Goal: Task Accomplishment & Management: Use online tool/utility

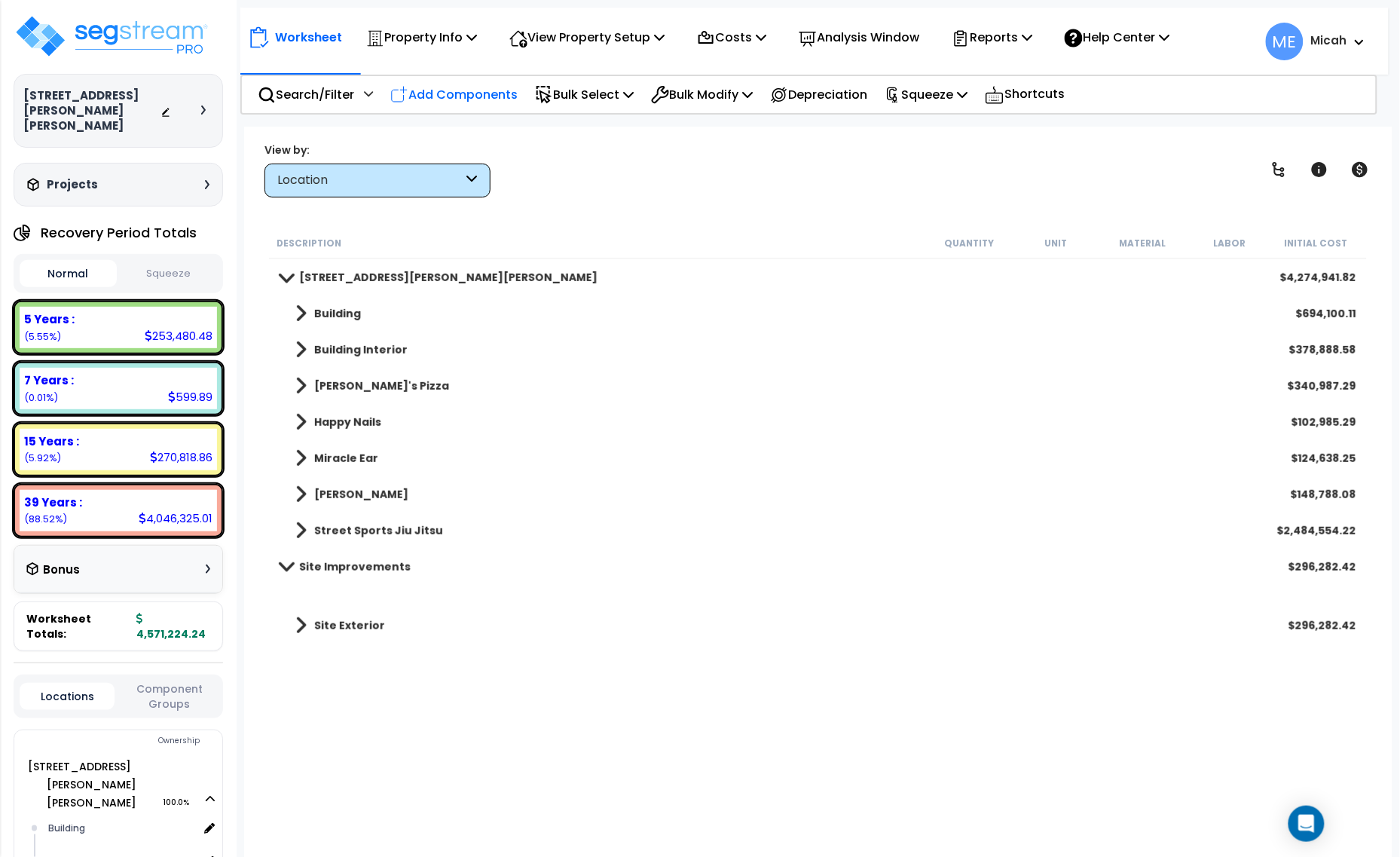
click at [443, 96] on p "Add Components" at bounding box center [454, 94] width 127 height 21
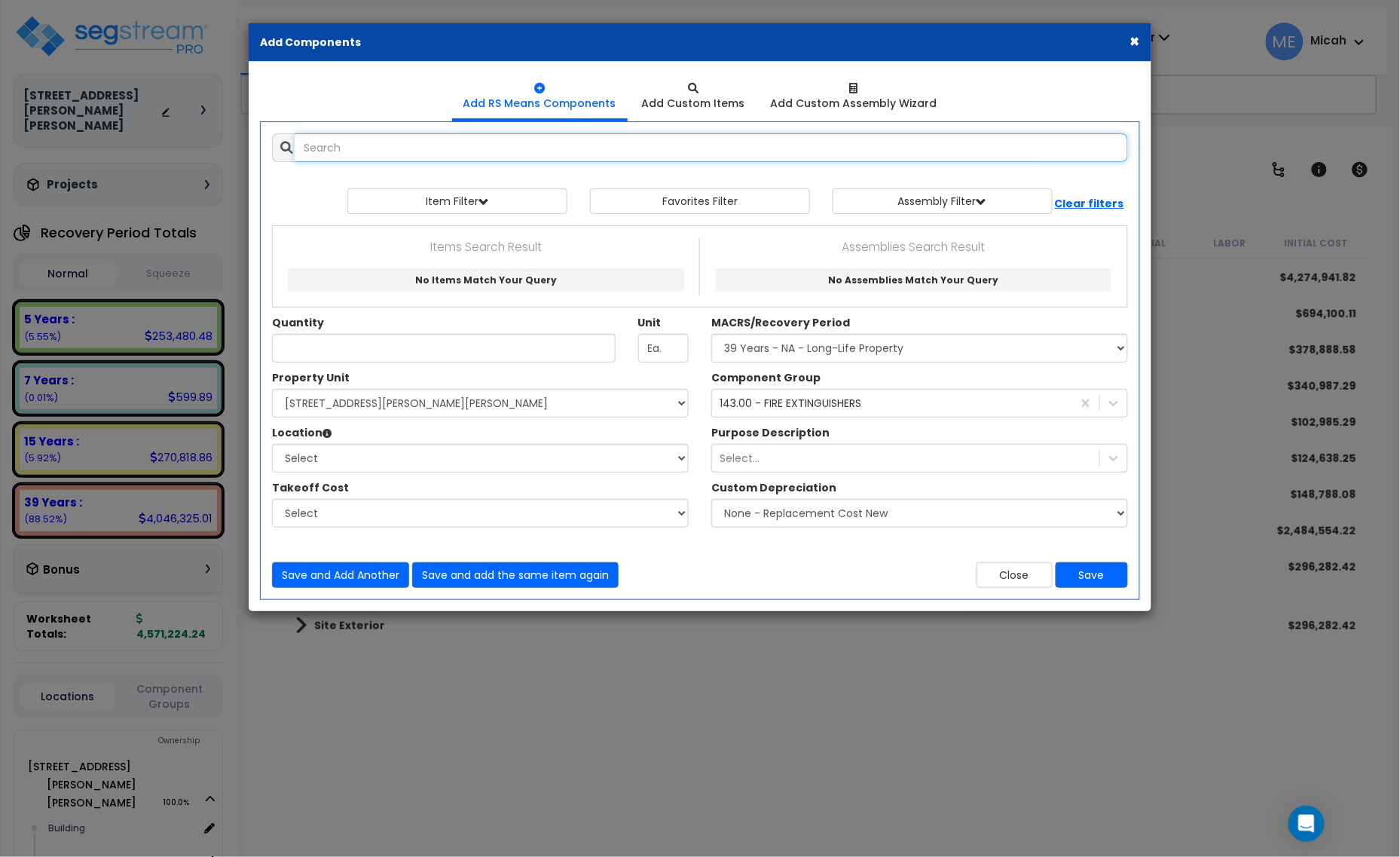
select select
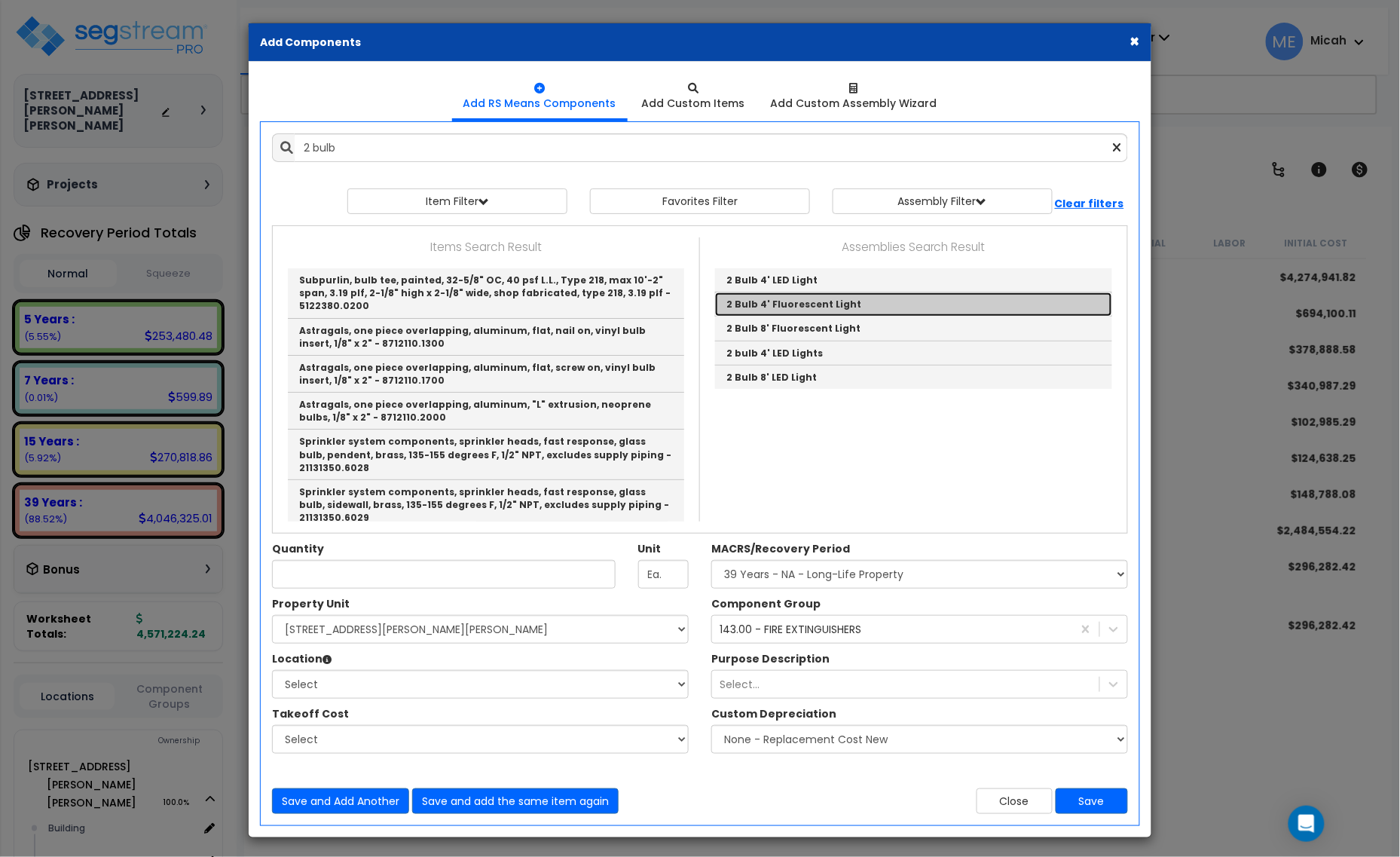
click at [825, 303] on link "2 Bulb 4' Fluorescent Light" at bounding box center [913, 304] width 397 height 24
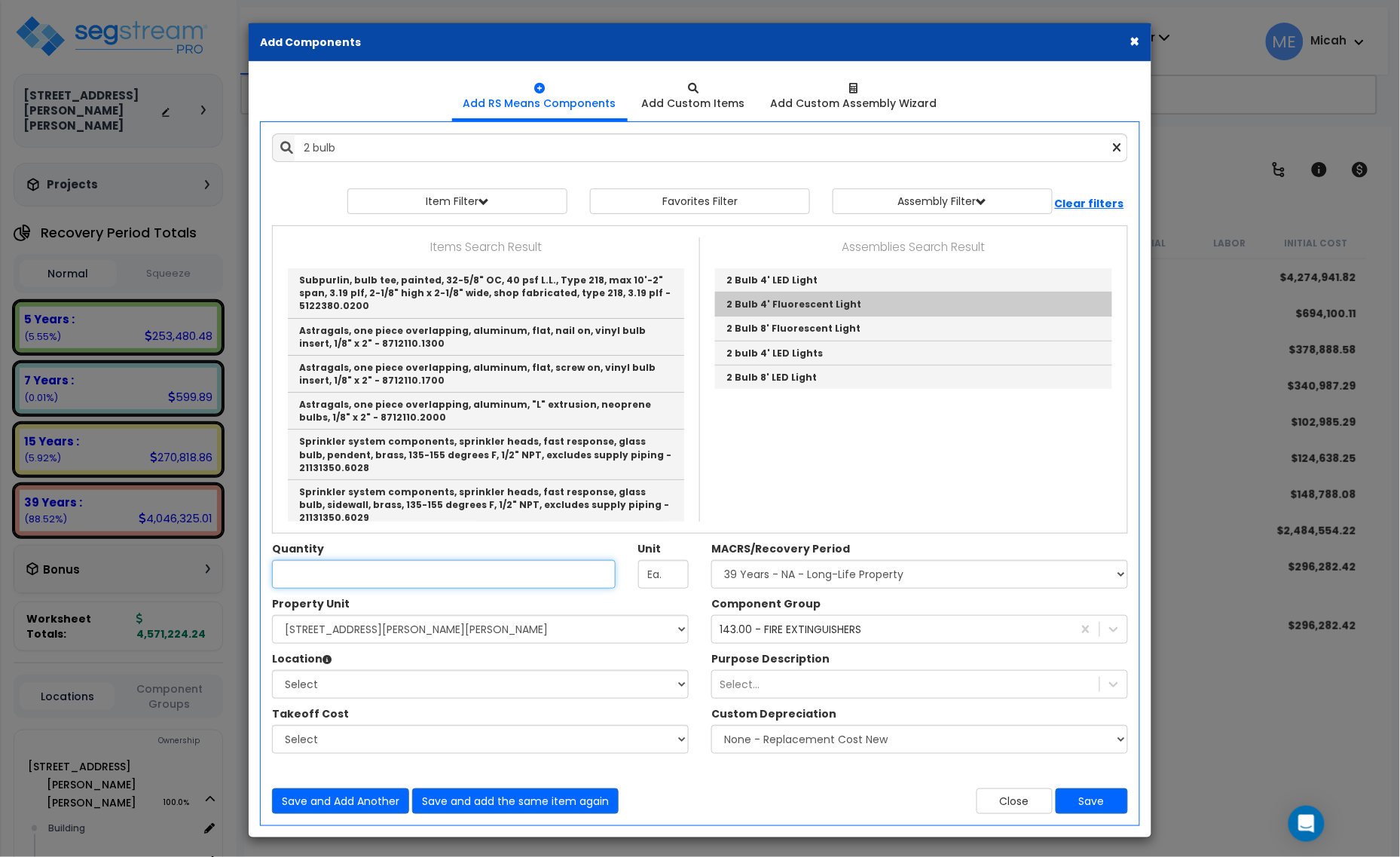
type input "2 Bulb 4' Fluorescent Light"
checkbox input "true"
type input "EA"
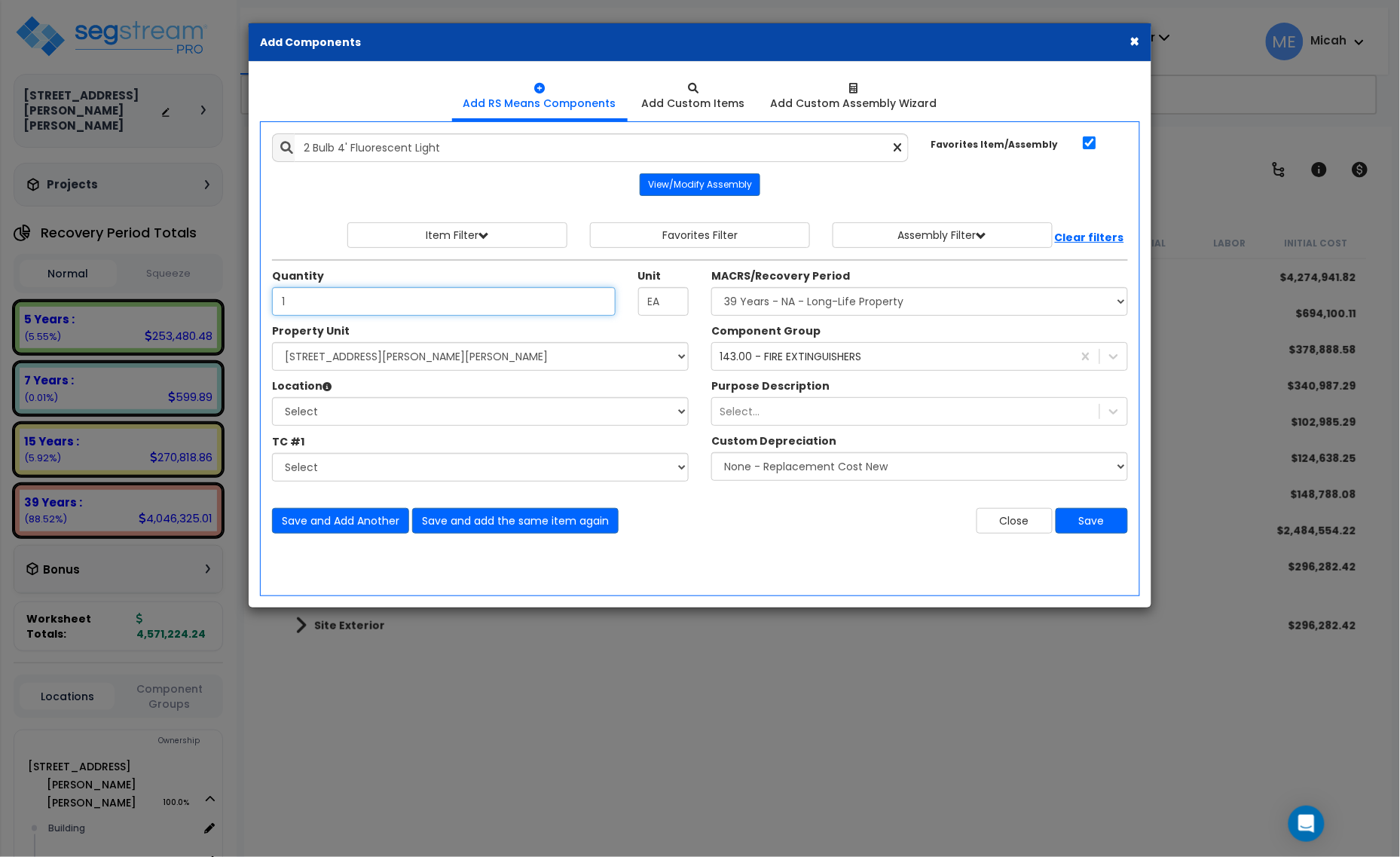
type input "1"
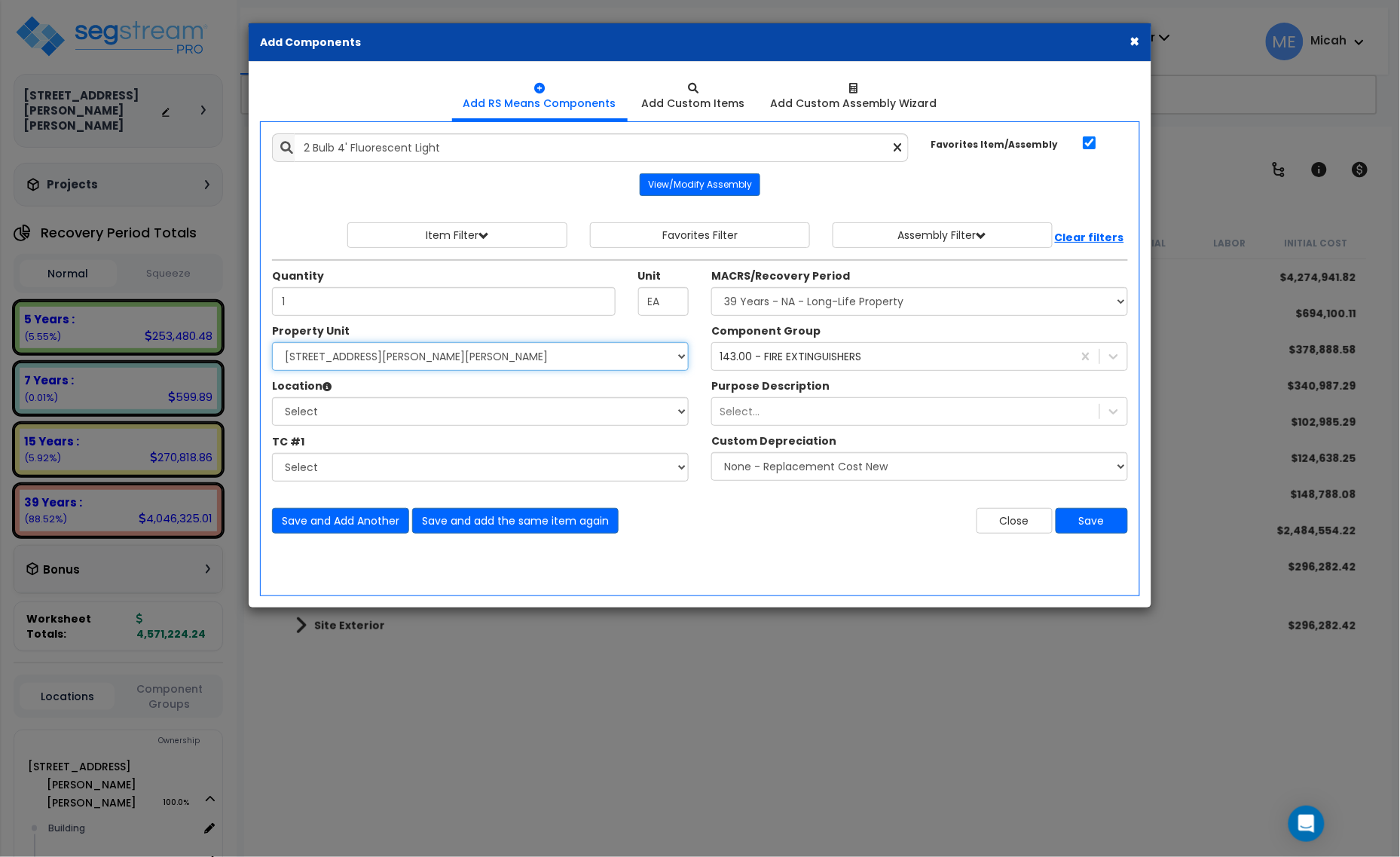
click at [349, 361] on select "Select [STREET_ADDRESS][PERSON_NAME][PERSON_NAME] Site Improvements" at bounding box center [480, 356] width 417 height 29
select select "168097"
click at [272, 343] on select "Select [STREET_ADDRESS][PERSON_NAME][PERSON_NAME] Site Improvements" at bounding box center [480, 356] width 417 height 29
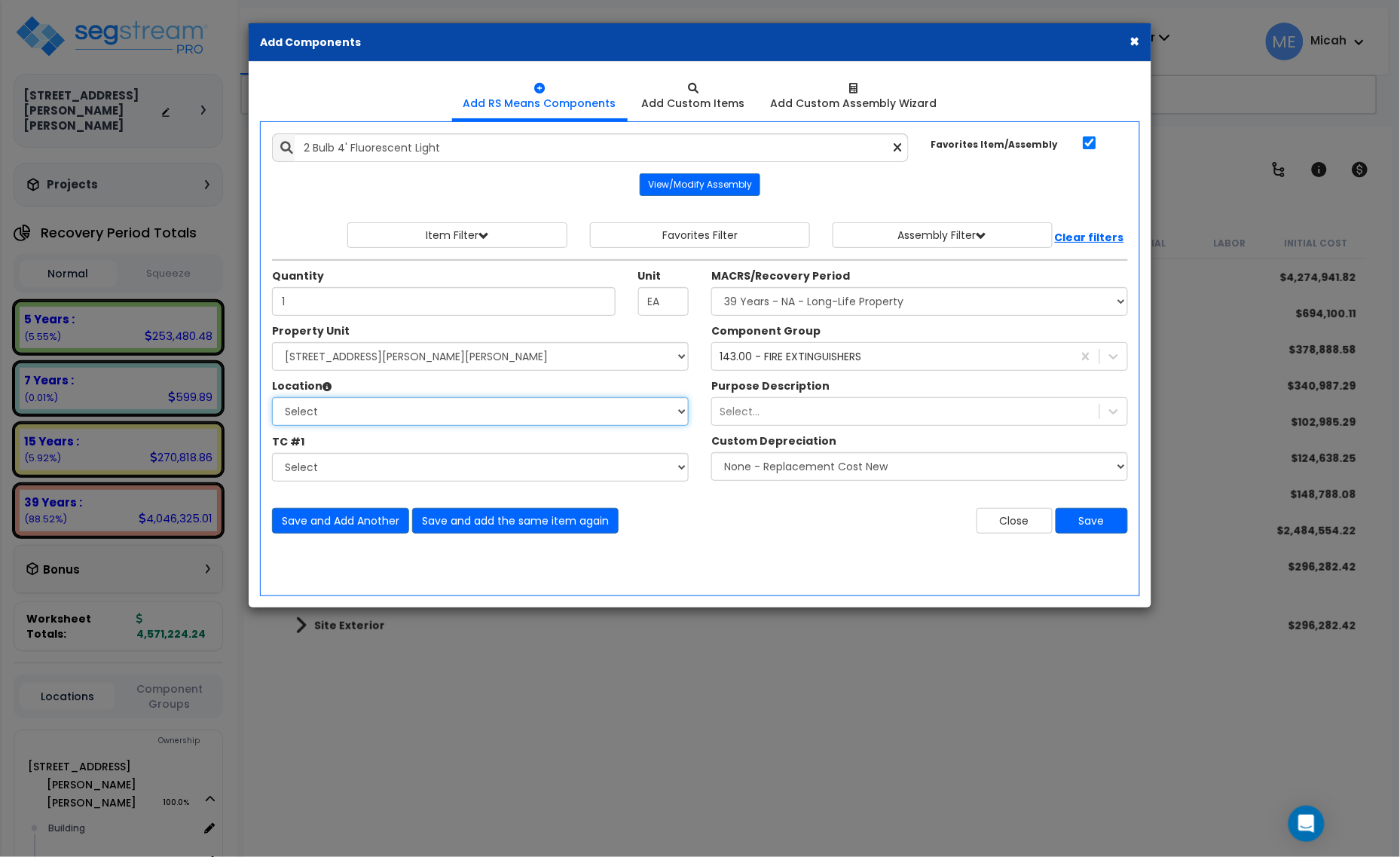
click at [367, 413] on select "Select Building Building Interior [PERSON_NAME]'s Pizza Happy Nails Miracle Ear…" at bounding box center [480, 412] width 417 height 29
select select "31804"
click at [272, 398] on select "Select Building Building Interior [PERSON_NAME]'s Pizza Happy Nails Miracle Ear…" at bounding box center [480, 412] width 417 height 29
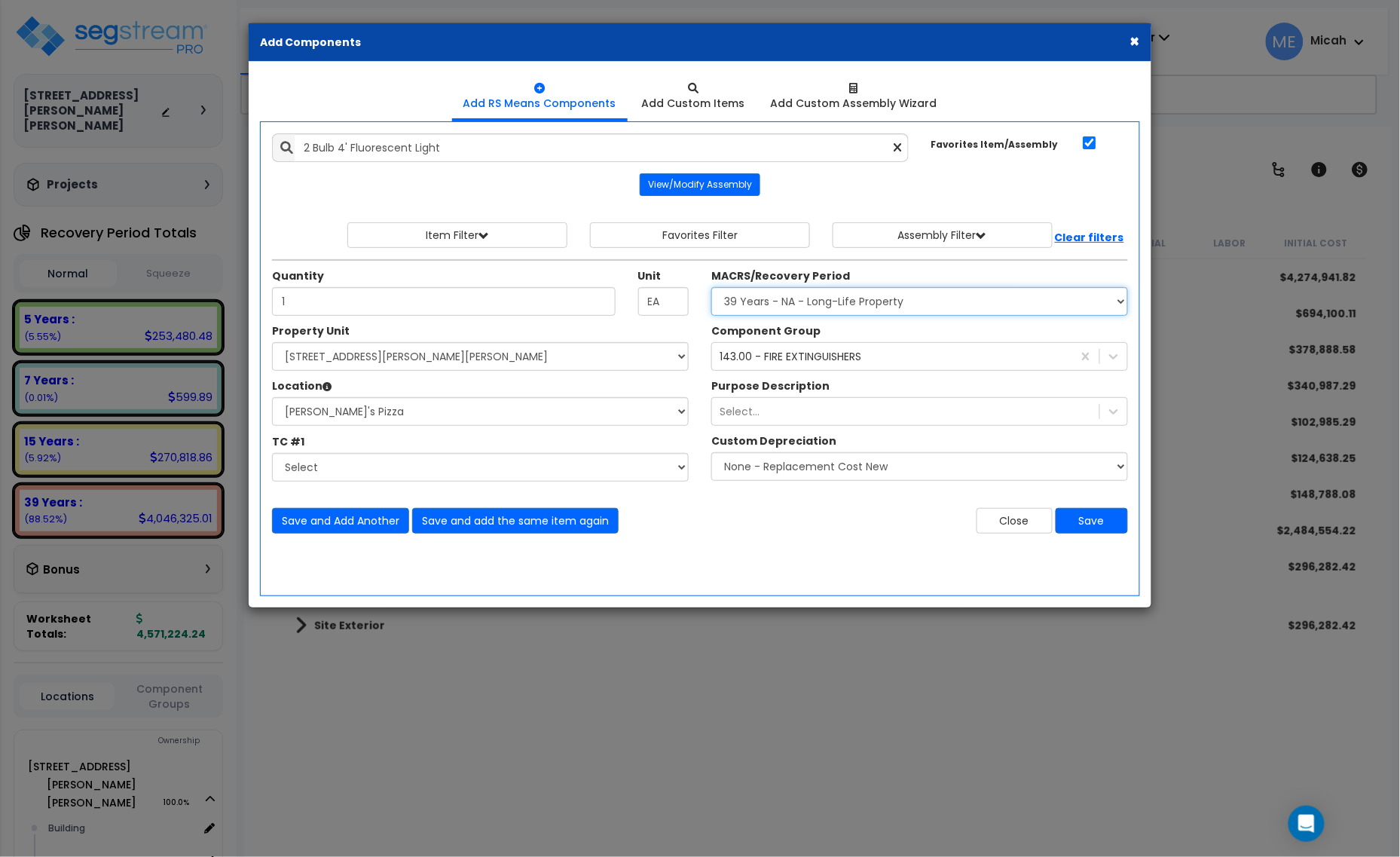
click at [878, 314] on select "Select MACRS/Recovery Period 5 Years - 57.0 - Distributive Trades & Services 5 …" at bounding box center [920, 301] width 417 height 29
select select "3669"
click at [711, 288] on select "Select MACRS/Recovery Period 5 Years - 57.0 - Distributive Trades & Services 5 …" at bounding box center [920, 301] width 417 height 29
click at [773, 363] on div "143.00 - FIRE EXTINGUISHERS" at bounding box center [790, 356] width 141 height 15
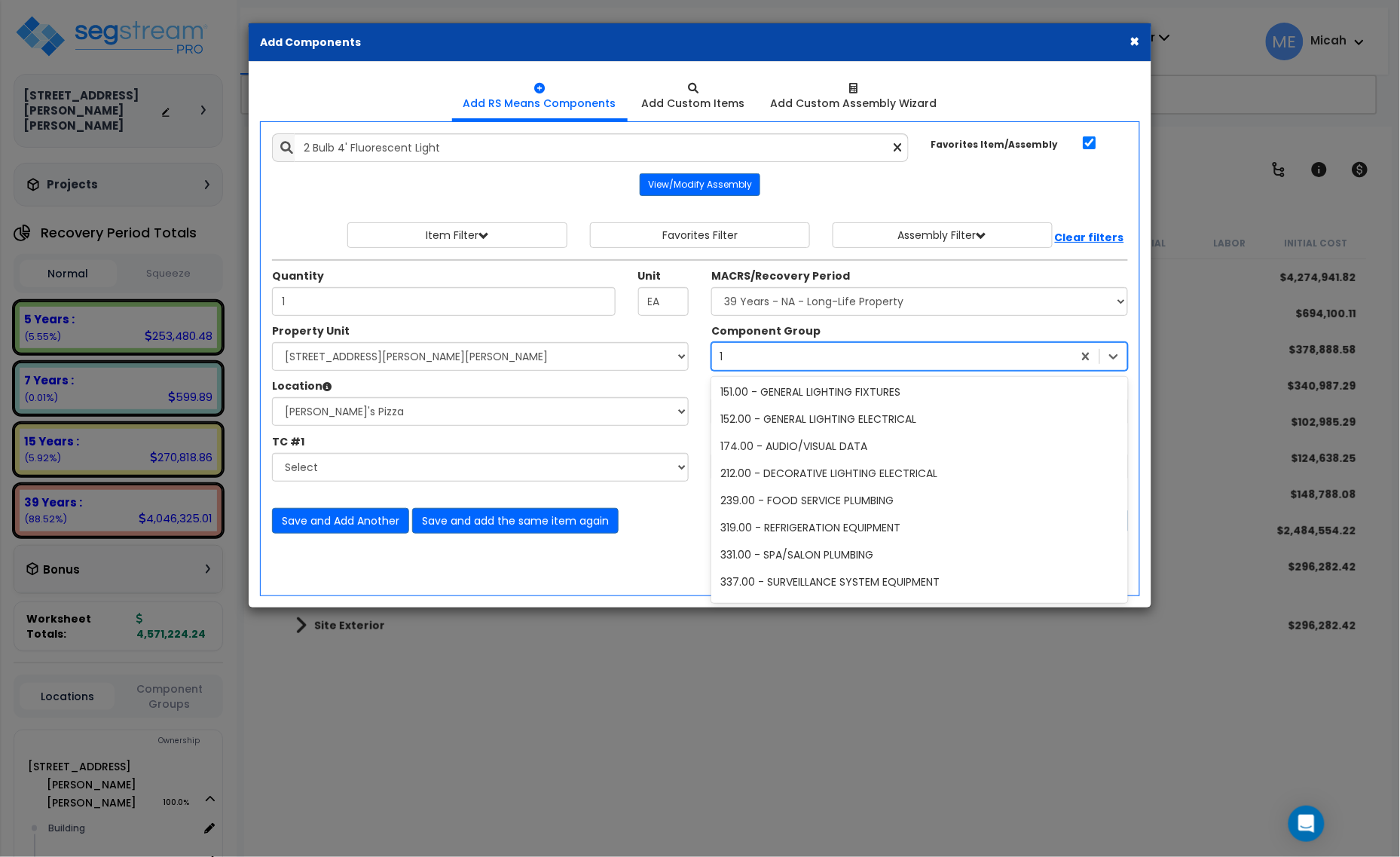
scroll to position [463, 0]
type input "151"
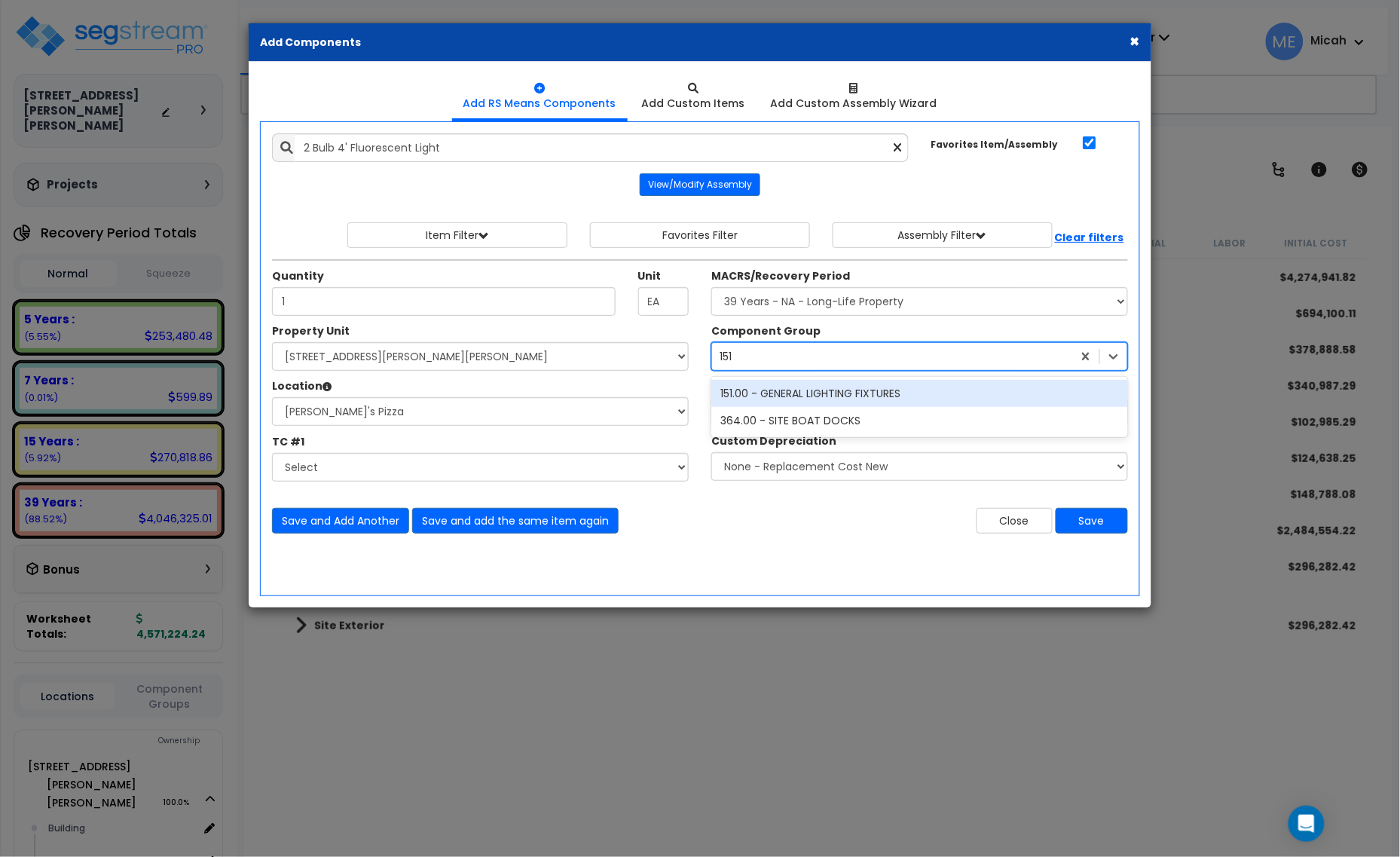
click at [782, 395] on div "151.00 - GENERAL LIGHTING FIXTURES" at bounding box center [920, 394] width 417 height 27
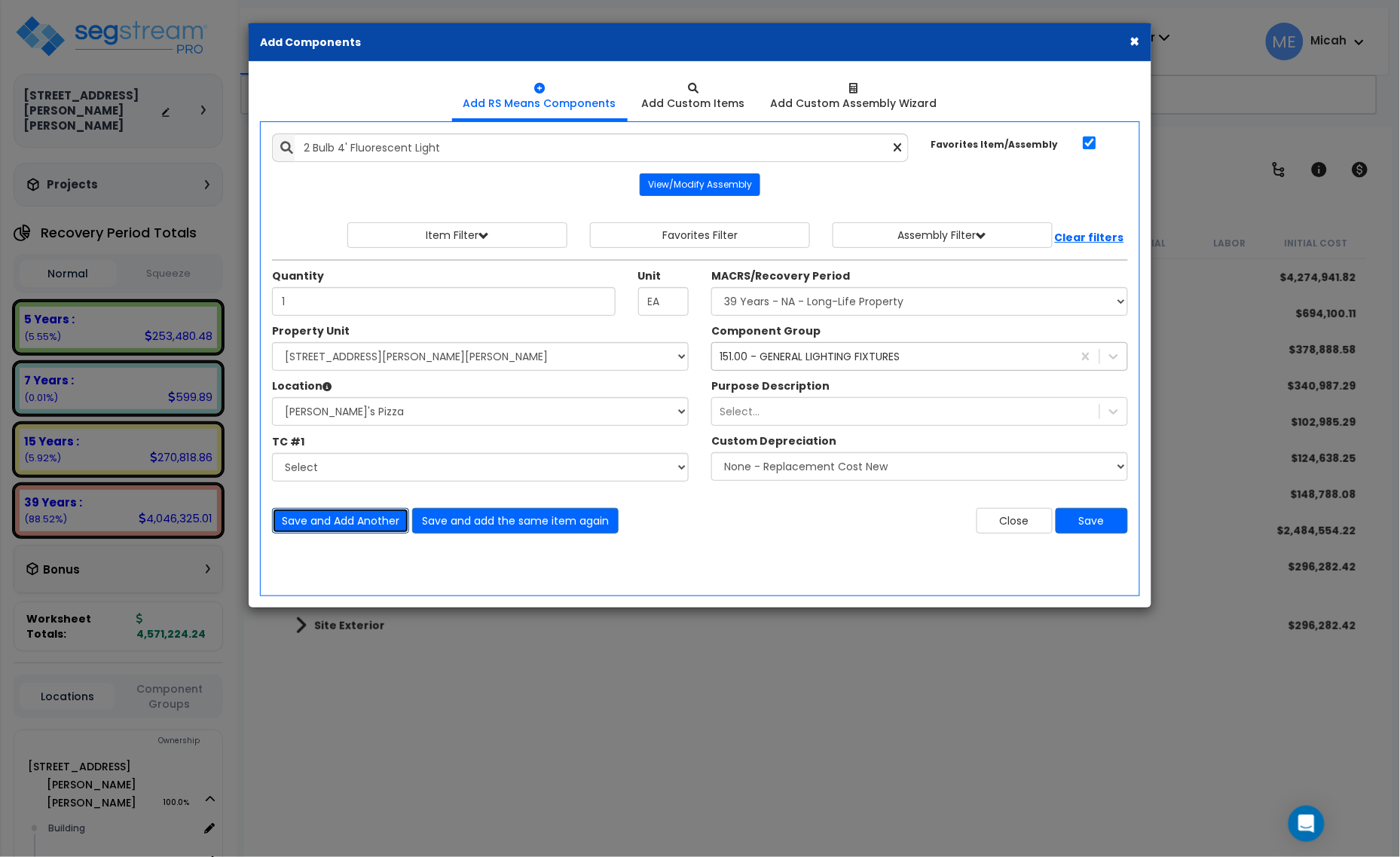
click at [310, 528] on button "Save and Add Another" at bounding box center [340, 521] width 137 height 26
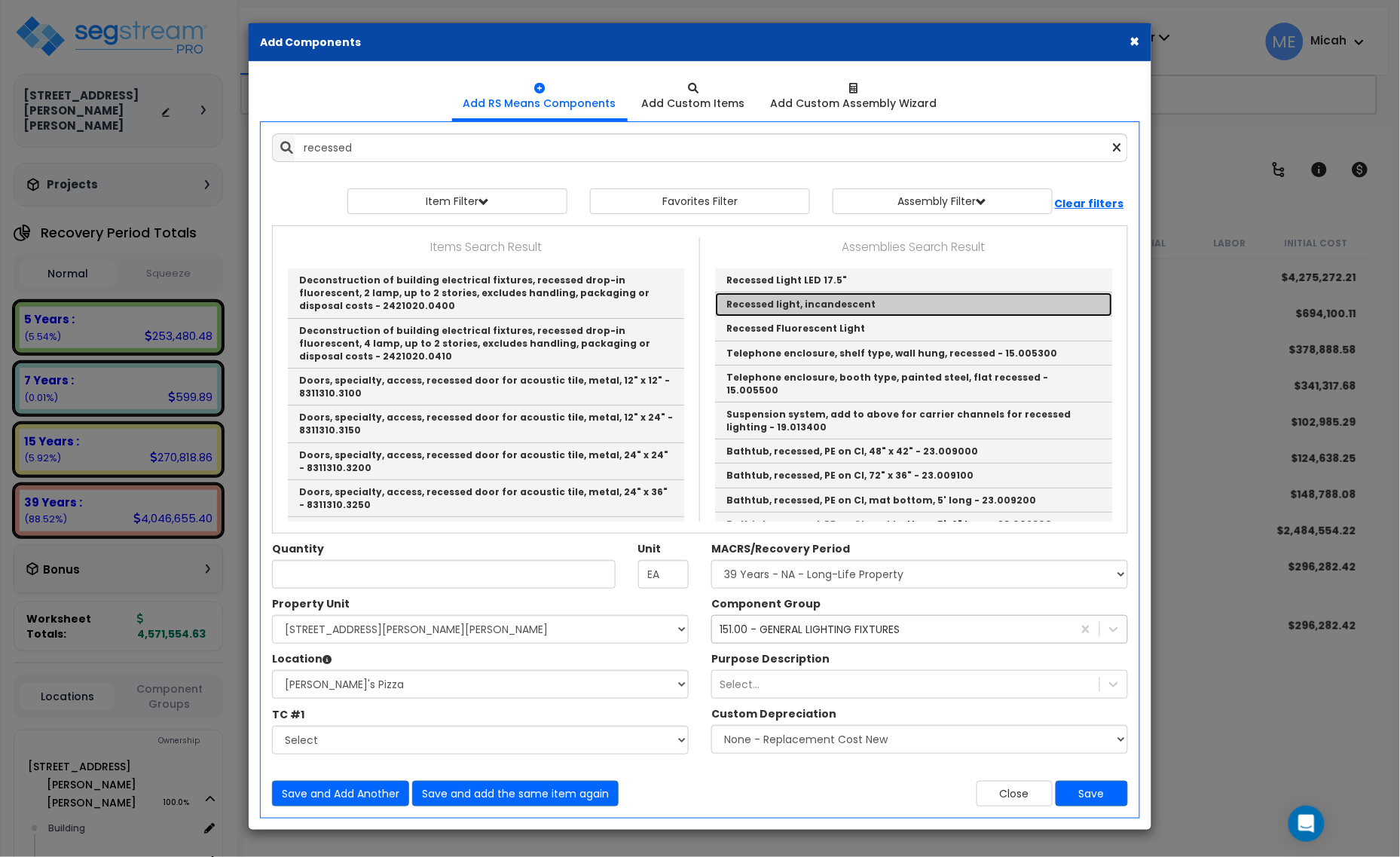
click at [864, 308] on link "Recessed light, incandescent" at bounding box center [913, 304] width 397 height 24
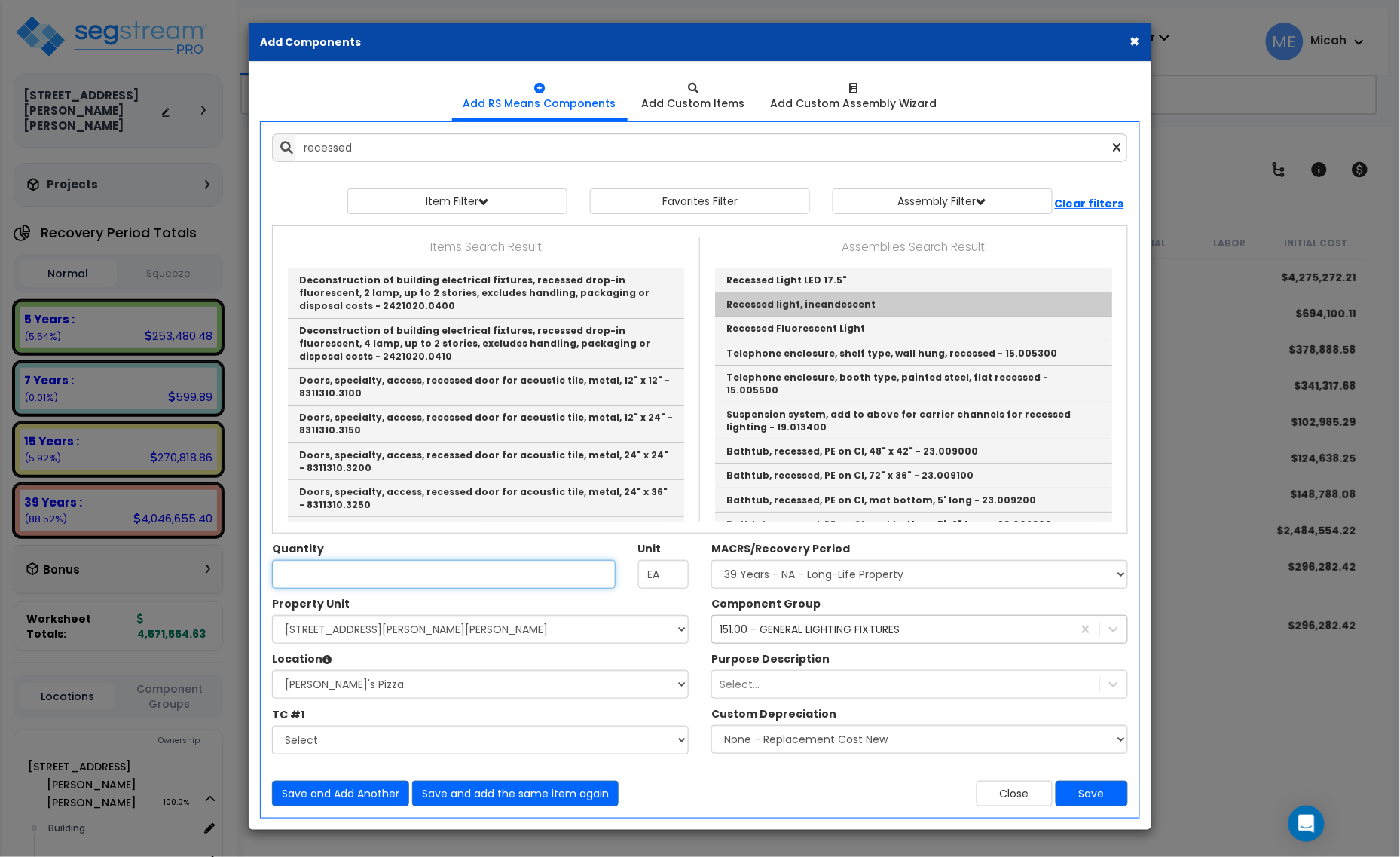
type input "Recessed light, incandescent"
type input "EA."
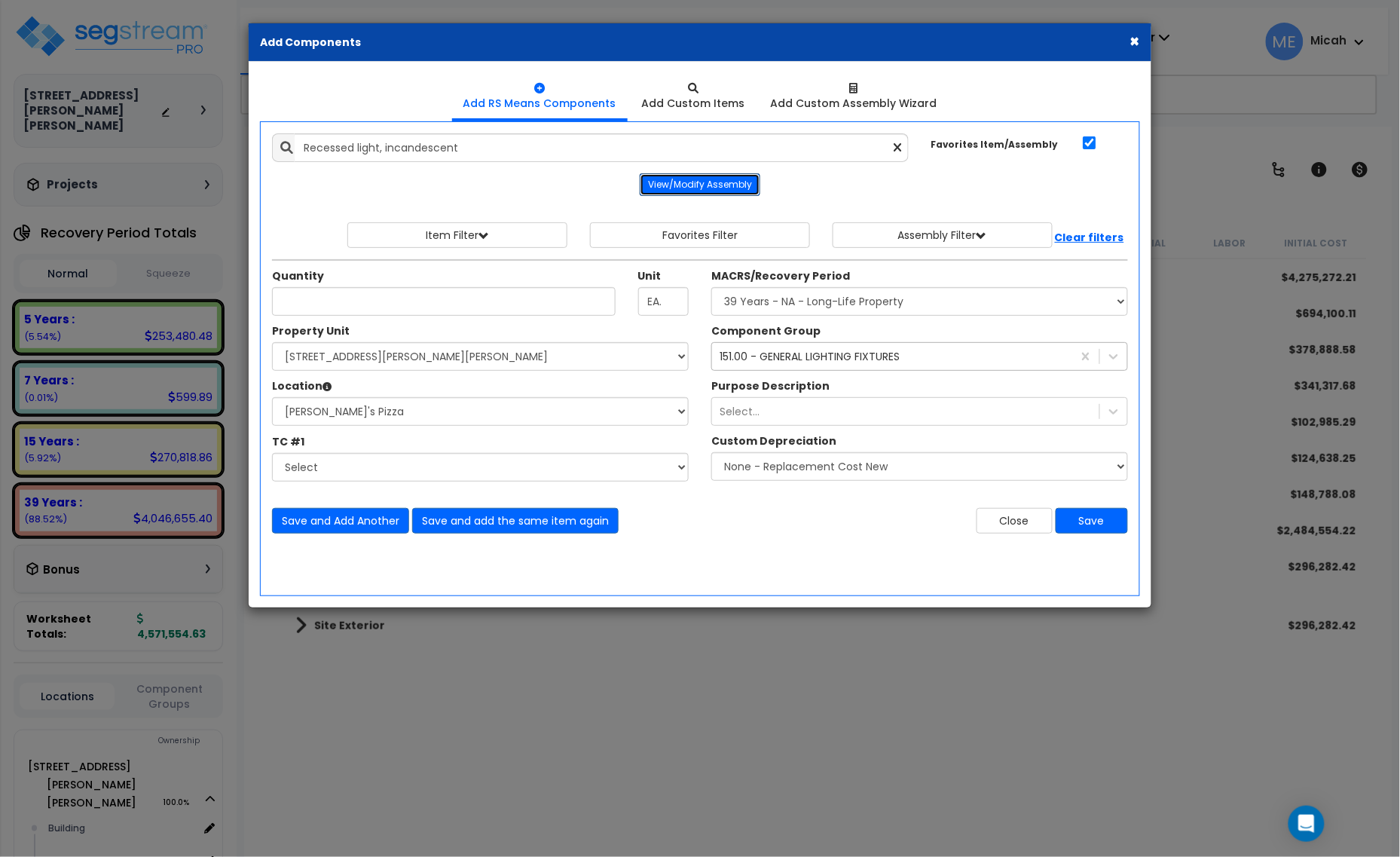
click at [698, 183] on button "View/Modify Assembly" at bounding box center [700, 184] width 121 height 22
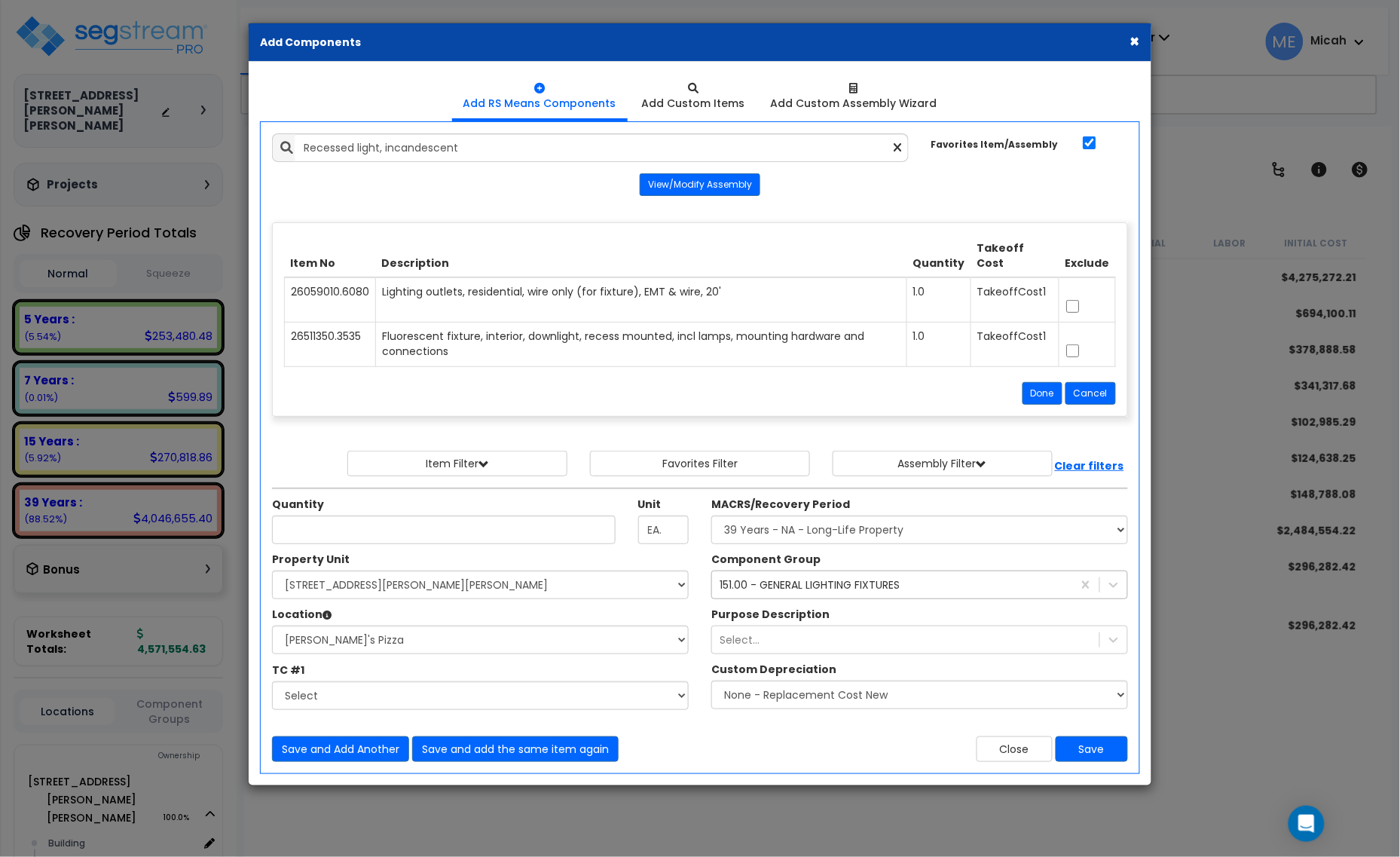
click at [895, 148] on icon at bounding box center [898, 148] width 7 height 13
click at [337, 143] on input "text" at bounding box center [601, 148] width 615 height 29
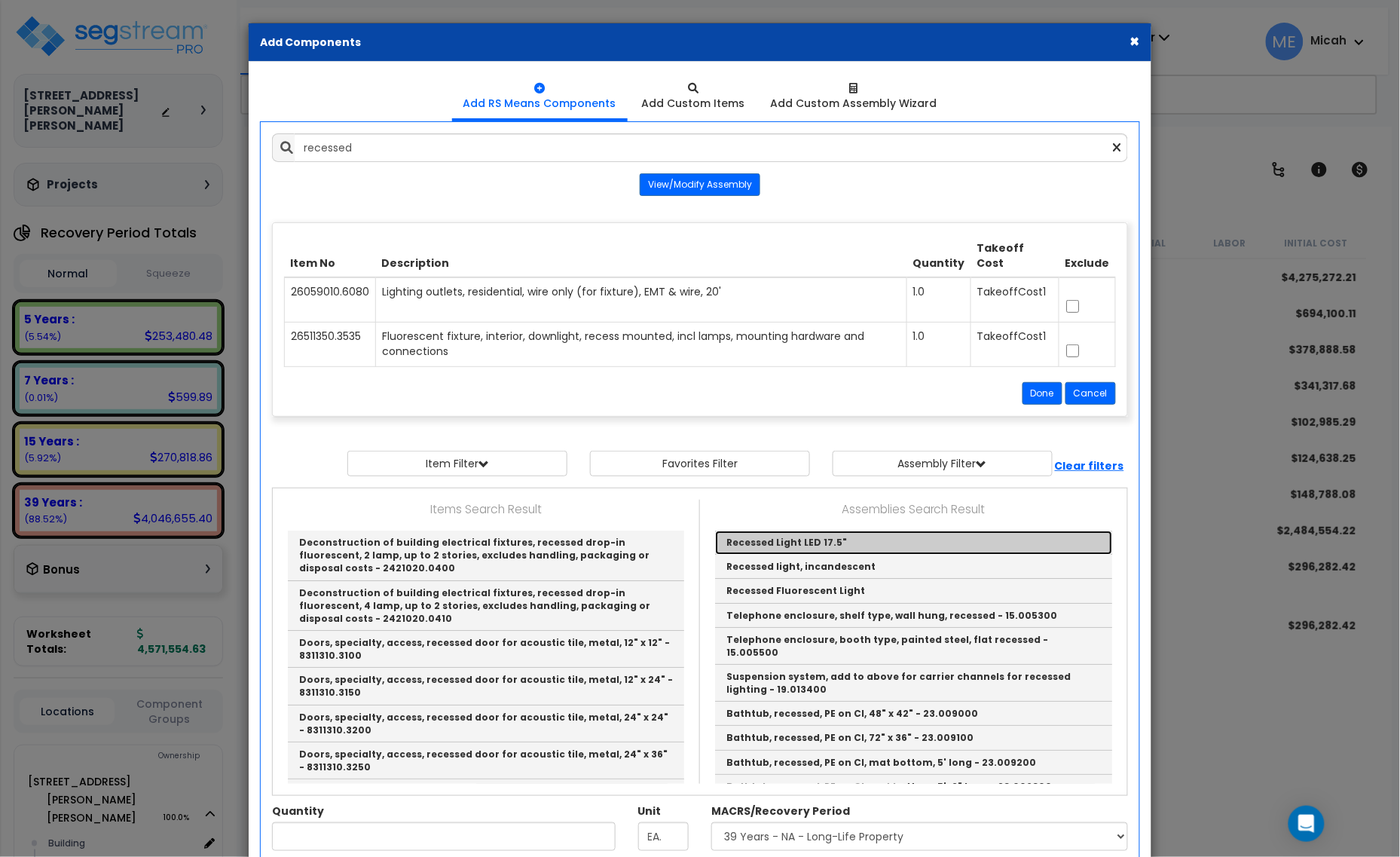
click at [815, 540] on link "Recessed Light LED 17.5"" at bounding box center [913, 542] width 397 height 24
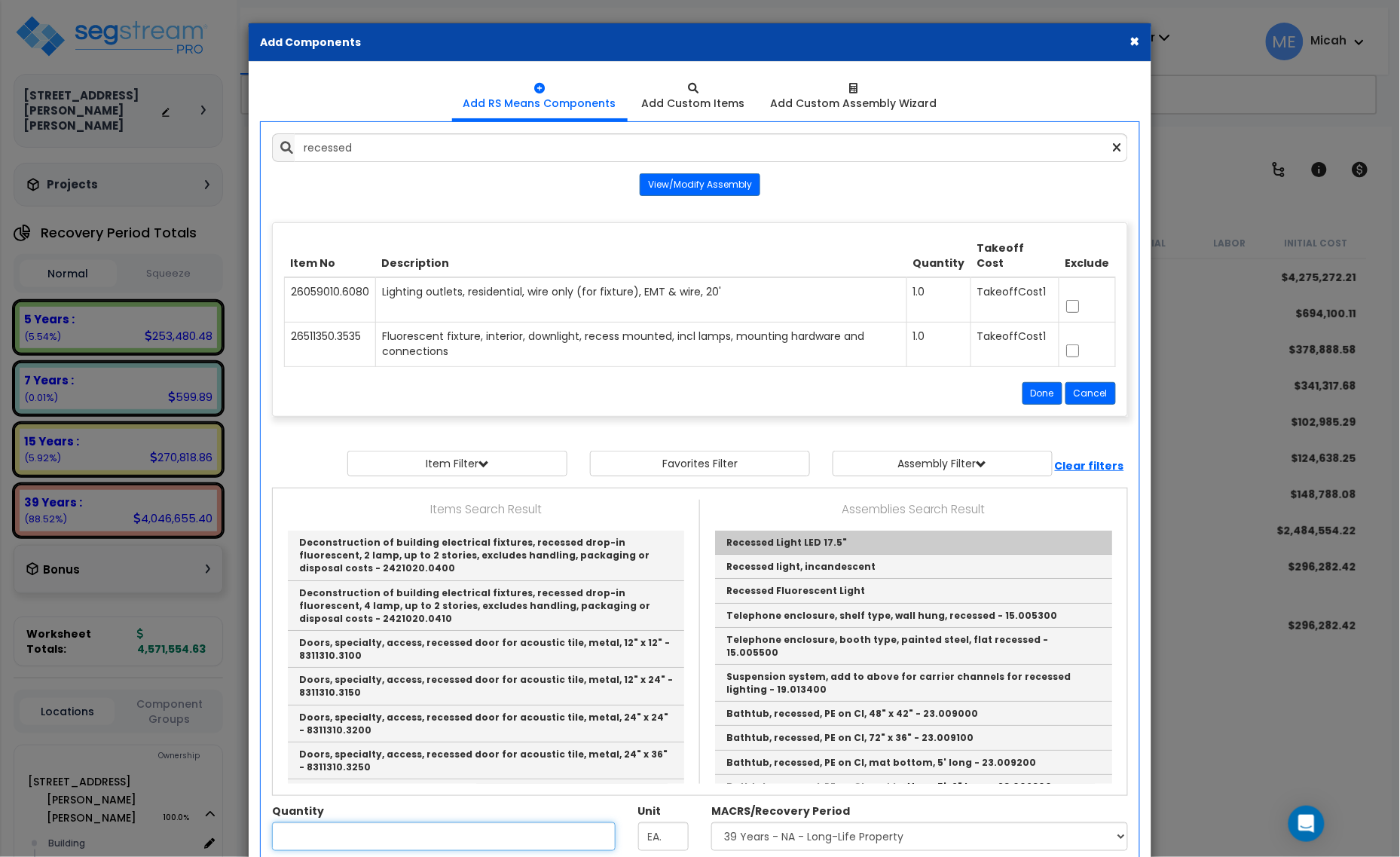
type input "Recessed Light LED 17.5""
type input "LF"
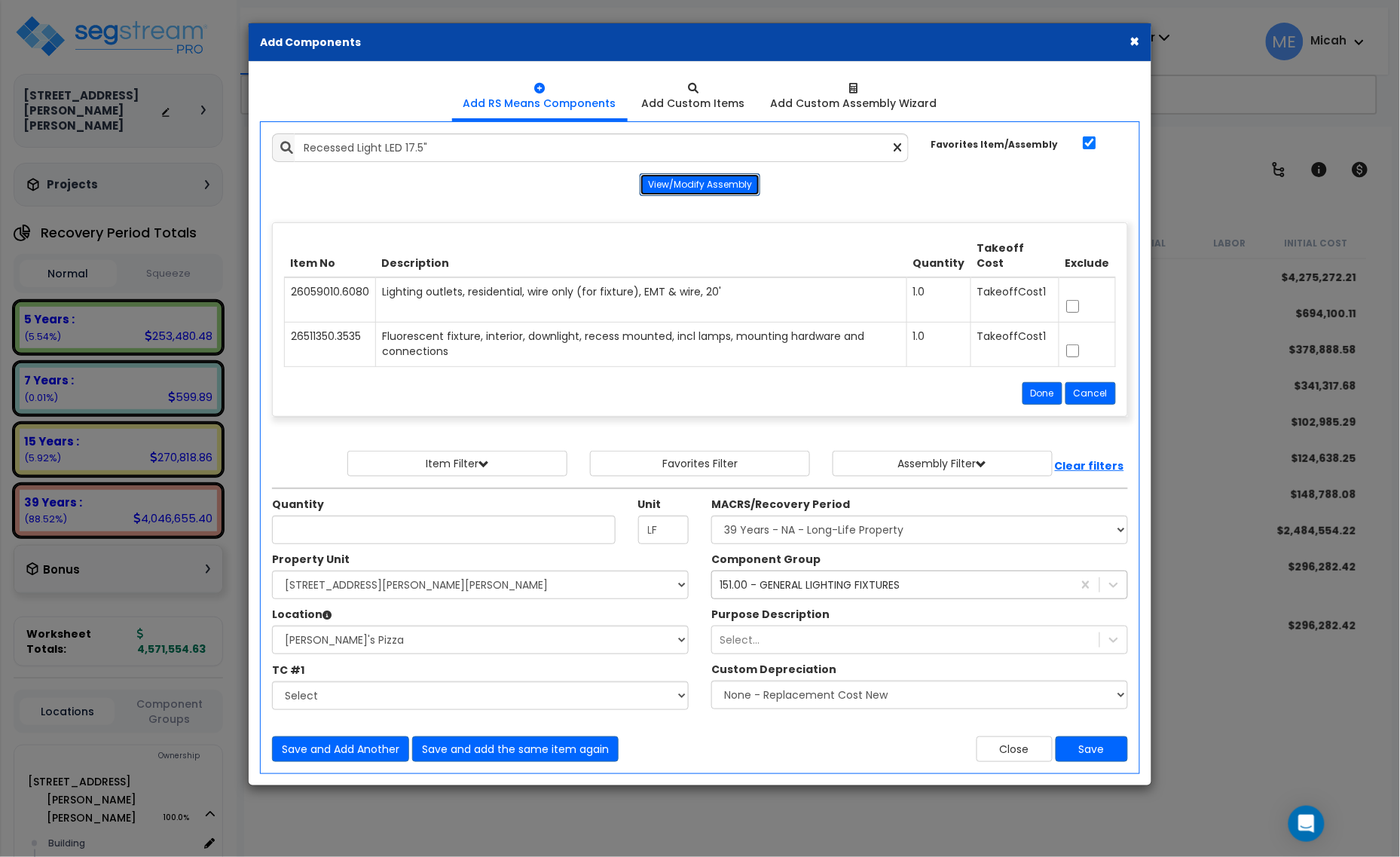
click at [718, 189] on button "View/Modify Assembly" at bounding box center [700, 184] width 121 height 22
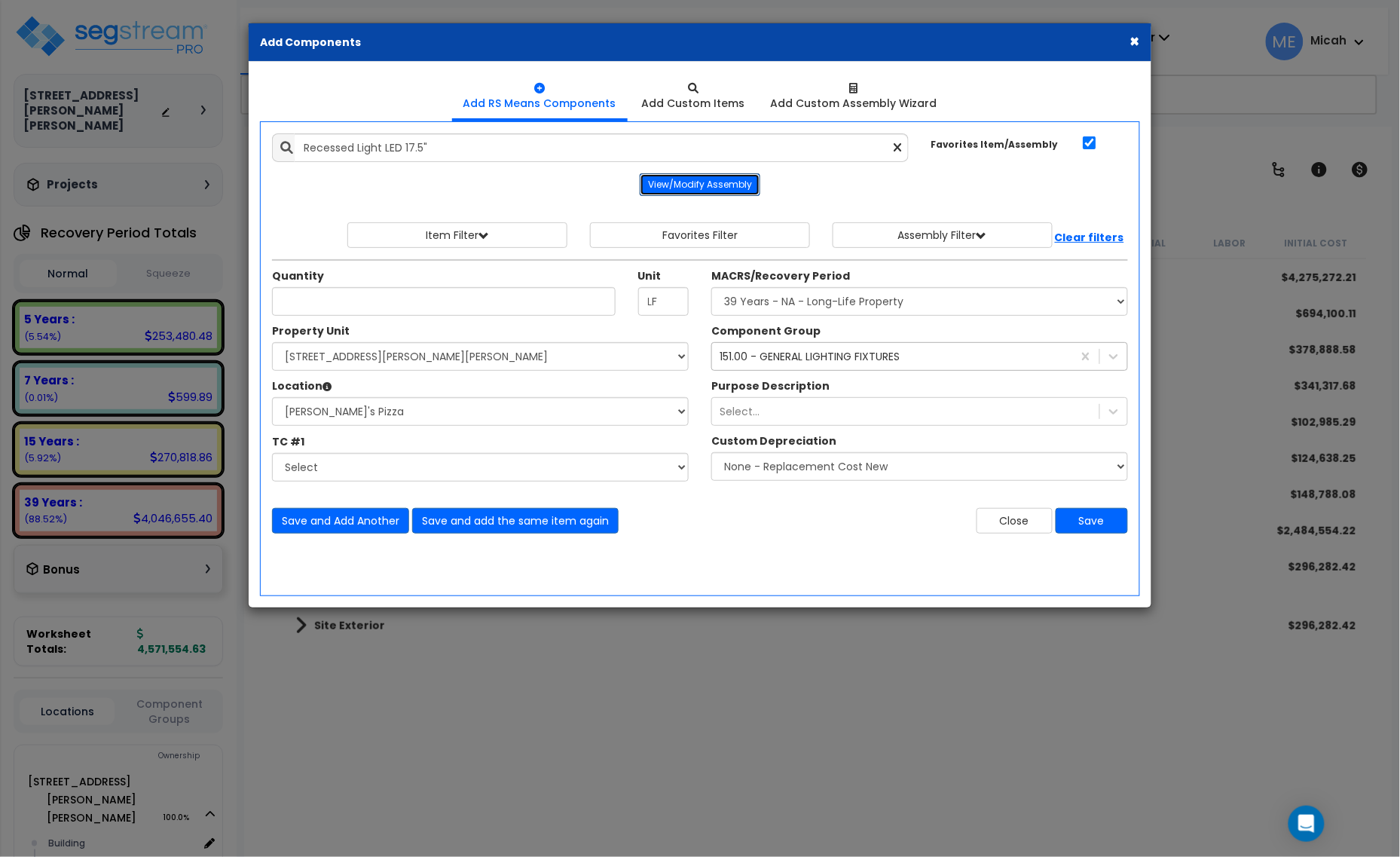
click at [722, 181] on button "View/Modify Assembly" at bounding box center [700, 184] width 121 height 22
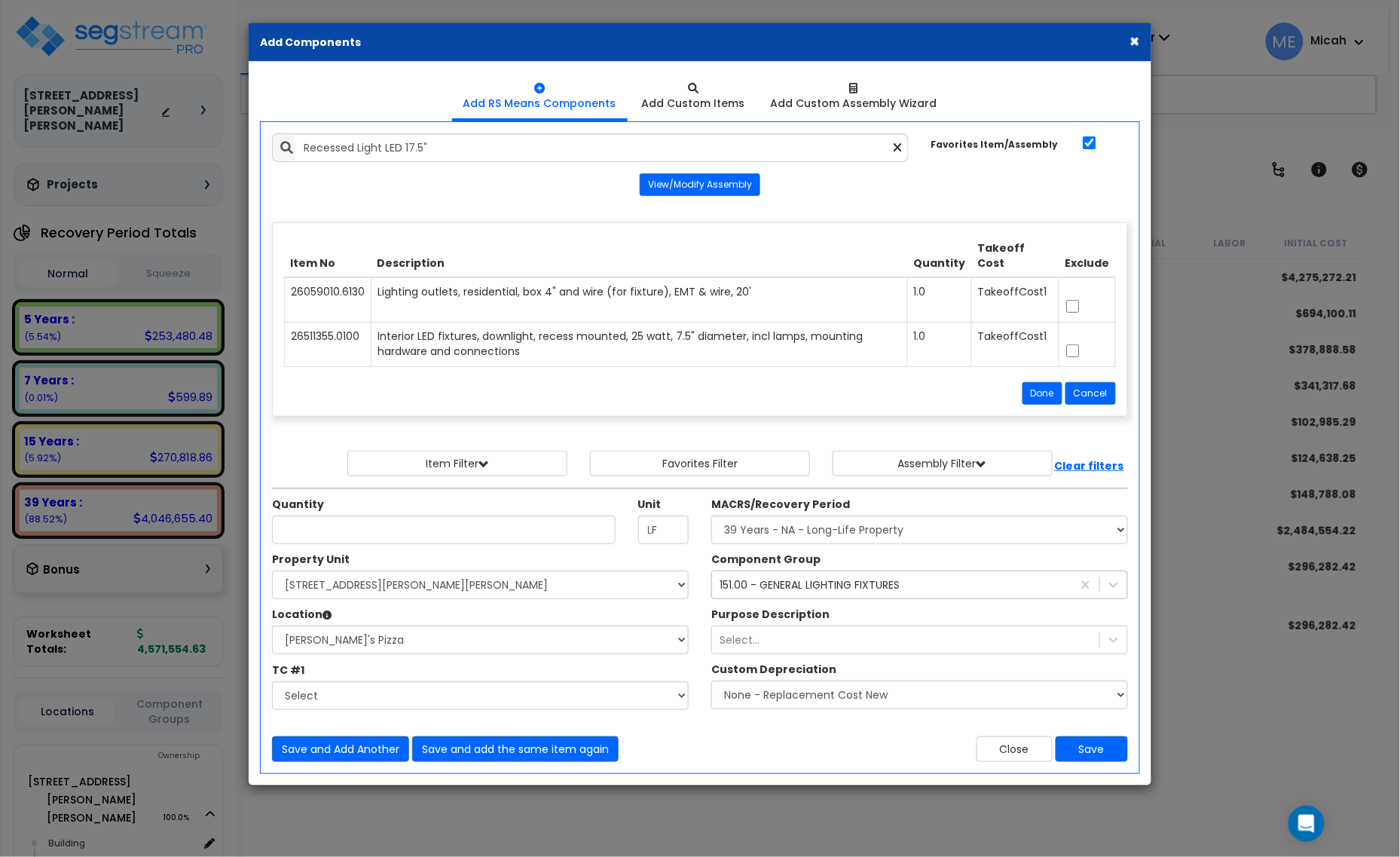
click at [897, 152] on icon at bounding box center [898, 148] width 7 height 13
click at [887, 114] on link "Add Custom Assembly Wizard" at bounding box center [853, 96] width 189 height 46
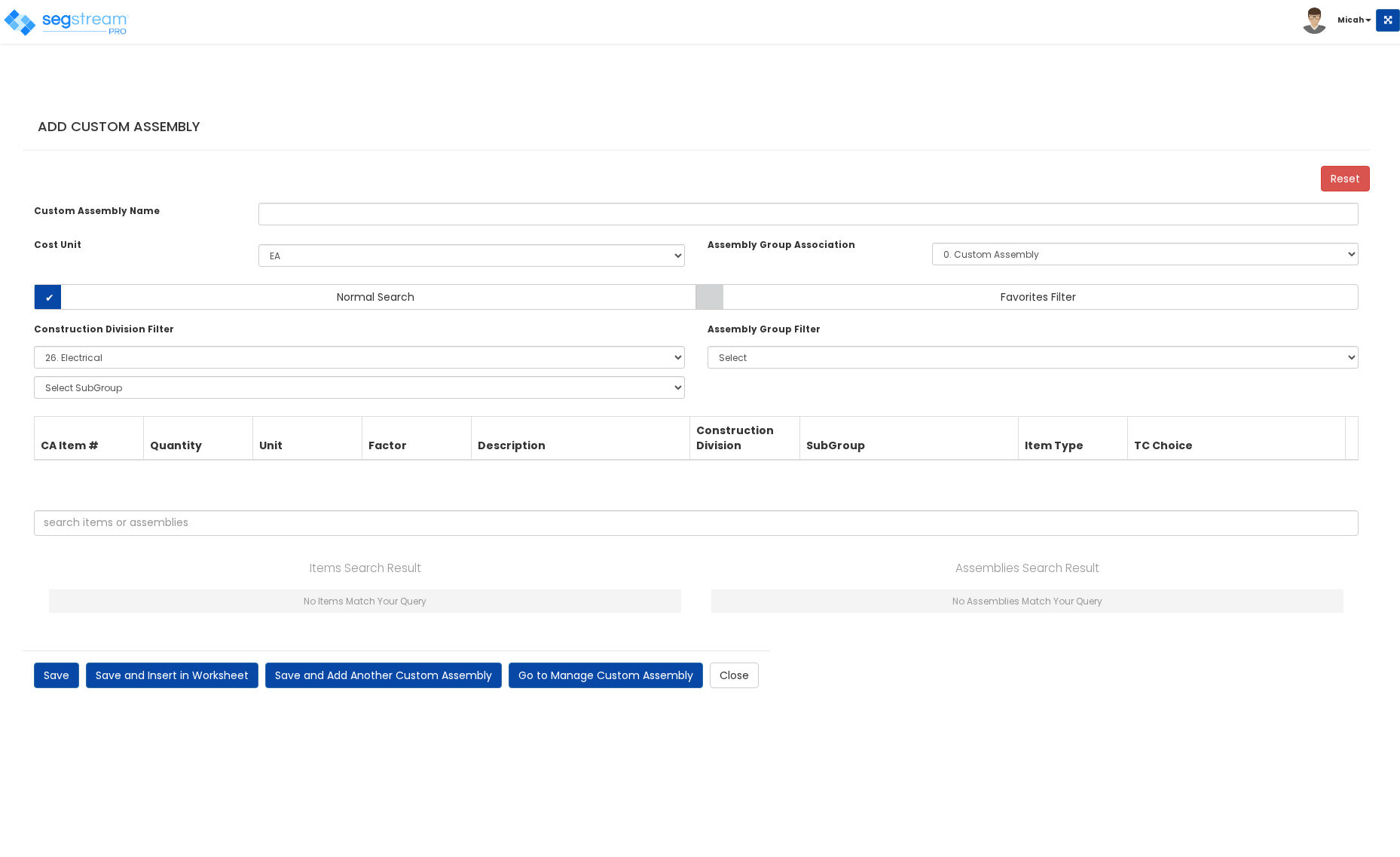
select select "1398"
select select "26000000"
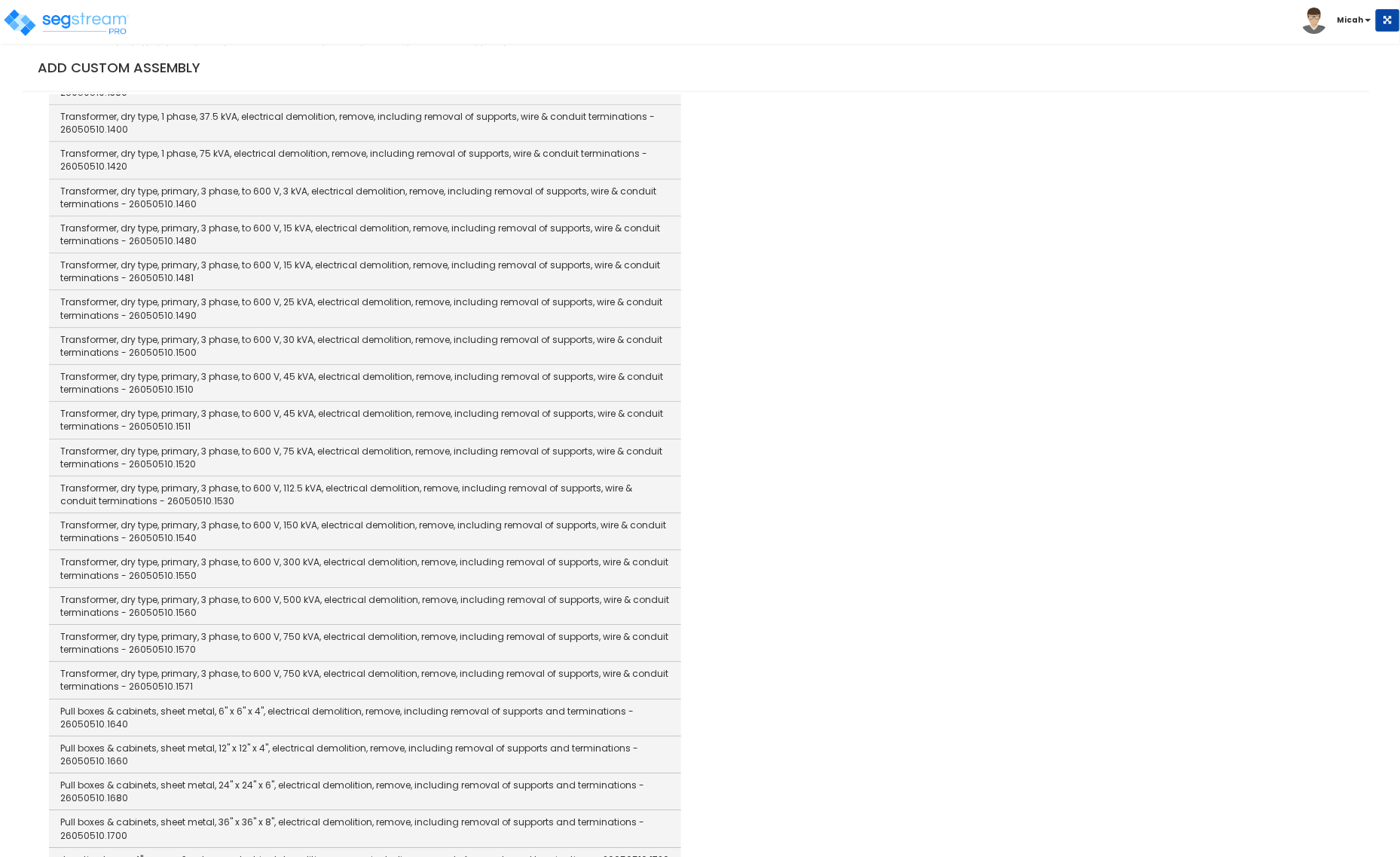
scroll to position [3020, 0]
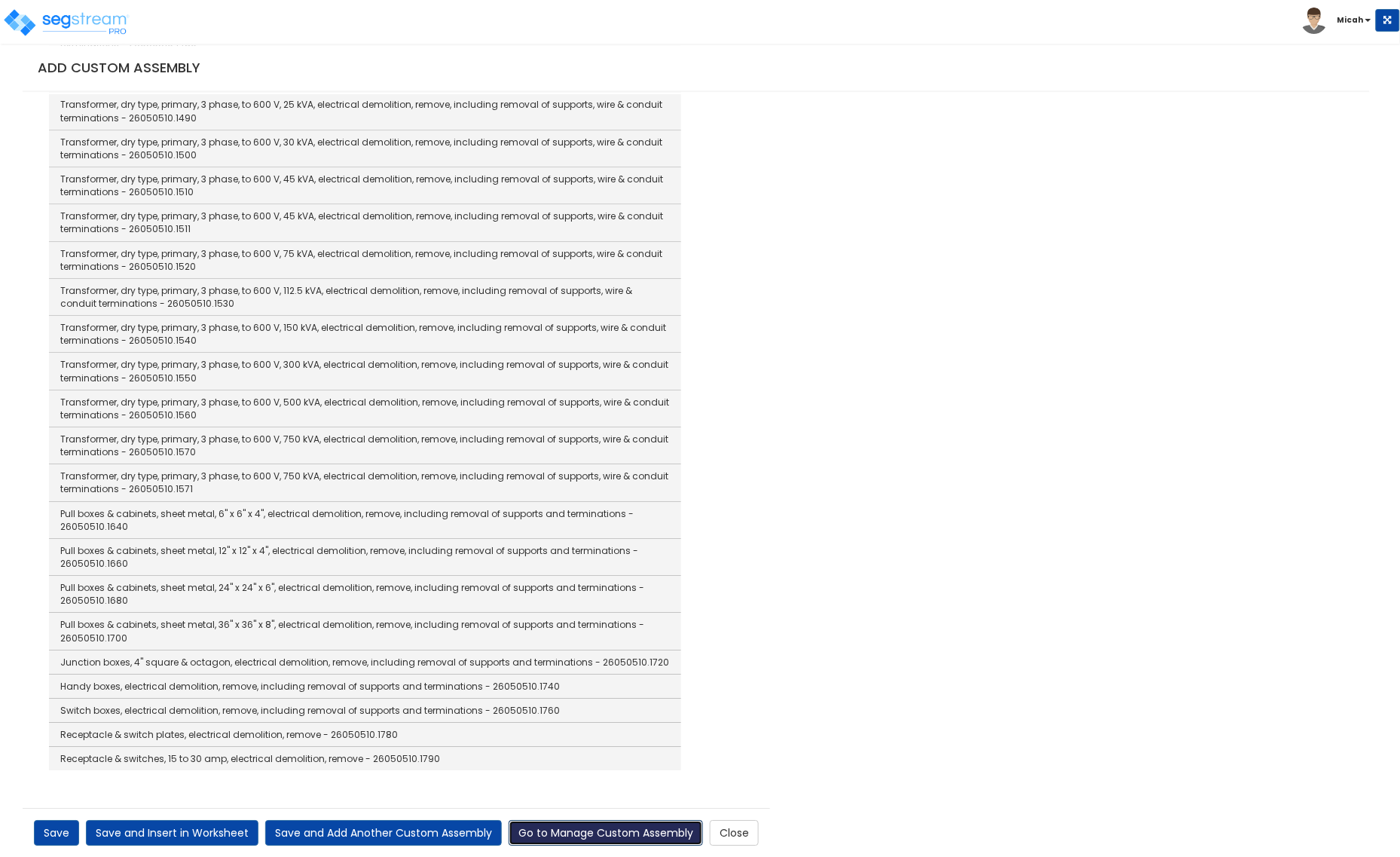
click at [627, 829] on link "Go to Manage Custom Assembly" at bounding box center [606, 833] width 194 height 26
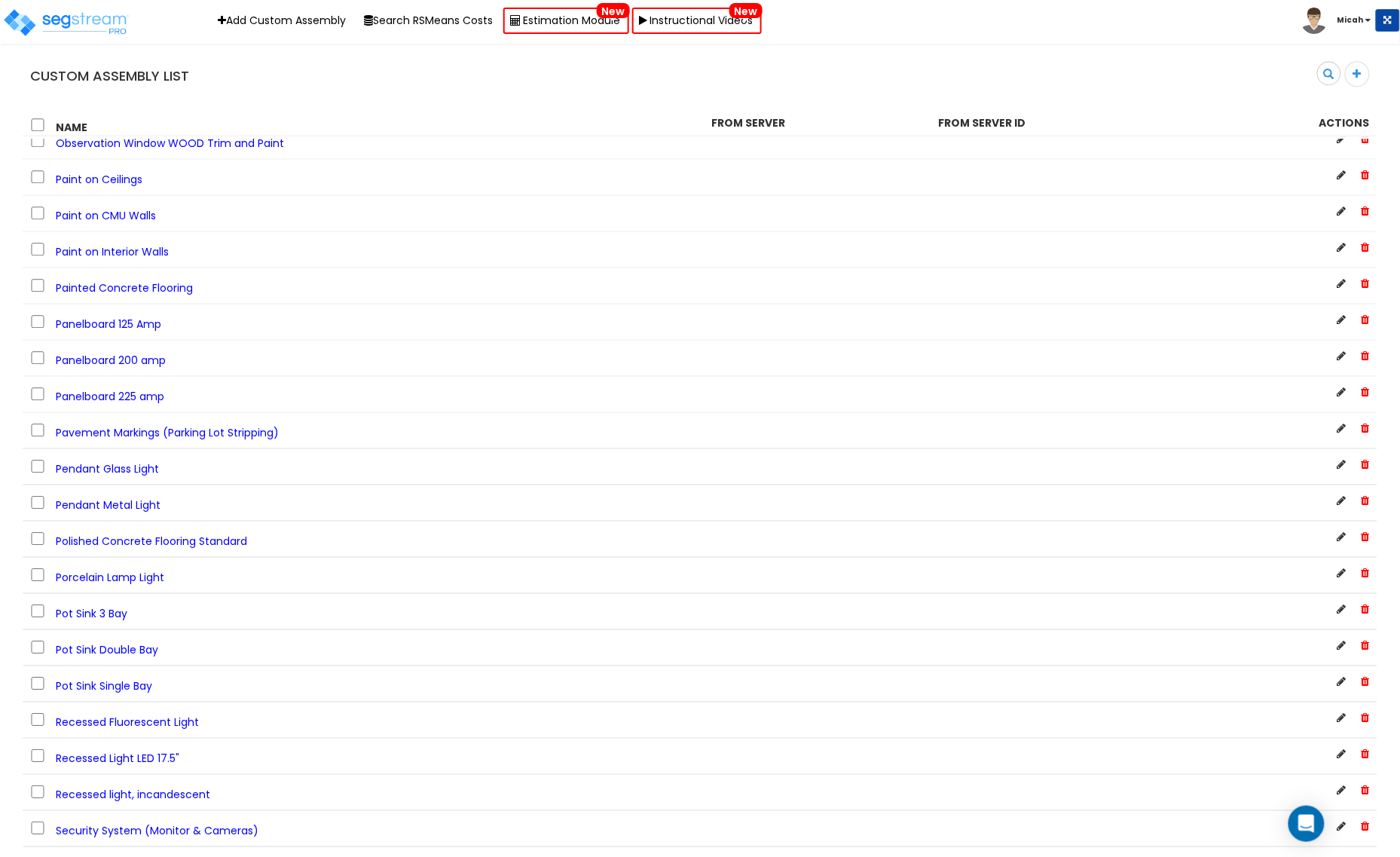
scroll to position [3203, 0]
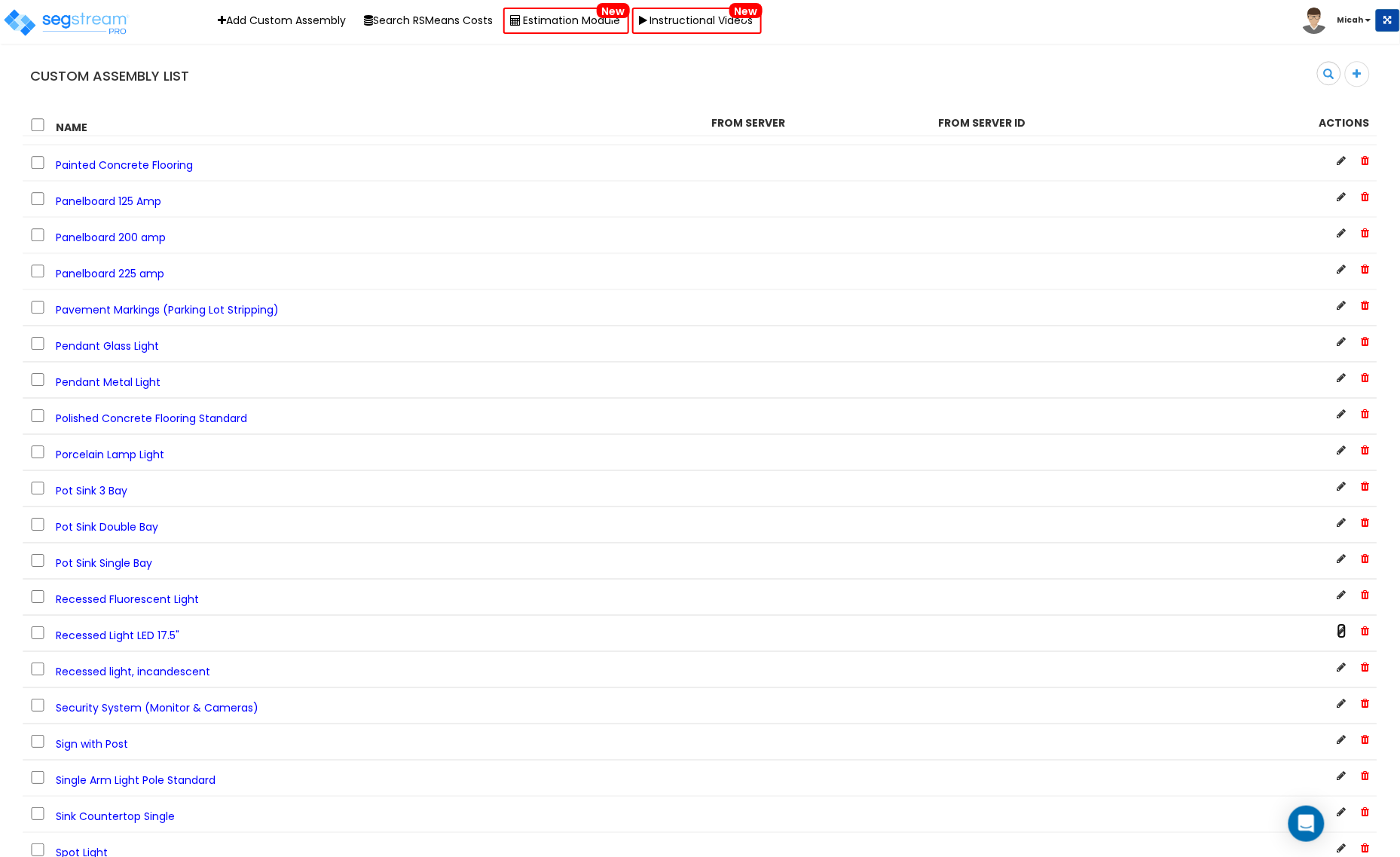
click at [1340, 636] on icon at bounding box center [1342, 631] width 9 height 11
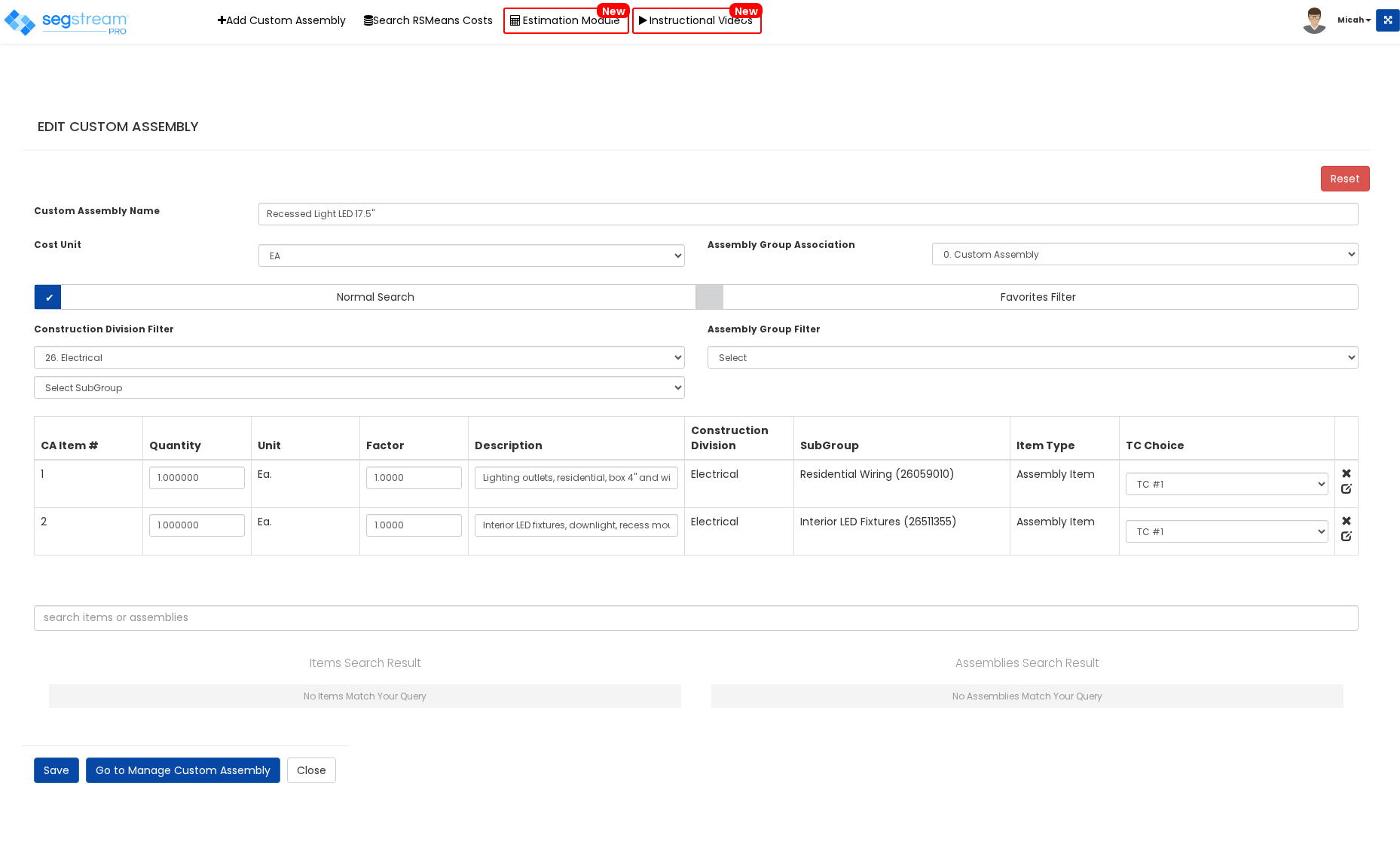
select select "1398"
select select "26000000"
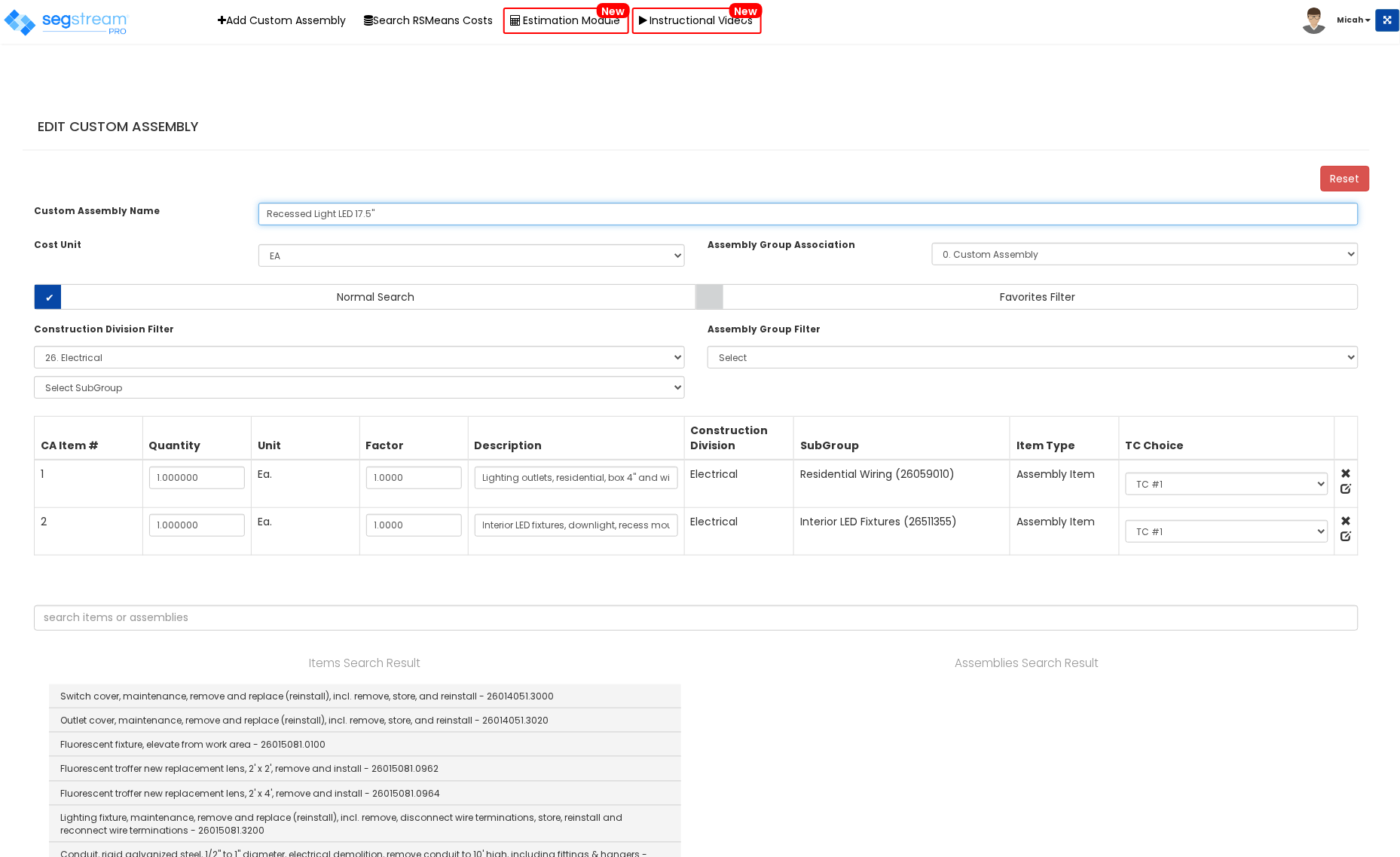
click at [359, 220] on input "Recessed Light LED 17.5"" at bounding box center [809, 214] width 1100 height 22
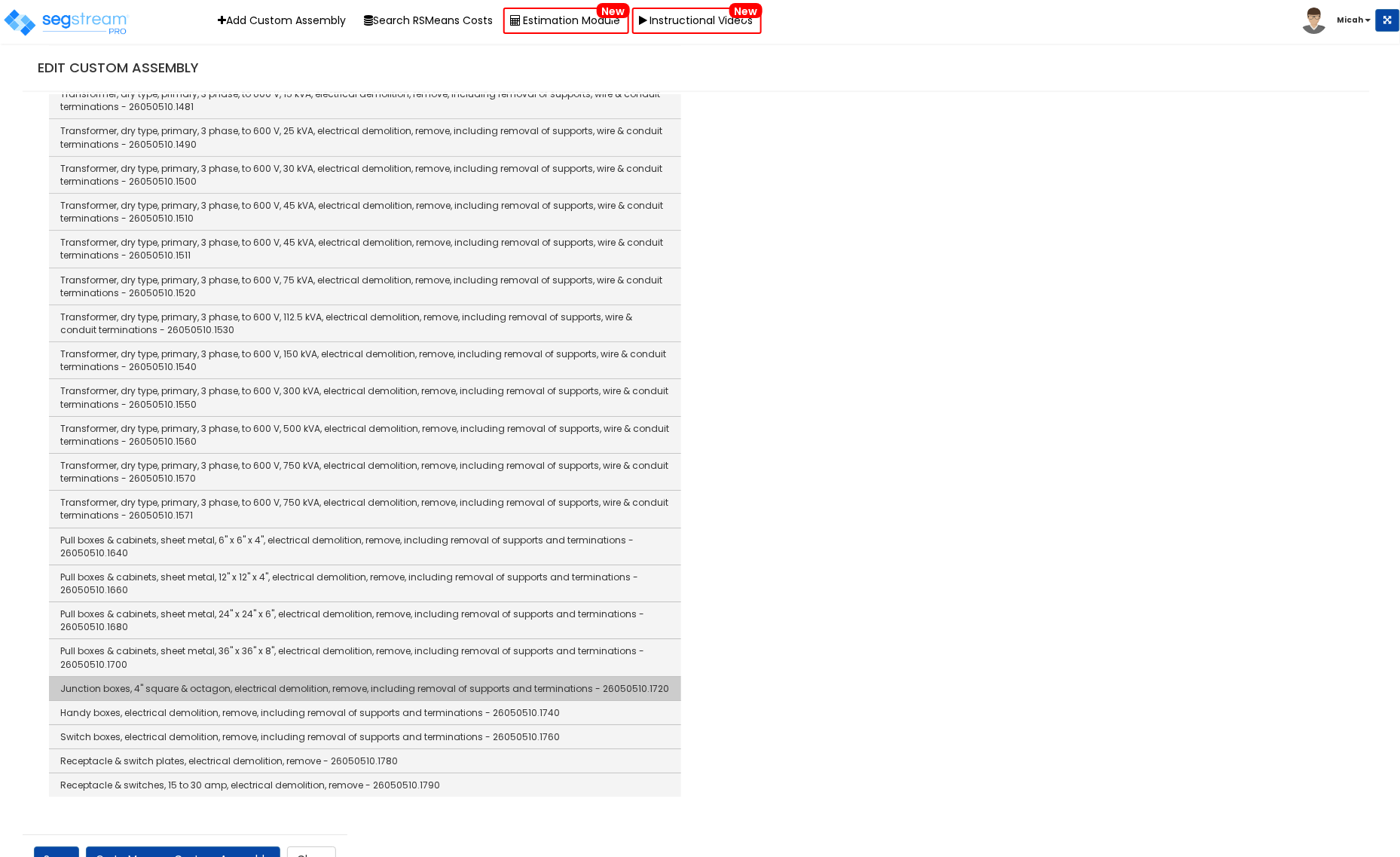
scroll to position [3116, 0]
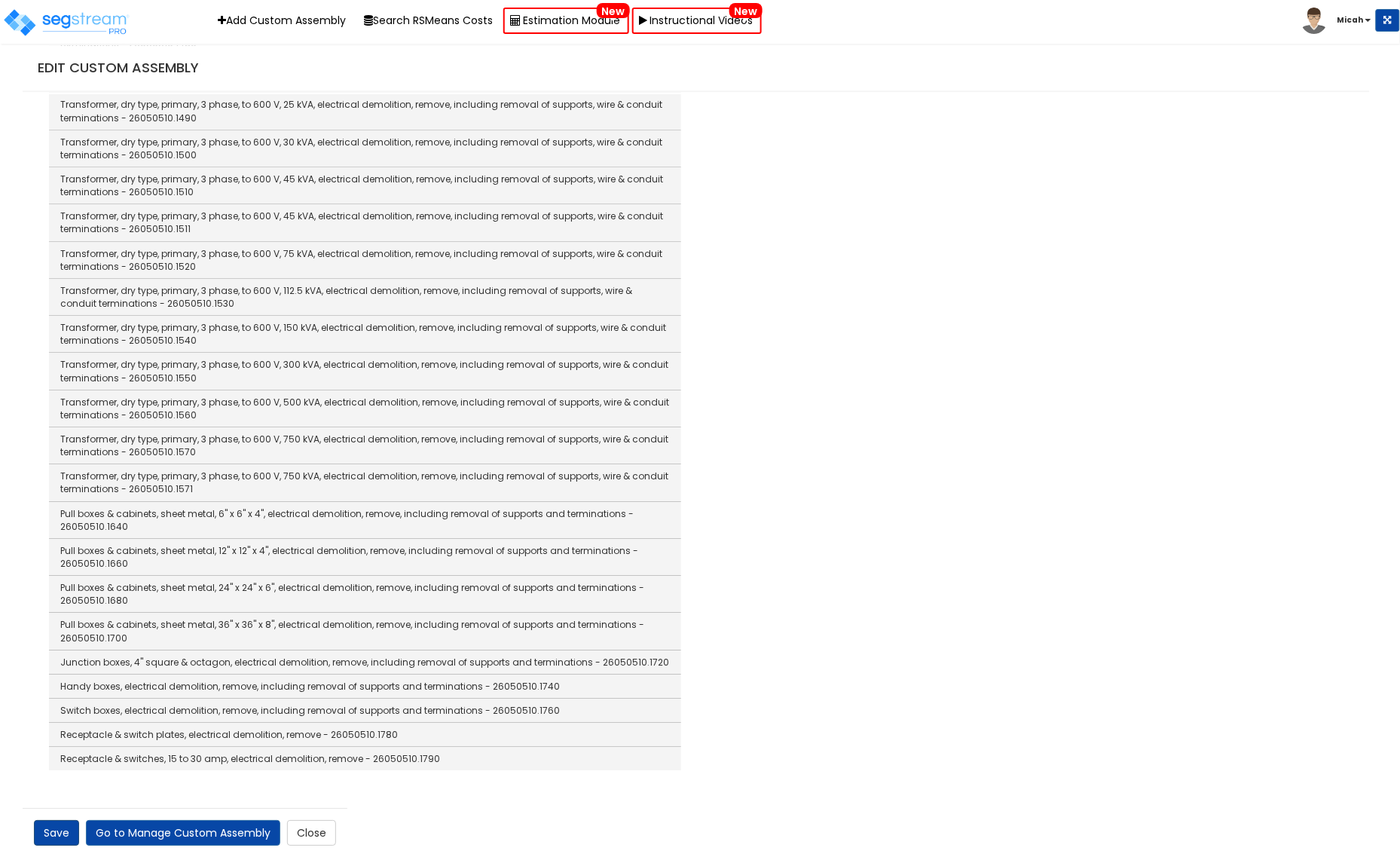
type input "Recessed Light LED 7.5""
click at [42, 829] on link "Save" at bounding box center [56, 833] width 46 height 26
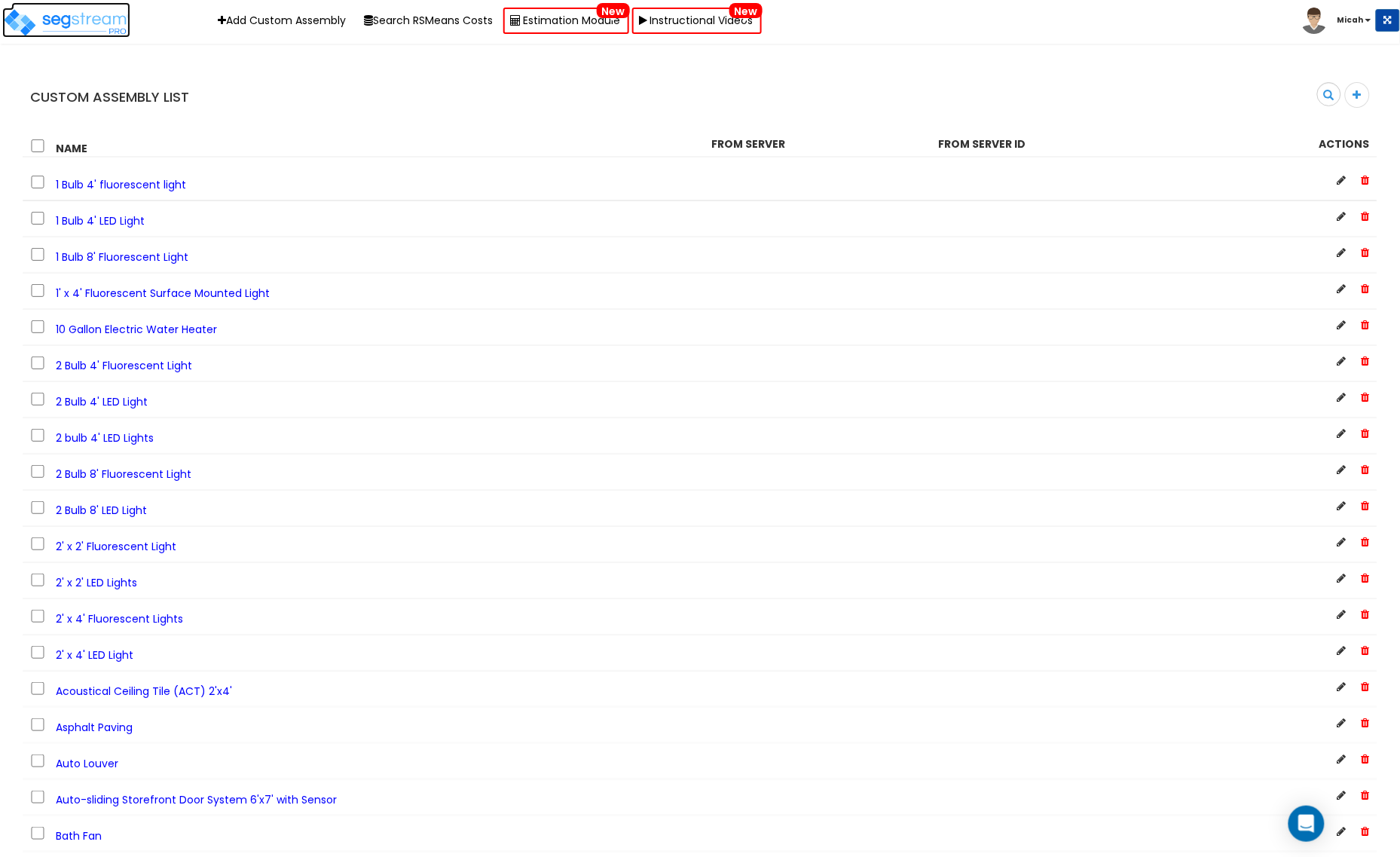
click at [98, 13] on img at bounding box center [66, 22] width 128 height 30
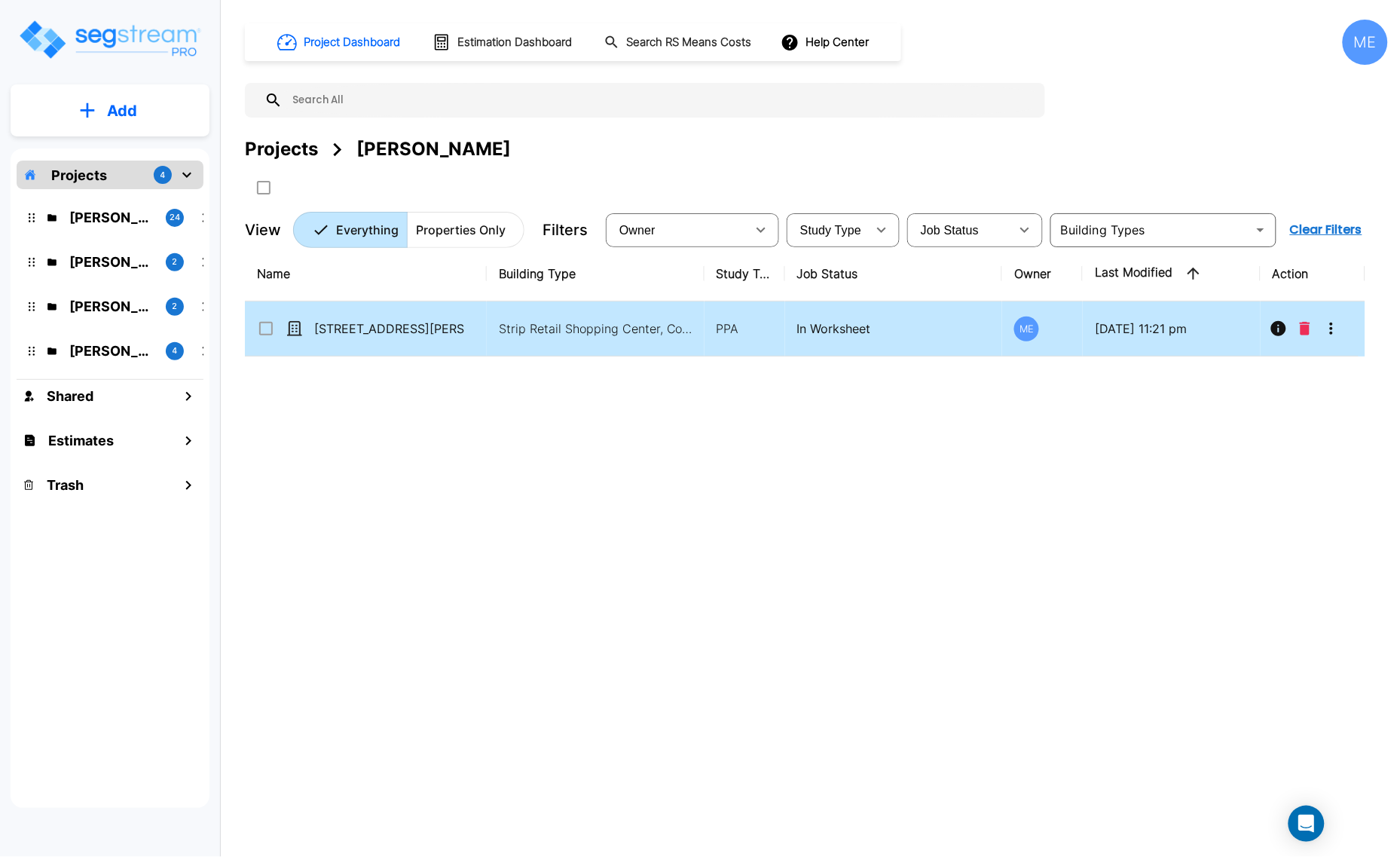
click at [370, 319] on p "[STREET_ADDRESS][PERSON_NAME][PERSON_NAME]" at bounding box center [389, 328] width 150 height 18
checkbox input "true"
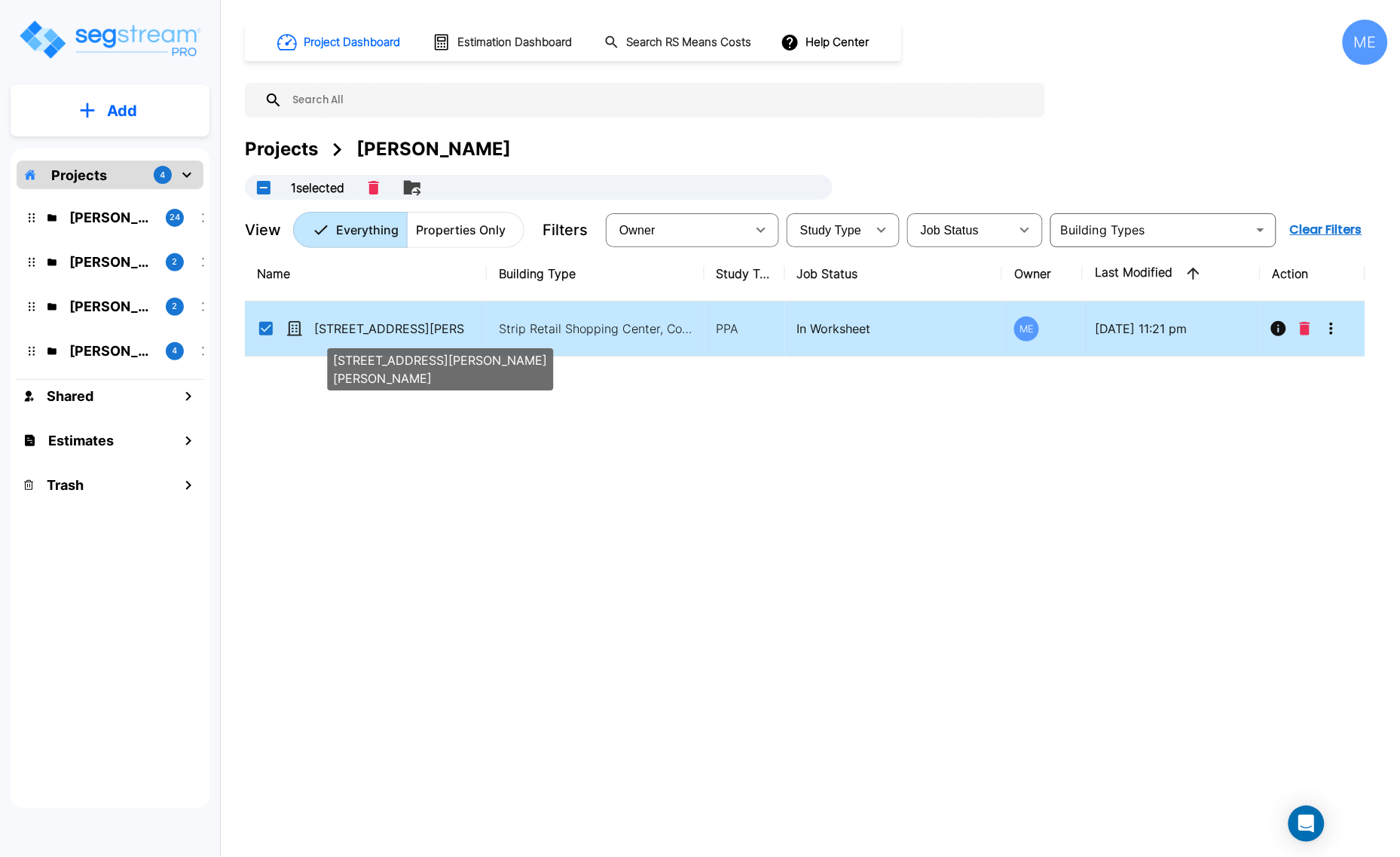
click at [370, 319] on p "[STREET_ADDRESS][PERSON_NAME][PERSON_NAME]" at bounding box center [389, 328] width 150 height 18
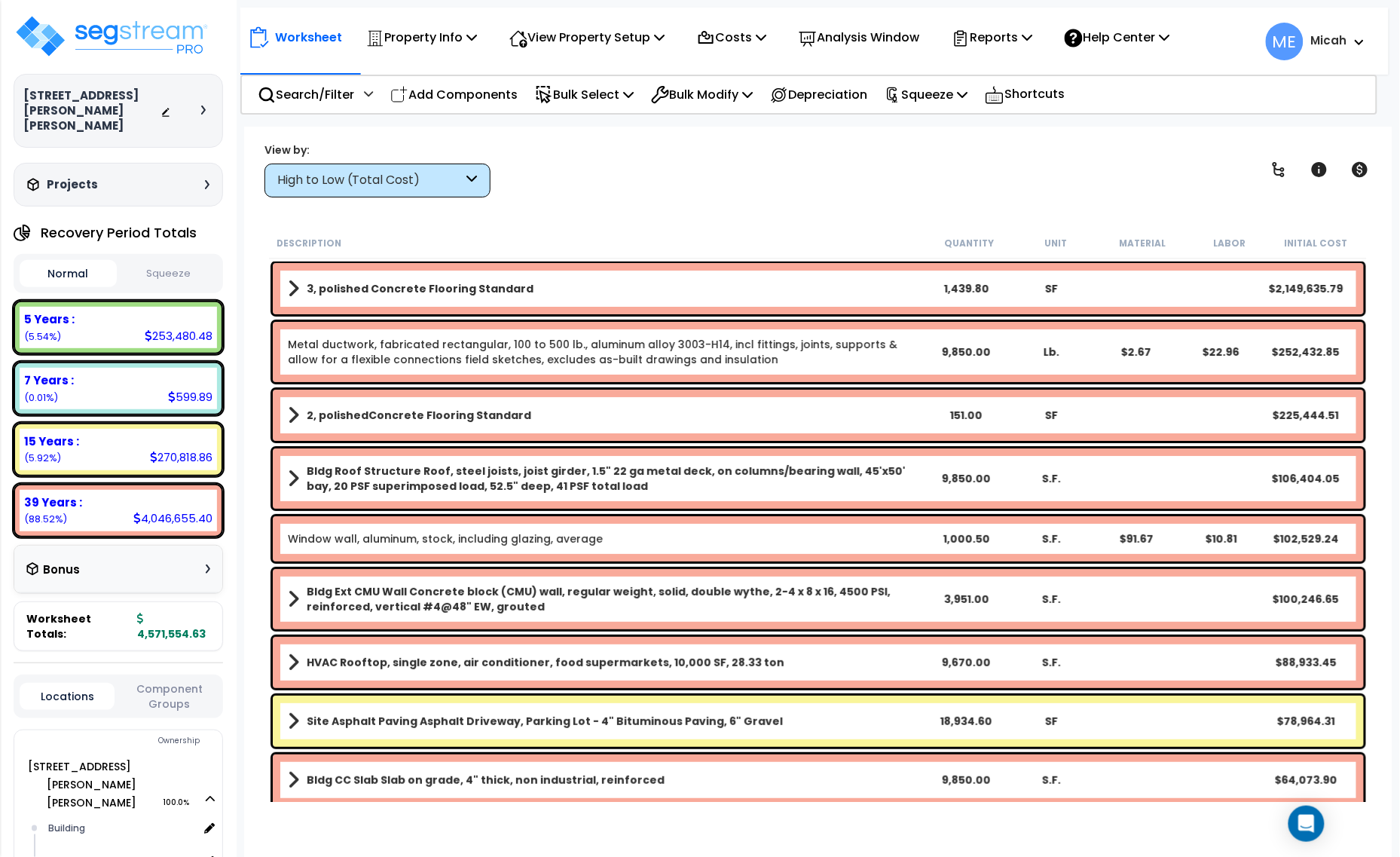
click at [469, 187] on icon at bounding box center [472, 180] width 11 height 17
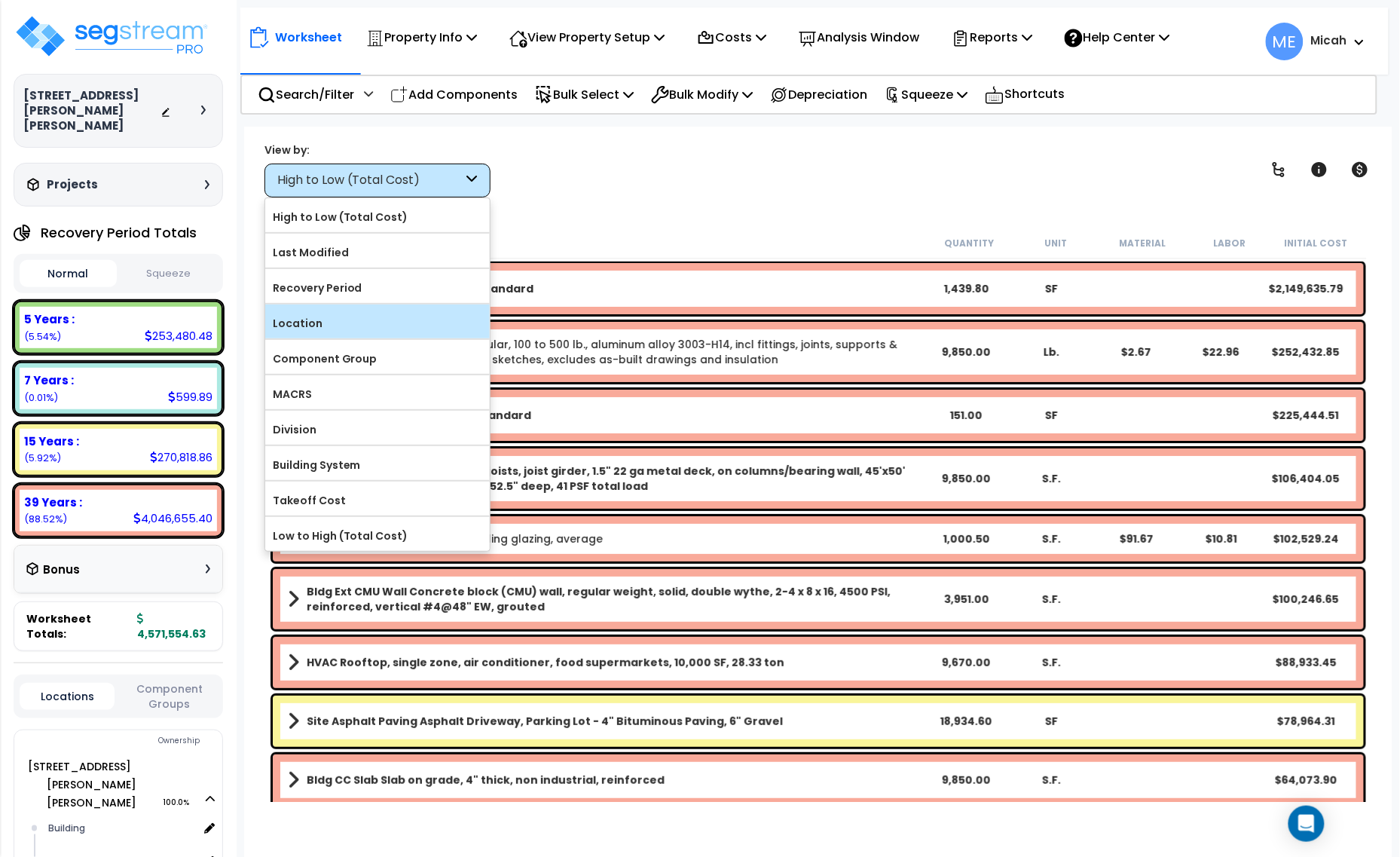
click at [396, 329] on label "Location" at bounding box center [378, 323] width 225 height 22
click at [0, 0] on input "Location" at bounding box center [0, 0] width 0 height 0
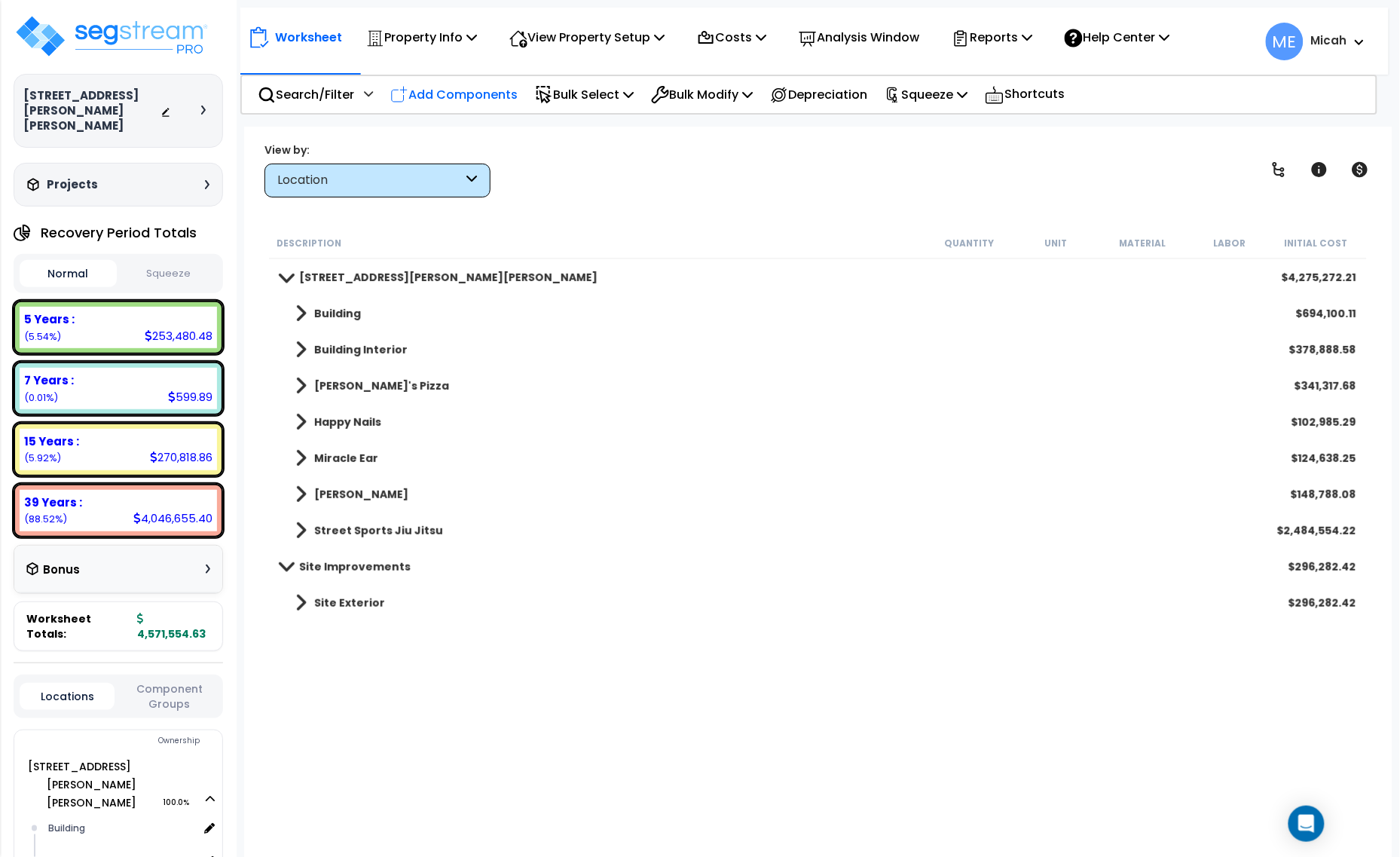
click at [467, 96] on p "Add Components" at bounding box center [454, 94] width 127 height 21
checkbox input "true"
select select
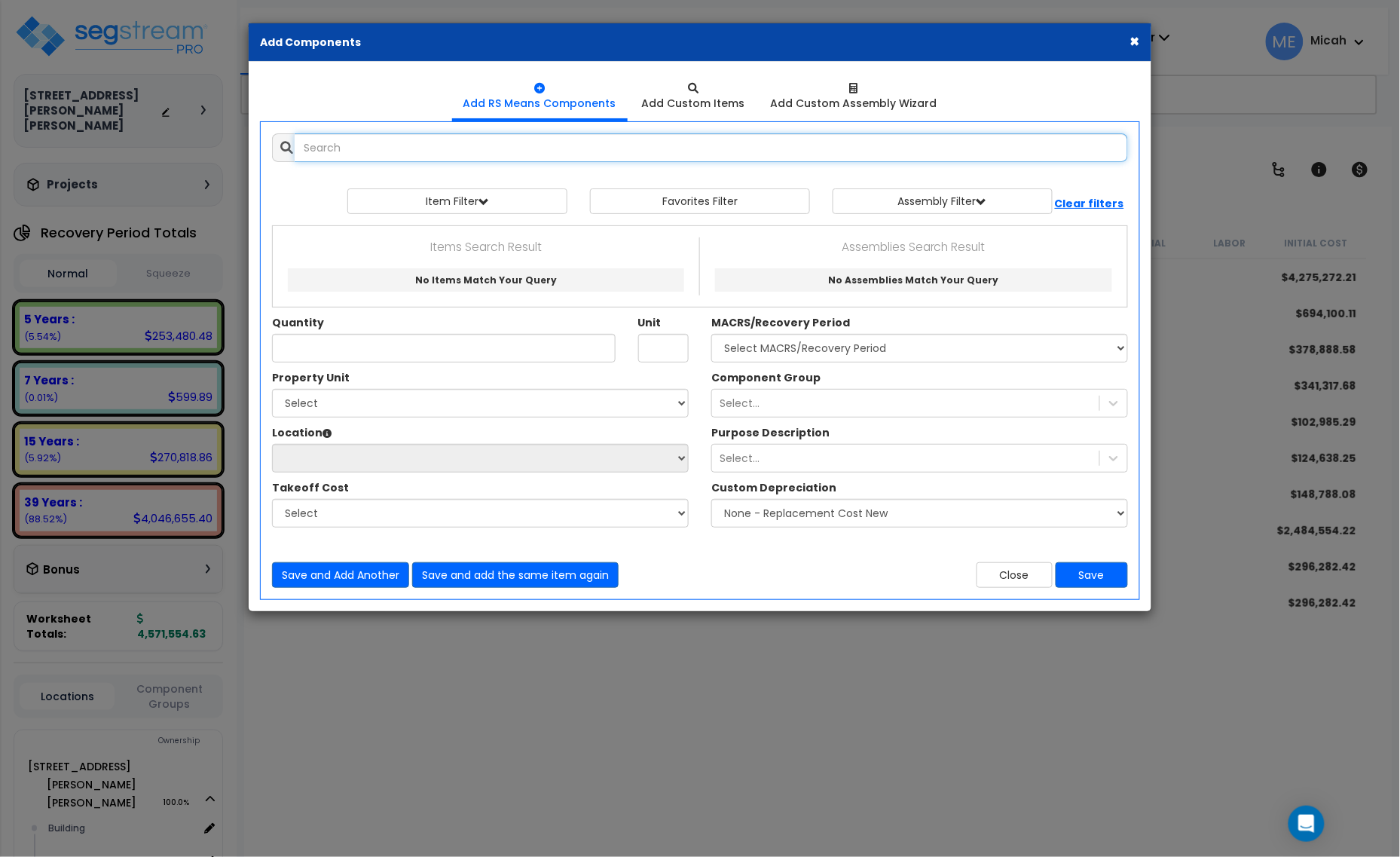
select select
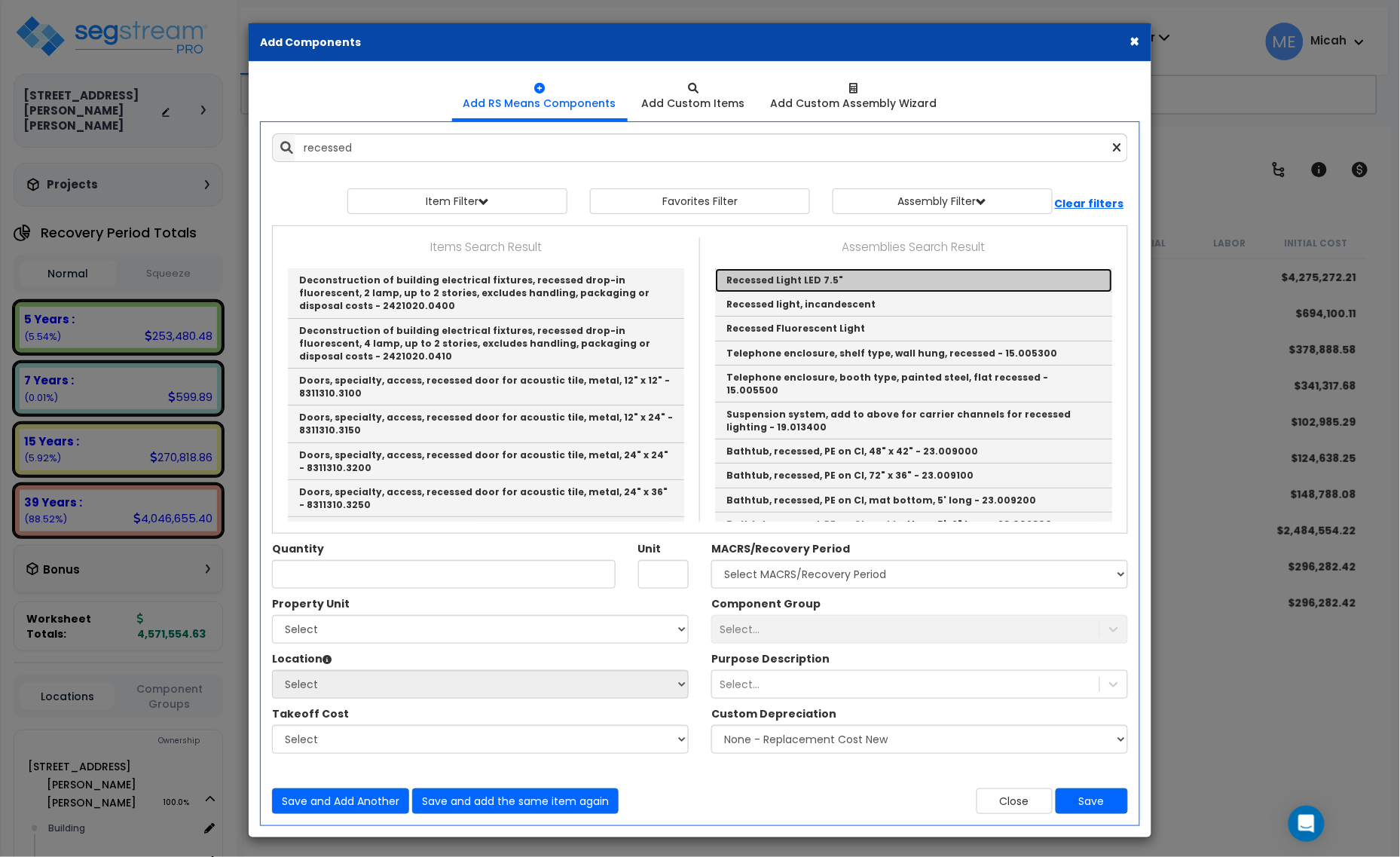
click at [855, 277] on link "Recessed Light LED 7.5"" at bounding box center [913, 280] width 397 height 24
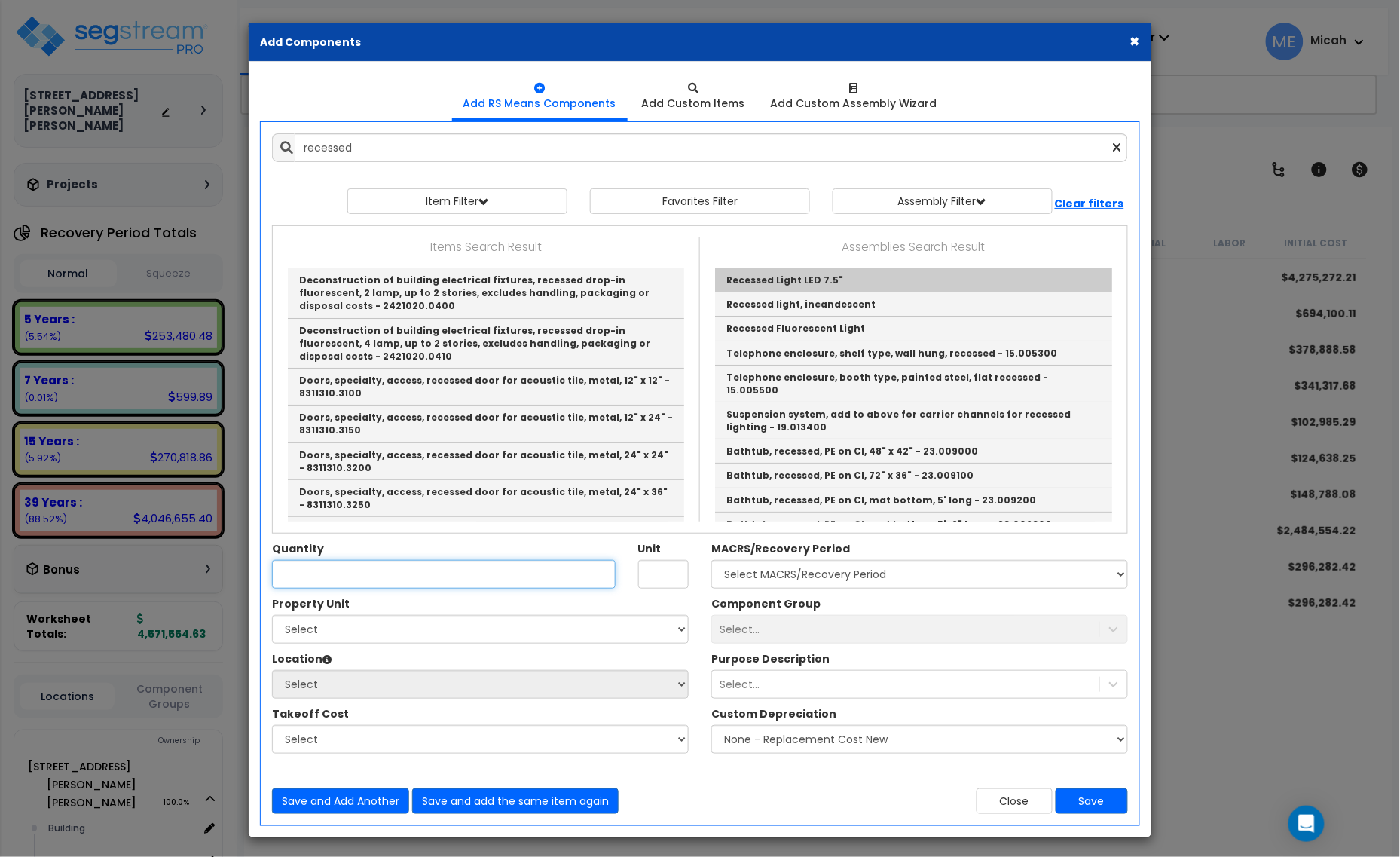
type input "Recessed Light LED 7.5""
type input "EA"
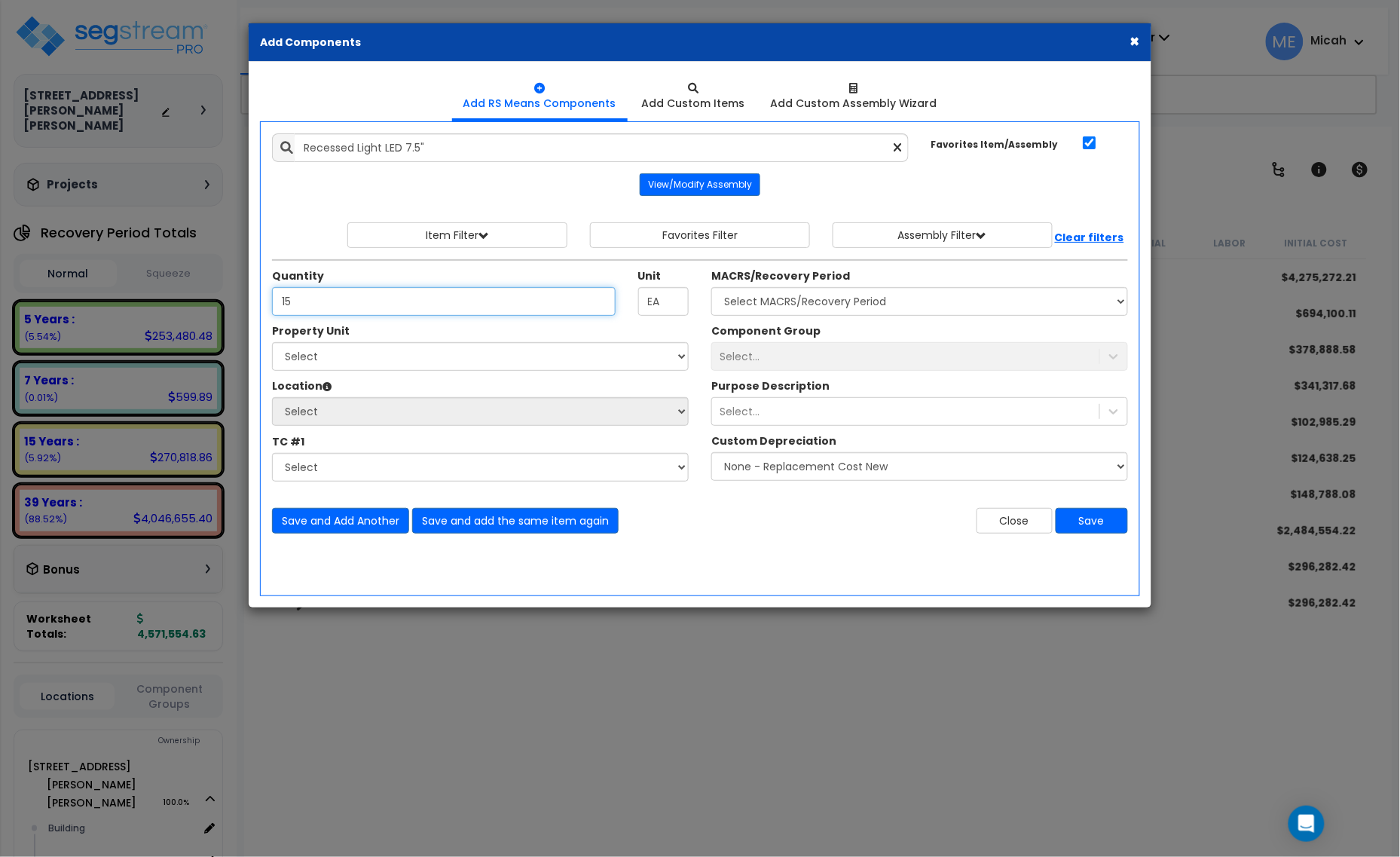
type input "15"
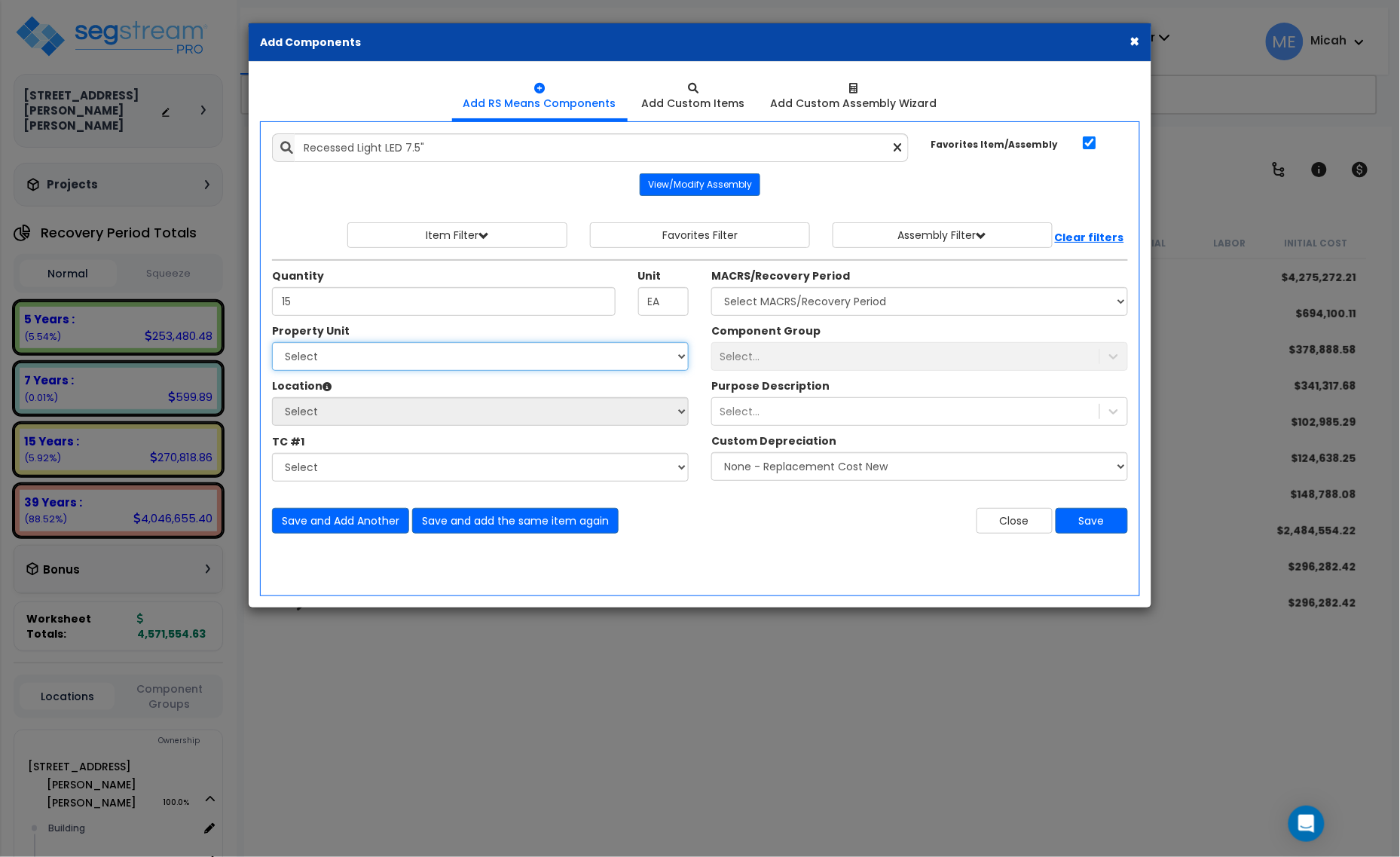
click at [487, 366] on select "Select [STREET_ADDRESS][PERSON_NAME][PERSON_NAME] Site Improvements" at bounding box center [480, 356] width 417 height 29
select select "168097"
click at [272, 343] on select "Select [STREET_ADDRESS][PERSON_NAME][PERSON_NAME] Site Improvements" at bounding box center [480, 356] width 417 height 29
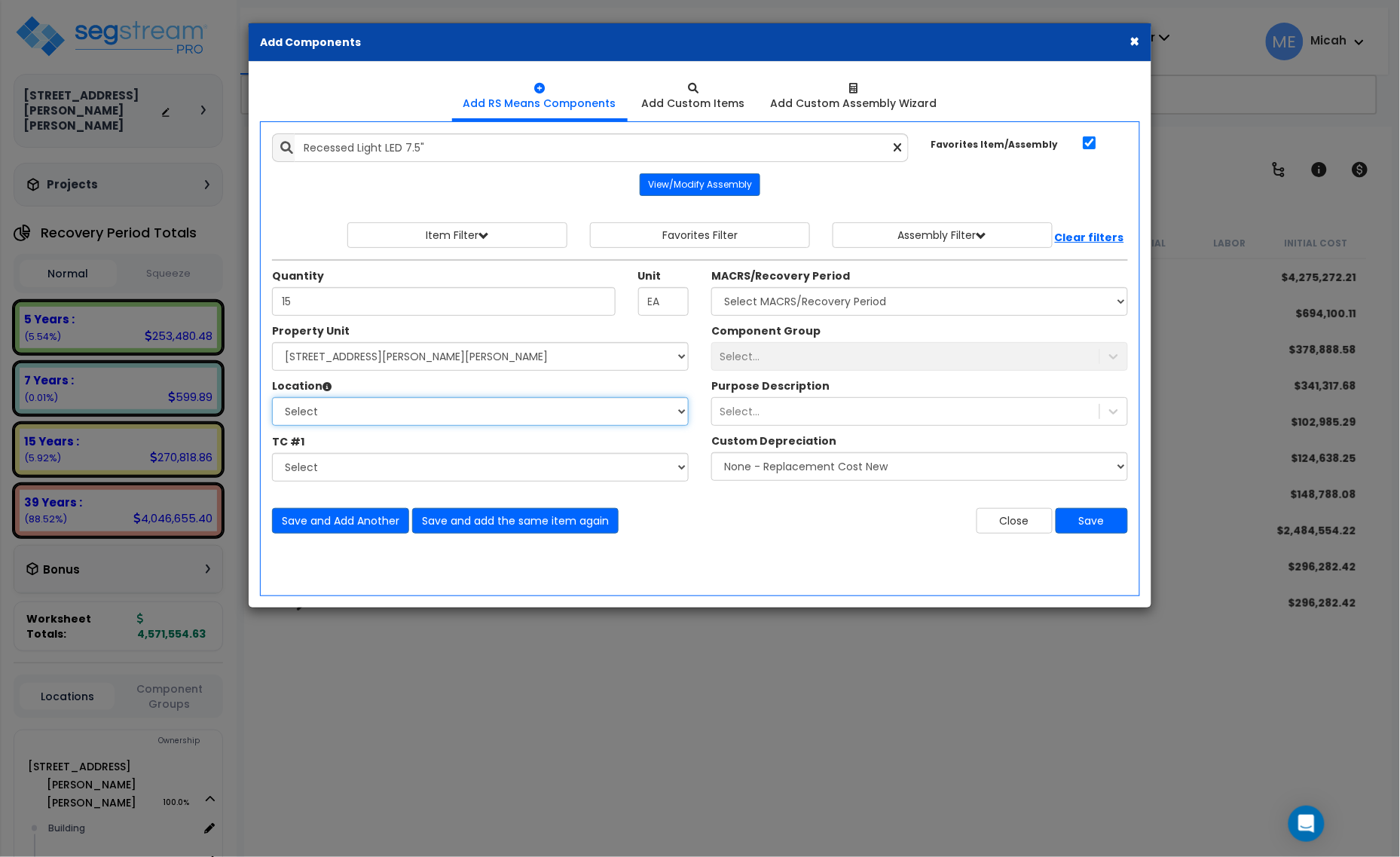
click at [441, 417] on select "Select Building Building Interior [PERSON_NAME]'s Pizza Happy Nails Miracle Ear…" at bounding box center [480, 412] width 417 height 29
select select "31804"
click at [272, 398] on select "Select Building Building Interior [PERSON_NAME]'s Pizza Happy Nails Miracle Ear…" at bounding box center [480, 412] width 417 height 29
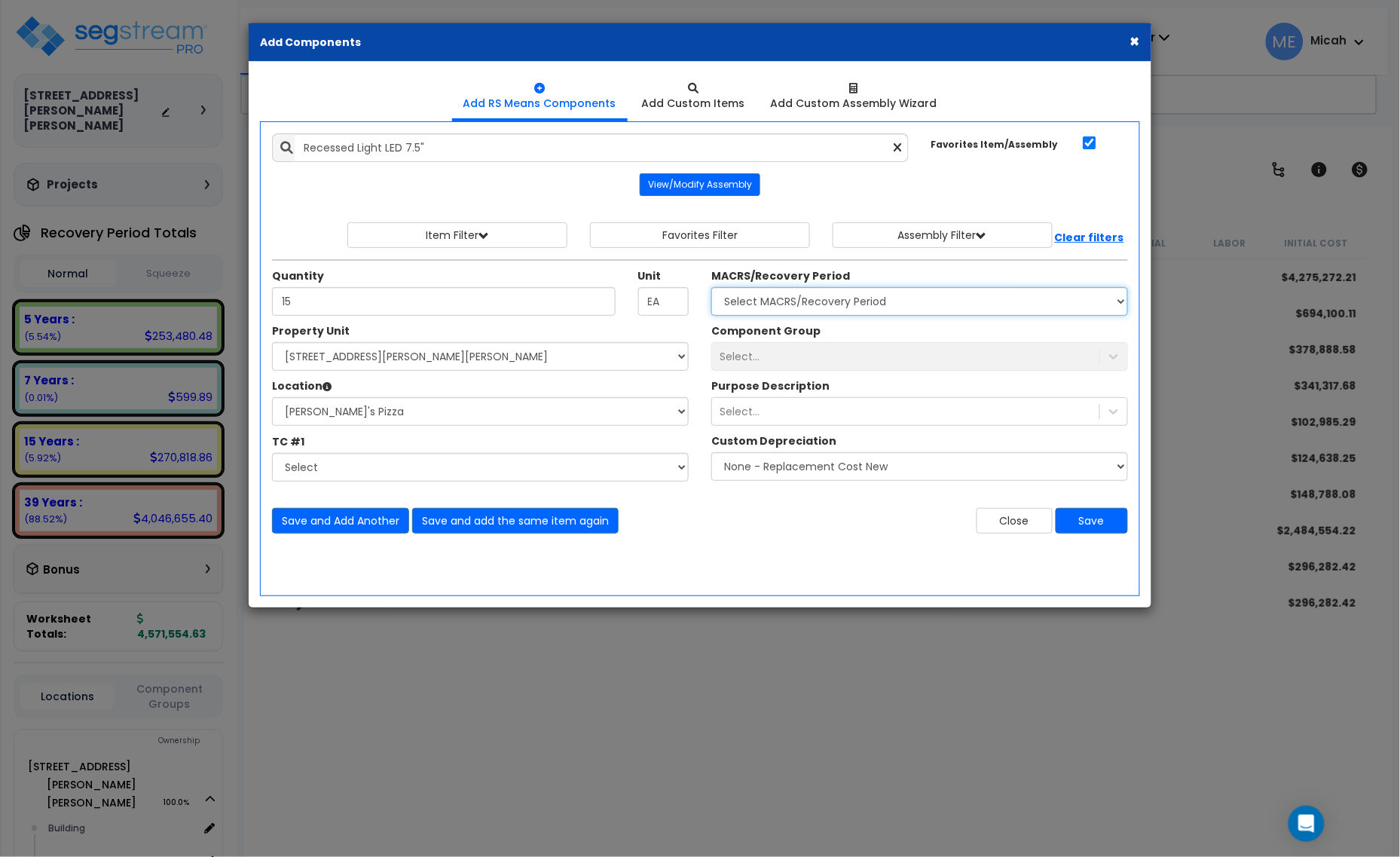
click at [864, 303] on select "Select MACRS/Recovery Period 5 Years - 57.0 - Distributive Trades & Services 5 …" at bounding box center [920, 301] width 417 height 29
select select "3669"
click at [711, 288] on select "Select MACRS/Recovery Period 5 Years - 57.0 - Distributive Trades & Services 5 …" at bounding box center [920, 301] width 417 height 29
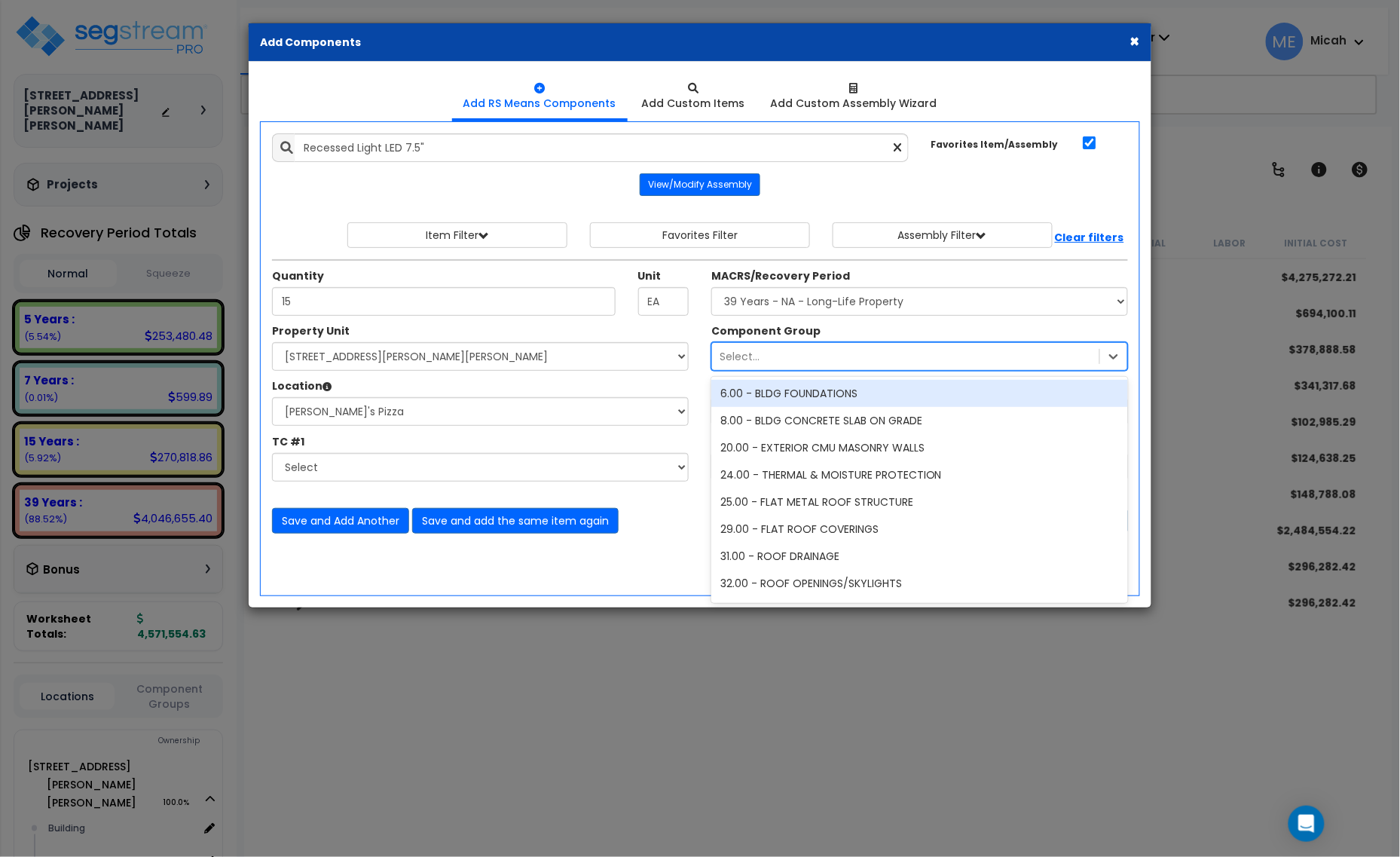
click at [801, 359] on div "Select..." at bounding box center [905, 356] width 387 height 24
type input "151"
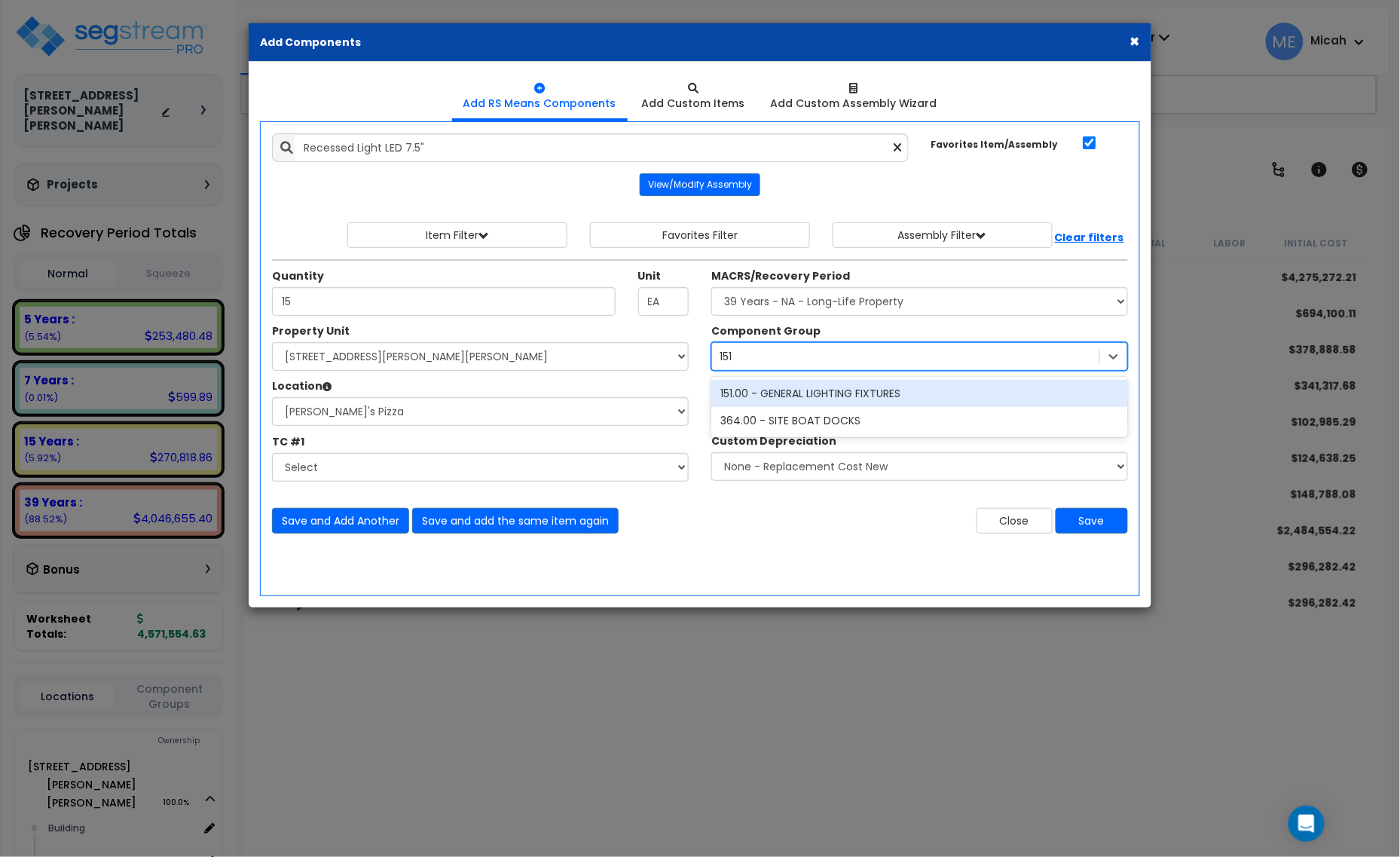
click at [805, 393] on div "151.00 - GENERAL LIGHTING FIXTURES" at bounding box center [920, 394] width 417 height 27
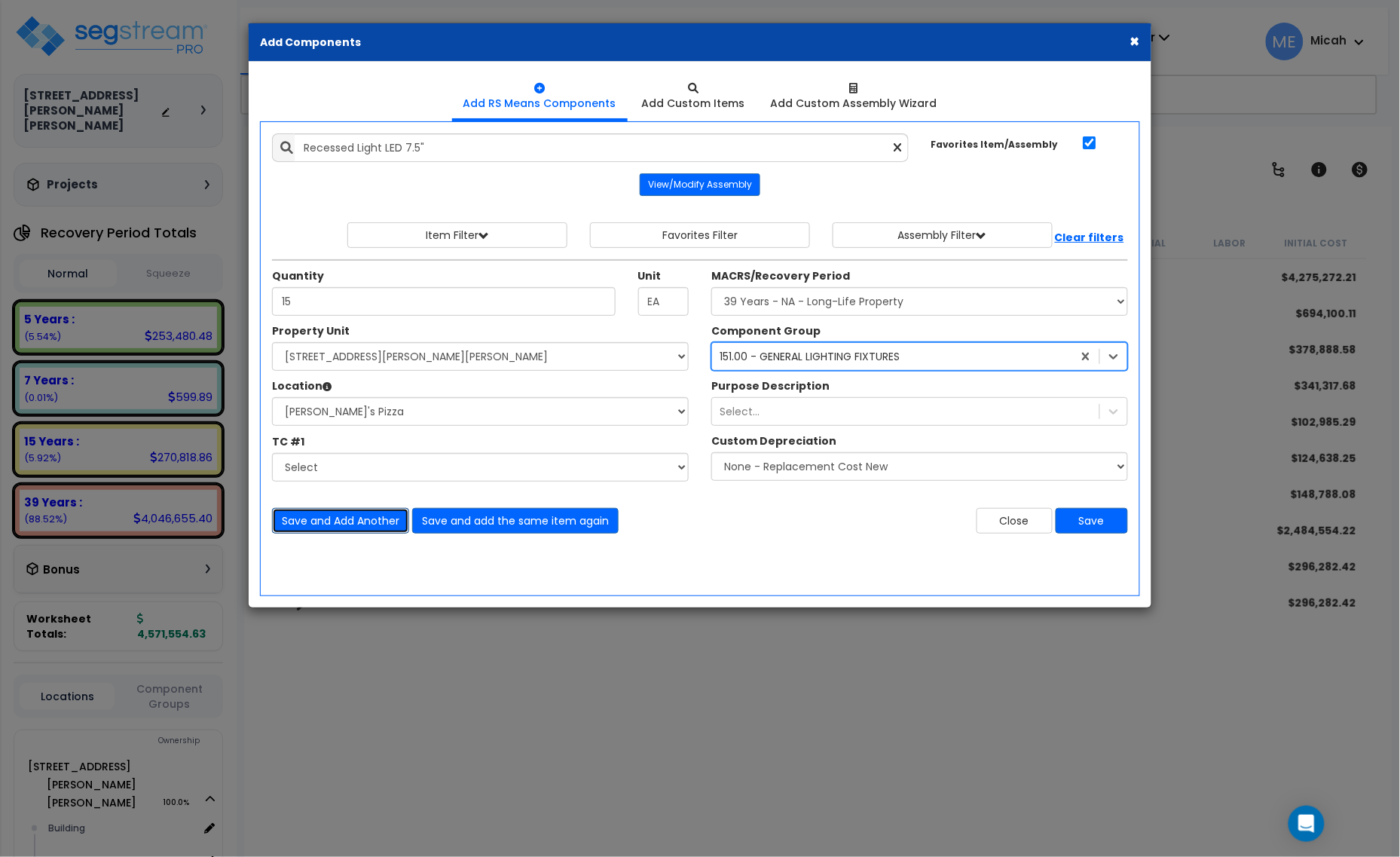
click at [337, 528] on button "Save and Add Another" at bounding box center [340, 521] width 137 height 26
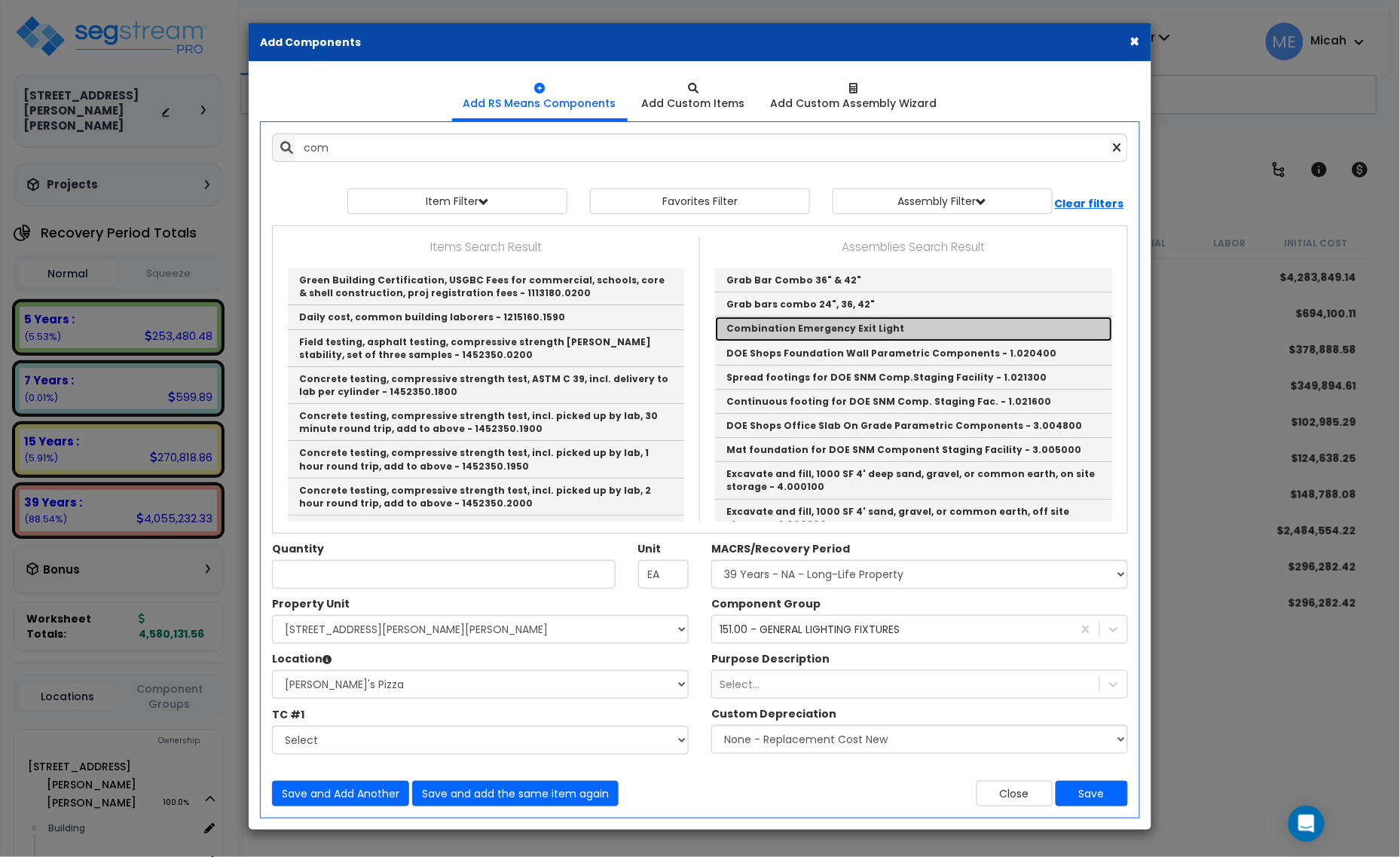
click at [867, 332] on link "Combination Emergency Exit Light" at bounding box center [913, 328] width 397 height 24
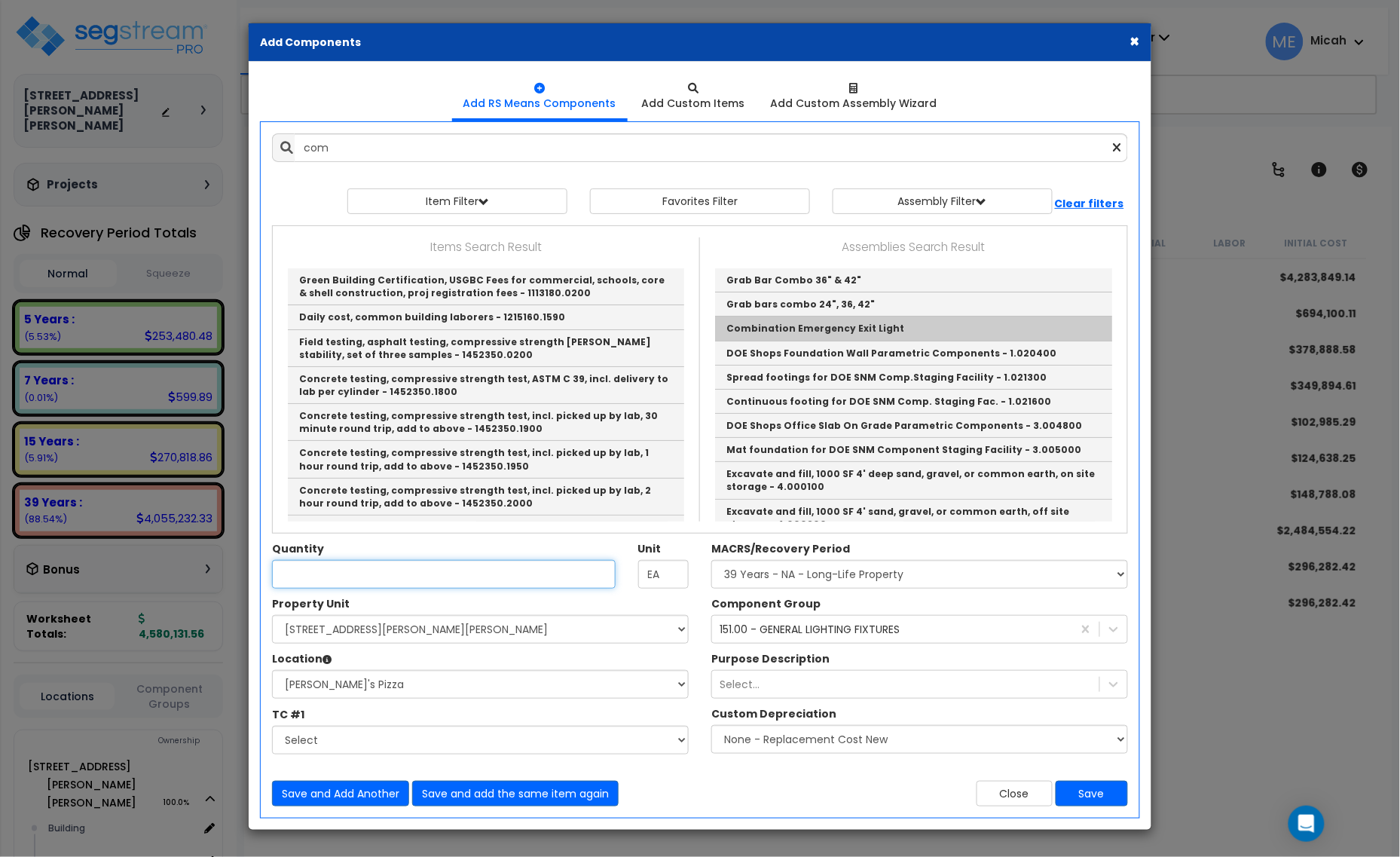
type input "Combination Emergency Exit Light"
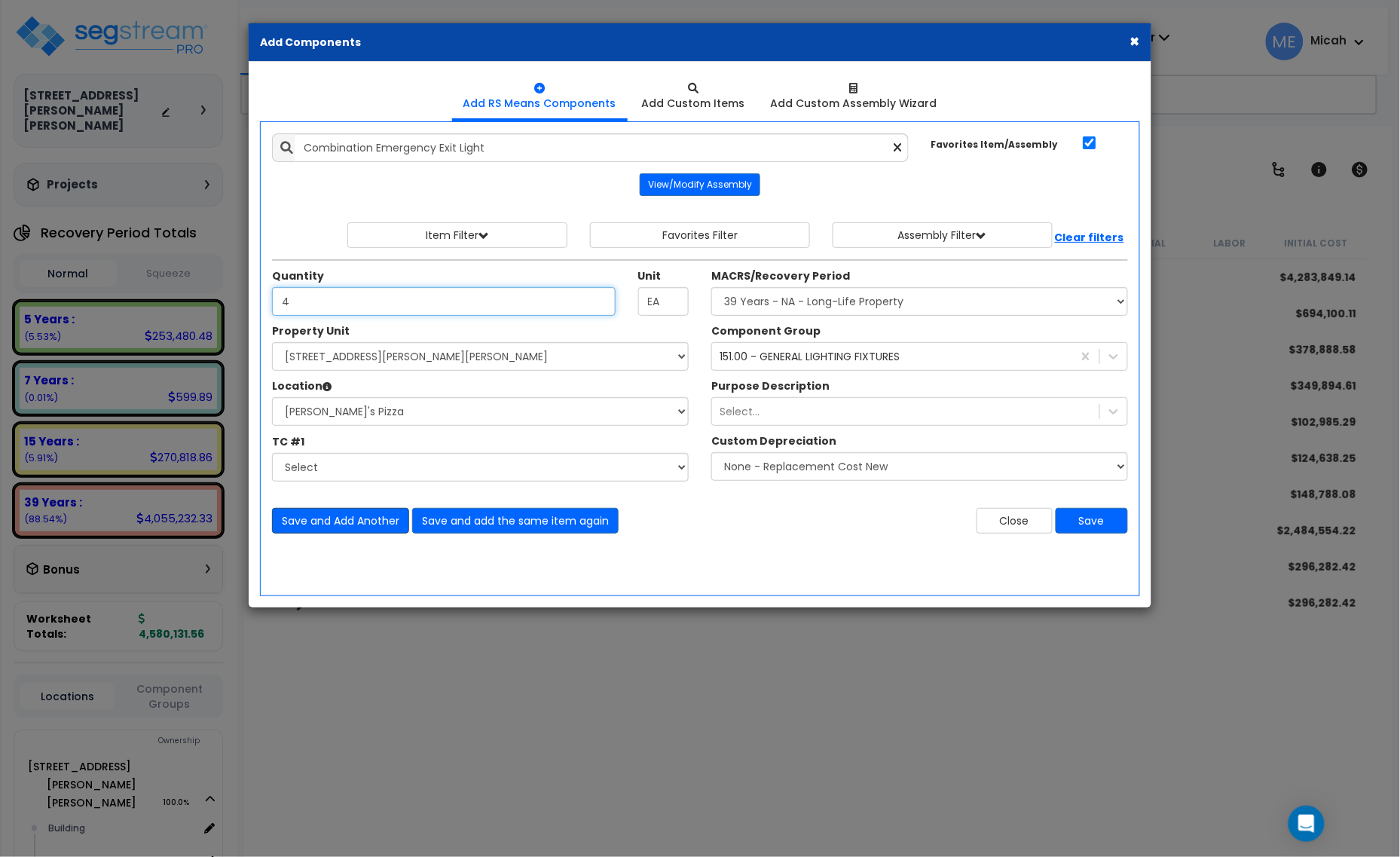
type input "4"
click at [364, 521] on button "Save and Add Another" at bounding box center [340, 521] width 137 height 26
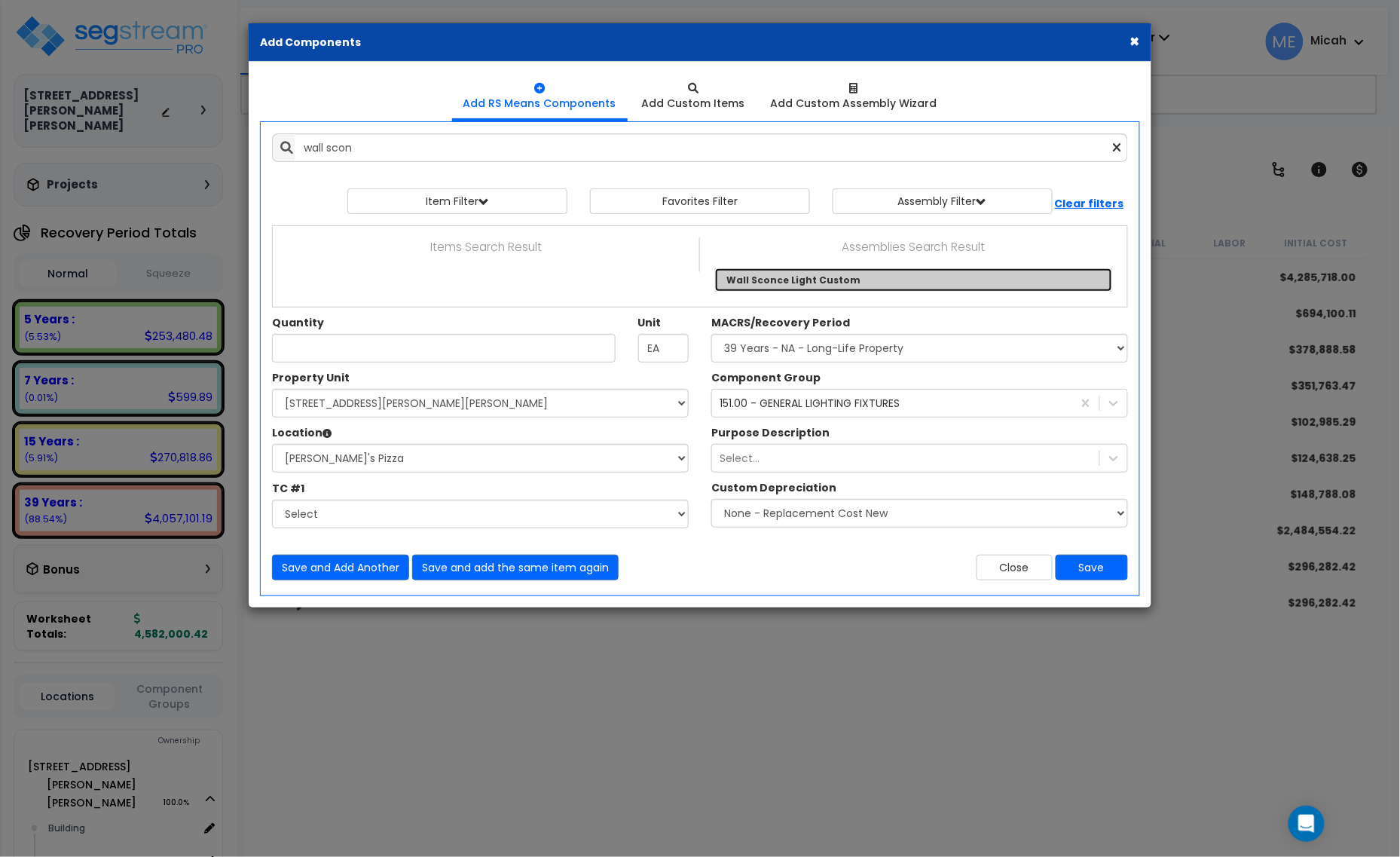
click at [780, 281] on link "Wall Sconce Light Custom" at bounding box center [913, 280] width 397 height 23
type input "Wall Sconce Light Custom"
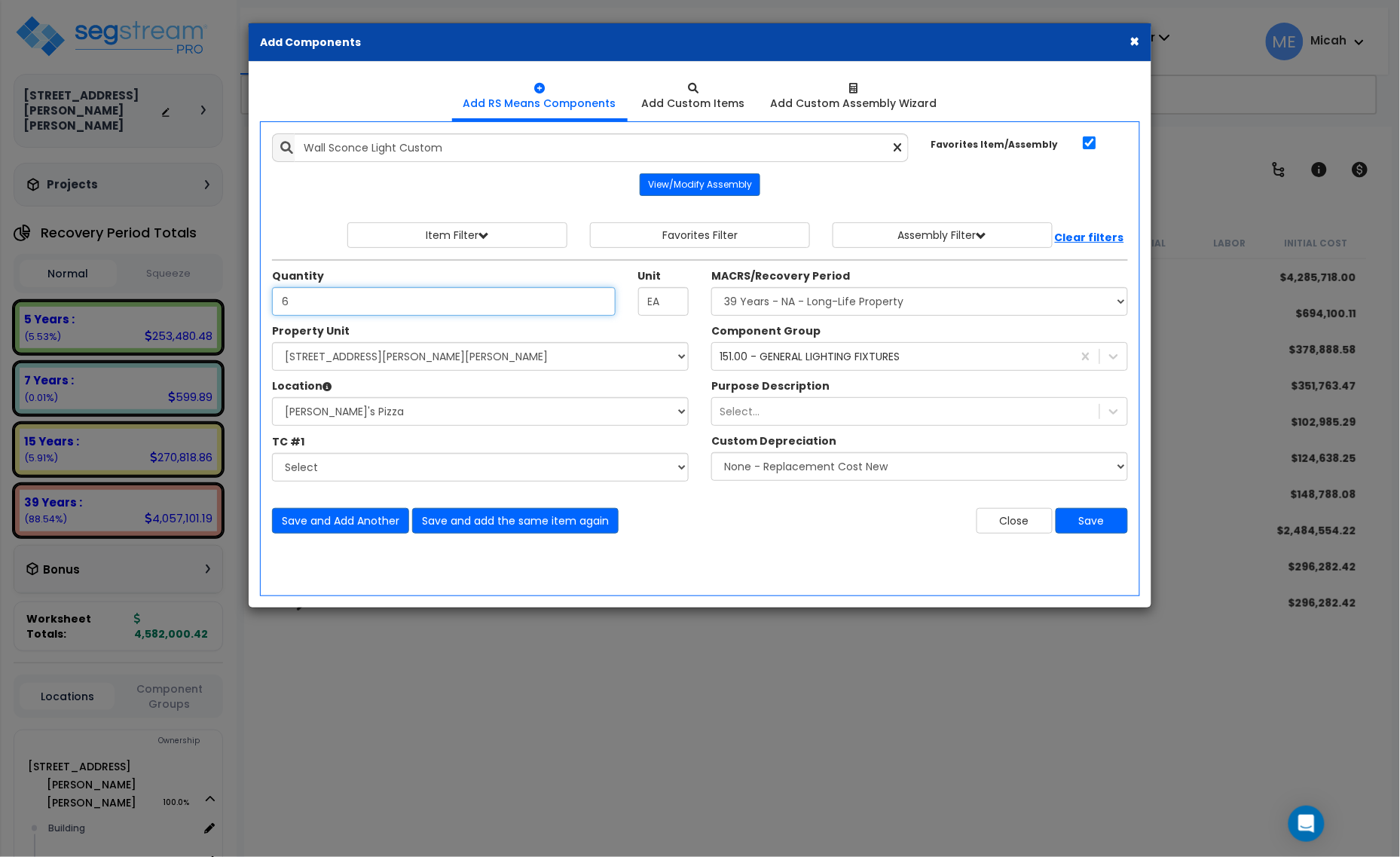
type input "6"
drag, startPoint x: 708, startPoint y: 307, endPoint x: 718, endPoint y: 307, distance: 10.0
click at [709, 307] on div "MACRS/Recovery Period Select MACRS/Recovery Period 5 Years - 57.0 - Distributiv…" at bounding box center [920, 292] width 439 height 47
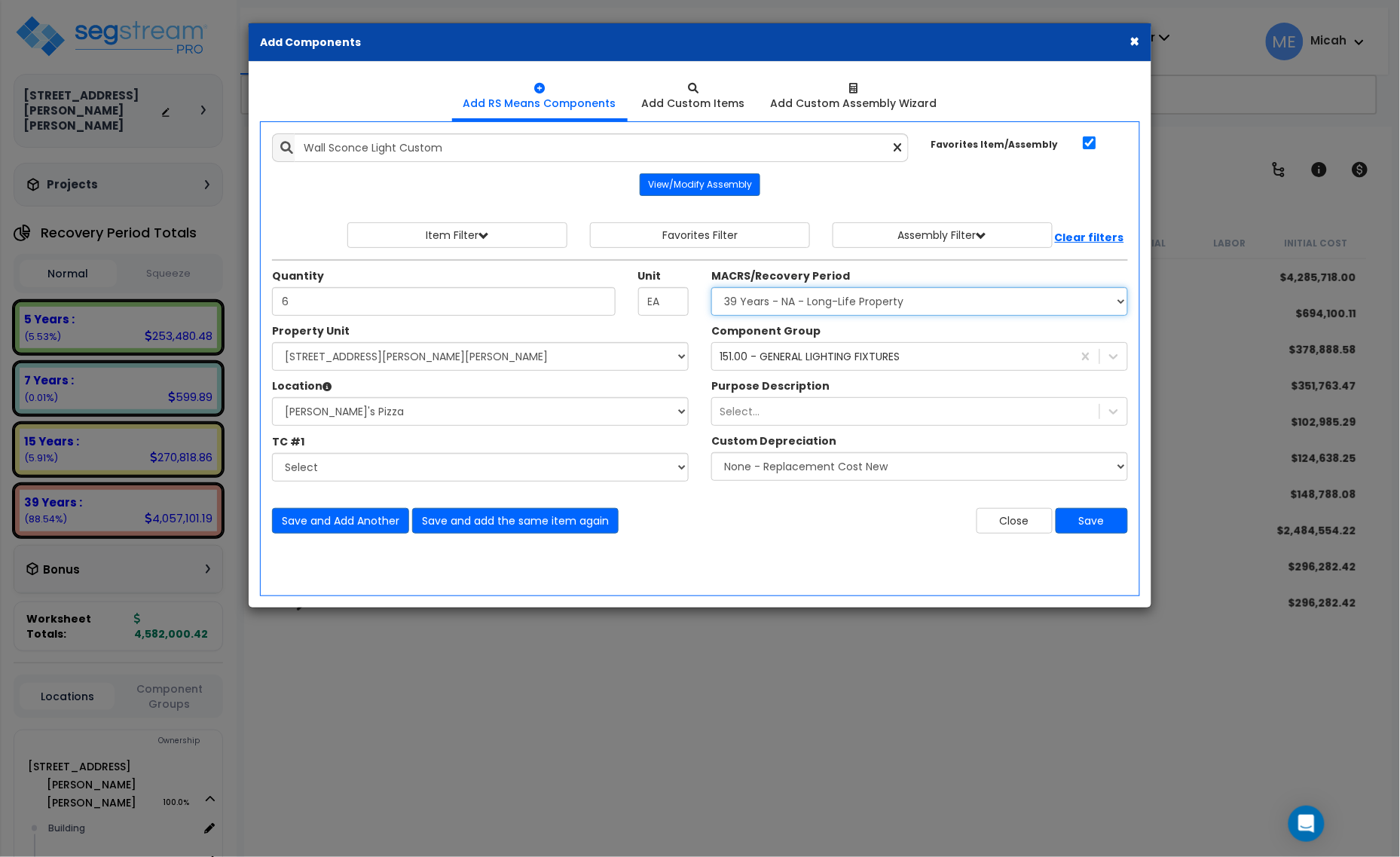
click at [759, 306] on select "Select MACRS/Recovery Period 5 Years - 57.0 - Distributive Trades & Services 5 …" at bounding box center [920, 301] width 417 height 29
select select "3667"
click at [711, 288] on select "Select MACRS/Recovery Period 5 Years - 57.0 - Distributive Trades & Services 5 …" at bounding box center [920, 301] width 417 height 29
click at [761, 359] on div "151.00 - GENERAL LIGHTING FIXTURES" at bounding box center [809, 356] width 180 height 15
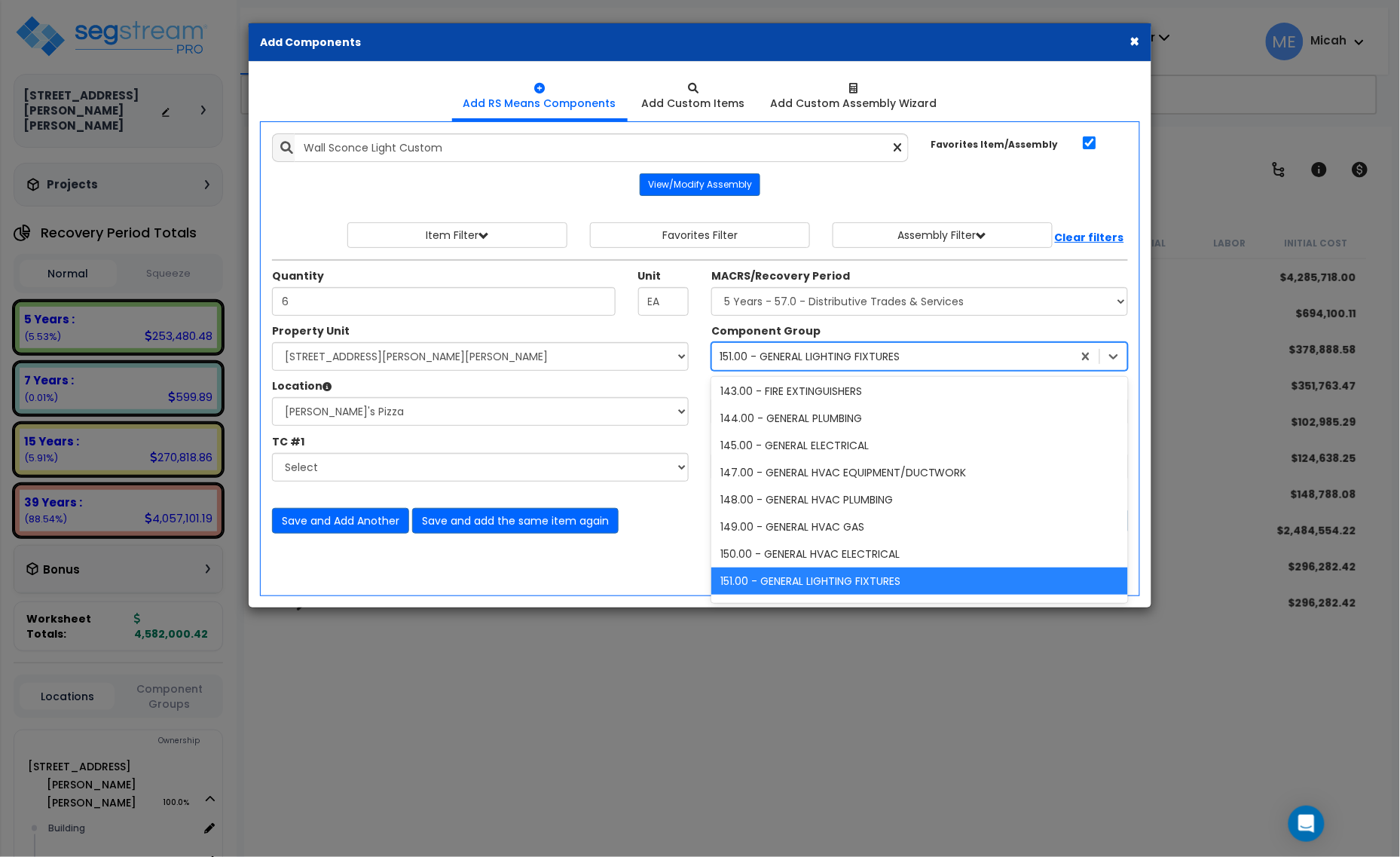
scroll to position [411, 0]
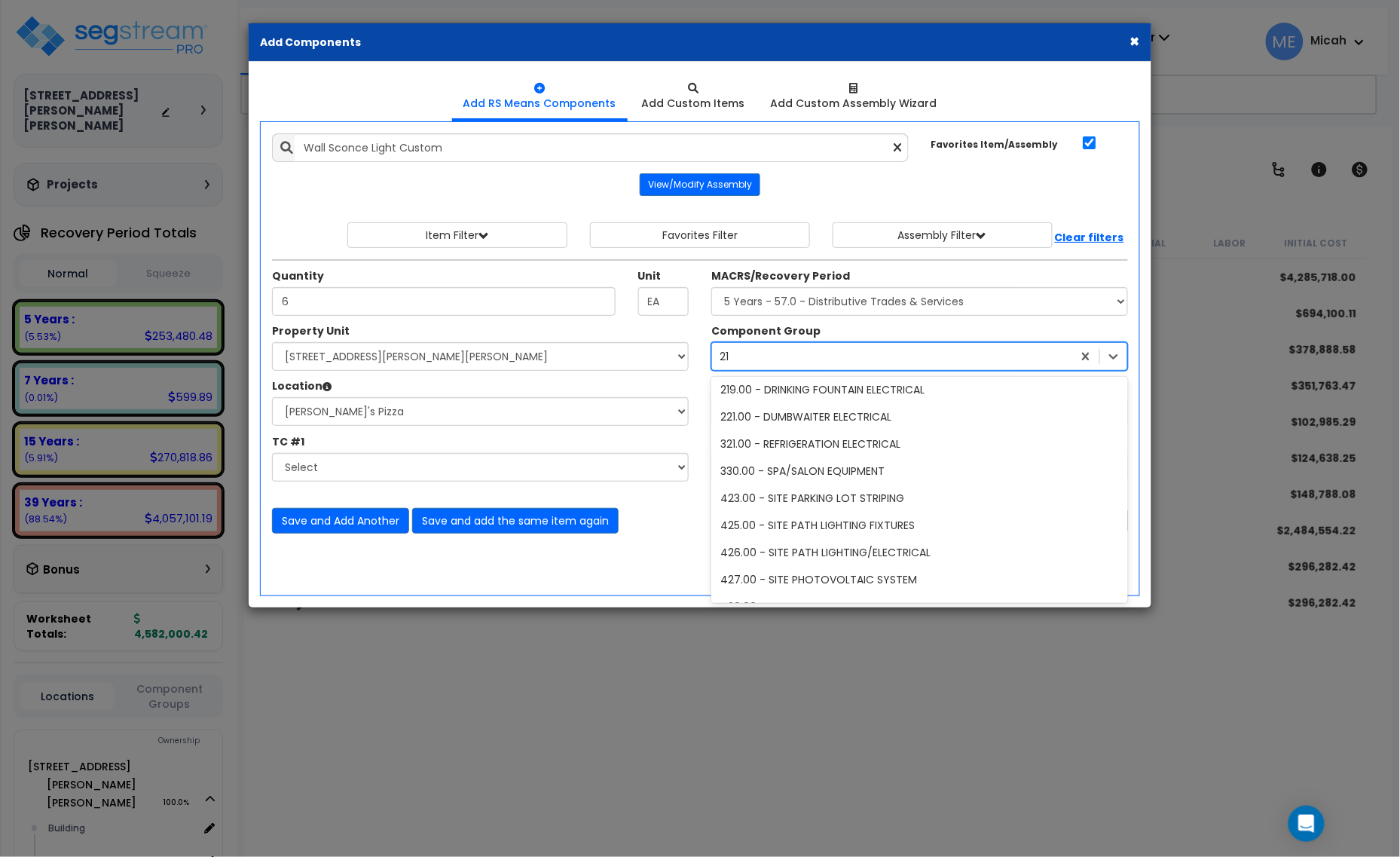
type input "212"
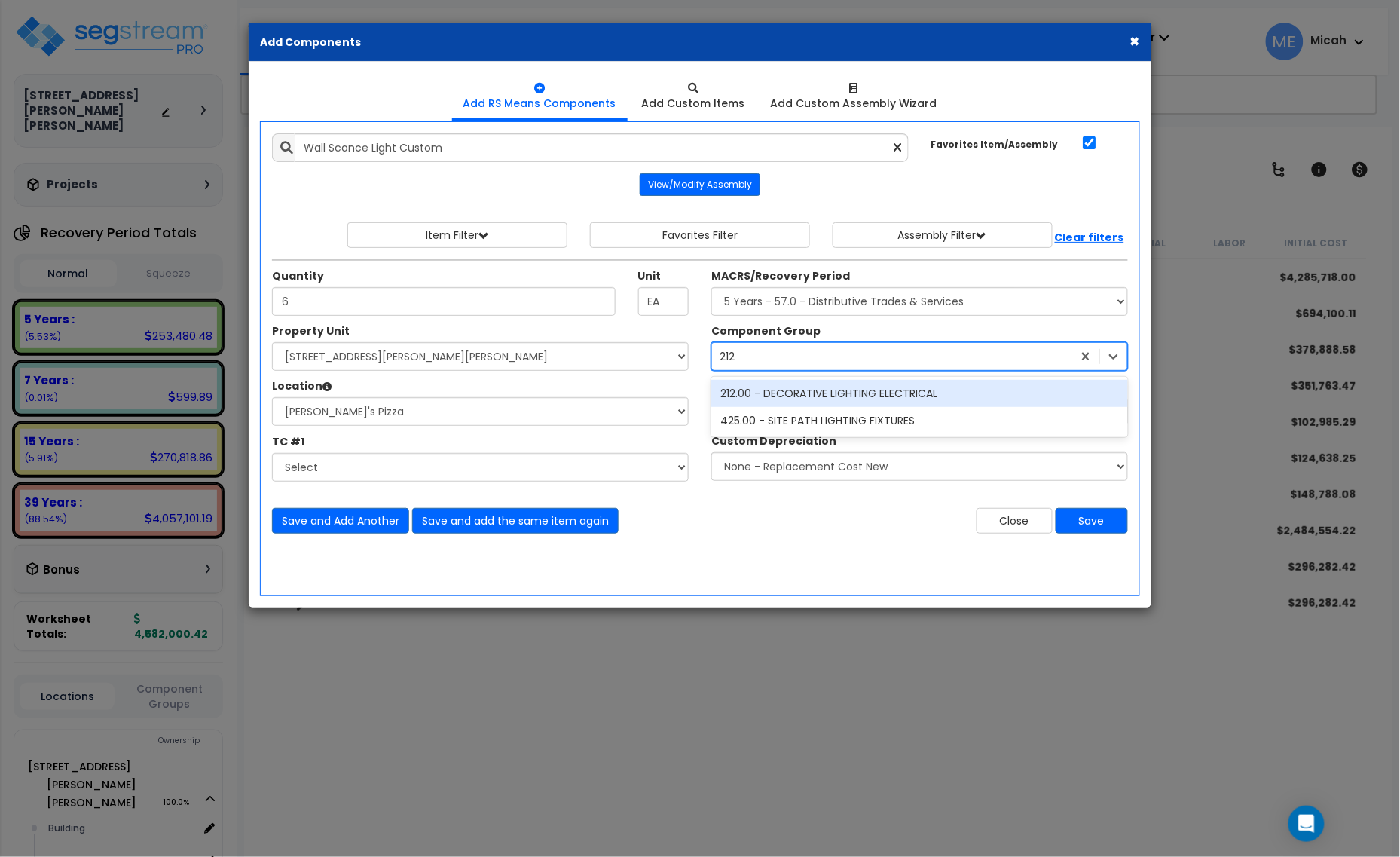
click at [772, 404] on div "212.00 - DECORATIVE LIGHTING ELECTRICAL" at bounding box center [920, 394] width 417 height 27
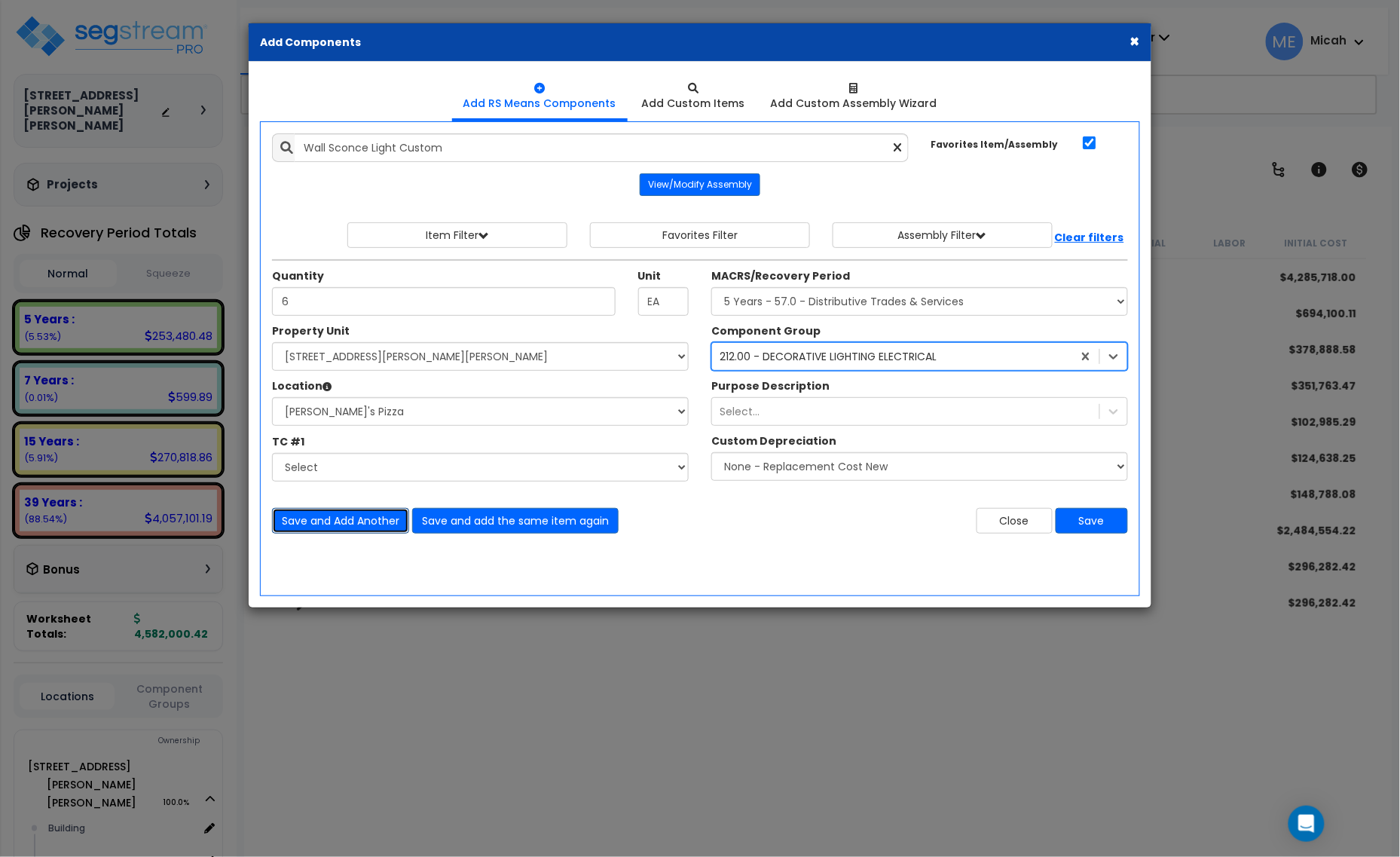
click at [352, 522] on button "Save and Add Another" at bounding box center [340, 521] width 137 height 26
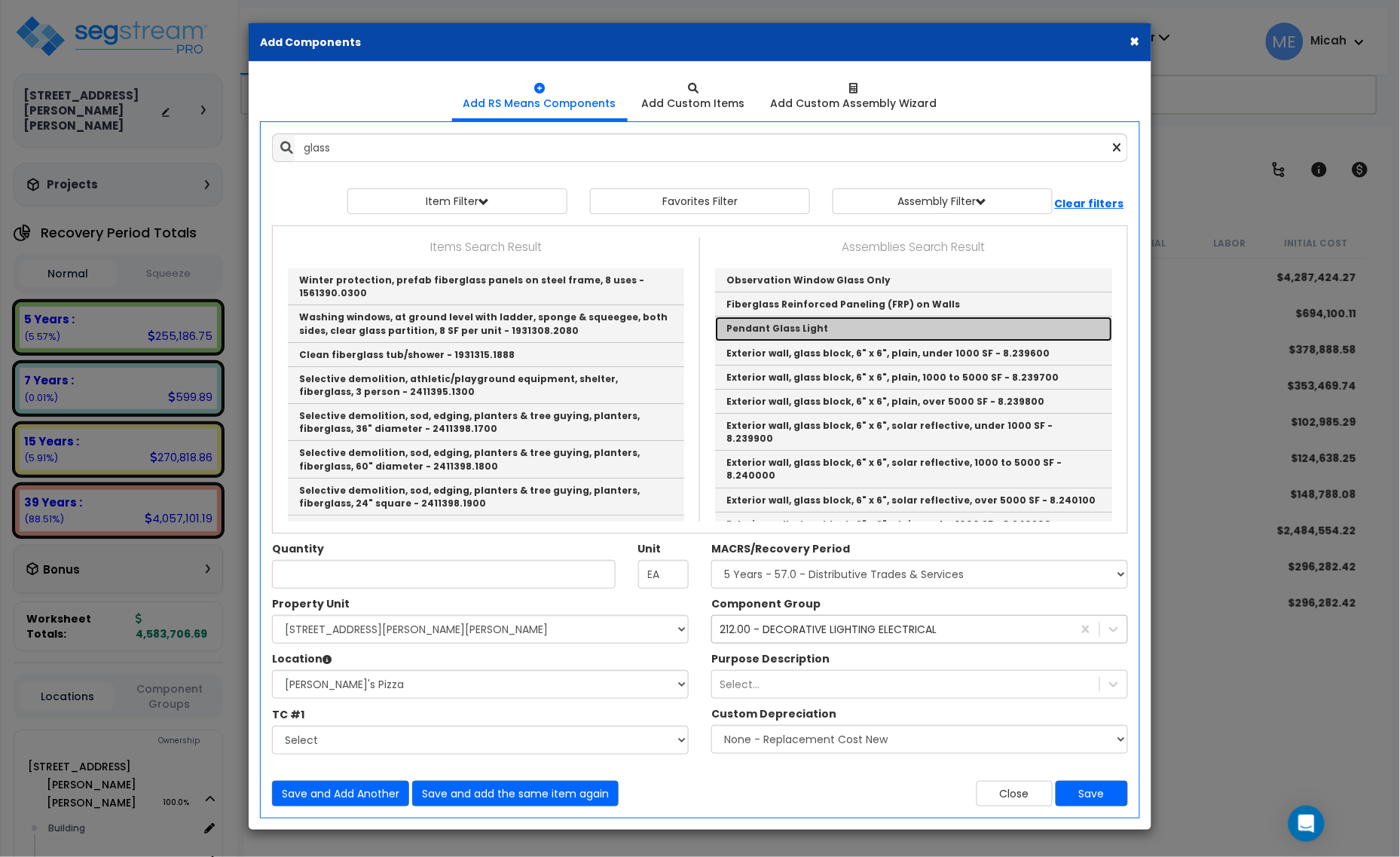
click at [811, 332] on link "Pendant Glass Light" at bounding box center [913, 328] width 397 height 24
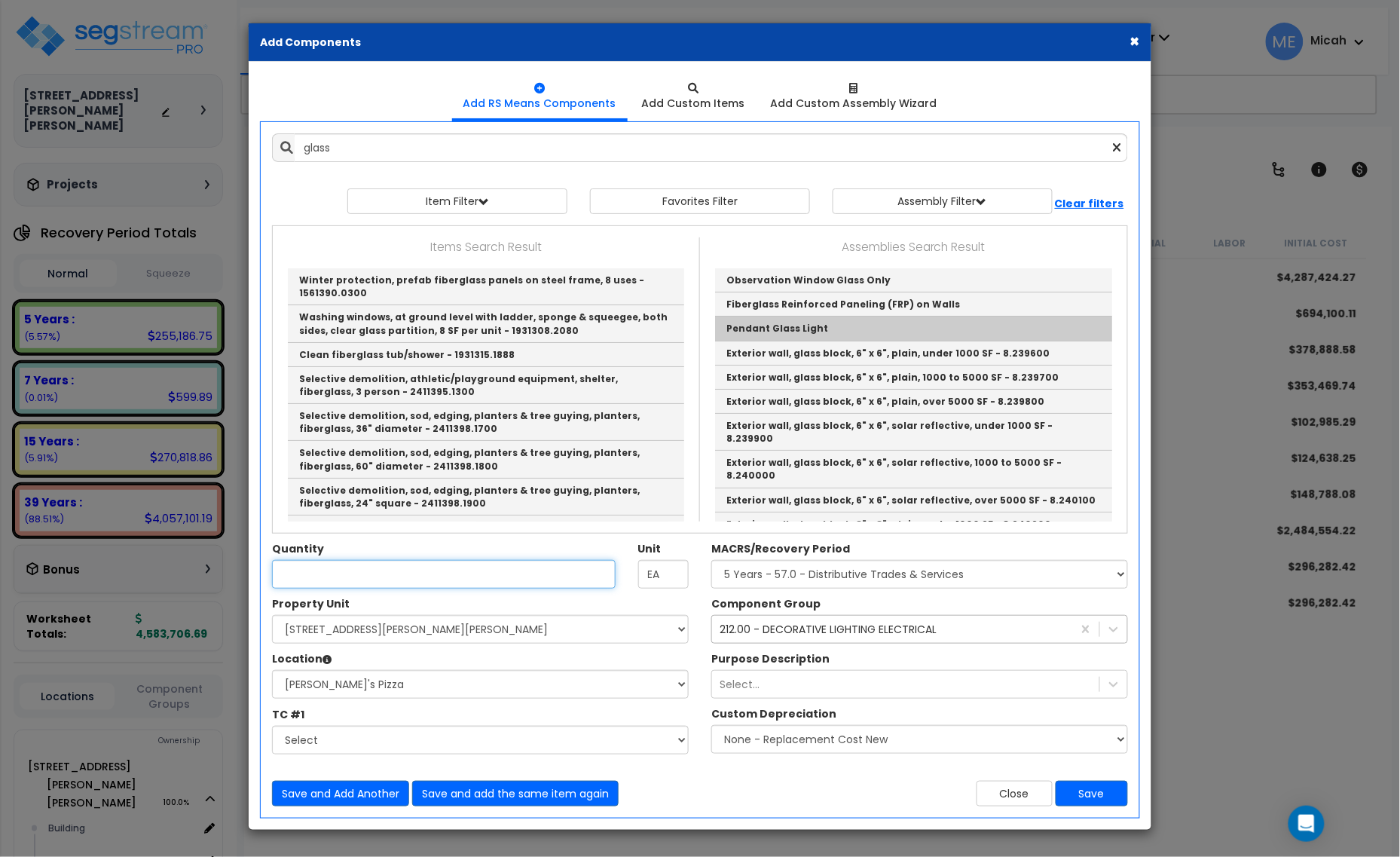
type input "Pendant Glass Light"
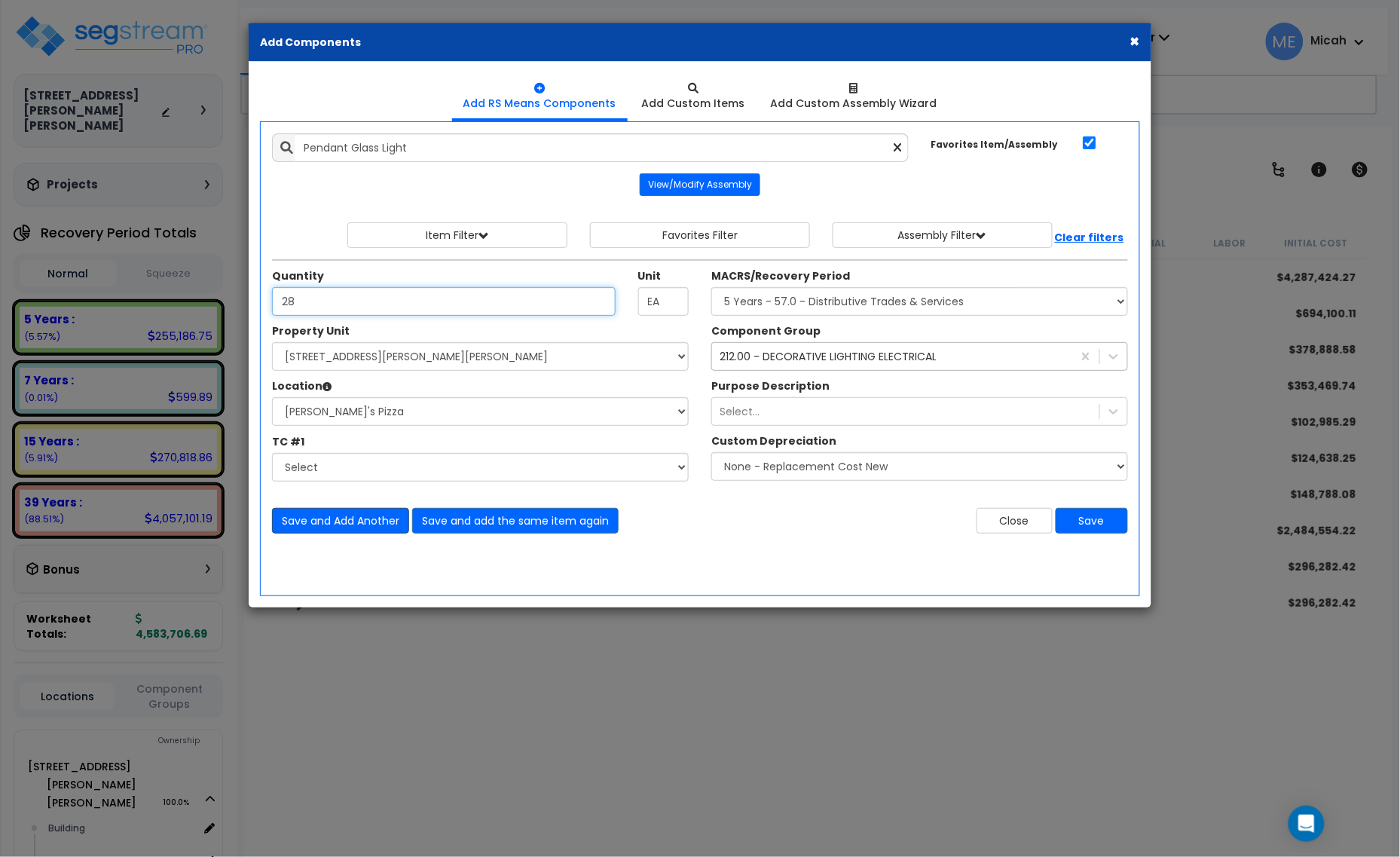
type input "28"
click at [352, 522] on button "Save and Add Another" at bounding box center [340, 521] width 137 height 26
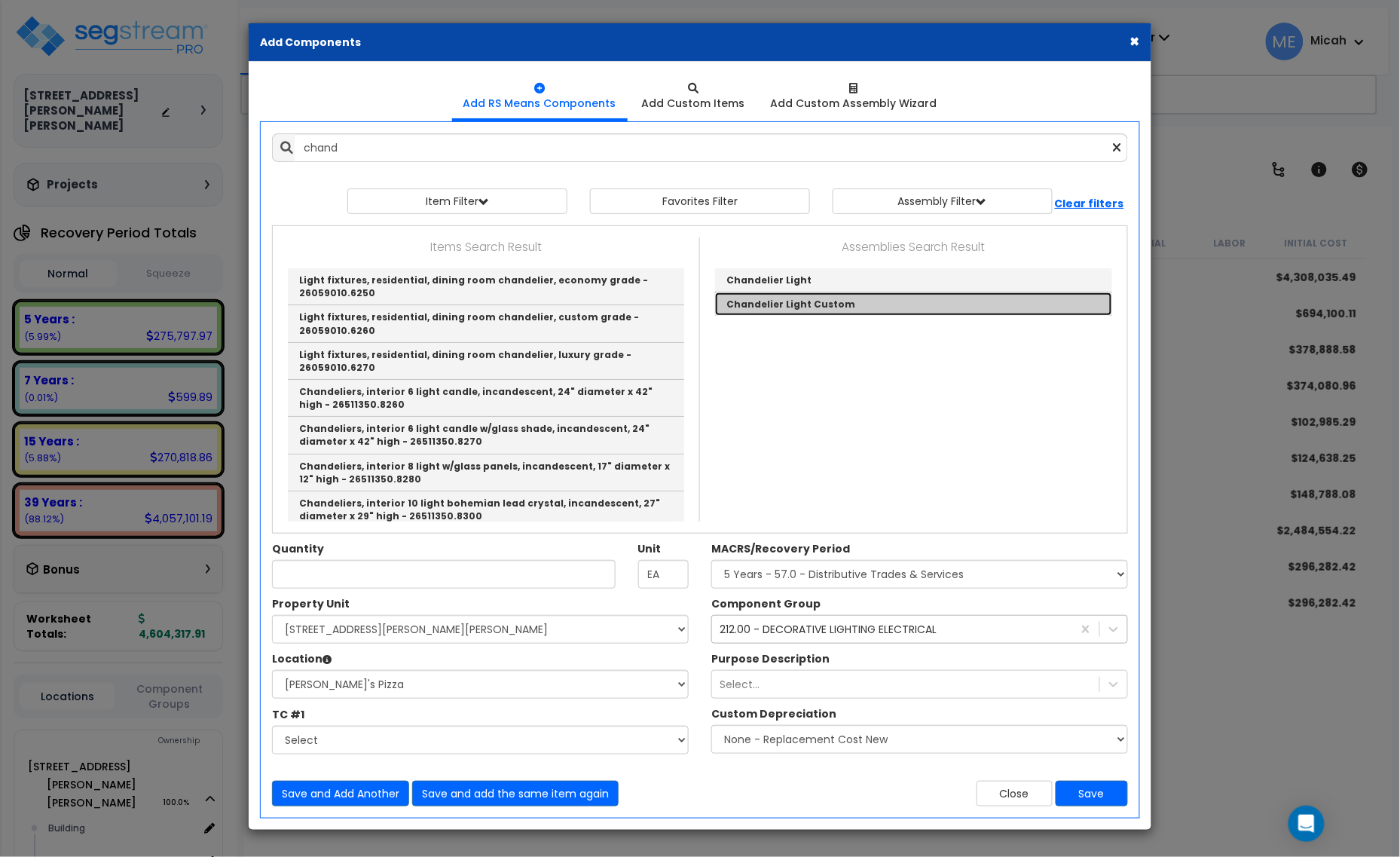
click at [800, 313] on link "Chandelier Light Custom" at bounding box center [913, 304] width 397 height 23
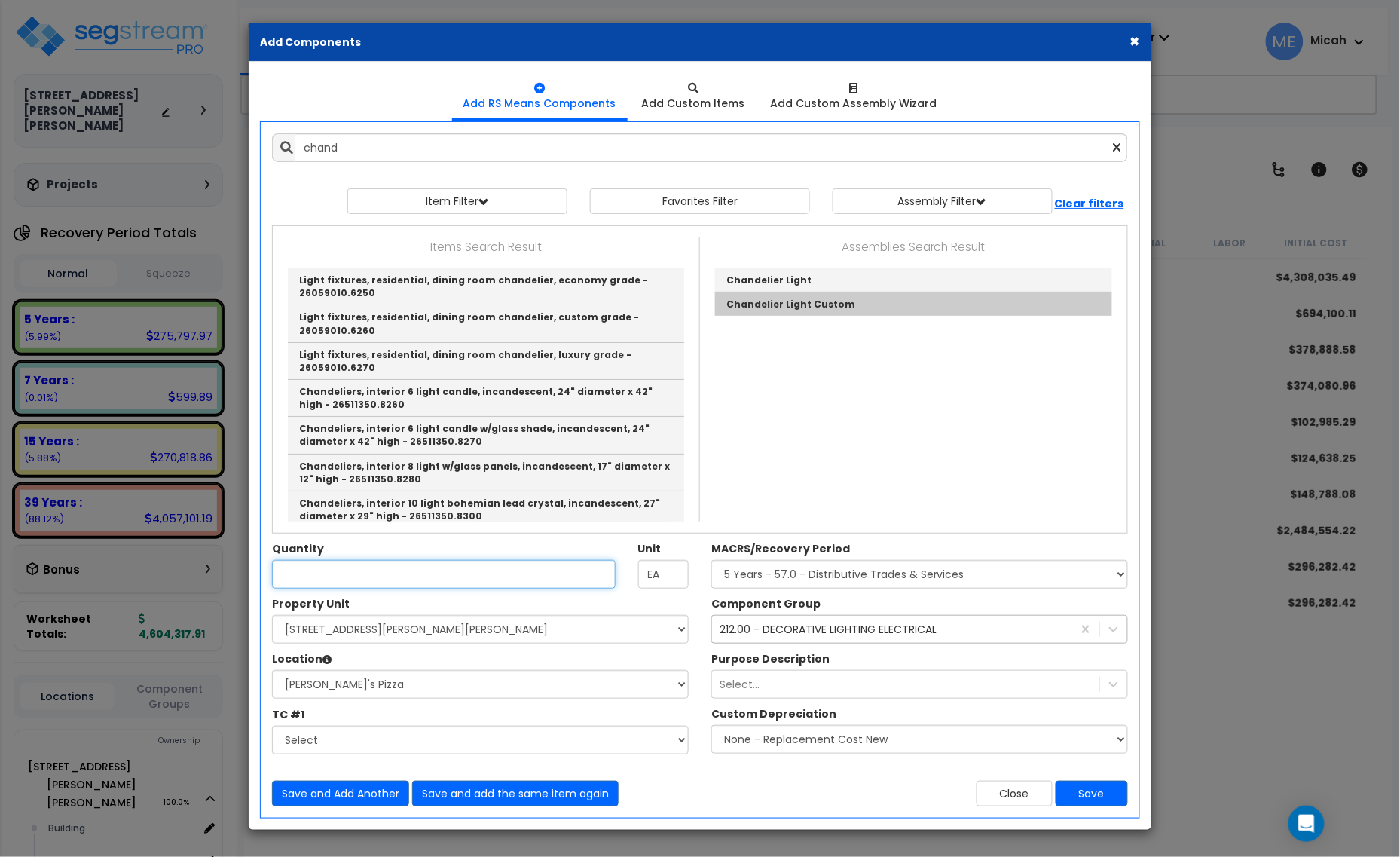
type input "Chandelier Light Custom"
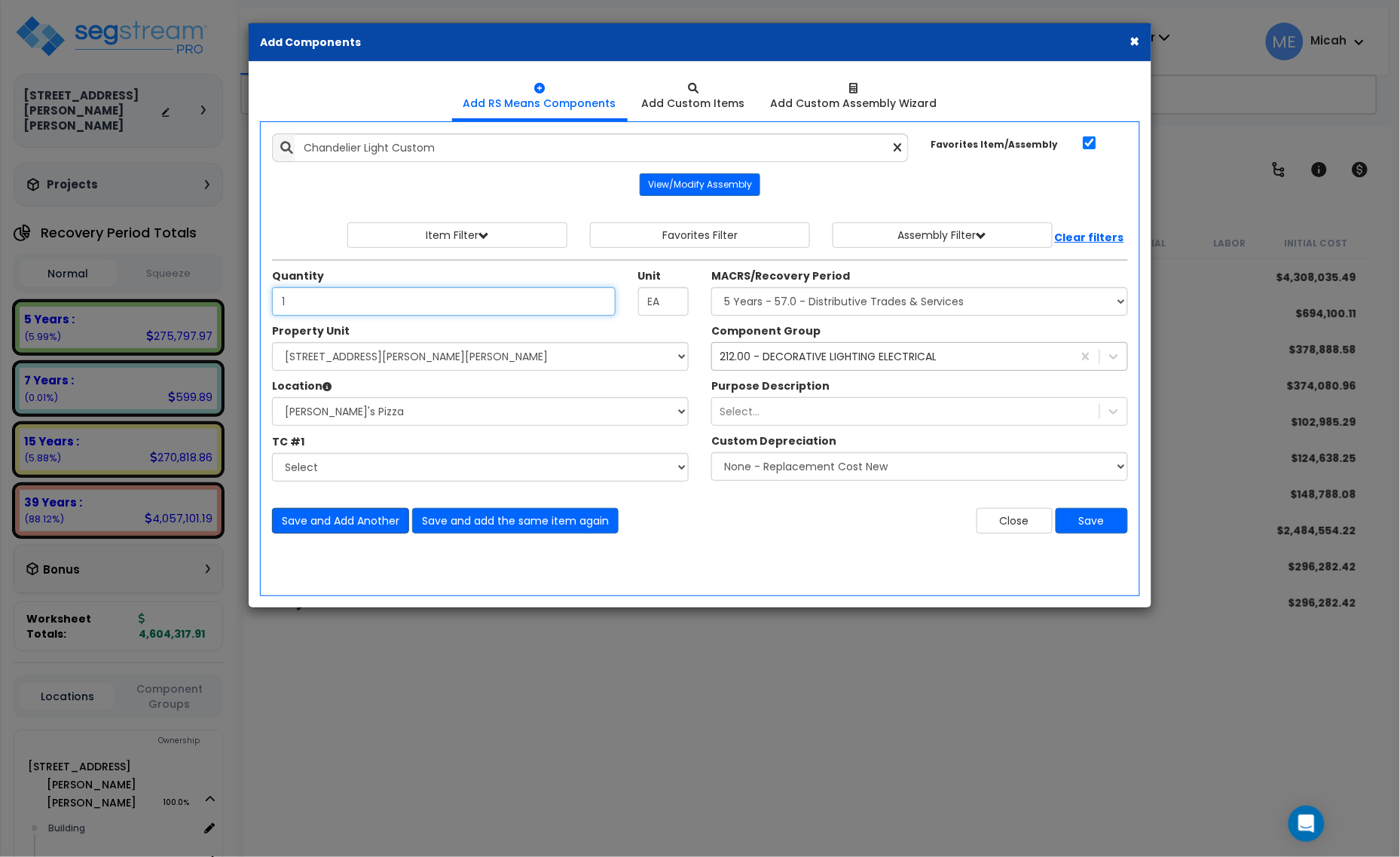
type input "1"
click at [363, 520] on button "Save and Add Another" at bounding box center [340, 521] width 137 height 26
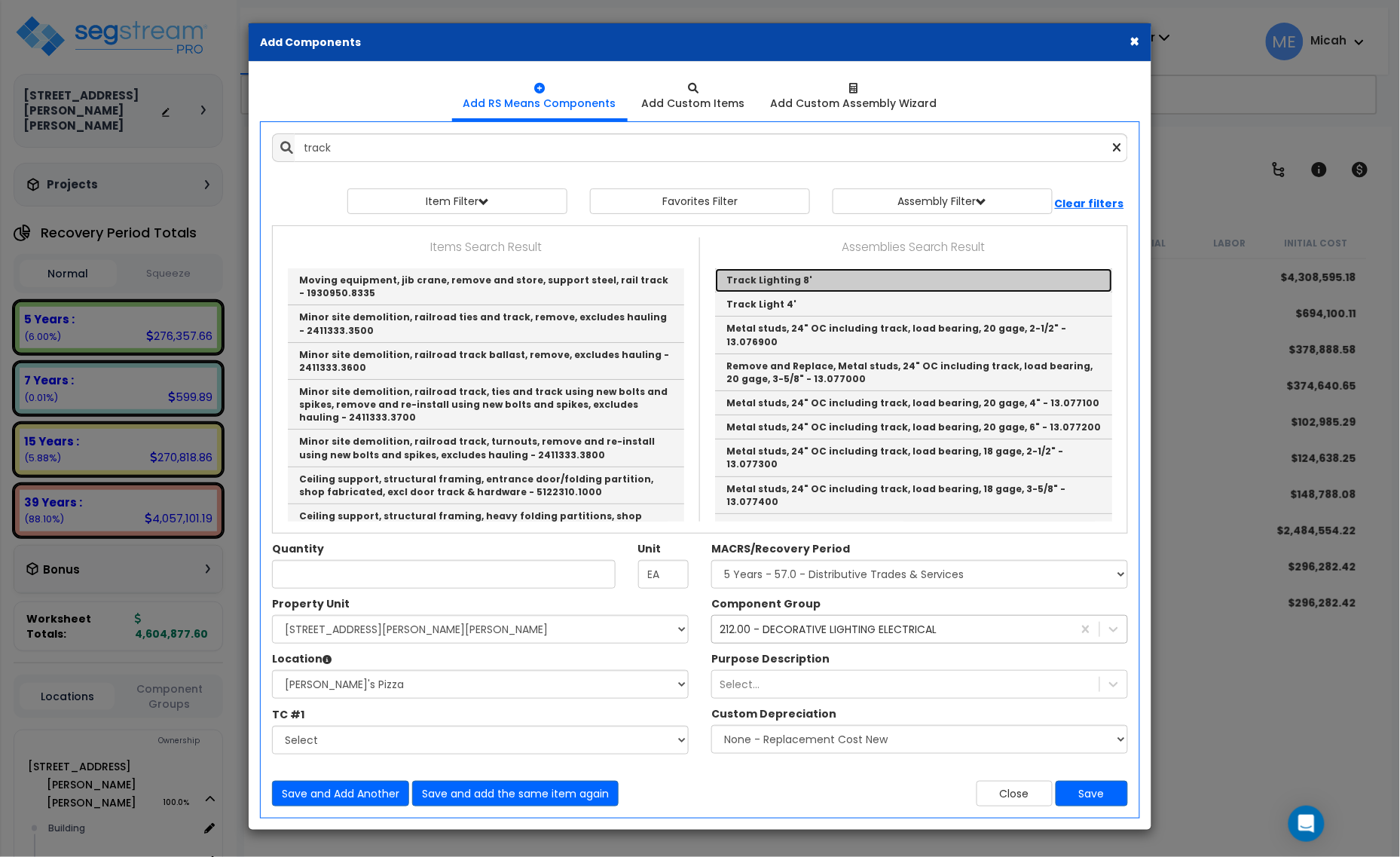
click at [788, 281] on link "Track Lighting 8'" at bounding box center [913, 280] width 397 height 24
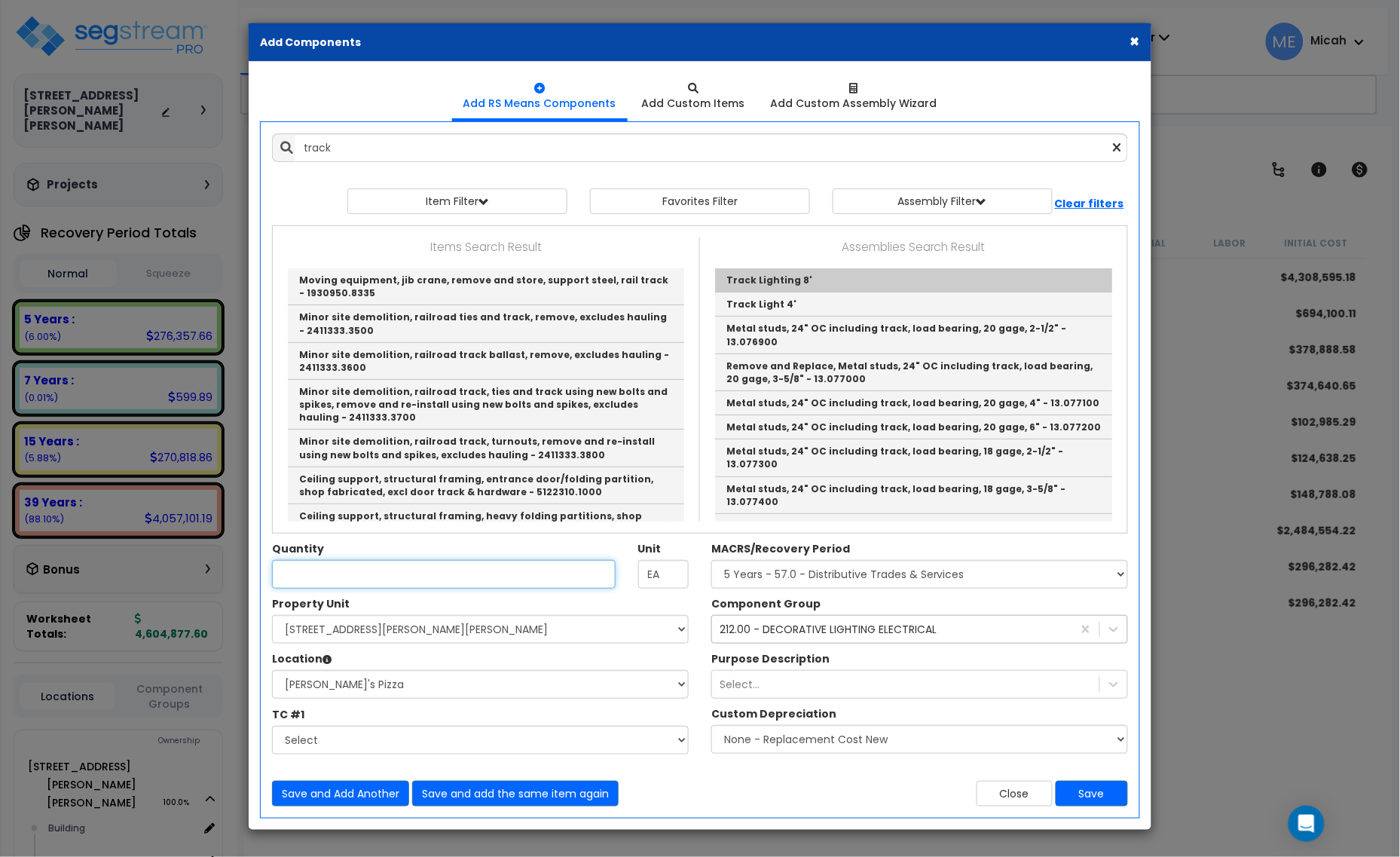
type input "Track Lighting 8'"
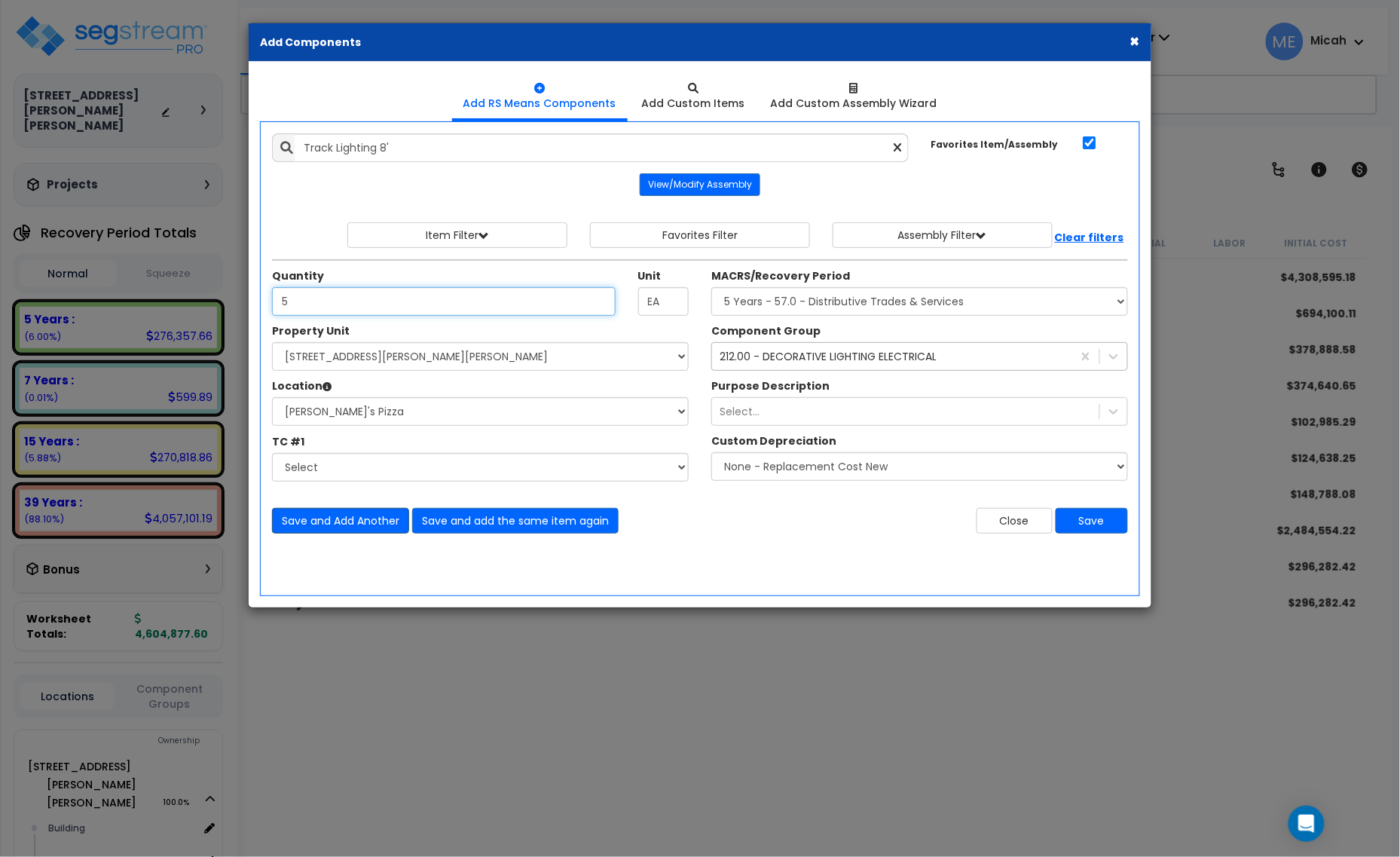
type input "5"
click at [346, 524] on button "Save and Add Another" at bounding box center [340, 521] width 137 height 26
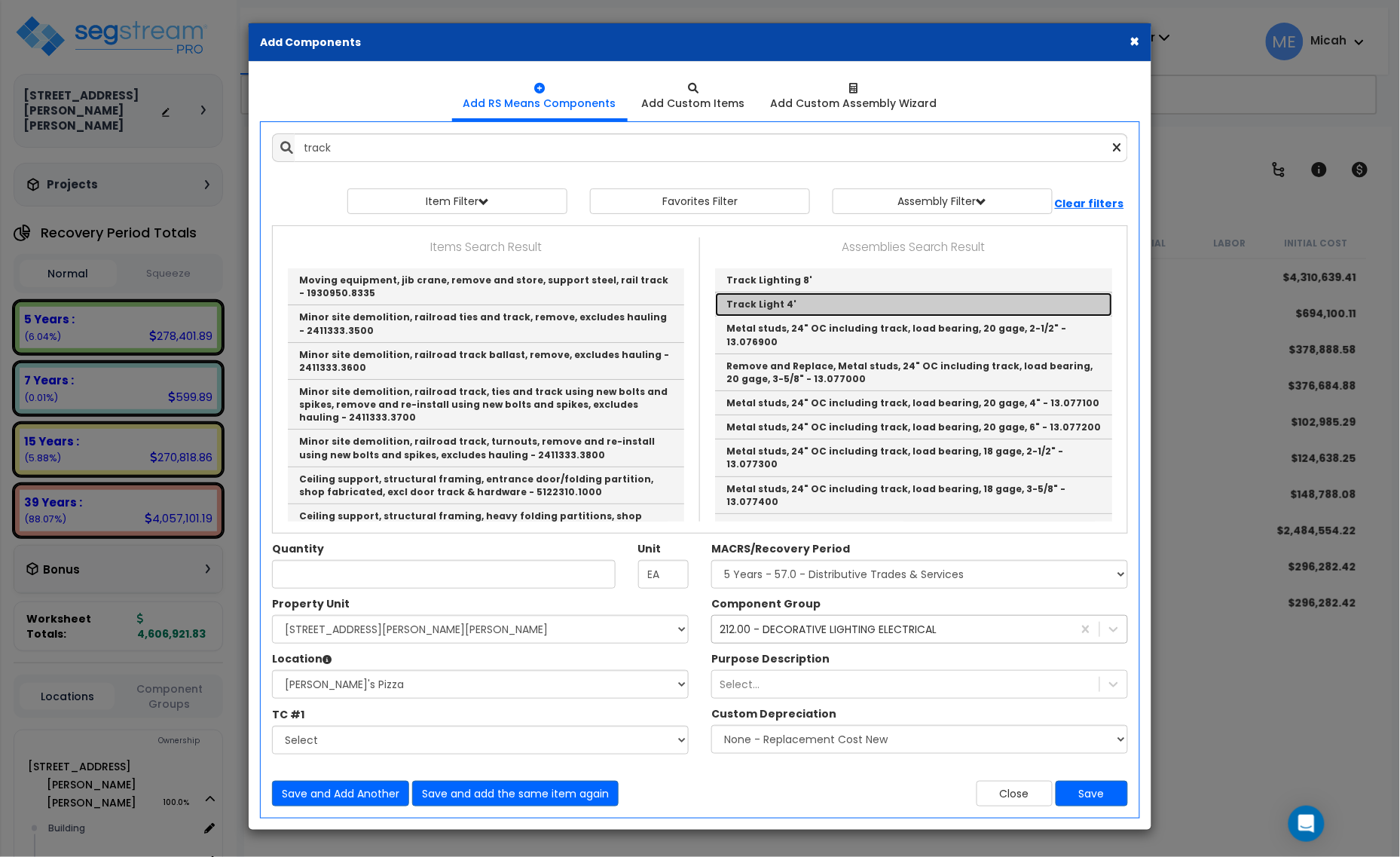
click at [776, 310] on link "Track Light 4'" at bounding box center [913, 304] width 397 height 24
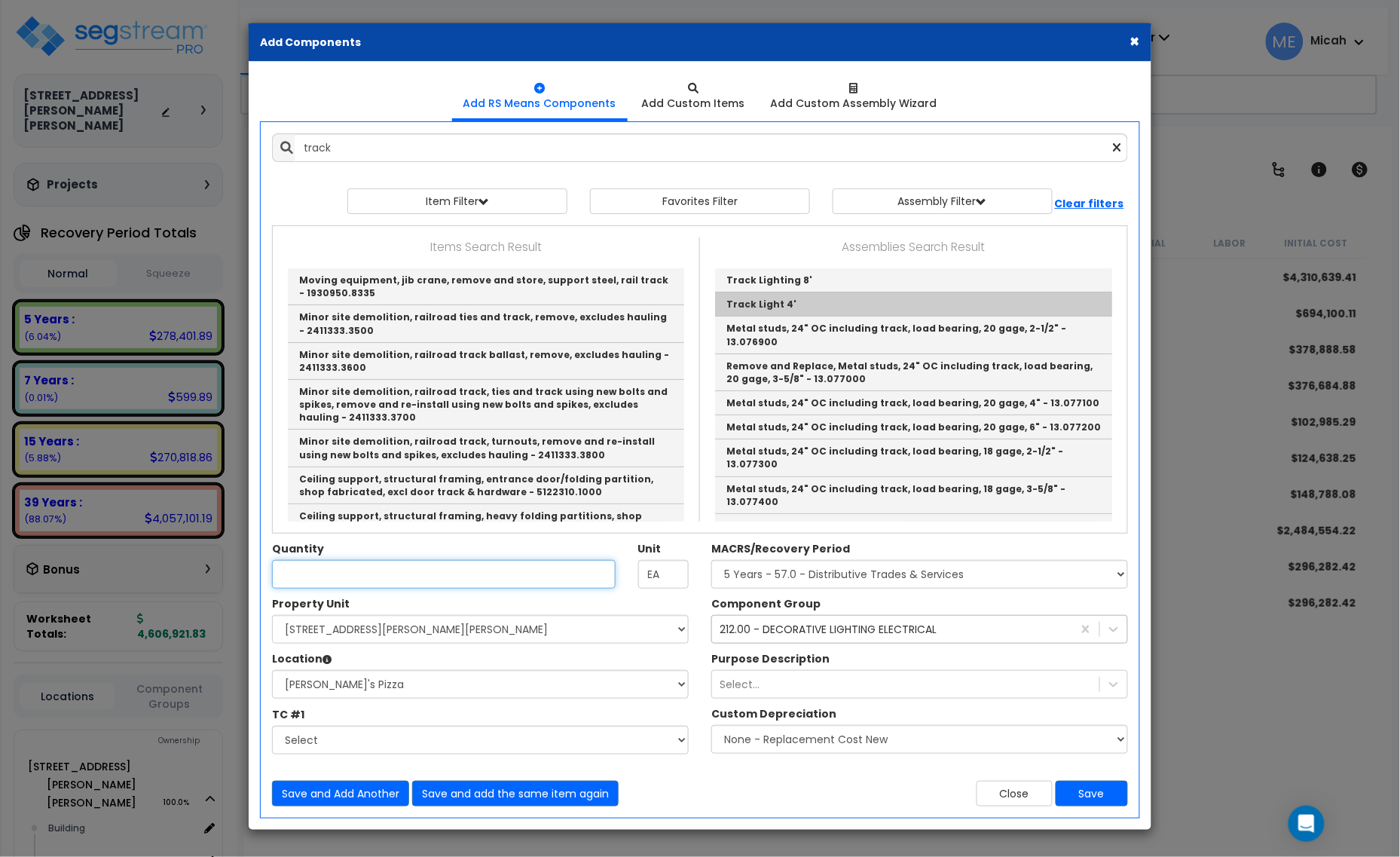
type input "Track Light 4'"
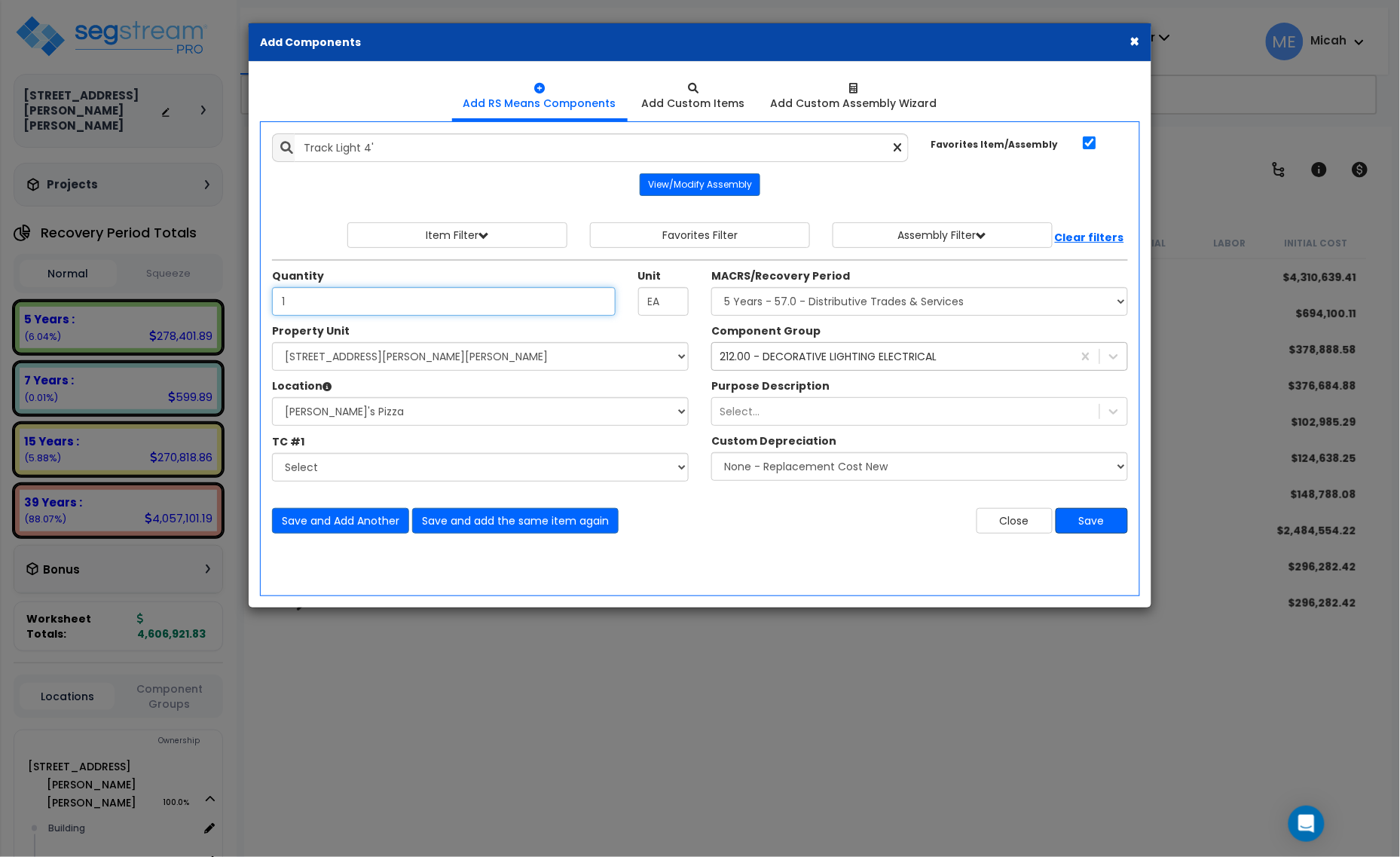
type input "1"
click at [1073, 529] on button "Save" at bounding box center [1091, 521] width 72 height 26
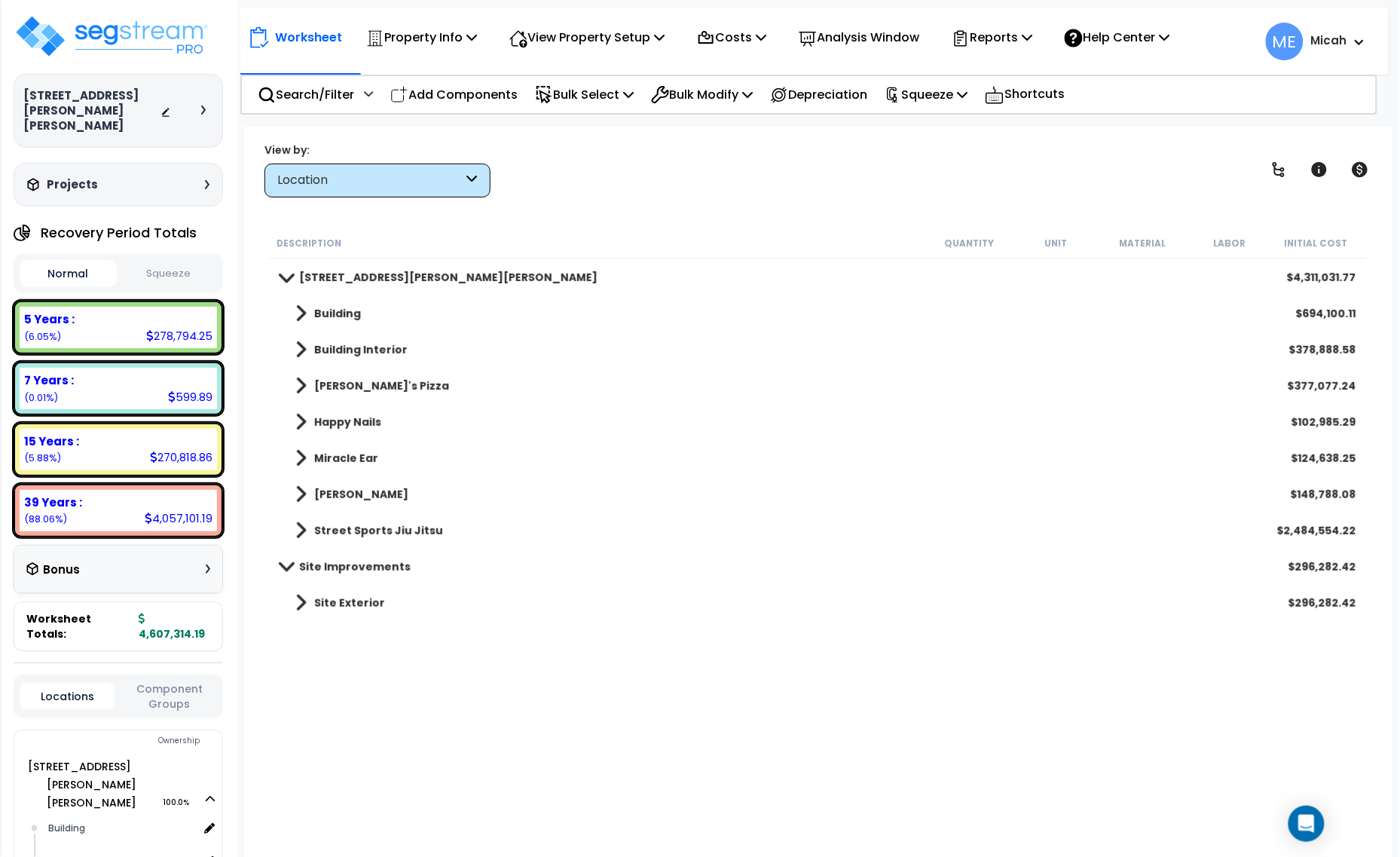
click at [308, 386] on link "[PERSON_NAME]'s Pizza" at bounding box center [364, 386] width 169 height 21
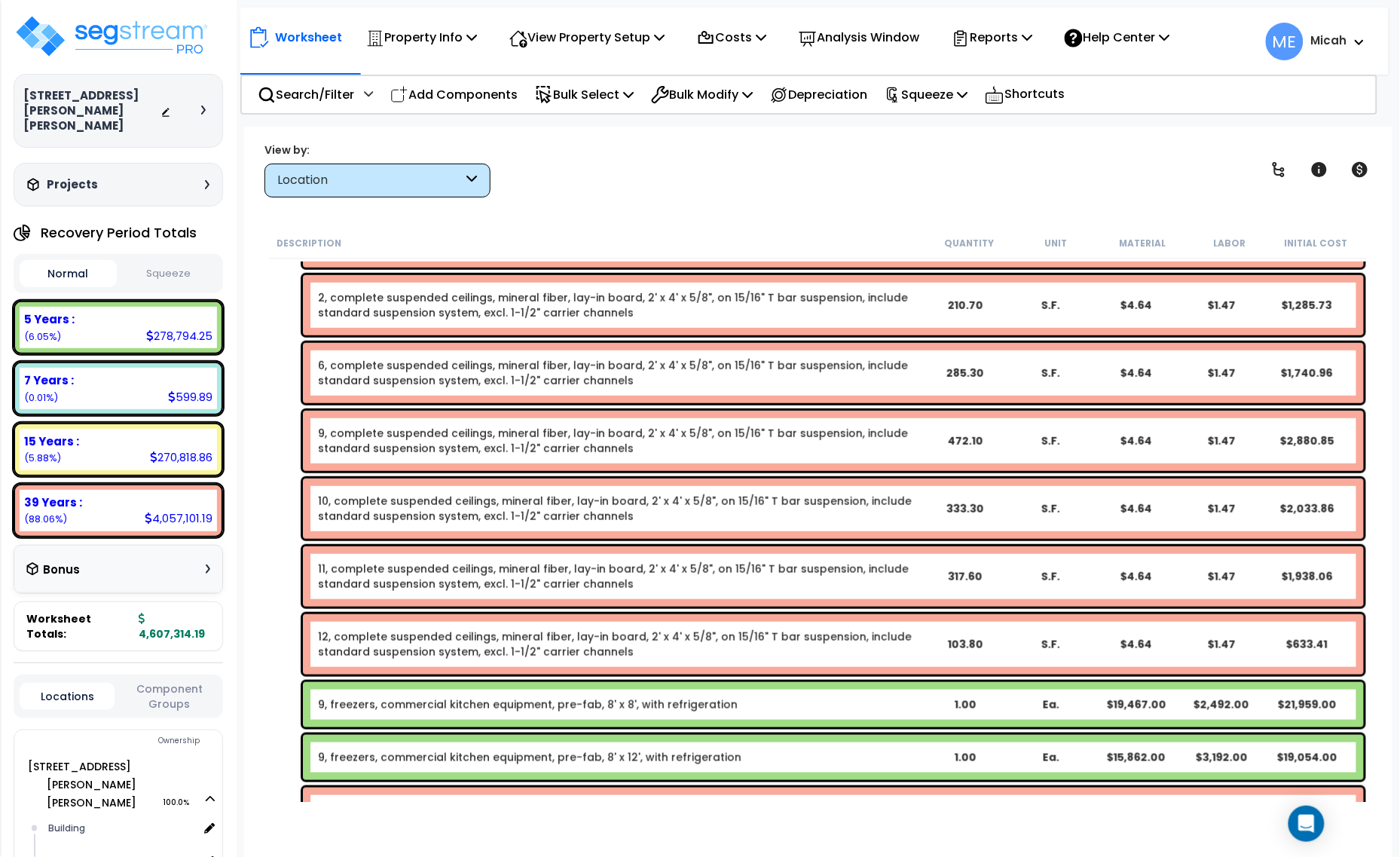
scroll to position [4798, 0]
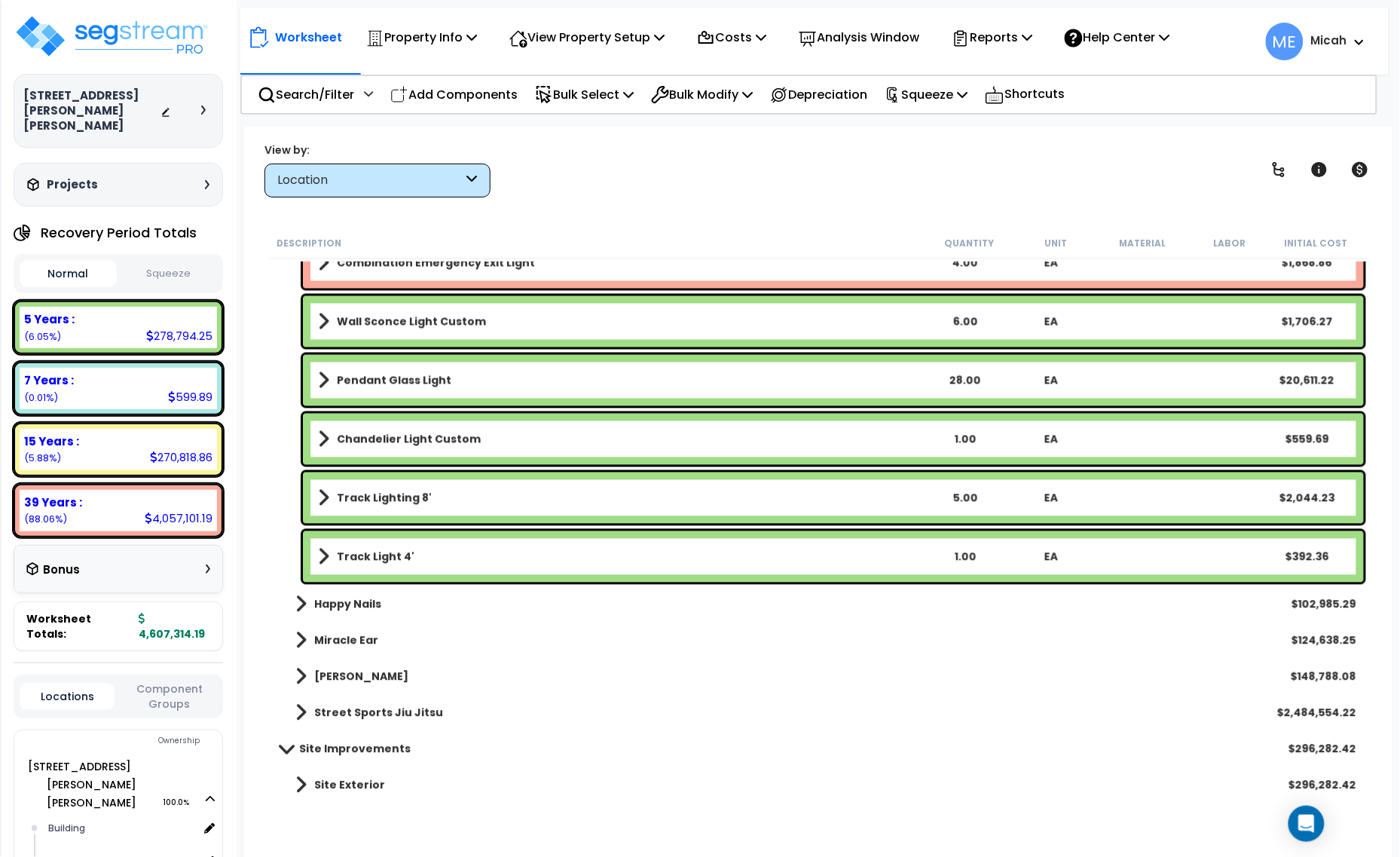
click at [318, 495] on span at bounding box center [323, 498] width 12 height 21
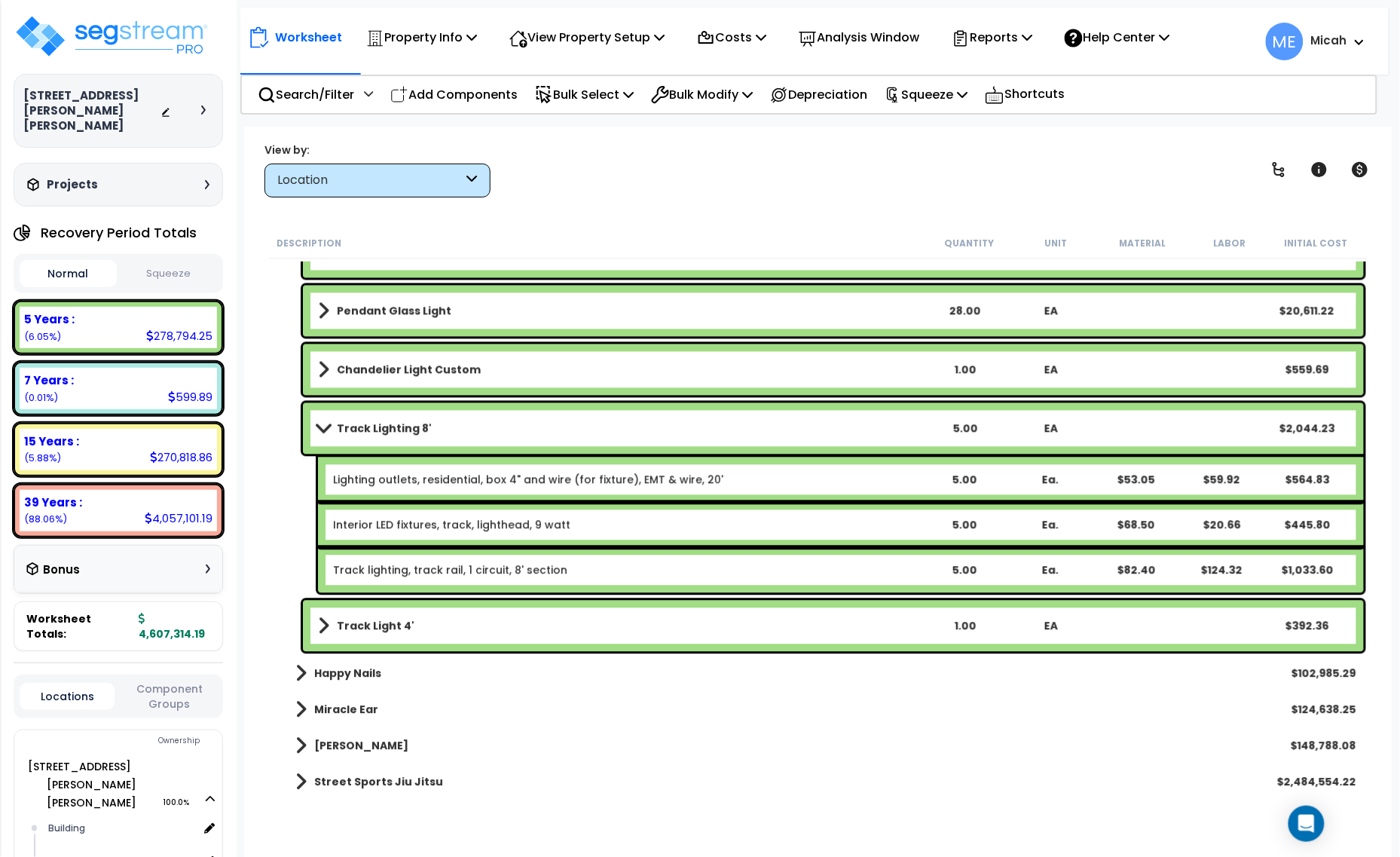
scroll to position [4936, 0]
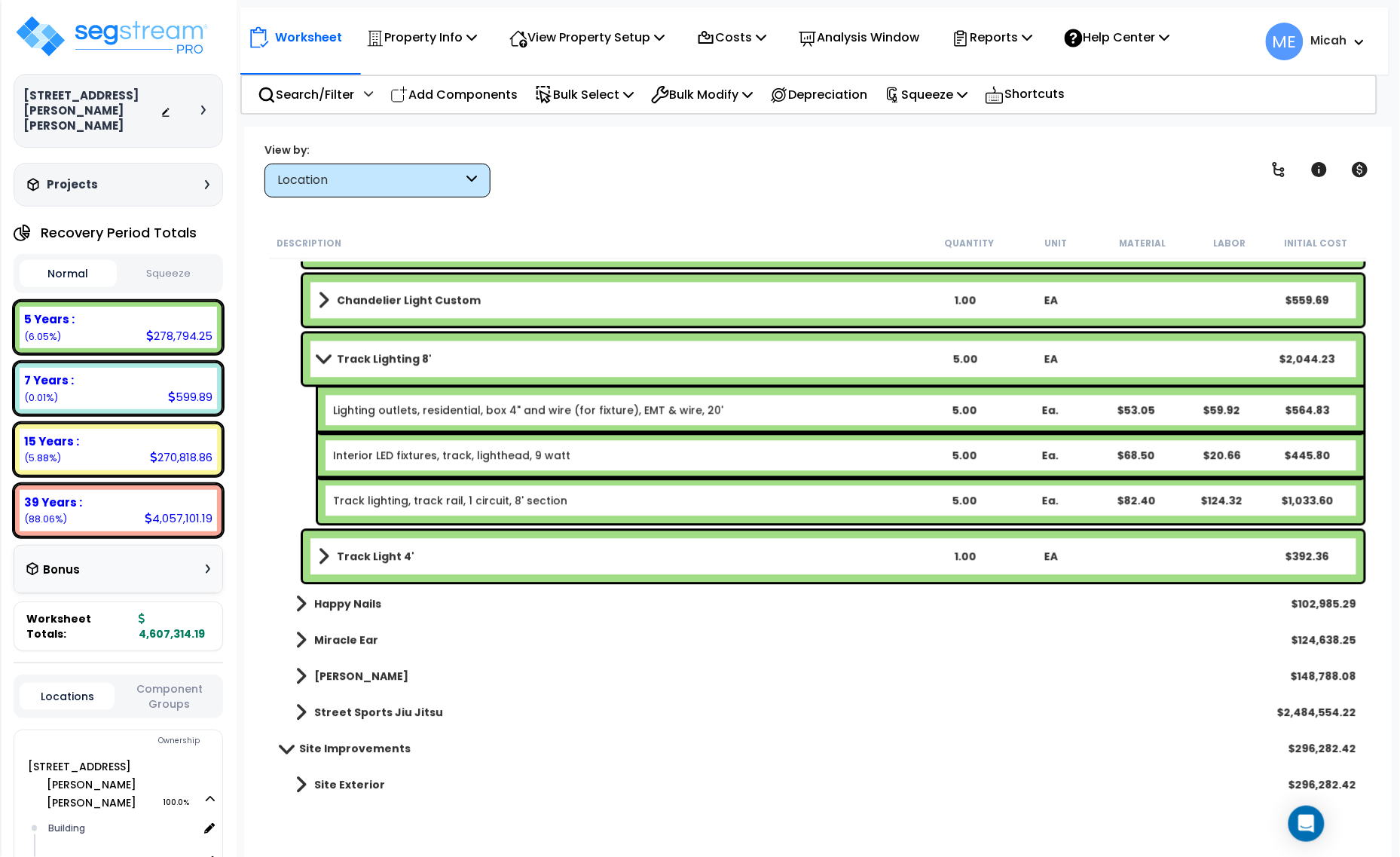
click at [601, 456] on b "Interior LED fixtures, track, lighthead, 9 watt" at bounding box center [626, 454] width 587 height 15
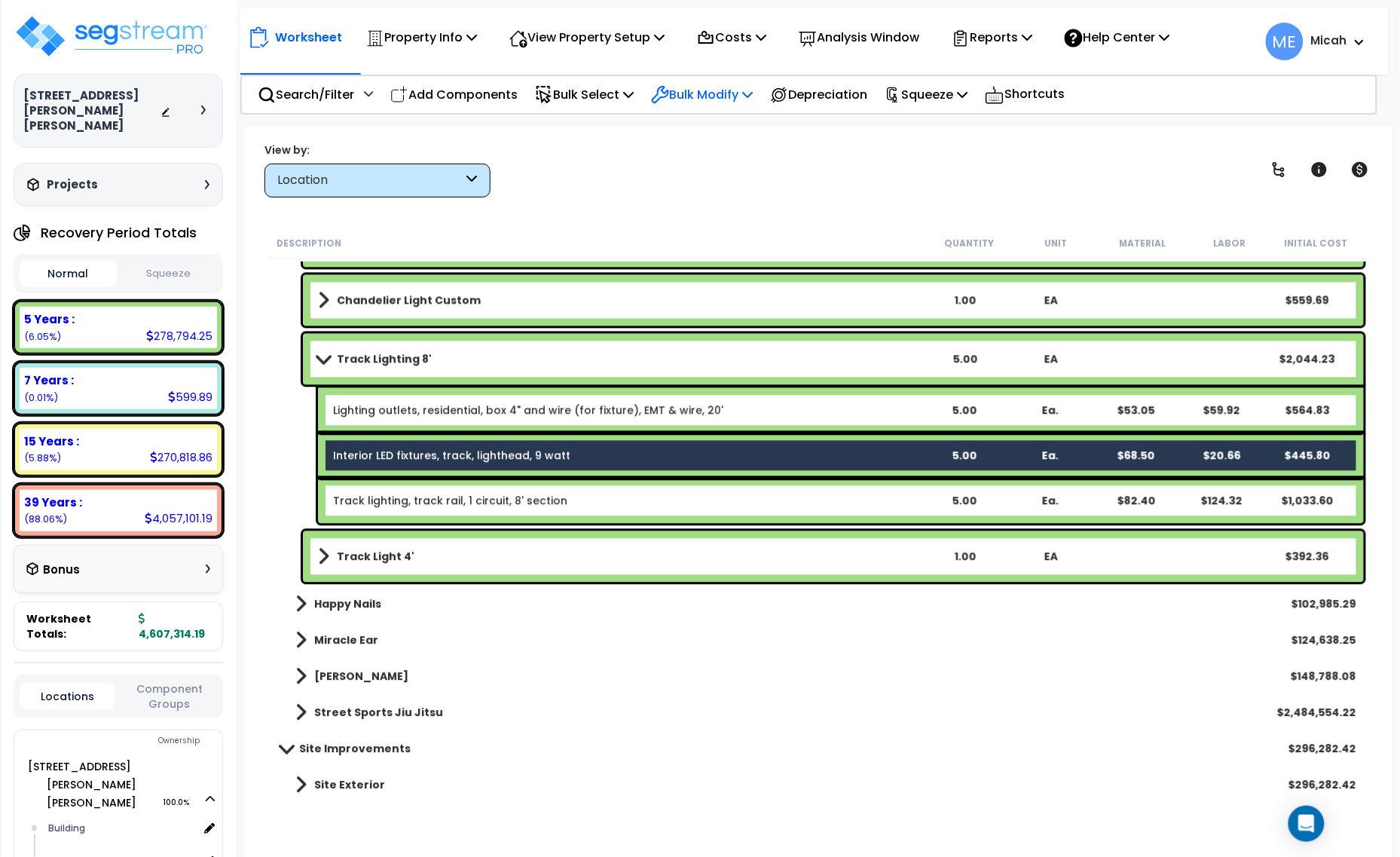
click at [753, 95] on icon at bounding box center [748, 94] width 11 height 12
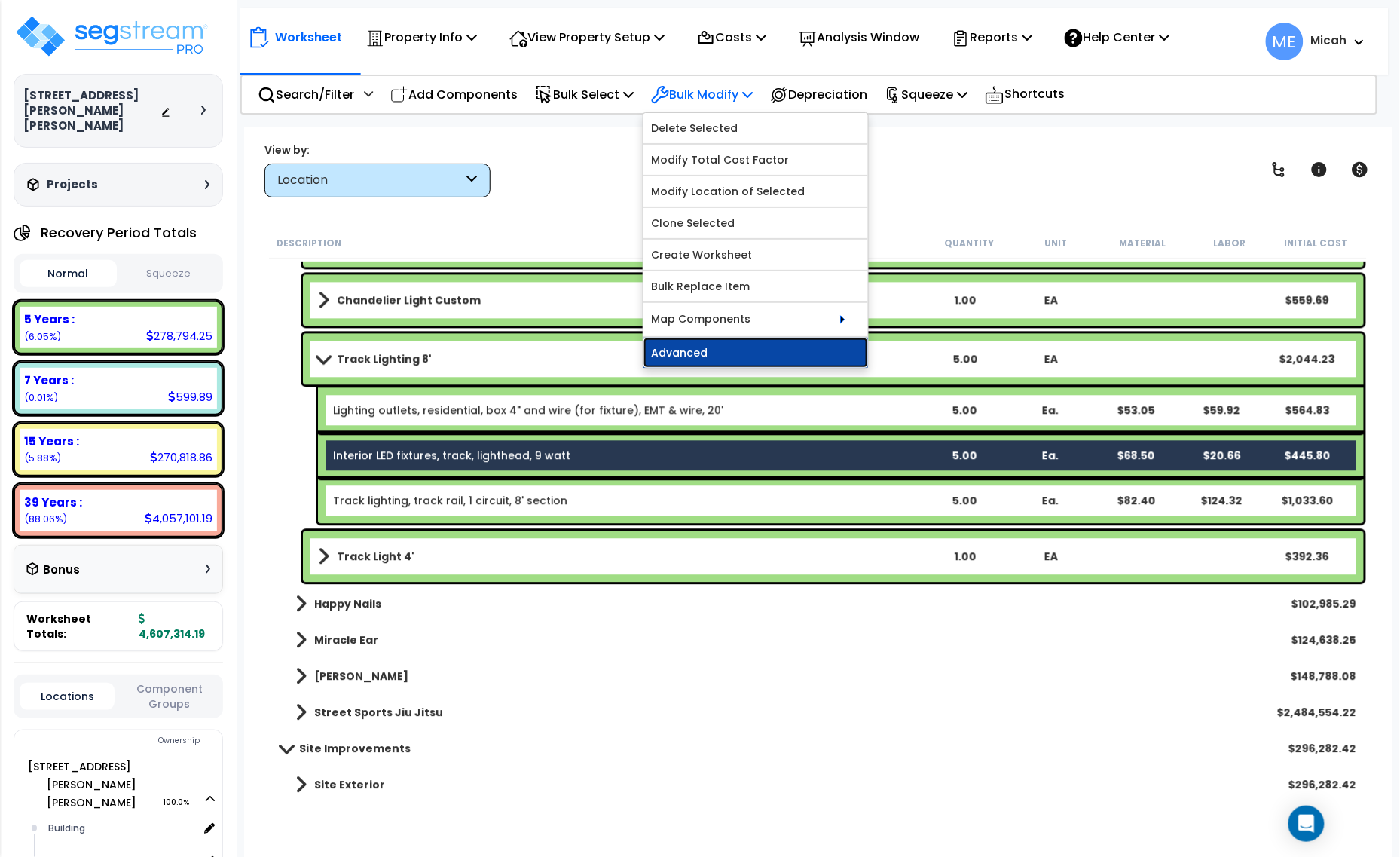
click at [739, 347] on link "Advanced" at bounding box center [755, 352] width 225 height 30
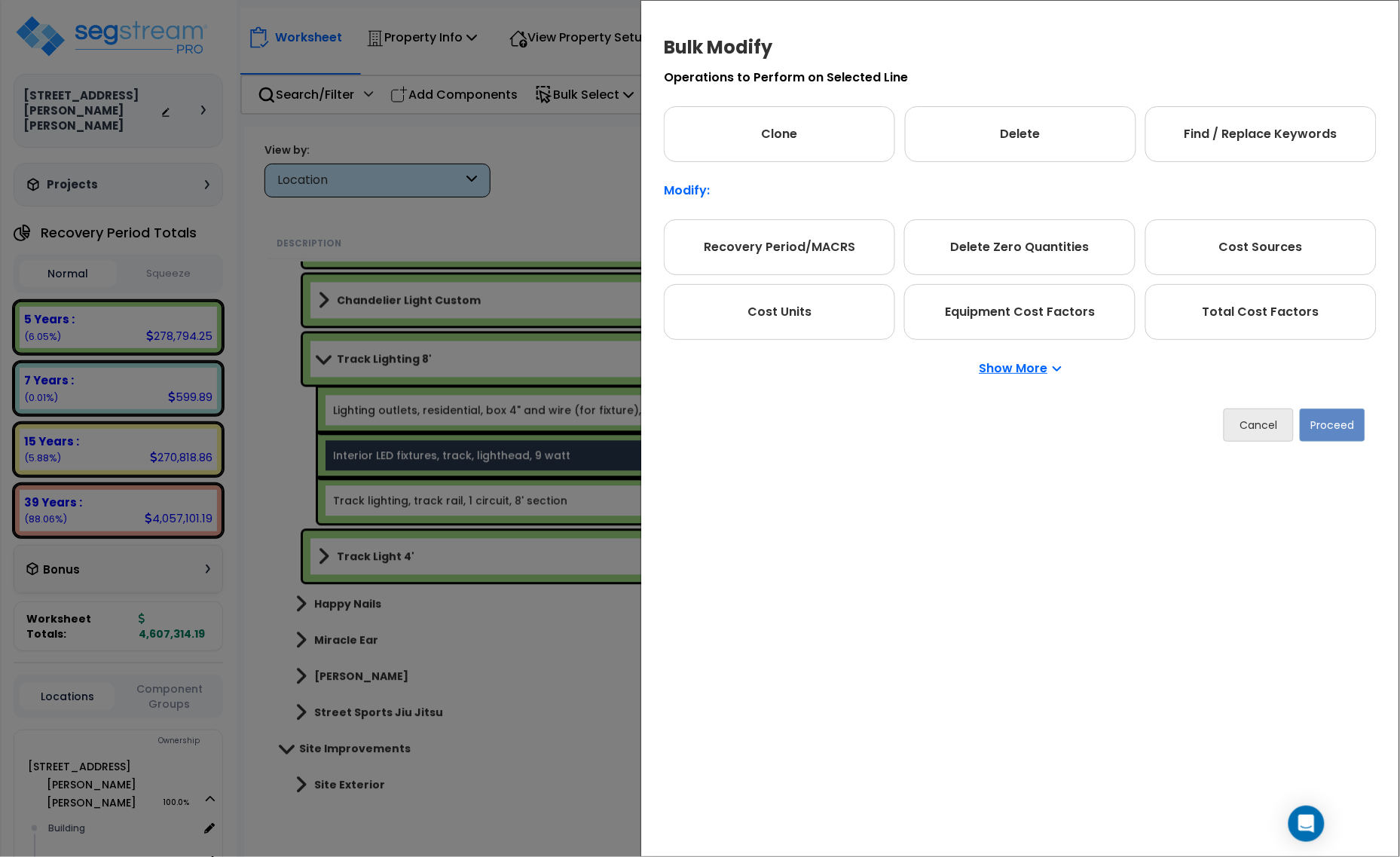
click at [1022, 364] on p "Show More" at bounding box center [1021, 368] width 82 height 12
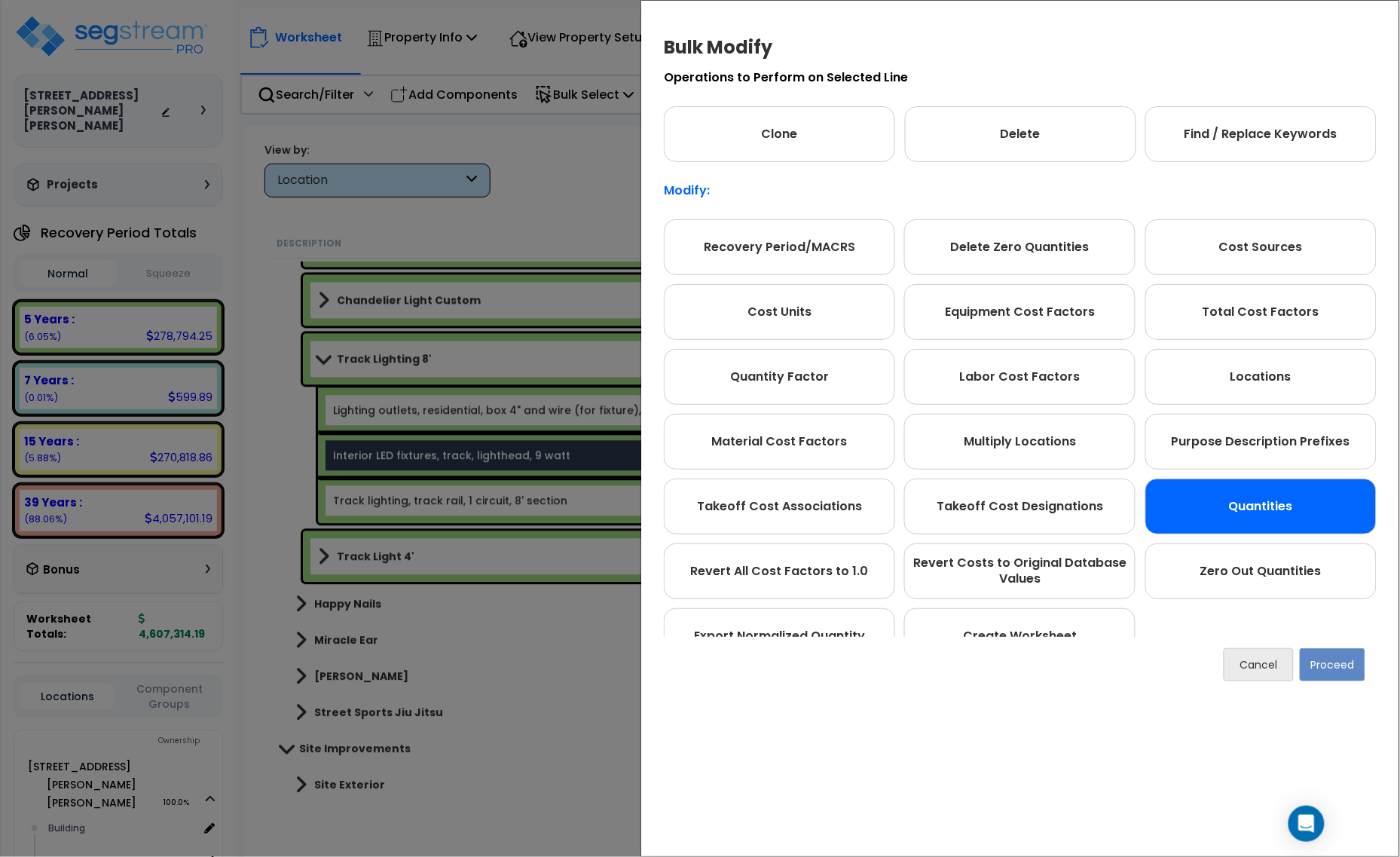
click at [1253, 505] on div "Quantities" at bounding box center [1260, 506] width 232 height 55
click at [1335, 672] on button "Proceed" at bounding box center [1332, 664] width 65 height 33
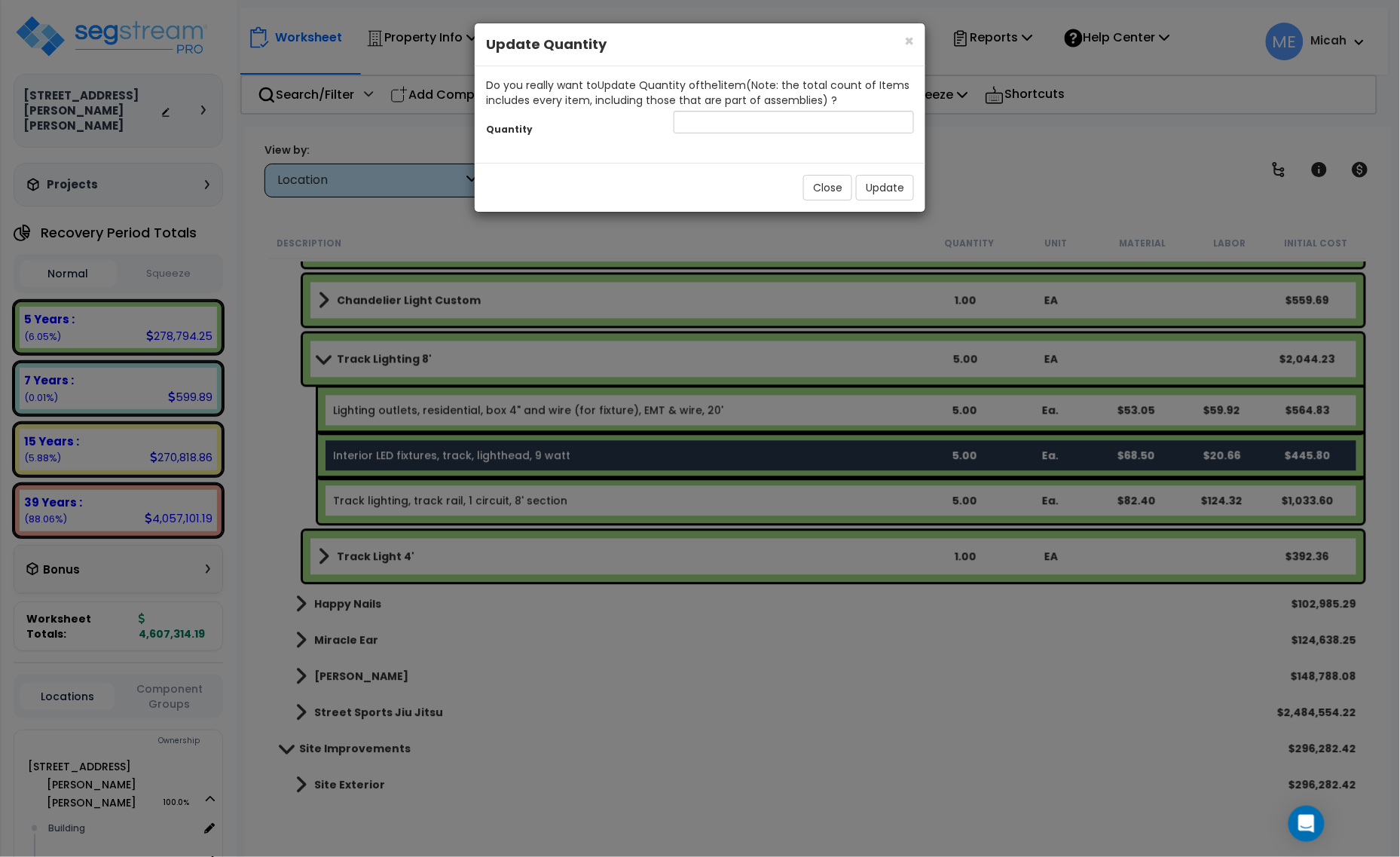
click at [695, 136] on div "Quantity" at bounding box center [700, 123] width 451 height 32
click at [701, 121] on input "number" at bounding box center [793, 122] width 241 height 22
type input "12"
click at [887, 189] on button "Update" at bounding box center [885, 187] width 58 height 26
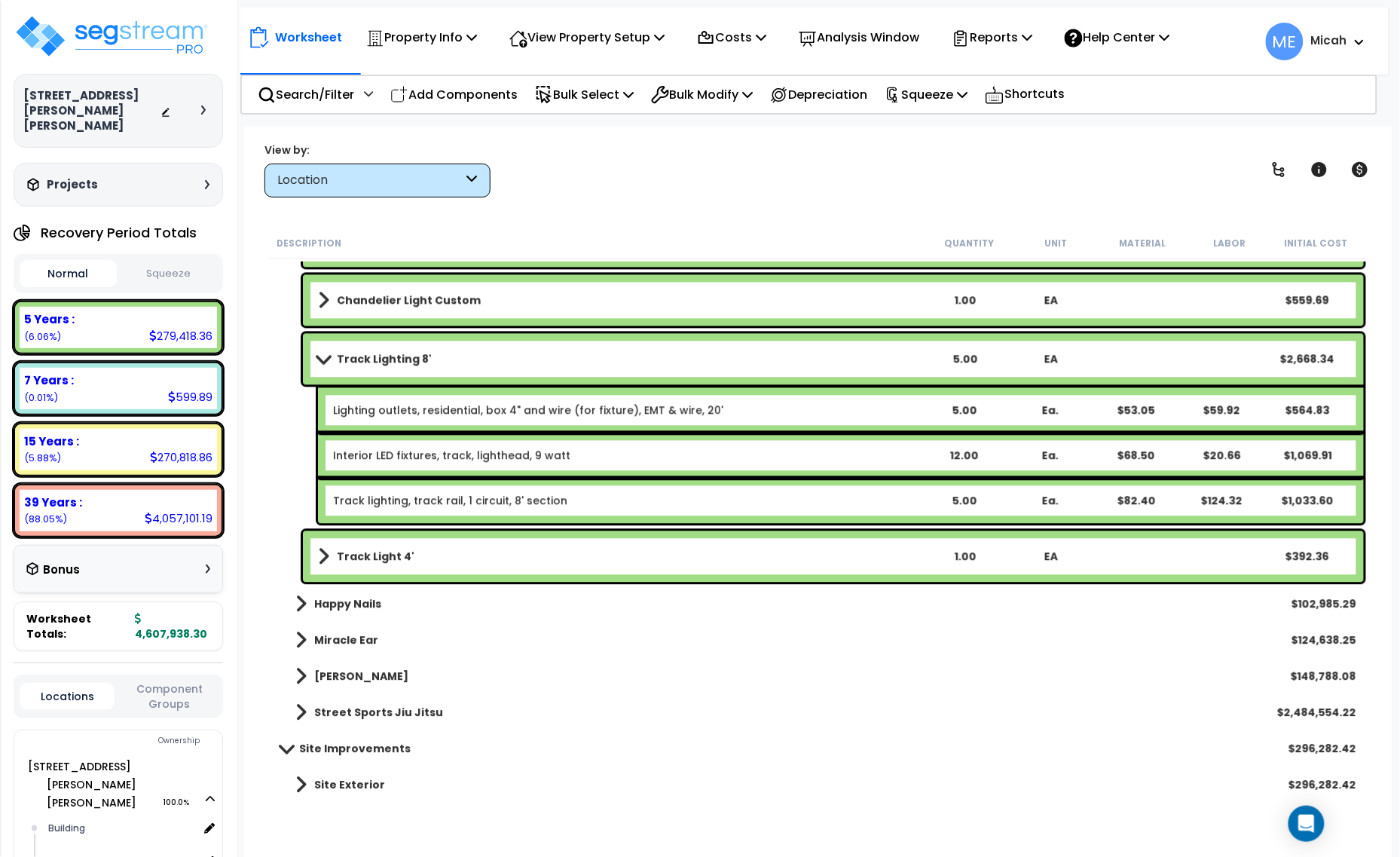
click at [325, 354] on span at bounding box center [324, 358] width 21 height 12
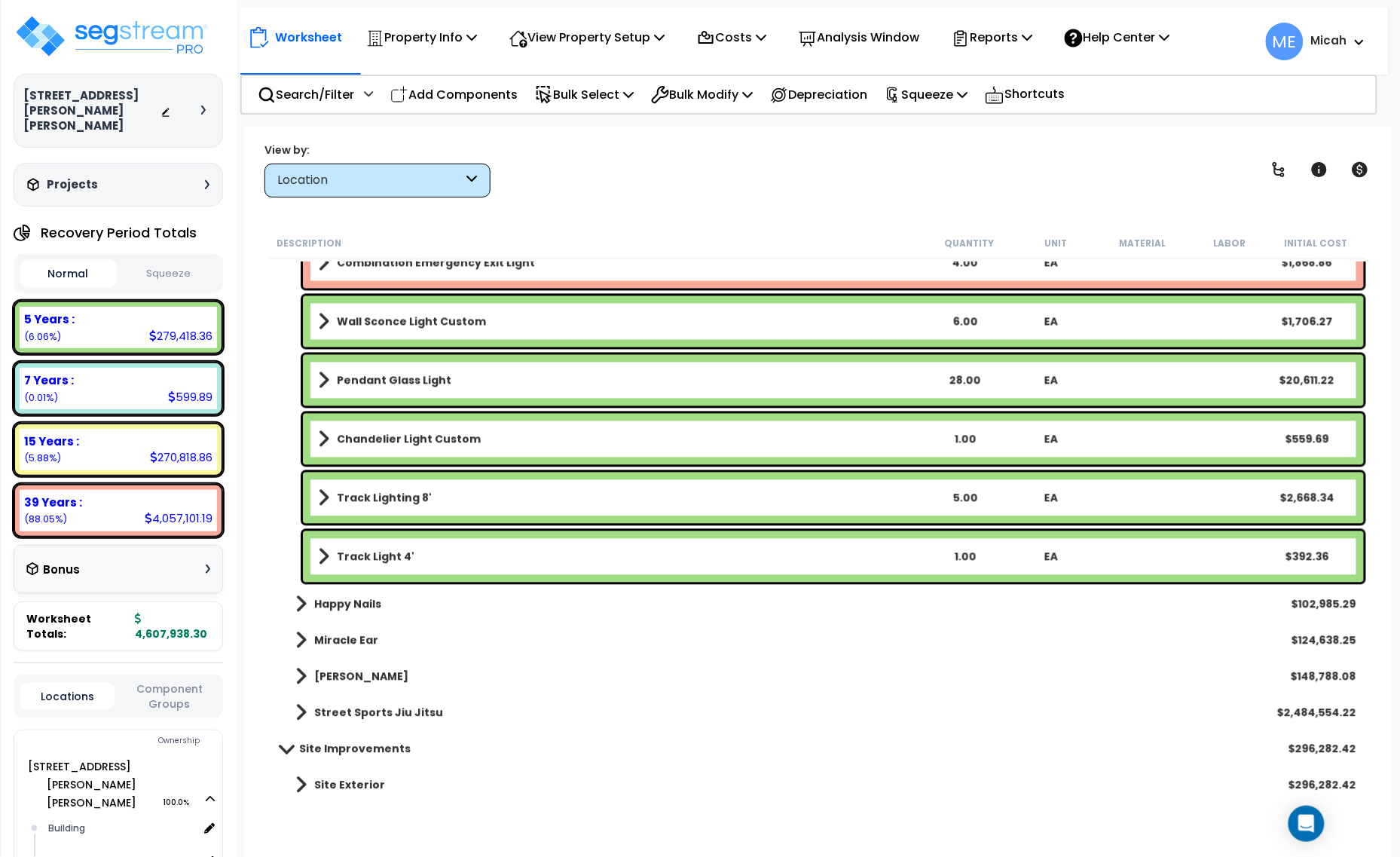
click at [328, 548] on link "Track Light 4'" at bounding box center [619, 557] width 604 height 21
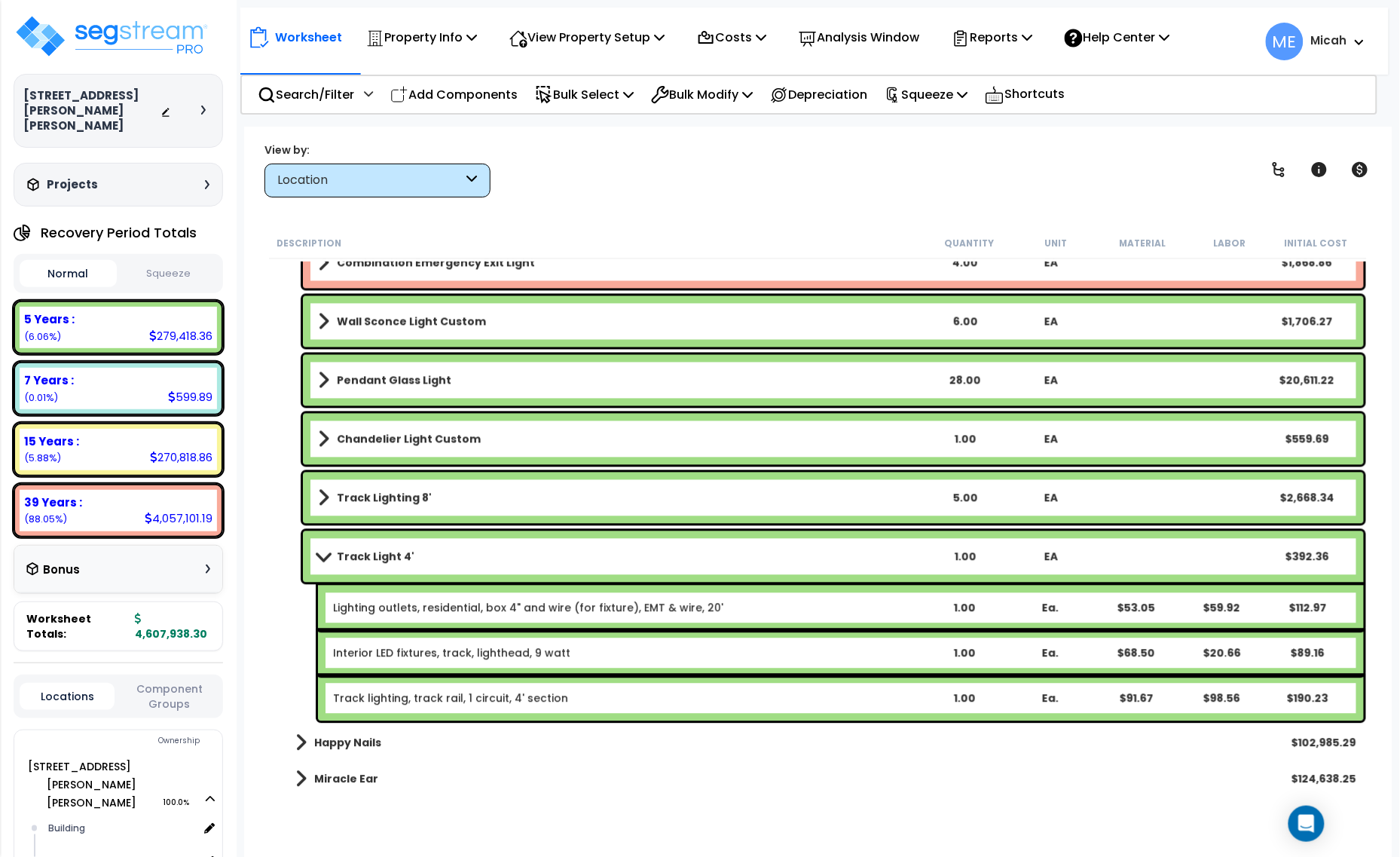
scroll to position [4936, 0]
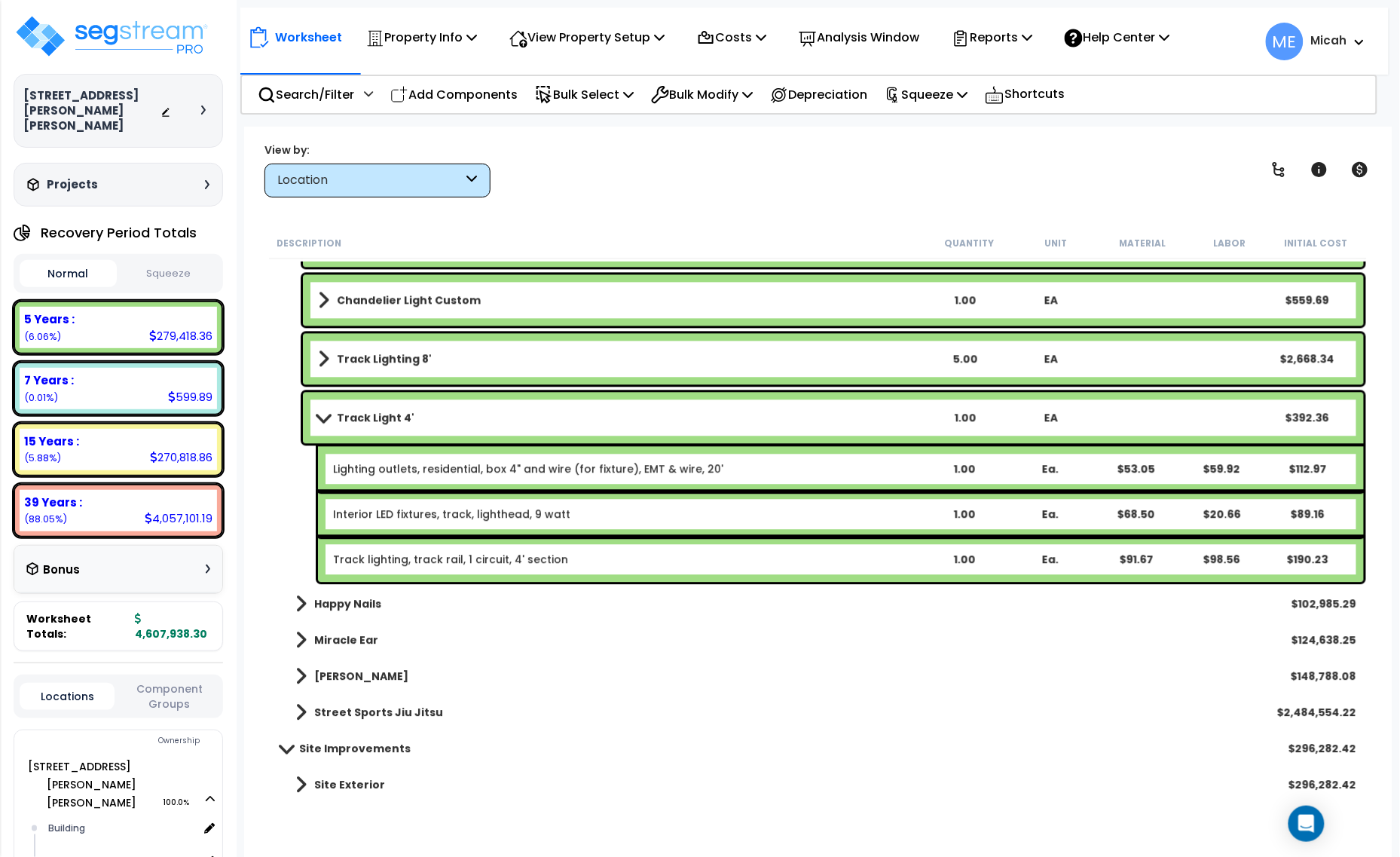
click at [615, 511] on b "Interior LED fixtures, track, lighthead, 9 watt" at bounding box center [626, 513] width 587 height 15
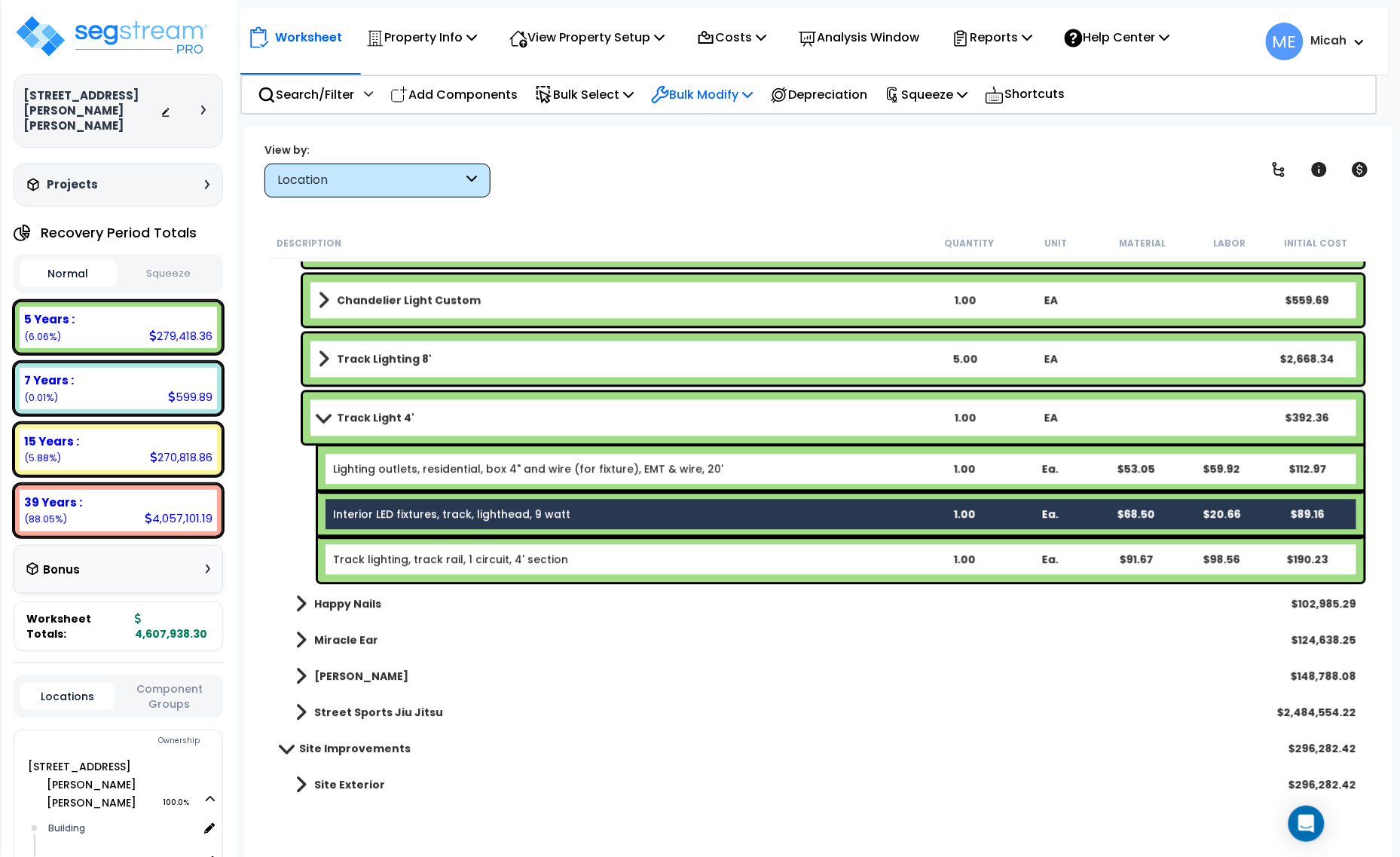
click at [753, 84] on p "Bulk Modify" at bounding box center [702, 94] width 102 height 21
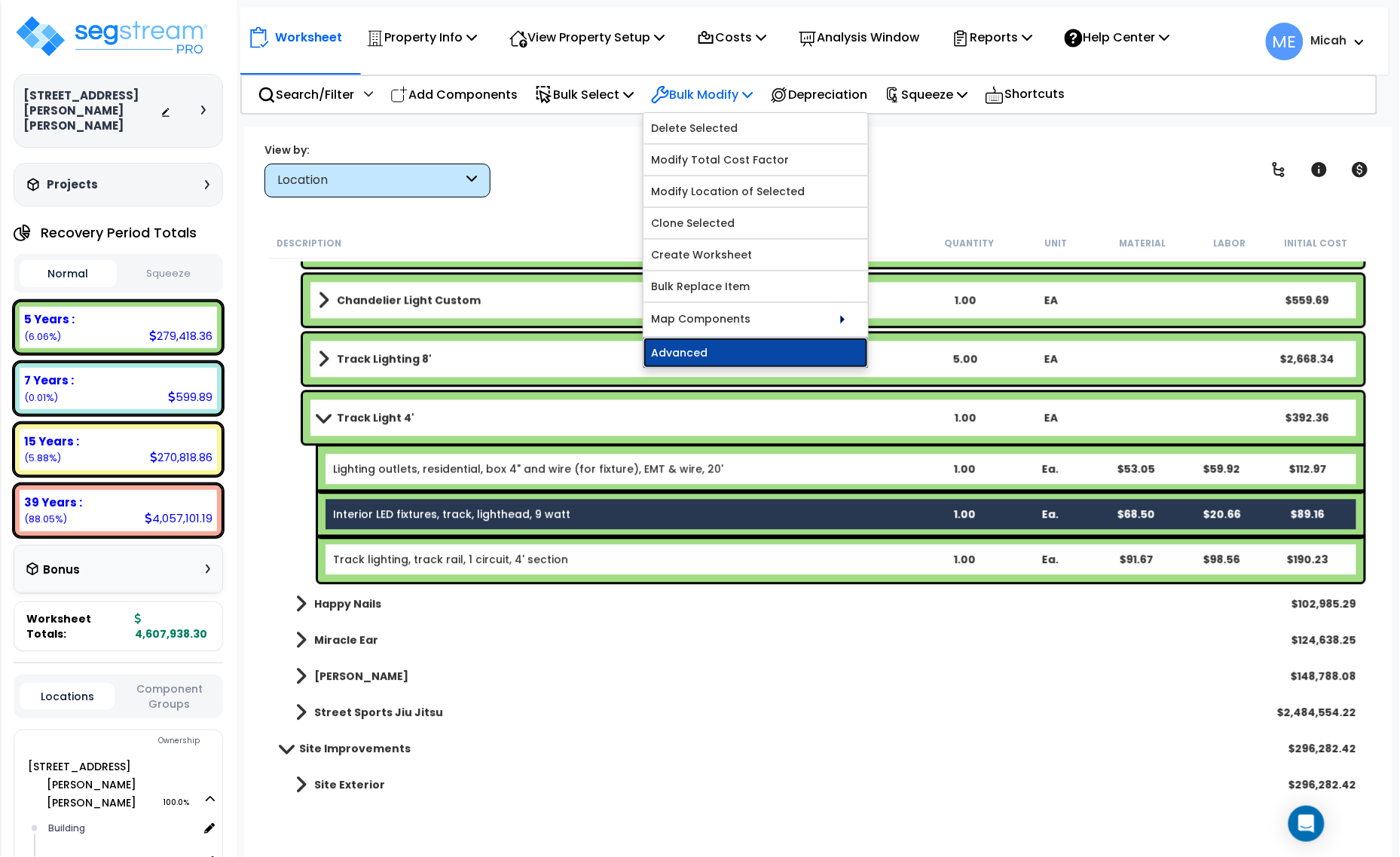
click at [744, 349] on link "Advanced" at bounding box center [755, 352] width 225 height 30
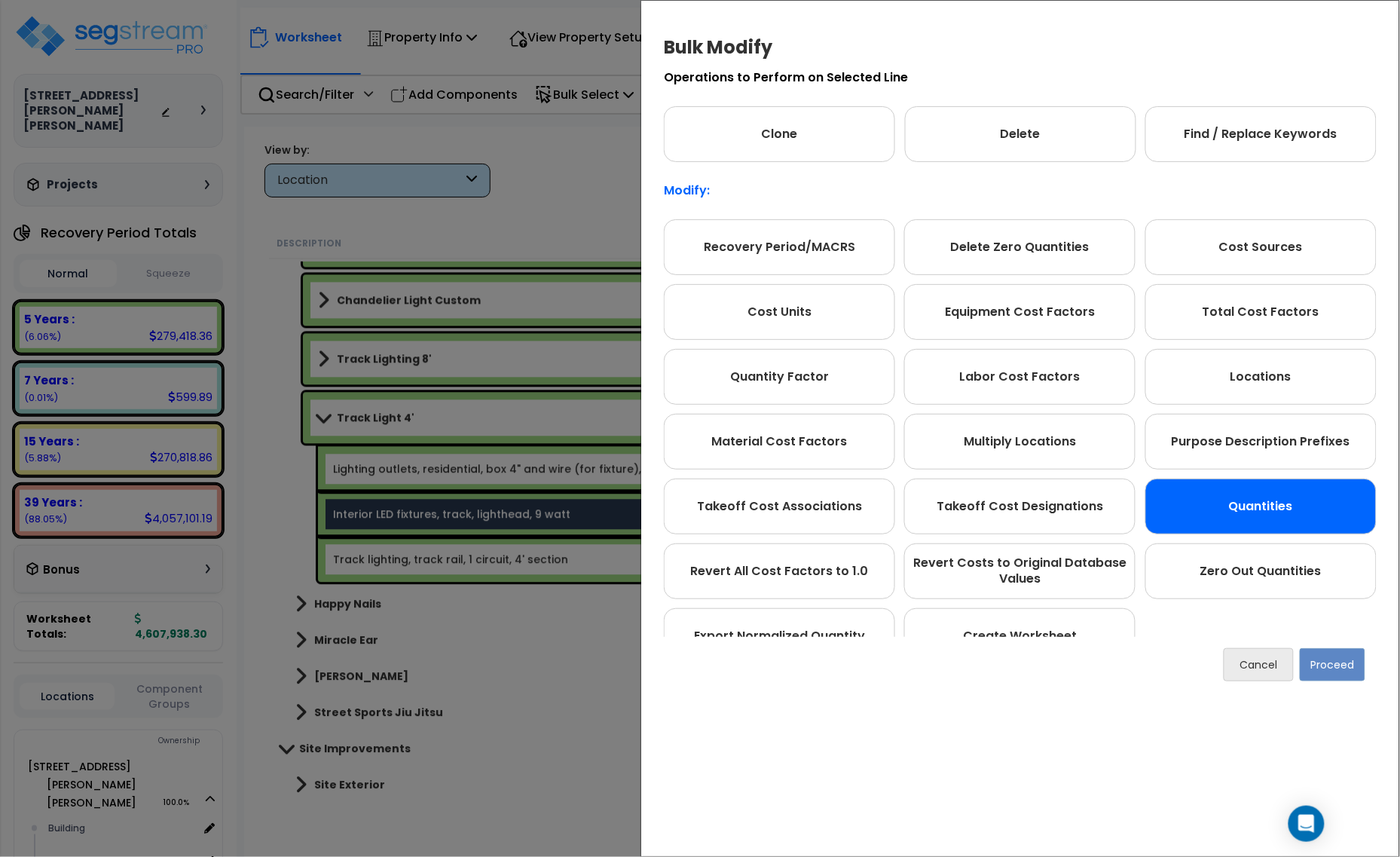
click at [1262, 511] on div "Quantities" at bounding box center [1260, 506] width 232 height 55
click at [1341, 671] on button "Proceed" at bounding box center [1332, 664] width 65 height 33
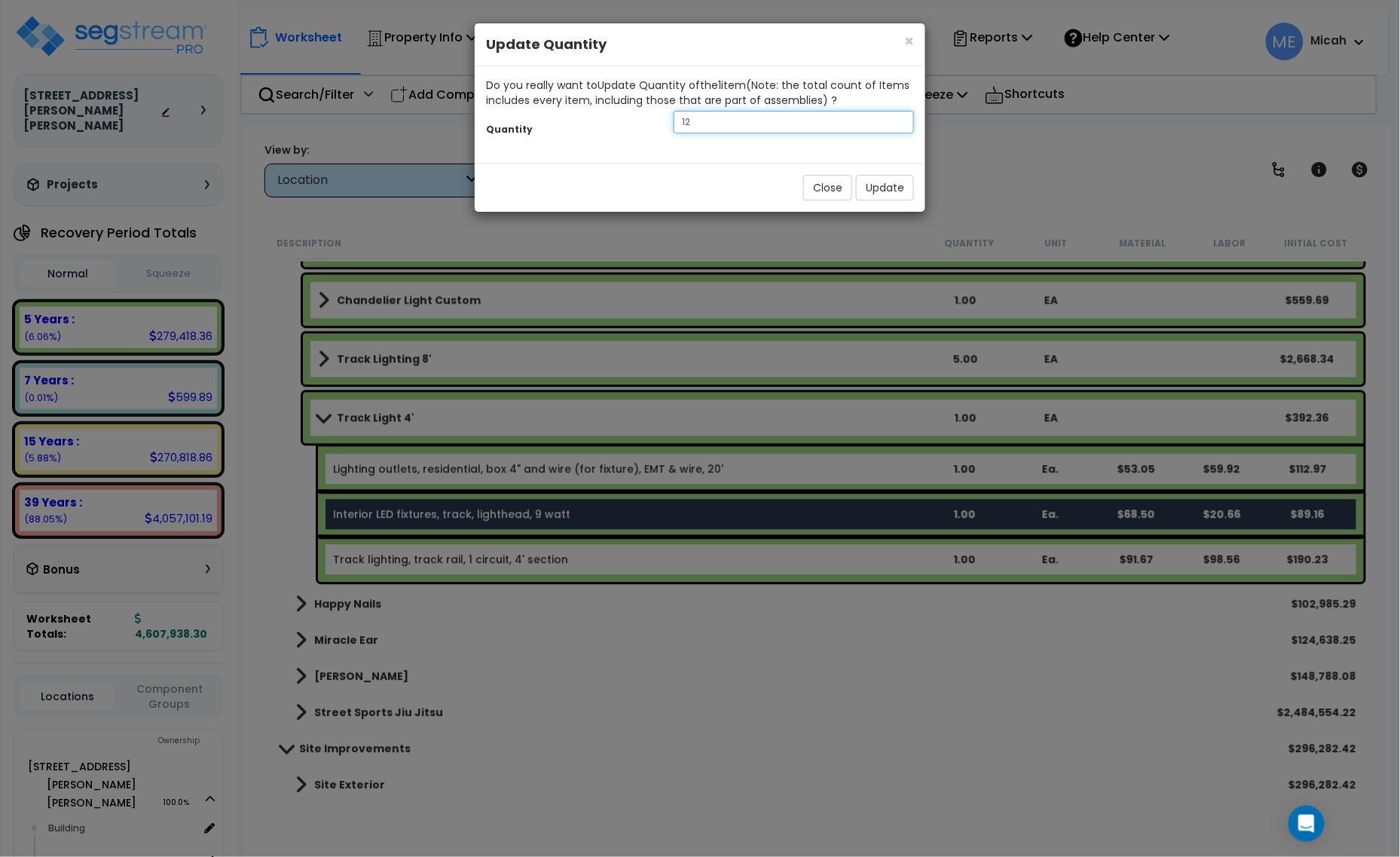
click at [658, 115] on div "Quantity 12" at bounding box center [700, 123] width 451 height 32
type input "3"
click at [883, 191] on button "Update" at bounding box center [885, 187] width 58 height 26
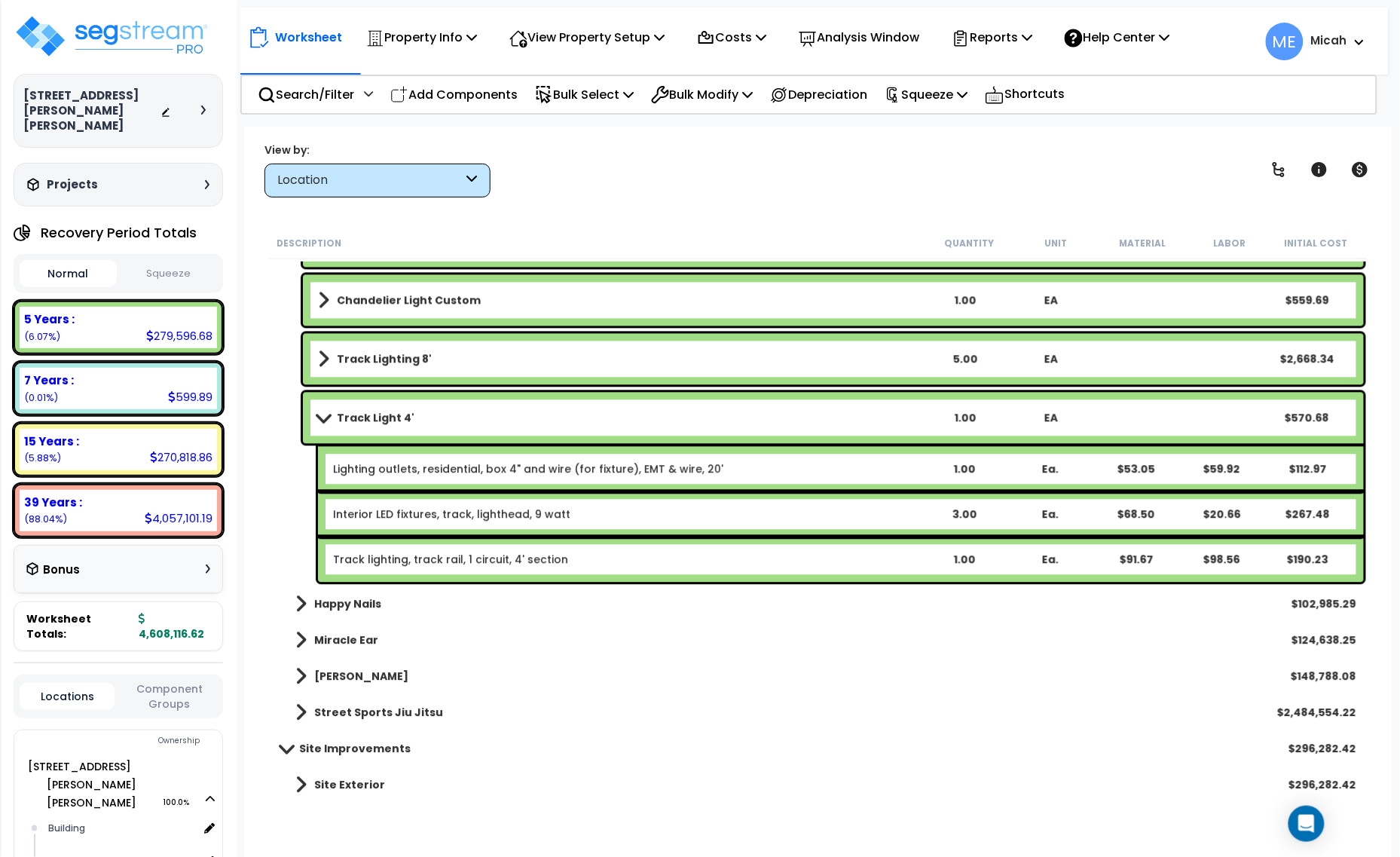
click at [313, 417] on span at bounding box center [324, 417] width 21 height 12
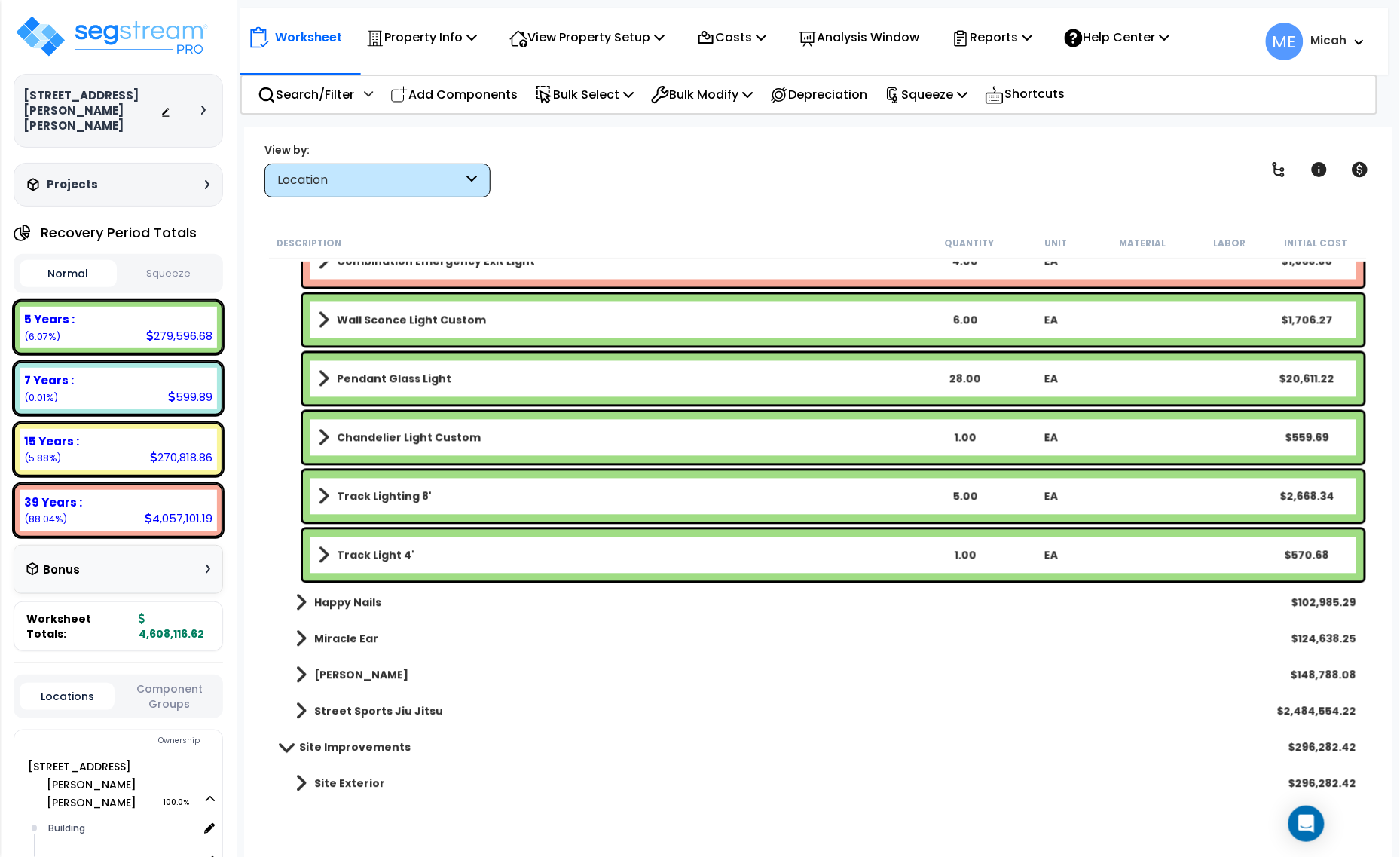
scroll to position [4798, 0]
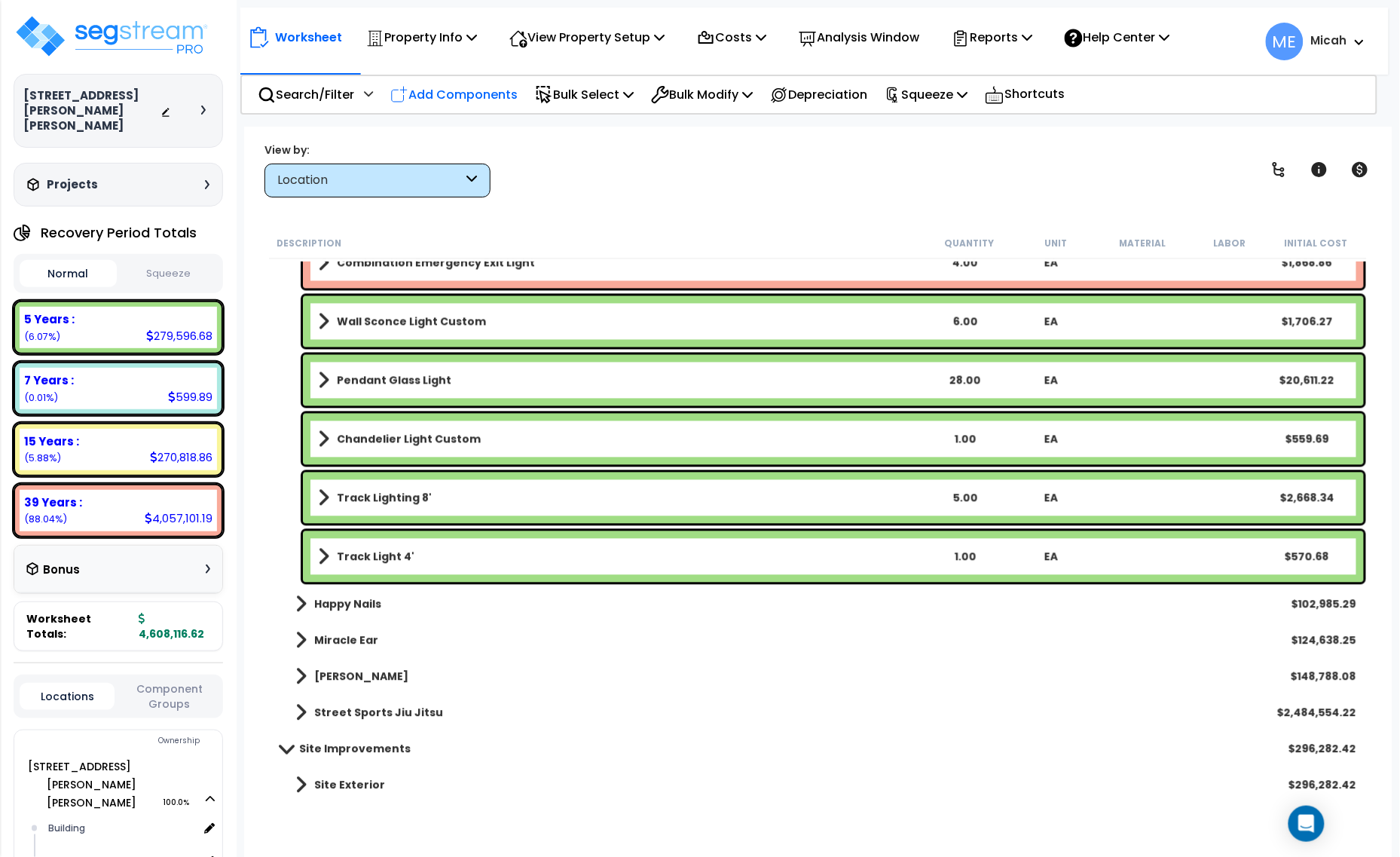
click at [454, 98] on p "Add Components" at bounding box center [454, 94] width 127 height 21
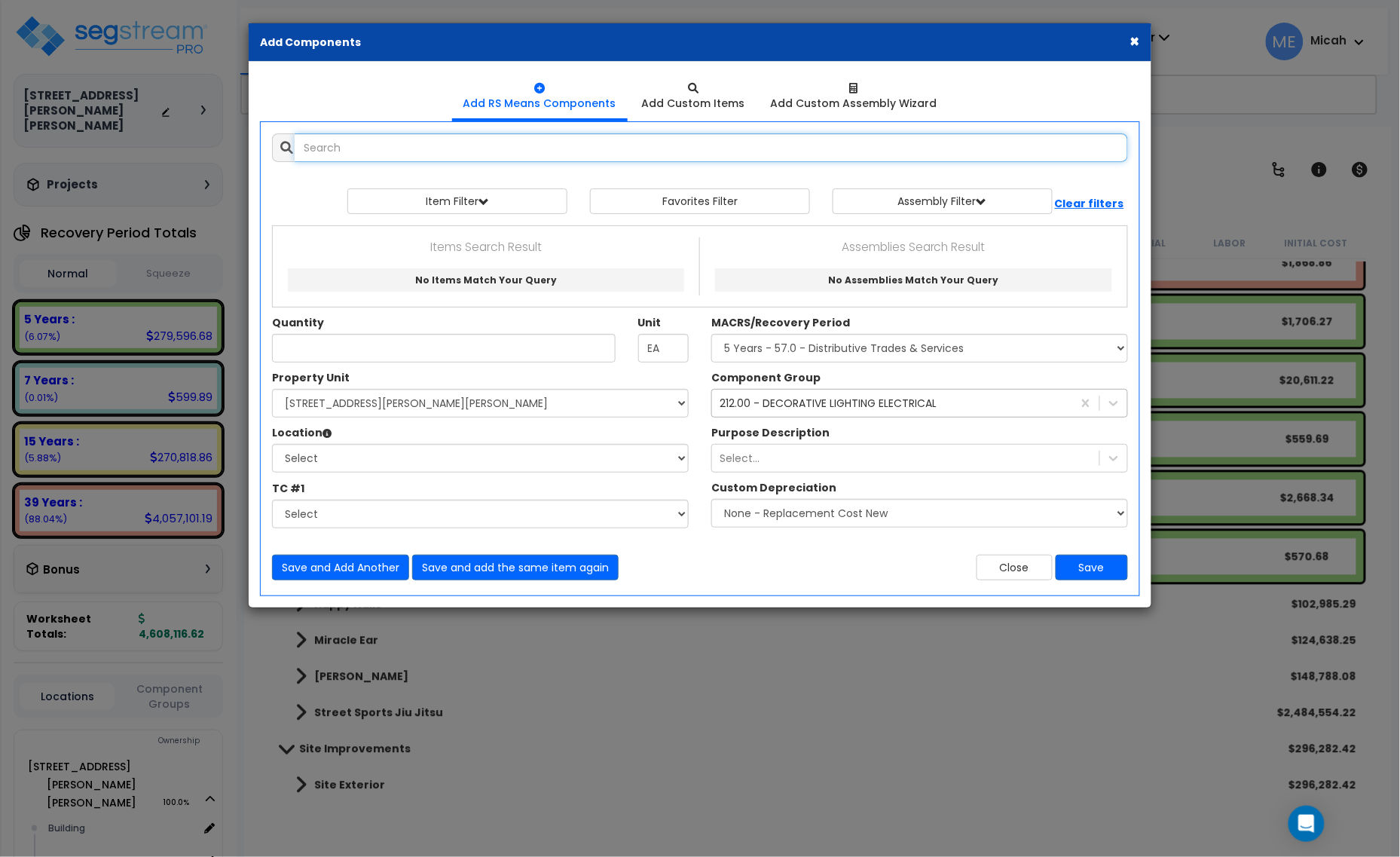
select select
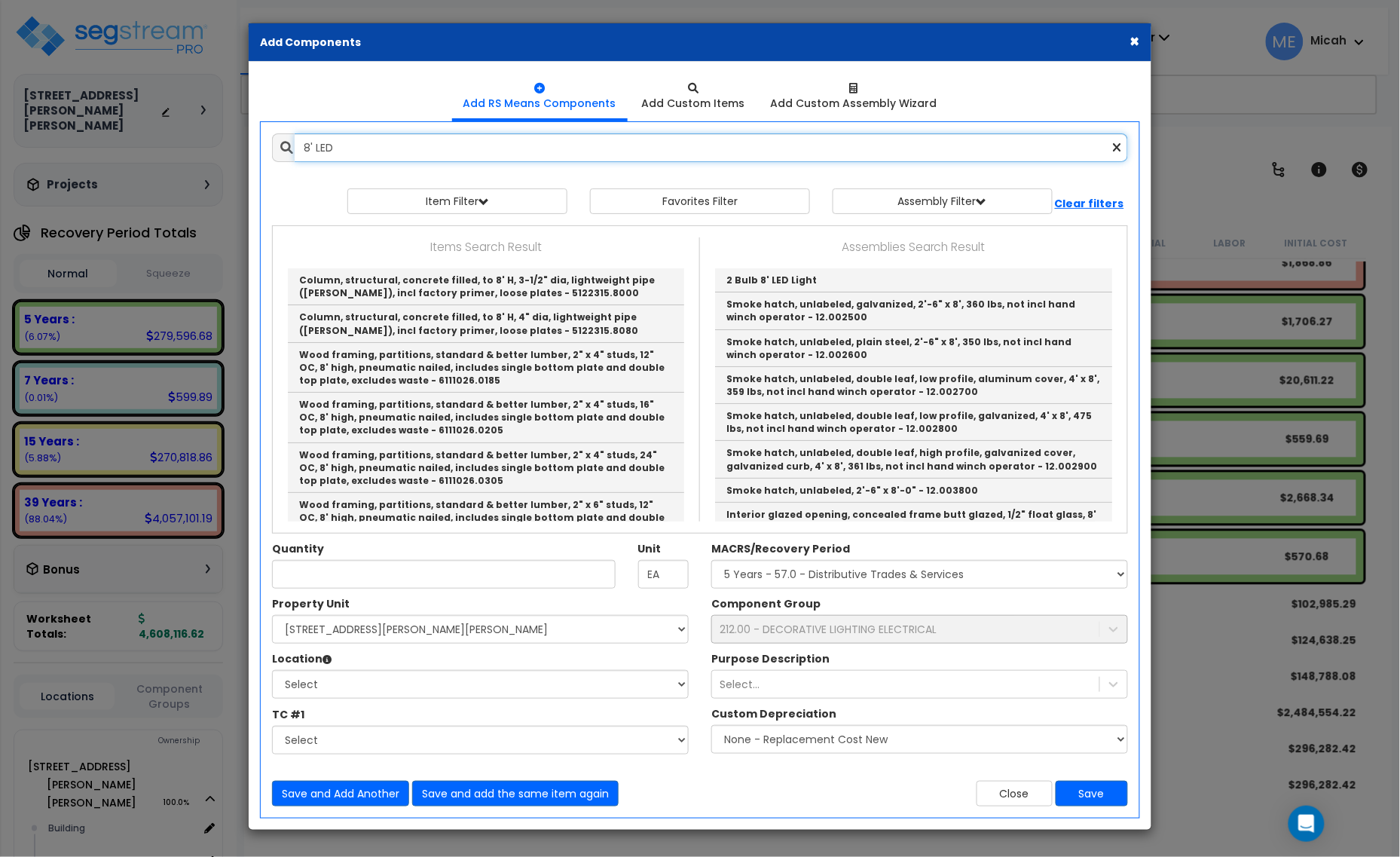
drag, startPoint x: 369, startPoint y: 145, endPoint x: 284, endPoint y: 145, distance: 85.0
click at [284, 145] on div "8' LED" at bounding box center [700, 148] width 856 height 29
type input "8' LED"
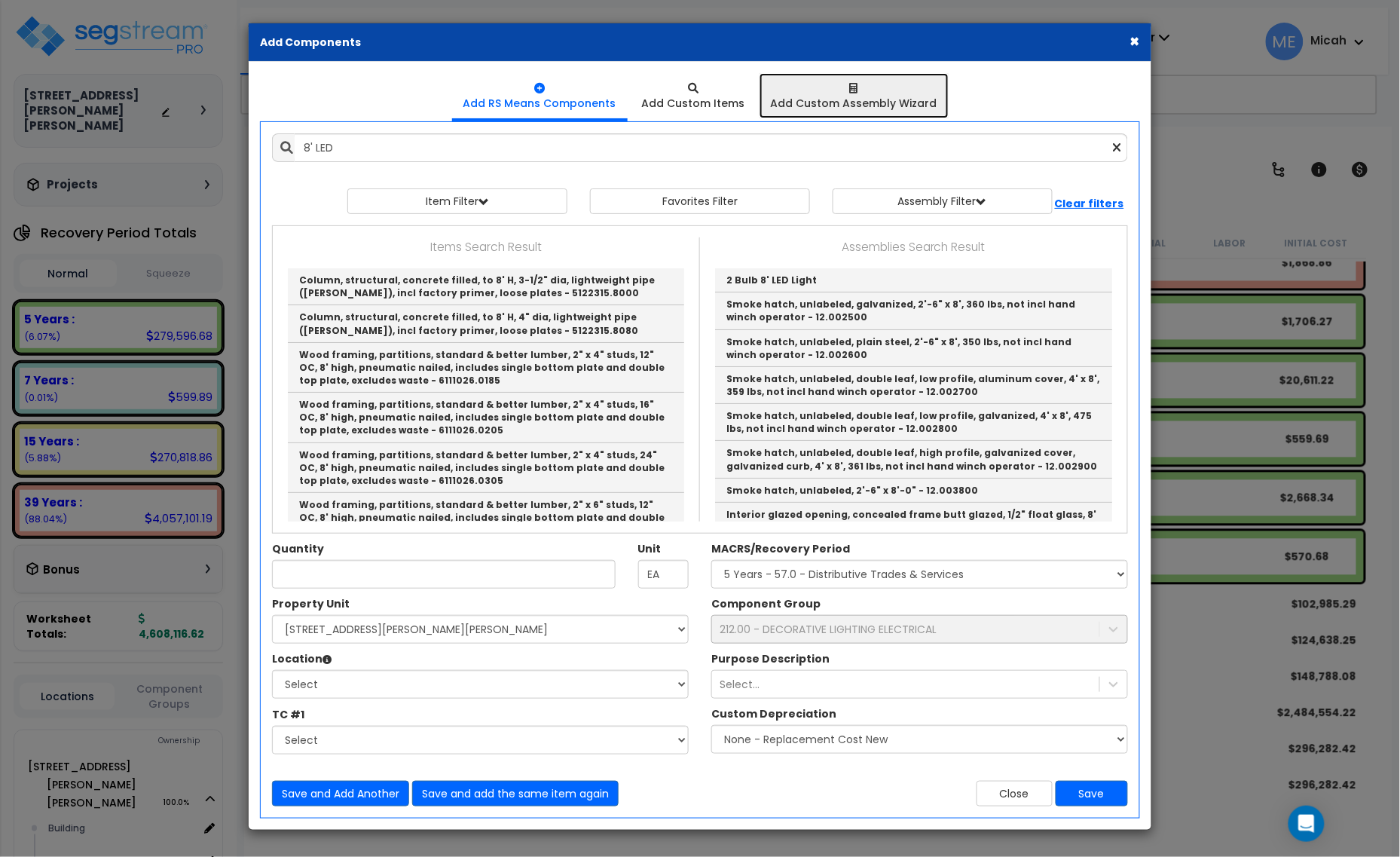
click at [870, 99] on div "Add Custom Assembly Wizard" at bounding box center [854, 103] width 166 height 15
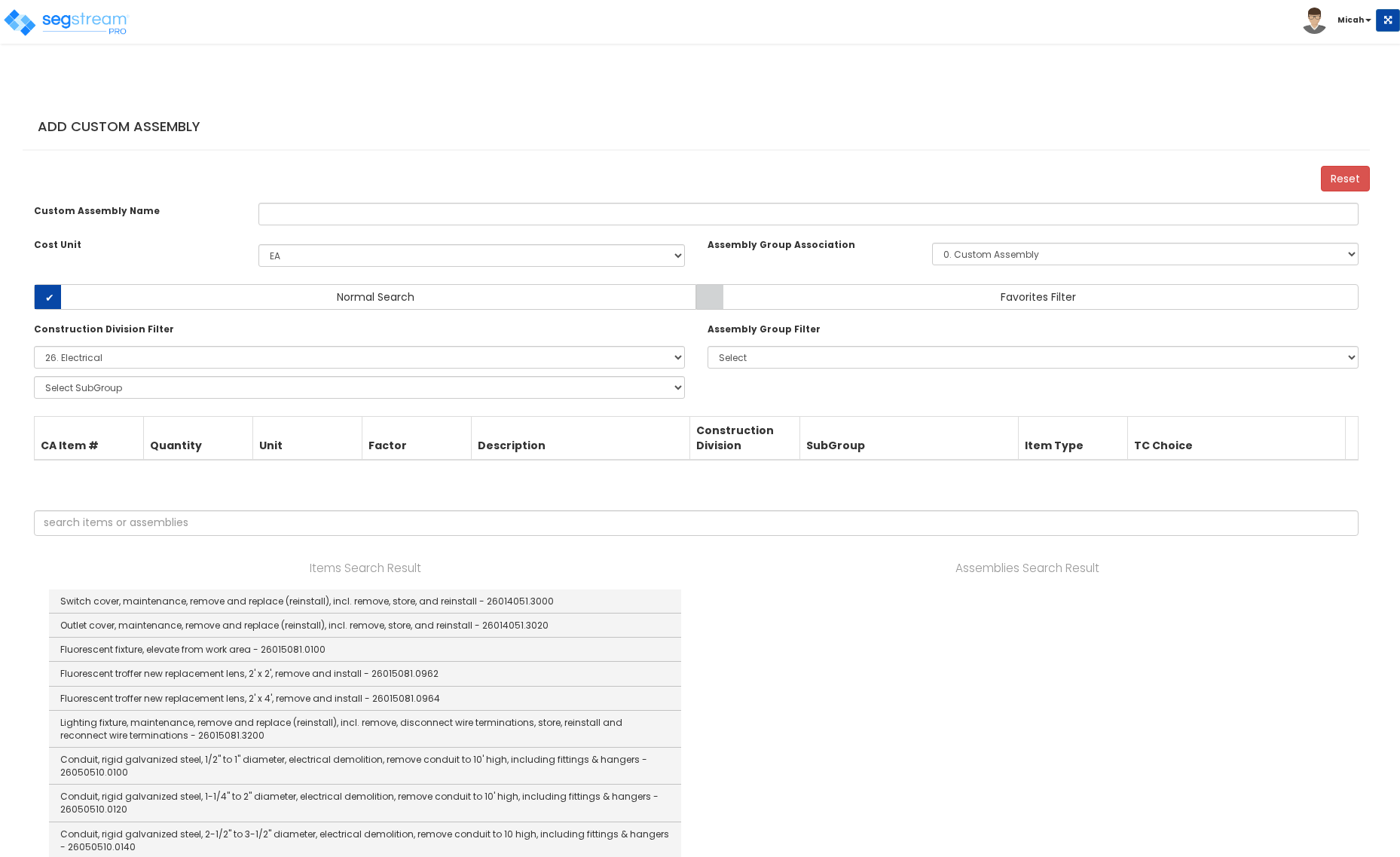
select select "1398"
select select "26000000"
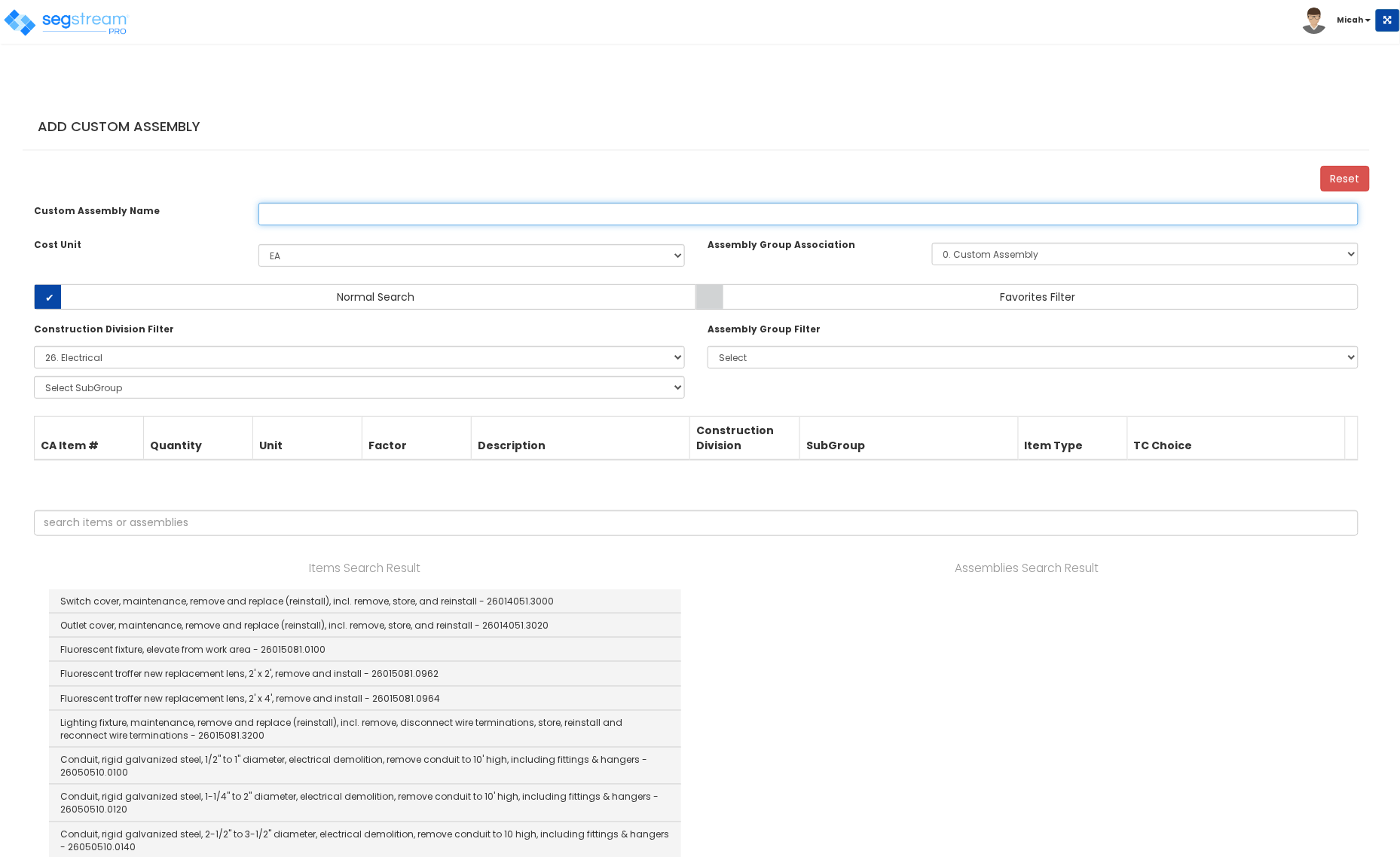
click at [337, 223] on input "text" at bounding box center [809, 214] width 1100 height 22
click at [378, 225] on input "LED Surface Mount Single 8'" at bounding box center [809, 214] width 1100 height 22
click at [380, 223] on input "LED Surface Mount Single Bar 8'" at bounding box center [809, 214] width 1100 height 22
type input "LED Surface Mount Single Light Bar 8'"
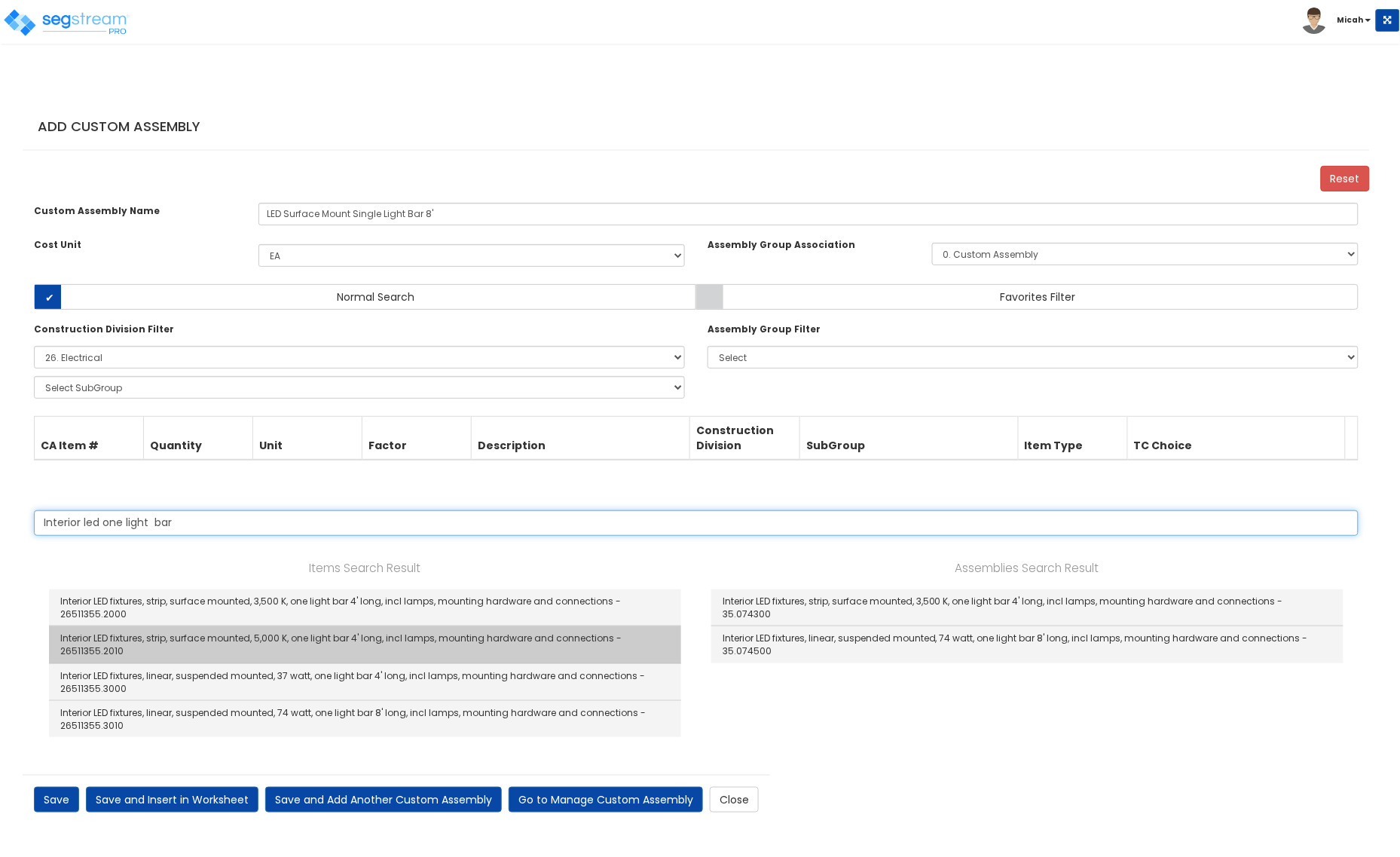
type input "Interior led one light bar"
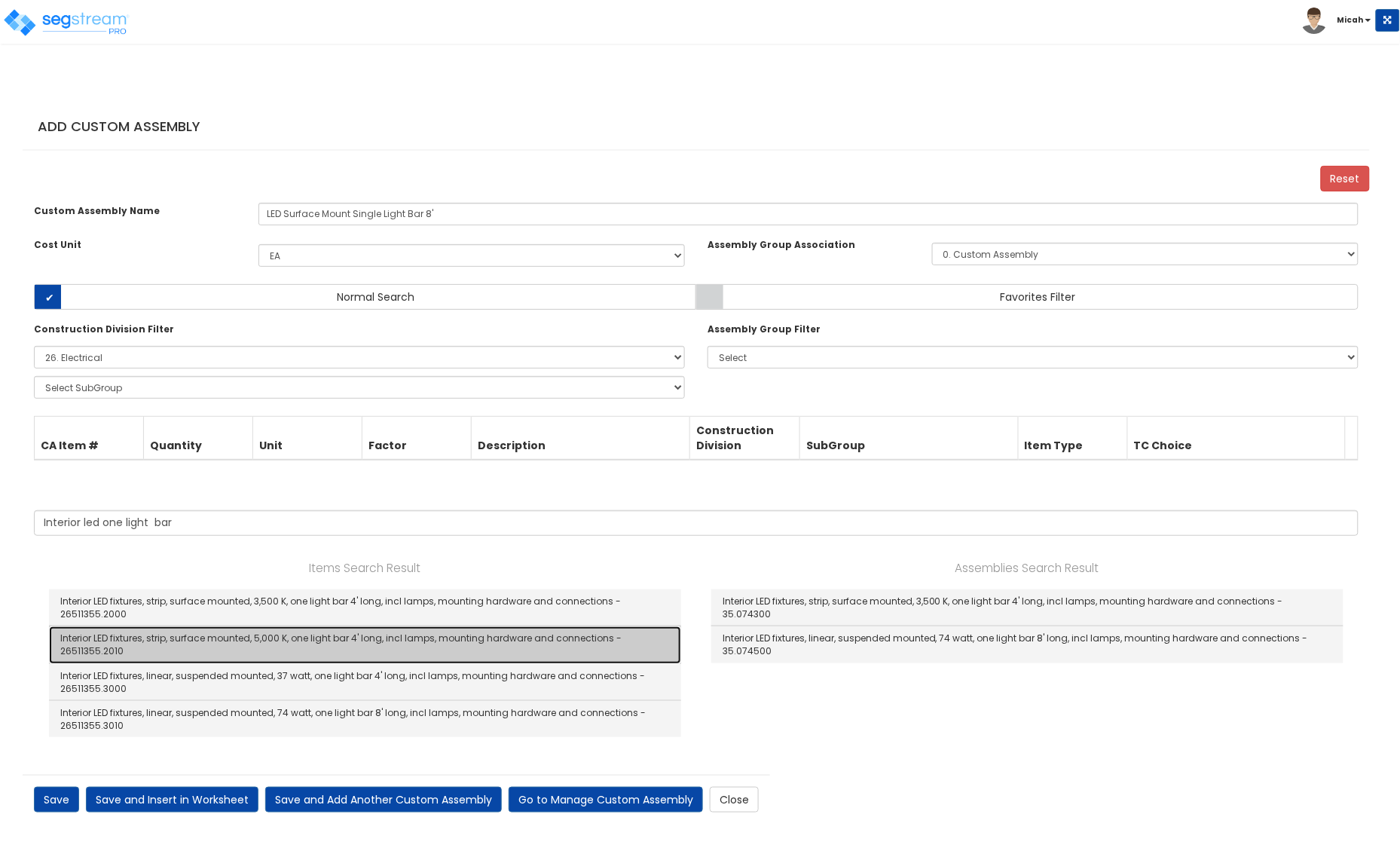
click at [402, 657] on link "Interior LED fixtures, strip, surface mounted, 5,000 K, one light bar 4' long, …" at bounding box center [365, 644] width 632 height 37
checkbox input "false"
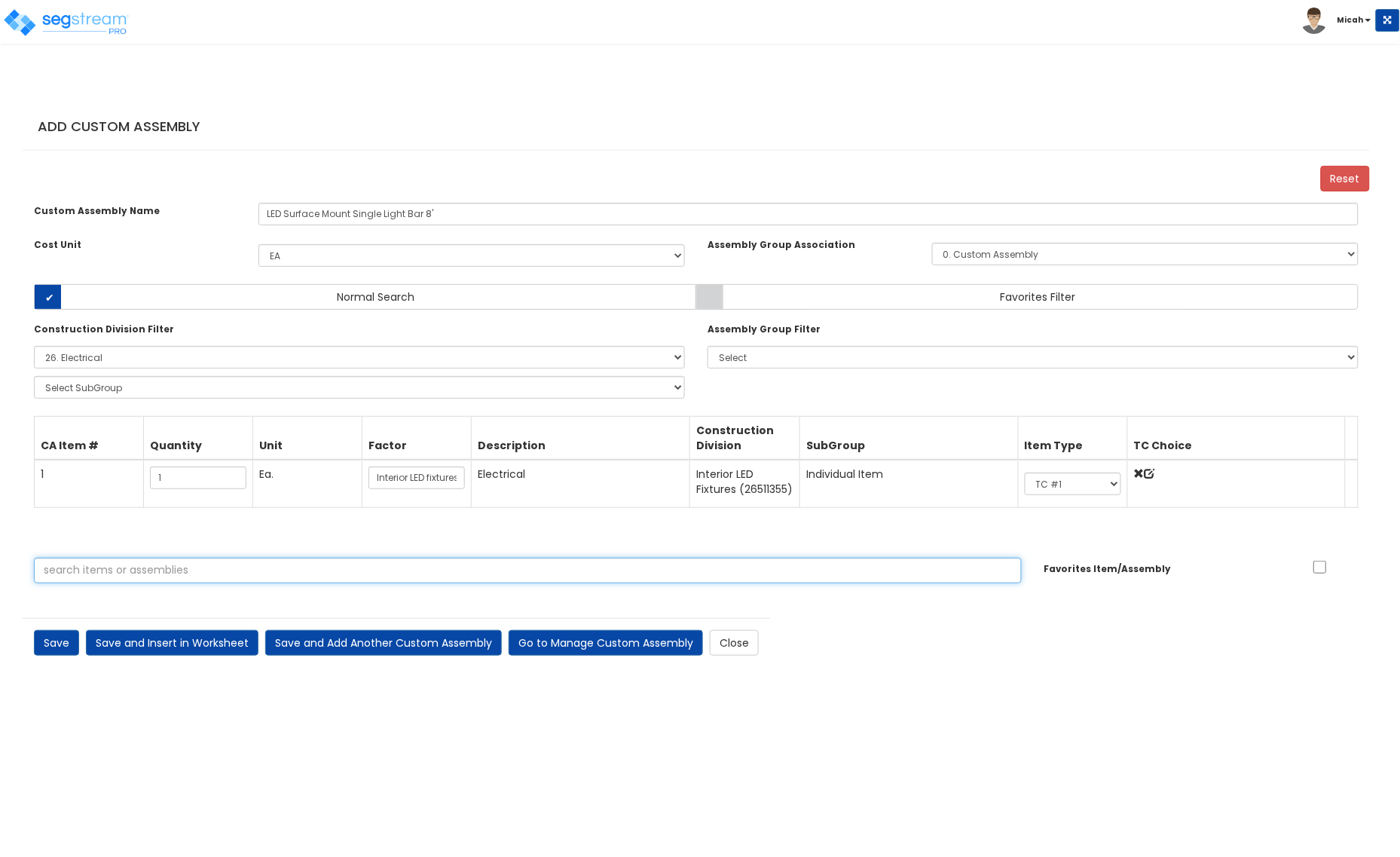
click at [250, 583] on input "text" at bounding box center [528, 570] width 988 height 26
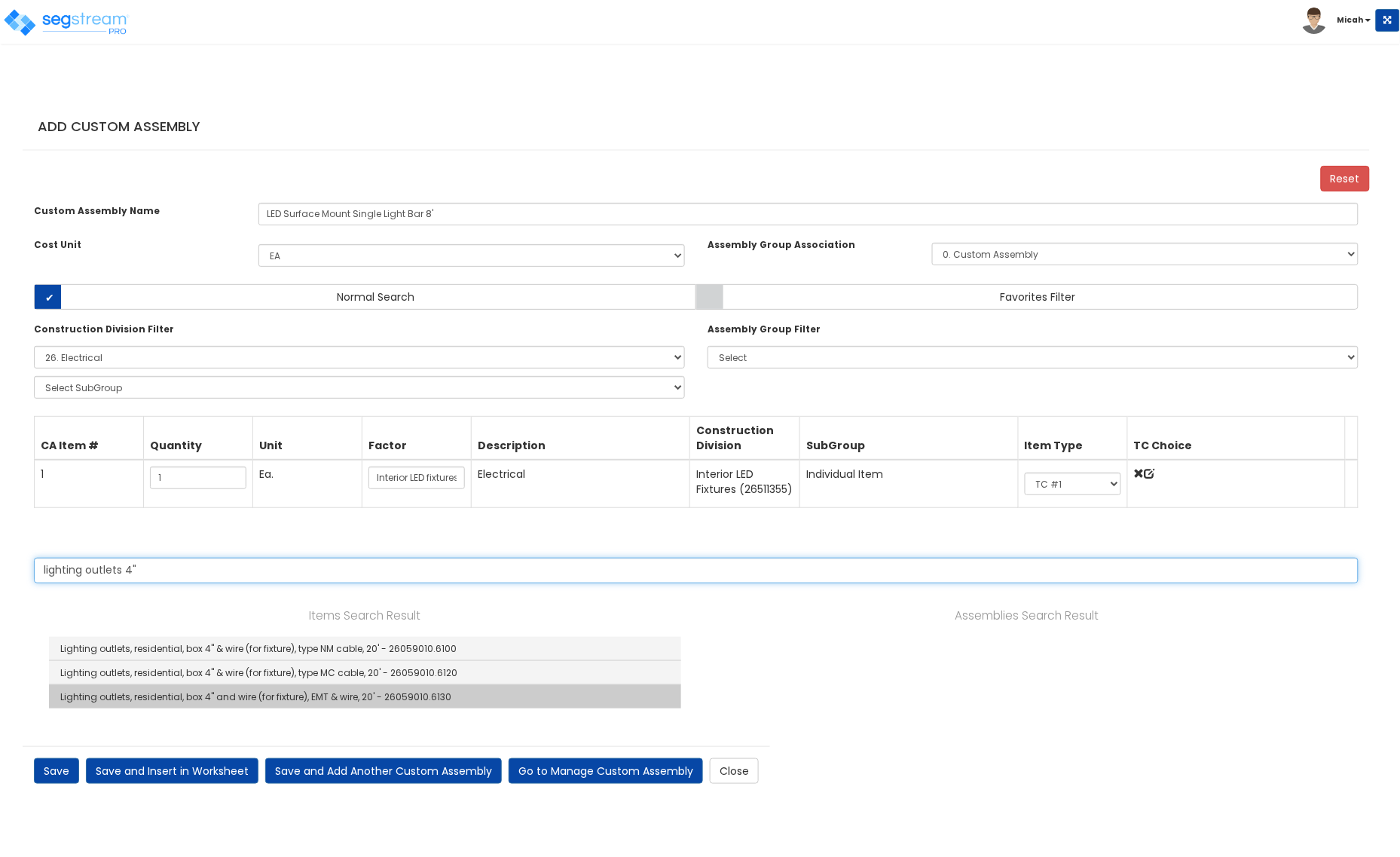
type input "lighting outlets 4""
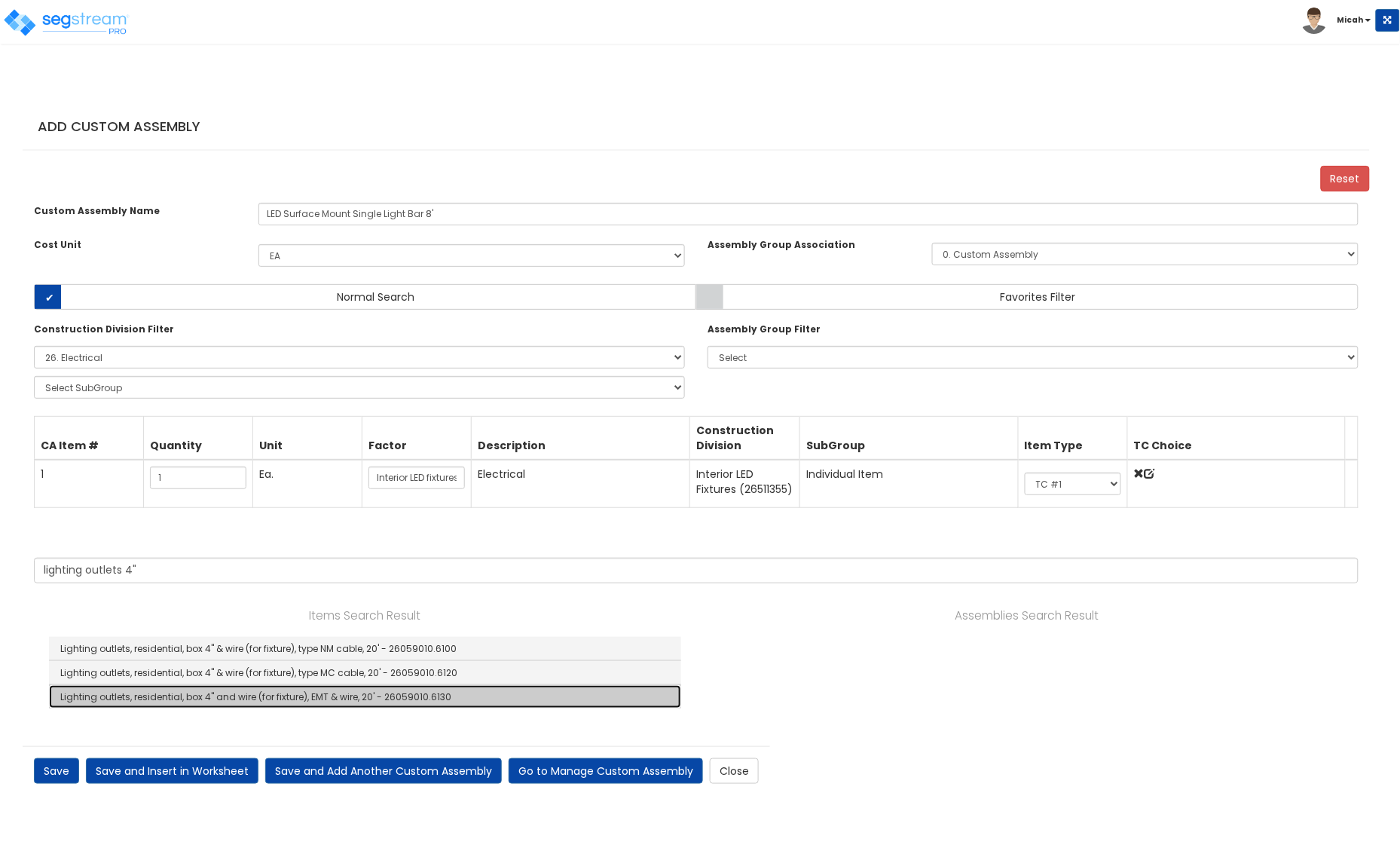
click at [279, 709] on link "Lighting outlets, residential, box 4" and wire (for fixture), EMT & wire, 20' -…" at bounding box center [365, 697] width 632 height 23
checkbox input "true"
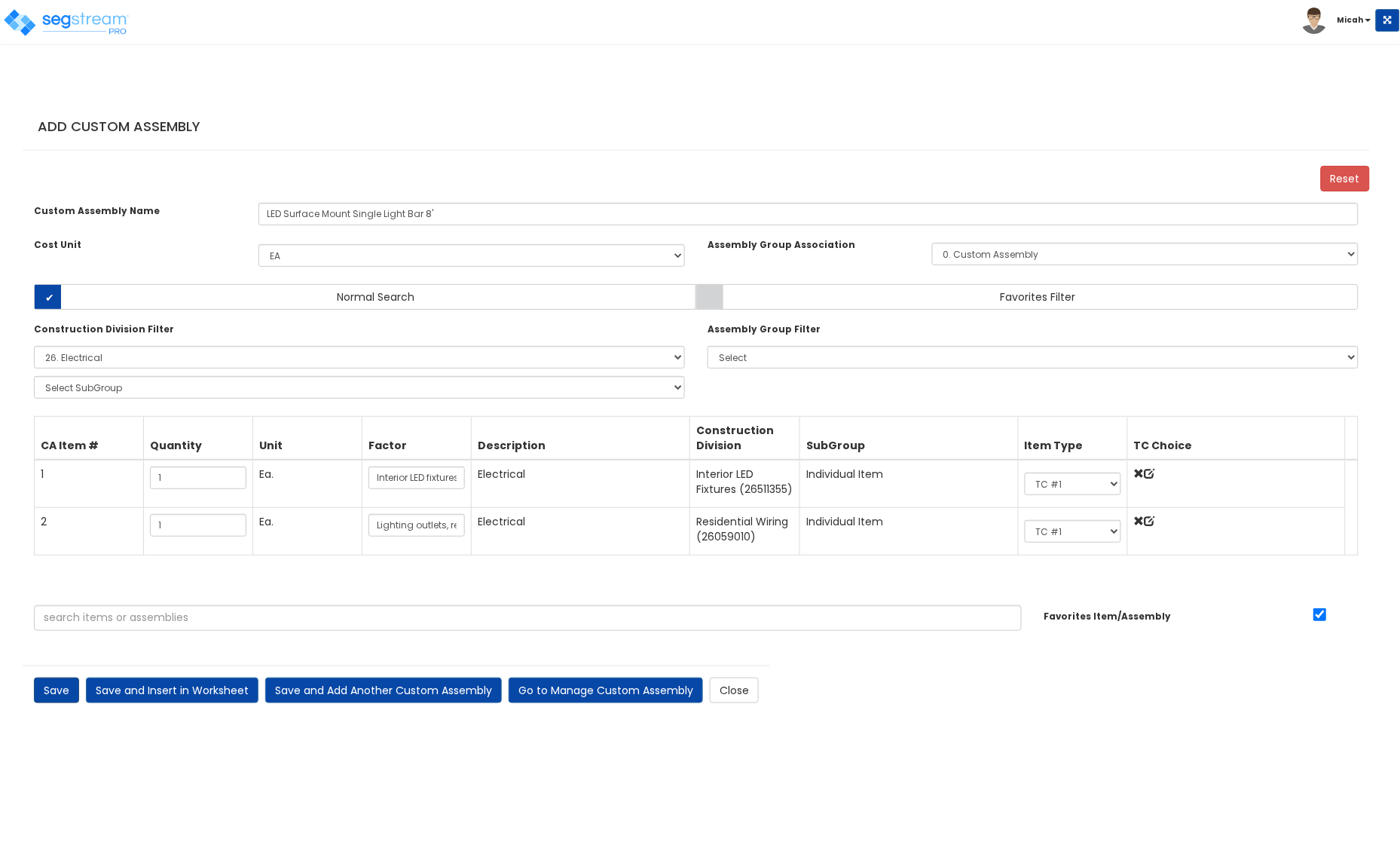
click at [51, 703] on link "Save" at bounding box center [56, 690] width 46 height 26
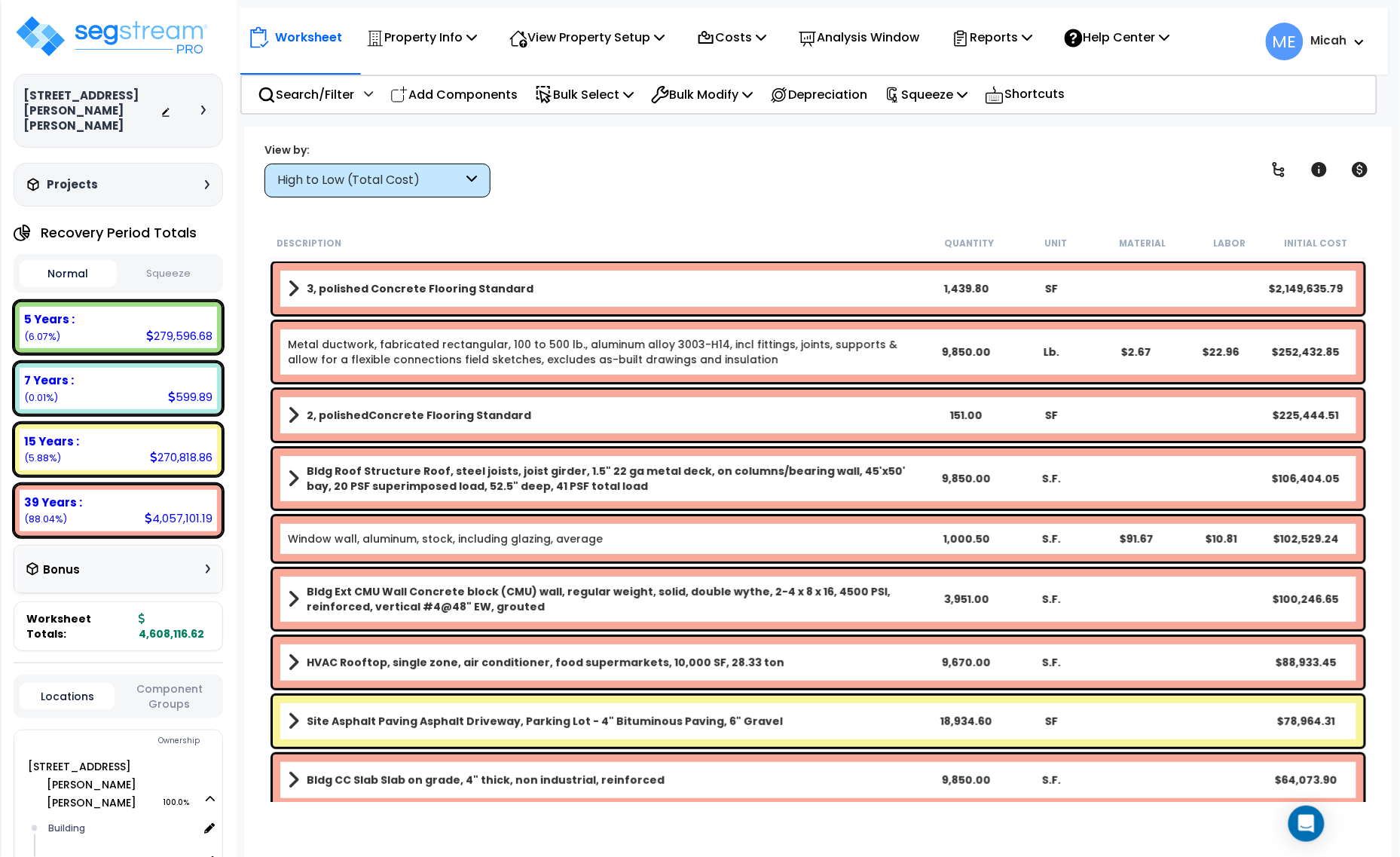
click at [371, 186] on div "High to Low (Total Cost)" at bounding box center [370, 180] width 186 height 17
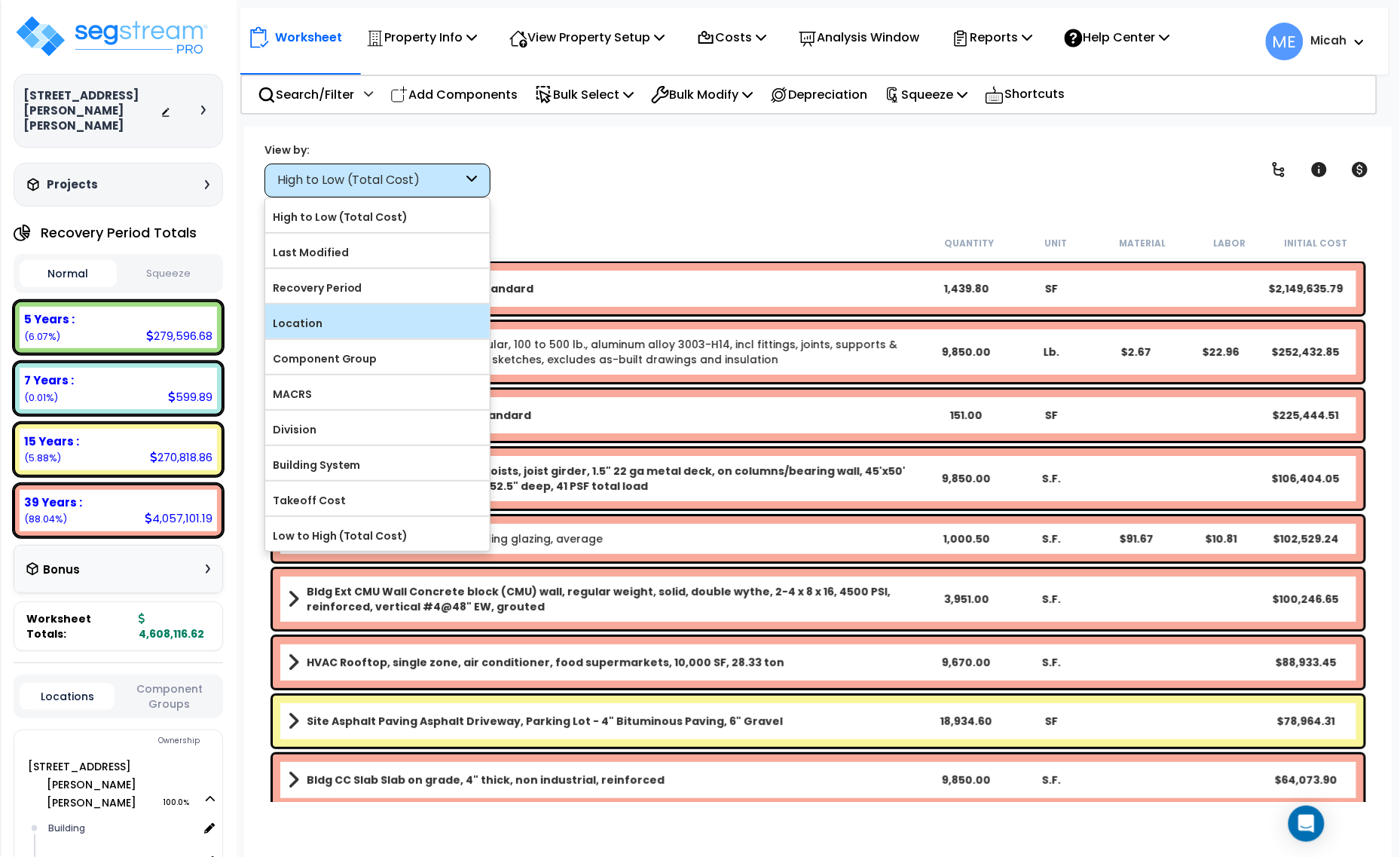
click at [380, 324] on label "Location" at bounding box center [378, 323] width 225 height 22
click at [0, 0] on input "Location" at bounding box center [0, 0] width 0 height 0
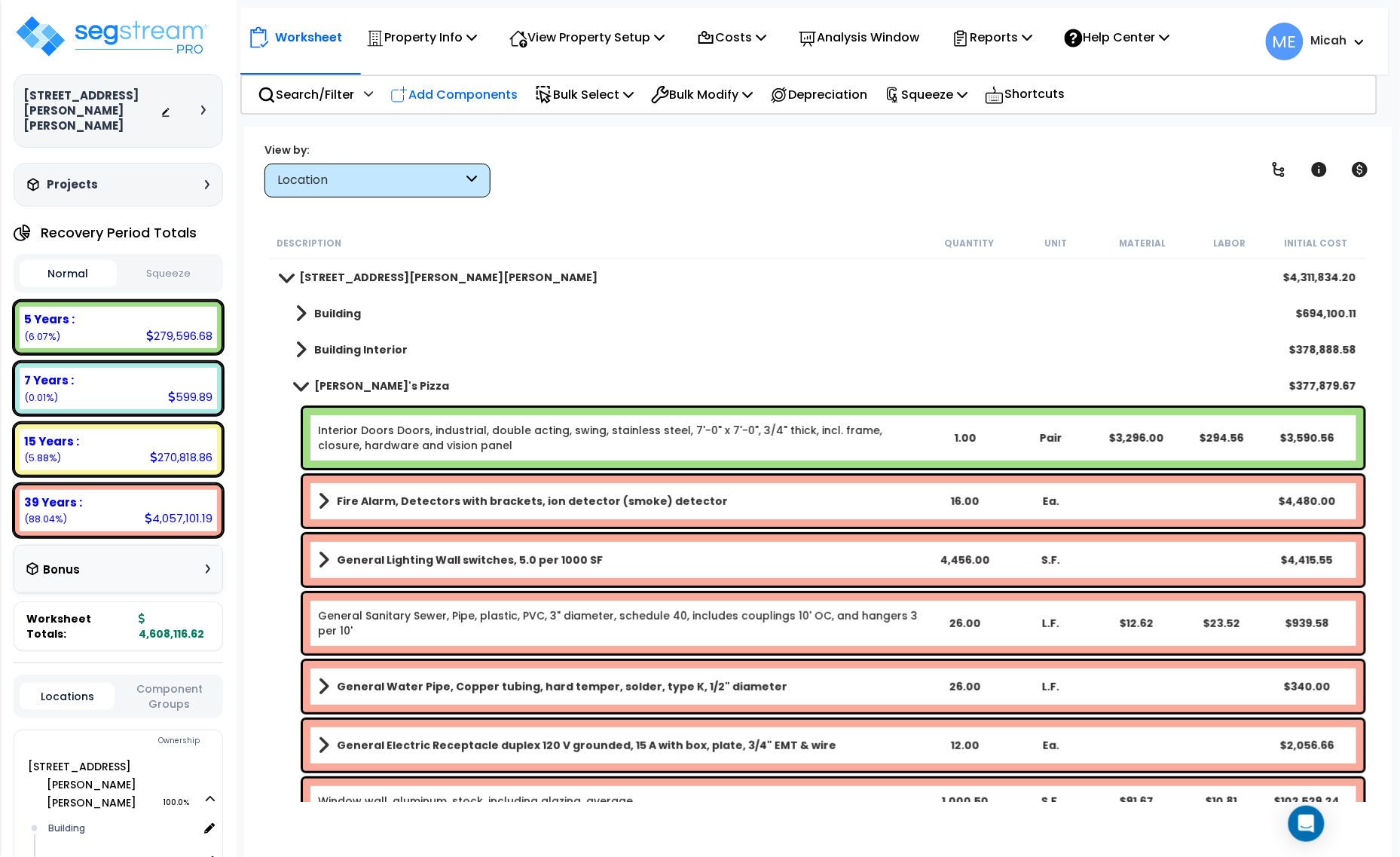
click at [484, 93] on p "Add Components" at bounding box center [454, 94] width 127 height 21
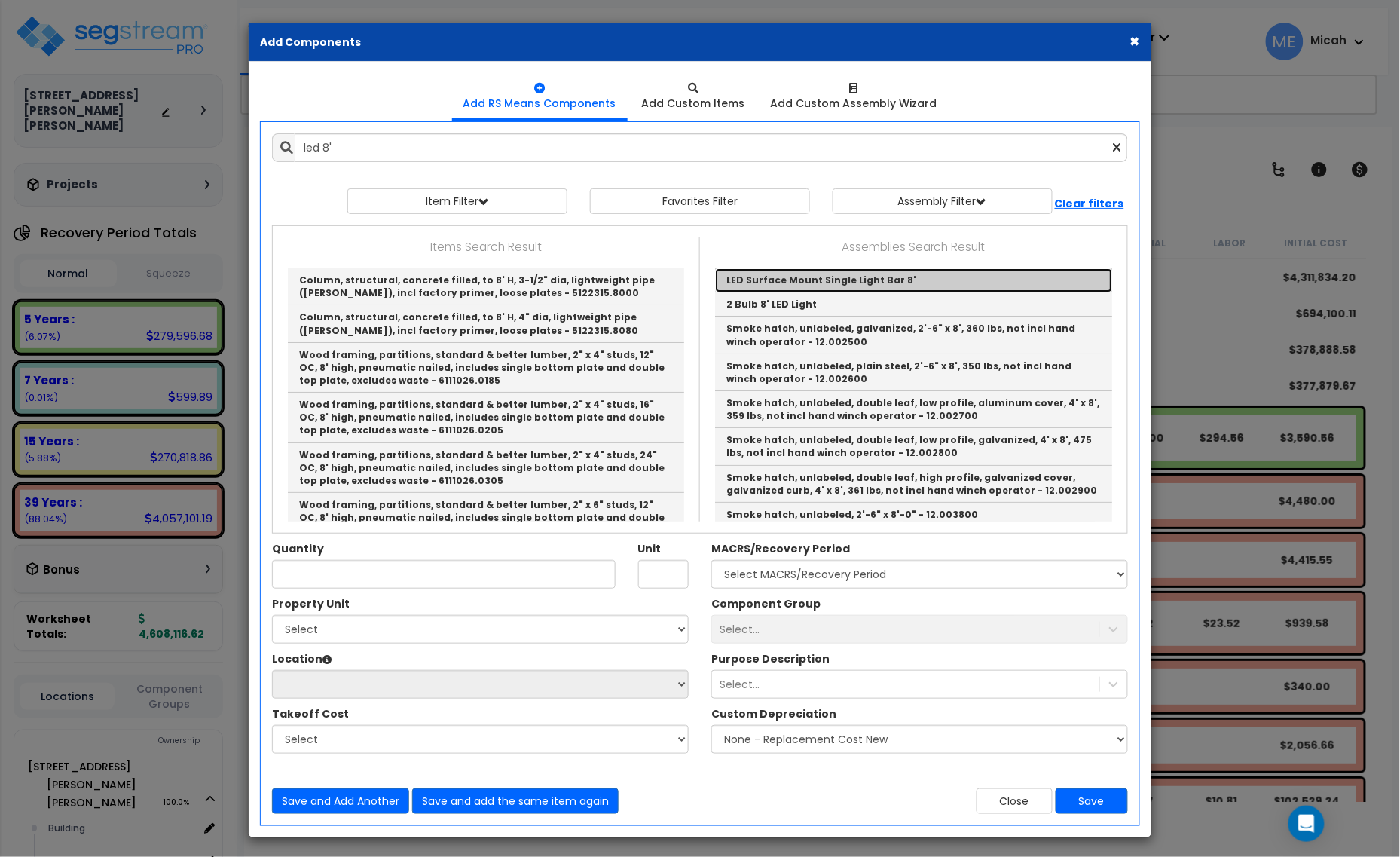
click at [870, 284] on link "LED Surface Mount Single Light Bar 8'" at bounding box center [913, 280] width 397 height 24
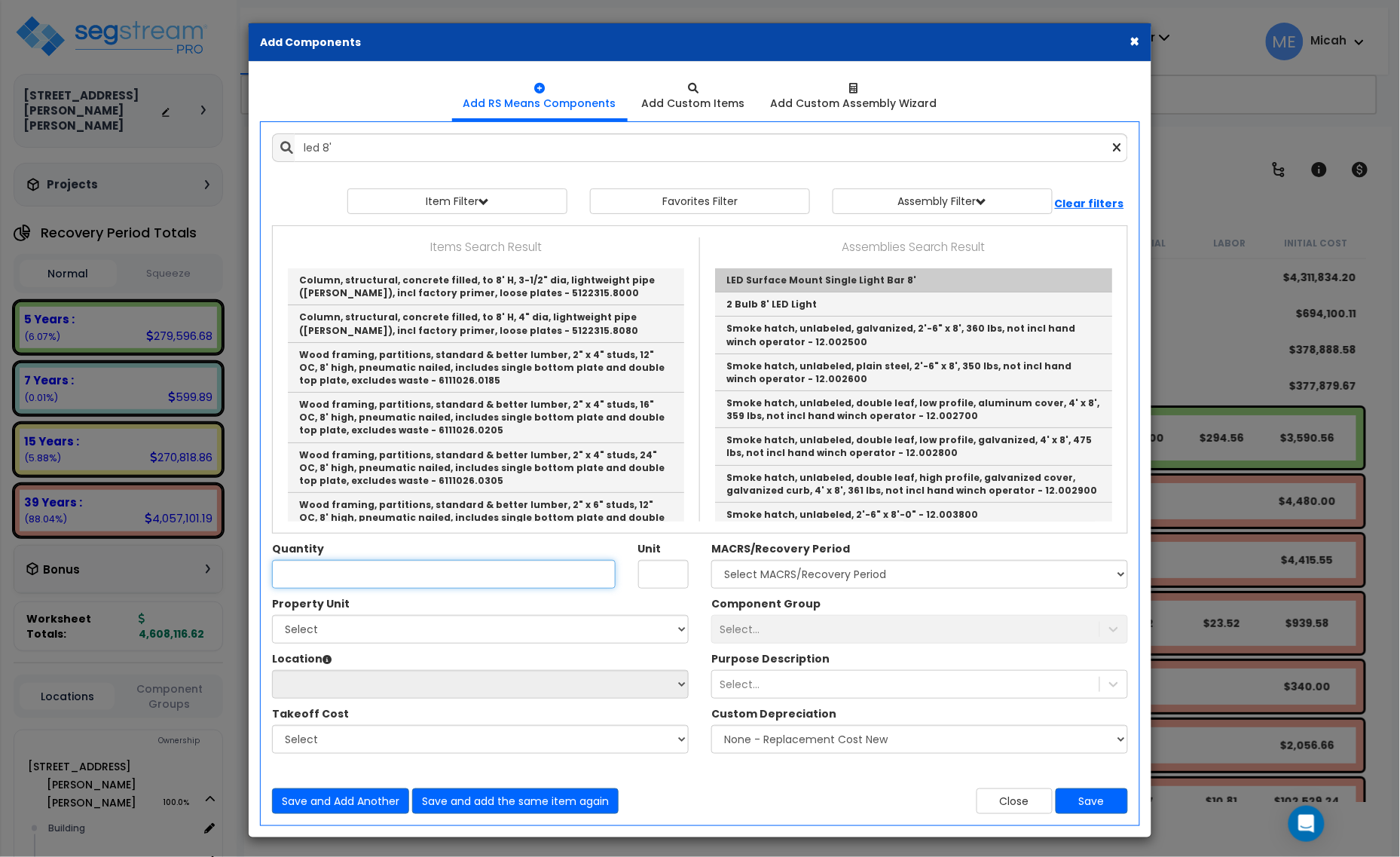
type input "LED Surface Mount Single Light Bar 8'"
checkbox input "true"
type input "EA"
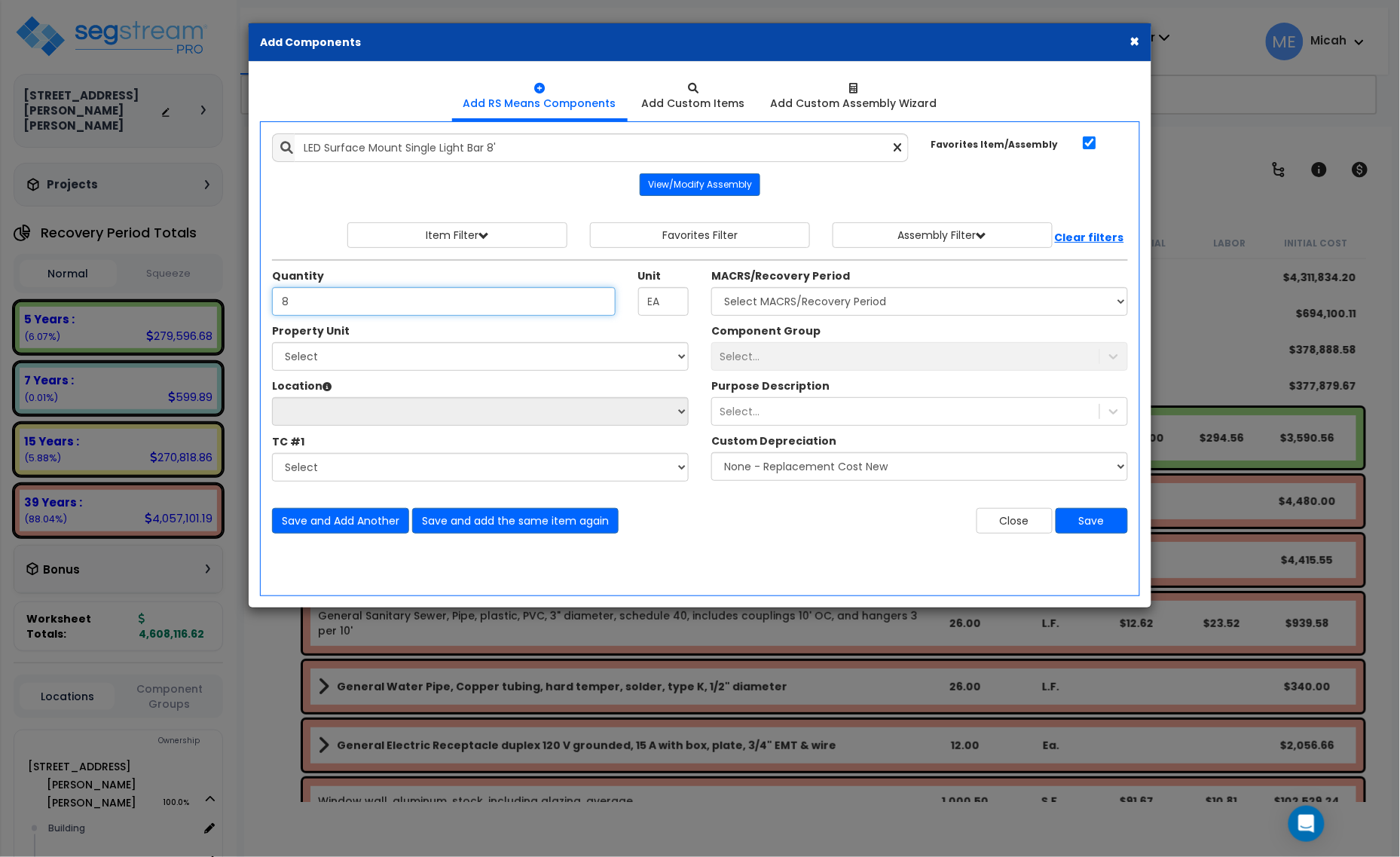
type input "8"
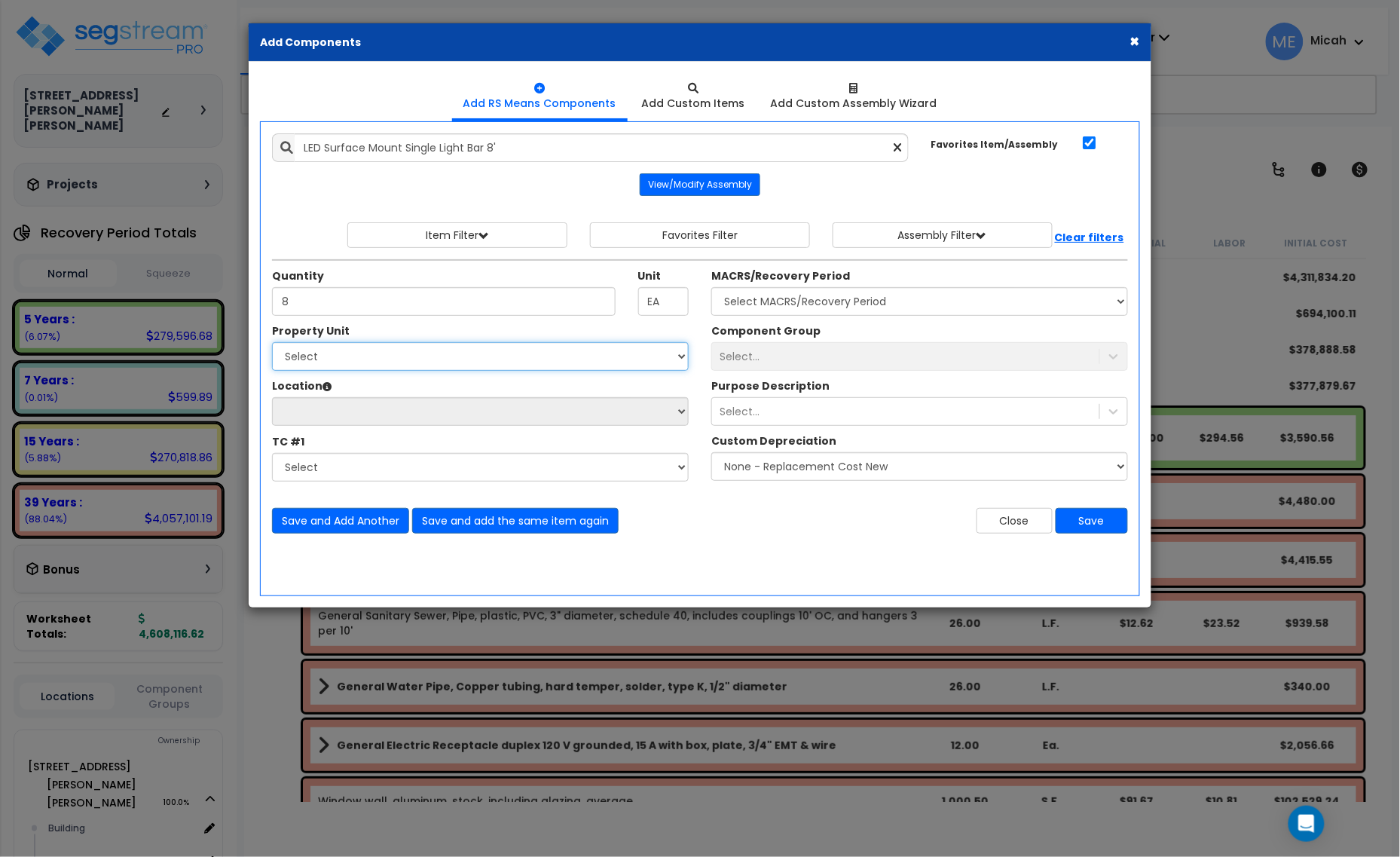
click at [461, 359] on select "Select [STREET_ADDRESS][PERSON_NAME][PERSON_NAME] Site Improvements" at bounding box center [480, 356] width 417 height 29
select select "168097"
click at [272, 343] on select "Select [STREET_ADDRESS][PERSON_NAME][PERSON_NAME] Site Improvements" at bounding box center [480, 356] width 417 height 29
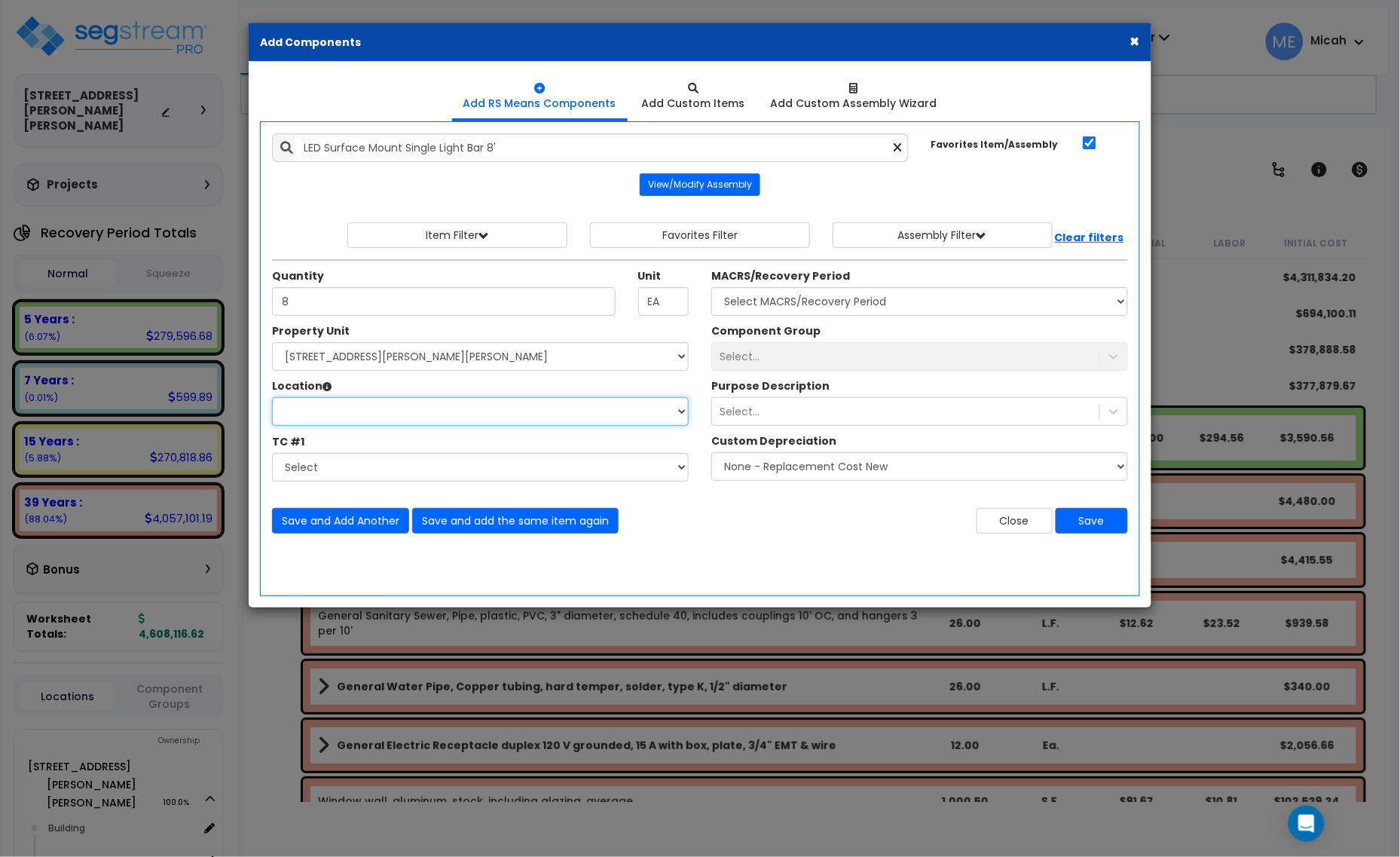
click at [428, 414] on select "Location:" at bounding box center [480, 412] width 417 height 29
select select "31804"
click at [272, 398] on select "Select Building Building Interior [PERSON_NAME]'s Pizza Happy Nails Miracle Ear…" at bounding box center [480, 412] width 417 height 29
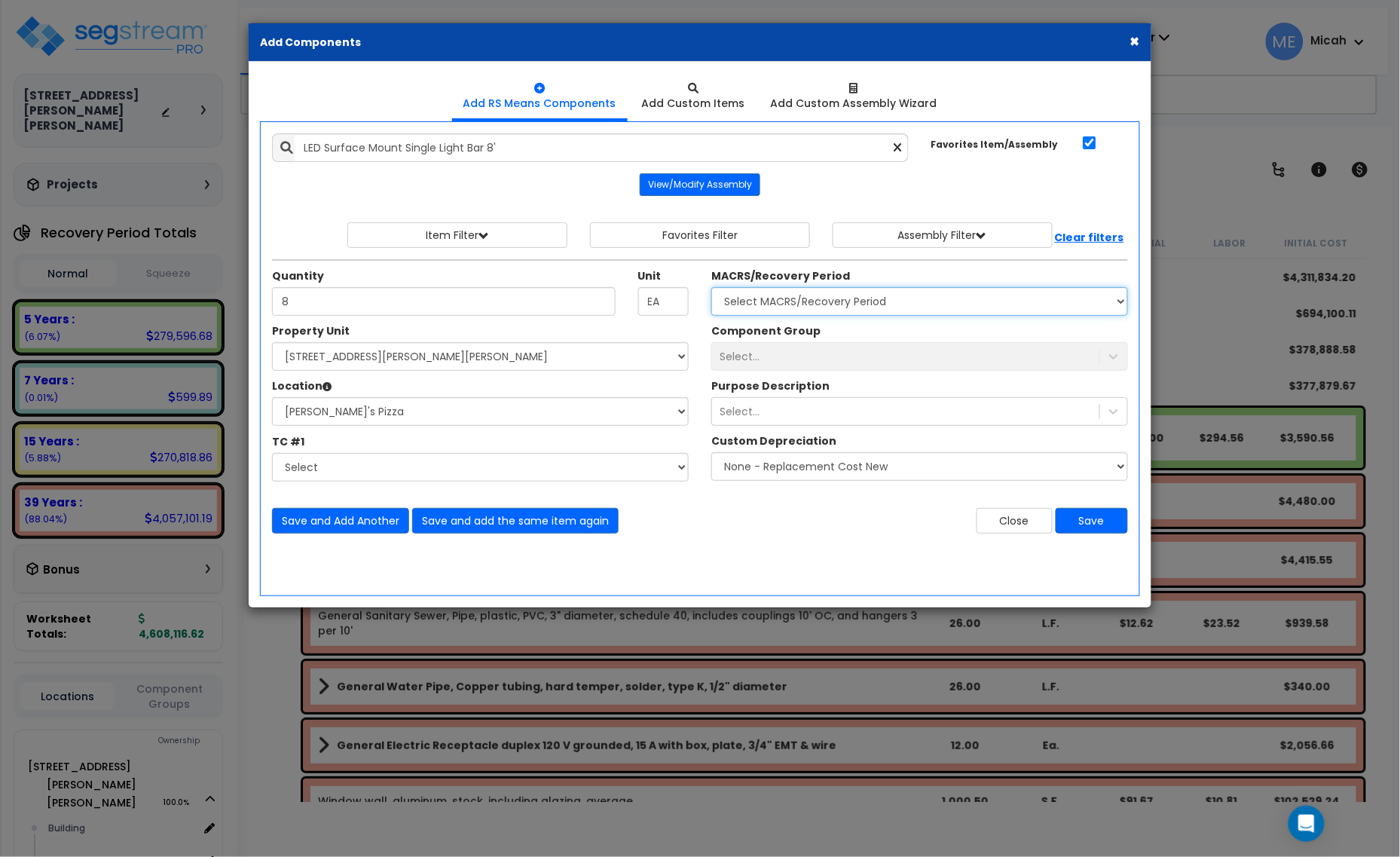
click at [775, 303] on select "Select MACRS/Recovery Period 5 Years - 57.0 - Distributive Trades & Services 5 …" at bounding box center [920, 301] width 417 height 29
click at [711, 288] on select "Select MACRS/Recovery Period 5 Years - 57.0 - Distributive Trades & Services 5 …" at bounding box center [920, 301] width 417 height 29
click at [856, 299] on select "Select MACRS/Recovery Period 5 Years - 57.0 - Distributive Trades & Services 5 …" at bounding box center [920, 301] width 417 height 29
select select "3669"
click at [711, 288] on select "Select MACRS/Recovery Period 5 Years - 57.0 - Distributive Trades & Services 5 …" at bounding box center [920, 301] width 417 height 29
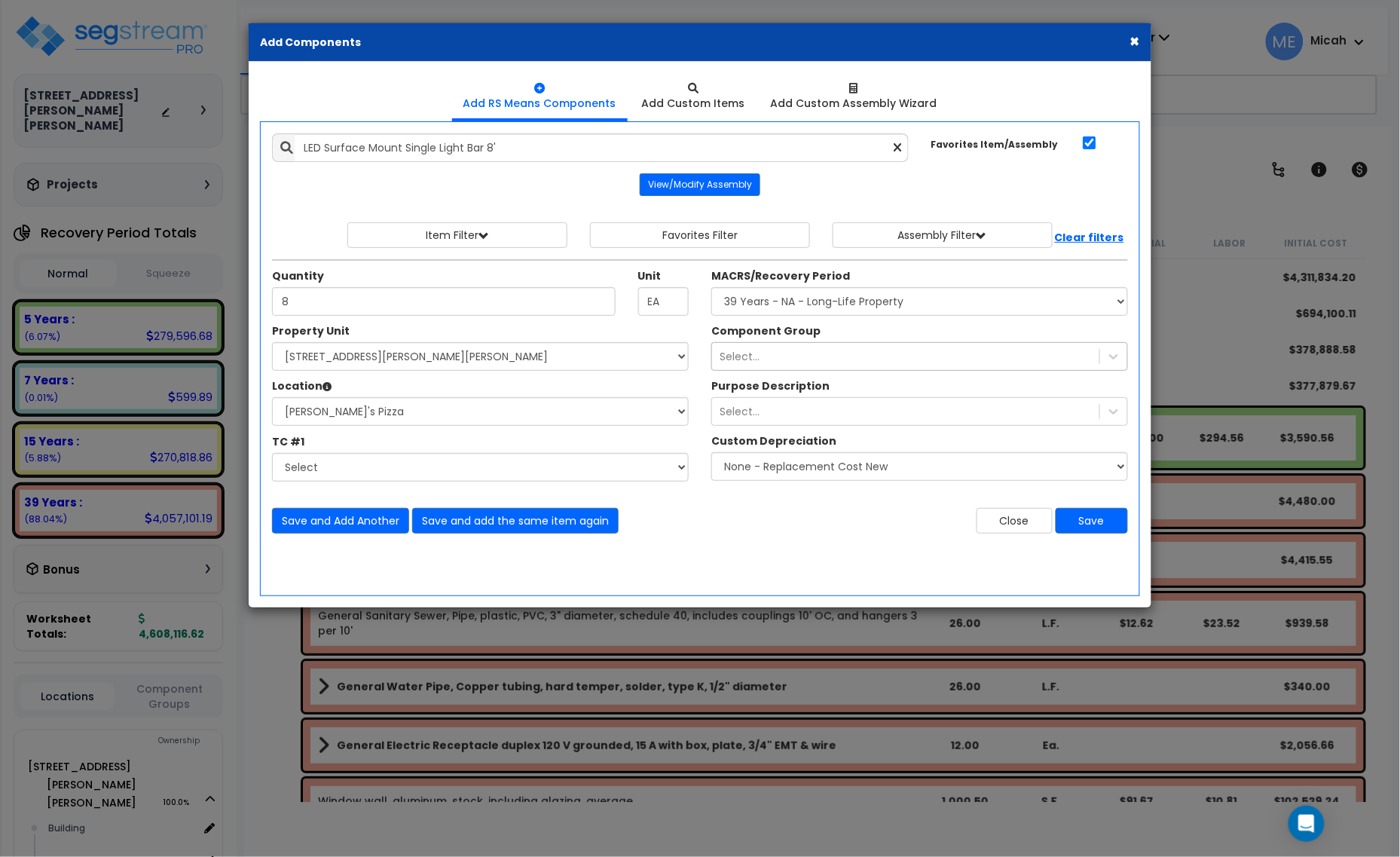
click at [810, 351] on div "Select..." at bounding box center [905, 356] width 387 height 24
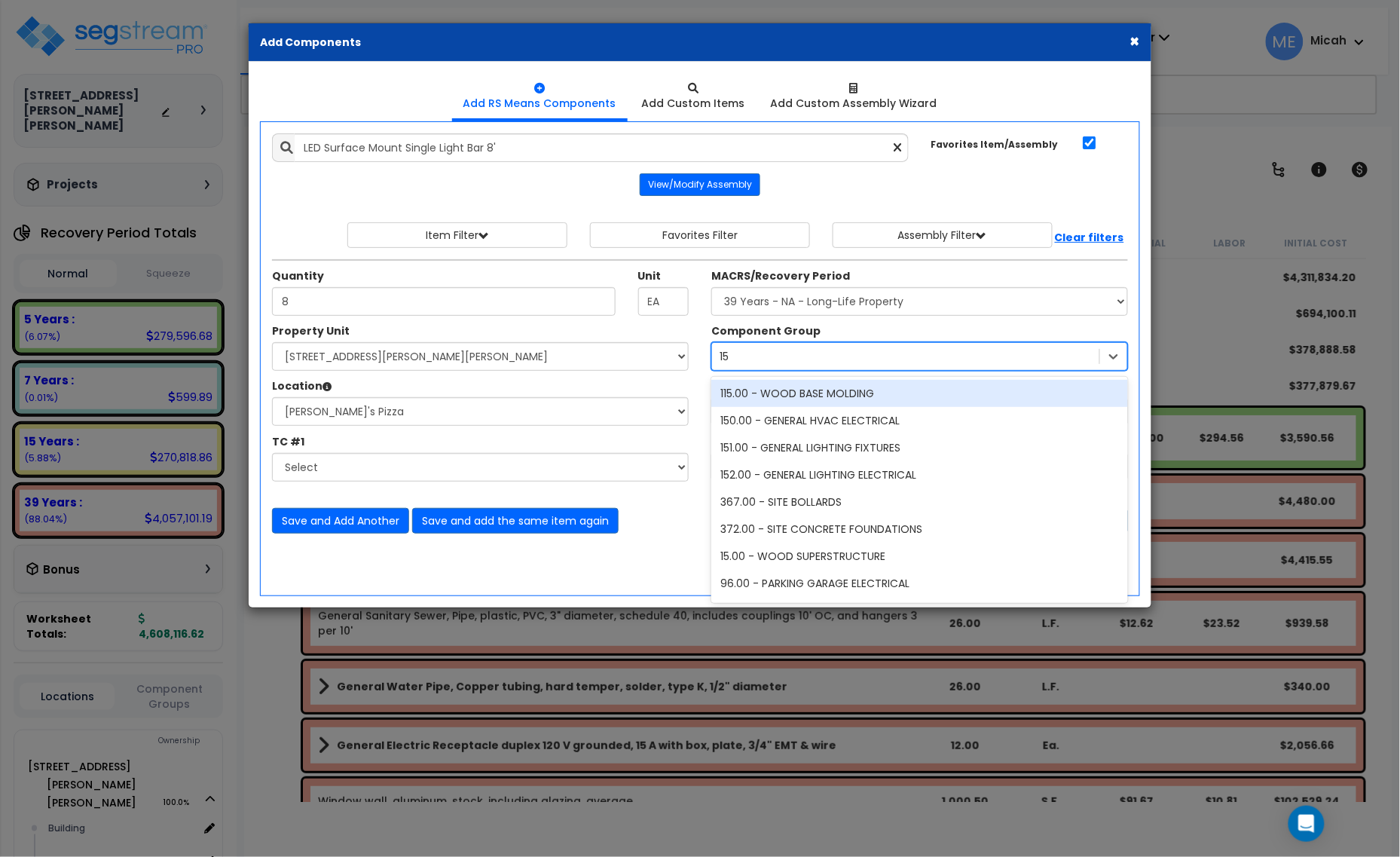
type input "151"
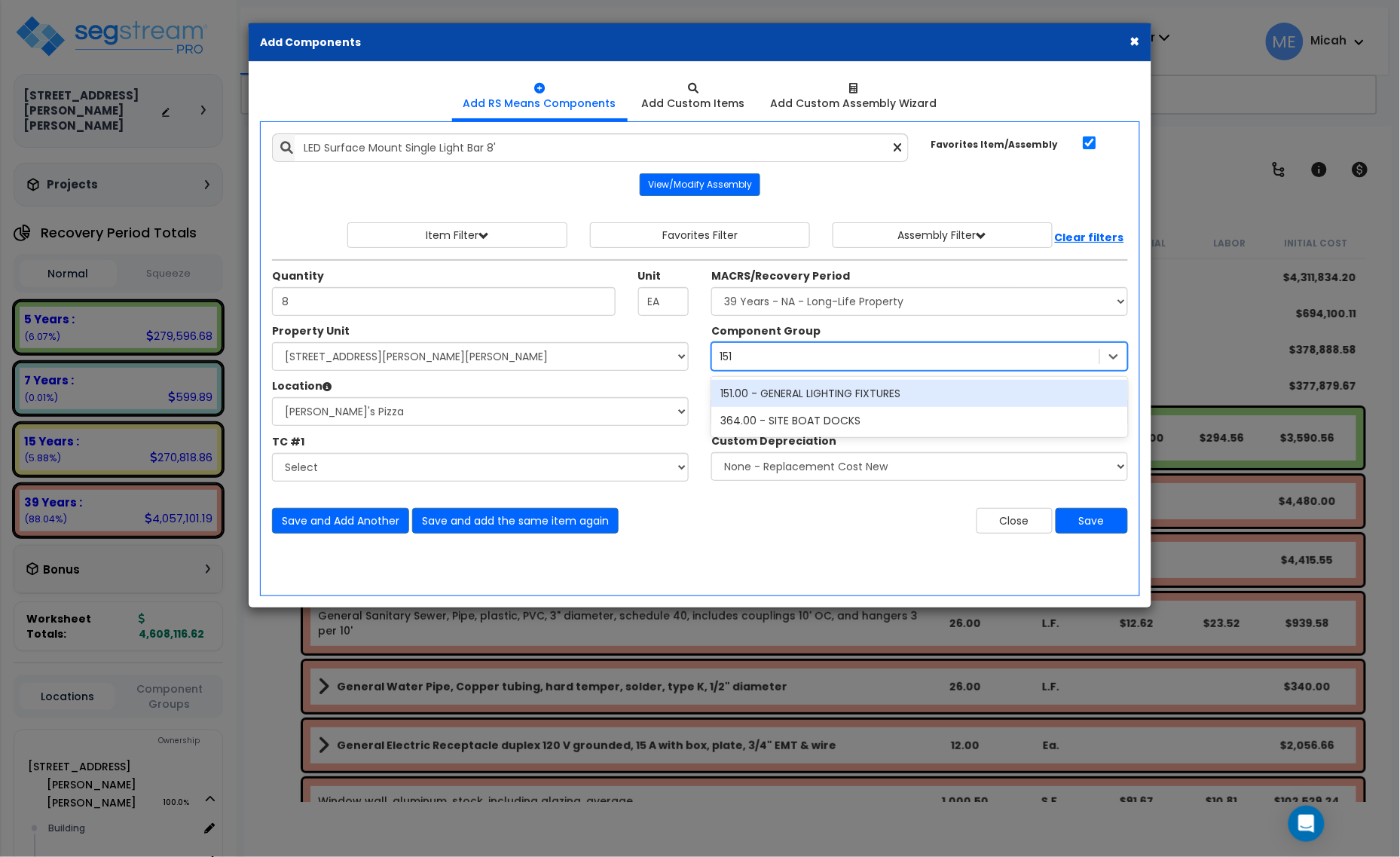
click at [814, 395] on div "151.00 - GENERAL LIGHTING FIXTURES" at bounding box center [920, 394] width 417 height 27
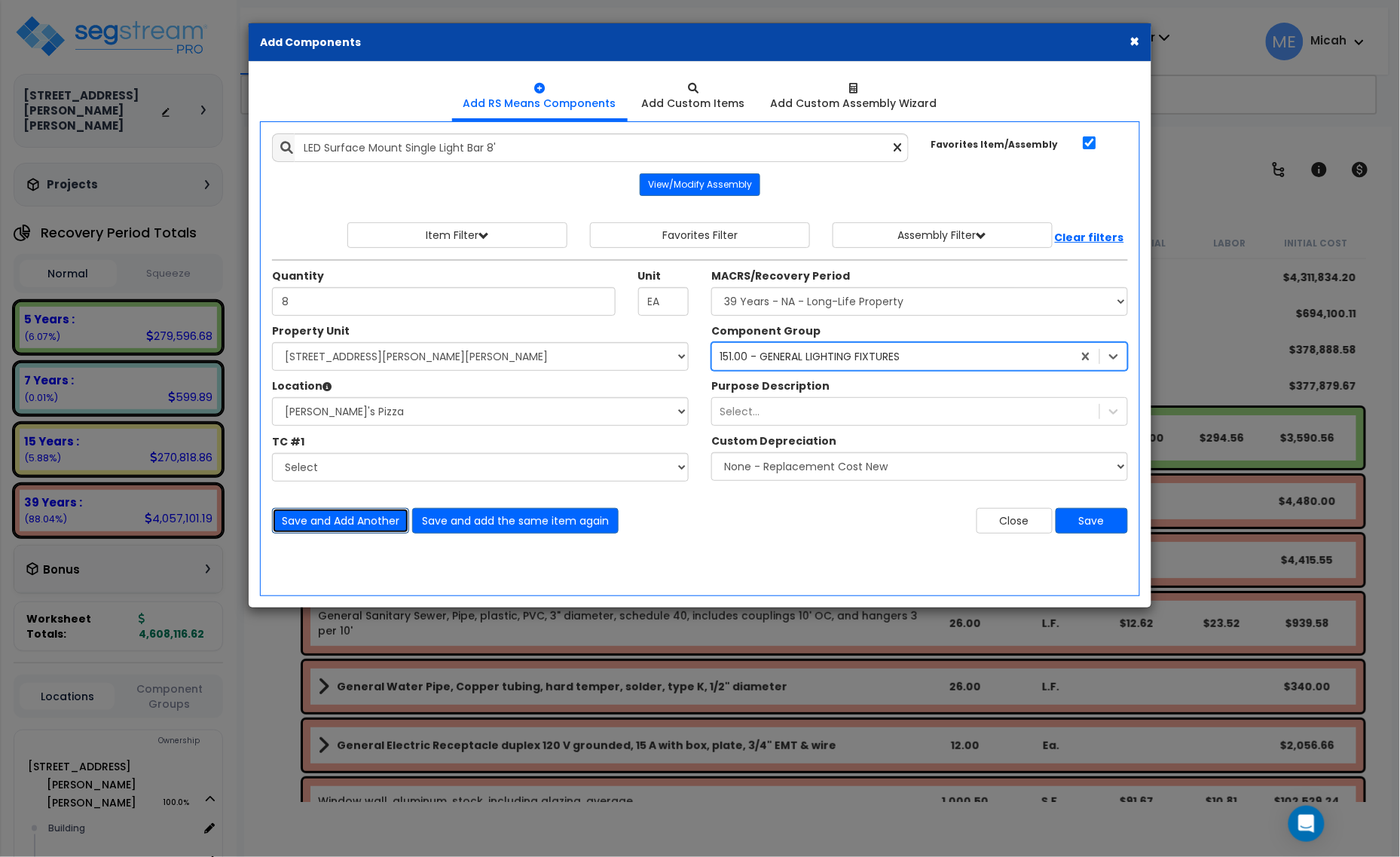
click at [360, 525] on button "Save and Add Another" at bounding box center [340, 521] width 137 height 26
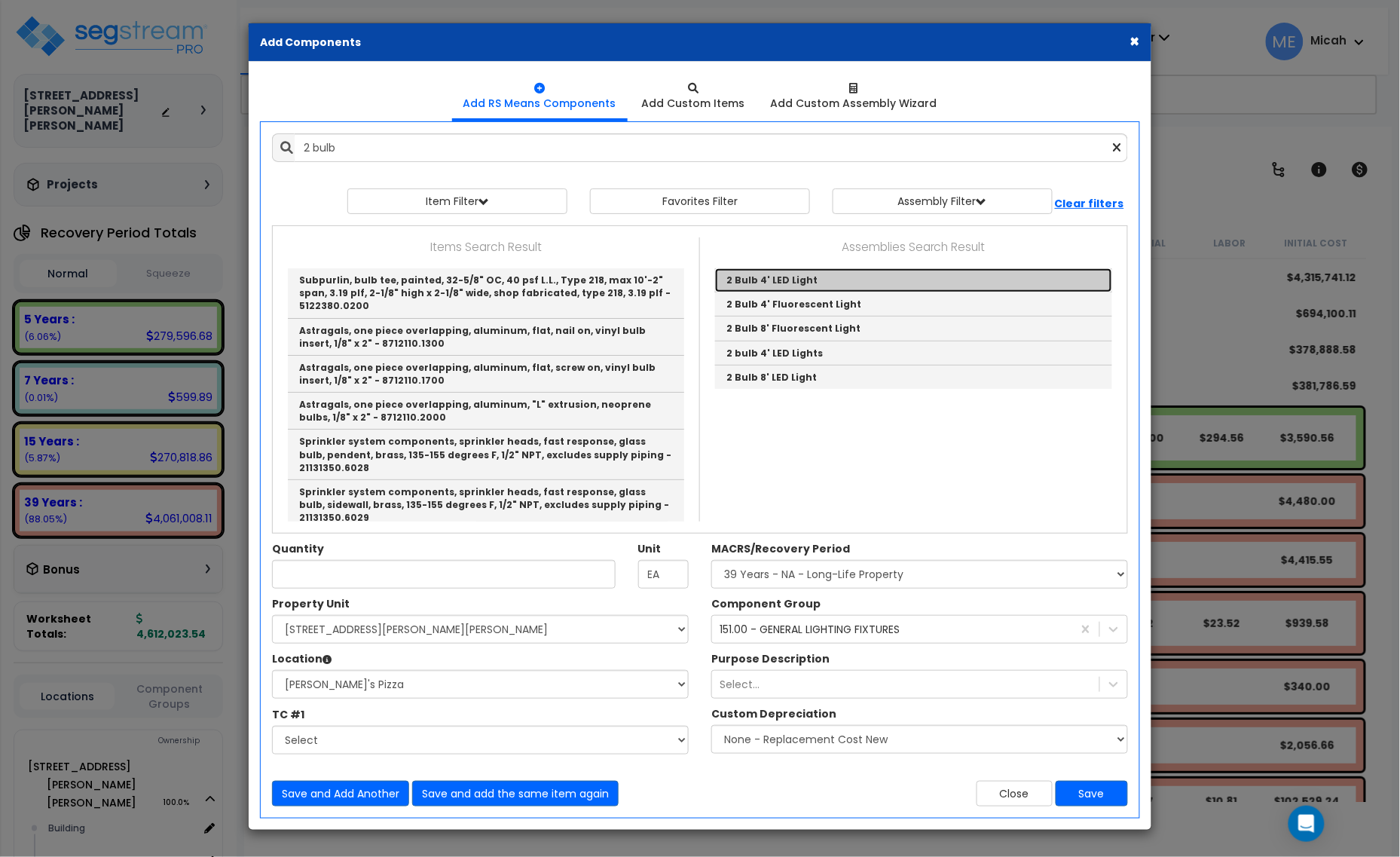
click at [766, 279] on link "2 Bulb 4' LED Light" at bounding box center [913, 280] width 397 height 24
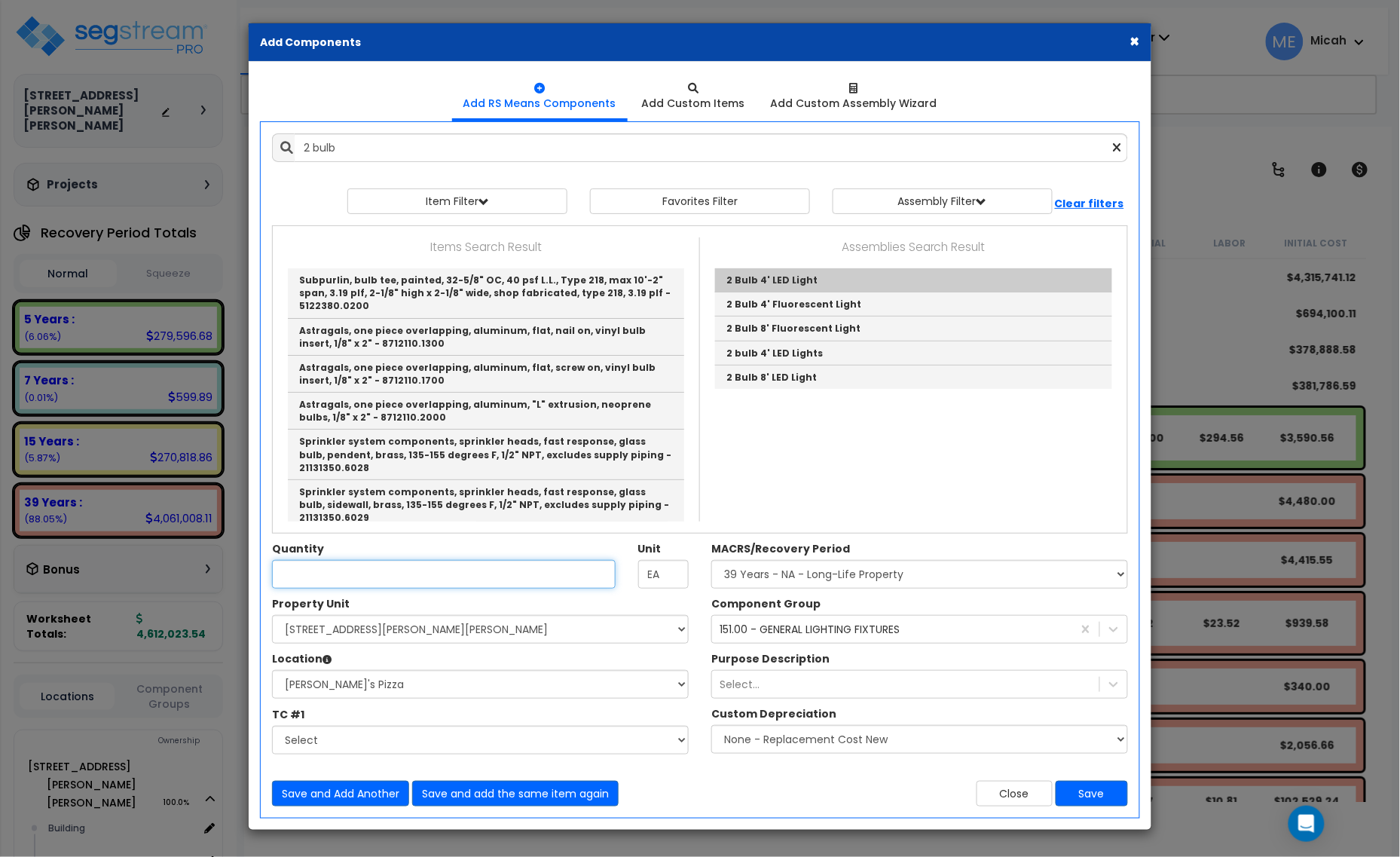
type input "2 Bulb 4' LED Light"
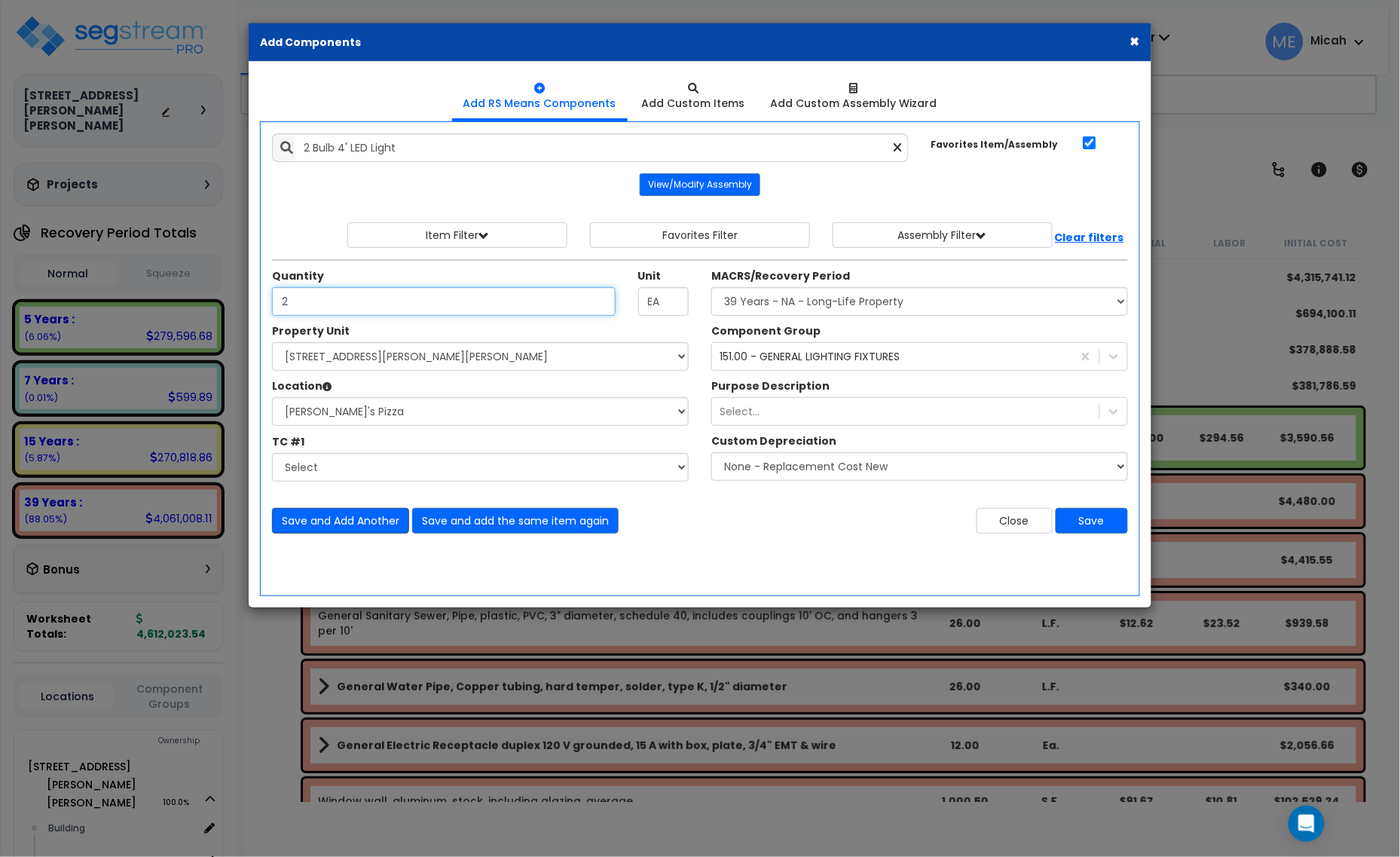
type input "2"
click at [343, 517] on button "Save and Add Another" at bounding box center [340, 521] width 137 height 26
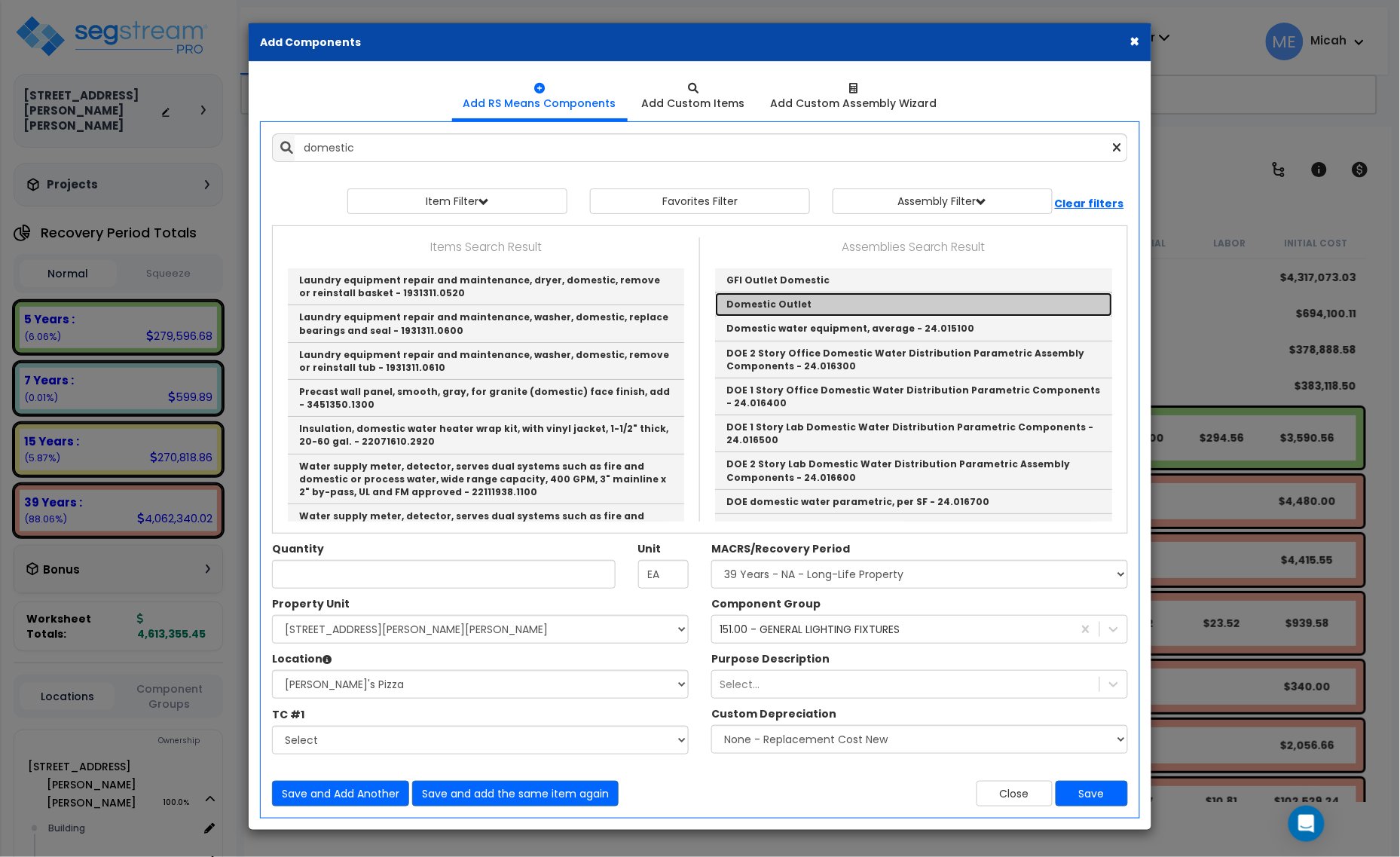
click at [775, 303] on link "Domestic Outlet" at bounding box center [913, 304] width 397 height 24
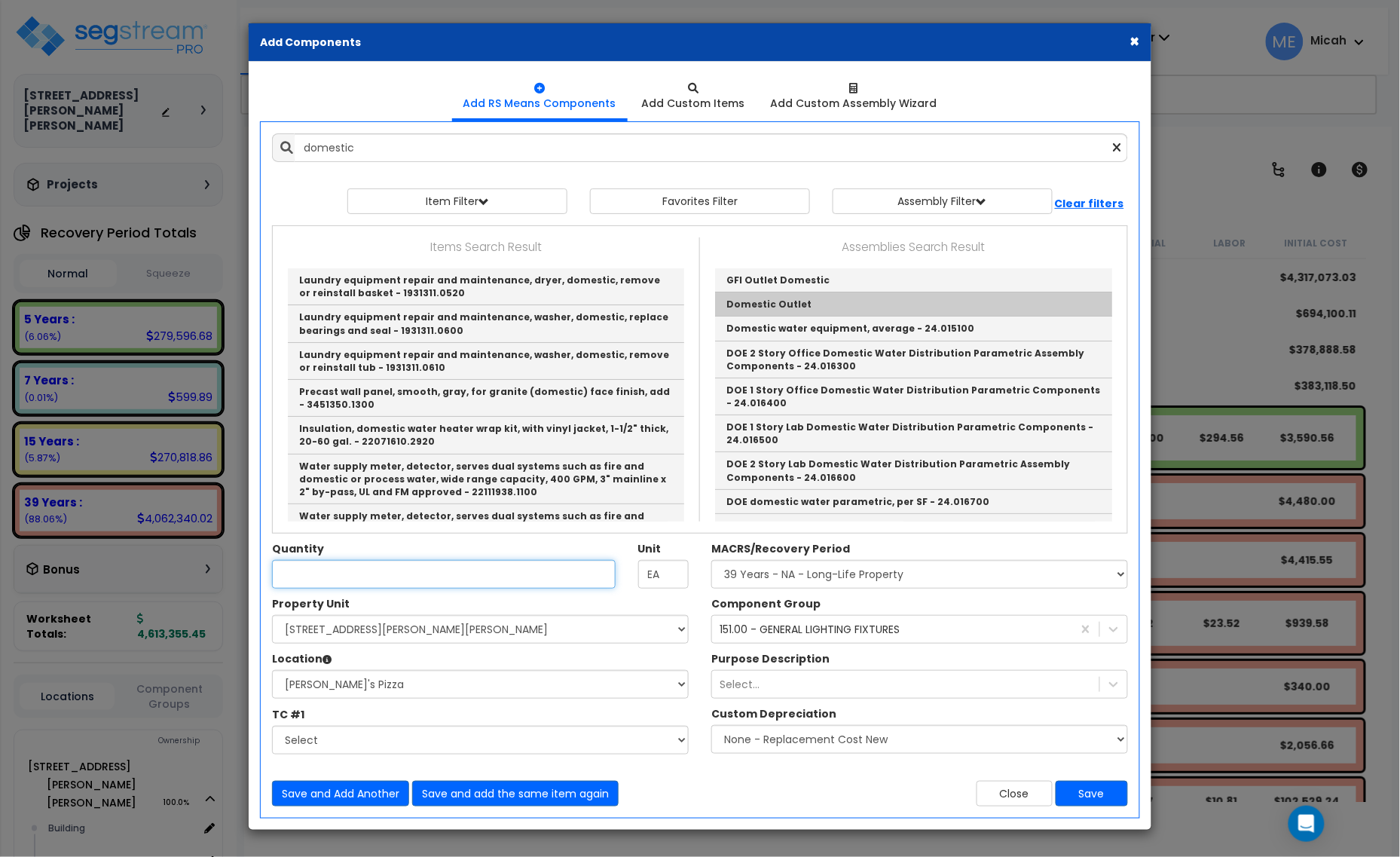
type input "Domestic Outlet"
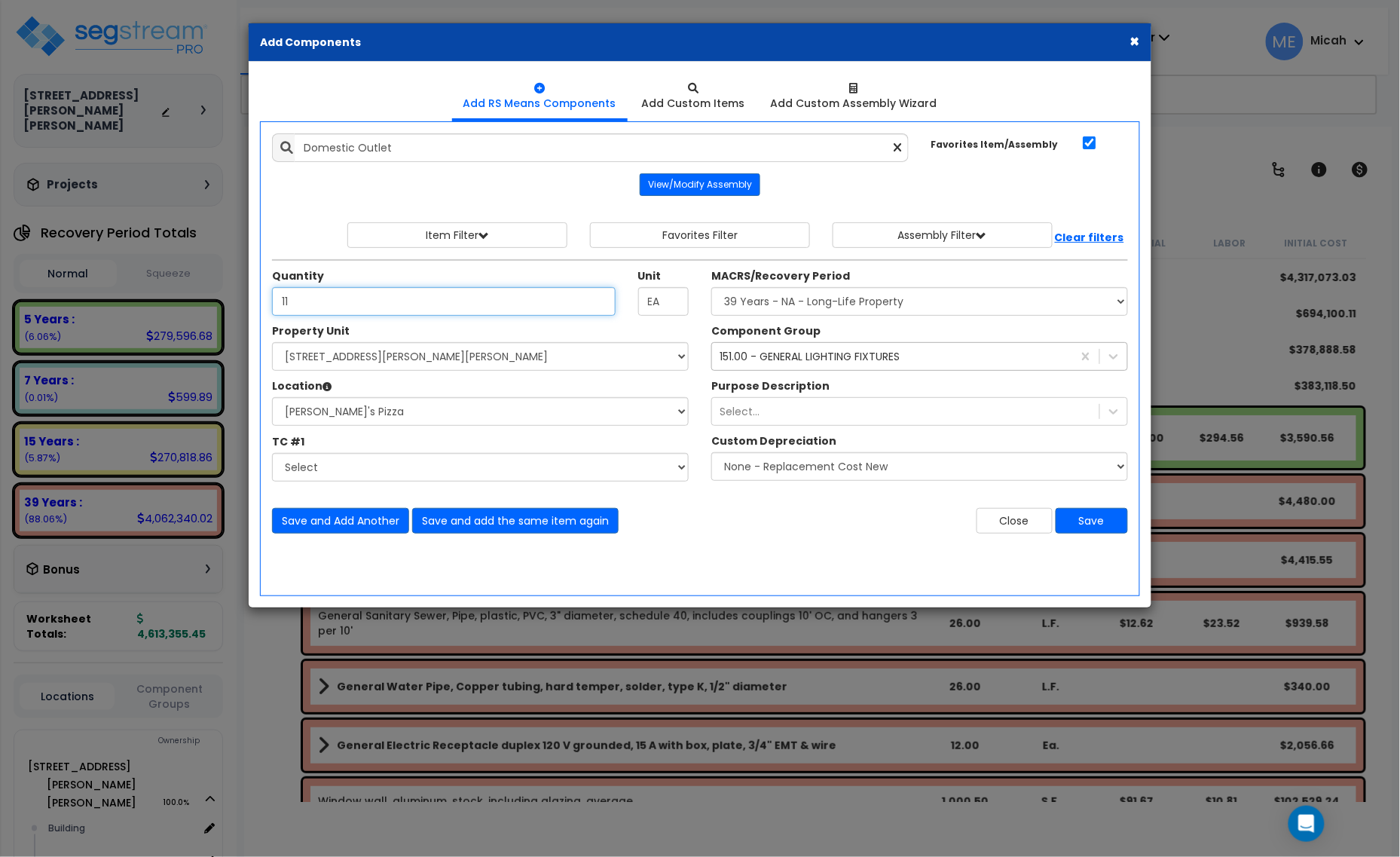
type input "11"
click at [739, 367] on div "151.00 - GENERAL LIGHTING FIXTURES" at bounding box center [892, 356] width 361 height 24
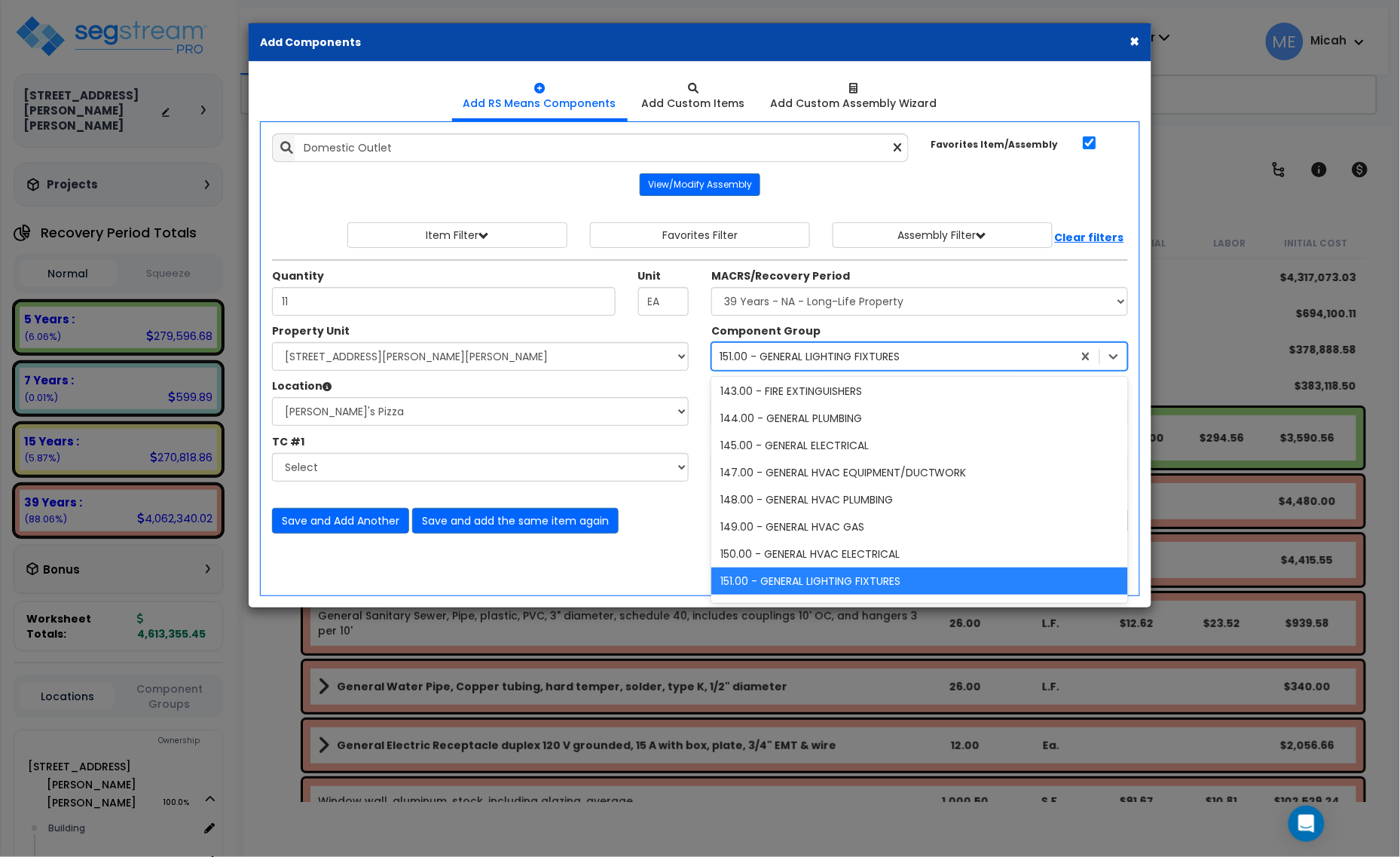
scroll to position [681, 0]
type input "145"
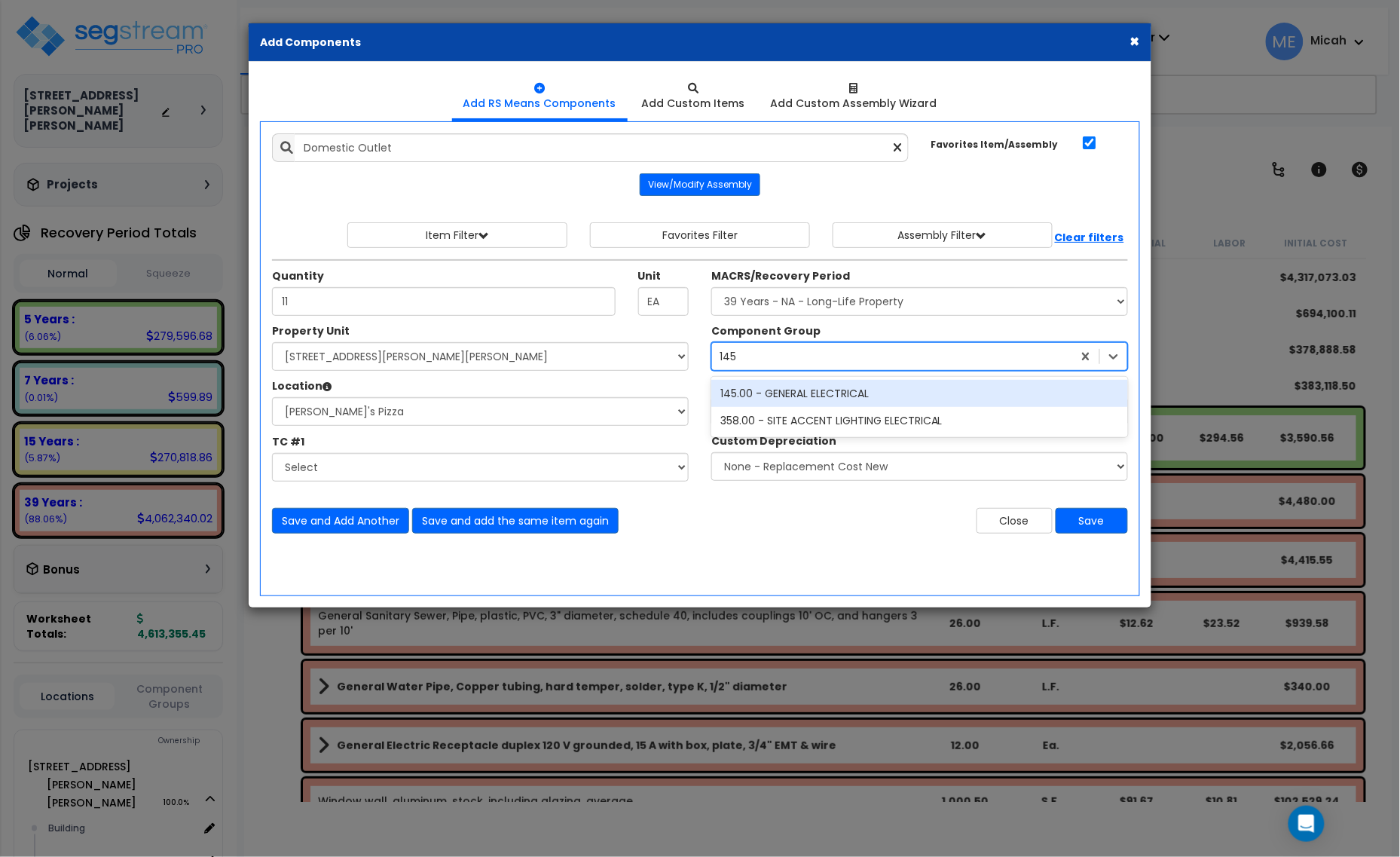
click at [770, 393] on div "145.00 - GENERAL ELECTRICAL" at bounding box center [920, 394] width 417 height 27
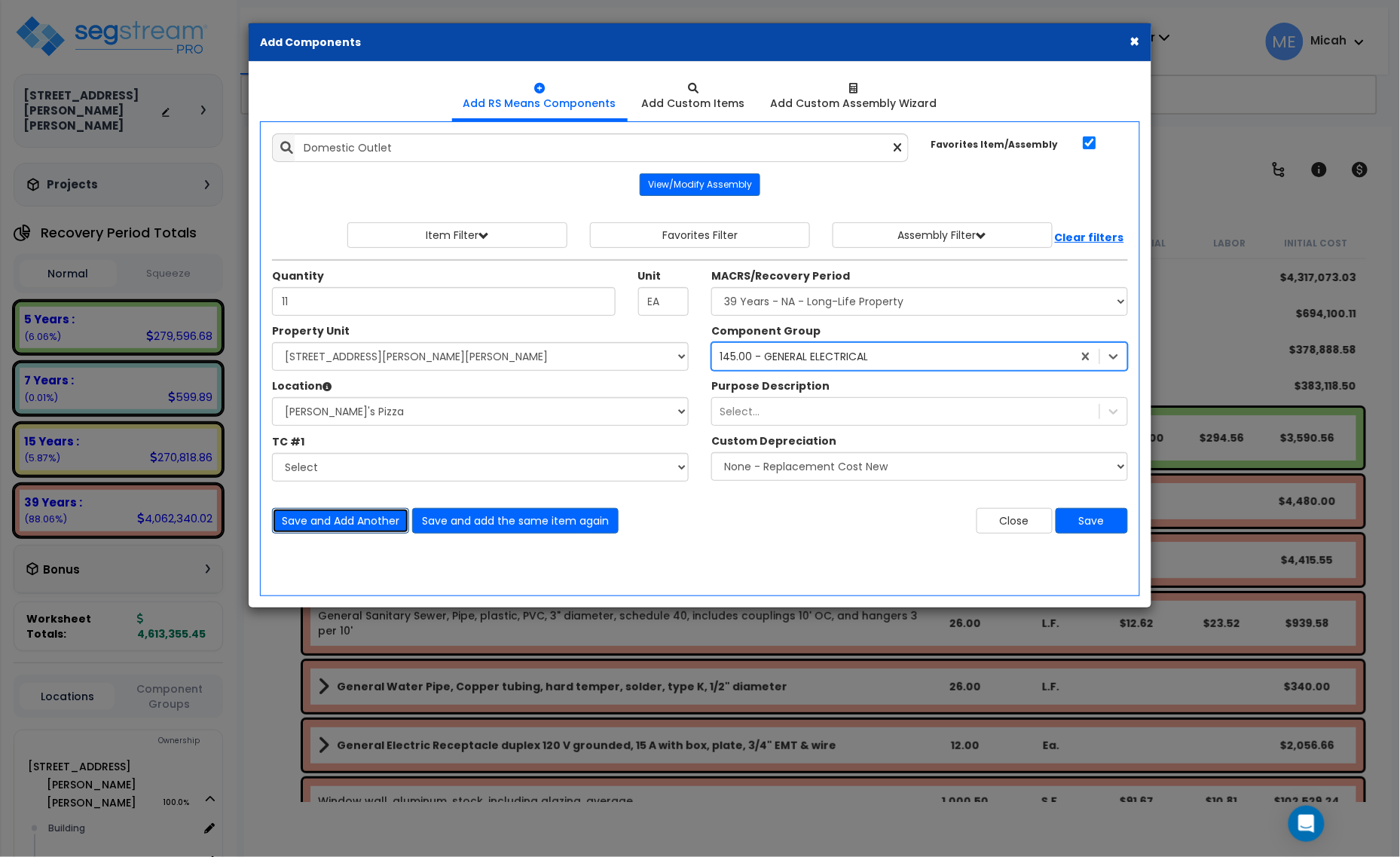
click at [325, 529] on button "Save and Add Another" at bounding box center [340, 521] width 137 height 26
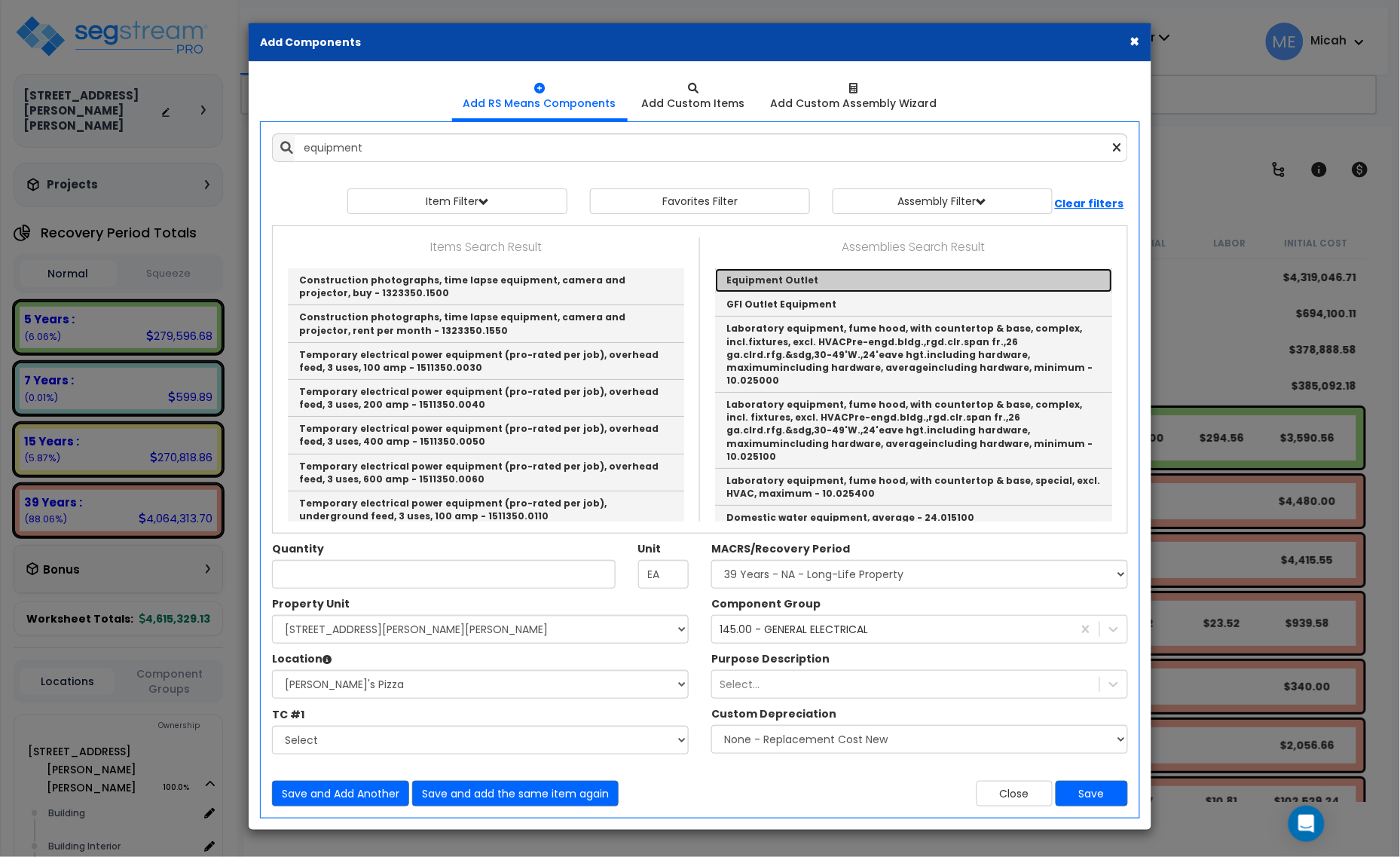
click at [752, 280] on link "Equipment Outlet" at bounding box center [913, 280] width 397 height 24
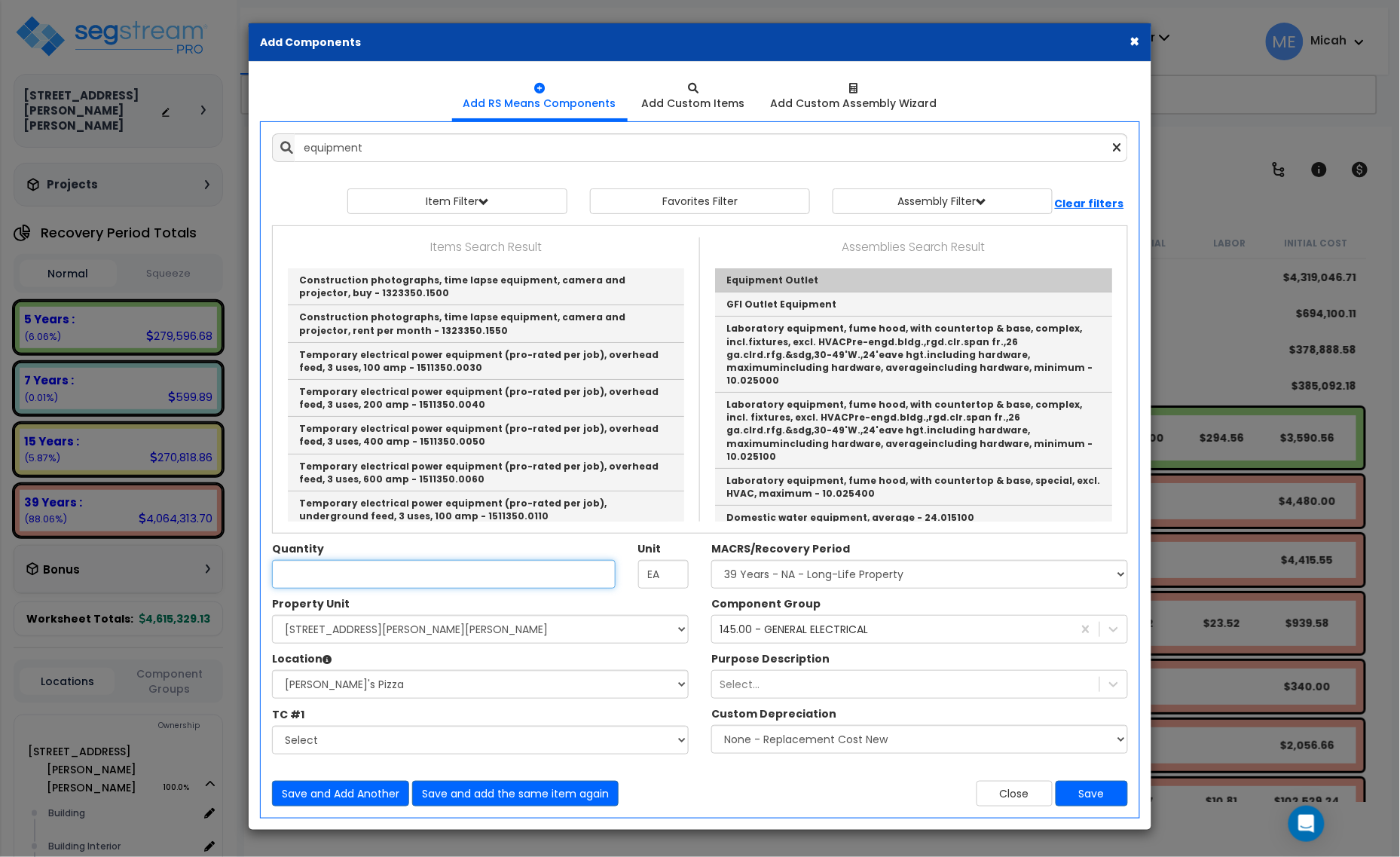
type input "Equipment Outlet"
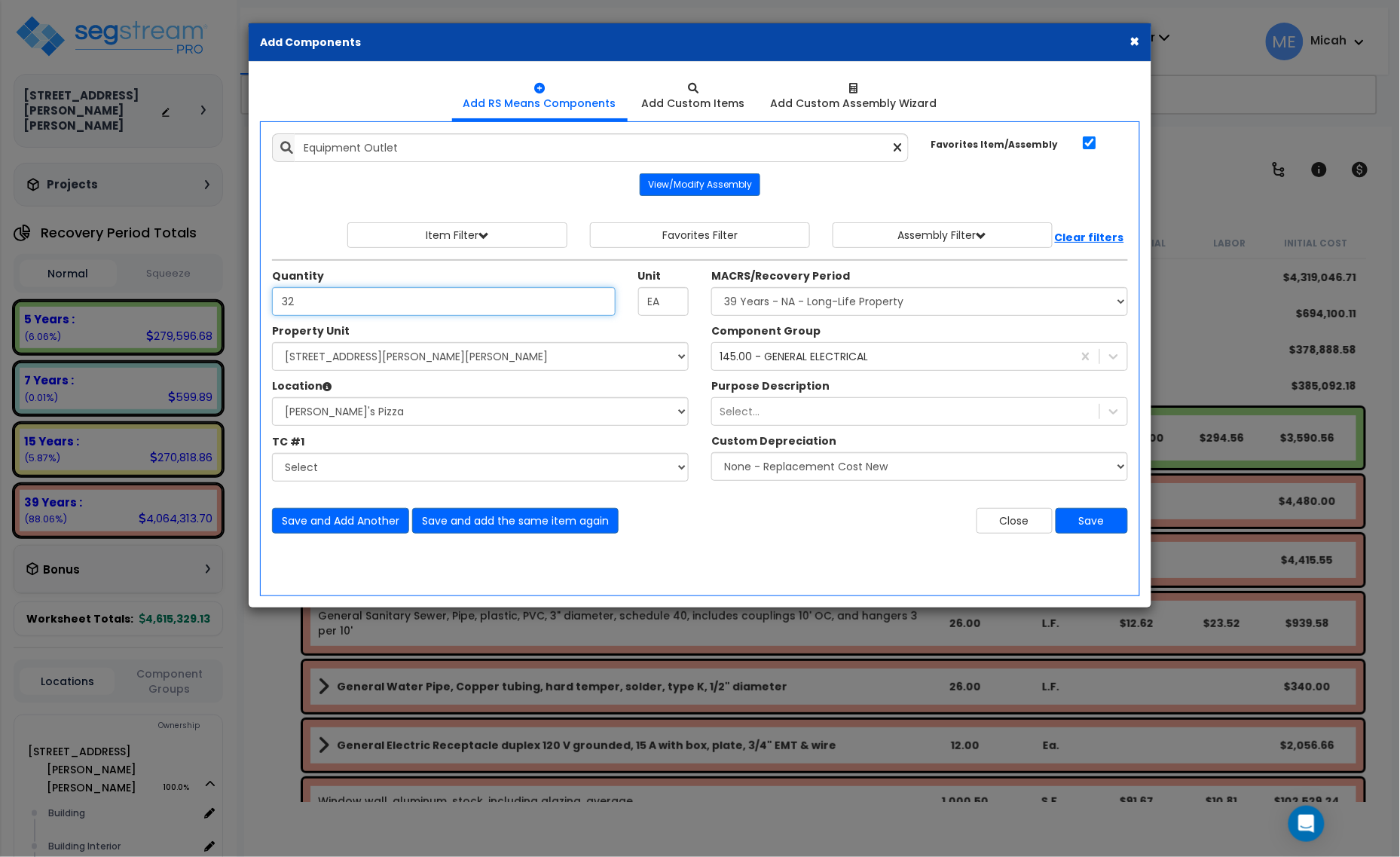
type input "32"
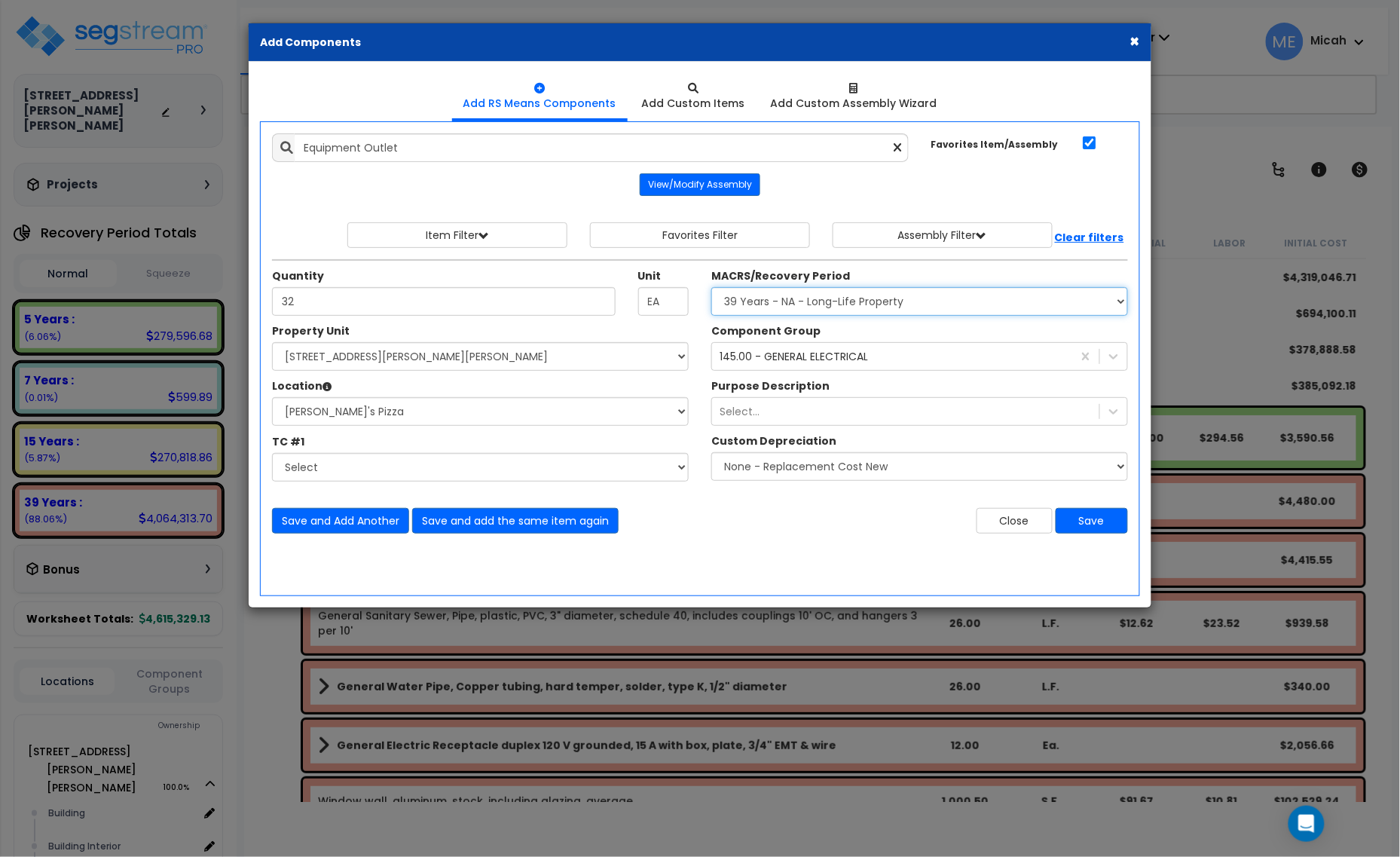
click at [857, 310] on select "Select MACRS/Recovery Period 5 Years - 57.0 - Distributive Trades & Services 5 …" at bounding box center [920, 301] width 417 height 29
select select "3667"
click at [711, 288] on select "Select MACRS/Recovery Period 5 Years - 57.0 - Distributive Trades & Services 5 …" at bounding box center [920, 301] width 417 height 29
click at [804, 354] on div "145.00 - GENERAL ELECTRICAL" at bounding box center [793, 356] width 148 height 15
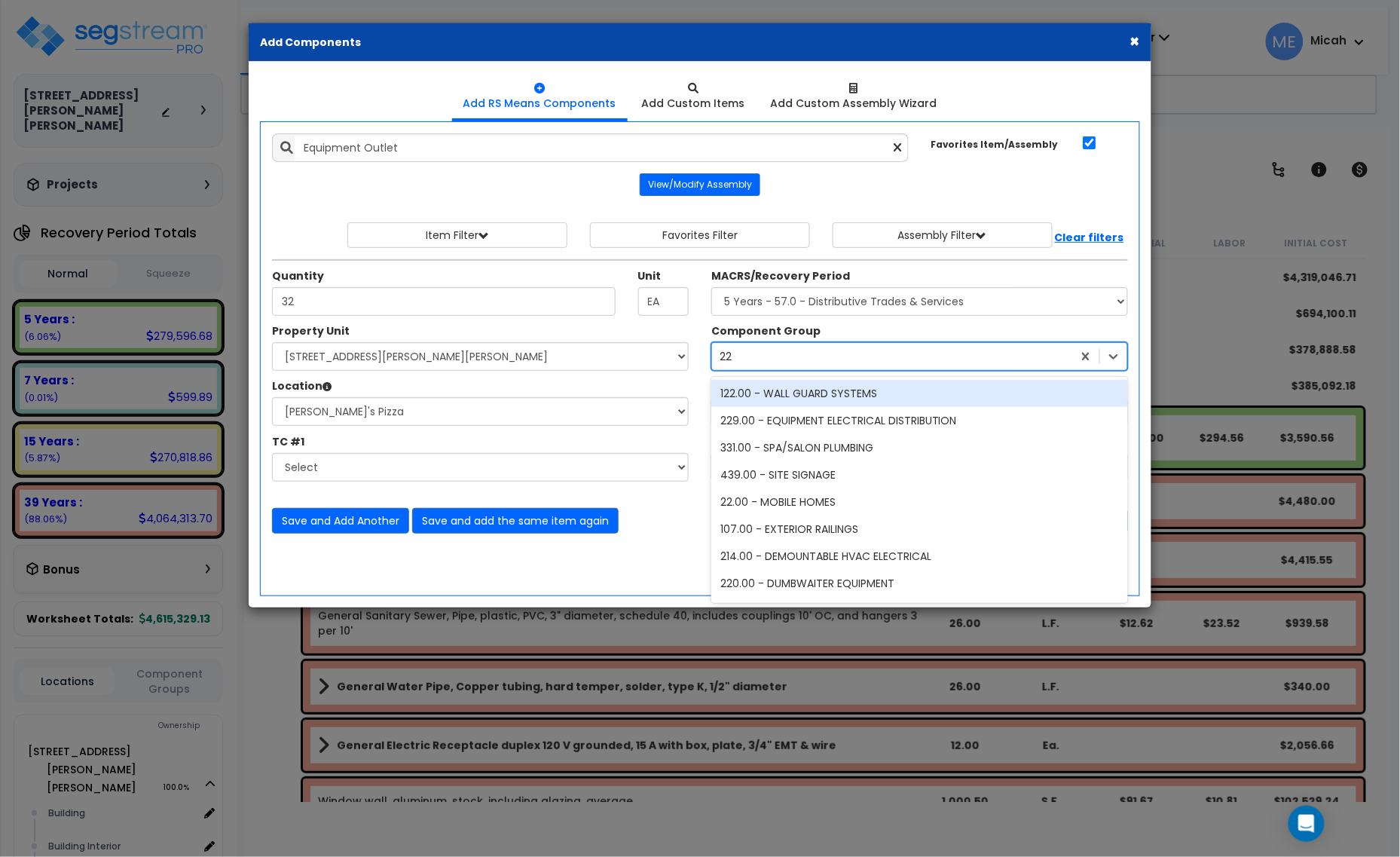
type input "229"
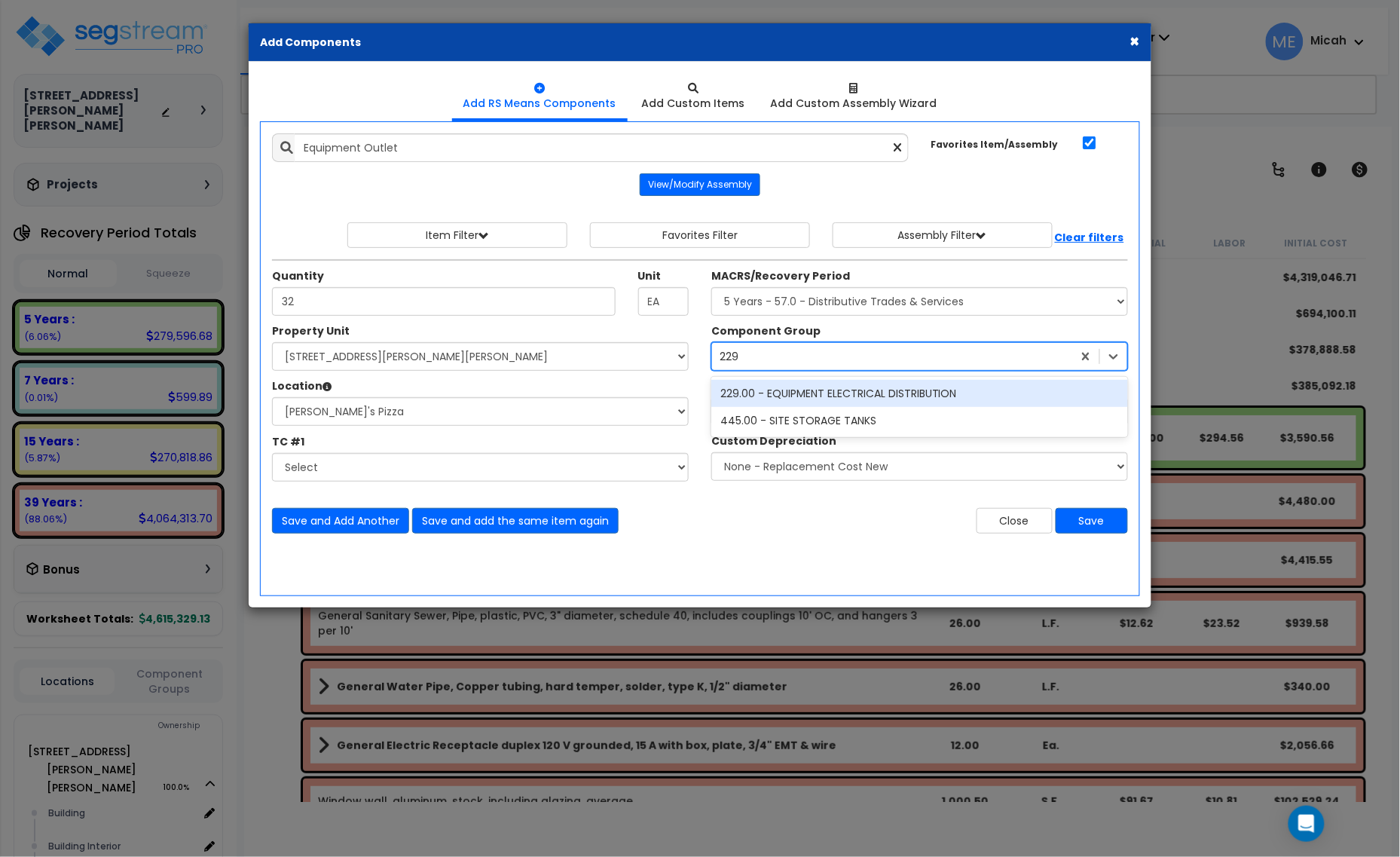
click at [800, 395] on div "229.00 - EQUIPMENT ELECTRICAL DISTRIBUTION" at bounding box center [920, 394] width 417 height 27
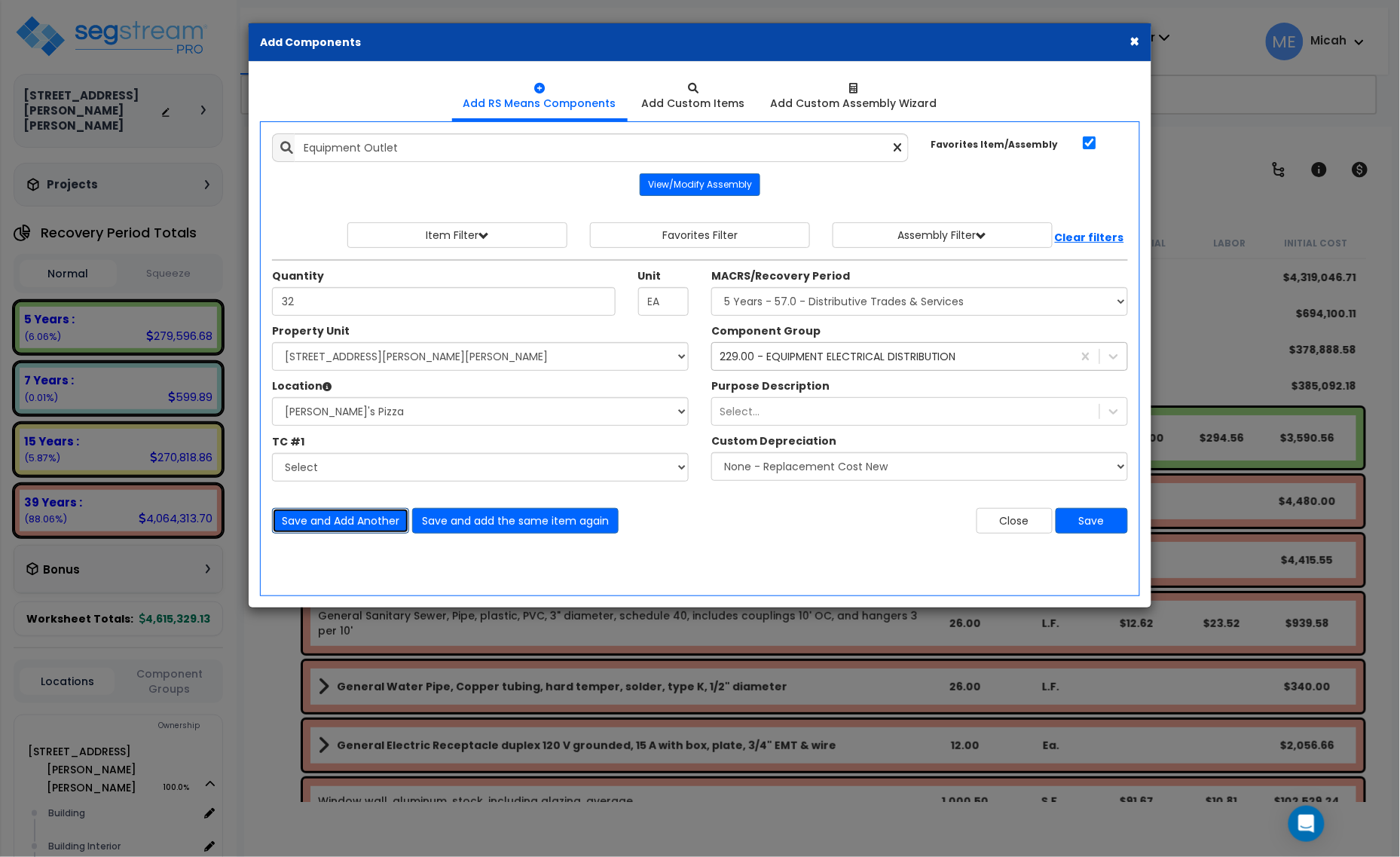
click at [351, 522] on button "Save and Add Another" at bounding box center [340, 521] width 137 height 26
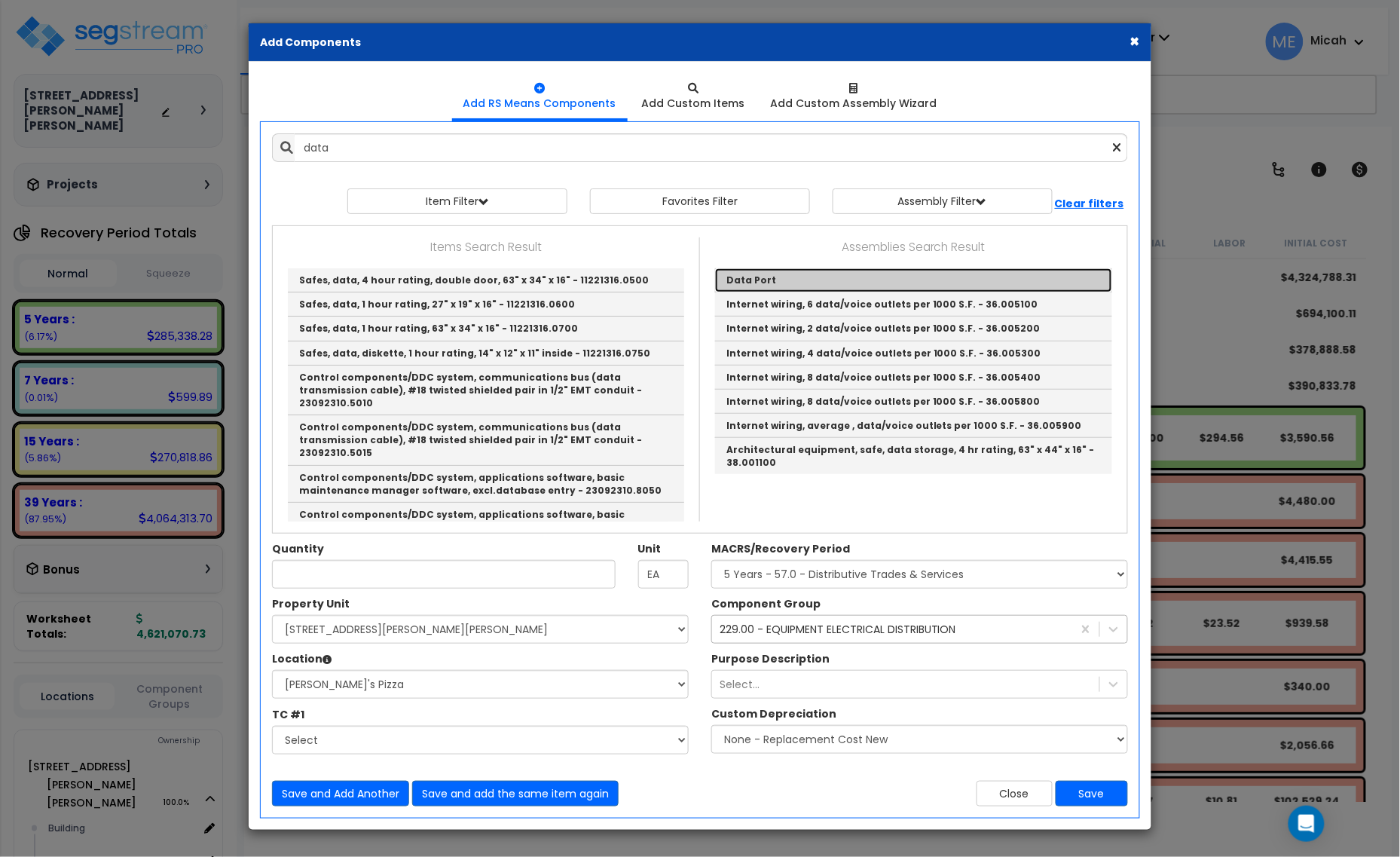
click at [750, 271] on link "Data Port" at bounding box center [913, 280] width 397 height 24
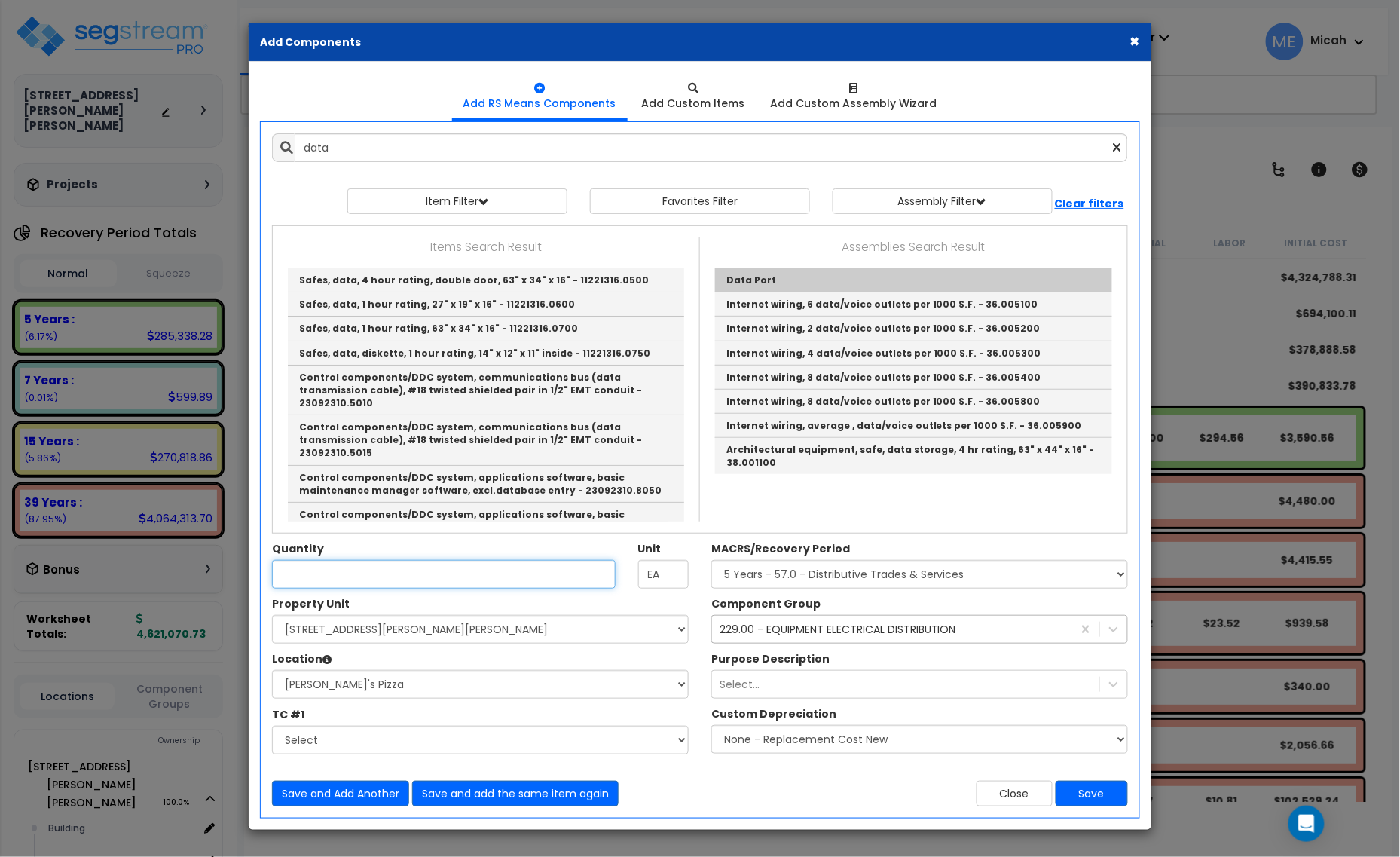
type input "Data Port"
type input "EA."
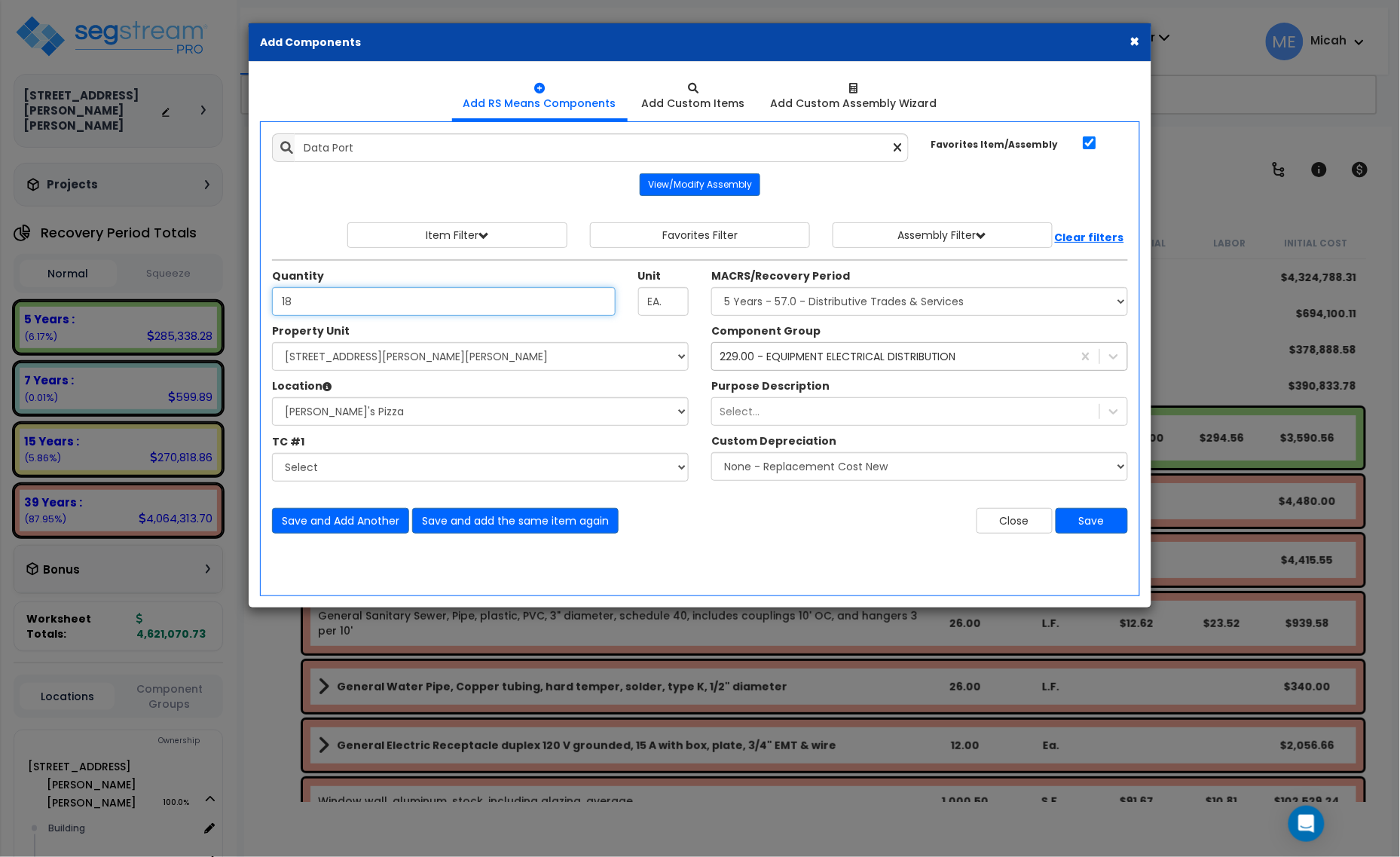
type input "18"
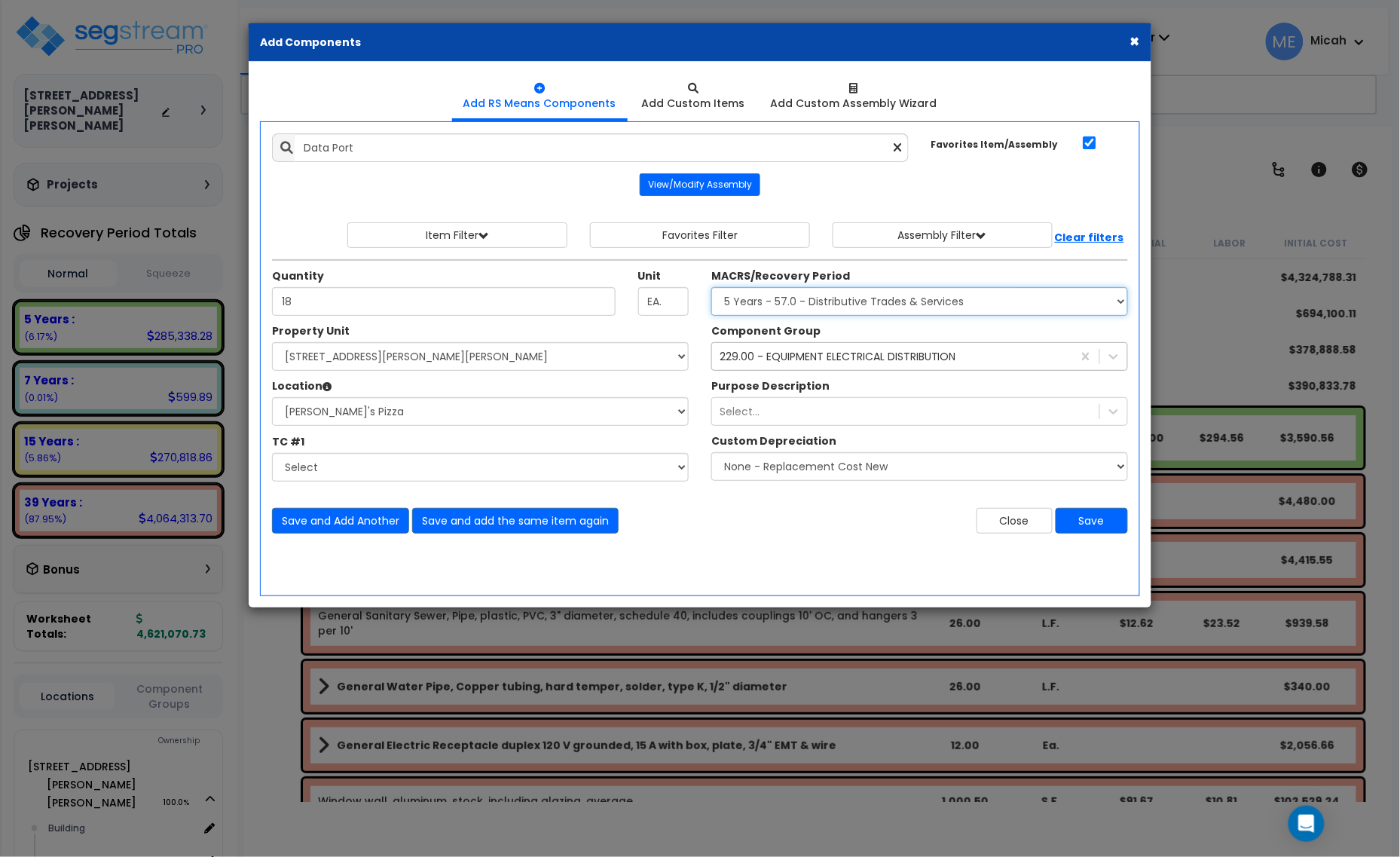
click at [826, 310] on select "Select MACRS/Recovery Period 5 Years - 57.0 - Distributive Trades & Services 5 …" at bounding box center [920, 301] width 417 height 29
select select "3668"
click at [711, 288] on select "Select MACRS/Recovery Period 5 Years - 57.0 - Distributive Trades & Services 5 …" at bounding box center [920, 301] width 417 height 29
click at [774, 362] on div "229.00 - EQUIPMENT ELECTRICAL DISTRIBUTION" at bounding box center [837, 356] width 237 height 15
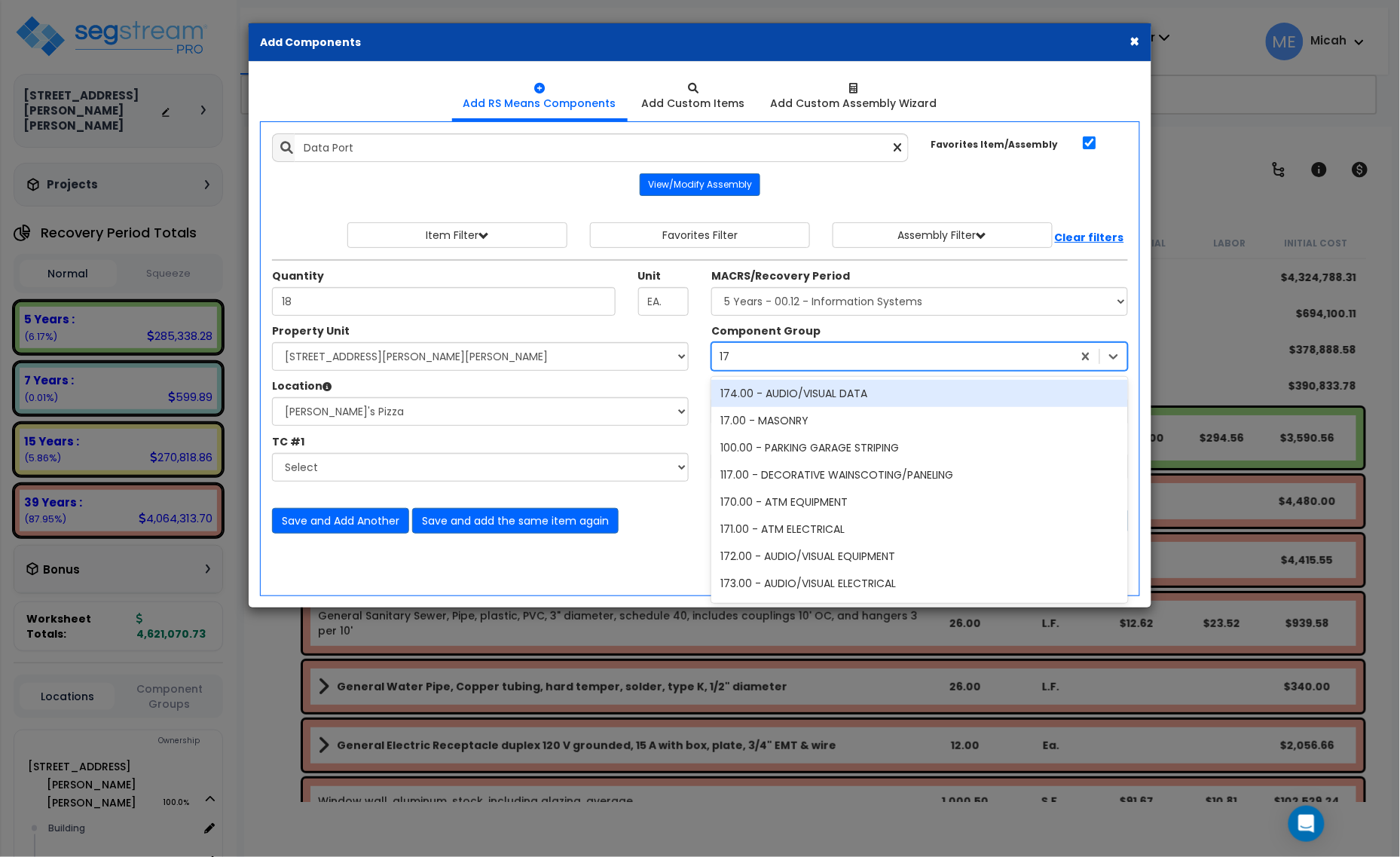
type input "174"
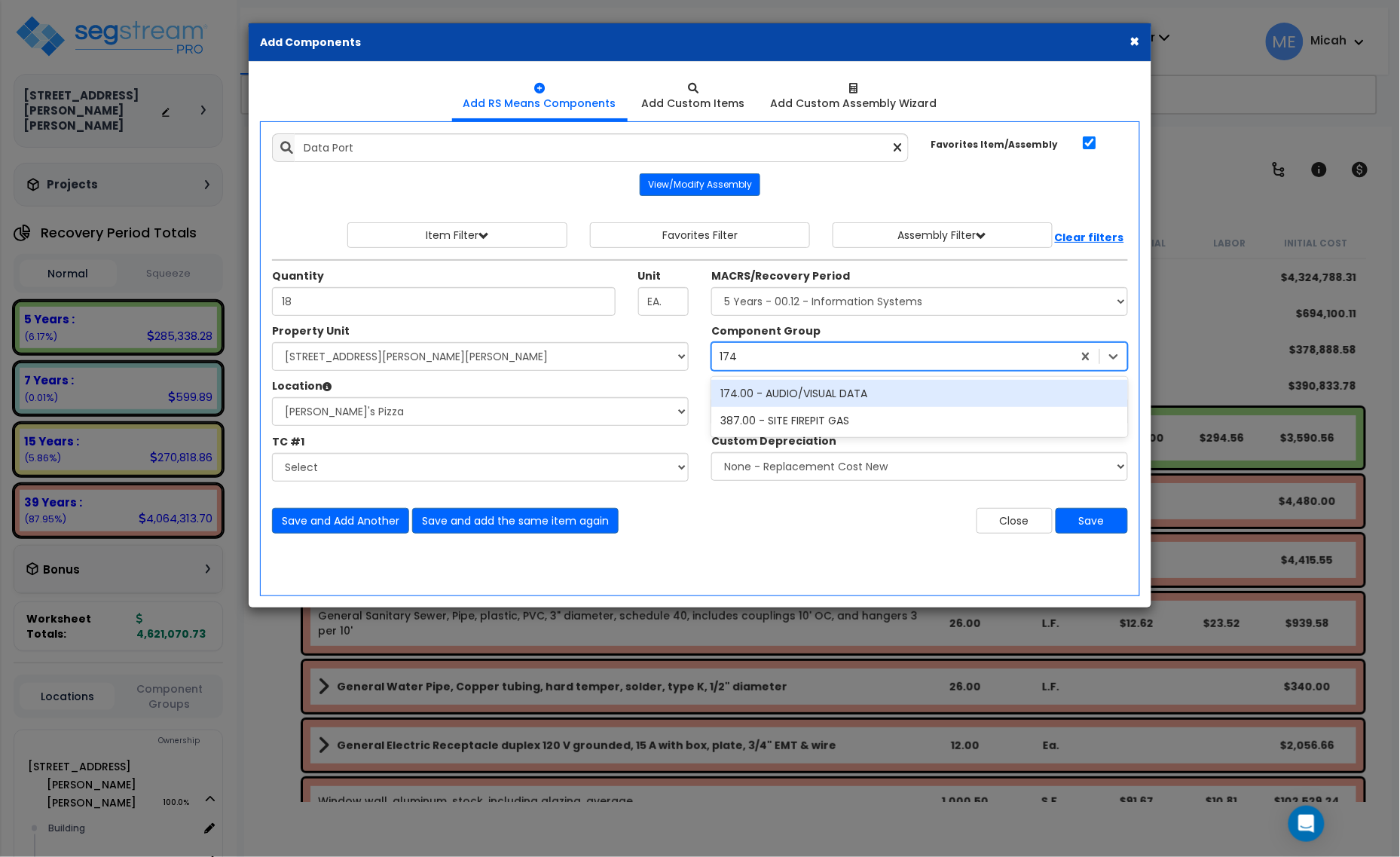
click at [784, 393] on div "174.00 - AUDIO/VISUAL DATA" at bounding box center [920, 394] width 417 height 27
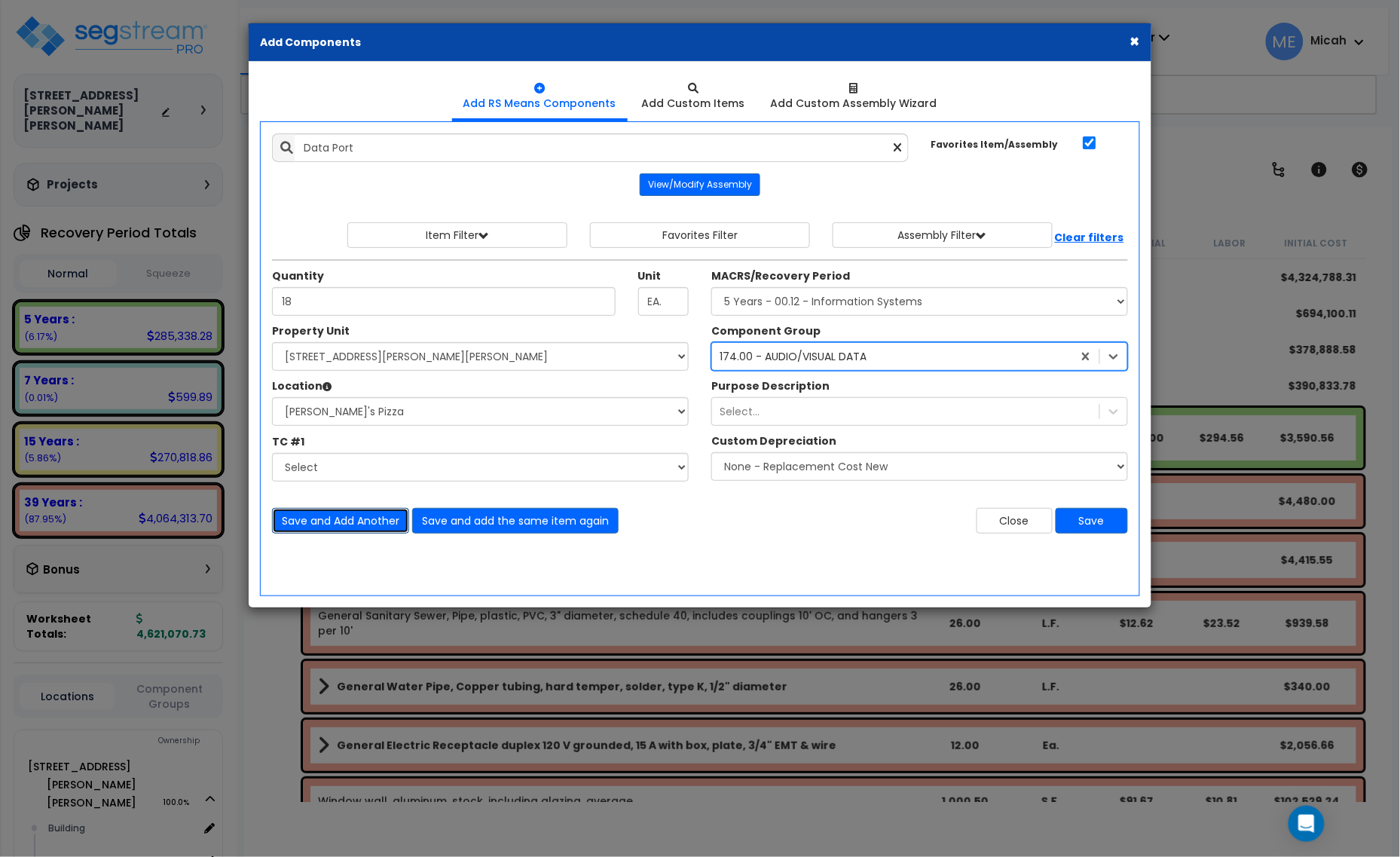
click at [344, 529] on button "Save and Add Another" at bounding box center [340, 521] width 137 height 26
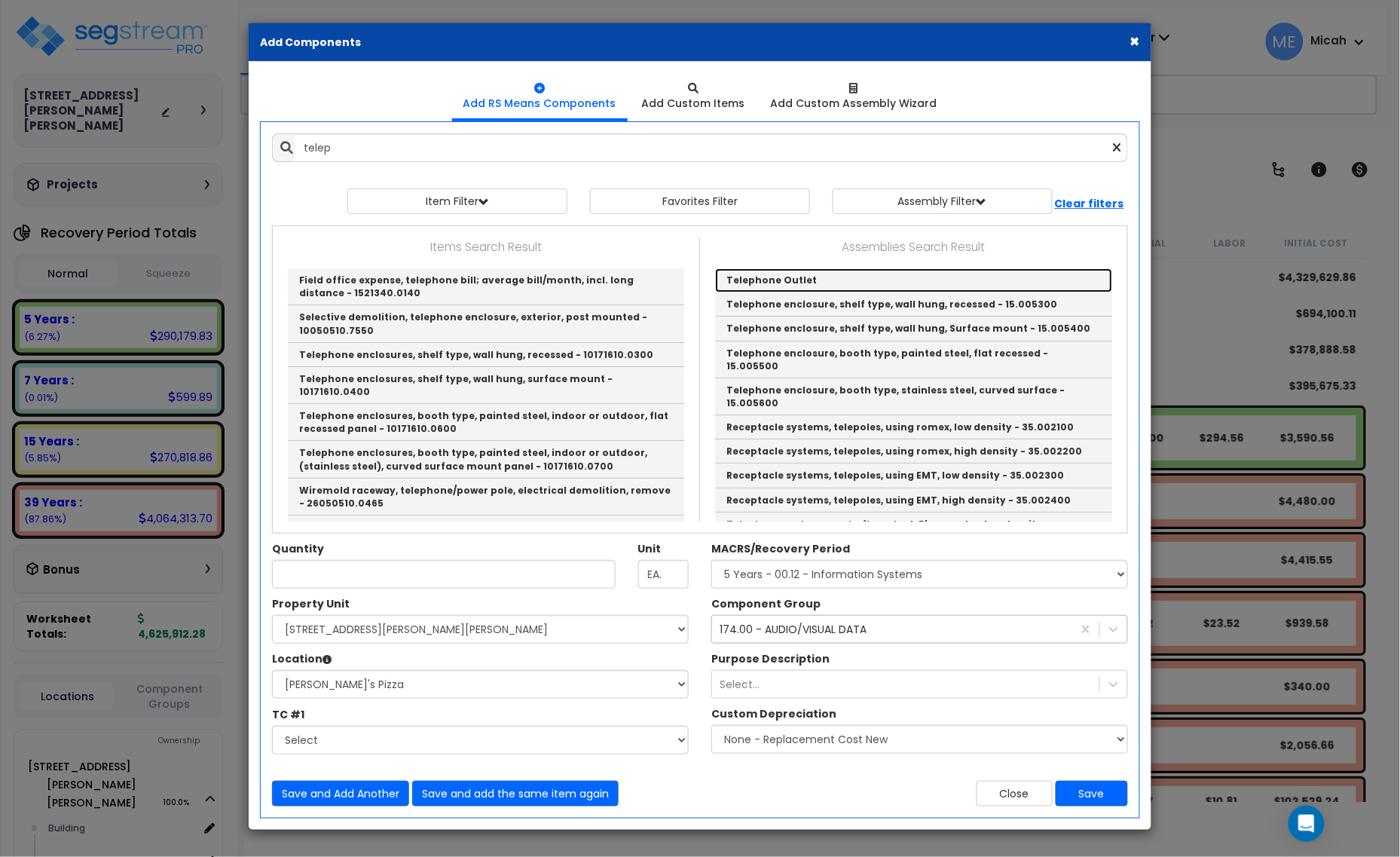
click at [743, 280] on link "Telephone Outlet" at bounding box center [913, 280] width 397 height 24
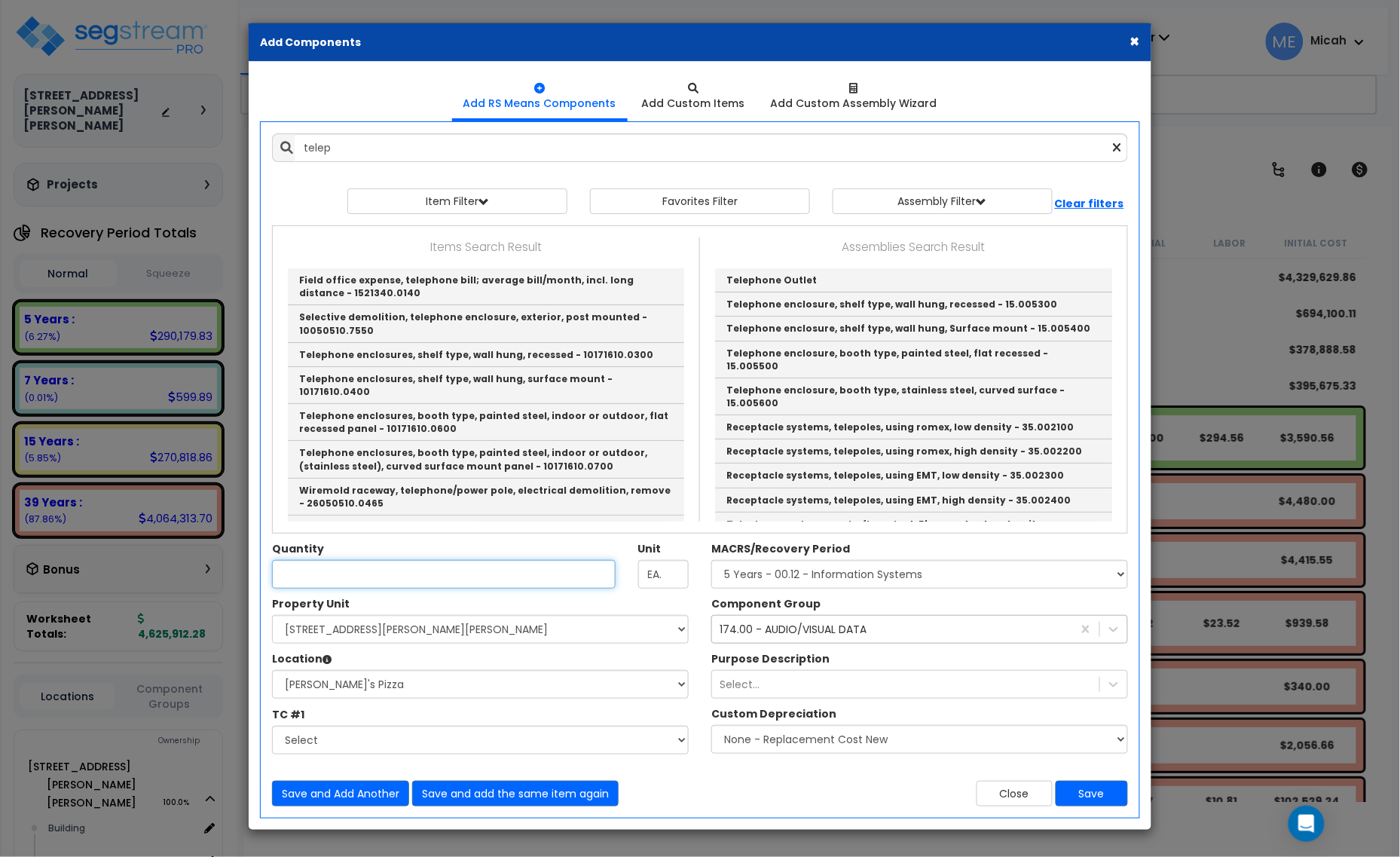
type input "Telephone Outlet"
type input "EA"
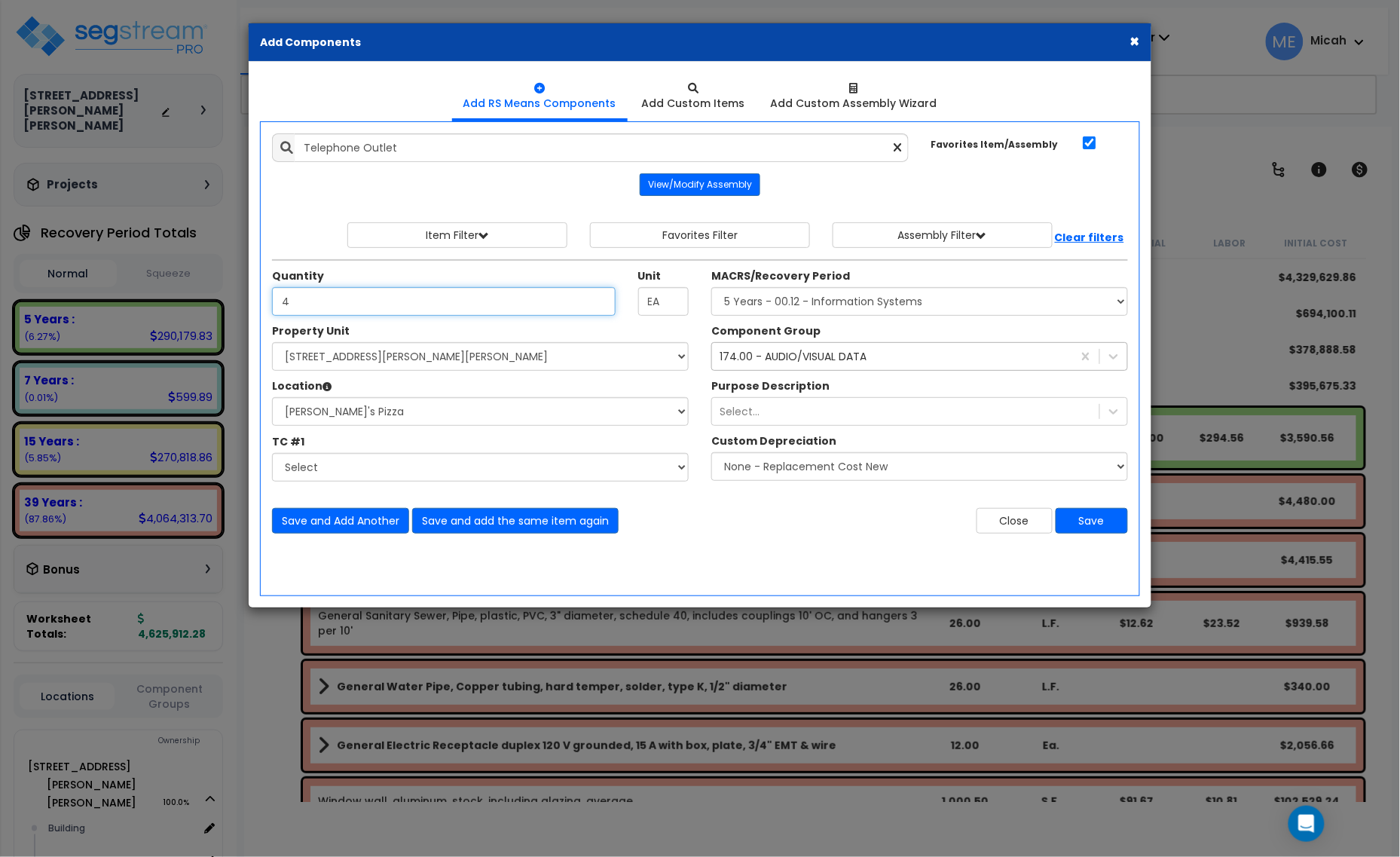
type input "4"
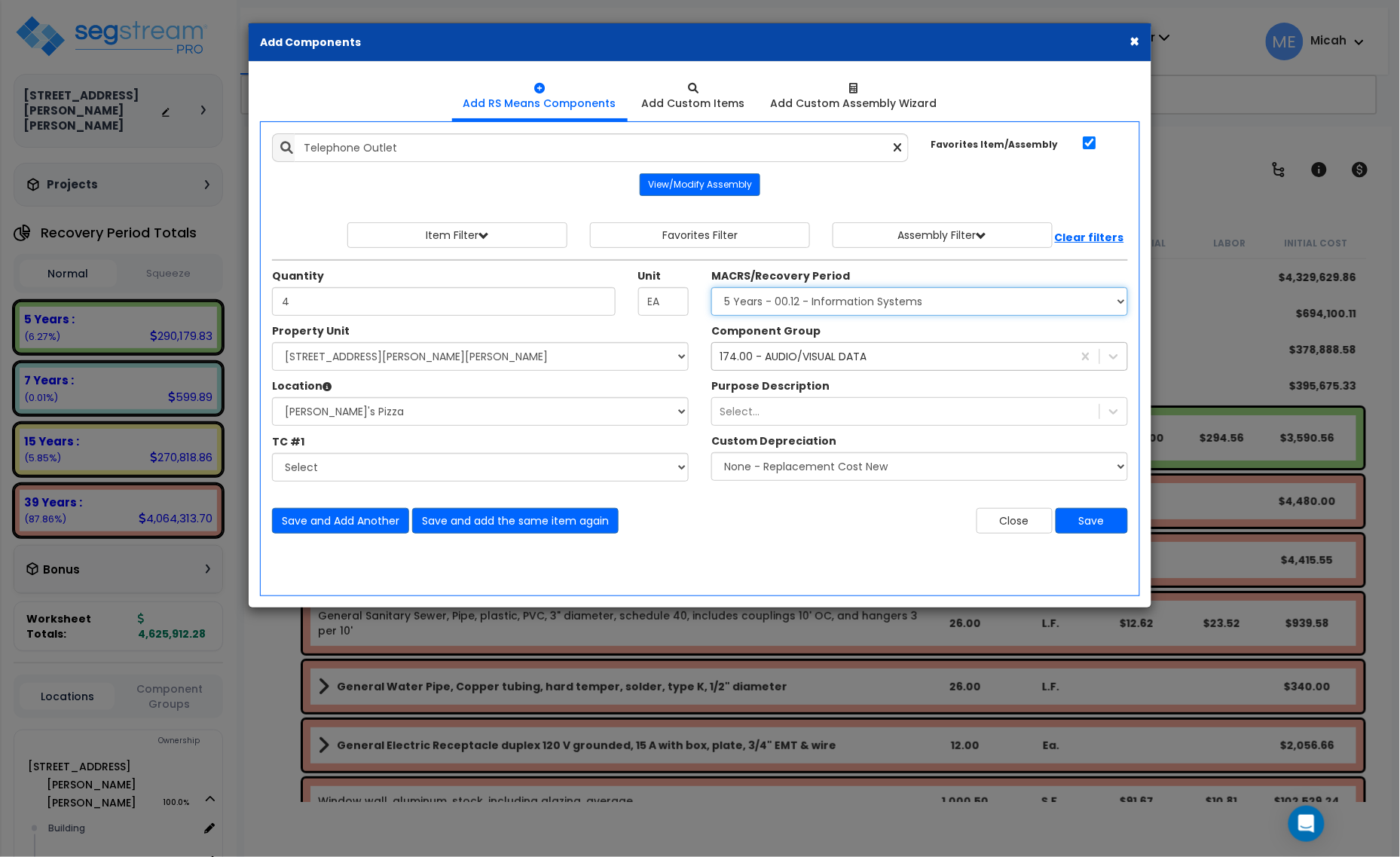
click at [856, 307] on select "Select MACRS/Recovery Period 5 Years - 57.0 - Distributive Trades & Services 5 …" at bounding box center [920, 301] width 417 height 29
select select "3665"
click at [711, 288] on select "Select MACRS/Recovery Period 5 Years - 57.0 - Distributive Trades & Services 5 …" at bounding box center [920, 301] width 417 height 29
click at [758, 361] on div "174.00 - AUDIO/VISUAL DATA" at bounding box center [793, 356] width 147 height 15
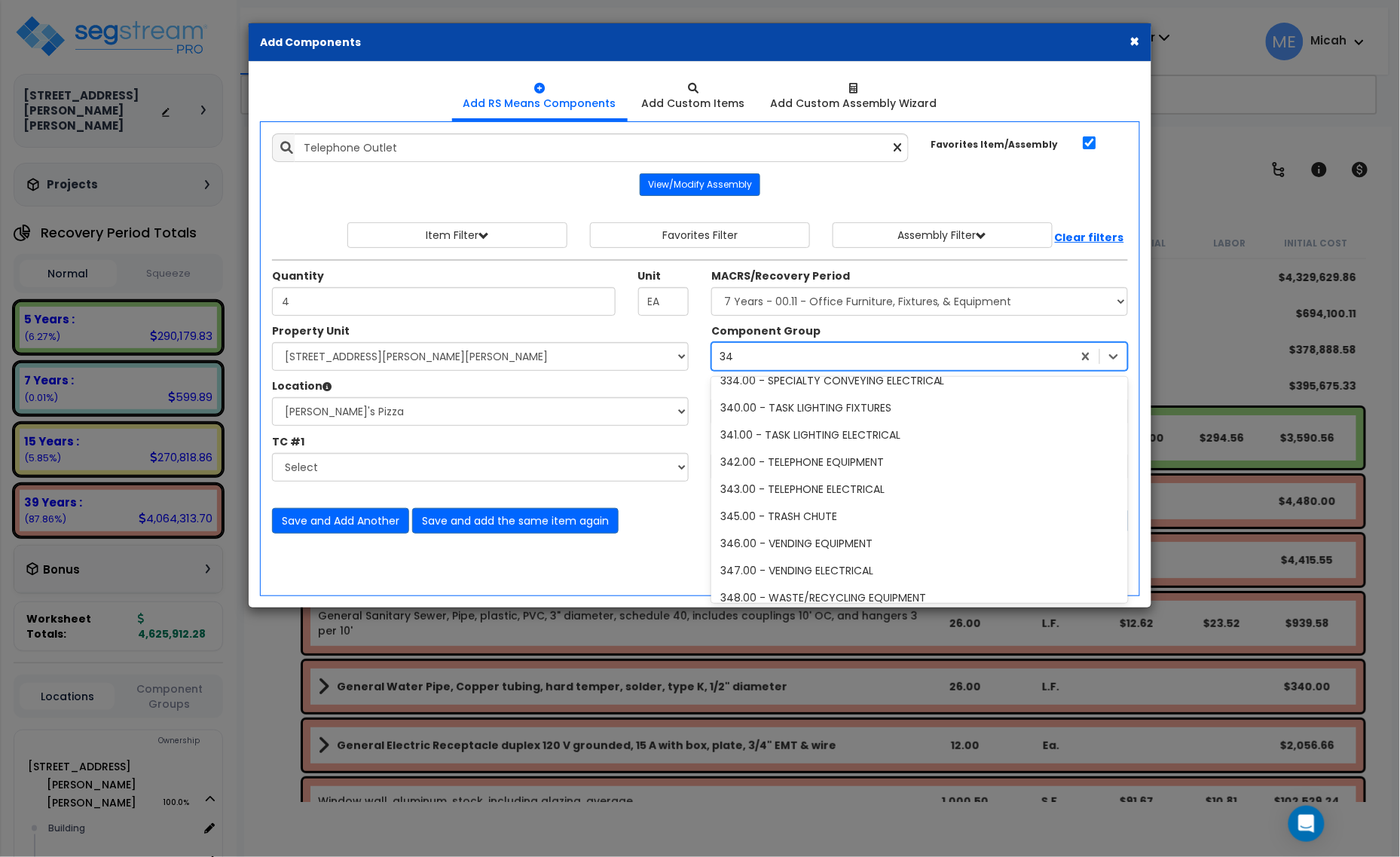
type input "344"
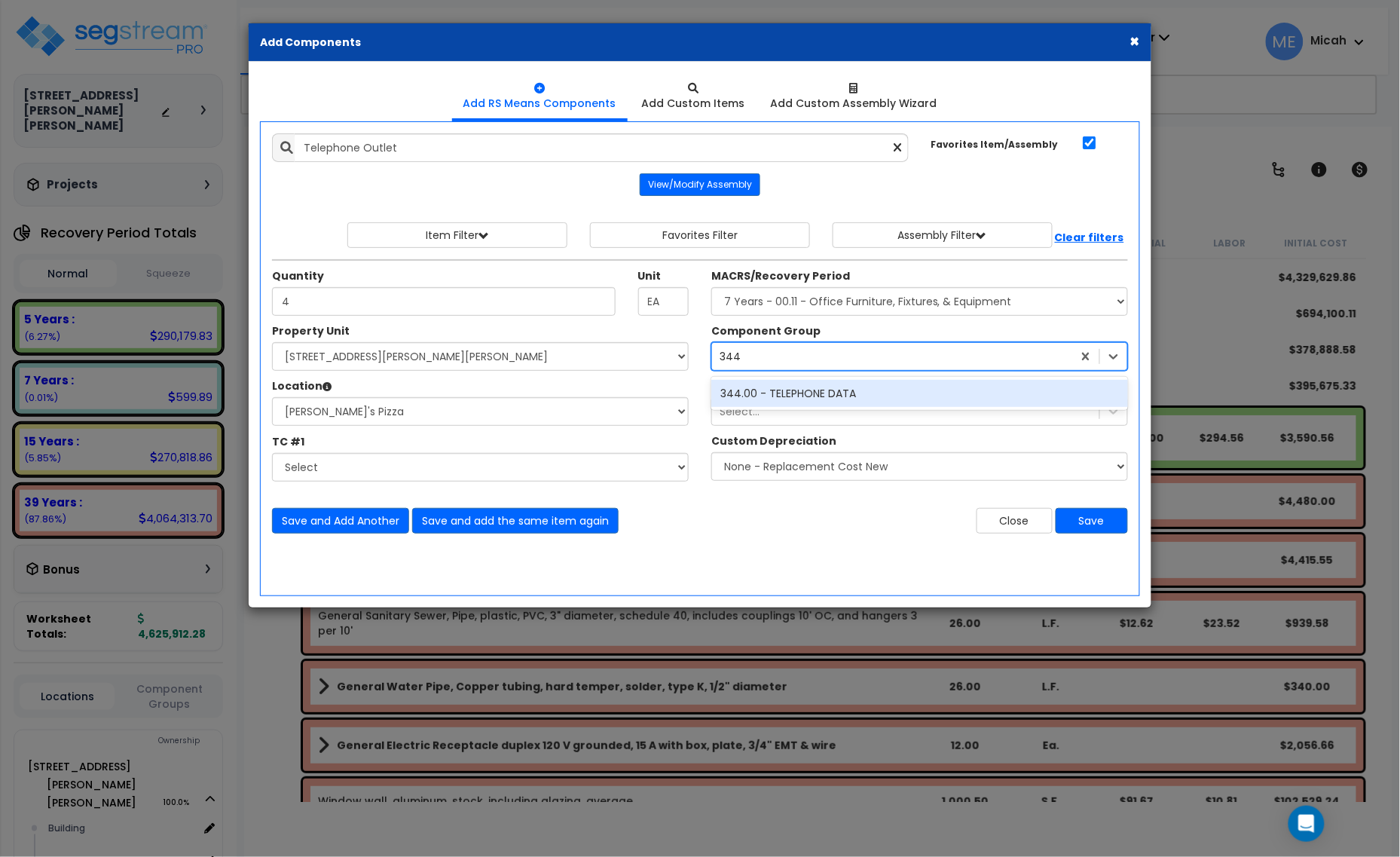
click at [777, 396] on div "344.00 - TELEPHONE DATA" at bounding box center [920, 394] width 417 height 27
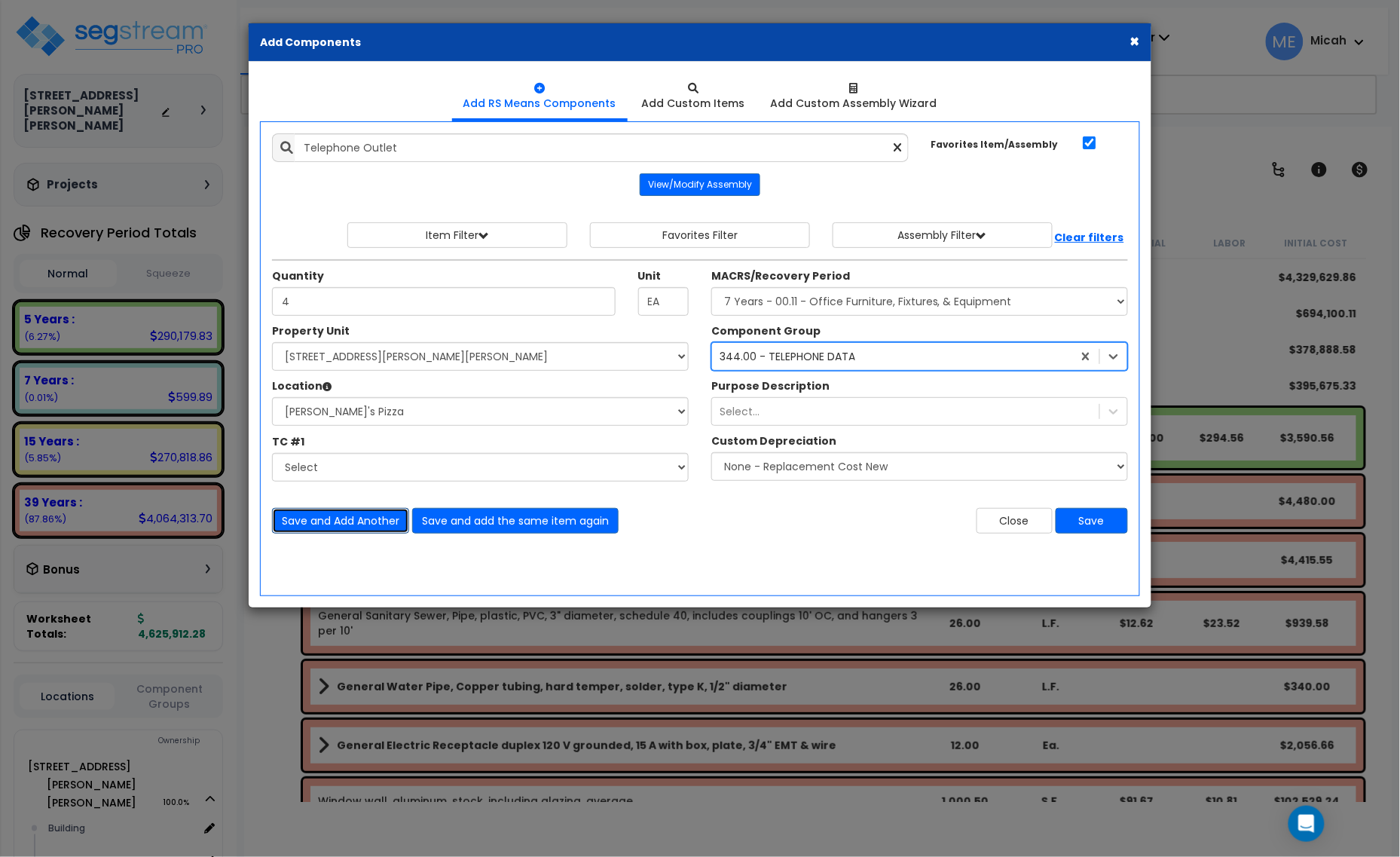
click at [361, 520] on button "Save and Add Another" at bounding box center [340, 521] width 137 height 26
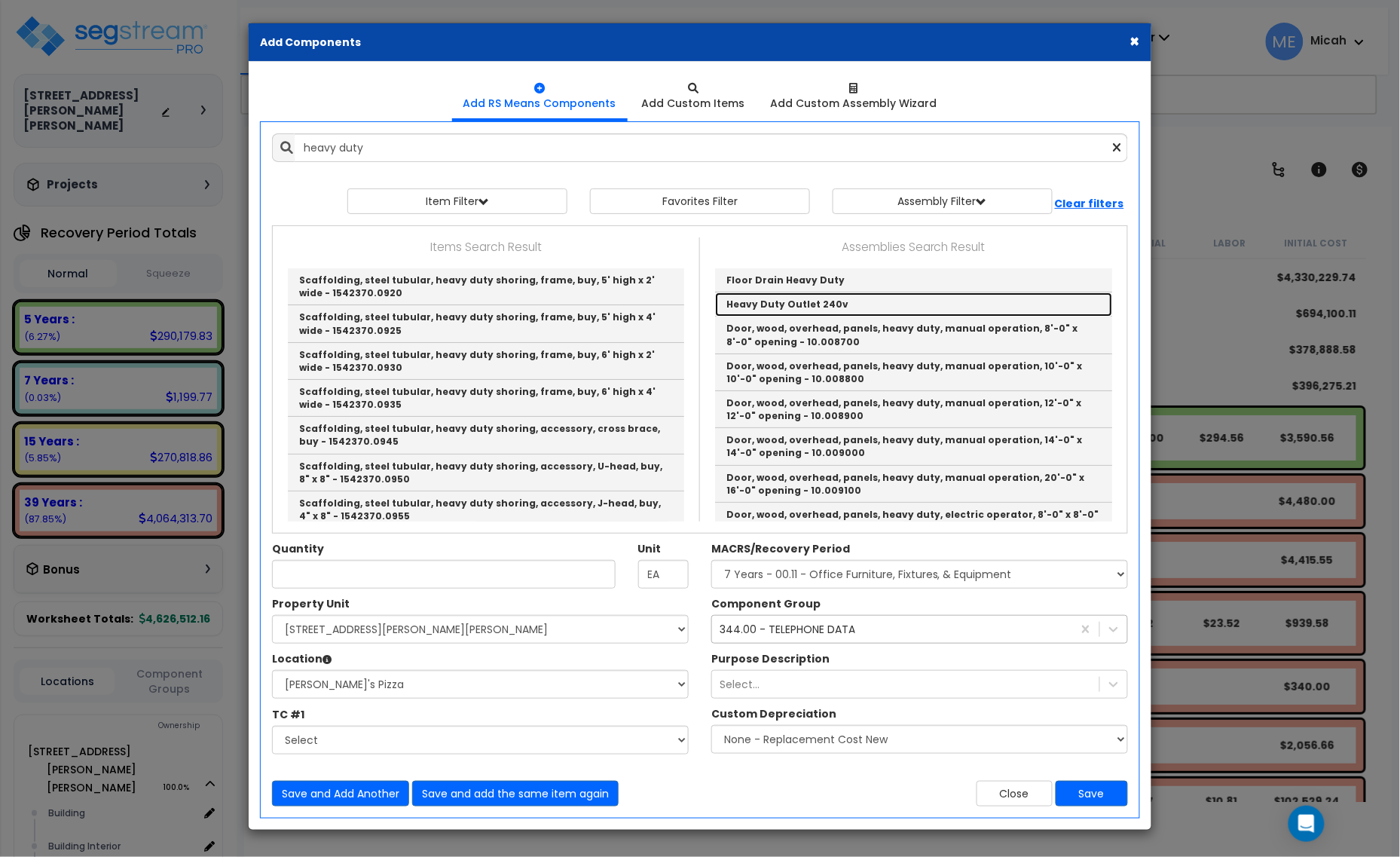
click at [791, 307] on link "Heavy Duty Outlet 240v" at bounding box center [913, 304] width 397 height 24
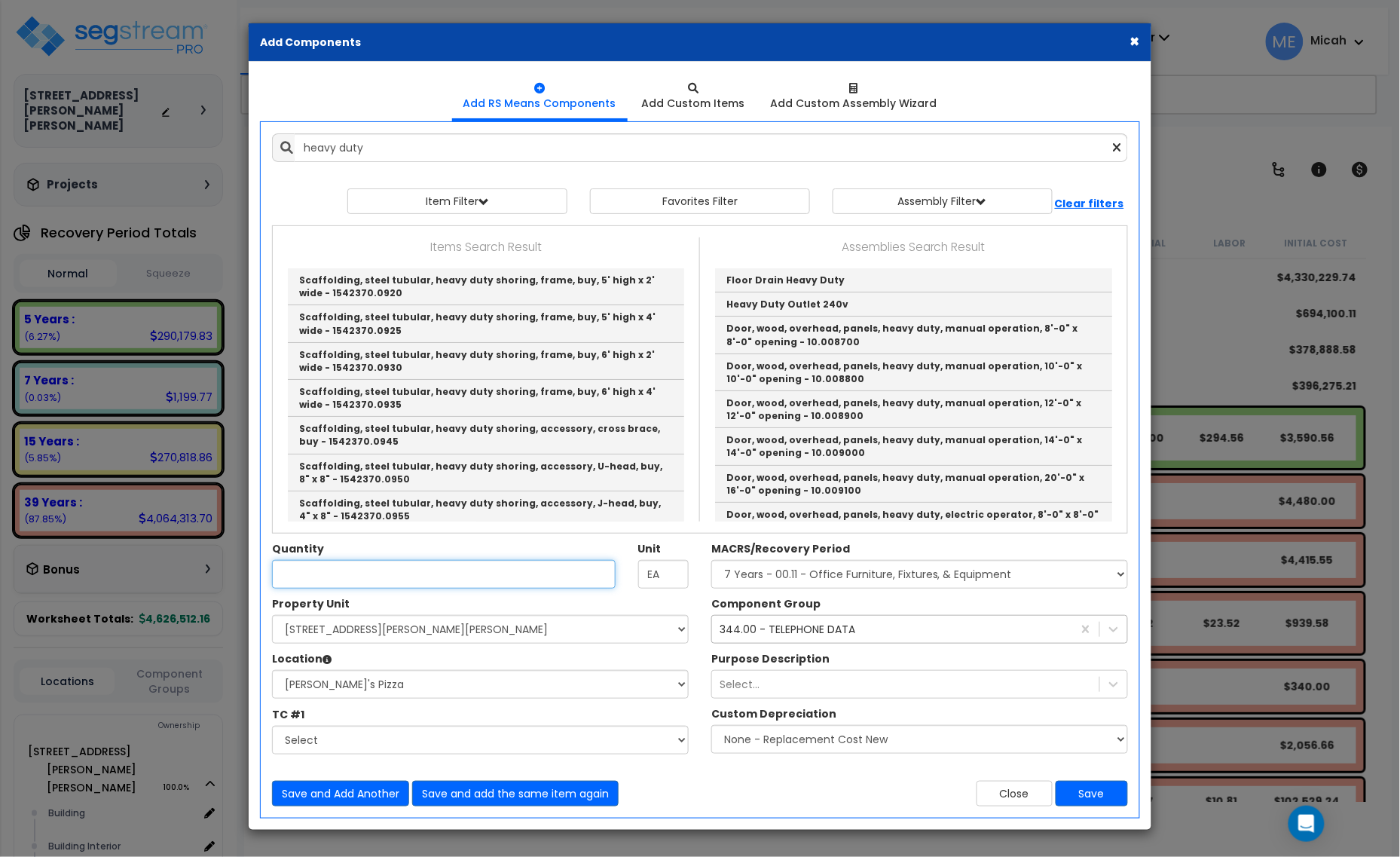
type input "Heavy Duty Outlet 240v"
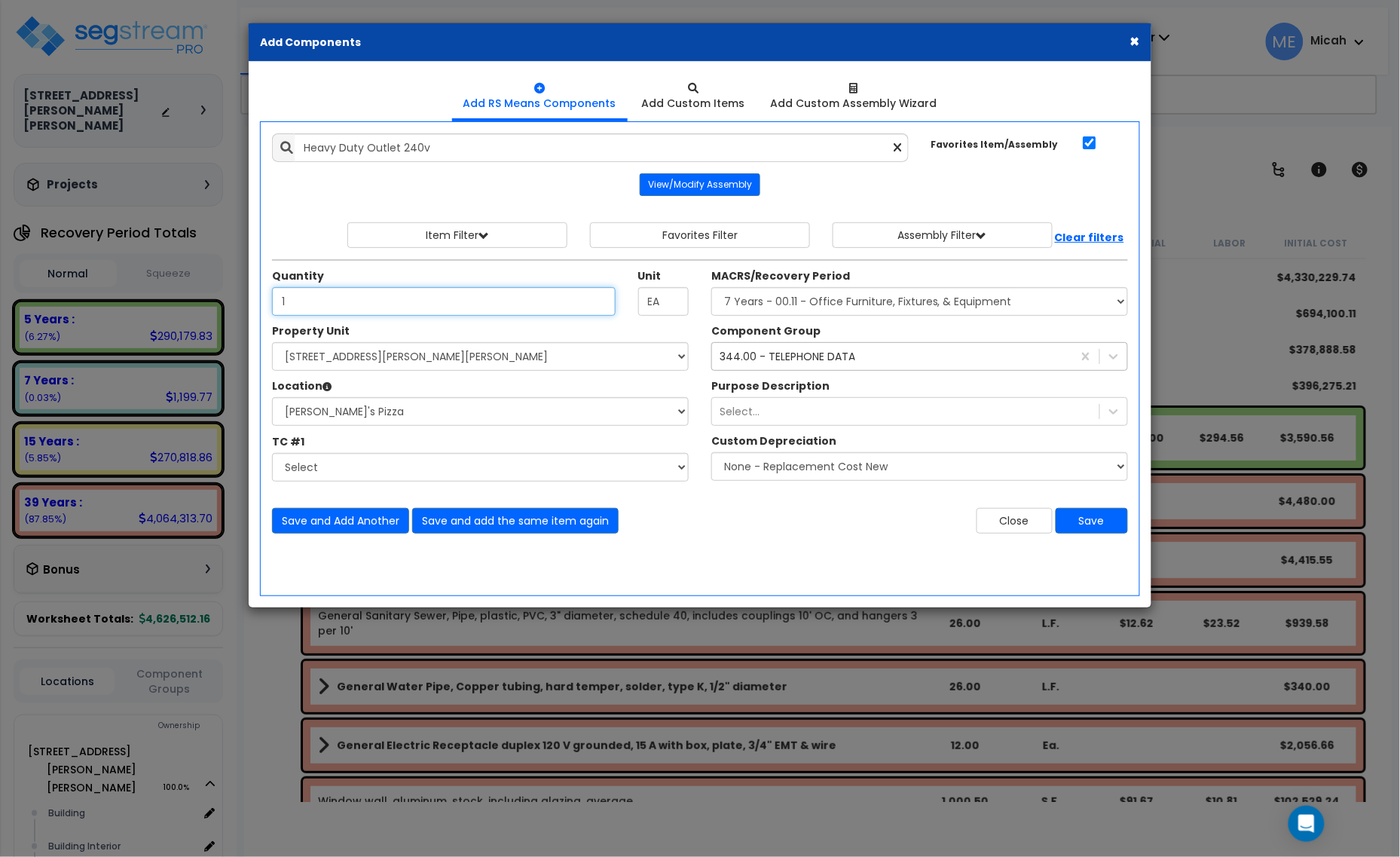
type input "1"
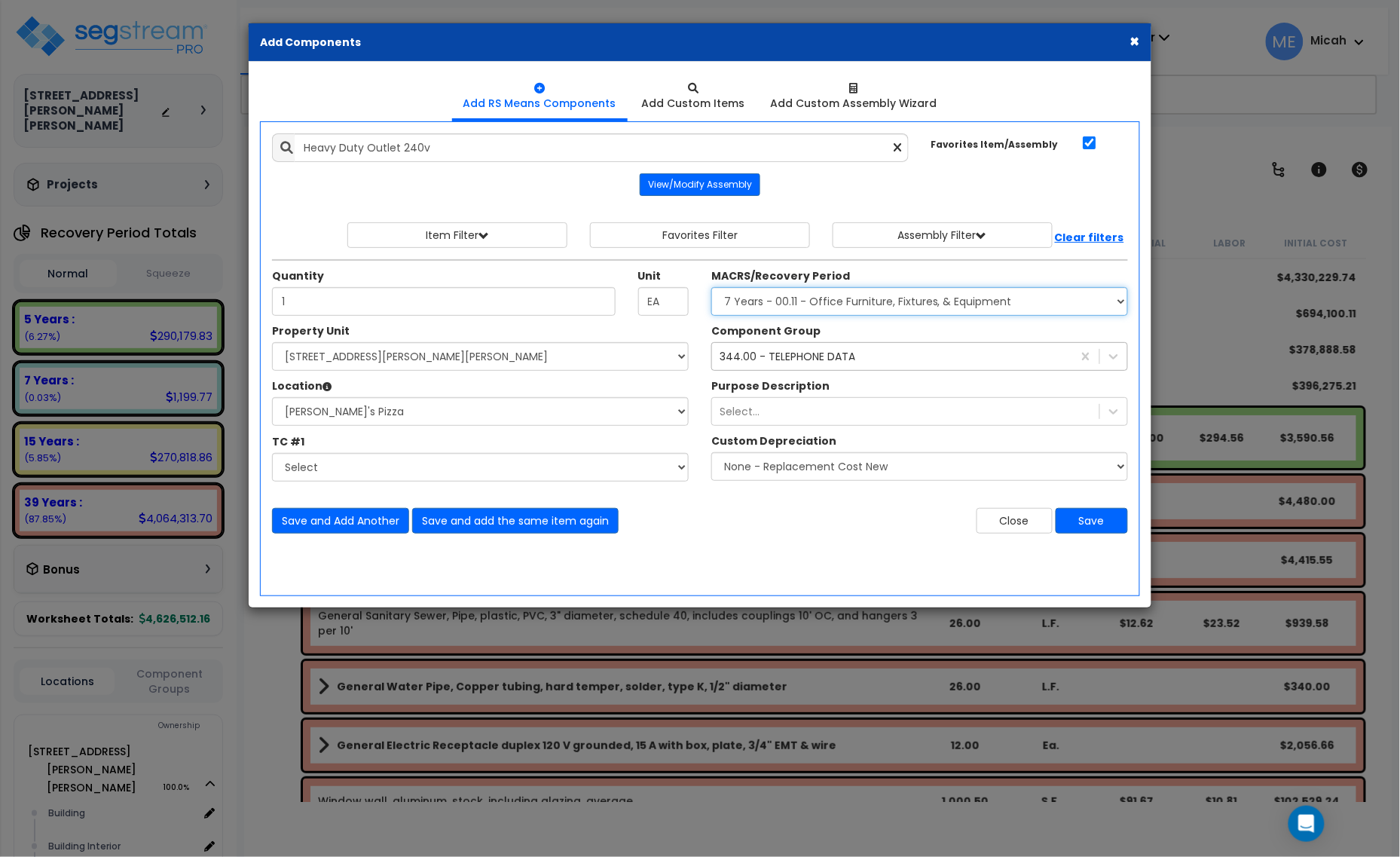
click at [846, 303] on select "Select MACRS/Recovery Period 5 Years - 57.0 - Distributive Trades & Services 5 …" at bounding box center [920, 301] width 417 height 29
select select "3667"
click at [711, 288] on select "Select MACRS/Recovery Period 5 Years - 57.0 - Distributive Trades & Services 5 …" at bounding box center [920, 301] width 417 height 29
click at [827, 352] on div "344.00 - TELEPHONE DATA" at bounding box center [787, 356] width 136 height 15
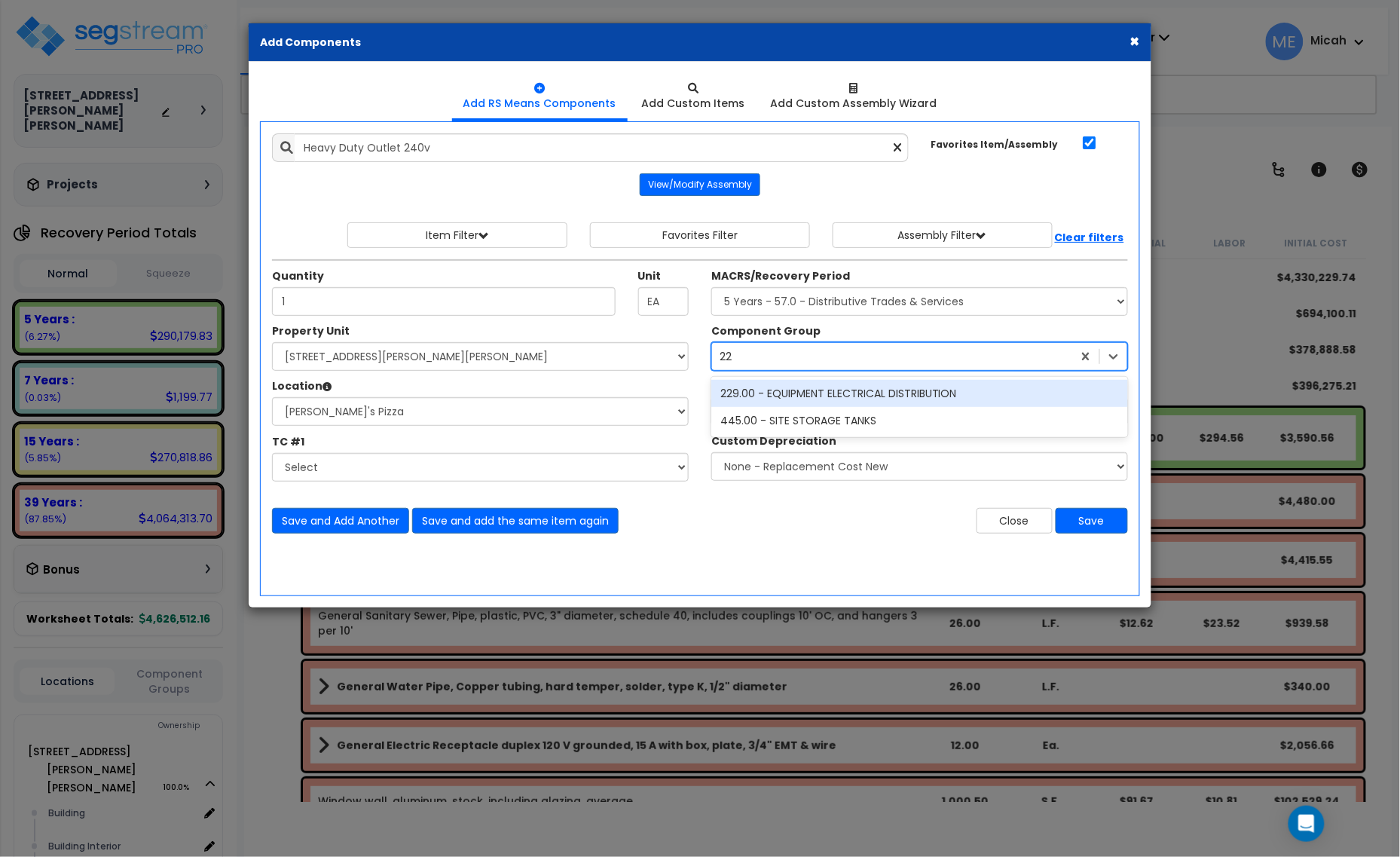
type input "229"
click at [844, 389] on div "229.00 - EQUIPMENT ELECTRICAL DISTRIBUTION" at bounding box center [920, 394] width 417 height 27
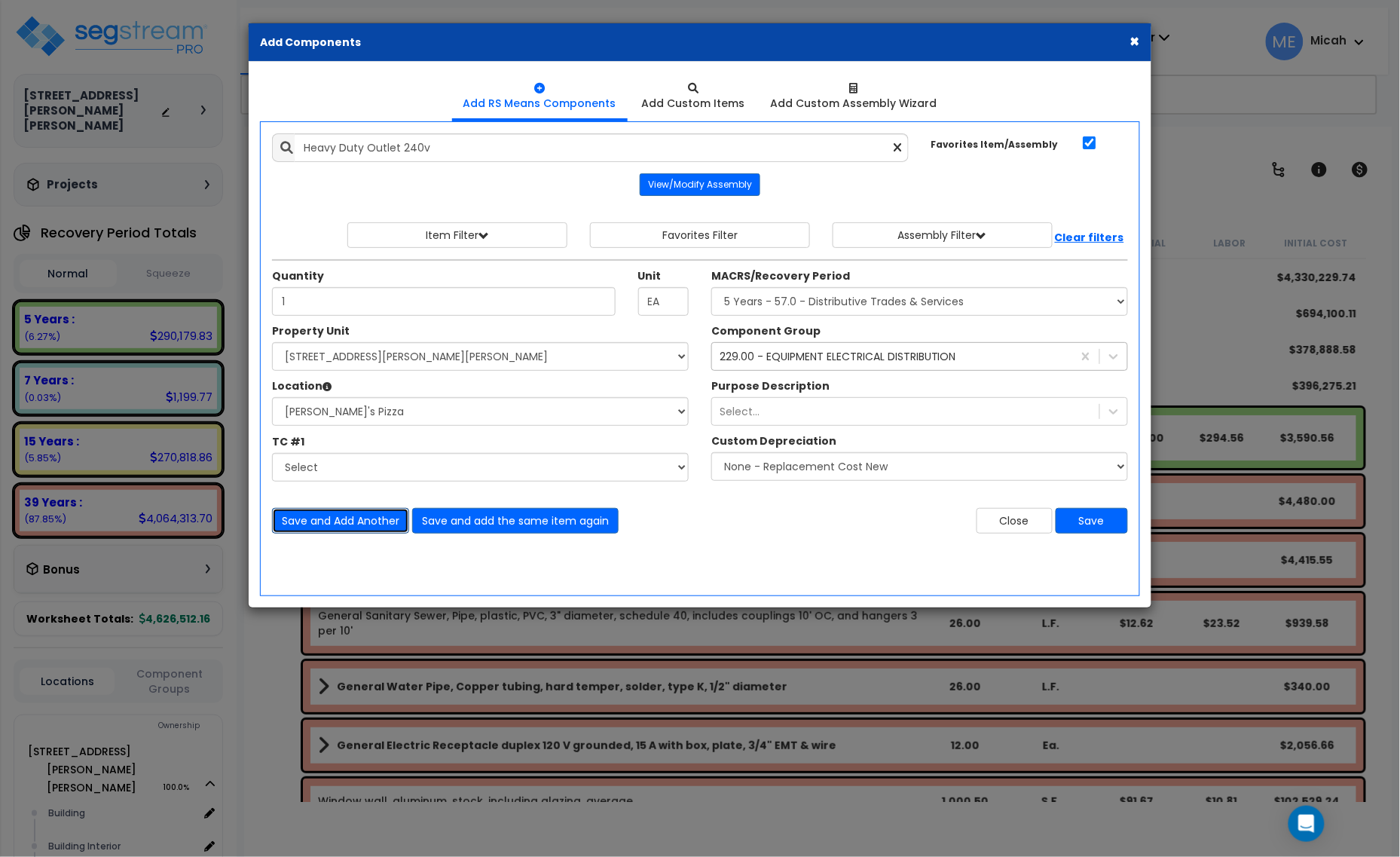
click at [325, 518] on button "Save and Add Another" at bounding box center [340, 521] width 137 height 26
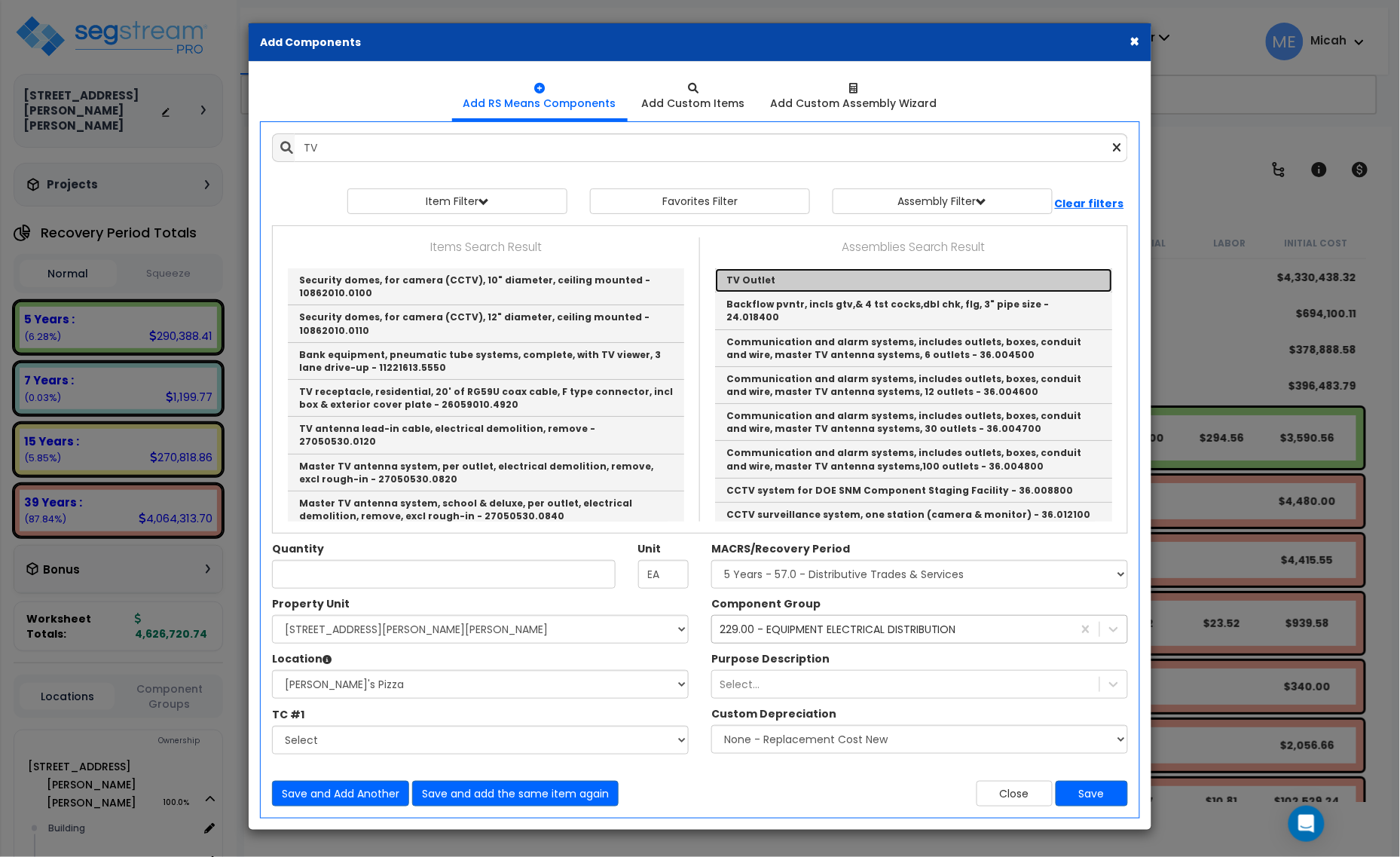
click at [769, 280] on link "TV Outlet" at bounding box center [913, 280] width 397 height 24
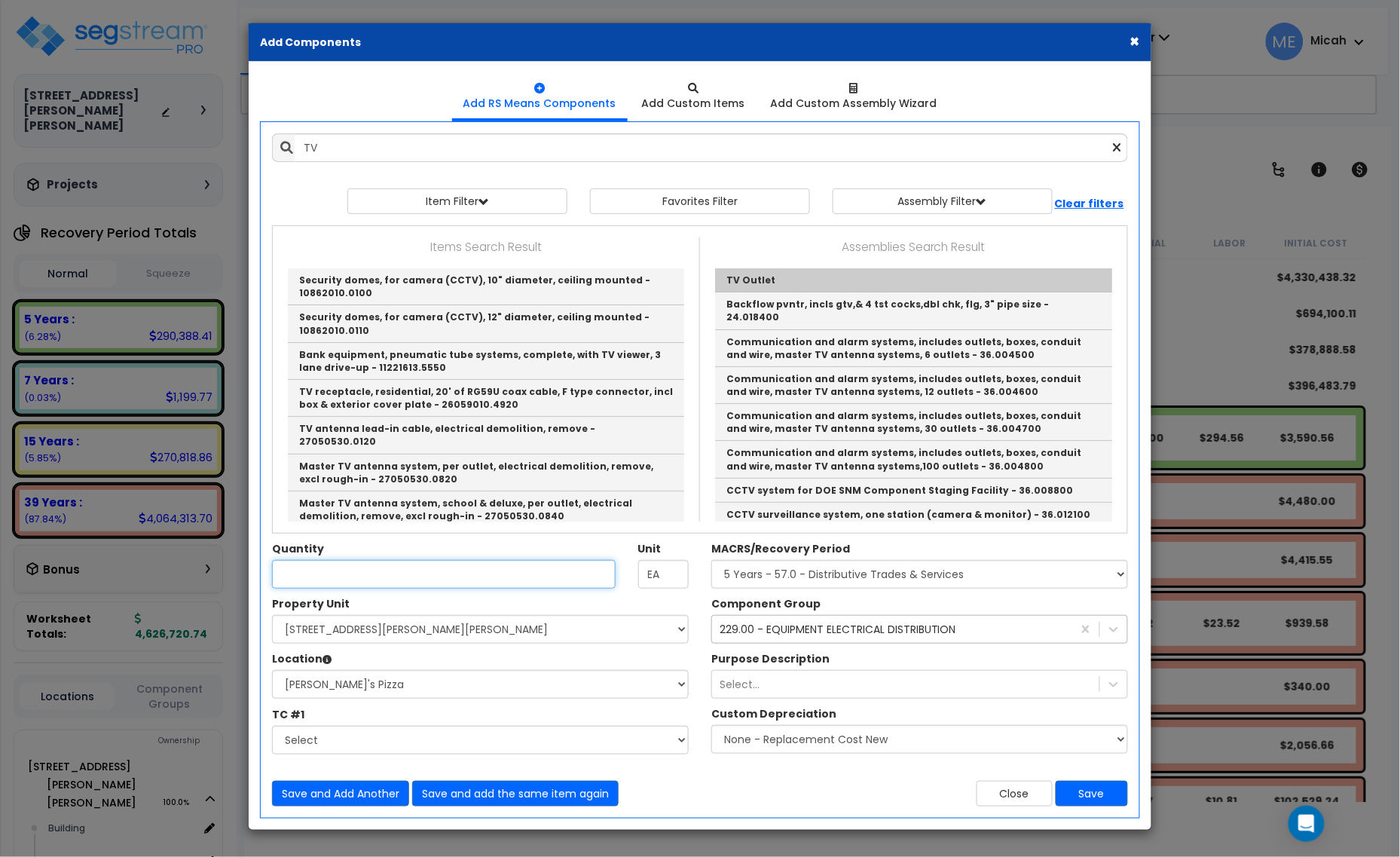
type input "TV Outlet"
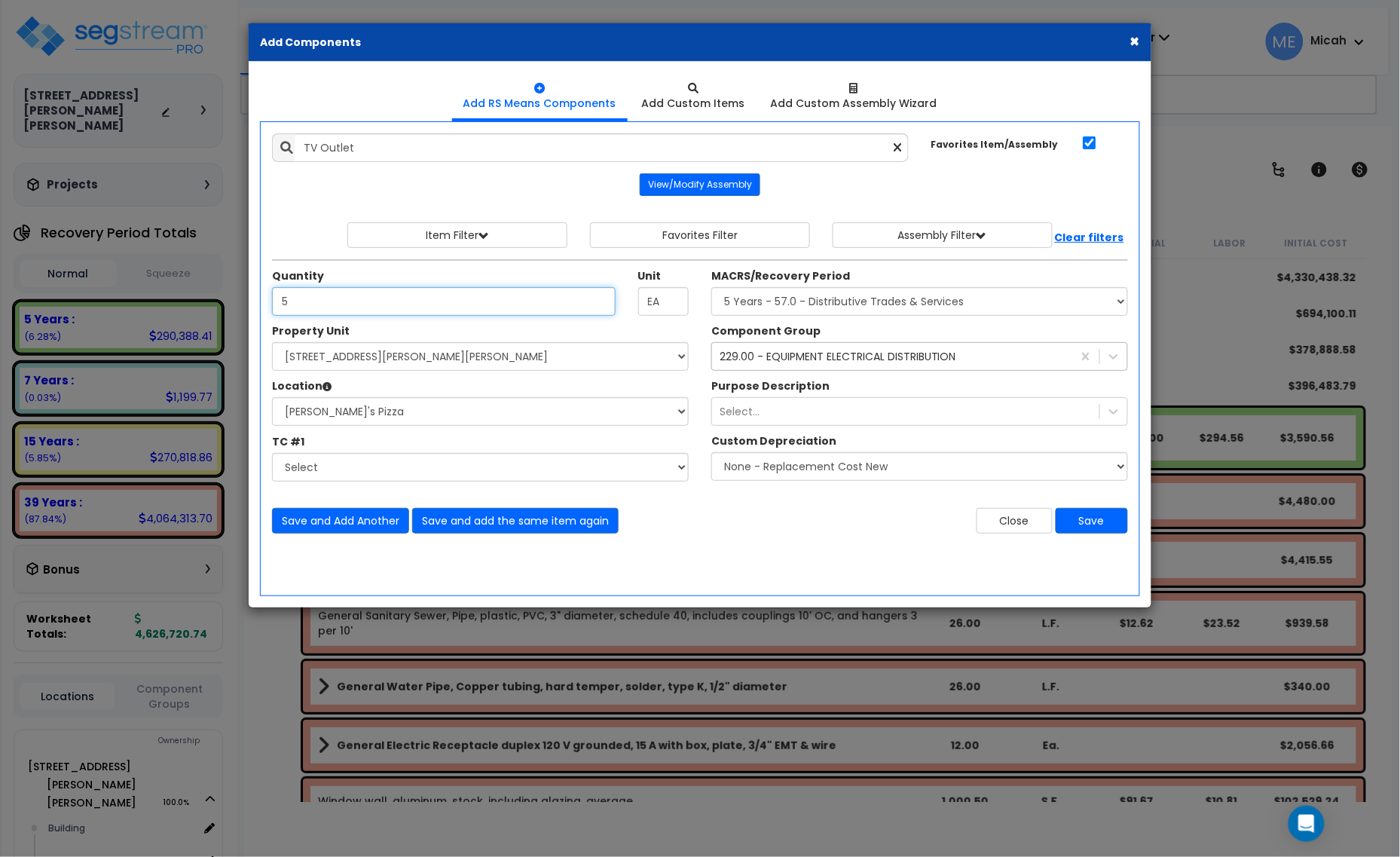
type input "5"
click at [340, 525] on button "Save and Add Another" at bounding box center [340, 521] width 137 height 26
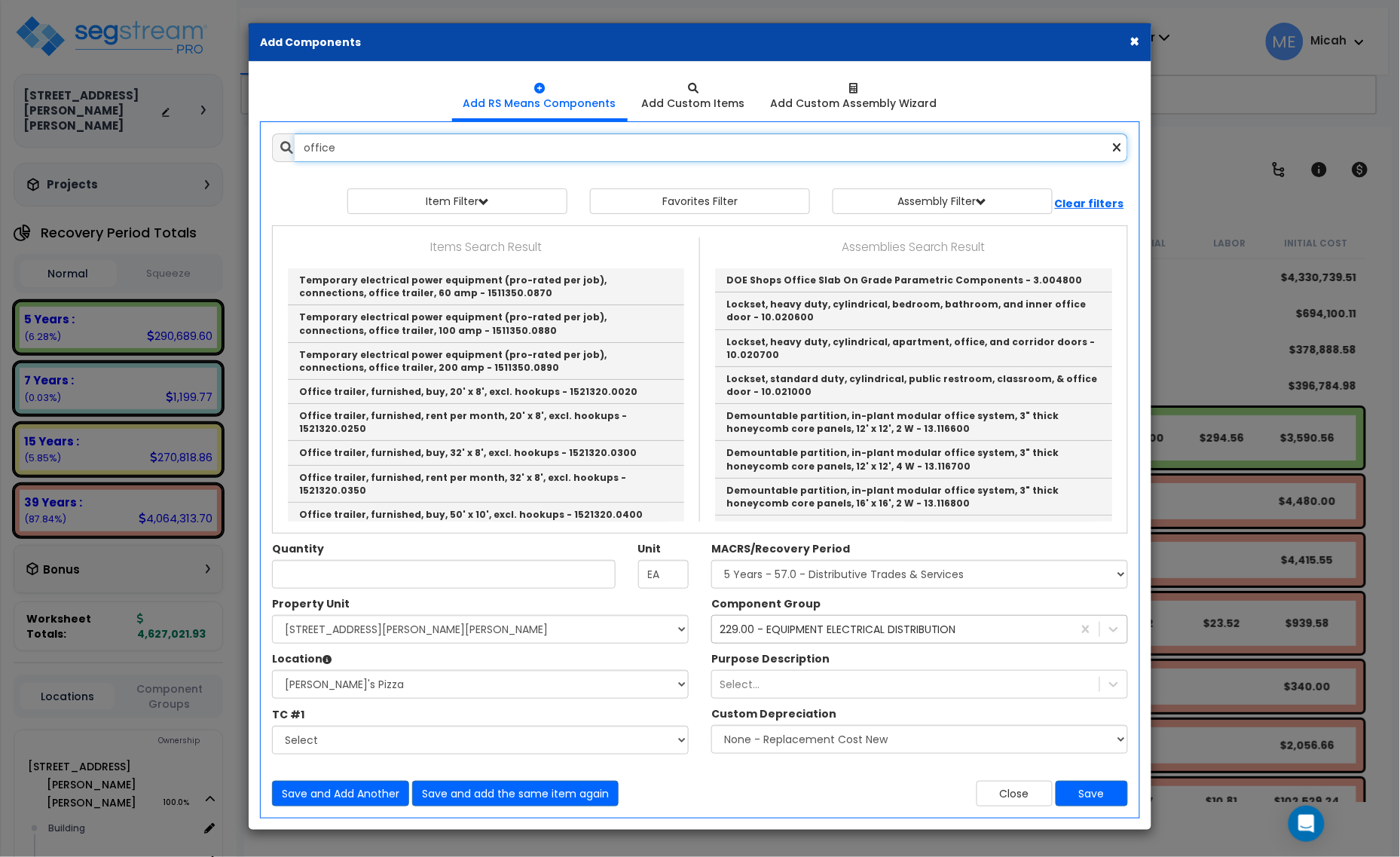
drag, startPoint x: 337, startPoint y: 151, endPoint x: 284, endPoint y: 151, distance: 53.0
click at [284, 151] on div "office" at bounding box center [700, 148] width 856 height 29
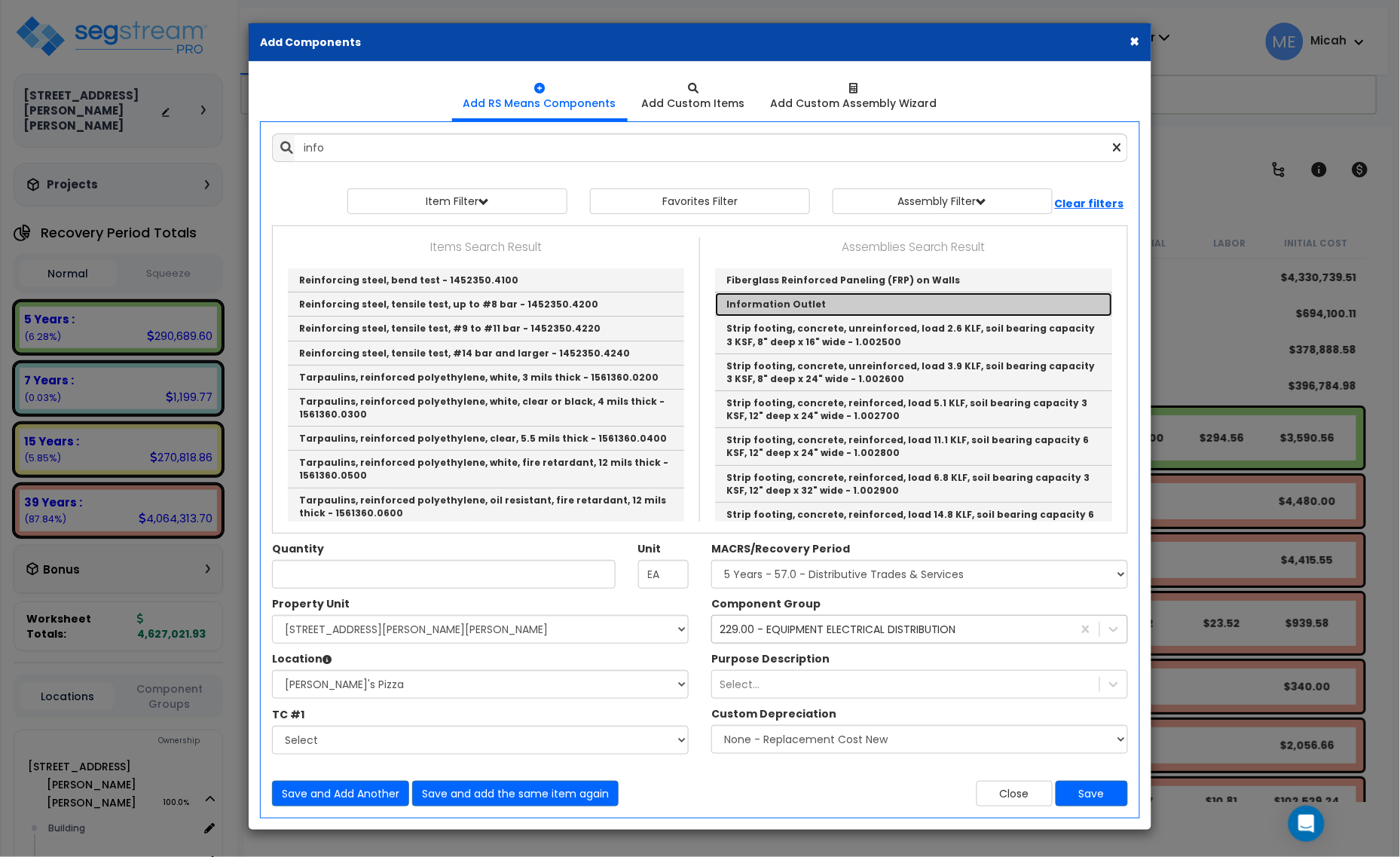
click at [753, 294] on link "Information Outlet" at bounding box center [913, 304] width 397 height 24
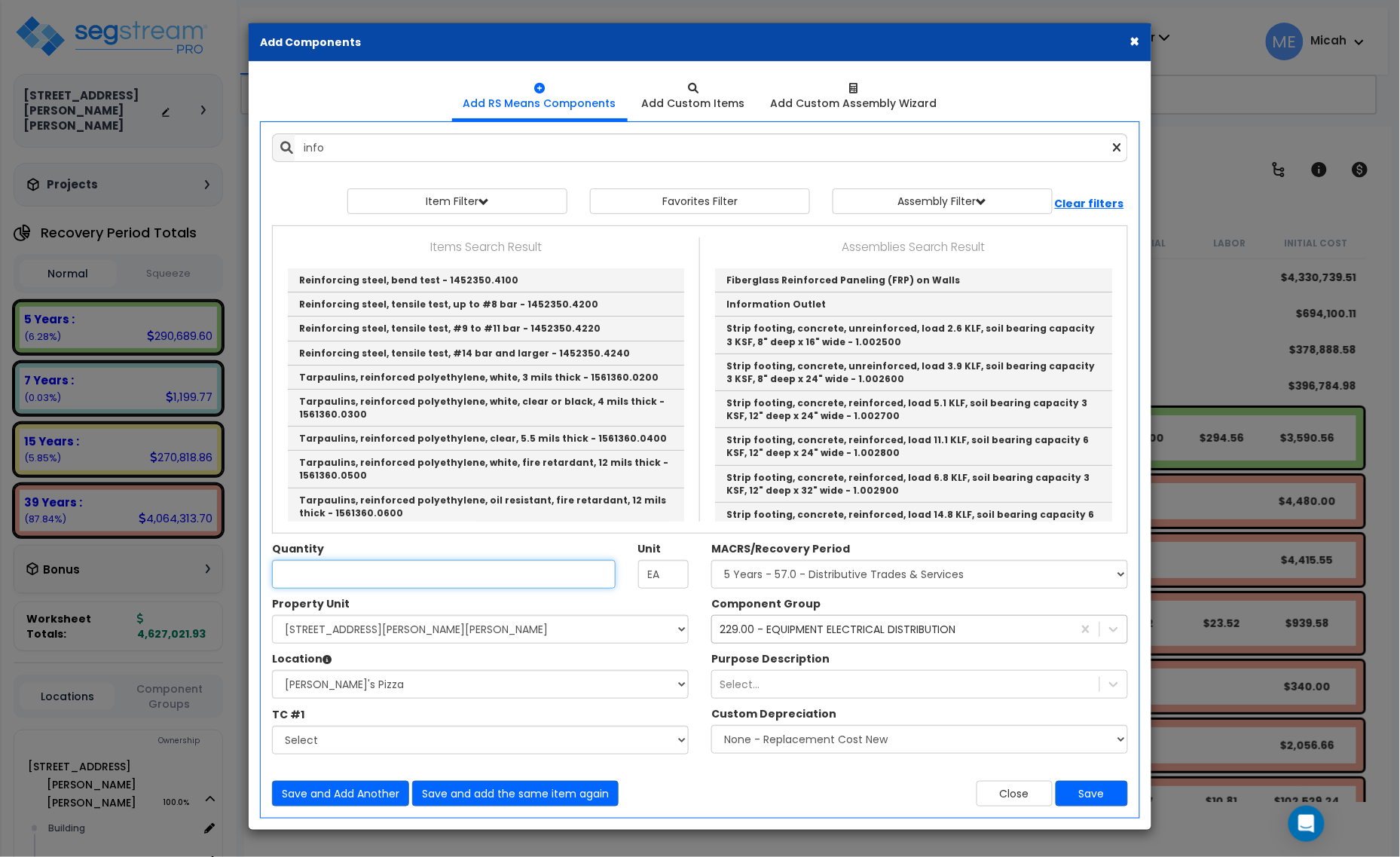
type input "Information Outlet"
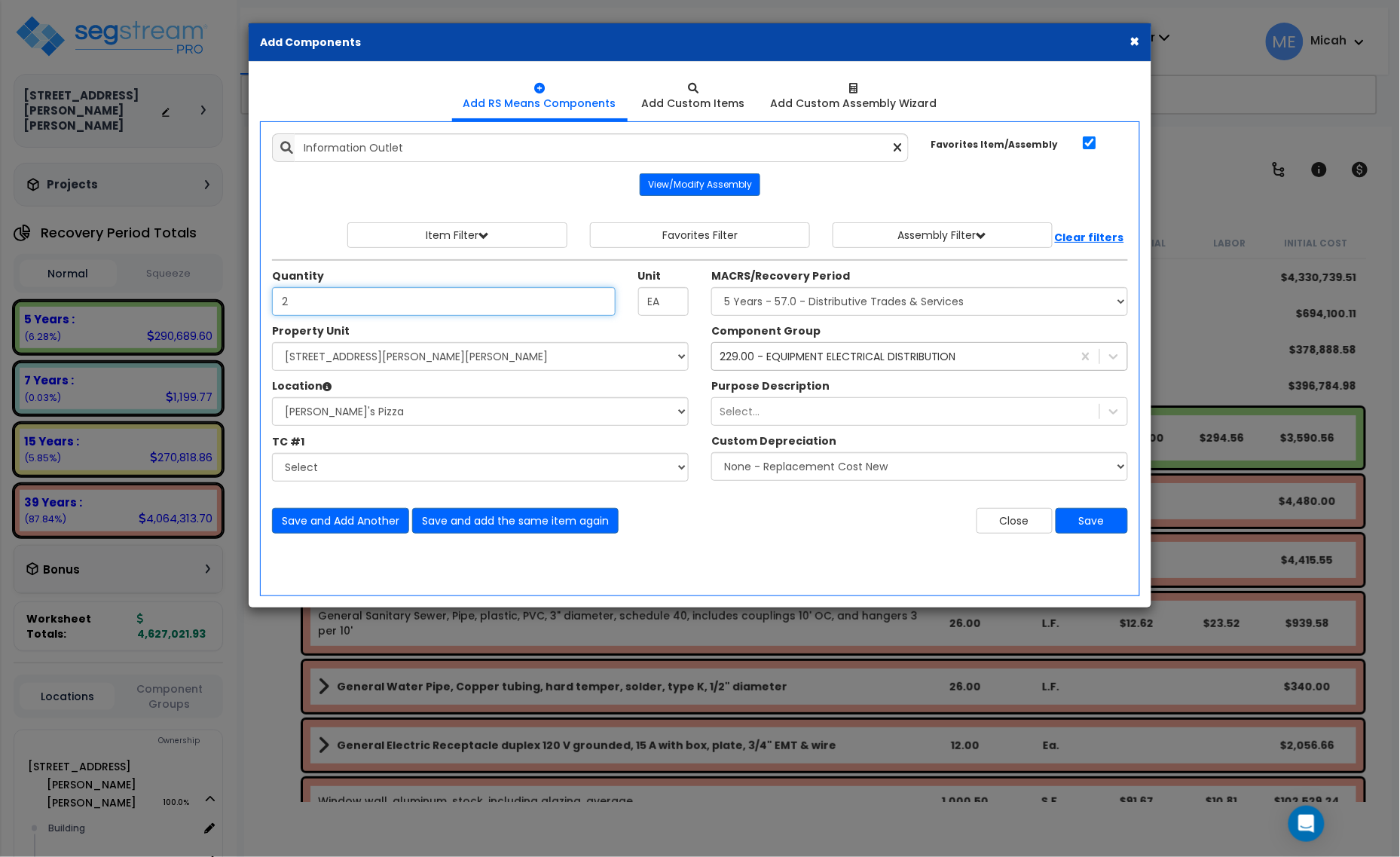
type input "2"
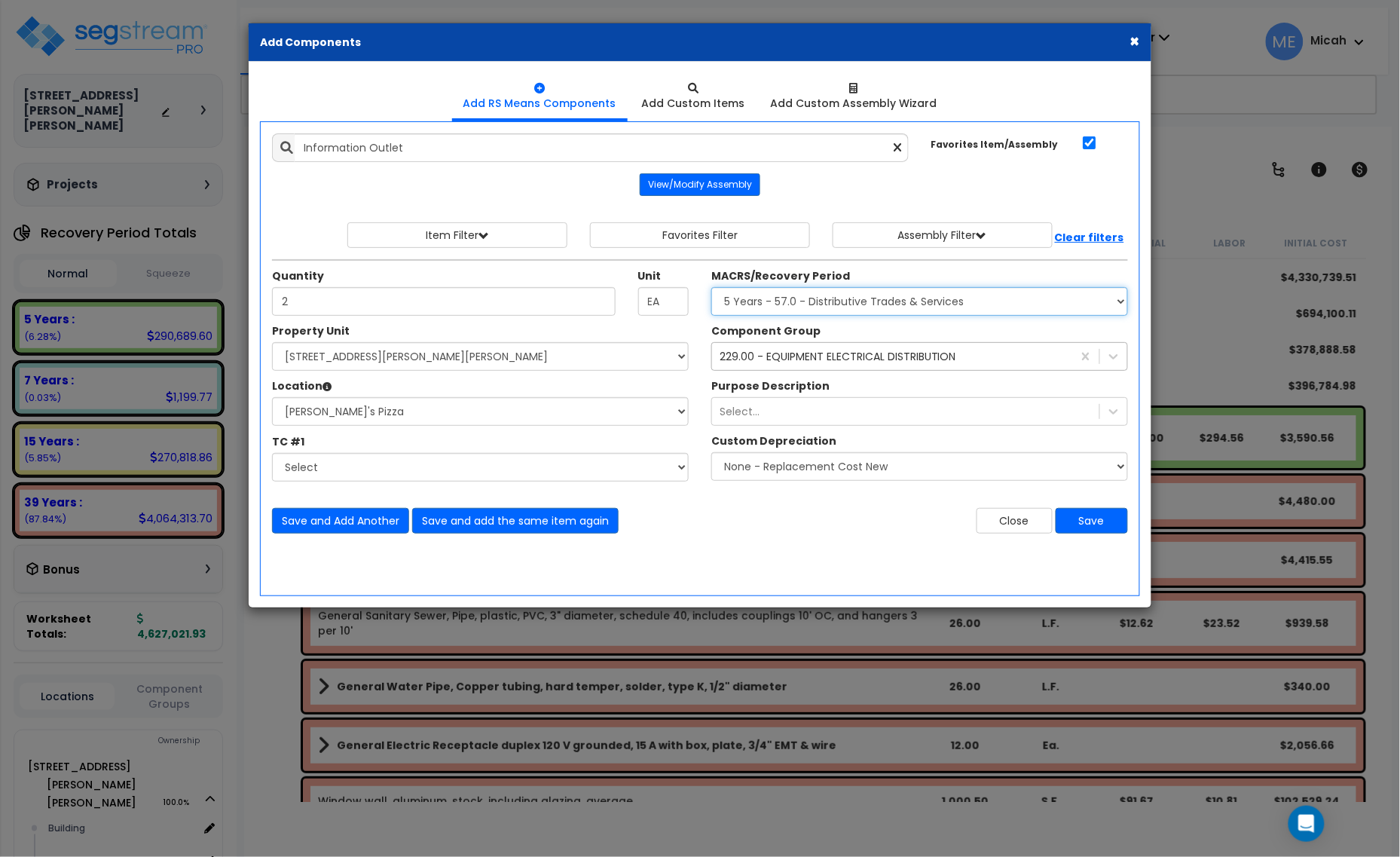
click at [833, 307] on select "Select MACRS/Recovery Period 5 Years - 57.0 - Distributive Trades & Services 5 …" at bounding box center [920, 301] width 417 height 29
select select "3668"
click at [711, 288] on select "Select MACRS/Recovery Period 5 Years - 57.0 - Distributive Trades & Services 5 …" at bounding box center [920, 301] width 417 height 29
click at [774, 361] on div "229.00 - EQUIPMENT ELECTRICAL DISTRIBUTION" at bounding box center [837, 356] width 237 height 15
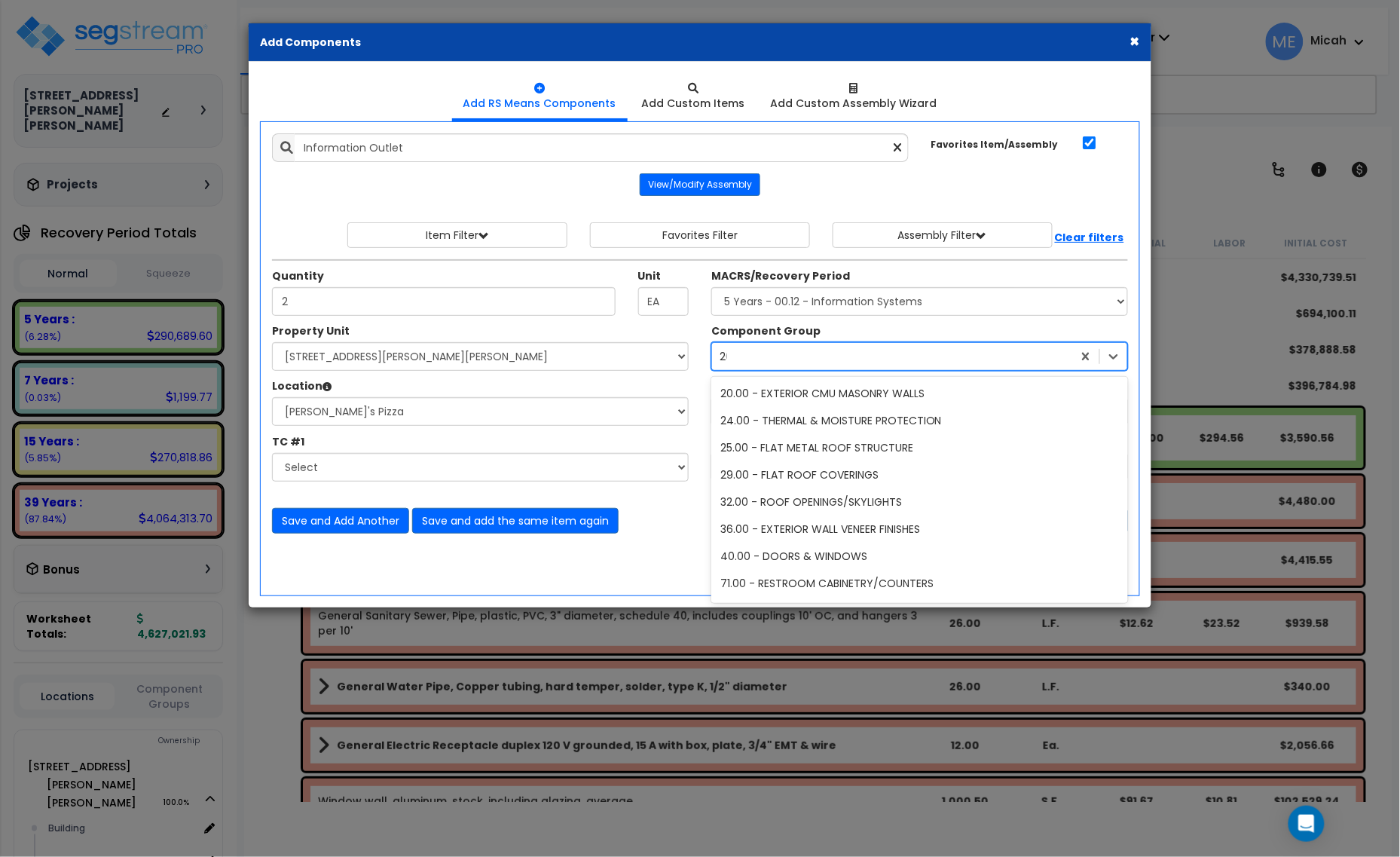
type input "203"
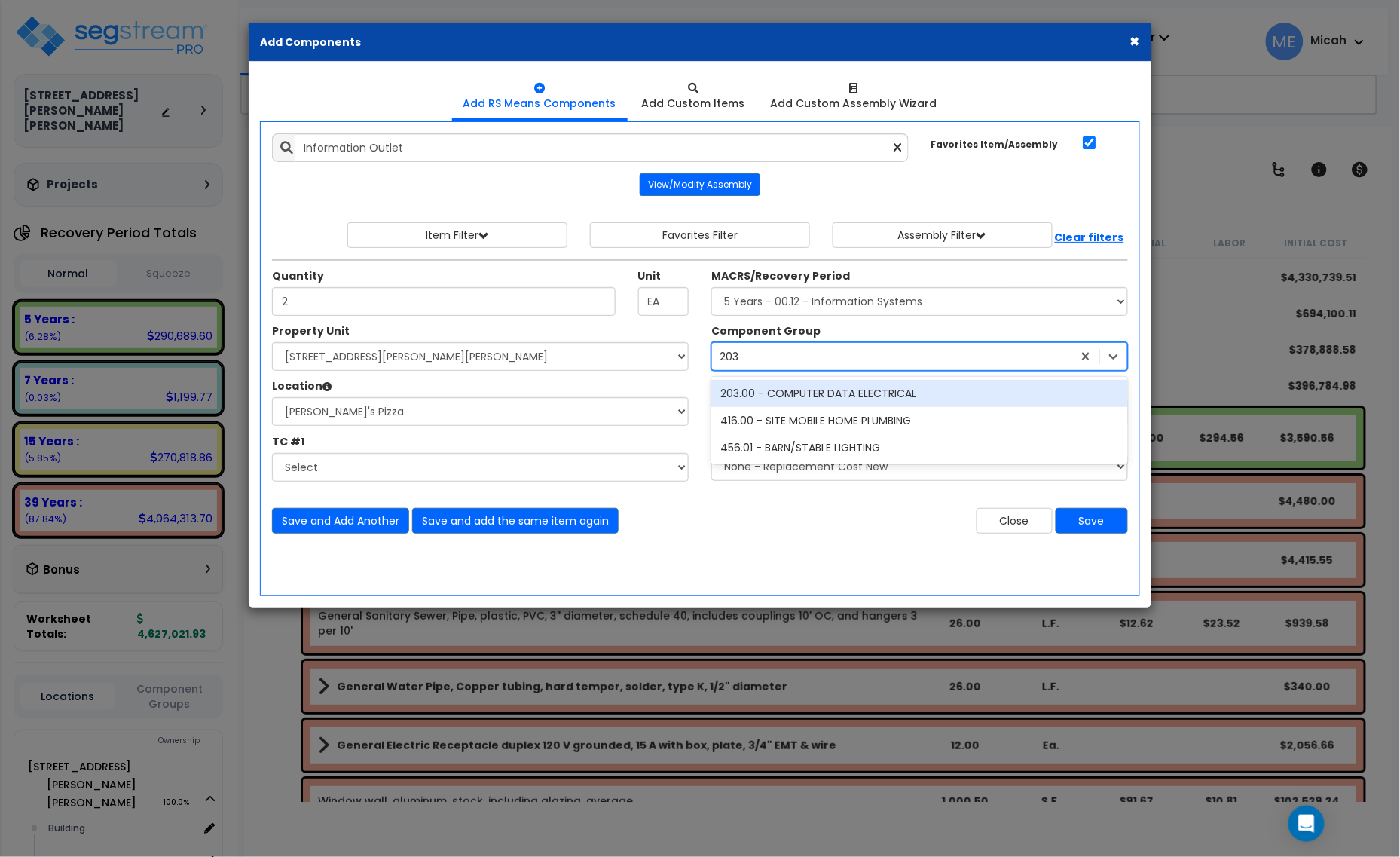
click at [777, 397] on div "203.00 - COMPUTER DATA ELECTRICAL" at bounding box center [920, 394] width 417 height 27
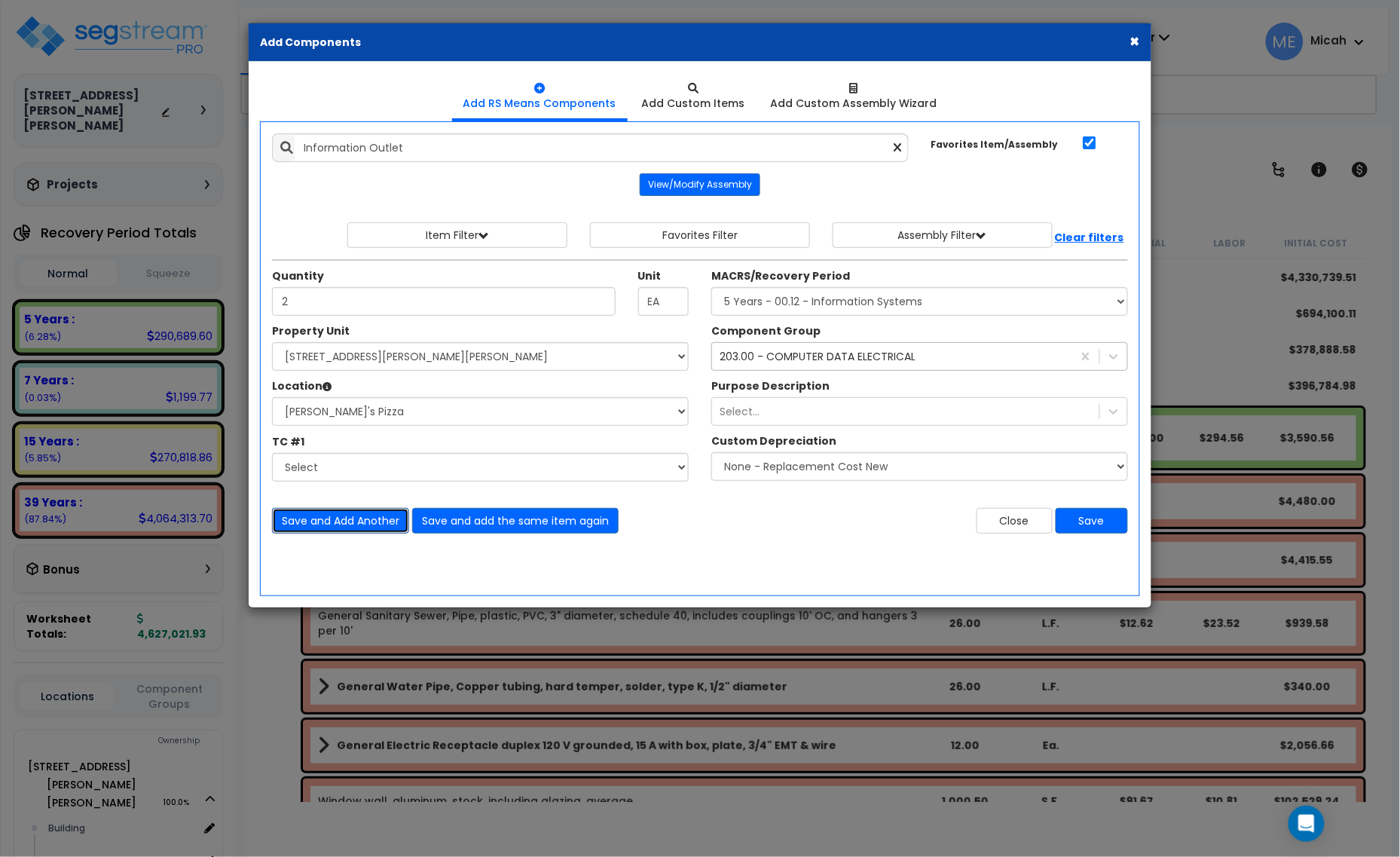
click at [340, 522] on button "Save and Add Another" at bounding box center [340, 521] width 137 height 26
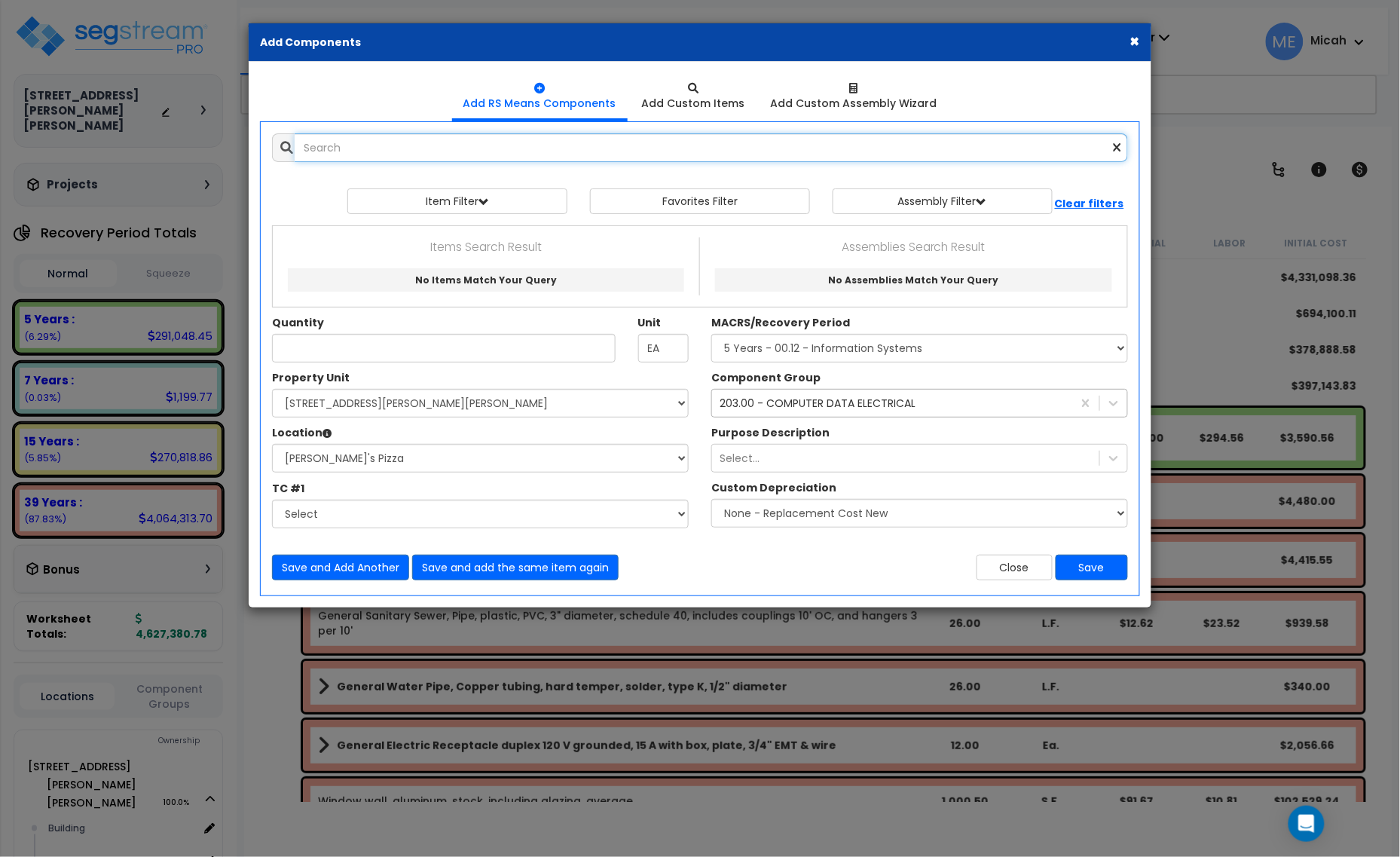
click at [552, 146] on input "text" at bounding box center [711, 148] width 834 height 29
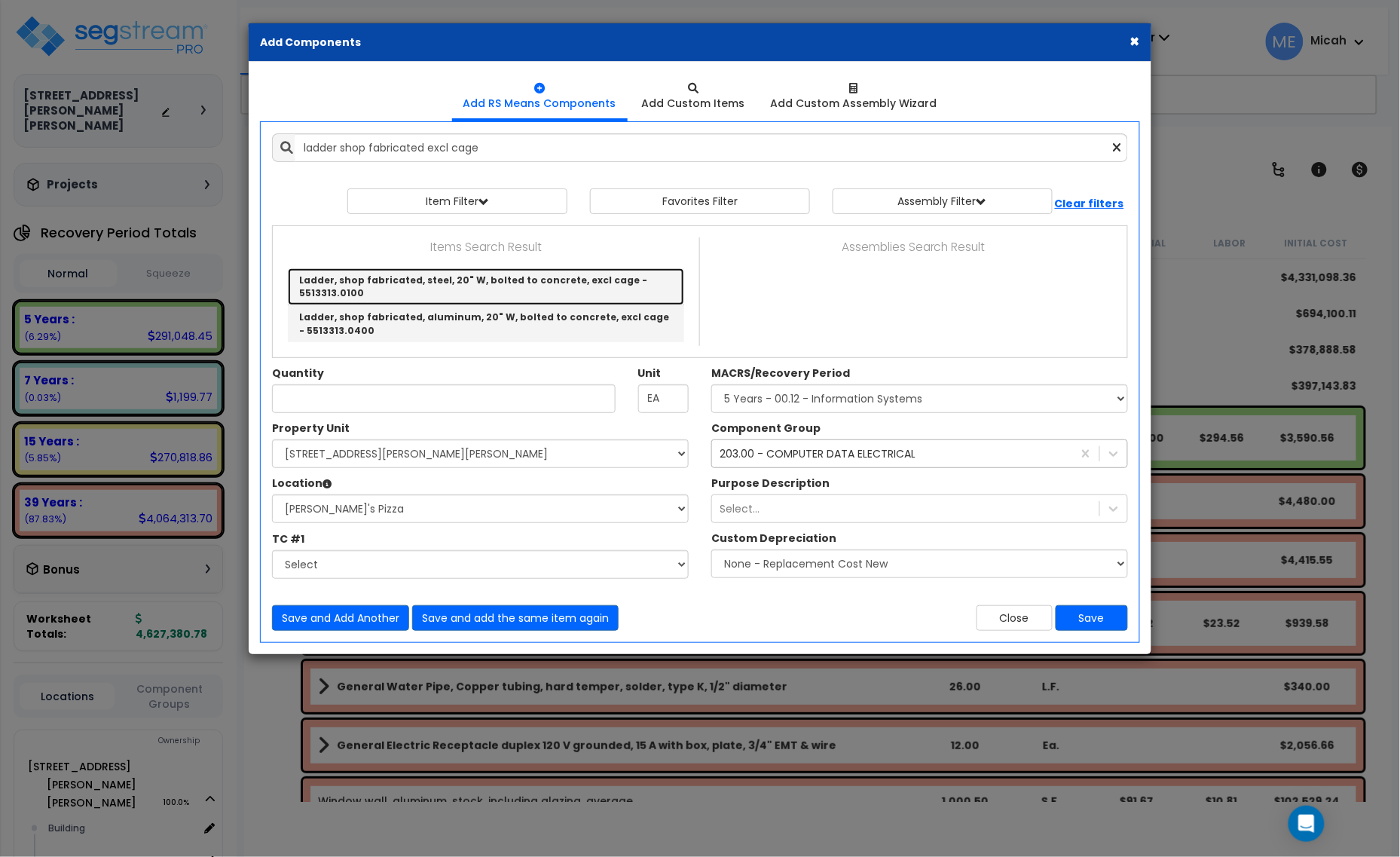
click at [536, 294] on link "Ladder, shop fabricated, steel, 20" W, bolted to concrete, excl cage - 5513313.…" at bounding box center [486, 286] width 396 height 37
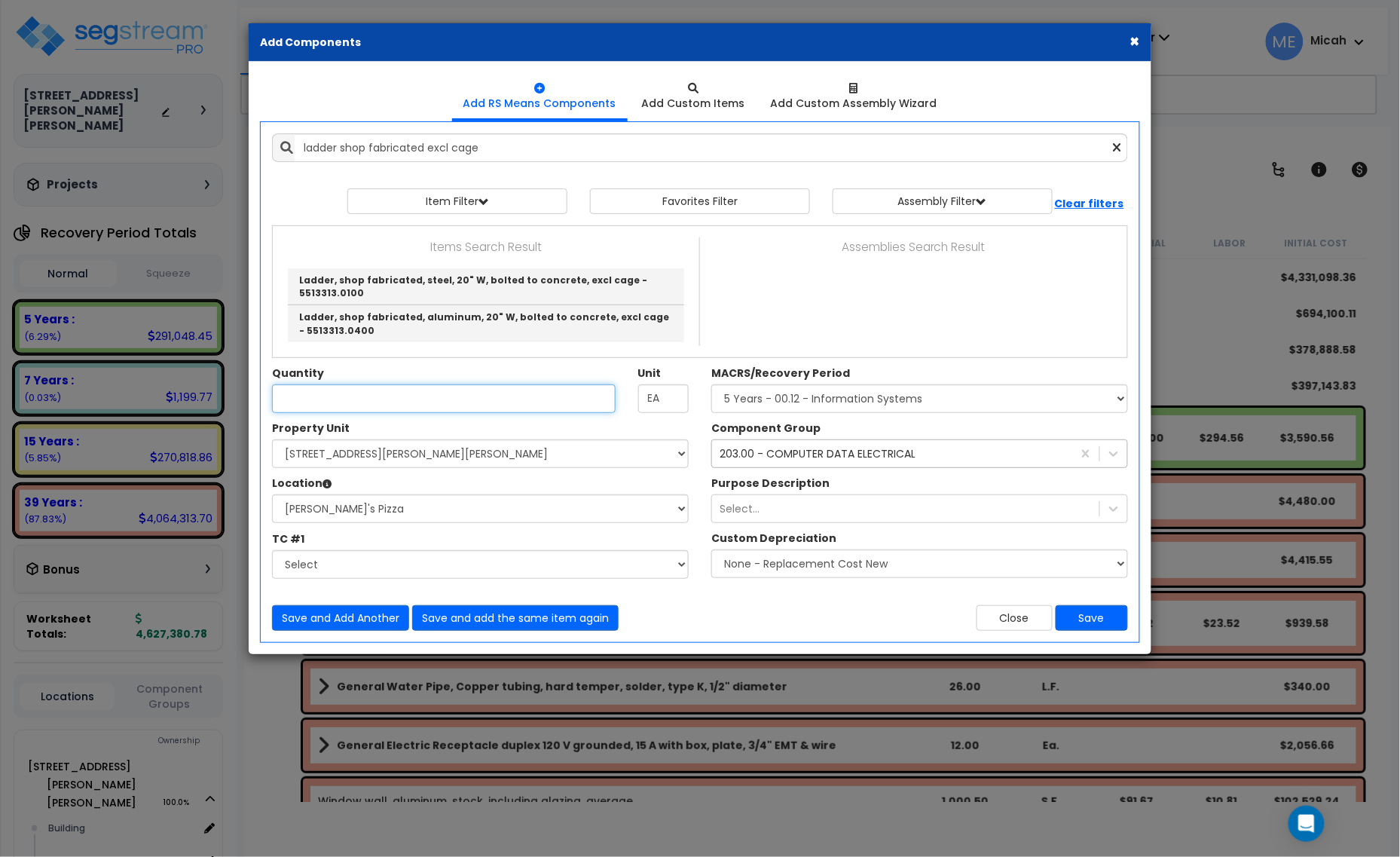
type input "Ladder, shop fabricated, steel, 20" W, bolted to concrete, excl cage - 5513313.…"
checkbox input "false"
type input "V.L.F."
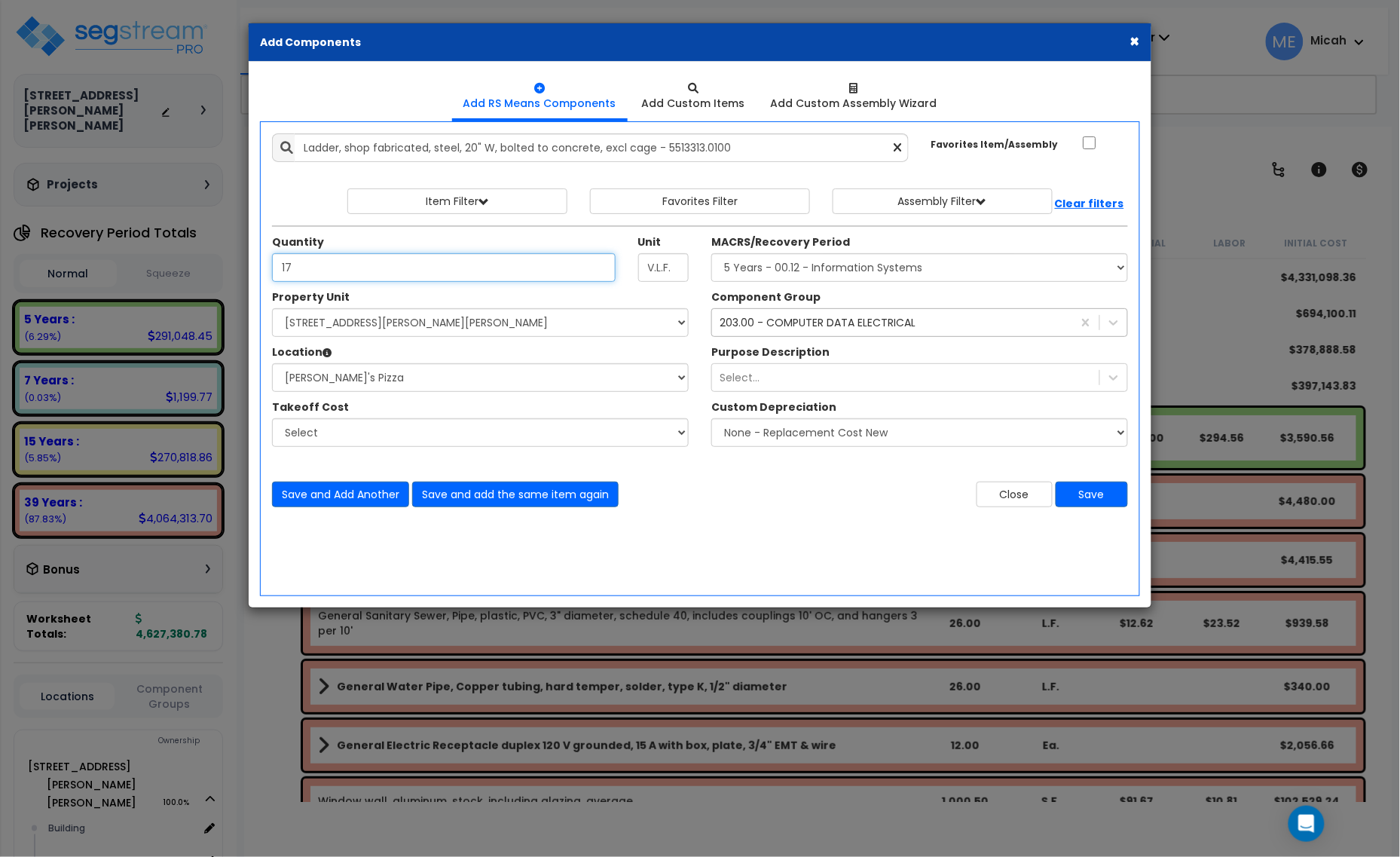
type input "17"
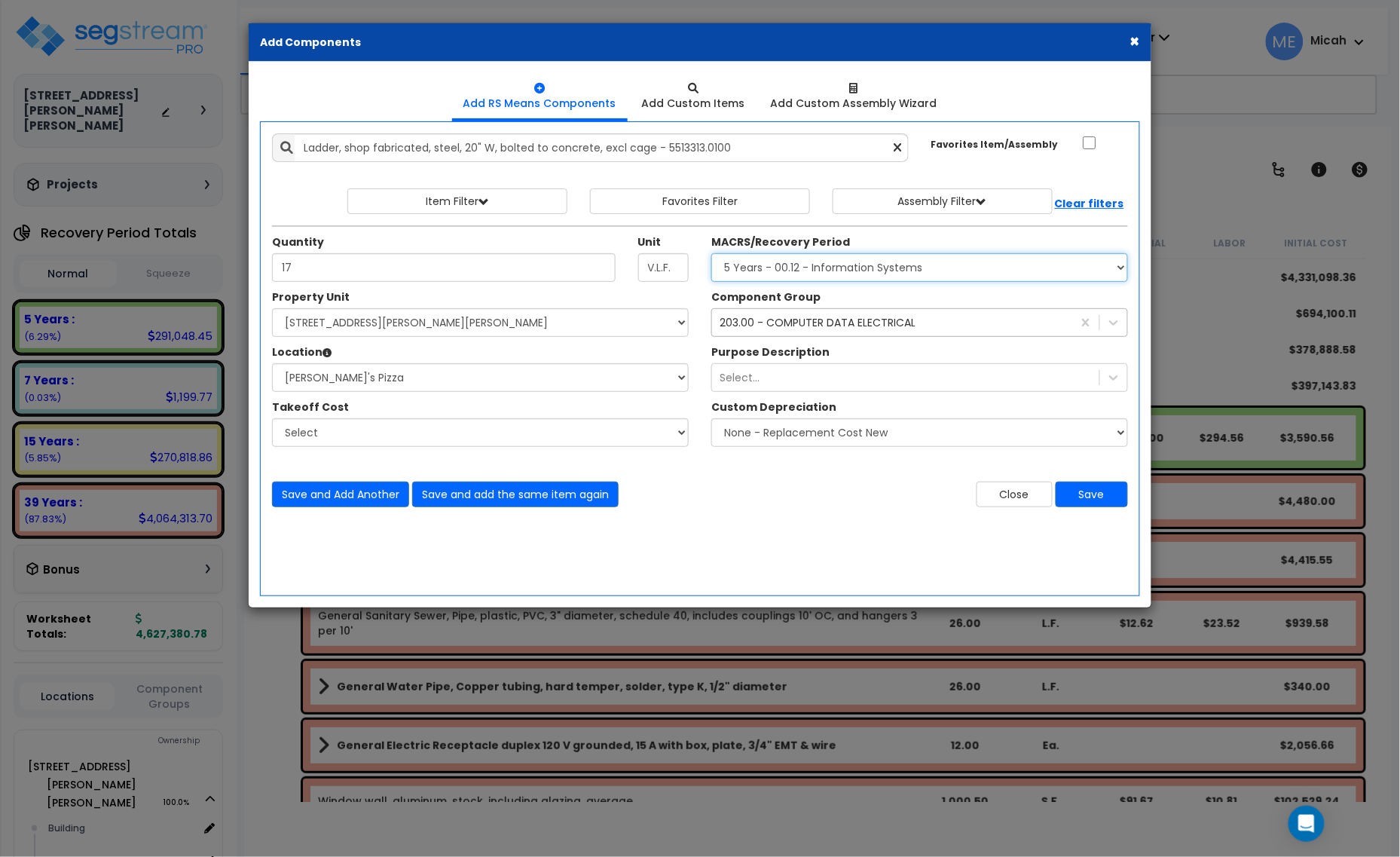
click at [810, 265] on select "Select MACRS/Recovery Period 5 Years - 57.0 - Distributive Trades & Services 5 …" at bounding box center [920, 267] width 417 height 29
select select "3669"
click at [711, 254] on select "Select MACRS/Recovery Period 5 Years - 57.0 - Distributive Trades & Services 5 …" at bounding box center [920, 267] width 417 height 29
click at [781, 324] on div "203.00 - COMPUTER DATA ELECTRICAL" at bounding box center [817, 322] width 196 height 15
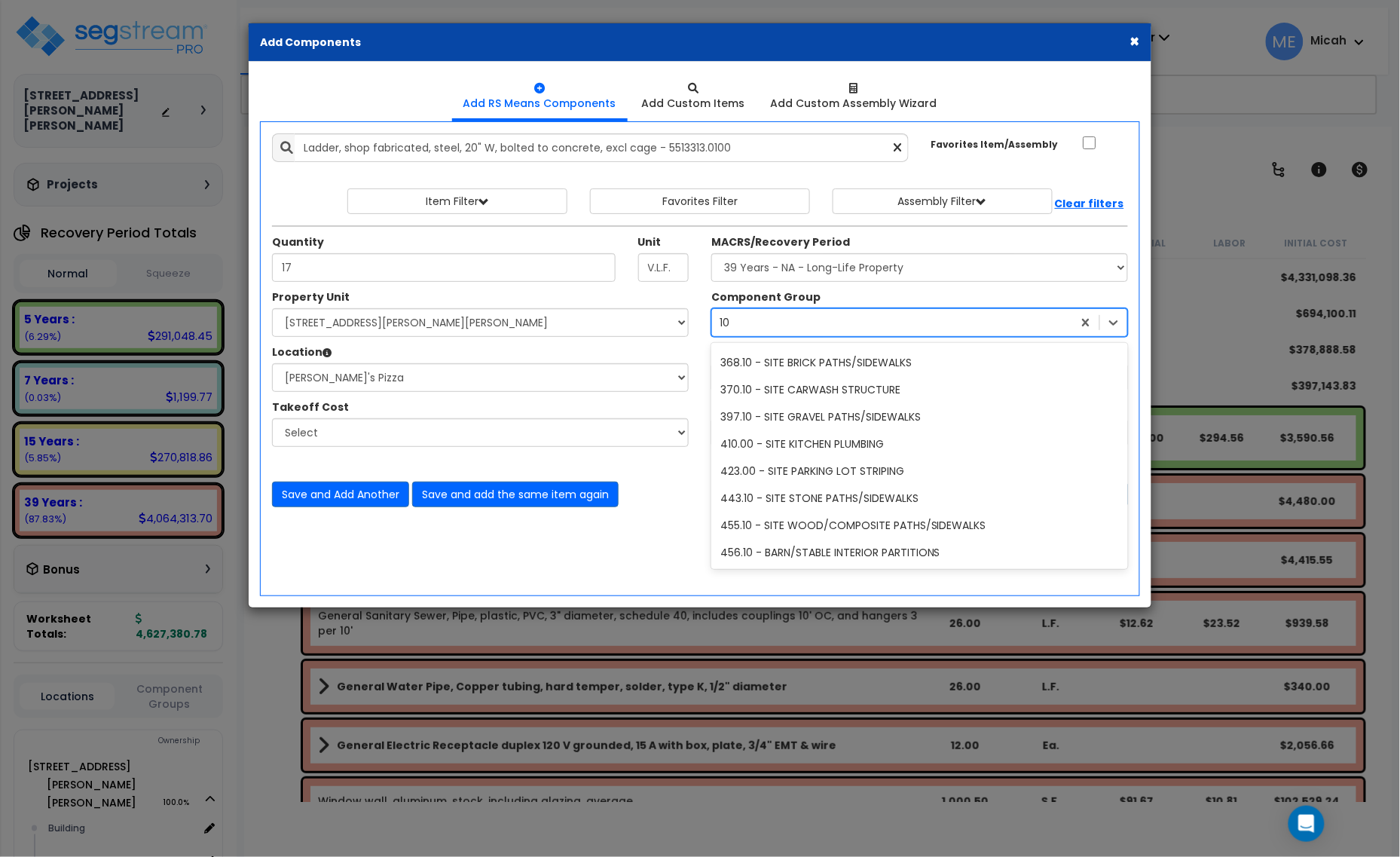
scroll to position [355, 0]
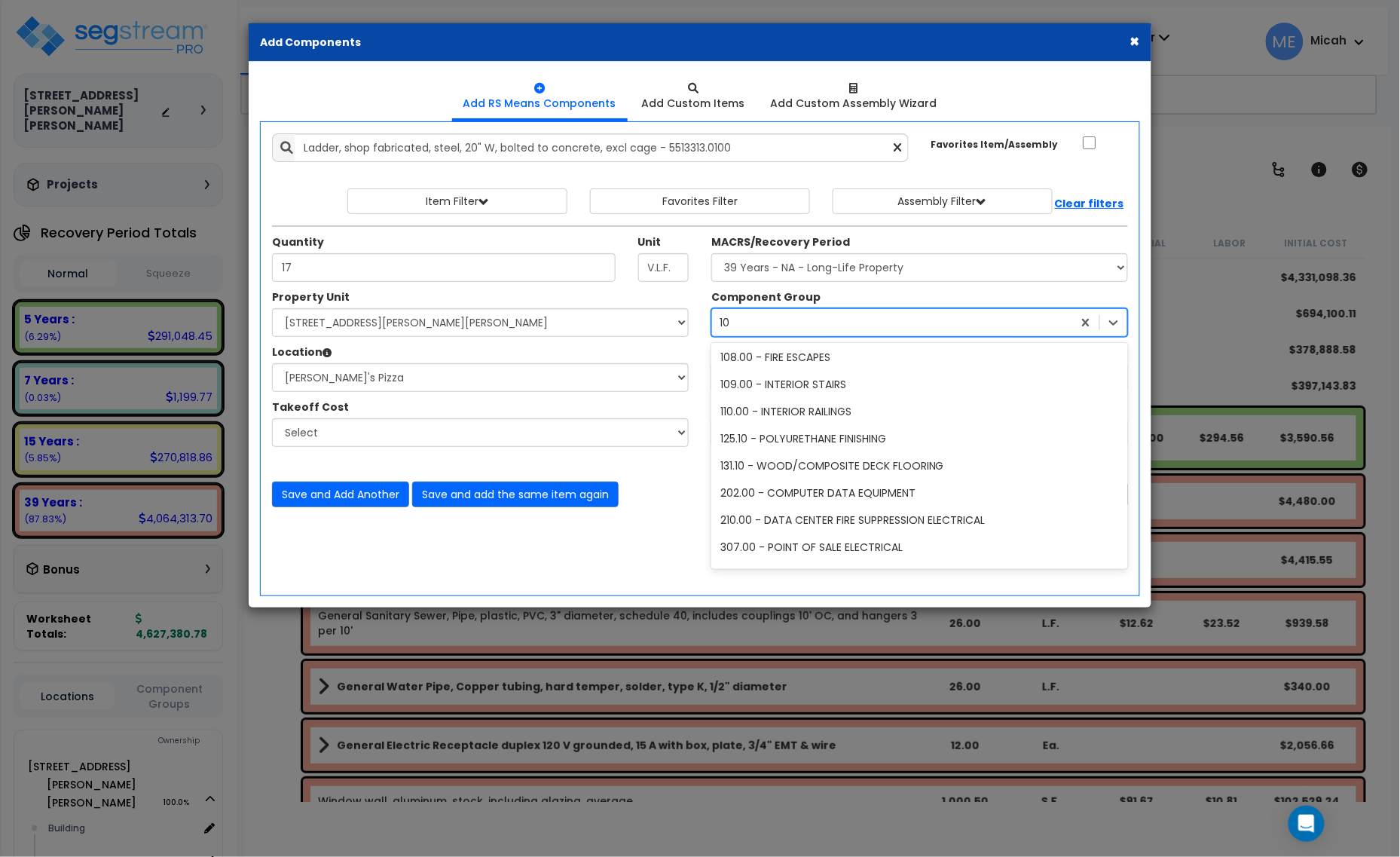
type input "106"
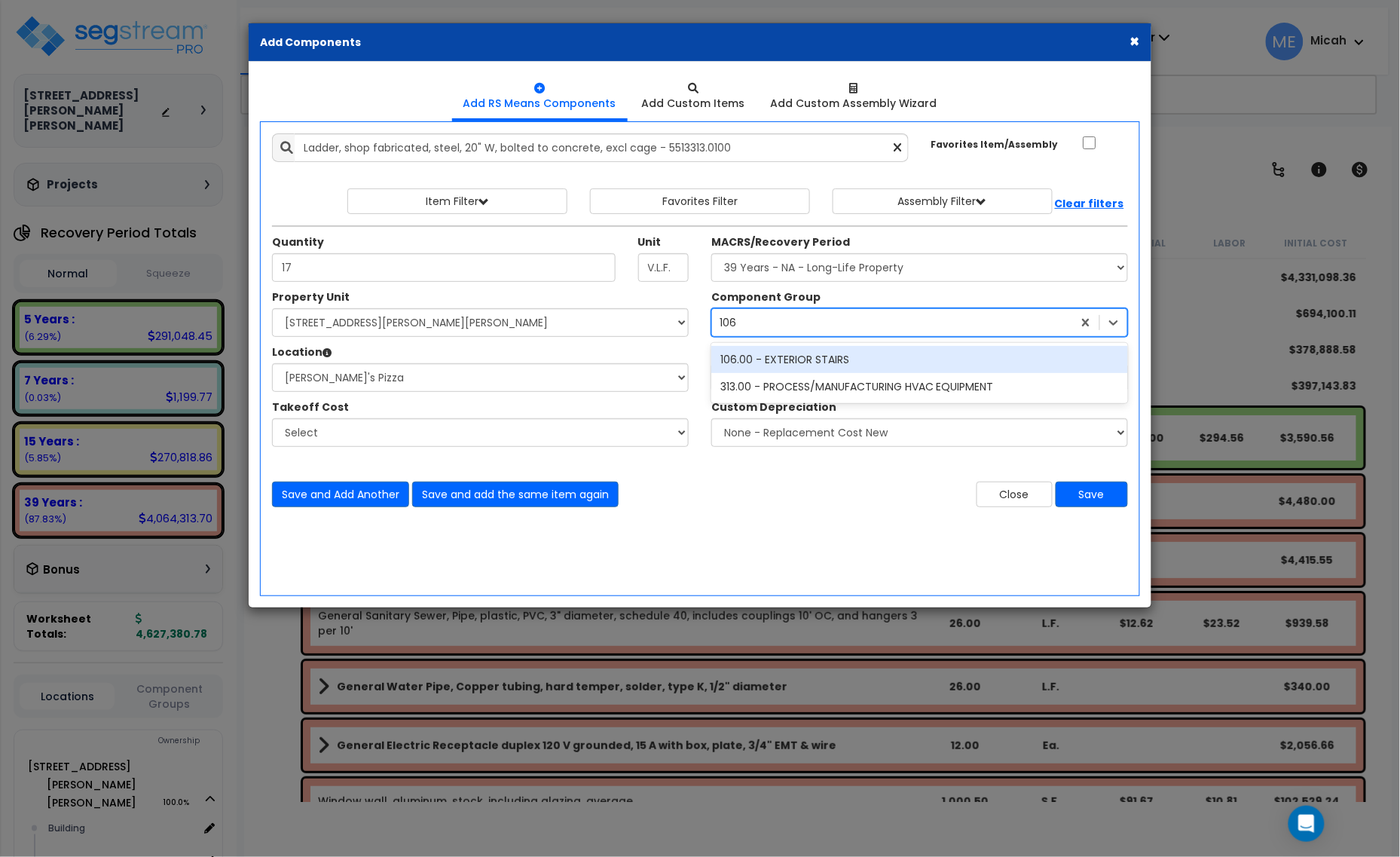
scroll to position [0, 0]
click at [786, 364] on div "106.00 - EXTERIOR STAIRS" at bounding box center [920, 360] width 417 height 27
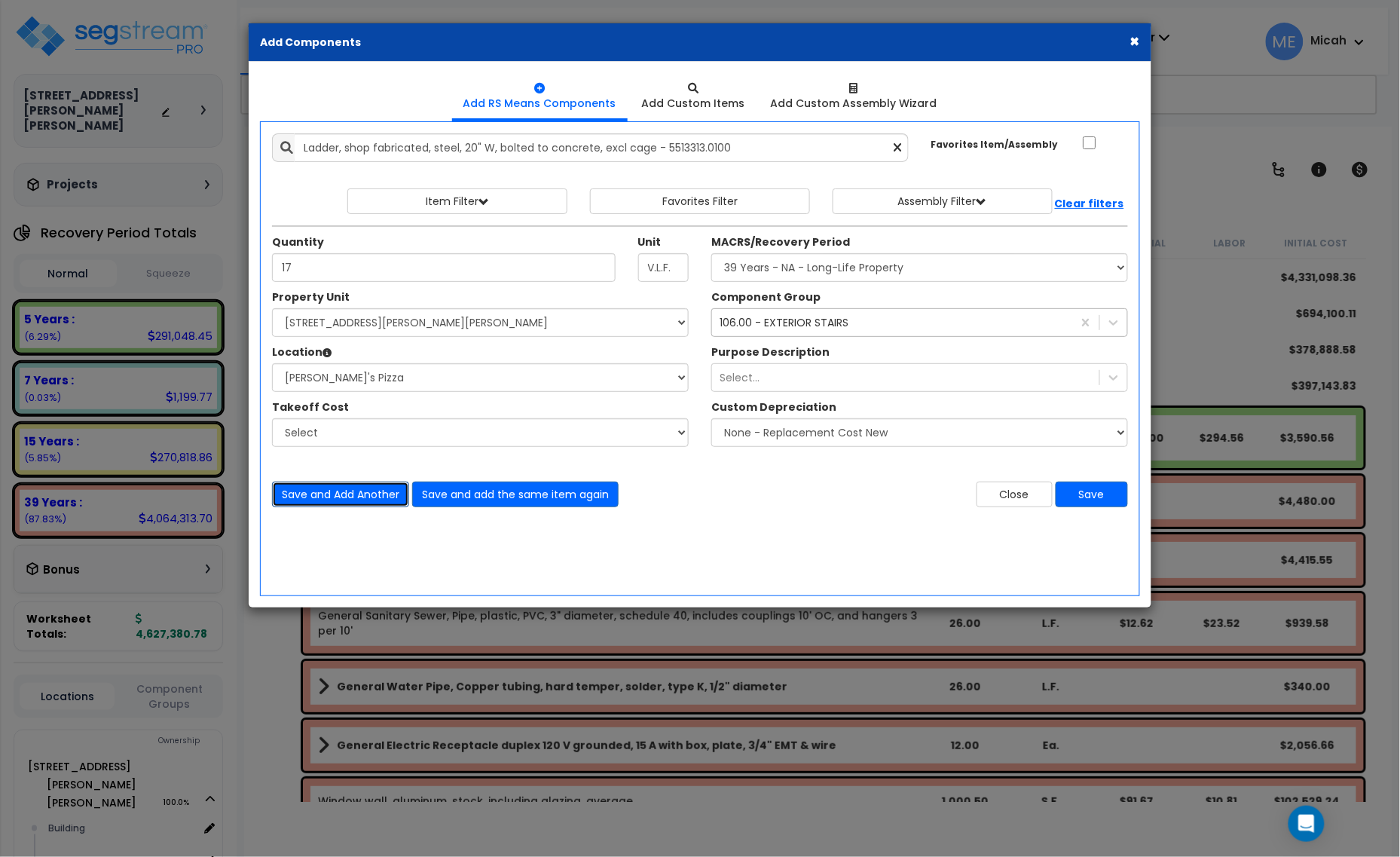
click at [346, 494] on button "Save and Add Another" at bounding box center [340, 494] width 137 height 26
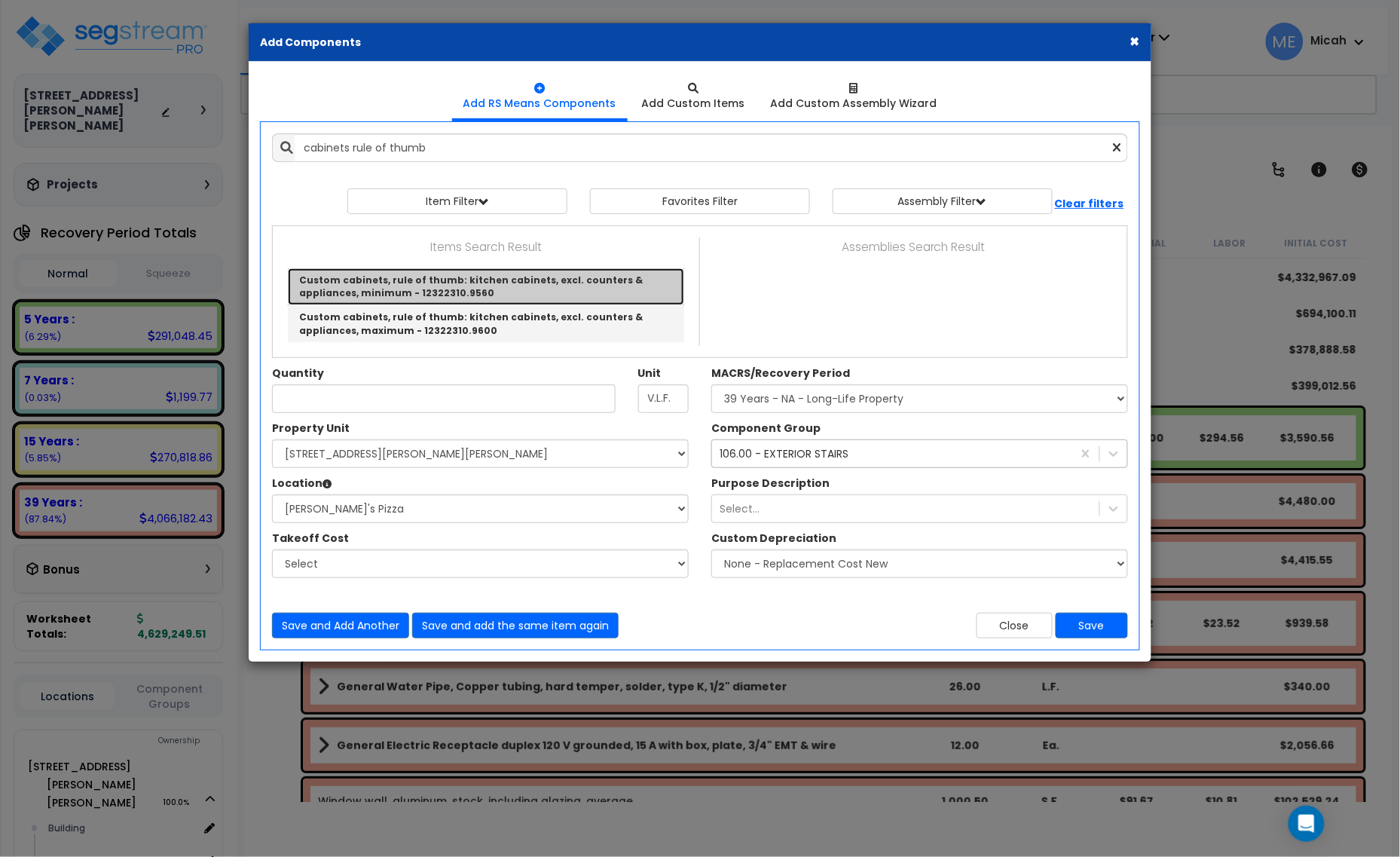
click at [486, 277] on link "Custom cabinets, rule of thumb: kitchen cabinets, excl. counters & appliances, …" at bounding box center [486, 286] width 396 height 37
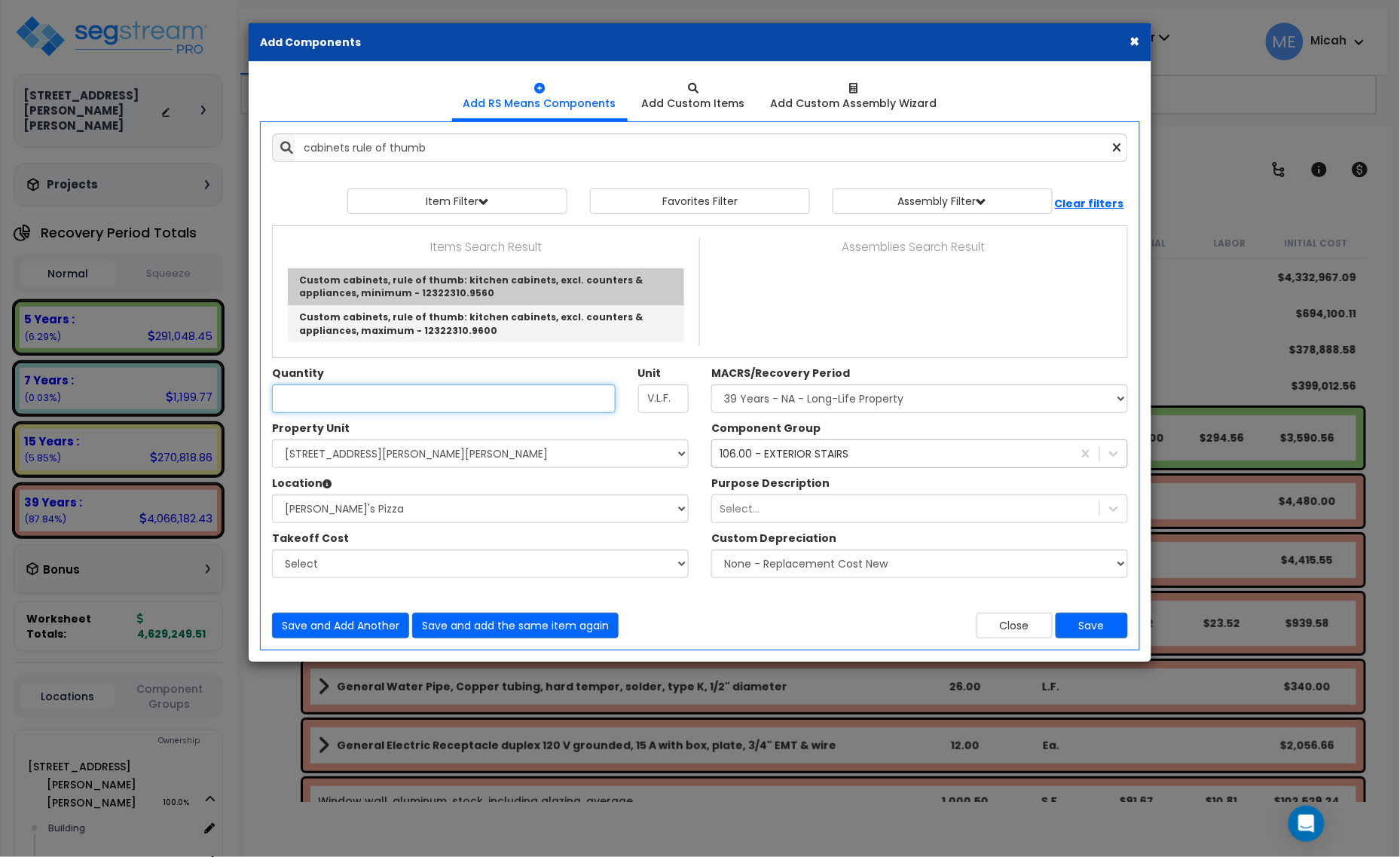
type input "Custom cabinets, rule of thumb: kitchen cabinets, excl. counters & appliances, …"
checkbox input "true"
type input "L.F."
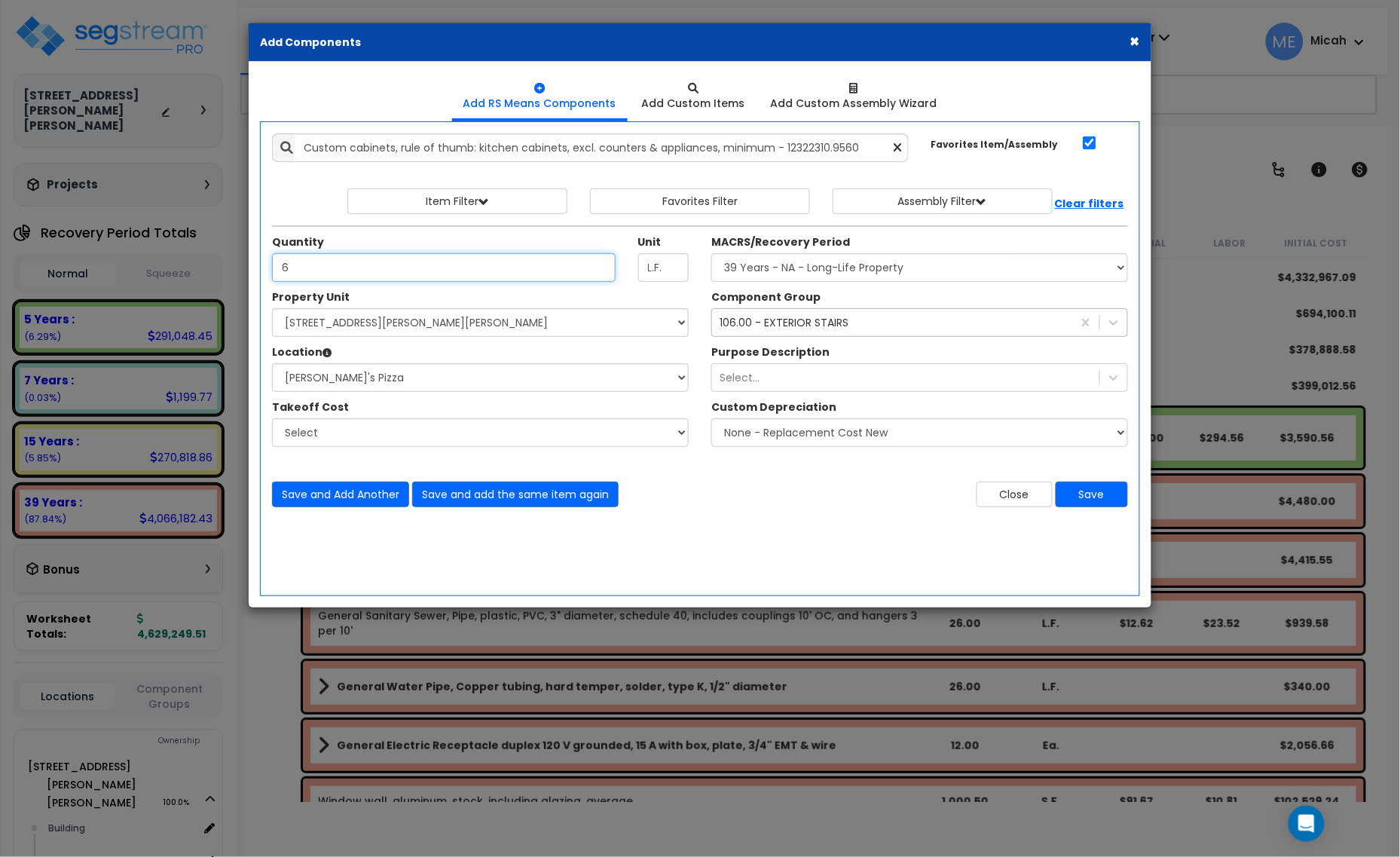
type input "6"
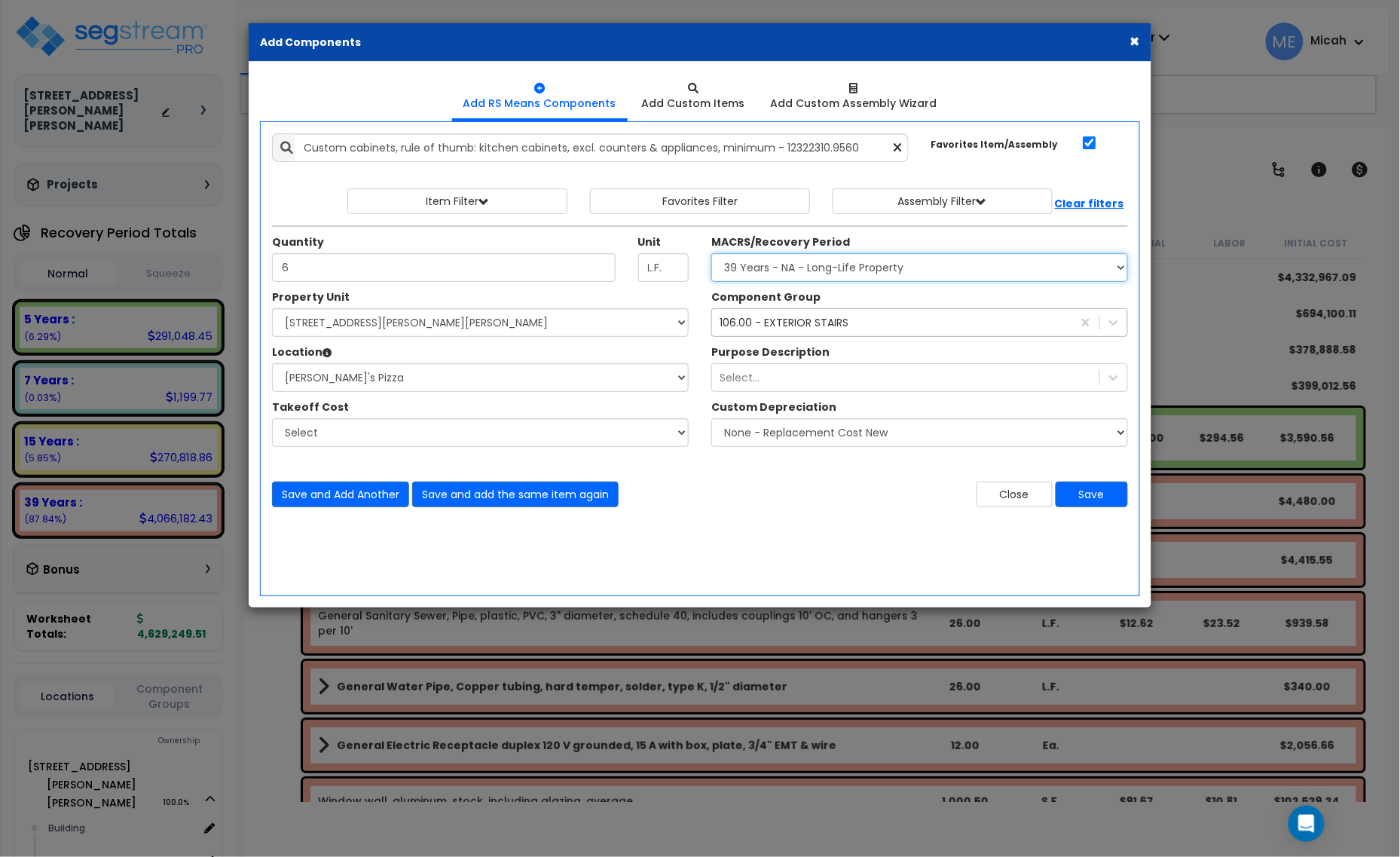
click at [756, 269] on select "Select MACRS/Recovery Period 5 Years - 57.0 - Distributive Trades & Services 5 …" at bounding box center [920, 267] width 417 height 29
select select "3668"
click at [711, 254] on select "Select MACRS/Recovery Period 5 Years - 57.0 - Distributive Trades & Services 5 …" at bounding box center [920, 267] width 417 height 29
click at [805, 325] on div "106.00 - EXTERIOR STAIRS" at bounding box center [784, 322] width 129 height 15
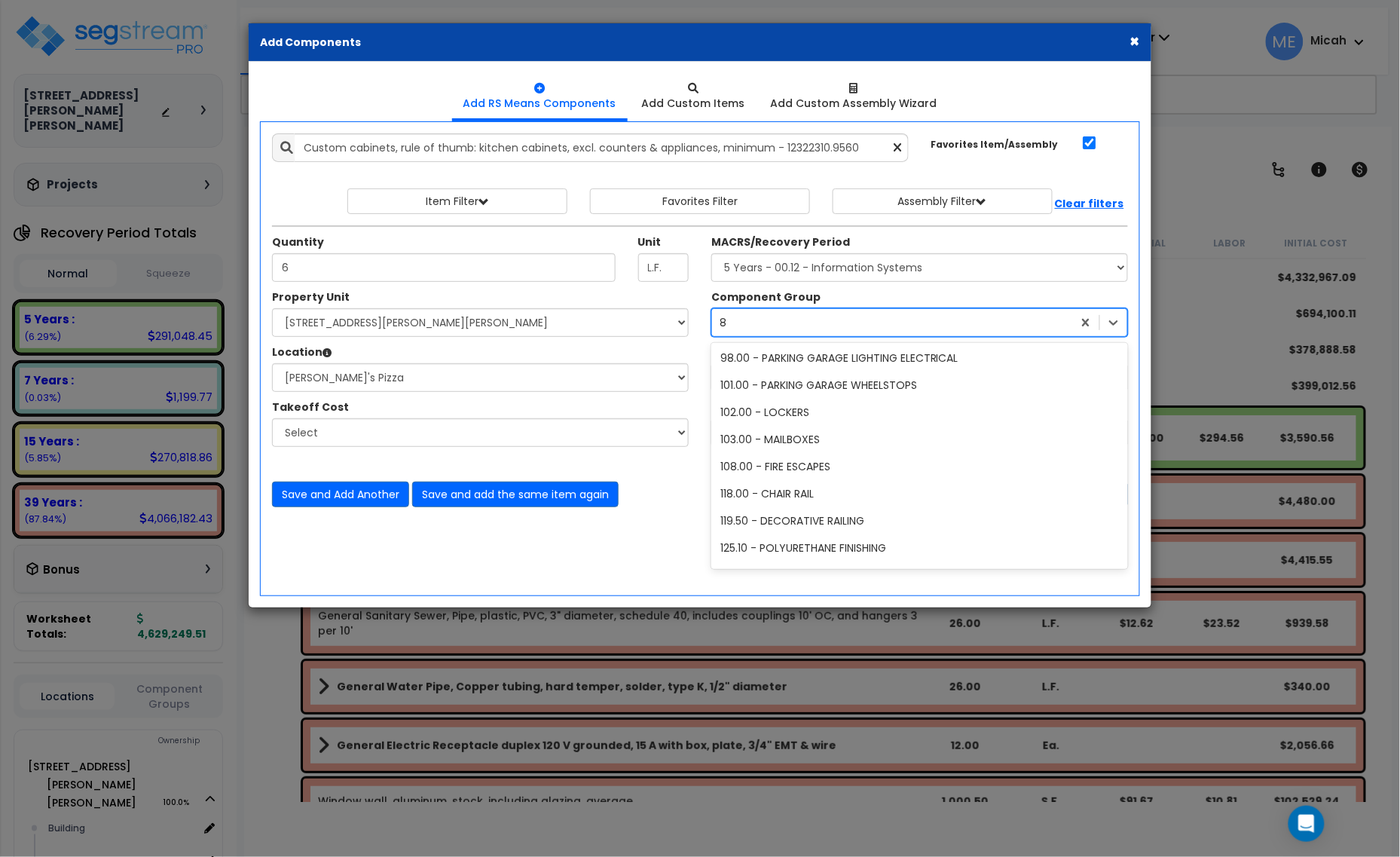
type input "84"
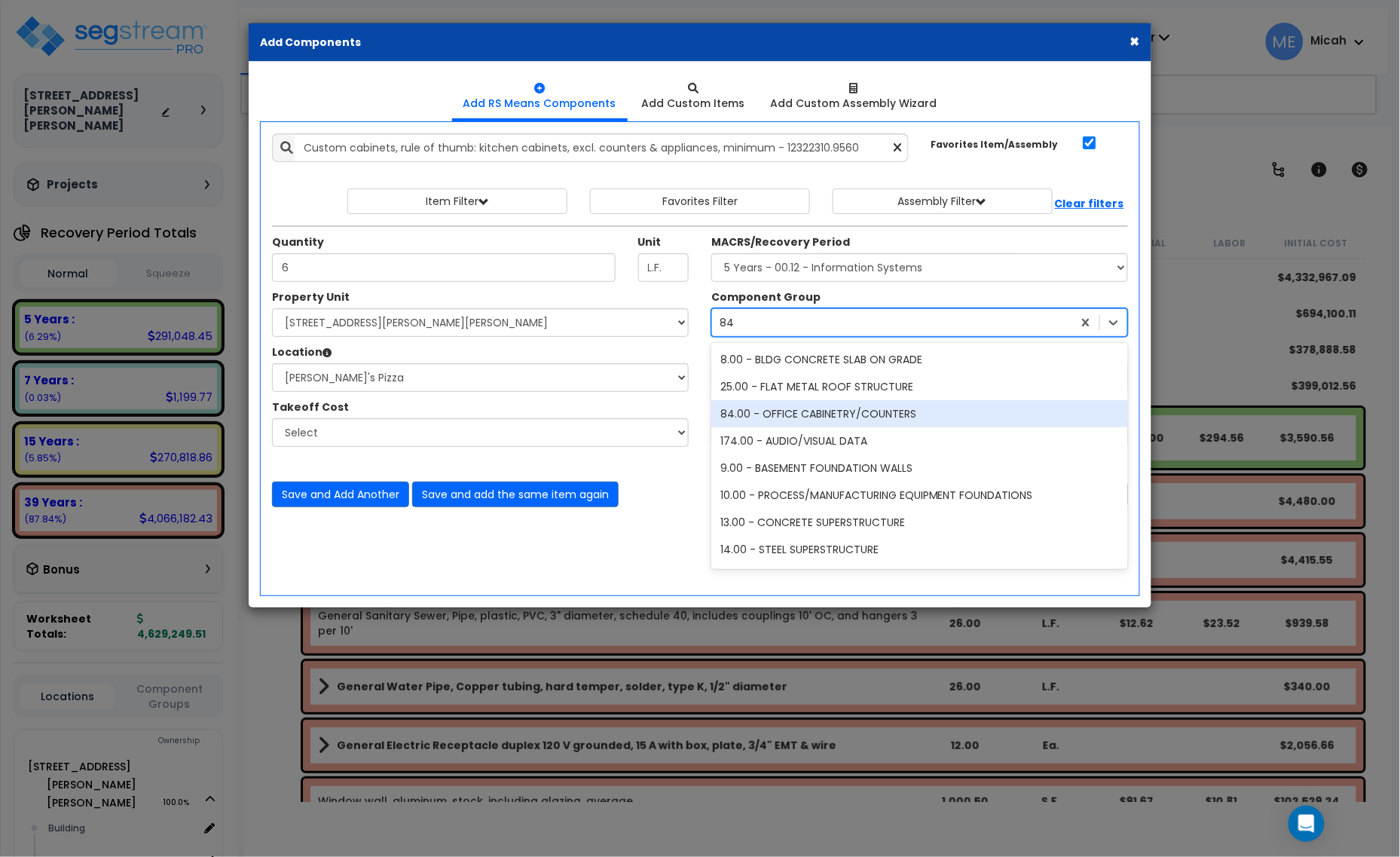
click at [809, 409] on div "84.00 - OFFICE CABINETRY/COUNTERS" at bounding box center [920, 413] width 417 height 27
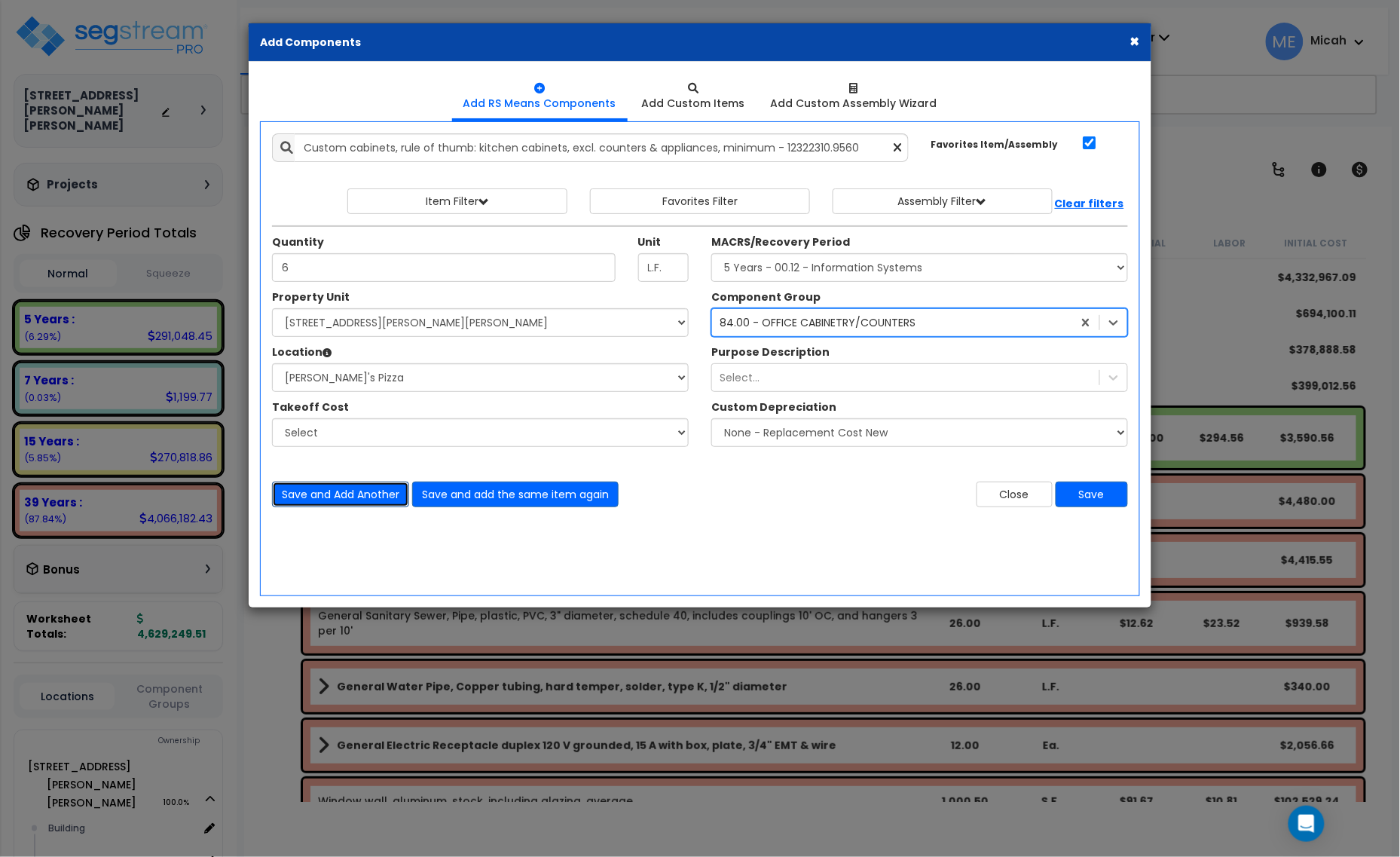
click at [374, 491] on button "Save and Add Another" at bounding box center [340, 494] width 137 height 26
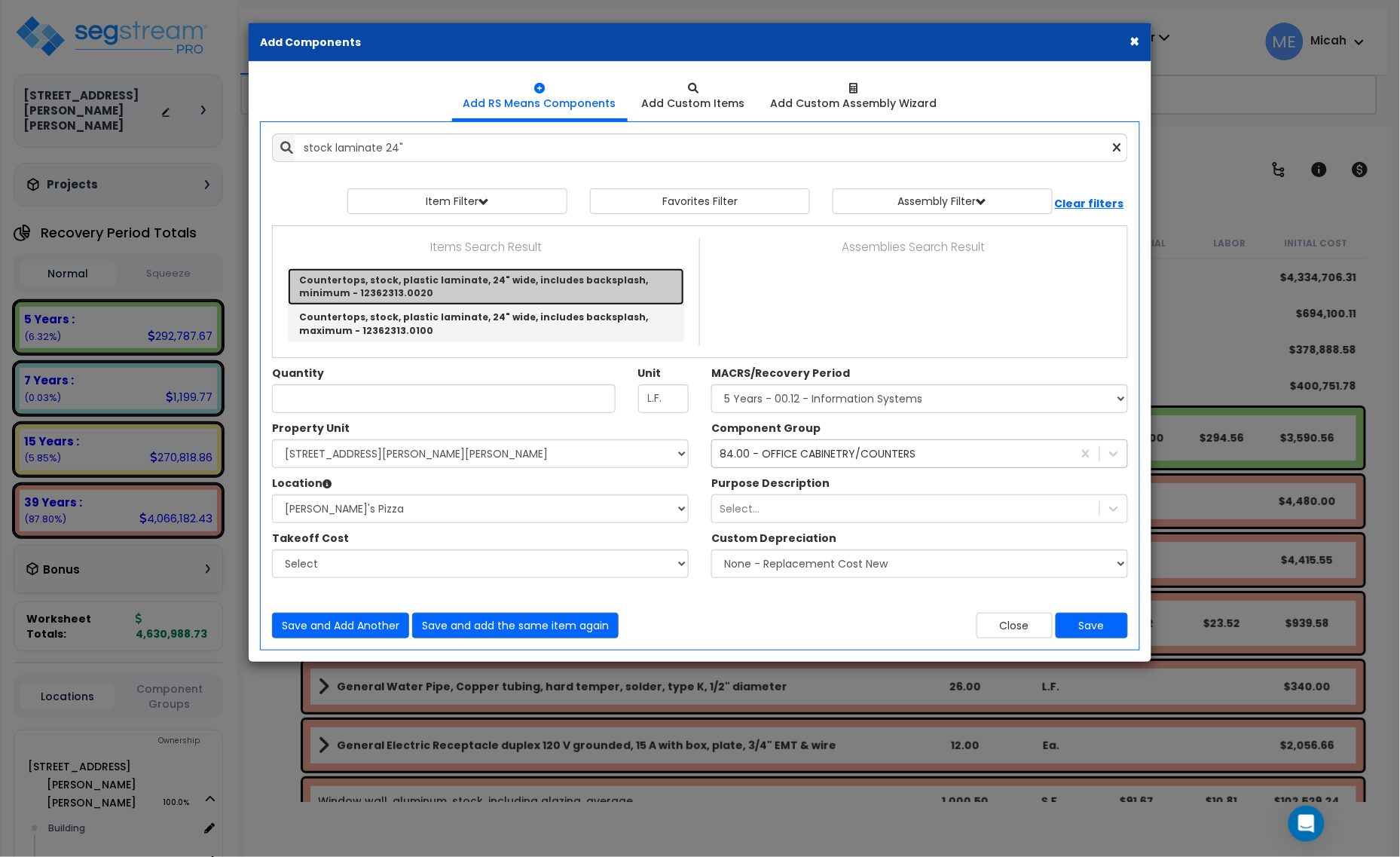
click at [570, 289] on link "Countertops, stock, plastic laminate, 24" wide, includes backsplash, minimum - …" at bounding box center [486, 286] width 396 height 37
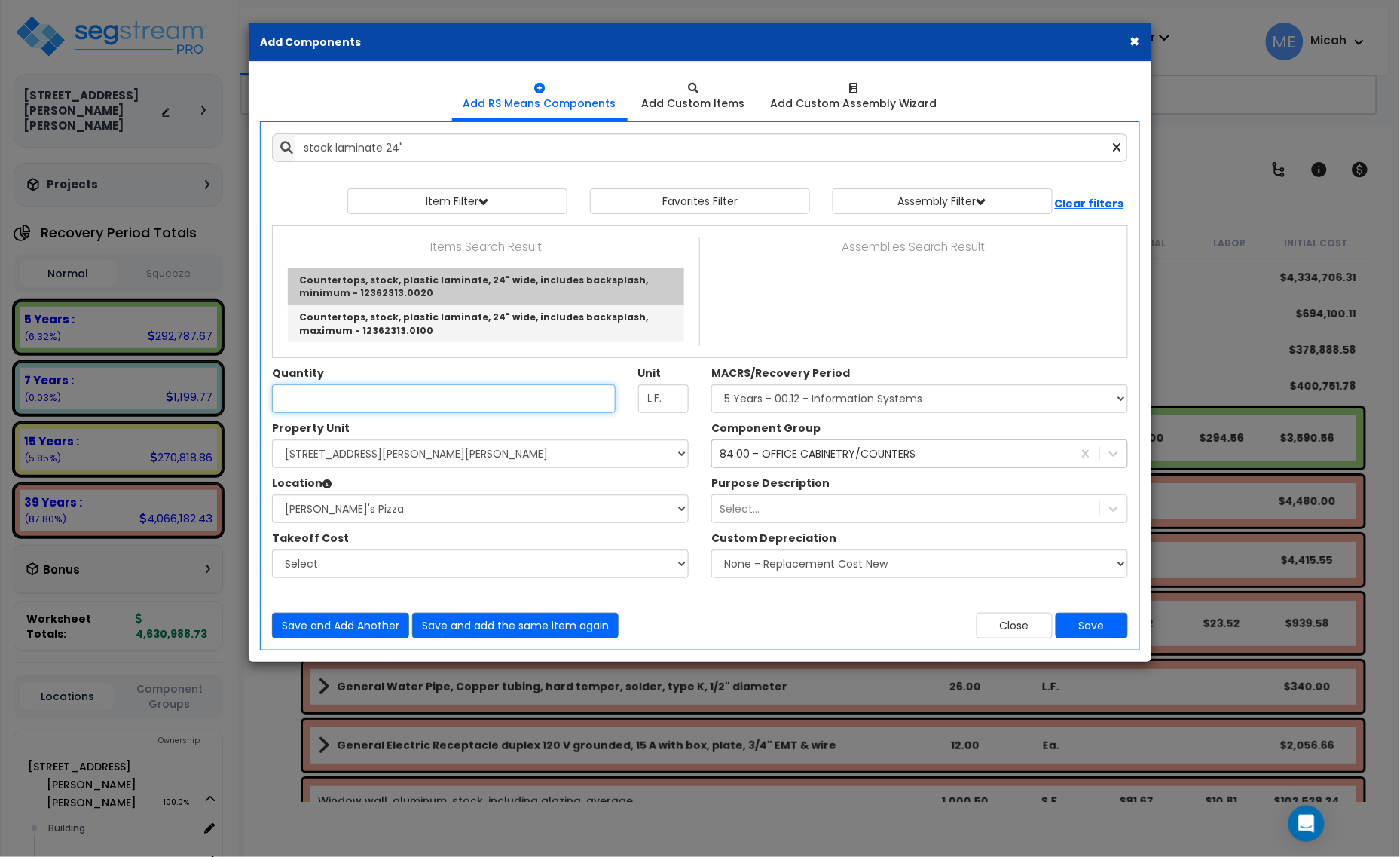
type input "Countertops, stock, plastic laminate, 24" wide, includes backsplash, minimum - …"
checkbox input "false"
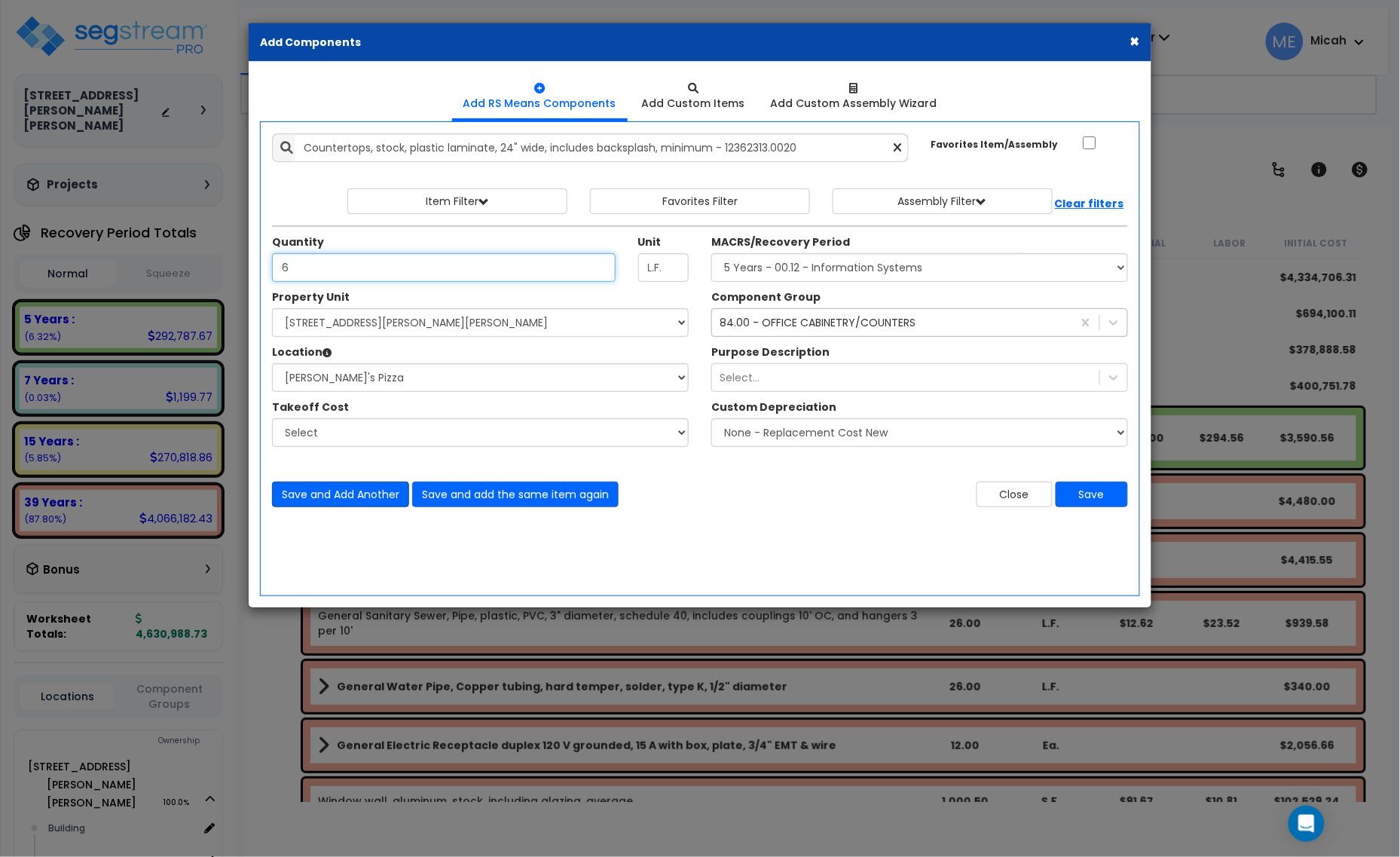
type input "6"
click at [370, 488] on button "Save and Add Another" at bounding box center [340, 494] width 137 height 26
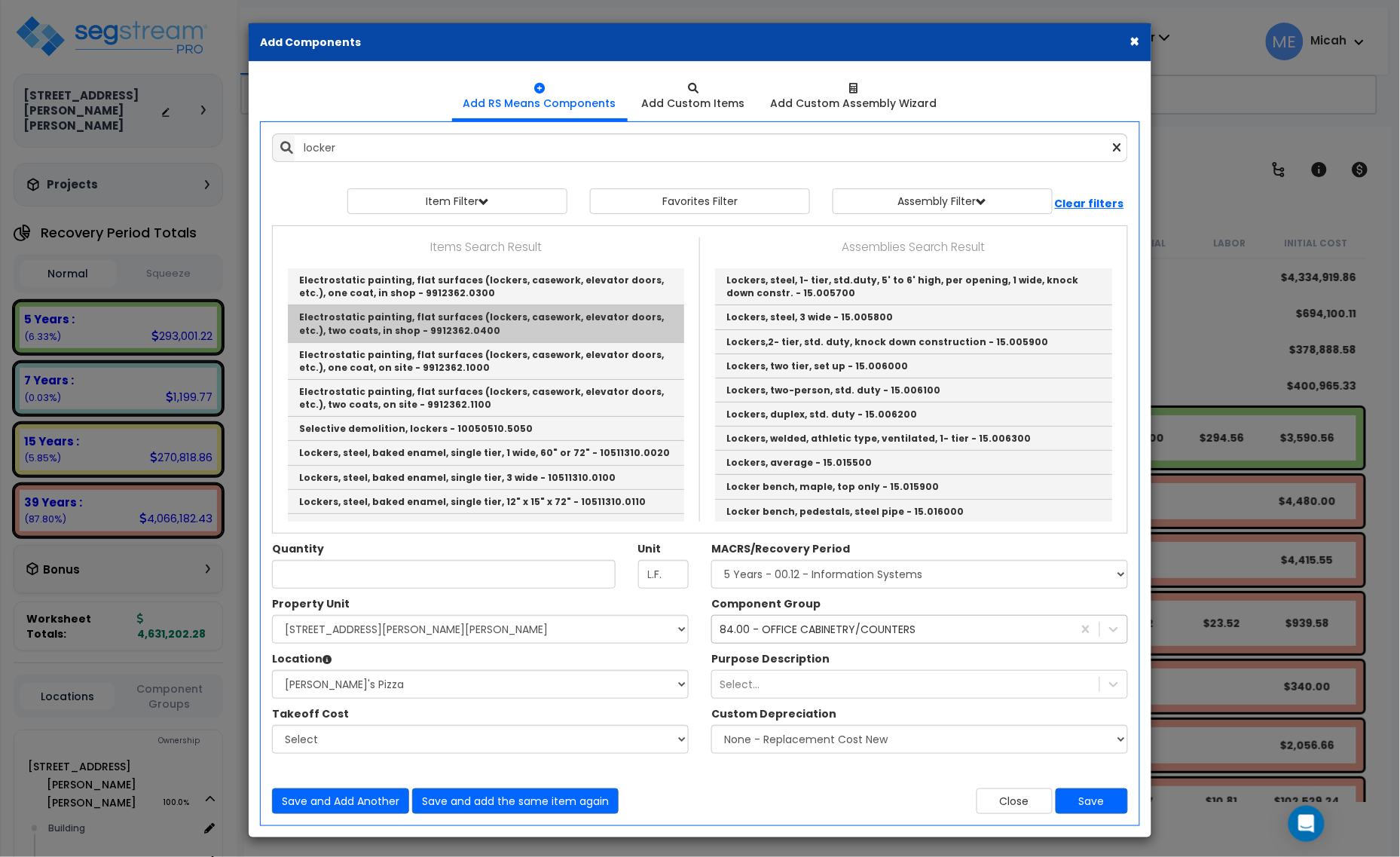
scroll to position [94, 0]
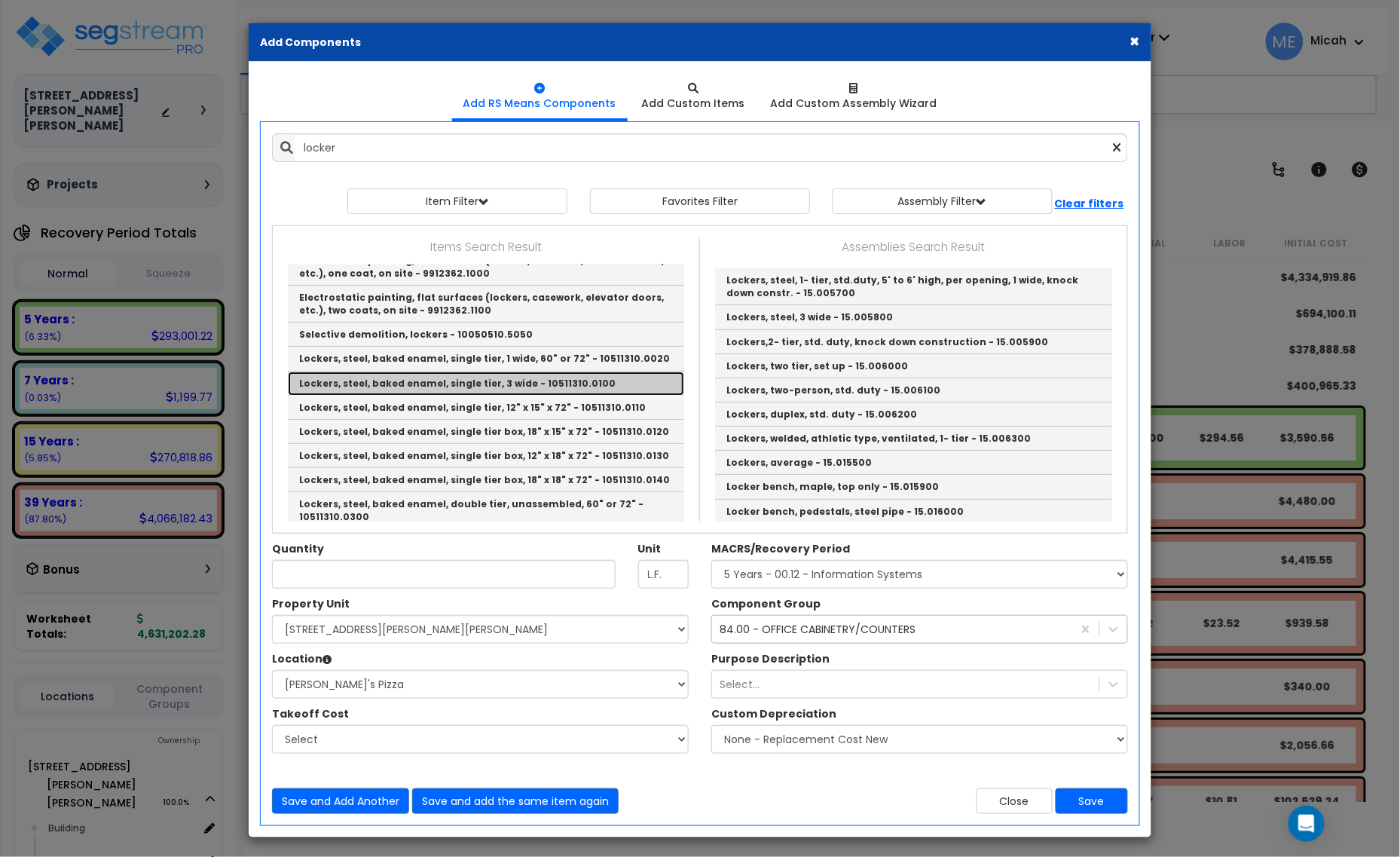
click at [471, 385] on link "Lockers, steel, baked enamel, single tier, 3 wide - 10511310.0100" at bounding box center [486, 383] width 396 height 24
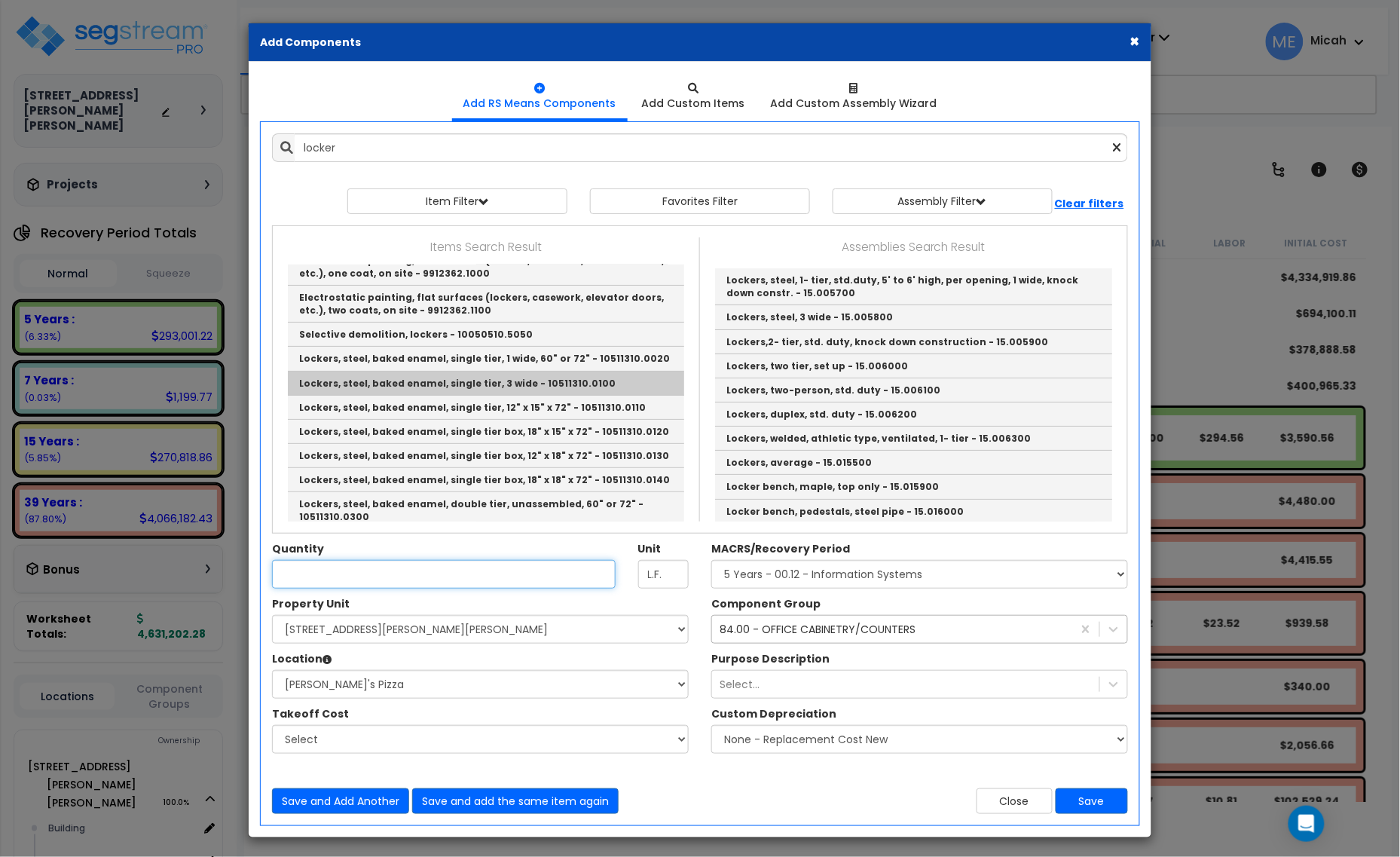
type input "Lockers, steel, baked enamel, single tier, 3 wide - 10511310.0100"
checkbox input "true"
type input "Opng."
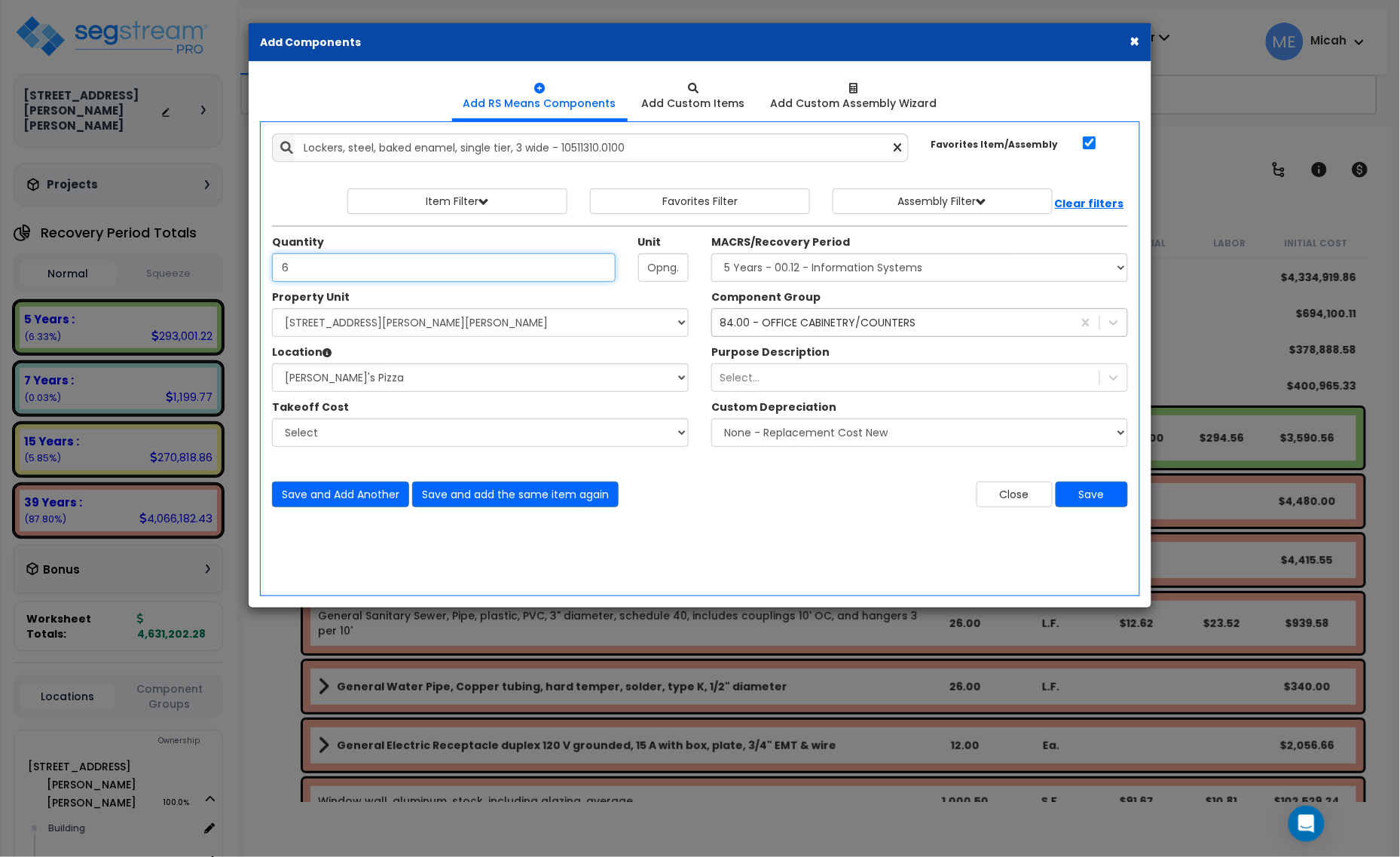
type input "6"
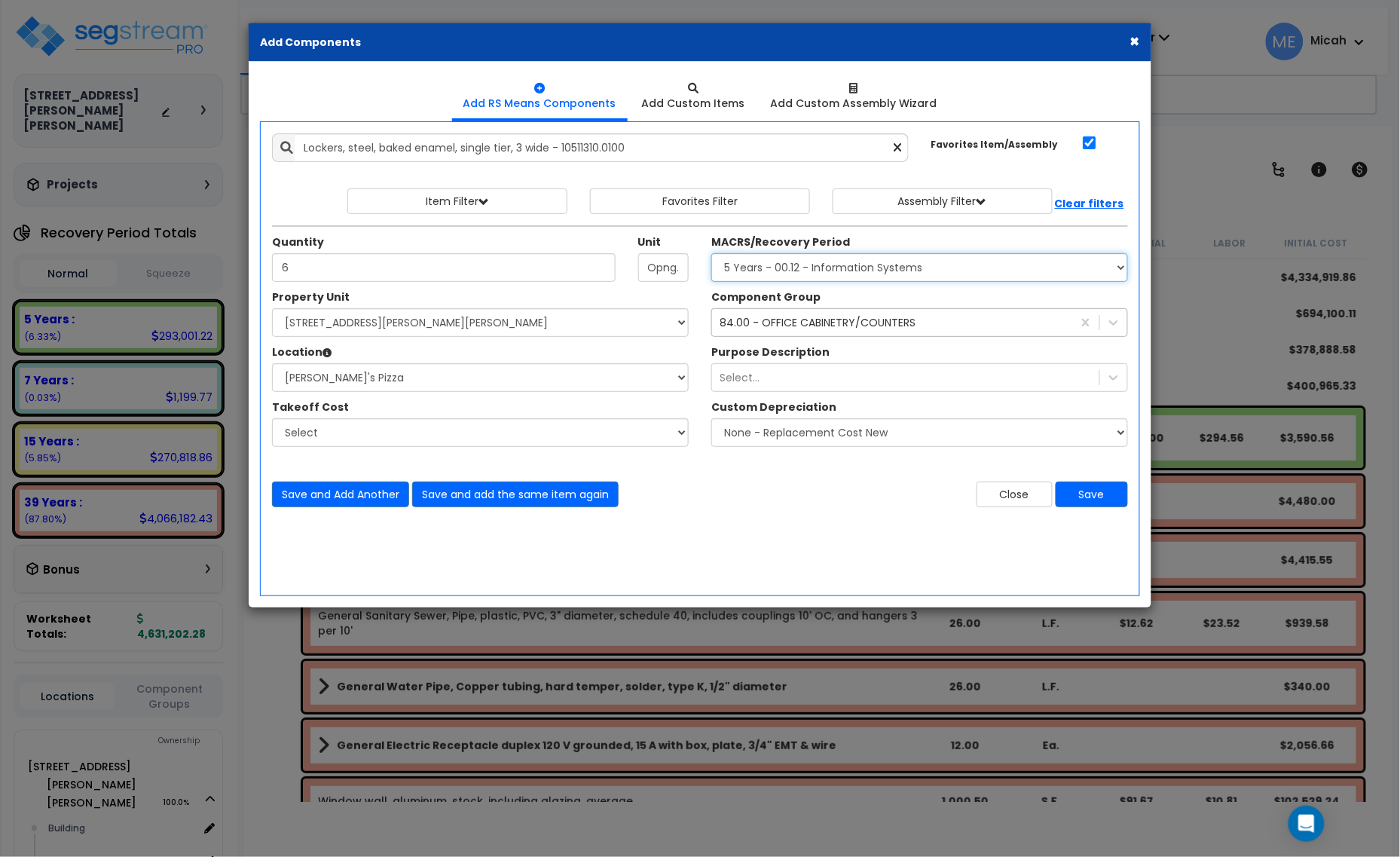
click at [887, 261] on select "Select MACRS/Recovery Period 5 Years - 57.0 - Distributive Trades & Services 5 …" at bounding box center [920, 267] width 417 height 29
select select "3667"
click at [711, 254] on select "Select MACRS/Recovery Period 5 Years - 57.0 - Distributive Trades & Services 5 …" at bounding box center [920, 267] width 417 height 29
click at [796, 323] on div "84.00 - OFFICE CABINETRY/COUNTERS" at bounding box center [817, 322] width 196 height 15
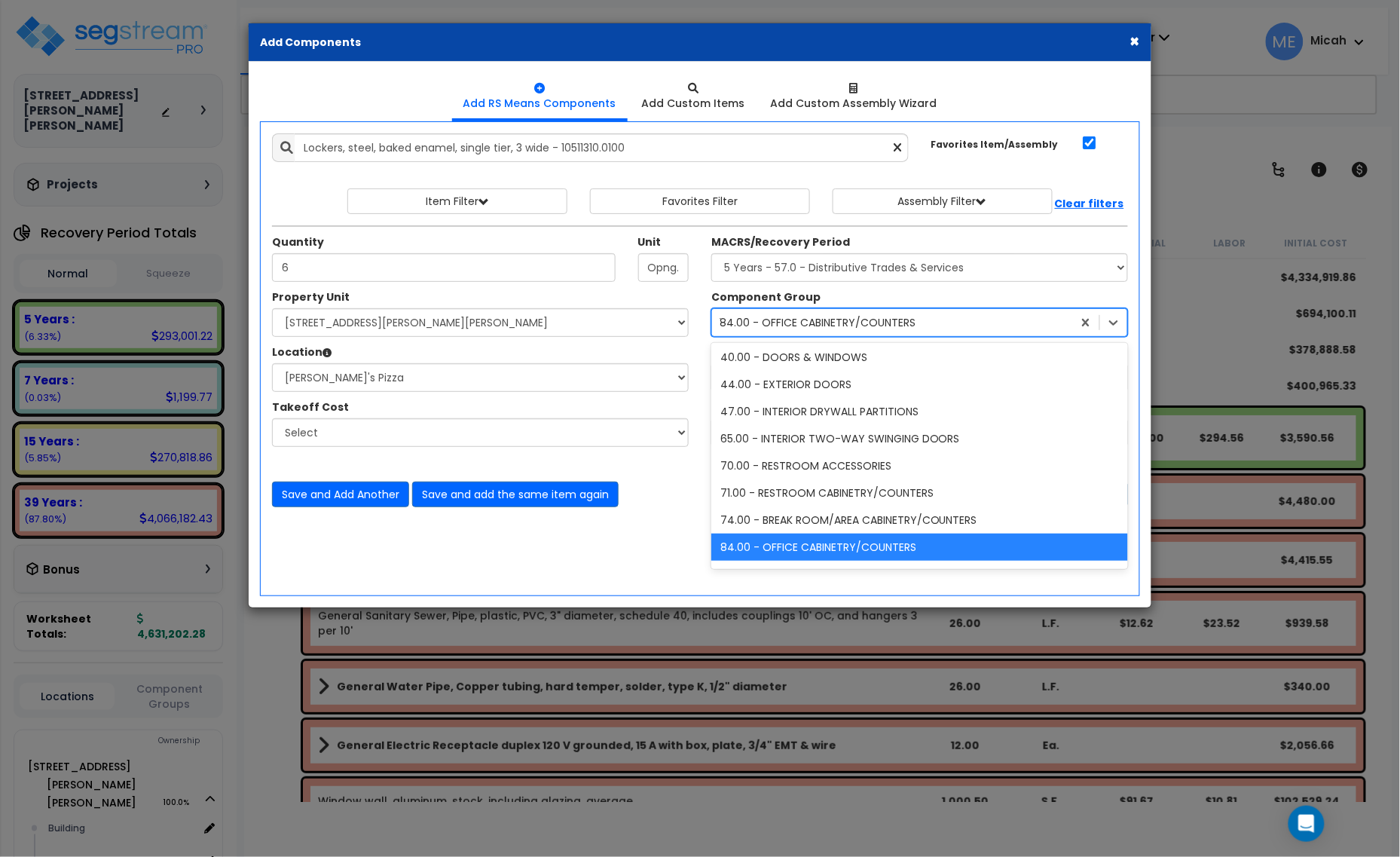
scroll to position [0, 0]
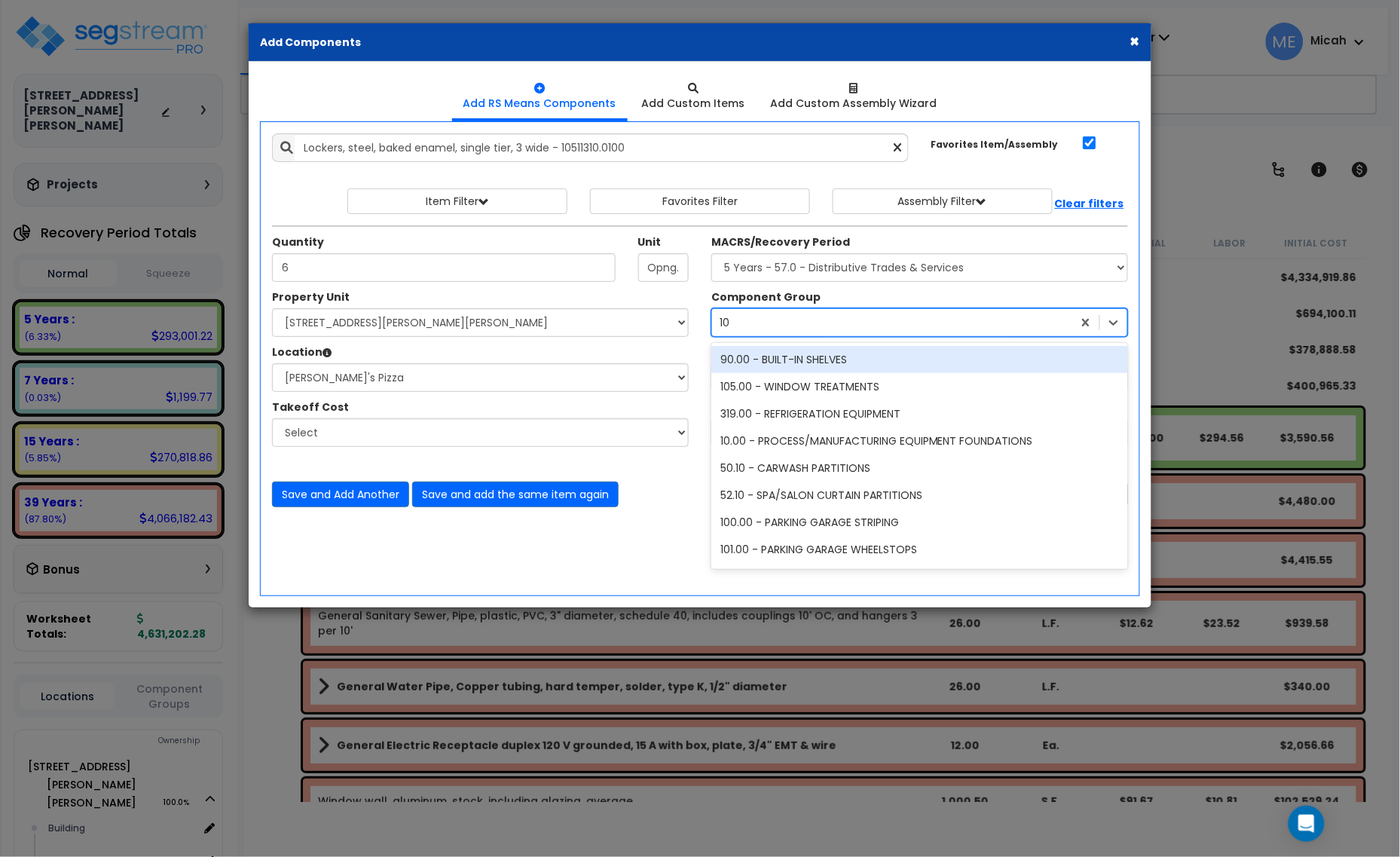
type input "102"
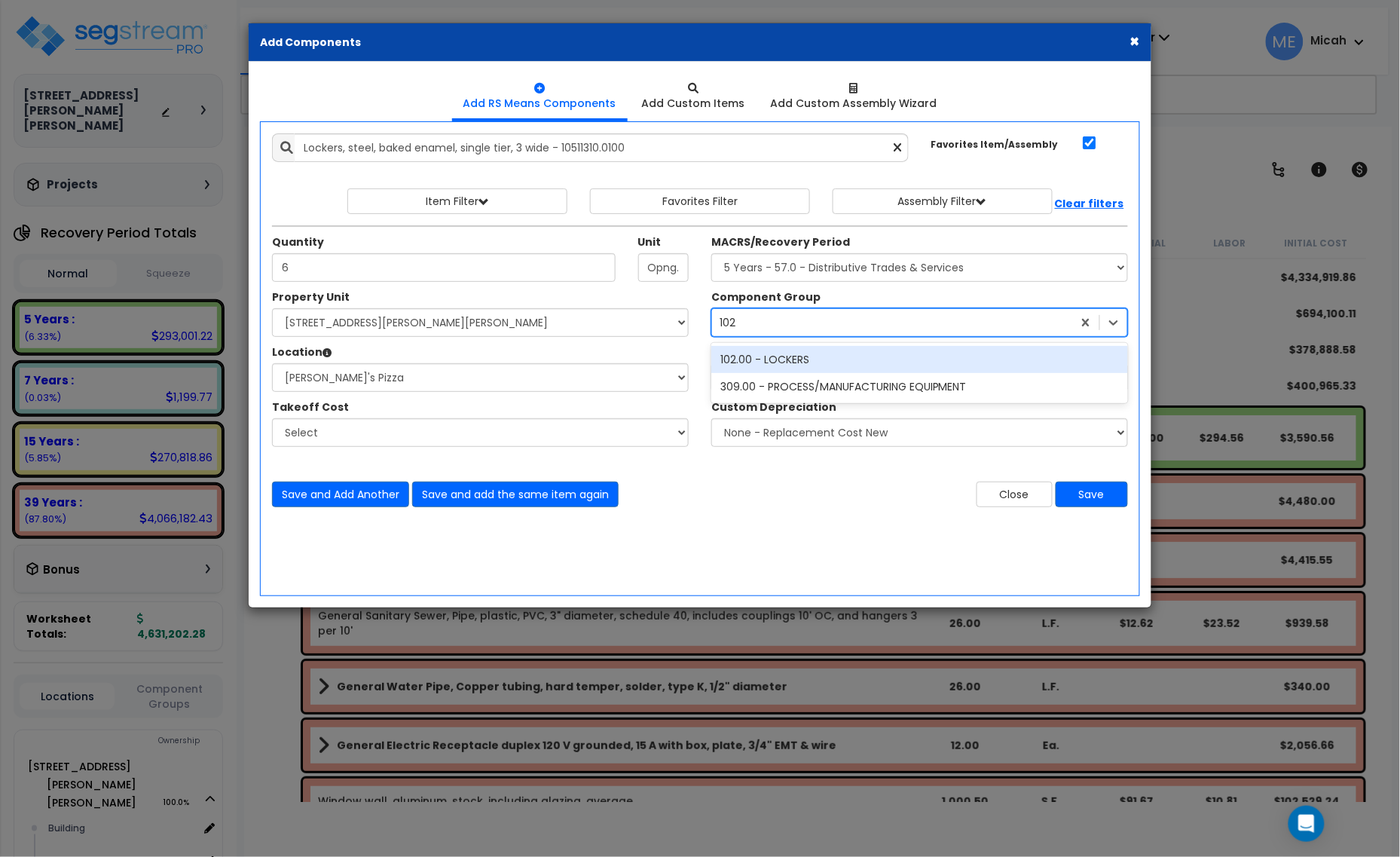
click at [780, 361] on div "102.00 - LOCKERS" at bounding box center [920, 360] width 417 height 27
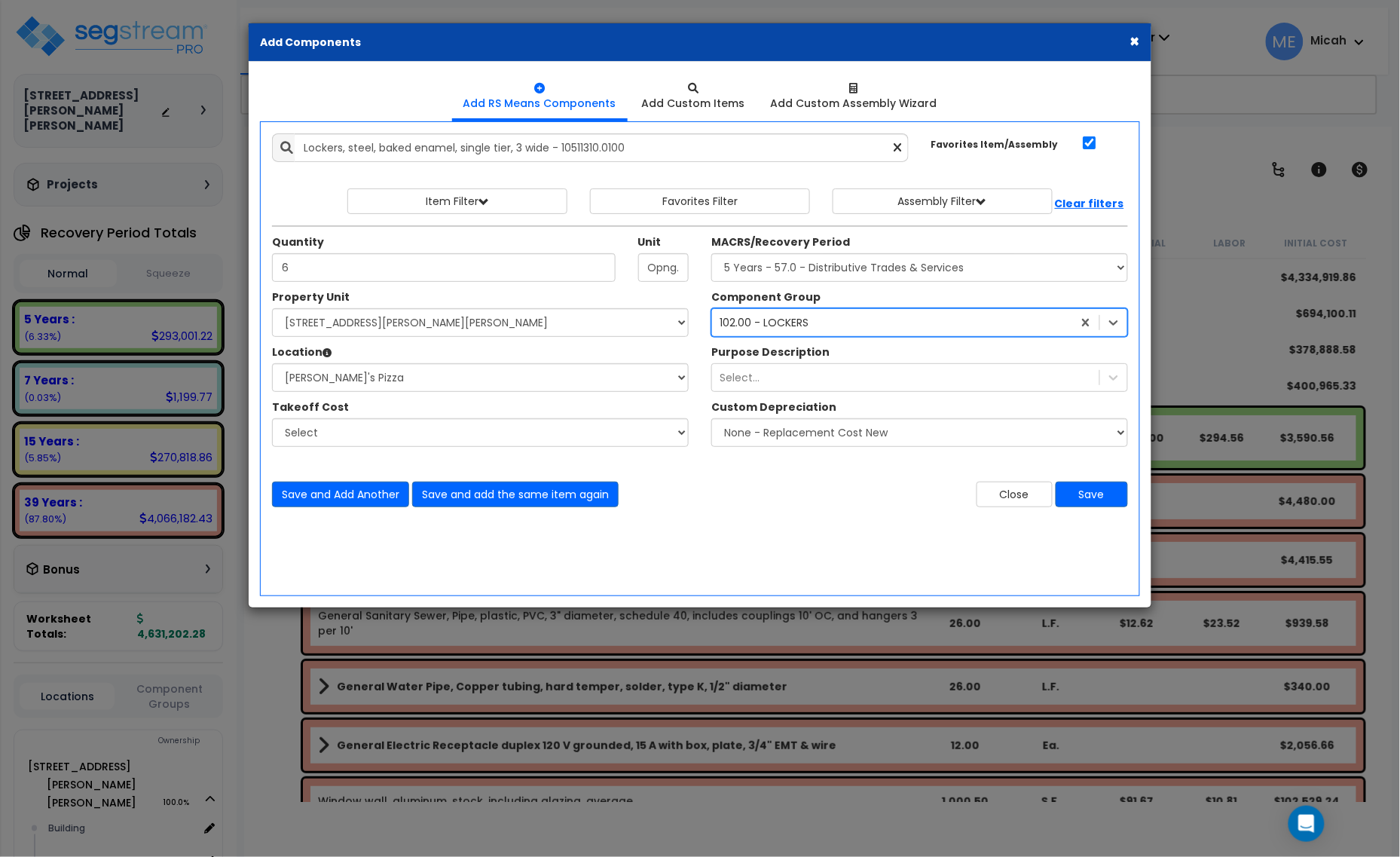
click at [311, 509] on div "Add Items Add Assemblies Both 10251668 Select 6" at bounding box center [700, 319] width 878 height 396
click at [335, 495] on button "Save and Add Another" at bounding box center [340, 494] width 137 height 26
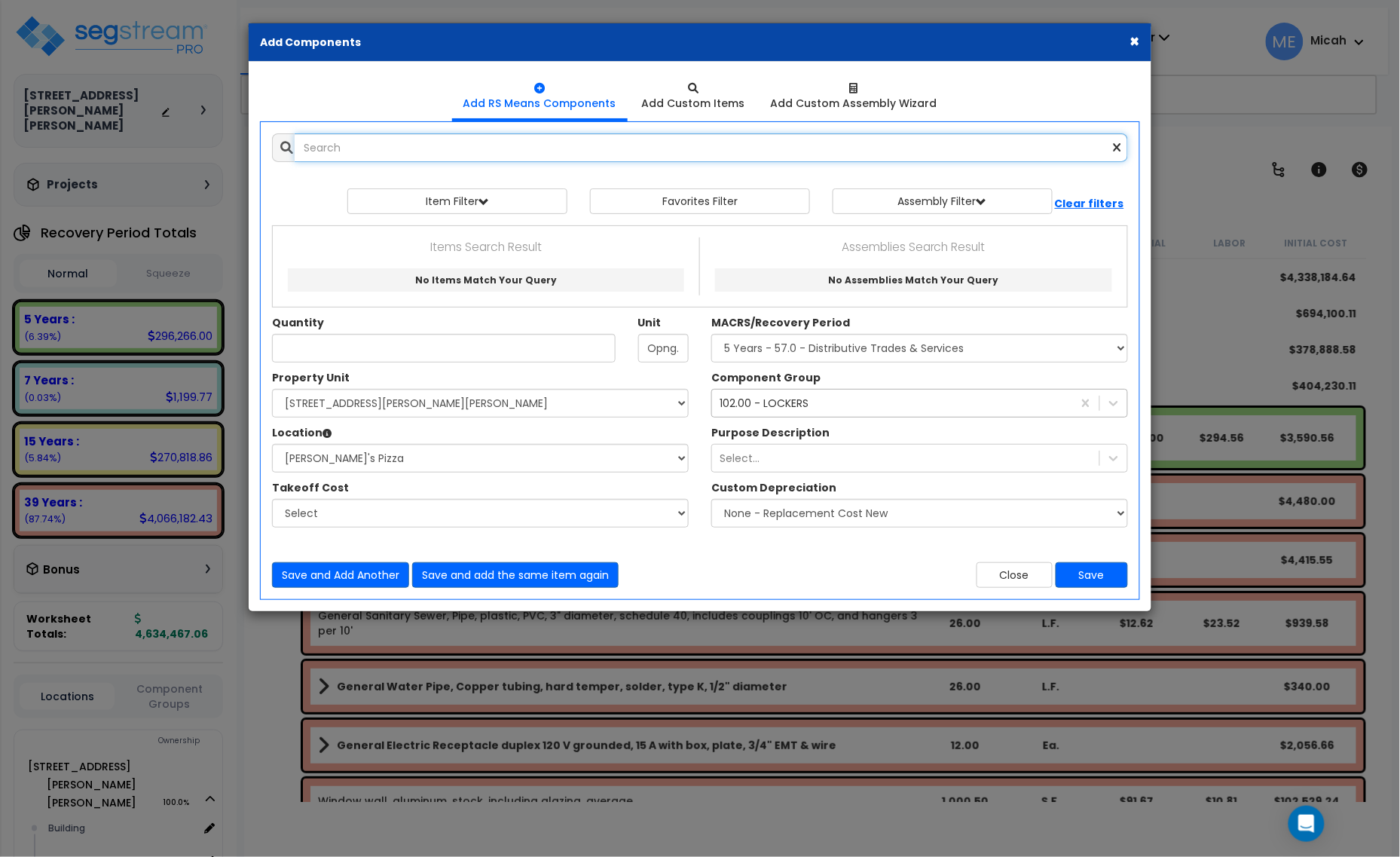
click at [426, 155] on input "text" at bounding box center [711, 148] width 834 height 29
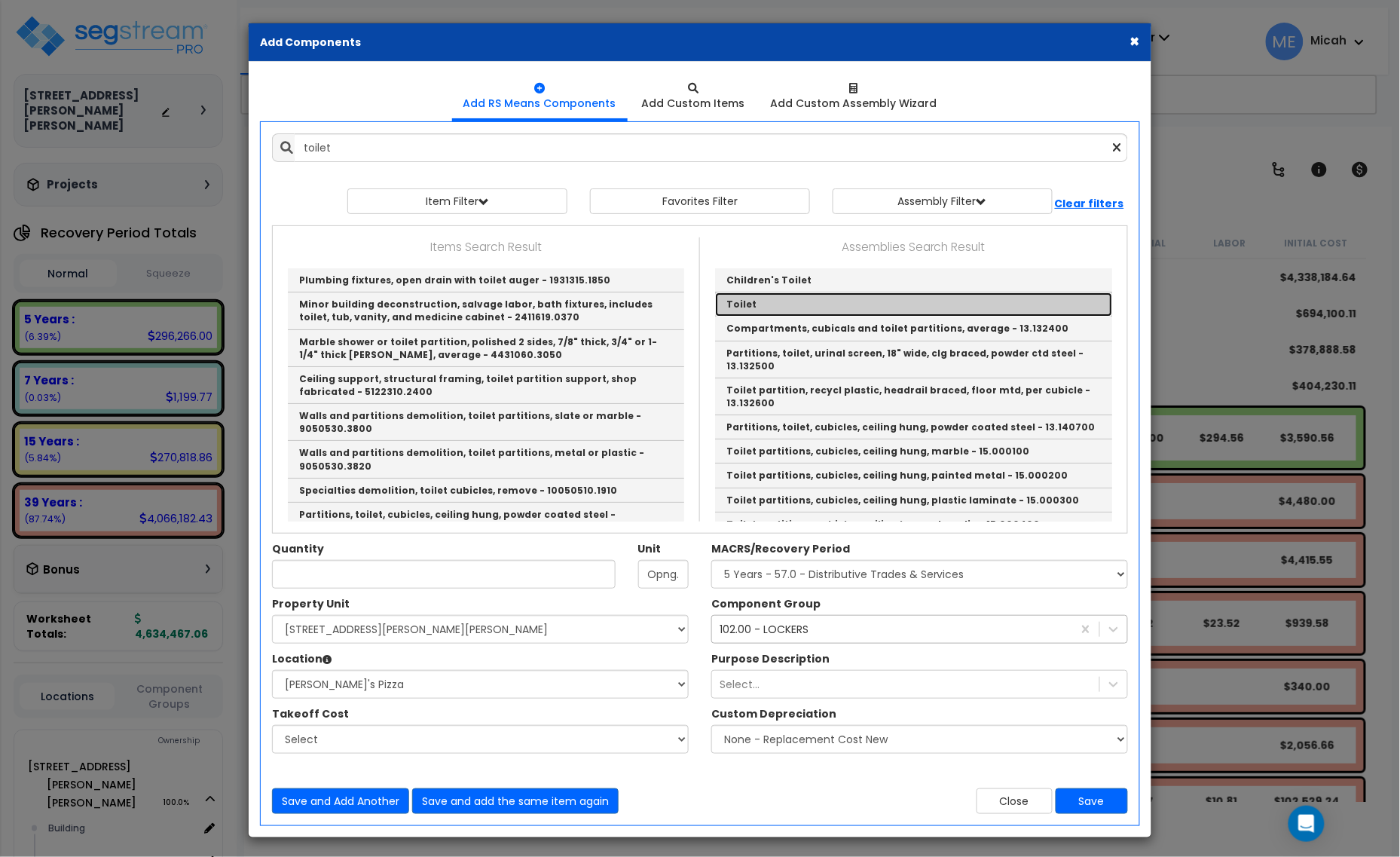
click at [753, 300] on link "Toilet" at bounding box center [913, 304] width 397 height 24
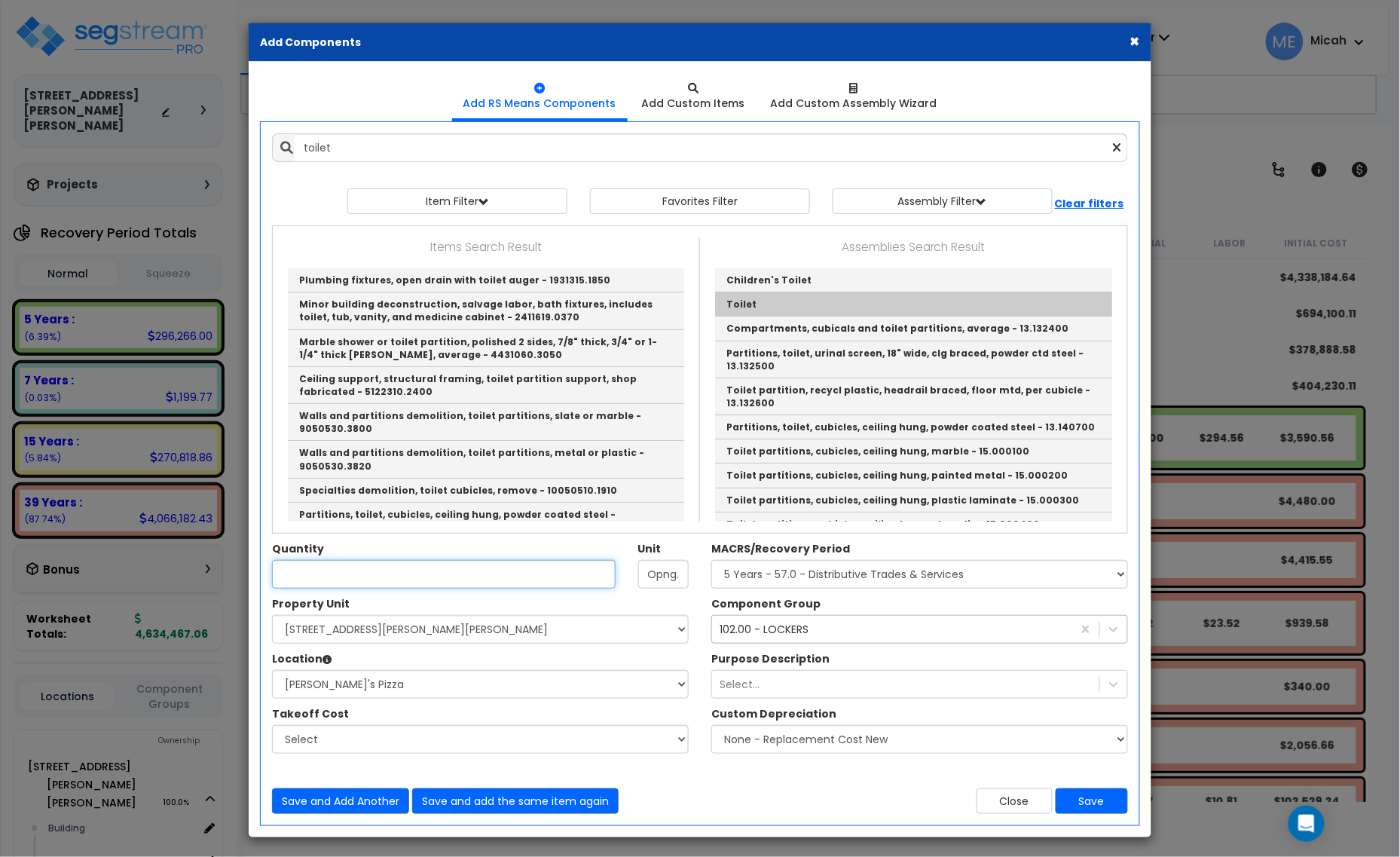
type input "Toilet"
type input "EA"
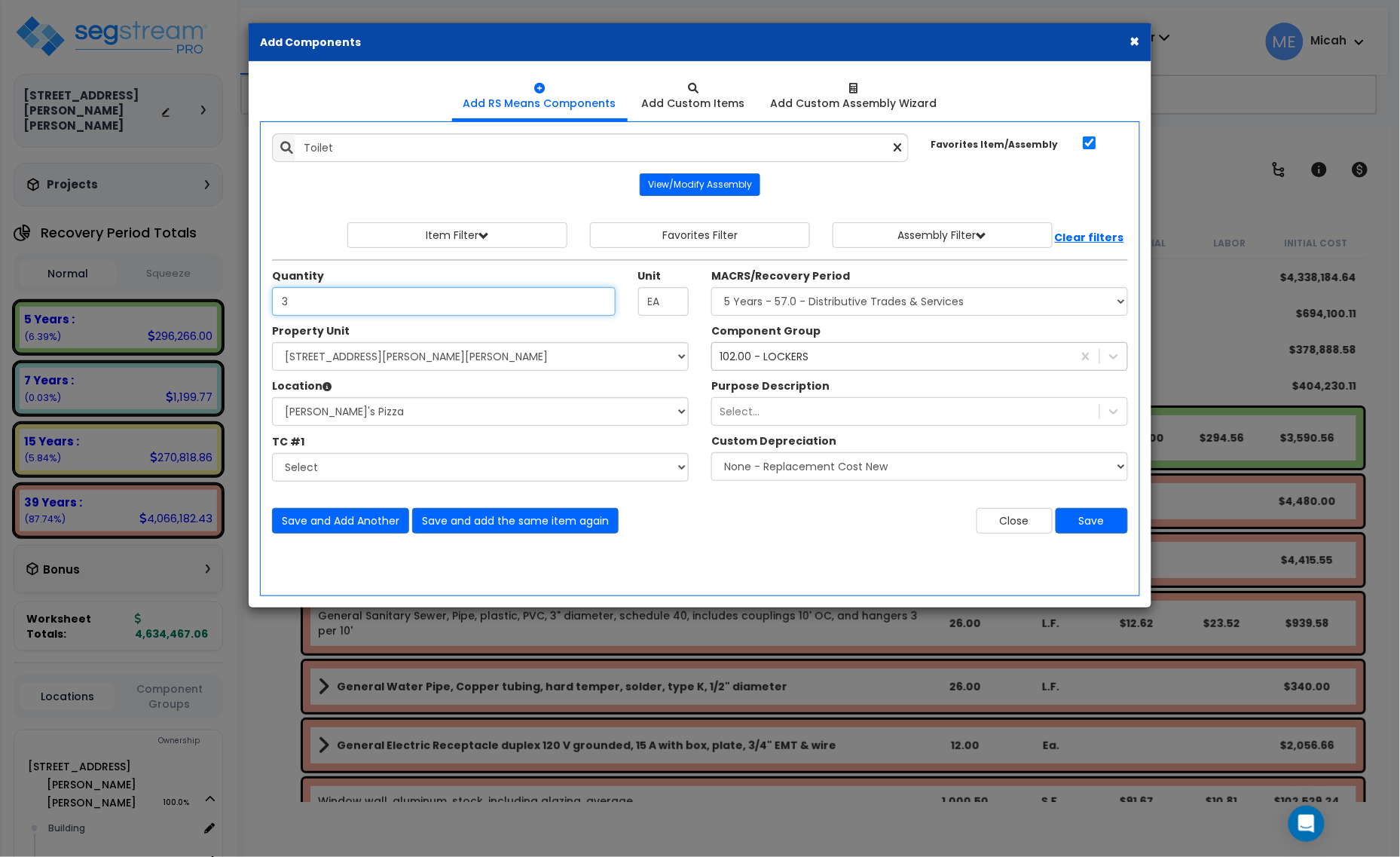
type input "3"
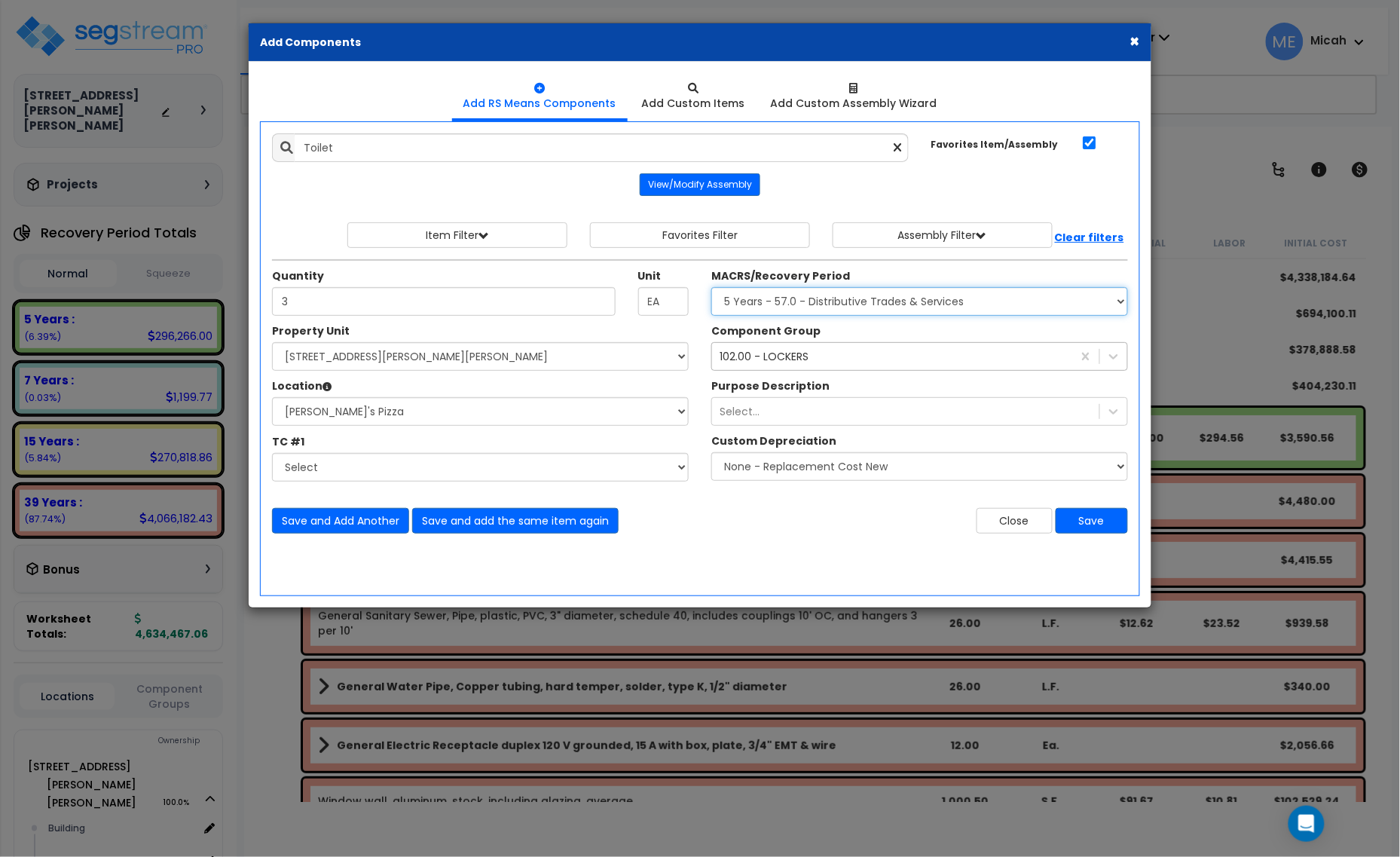
click at [800, 311] on select "Select MACRS/Recovery Period 5 Years - 57.0 - Distributive Trades & Services 5 …" at bounding box center [920, 301] width 417 height 29
select select "3669"
click at [711, 288] on select "Select MACRS/Recovery Period 5 Years - 57.0 - Distributive Trades & Services 5 …" at bounding box center [920, 301] width 417 height 29
click at [768, 356] on div "102.00 - LOCKERS" at bounding box center [763, 356] width 89 height 15
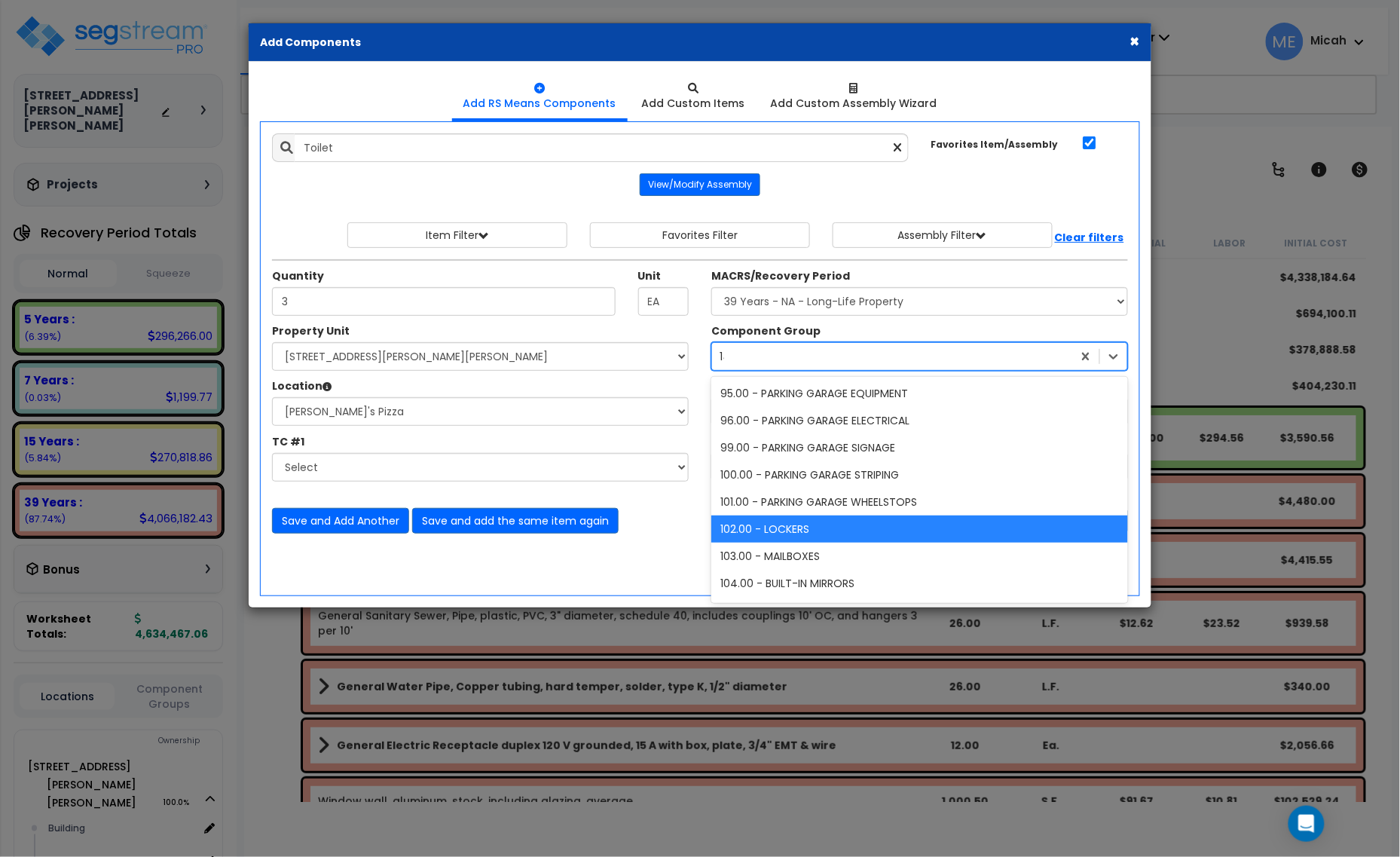
scroll to position [327, 0]
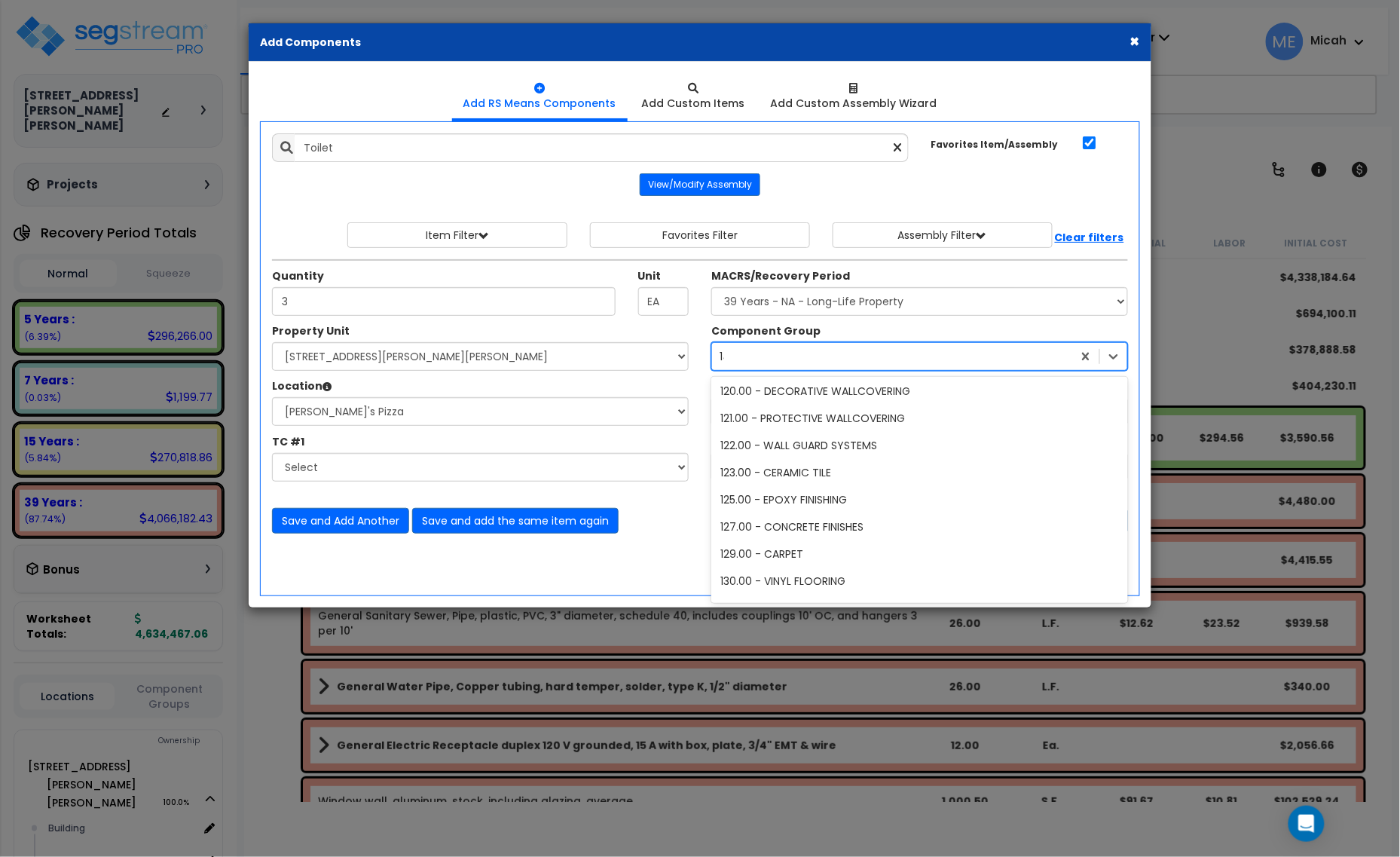
type input "144"
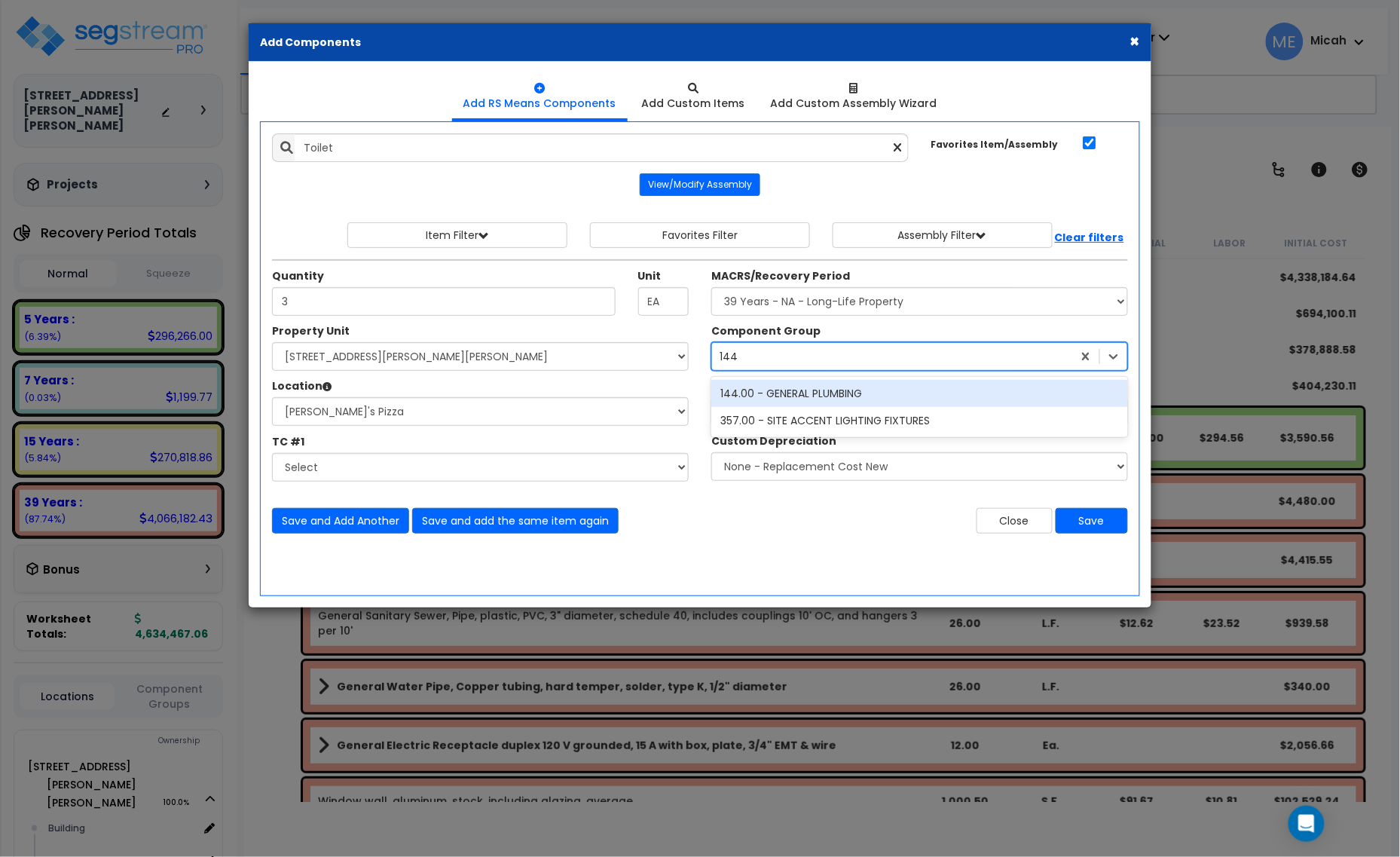
scroll to position [0, 0]
click at [785, 404] on div "144.00 - GENERAL PLUMBING" at bounding box center [920, 394] width 417 height 27
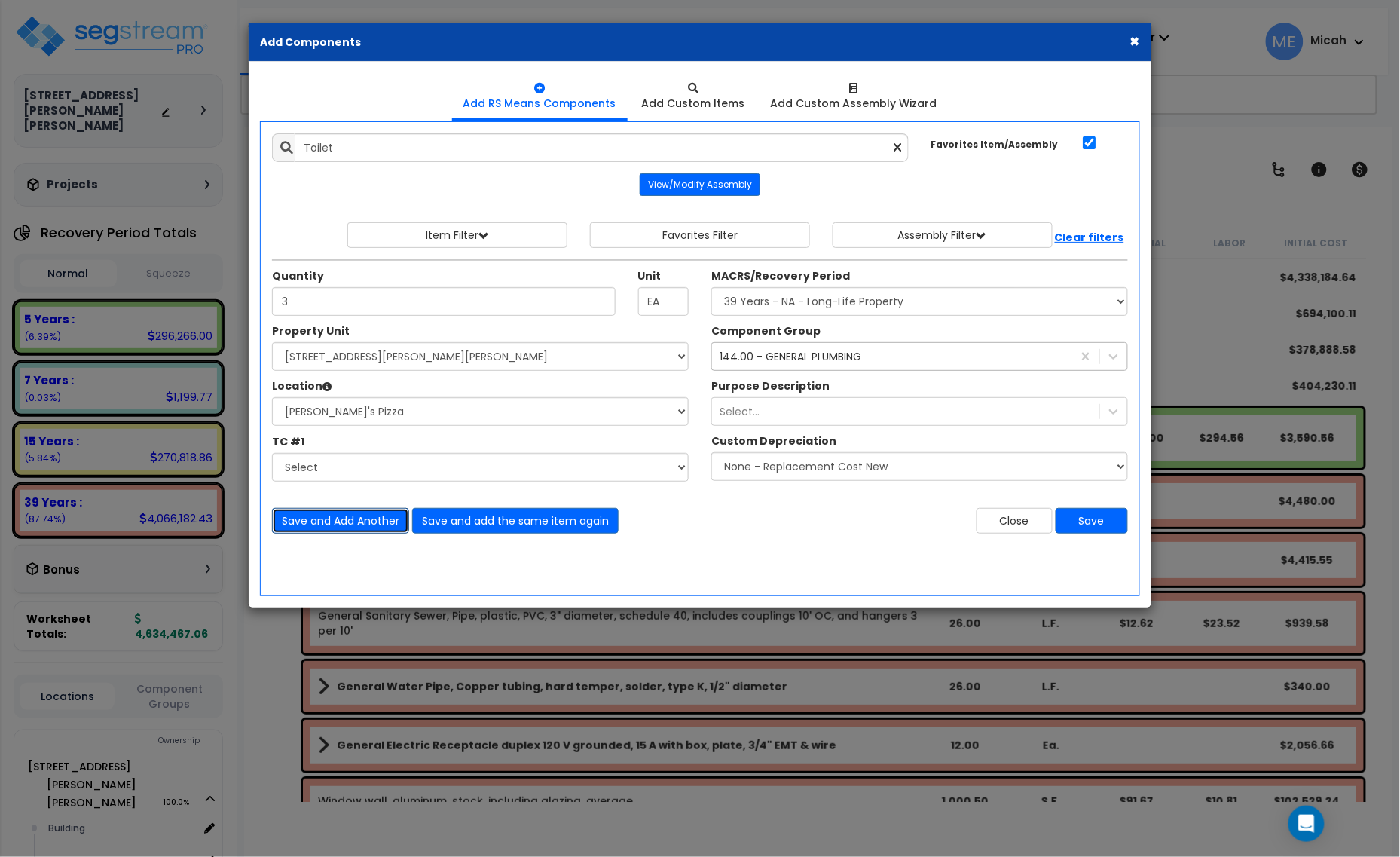
click at [349, 522] on button "Save and Add Another" at bounding box center [340, 521] width 137 height 26
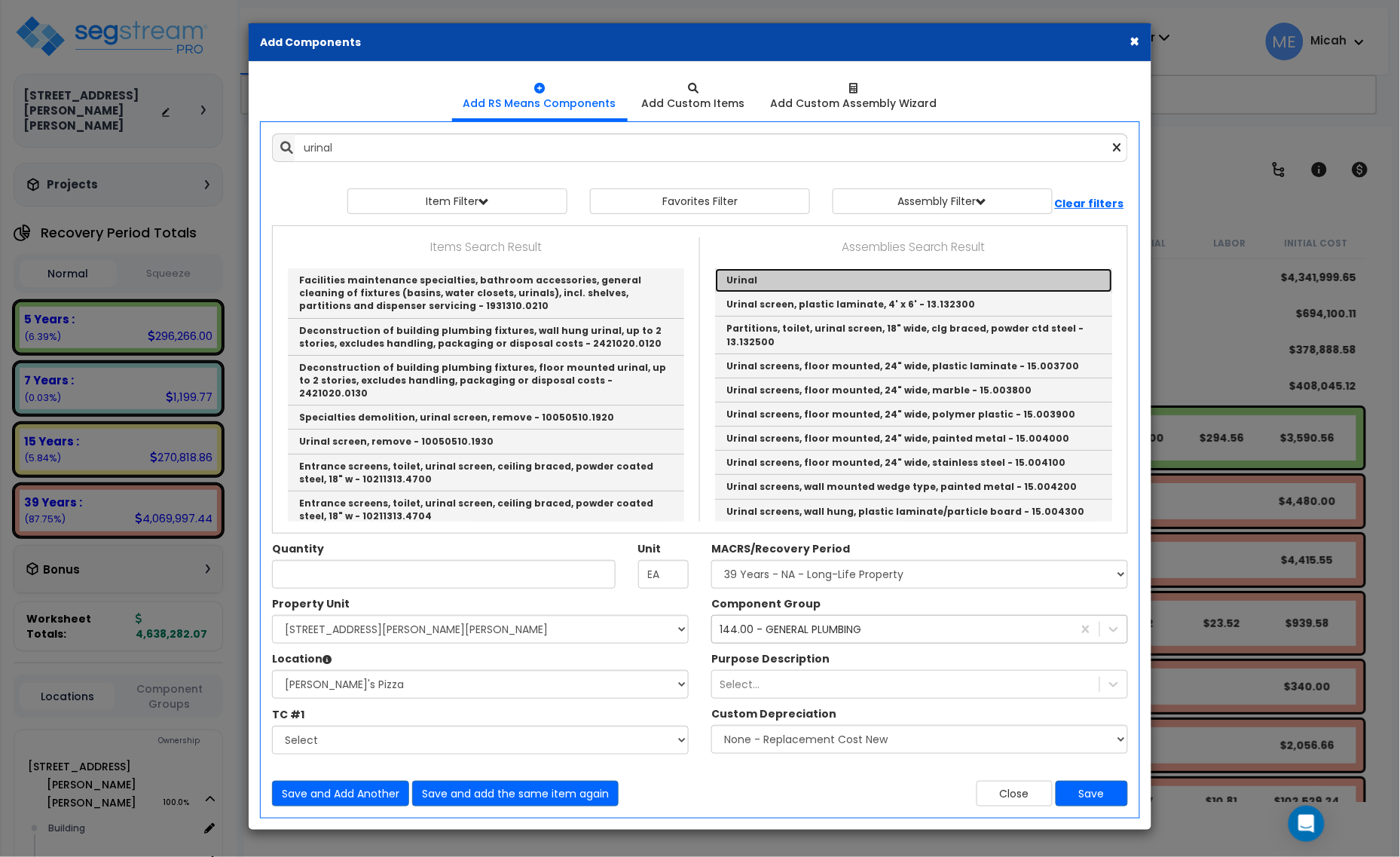
click at [739, 280] on link "Urinal" at bounding box center [913, 280] width 397 height 24
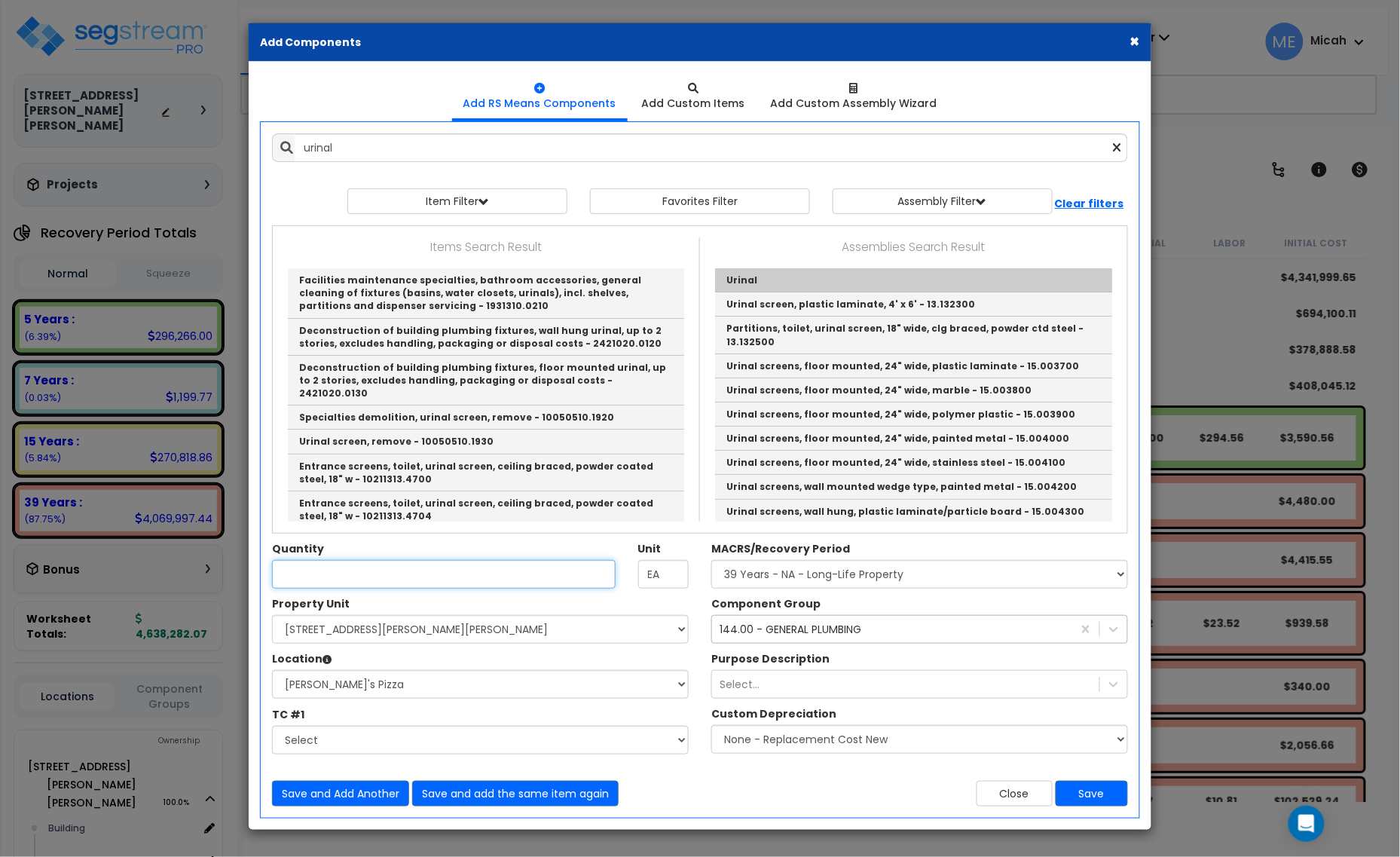
type input "Urinal"
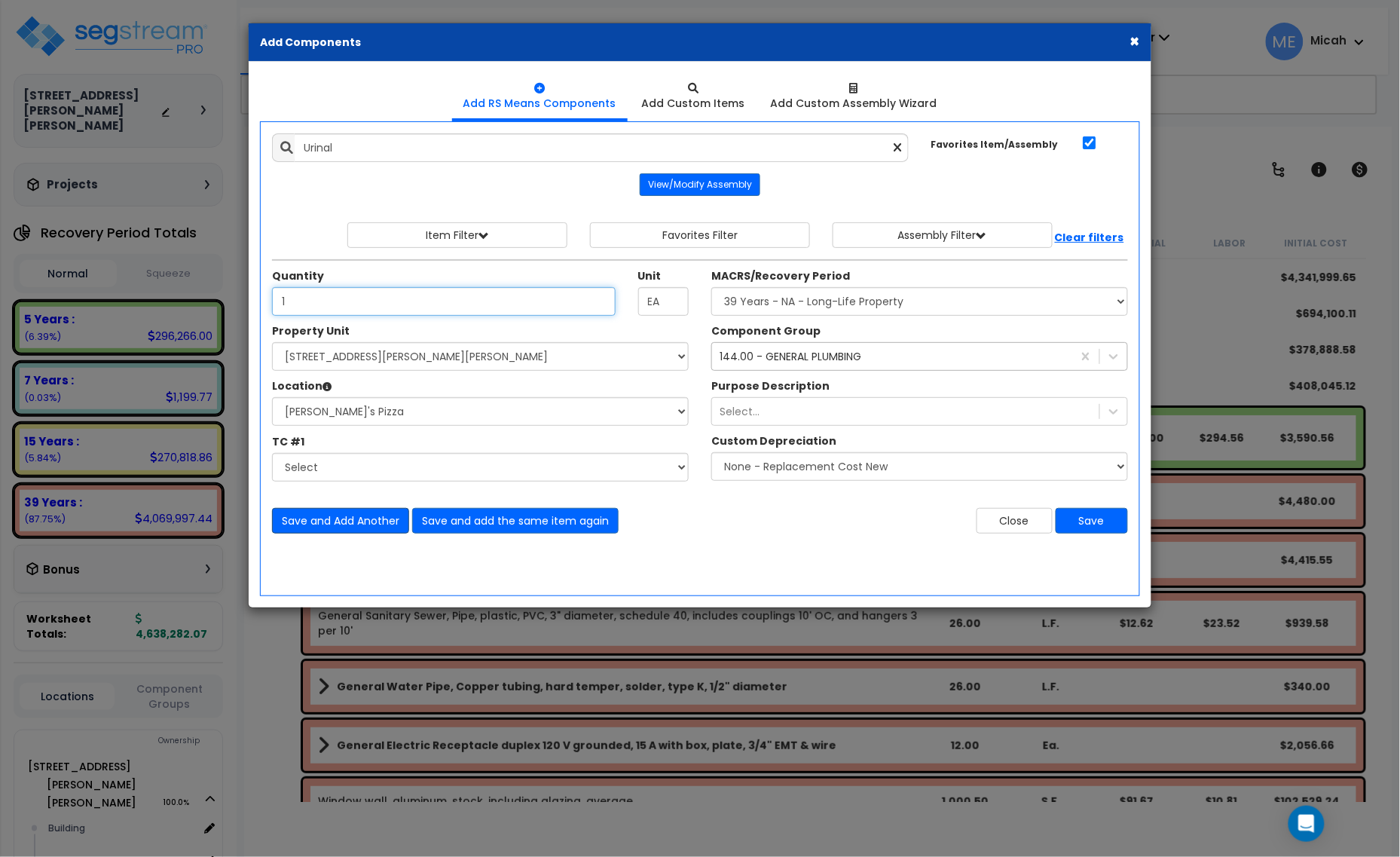
type input "1"
click at [344, 522] on button "Save and Add Another" at bounding box center [340, 521] width 137 height 26
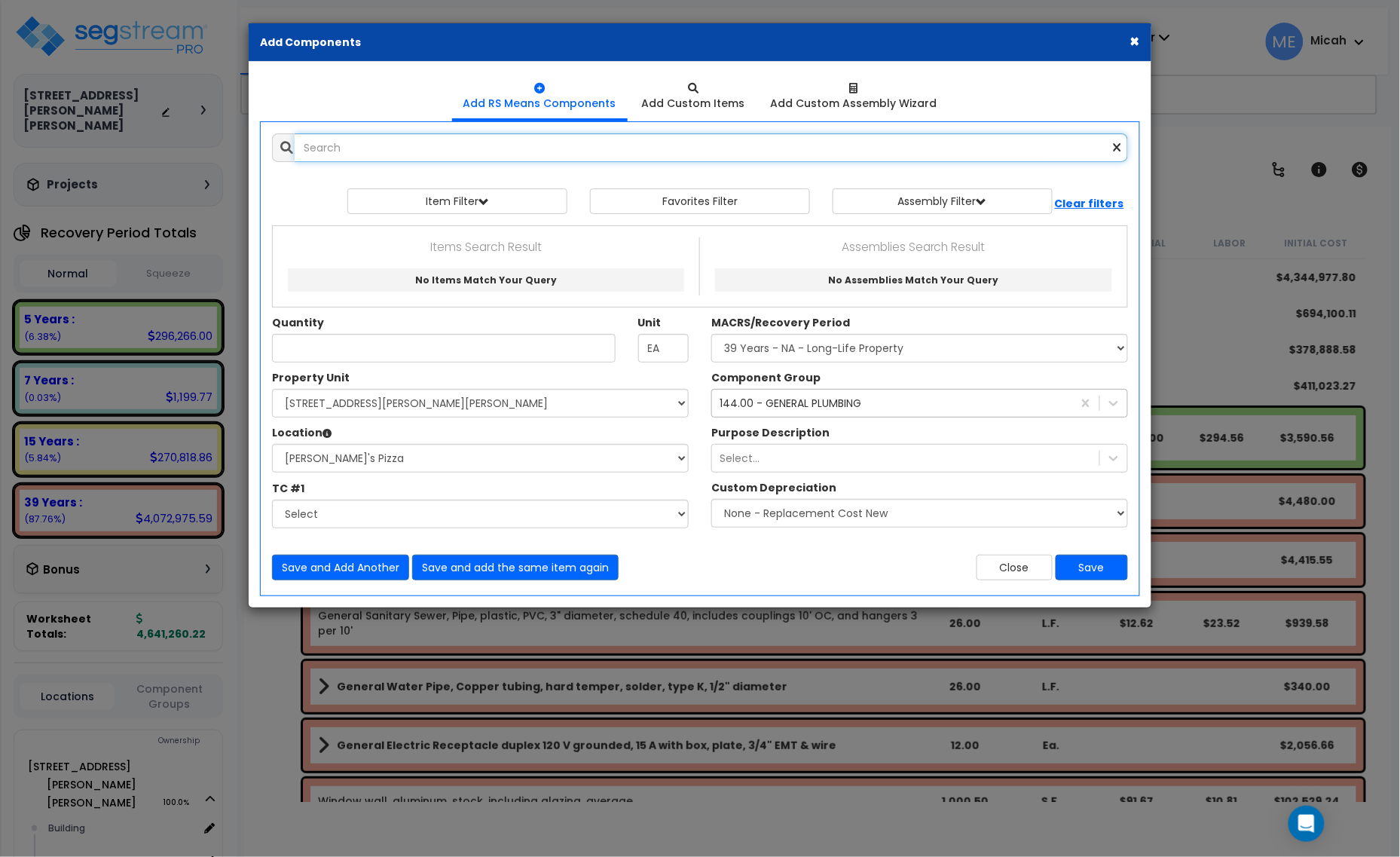
click at [342, 145] on input "text" at bounding box center [711, 148] width 834 height 29
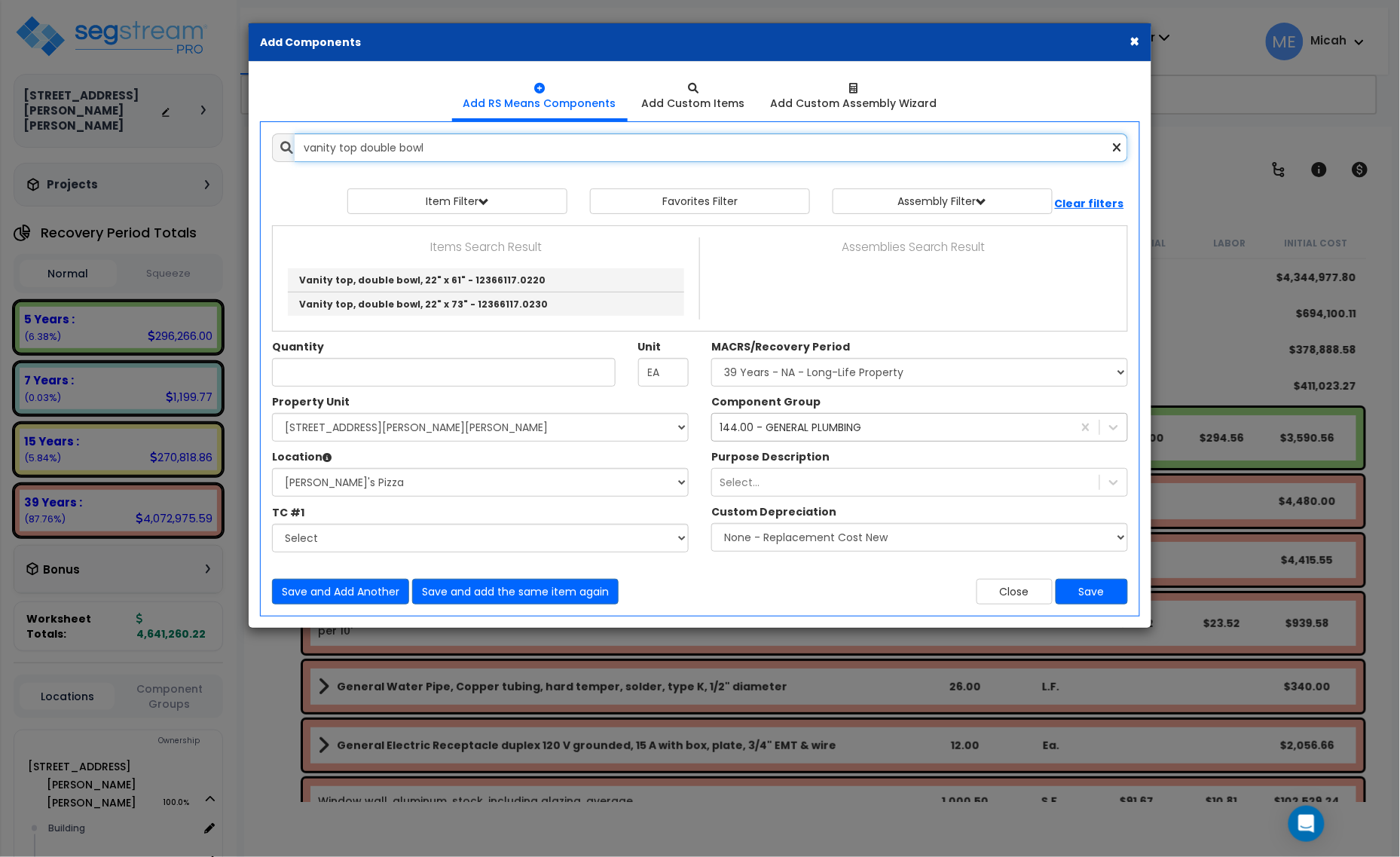
drag, startPoint x: 442, startPoint y: 148, endPoint x: 428, endPoint y: 148, distance: 14.0
click at [428, 148] on input "vanity top double bowl" at bounding box center [711, 148] width 834 height 29
drag, startPoint x: 359, startPoint y: 147, endPoint x: 250, endPoint y: 147, distance: 109.0
click at [251, 147] on div "Add Items Add Assemblies Both vanity top double bowl 10433880 EA" at bounding box center [700, 369] width 901 height 494
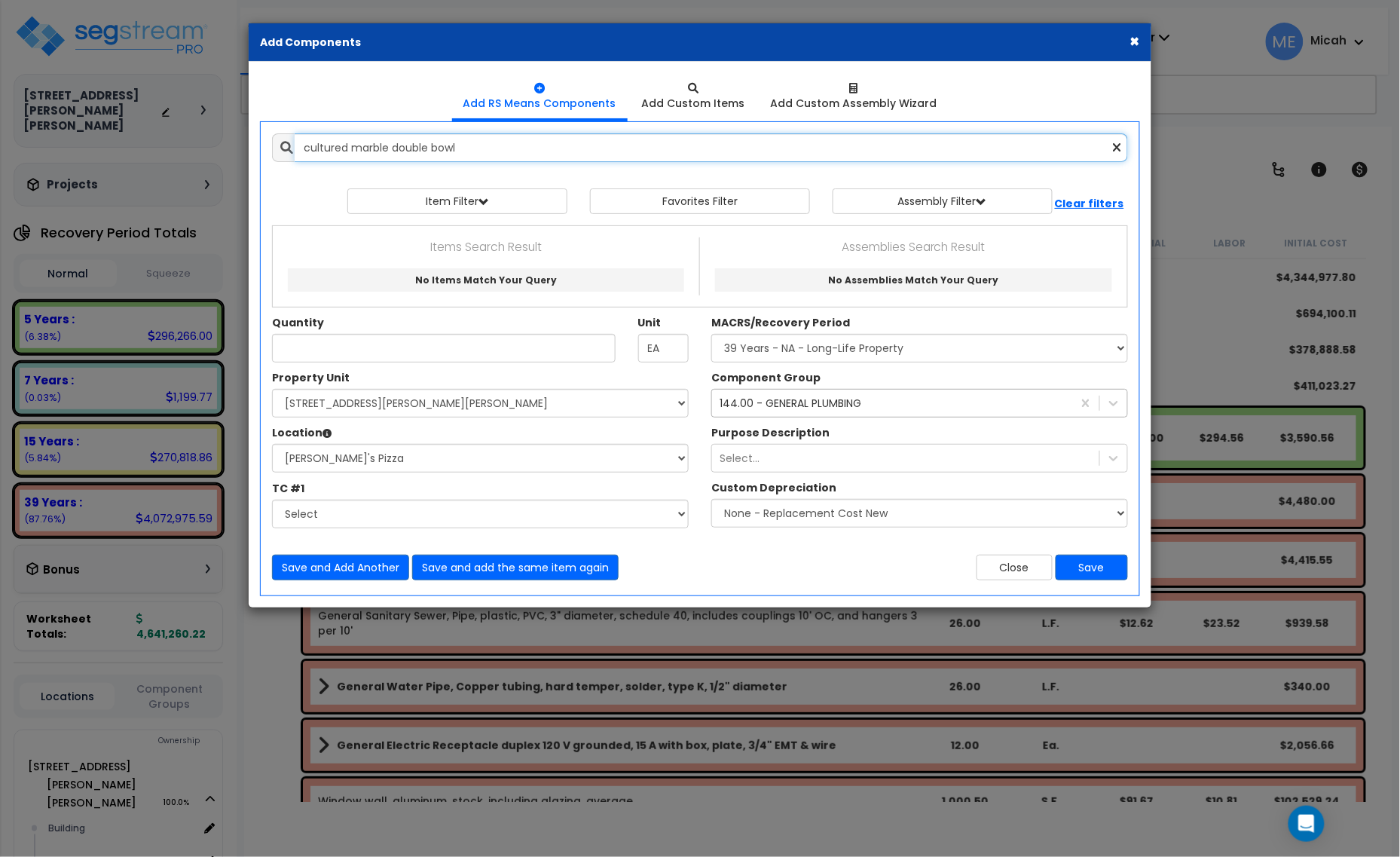
drag, startPoint x: 390, startPoint y: 141, endPoint x: 318, endPoint y: 147, distance: 72.2
click at [330, 144] on input "cultured marble double bowl" at bounding box center [711, 148] width 834 height 29
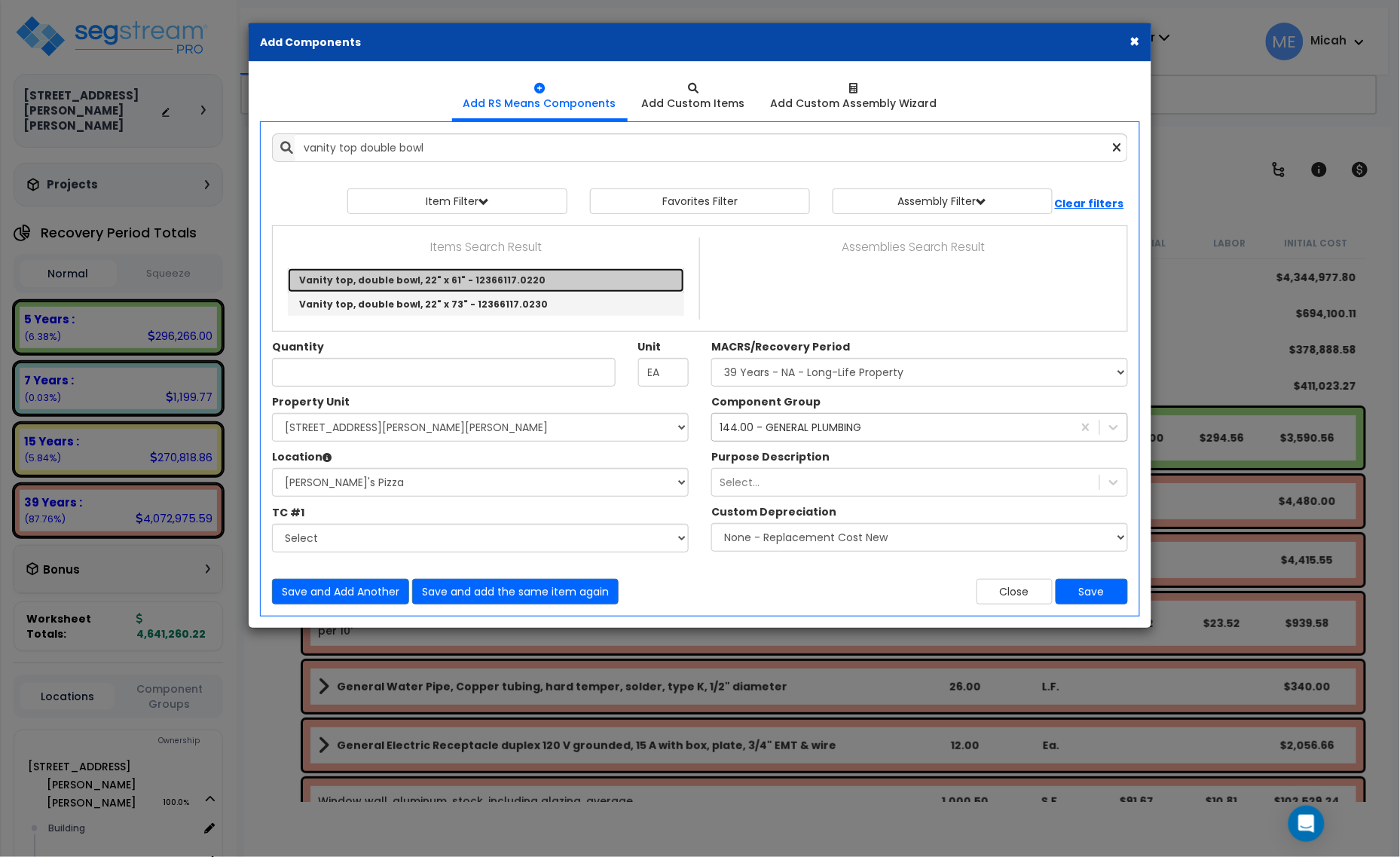
click at [451, 284] on link "Vanity top, double bowl, 22" x 61" - 12366117.0220" at bounding box center [486, 280] width 396 height 24
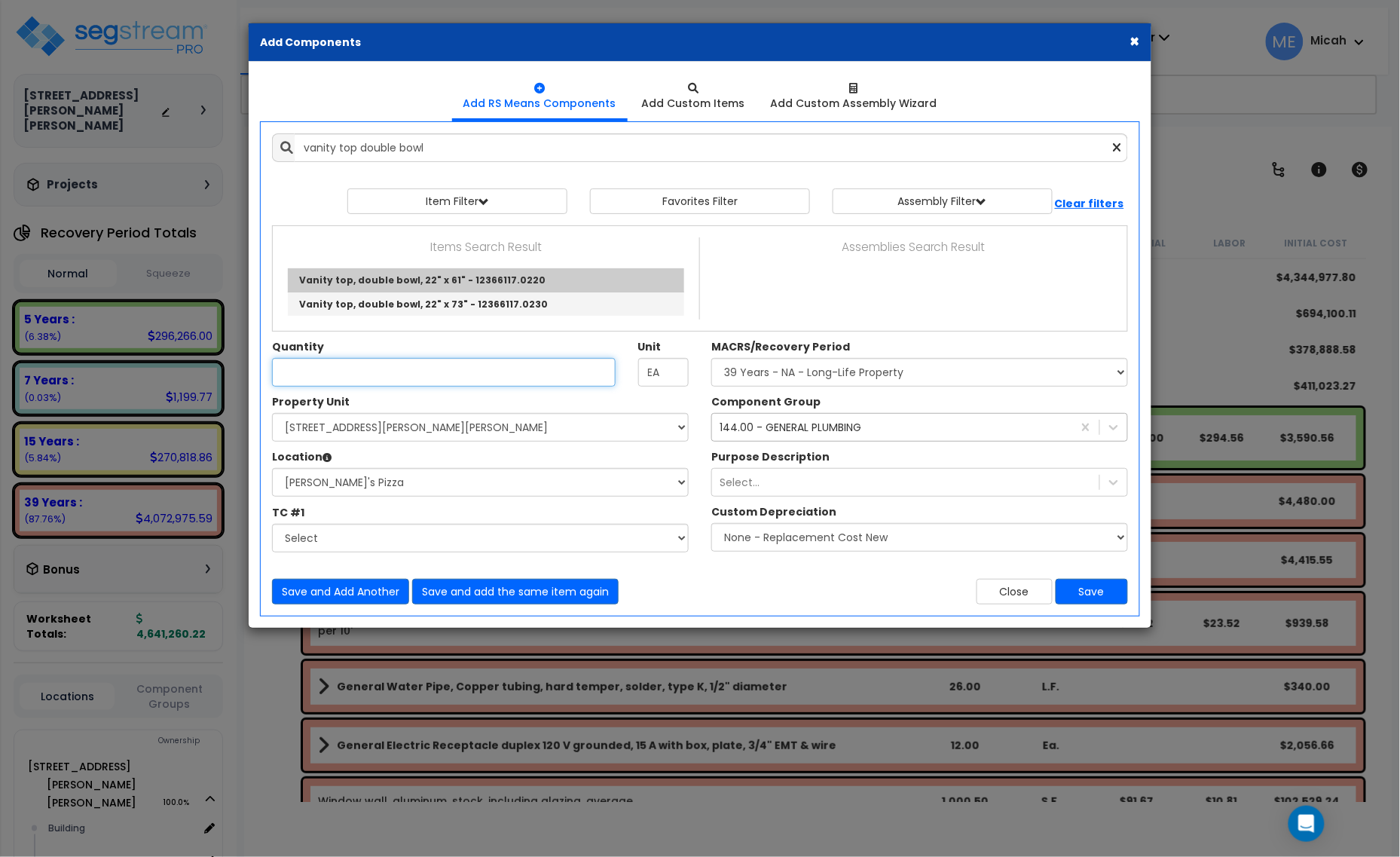
type input "Vanity top, double bowl, 22" x 61" - 12366117.0220"
checkbox input "false"
type input "Ea."
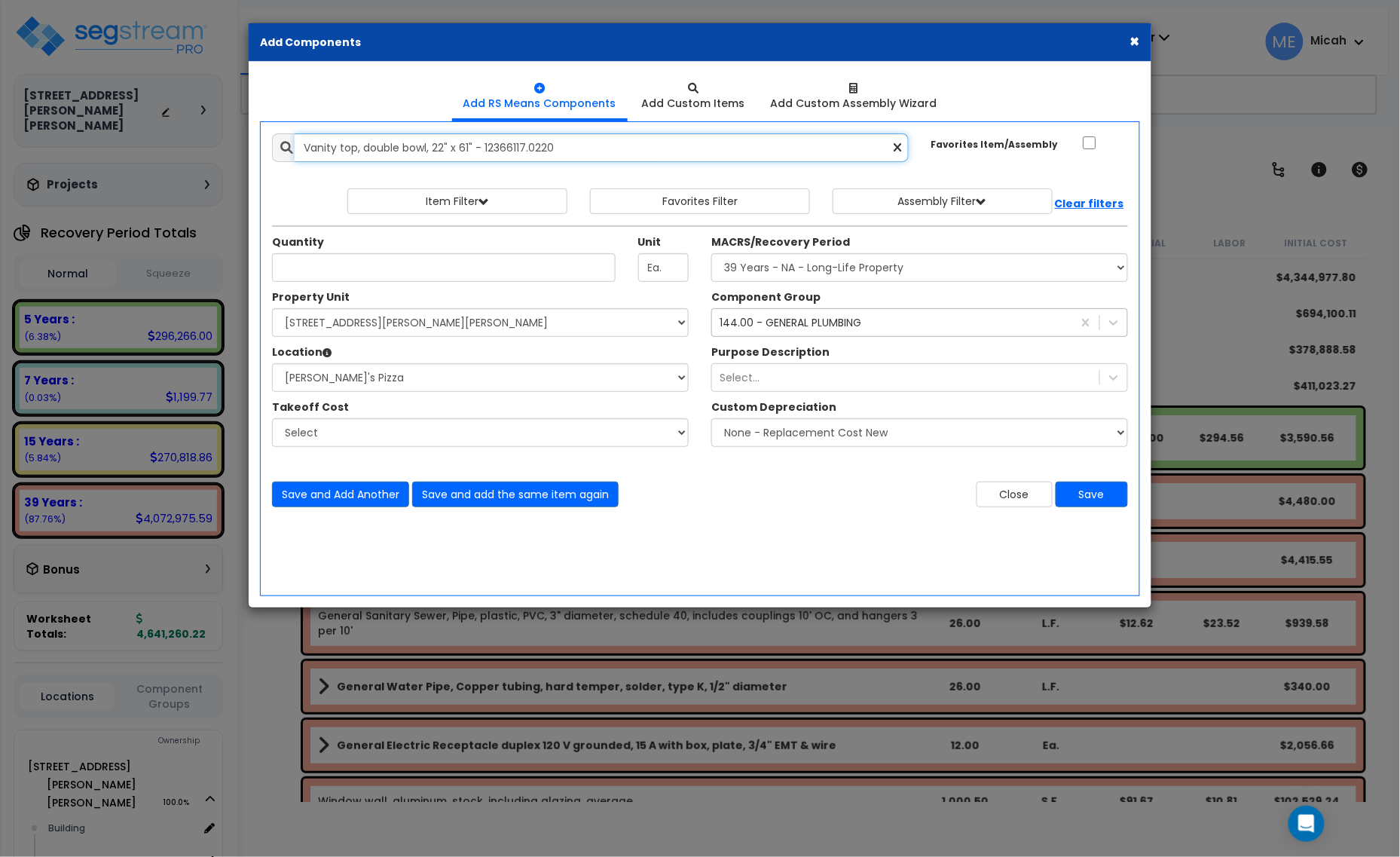
click at [467, 148] on input "Vanity top, double bowl, 22" x 61" - 12366117.0220" at bounding box center [601, 148] width 615 height 29
type input "Vanity top, double bowl, 22" x 48" - 12366117.0220"
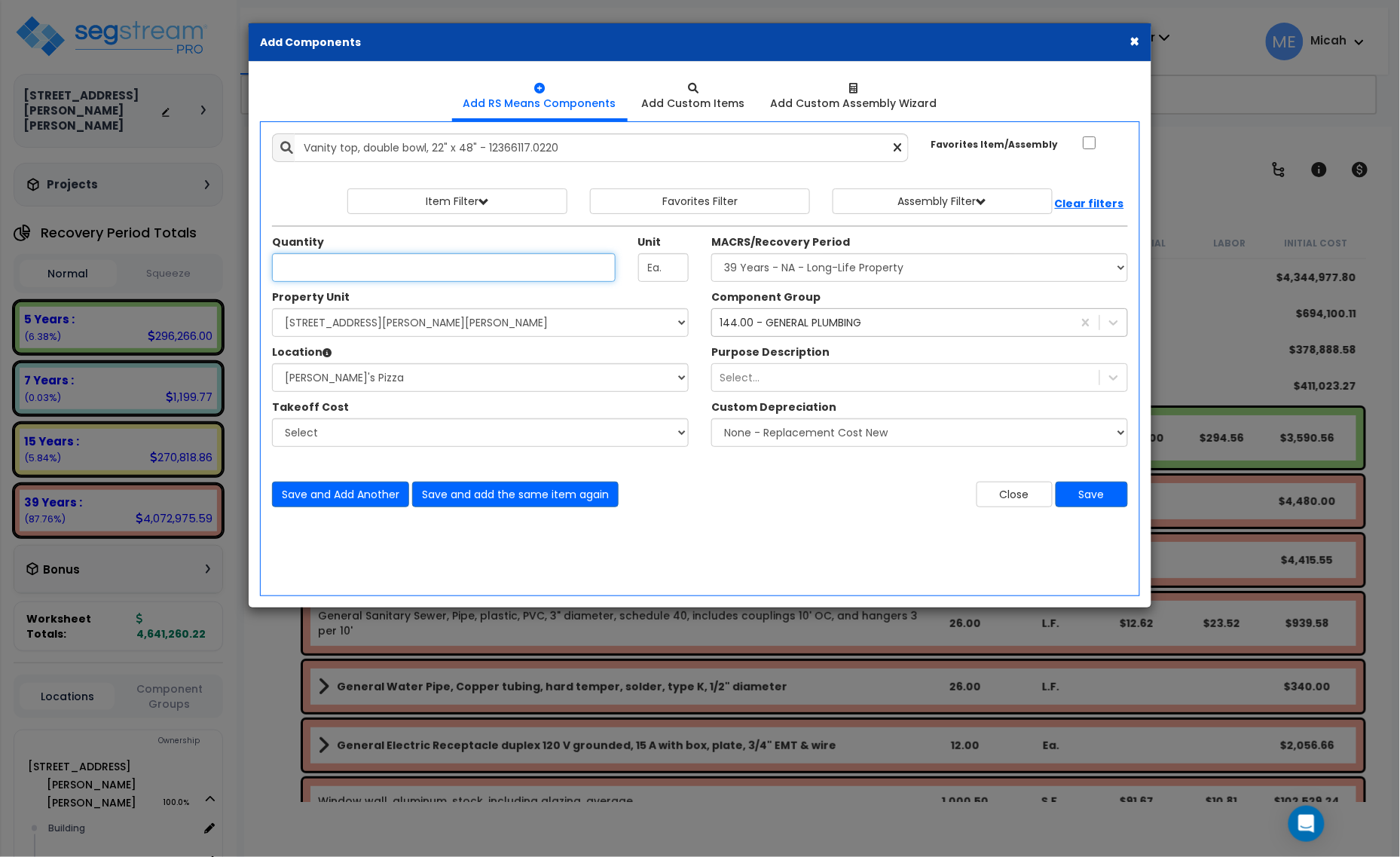
click at [328, 270] on input "Quantity" at bounding box center [444, 267] width 344 height 29
type input "2"
drag, startPoint x: 809, startPoint y: 346, endPoint x: 811, endPoint y: 334, distance: 12.2
click at [809, 346] on label "Purpose Description" at bounding box center [770, 352] width 118 height 15
click at [810, 327] on div "144.00 - GENERAL PLUMBING" at bounding box center [790, 322] width 141 height 15
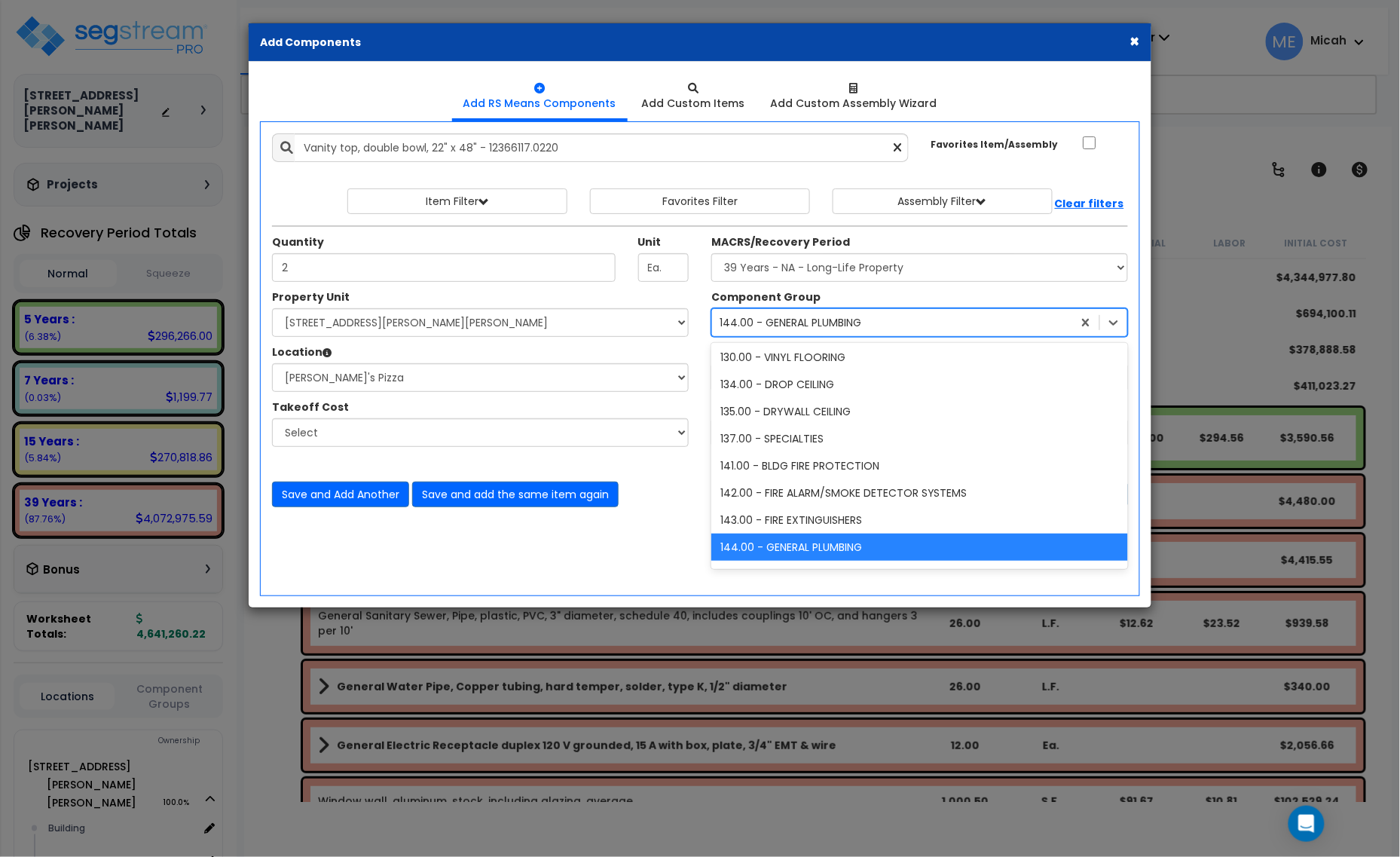
scroll to position [220, 0]
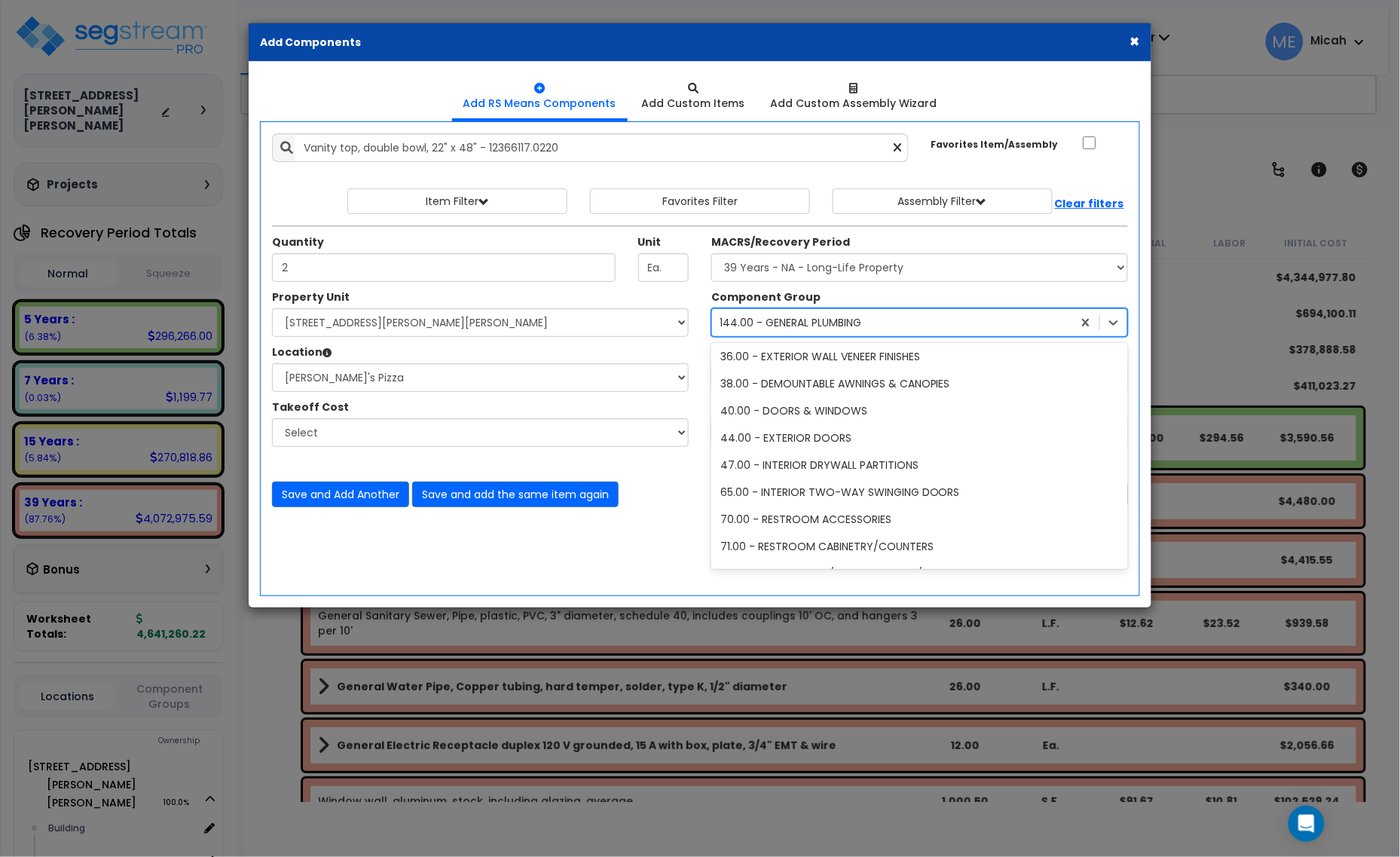
type input "71"
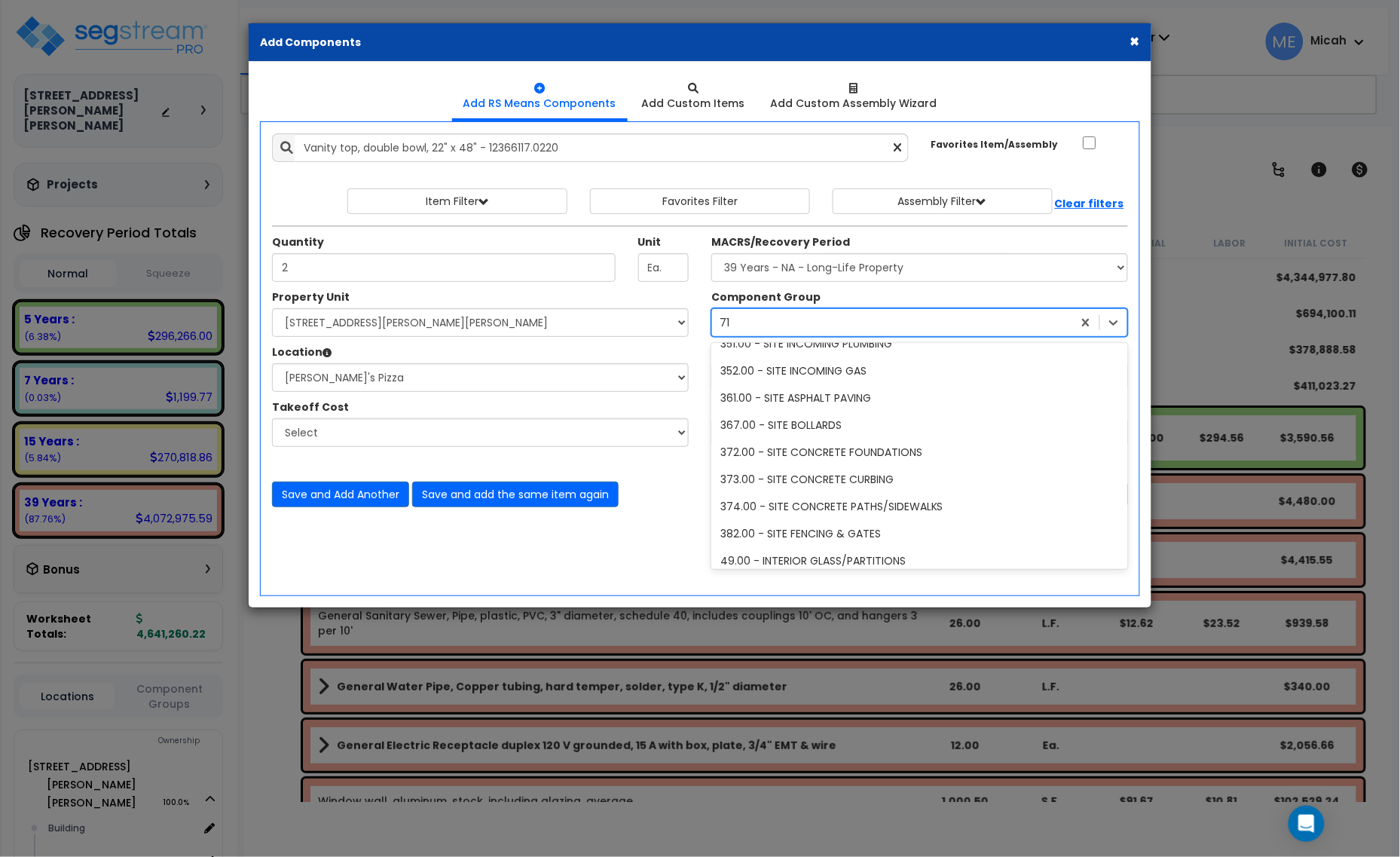
scroll to position [0, 0]
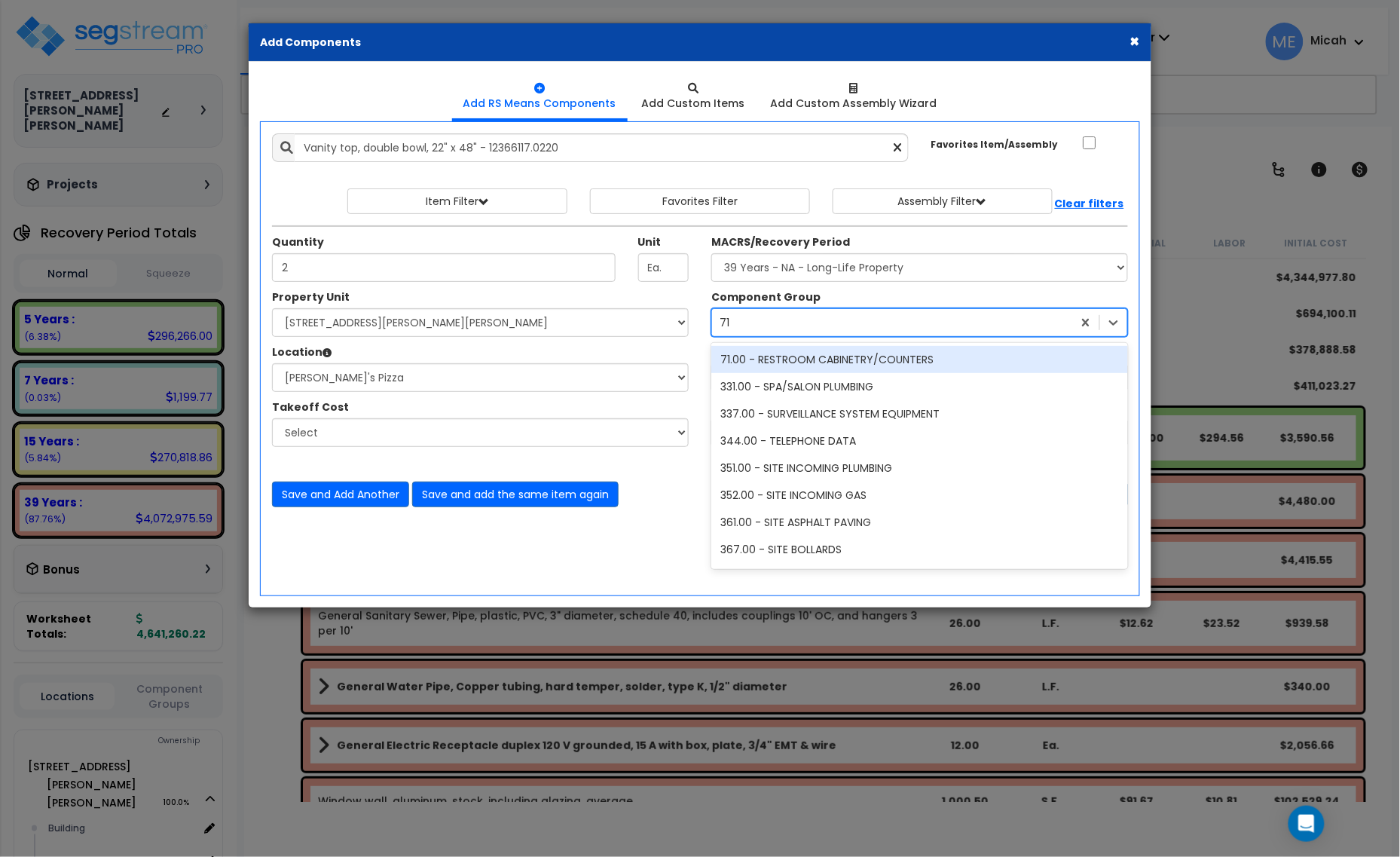
click at [770, 359] on div "71.00 - RESTROOM CABINETRY/COUNTERS" at bounding box center [920, 360] width 417 height 27
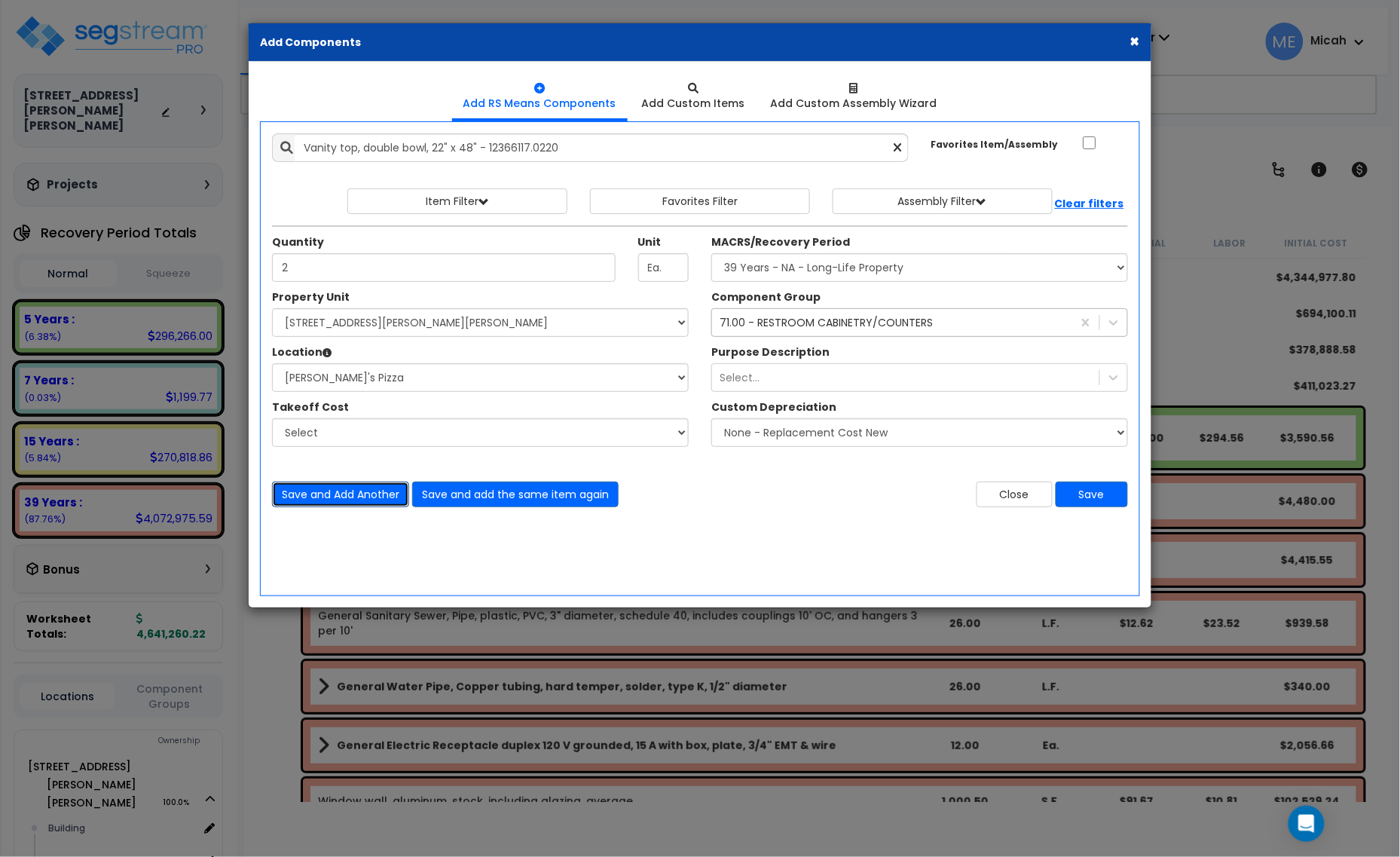
click at [344, 490] on button "Save and Add Another" at bounding box center [340, 494] width 137 height 26
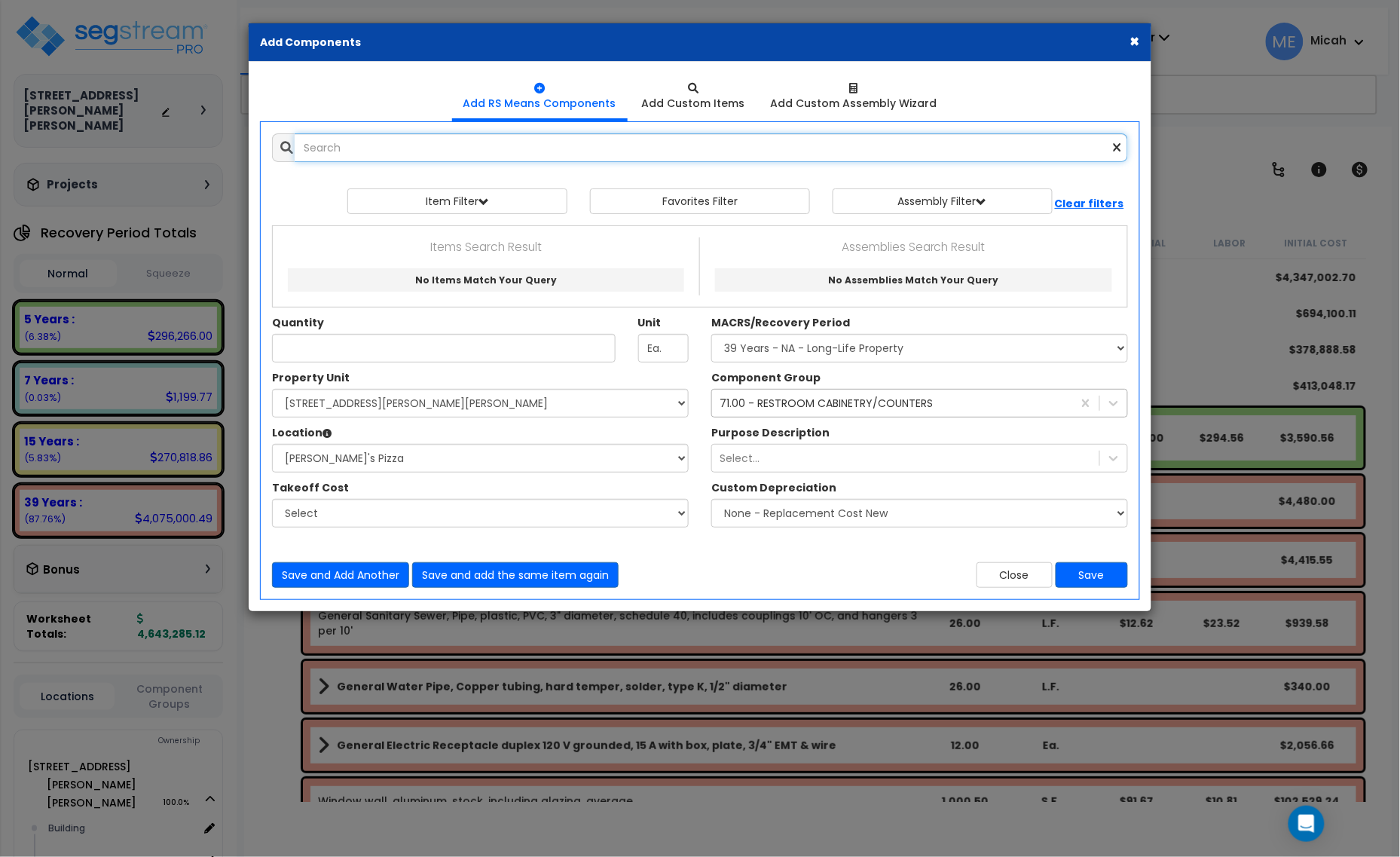
click at [386, 145] on input "text" at bounding box center [711, 148] width 834 height 29
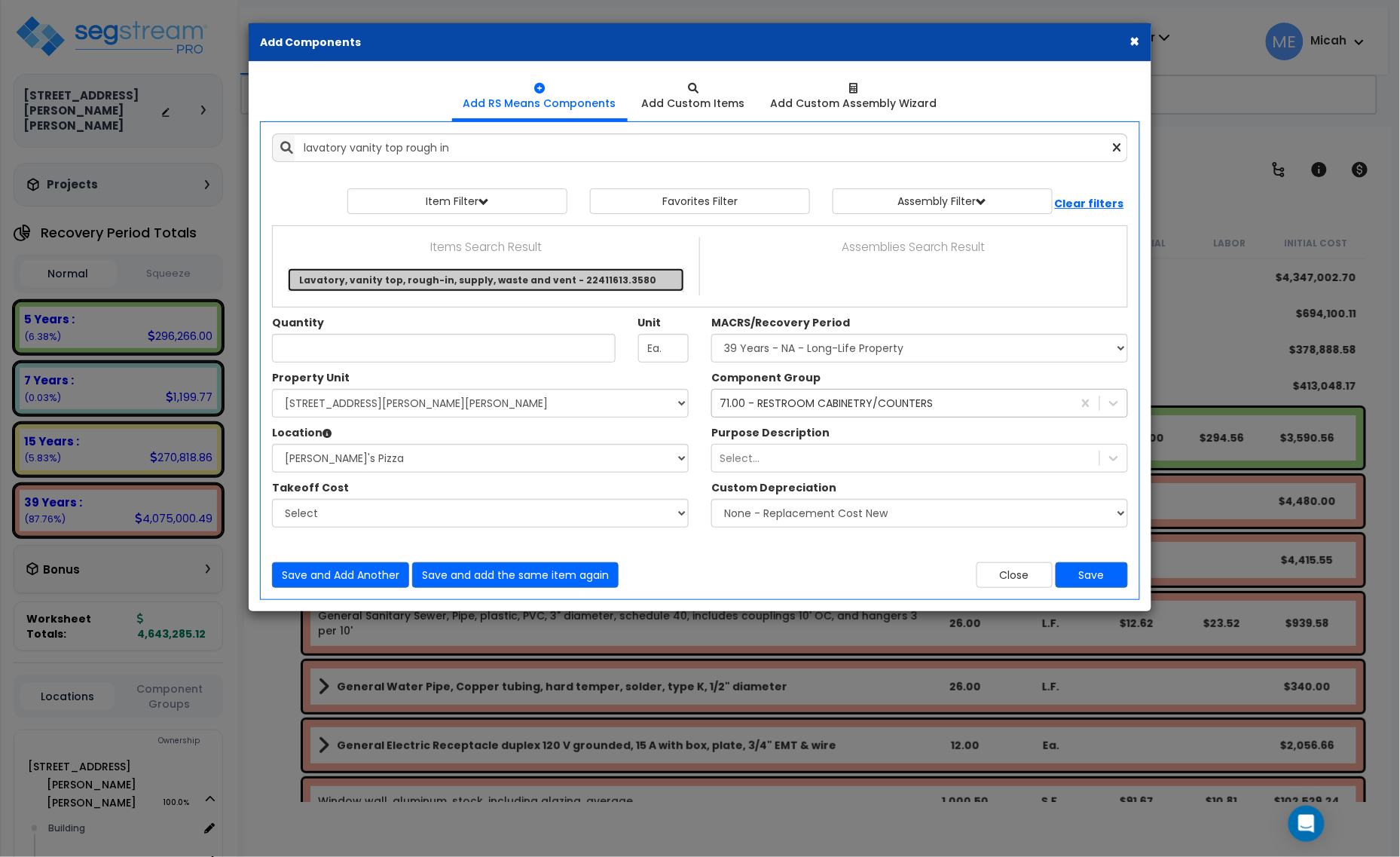
click at [397, 277] on link "Lavatory, vanity top, rough-in, supply, waste and vent - 22411613.3580" at bounding box center [486, 280] width 396 height 23
type input "Lavatory, vanity top, rough-in, supply, waste and vent - 22411613.3580"
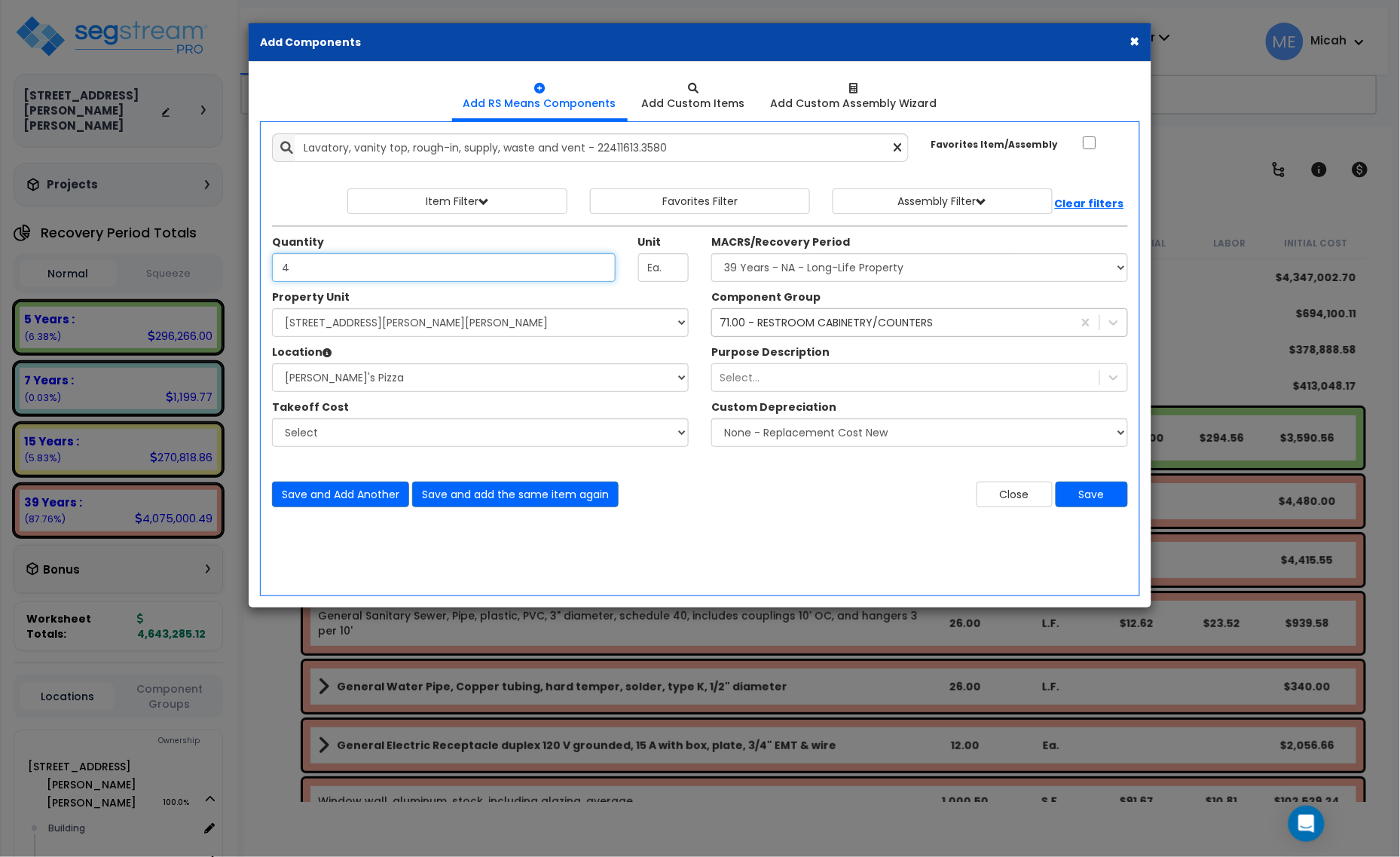
type input "4"
click at [814, 321] on div "71.00 - RESTROOM CABINETRY/COUNTERS" at bounding box center [826, 322] width 213 height 15
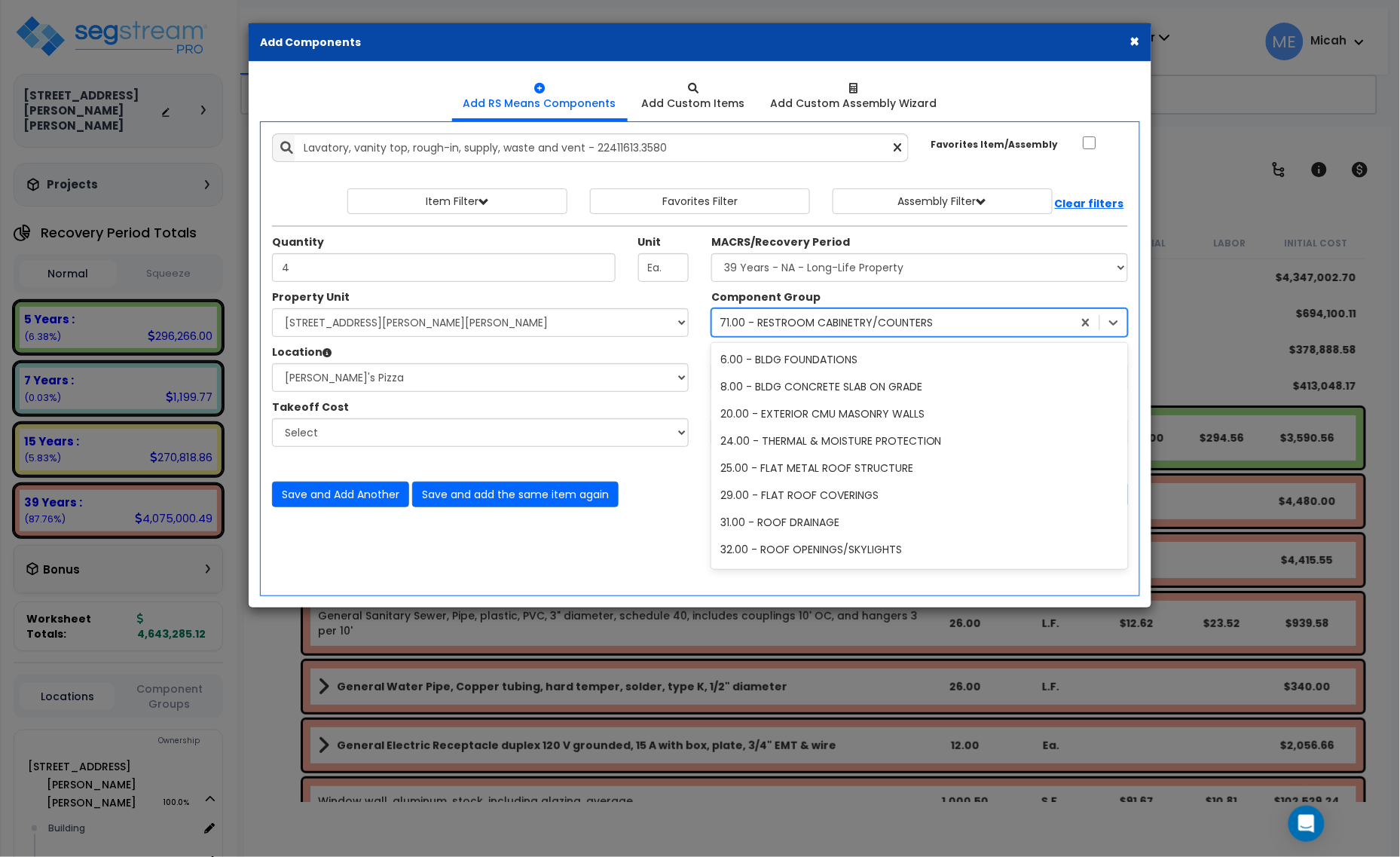
scroll to position [220, 0]
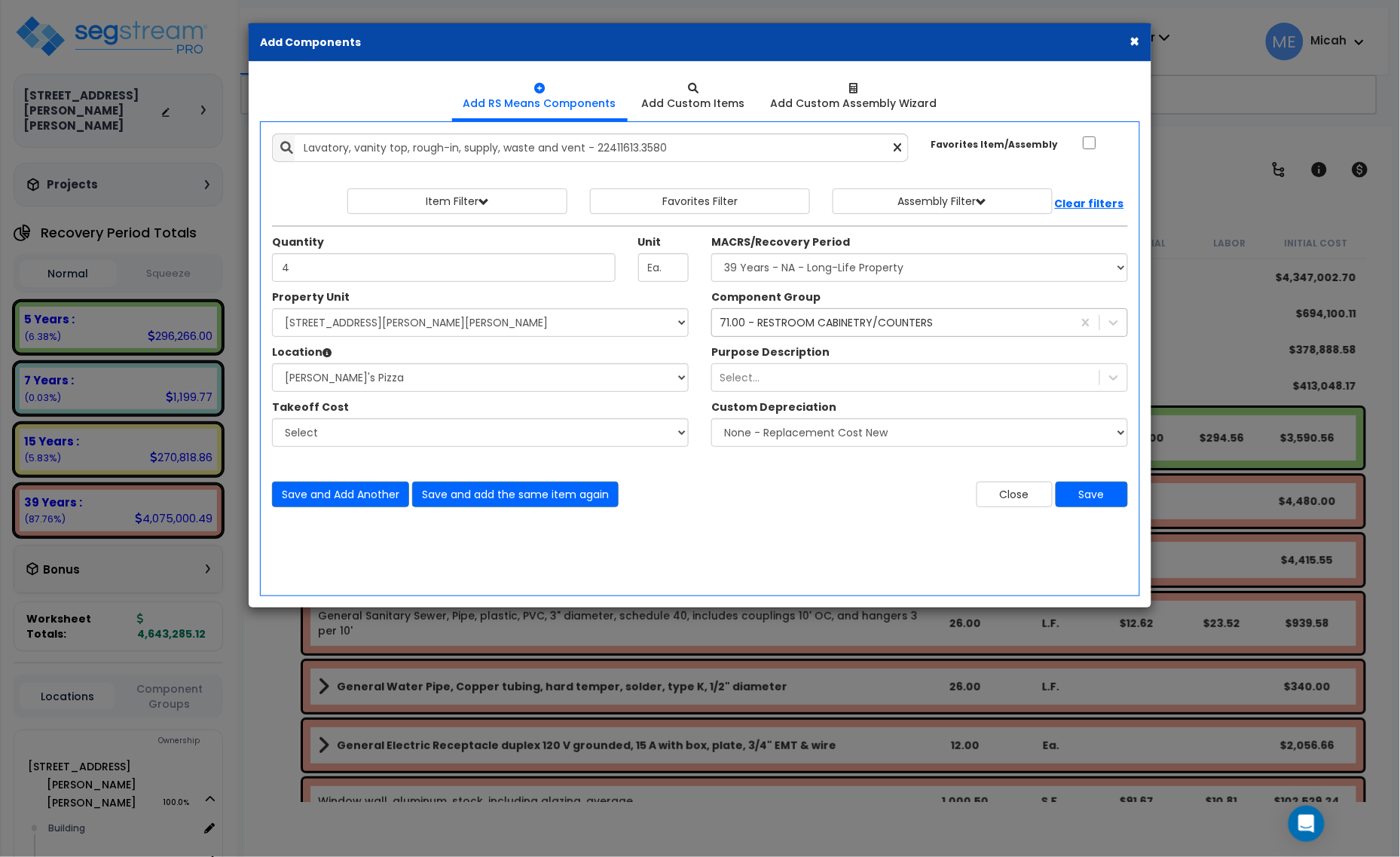
click at [820, 318] on div "71.00 - RESTROOM CABINETRY/COUNTERS" at bounding box center [892, 322] width 361 height 24
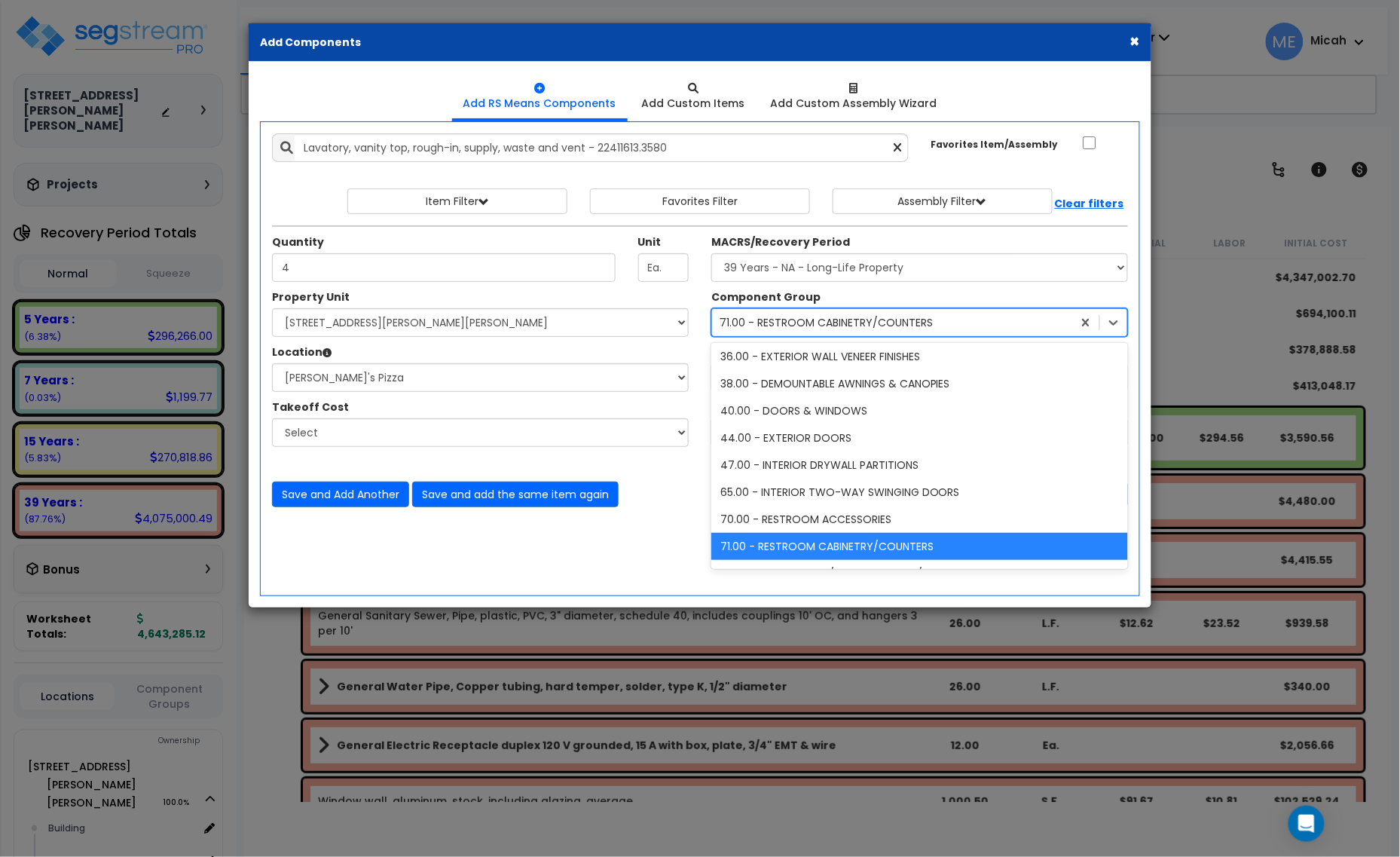
scroll to position [0, 0]
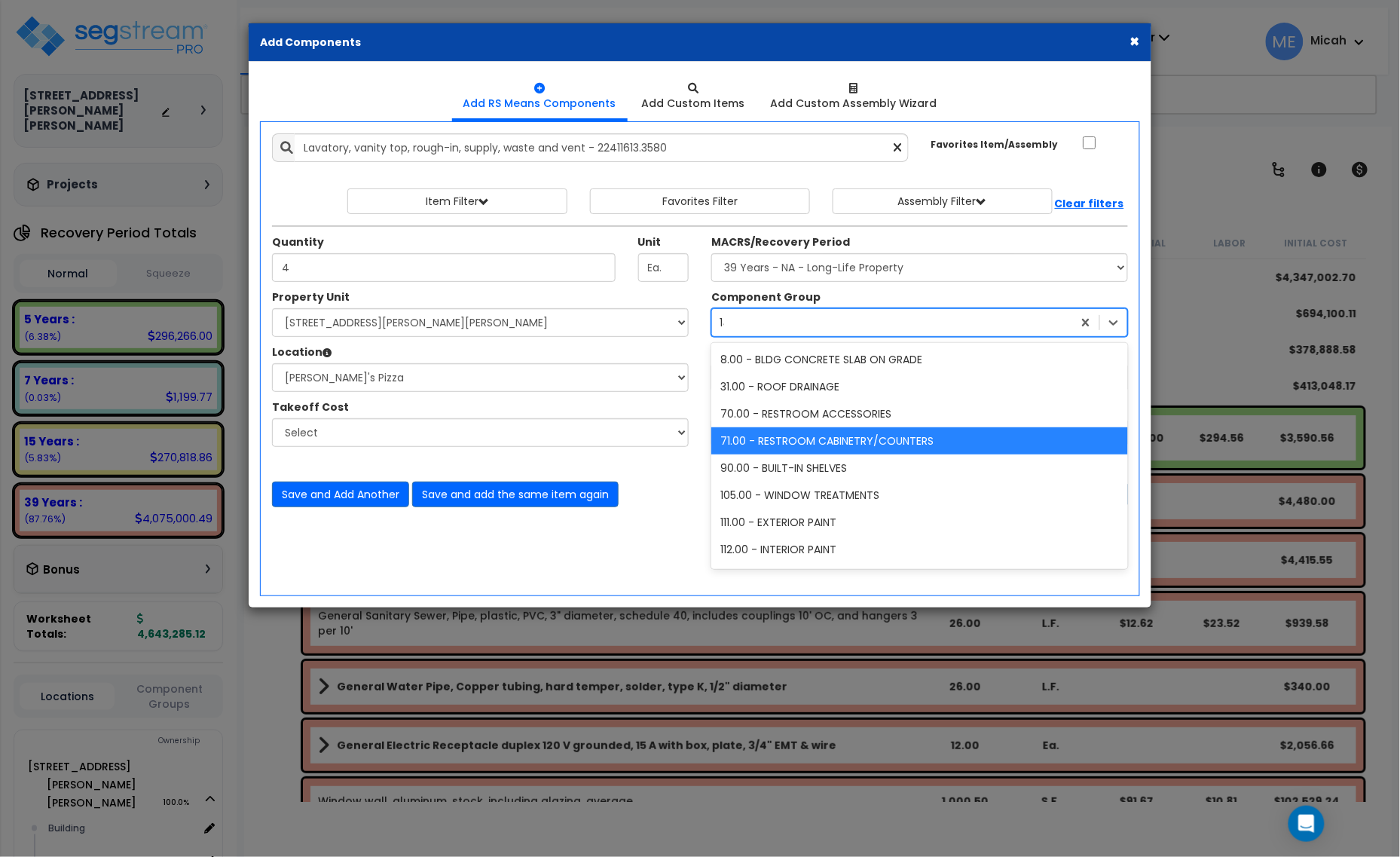
type input "144"
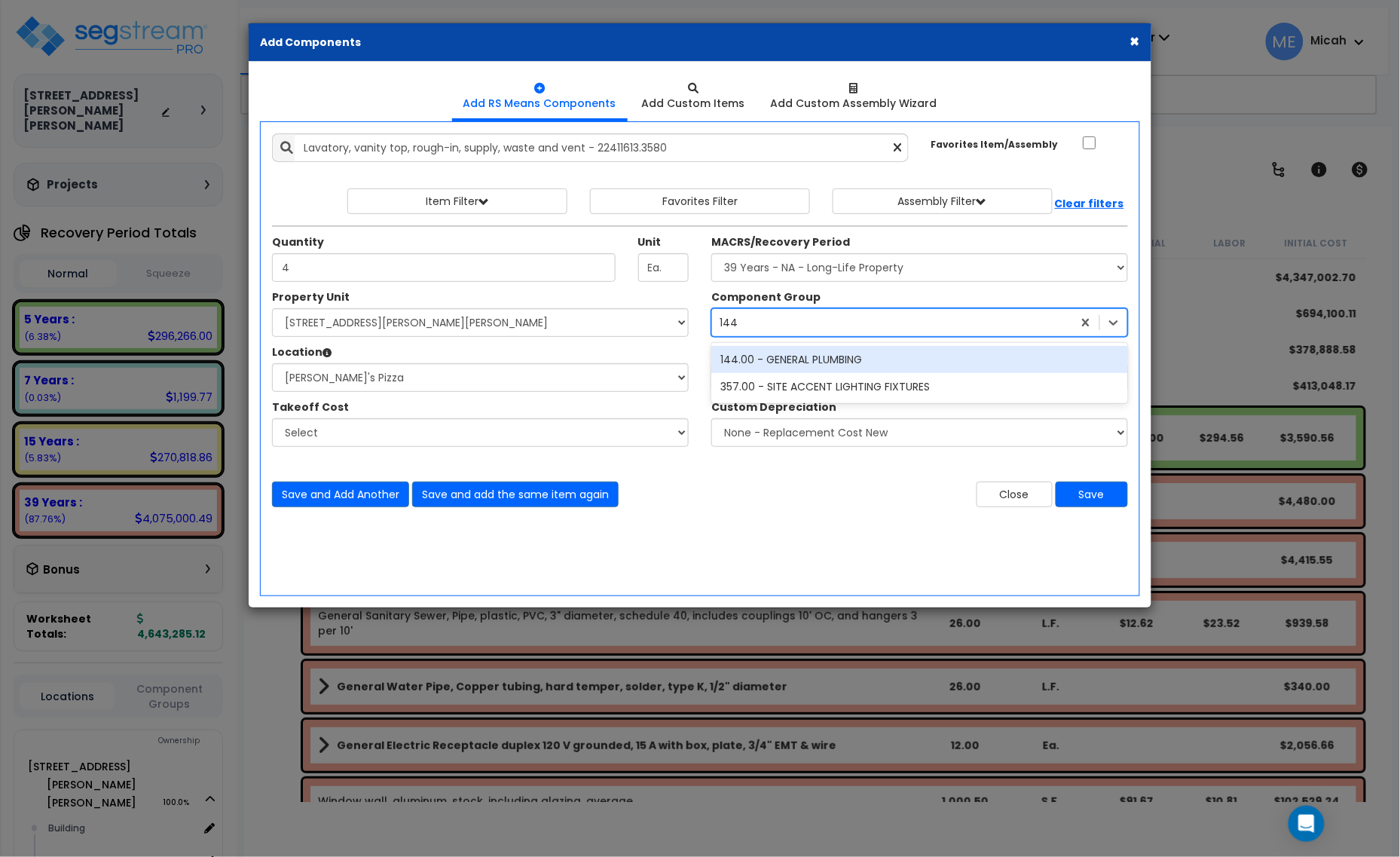
click at [830, 358] on div "144.00 - GENERAL PLUMBING" at bounding box center [920, 360] width 417 height 27
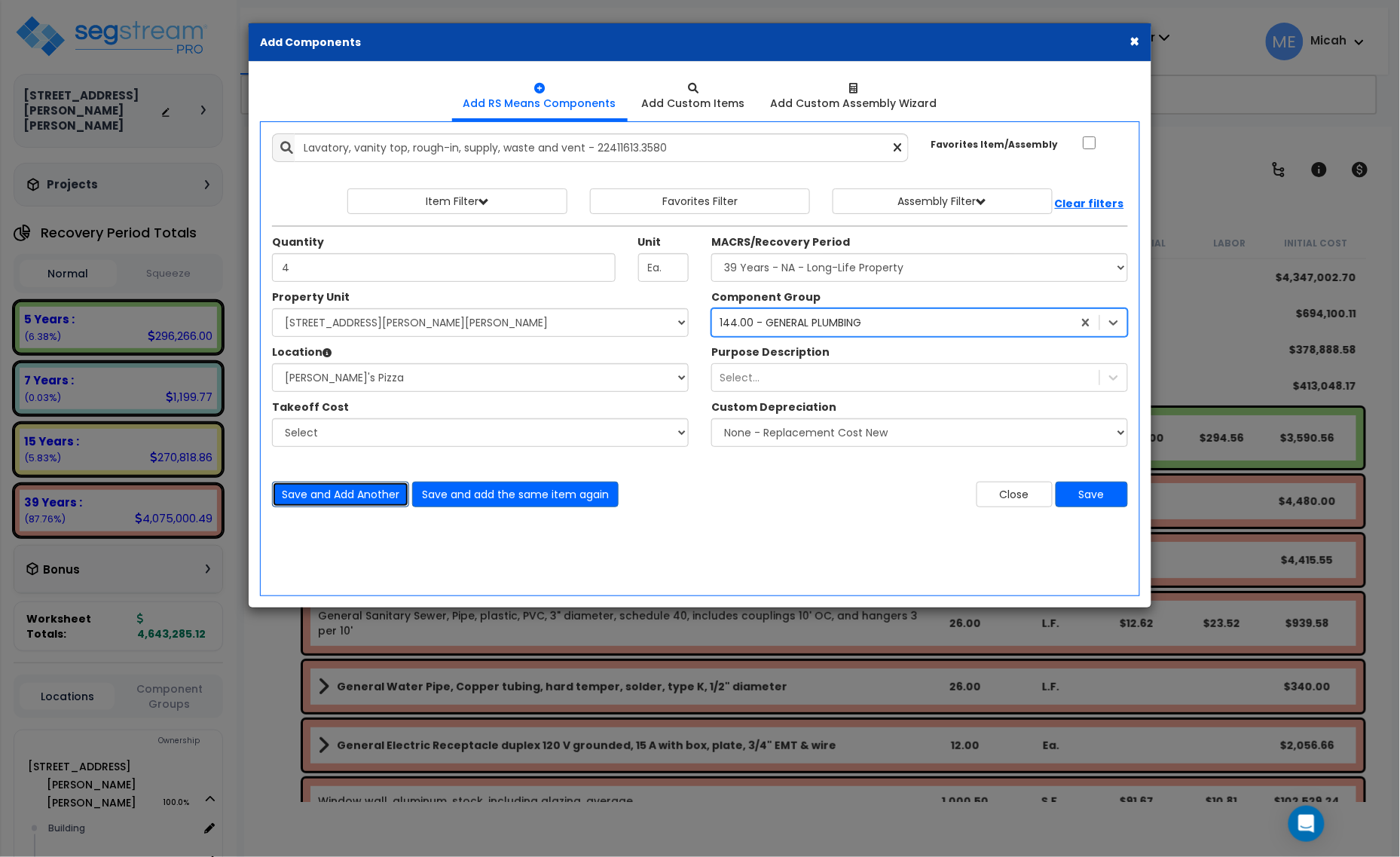
click at [370, 490] on button "Save and Add Another" at bounding box center [340, 494] width 137 height 26
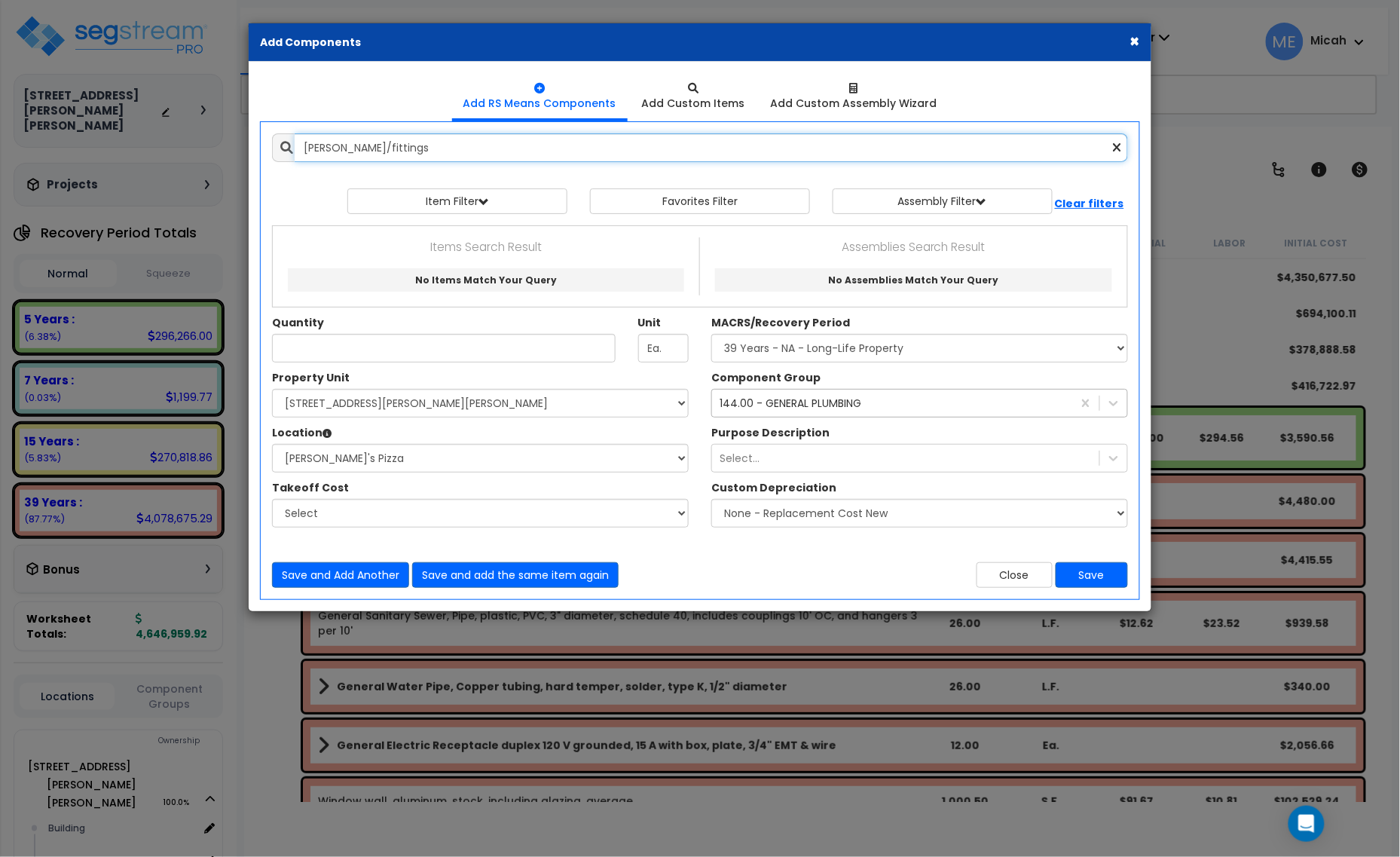
click at [337, 145] on input "faucett/fittings" at bounding box center [711, 148] width 834 height 29
click at [402, 144] on input "faucet/fittings" at bounding box center [711, 148] width 834 height 29
drag, startPoint x: 378, startPoint y: 145, endPoint x: 269, endPoint y: 146, distance: 109.0
click at [269, 146] on div "faucet/fittings lavatory faucet 9509841" at bounding box center [700, 148] width 878 height 29
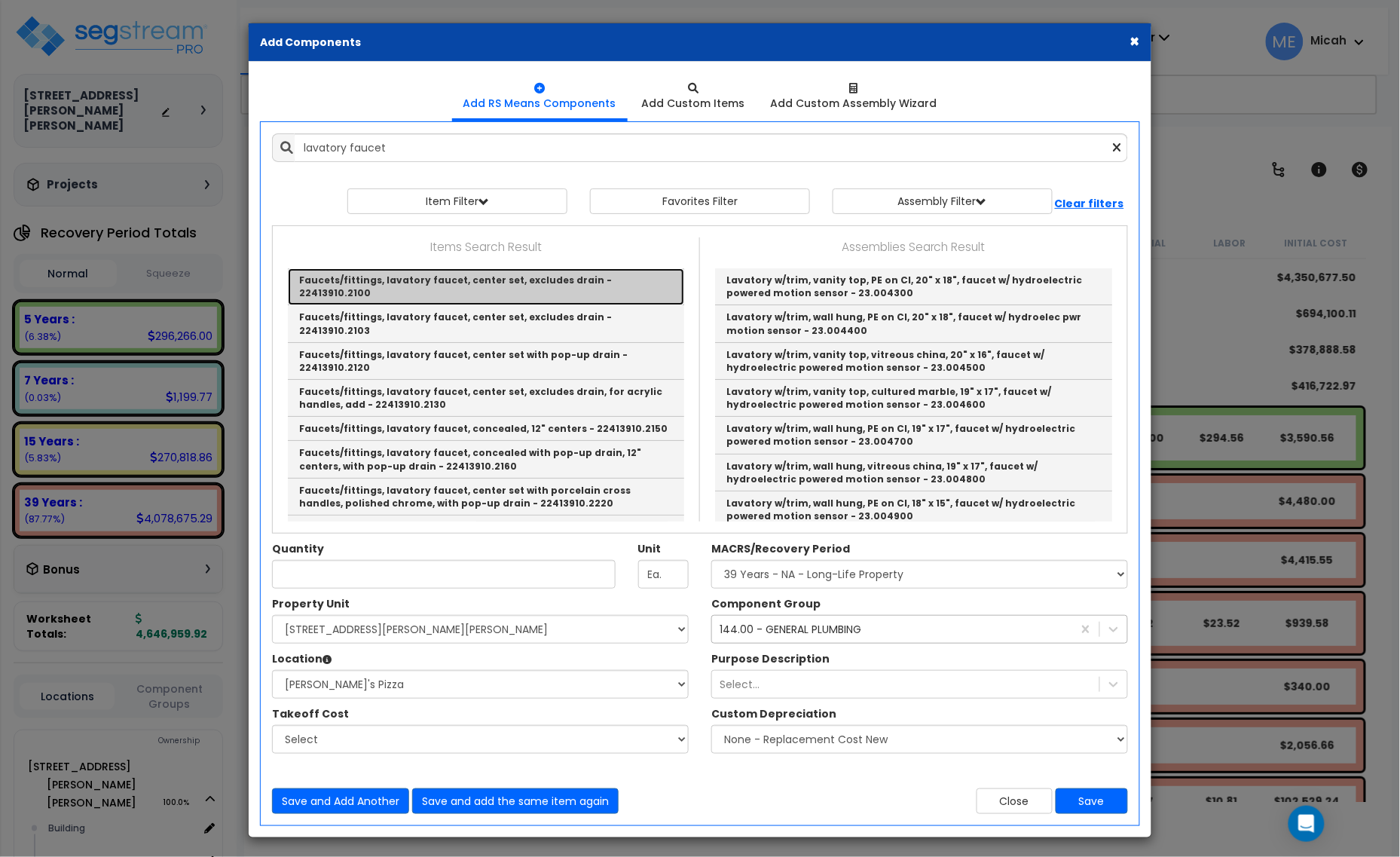
click at [456, 281] on link "Faucets/fittings, lavatory faucet, center set, excludes drain - 22413910.2100" at bounding box center [486, 286] width 396 height 37
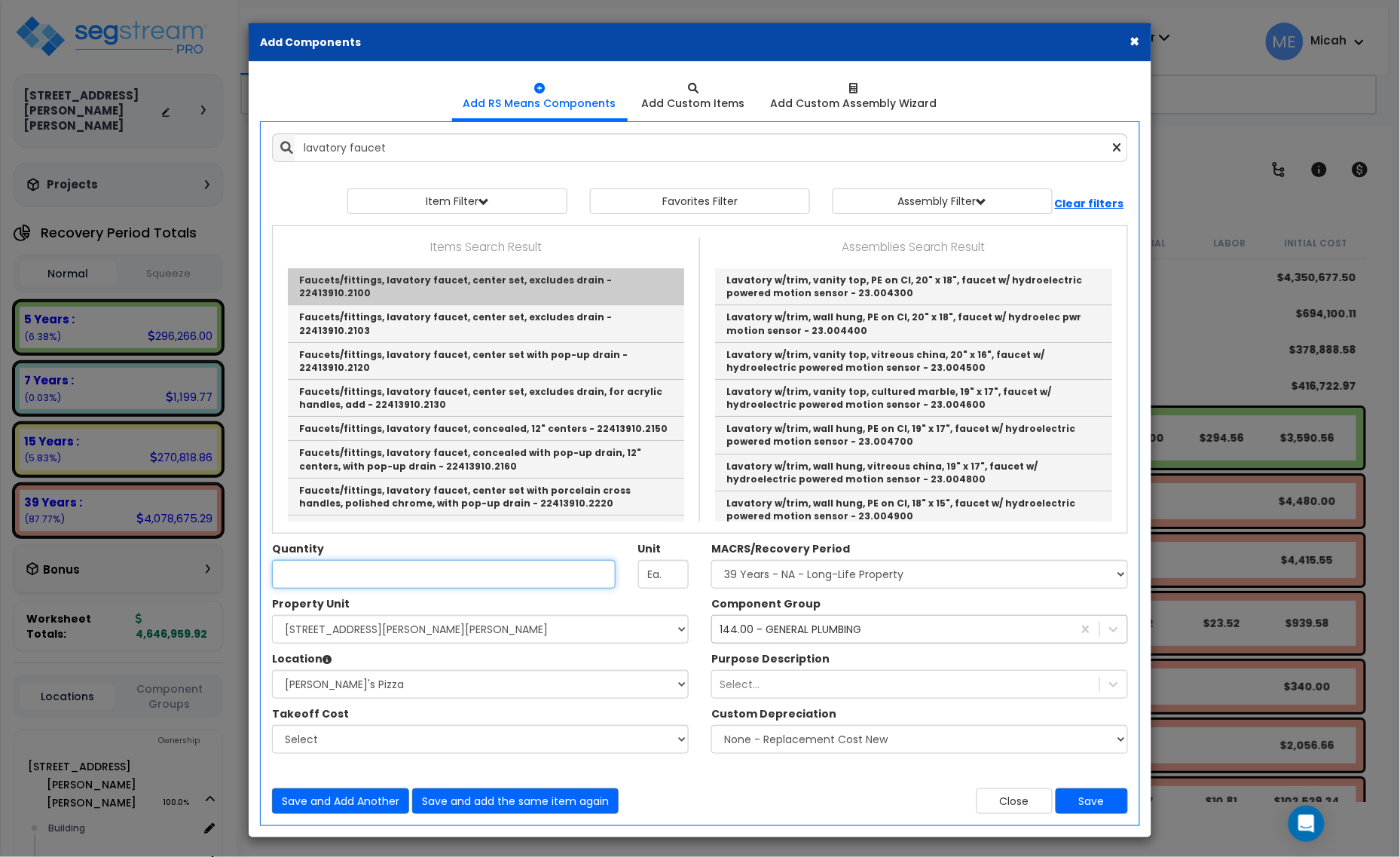
type input "Faucets/fittings, lavatory faucet, center set, excludes drain - 22413910.2100"
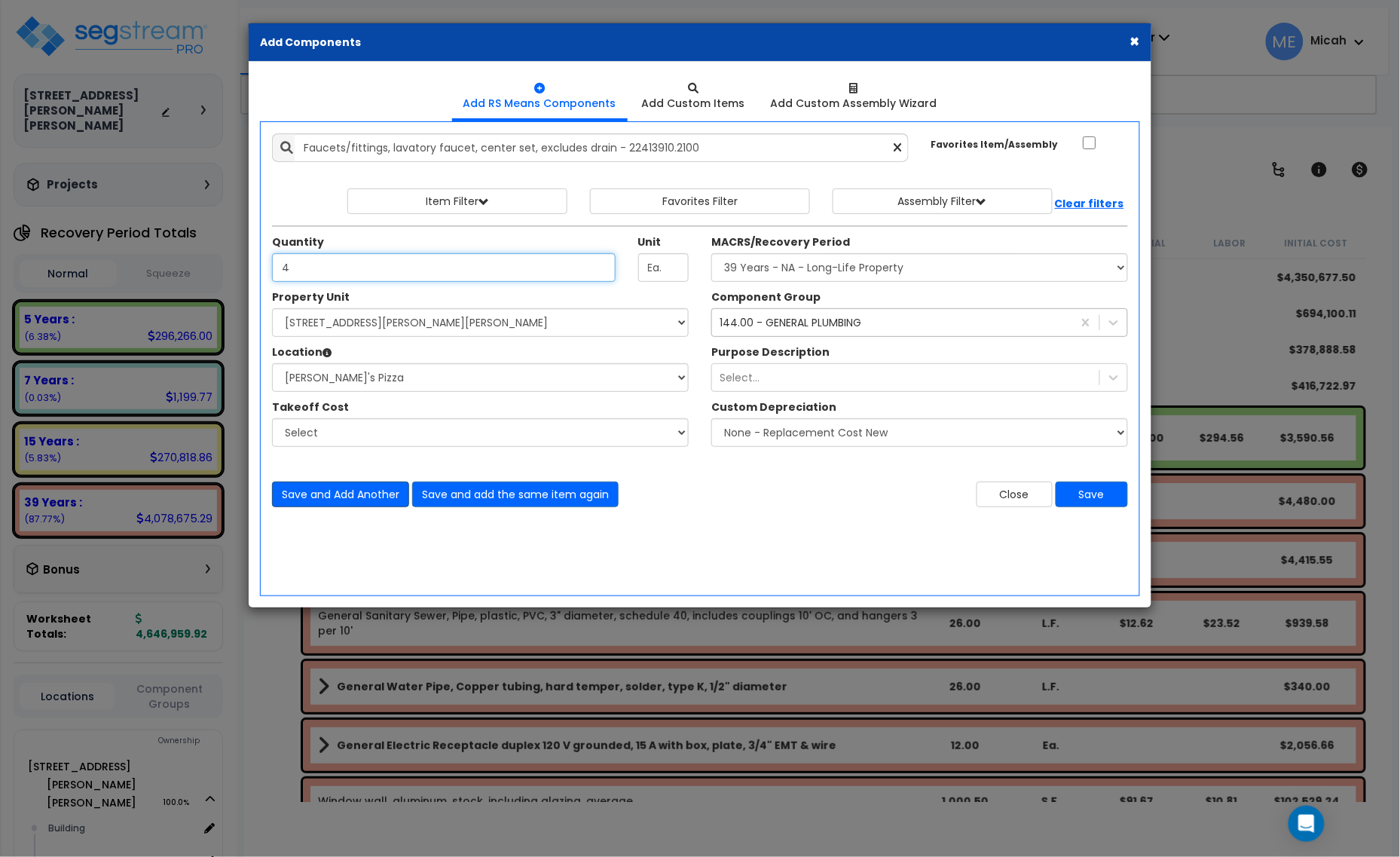
type input "4"
click at [349, 502] on button "Save and Add Another" at bounding box center [340, 494] width 137 height 26
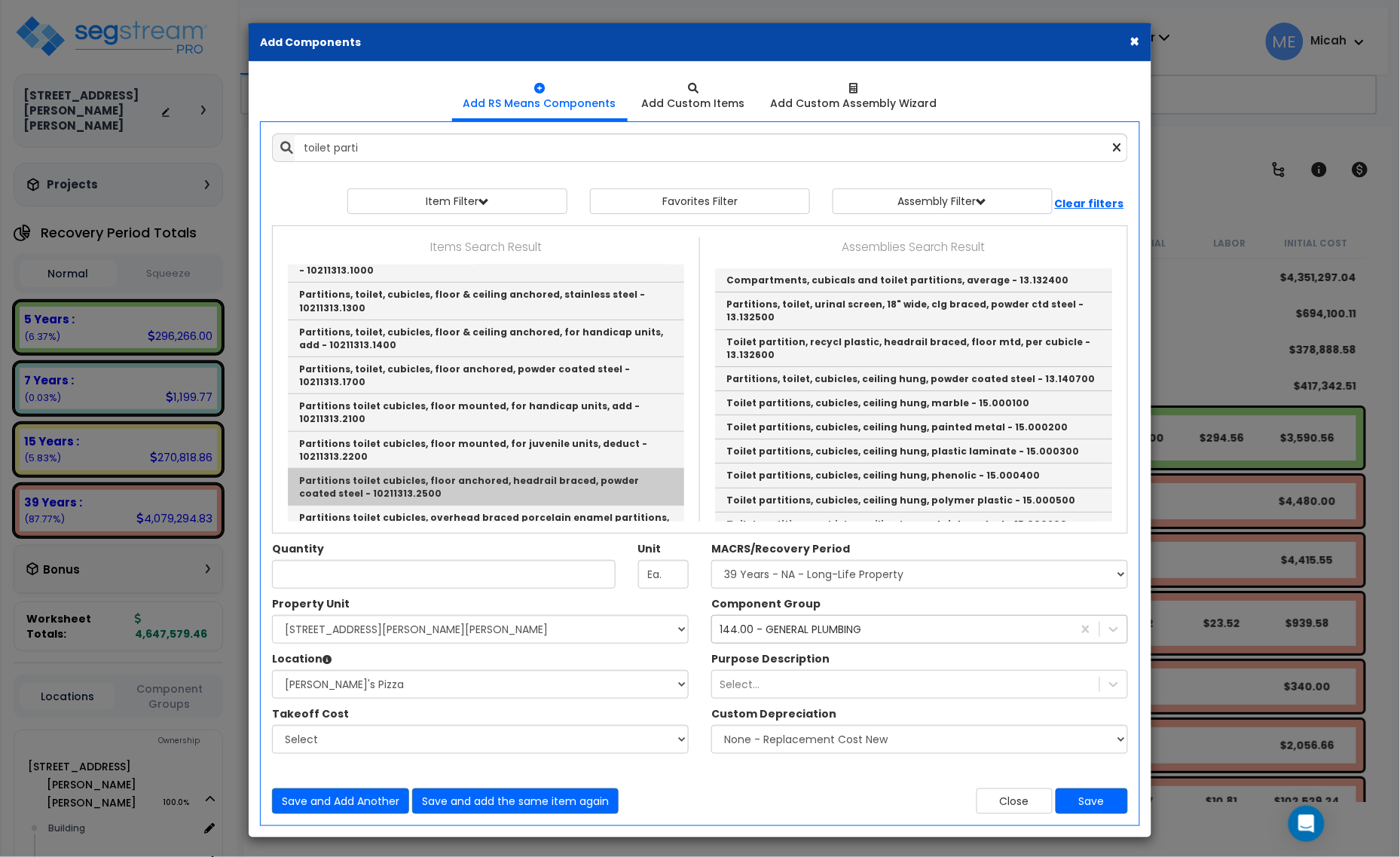
scroll to position [377, 0]
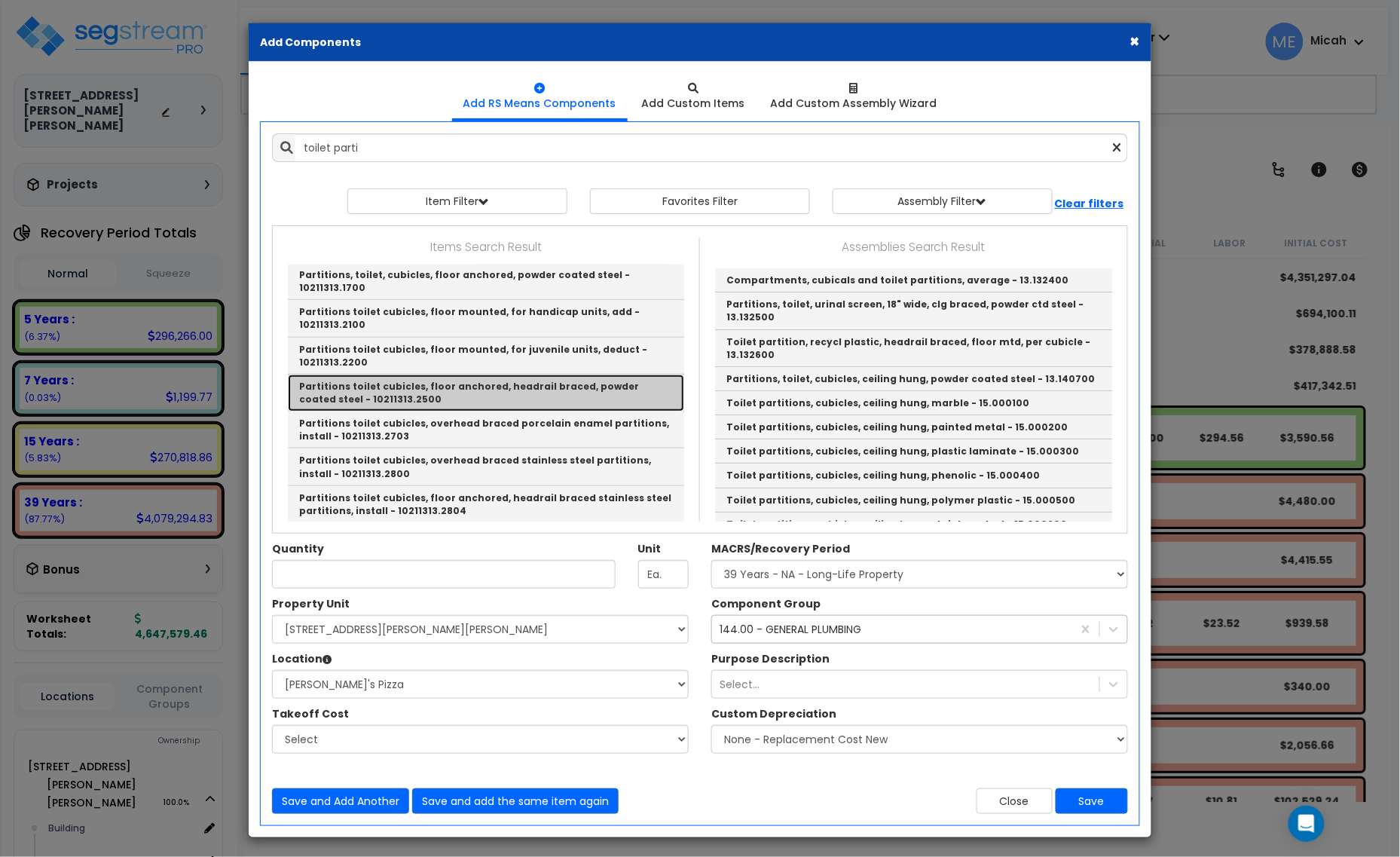
click at [485, 375] on link "Partitions toilet cubicles, floor anchored, headrail braced, powder coated stee…" at bounding box center [486, 393] width 396 height 37
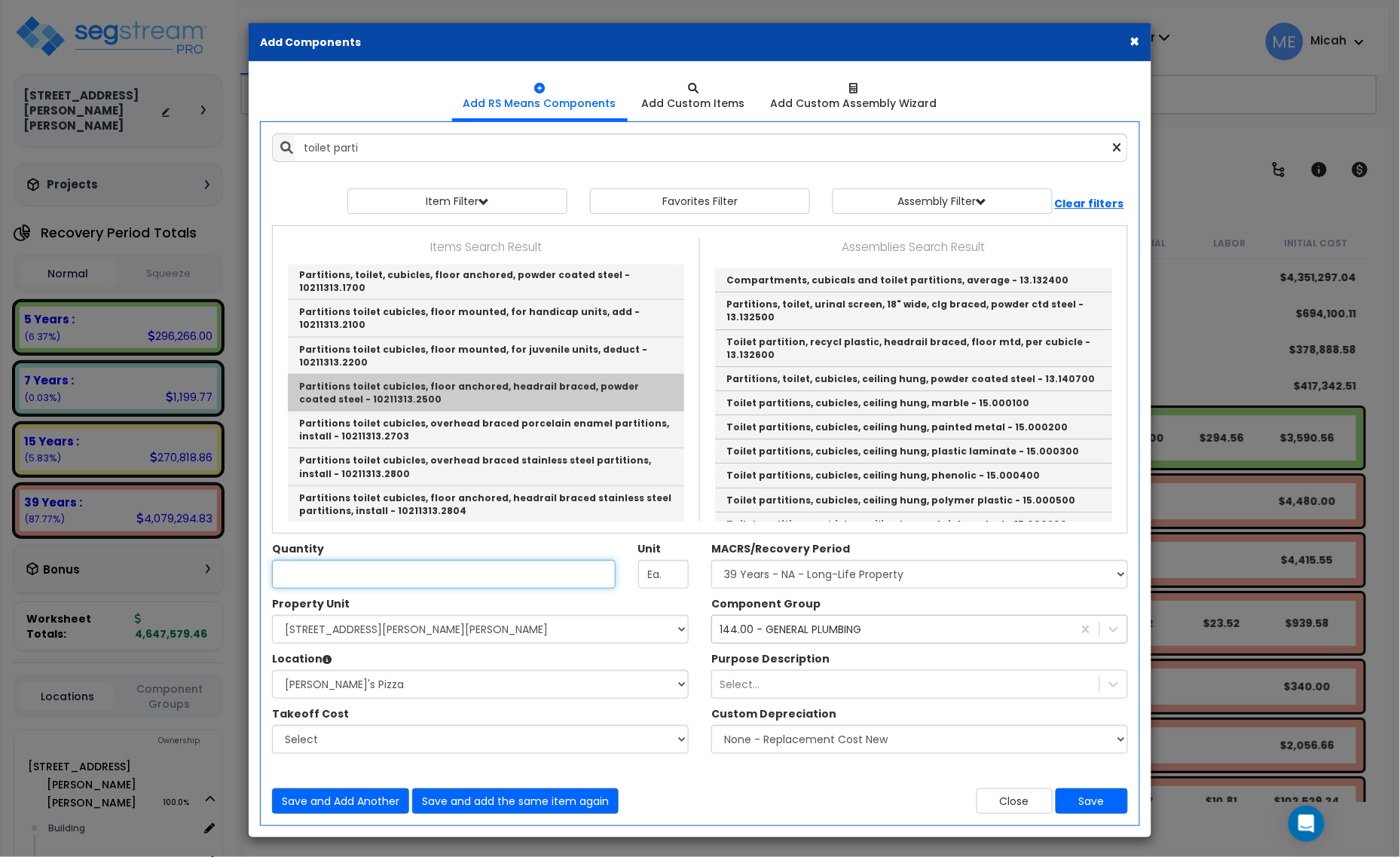
type input "Partitions toilet cubicles, floor anchored, headrail braced, powder coated stee…"
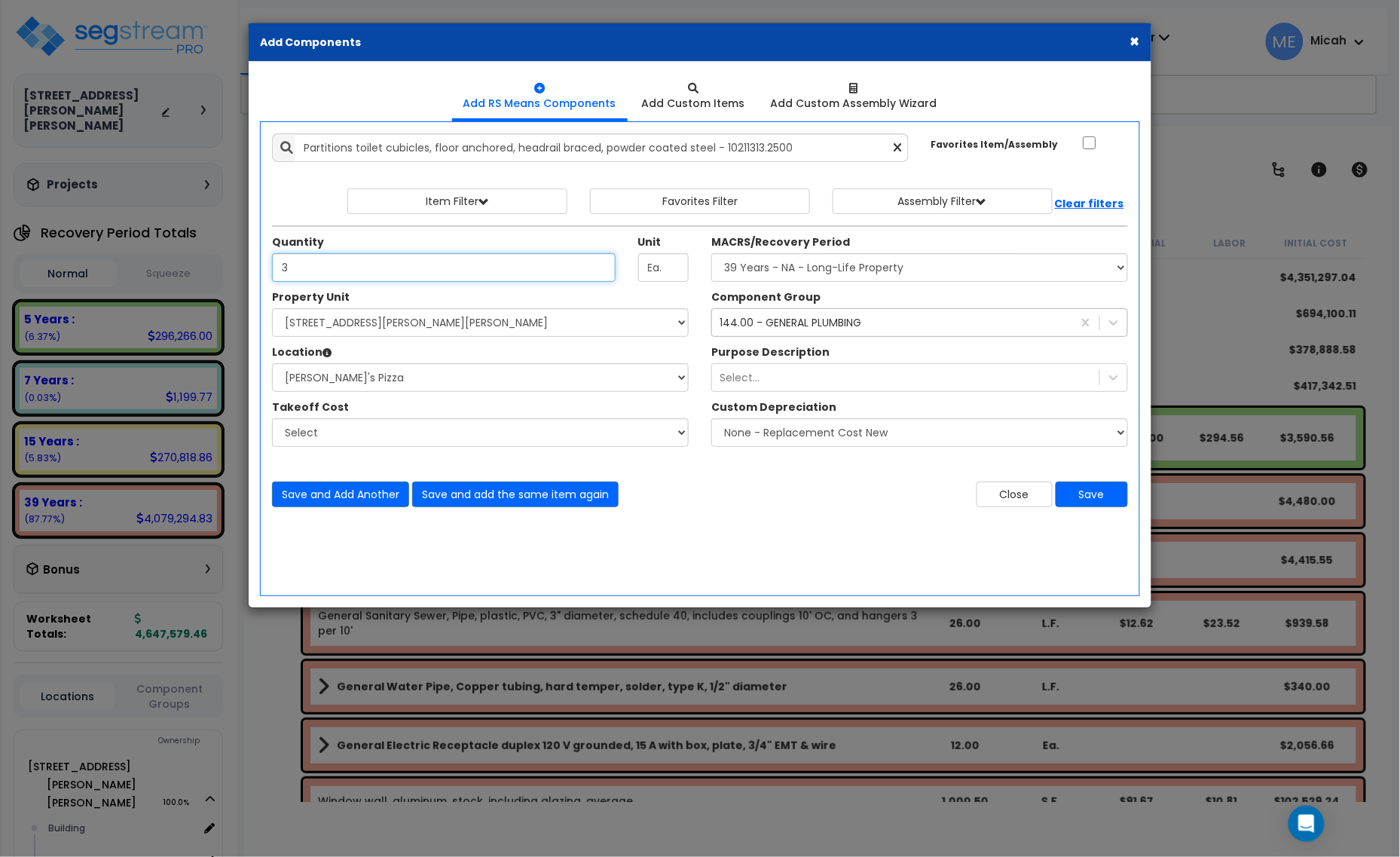
type input "3"
click at [835, 327] on div "144.00 - GENERAL PLUMBING" at bounding box center [790, 322] width 141 height 15
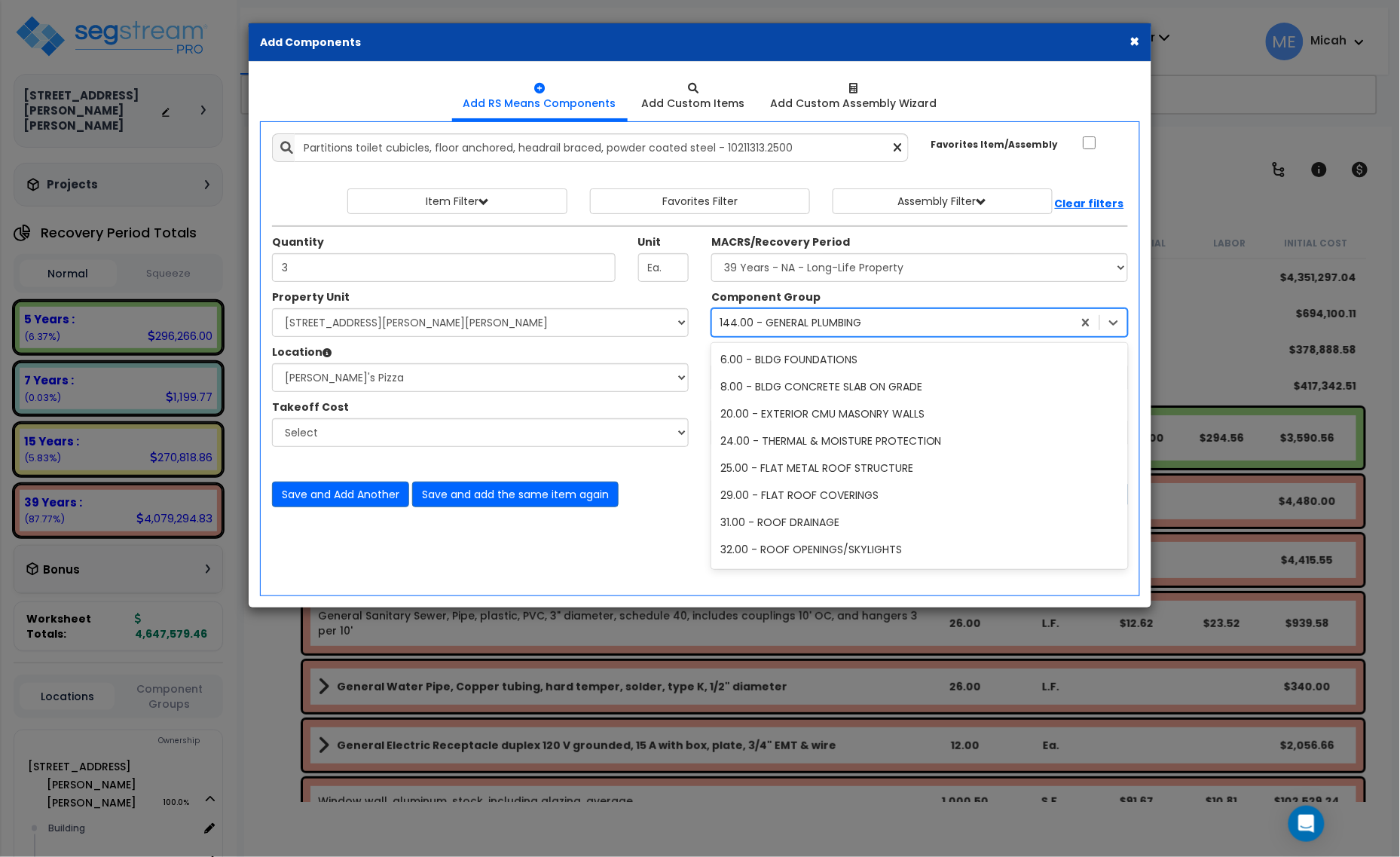
scroll to position [897, 0]
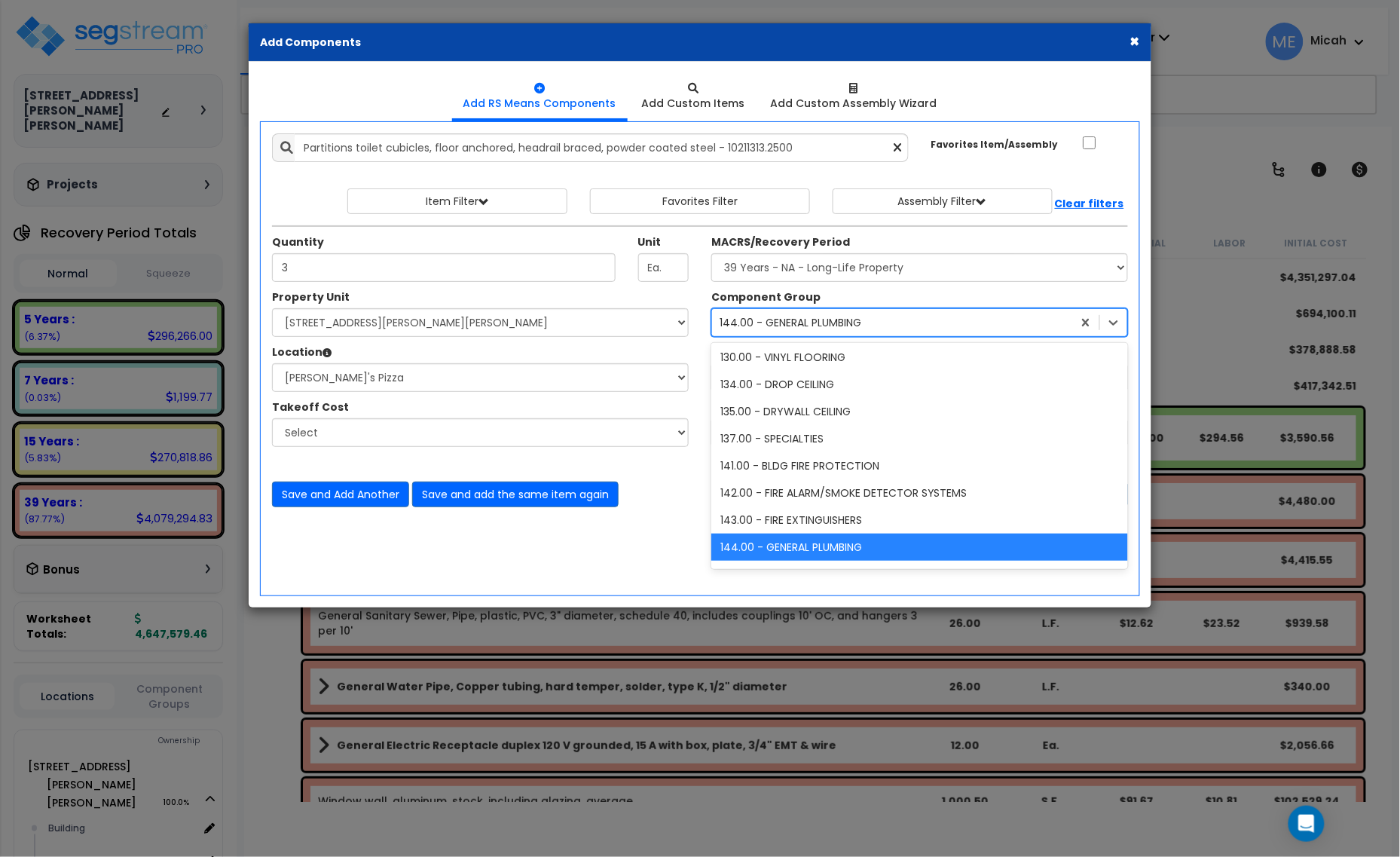
type input "70"
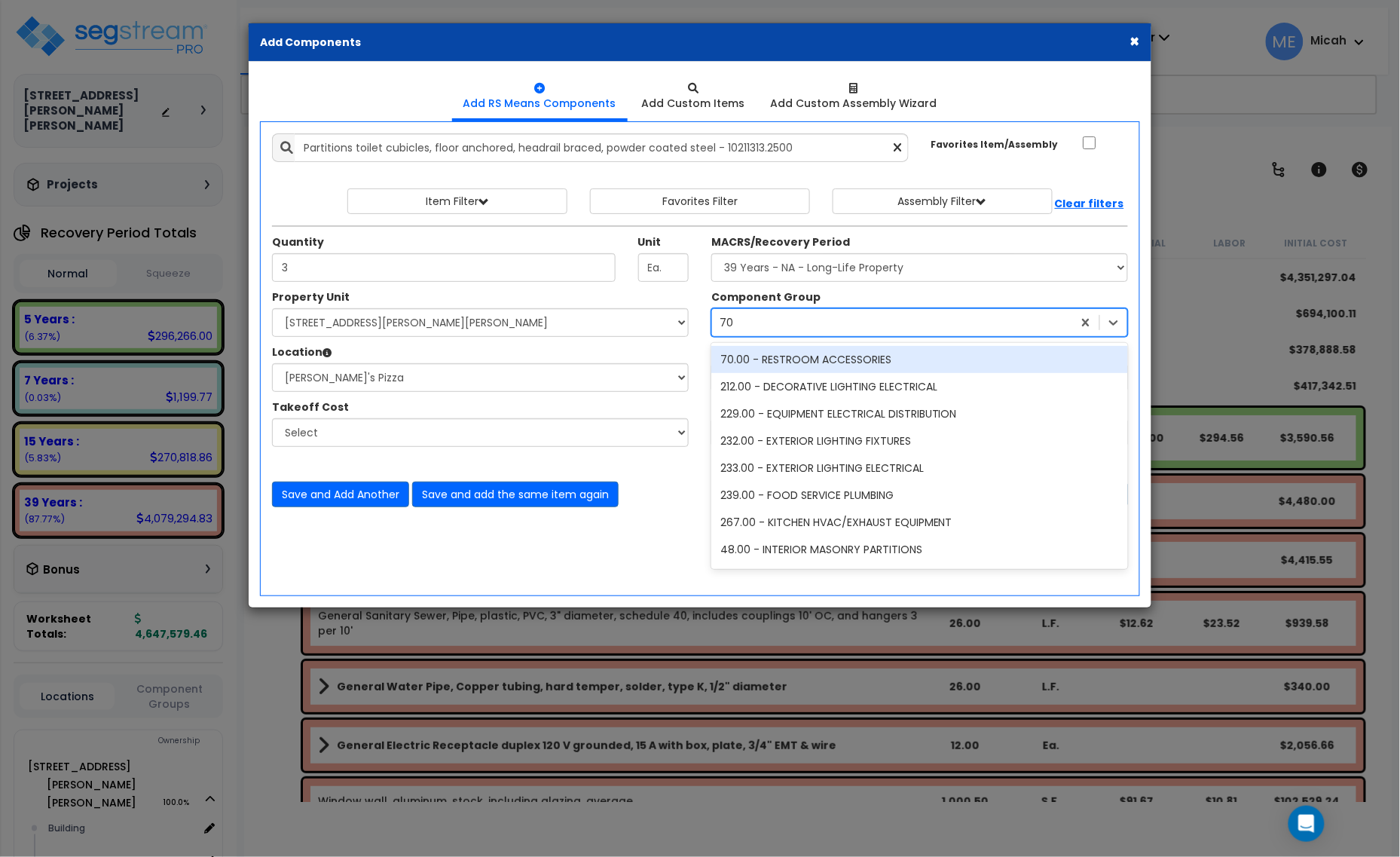
click at [833, 366] on div "70.00 - RESTROOM ACCESSORIES" at bounding box center [920, 360] width 417 height 27
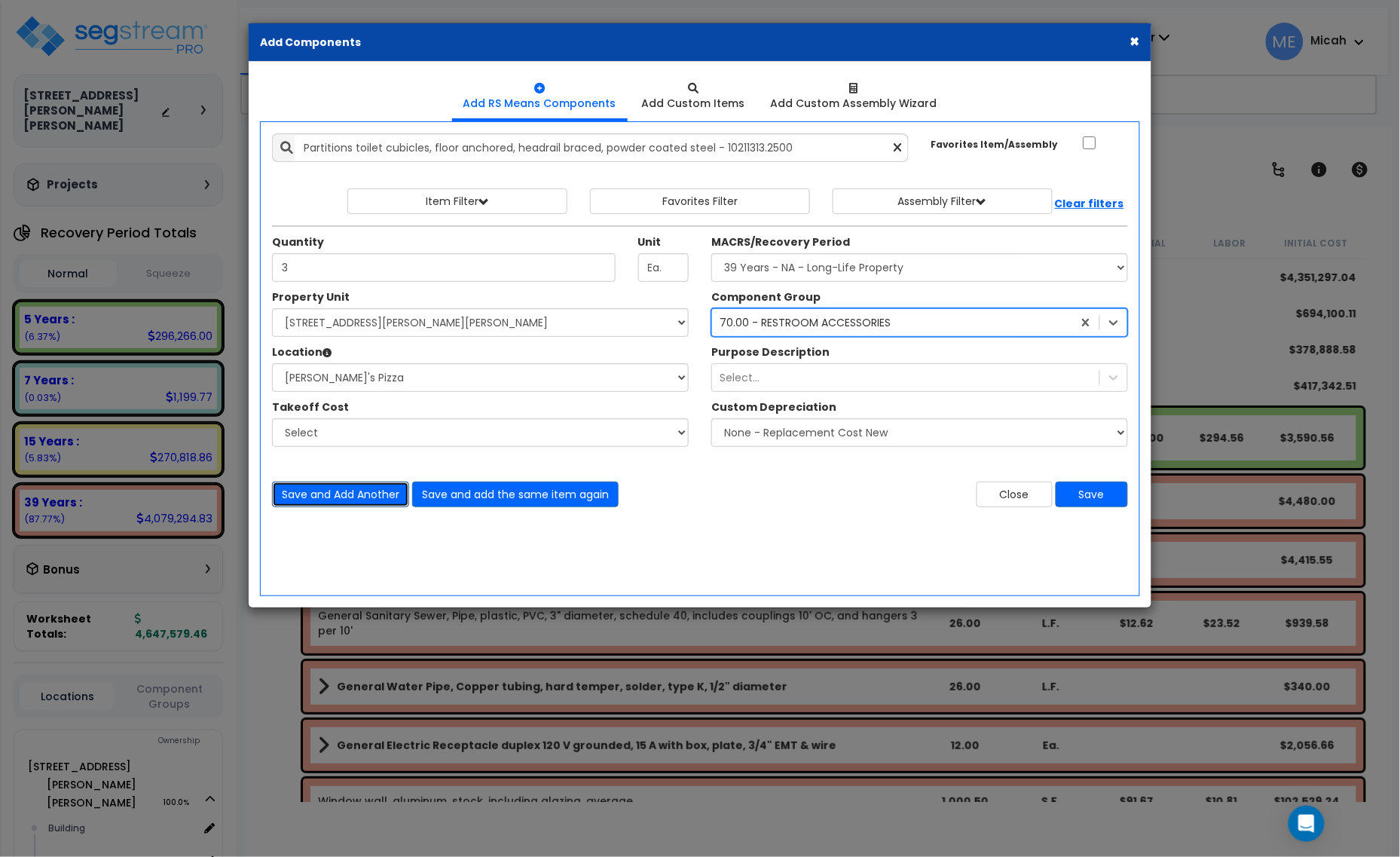
click at [351, 490] on button "Save and Add Another" at bounding box center [340, 494] width 137 height 26
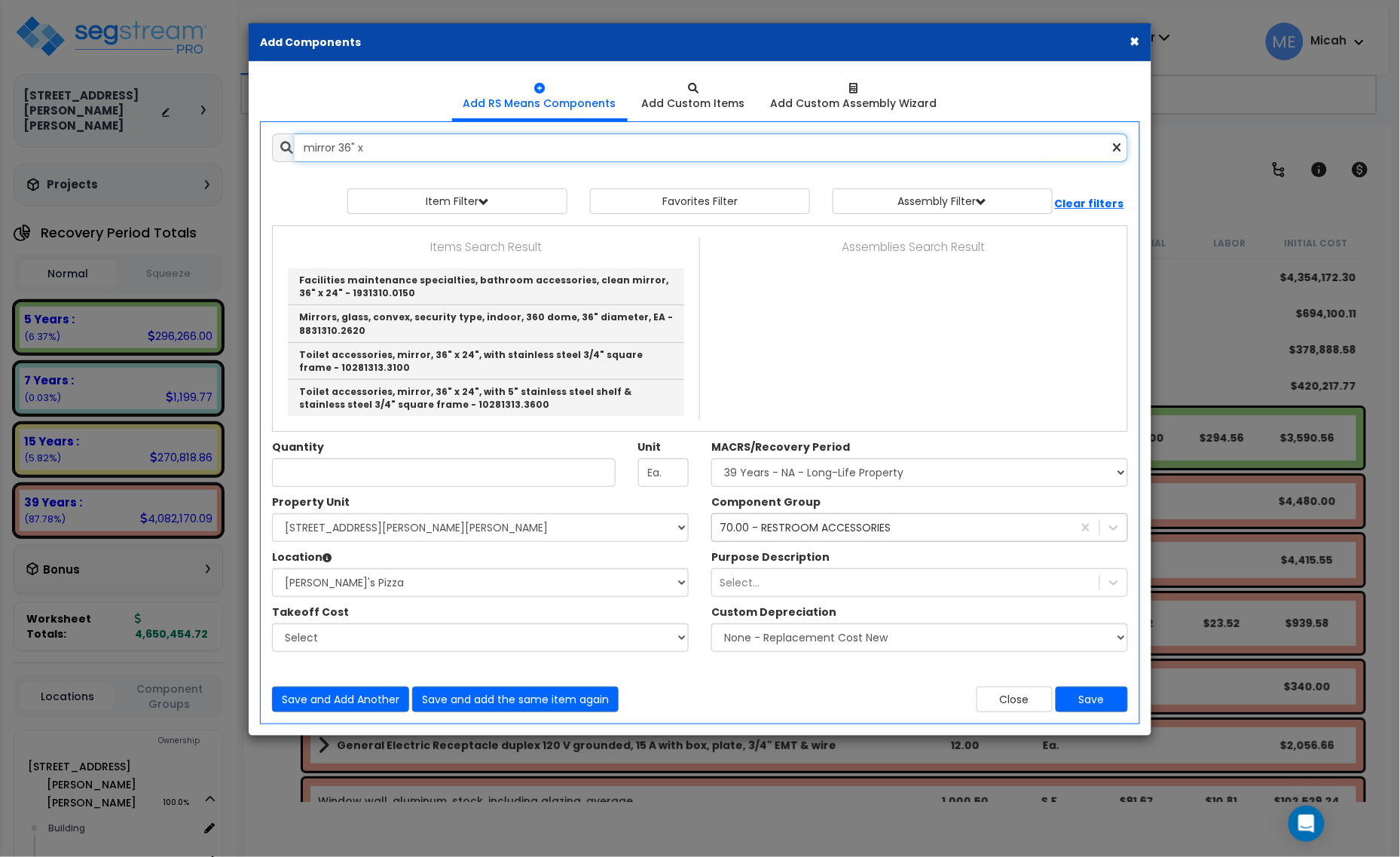
click at [453, 138] on input "mirror 36" x" at bounding box center [711, 148] width 834 height 29
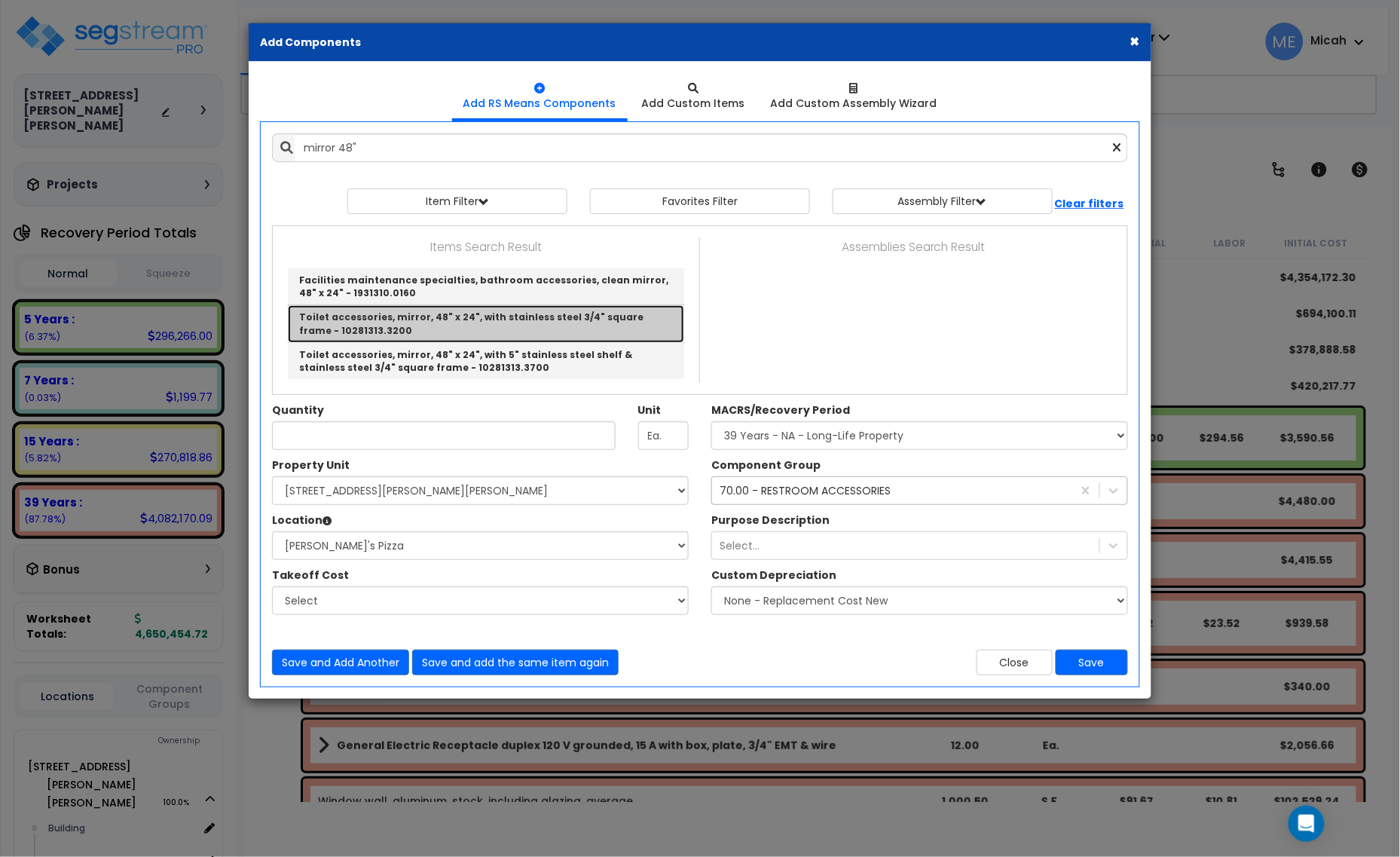
click at [532, 326] on link "Toilet accessories, mirror, 48" x 24", with stainless steel 3/4" square frame -…" at bounding box center [486, 323] width 396 height 37
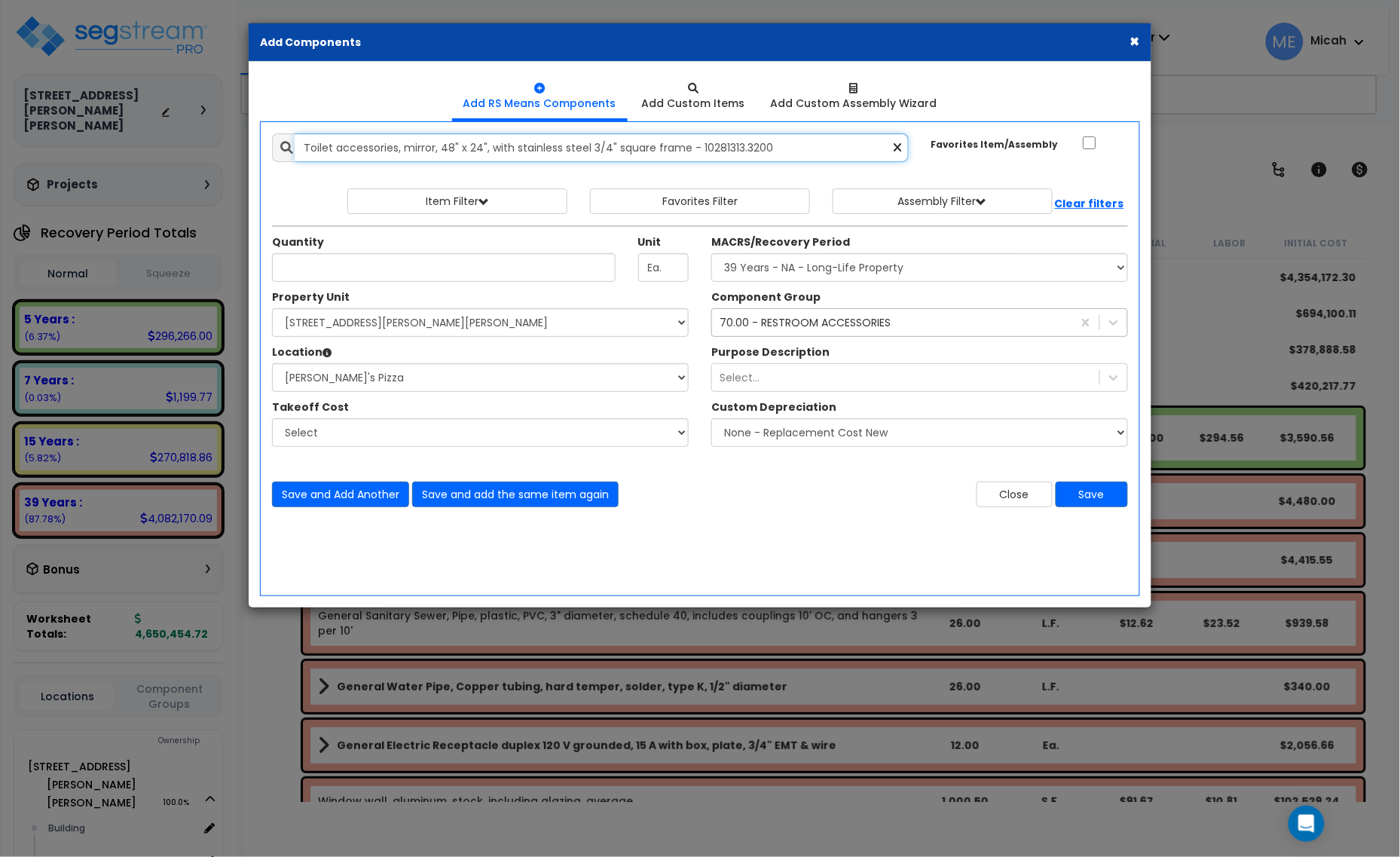
click at [476, 143] on input "Toilet accessories, mirror, 48" x 24", with stainless steel 3/4" square frame -…" at bounding box center [601, 148] width 615 height 29
type input "Toilet accessories, mirror, 48" x 36", with stainless steel 3/4" square frame -…"
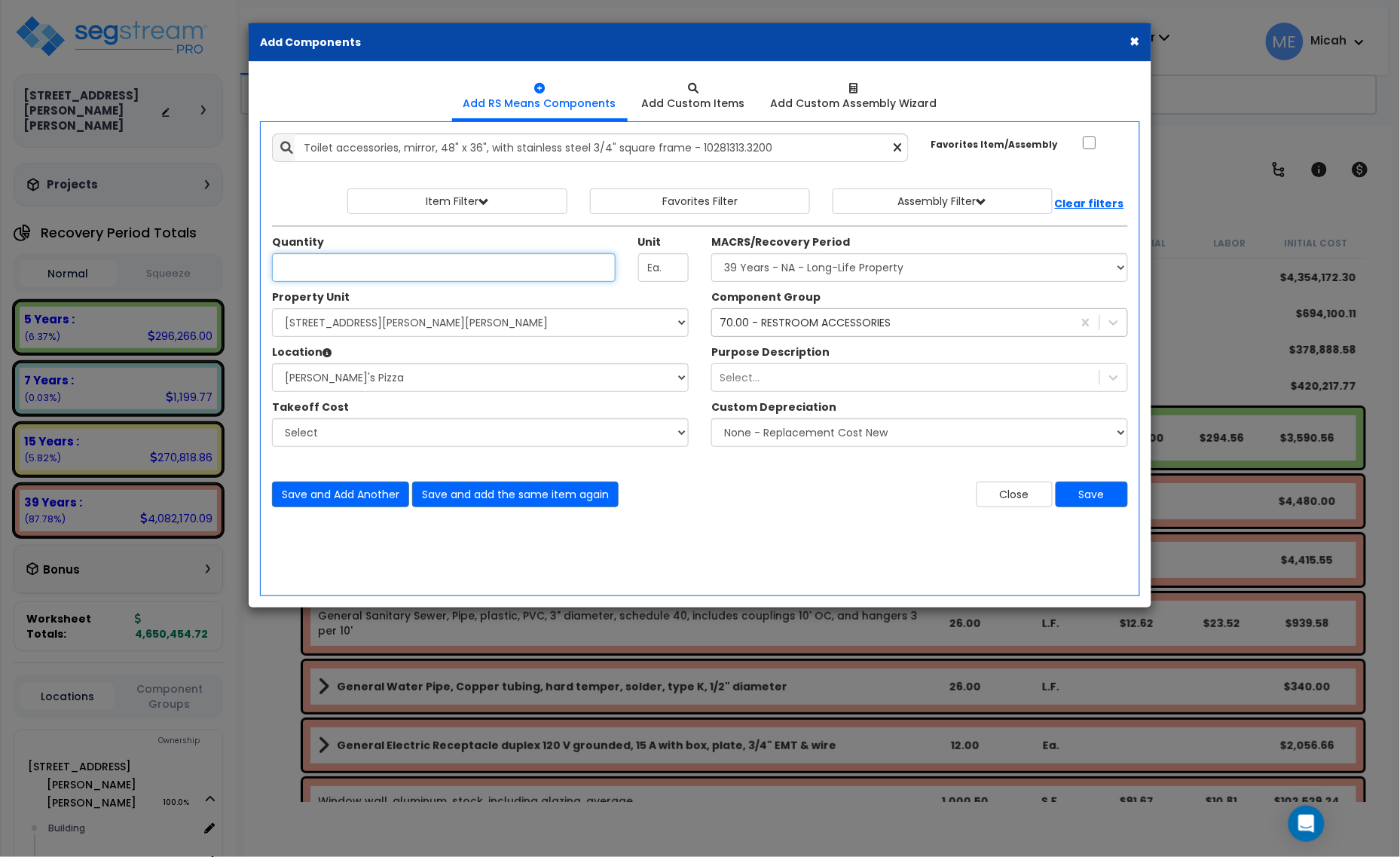
click at [374, 273] on input "Quantity" at bounding box center [444, 267] width 344 height 29
type input "2"
click at [359, 495] on button "Save and Add Another" at bounding box center [340, 494] width 137 height 26
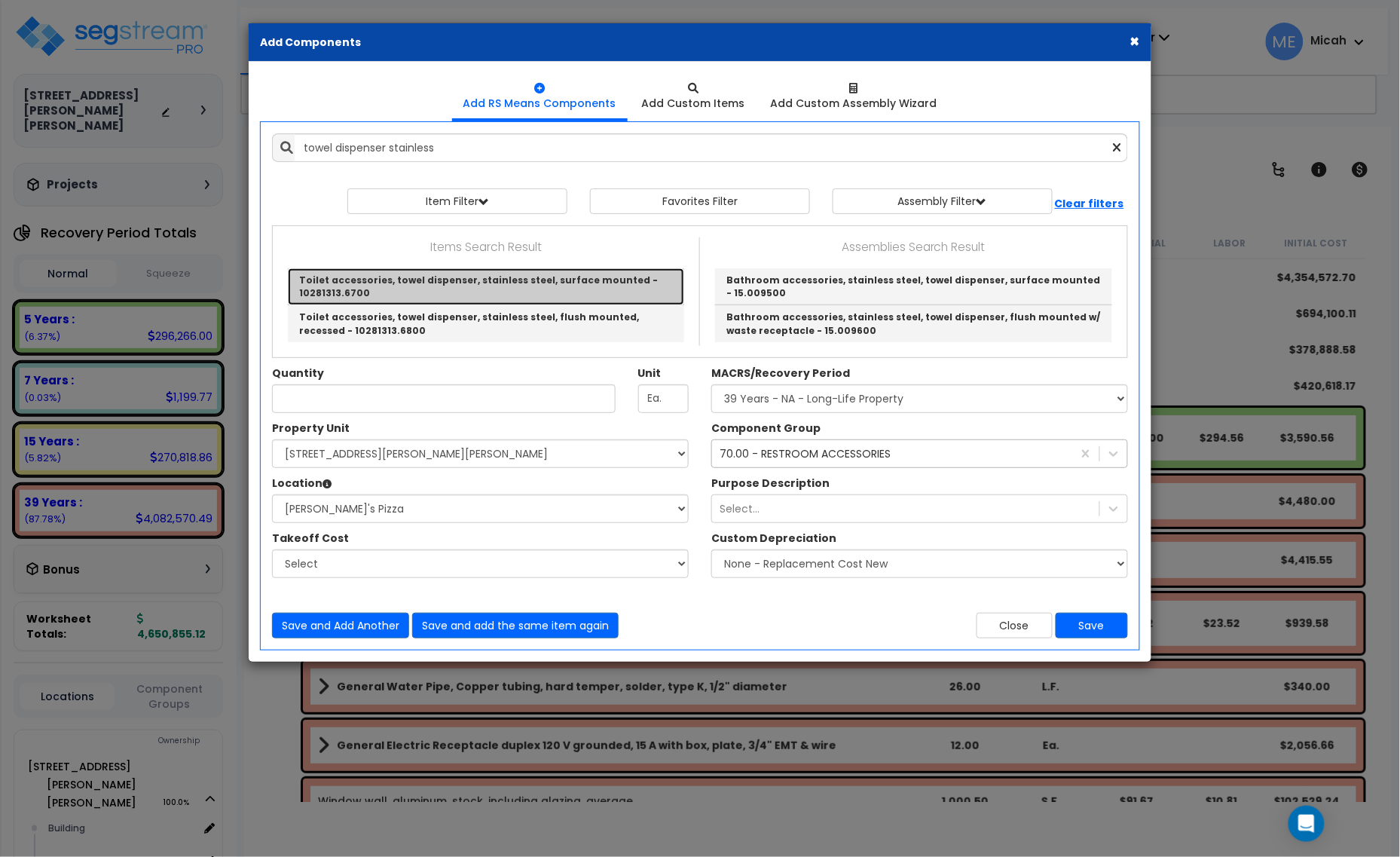
click at [477, 283] on link "Toilet accessories, towel dispenser, stainless steel, surface mounted - 1028131…" at bounding box center [486, 286] width 396 height 37
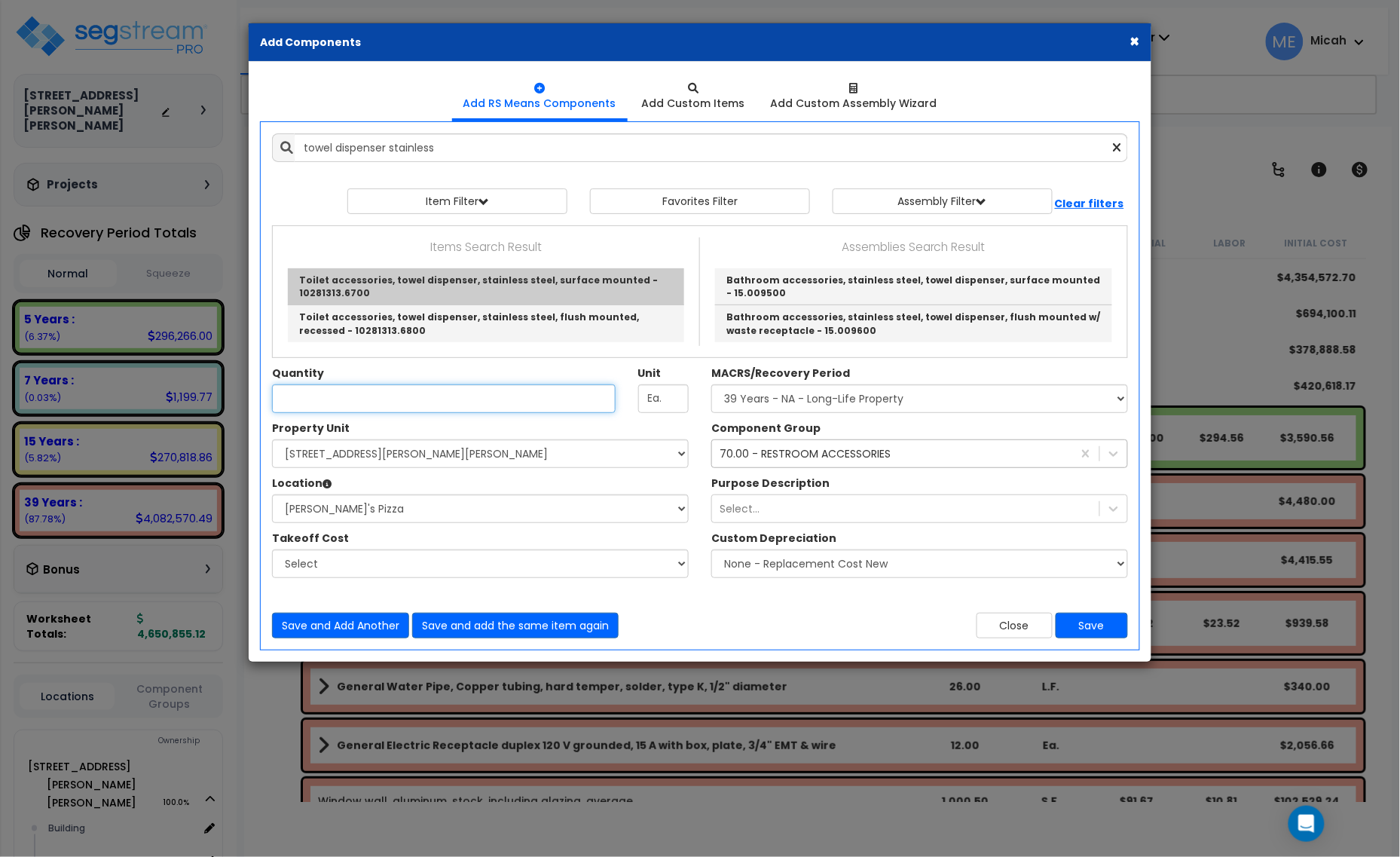
type input "Toilet accessories, towel dispenser, stainless steel, surface mounted - 1028131…"
checkbox input "true"
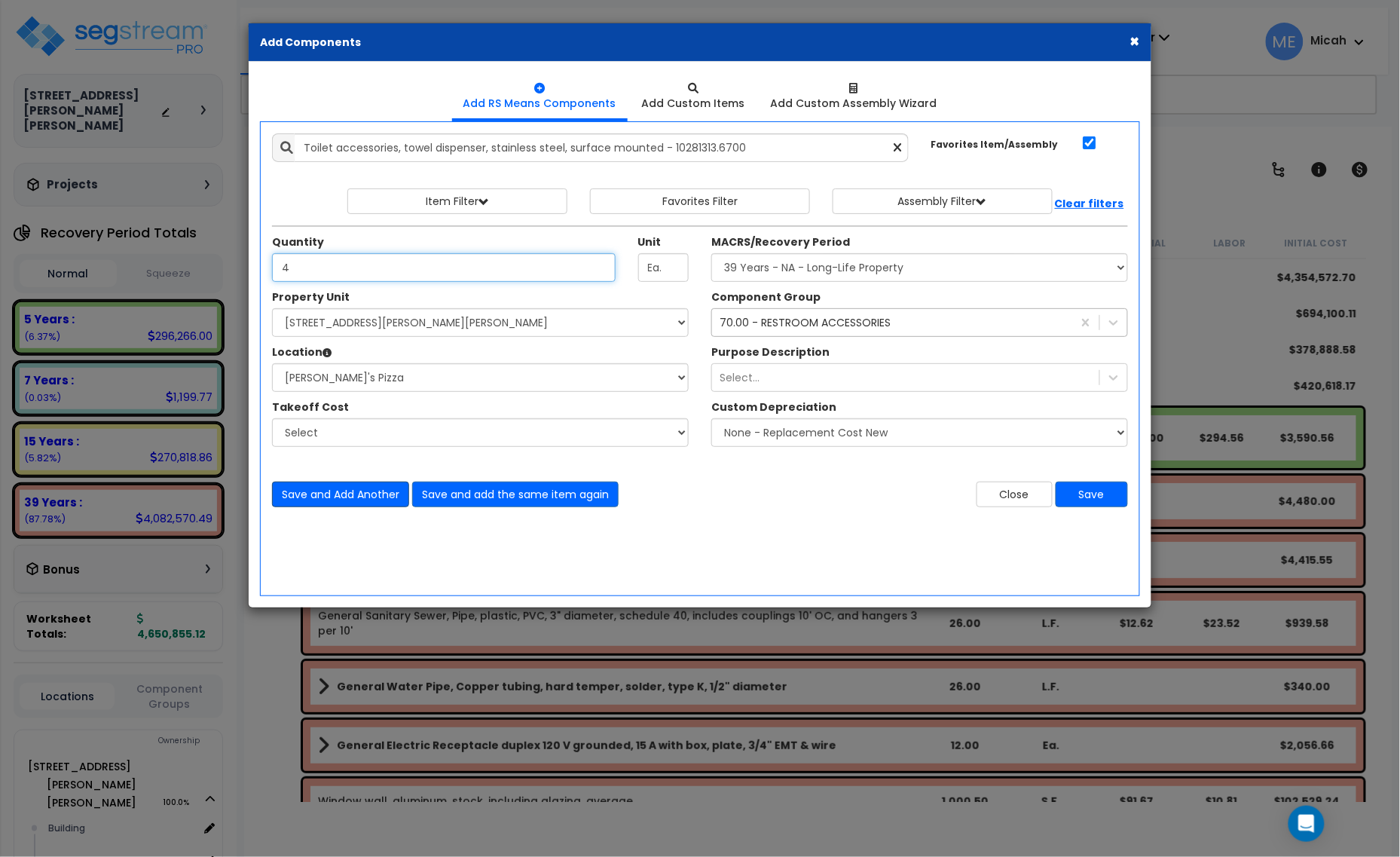
type input "4"
click at [363, 487] on button "Save and Add Another" at bounding box center [340, 494] width 137 height 26
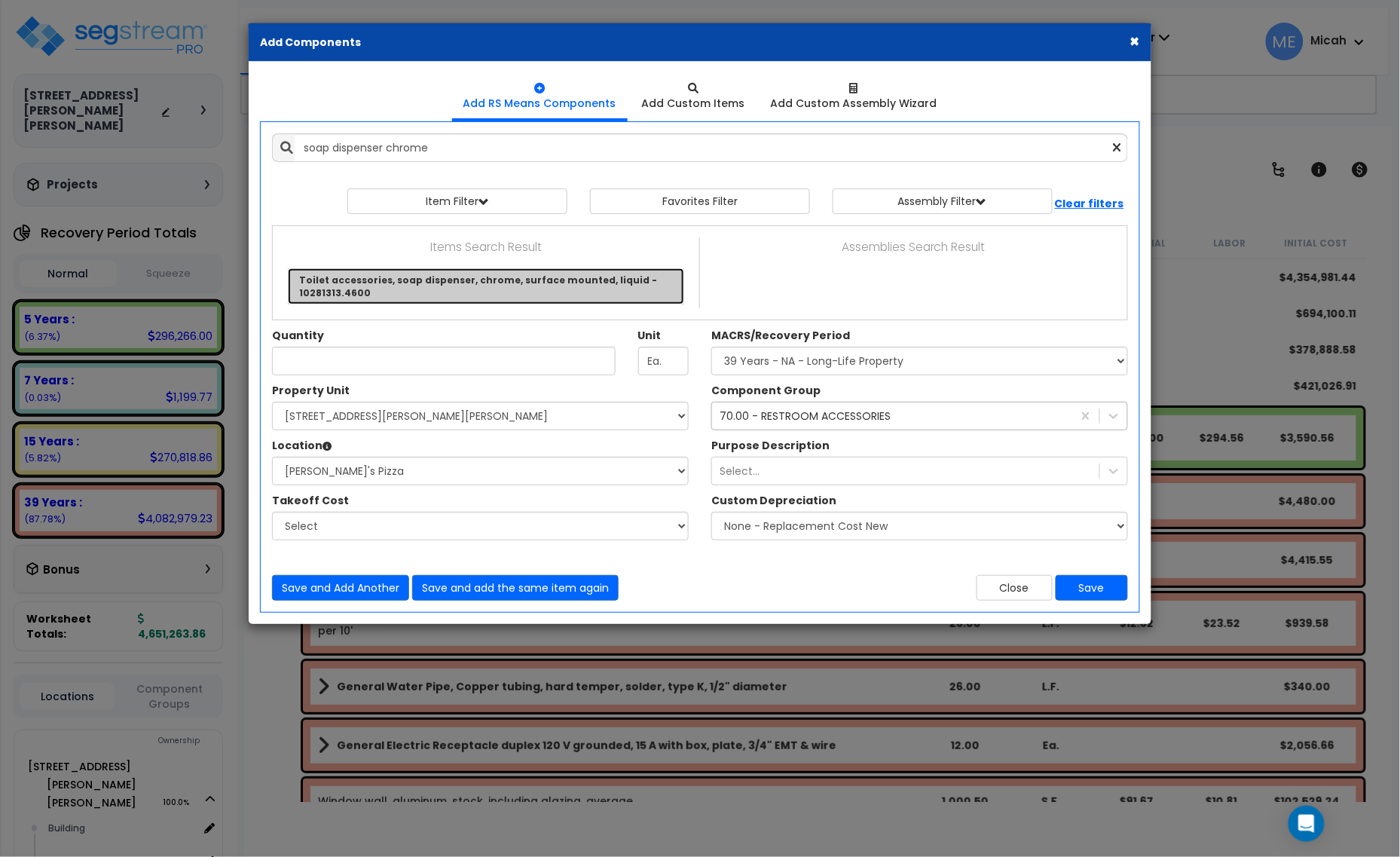
click at [370, 290] on link "Toilet accessories, soap dispenser, chrome, surface mounted, liquid - 10281313.…" at bounding box center [486, 286] width 396 height 36
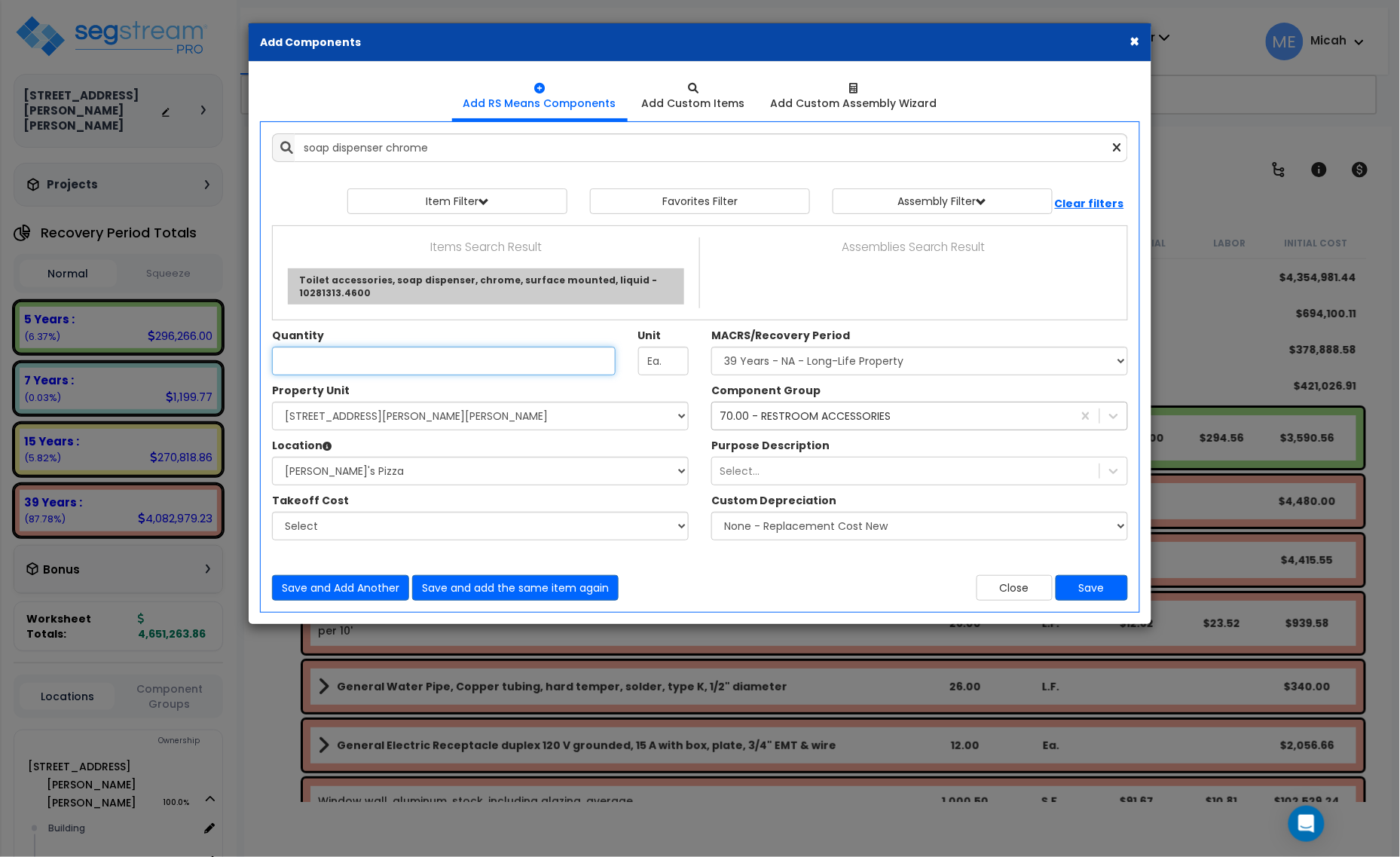
type input "Toilet accessories, soap dispenser, chrome, surface mounted, liquid - 10281313.…"
checkbox input "false"
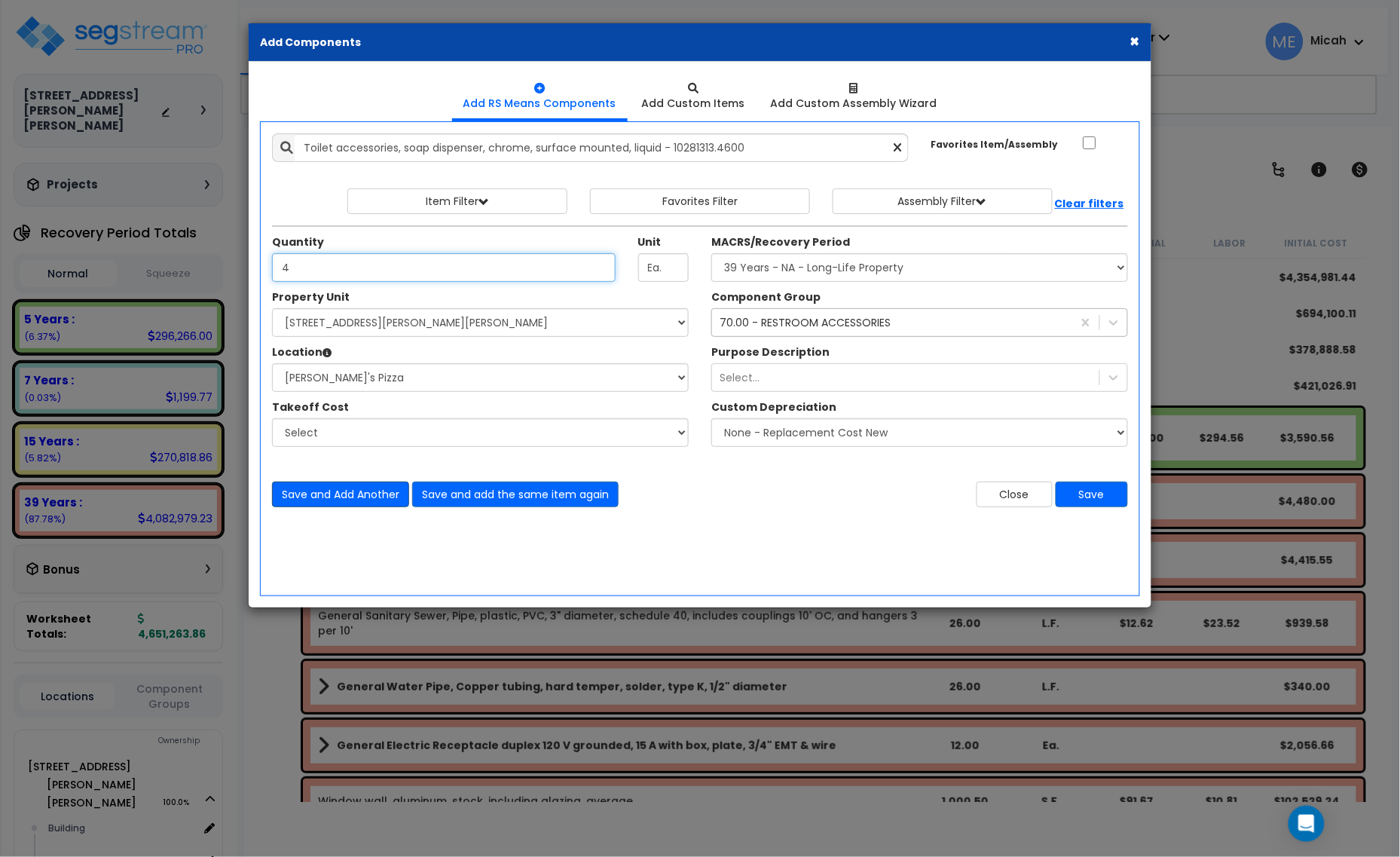
type input "4"
click at [298, 483] on button "Save and Add Another" at bounding box center [340, 494] width 137 height 26
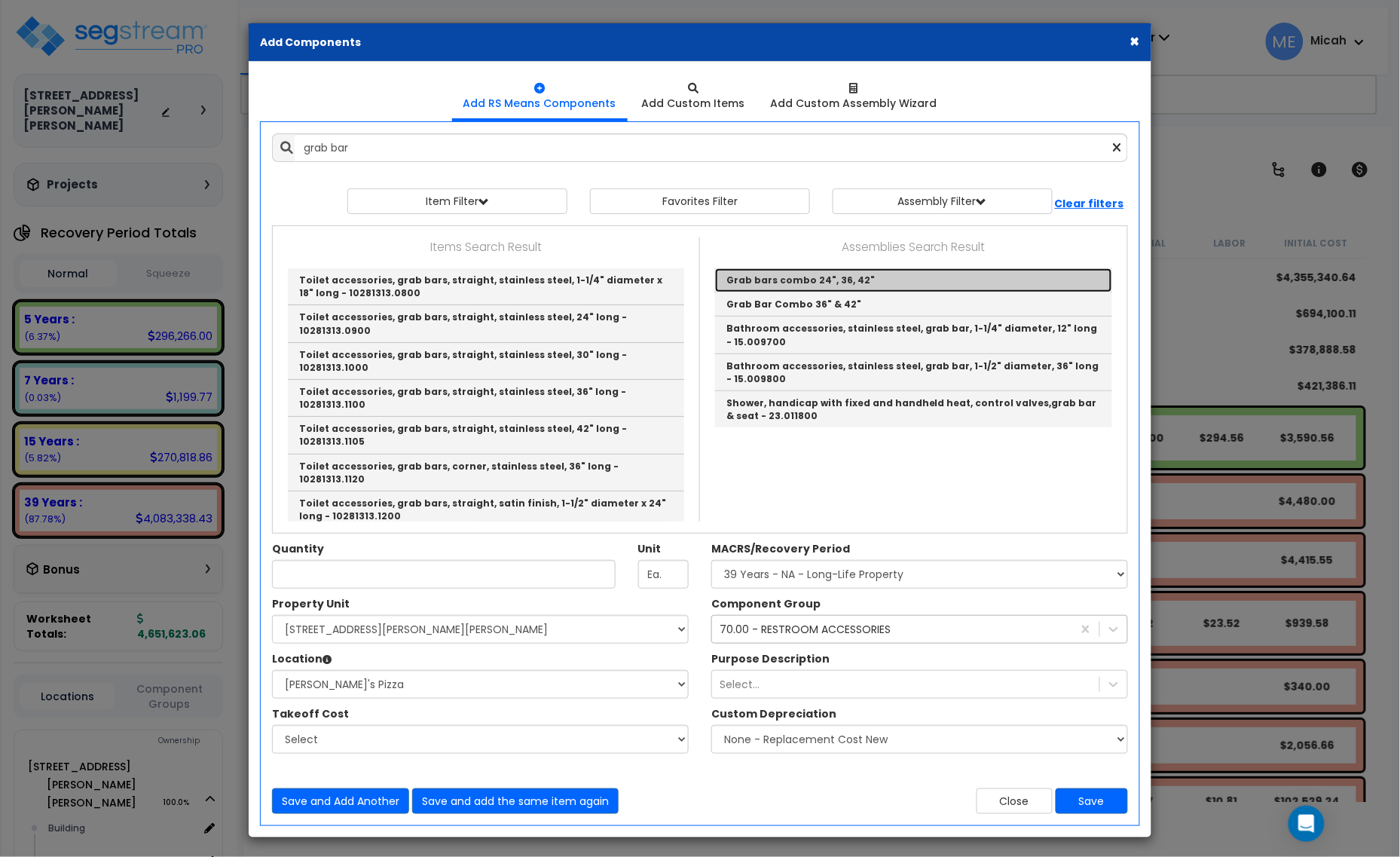
click at [827, 286] on link "Grab bars combo 24", 36, 42"" at bounding box center [913, 280] width 397 height 24
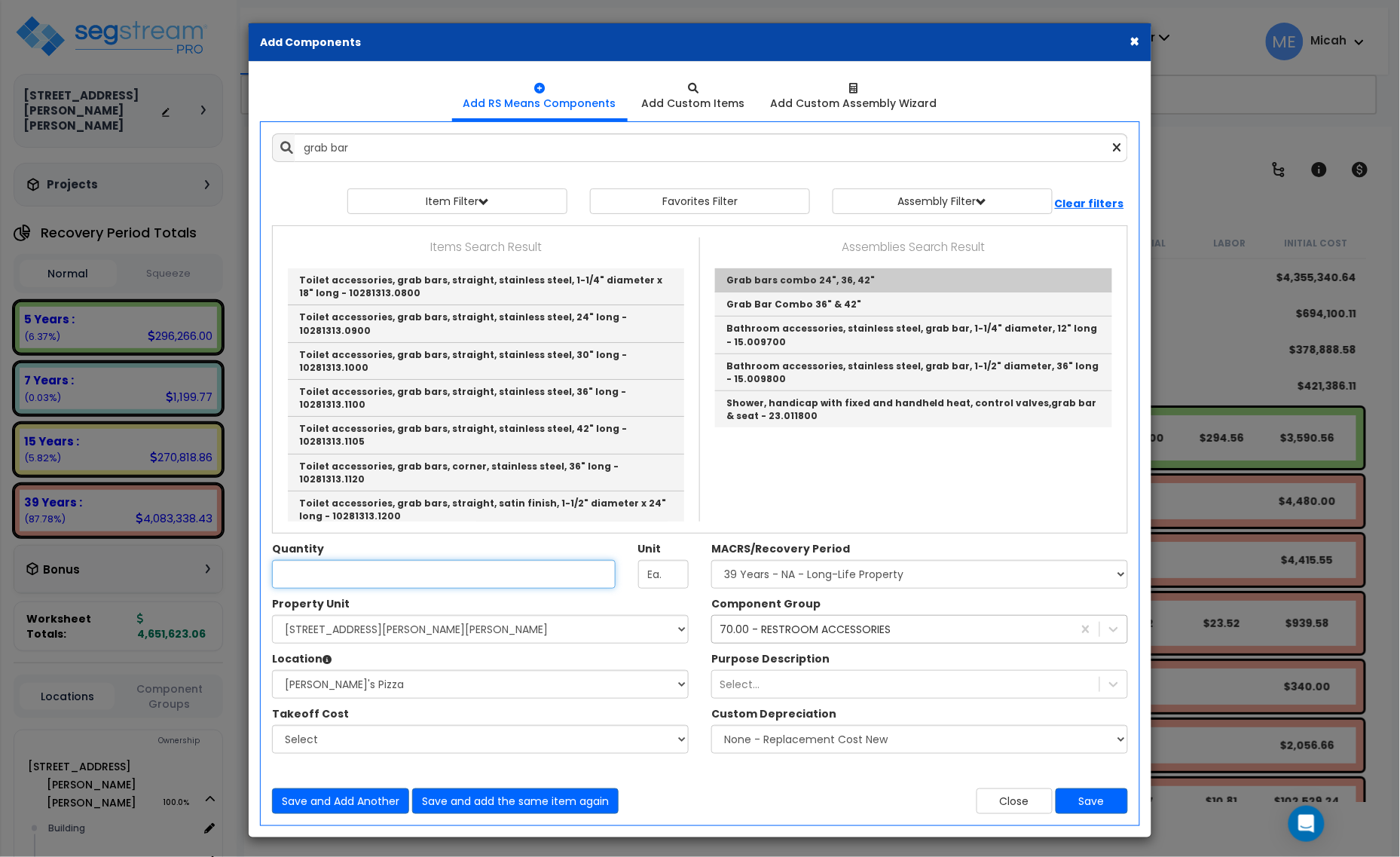
type input "Grab bars combo 24", 36, 42""
checkbox input "true"
type input "EA."
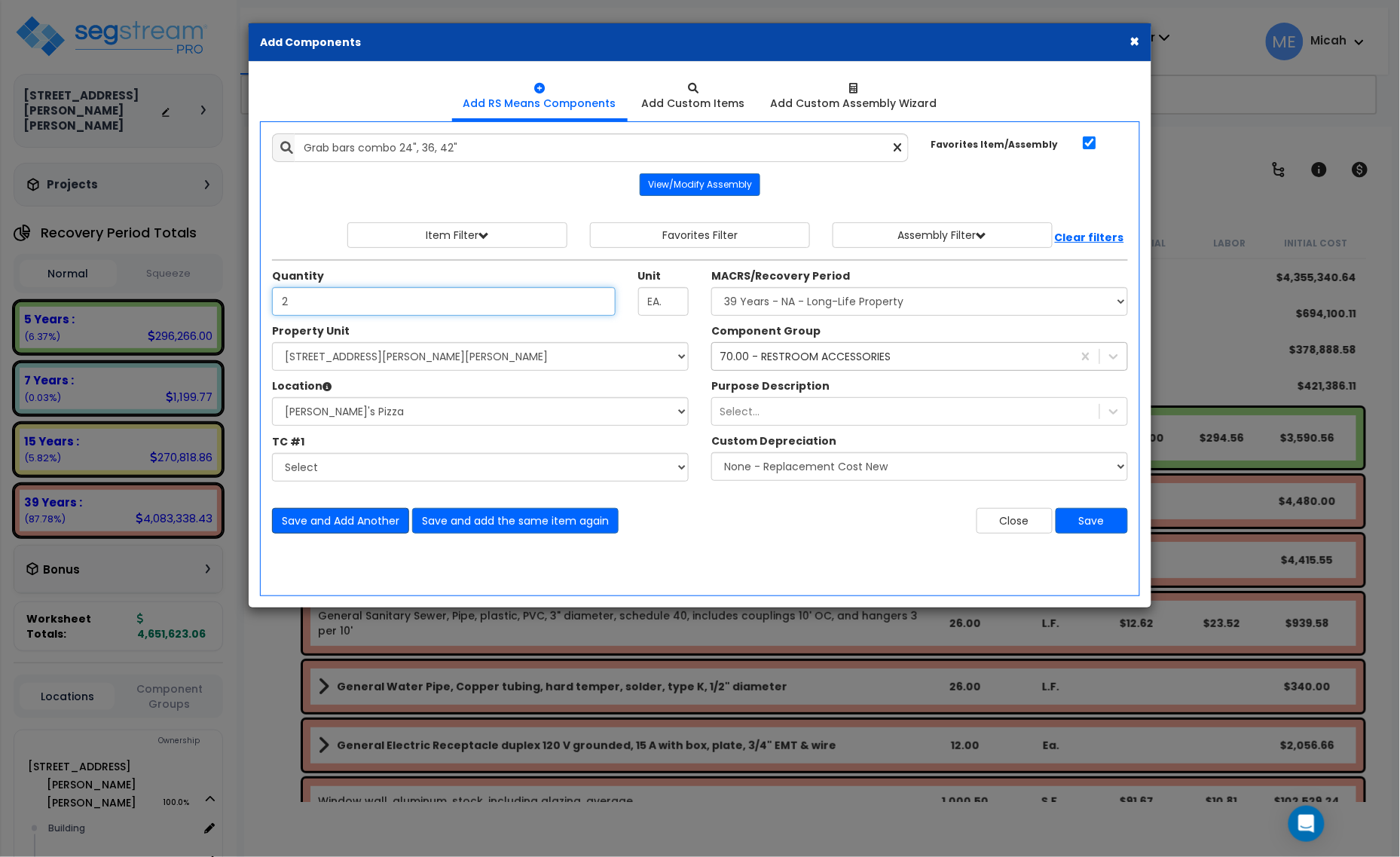
type input "2"
click at [361, 513] on button "Save and Add Another" at bounding box center [340, 521] width 137 height 26
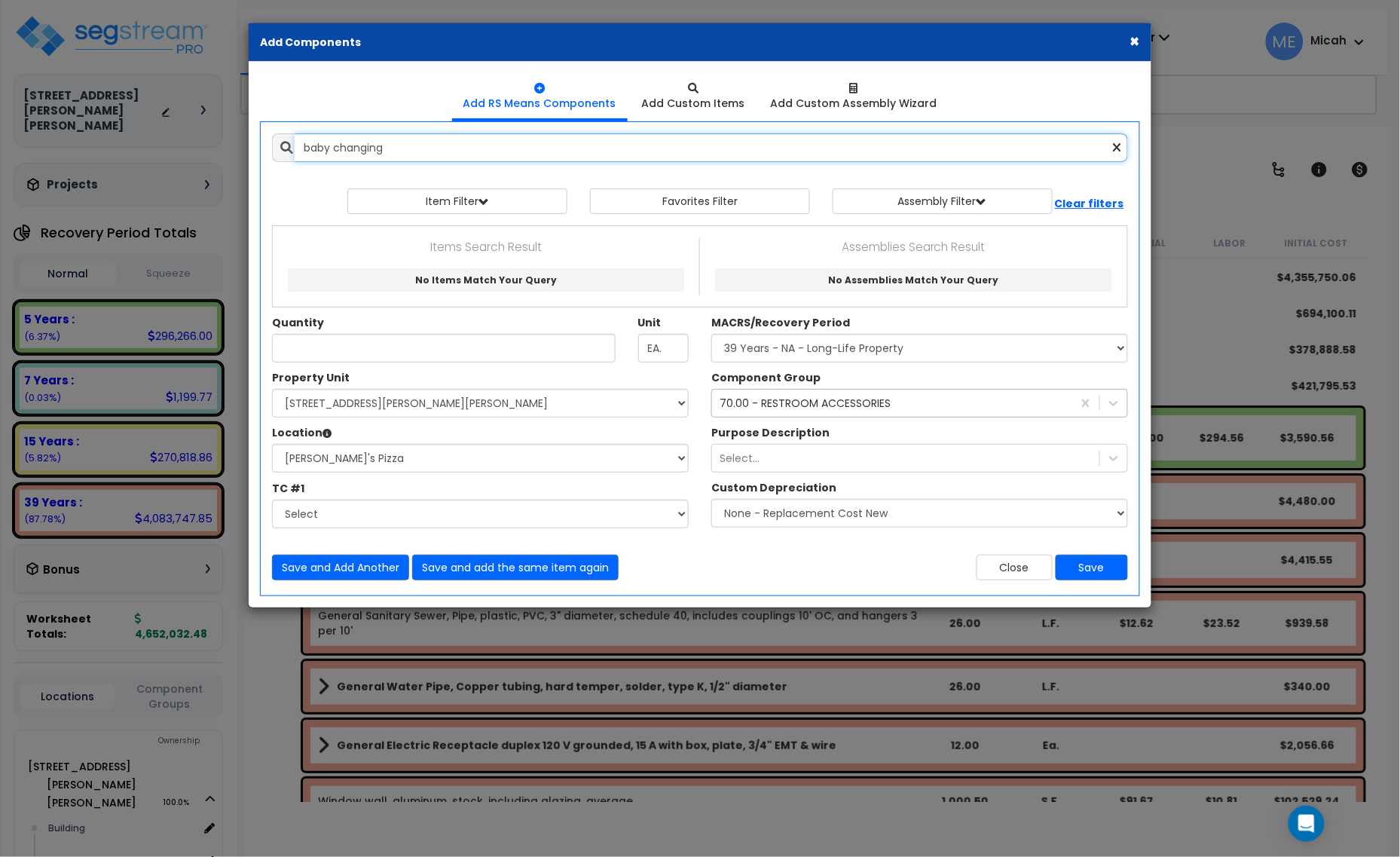
drag, startPoint x: 336, startPoint y: 140, endPoint x: 280, endPoint y: 140, distance: 56.0
click at [286, 140] on div "baby changing" at bounding box center [700, 148] width 856 height 29
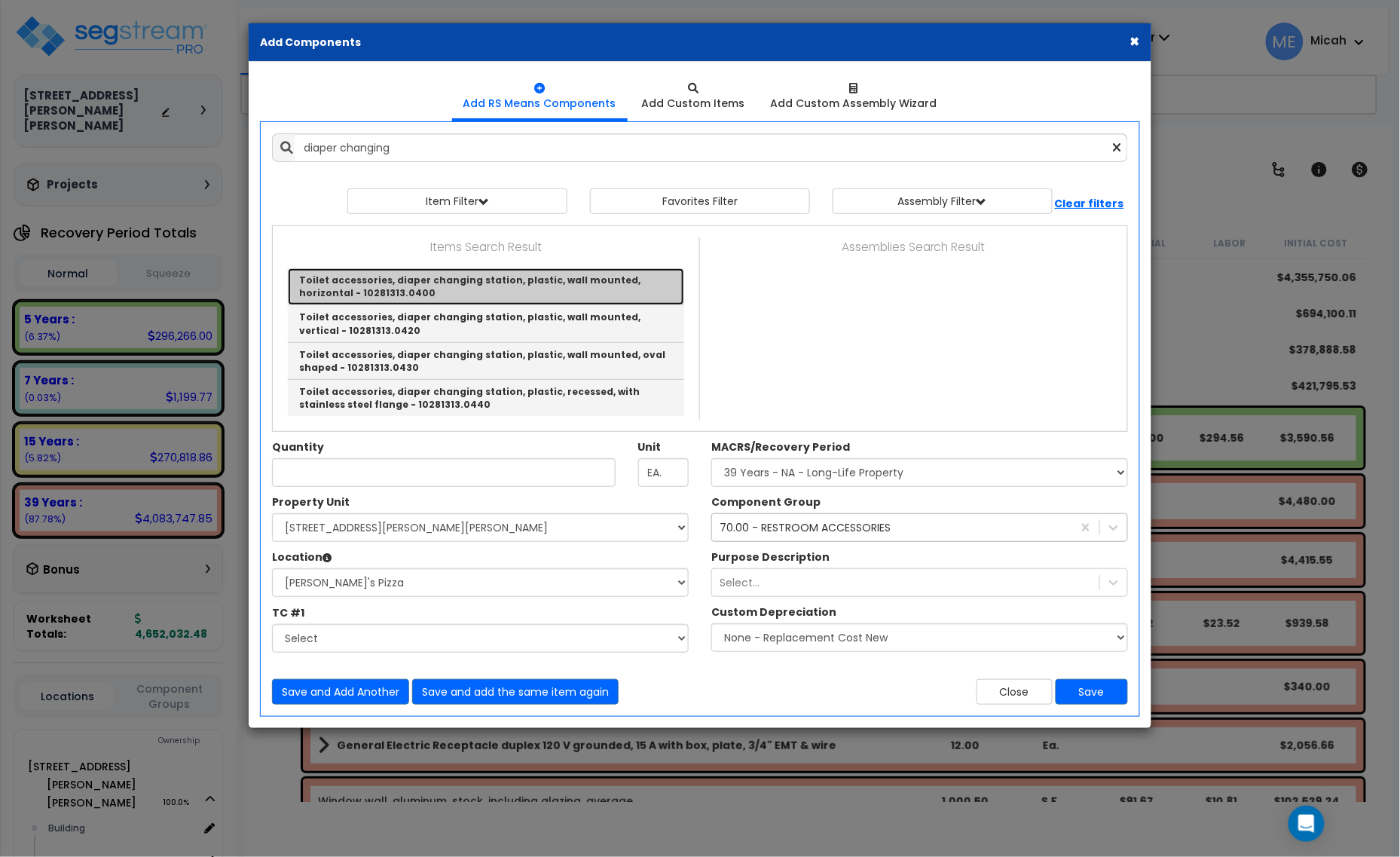
click at [405, 284] on link "Toilet accessories, diaper changing station, plastic, wall mounted, horizontal …" at bounding box center [486, 286] width 396 height 37
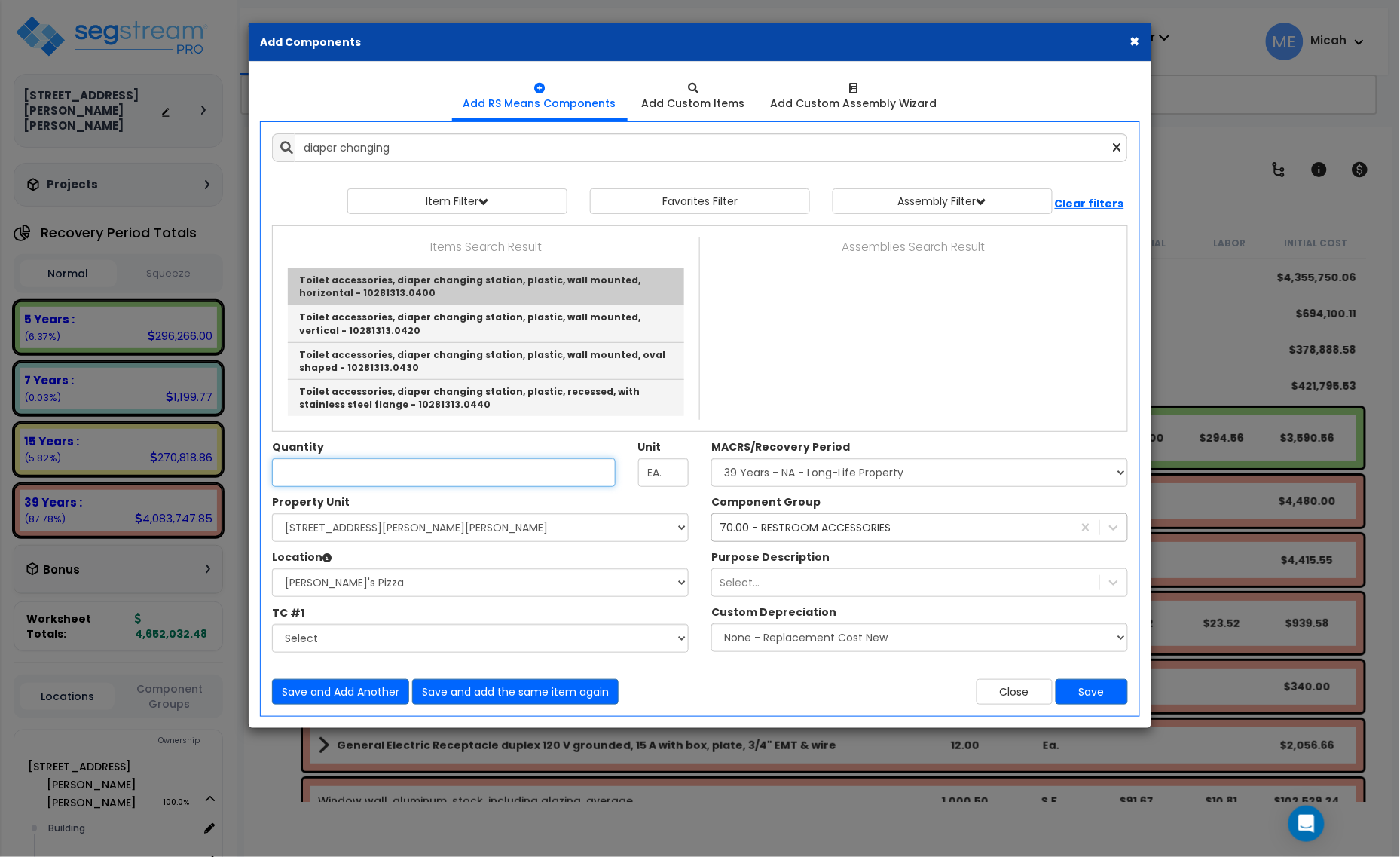
type input "Toilet accessories, diaper changing station, plastic, wall mounted, horizontal …"
checkbox input "false"
type input "Ea."
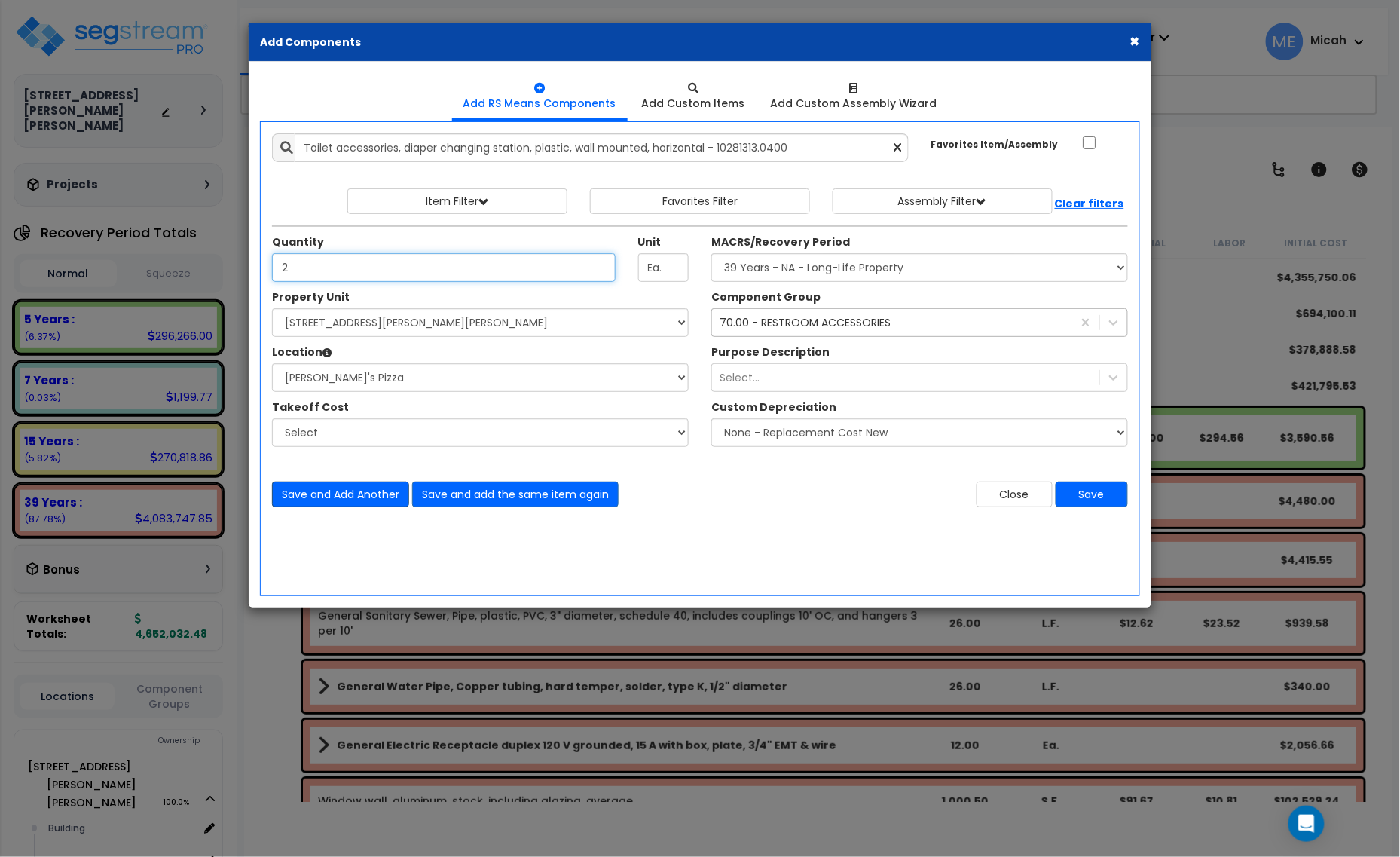
type input "2"
click at [352, 488] on button "Save and Add Another" at bounding box center [340, 494] width 137 height 26
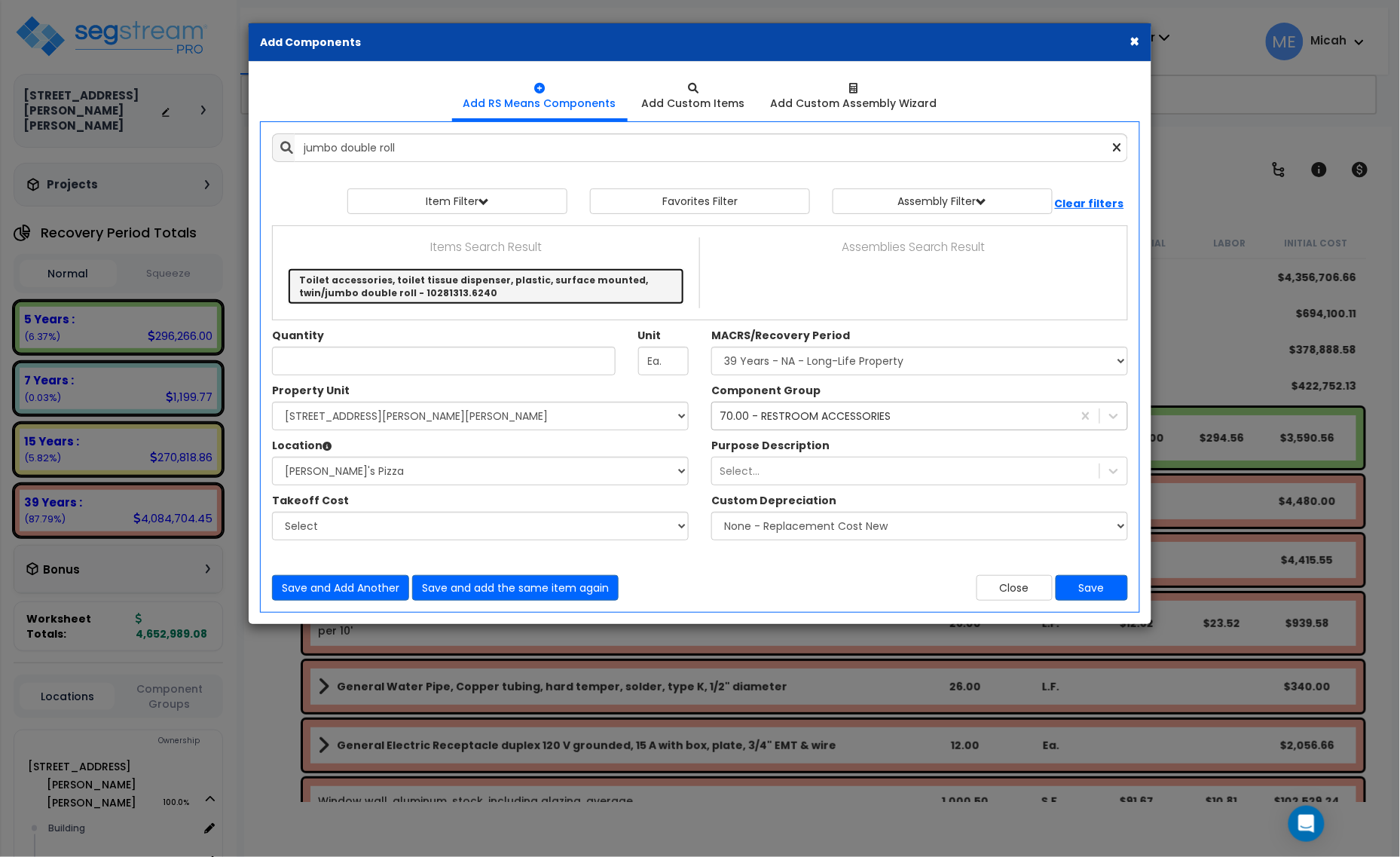
click at [495, 275] on link "Toilet accessories, toilet tissue dispenser, plastic, surface mounted, twin/jum…" at bounding box center [486, 286] width 396 height 36
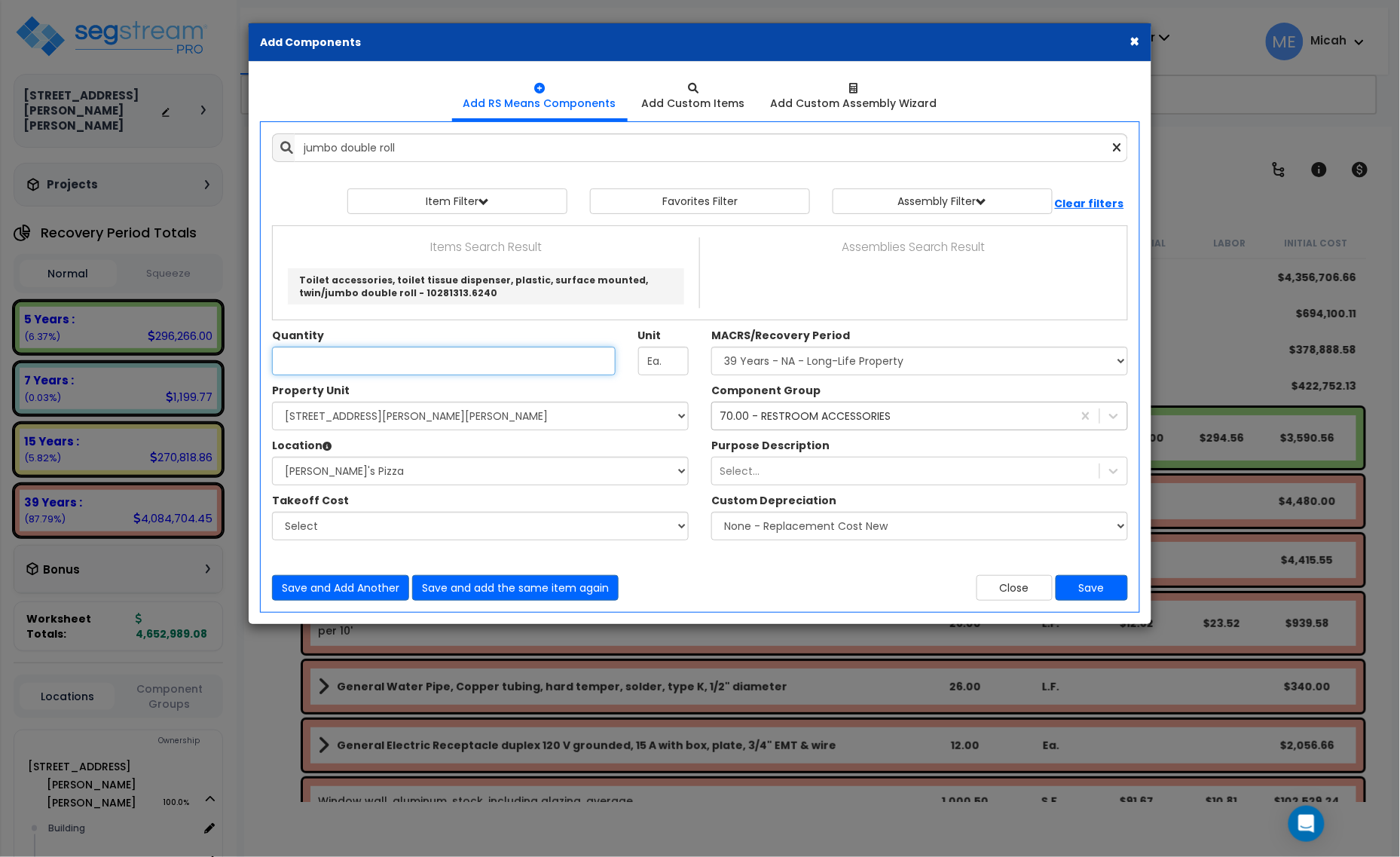
type input "Toilet accessories, toilet tissue dispenser, plastic, surface mounted, twin/jum…"
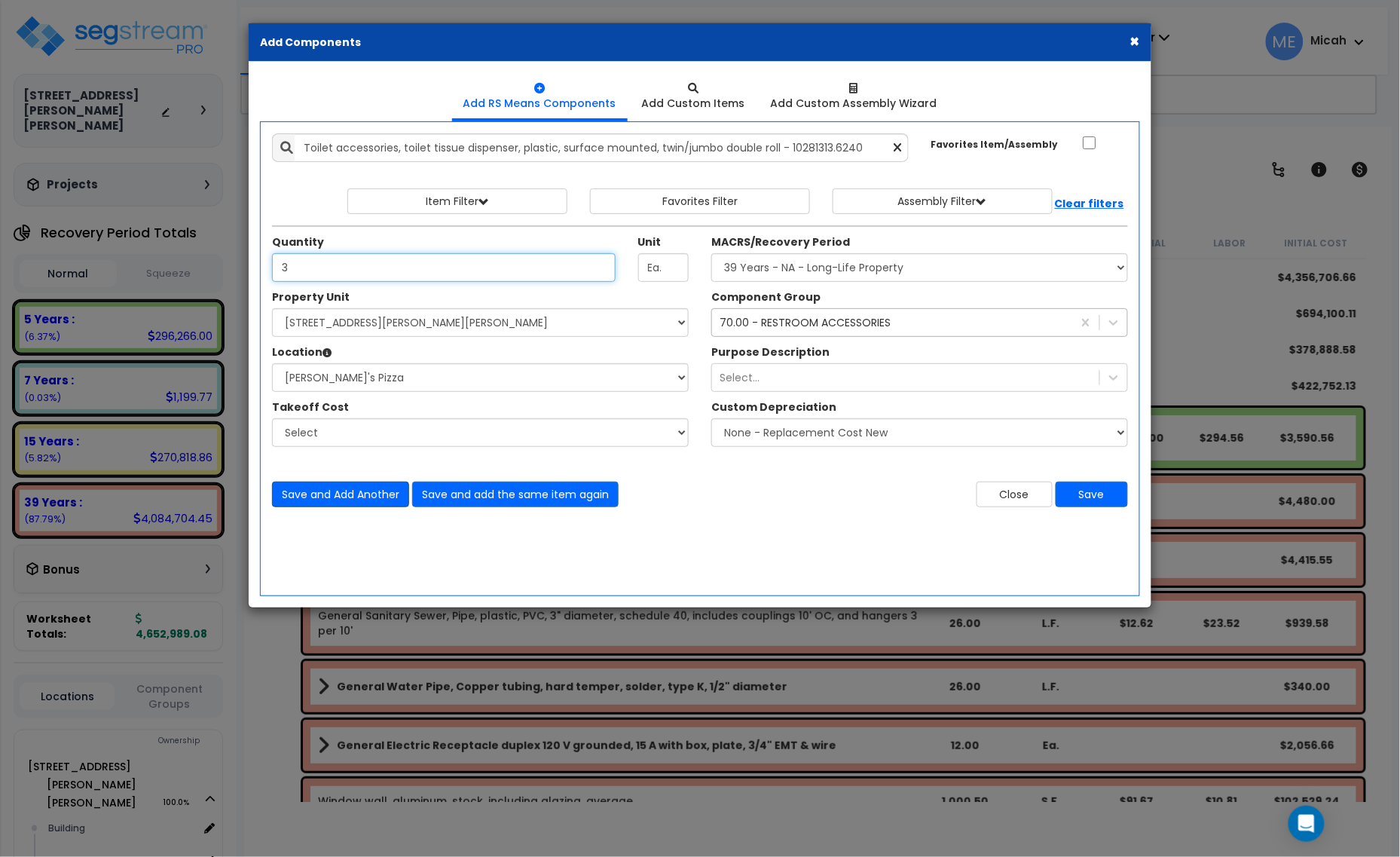
type input "3"
click at [337, 496] on button "Save and Add Another" at bounding box center [340, 494] width 137 height 26
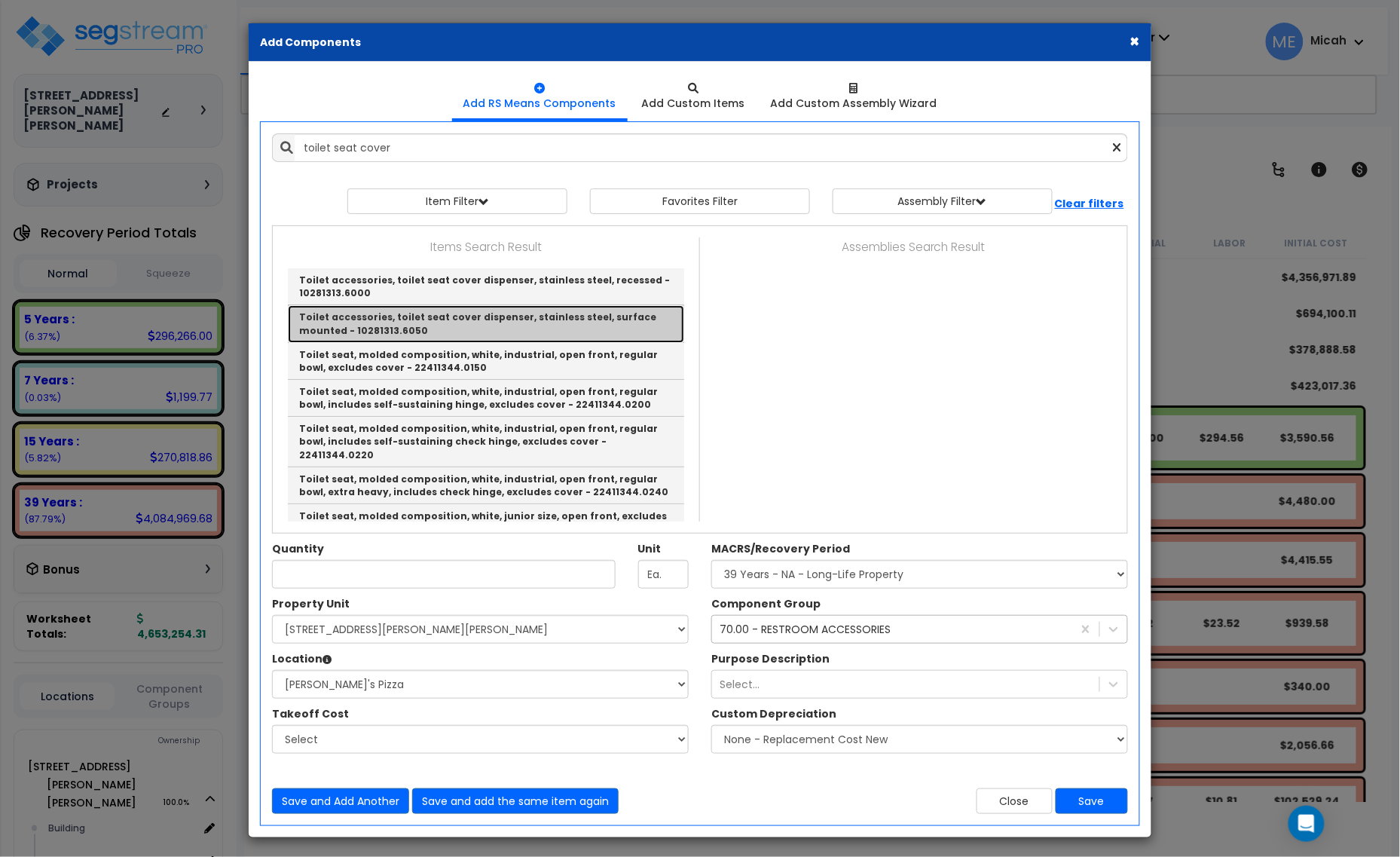
click at [479, 322] on link "Toilet accessories, toilet seat cover dispenser, stainless steel, surface mount…" at bounding box center [486, 323] width 396 height 37
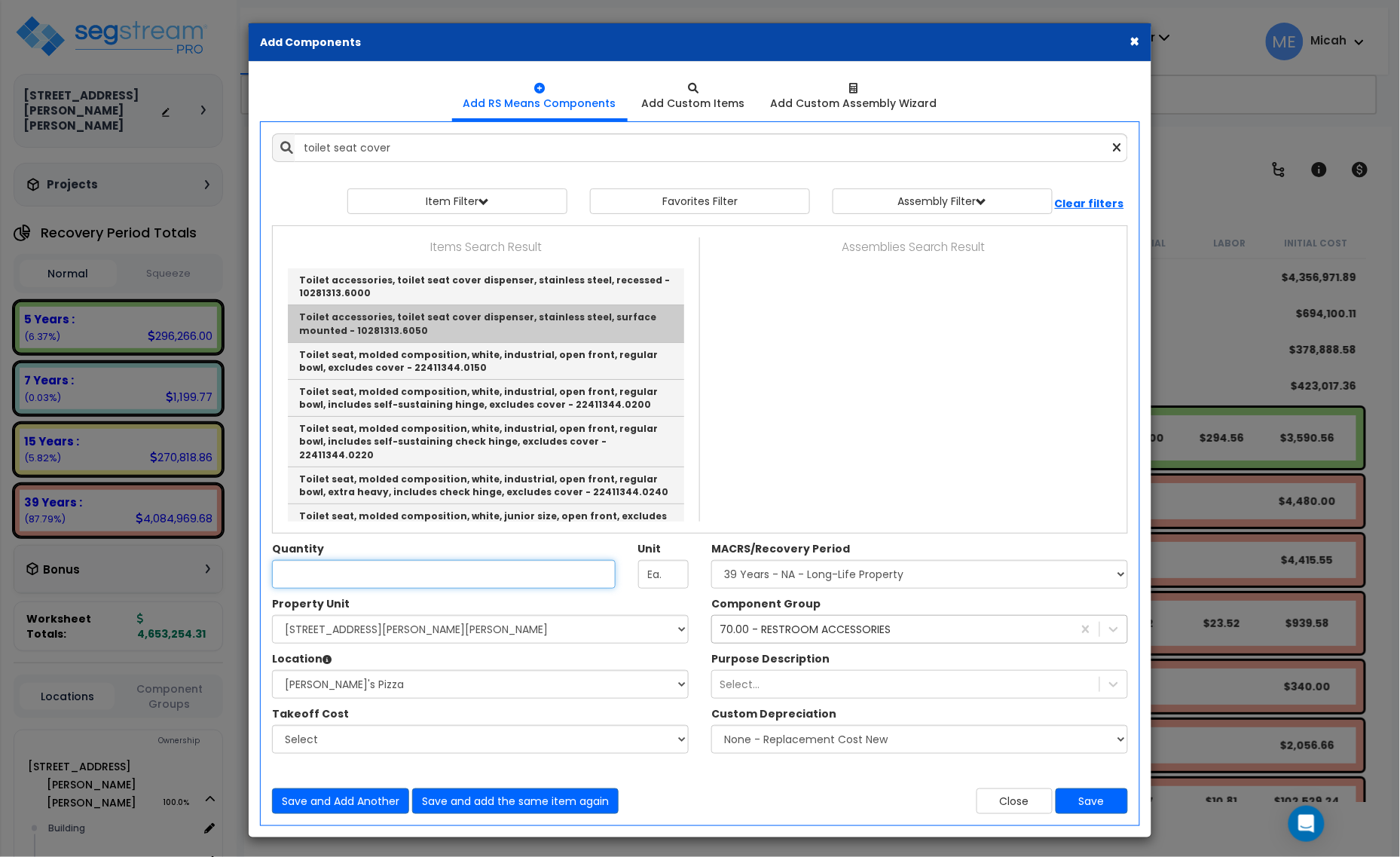
type input "Toilet accessories, toilet seat cover dispenser, stainless steel, surface mount…"
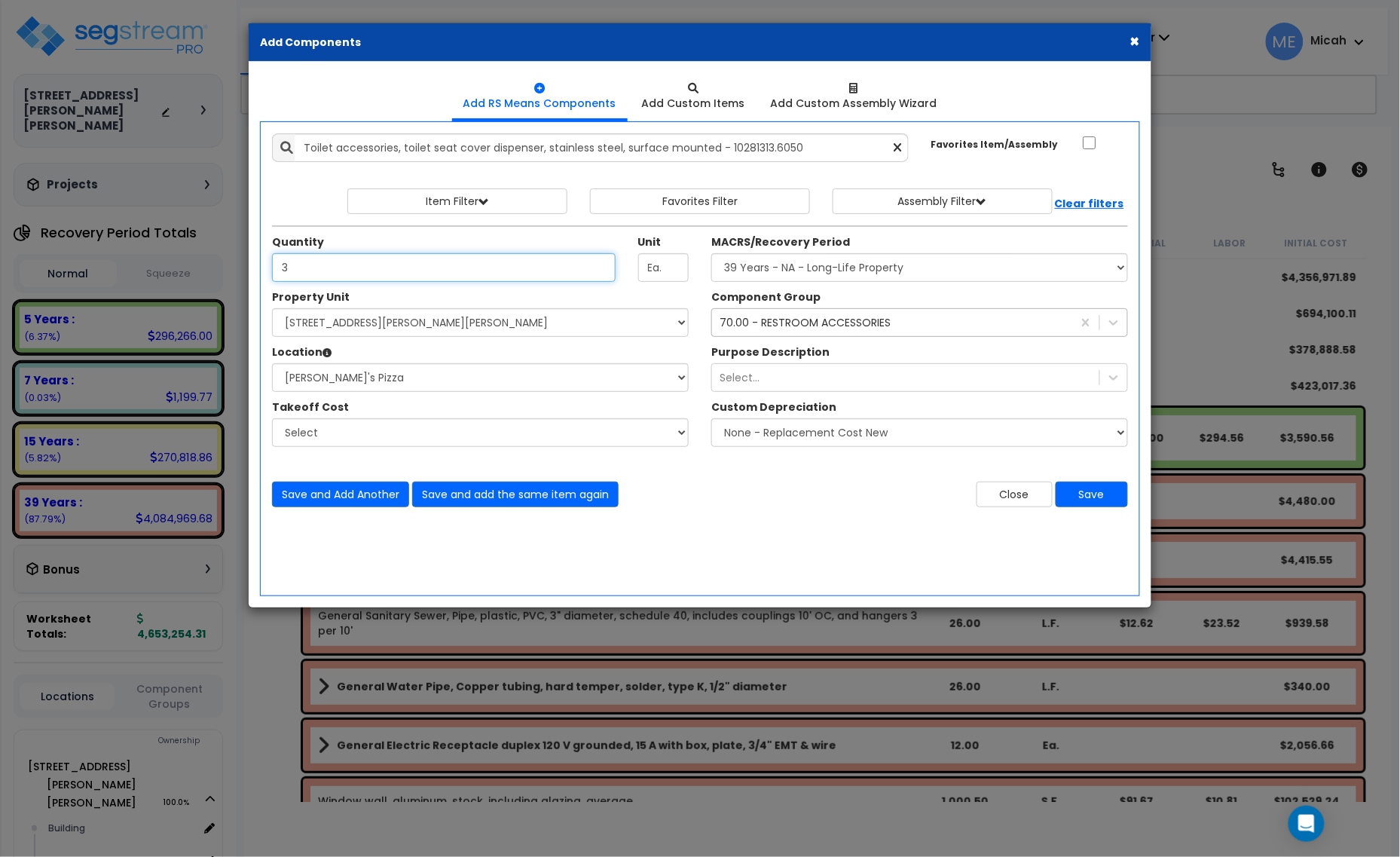
type input "3"
click at [332, 488] on button "Save and Add Another" at bounding box center [340, 494] width 137 height 26
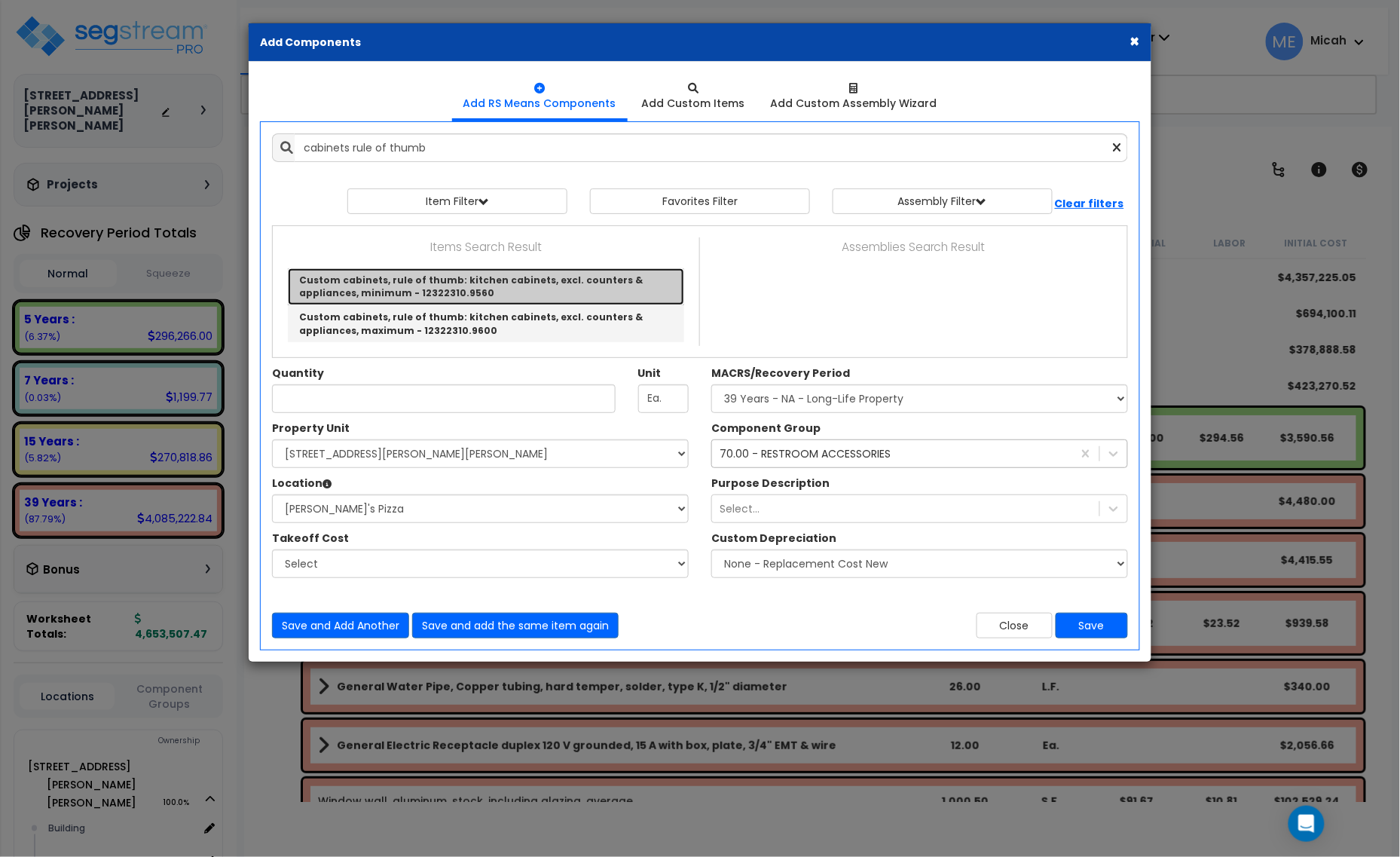
click at [477, 288] on link "Custom cabinets, rule of thumb: kitchen cabinets, excl. counters & appliances, …" at bounding box center [486, 286] width 396 height 37
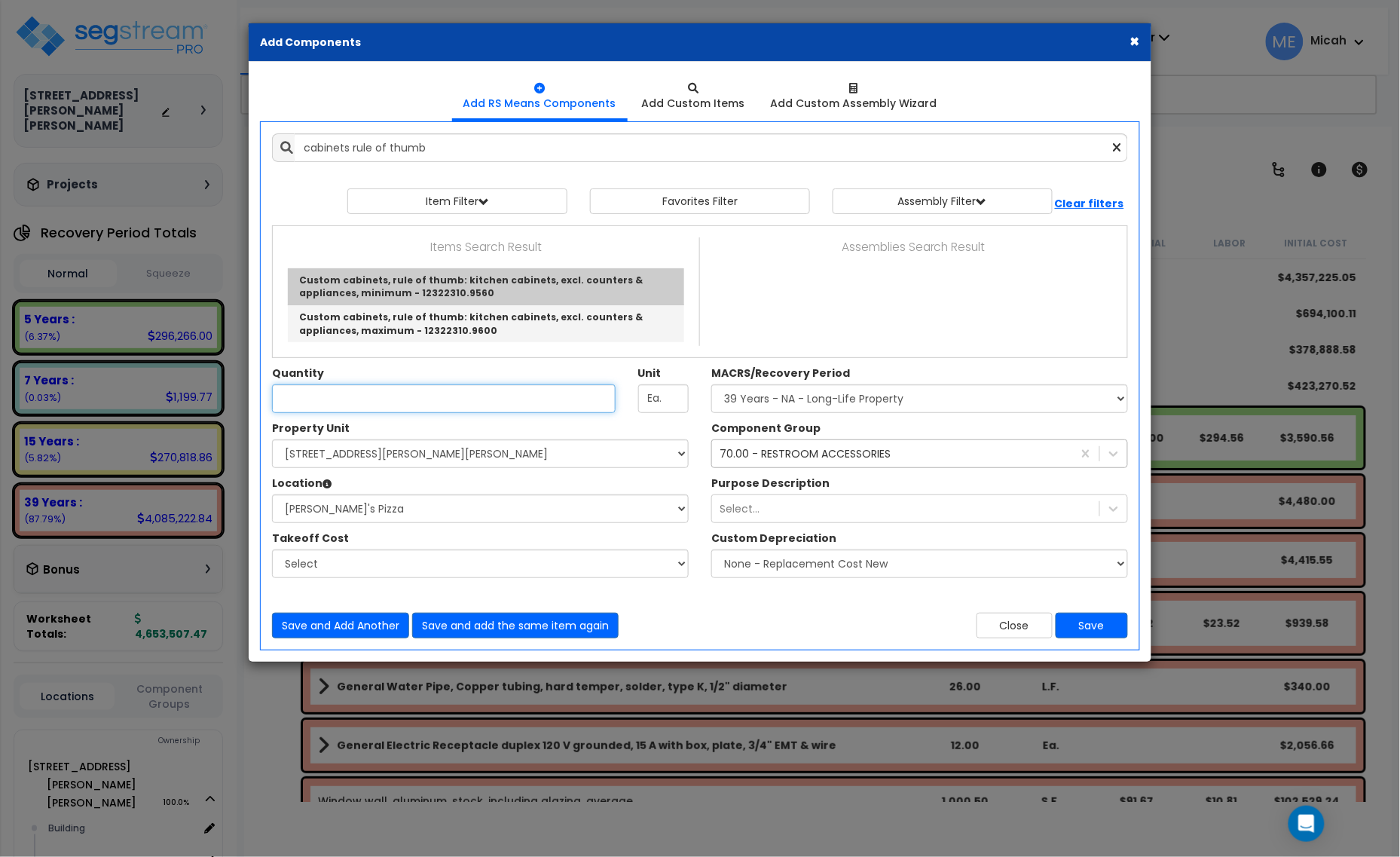
type input "Custom cabinets, rule of thumb: kitchen cabinets, excl. counters & appliances, …"
checkbox input "true"
type input "L.F."
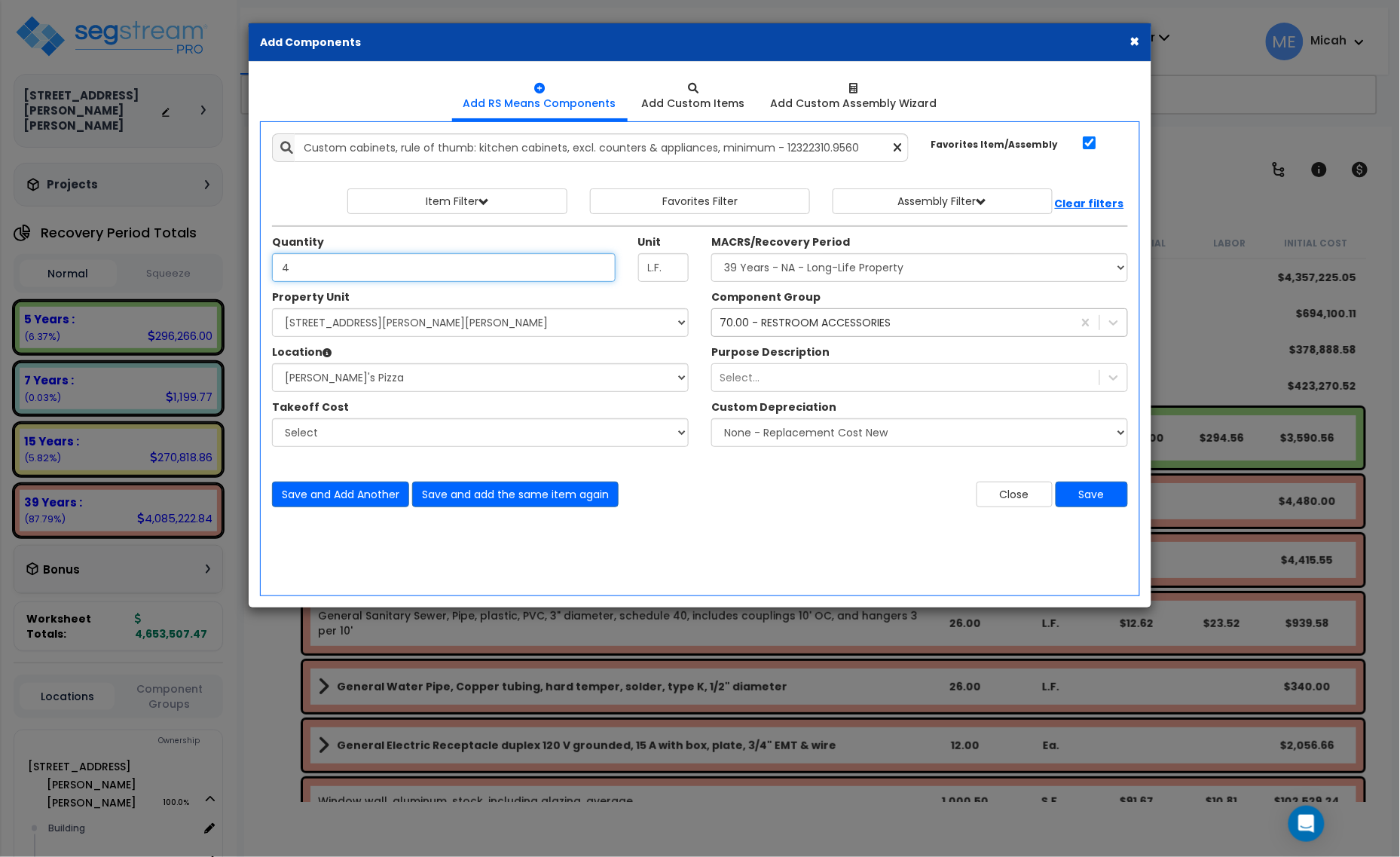
type input "4"
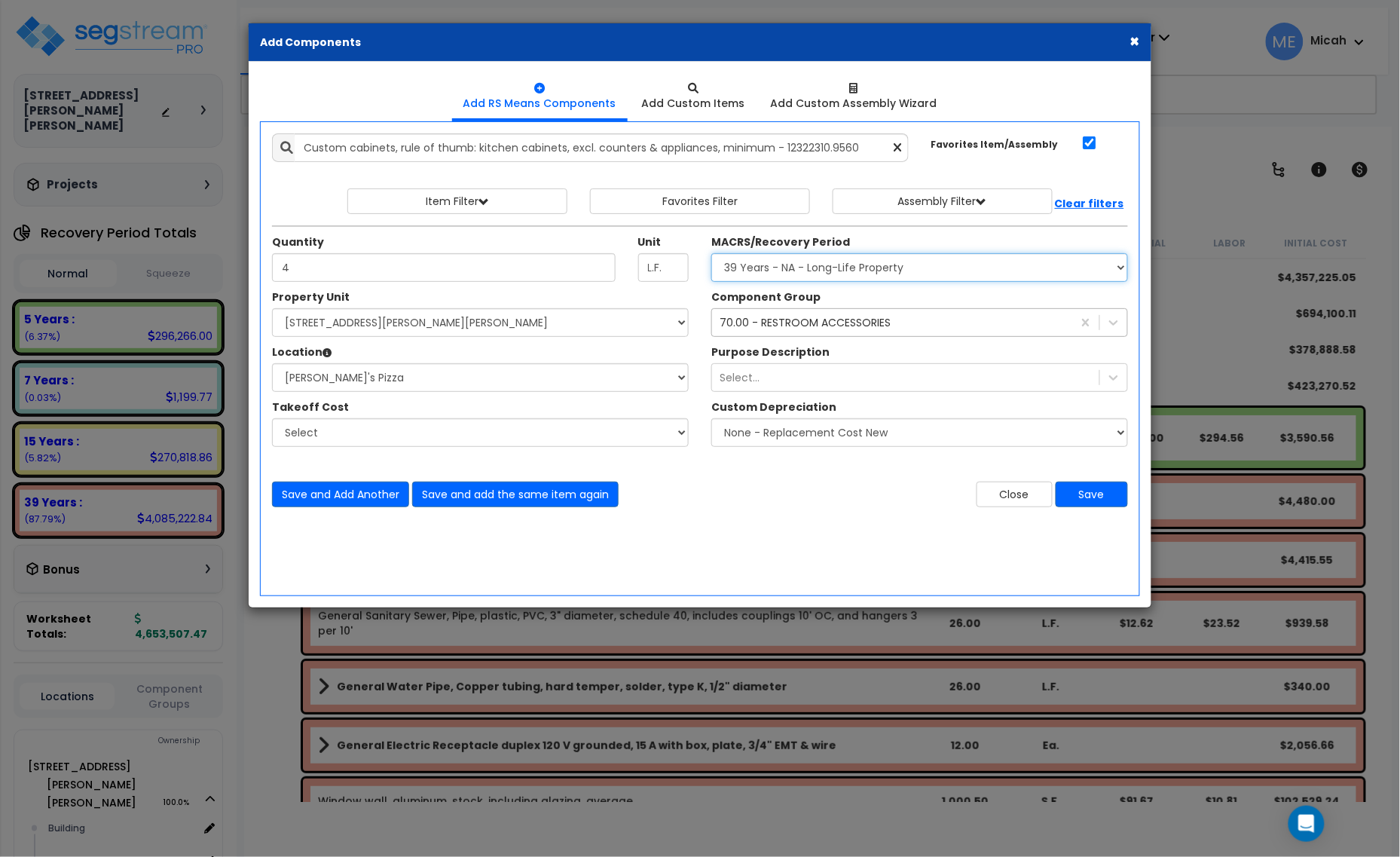
click at [788, 266] on select "Select MACRS/Recovery Period 5 Years - 57.0 - Distributive Trades & Services 5 …" at bounding box center [920, 267] width 417 height 29
select select "3667"
click at [711, 254] on select "Select MACRS/Recovery Period 5 Years - 57.0 - Distributive Trades & Services 5 …" at bounding box center [920, 267] width 417 height 29
click at [809, 323] on div "70.00 - RESTROOM ACCESSORIES" at bounding box center [804, 322] width 171 height 15
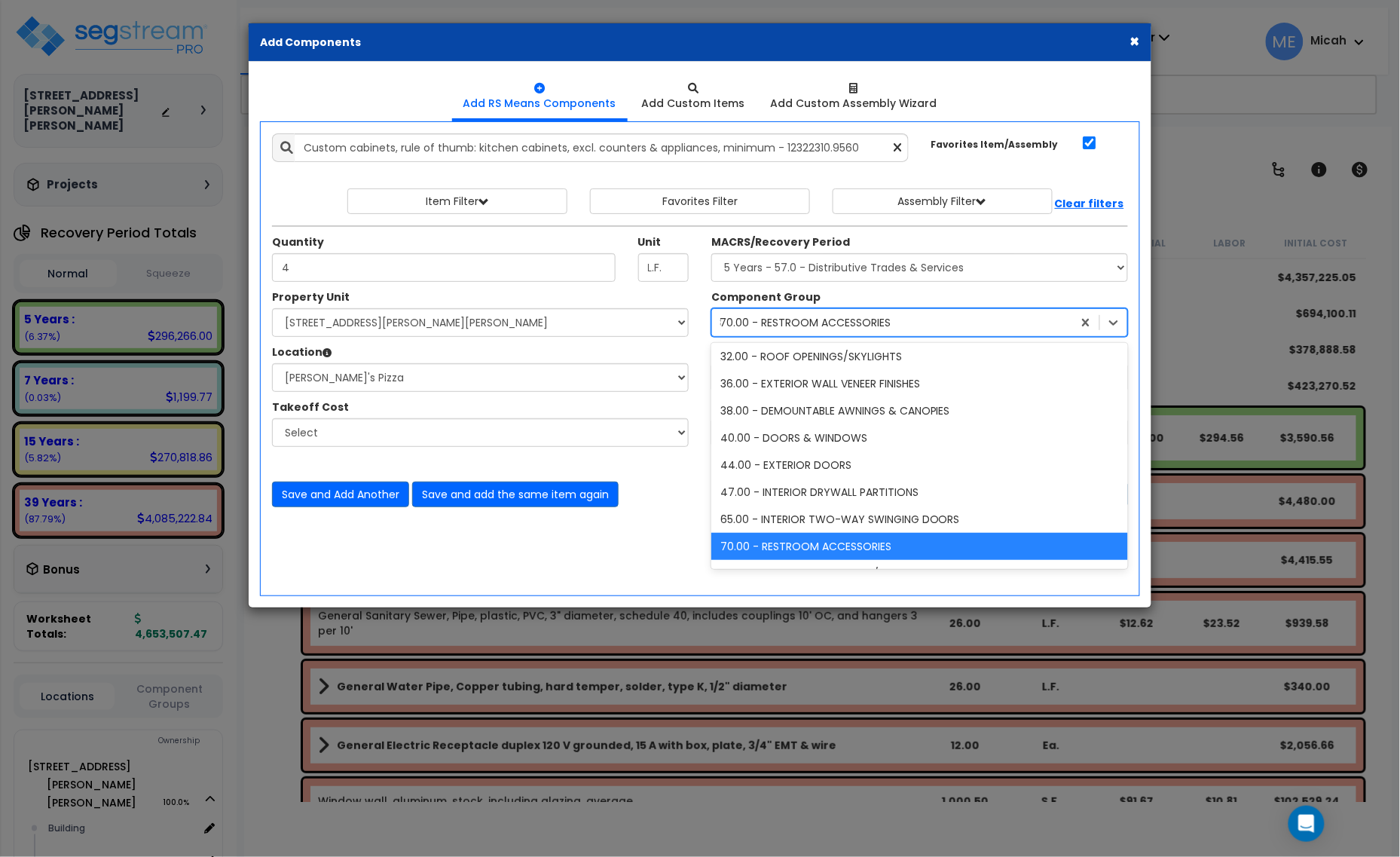
scroll to position [140, 0]
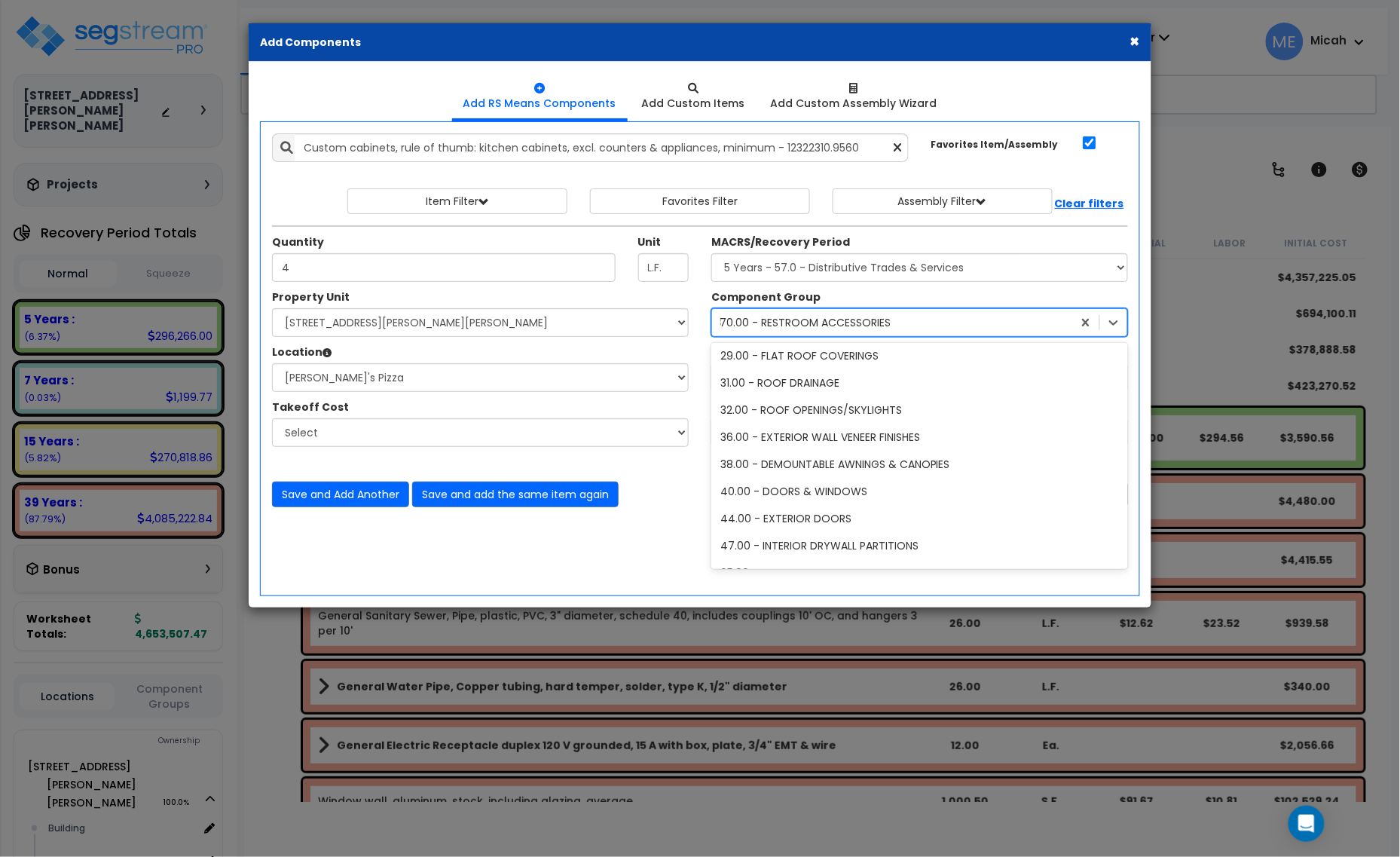
type input "87"
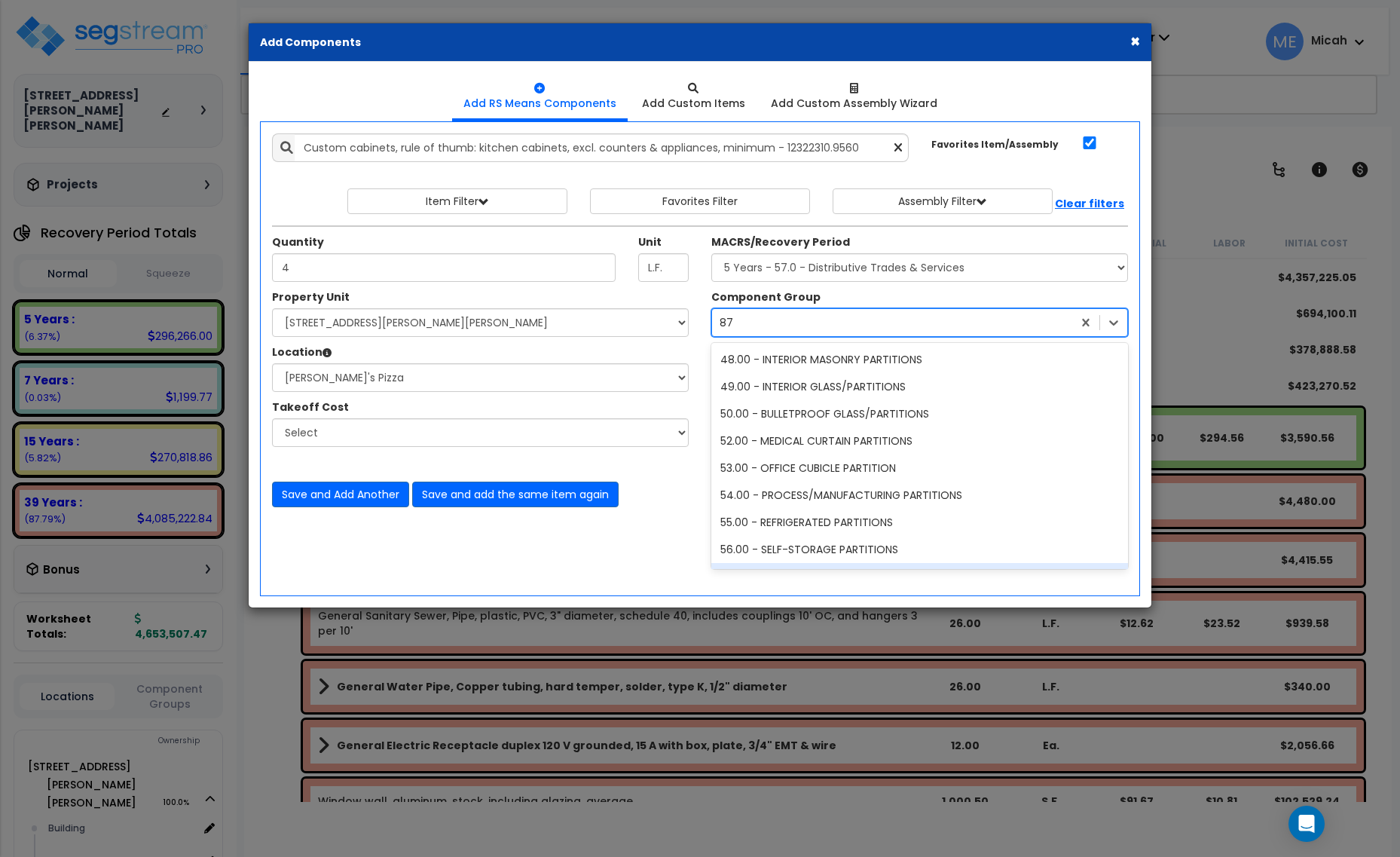
select select "3667"
select select "168097"
select select "31804"
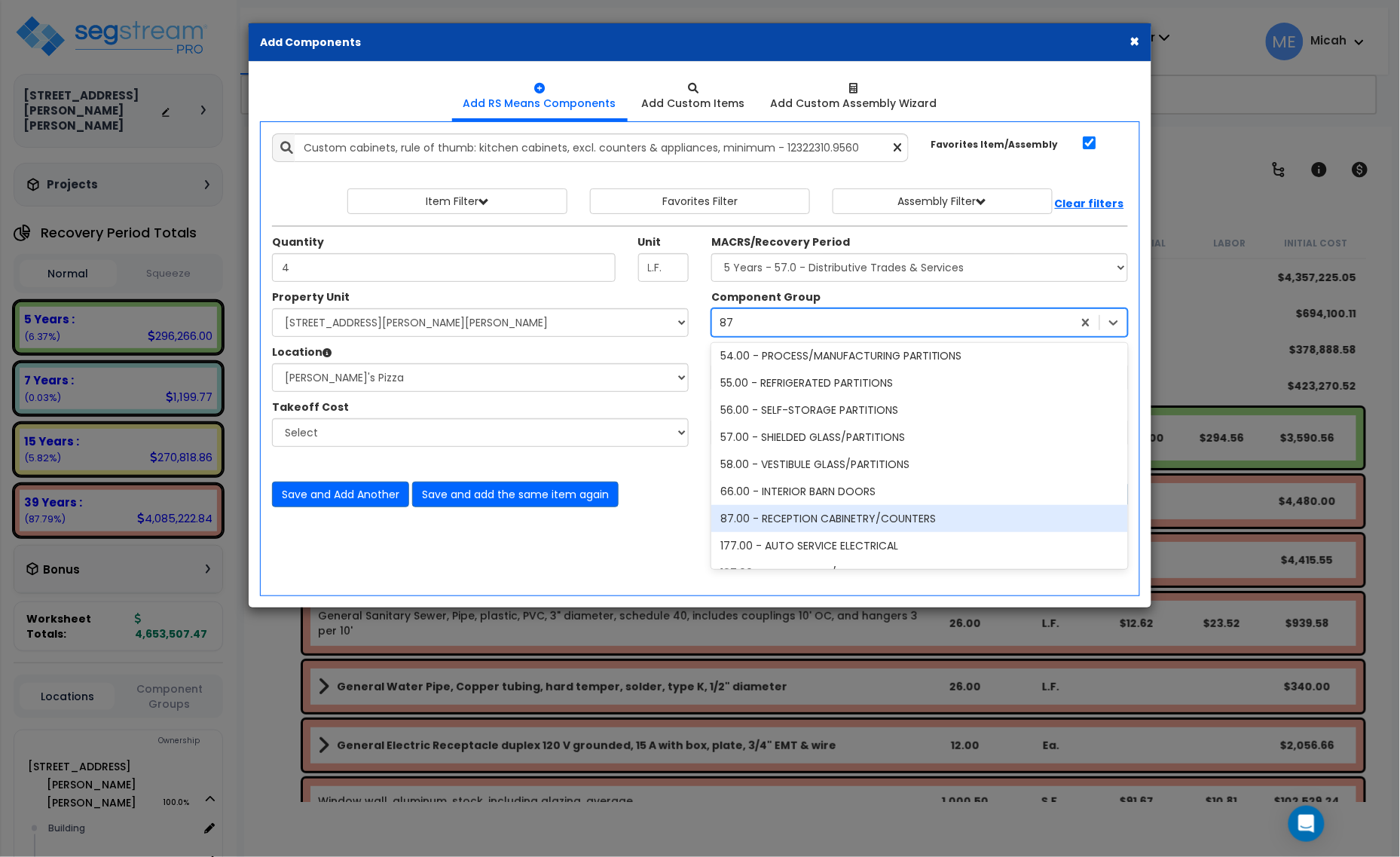
click at [810, 526] on div "87.00 - RECEPTION CABINETRY/COUNTERS" at bounding box center [920, 518] width 417 height 27
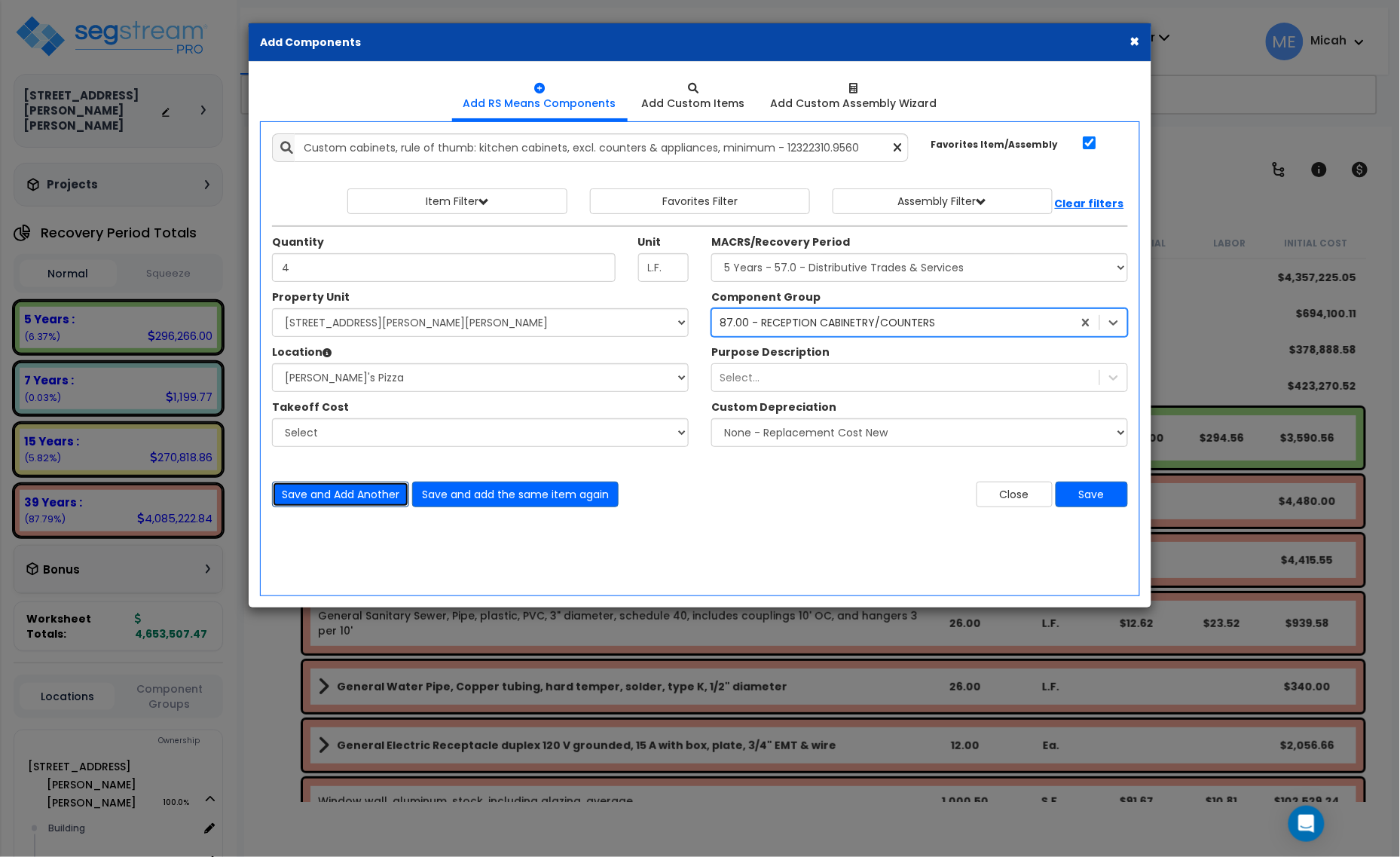
click at [284, 491] on button "Save and Add Another" at bounding box center [340, 494] width 137 height 26
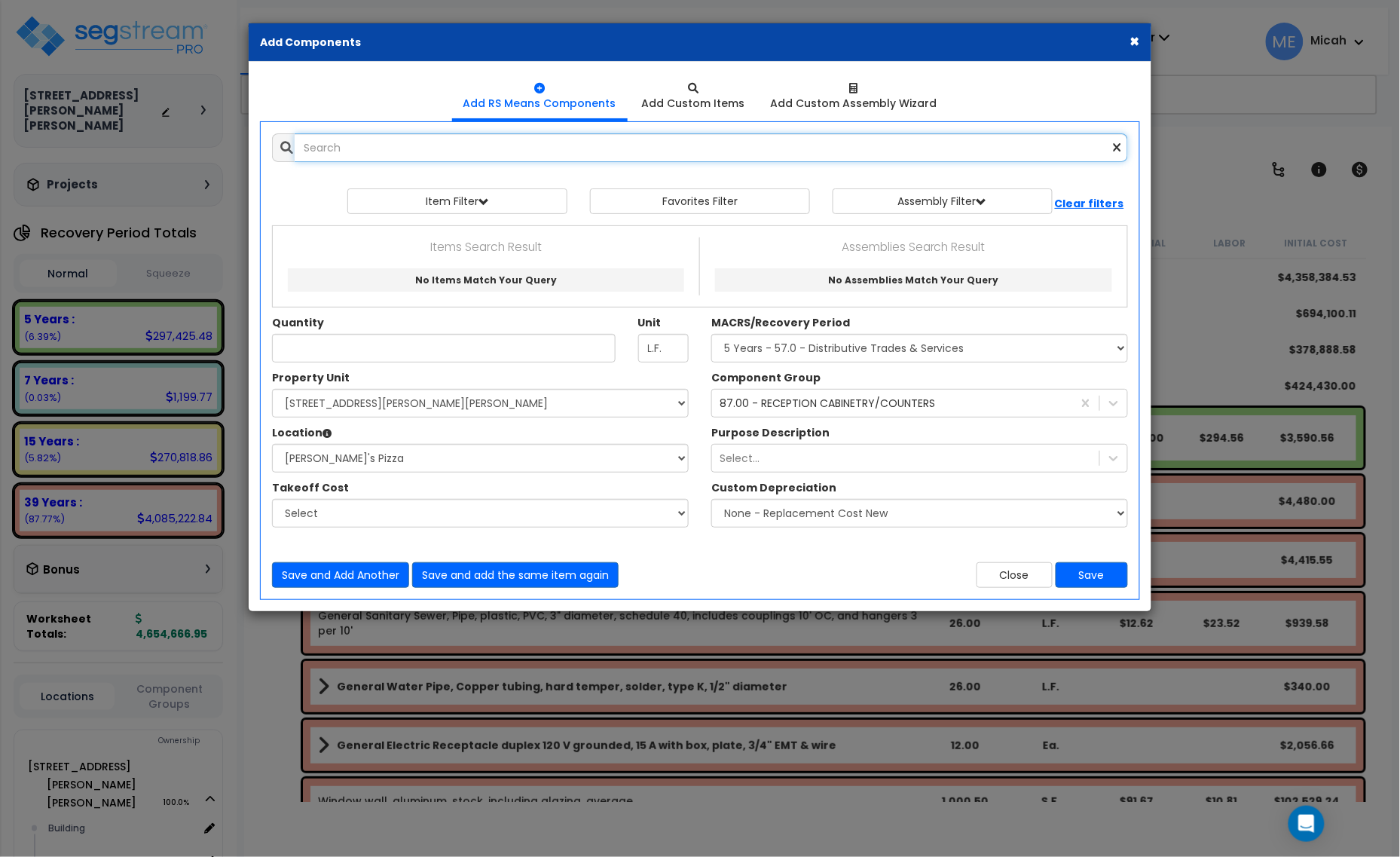
click at [368, 148] on input "text" at bounding box center [711, 148] width 834 height 29
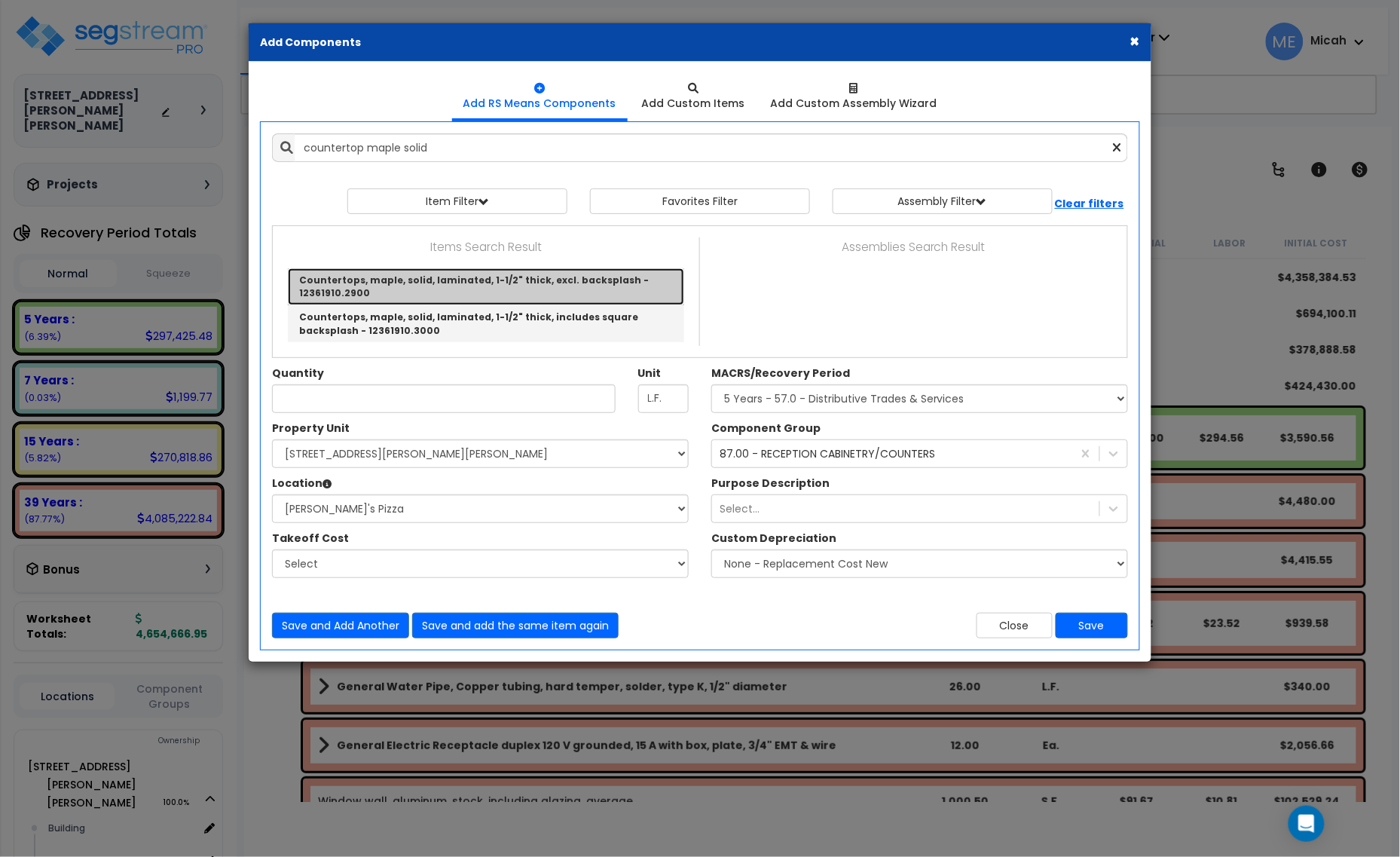
click at [424, 289] on link "Countertops, maple, solid, laminated, 1-1/2" thick, excl. backsplash - 12361910…" at bounding box center [486, 286] width 396 height 37
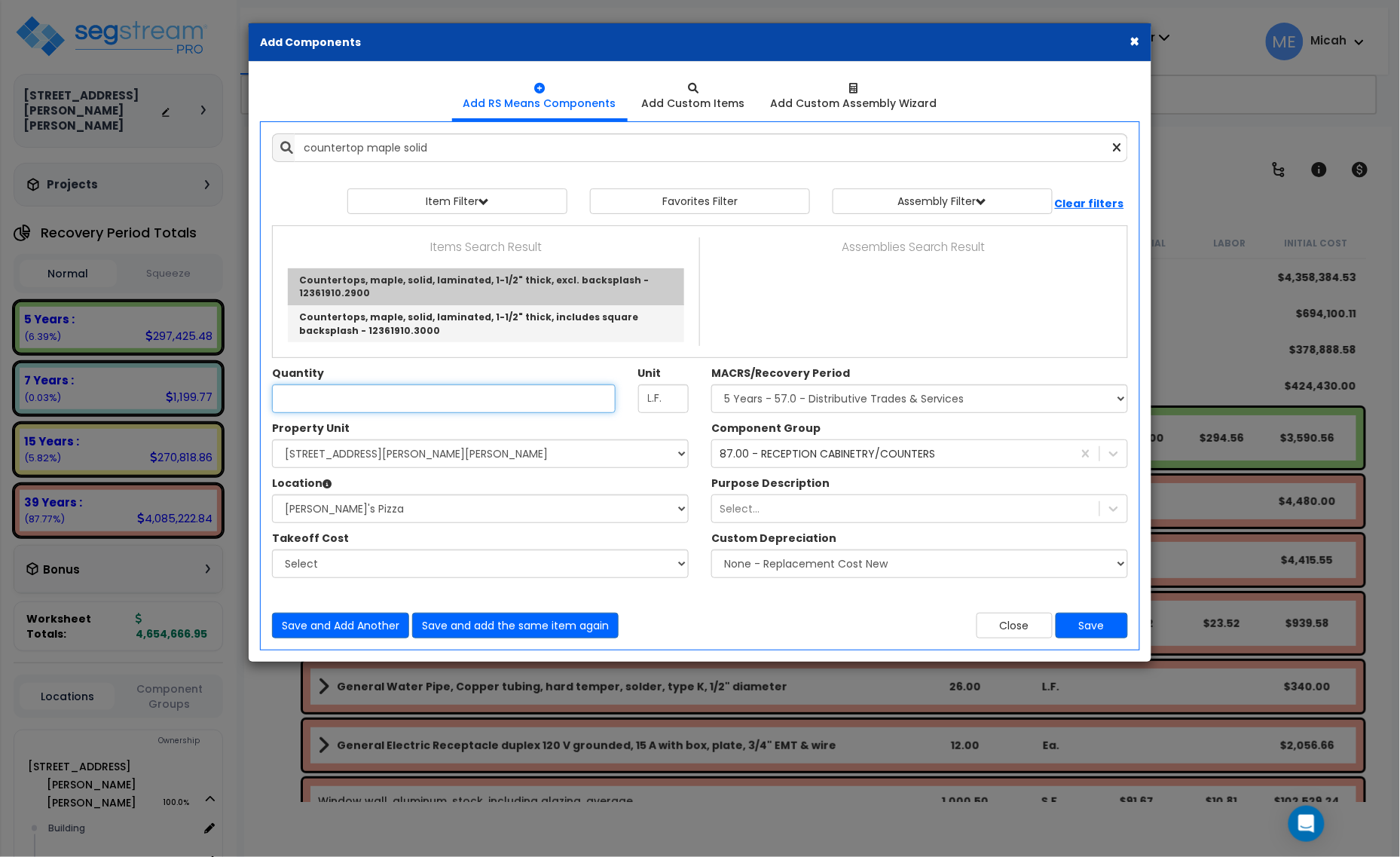
type input "Countertops, maple, solid, laminated, 1-1/2" thick, excl. backsplash - 12361910…"
checkbox input "false"
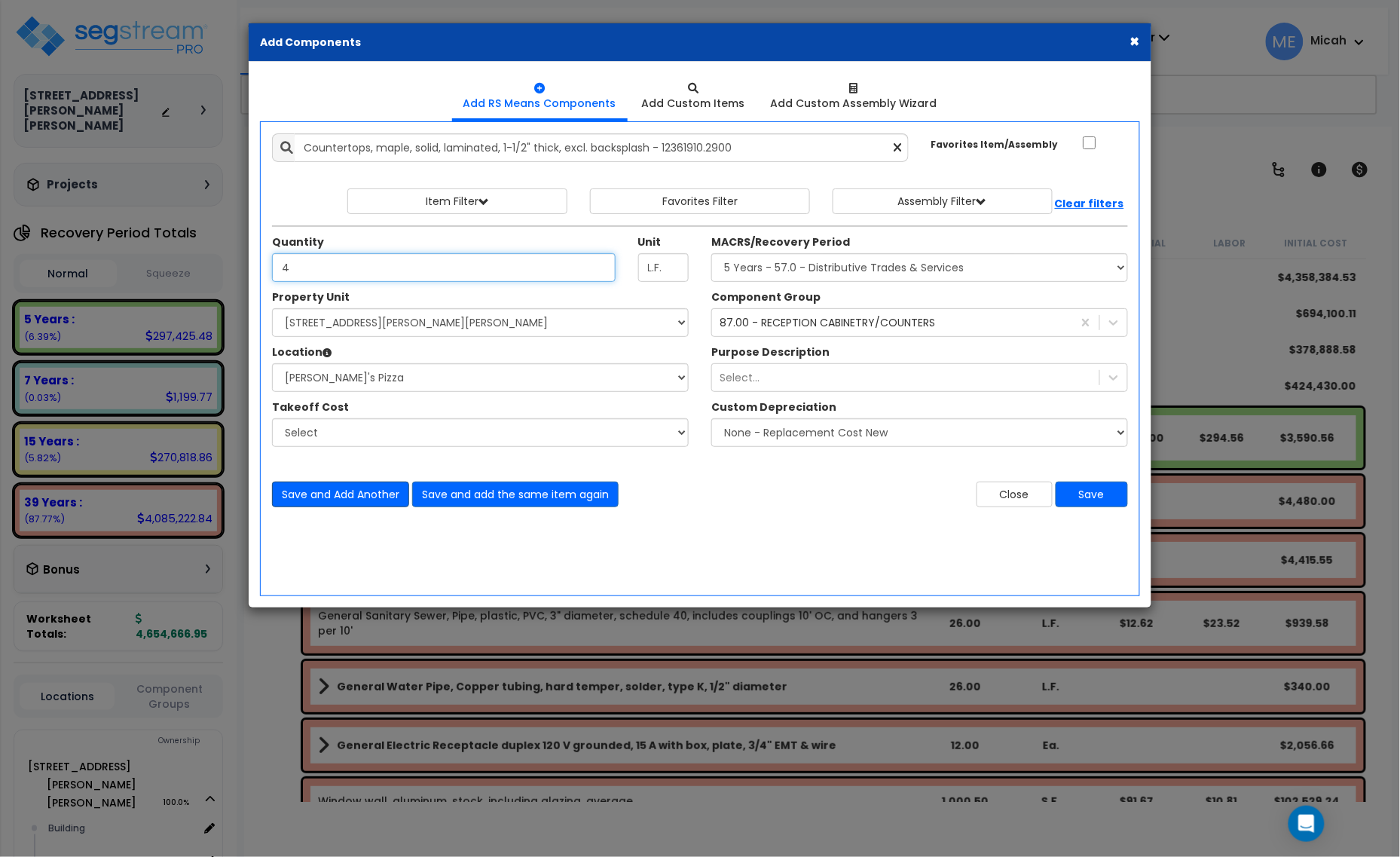
type input "4"
click at [366, 480] on div "Save and Add Another Save and add the same item again Close Save" at bounding box center [700, 485] width 878 height 45
click at [359, 488] on button "Save and Add Another" at bounding box center [340, 494] width 137 height 26
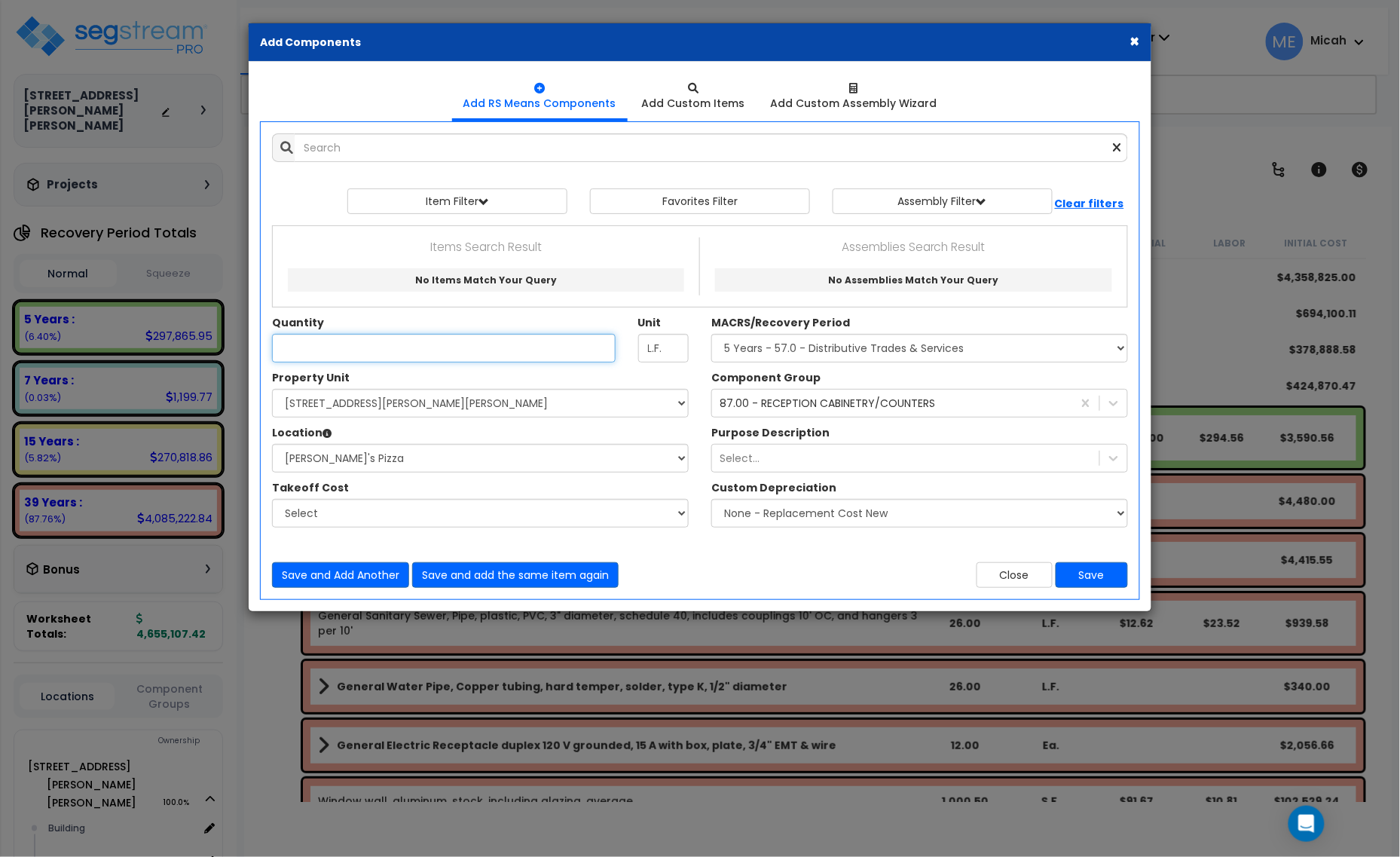
click at [390, 356] on input "Quantity" at bounding box center [444, 348] width 344 height 29
click at [314, 150] on input "text" at bounding box center [711, 148] width 834 height 29
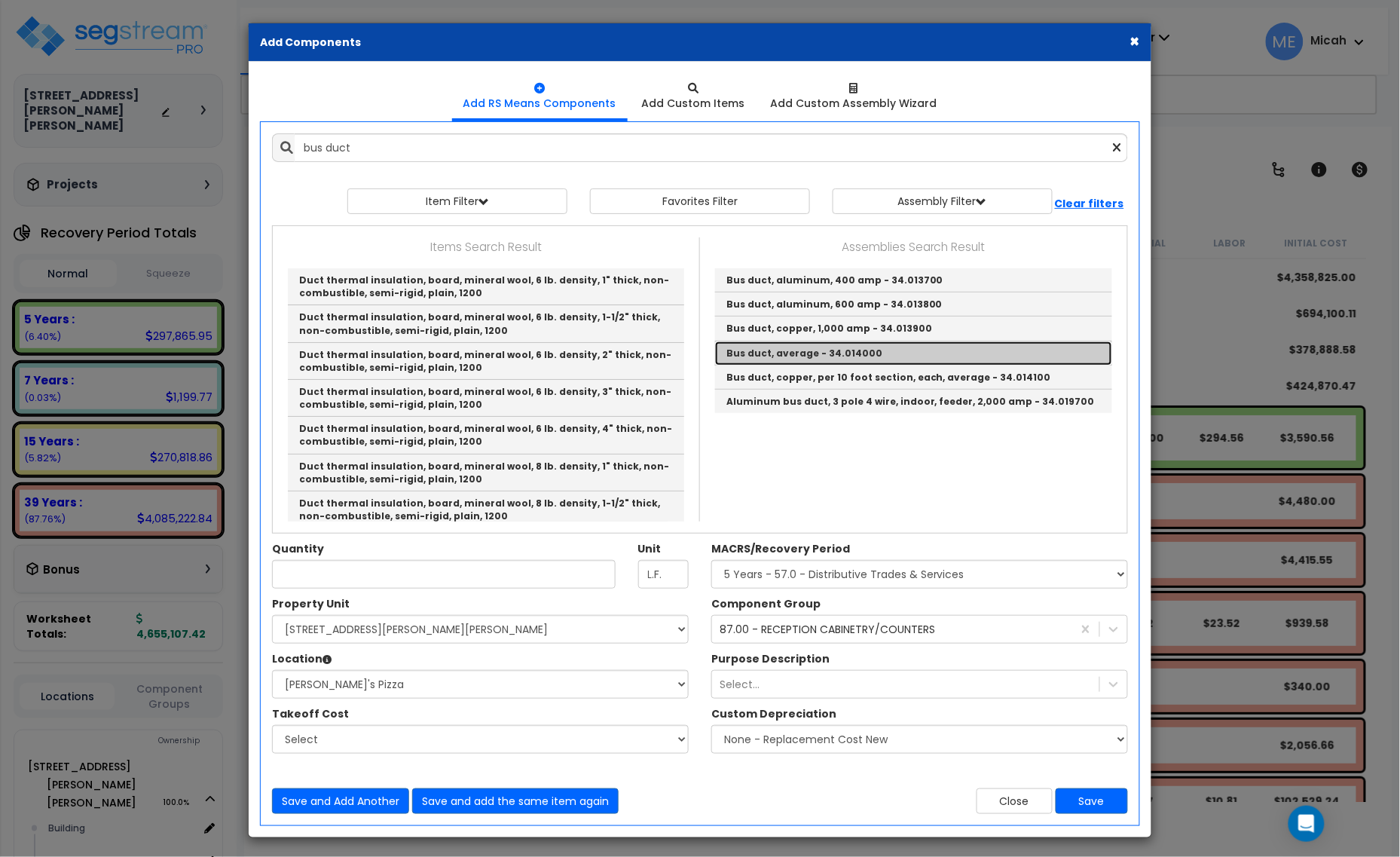
click at [771, 355] on link "Bus duct, average - 34.014000" at bounding box center [913, 353] width 397 height 24
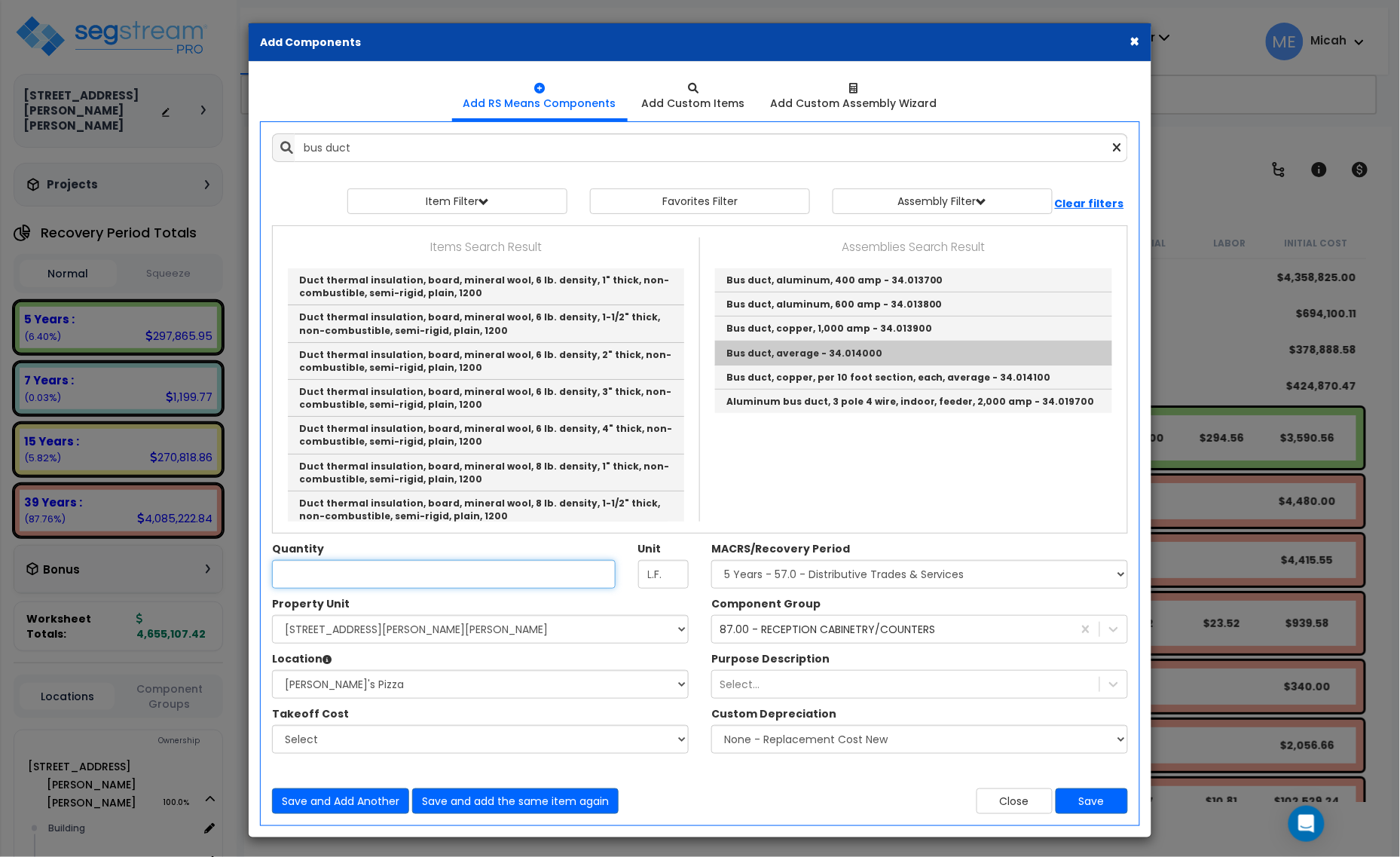
type input "Bus duct, average - 34.014000"
type input "S.F."
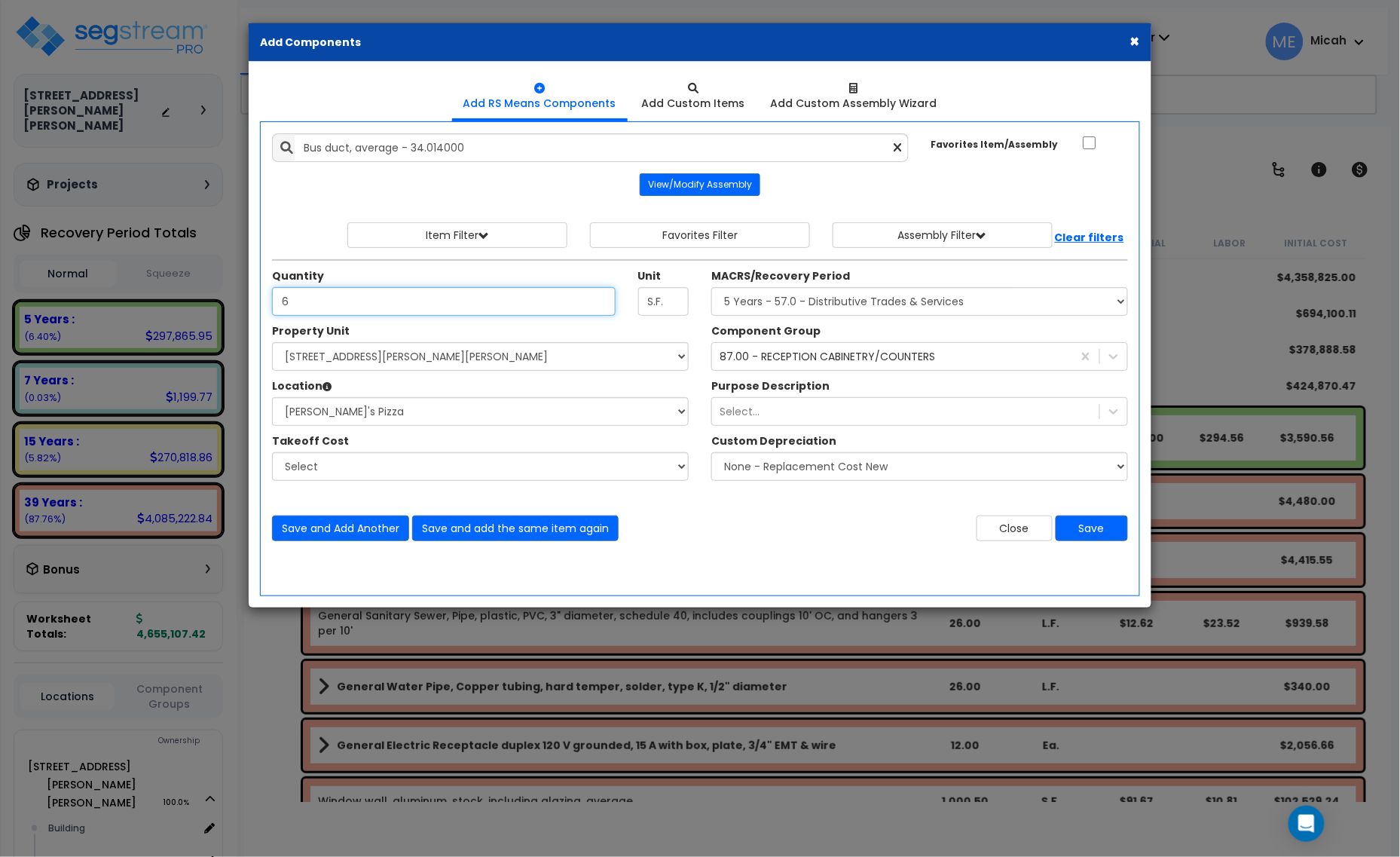
type input "6"
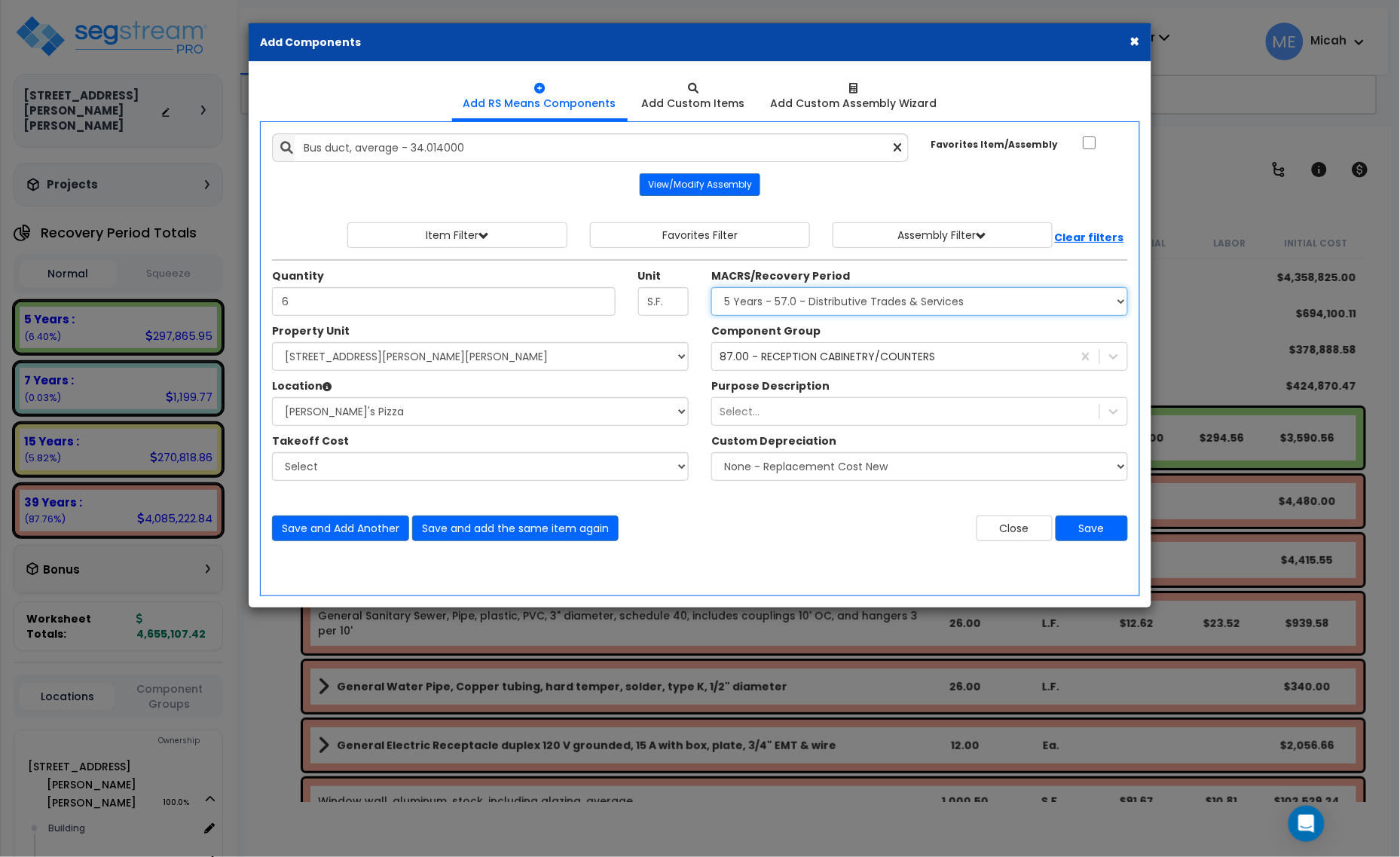
click at [767, 306] on select "Select MACRS/Recovery Period 5 Years - 57.0 - Distributive Trades & Services 5 …" at bounding box center [920, 301] width 417 height 29
select select "3669"
click at [711, 288] on select "Select MACRS/Recovery Period 5 Years - 57.0 - Distributive Trades & Services 5 …" at bounding box center [920, 301] width 417 height 29
click at [887, 363] on div "87.00 - RECEPTION CABINETRY/COUNTERS" at bounding box center [827, 356] width 216 height 15
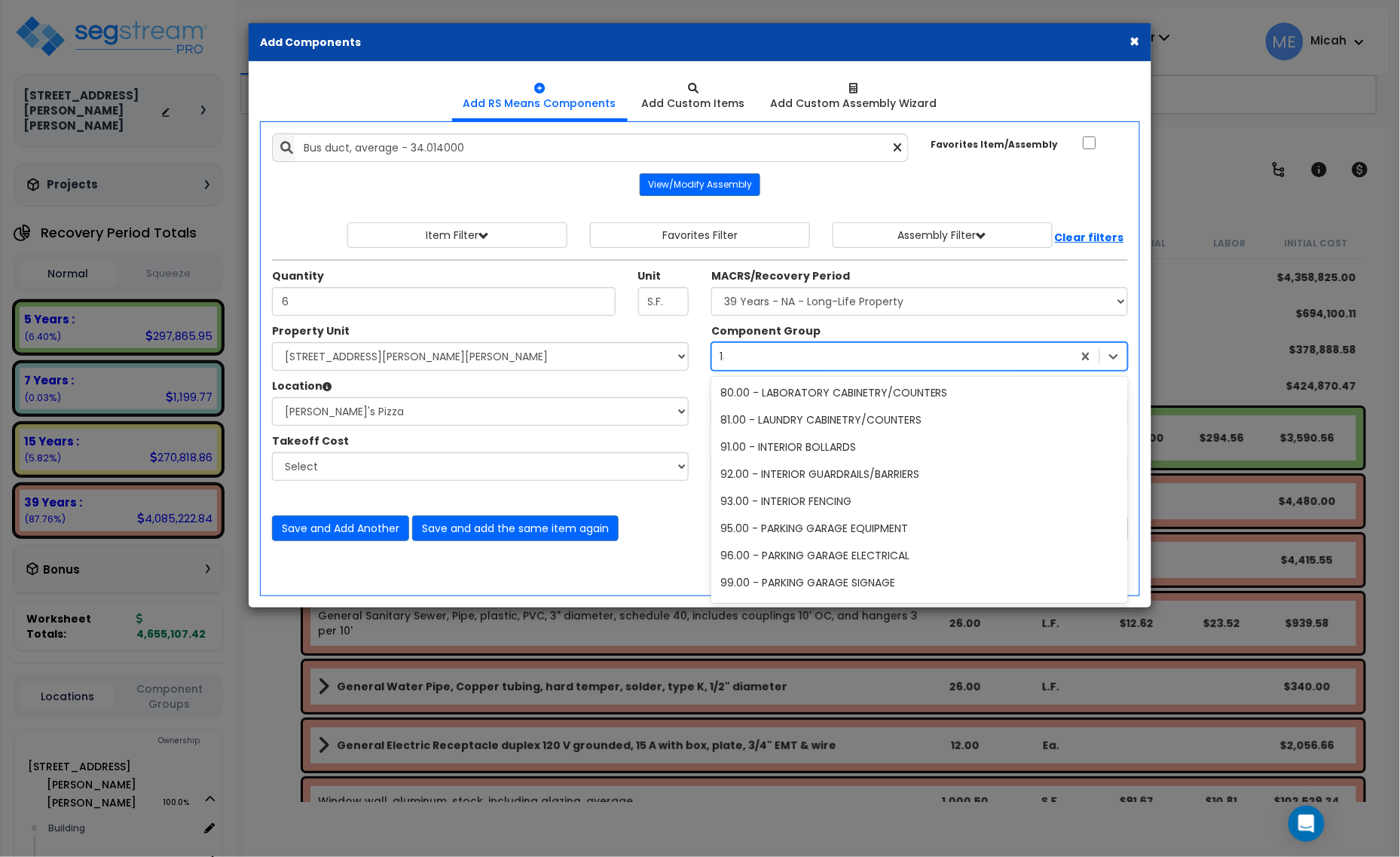
scroll to position [0, 0]
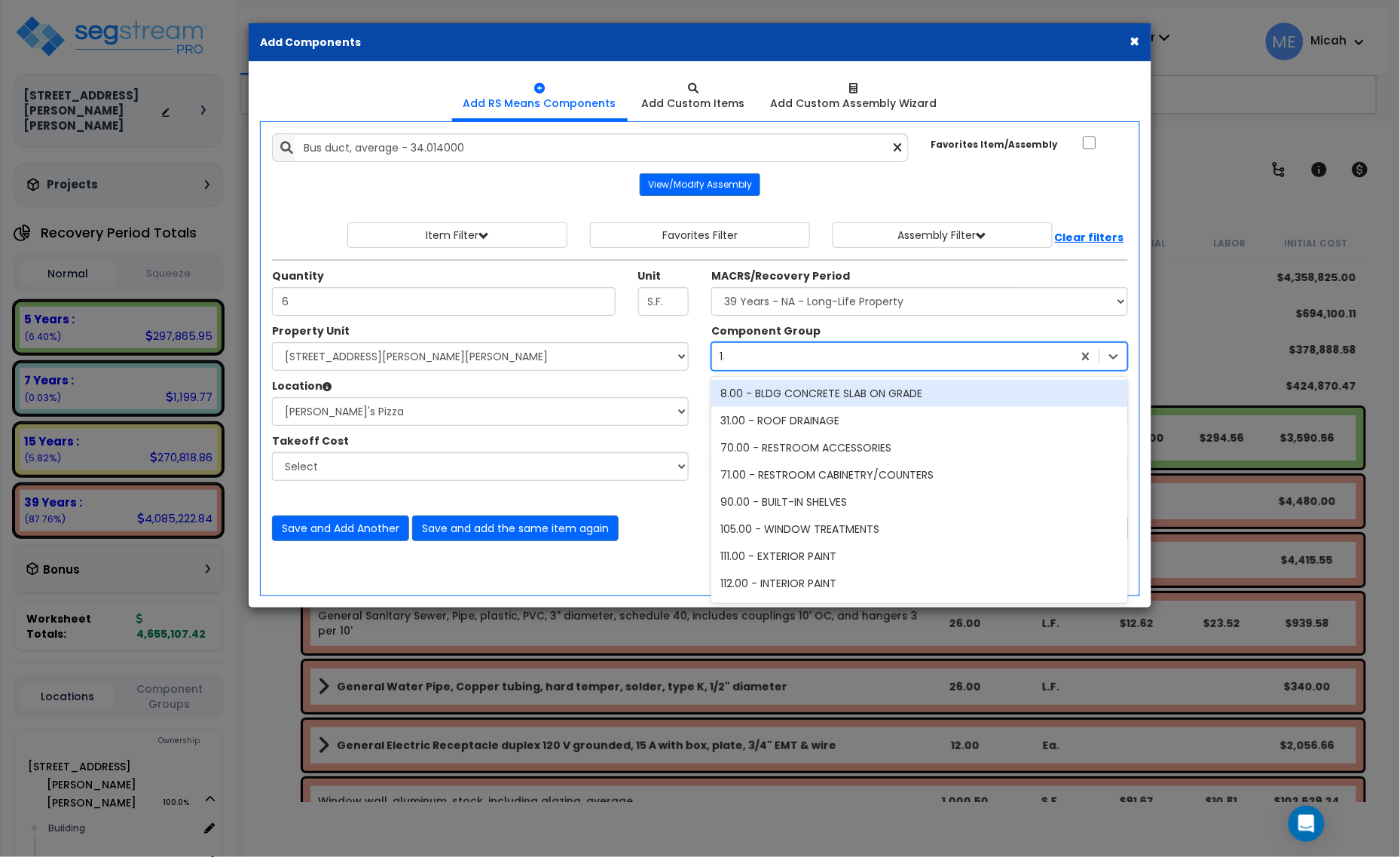
type input "145"
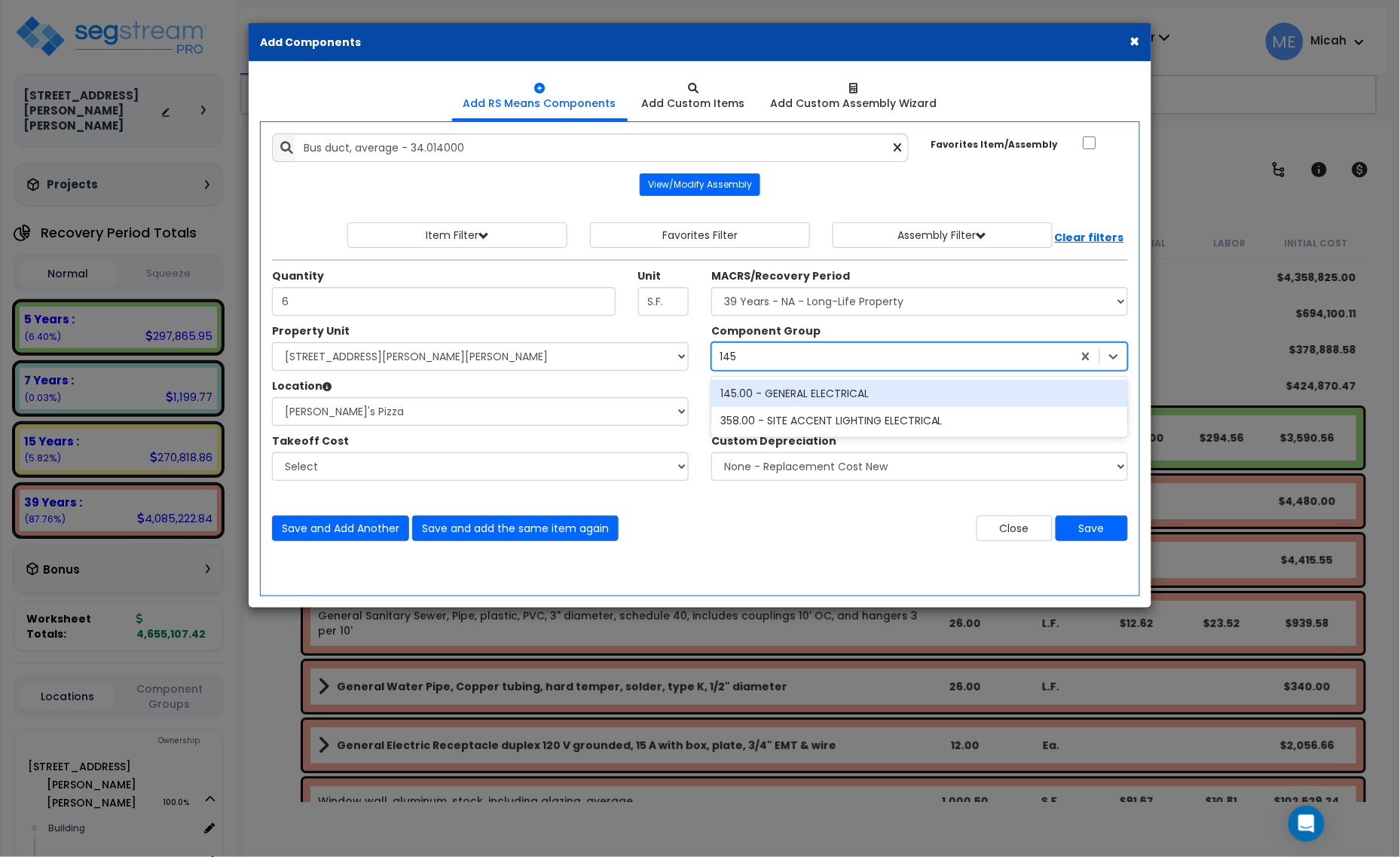
click at [844, 390] on div "145.00 - GENERAL ELECTRICAL" at bounding box center [920, 394] width 417 height 27
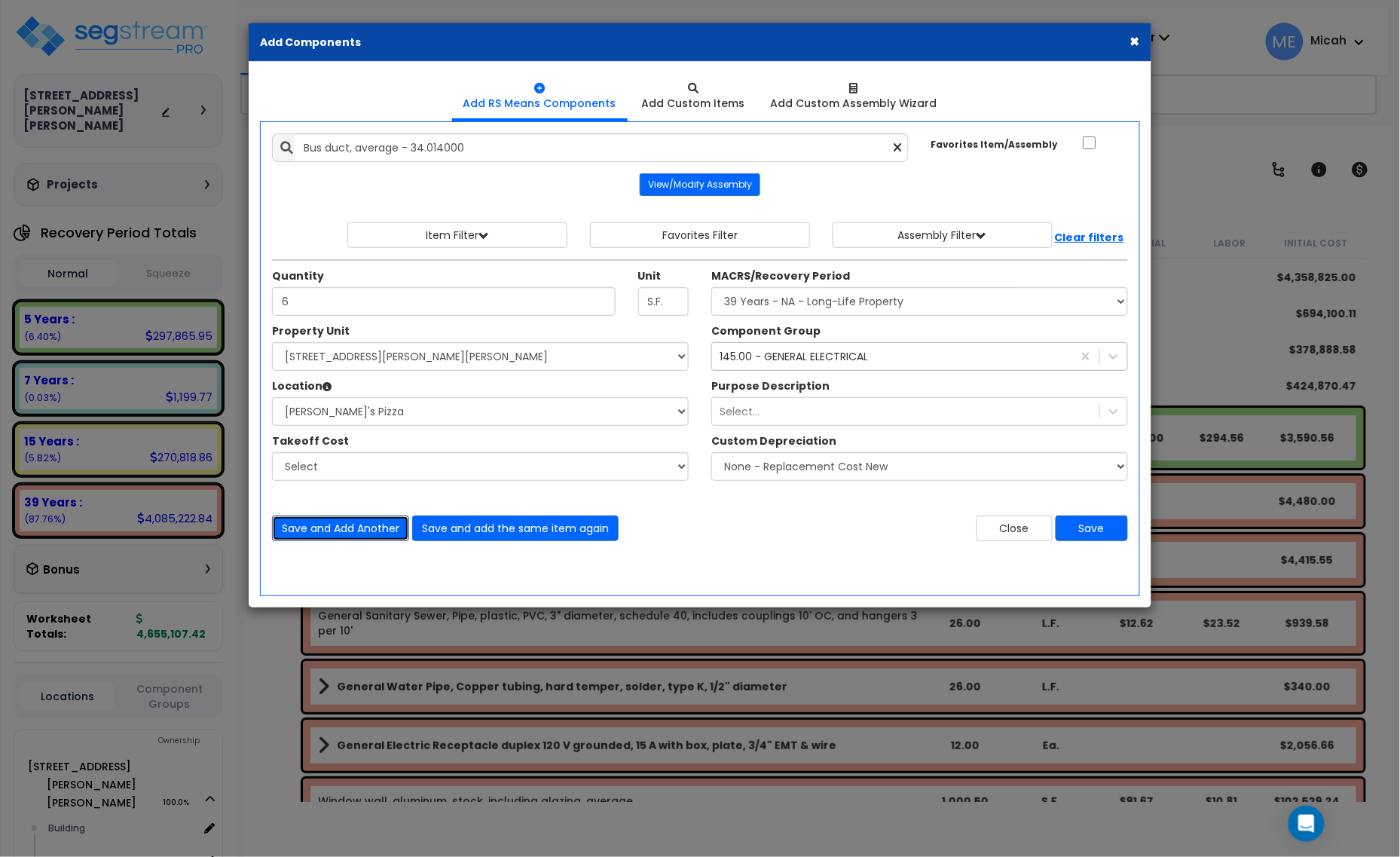
click at [341, 535] on button "Save and Add Another" at bounding box center [340, 528] width 137 height 26
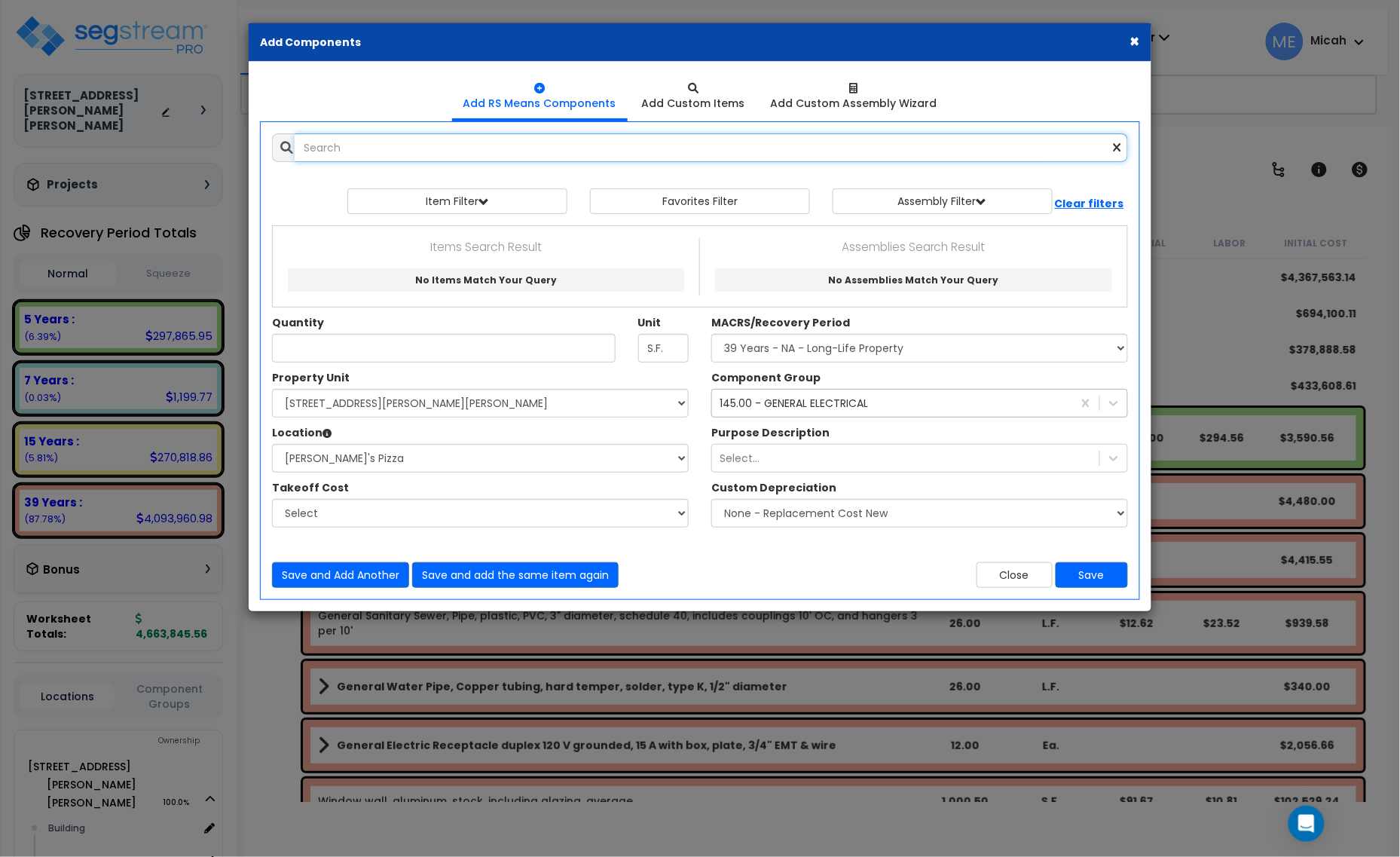
click at [332, 157] on input "text" at bounding box center [711, 148] width 834 height 29
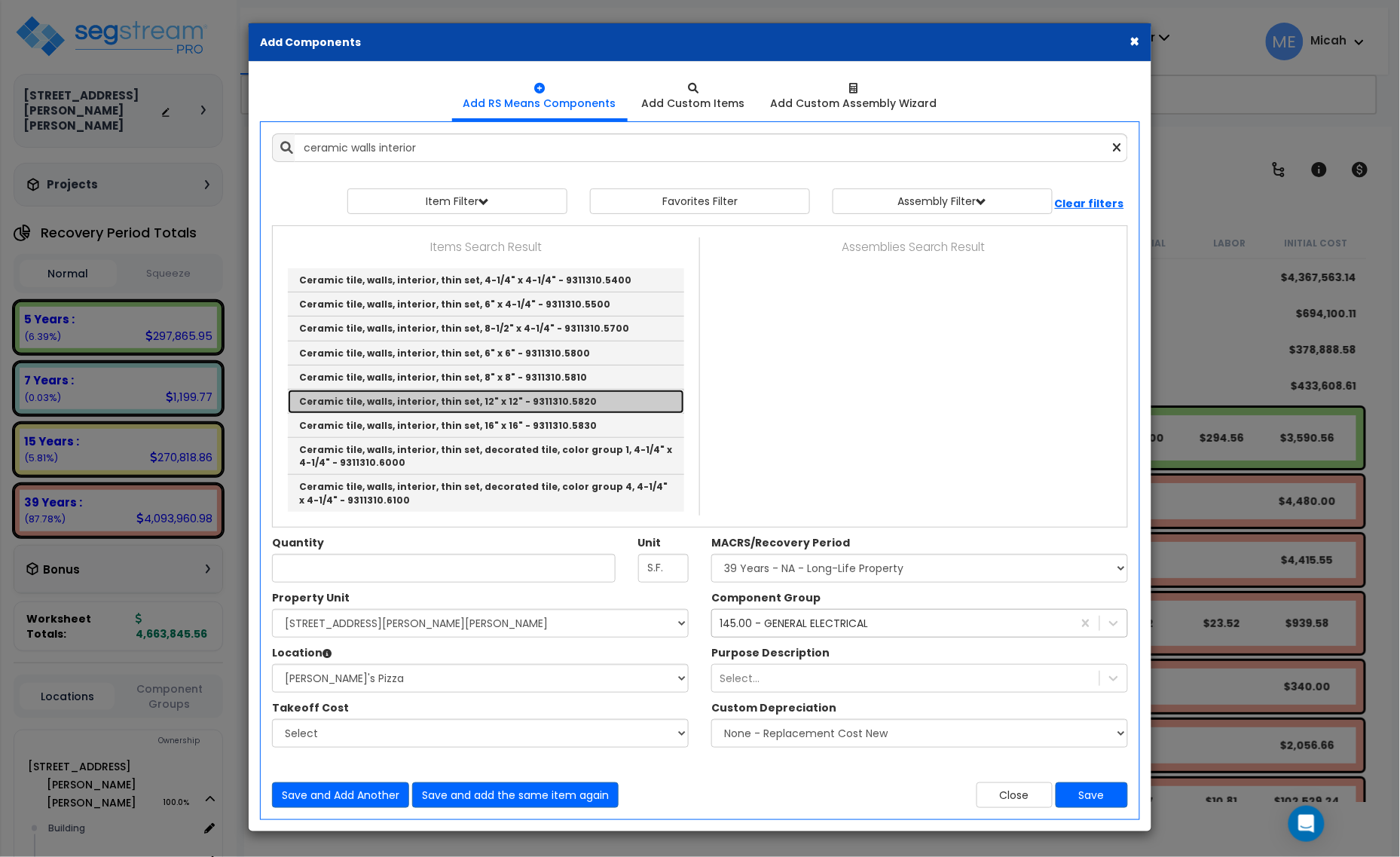
click at [409, 401] on link "Ceramic tile, walls, interior, thin set, 12" x 12" - 9311310.5820" at bounding box center [486, 402] width 396 height 24
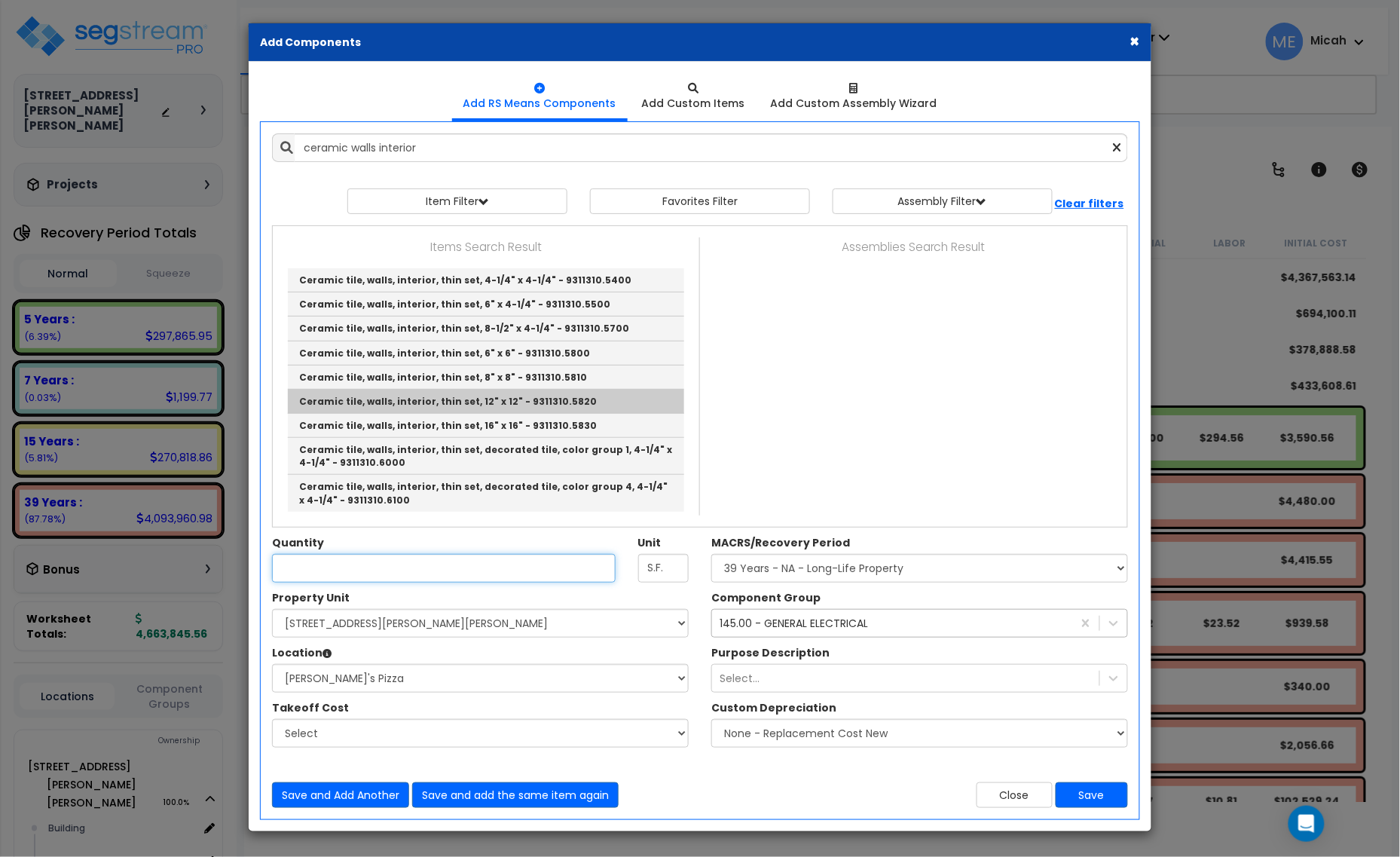
type input "Ceramic tile, walls, interior, thin set, 12" x 12" - 9311310.5820"
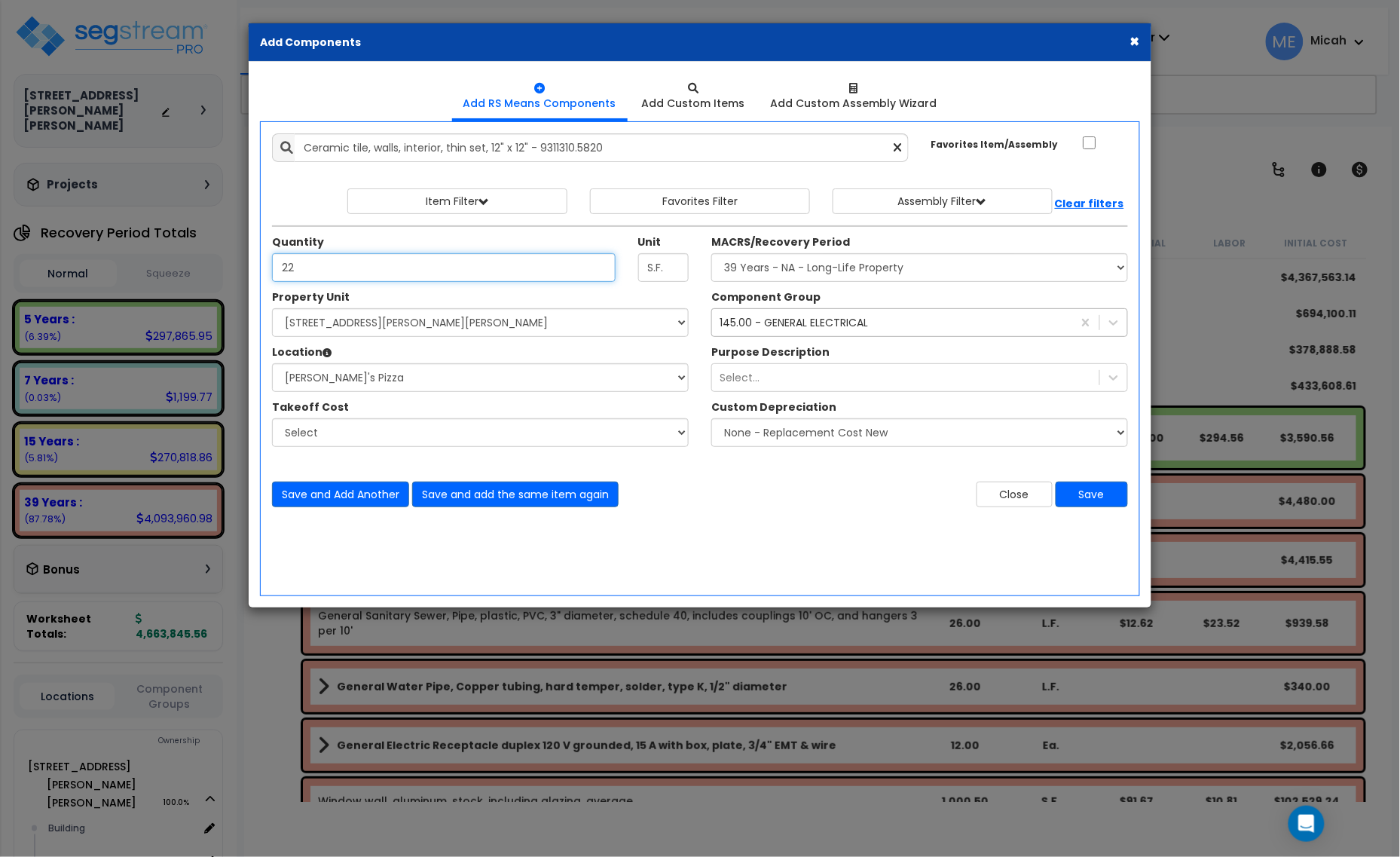
click at [310, 267] on input "22" at bounding box center [444, 267] width 344 height 29
drag, startPoint x: 335, startPoint y: 266, endPoint x: 246, endPoint y: 272, distance: 89.2
click at [246, 272] on div "× Add Components Add RS Means Components Add Custom Items Add Items" at bounding box center [700, 428] width 1400 height 857
type input "110"
click at [822, 329] on div "145.00 - GENERAL ELECTRICAL" at bounding box center [793, 322] width 148 height 15
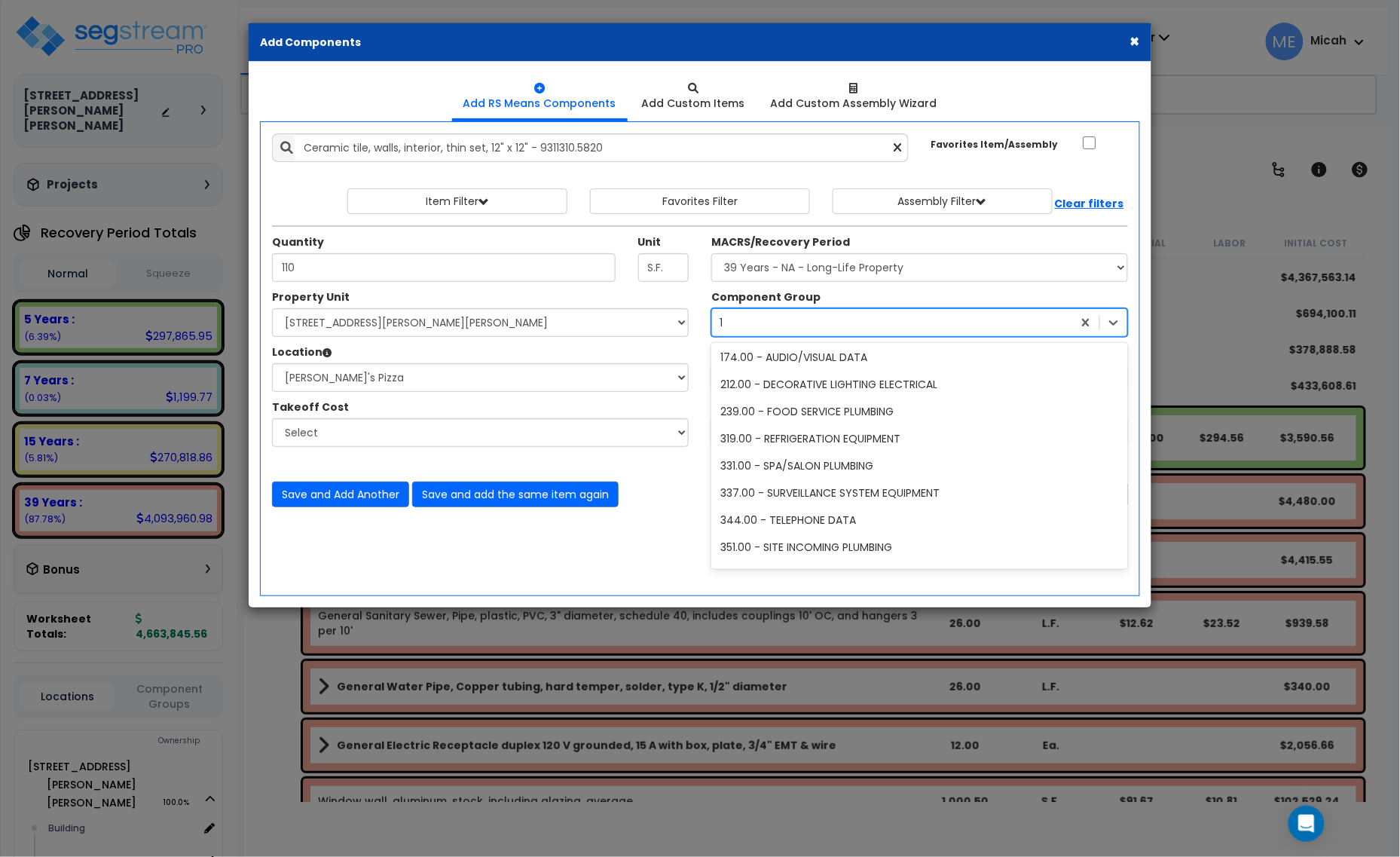
scroll to position [545, 0]
type input "123"
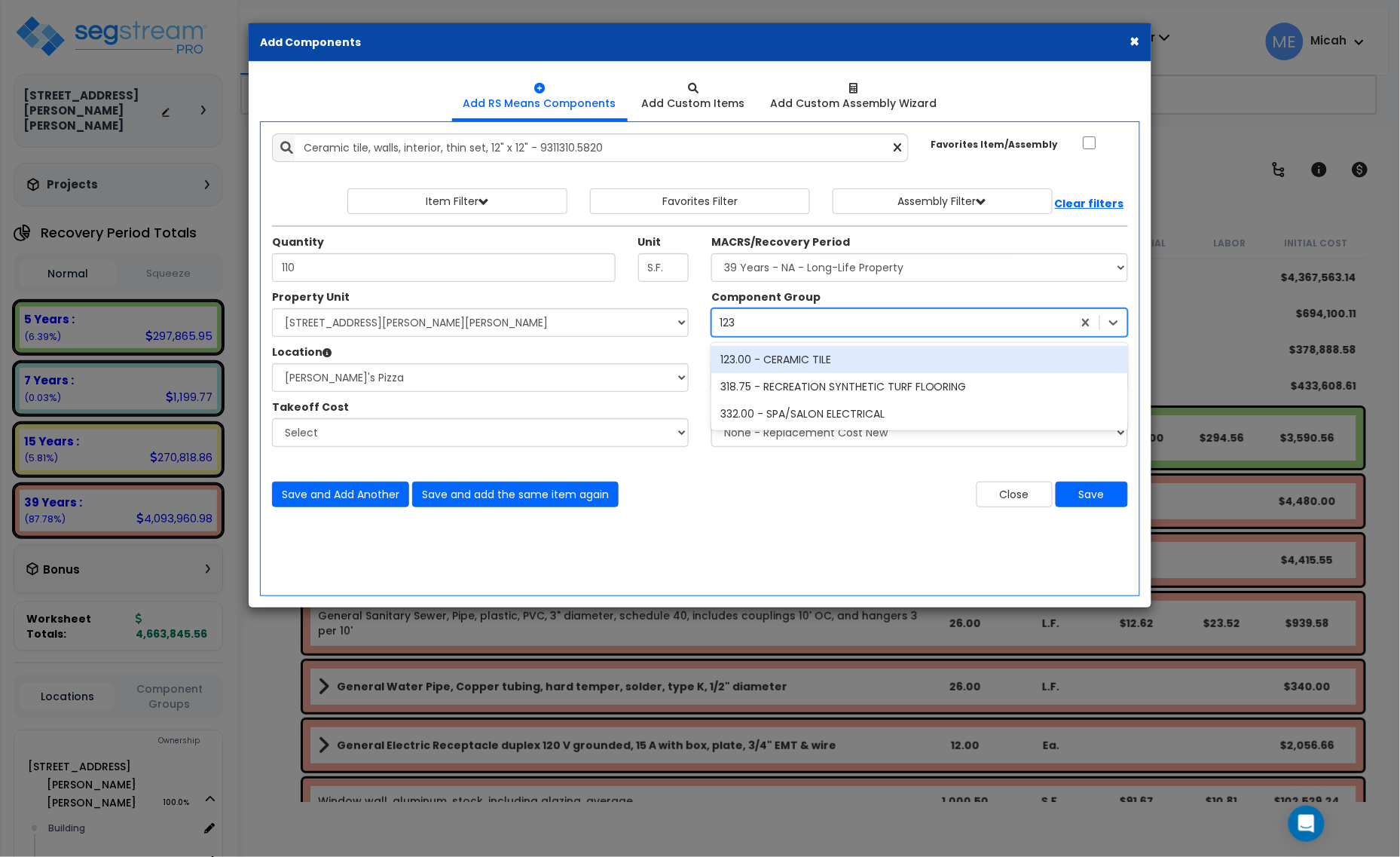
click at [812, 360] on div "123.00 - CERAMIC TILE" at bounding box center [920, 360] width 417 height 27
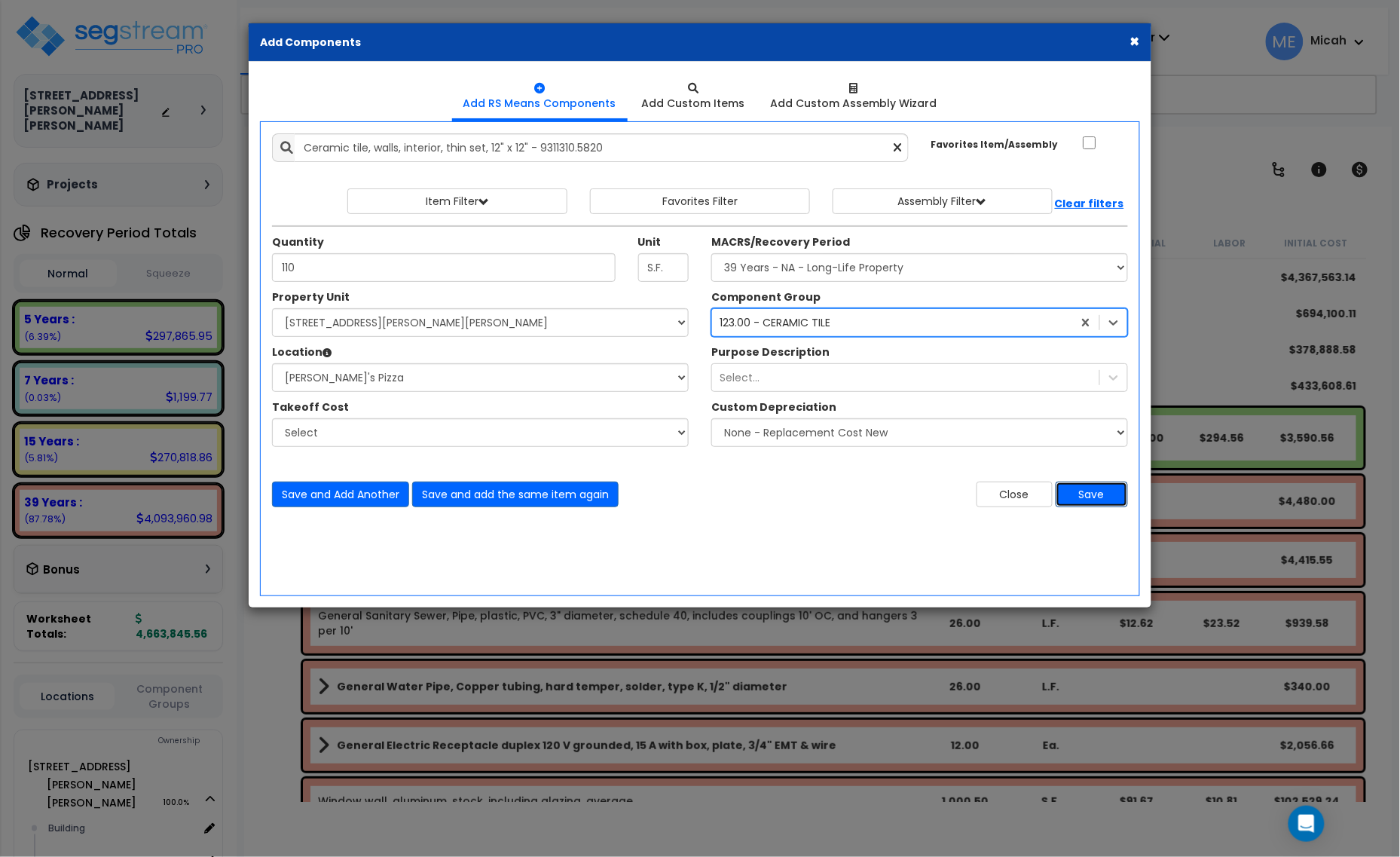
click at [1099, 490] on button "Save" at bounding box center [1091, 494] width 72 height 26
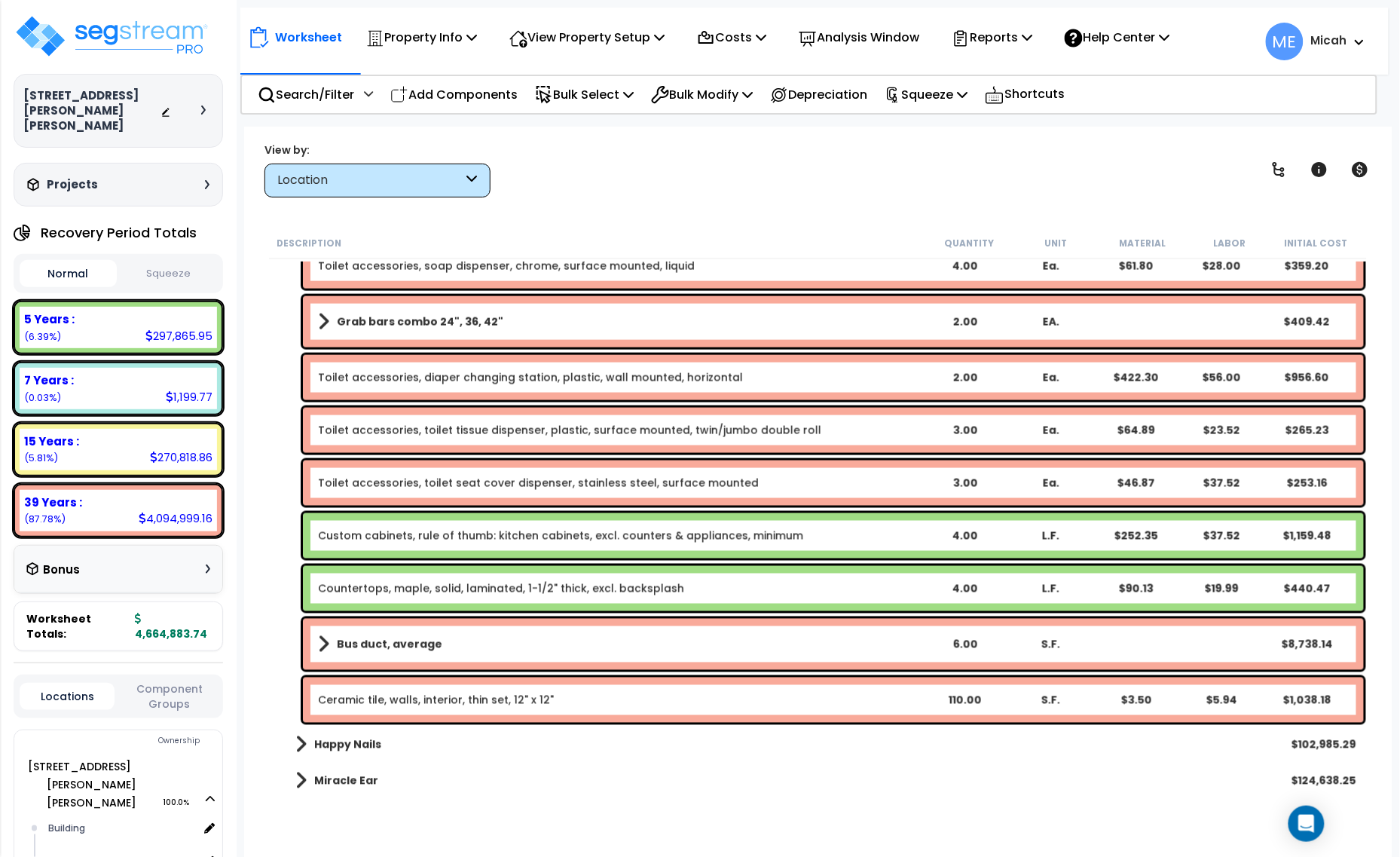
scroll to position [6311, 0]
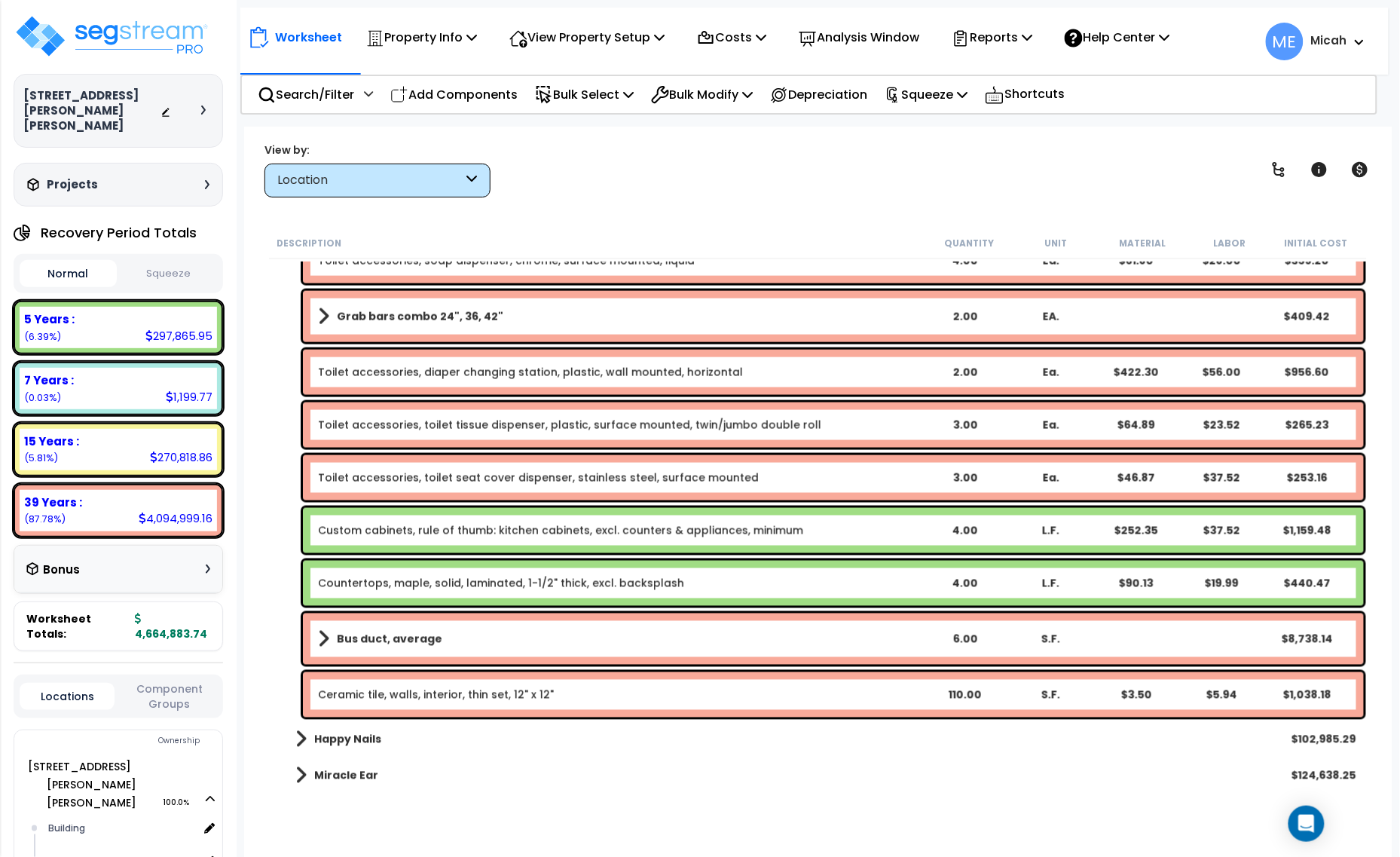
click at [361, 693] on link "Ceramic tile, walls, interior, thin set, 12" x 12"" at bounding box center [436, 694] width 236 height 15
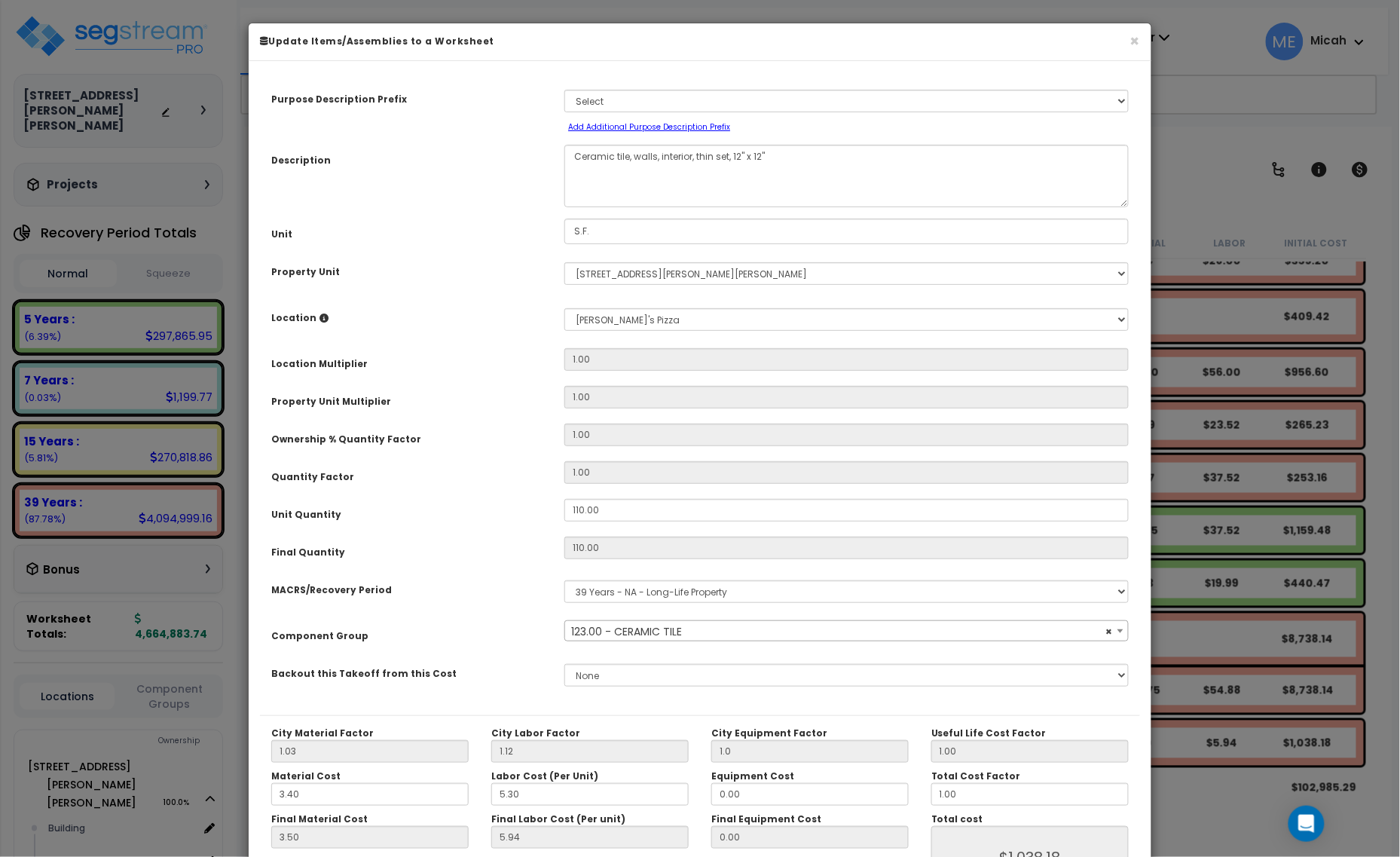
select select "56938"
click at [574, 152] on textarea "Ceramic tile, walls, interior, thin set, 12" x 12"" at bounding box center [846, 176] width 564 height 63
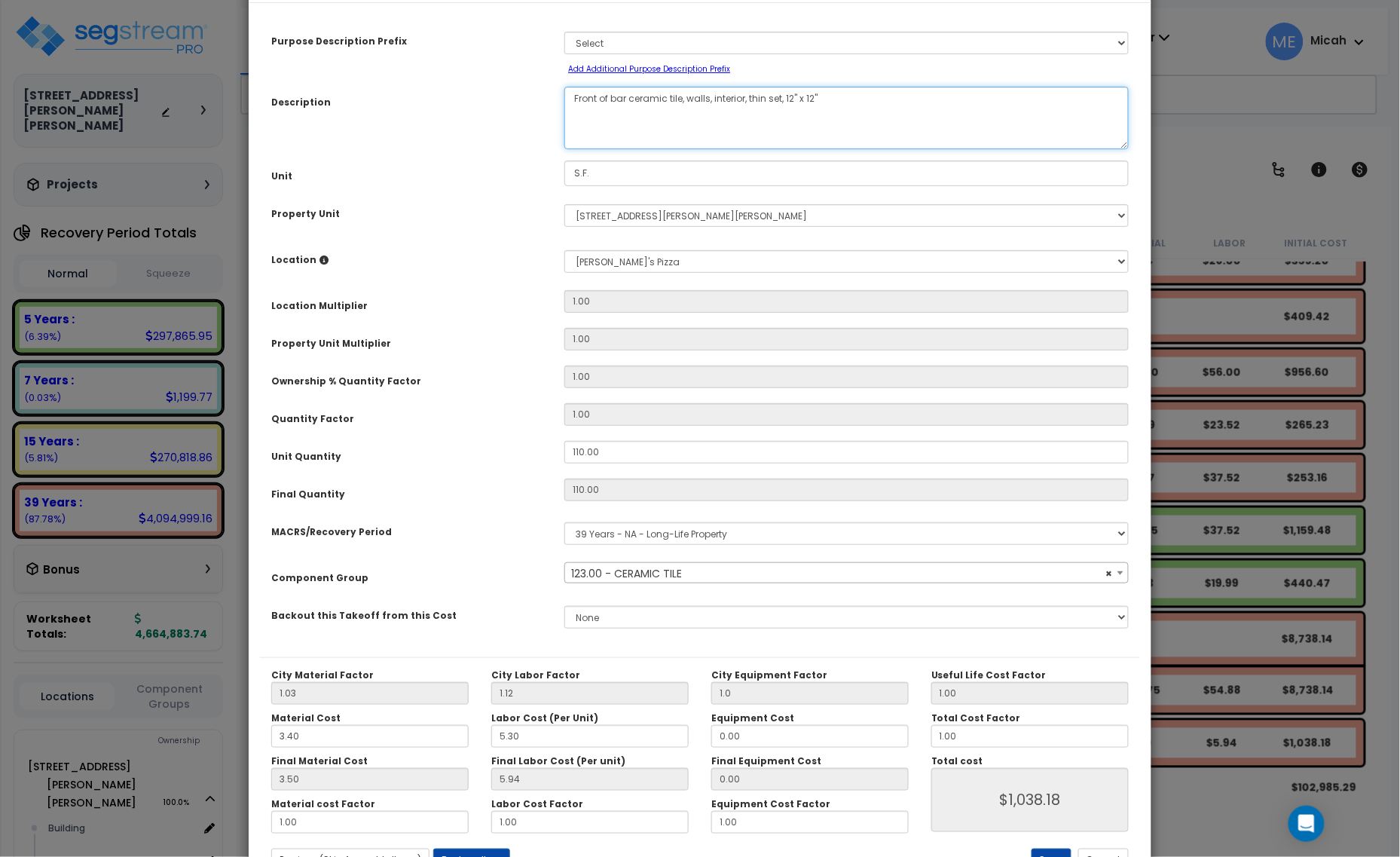
scroll to position [118, 0]
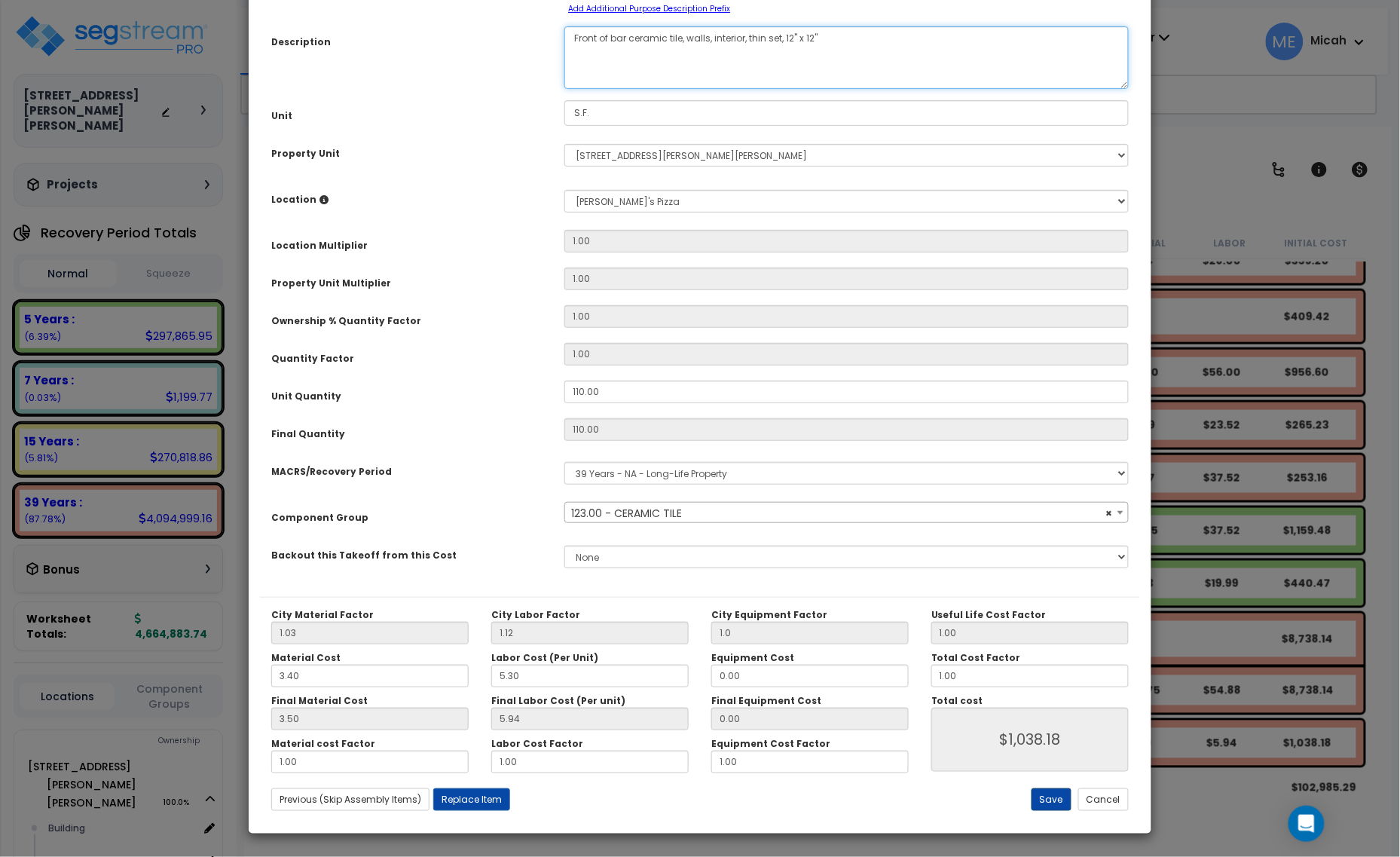
type textarea "Front of bar ceramic tile, walls, interior, thin set, 12" x 12""
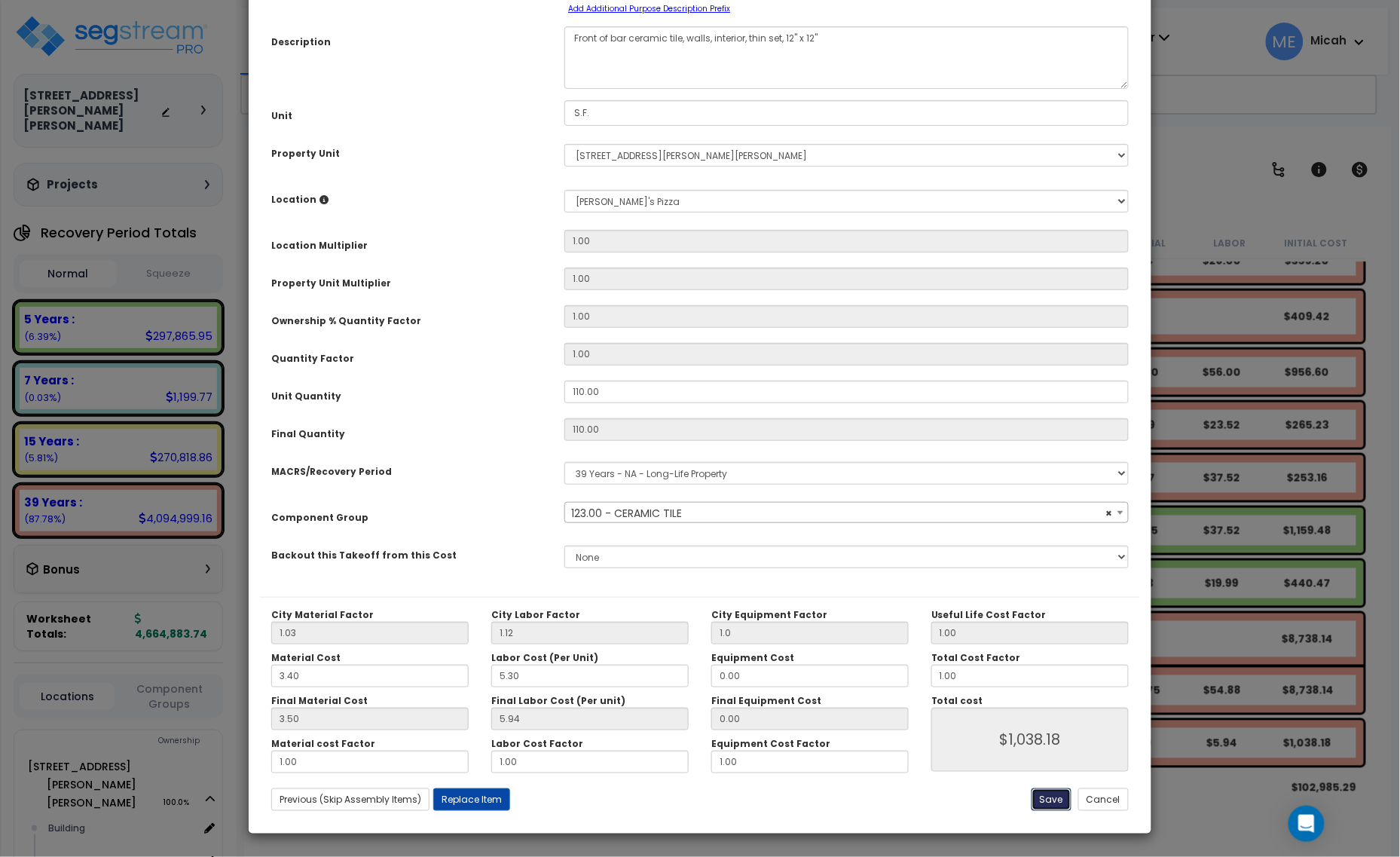
click at [1041, 792] on button "Save" at bounding box center [1051, 799] width 40 height 22
type input "1.00"
type input "1038.18"
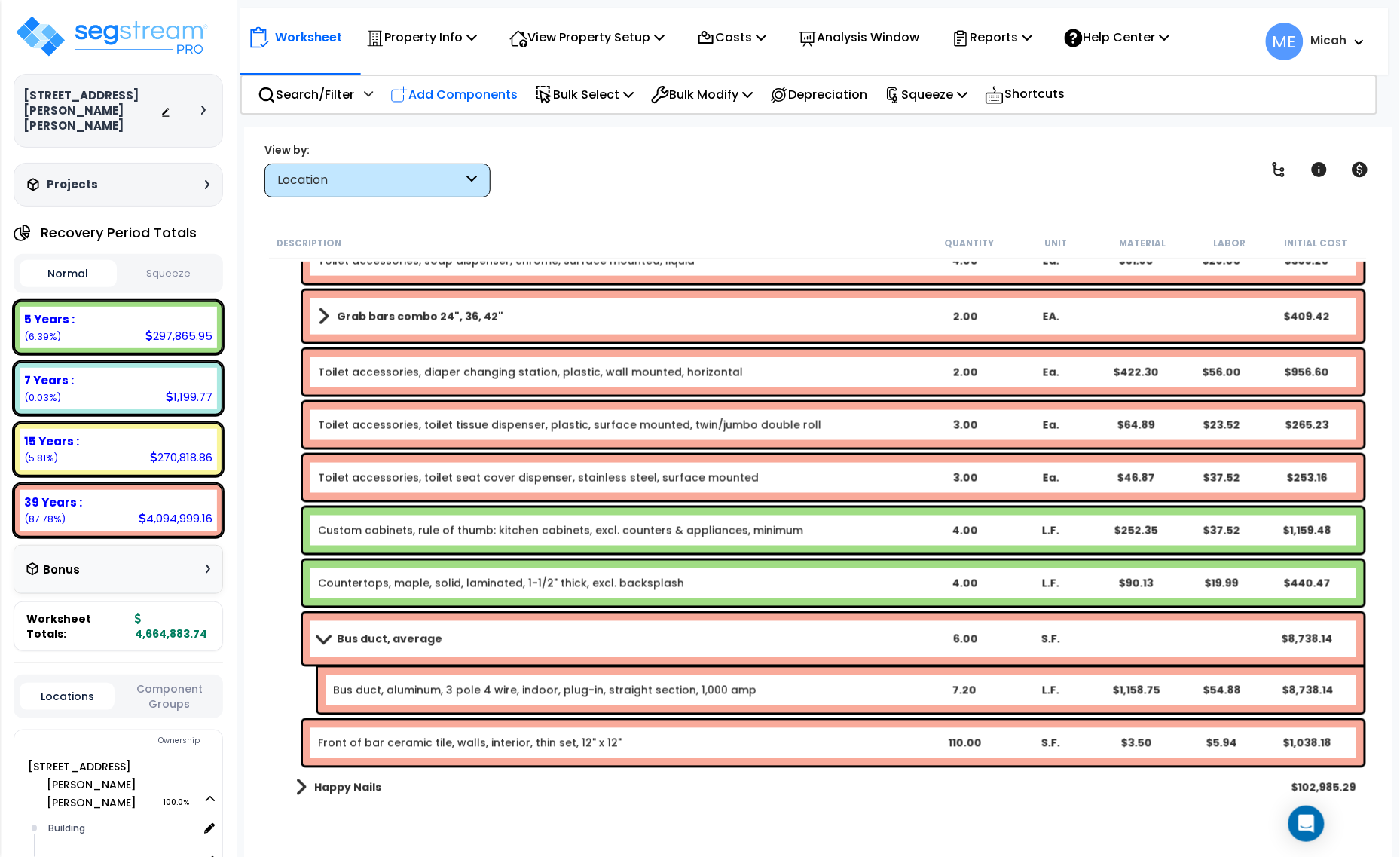
click at [451, 97] on p "Add Components" at bounding box center [454, 94] width 127 height 21
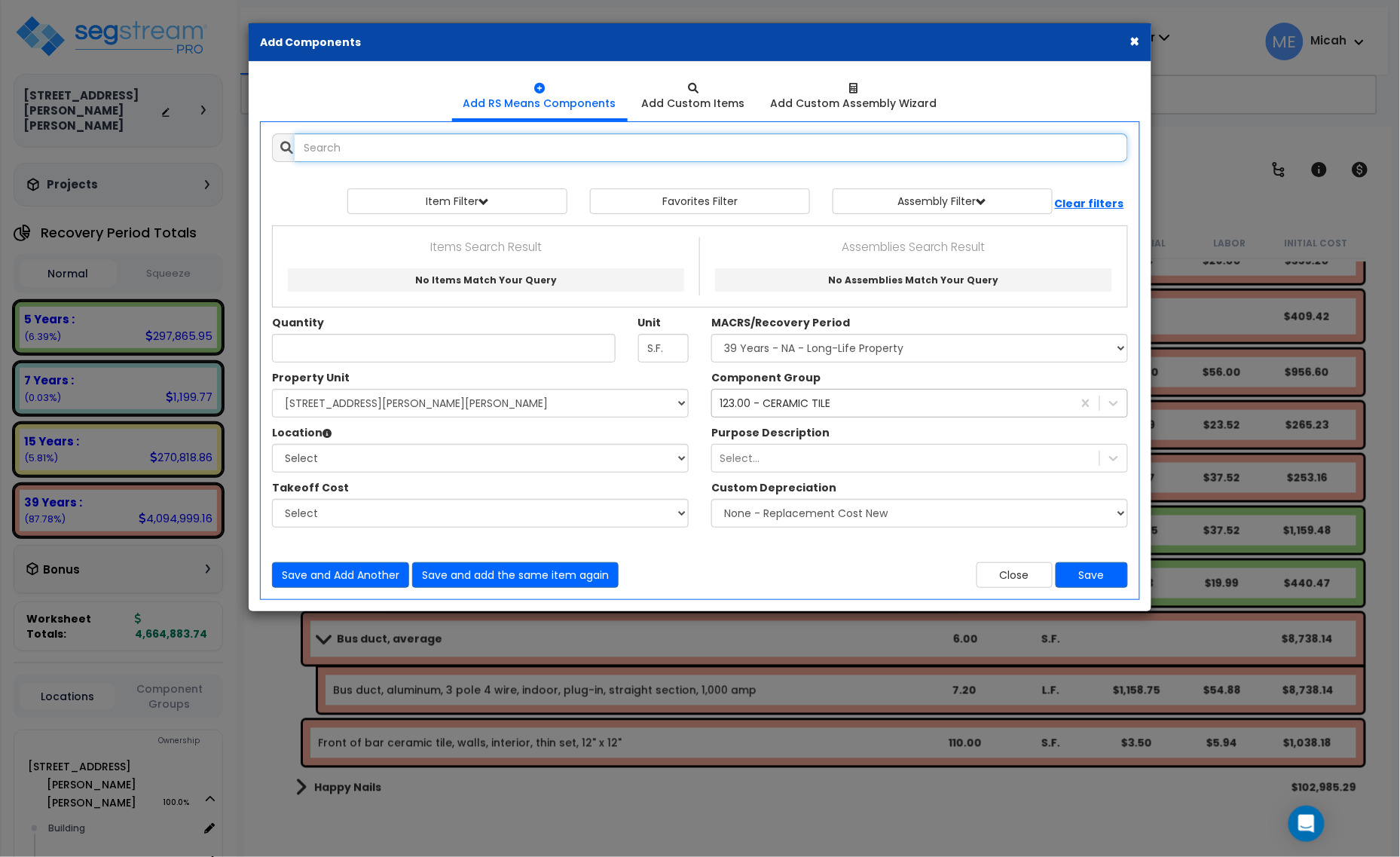
select select
click at [330, 144] on input "text" at bounding box center [711, 148] width 834 height 29
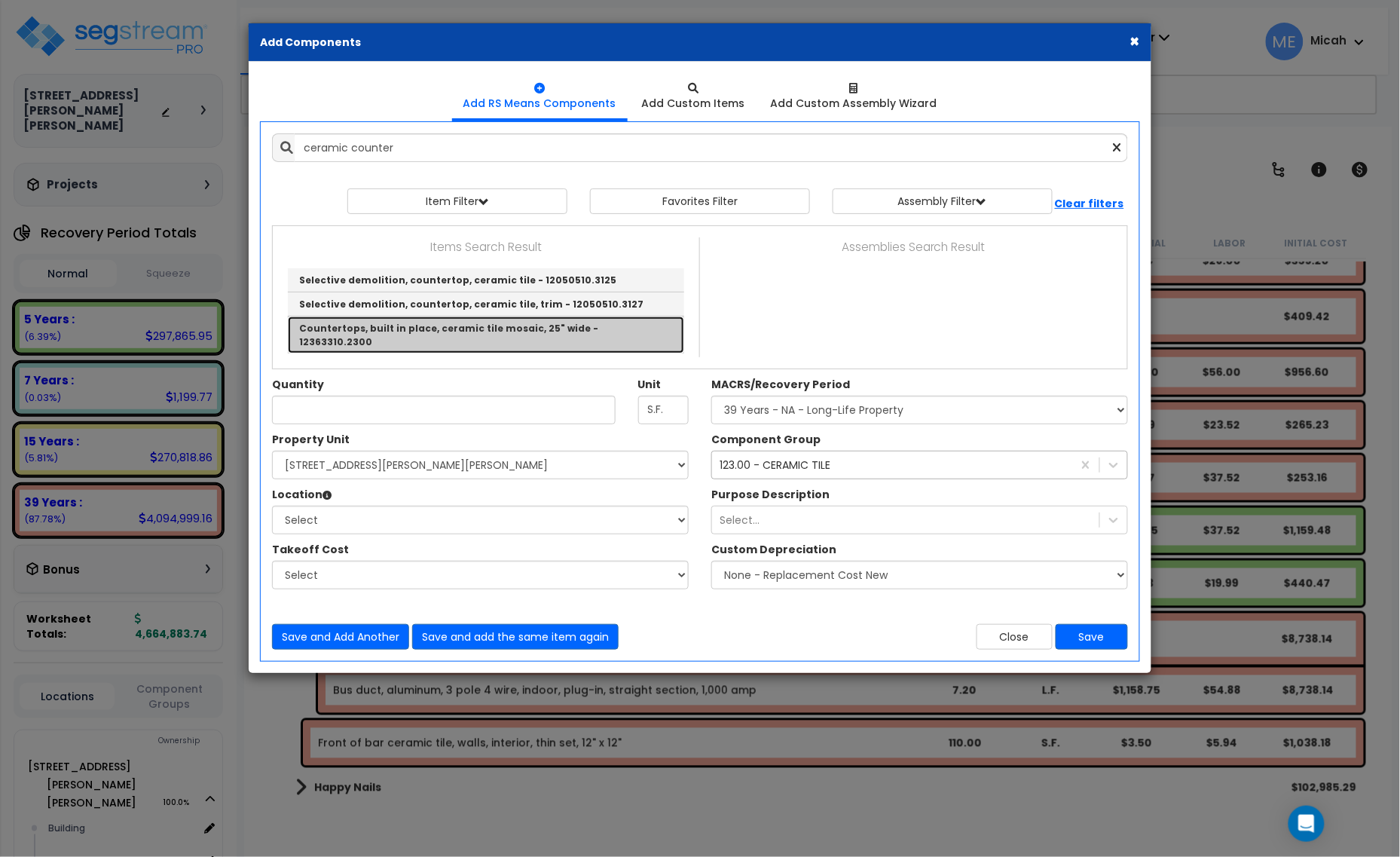
click at [494, 326] on link "Countertops, built in place, ceramic tile mosaic, 25" wide - 12363310.2300" at bounding box center [486, 335] width 396 height 36
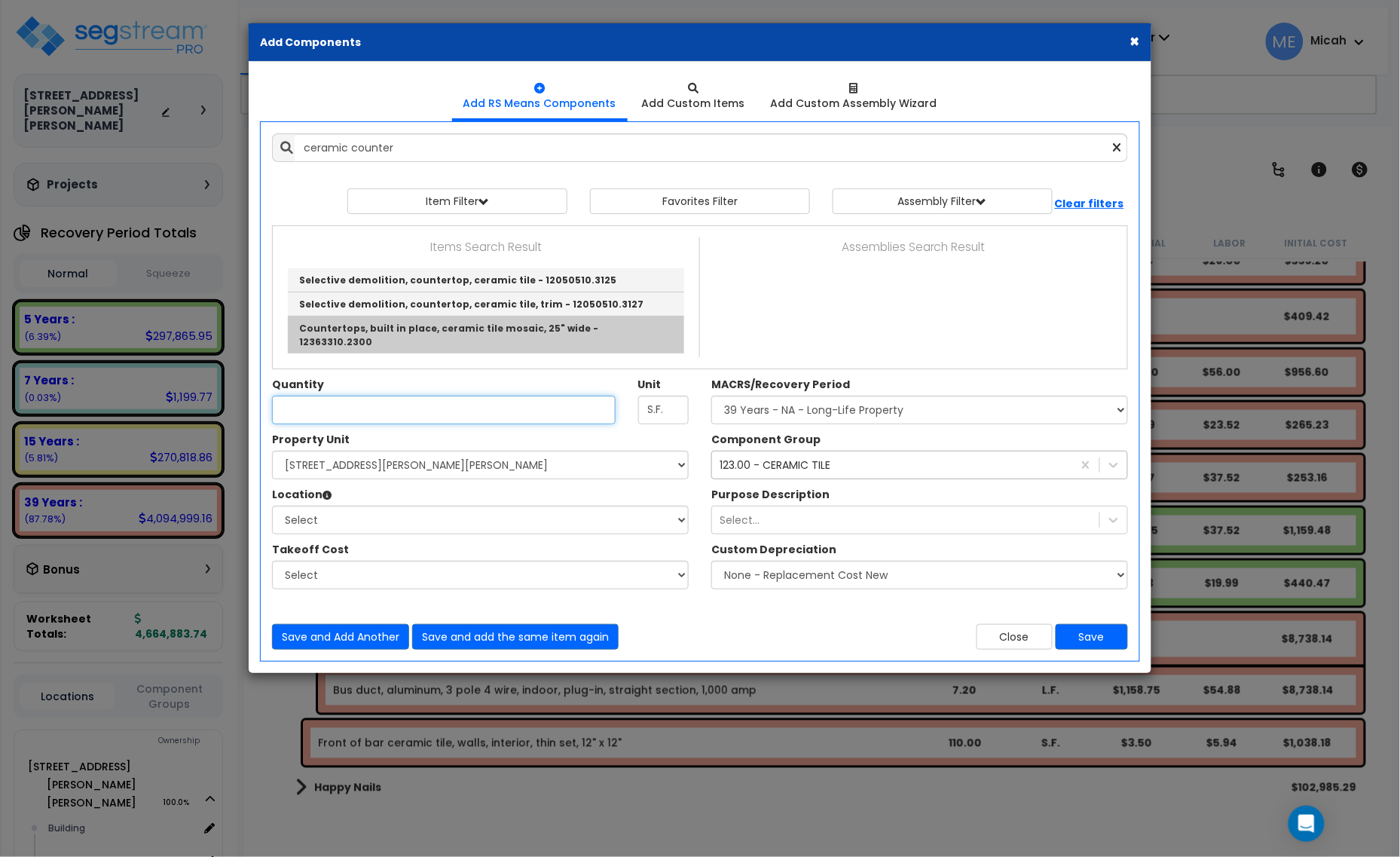
type input "Countertops, built in place, ceramic tile mosaic, 25" wide - 12363310.2300"
type input "L.F."
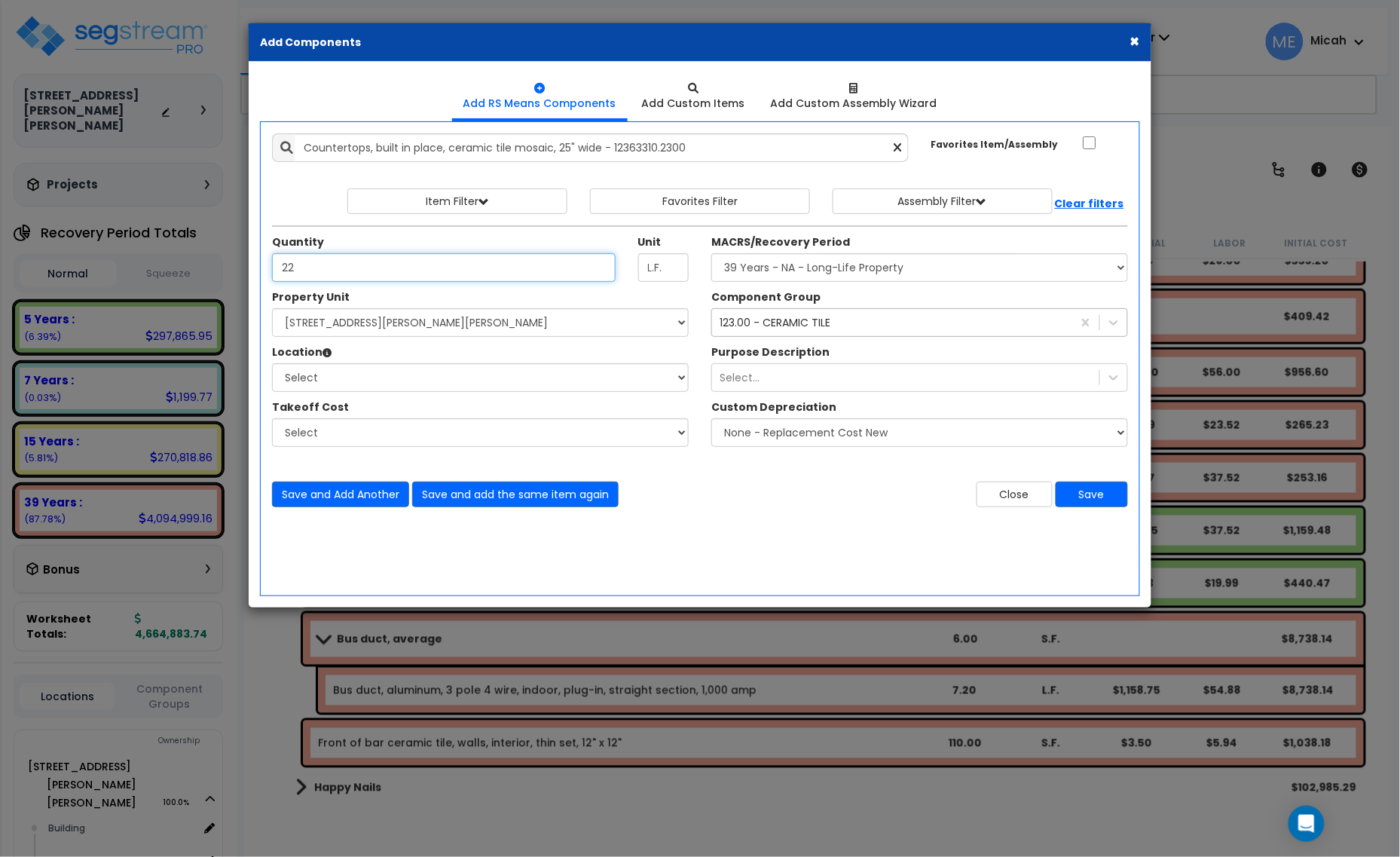
type input "22"
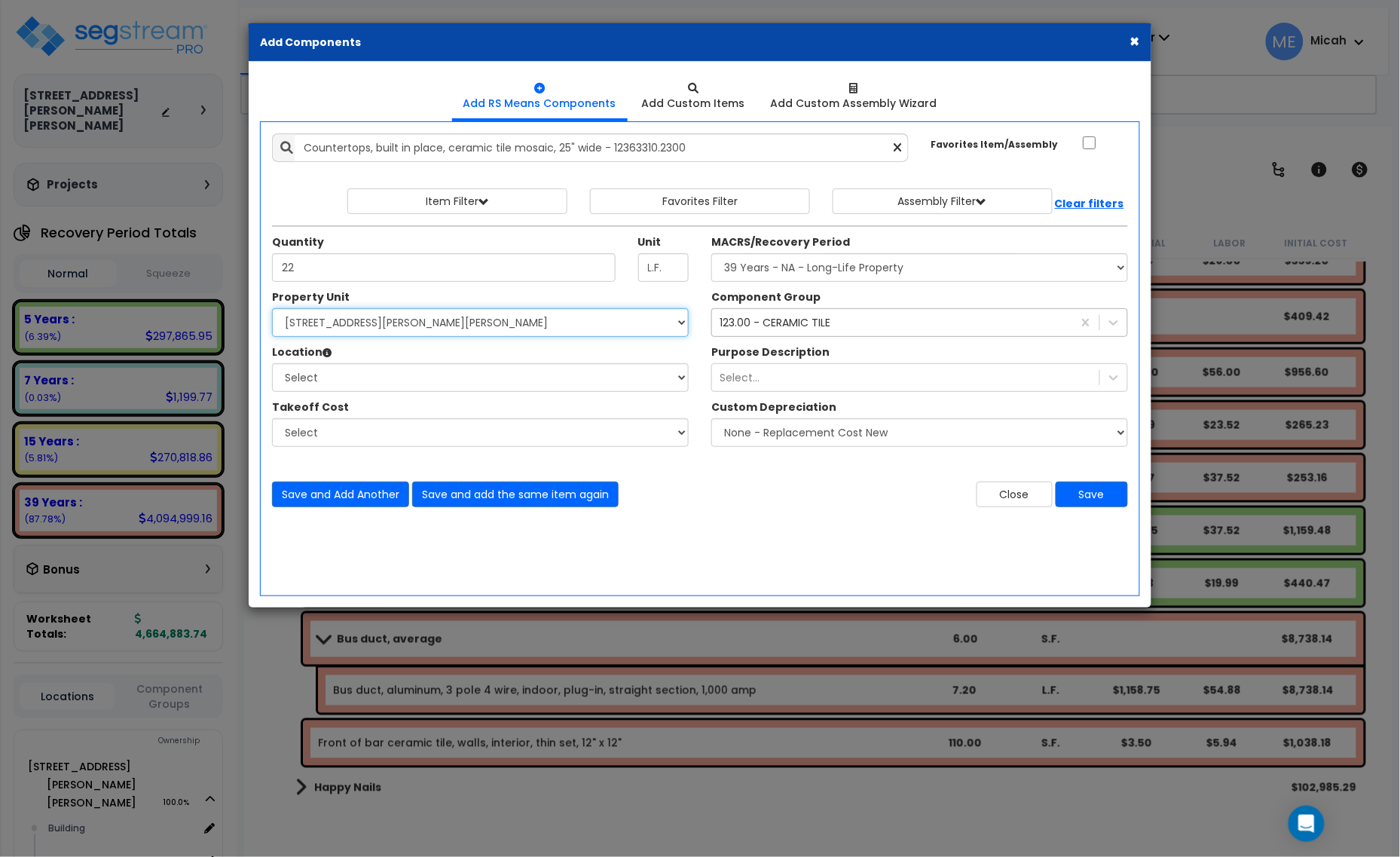
click at [409, 327] on select "Select [STREET_ADDRESS][PERSON_NAME][PERSON_NAME] Site Improvements" at bounding box center [480, 323] width 417 height 29
select select "168097"
click at [272, 309] on select "Select [STREET_ADDRESS][PERSON_NAME][PERSON_NAME] Site Improvements" at bounding box center [480, 323] width 417 height 29
click at [367, 364] on select "Select Building Building Interior [PERSON_NAME]'s Pizza Happy Nails Miracle Ear…" at bounding box center [480, 378] width 417 height 29
select select "31804"
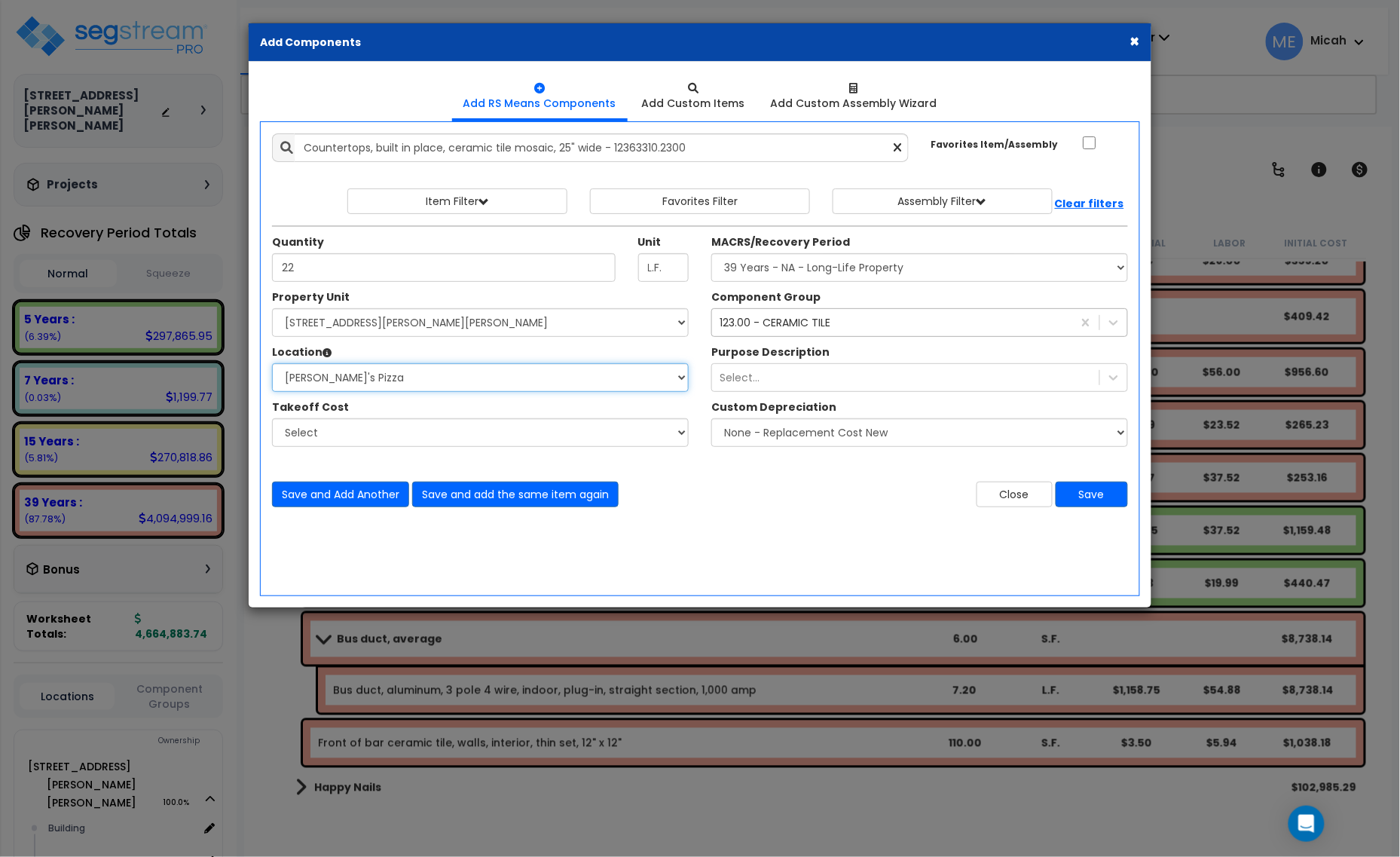
click at [272, 364] on select "Select Building Building Interior [PERSON_NAME]'s Pizza Happy Nails Miracle Ear…" at bounding box center [480, 378] width 417 height 29
click at [850, 265] on select "Select MACRS/Recovery Period 5 Years - 57.0 - Distributive Trades & Services 5 …" at bounding box center [920, 267] width 417 height 29
select select "3669"
click at [711, 254] on select "Select MACRS/Recovery Period 5 Years - 57.0 - Distributive Trades & Services 5 …" at bounding box center [920, 267] width 417 height 29
click at [1116, 494] on button "Save" at bounding box center [1091, 494] width 72 height 26
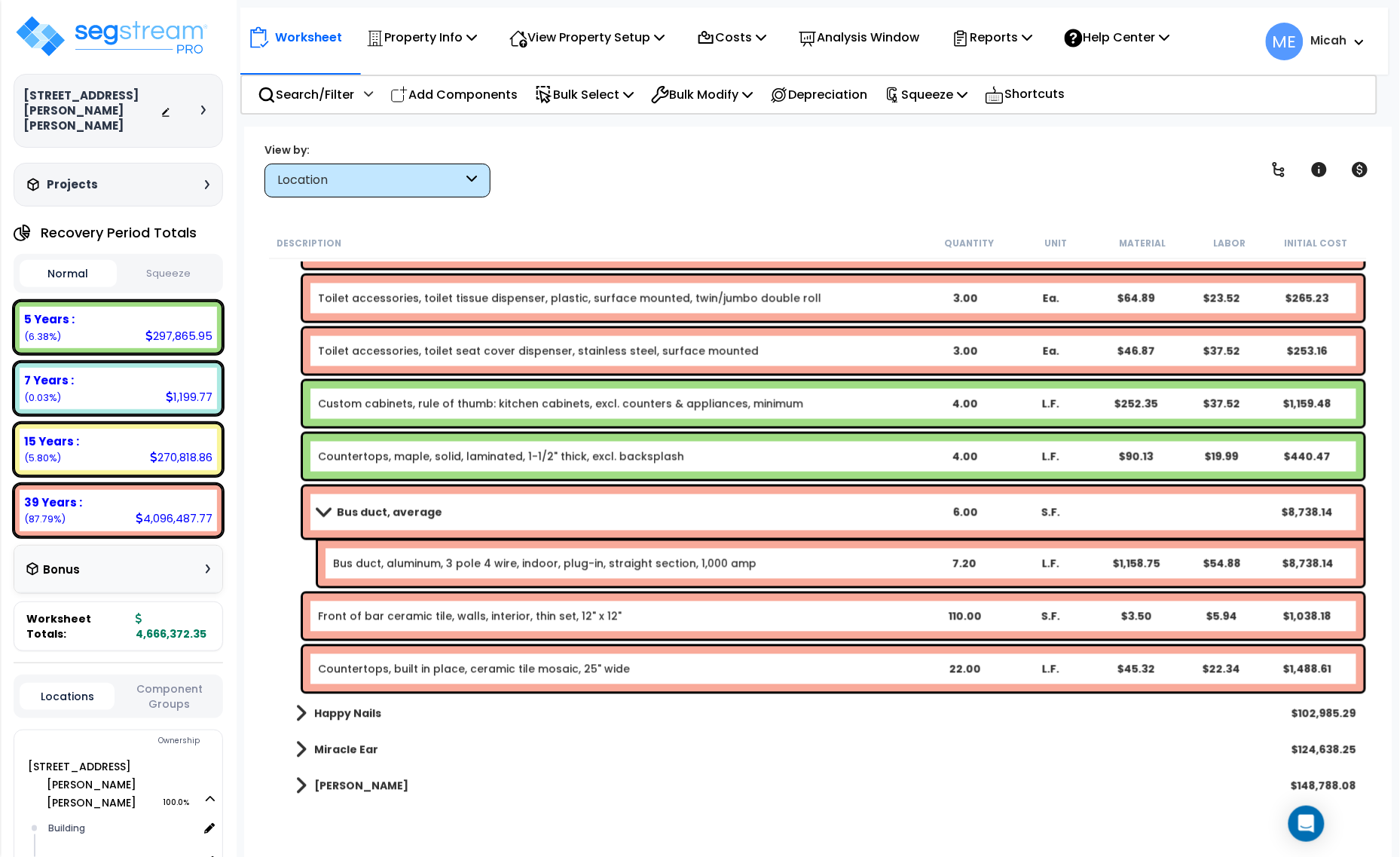
scroll to position [6547, 0]
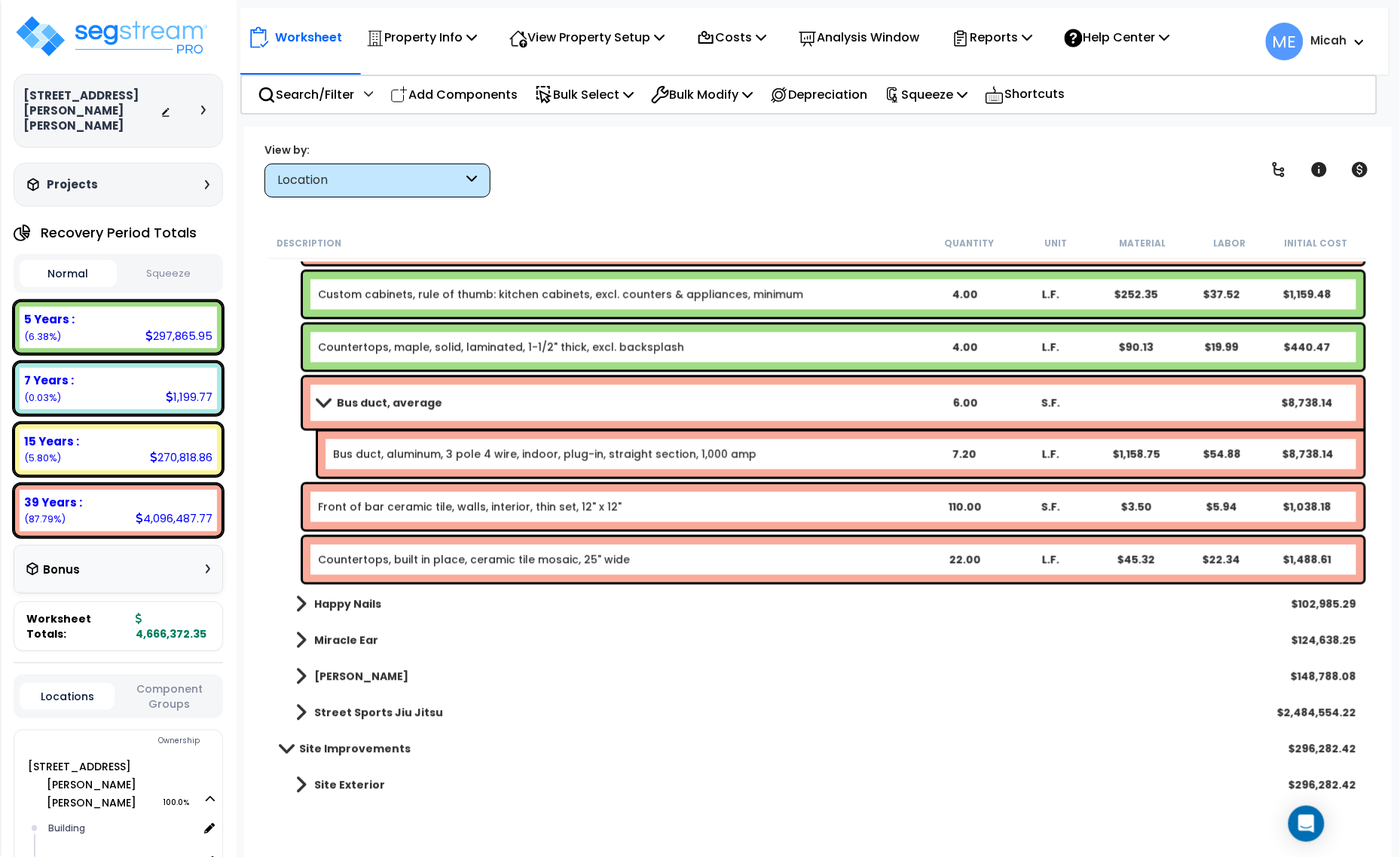
click at [385, 557] on link "Countertops, built in place, ceramic tile mosaic, 25" wide" at bounding box center [473, 559] width 312 height 15
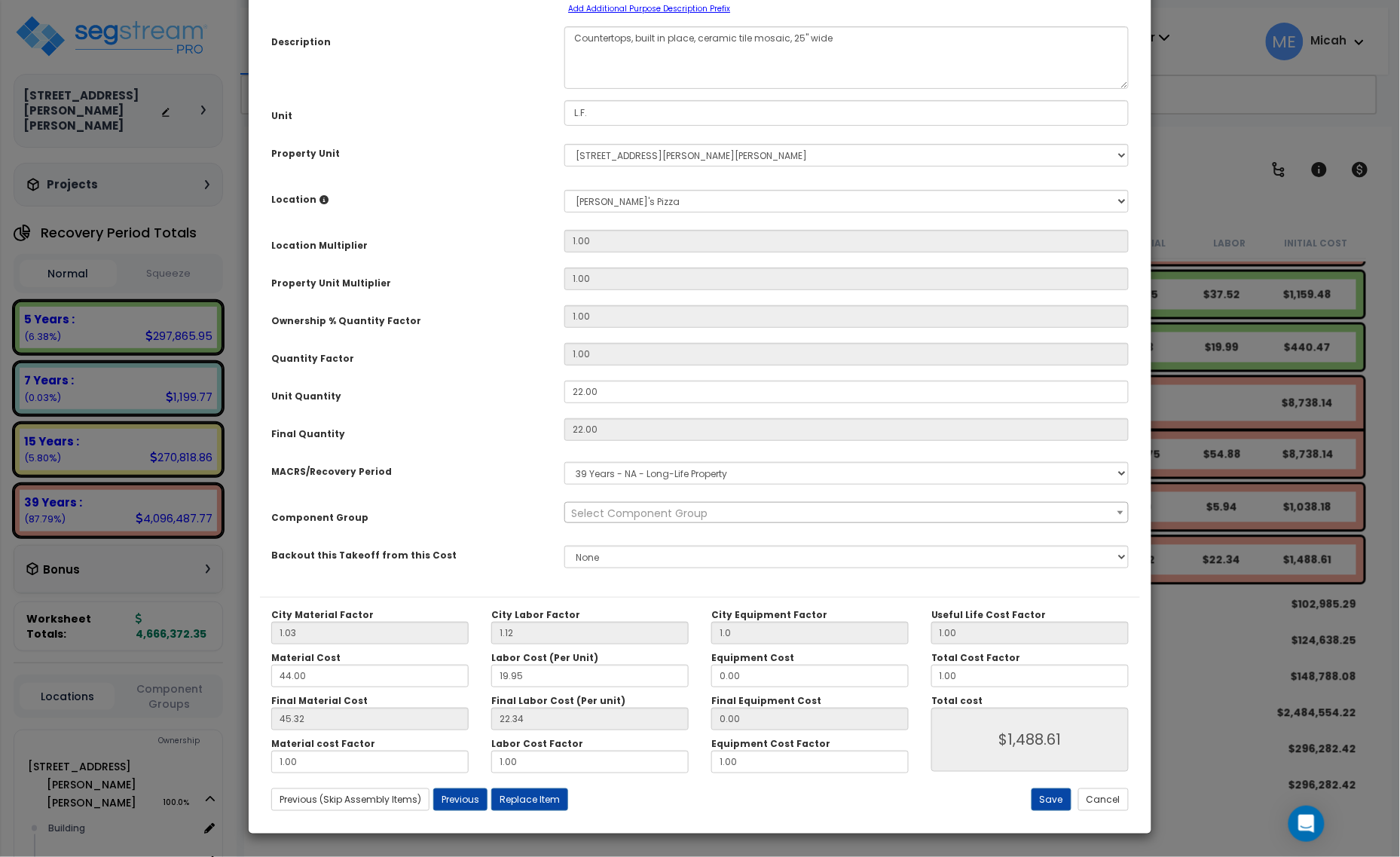
scroll to position [0, 0]
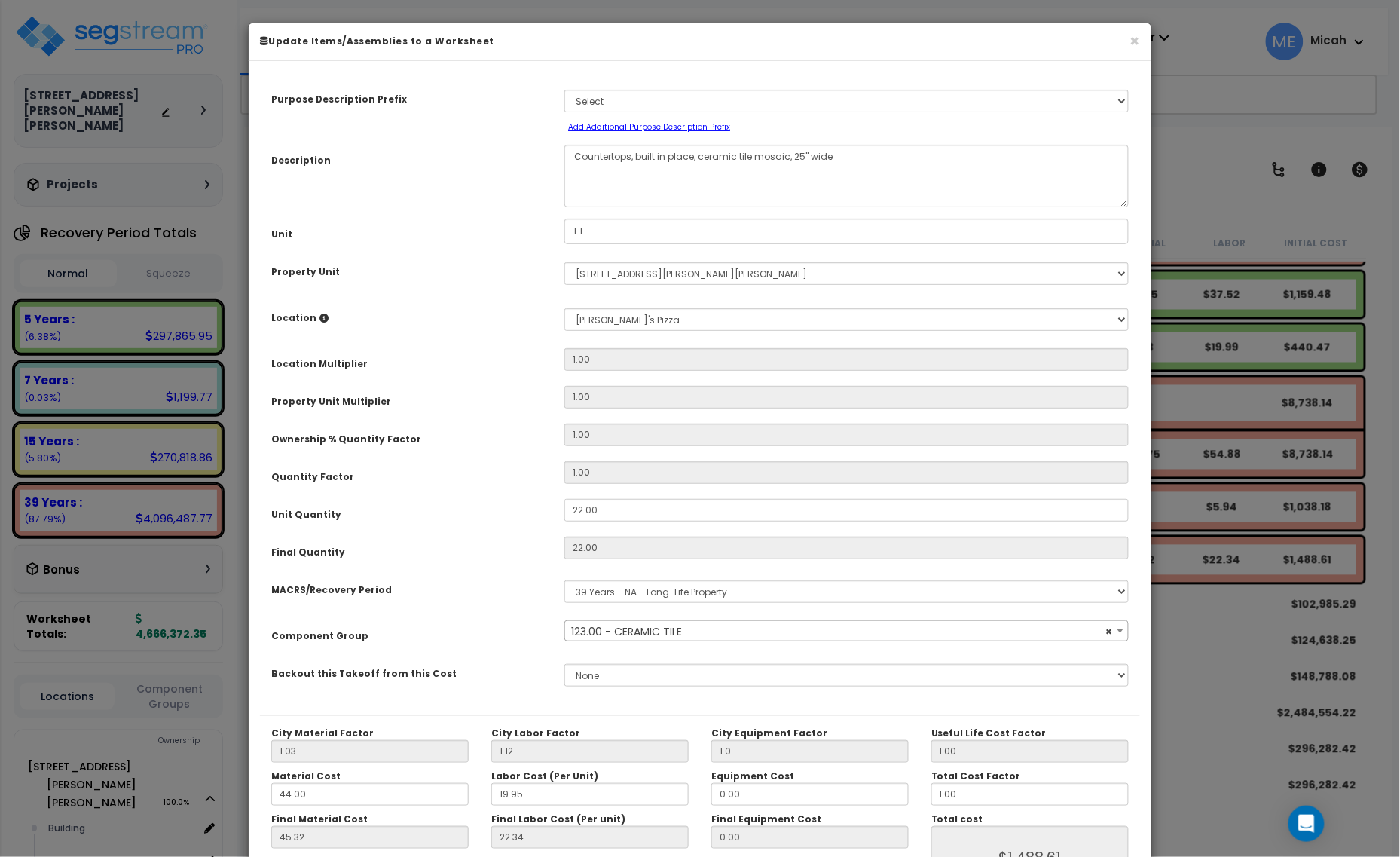
select select "56938"
click at [566, 160] on textarea "Countertops, built in place, ceramic tile mosaic, 25" wide" at bounding box center [846, 176] width 564 height 63
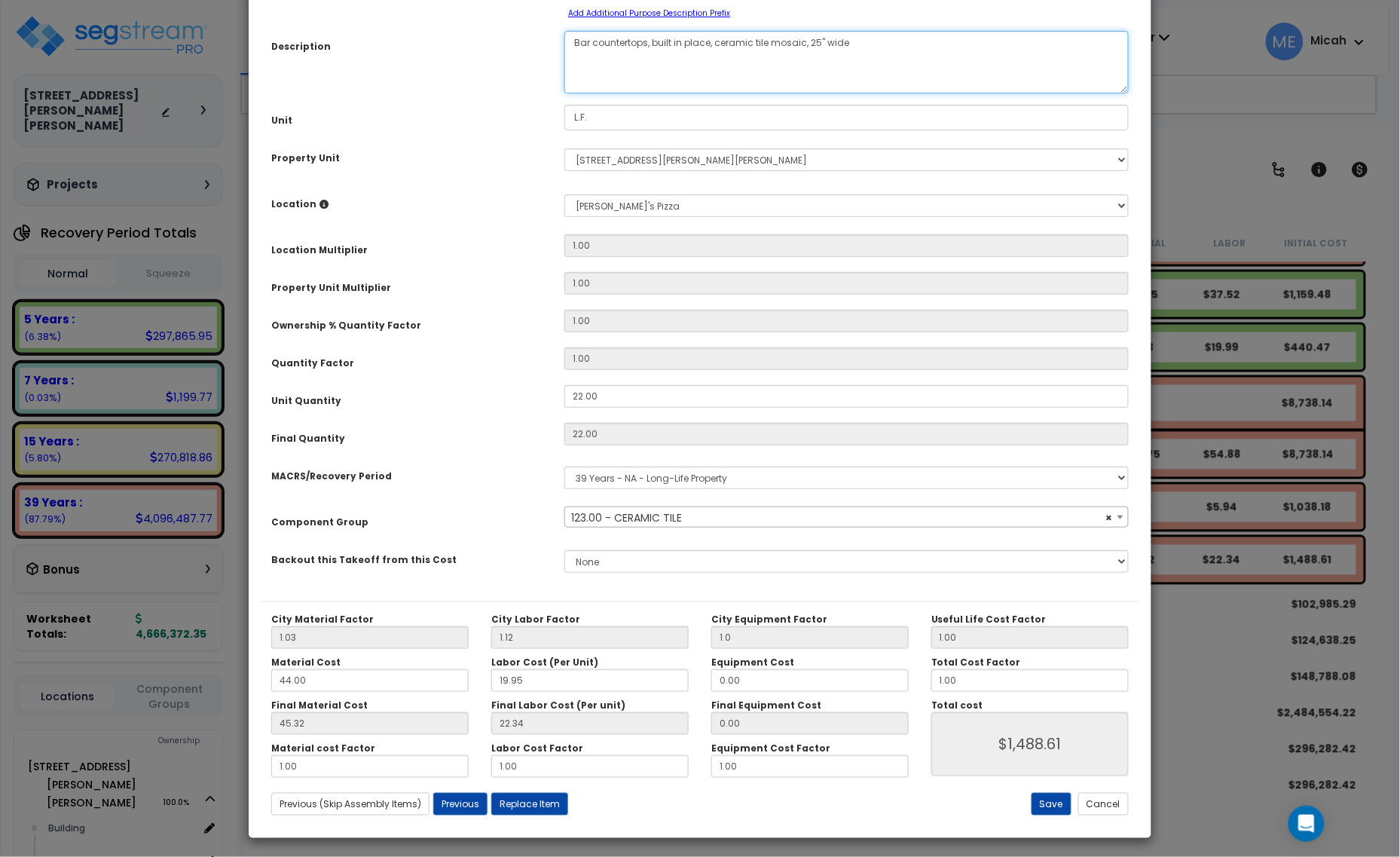
scroll to position [118, 0]
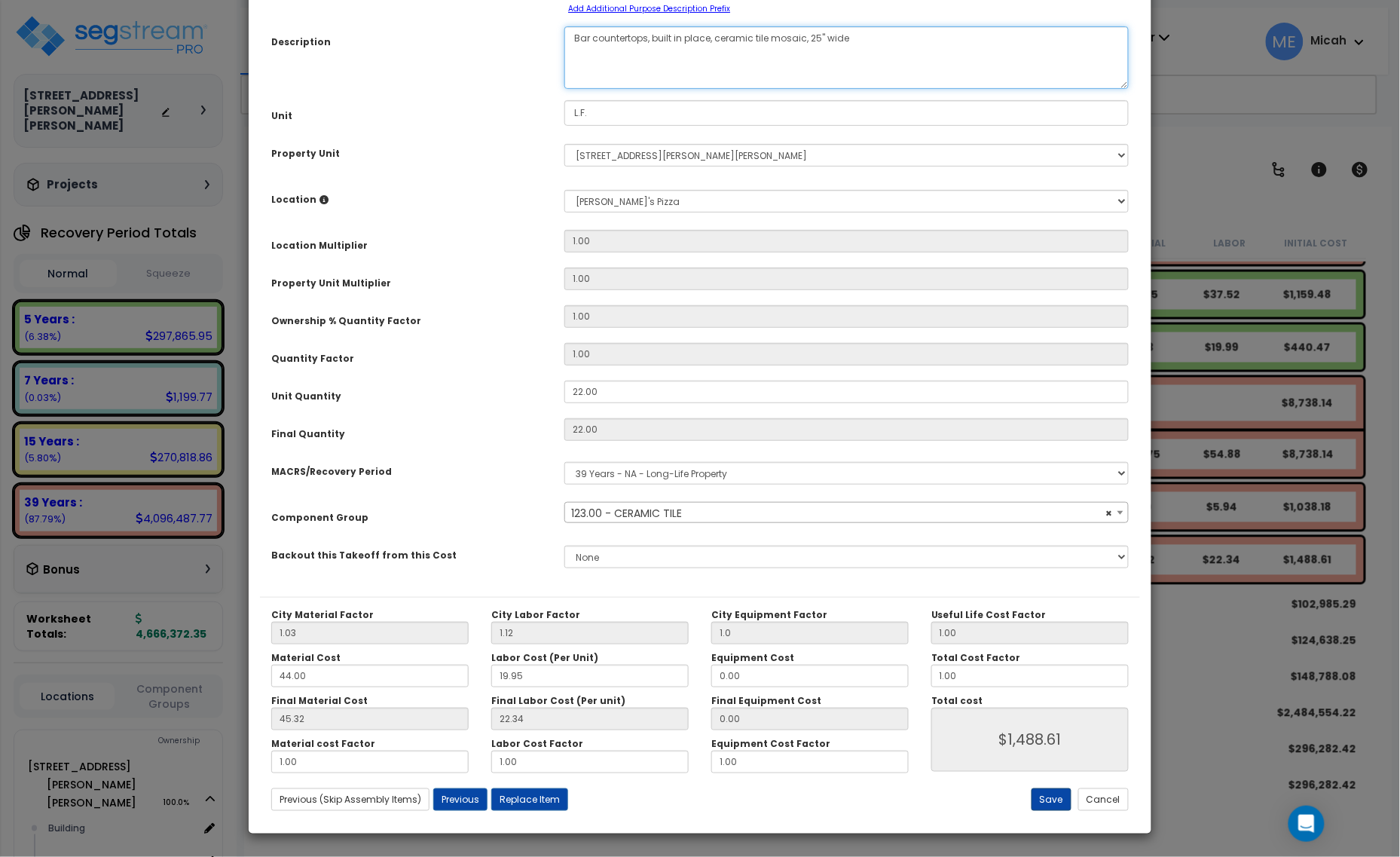
type textarea "Bar countertops, built in place, ceramic tile mosaic, 25" wide"
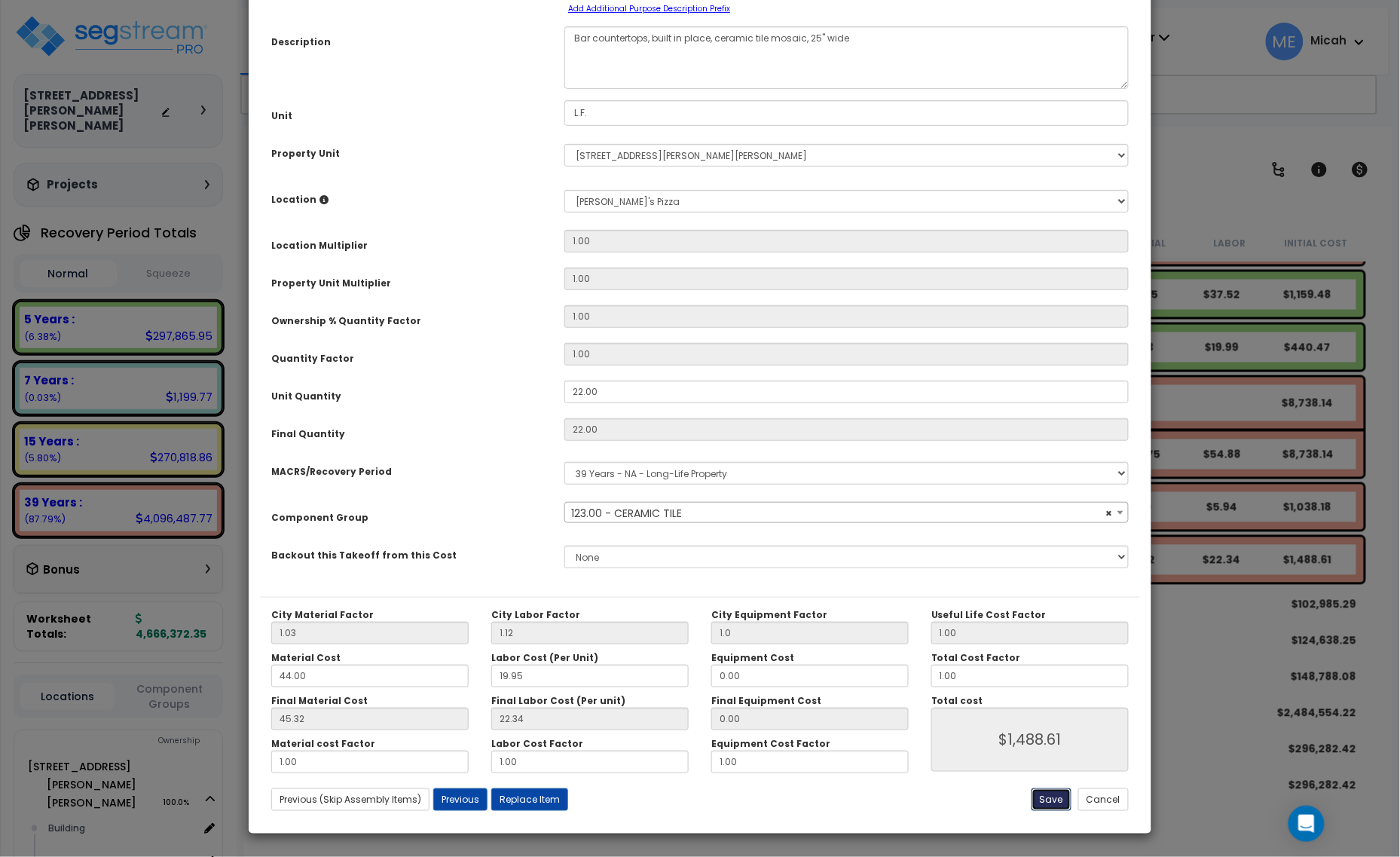
click at [1042, 795] on button "Save" at bounding box center [1051, 799] width 40 height 22
type input "1.00"
type input "1488.61"
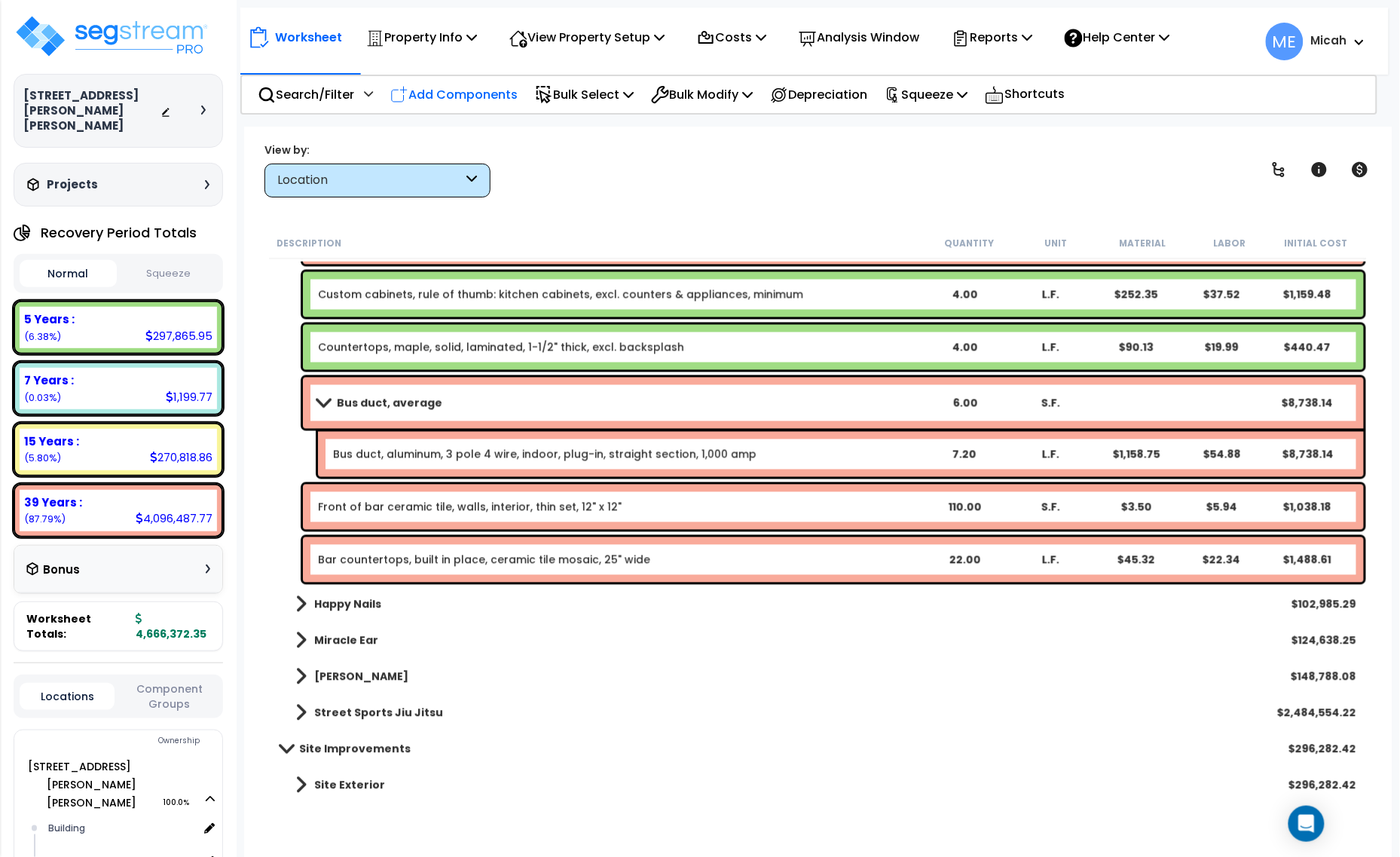
click at [473, 94] on p "Add Components" at bounding box center [454, 94] width 127 height 21
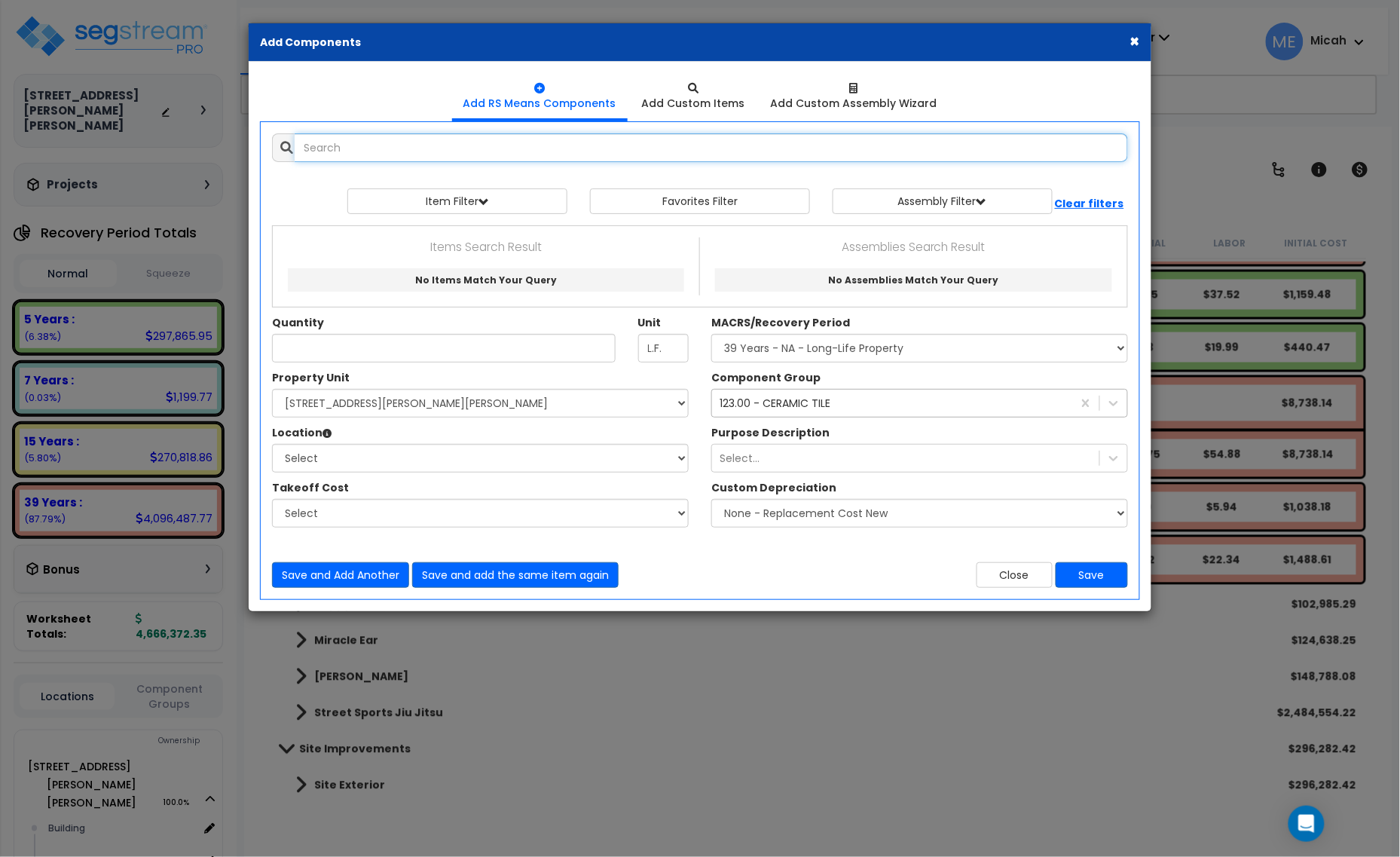
select select
click at [358, 155] on input "text" at bounding box center [711, 148] width 834 height 29
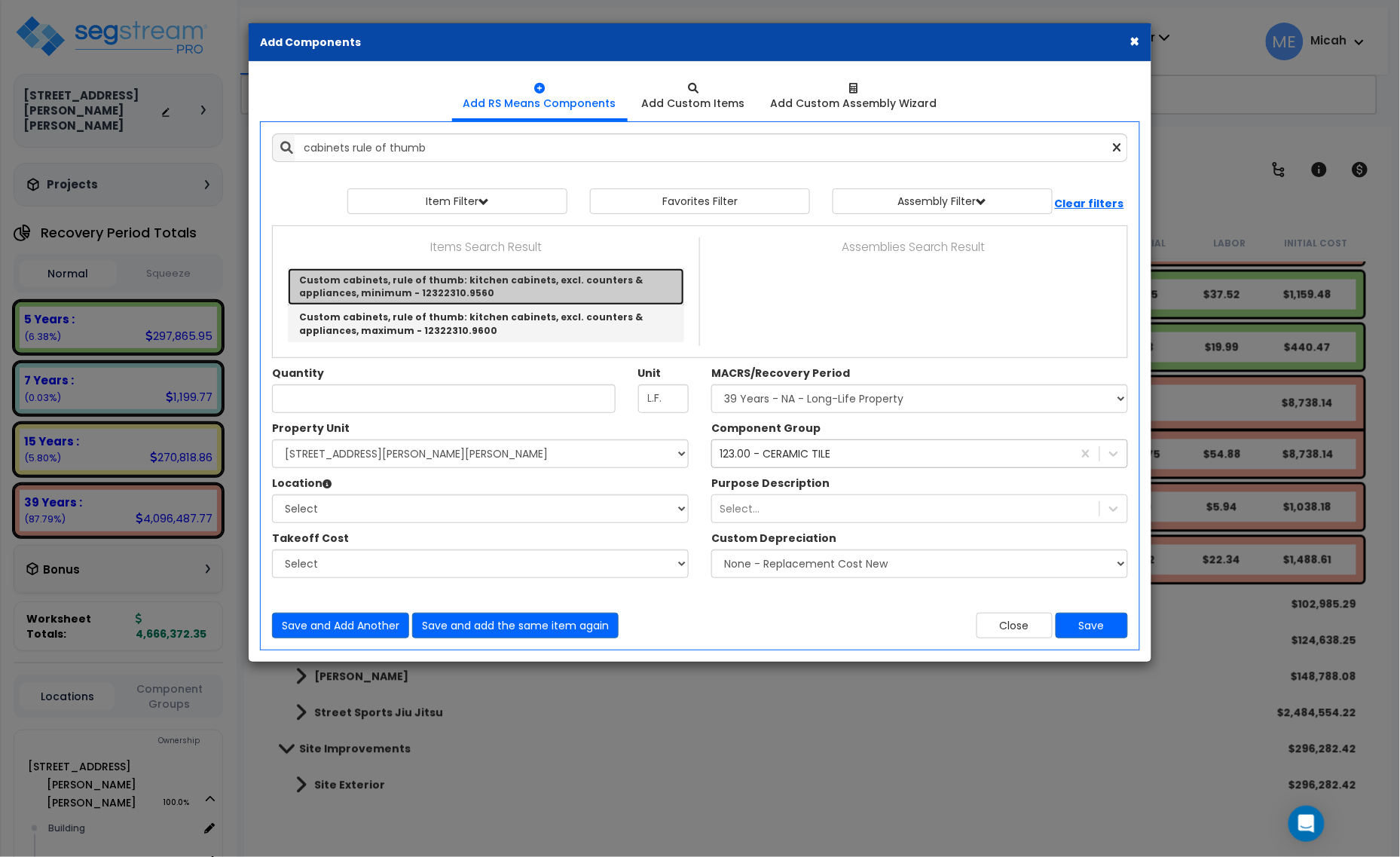
click at [447, 281] on link "Custom cabinets, rule of thumb: kitchen cabinets, excl. counters & appliances, …" at bounding box center [486, 286] width 396 height 37
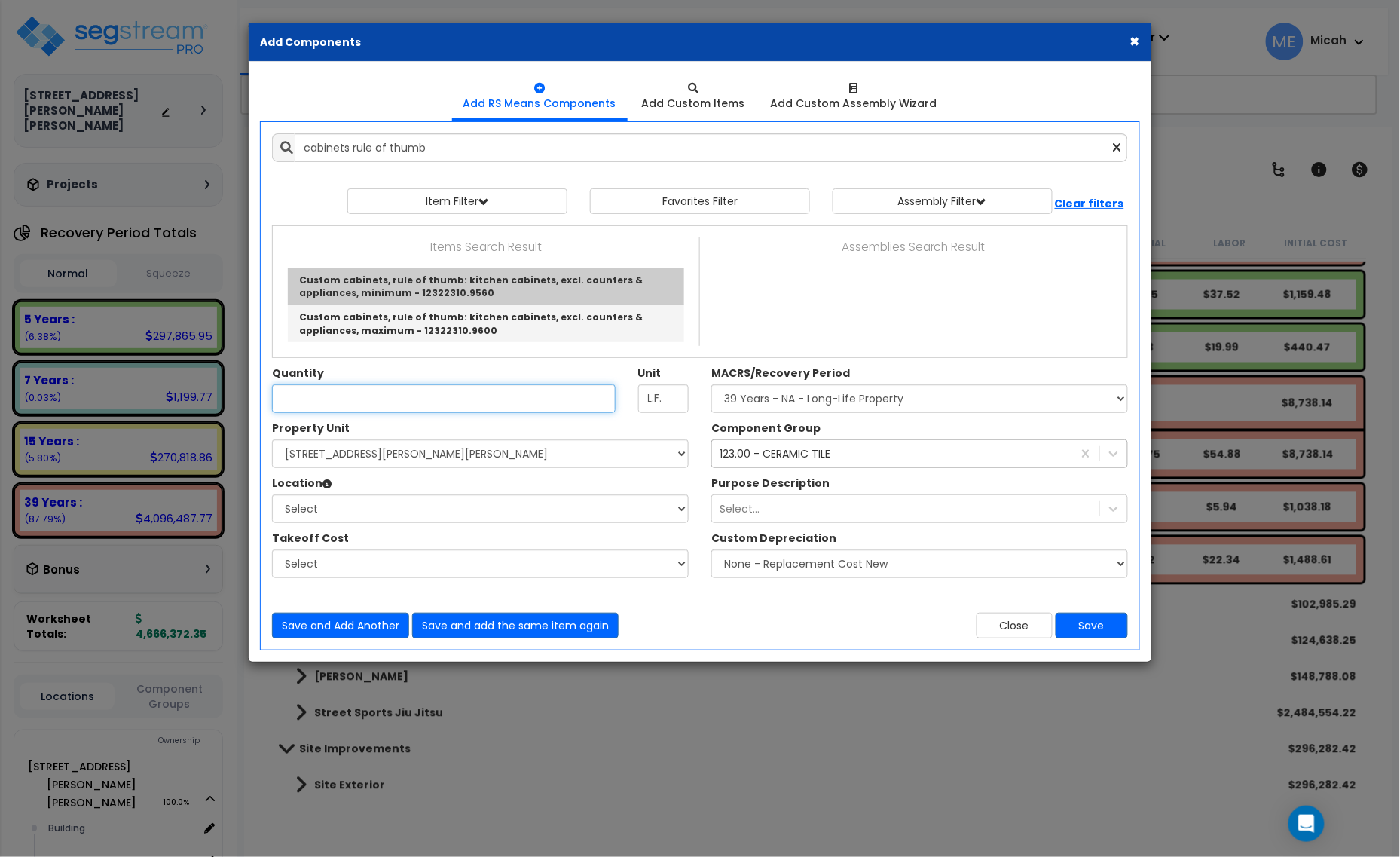
type input "Custom cabinets, rule of thumb: kitchen cabinets, excl. counters & appliances, …"
checkbox input "true"
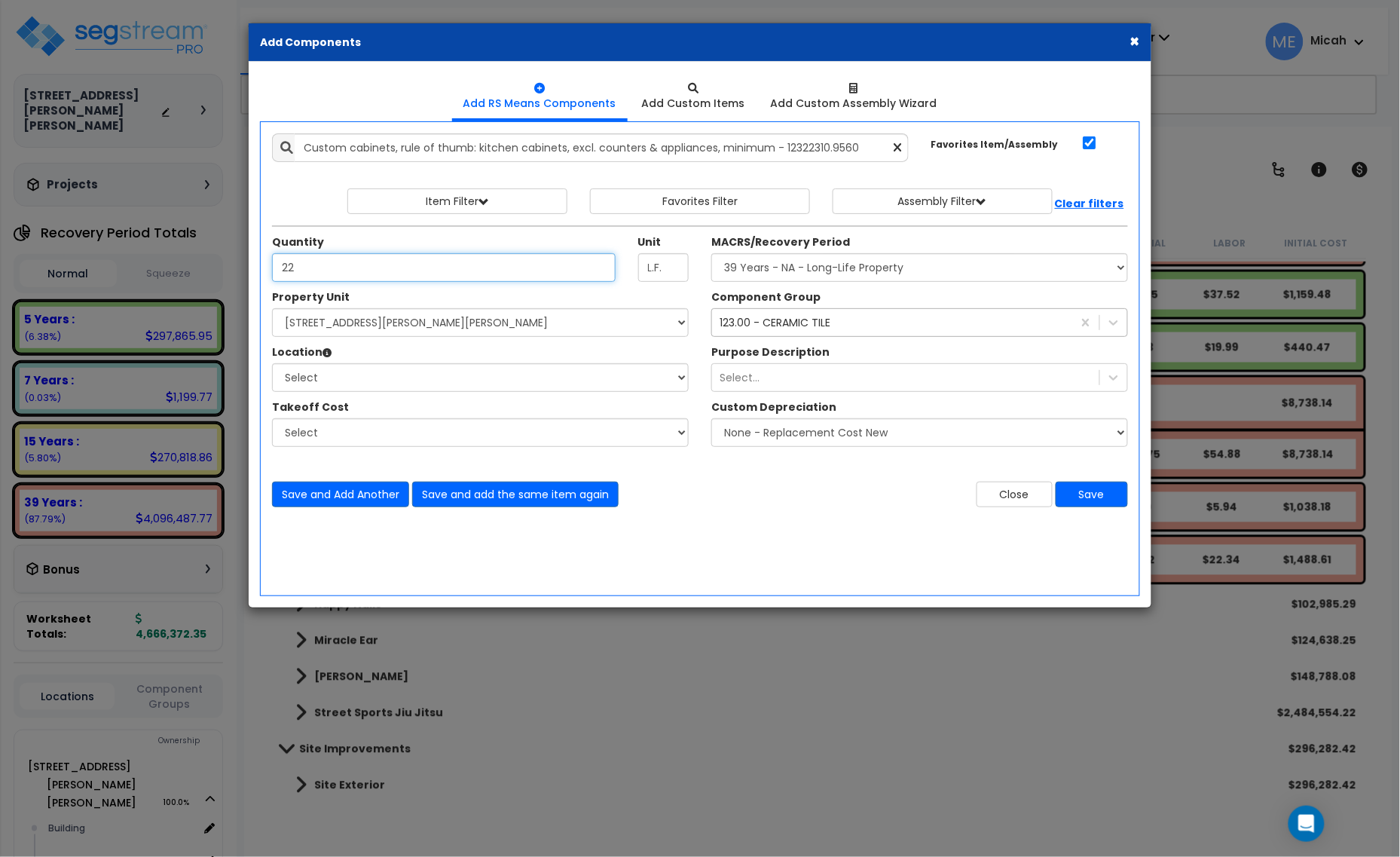
type input "22"
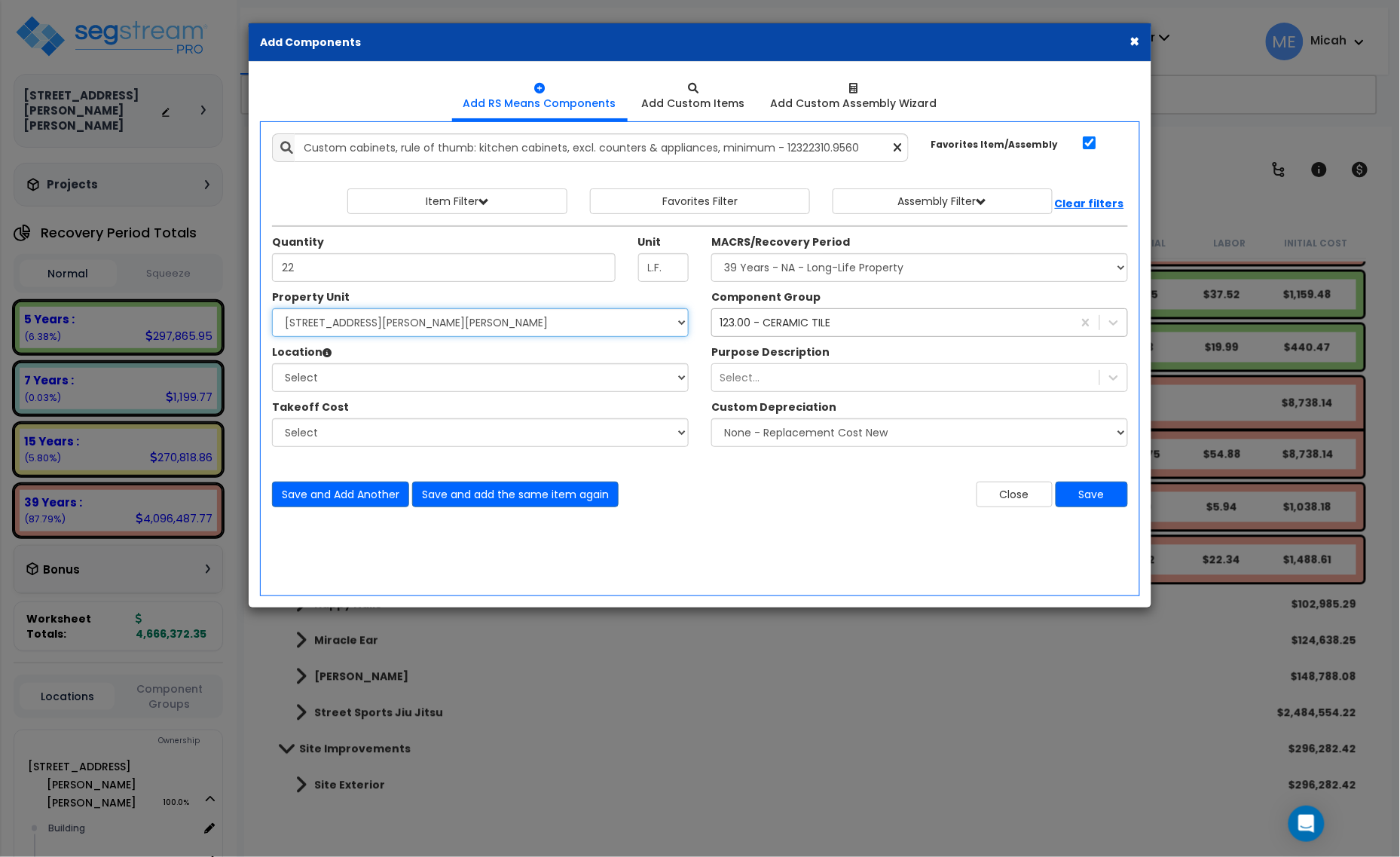
click at [366, 321] on select "Select [STREET_ADDRESS][PERSON_NAME][PERSON_NAME] Site Improvements" at bounding box center [480, 323] width 417 height 29
select select "168097"
click at [272, 309] on select "Select [STREET_ADDRESS][PERSON_NAME][PERSON_NAME] Site Improvements" at bounding box center [480, 323] width 417 height 29
click at [358, 382] on select "Select Building Building Interior [PERSON_NAME]'s Pizza Happy Nails Miracle Ear…" at bounding box center [480, 378] width 417 height 29
select select "31804"
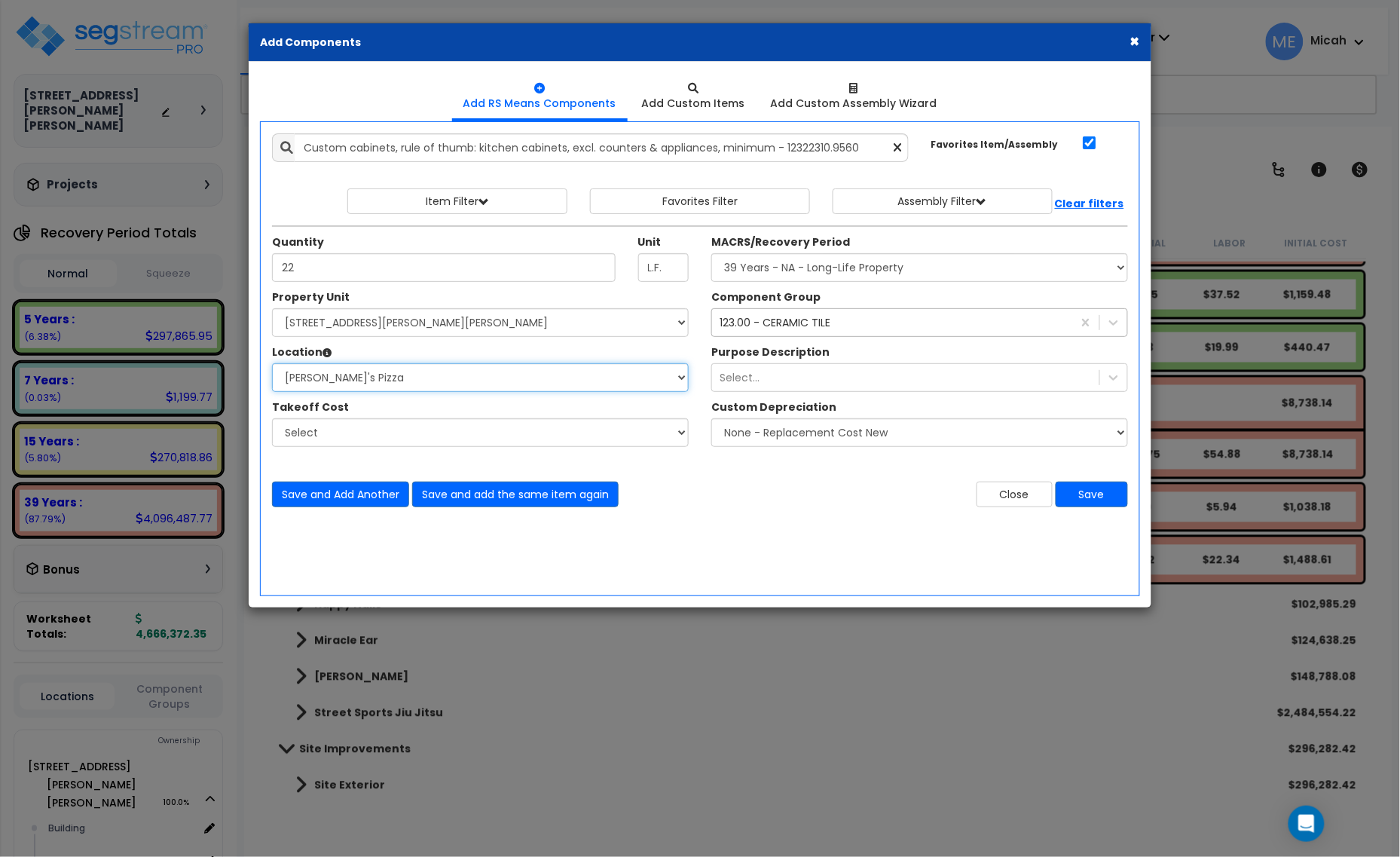
click at [272, 364] on select "Select Building Building Interior [PERSON_NAME]'s Pizza Happy Nails Miracle Ear…" at bounding box center [480, 378] width 417 height 29
click at [796, 284] on div "Quantity 22 Unit L.F. MACRS/Recovery Period" at bounding box center [700, 258] width 878 height 64
click at [788, 269] on select "Select MACRS/Recovery Period 5 Years - 57.0 - Distributive Trades & Services 5 …" at bounding box center [920, 267] width 417 height 29
select select "3667"
click at [711, 254] on select "Select MACRS/Recovery Period 5 Years - 57.0 - Distributive Trades & Services 5 …" at bounding box center [920, 267] width 417 height 29
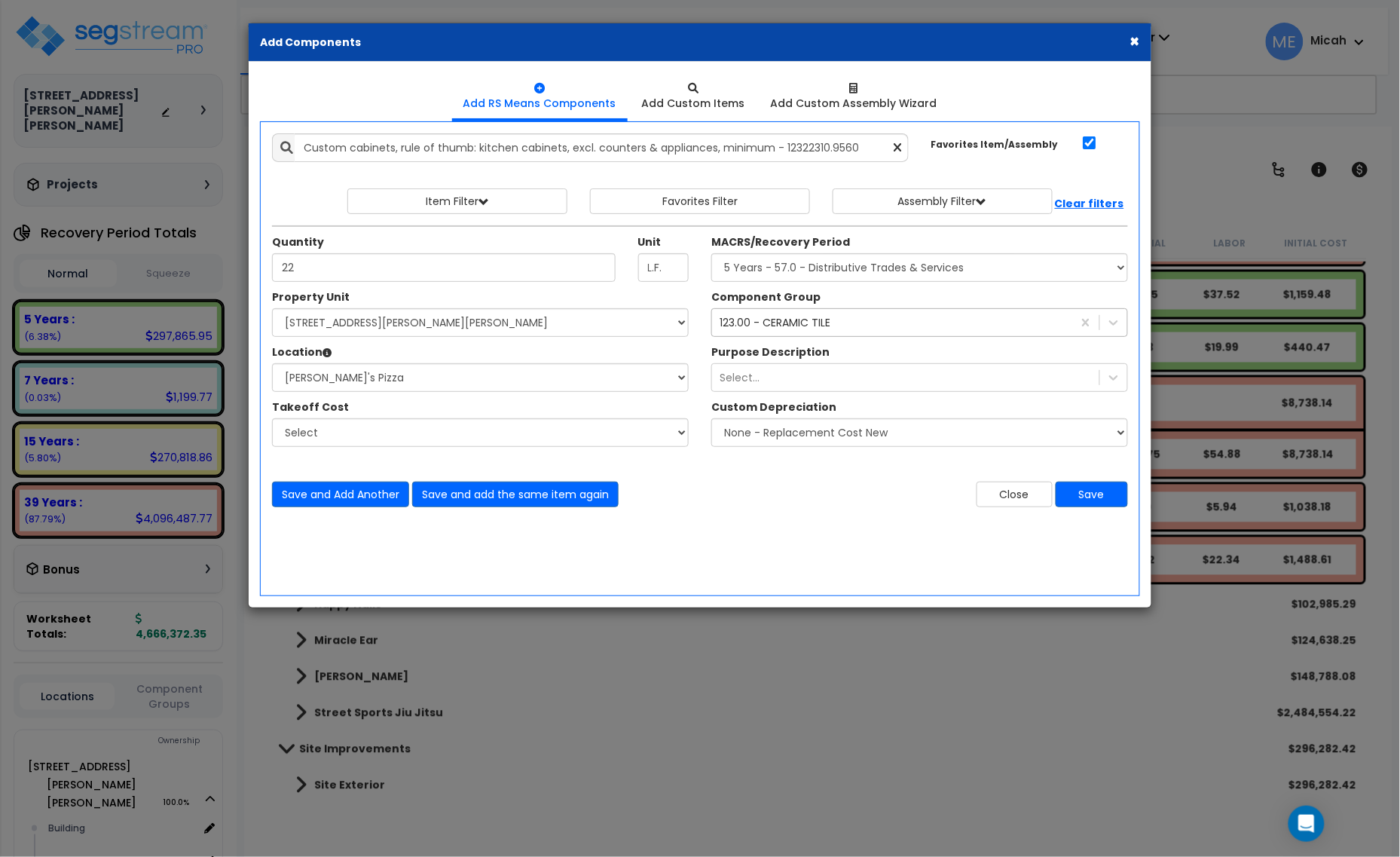
click at [778, 327] on div "123.00 - CERAMIC TILE" at bounding box center [775, 322] width 111 height 15
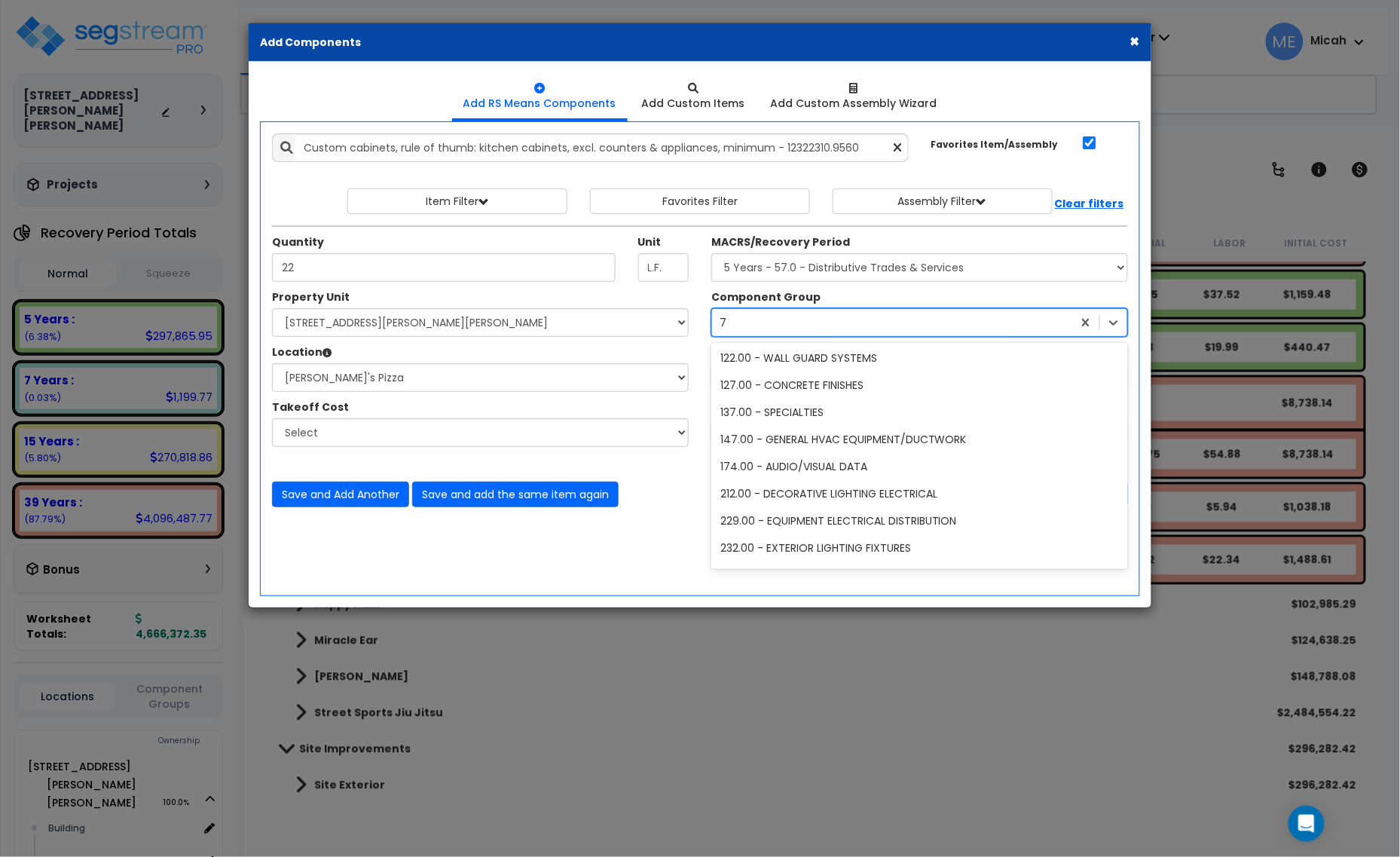
type input "73"
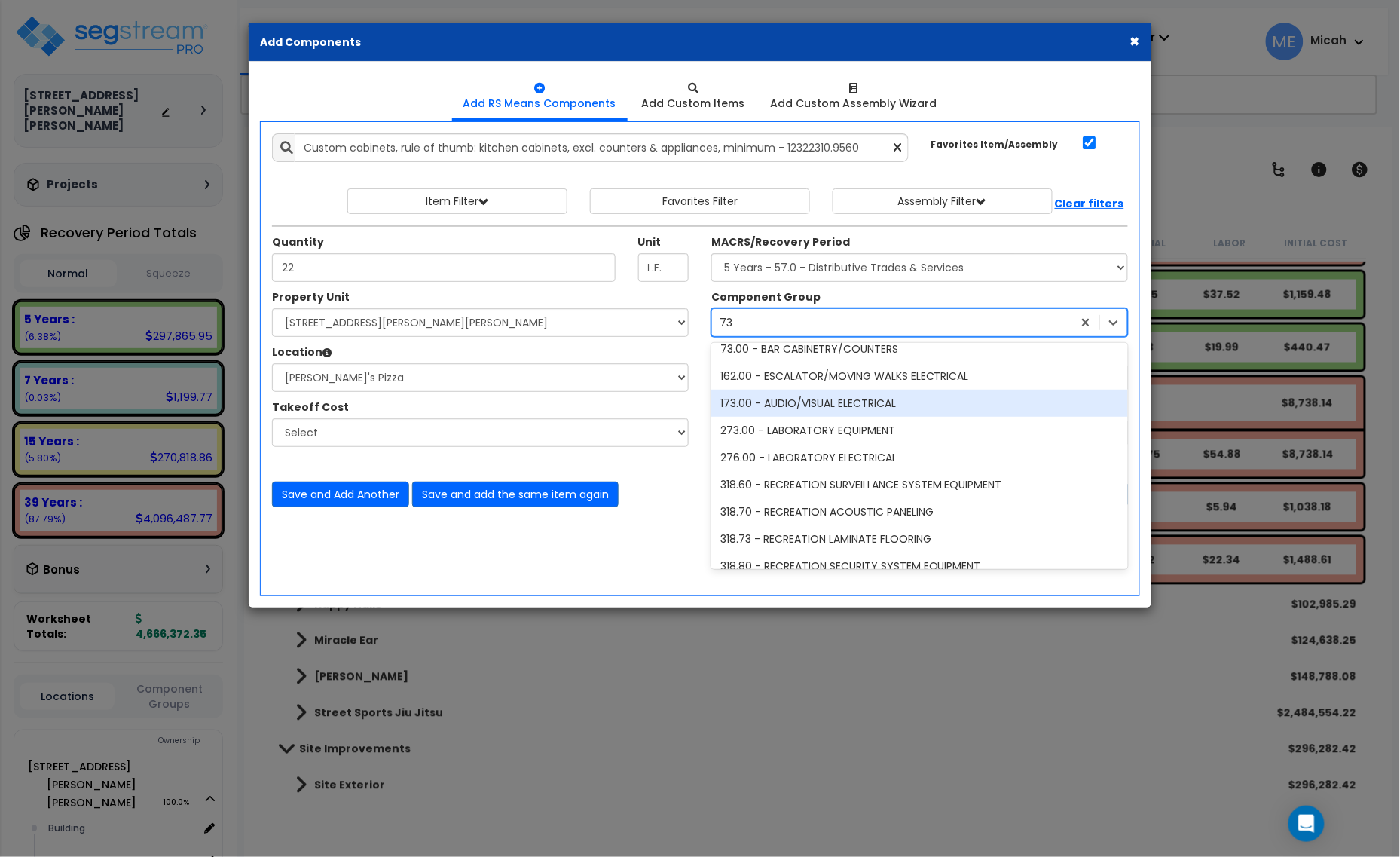
scroll to position [0, 0]
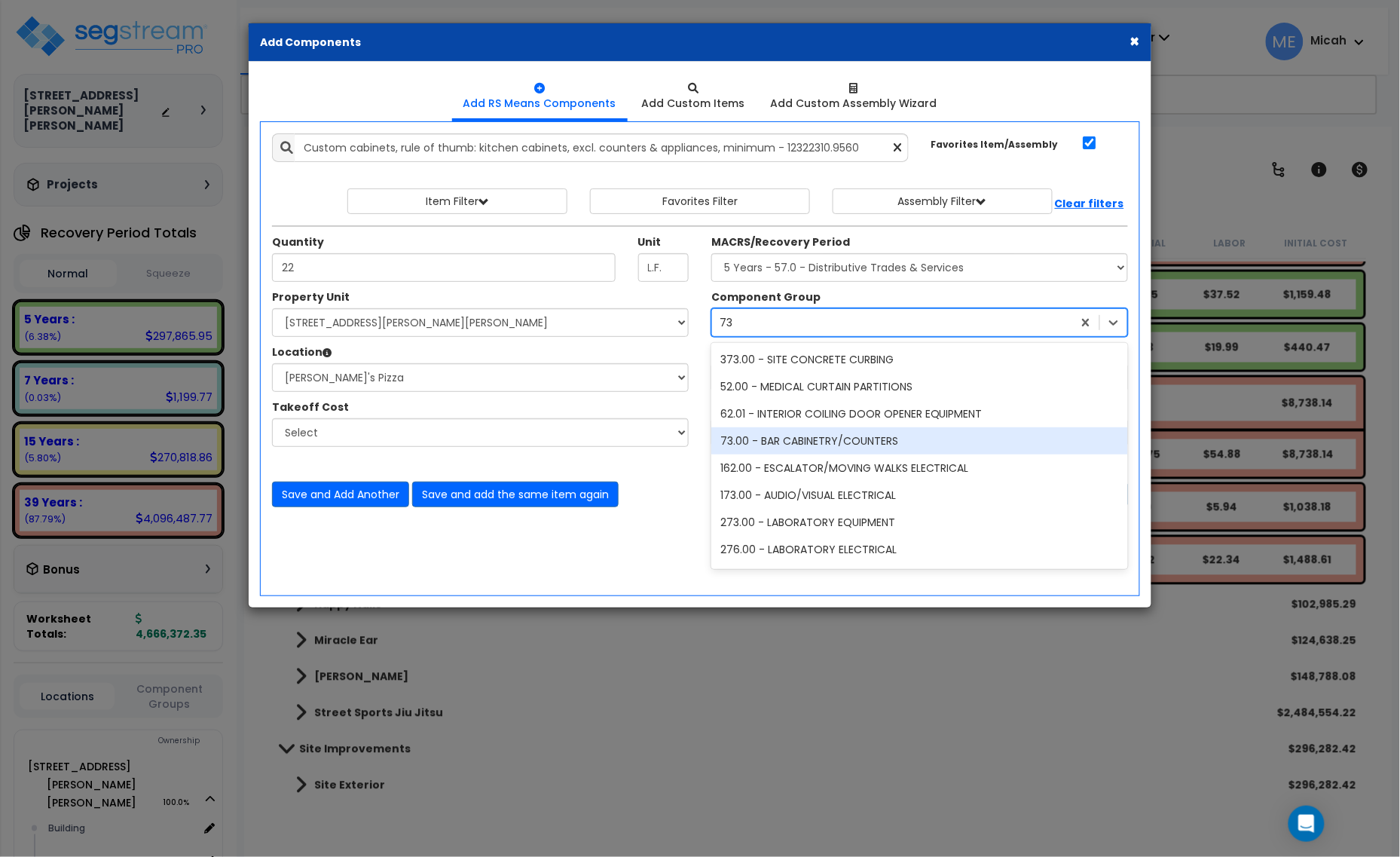
click at [804, 437] on div "73.00 - BAR CABINETRY/COUNTERS" at bounding box center [920, 441] width 417 height 27
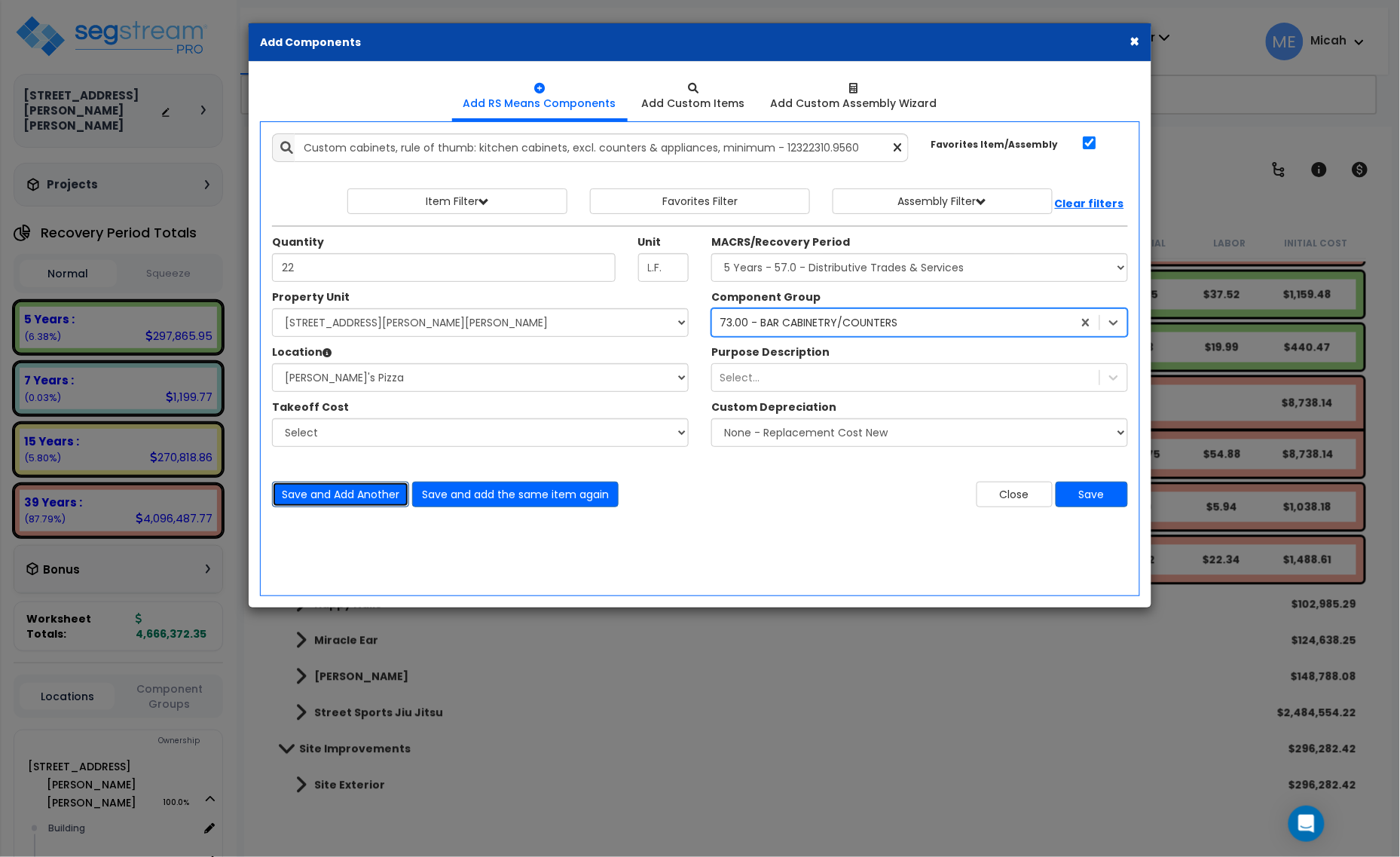
click at [329, 494] on button "Save and Add Another" at bounding box center [340, 494] width 137 height 26
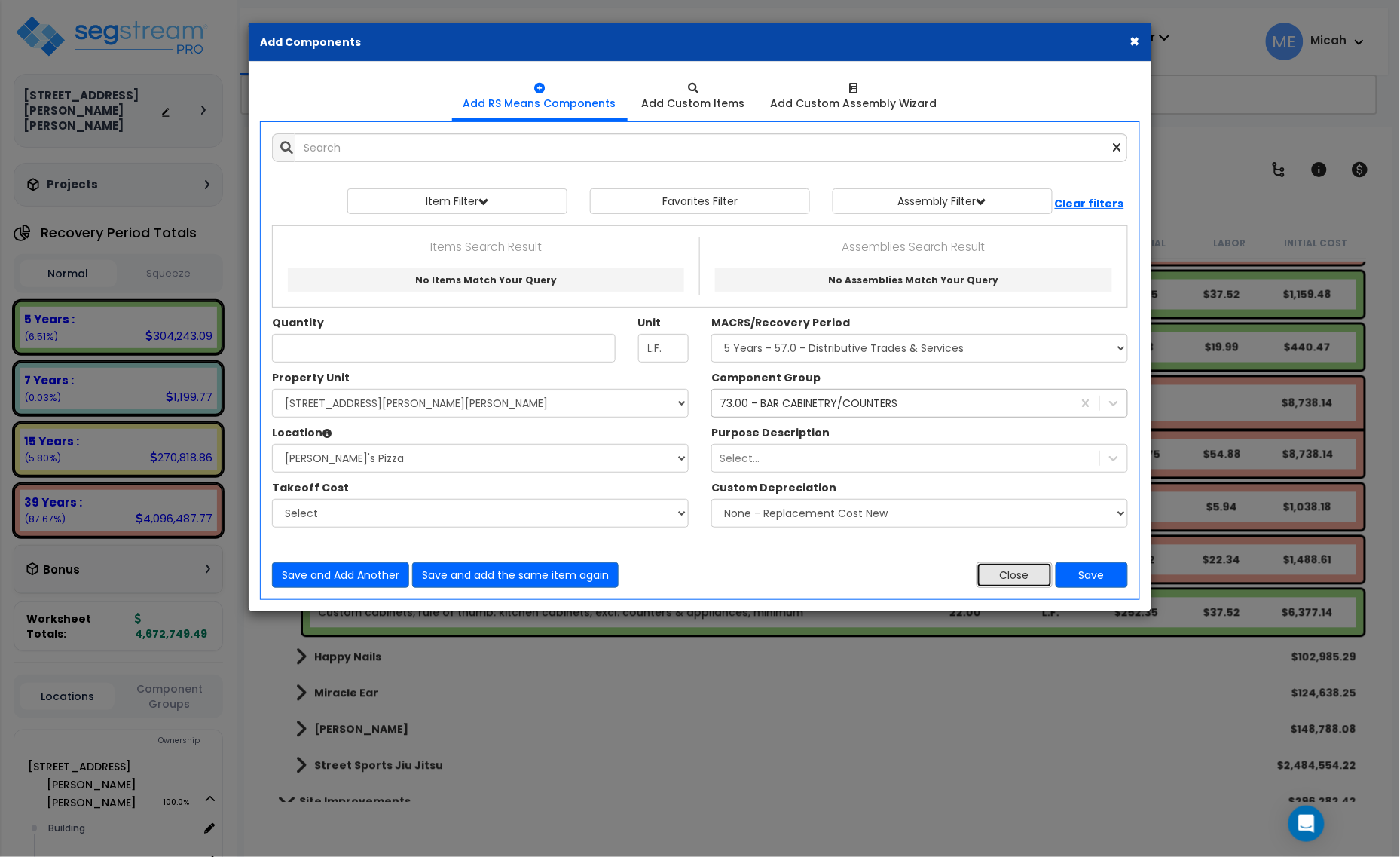
click at [1037, 581] on button "Close" at bounding box center [1014, 574] width 76 height 26
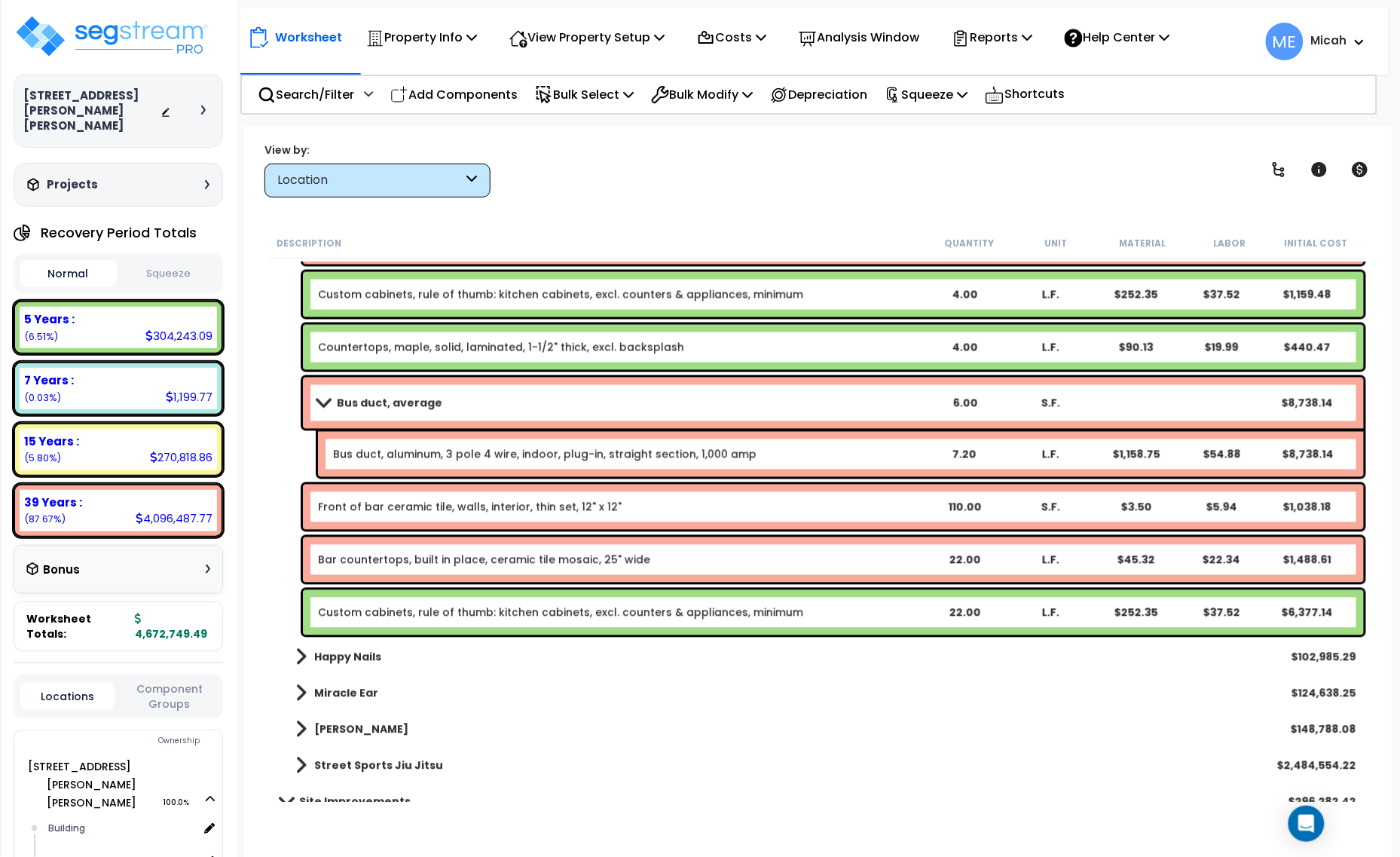
click at [386, 615] on link "Custom cabinets, rule of thumb: kitchen cabinets, excl. counters & appliances, …" at bounding box center [560, 612] width 485 height 15
click at [386, 615] on link "Custom cabinets, rule of thumb: kitchen cabinets, excl. counters & appliances, …" at bounding box center [560, 612] width 485 height 15
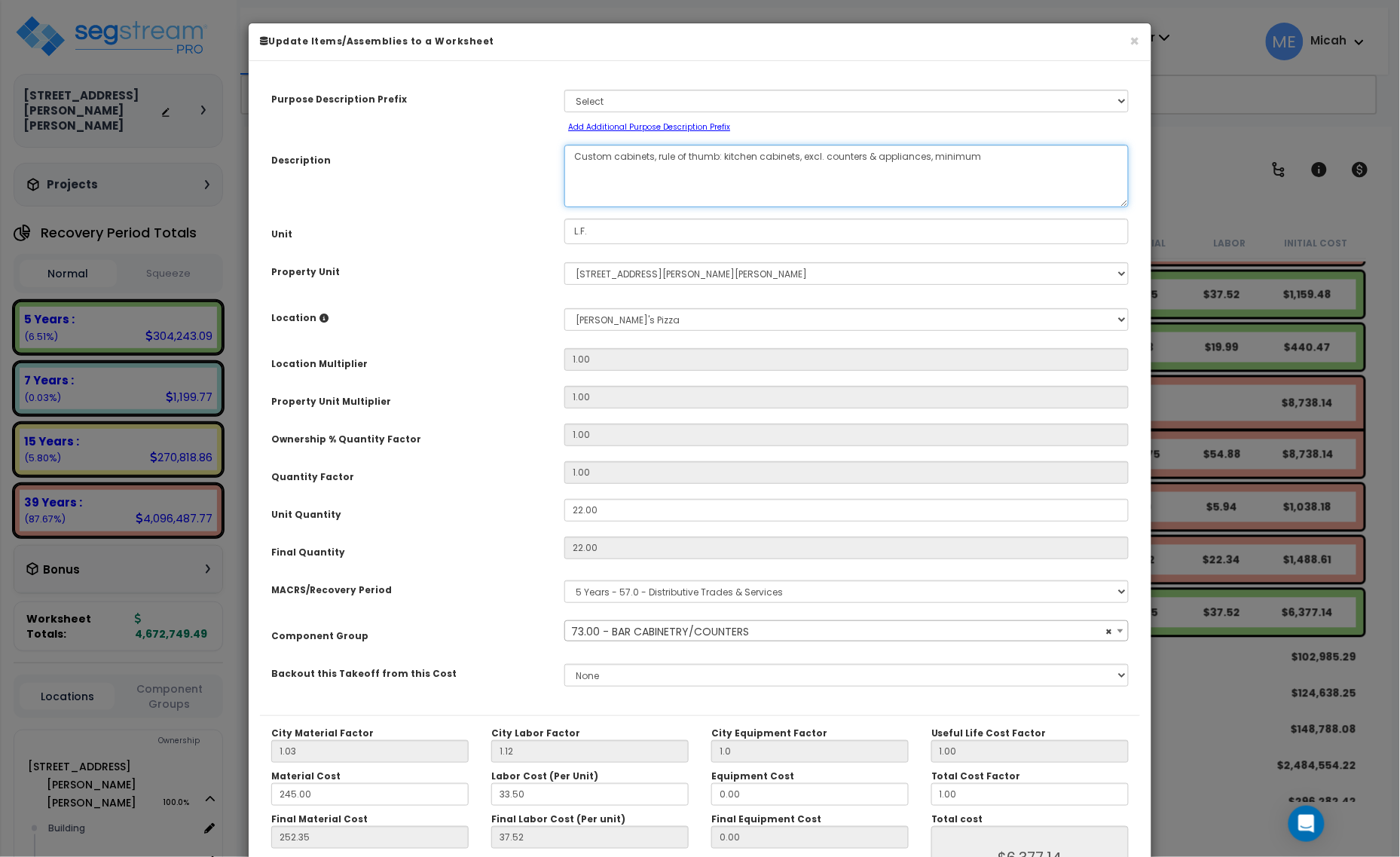
click at [573, 158] on textarea "Custom cabinets, rule of thumb: kitchen cabinets, excl. counters & appliances, …" at bounding box center [846, 176] width 564 height 63
select select "56894"
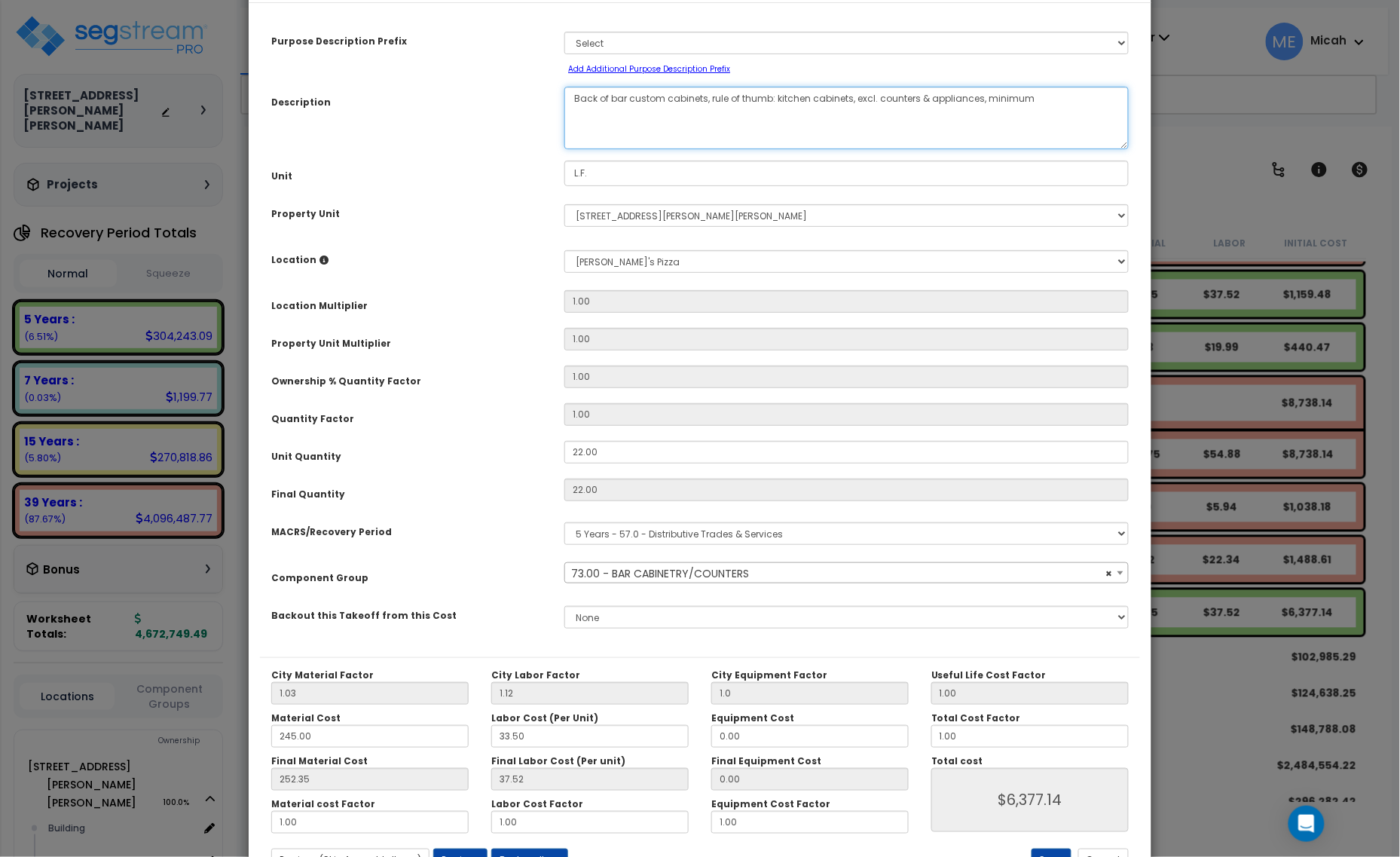
scroll to position [118, 0]
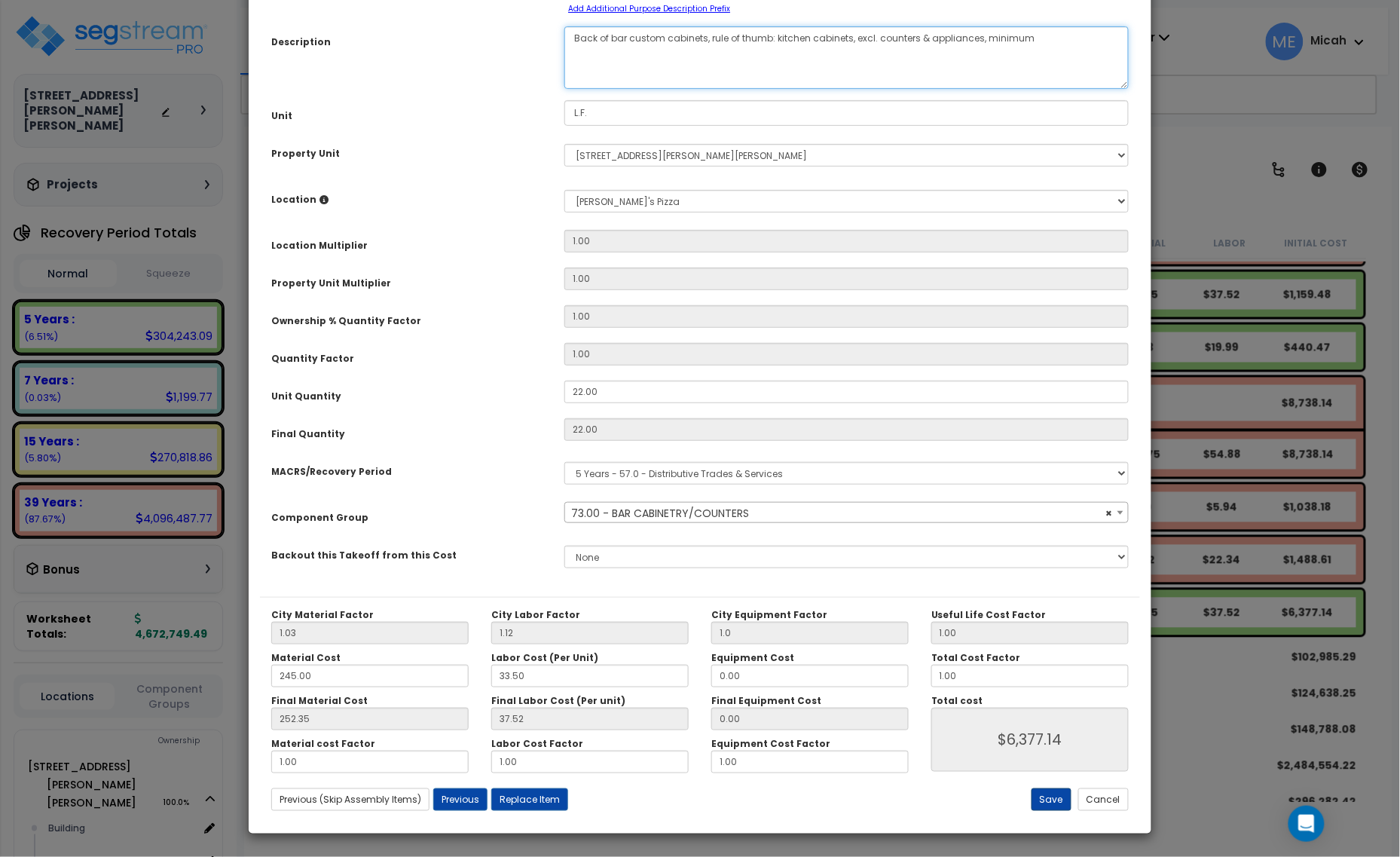
type textarea "Back of bar custom cabinets, rule of thumb: kitchen cabinets, excl. counters & …"
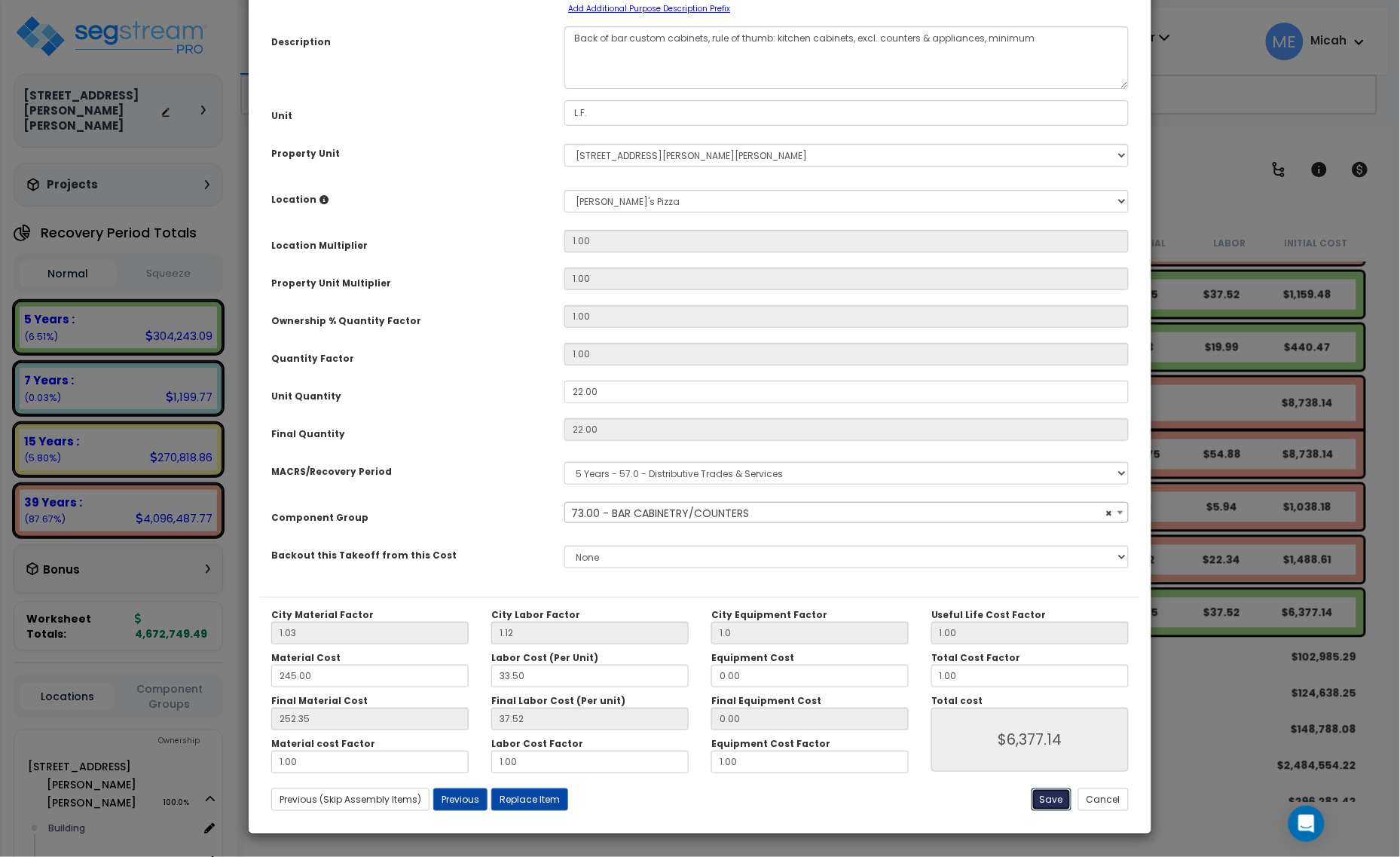
click at [1046, 797] on button "Save" at bounding box center [1051, 799] width 40 height 22
type input "1.00"
type input "6377.14"
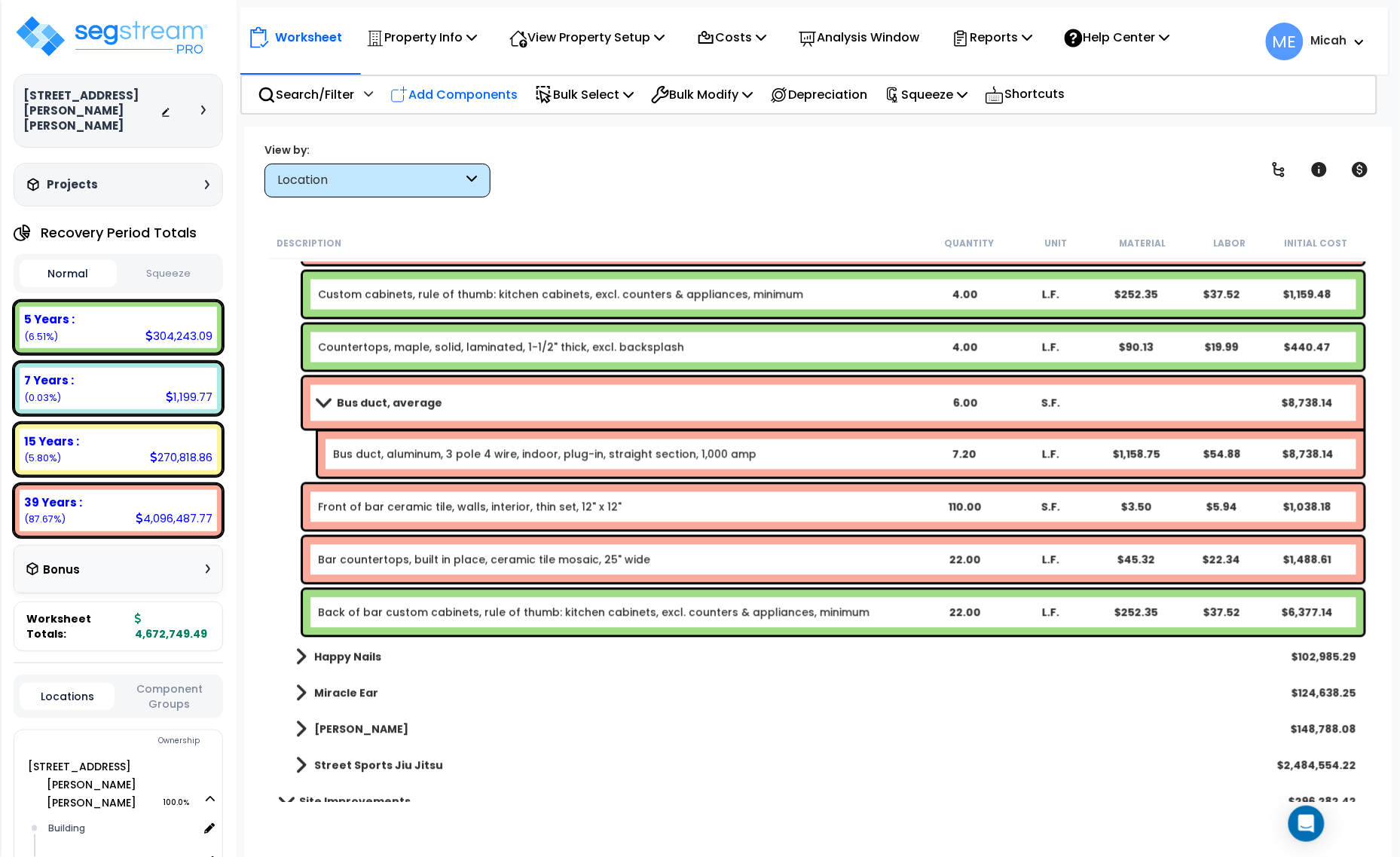
click at [480, 97] on p "Add Components" at bounding box center [454, 94] width 127 height 21
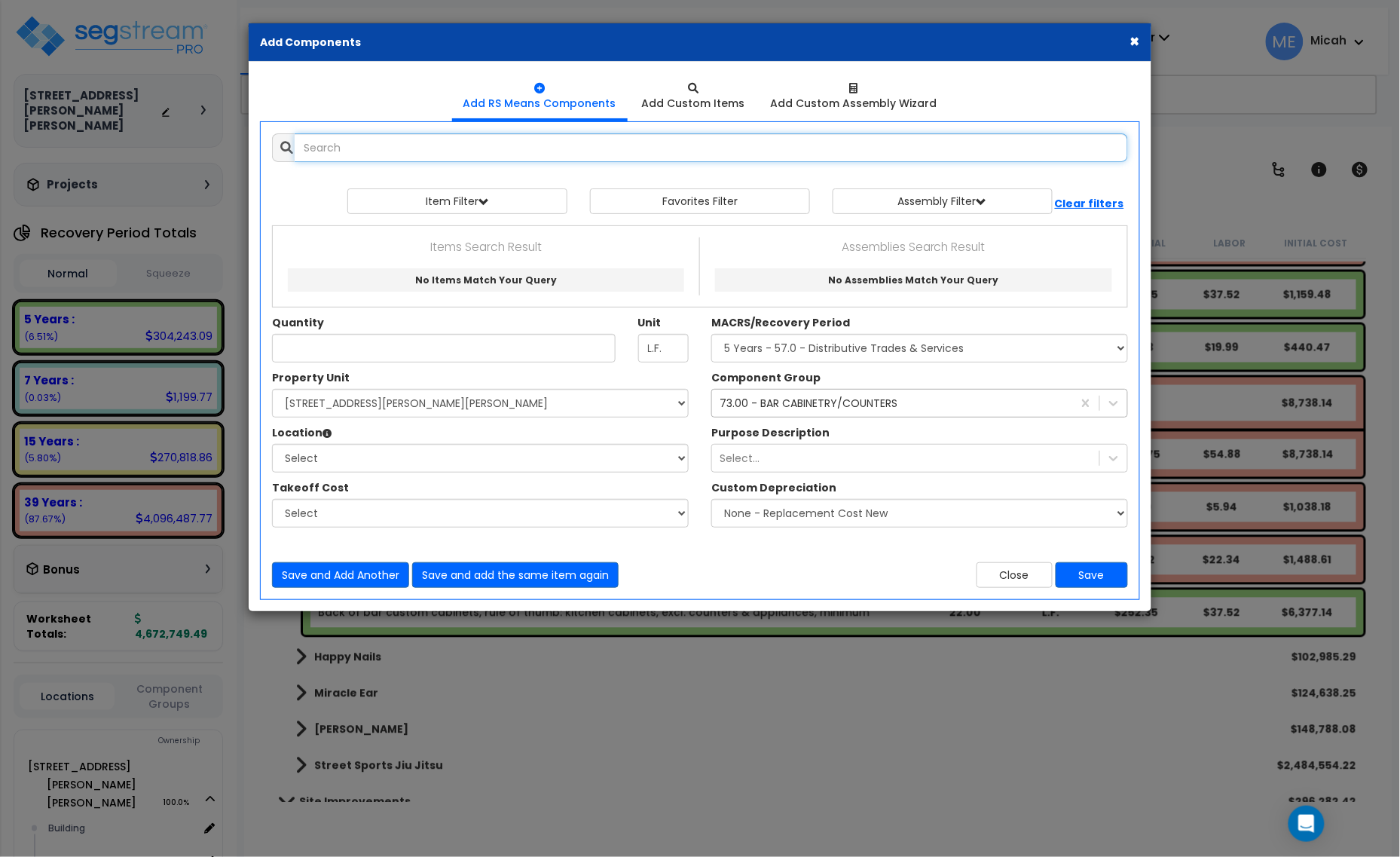
select select
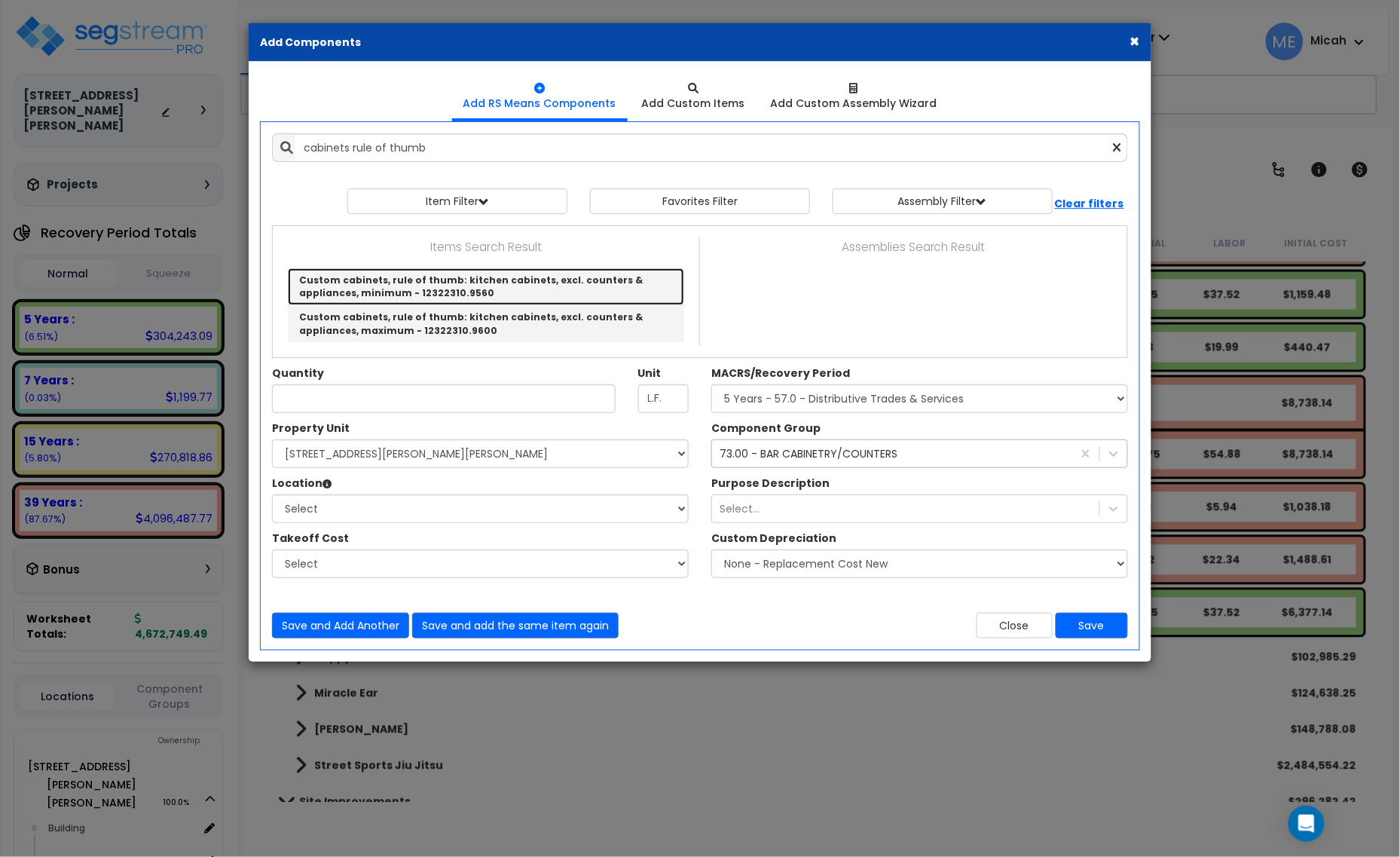
click at [538, 283] on link "Custom cabinets, rule of thumb: kitchen cabinets, excl. counters & appliances, …" at bounding box center [486, 286] width 396 height 37
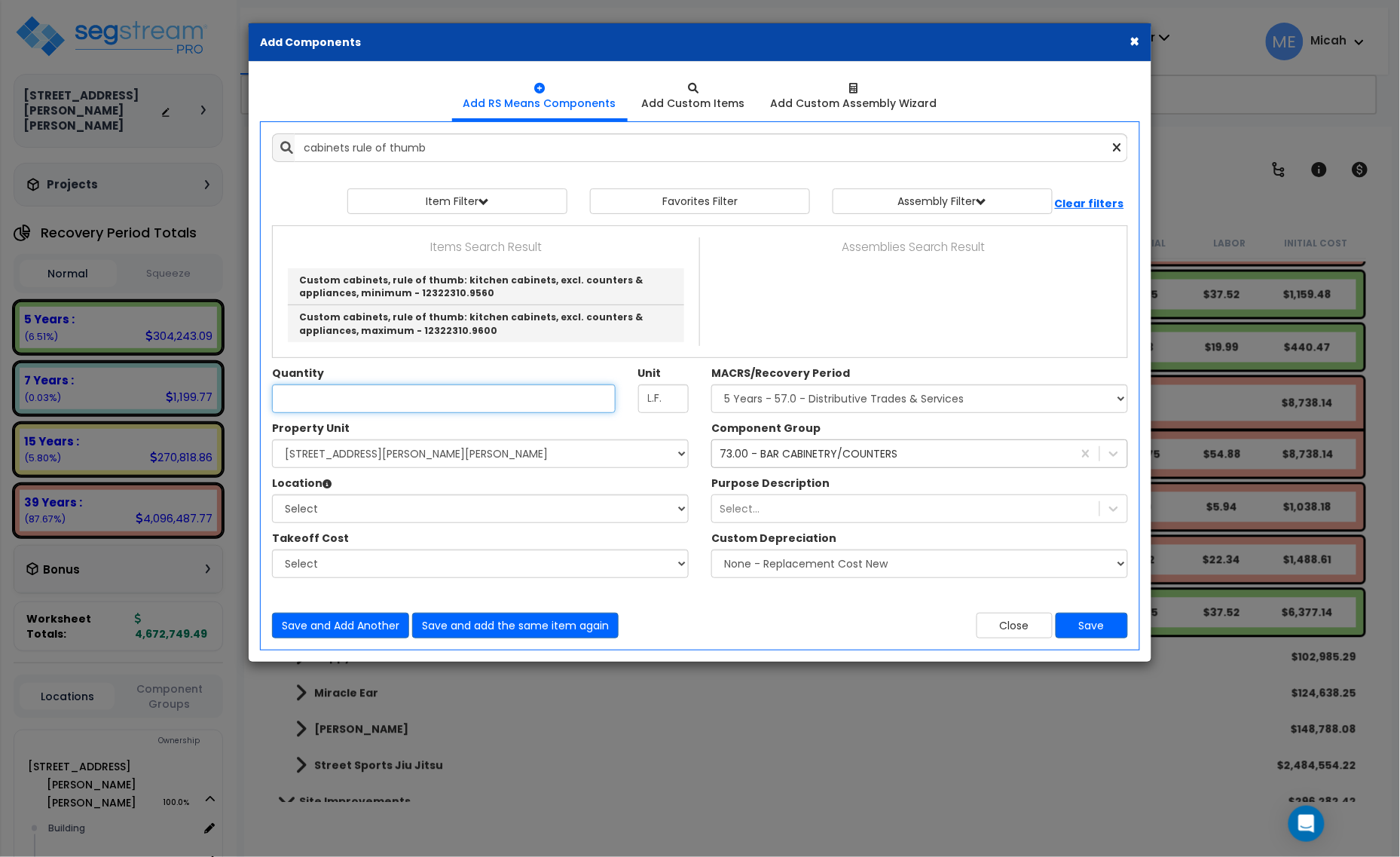
type input "Custom cabinets, rule of thumb: kitchen cabinets, excl. counters & appliances, …"
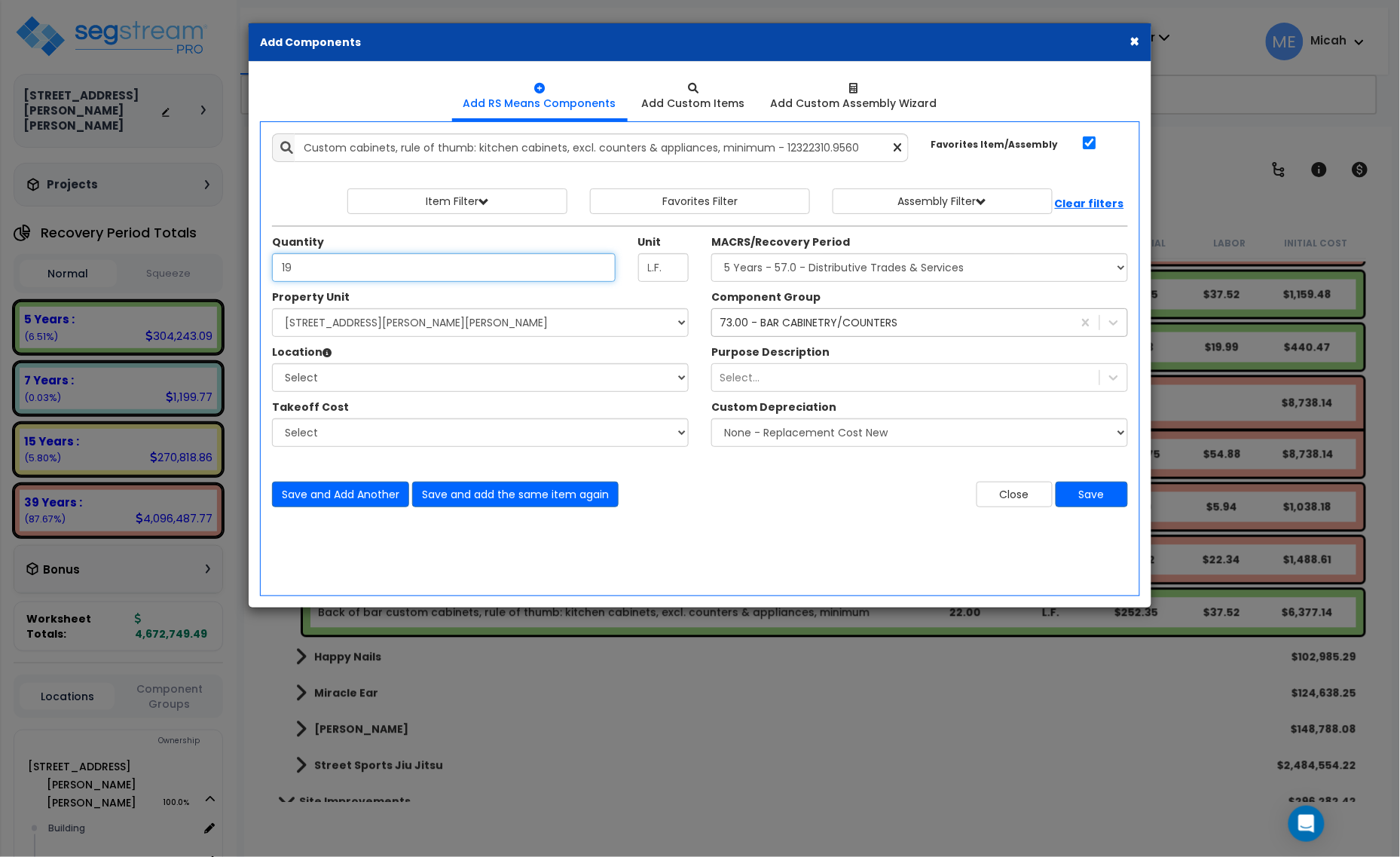
type input "19"
click at [477, 341] on div "Property Unit Select [STREET_ADDRESS][PERSON_NAME][PERSON_NAME] Site Improvemen…" at bounding box center [479, 376] width 439 height 174
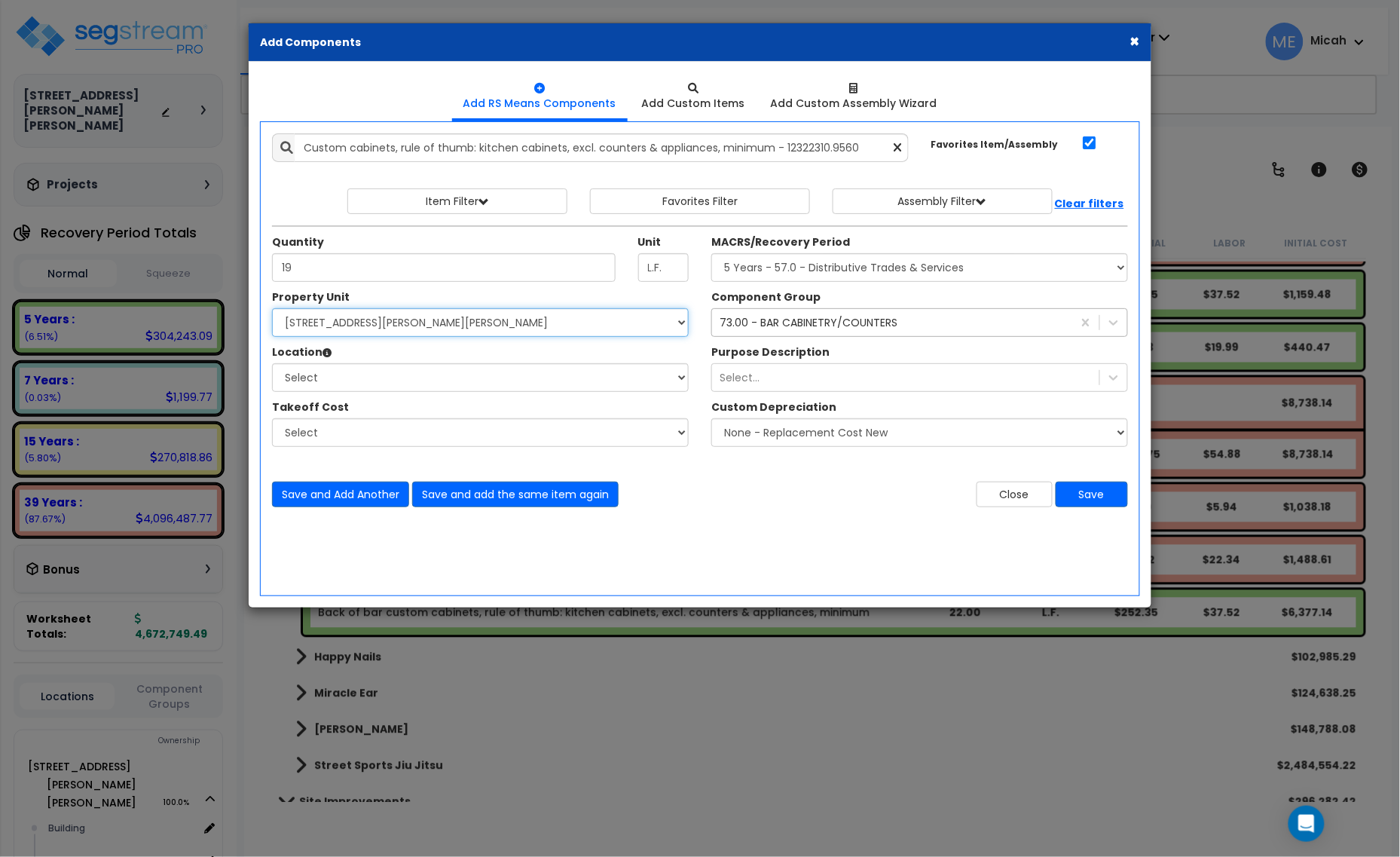
click at [436, 332] on select "Select [STREET_ADDRESS][PERSON_NAME][PERSON_NAME] Site Improvements" at bounding box center [480, 323] width 417 height 29
select select "168097"
click at [272, 309] on select "Select [STREET_ADDRESS][PERSON_NAME][PERSON_NAME] Site Improvements" at bounding box center [480, 323] width 417 height 29
click at [392, 385] on select "Select Building Building Interior [PERSON_NAME]'s Pizza Happy Nails Miracle Ear…" at bounding box center [480, 378] width 417 height 29
select select "31804"
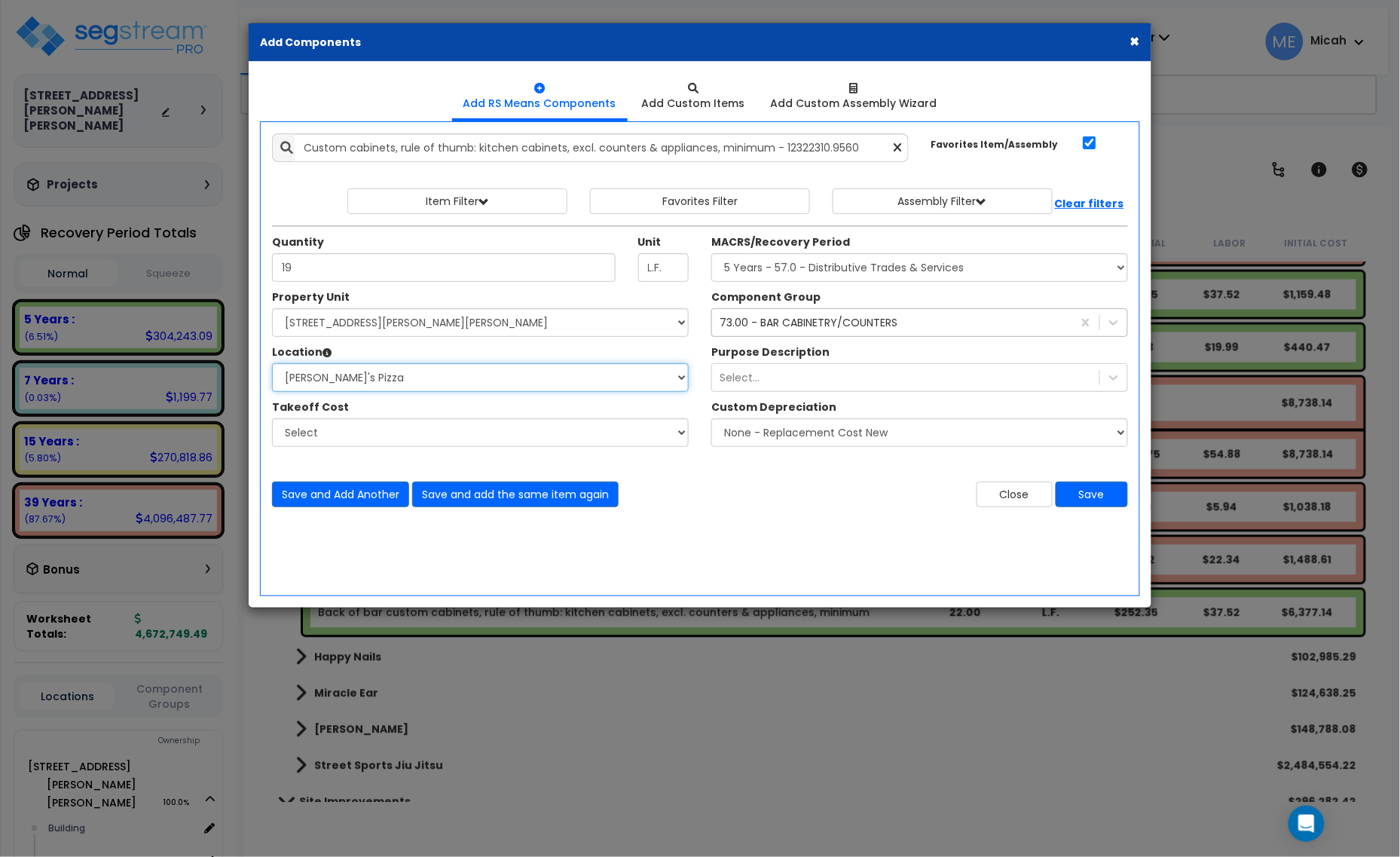
click at [272, 364] on select "Select Building Building Interior [PERSON_NAME]'s Pizza Happy Nails Miracle Ear…" at bounding box center [480, 378] width 417 height 29
click at [809, 276] on select "Select MACRS/Recovery Period 5 Years - 57.0 - Distributive Trades & Services 5 …" at bounding box center [920, 267] width 417 height 29
select select "3667"
click at [711, 254] on select "Select MACRS/Recovery Period 5 Years - 57.0 - Distributive Trades & Services 5 …" at bounding box center [920, 267] width 417 height 29
click at [797, 323] on div "73.00 - BAR CABINETRY/COUNTERS" at bounding box center [808, 322] width 178 height 15
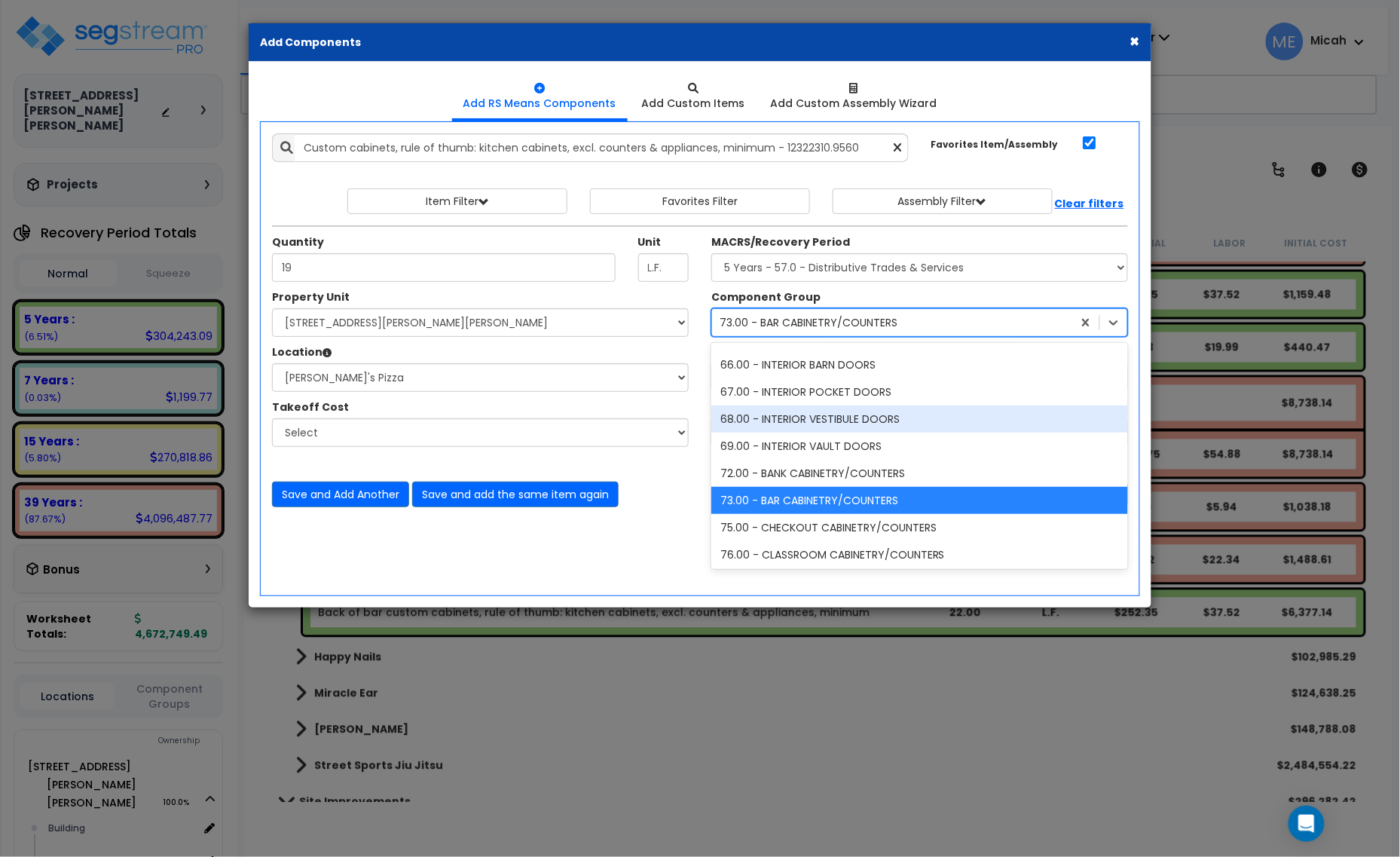
scroll to position [3675, 0]
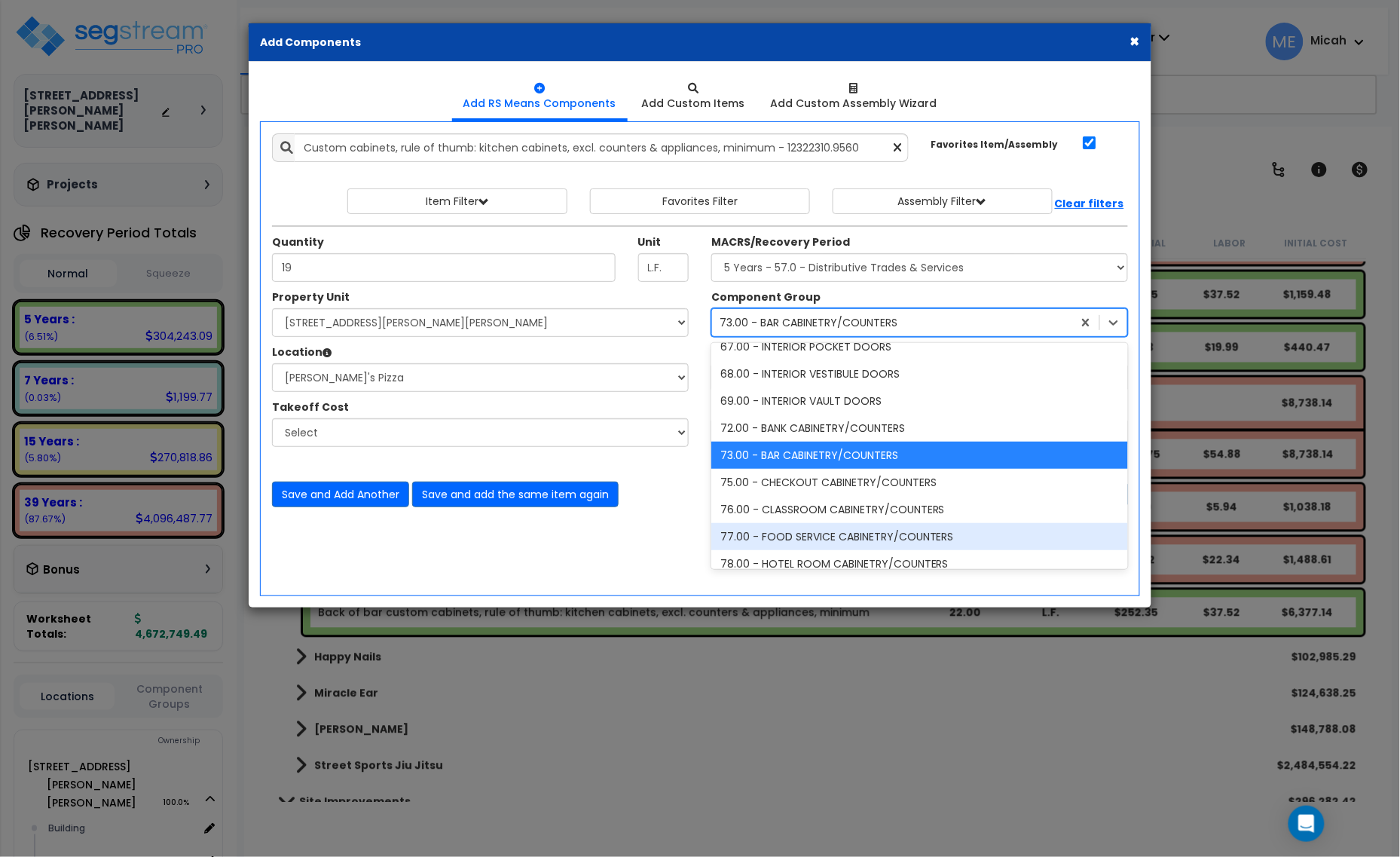
click at [808, 529] on div "77.00 - FOOD SERVICE CABINETRY/COUNTERS" at bounding box center [920, 537] width 417 height 27
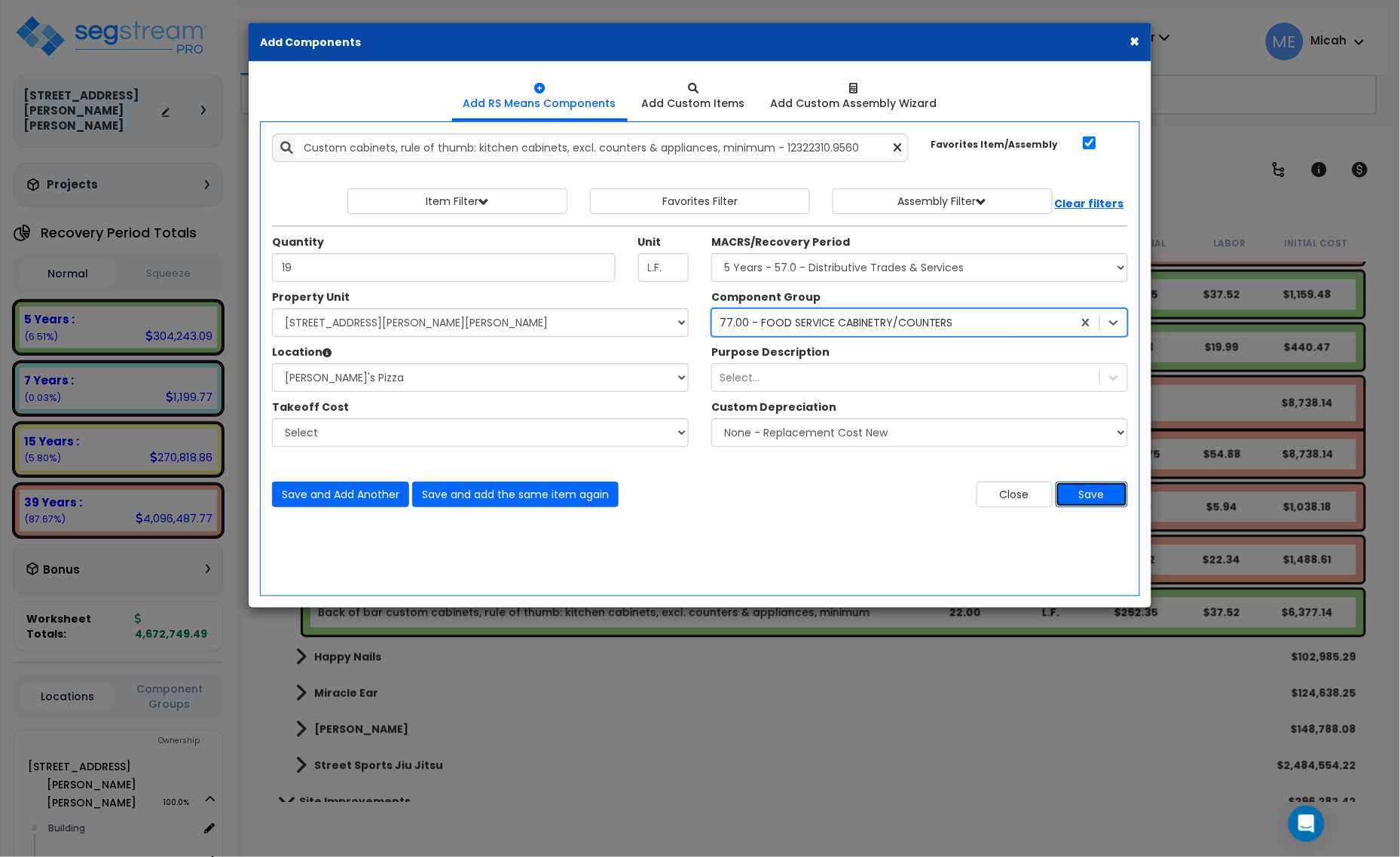
click at [1091, 492] on button "Save" at bounding box center [1091, 494] width 72 height 26
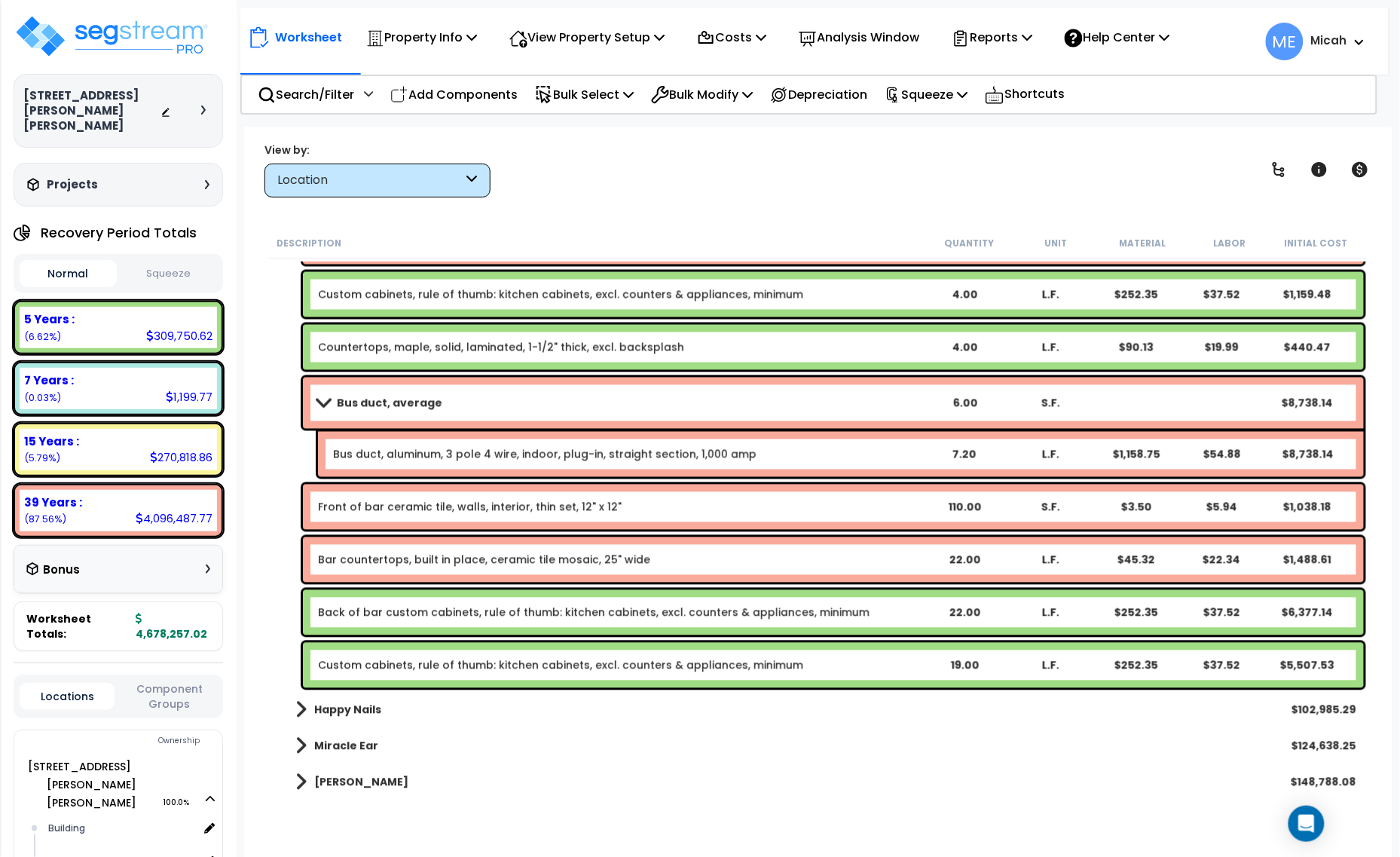
click at [370, 667] on link "Custom cabinets, rule of thumb: kitchen cabinets, excl. counters & appliances, …" at bounding box center [560, 665] width 485 height 15
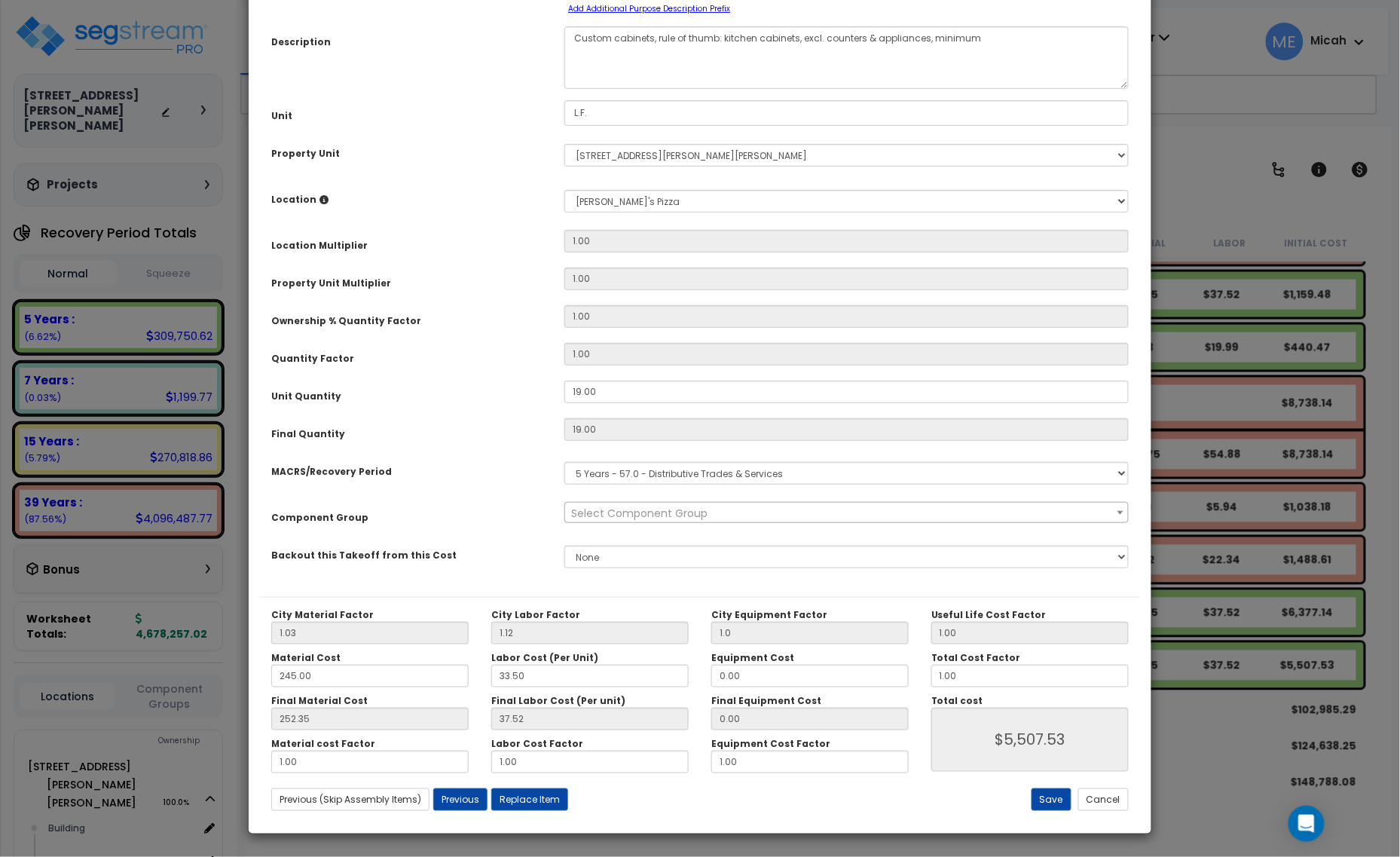
scroll to position [0, 0]
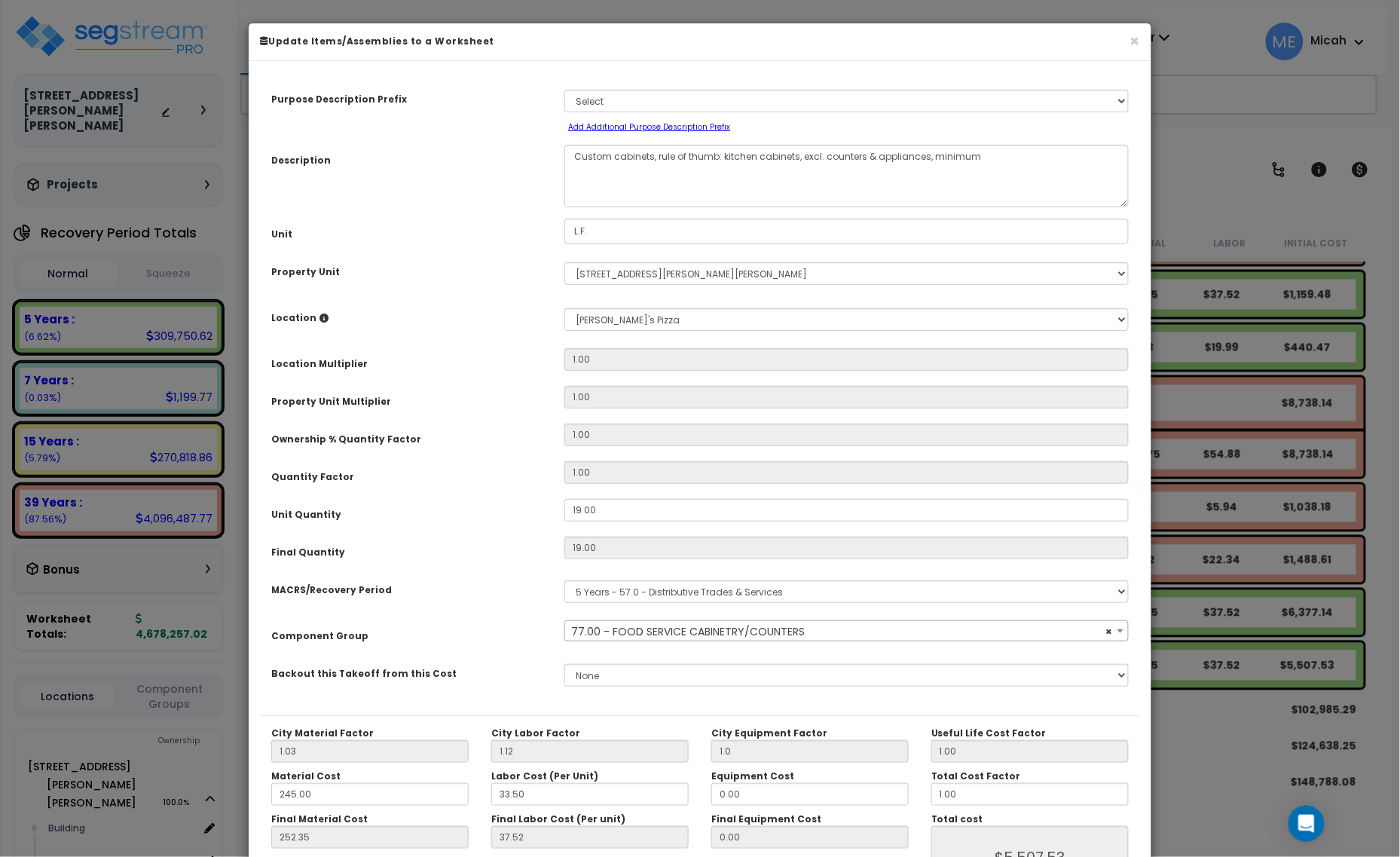
select select "56899"
click at [653, 157] on textarea "Custom cabinets, rule of thumb: kitchen cabinets, excl. counters & appliances, …" at bounding box center [846, 176] width 564 height 63
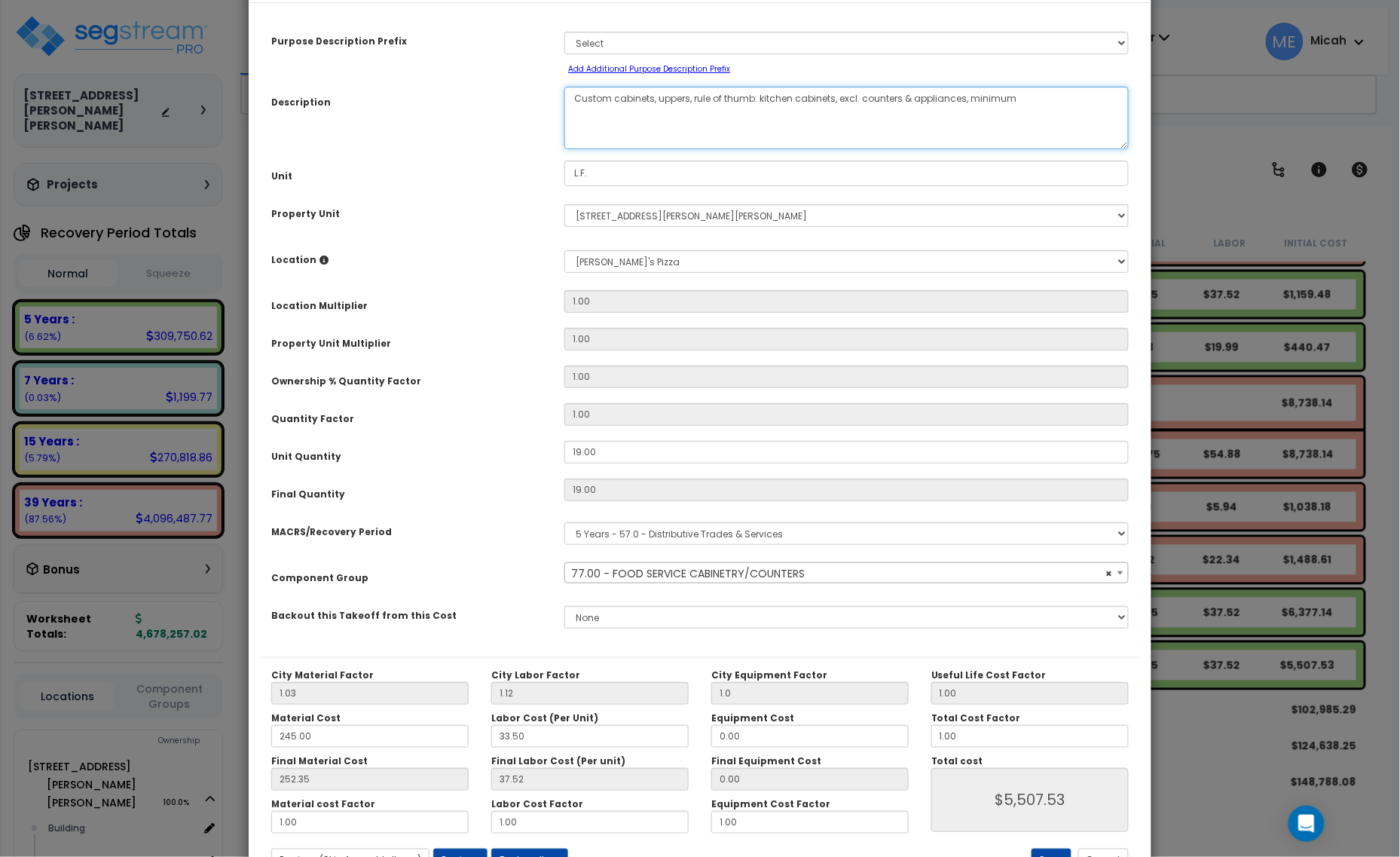
scroll to position [118, 0]
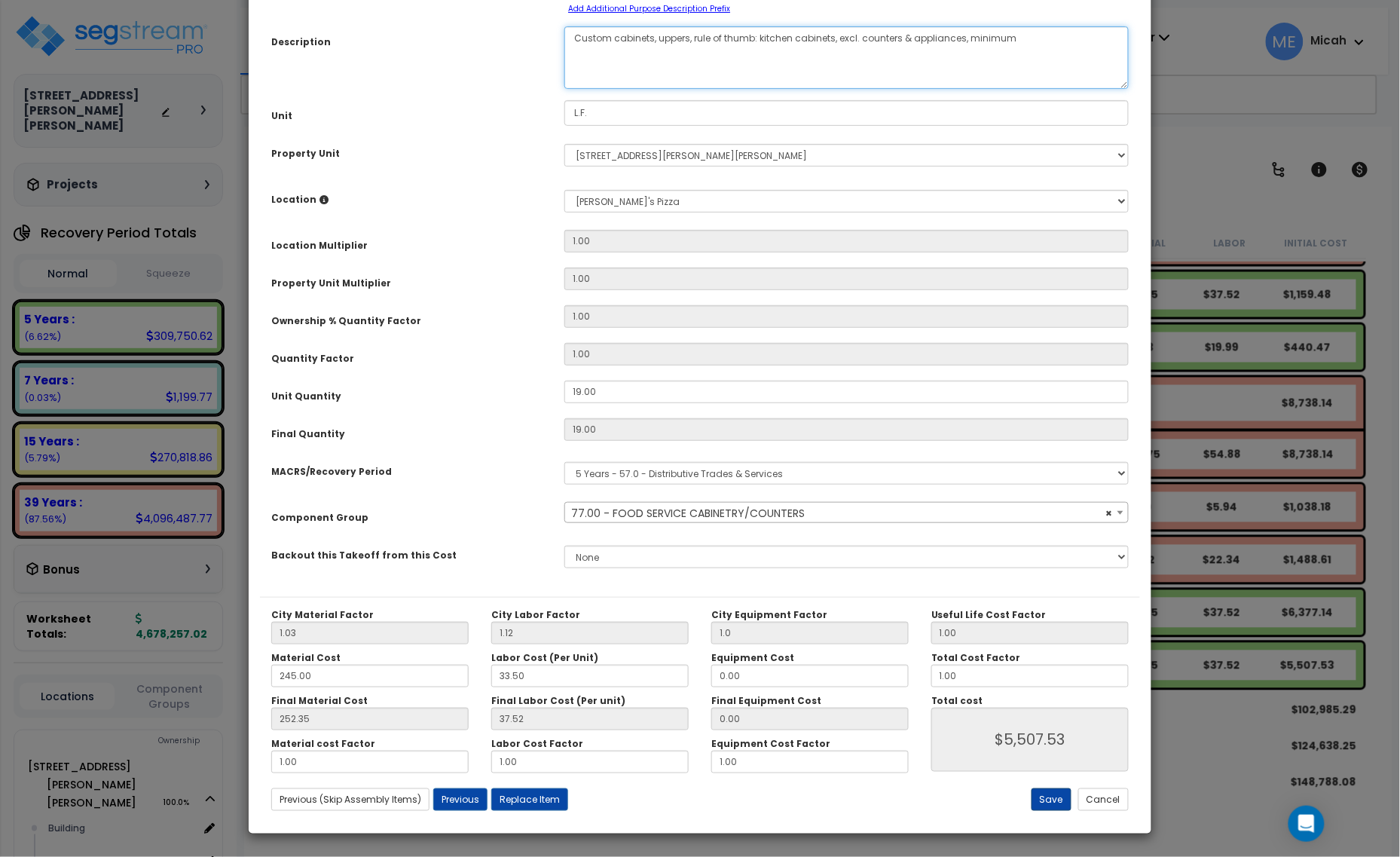
type textarea "Custom cabinets, uppers, rule of thumb: kitchen cabinets, excl. counters & appl…"
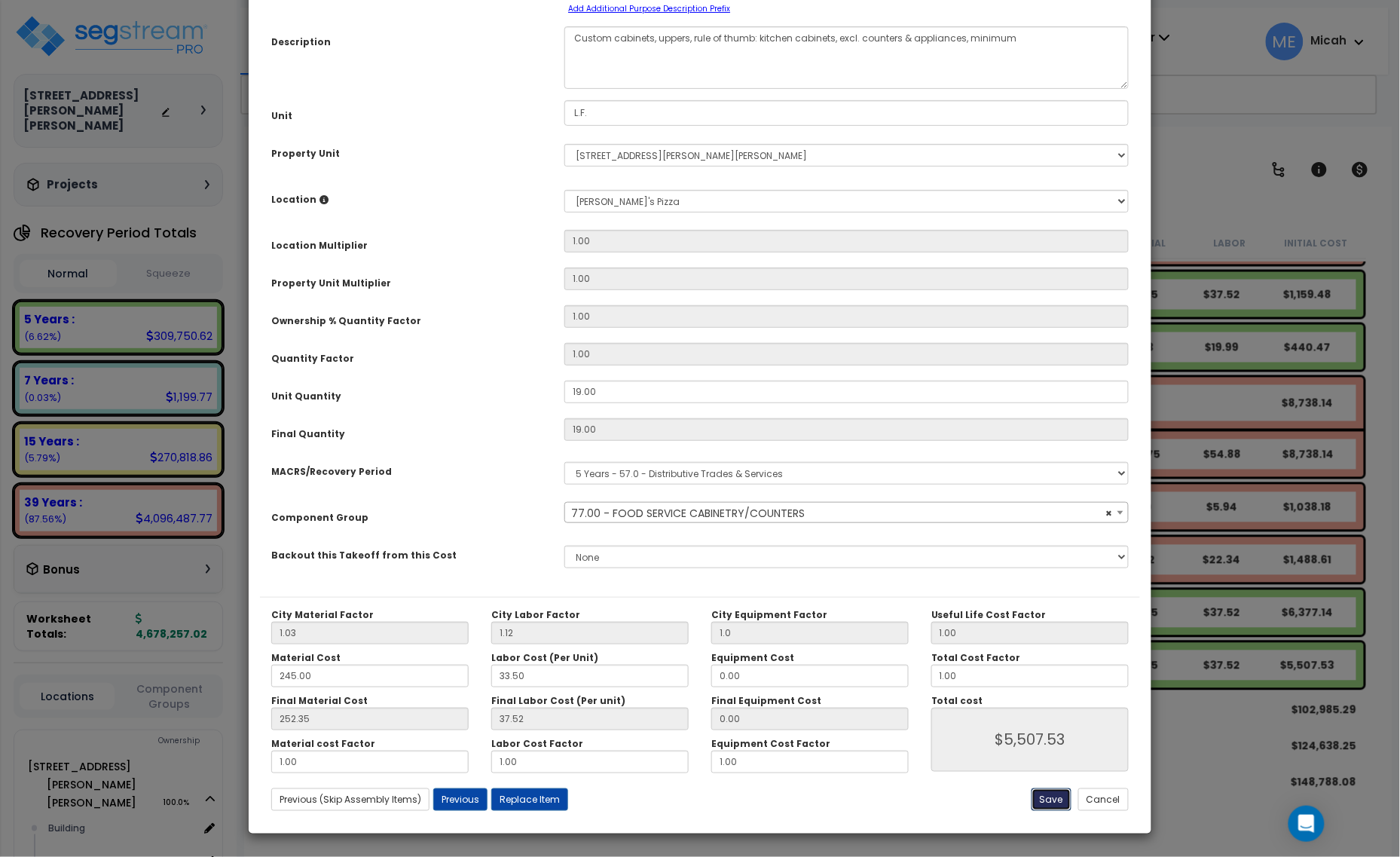
click at [1056, 805] on button "Save" at bounding box center [1051, 799] width 40 height 22
type input "1.00"
type input "5507.53"
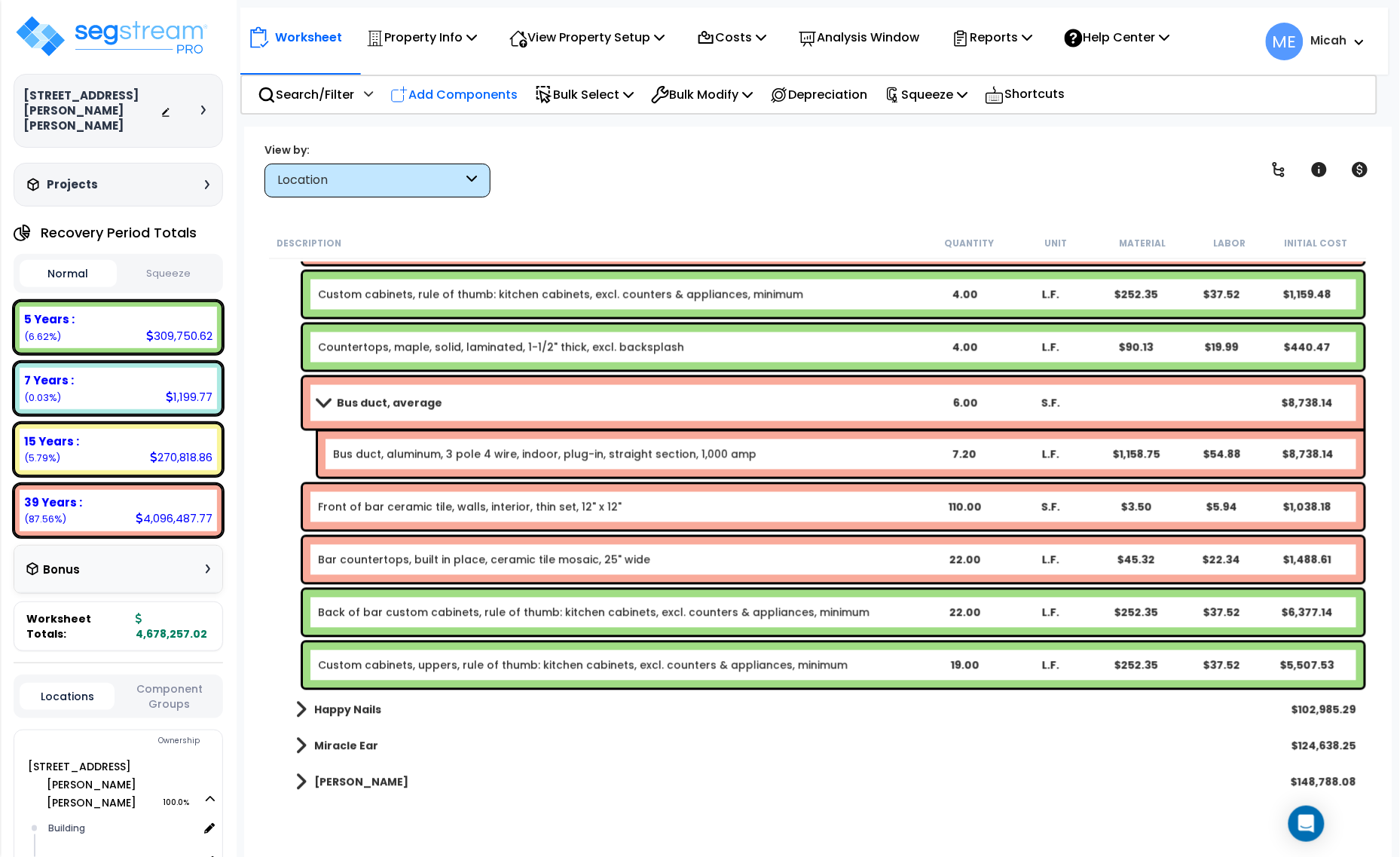
click at [484, 102] on p "Add Components" at bounding box center [454, 94] width 127 height 21
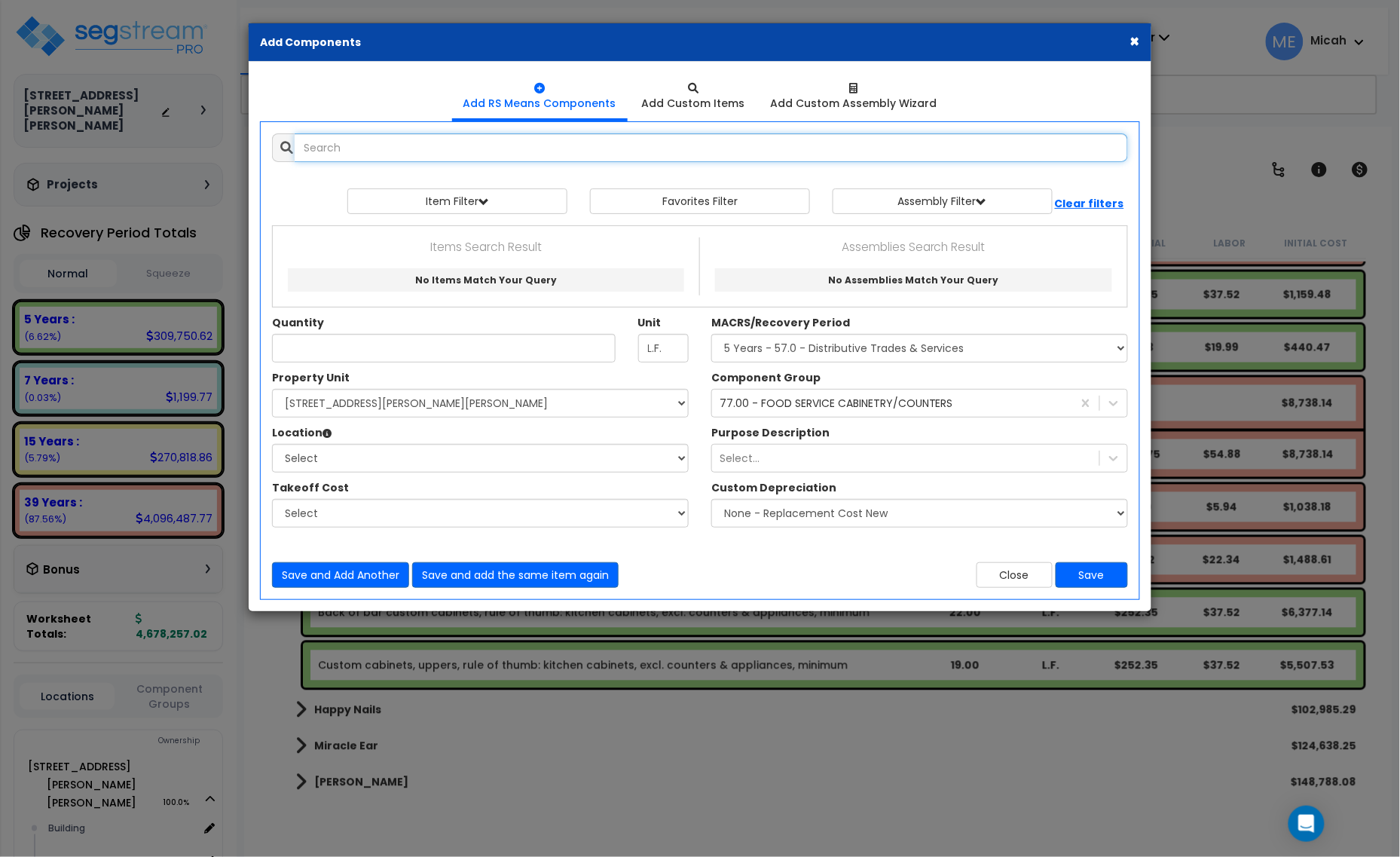
select select
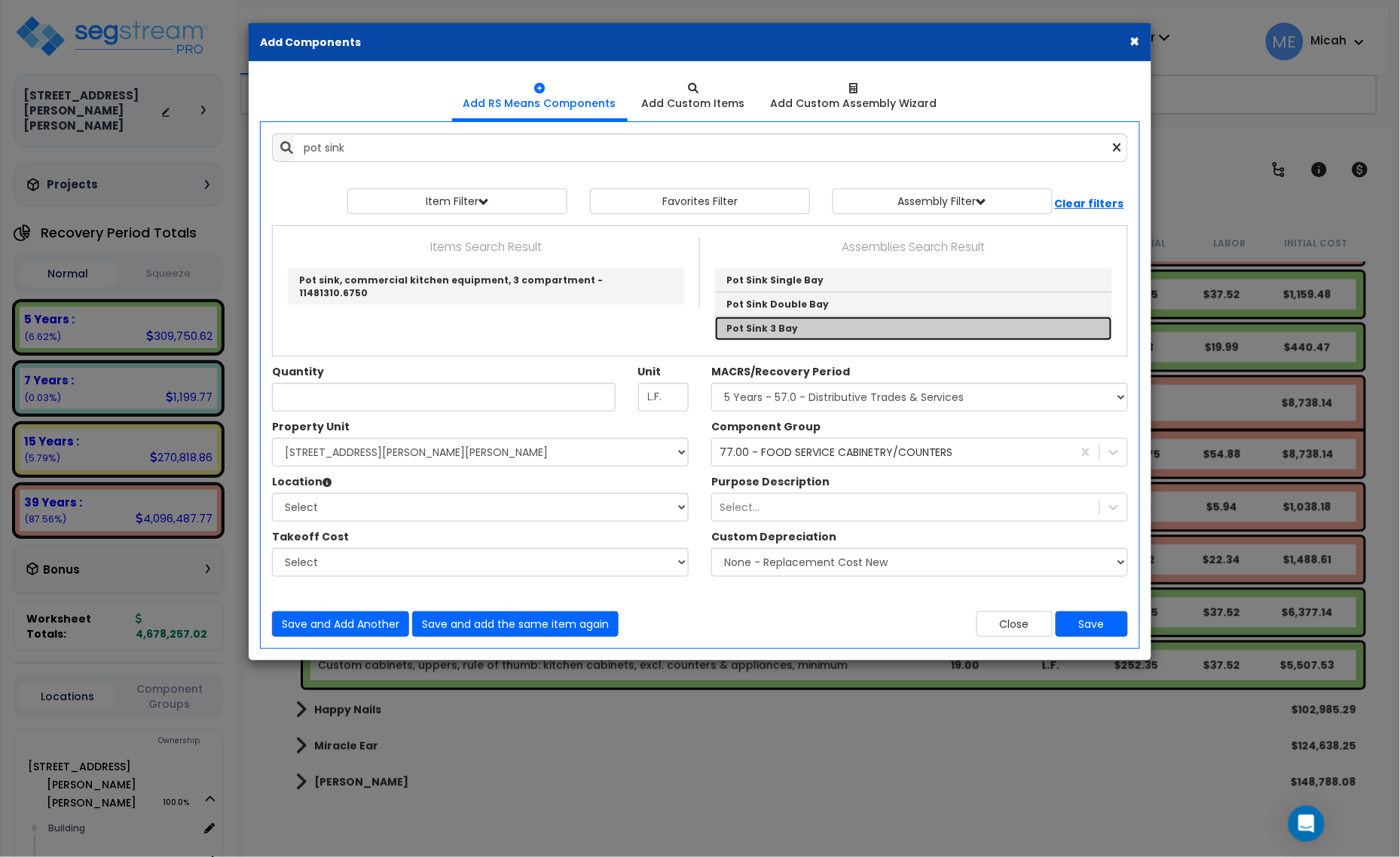
click at [773, 327] on link "Pot Sink 3 Bay" at bounding box center [913, 328] width 397 height 23
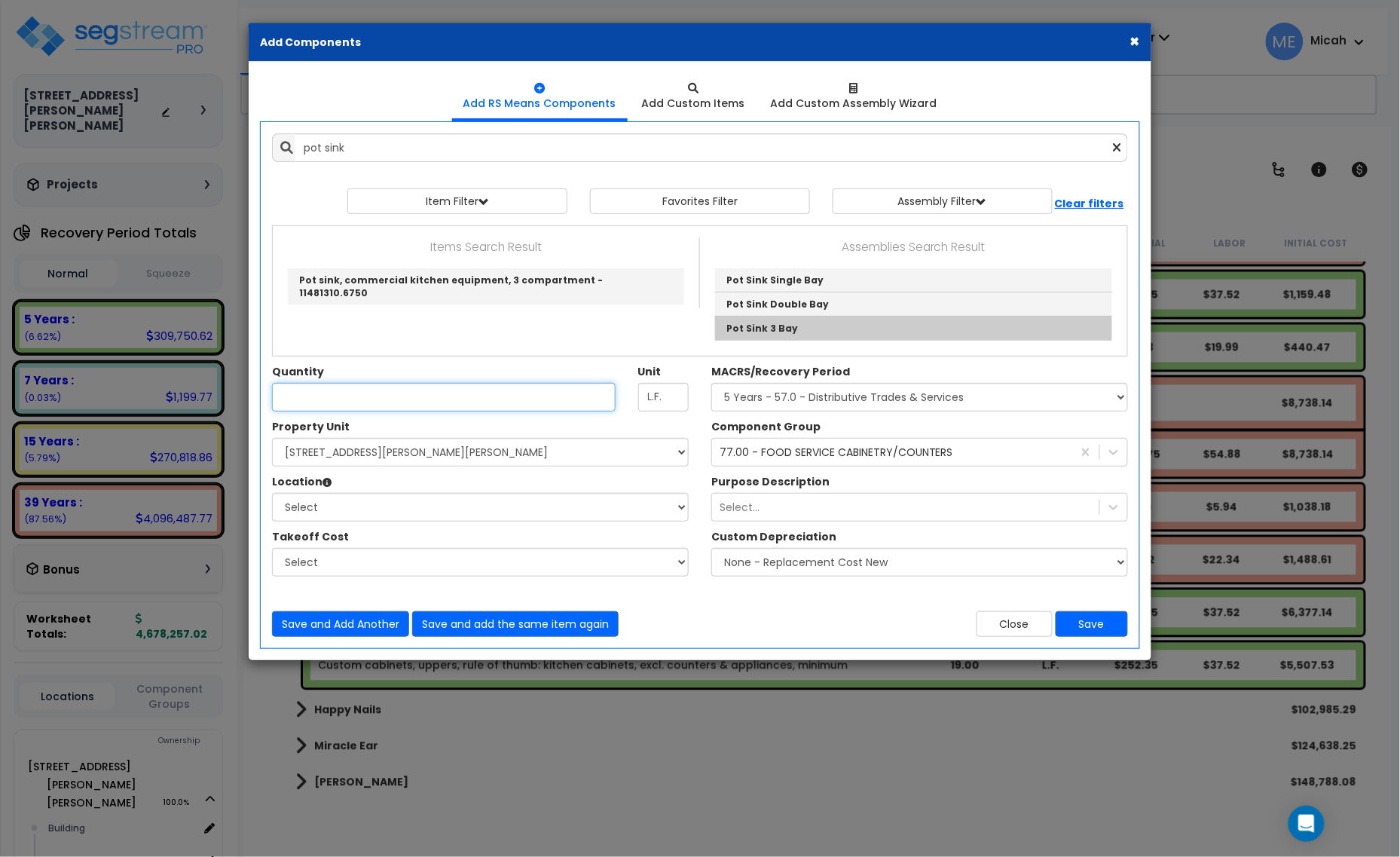
type input "Pot Sink 3 Bay"
type input "EA"
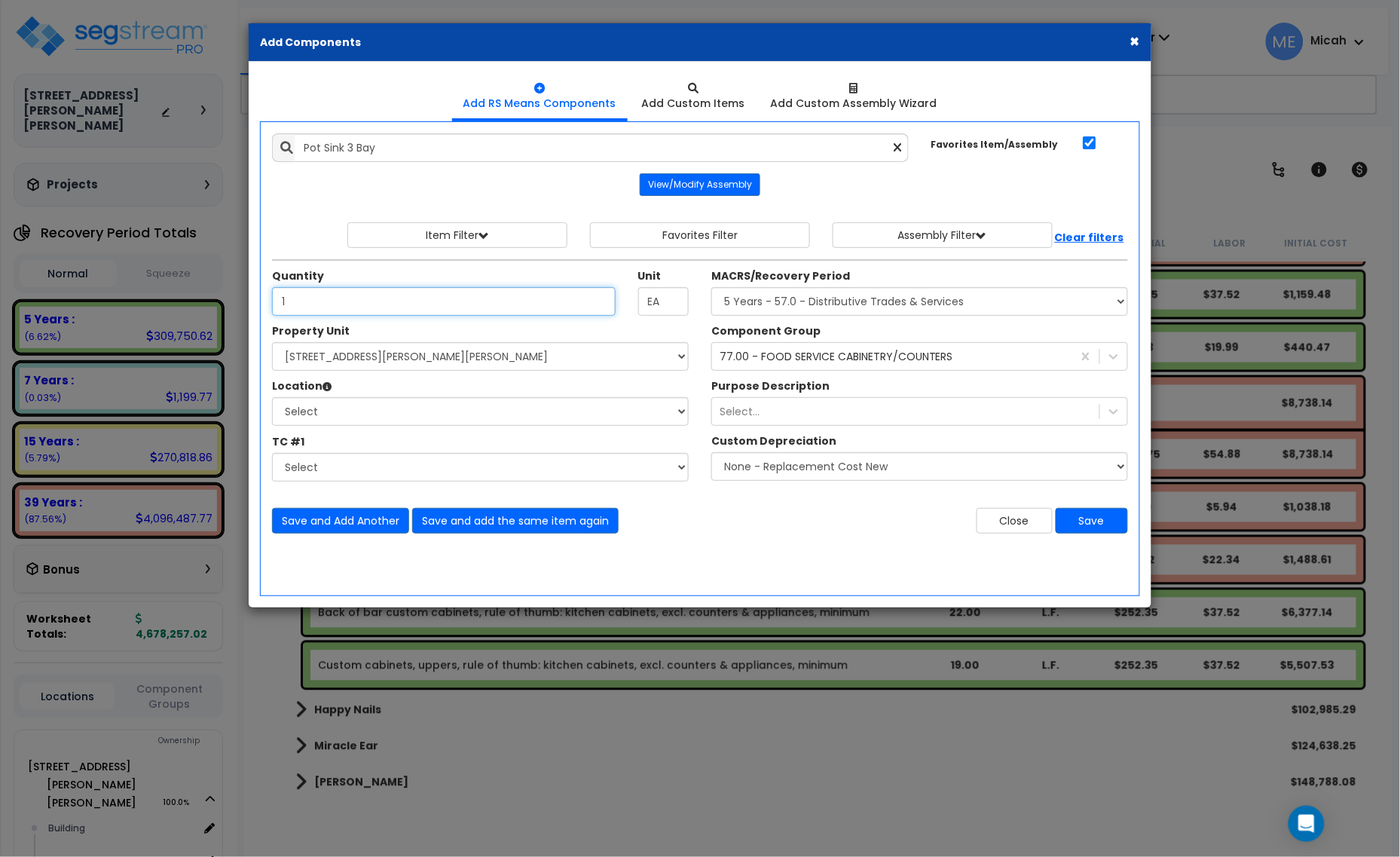
type input "1"
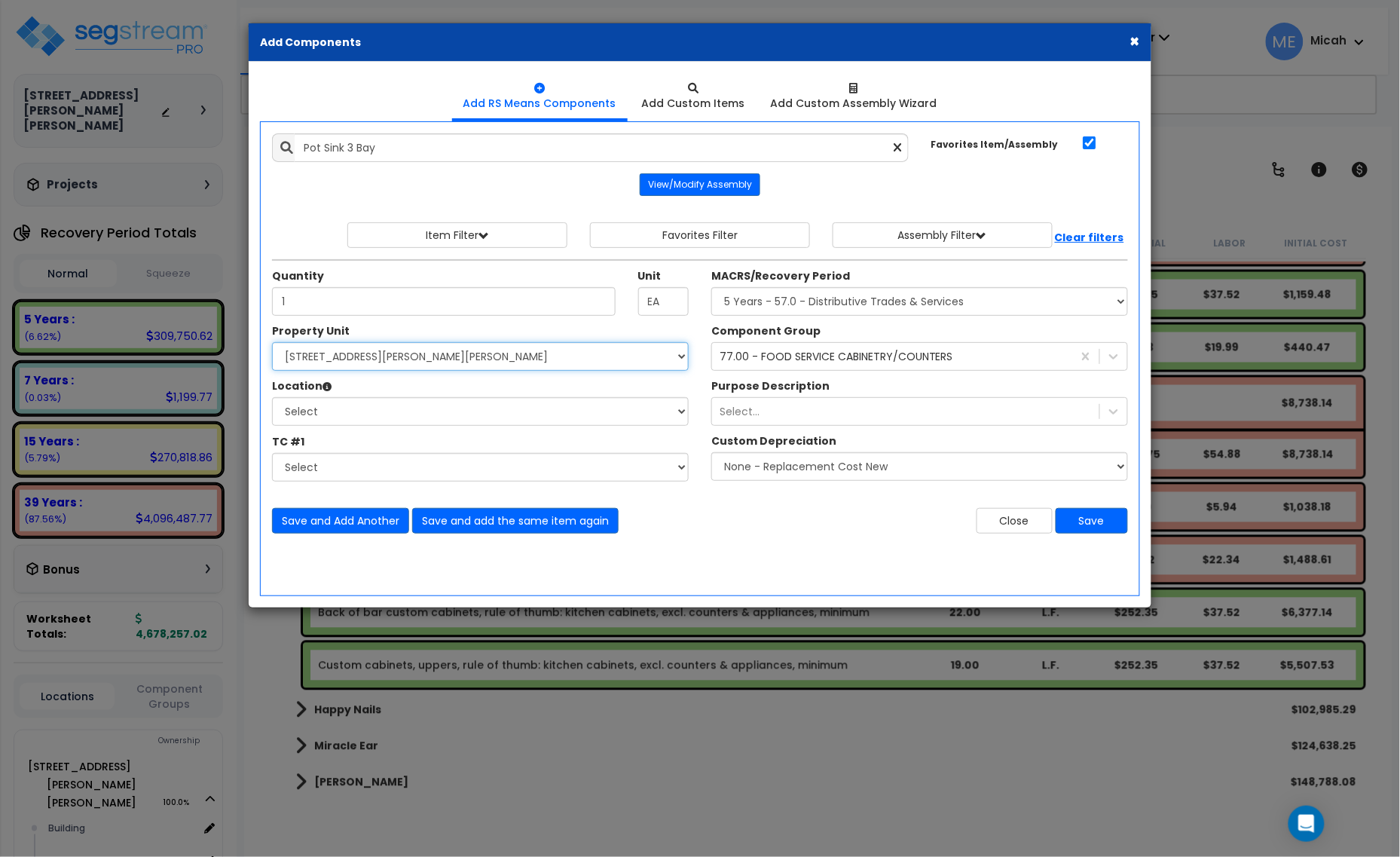
click at [533, 360] on select "Select [STREET_ADDRESS][PERSON_NAME][PERSON_NAME] Site Improvements" at bounding box center [480, 356] width 417 height 29
select select "168097"
click at [272, 343] on select "Select [STREET_ADDRESS][PERSON_NAME][PERSON_NAME] Site Improvements" at bounding box center [480, 356] width 417 height 29
click at [450, 431] on div "Property Unit Select [STREET_ADDRESS][PERSON_NAME][PERSON_NAME] Site Improvemen…" at bounding box center [479, 405] width 439 height 165
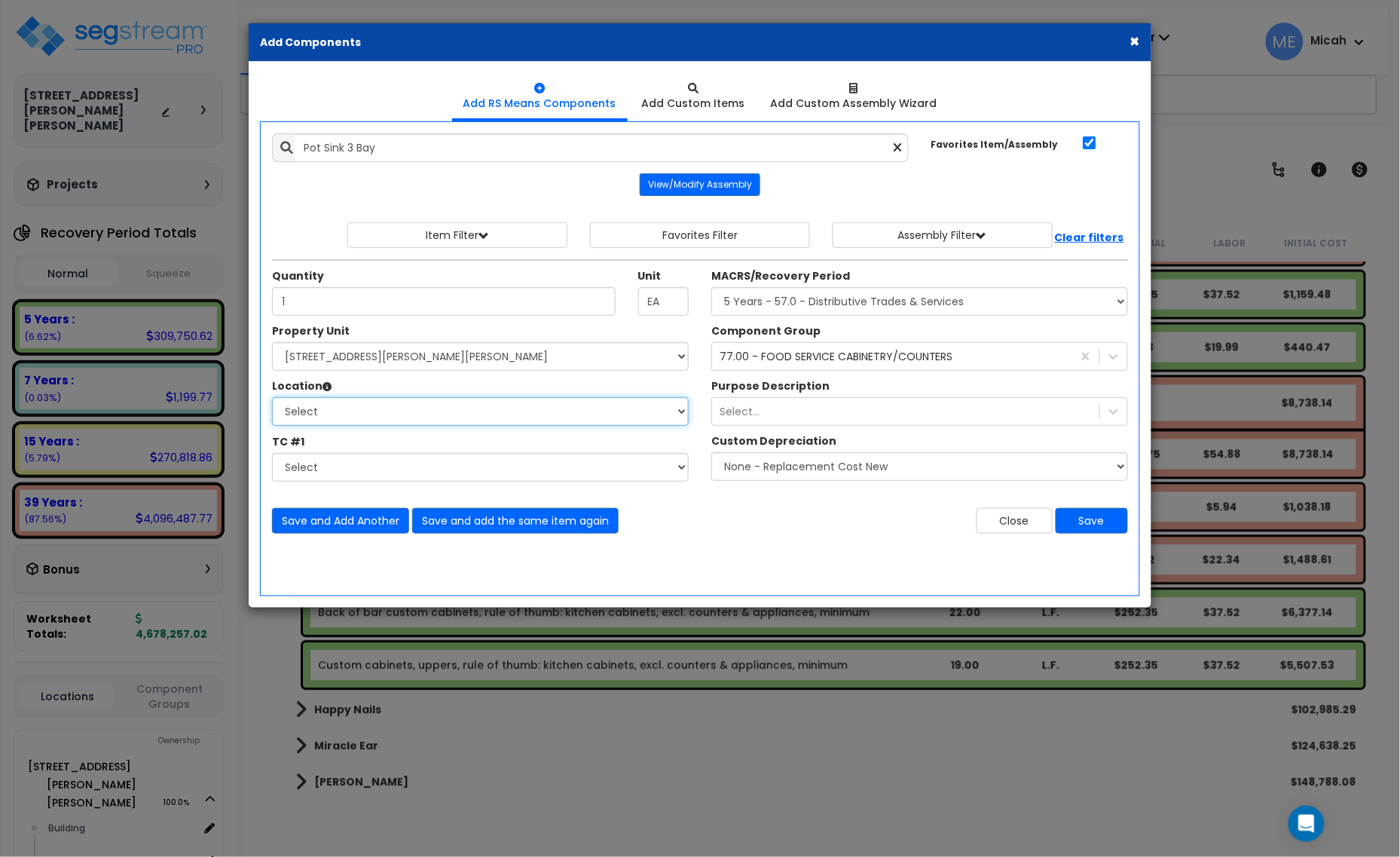
click at [449, 420] on select "Select Building Building Interior [PERSON_NAME]'s Pizza Happy Nails Miracle Ear…" at bounding box center [480, 412] width 417 height 29
select select "31804"
click at [272, 398] on select "Select Building Building Interior [PERSON_NAME]'s Pizza Happy Nails Miracle Ear…" at bounding box center [480, 412] width 417 height 29
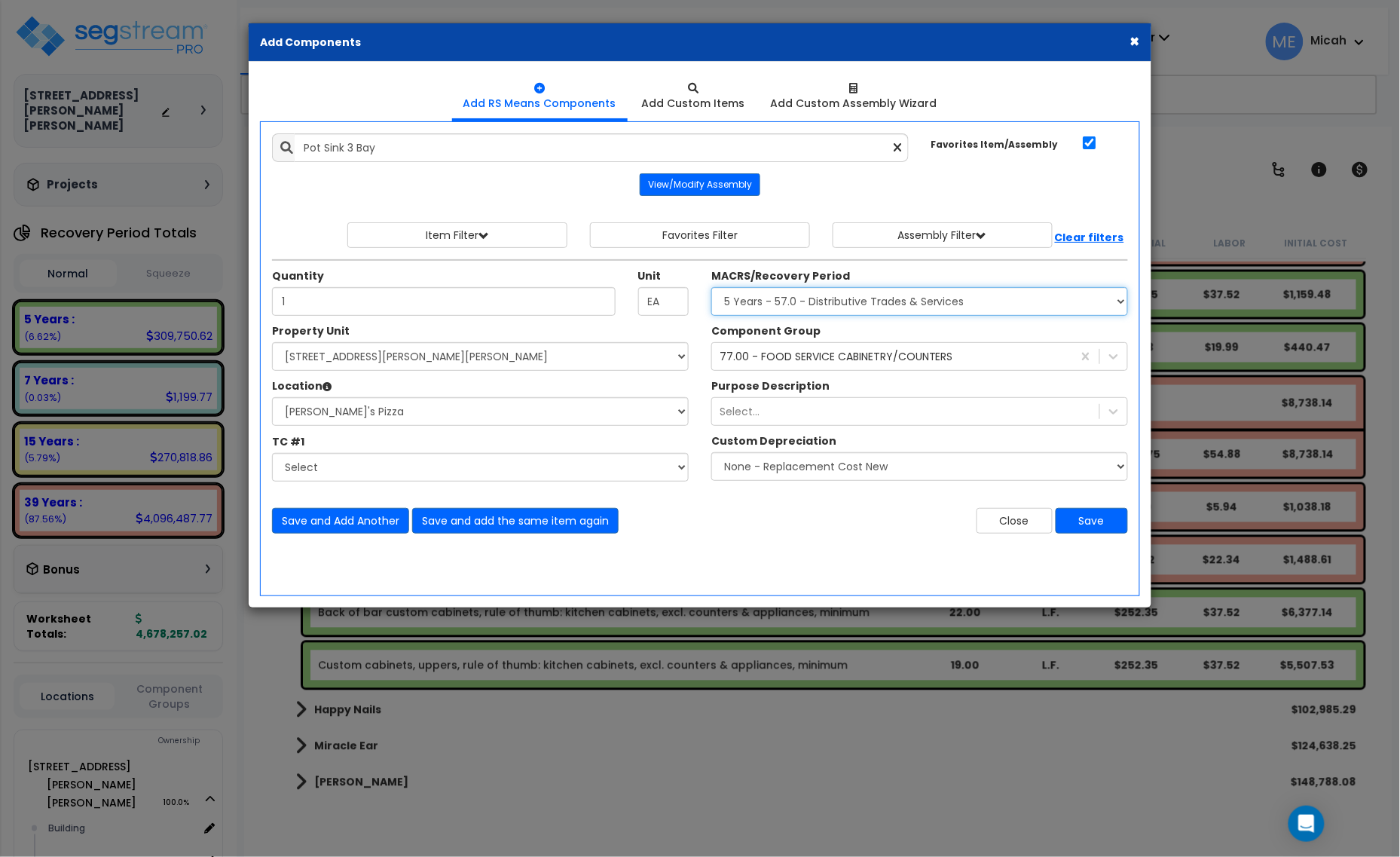
click at [810, 311] on select "Select MACRS/Recovery Period 5 Years - 57.0 - Distributive Trades & Services 5 …" at bounding box center [920, 301] width 417 height 29
select select "3667"
click at [711, 288] on select "Select MACRS/Recovery Period 5 Years - 57.0 - Distributive Trades & Services 5 …" at bounding box center [920, 301] width 417 height 29
click at [800, 360] on div "77.00 - FOOD SERVICE CABINETRY/COUNTERS" at bounding box center [836, 356] width 233 height 15
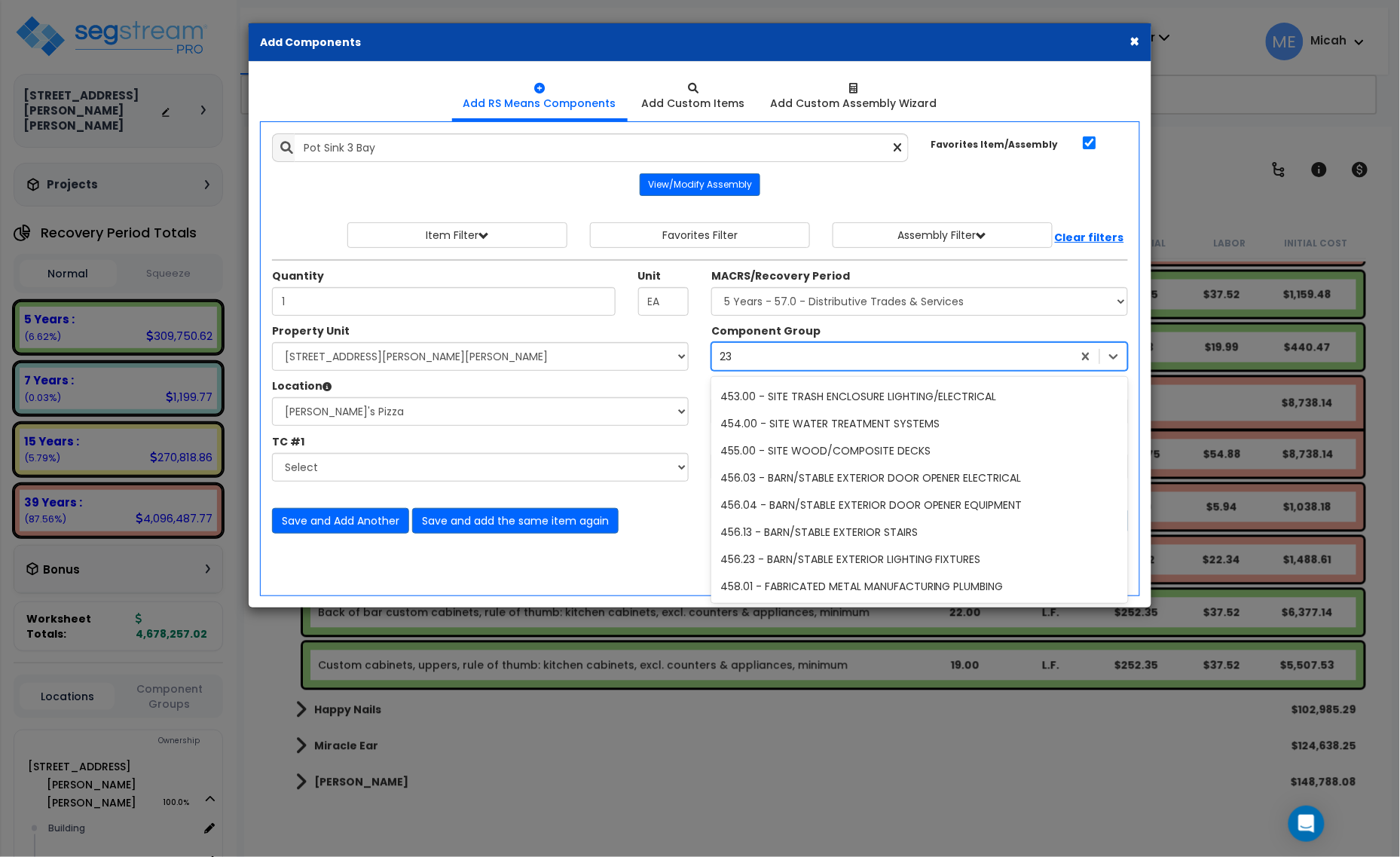
scroll to position [810, 0]
type input "238"
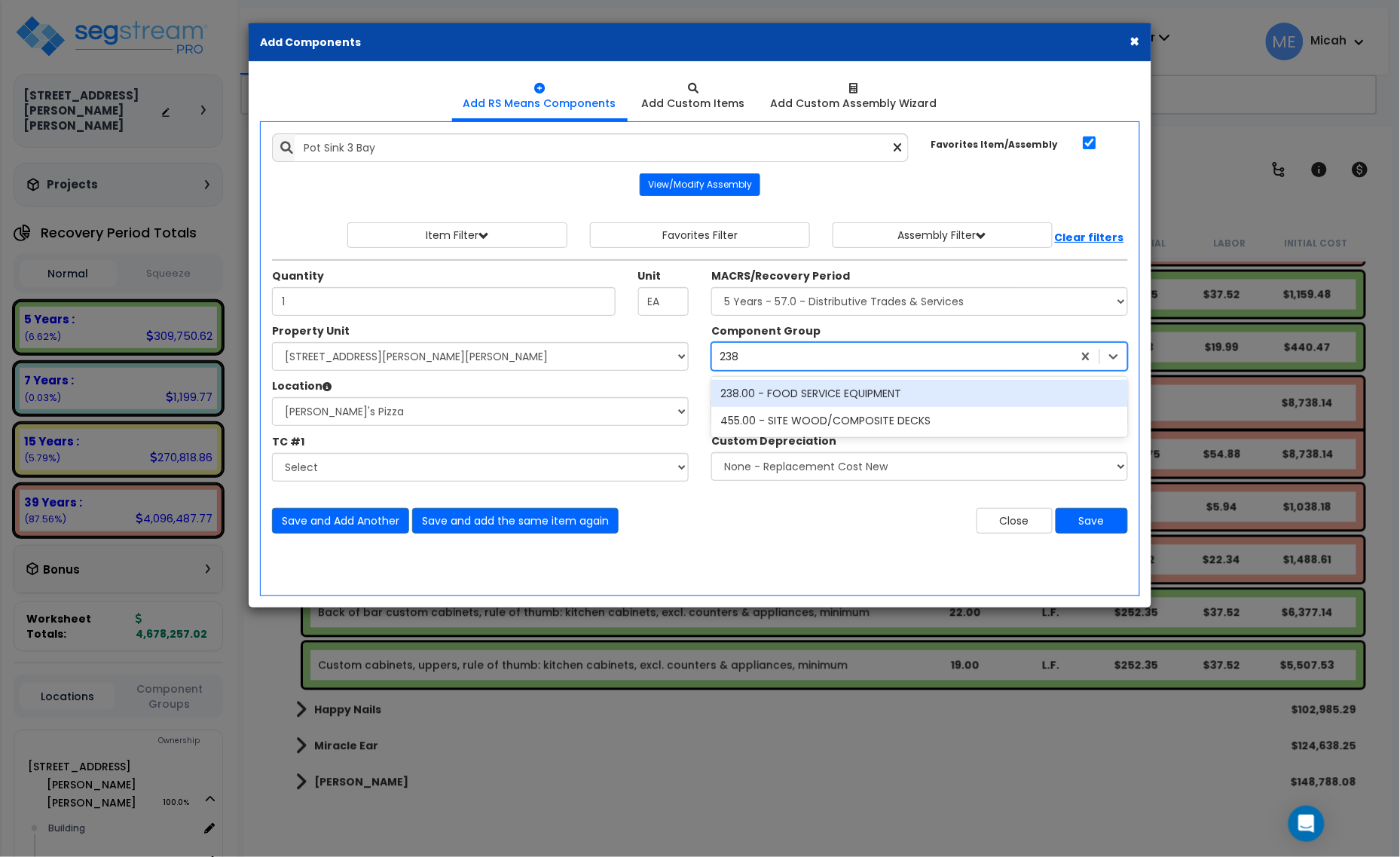
scroll to position [0, 0]
click at [793, 385] on div "238.00 - FOOD SERVICE EQUIPMENT" at bounding box center [920, 394] width 417 height 27
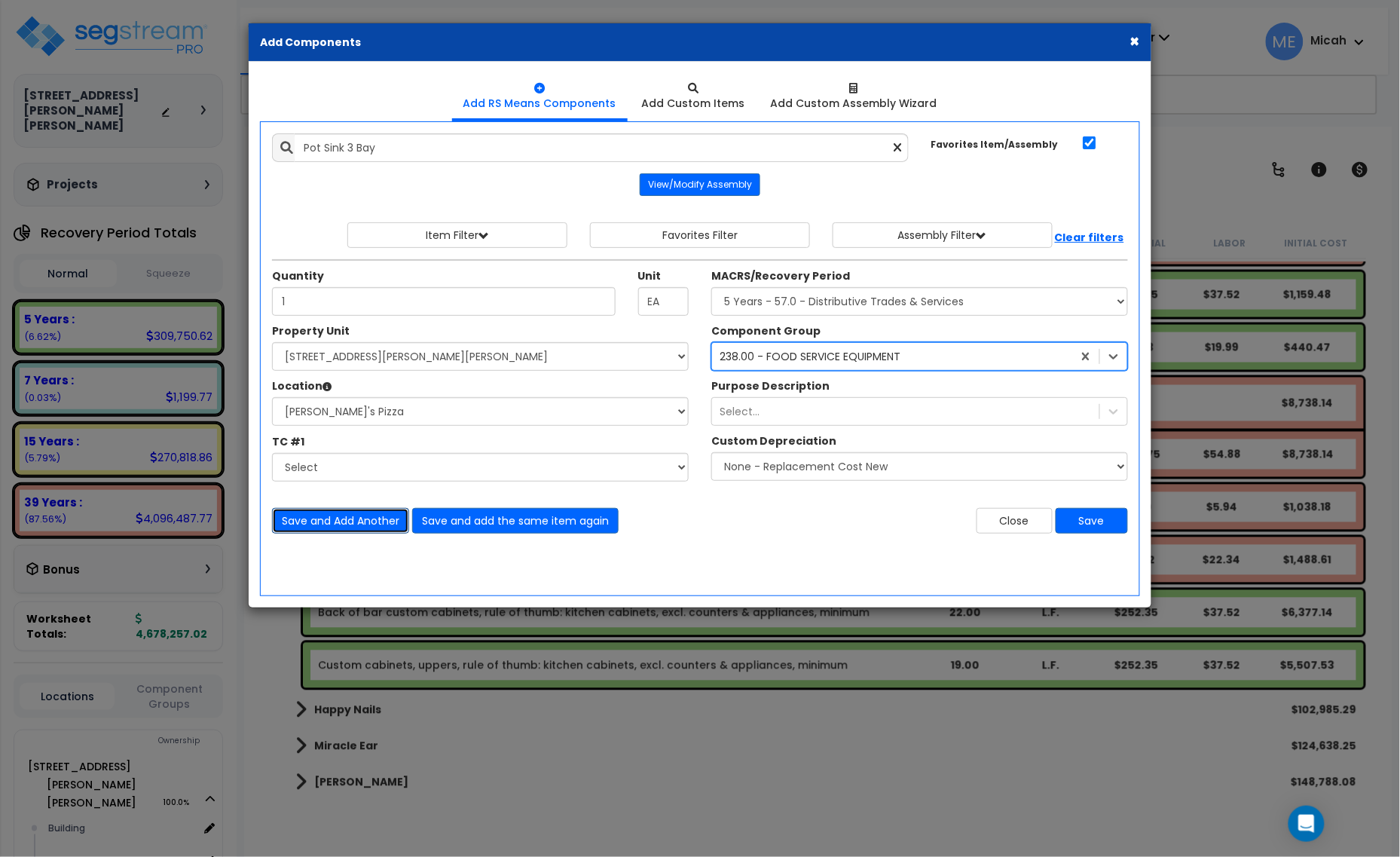
click at [349, 520] on button "Save and Add Another" at bounding box center [340, 521] width 137 height 26
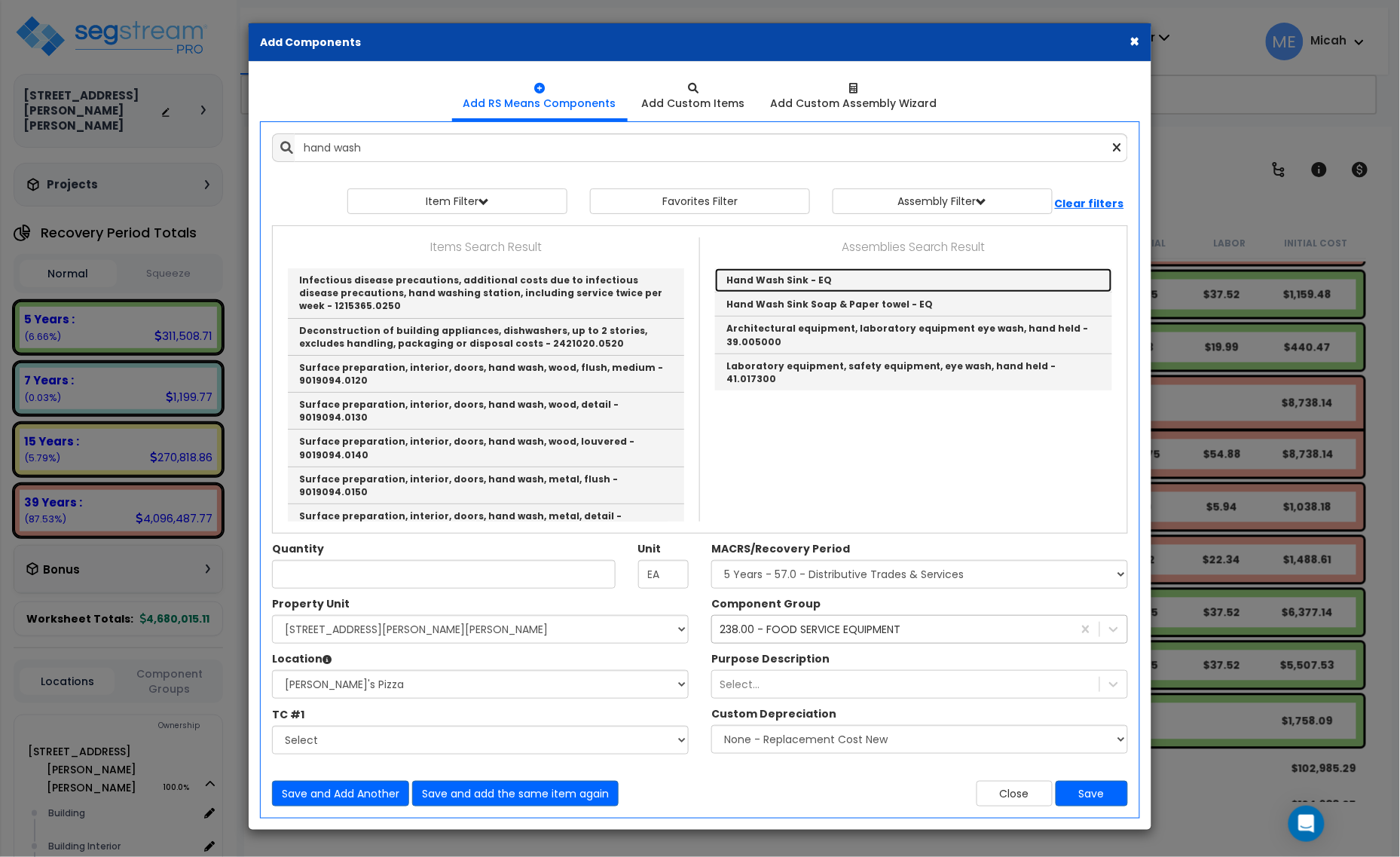
click at [756, 284] on link "Hand Wash Sink - EQ" at bounding box center [913, 280] width 397 height 24
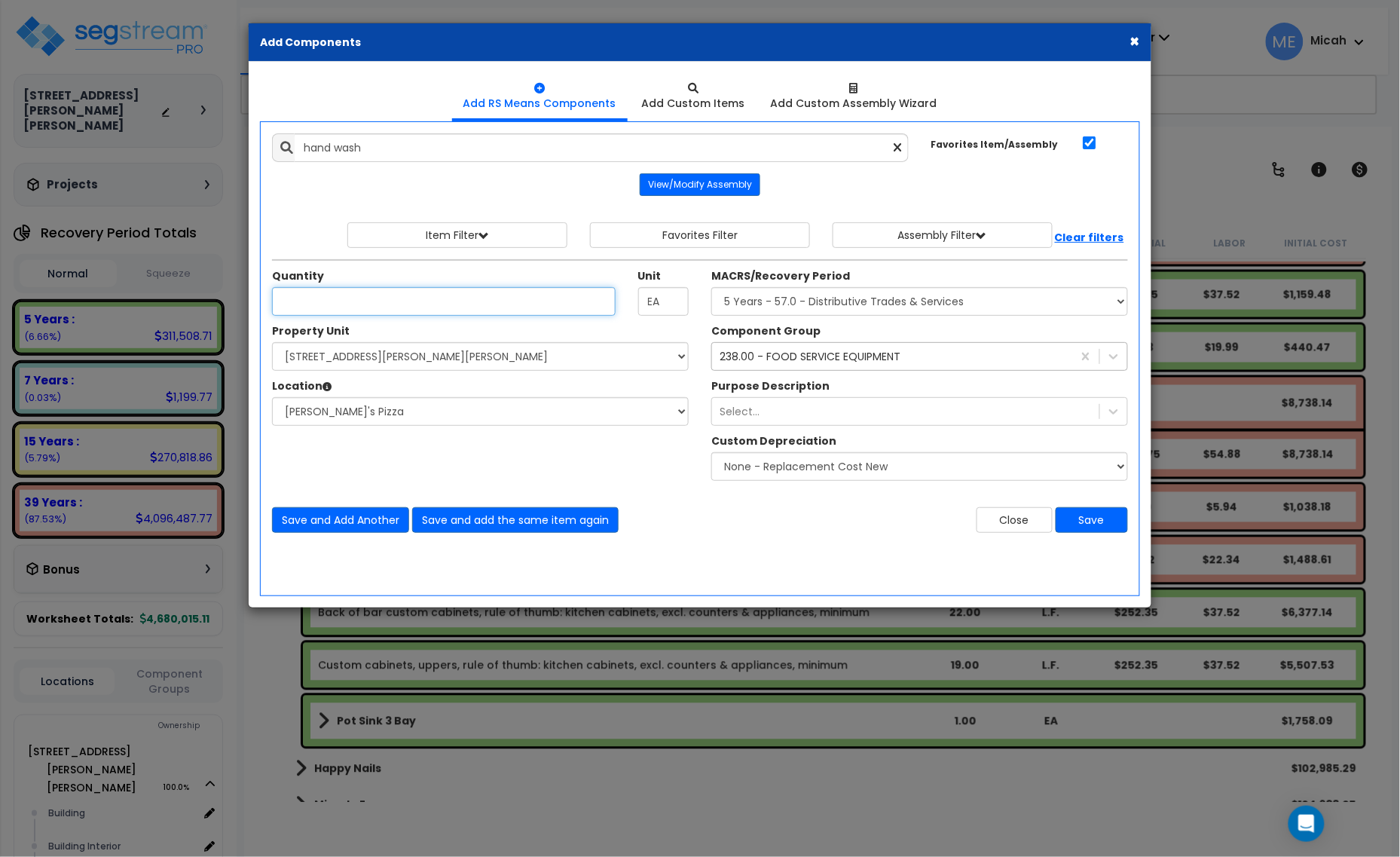
type input "Hand Wash Sink - EQ"
type input "EA."
type input "2"
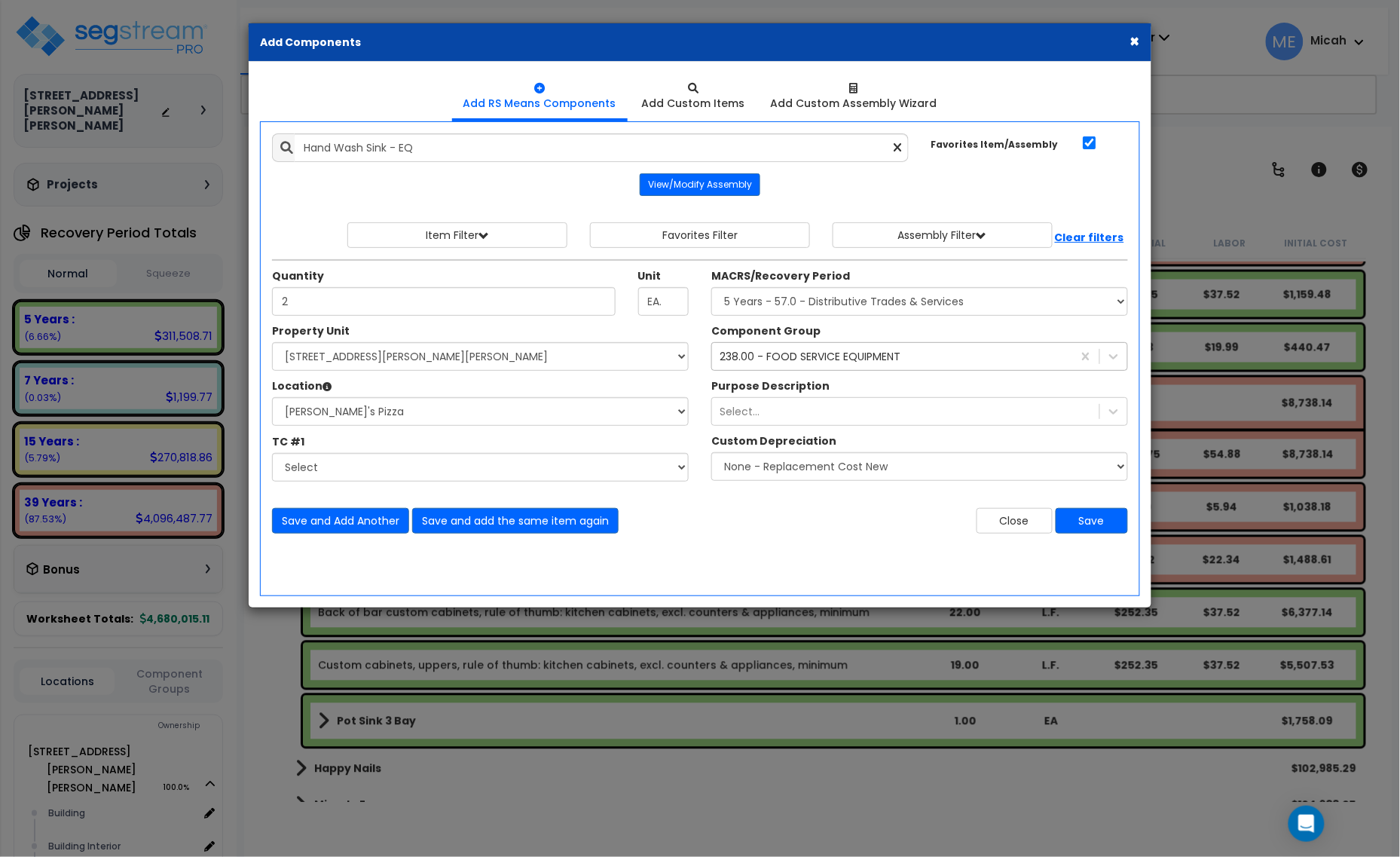
click at [784, 354] on div "238.00 - FOOD SERVICE EQUIPMENT" at bounding box center [810, 356] width 181 height 15
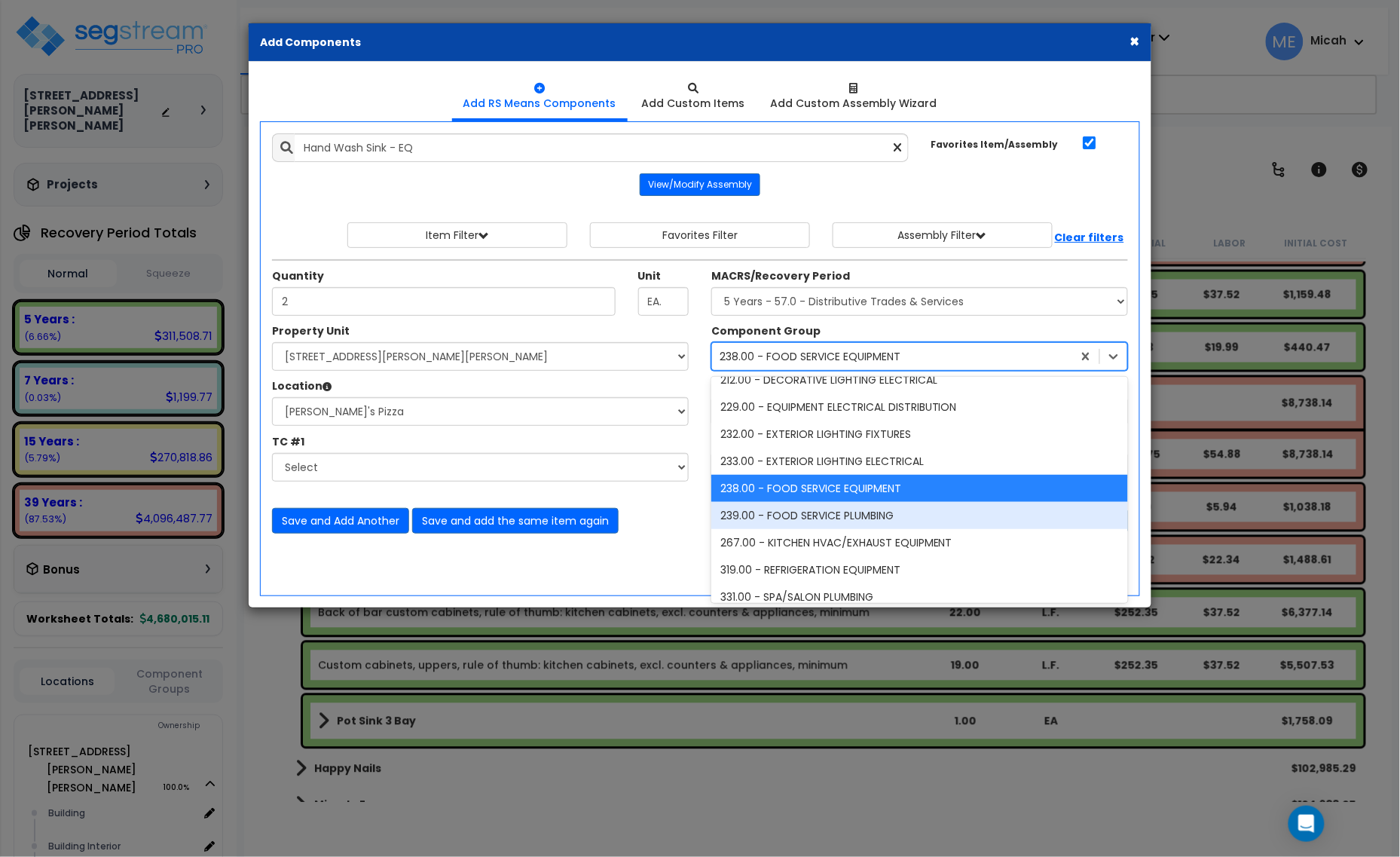
scroll to position [1344, 0]
click at [821, 518] on div "239.00 - FOOD SERVICE PLUMBING" at bounding box center [920, 514] width 417 height 27
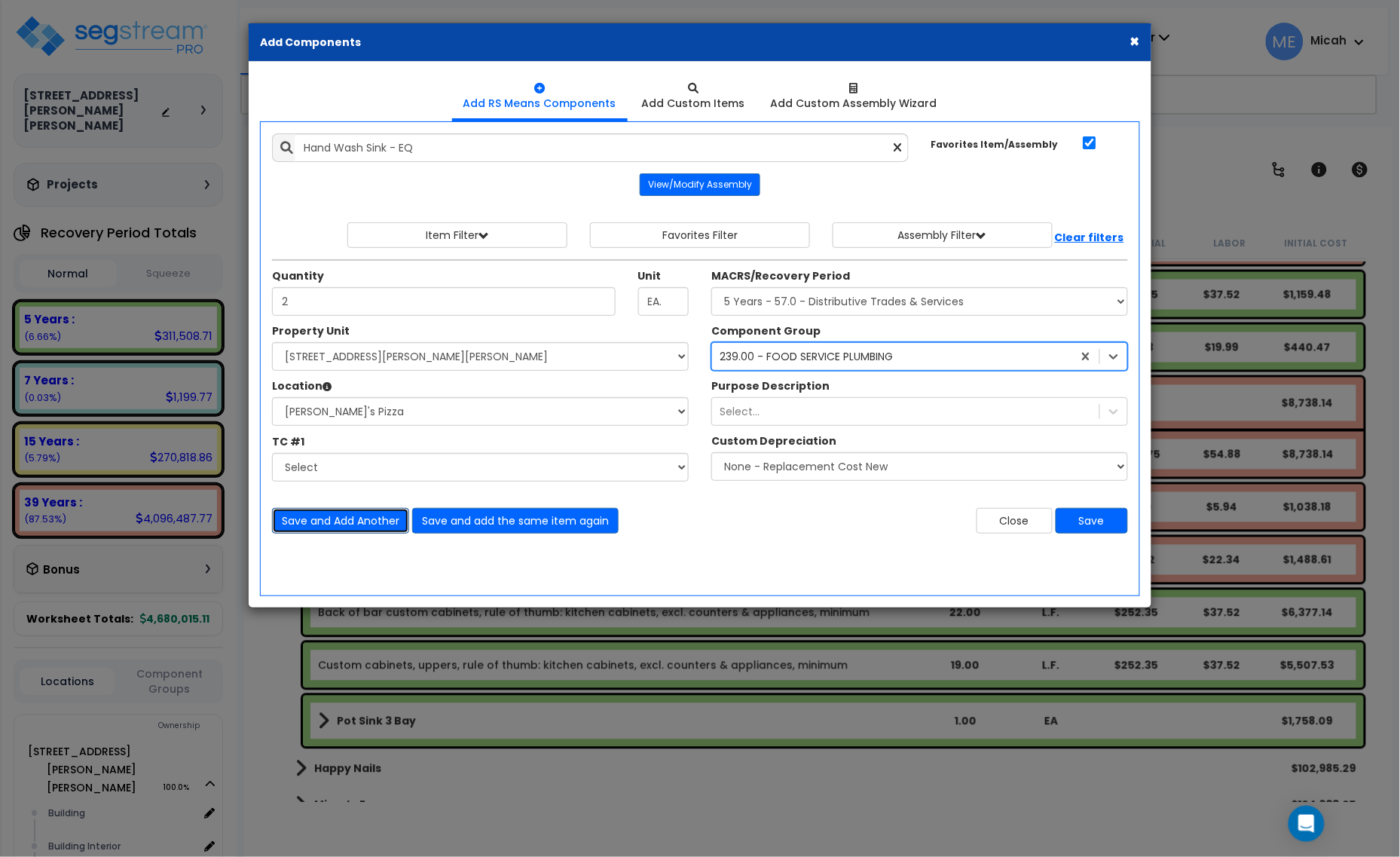
click at [335, 525] on button "Save and Add Another" at bounding box center [340, 521] width 137 height 26
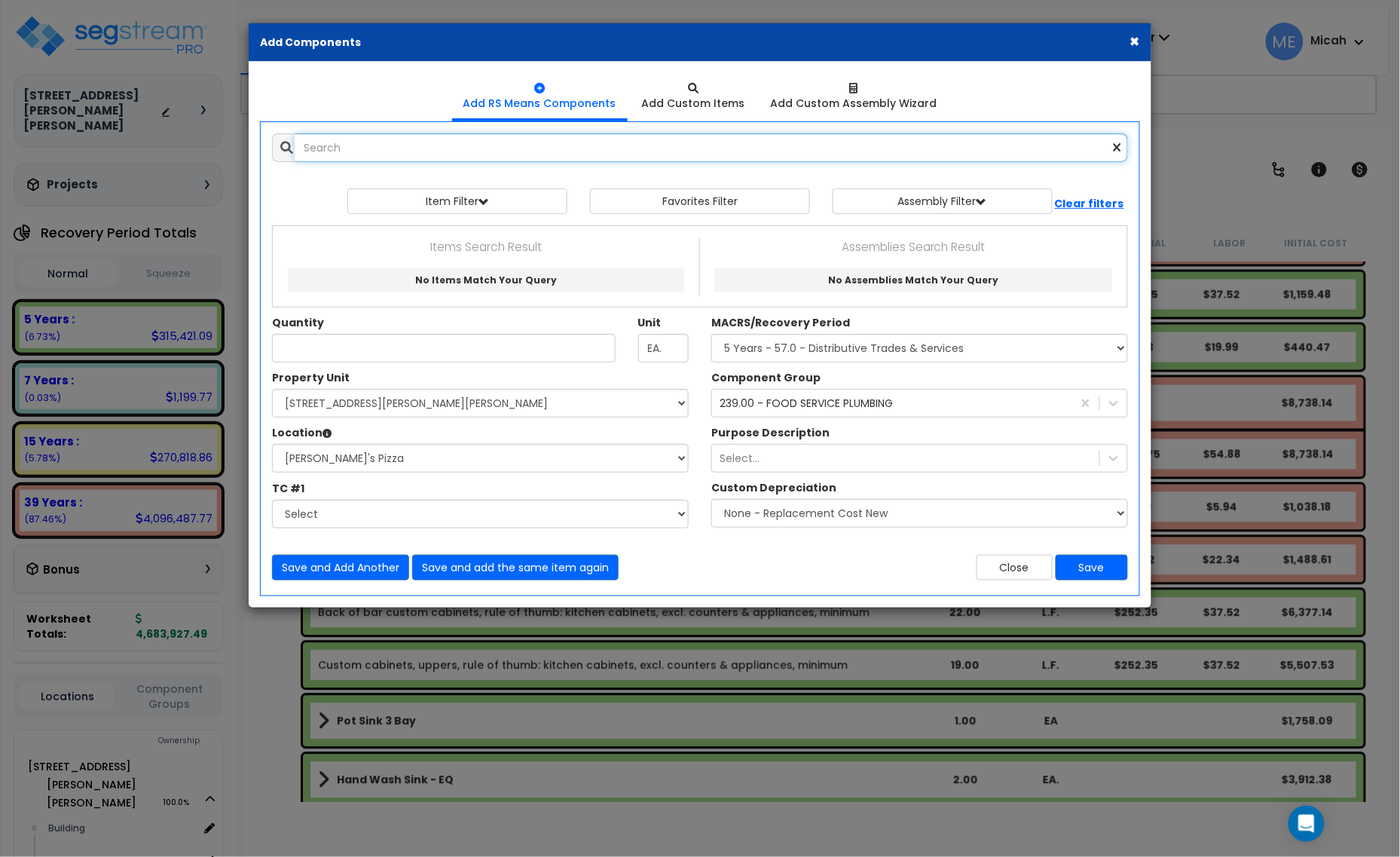
click at [434, 140] on input "text" at bounding box center [711, 148] width 834 height 29
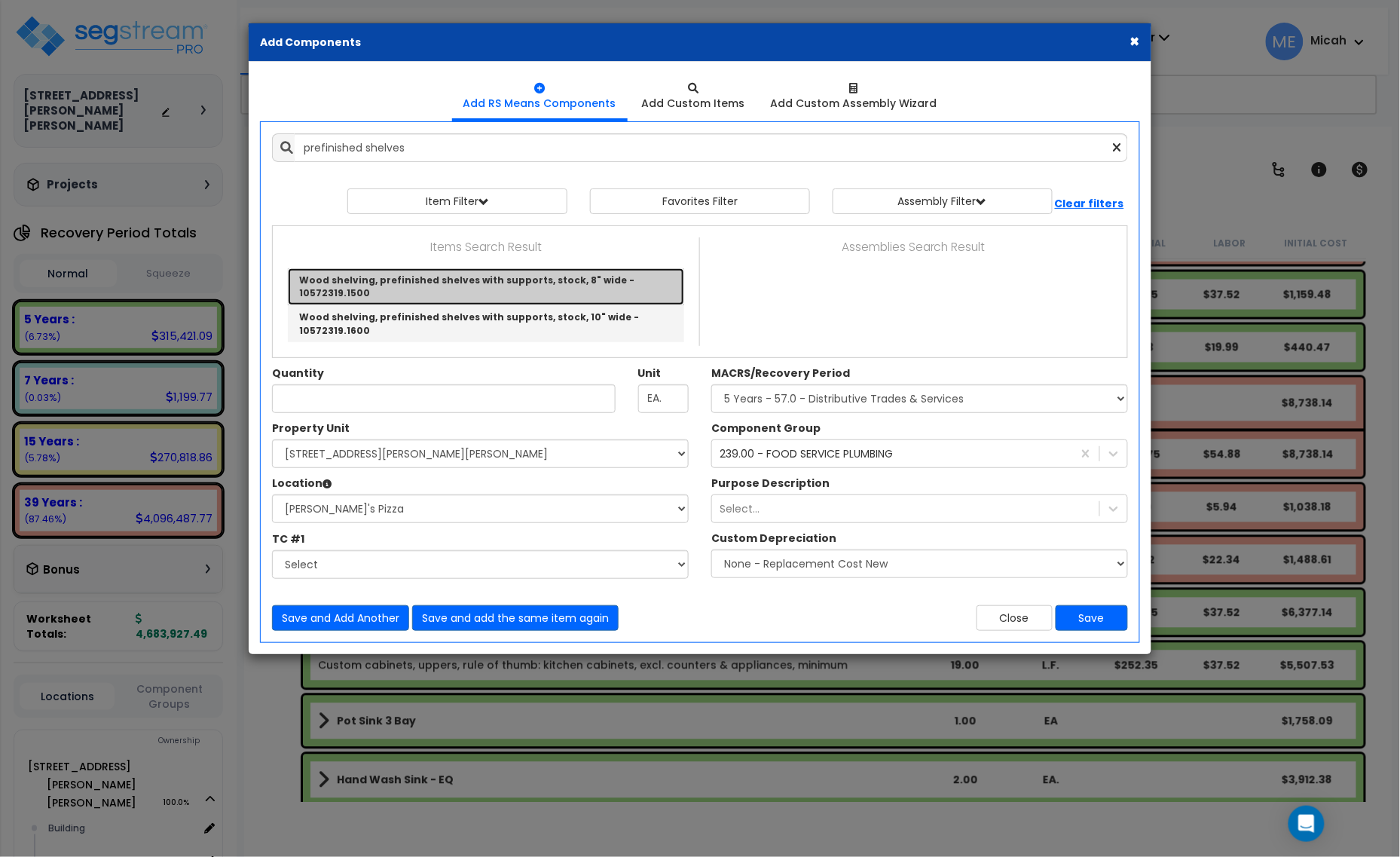
click at [404, 274] on link "Wood shelving, prefinished shelves with supports, stock, 8" wide - 10572319.1500" at bounding box center [486, 286] width 396 height 37
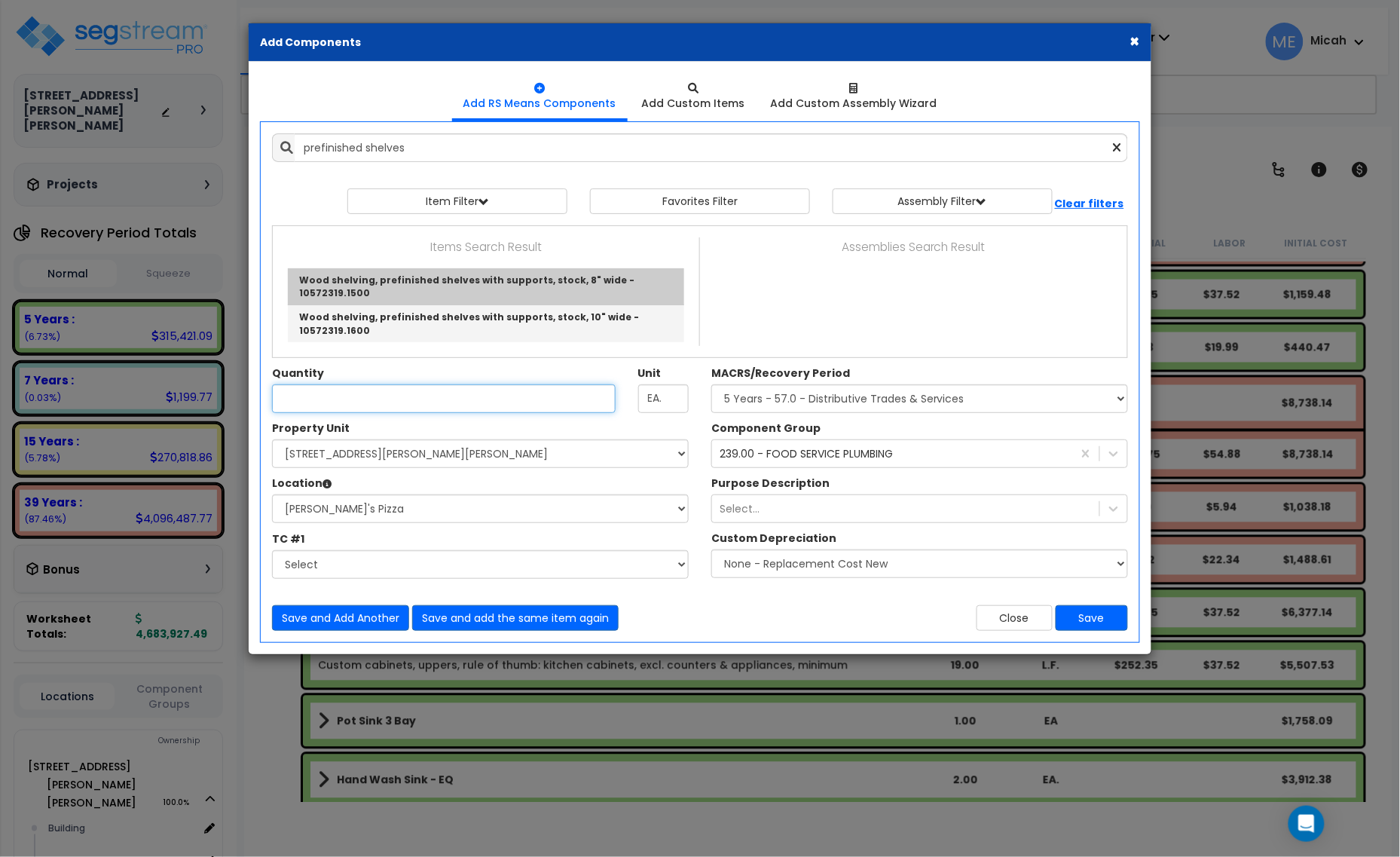
type input "Wood shelving, prefinished shelves with supports, stock, 8" wide - 10572319.1500"
checkbox input "false"
type input "L.F."
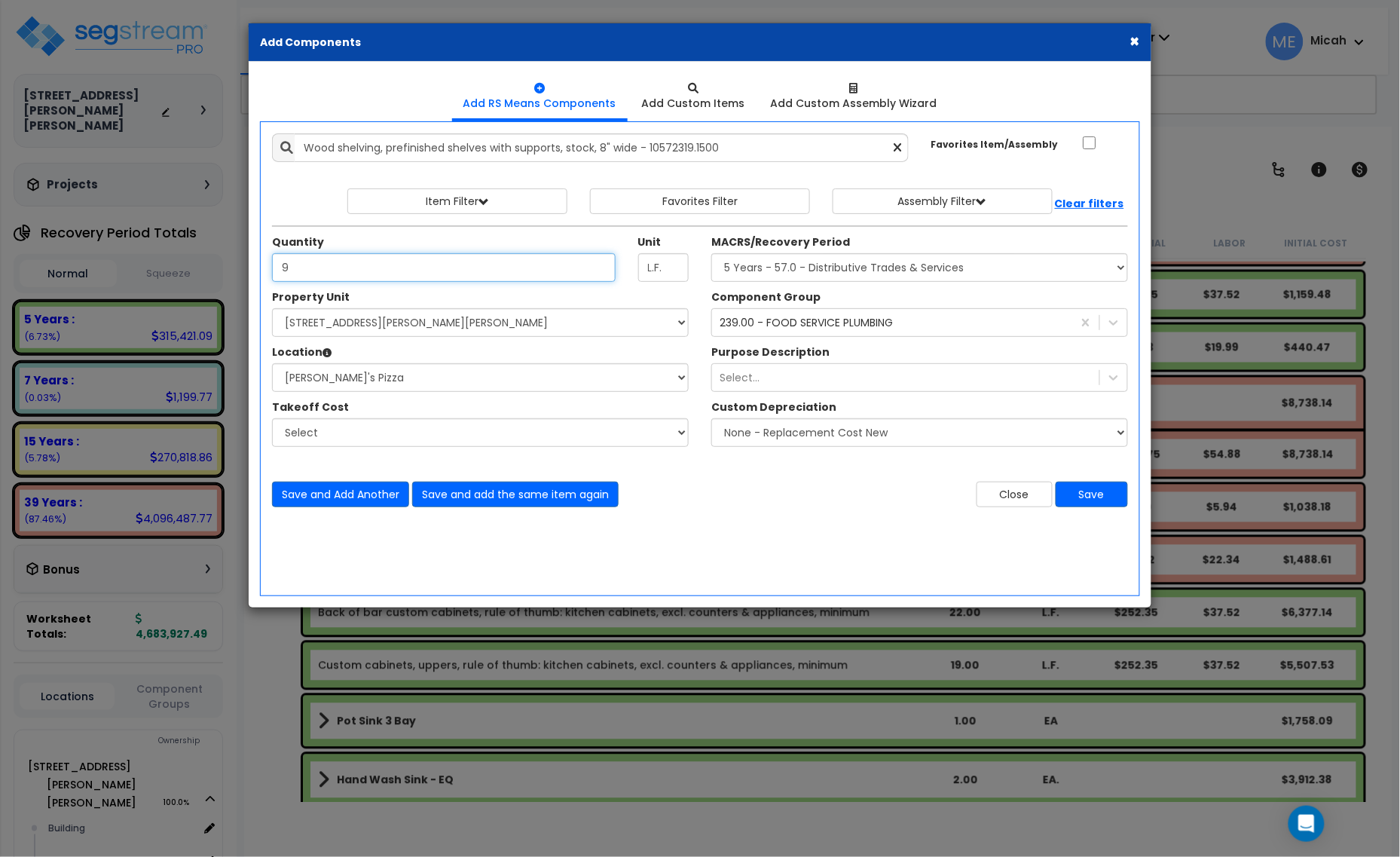
type input "9"
click at [792, 327] on div "239.00 - FOOD SERVICE PLUMBING" at bounding box center [806, 322] width 174 height 15
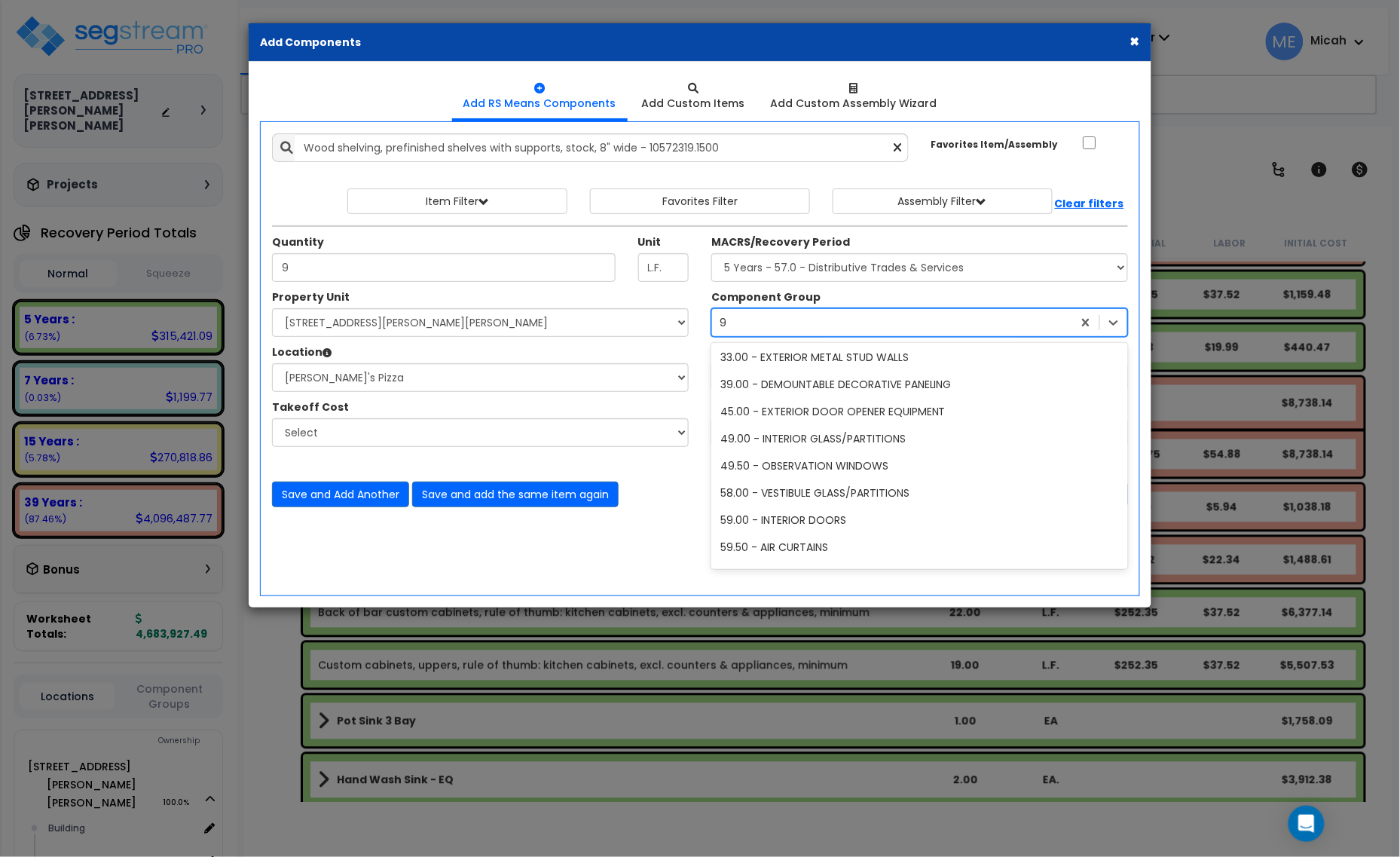
type input "90"
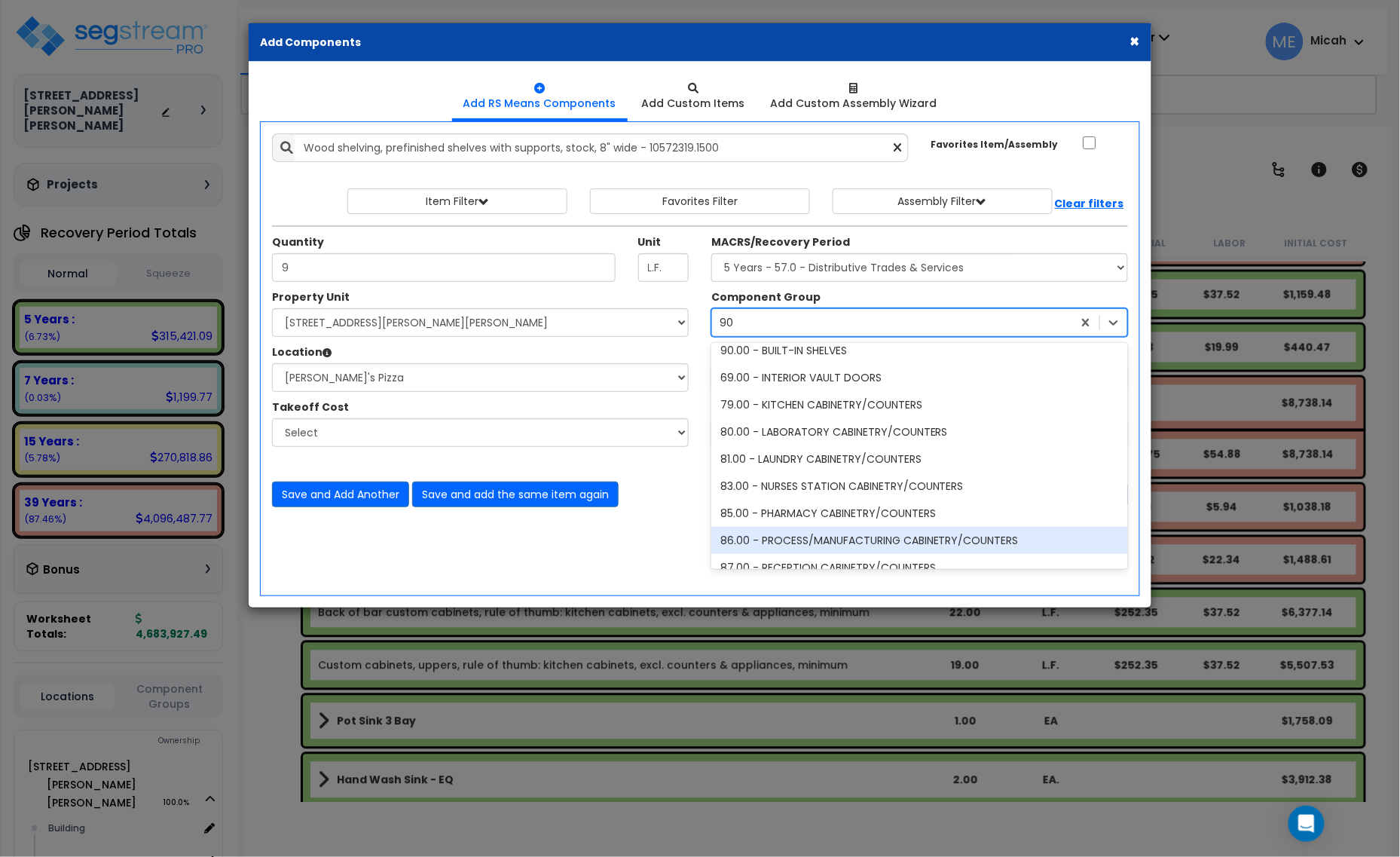
scroll to position [0, 0]
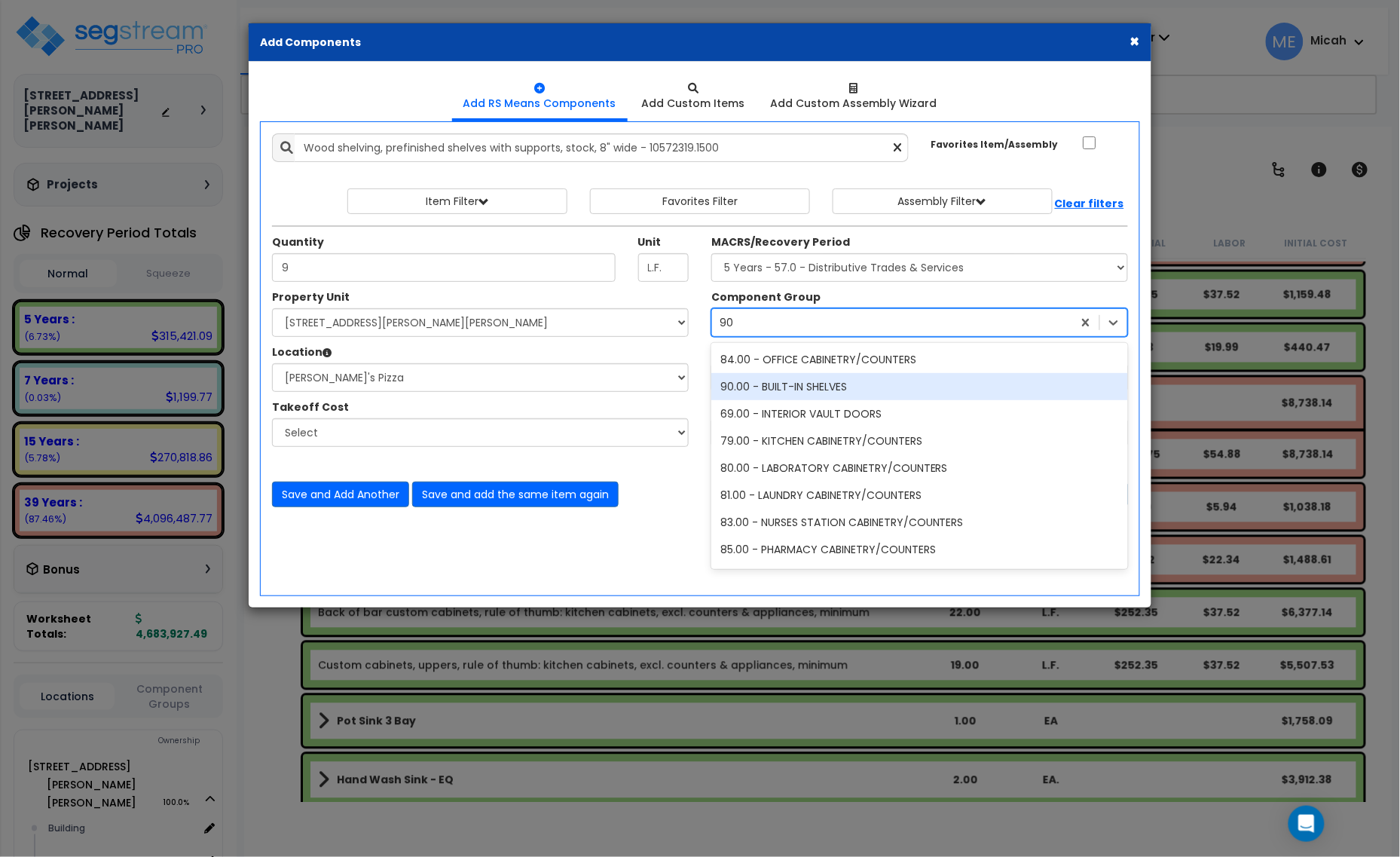
click at [759, 394] on div "90.00 - BUILT-IN SHELVES" at bounding box center [920, 386] width 417 height 27
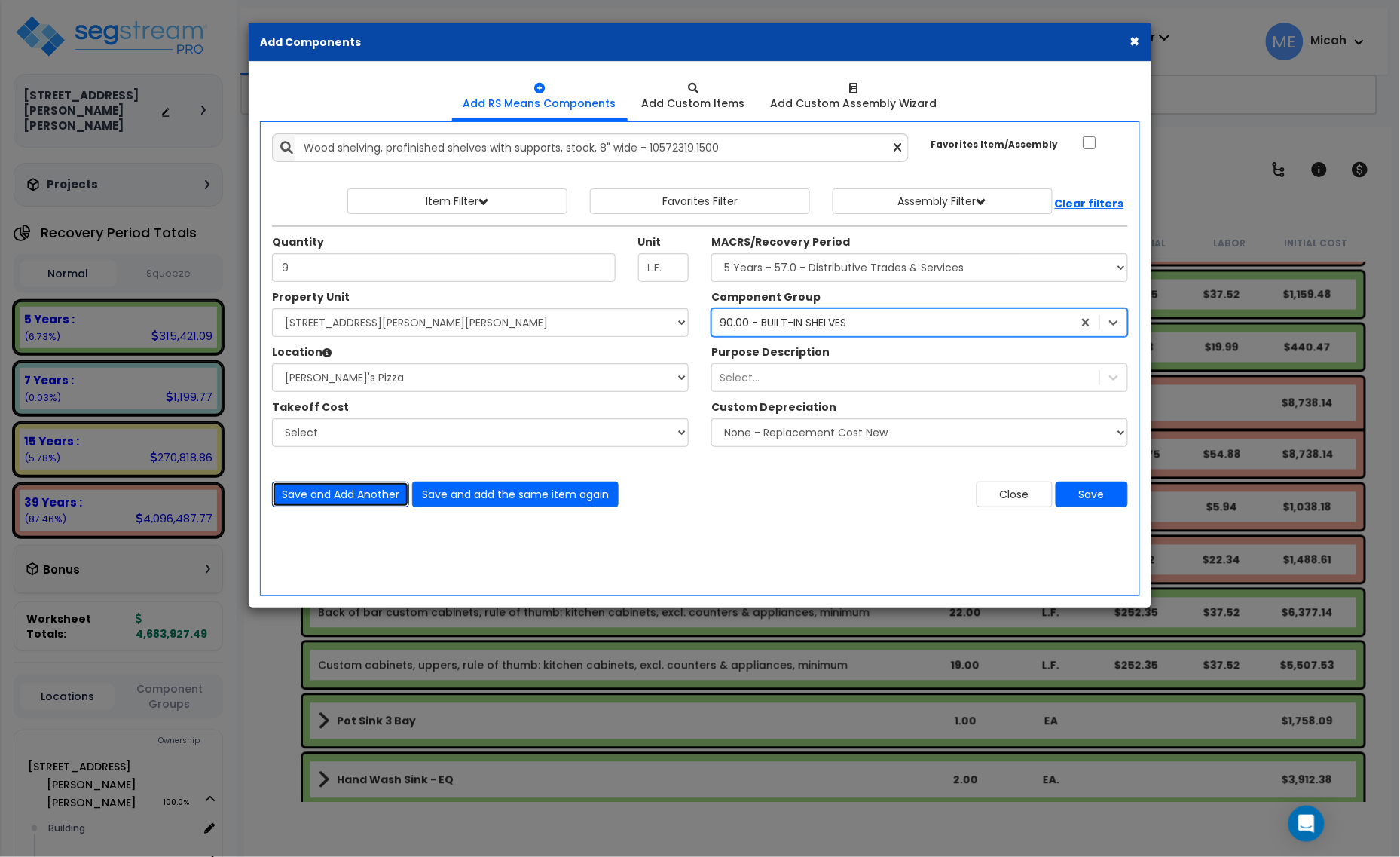
click at [375, 488] on button "Save and Add Another" at bounding box center [340, 494] width 137 height 26
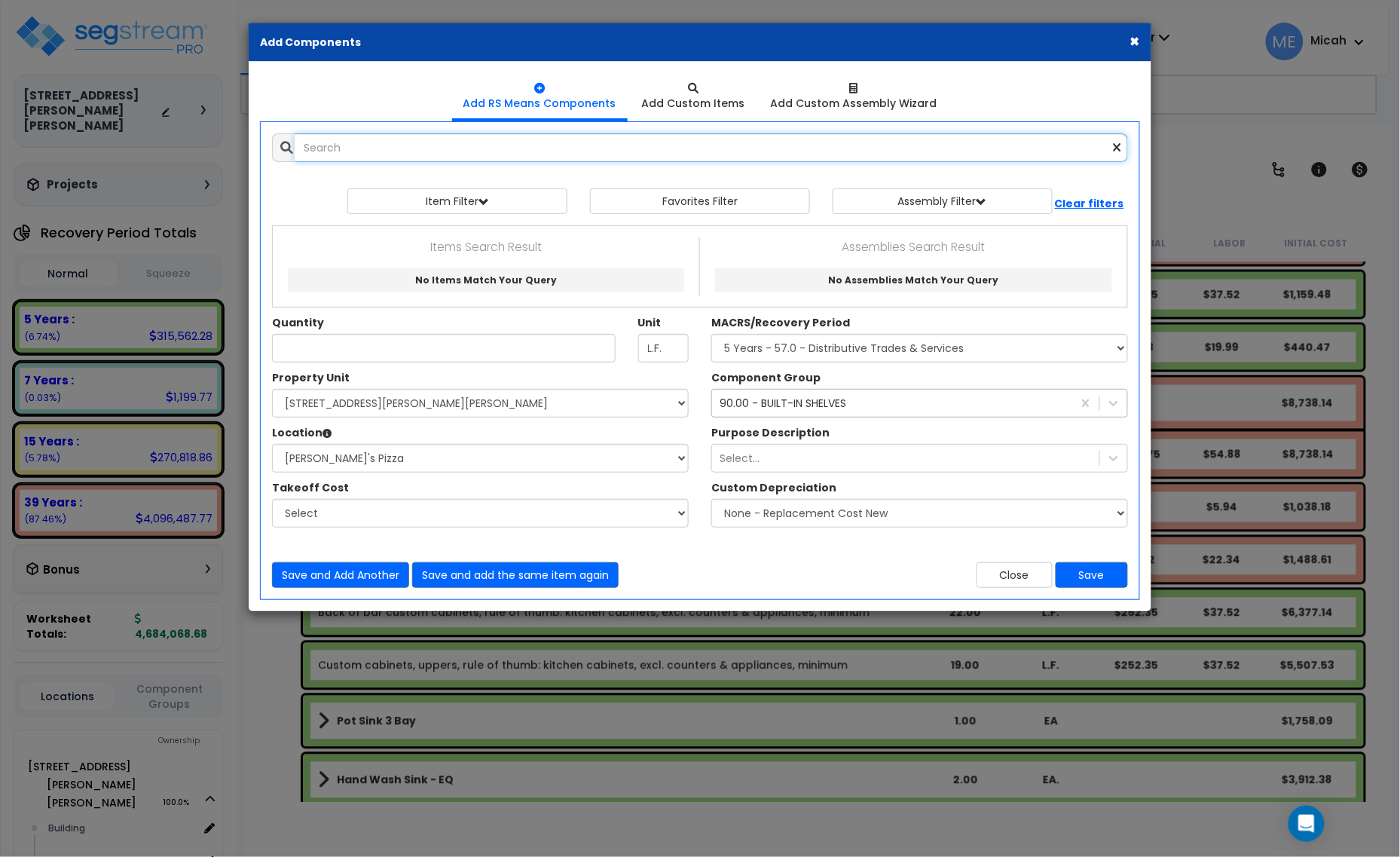
click at [424, 140] on input "text" at bounding box center [711, 148] width 834 height 29
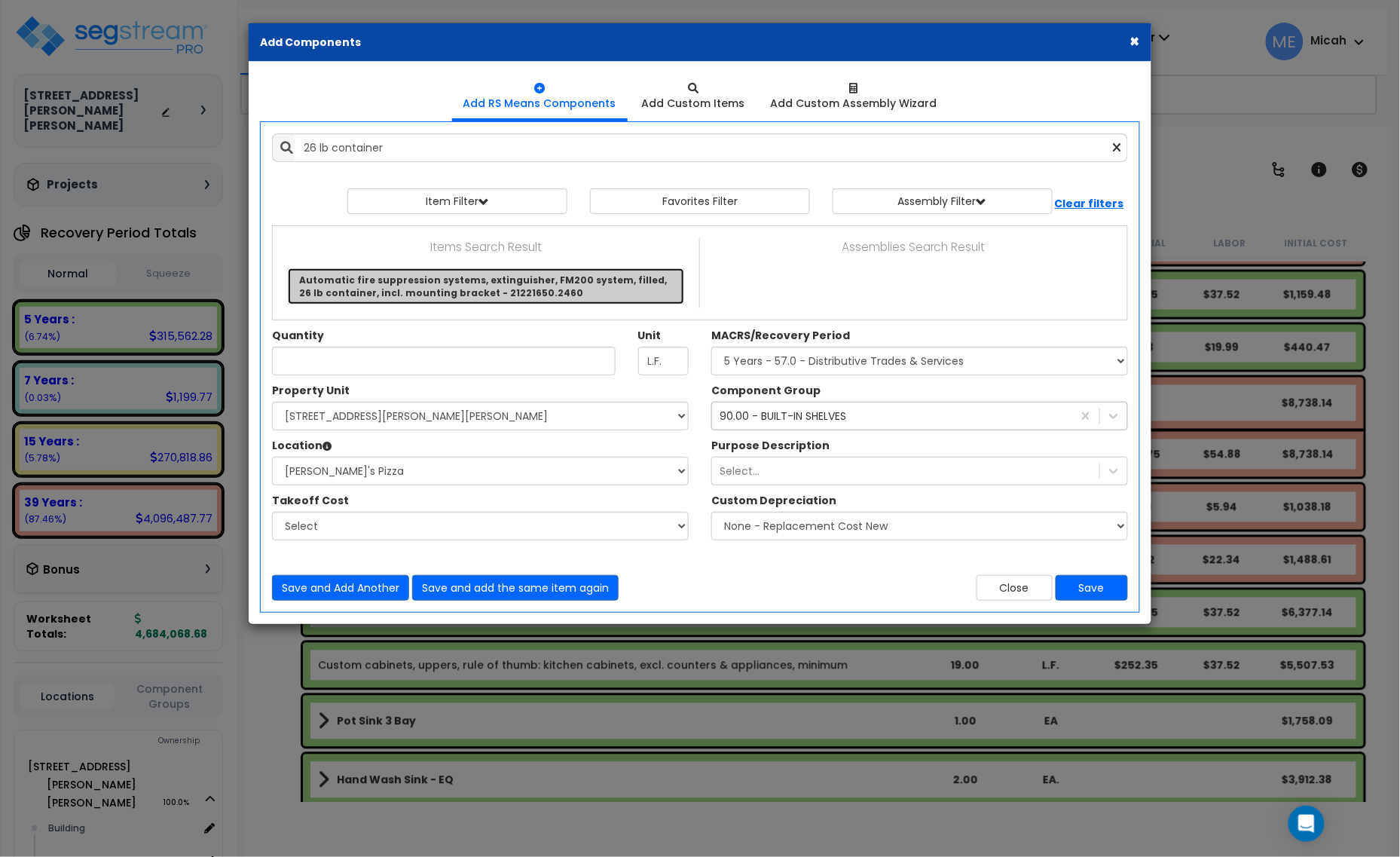
click at [490, 288] on link "Automatic fire suppression systems, extinguisher, FM200 system, filled, 26 lb c…" at bounding box center [486, 286] width 396 height 36
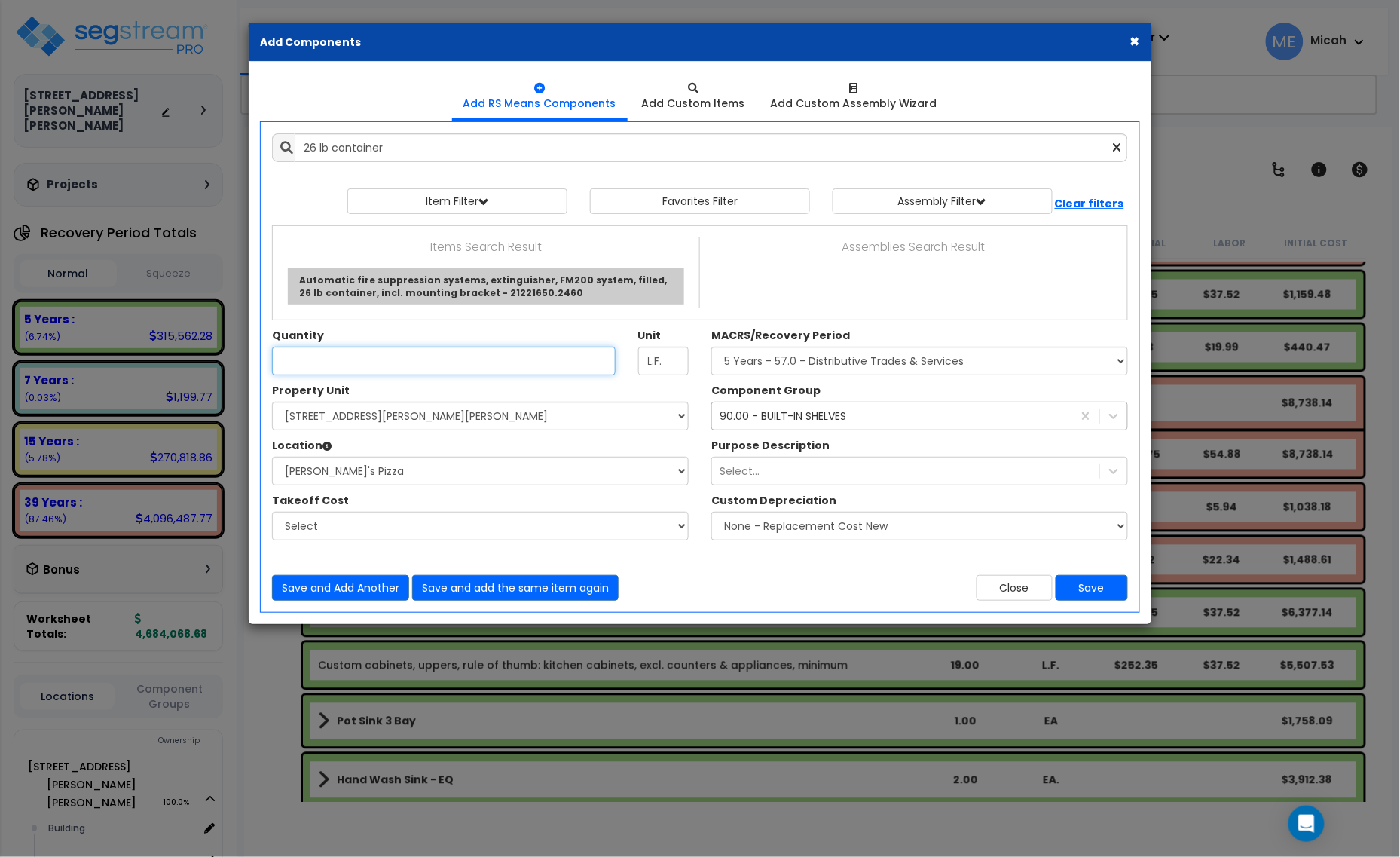
type input "Automatic fire suppression systems, extinguisher, FM200 system, filled, 26 lb c…"
type input "Ea."
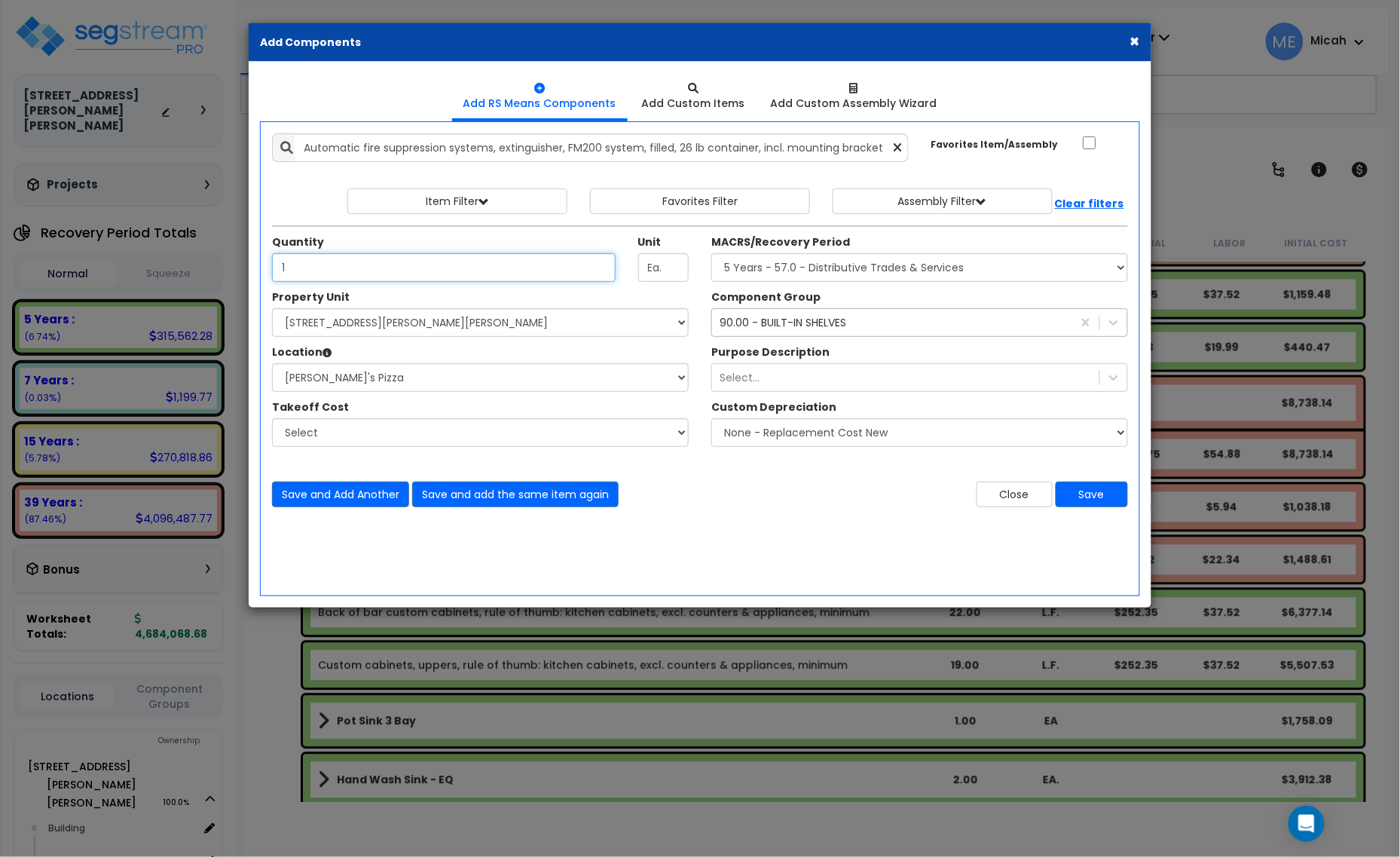
type input "1"
click at [782, 325] on div "90.00 - BUILT-IN SHELVES" at bounding box center [783, 322] width 127 height 15
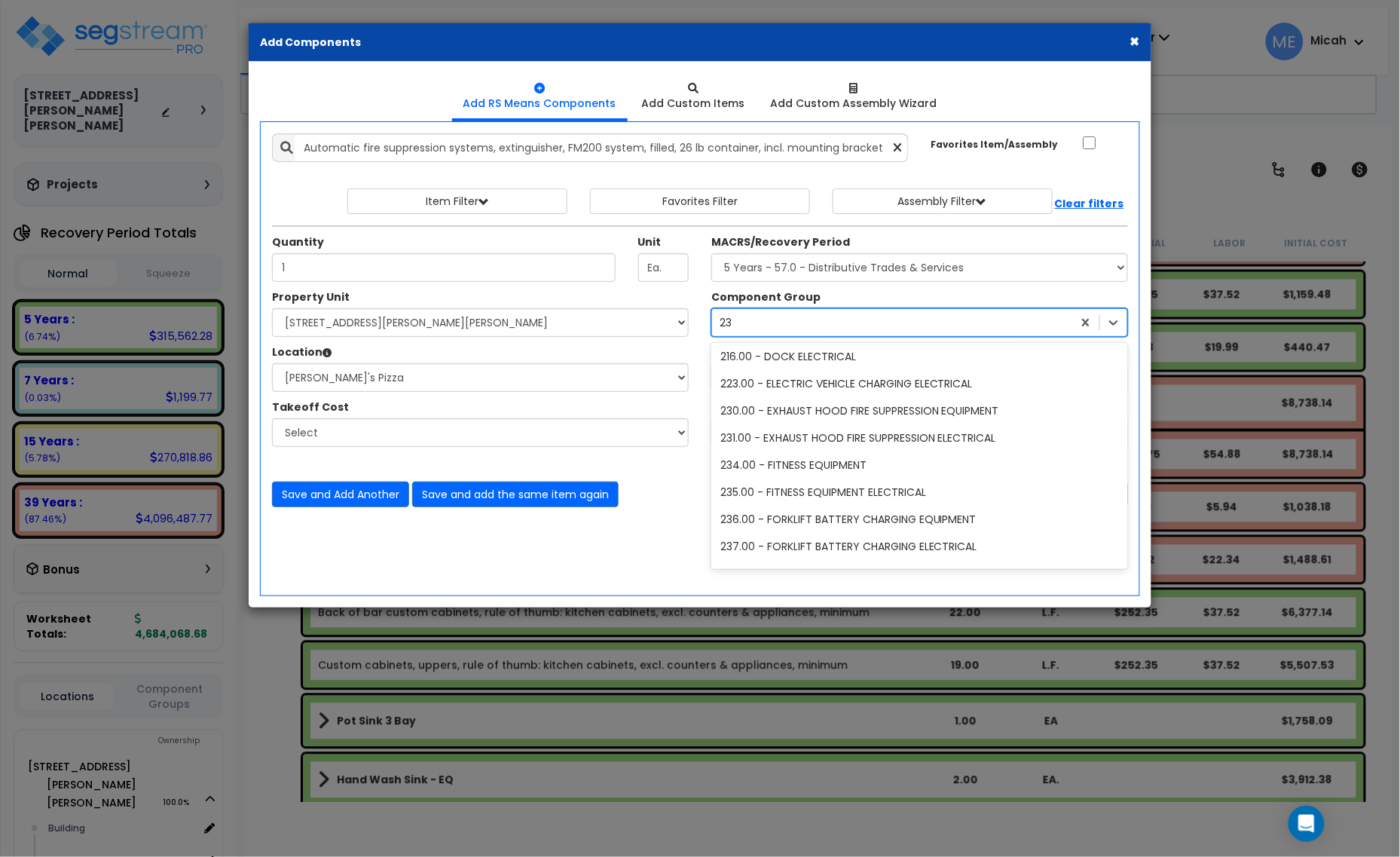
scroll to position [84, 0]
type input "230"
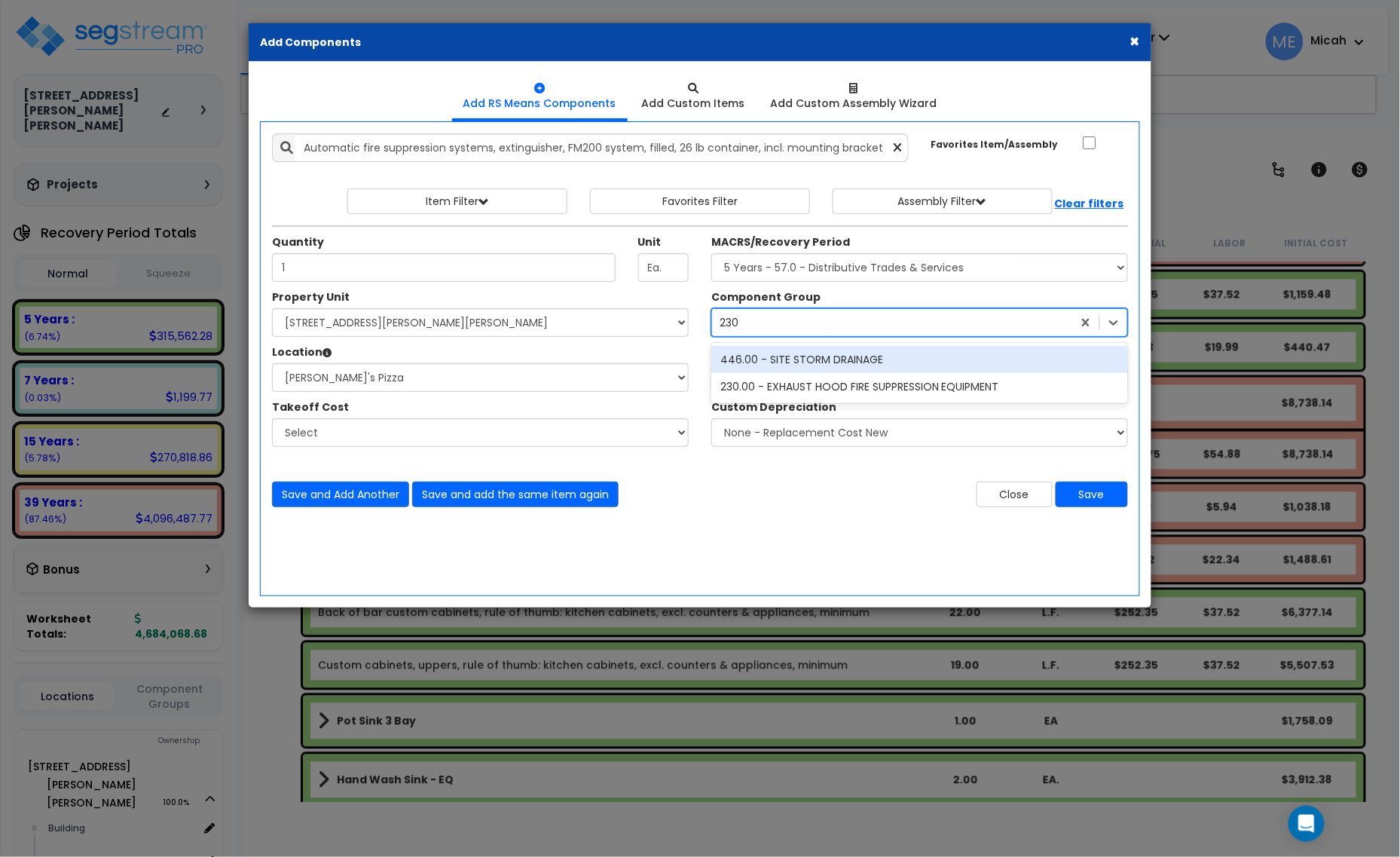
scroll to position [0, 0]
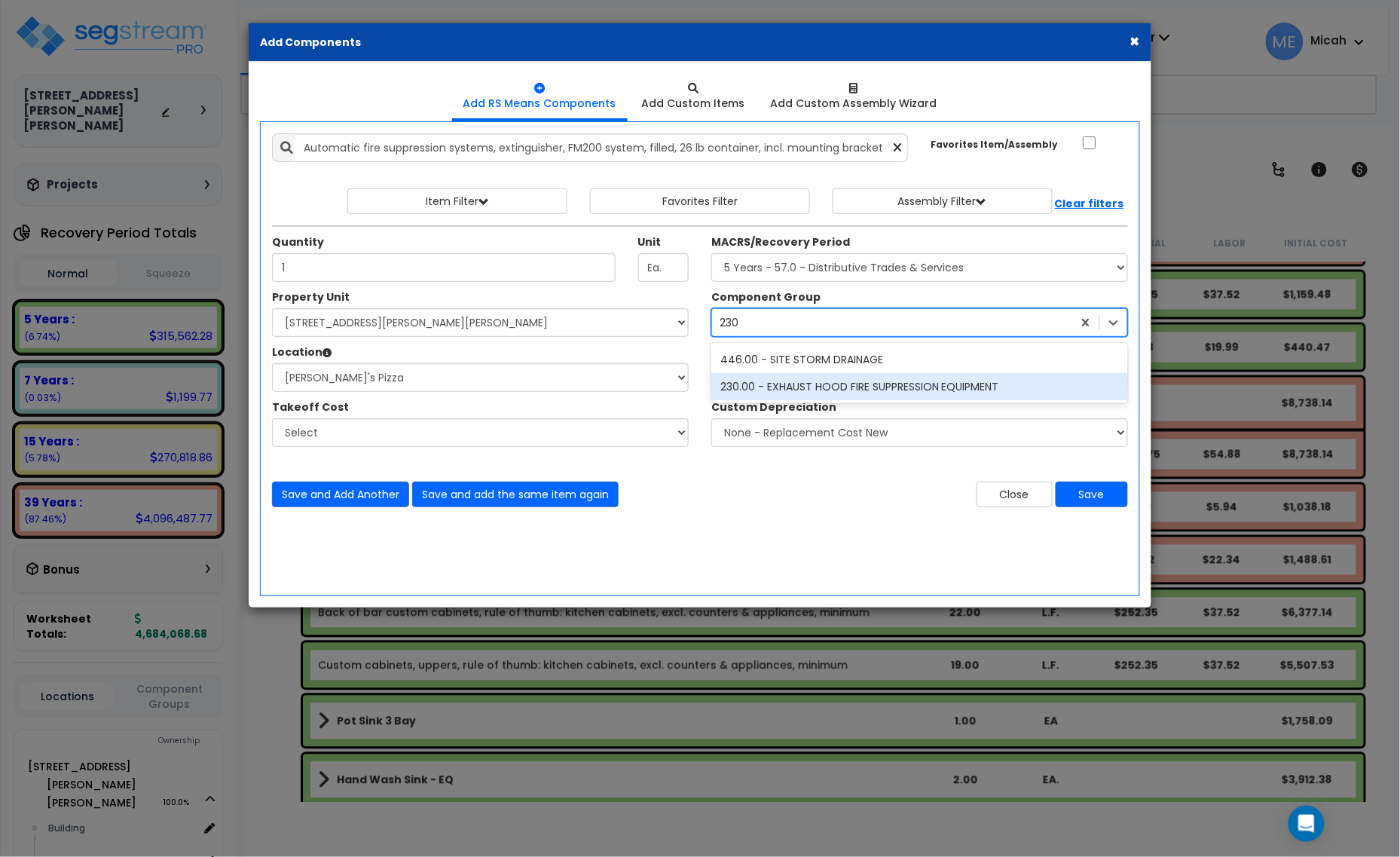
click at [796, 380] on div "230.00 - EXHAUST HOOD FIRE SUPPRESSION EQUIPMENT" at bounding box center [920, 386] width 417 height 27
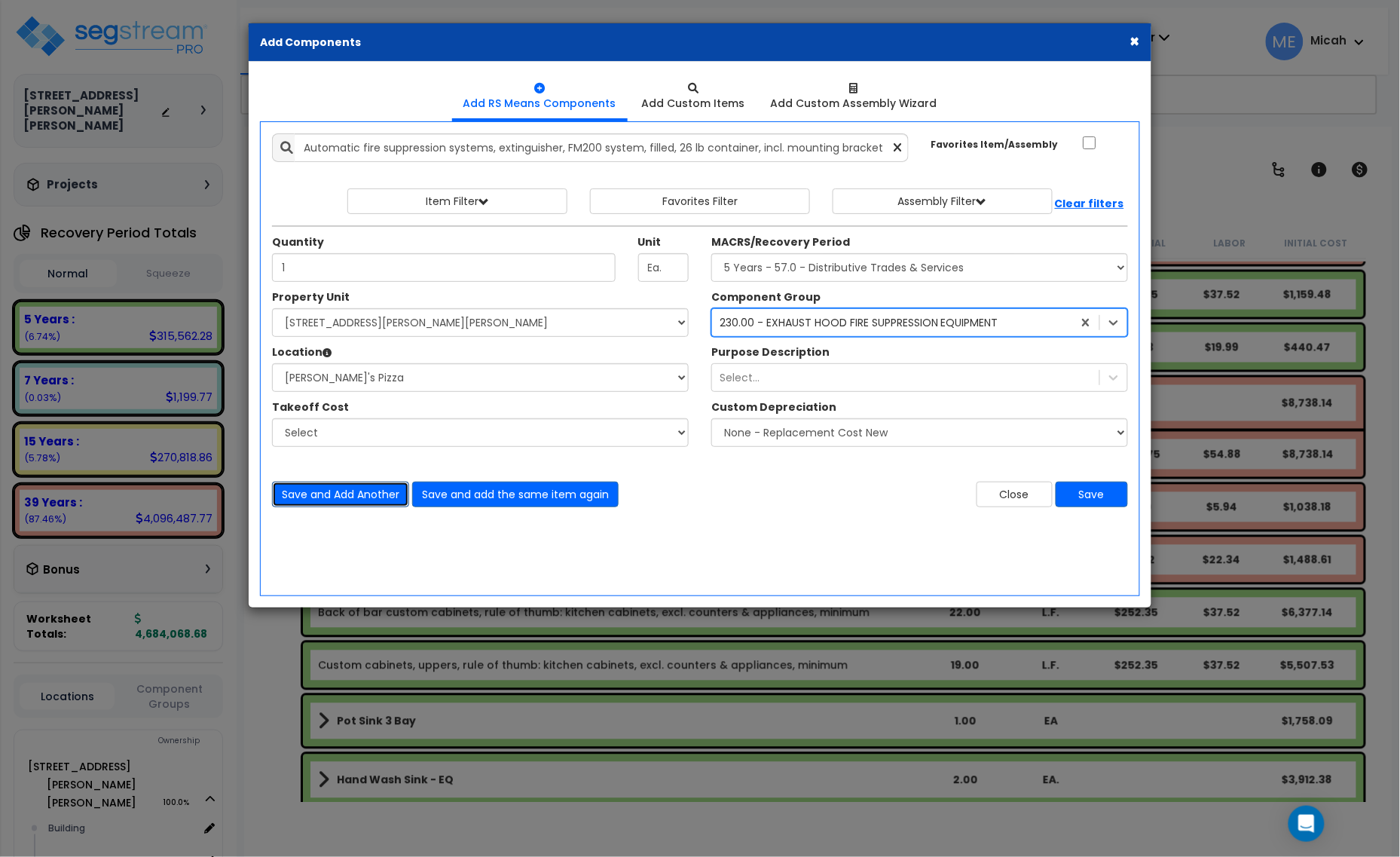
click at [347, 499] on button "Save and Add Another" at bounding box center [340, 494] width 137 height 26
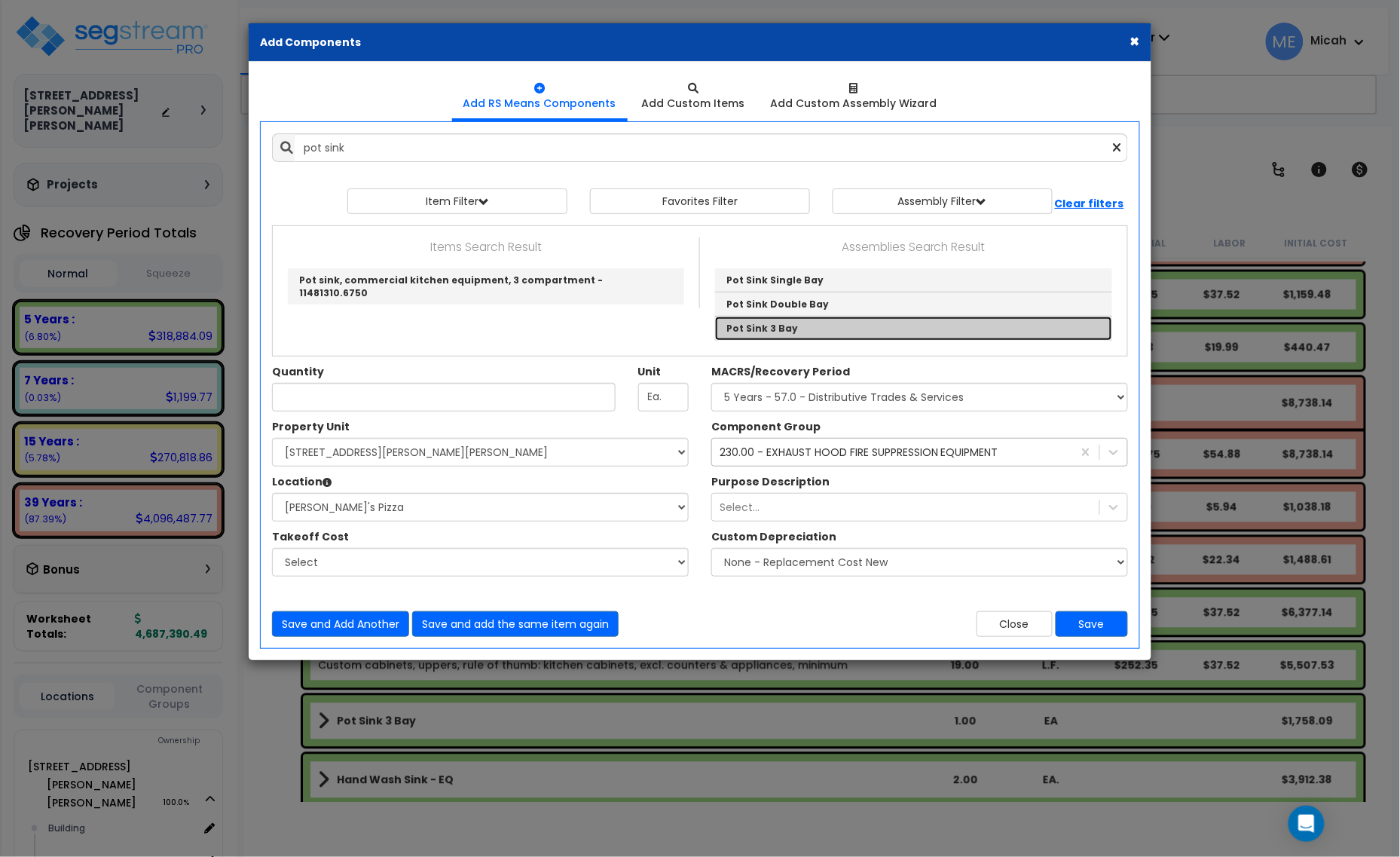
click at [811, 326] on link "Pot Sink 3 Bay" at bounding box center [913, 328] width 397 height 23
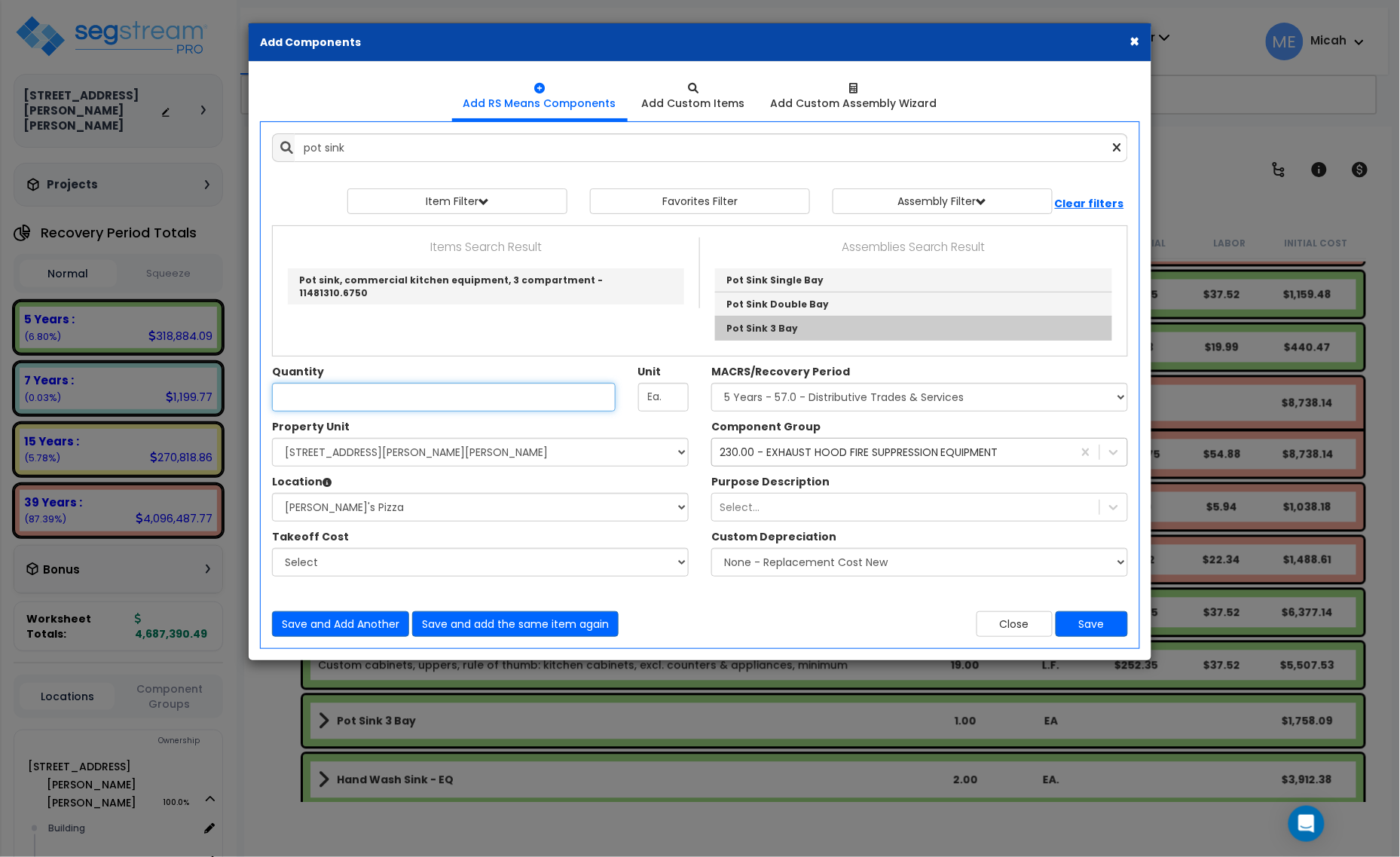
type input "Pot Sink 3 Bay"
checkbox input "true"
type input "EA"
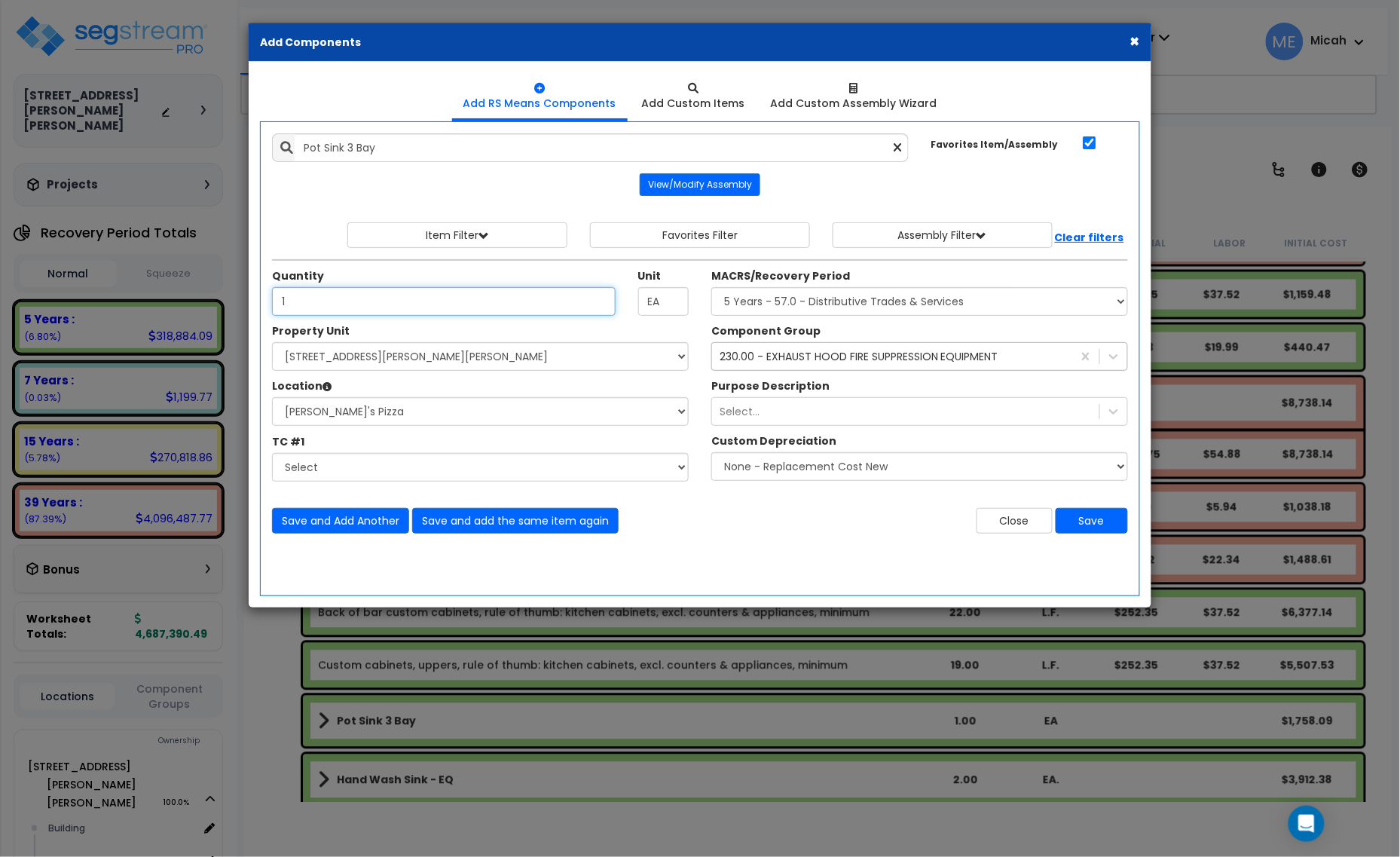
type input "1"
click at [793, 355] on div "230.00 - EXHAUST HOOD FIRE SUPPRESSION EQUIPMENT" at bounding box center [859, 356] width 279 height 15
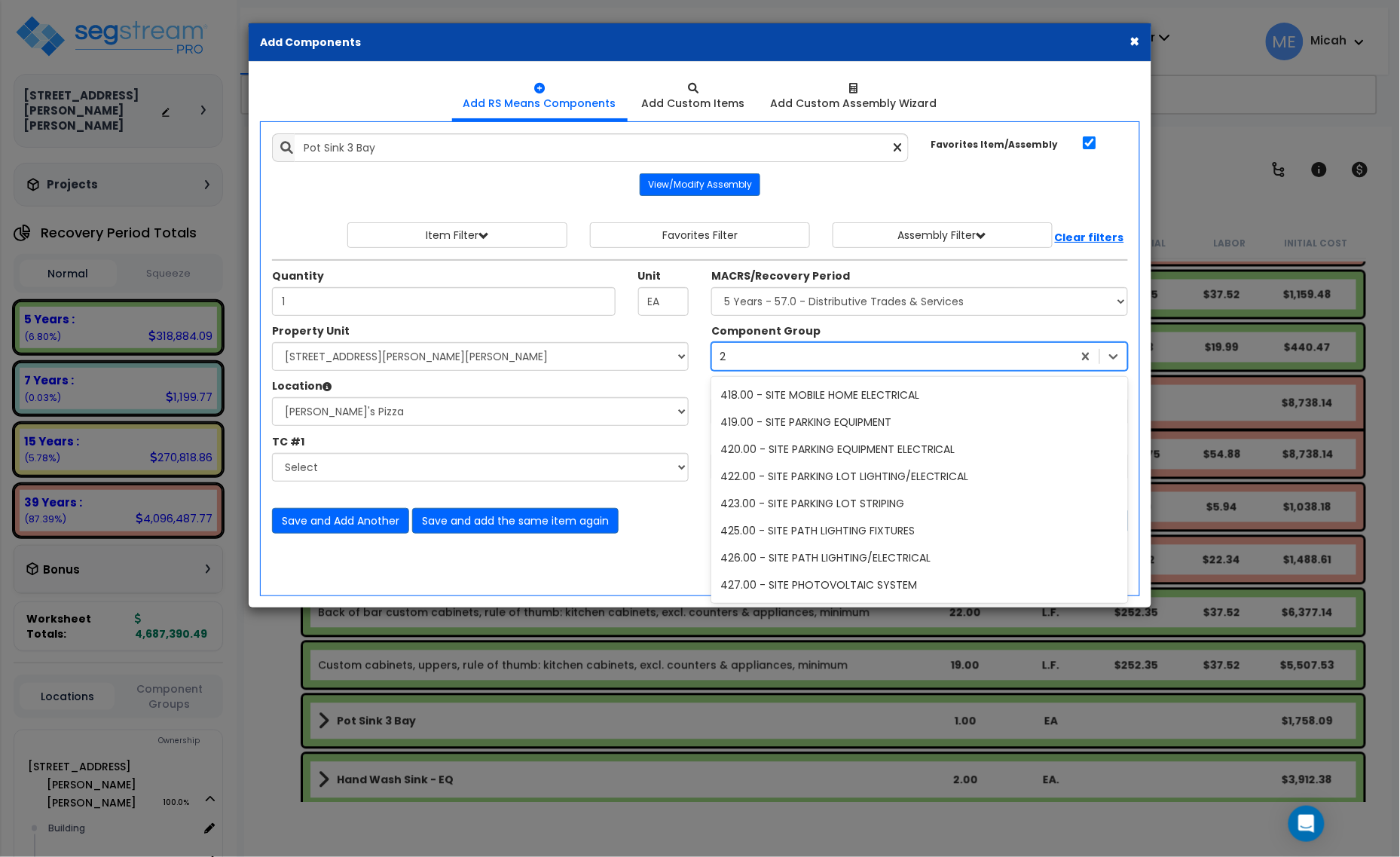
scroll to position [302, 0]
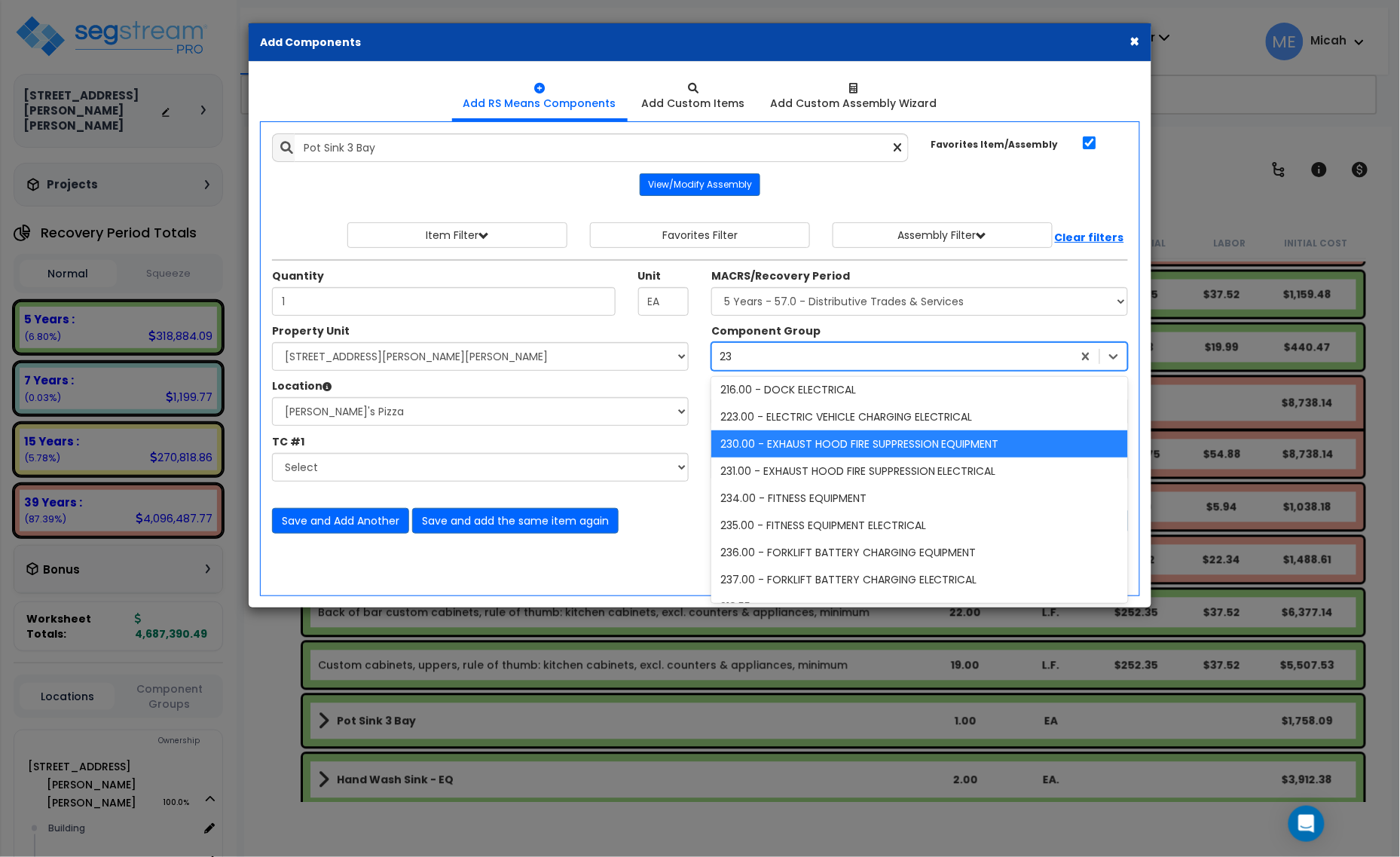
type input "238"
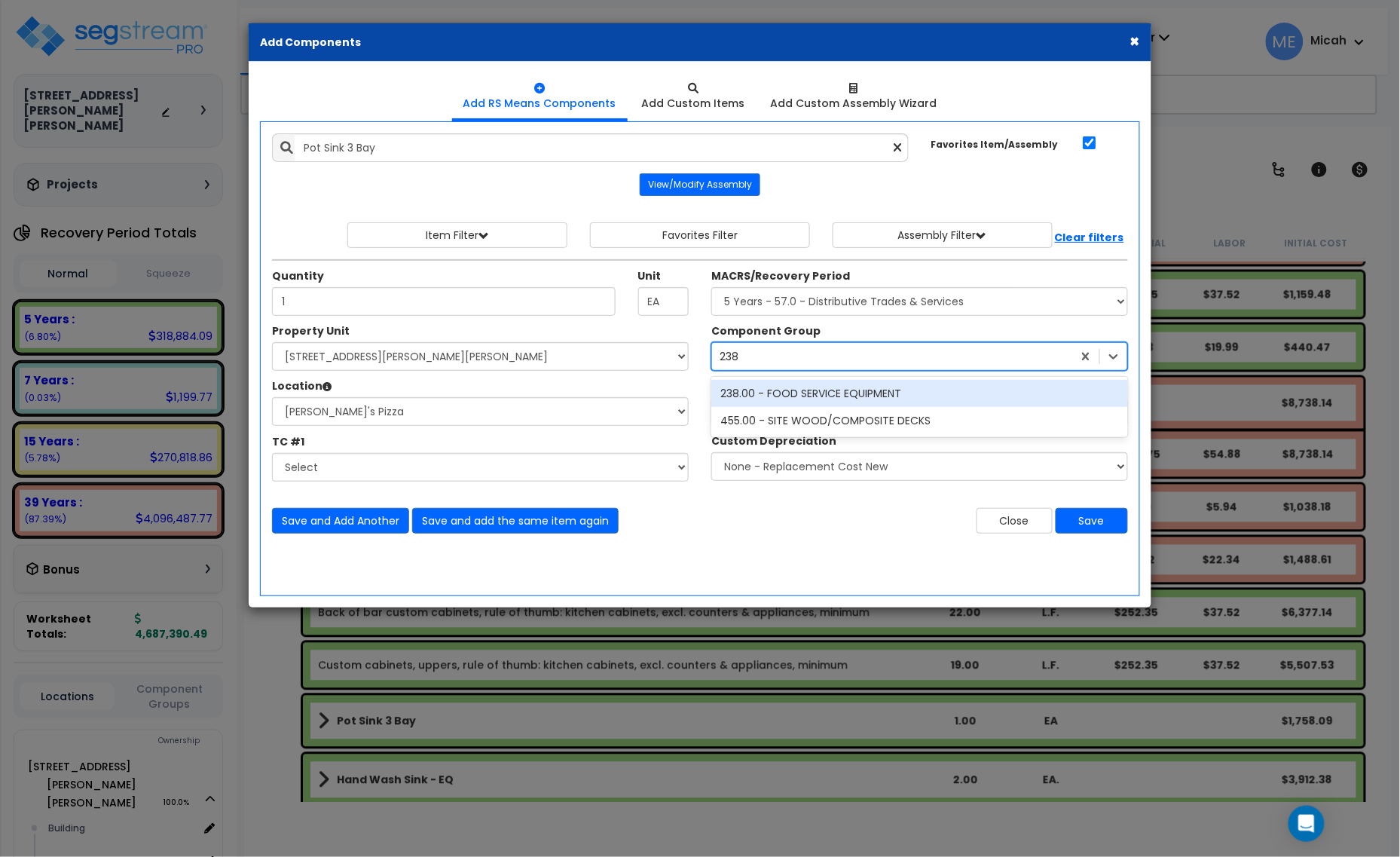
click at [805, 390] on div "238.00 - FOOD SERVICE EQUIPMENT" at bounding box center [920, 394] width 417 height 27
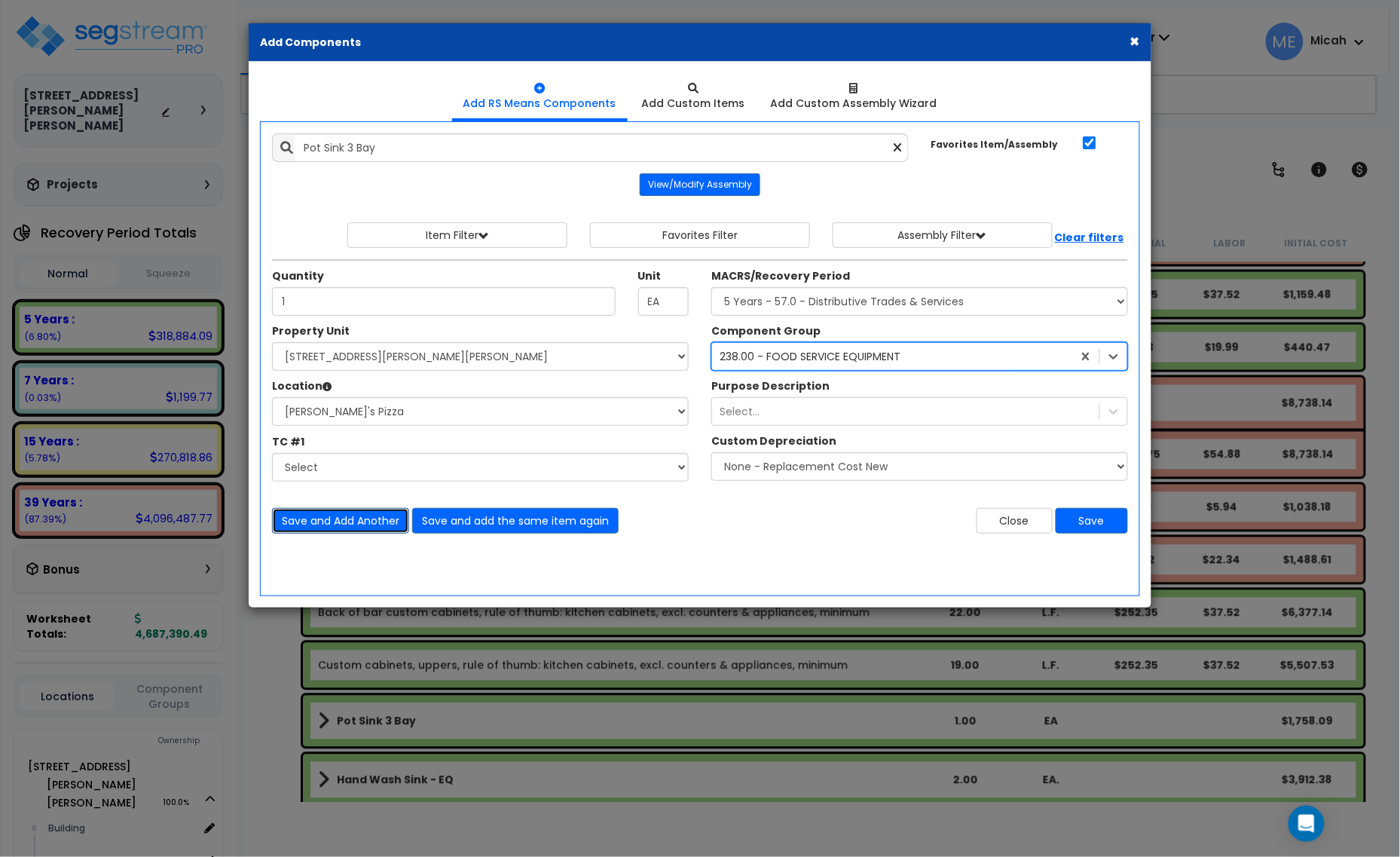
click at [349, 522] on button "Save and Add Another" at bounding box center [340, 521] width 137 height 26
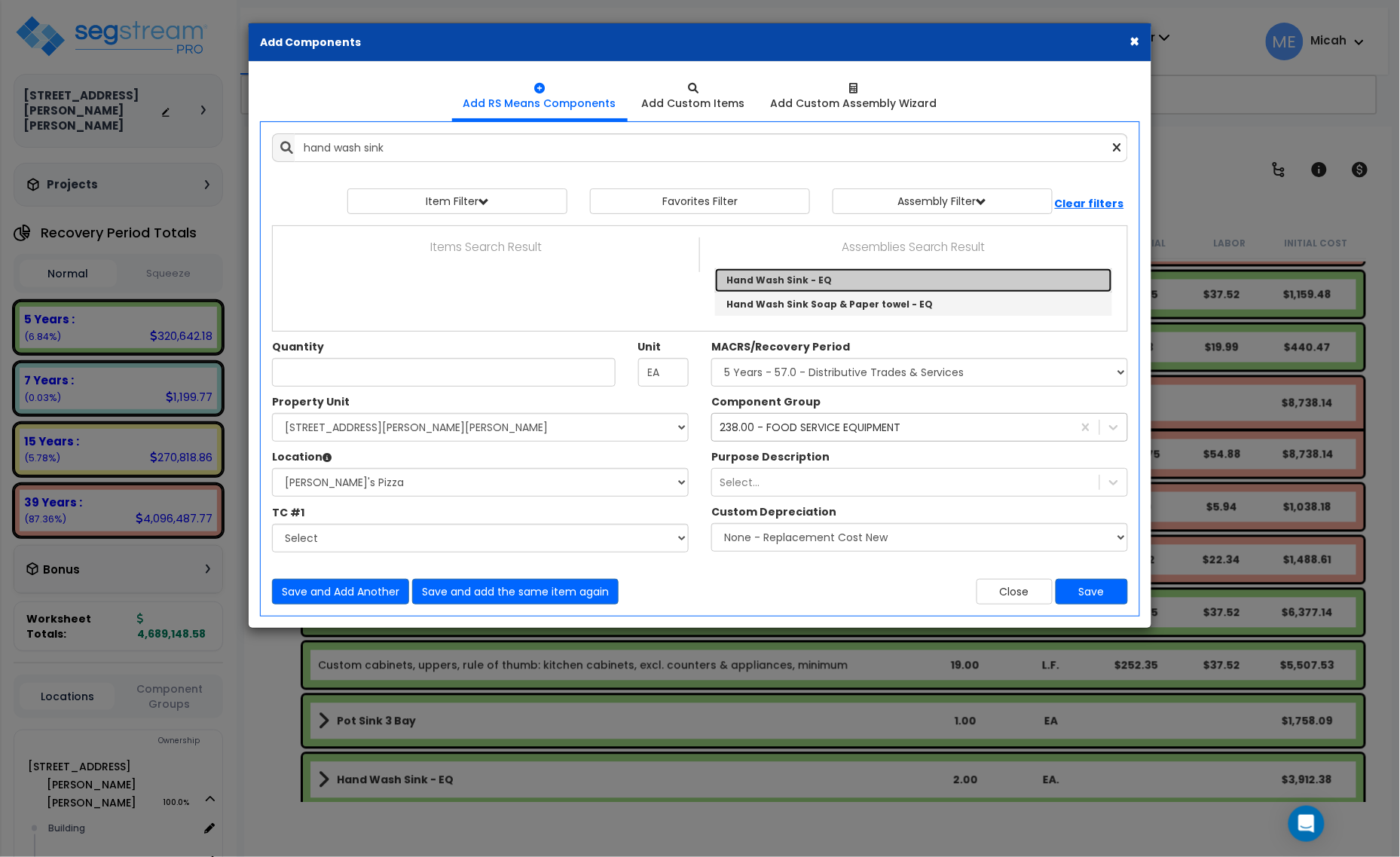
click at [808, 284] on link "Hand Wash Sink - EQ" at bounding box center [913, 280] width 397 height 24
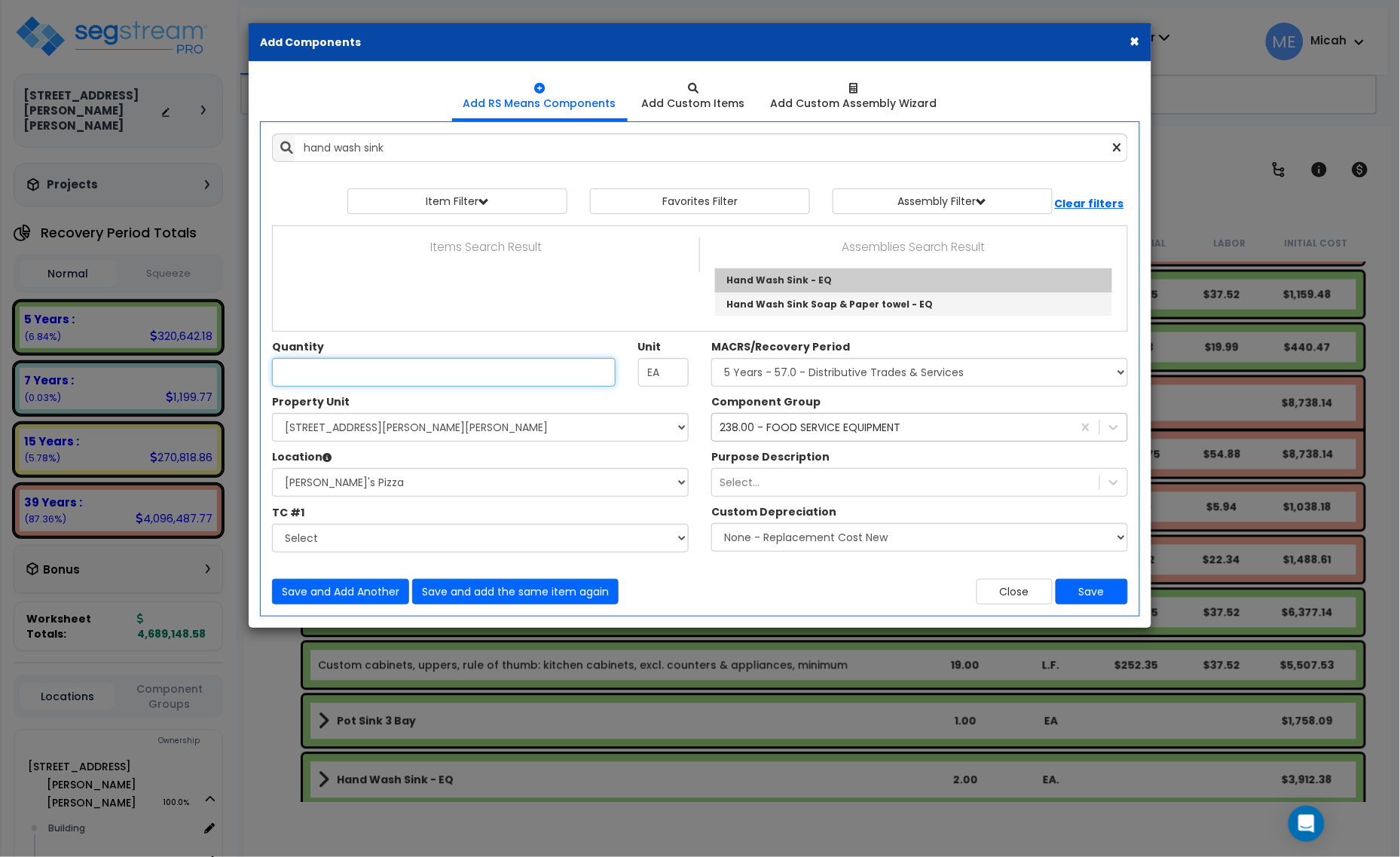
type input "Hand Wash Sink - EQ"
type input "EA."
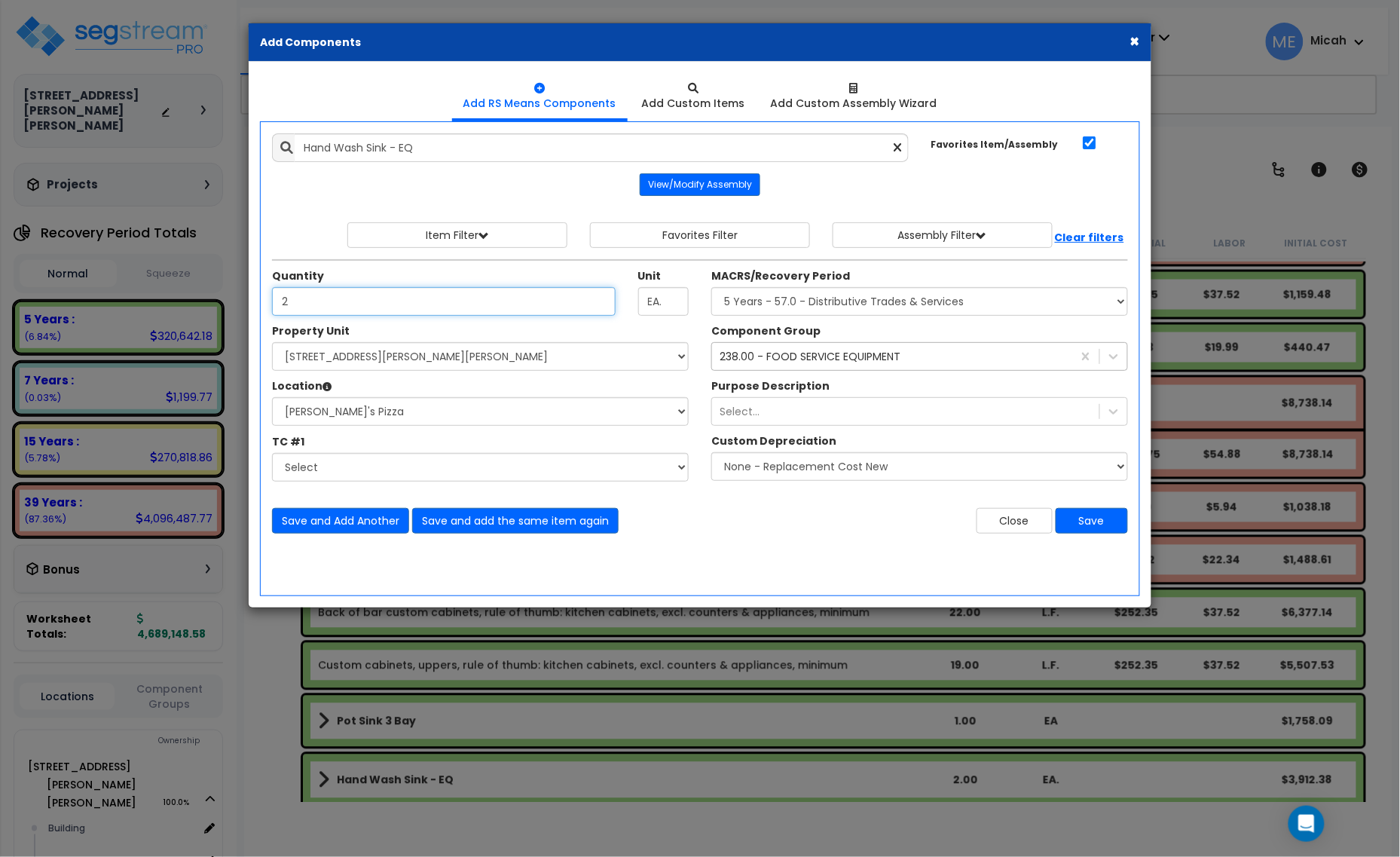
type input "2"
click at [825, 355] on div "238.00 - FOOD SERVICE EQUIPMENT" at bounding box center [810, 356] width 181 height 15
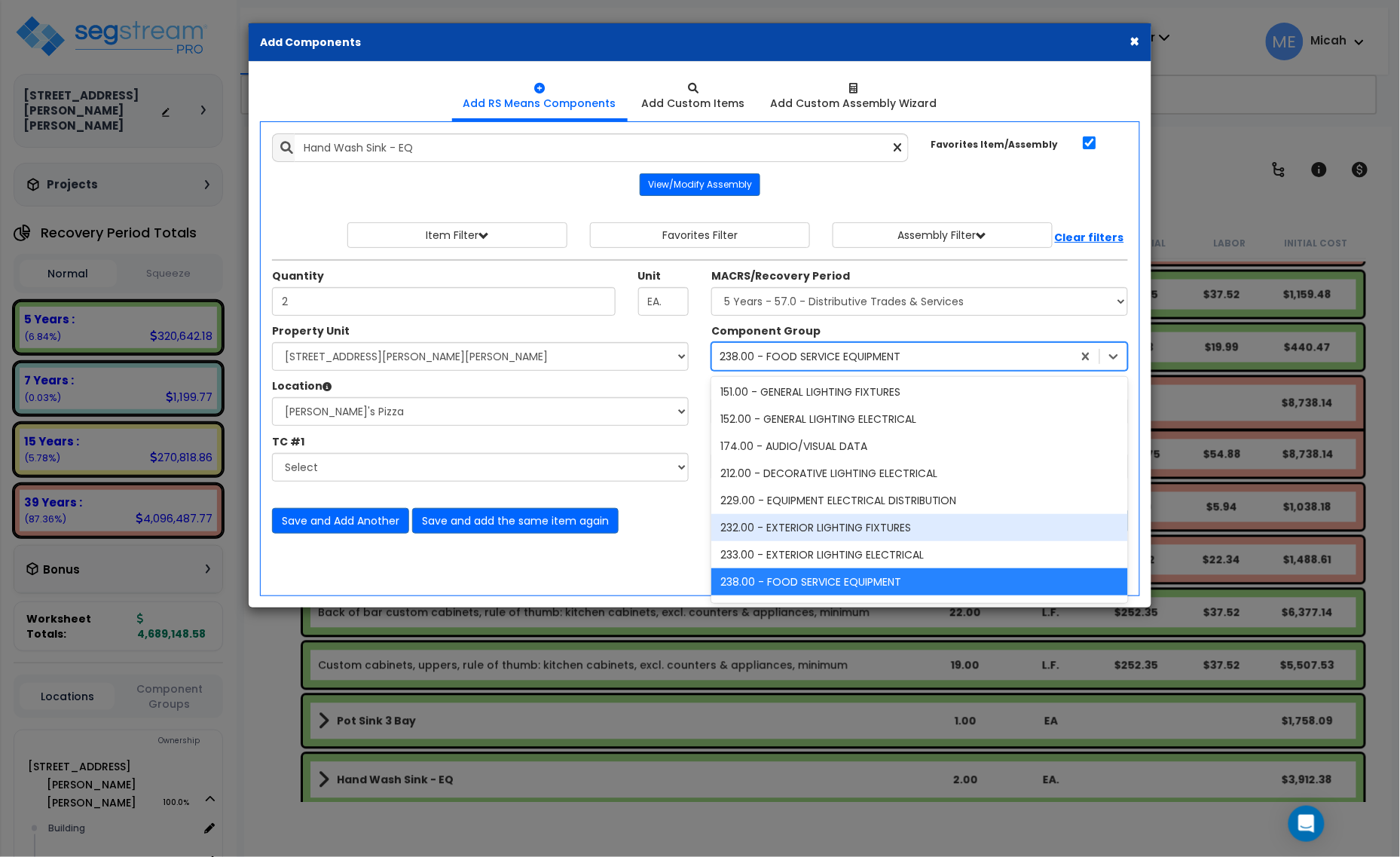
scroll to position [1344, 0]
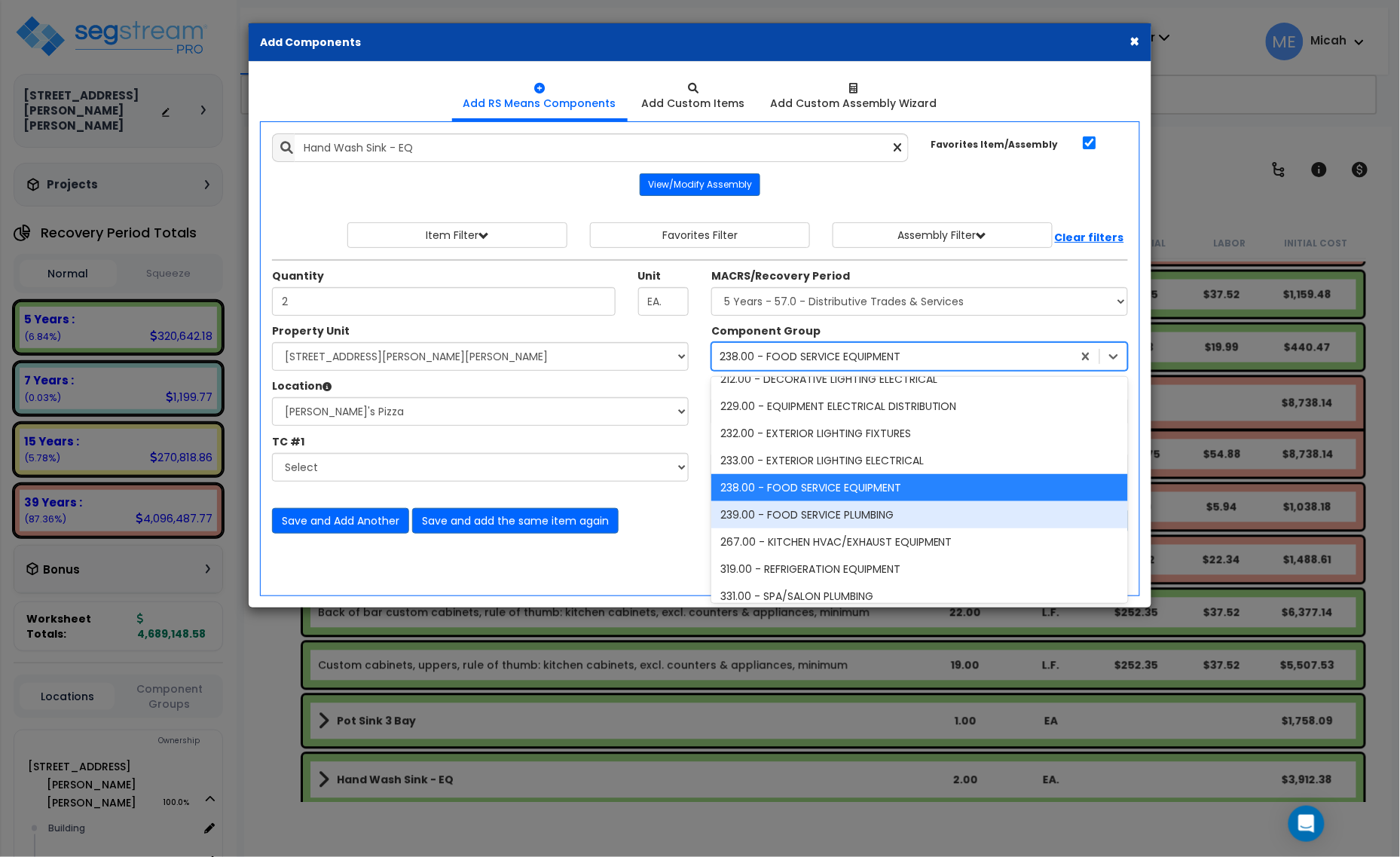
click at [815, 517] on div "239.00 - FOOD SERVICE PLUMBING" at bounding box center [920, 514] width 417 height 27
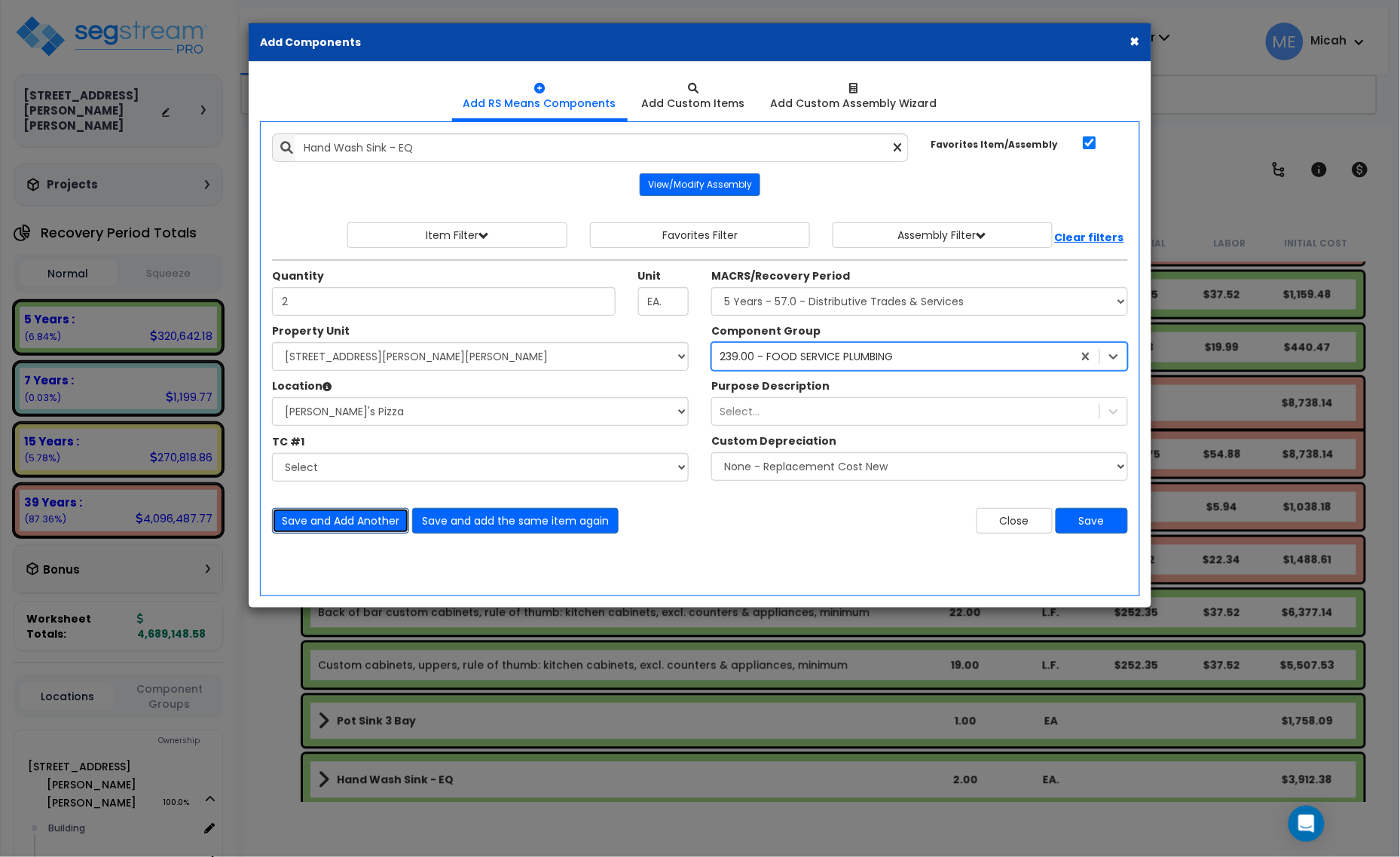
click at [369, 521] on button "Save and Add Another" at bounding box center [340, 521] width 137 height 26
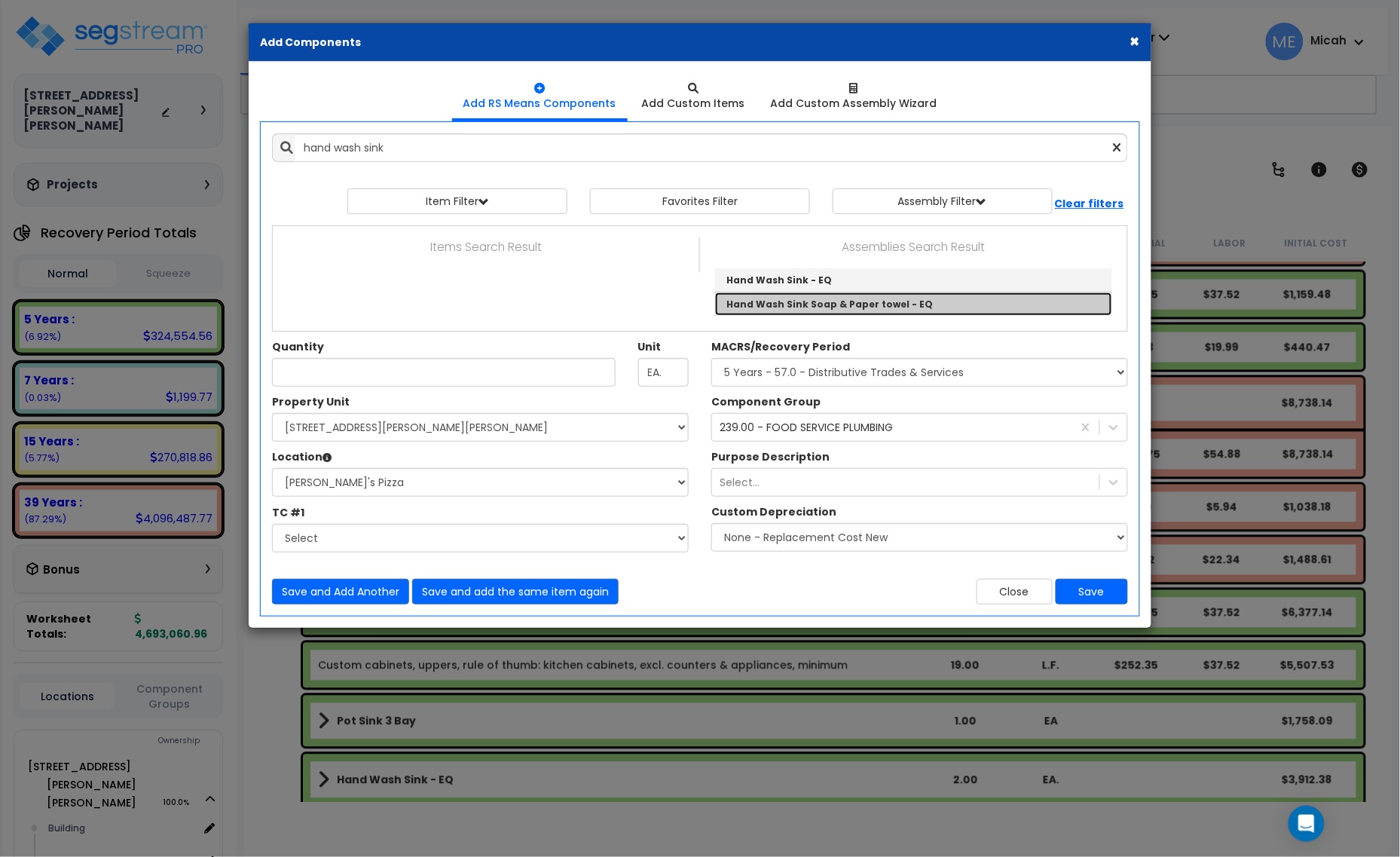
click at [887, 298] on link "Hand Wash Sink Soap & Paper towel - EQ" at bounding box center [913, 304] width 397 height 23
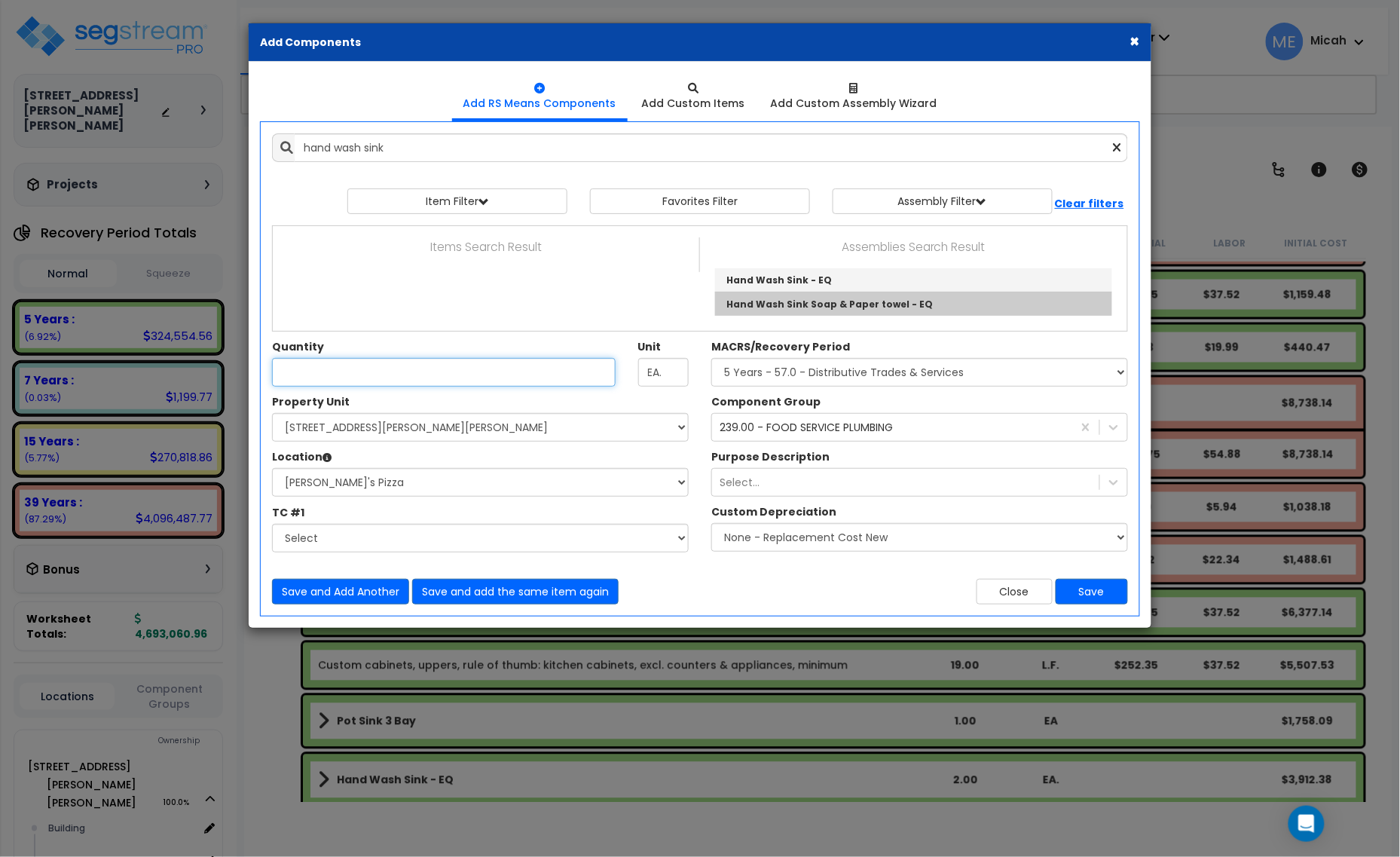
type input "Hand Wash Sink Soap & Paper towel - EQ"
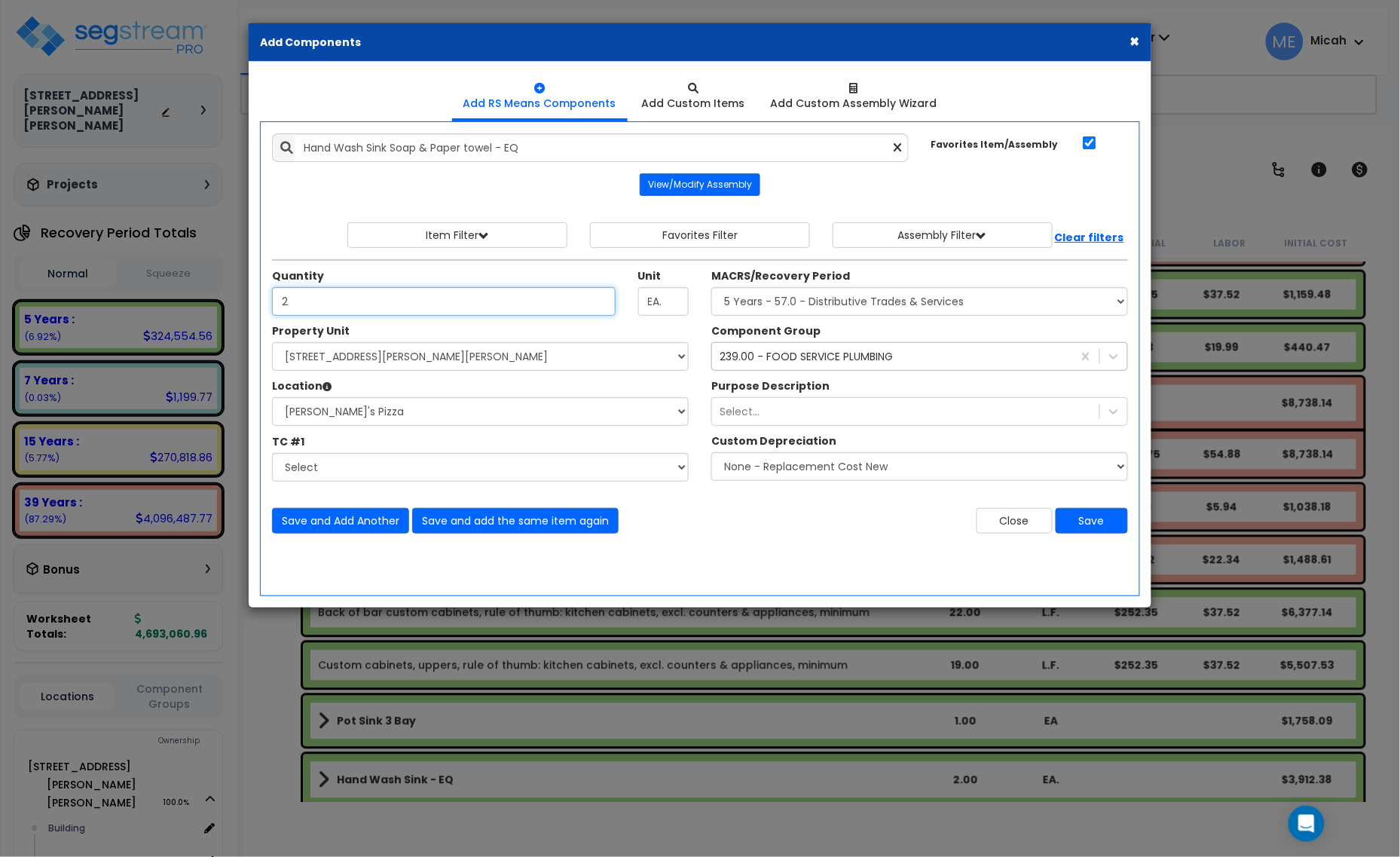
type input "2"
click at [842, 352] on div "239.00 - FOOD SERVICE PLUMBING" at bounding box center [806, 356] width 174 height 15
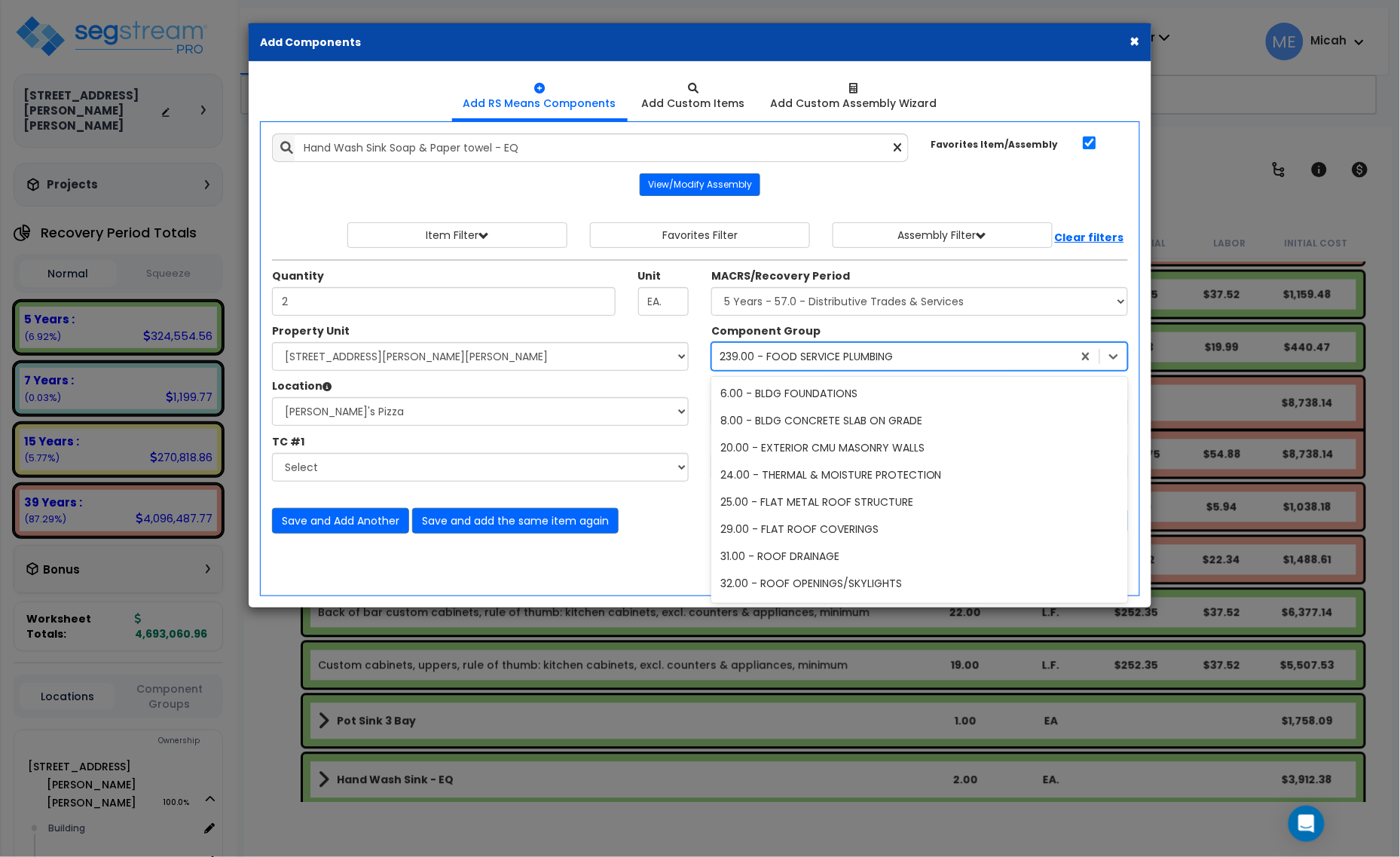
scroll to position [1277, 0]
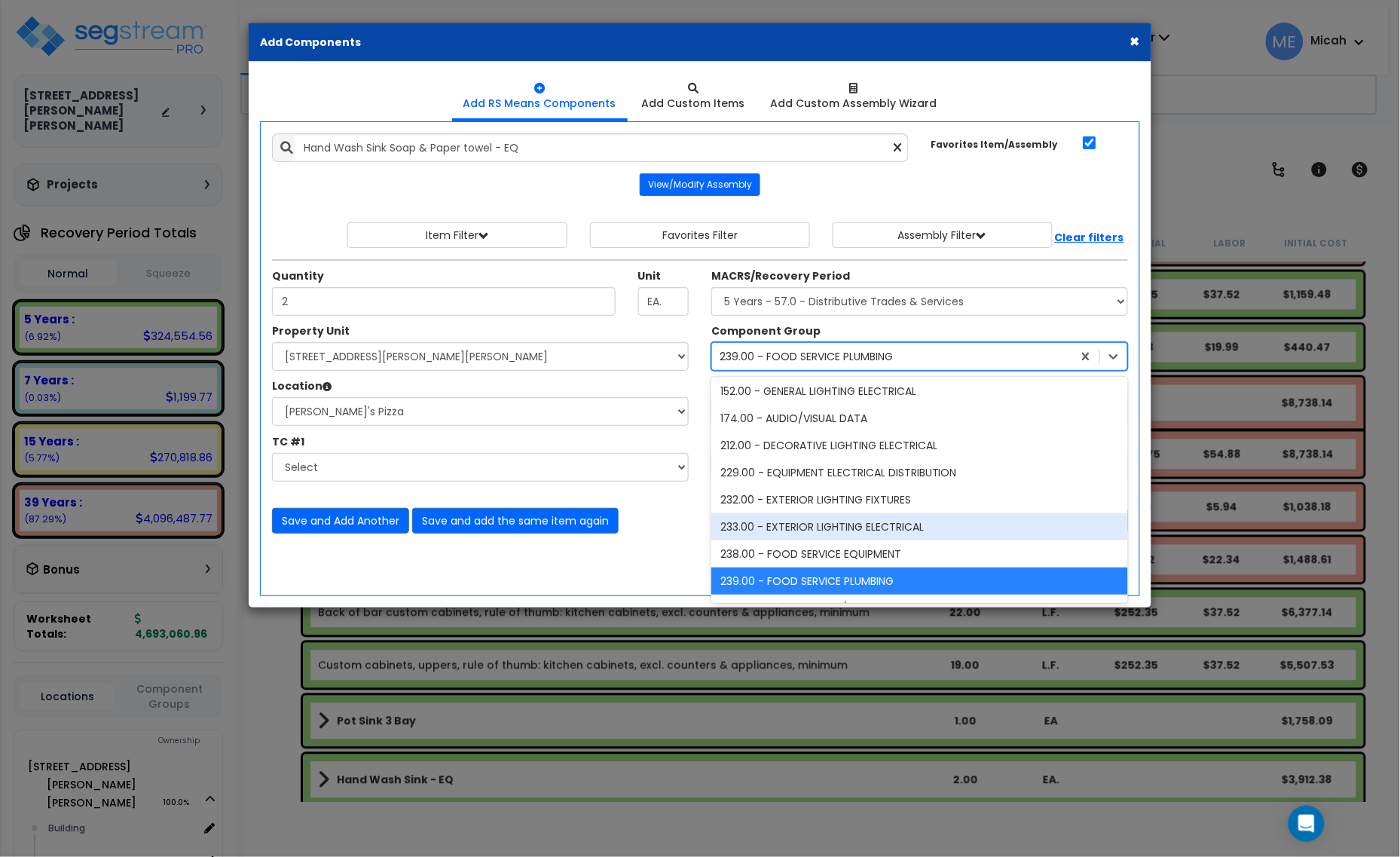
click at [807, 548] on div "238.00 - FOOD SERVICE EQUIPMENT" at bounding box center [920, 554] width 417 height 27
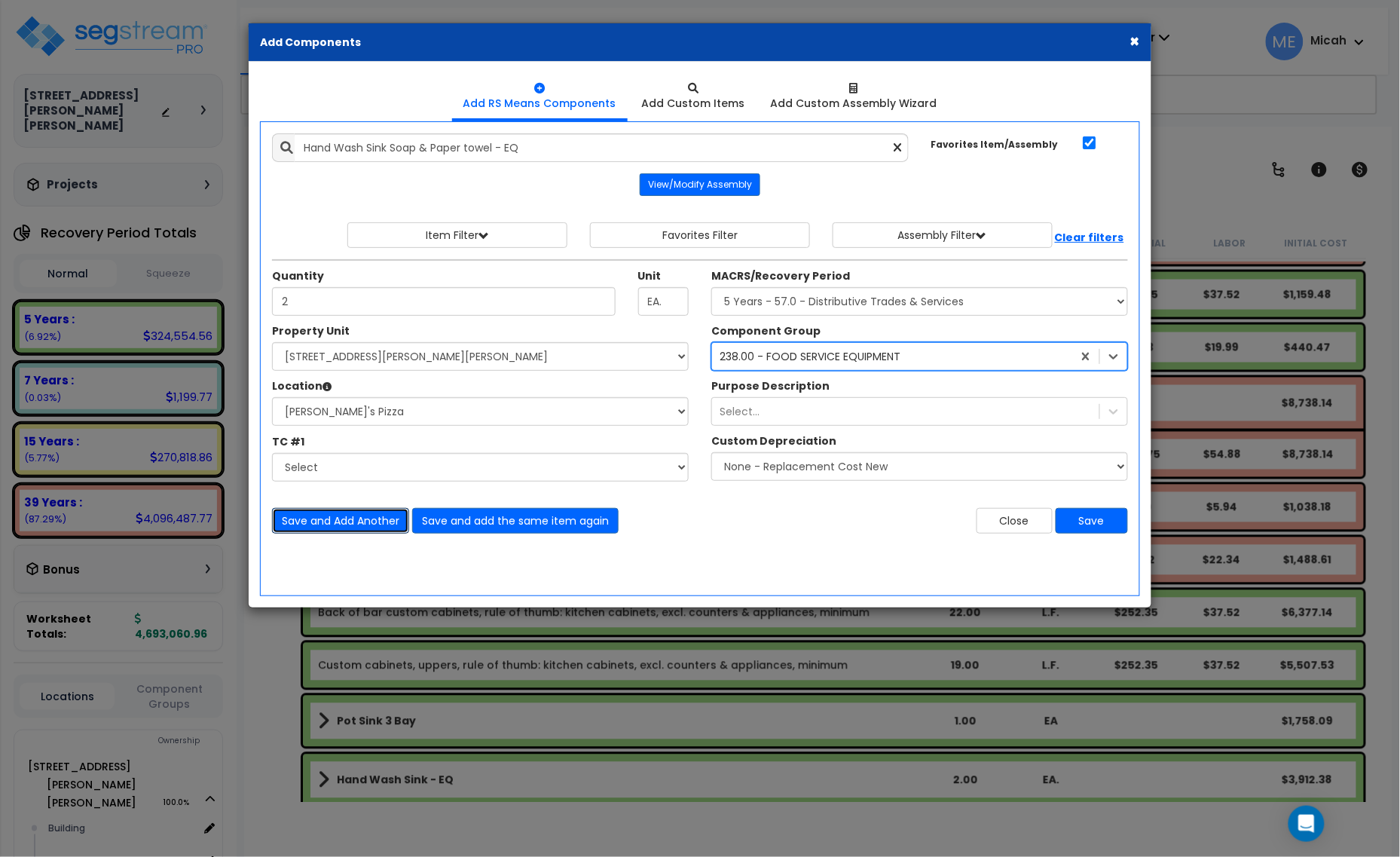
click at [355, 514] on button "Save and Add Another" at bounding box center [340, 521] width 137 height 26
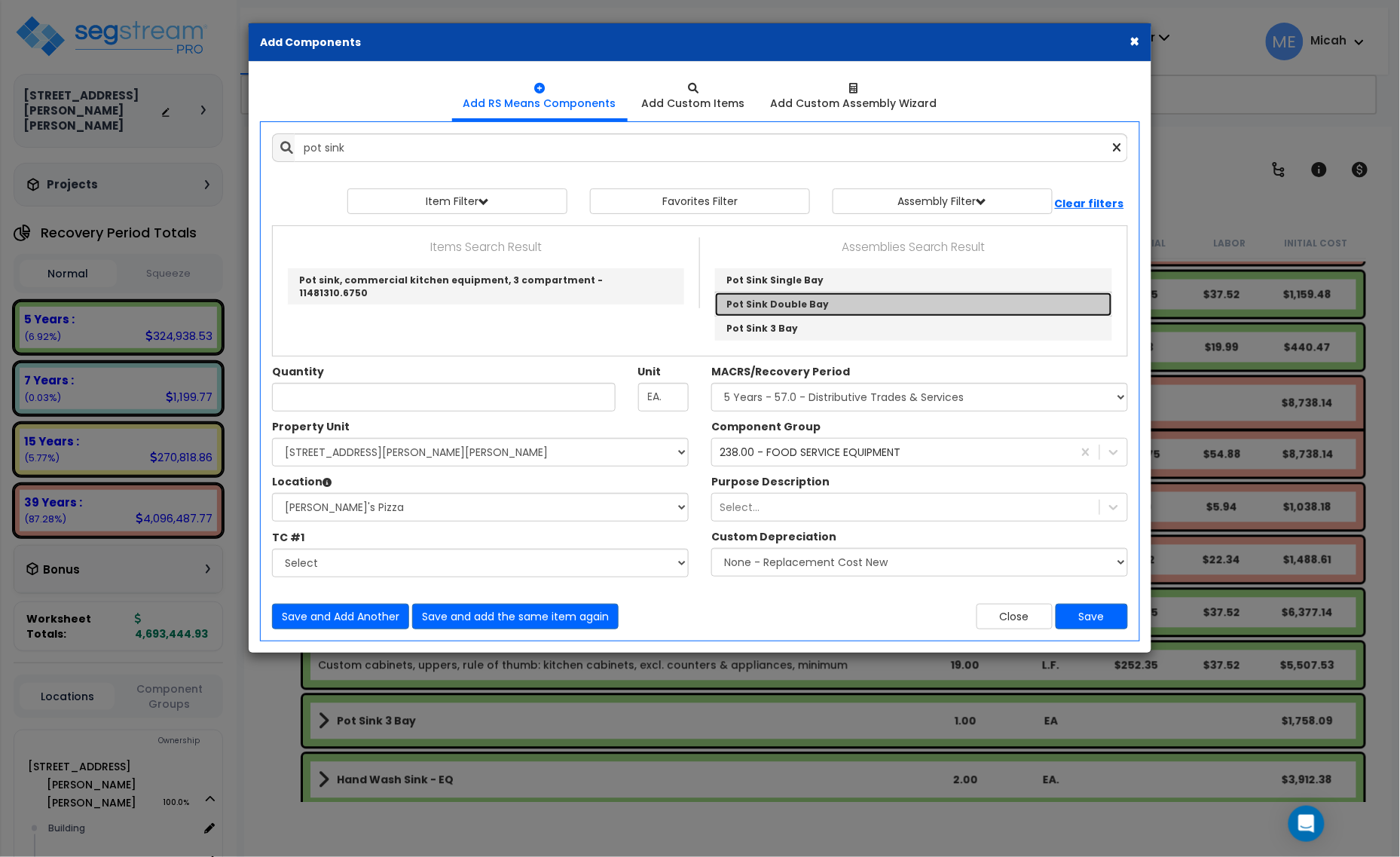
click at [754, 301] on link "Pot Sink Double Bay" at bounding box center [913, 304] width 397 height 24
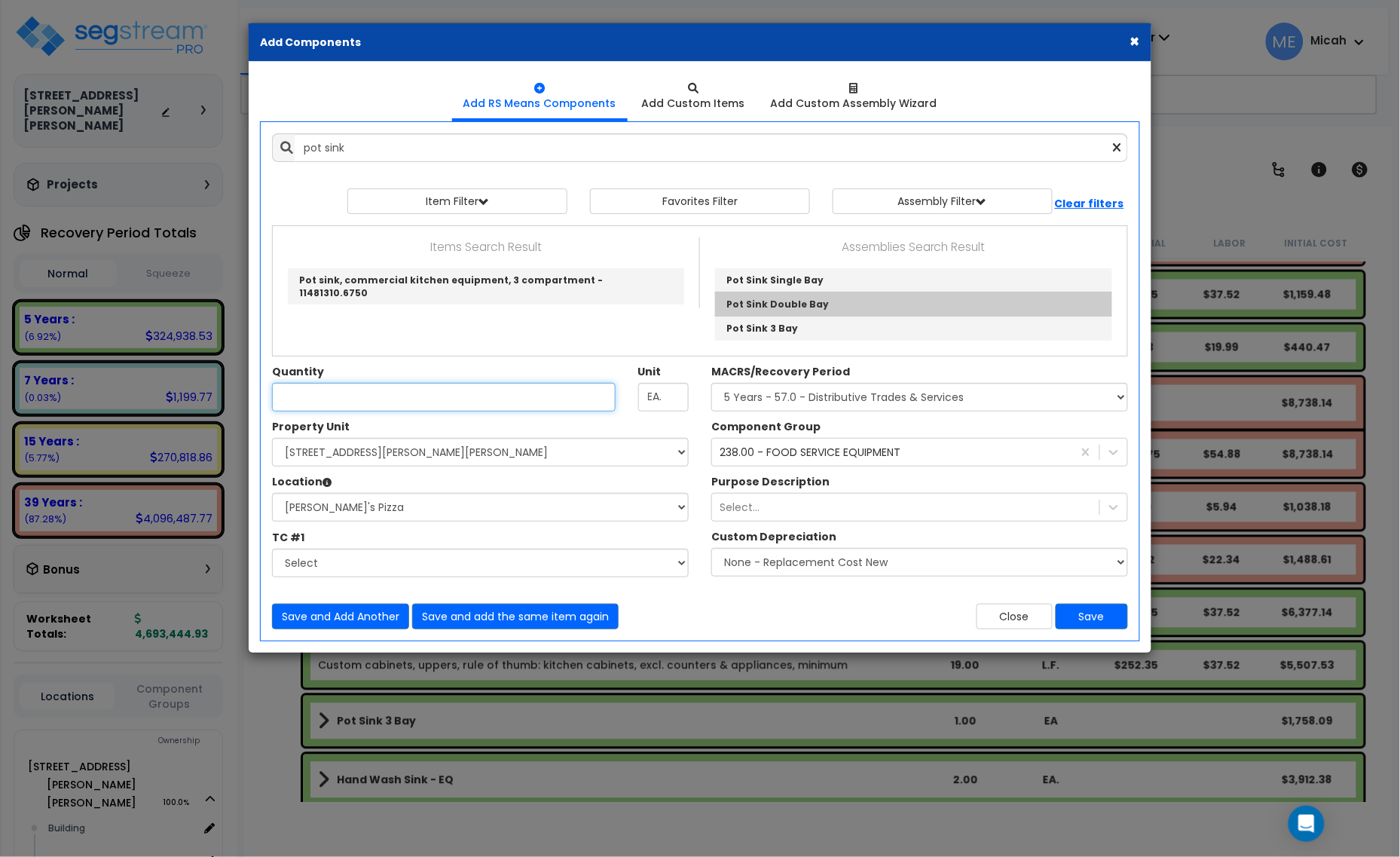
type input "Pot Sink Double Bay"
type input "EA"
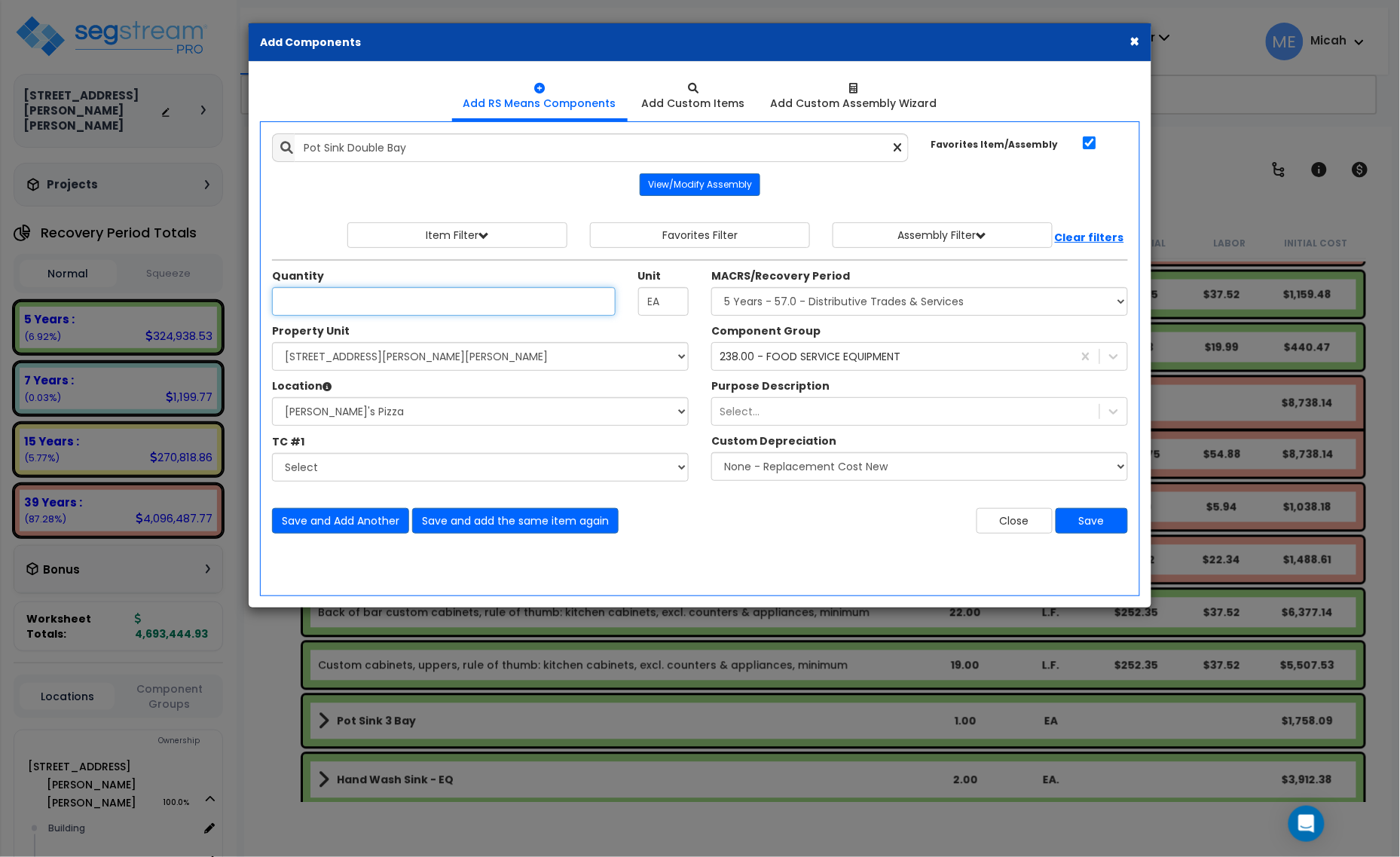
type input "1"
type input "2"
click at [373, 519] on button "Save and Add Another" at bounding box center [340, 521] width 137 height 26
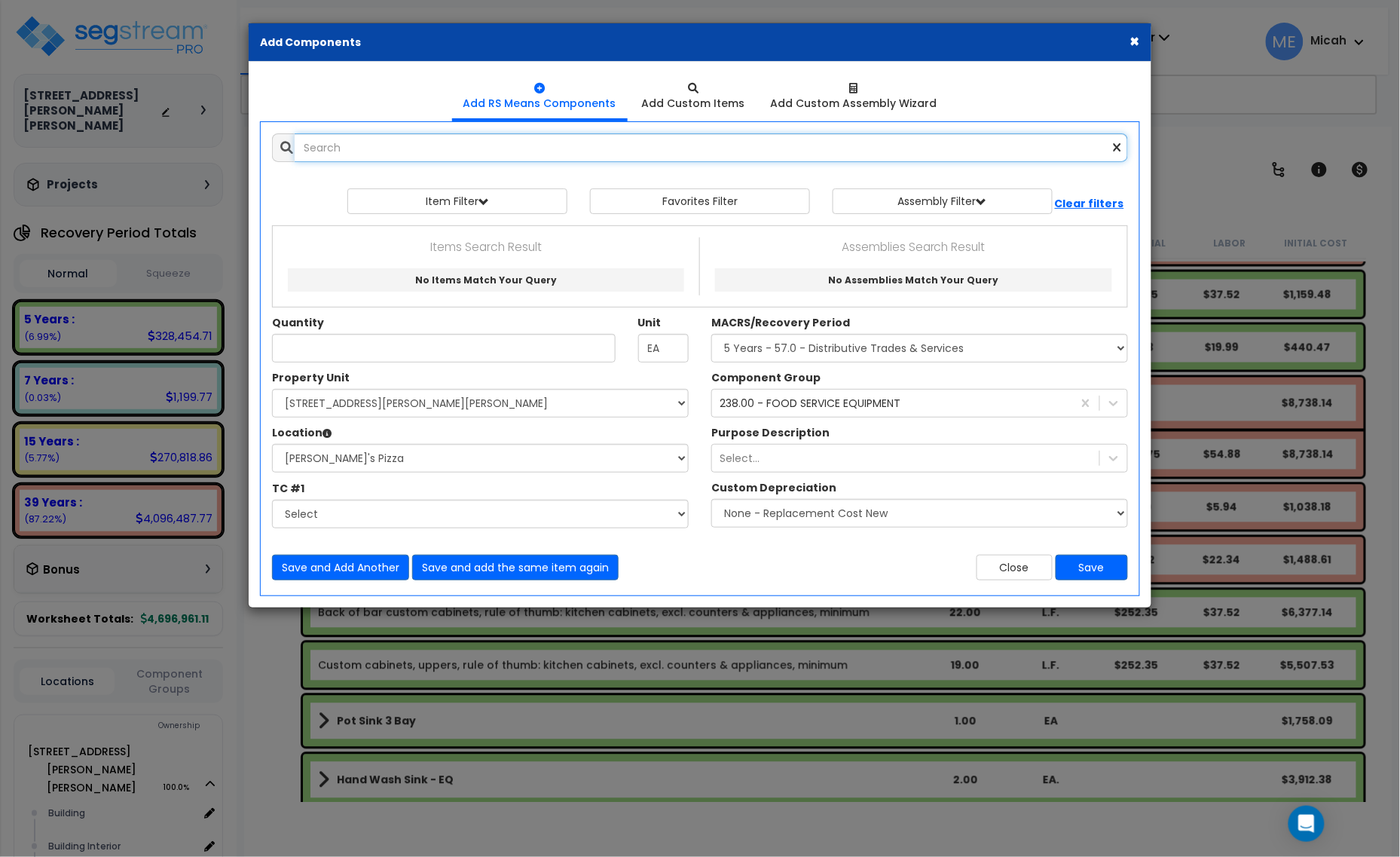
click at [385, 148] on input "text" at bounding box center [711, 148] width 834 height 29
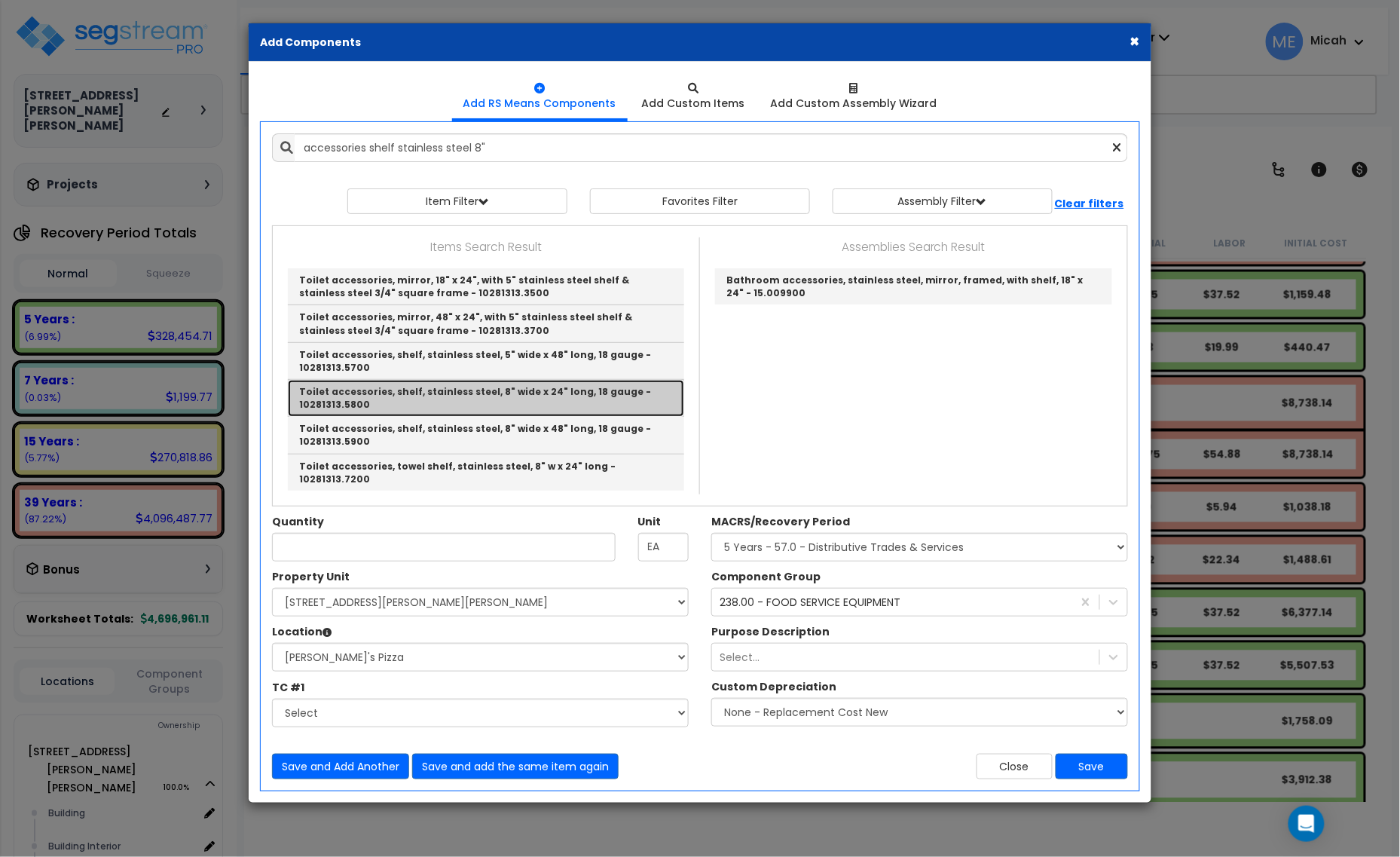
click at [572, 409] on link "Toilet accessories, shelf, stainless steel, 8" wide x 24" long, 18 gauge - 1028…" at bounding box center [486, 398] width 396 height 37
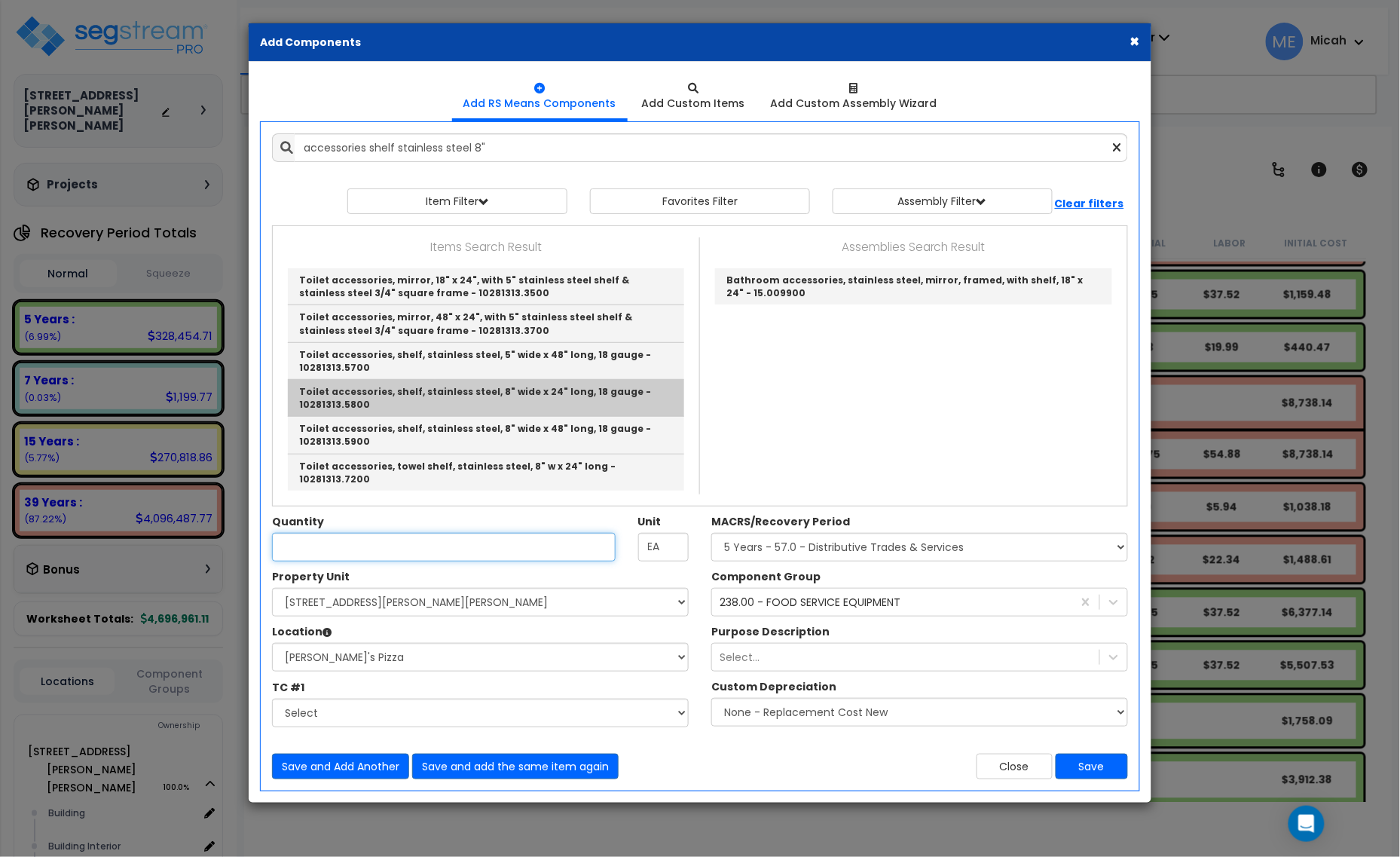
type input "Toilet accessories, shelf, stainless steel, 8" wide x 24" long, 18 gauge - 1028…"
checkbox input "false"
type input "Ea."
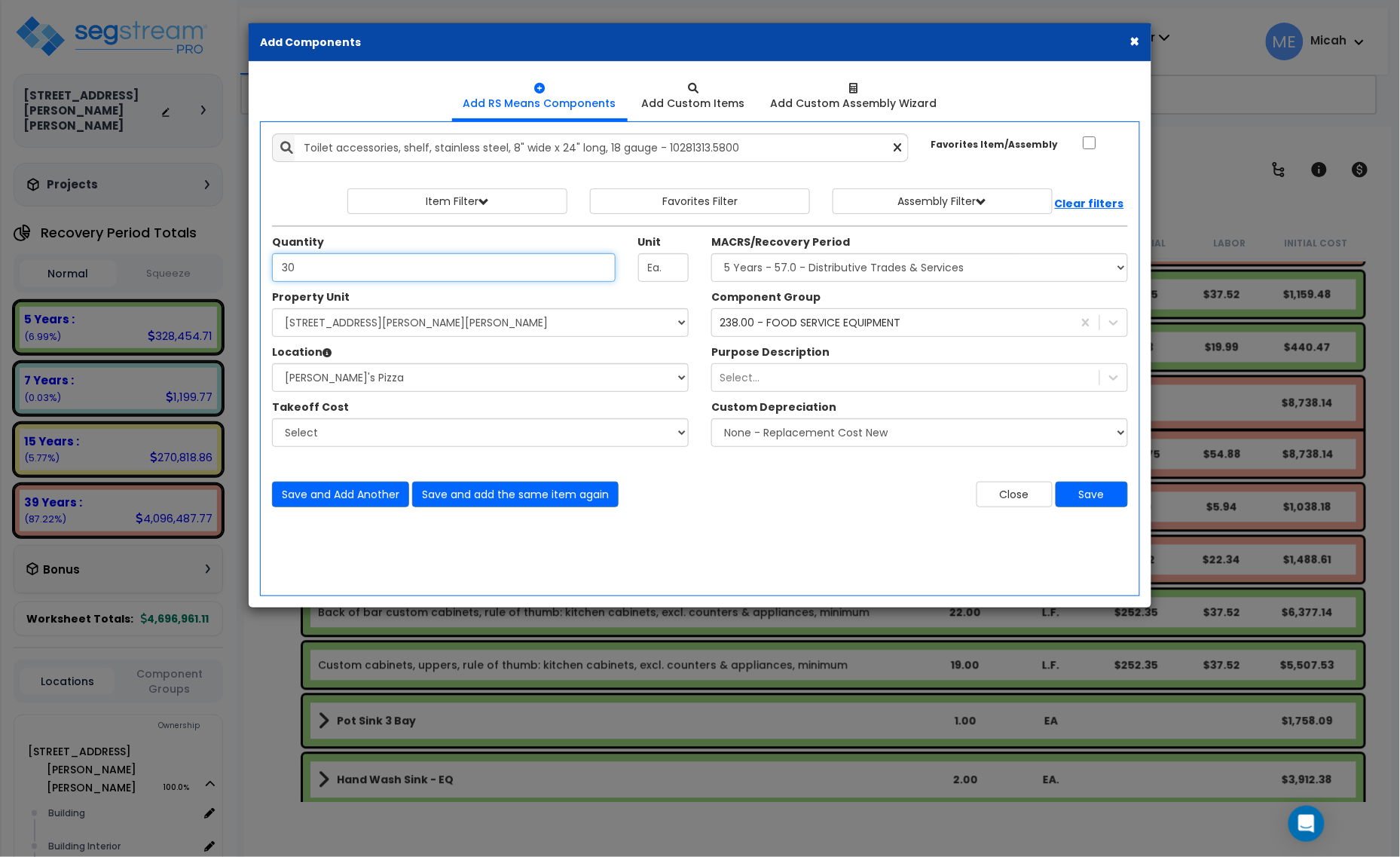
type input "30"
click at [863, 327] on div "238.00 - FOOD SERVICE EQUIPMENT" at bounding box center [810, 322] width 181 height 15
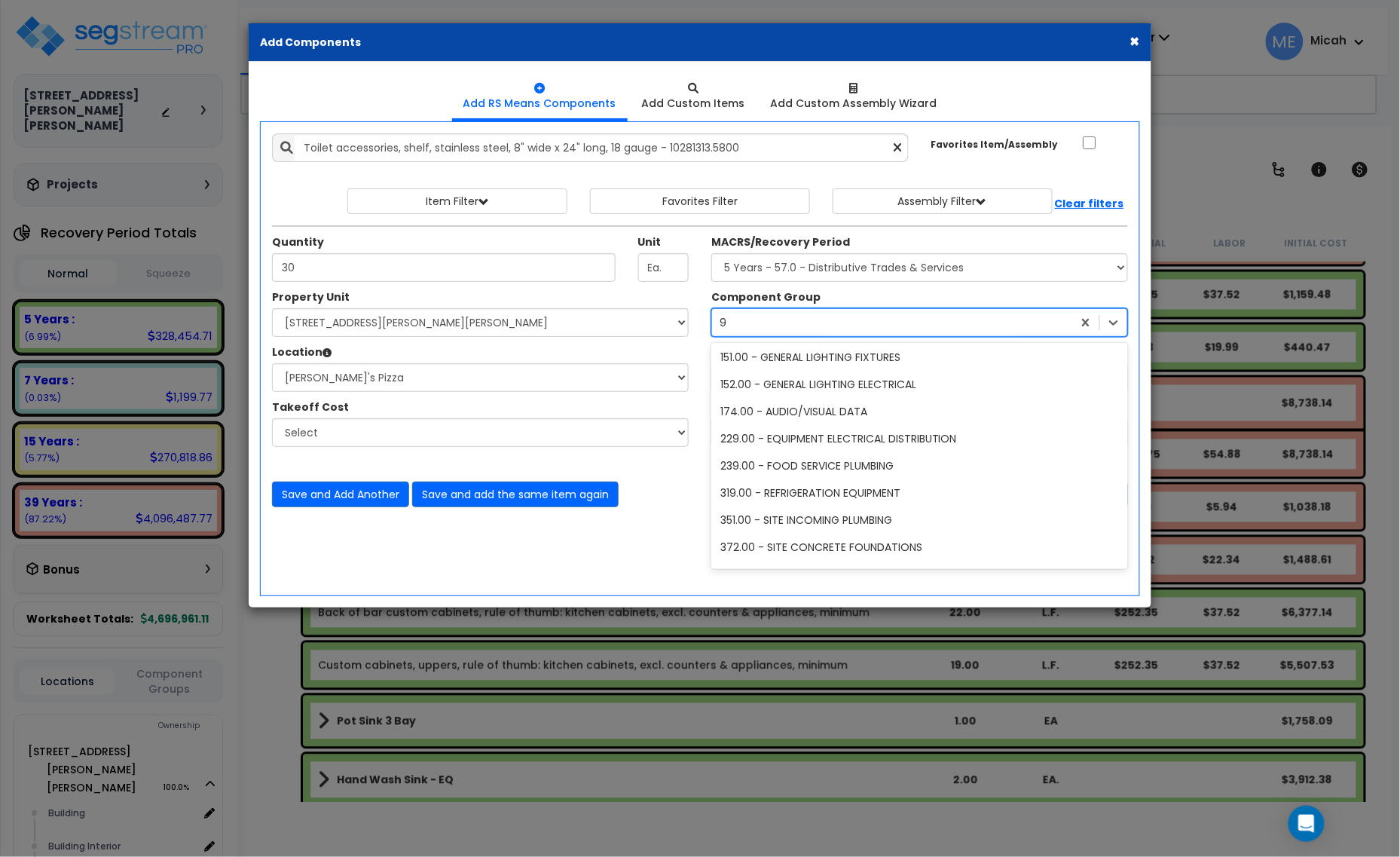
type input "90"
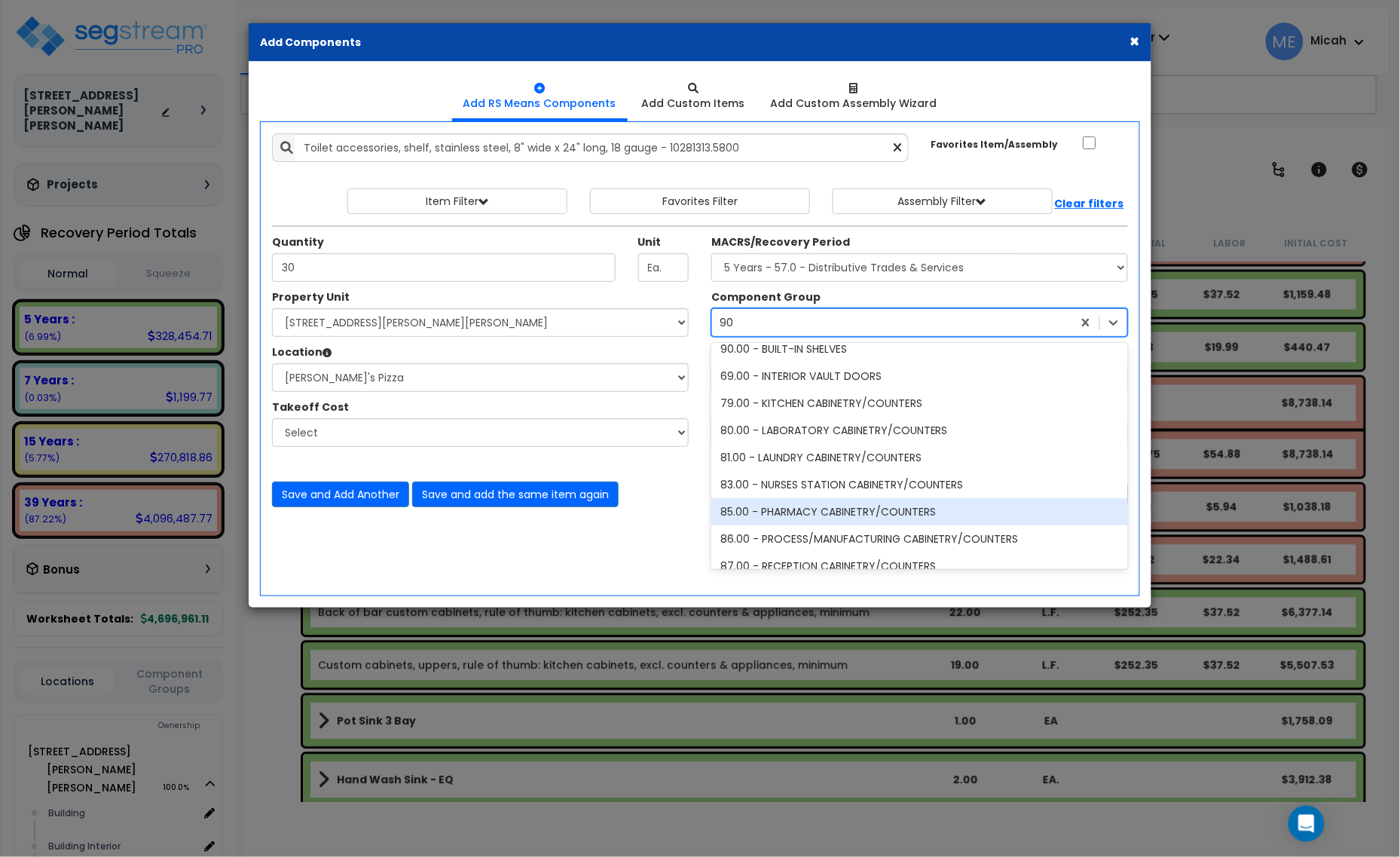
scroll to position [12, 0]
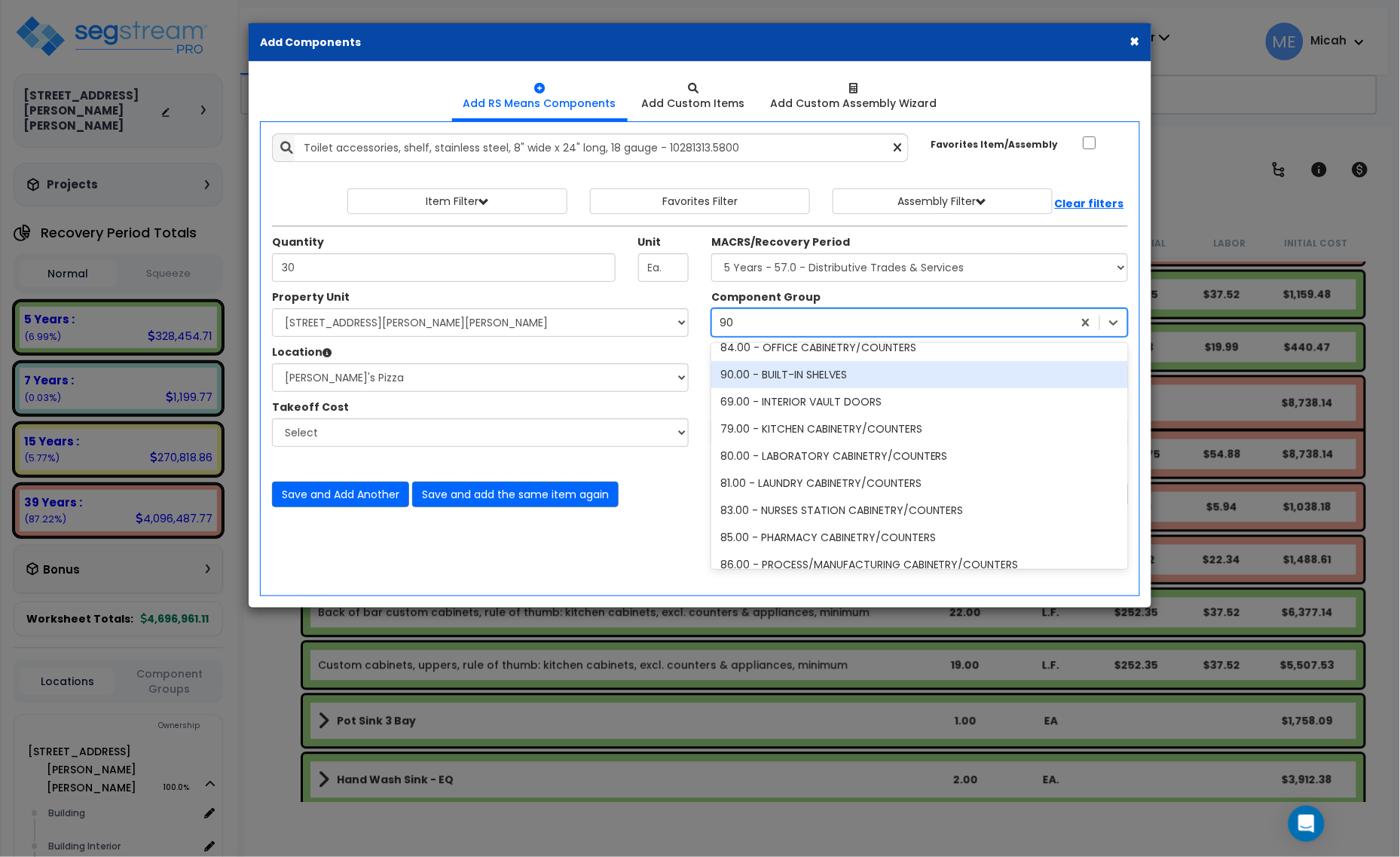
click at [834, 378] on div "90.00 - BUILT-IN SHELVES" at bounding box center [920, 374] width 417 height 27
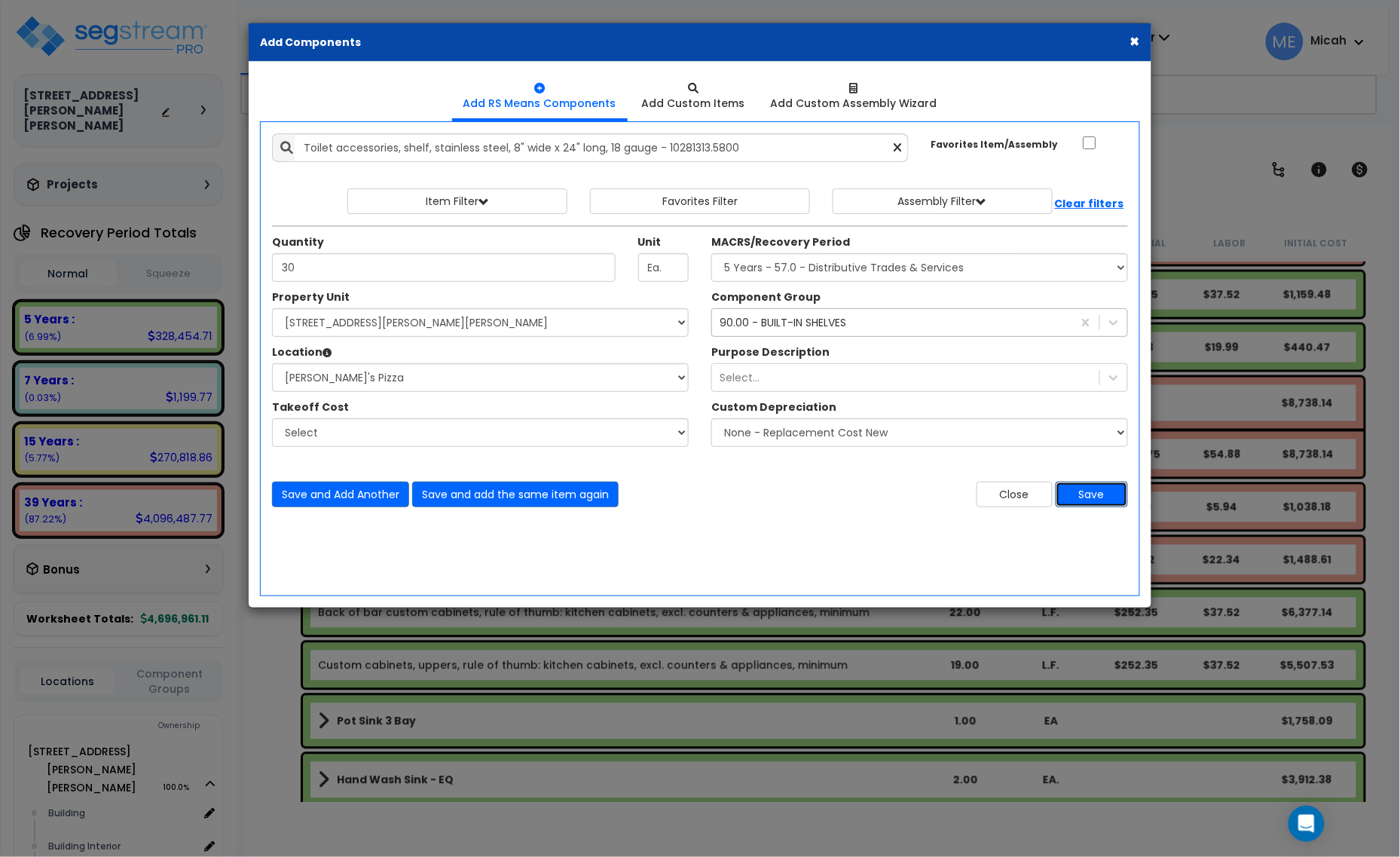
click at [1101, 496] on button "Save" at bounding box center [1091, 494] width 72 height 26
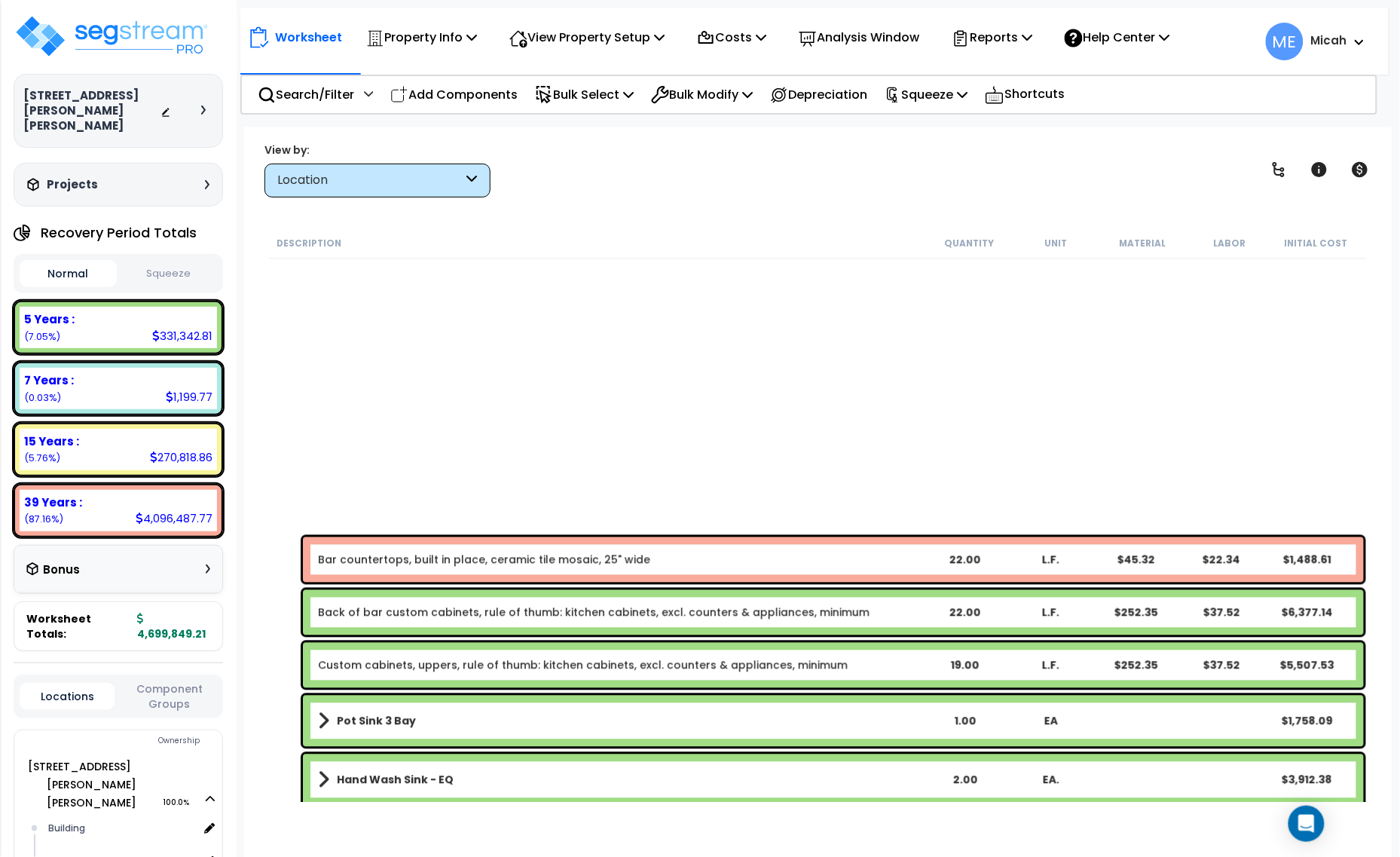
scroll to position [7164, 0]
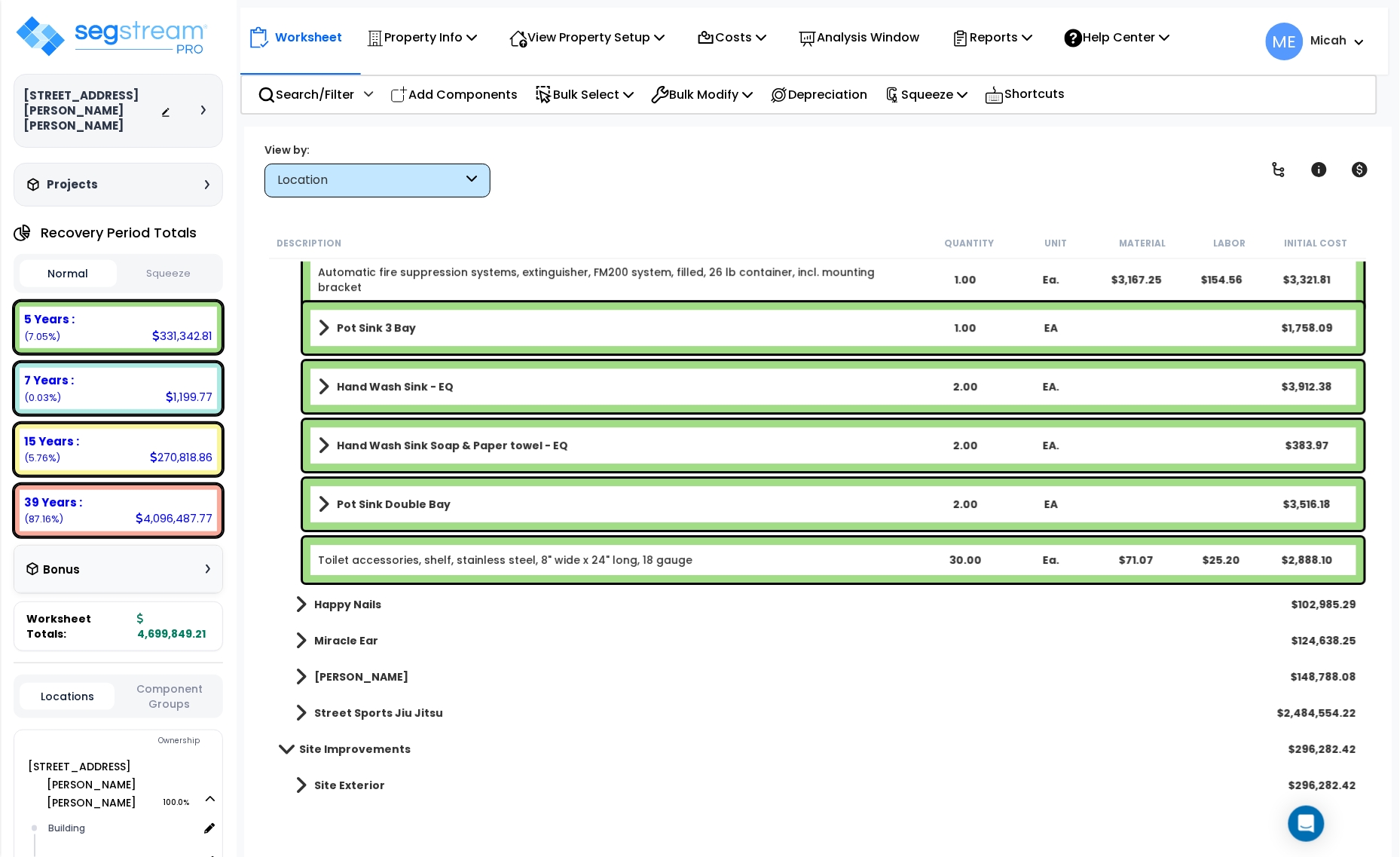
click at [393, 570] on div "Toilet accessories, shelf, stainless steel, 8" wide x 24" long, 18 gauge 30.00 …" at bounding box center [834, 560] width 1061 height 46
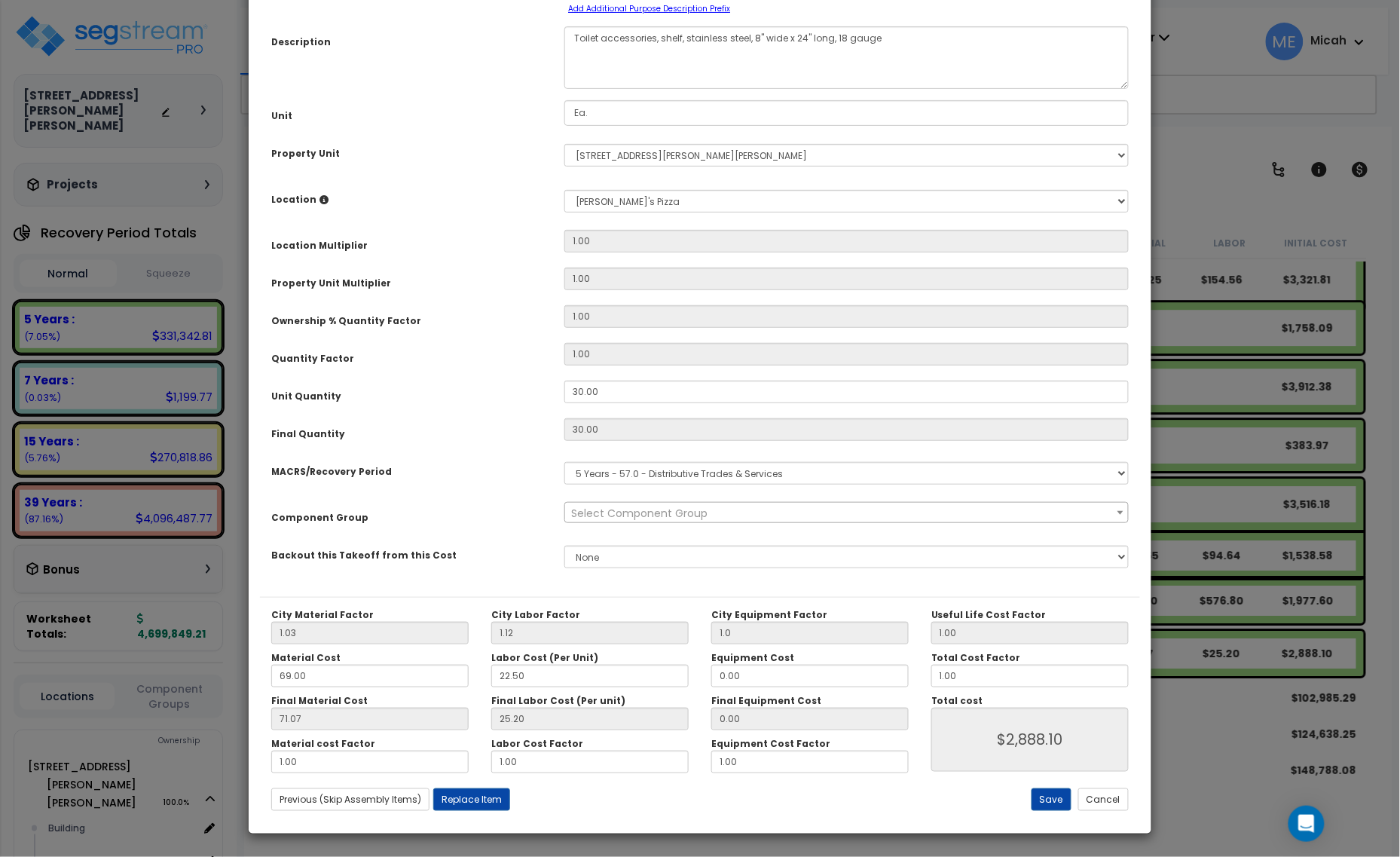
scroll to position [0, 0]
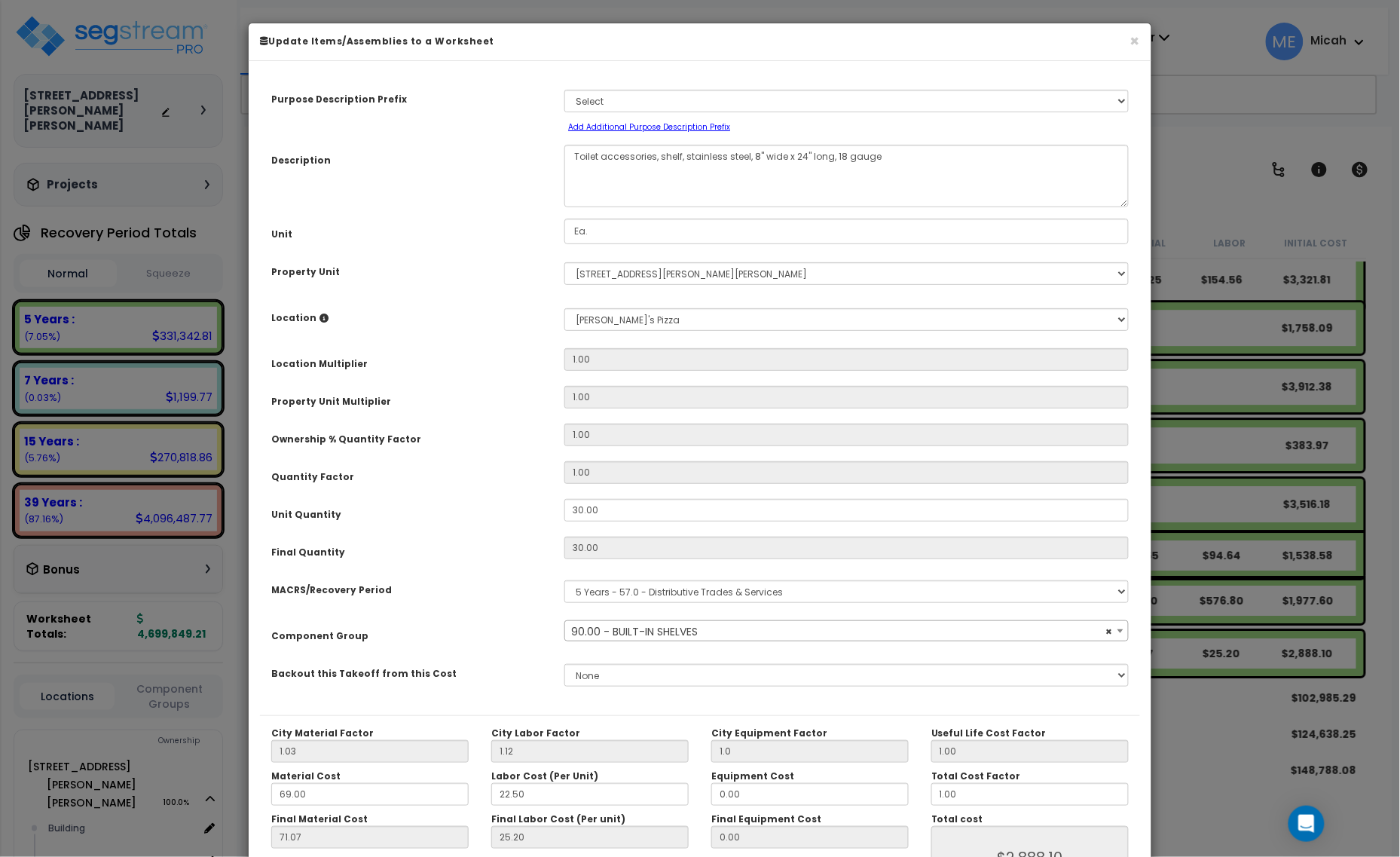
select select "56910"
drag, startPoint x: 653, startPoint y: 153, endPoint x: 605, endPoint y: 156, distance: 48.1
click at [605, 156] on textarea "Toilet accessories, shelf, stainless steel, 8" wide x 24" long, 18 gauge" at bounding box center [846, 176] width 564 height 63
click at [596, 155] on textarea "Toilet accessories, shelf, stainless steel, 8" wide x 24" long, 18 gauge" at bounding box center [846, 176] width 564 height 63
drag, startPoint x: 600, startPoint y: 157, endPoint x: 575, endPoint y: 155, distance: 25.1
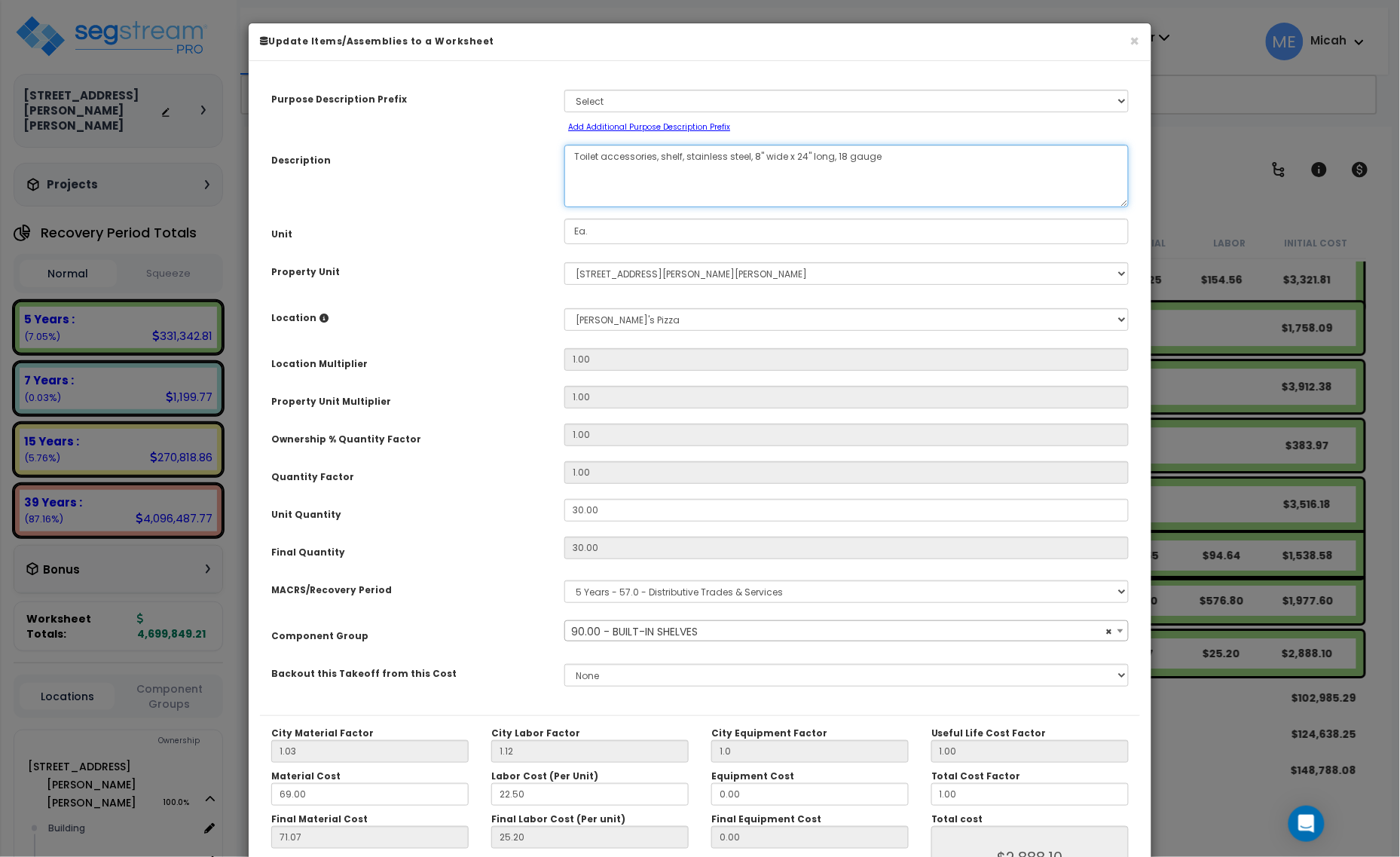
click at [575, 155] on textarea "Toilet accessories, shelf, stainless steel, 8" wide x 24" long, 18 gauge" at bounding box center [846, 176] width 564 height 63
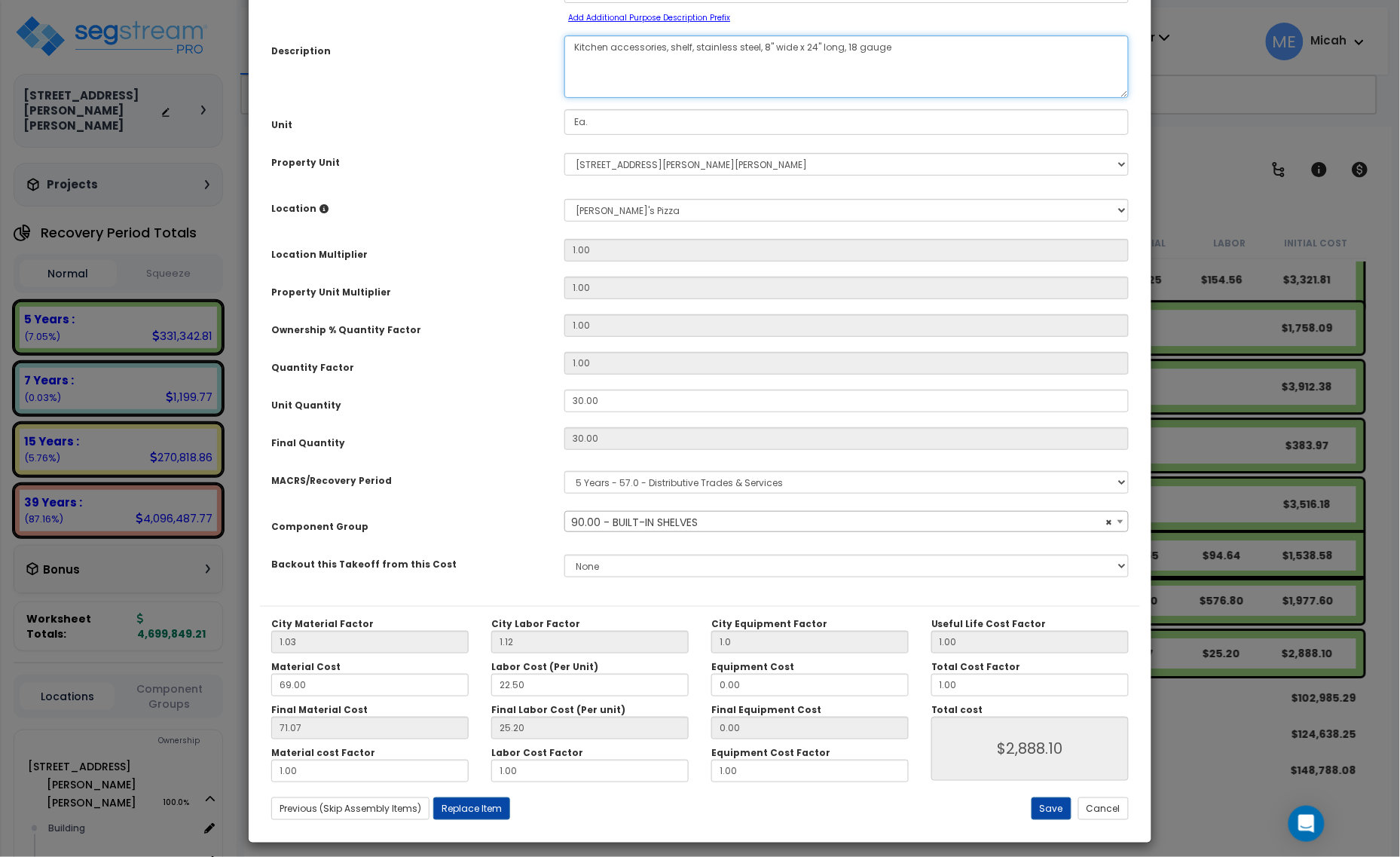
scroll to position [118, 0]
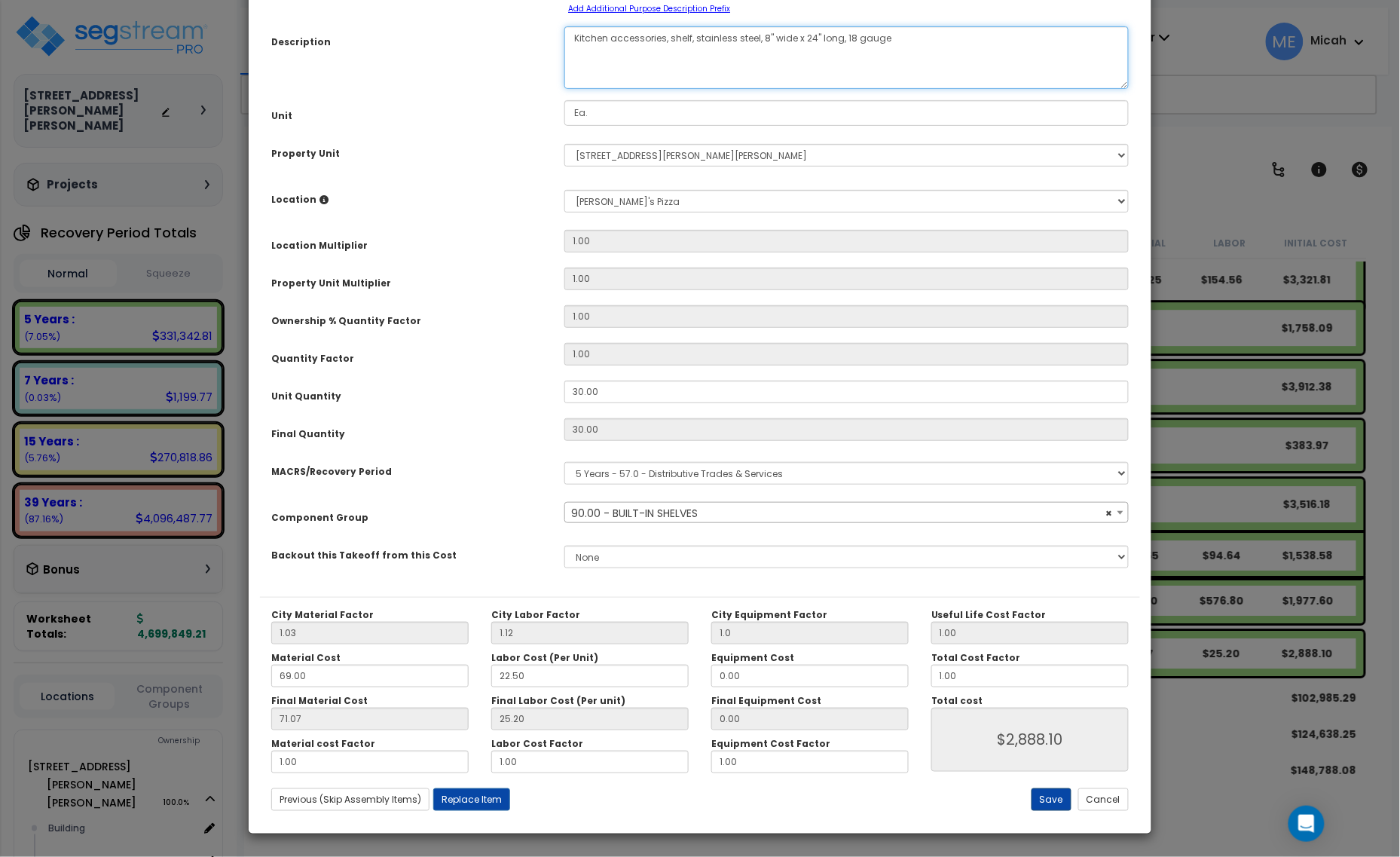
type textarea "Kitchen accessories, shelf, stainless steel, 8" wide x 24" long, 18 gauge"
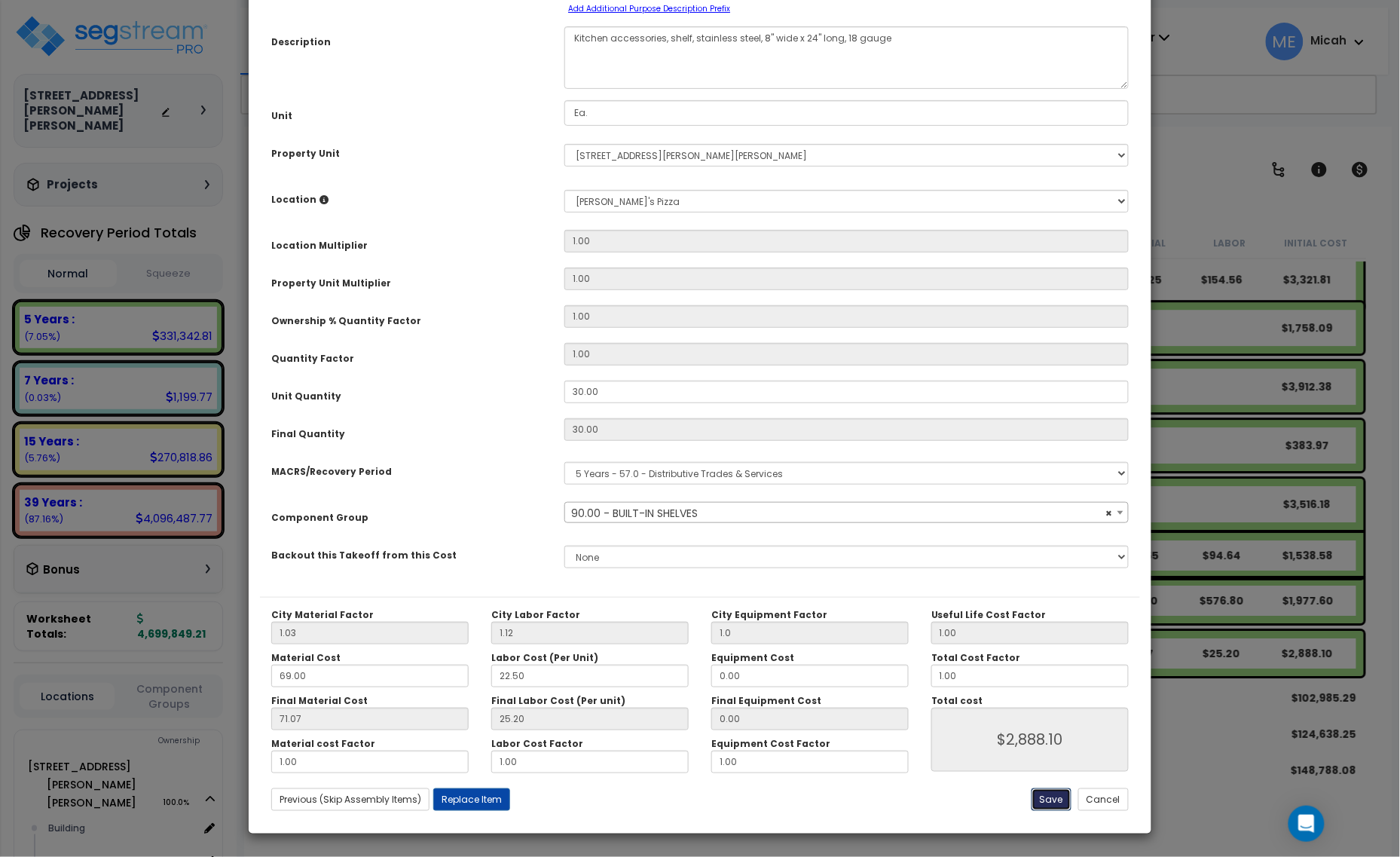
click at [1048, 793] on button "Save" at bounding box center [1051, 799] width 40 height 22
type input "1.00"
type input "2888.10"
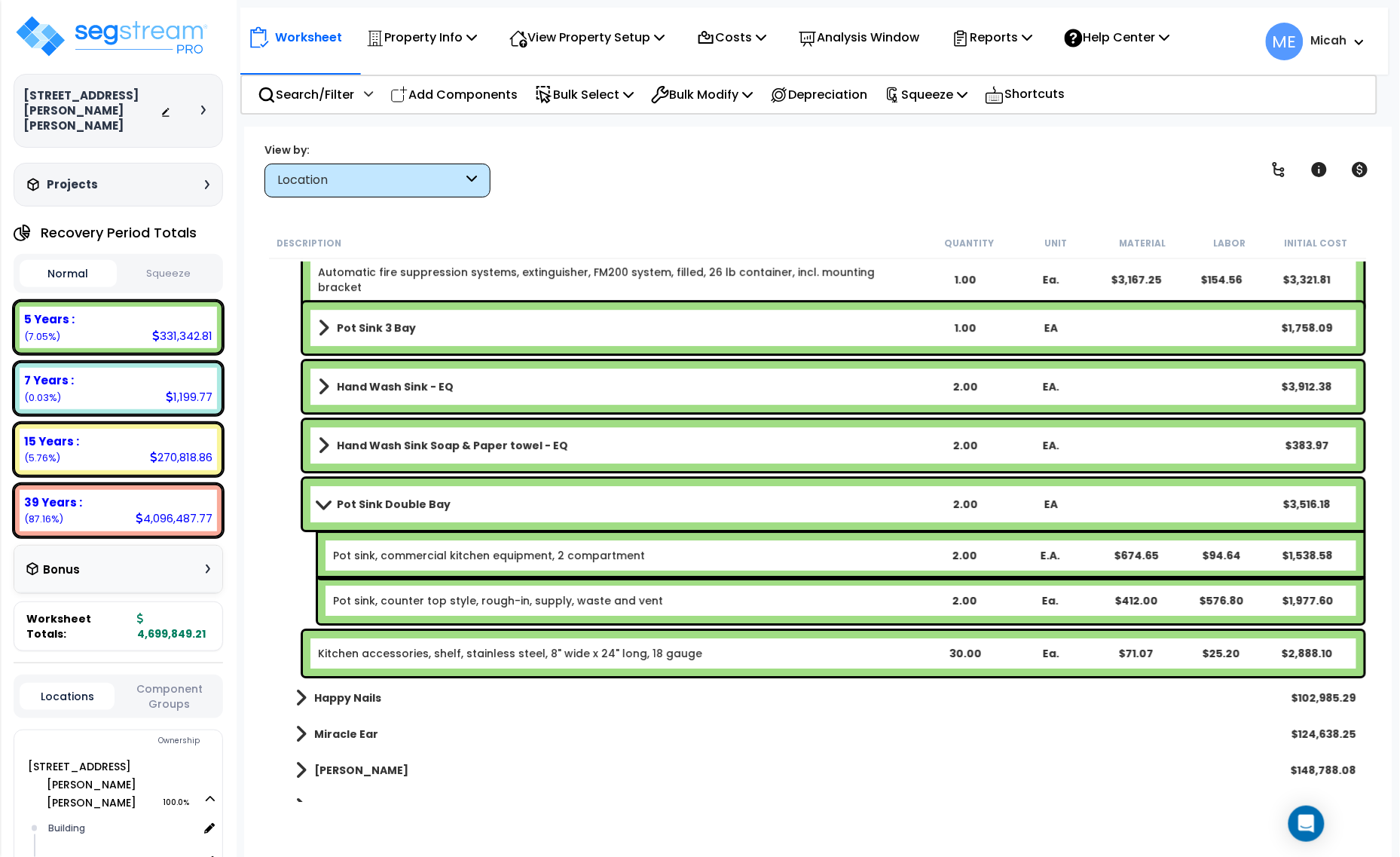
click at [439, 103] on p "Add Components" at bounding box center [454, 94] width 127 height 21
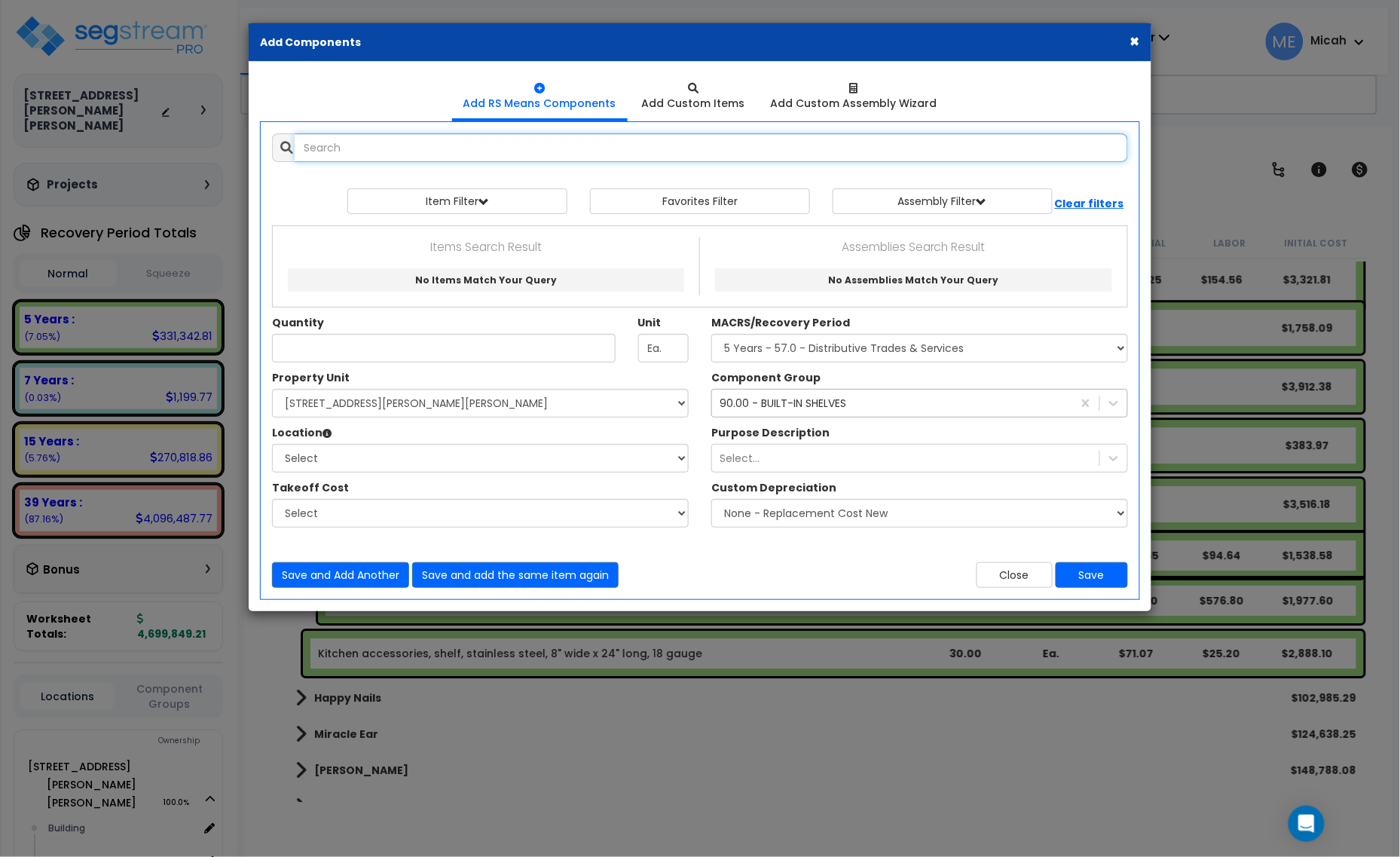
select select
click at [470, 151] on input "text" at bounding box center [711, 148] width 834 height 29
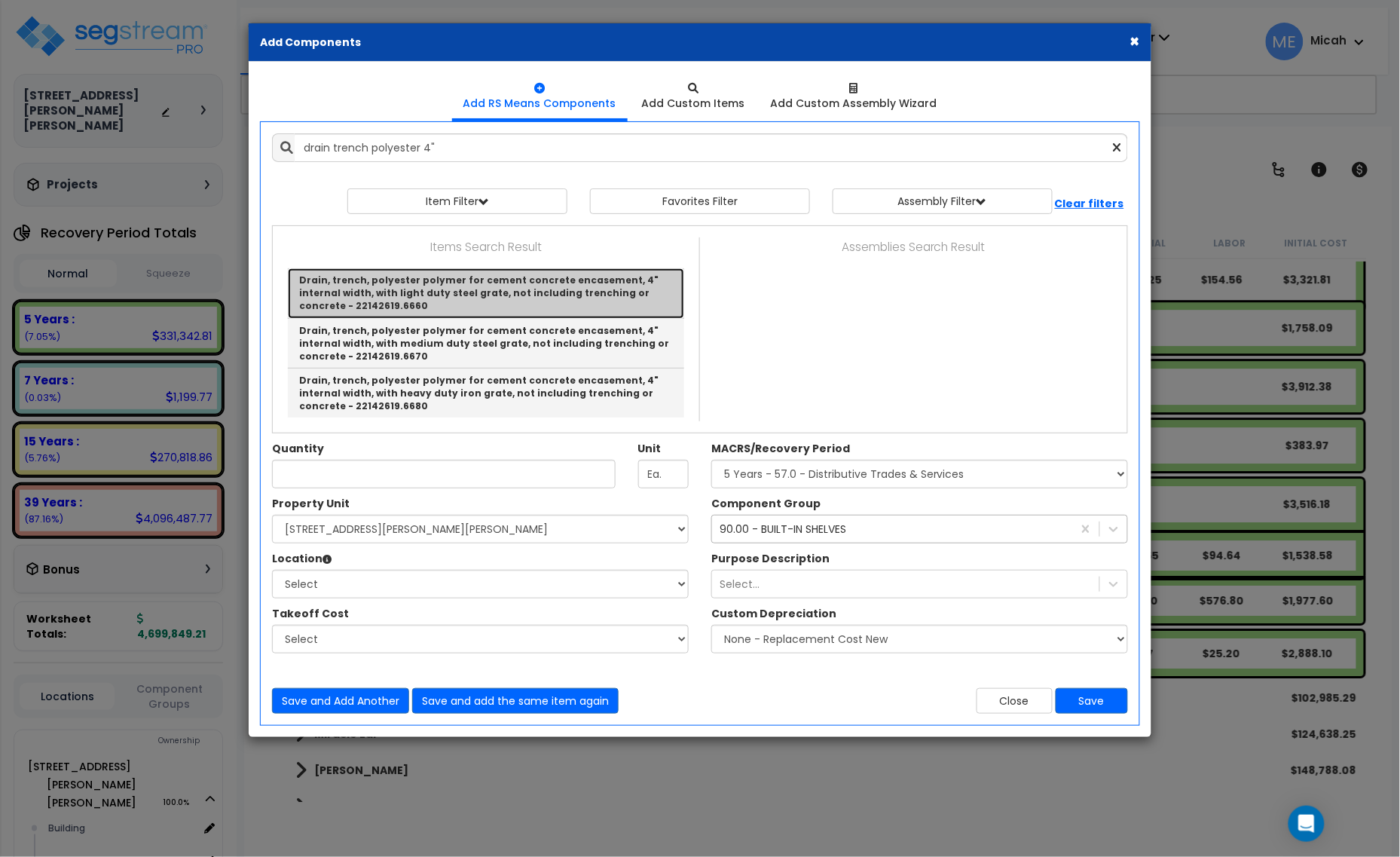
click at [464, 299] on link "Drain, trench, polyester polymer for cement concrete encasement, 4" internal wi…" at bounding box center [486, 293] width 396 height 50
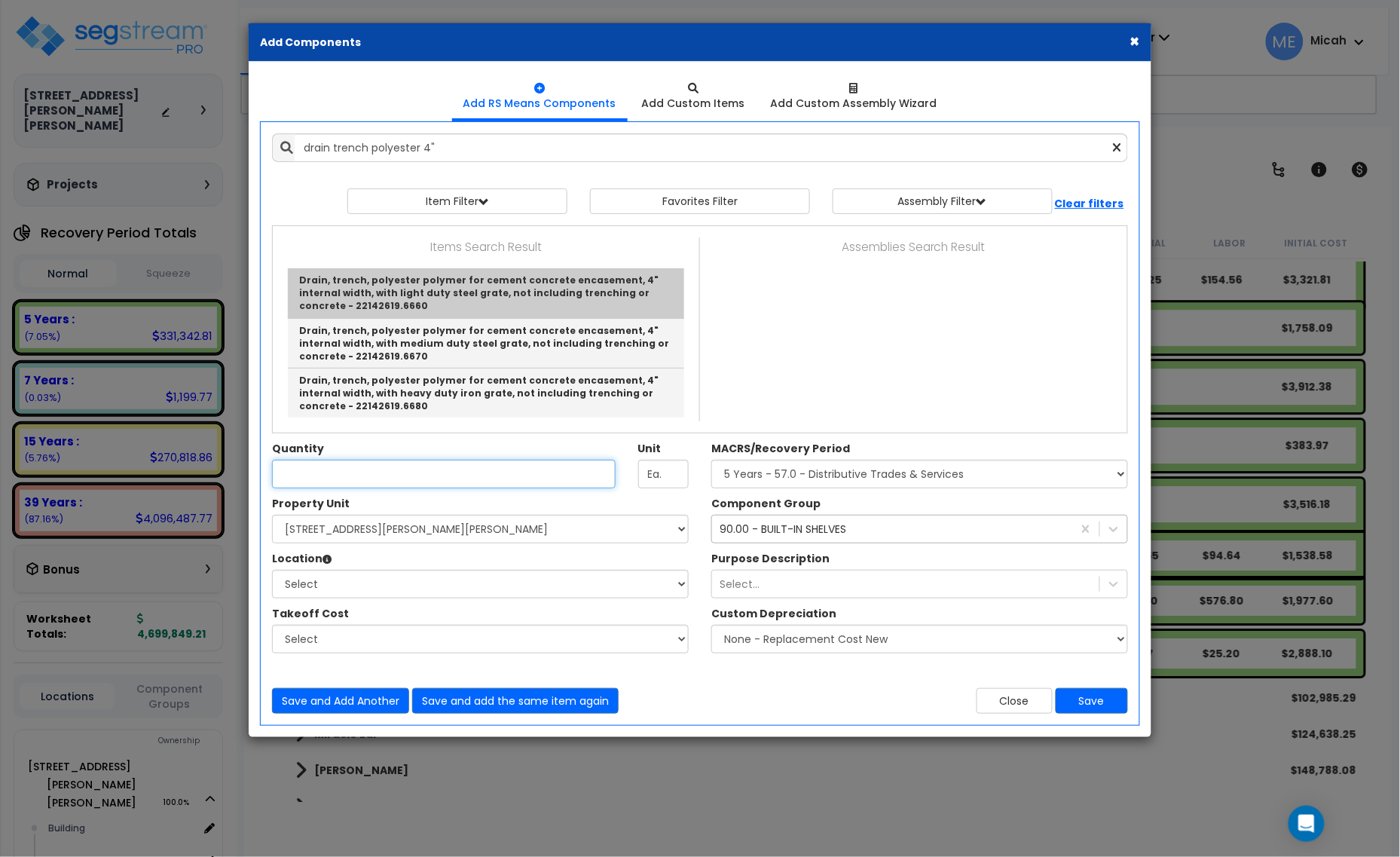
type input "Drain, trench, polyester polymer for cement concrete encasement, 4" internal wi…"
type input "L.F."
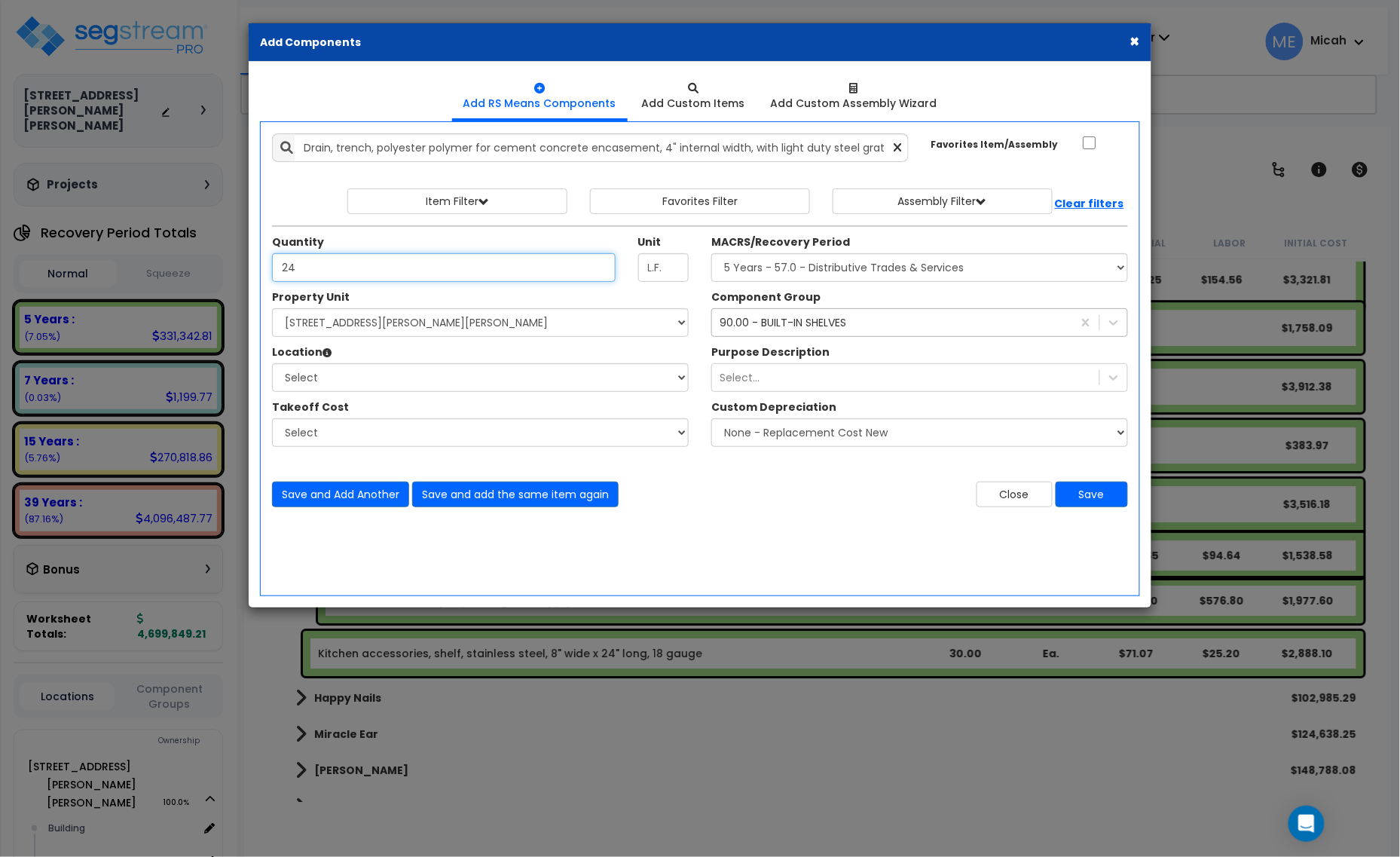
type input "24"
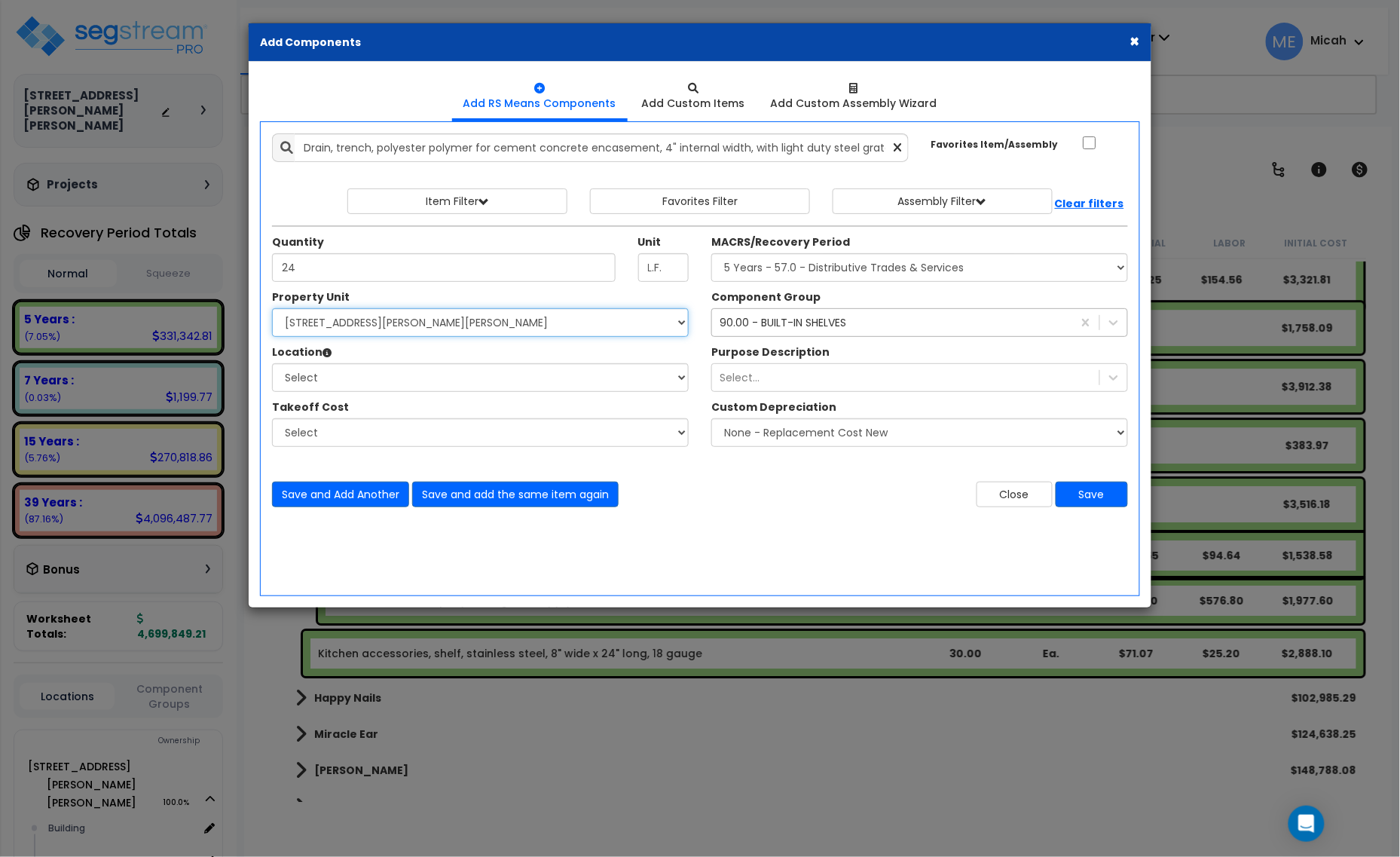
drag, startPoint x: 490, startPoint y: 314, endPoint x: 473, endPoint y: 335, distance: 27.0
click at [490, 314] on select "Select [STREET_ADDRESS][PERSON_NAME][PERSON_NAME] Site Improvements" at bounding box center [480, 323] width 417 height 29
select select "168097"
click at [272, 309] on select "Select [STREET_ADDRESS][PERSON_NAME][PERSON_NAME] Site Improvements" at bounding box center [480, 323] width 417 height 29
click at [404, 389] on select "Select Building Building Interior [PERSON_NAME]'s Pizza Happy Nails Miracle Ear…" at bounding box center [480, 378] width 417 height 29
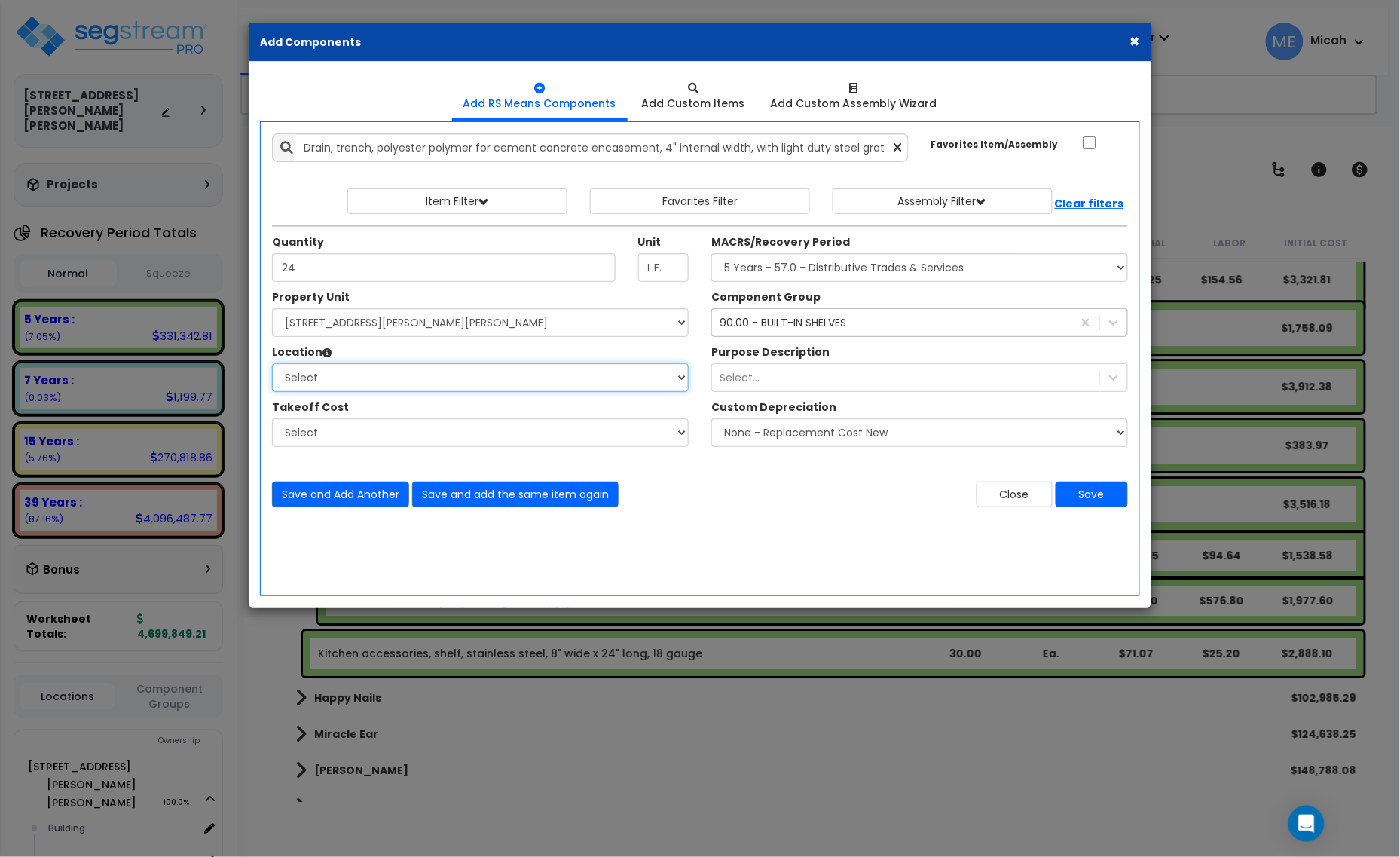
select select "31804"
click at [272, 364] on select "Select Building Building Interior [PERSON_NAME]'s Pizza Happy Nails Miracle Ear…" at bounding box center [480, 378] width 417 height 29
click at [923, 269] on select "Select MACRS/Recovery Period 5 Years - 57.0 - Distributive Trades & Services 5 …" at bounding box center [920, 267] width 417 height 29
select select "3667"
click at [711, 254] on select "Select MACRS/Recovery Period 5 Years - 57.0 - Distributive Trades & Services 5 …" at bounding box center [920, 267] width 417 height 29
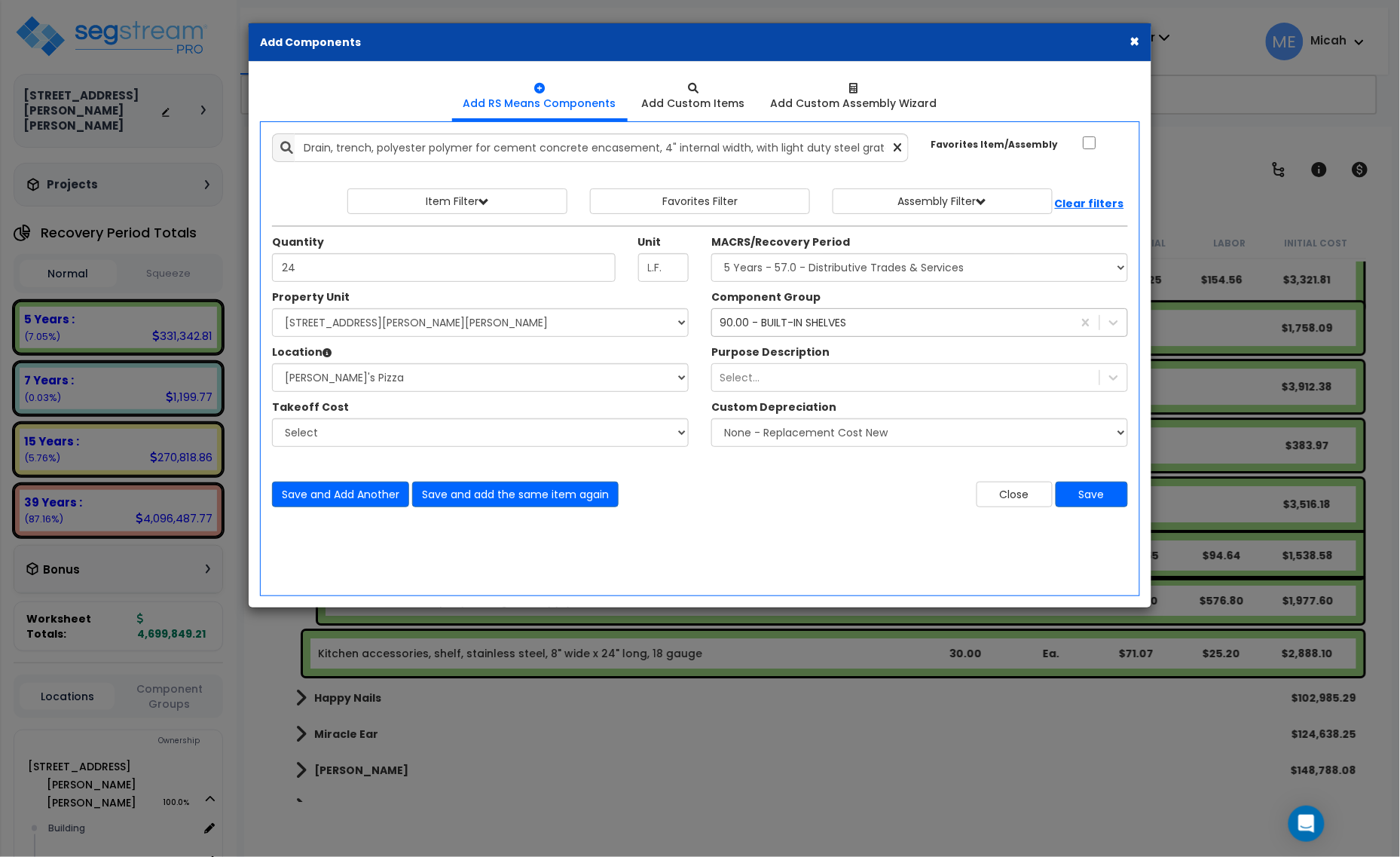
click at [819, 325] on div "90.00 - BUILT-IN SHELVES" at bounding box center [783, 322] width 127 height 15
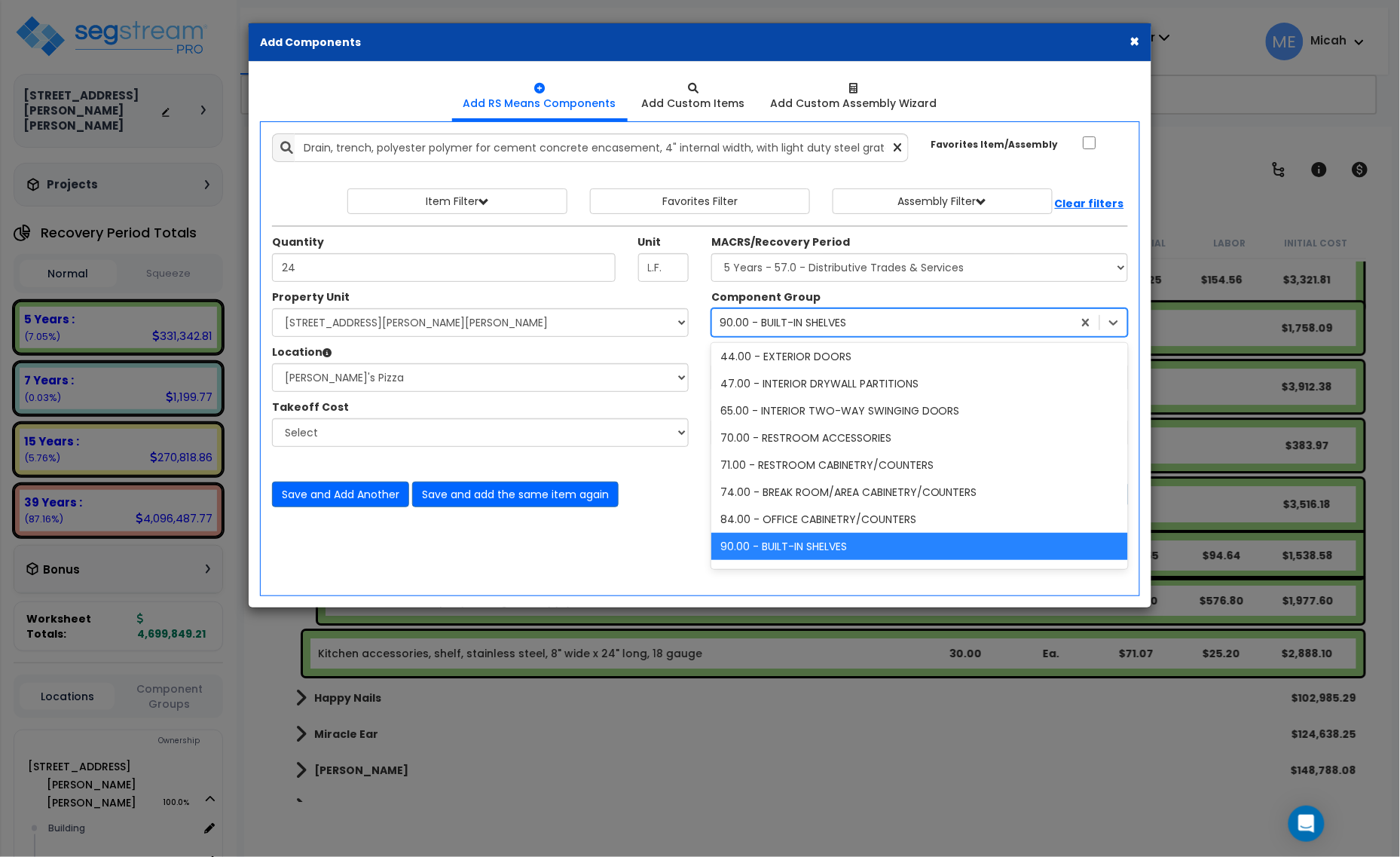
scroll to position [84, 0]
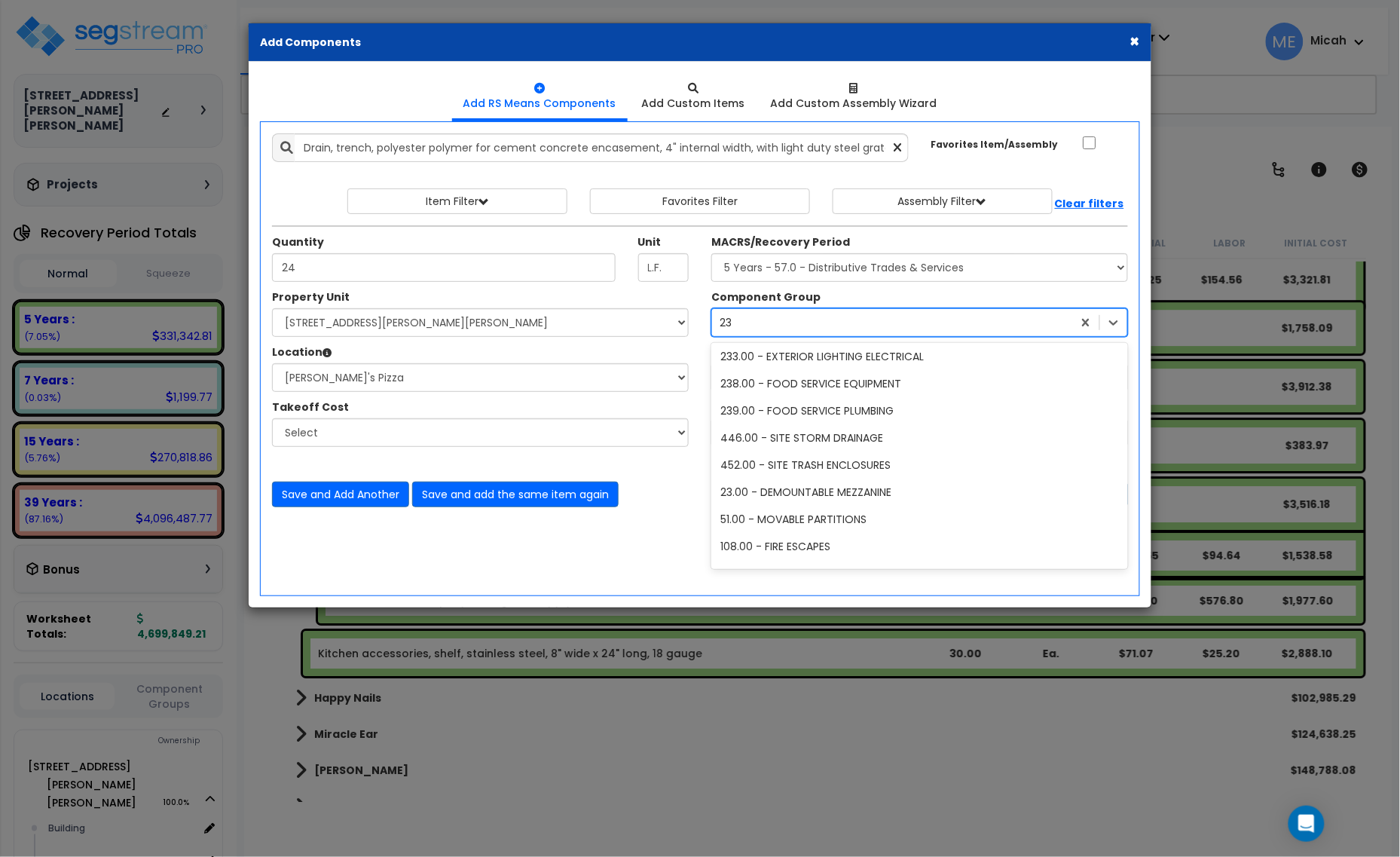
type input "239"
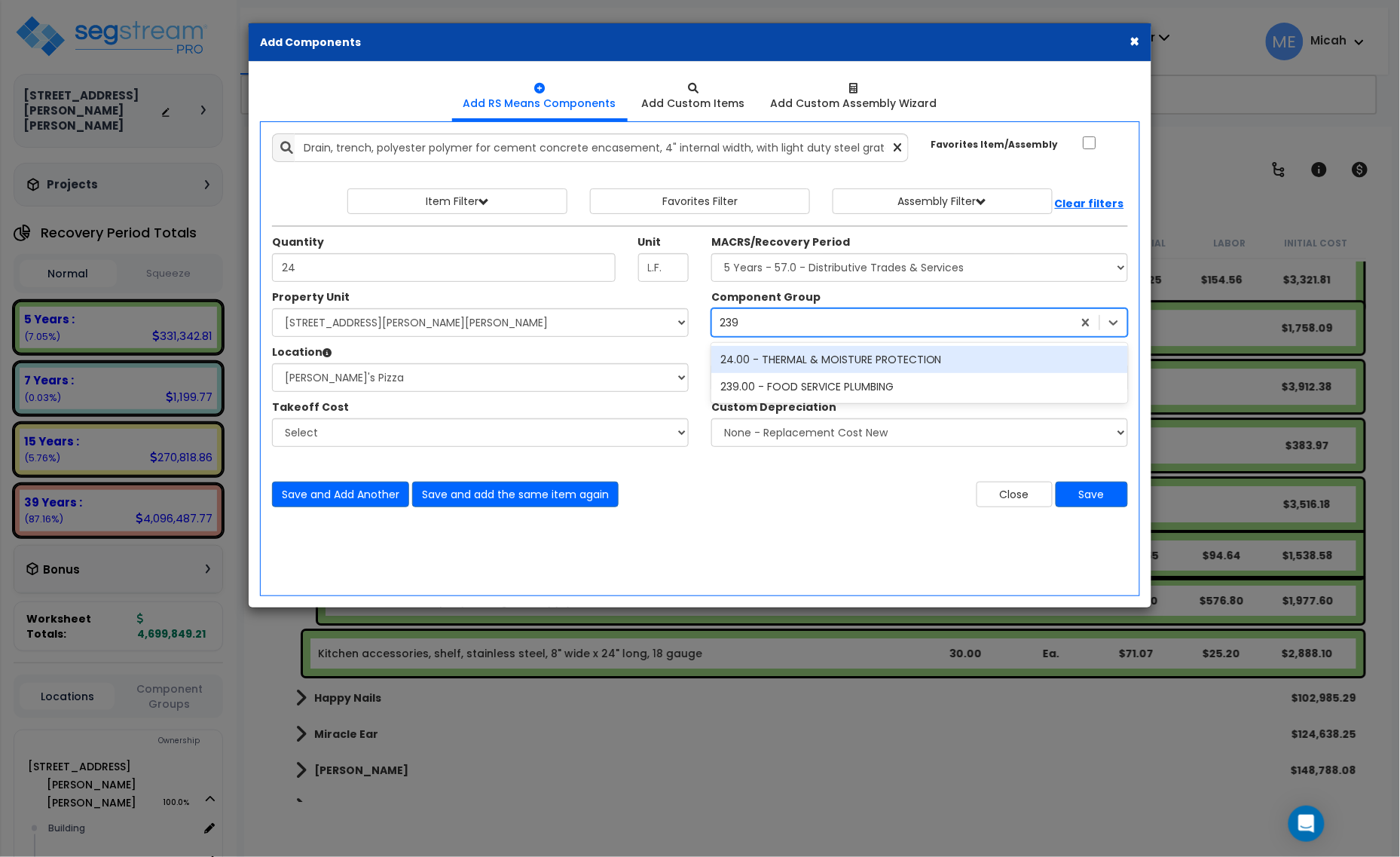
click at [822, 378] on div "239.00 - FOOD SERVICE PLUMBING" at bounding box center [920, 386] width 417 height 27
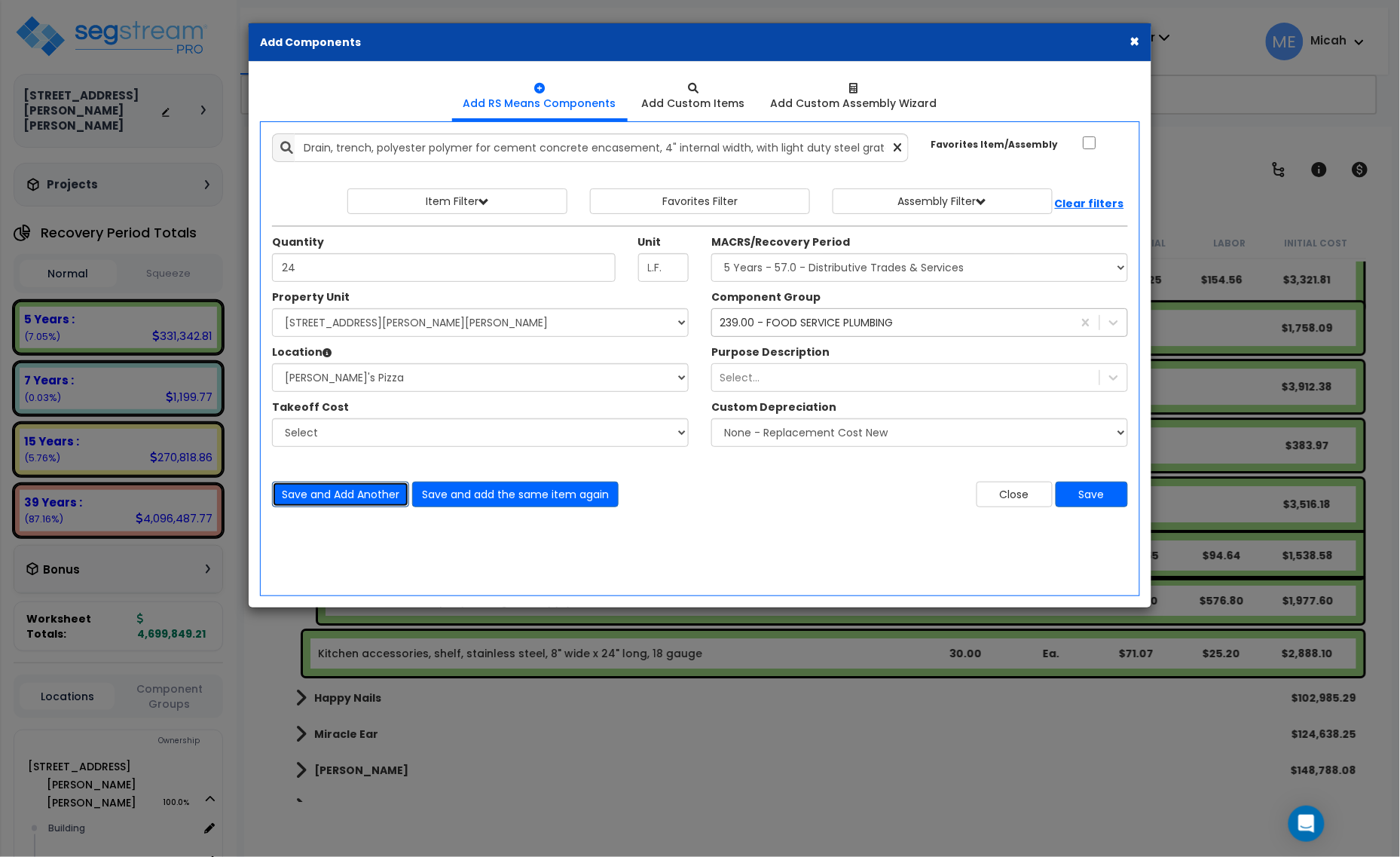
click at [322, 501] on button "Save and Add Another" at bounding box center [340, 494] width 137 height 26
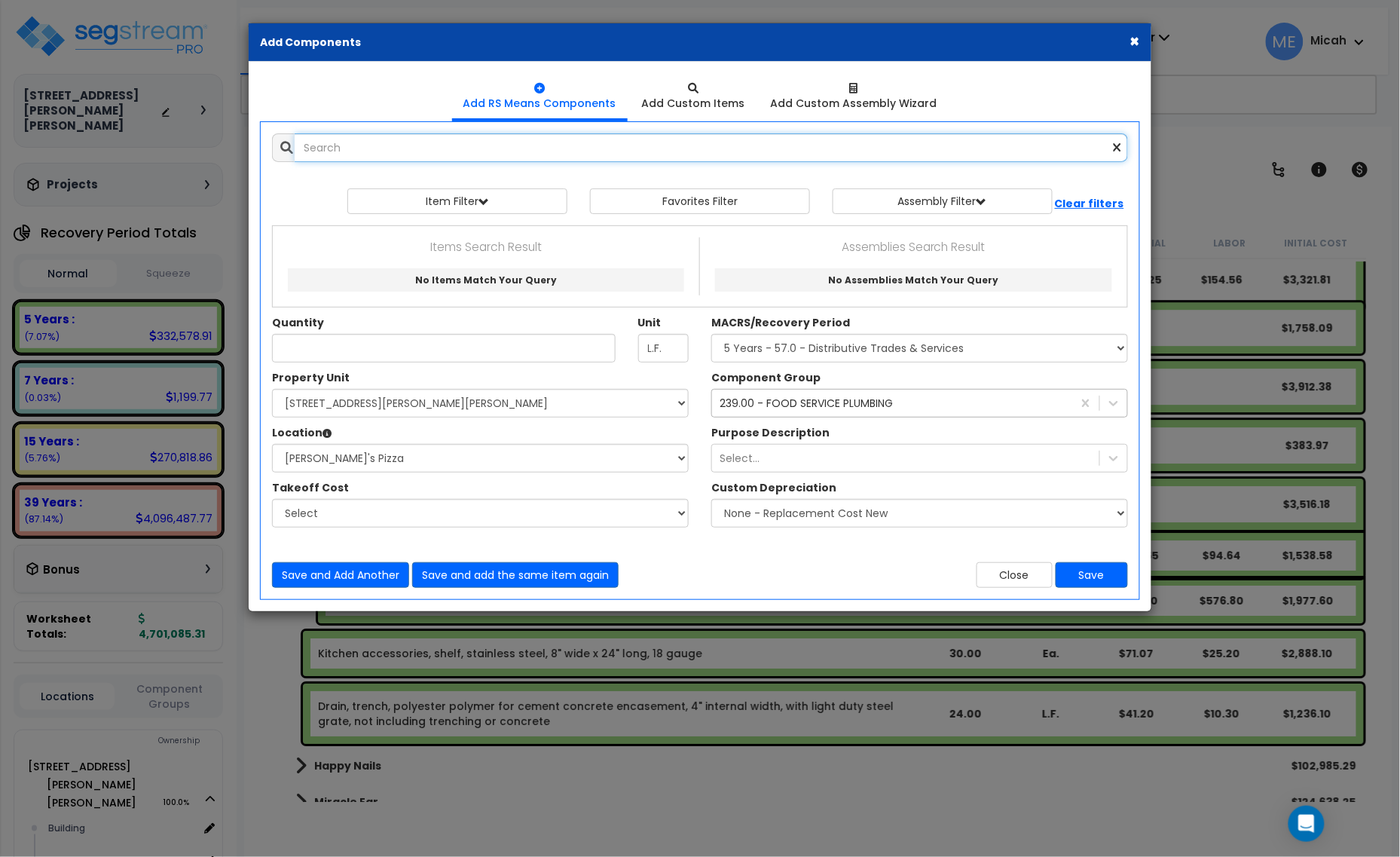
click at [415, 159] on input "text" at bounding box center [711, 148] width 834 height 29
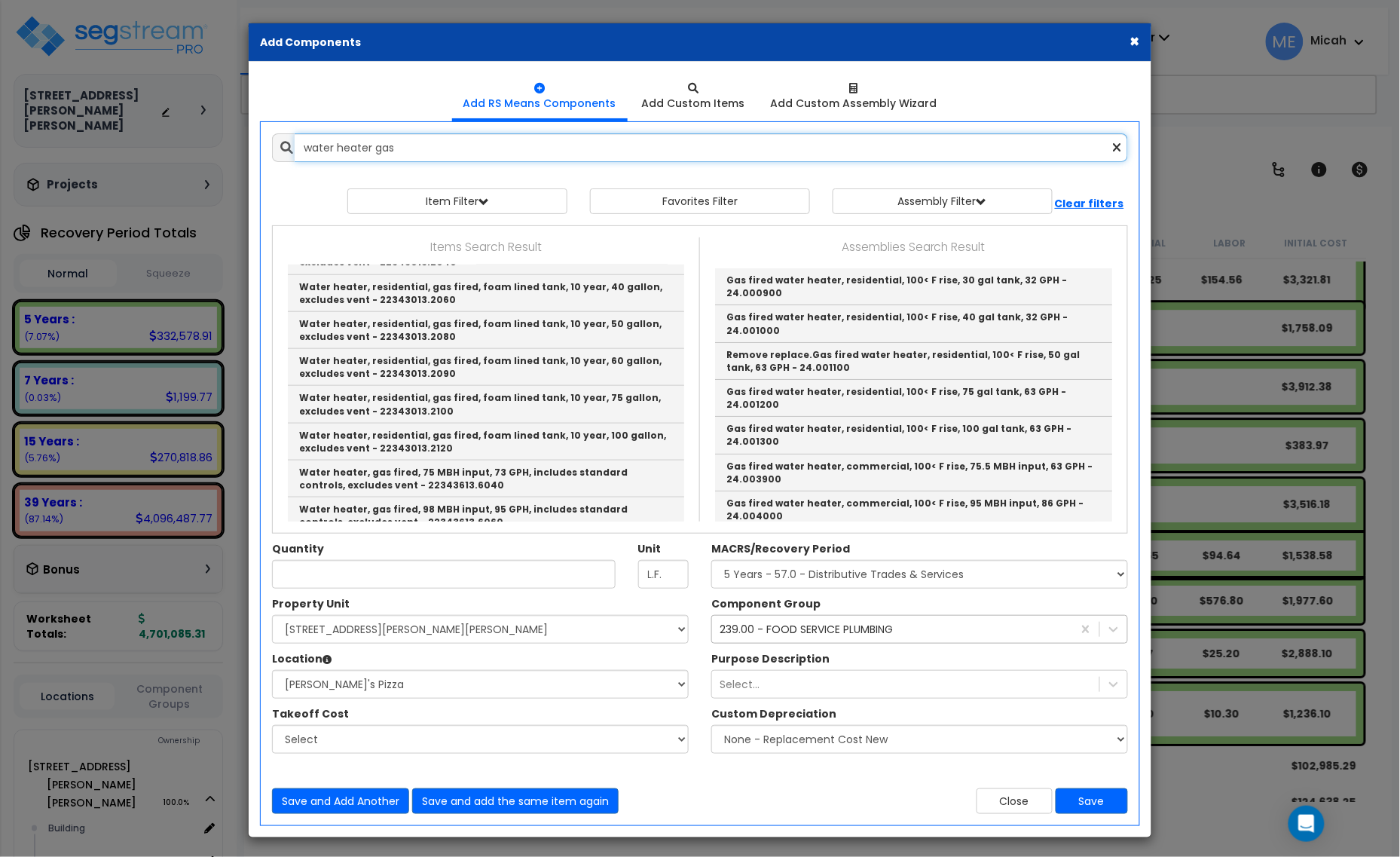
scroll to position [471, 0]
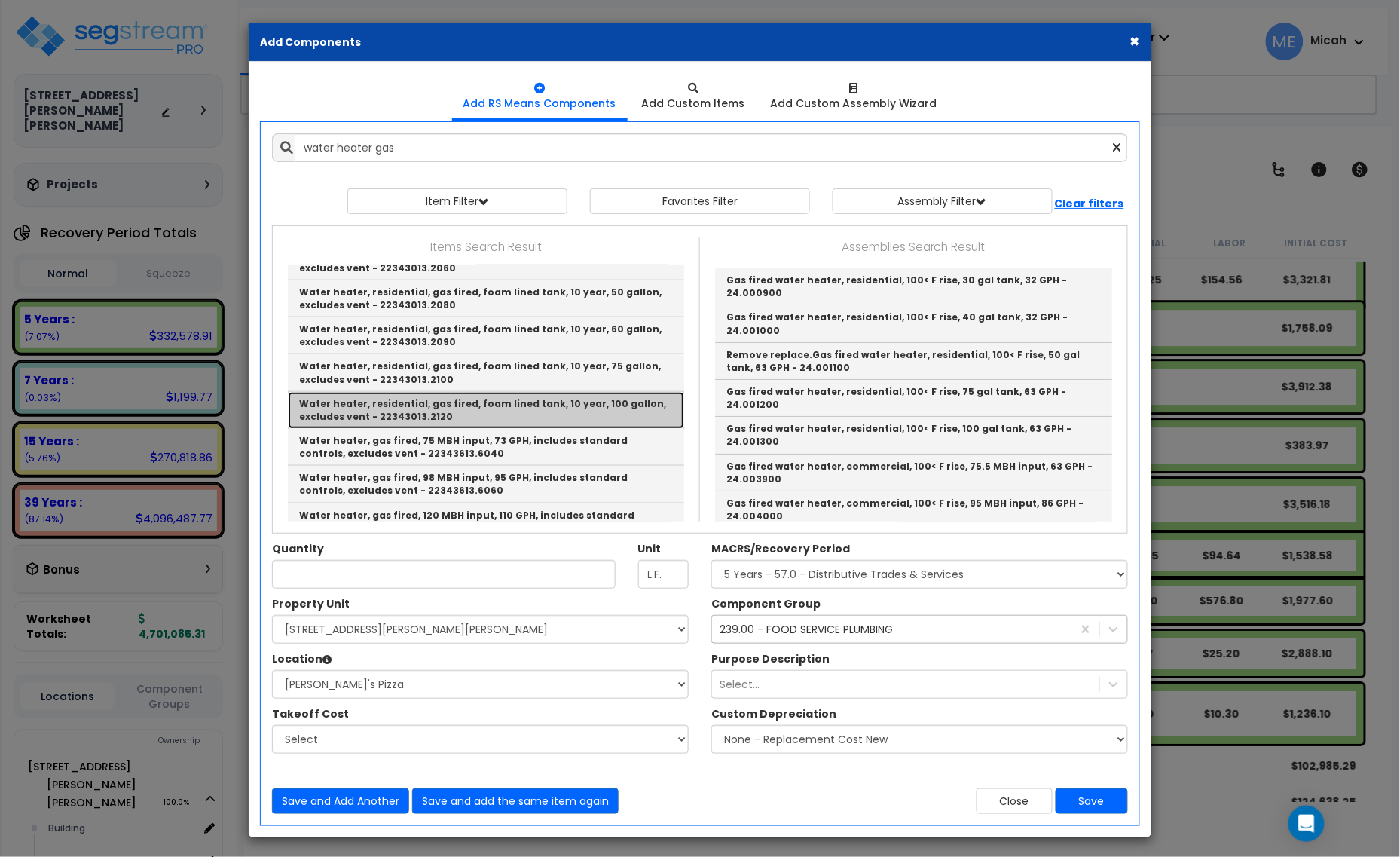
click at [541, 411] on link "Water heater, residential, gas fired, foam lined tank, 10 year, 100 gallon, exc…" at bounding box center [486, 410] width 396 height 37
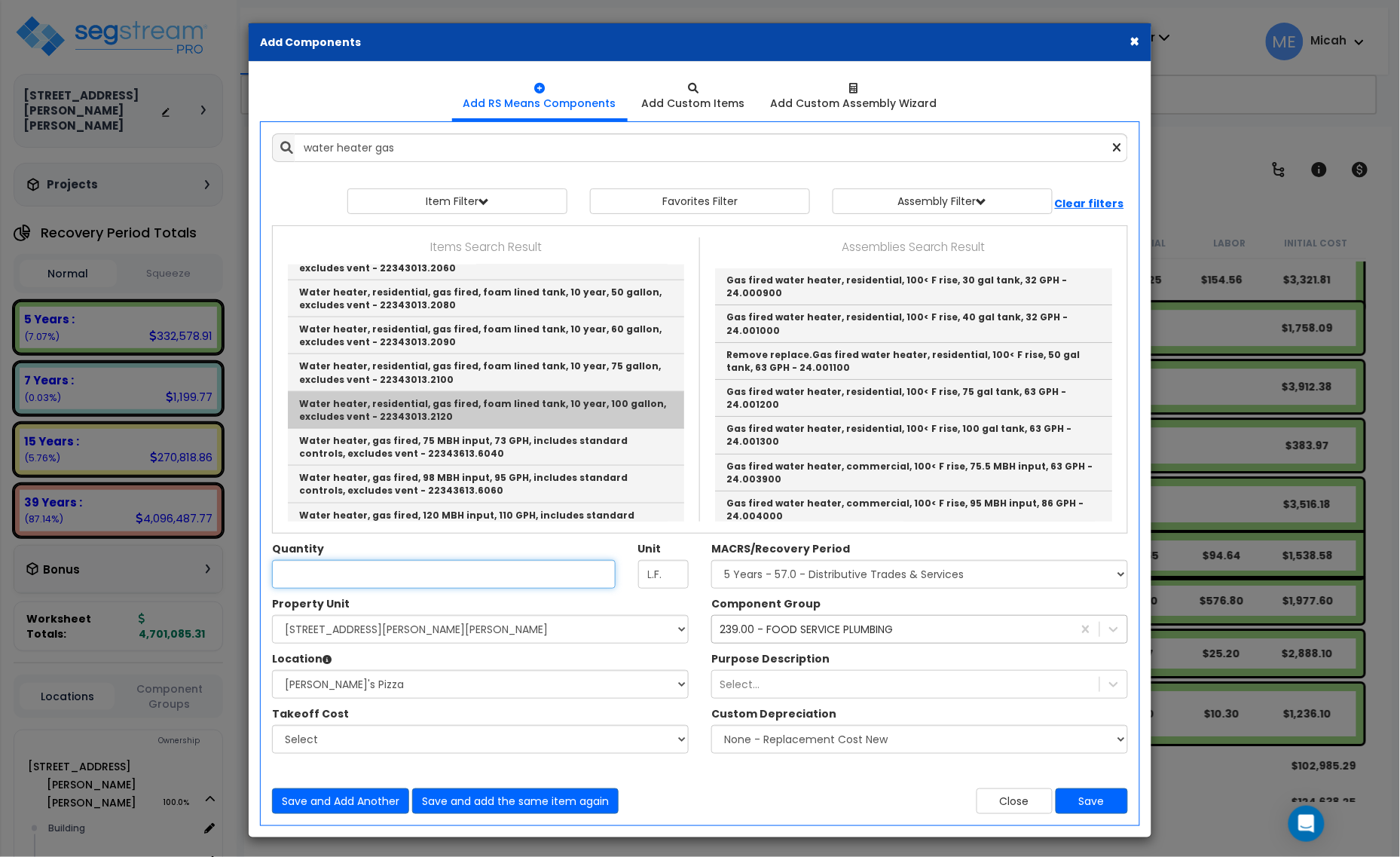
type input "Water heater, residential, gas fired, foam lined tank, 10 year, 100 gallon, exc…"
type input "Ea."
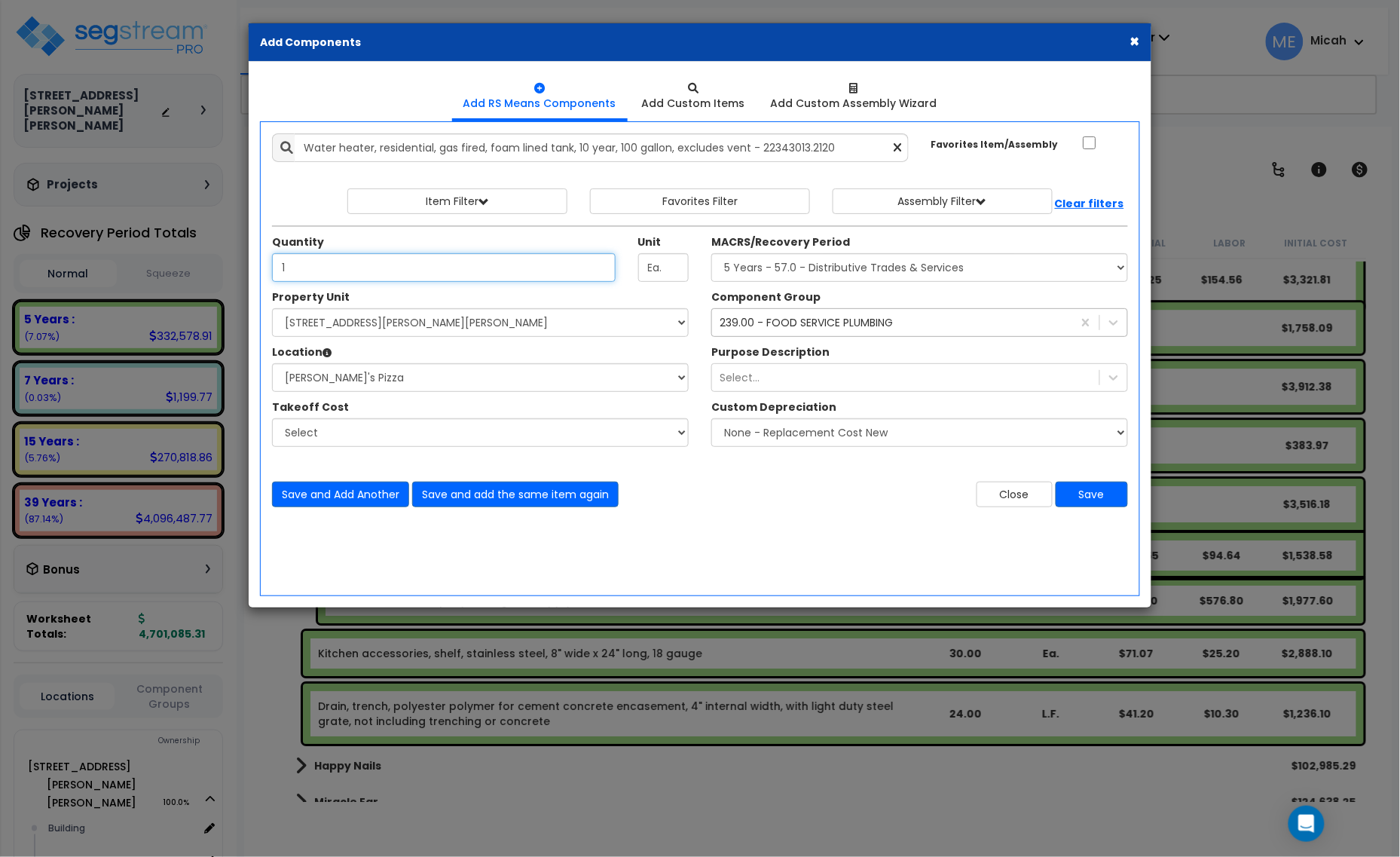
type input "1"
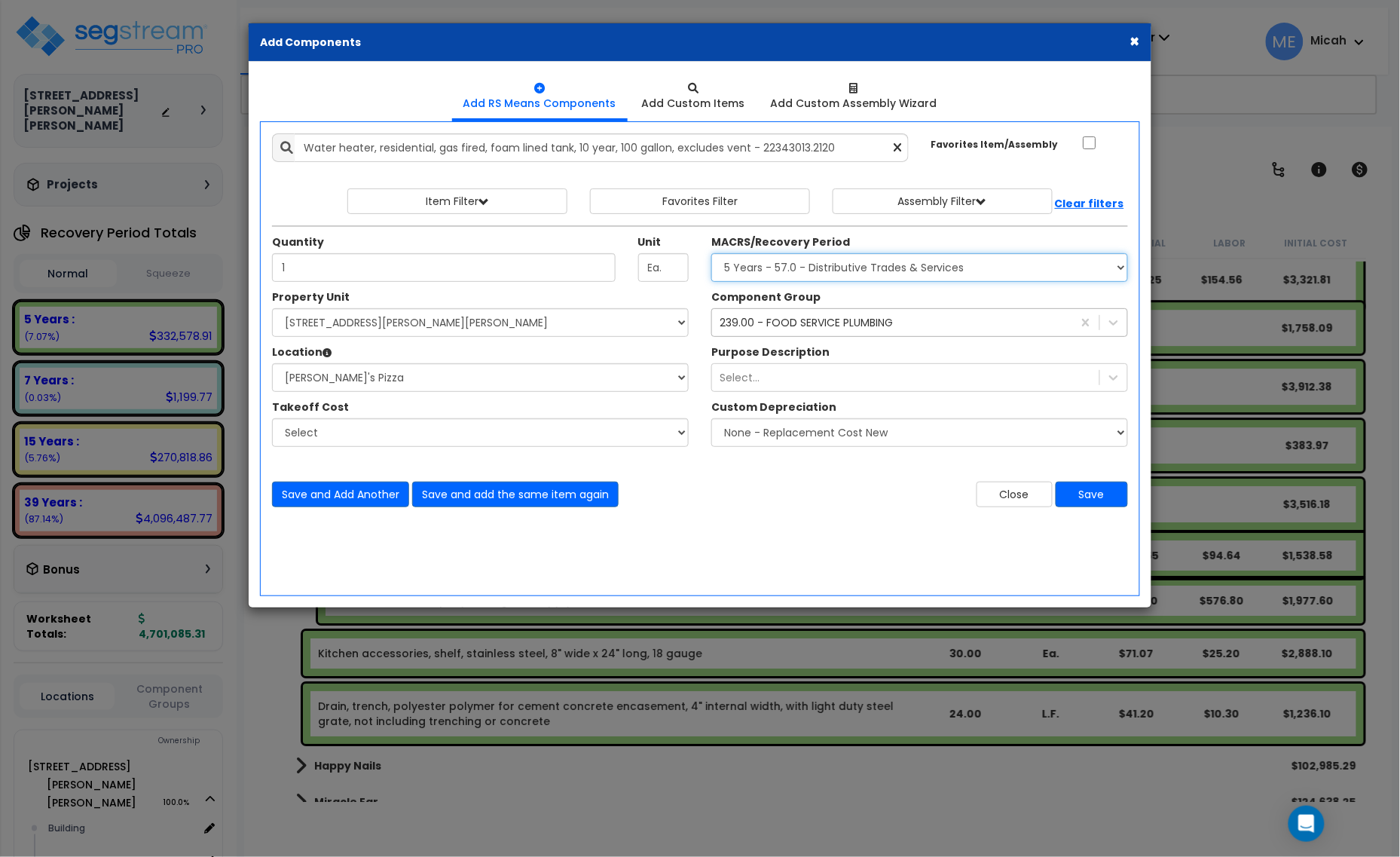
click at [906, 266] on select "Select MACRS/Recovery Period 5 Years - 57.0 - Distributive Trades & Services 5 …" at bounding box center [920, 267] width 417 height 29
select select "3669"
click at [711, 254] on select "Select MACRS/Recovery Period 5 Years - 57.0 - Distributive Trades & Services 5 …" at bounding box center [920, 267] width 417 height 29
click at [766, 324] on div "239.00 - FOOD SERVICE PLUMBING" at bounding box center [806, 322] width 174 height 15
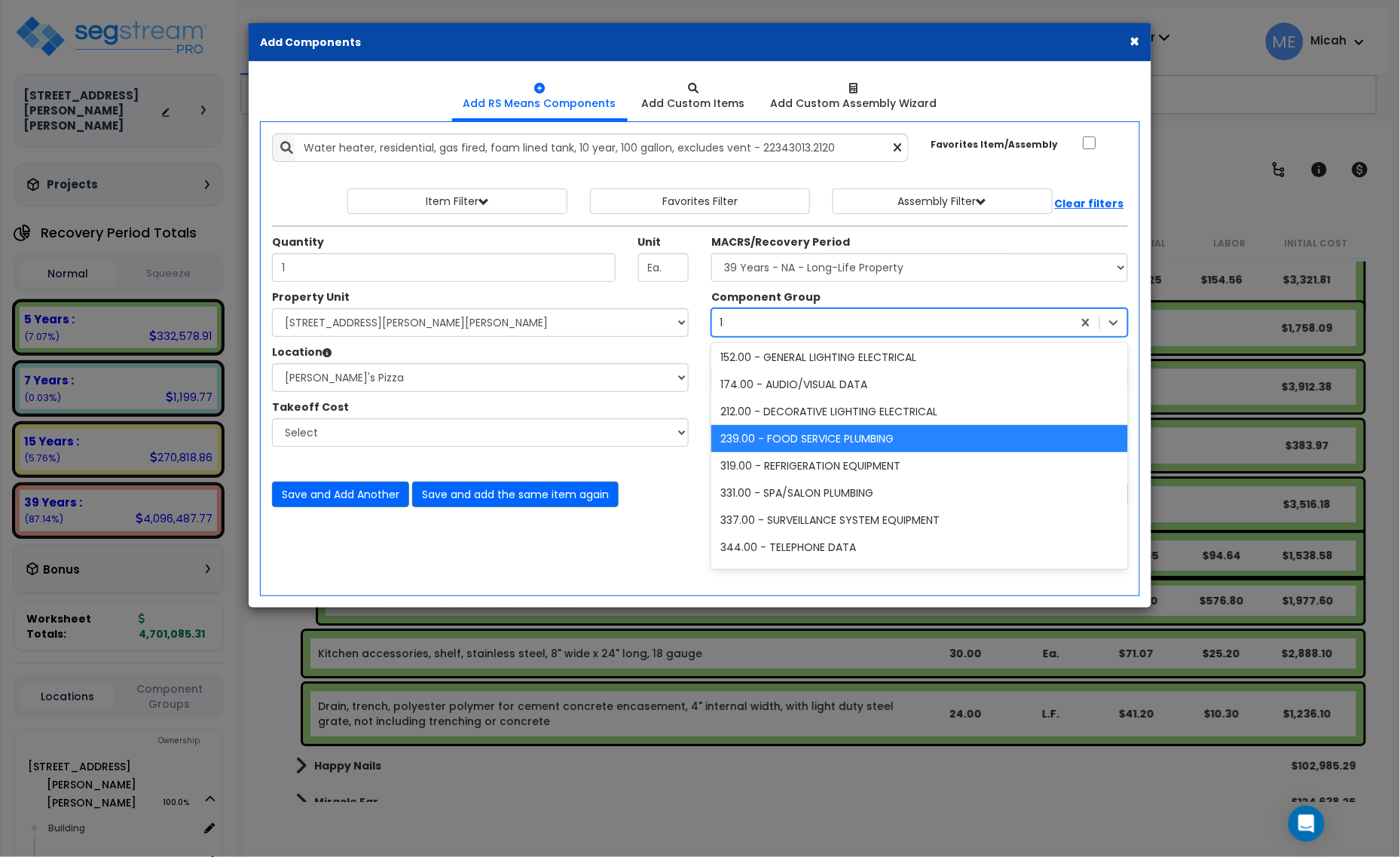
scroll to position [675, 0]
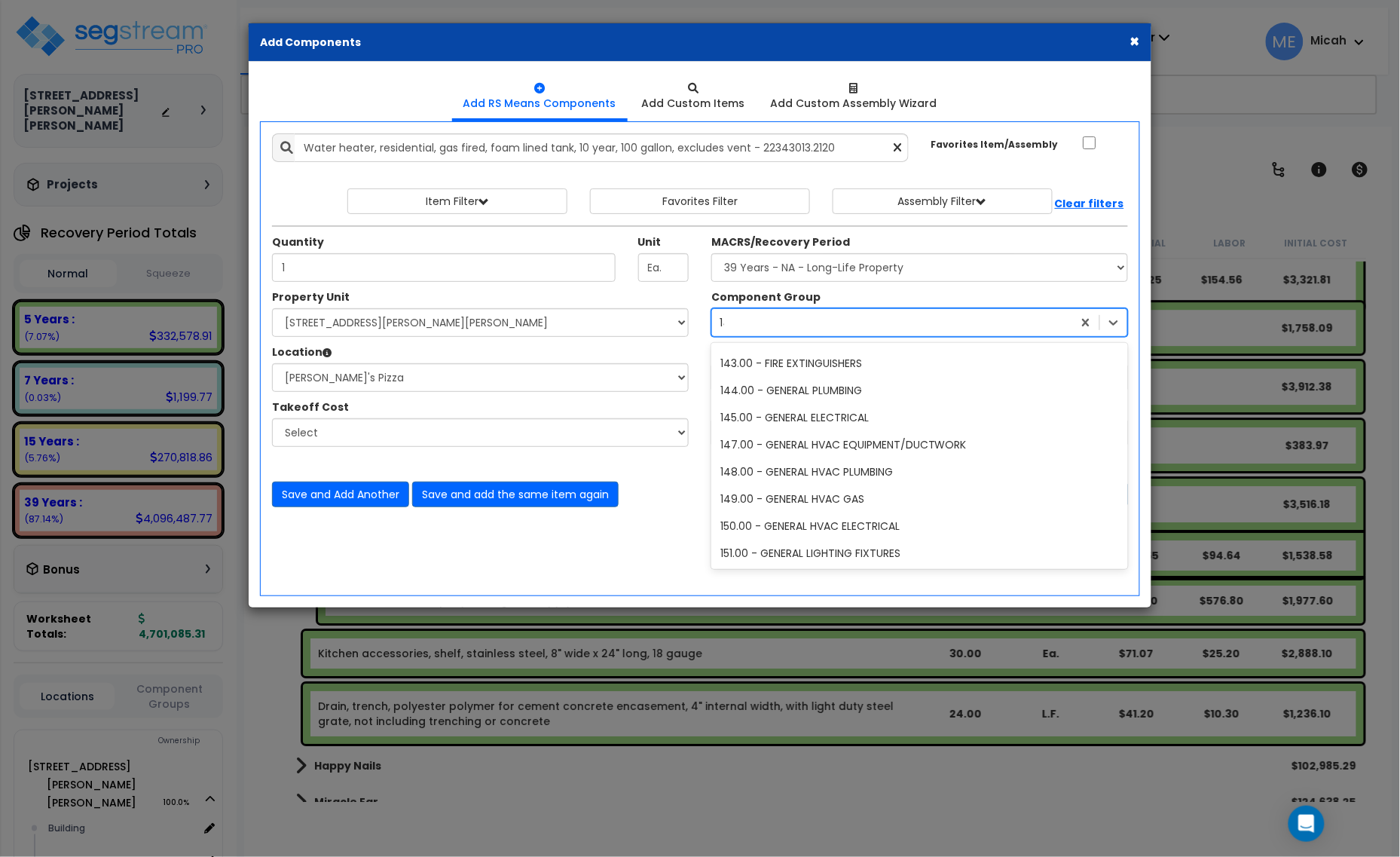
type input "144"
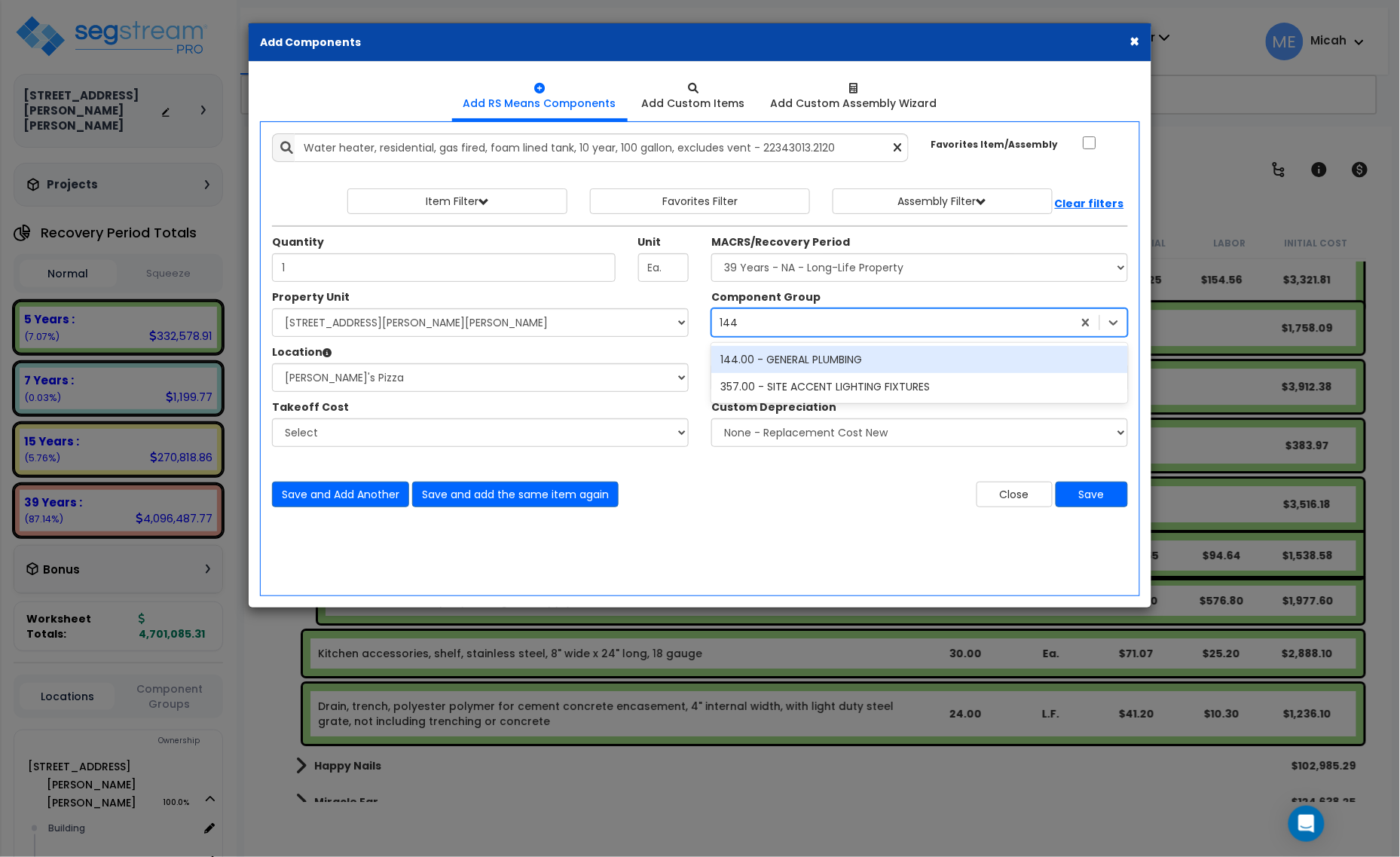
scroll to position [0, 0]
click at [769, 352] on div "144.00 - GENERAL PLUMBING" at bounding box center [920, 360] width 417 height 27
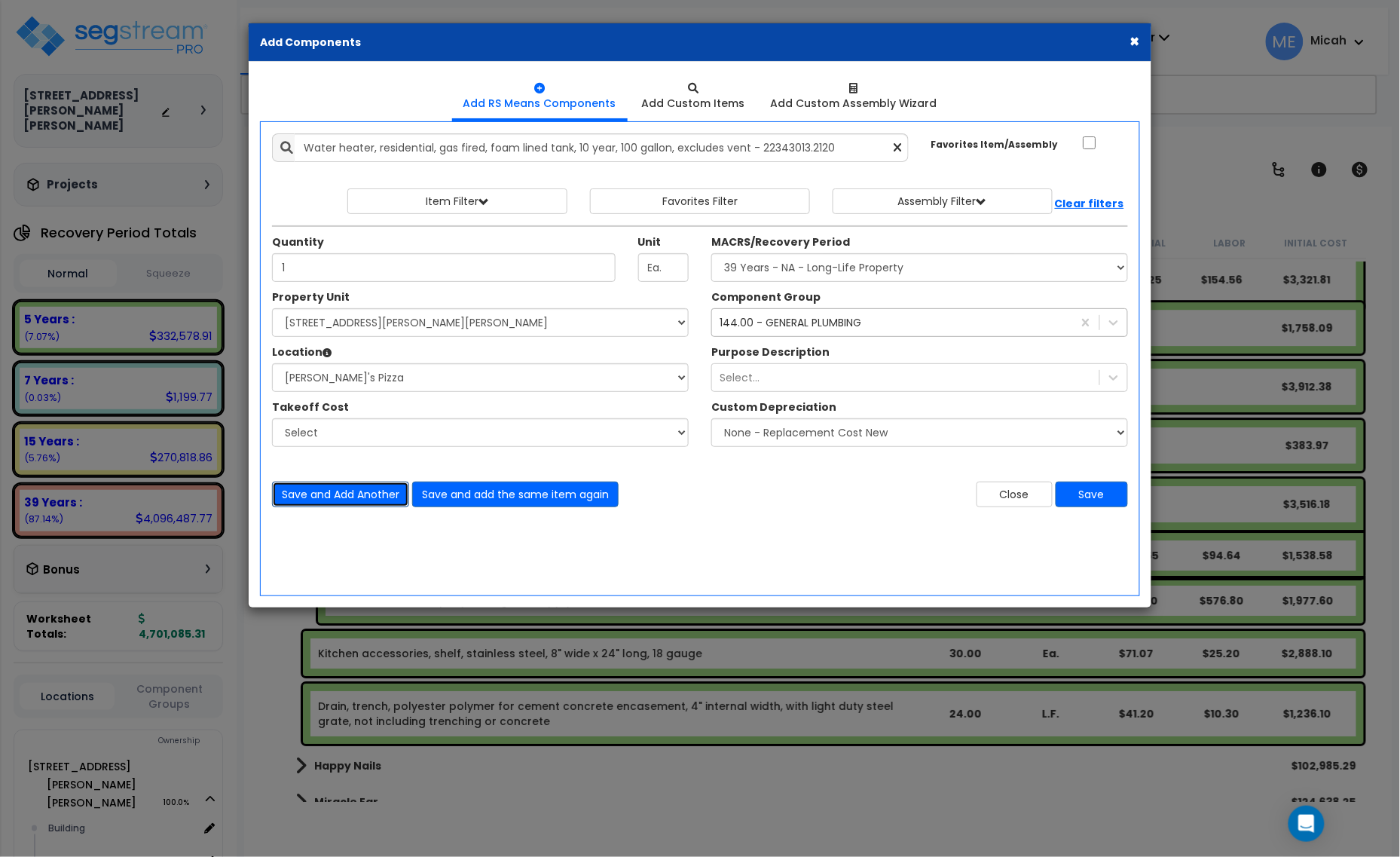
click at [351, 499] on button "Save and Add Another" at bounding box center [340, 494] width 137 height 26
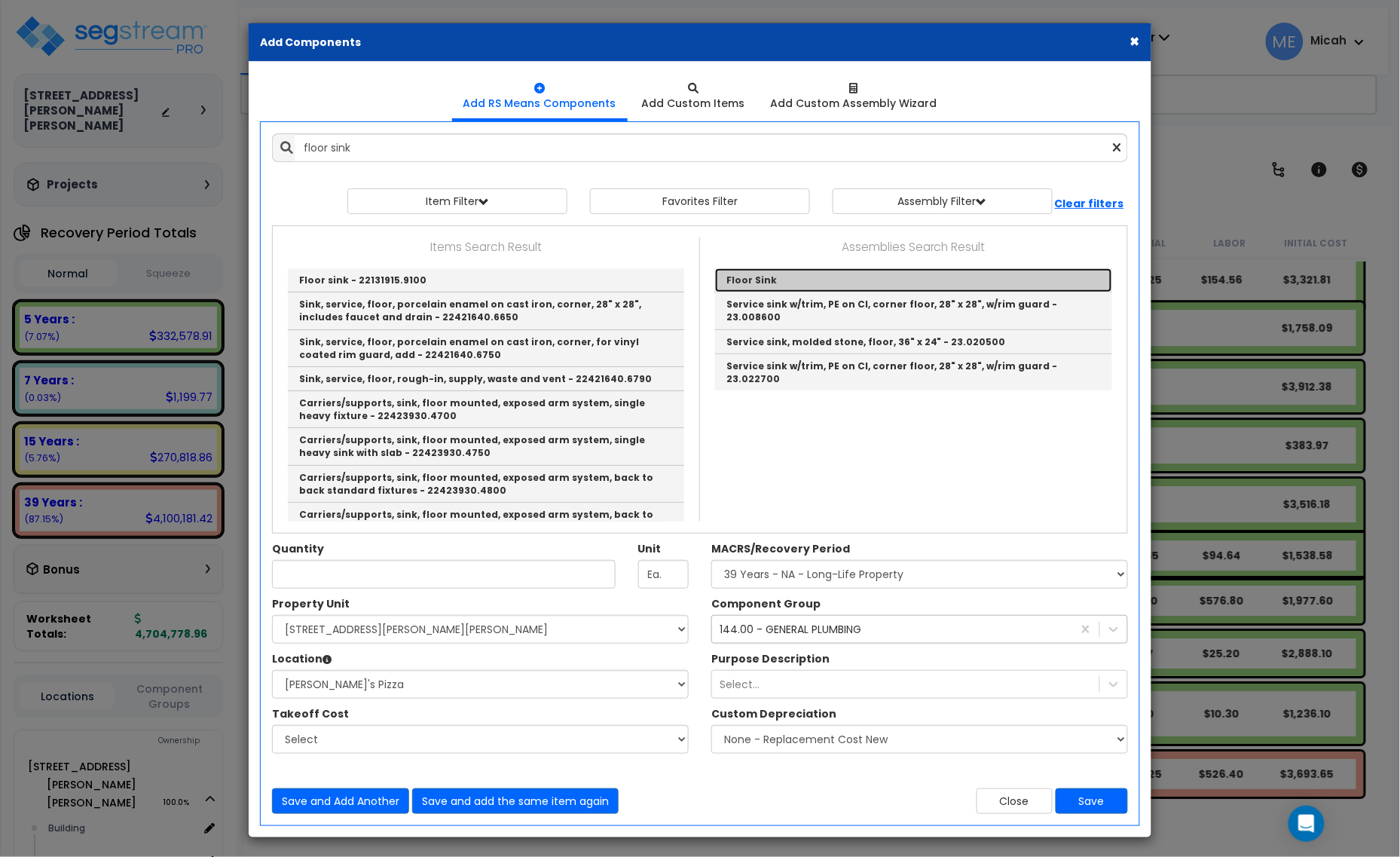
click at [748, 273] on link "Floor Sink" at bounding box center [913, 280] width 397 height 24
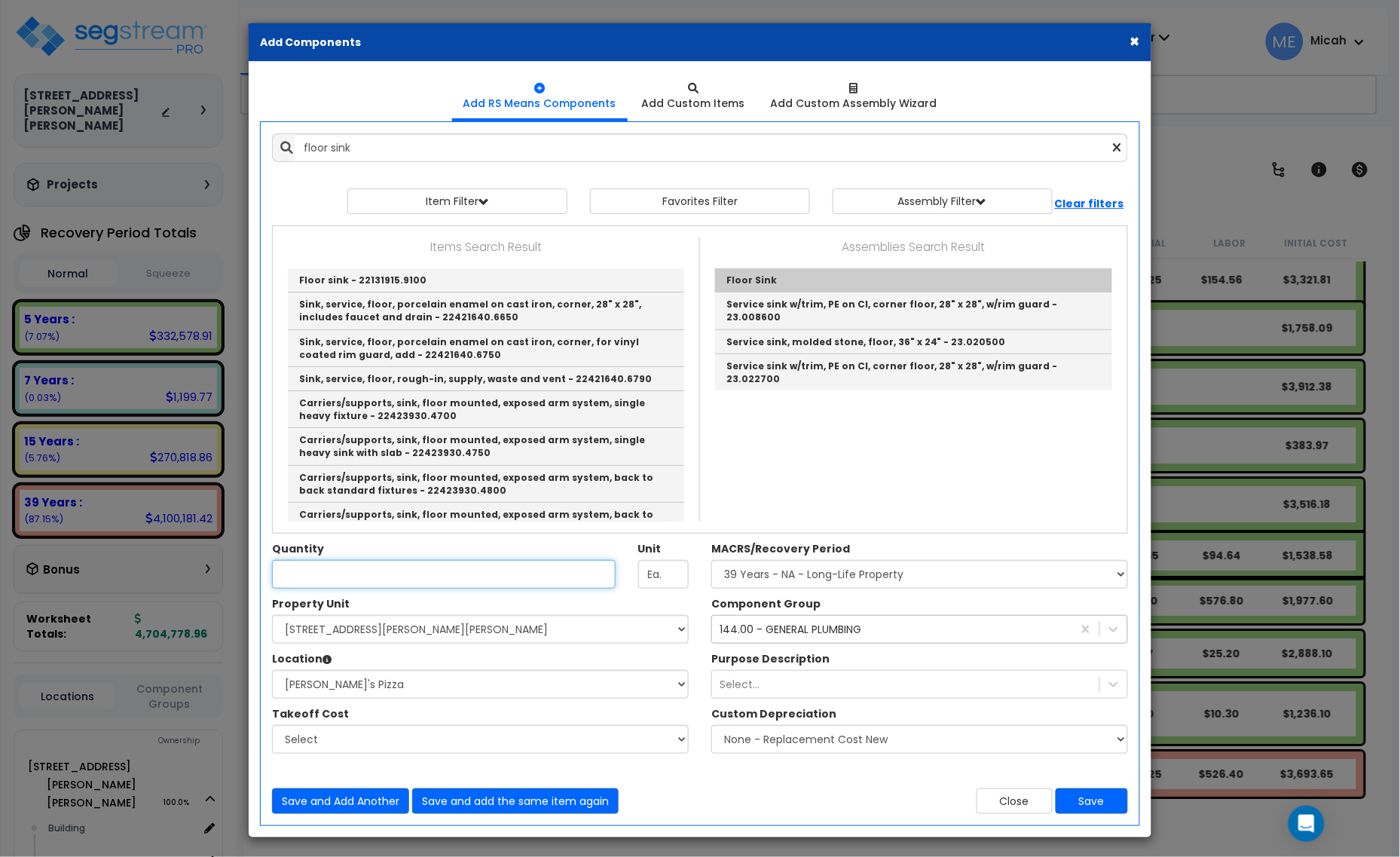
type input "Floor Sink"
checkbox input "true"
type input "EA"
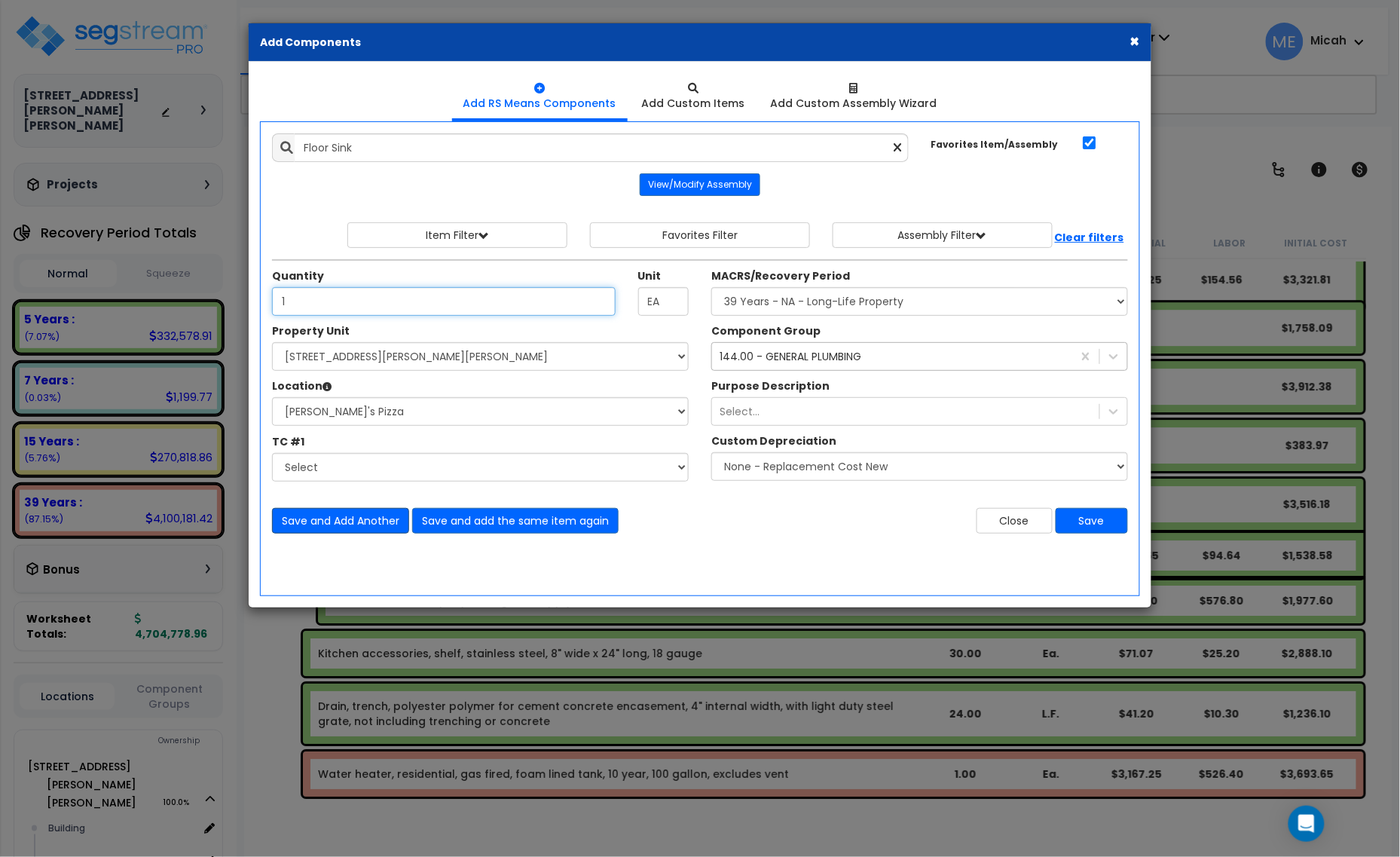
type input "1"
click at [327, 518] on button "Save and Add Another" at bounding box center [340, 521] width 137 height 26
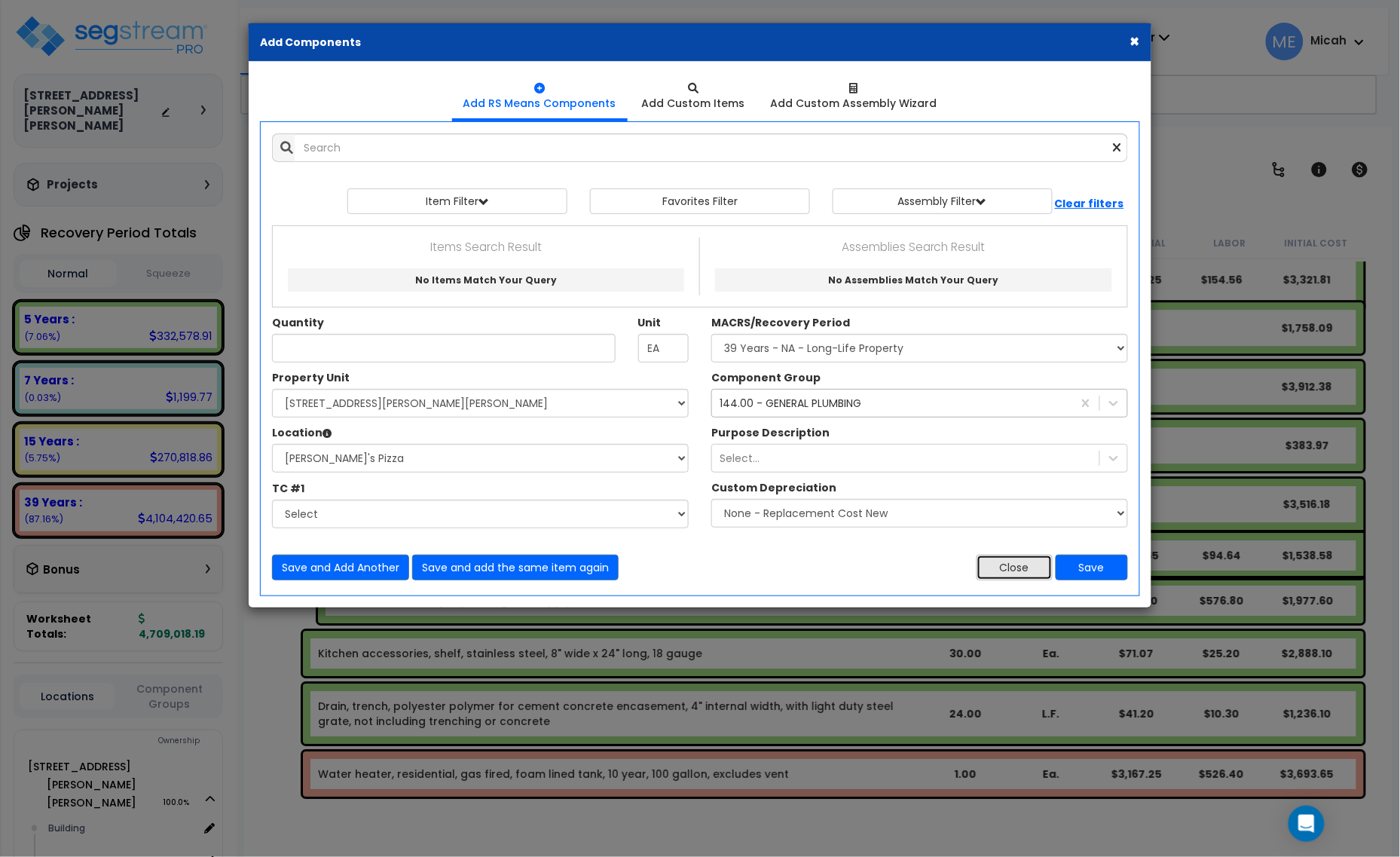
click at [995, 569] on button "Close" at bounding box center [1014, 567] width 76 height 26
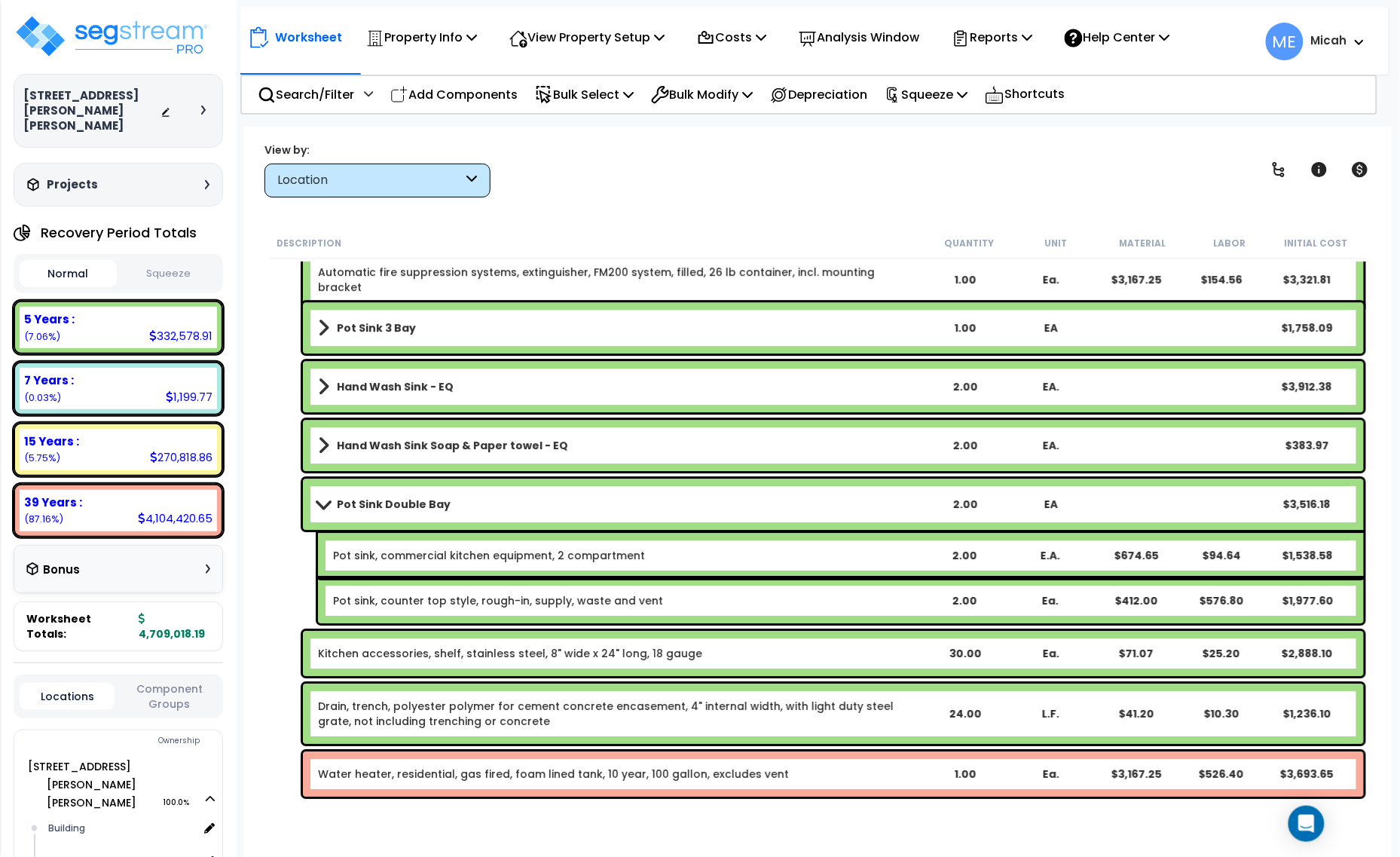
click at [483, 657] on link "Kitchen accessories, shelf, stainless steel, 8" wide x 24" long, 18 gauge" at bounding box center [510, 653] width 385 height 15
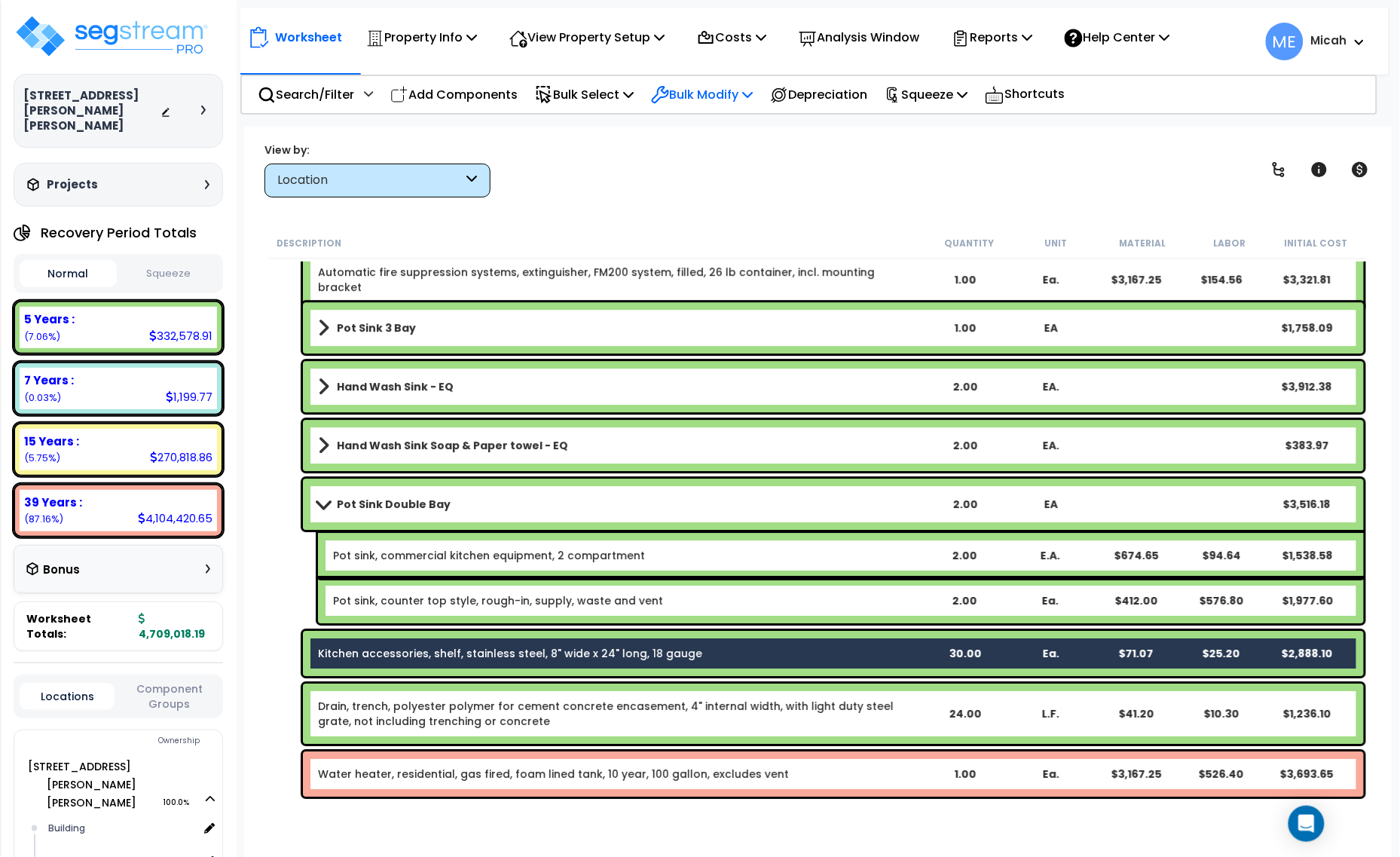
click at [753, 89] on icon at bounding box center [748, 94] width 11 height 12
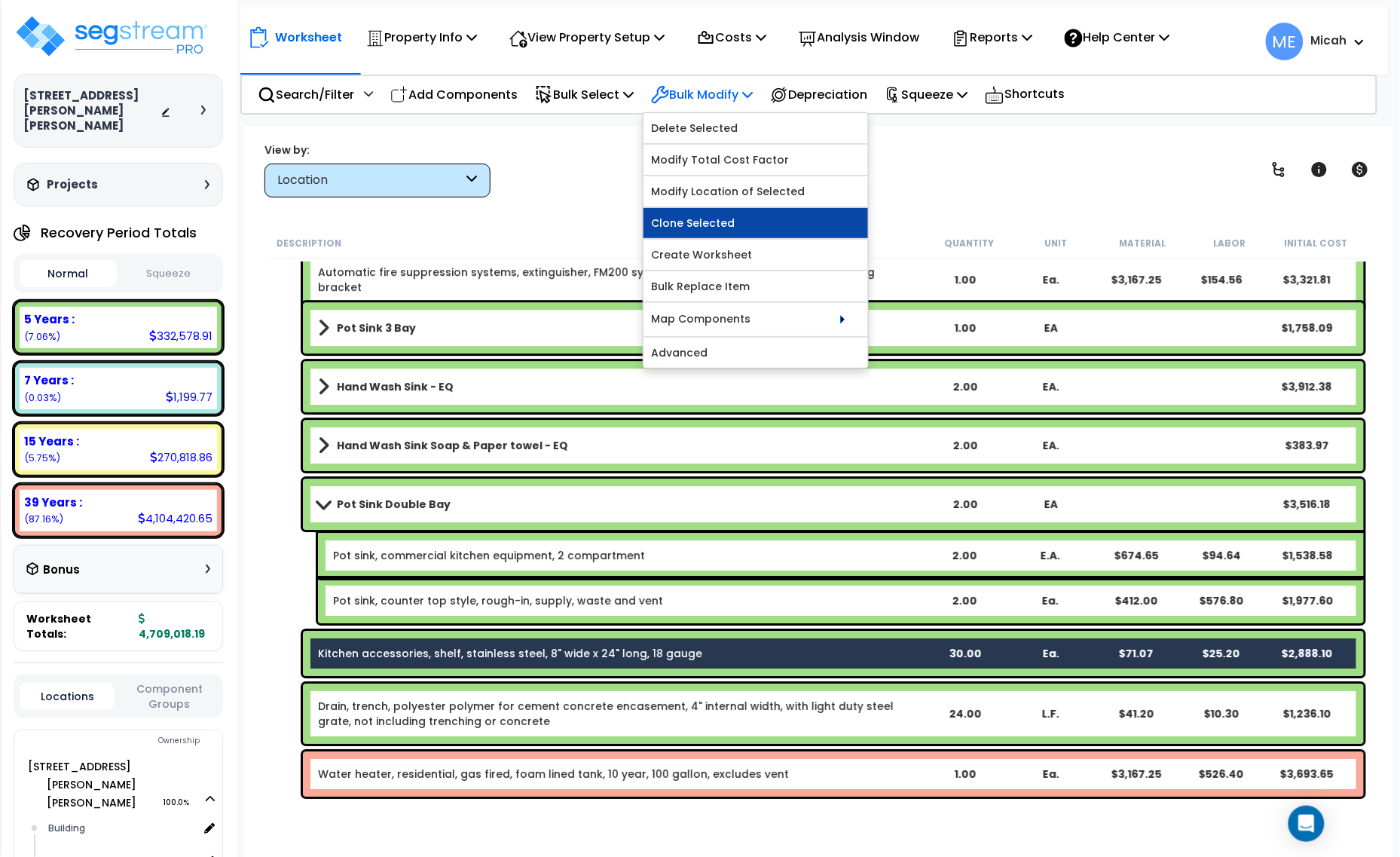
click at [744, 227] on link "Clone Selected" at bounding box center [755, 223] width 225 height 30
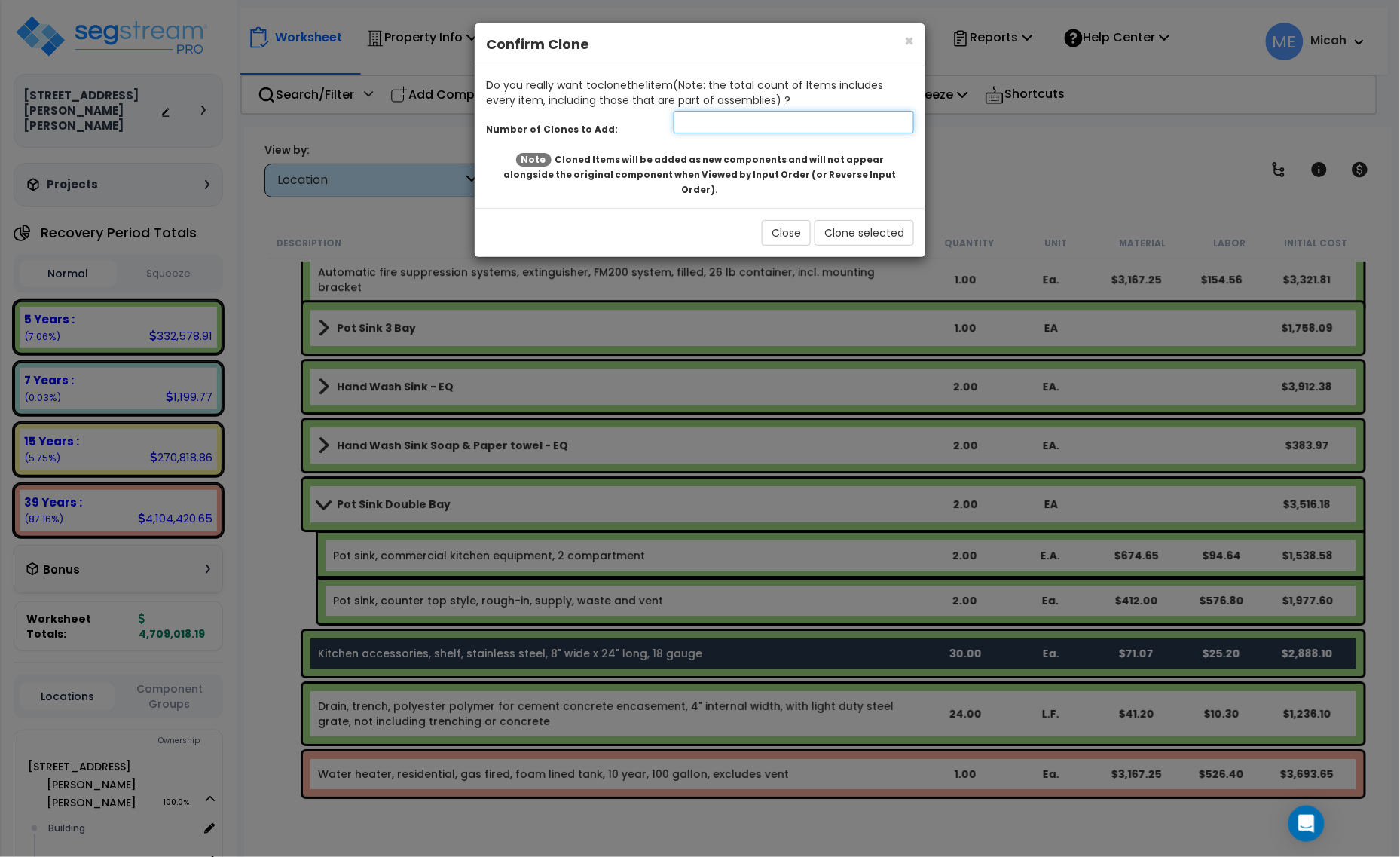
click at [725, 124] on input "number" at bounding box center [793, 122] width 241 height 22
type input "1"
click at [876, 208] on div "Close Clone selected" at bounding box center [700, 232] width 451 height 49
click at [871, 220] on button "Clone selected" at bounding box center [864, 233] width 99 height 26
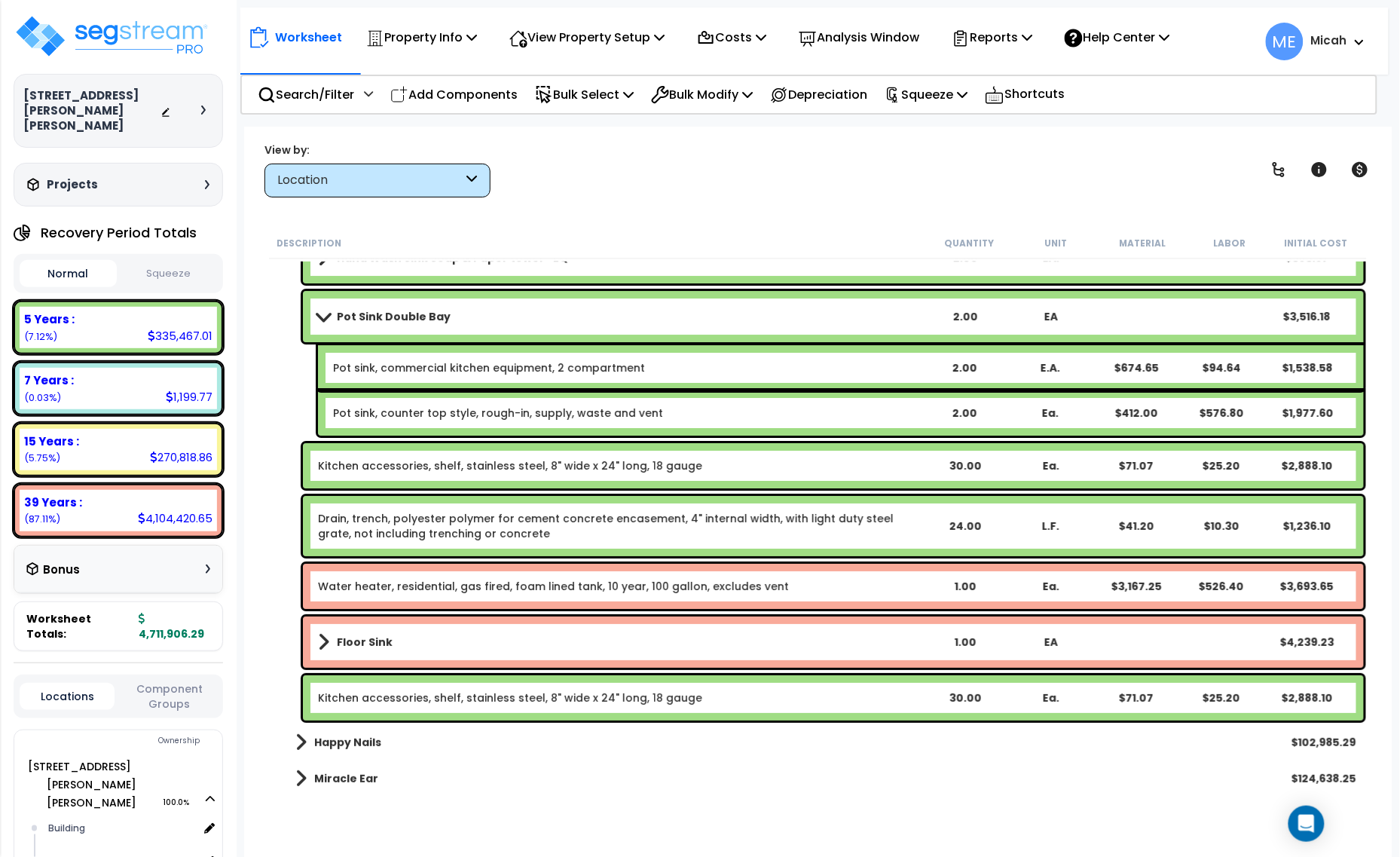
scroll to position [7352, 0]
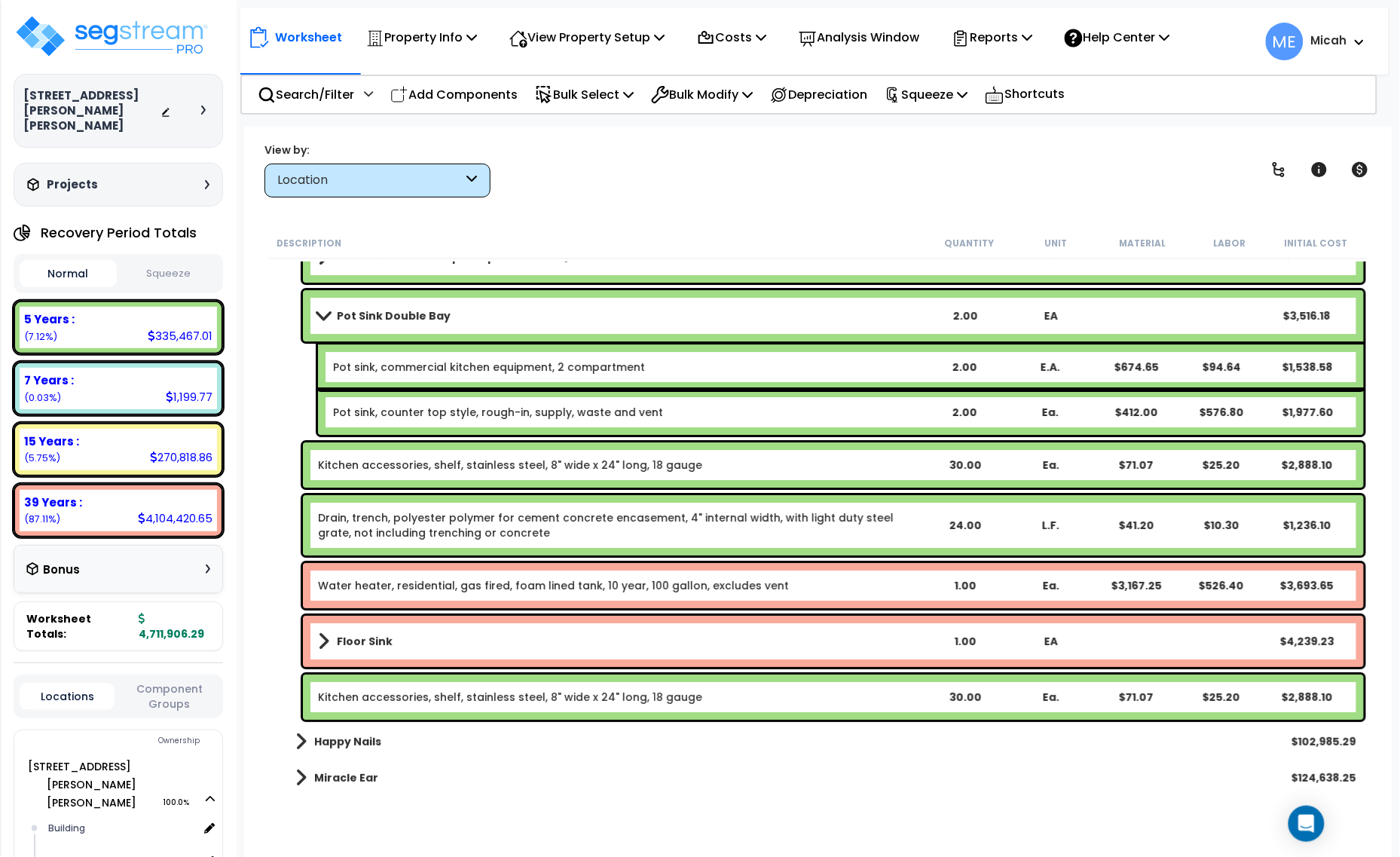
click at [653, 700] on link "Kitchen accessories, shelf, stainless steel, 8" wide x 24" long, 18 gauge" at bounding box center [510, 697] width 385 height 15
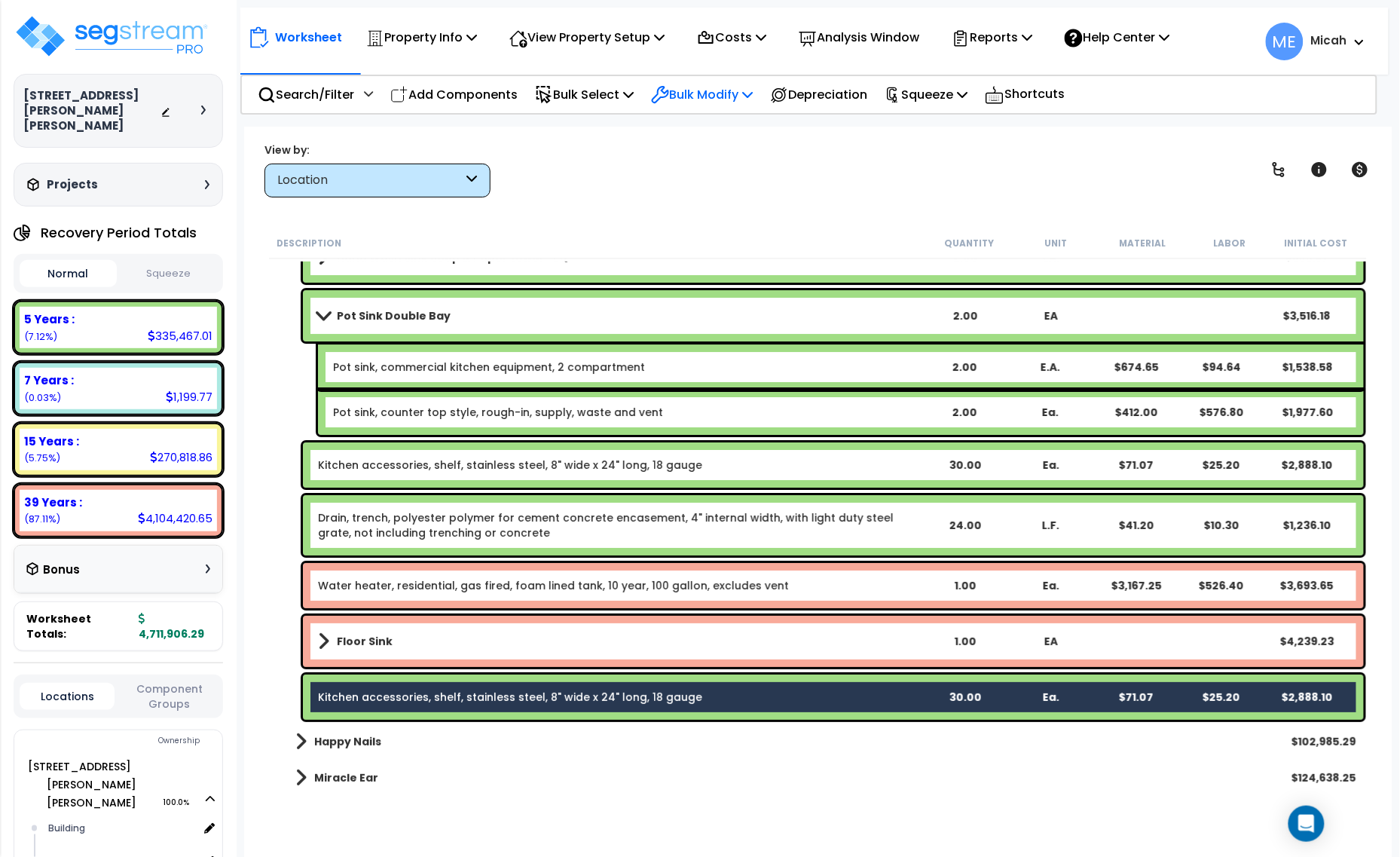
click at [753, 93] on p "Bulk Modify" at bounding box center [702, 94] width 102 height 21
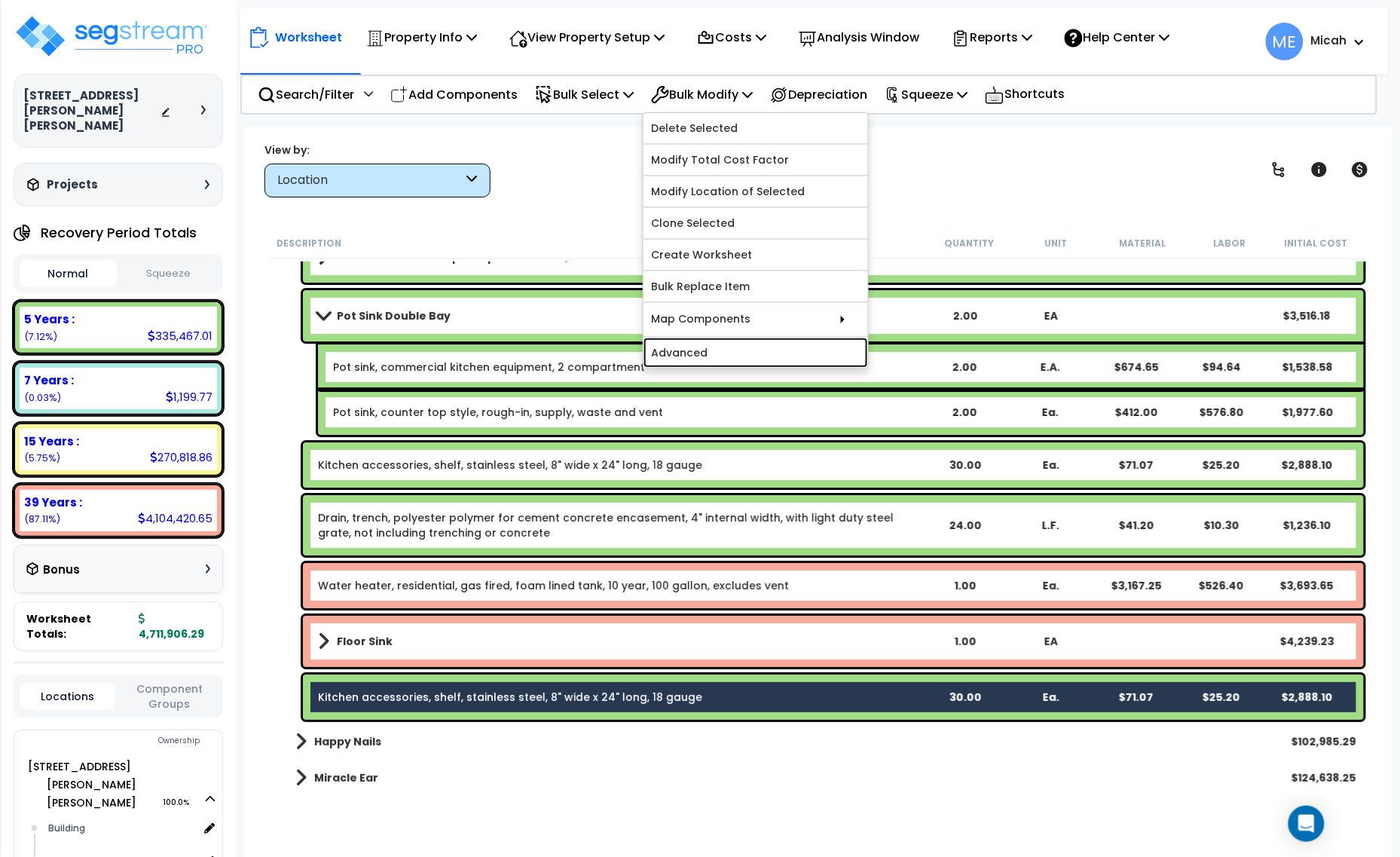
click at [754, 348] on link "Advanced" at bounding box center [755, 352] width 225 height 30
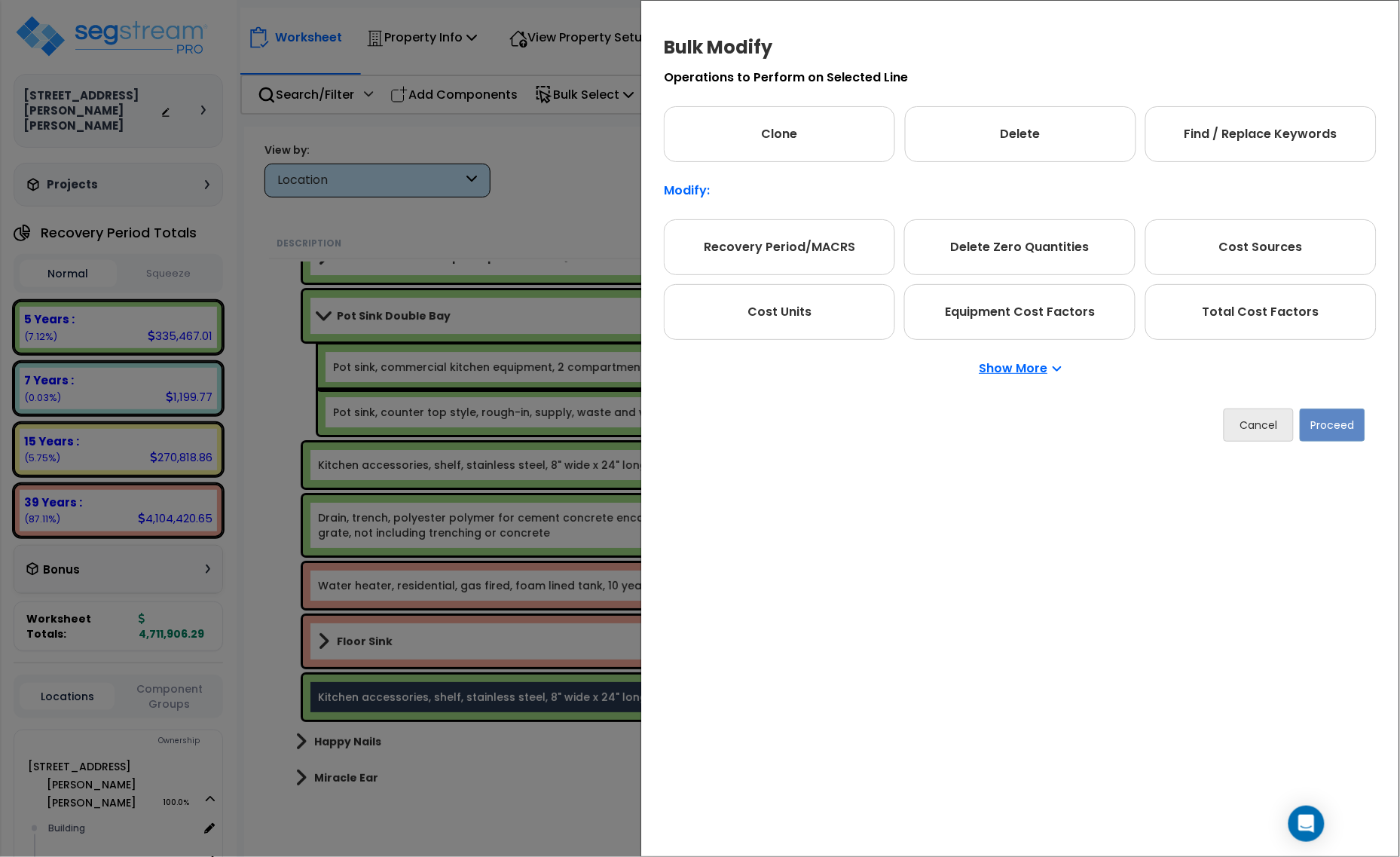
click at [1018, 370] on p "Show More" at bounding box center [1021, 368] width 82 height 12
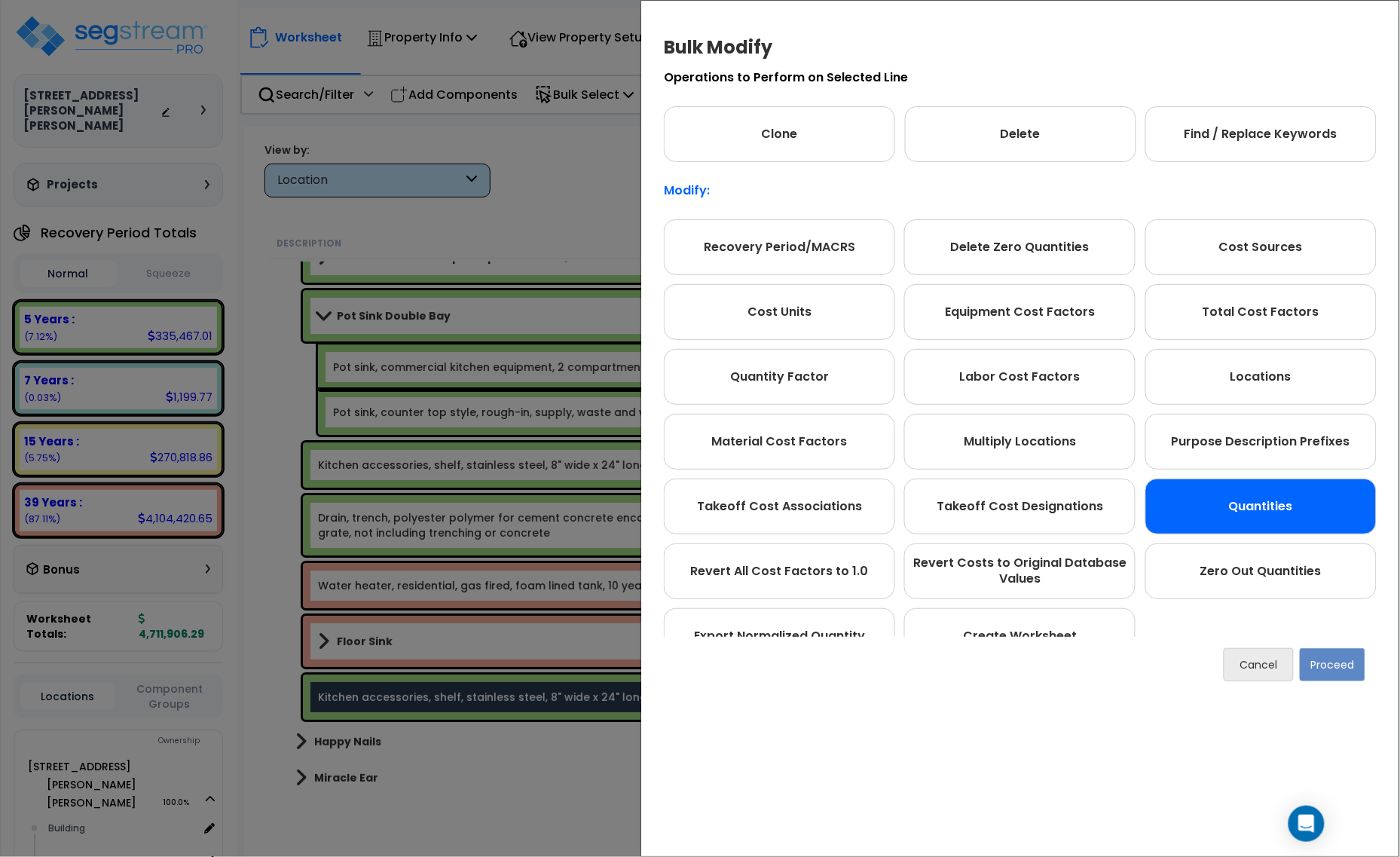
click at [1279, 499] on div "Quantities" at bounding box center [1260, 506] width 232 height 55
click at [1345, 682] on div "Cancel Proceed" at bounding box center [1020, 665] width 713 height 55
click at [1338, 675] on button "Proceed" at bounding box center [1332, 664] width 65 height 33
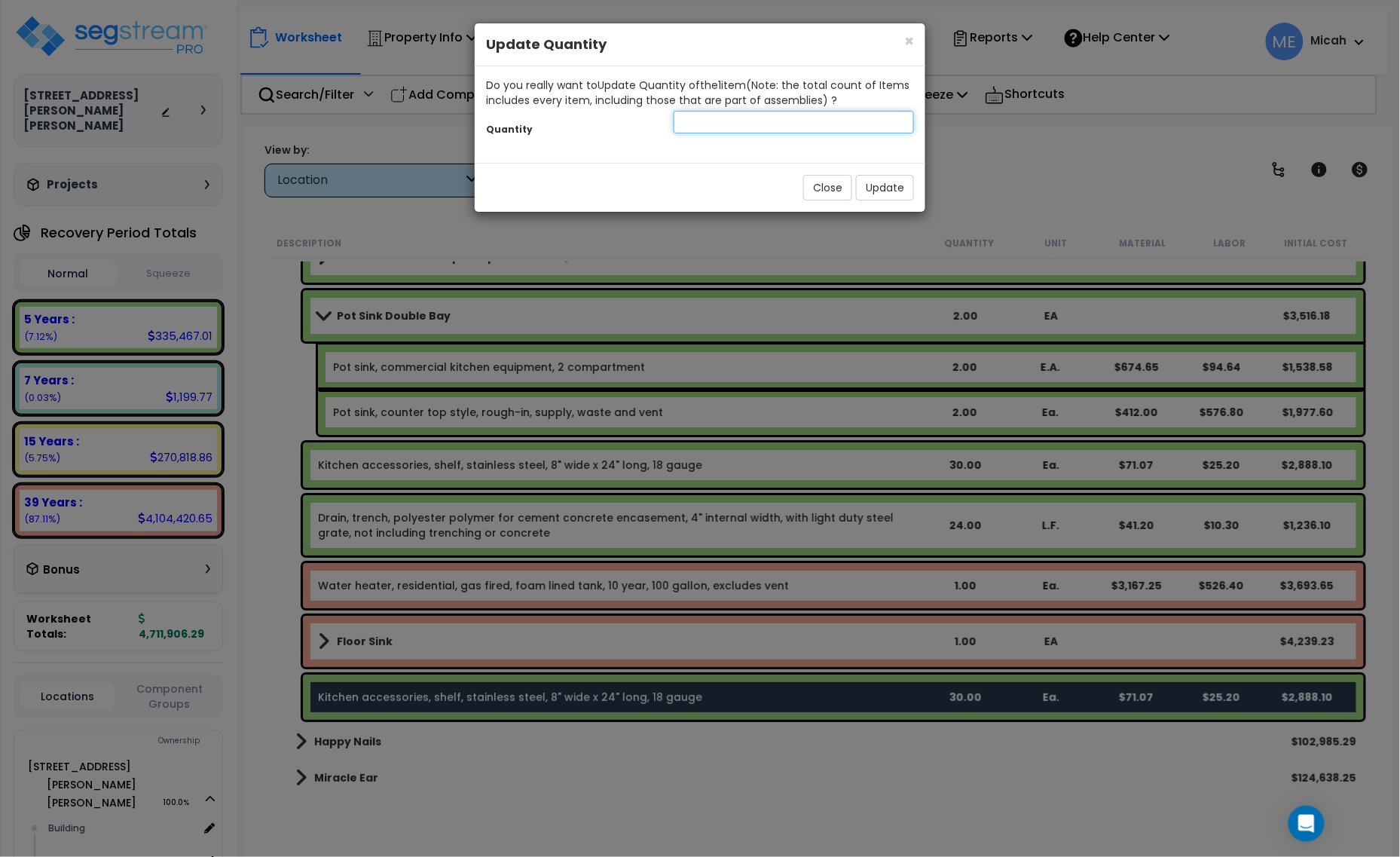
click at [702, 125] on input "number" at bounding box center [793, 122] width 241 height 22
type input "46"
click at [896, 191] on button "Update" at bounding box center [885, 187] width 58 height 26
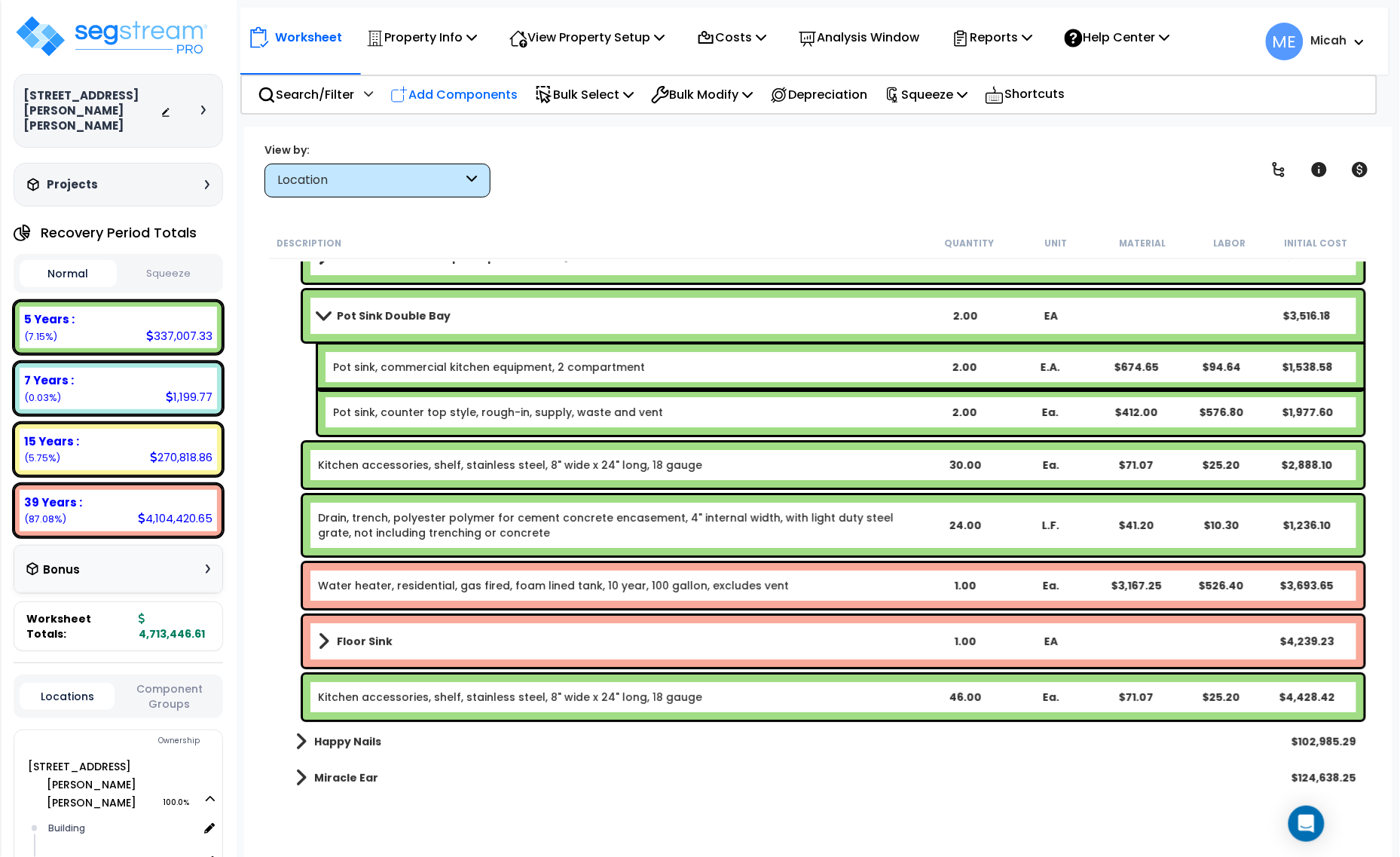
click at [466, 85] on p "Add Components" at bounding box center [454, 94] width 127 height 21
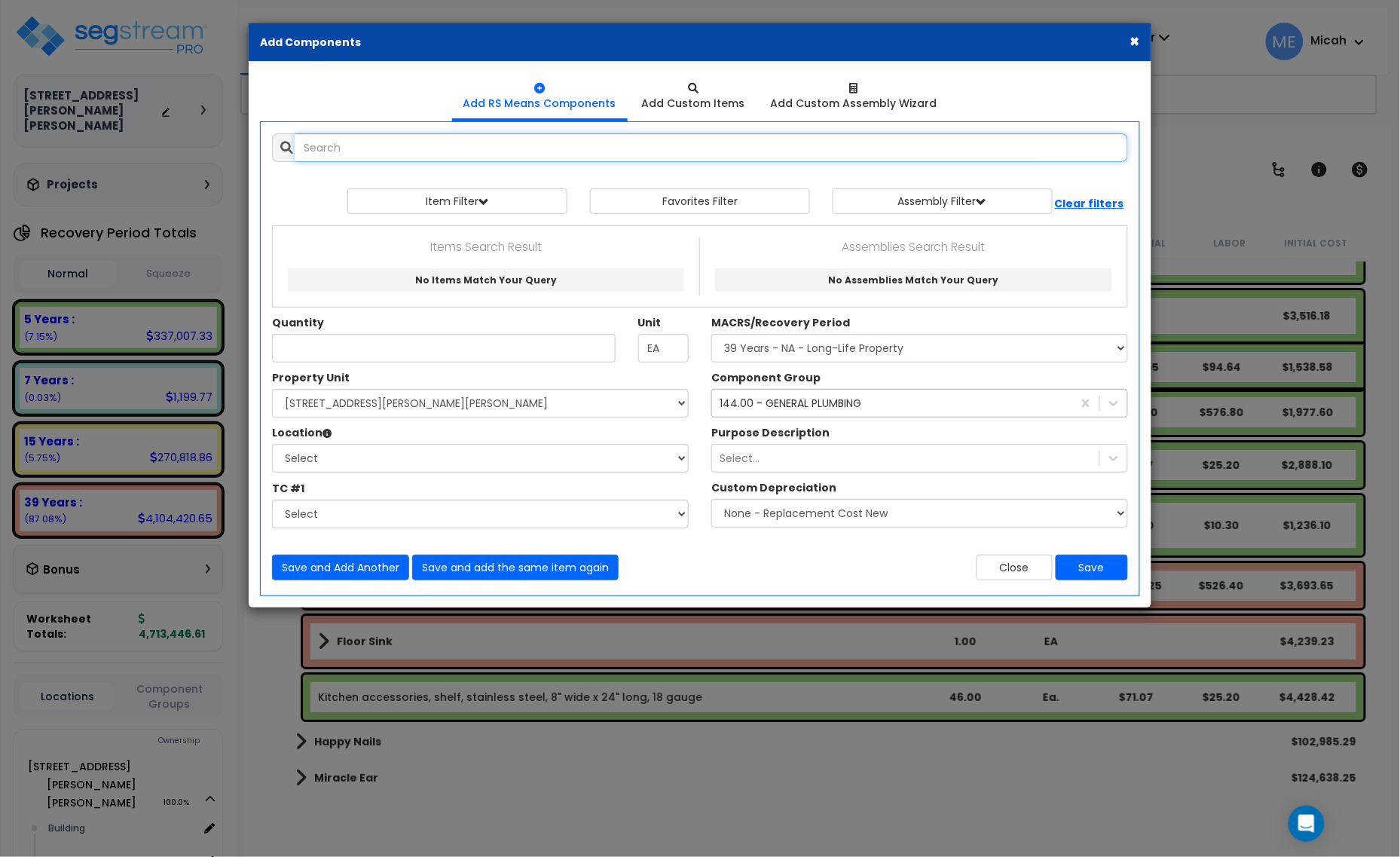
select select
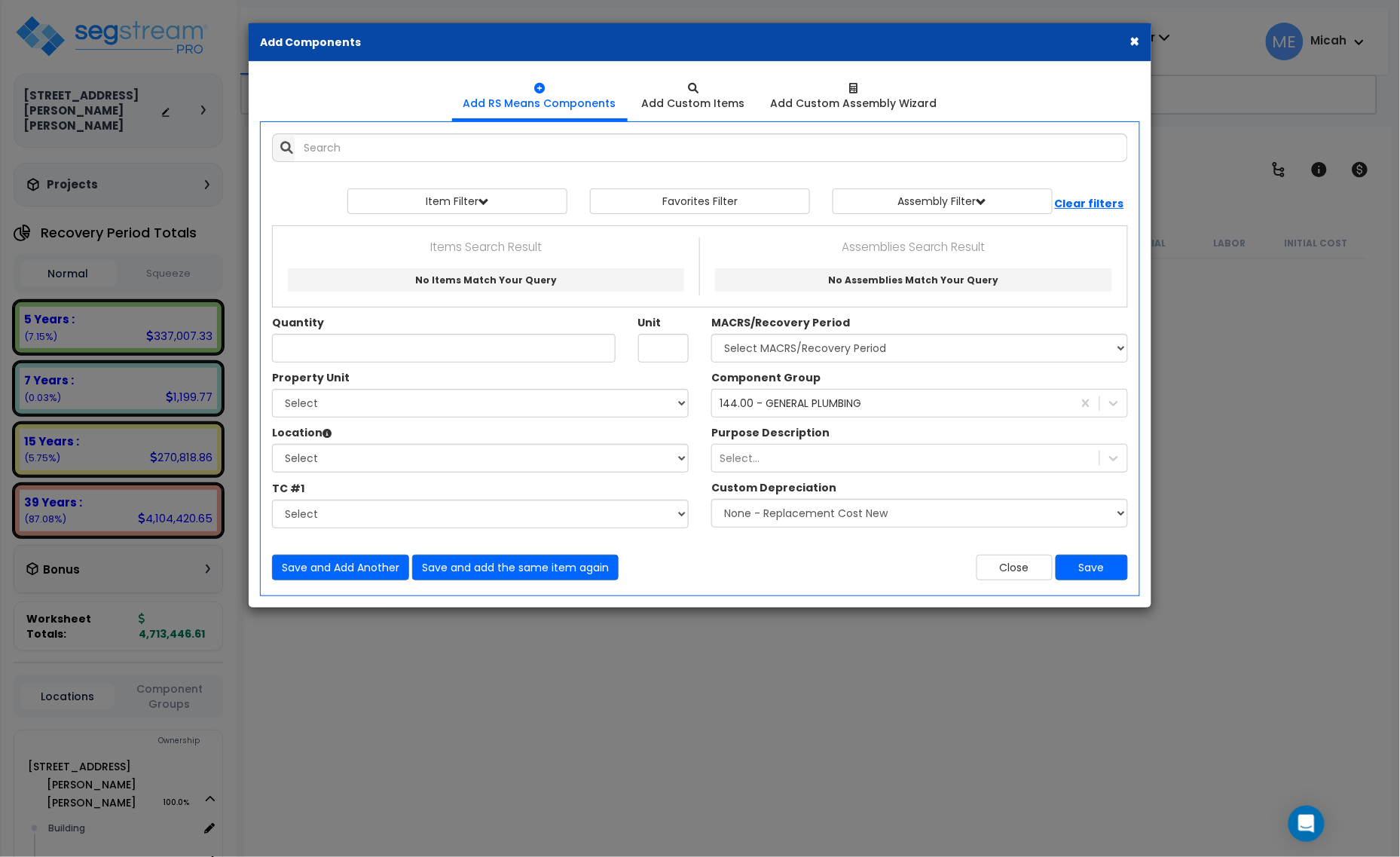
scroll to position [7352, 0]
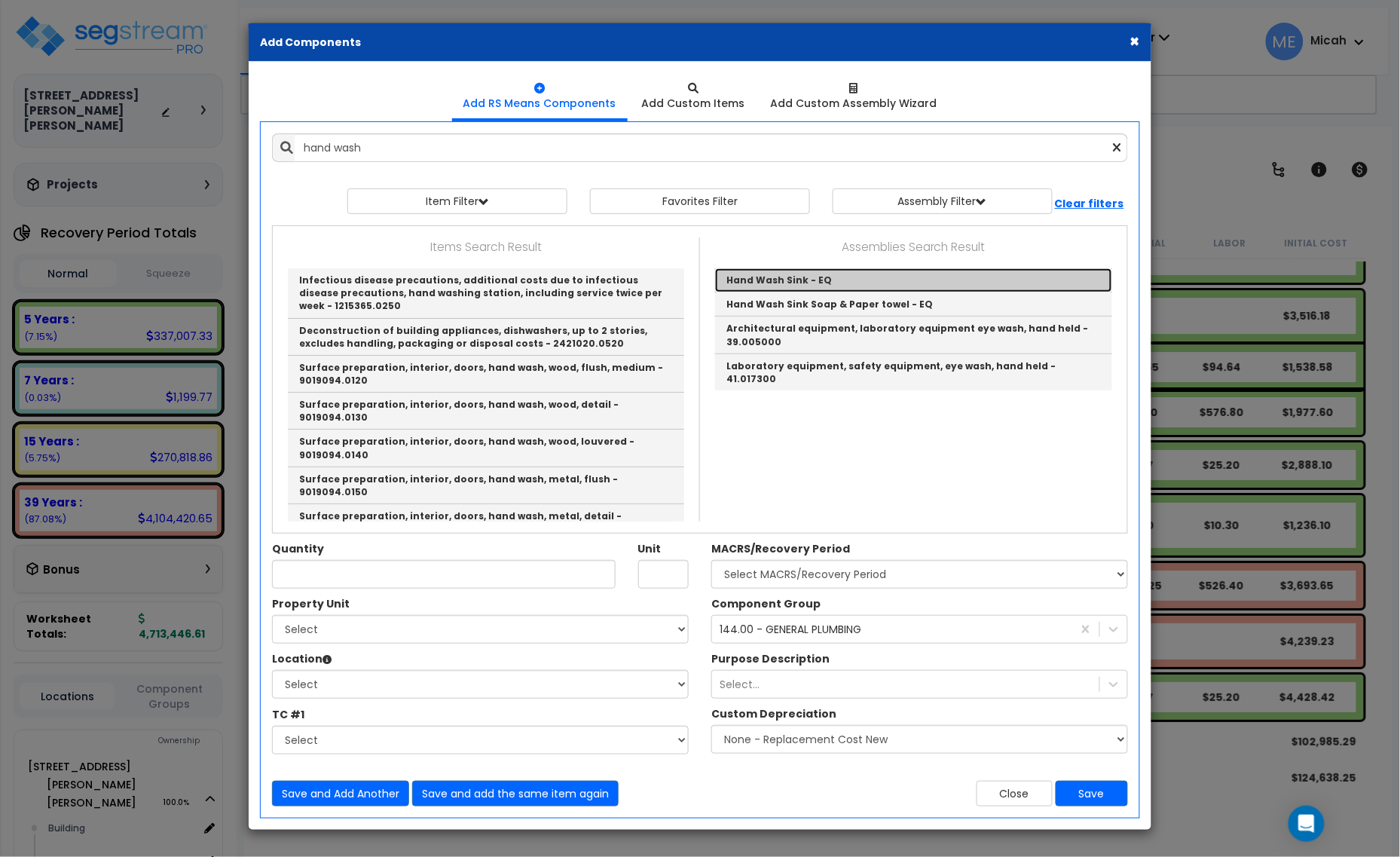
click at [795, 284] on link "Hand Wash Sink - EQ" at bounding box center [913, 280] width 397 height 24
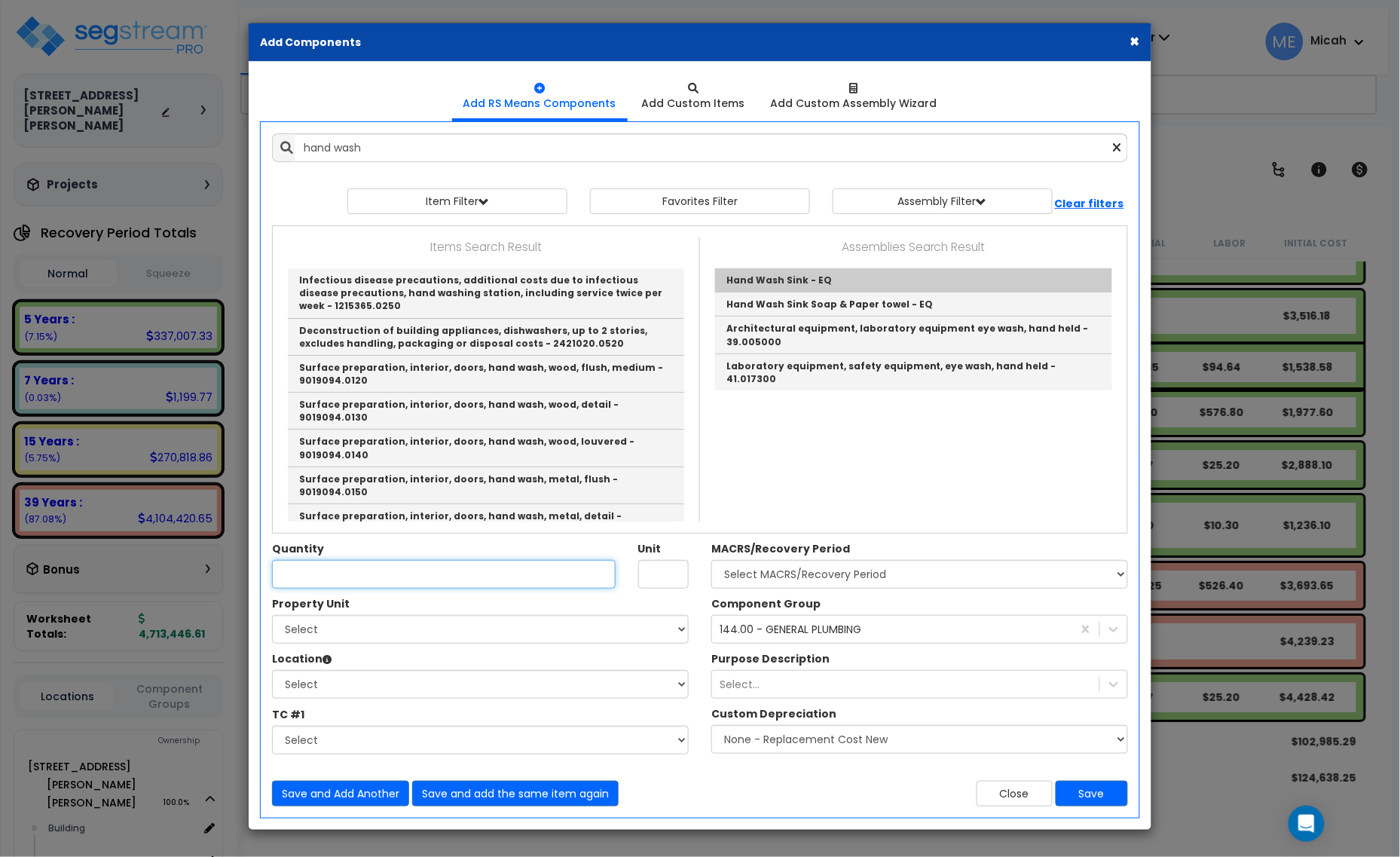
type input "Hand Wash Sink - EQ"
type input "EA."
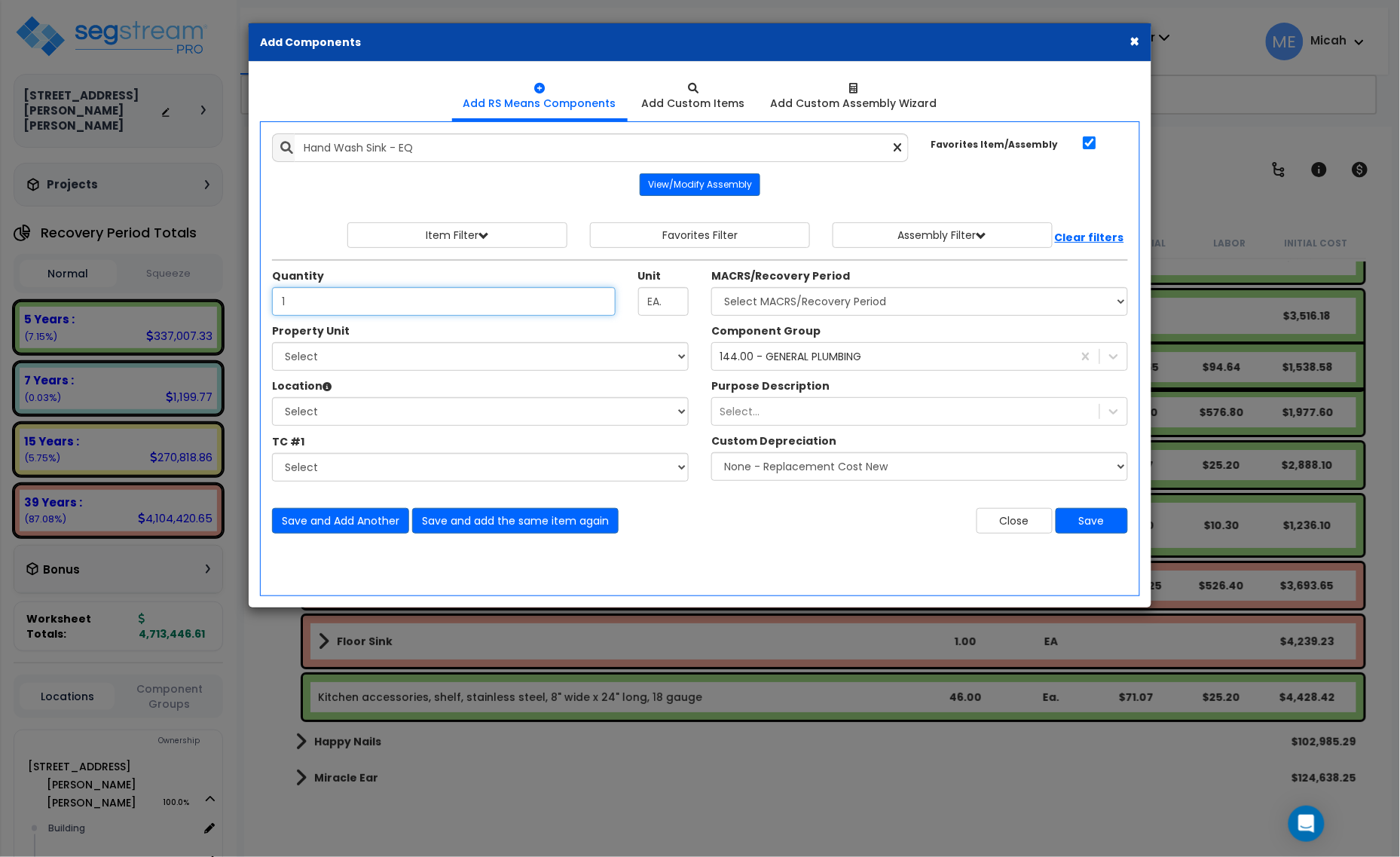
type input "1"
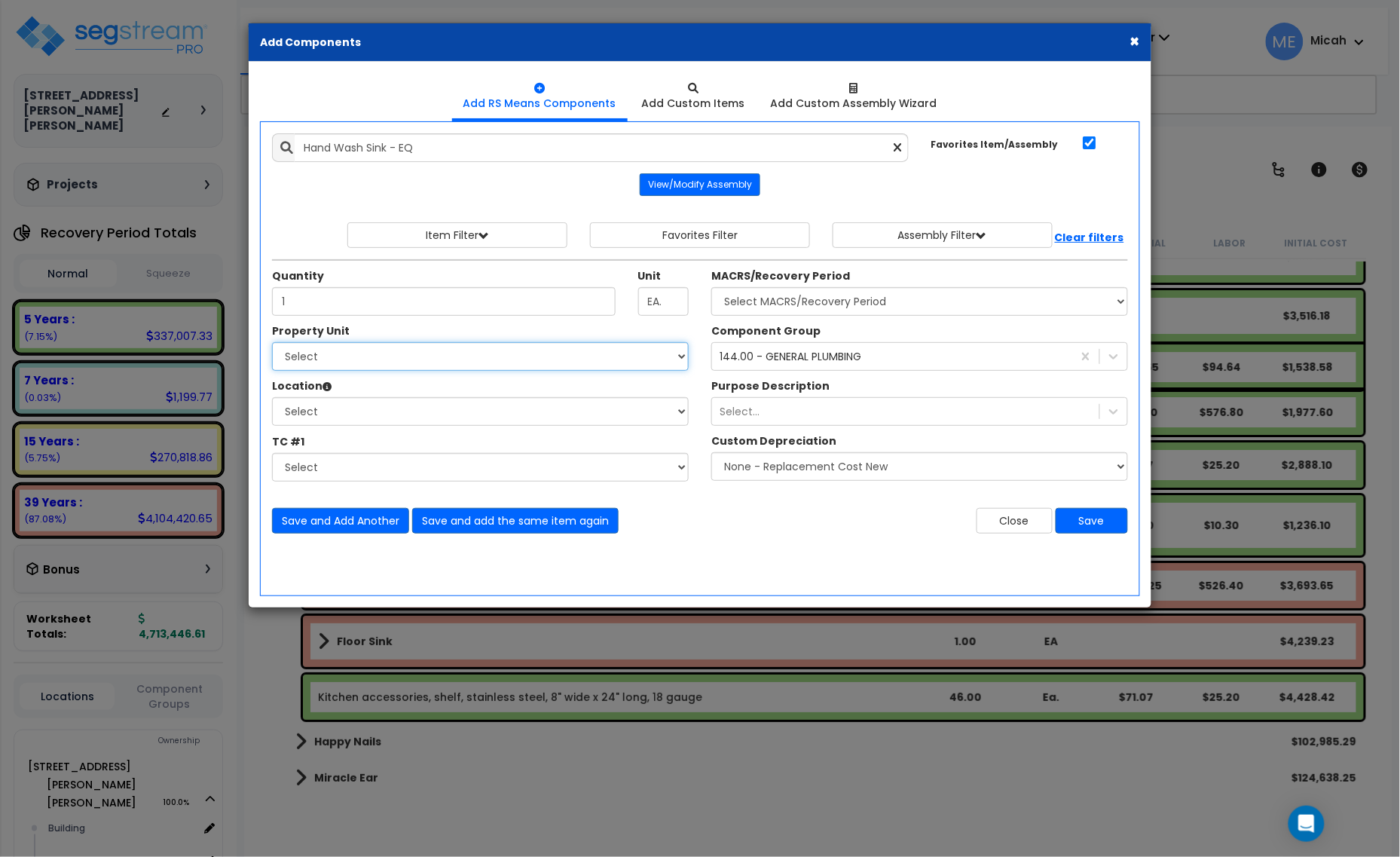
click at [437, 361] on select "Select [STREET_ADDRESS][PERSON_NAME][PERSON_NAME] Site Improvements" at bounding box center [480, 356] width 417 height 29
select select "168097"
click at [272, 343] on select "Select [STREET_ADDRESS][PERSON_NAME][PERSON_NAME] Site Improvements" at bounding box center [480, 356] width 417 height 29
click at [401, 428] on div "Property Unit Select [STREET_ADDRESS][PERSON_NAME][PERSON_NAME] Site Improvemen…" at bounding box center [479, 405] width 439 height 165
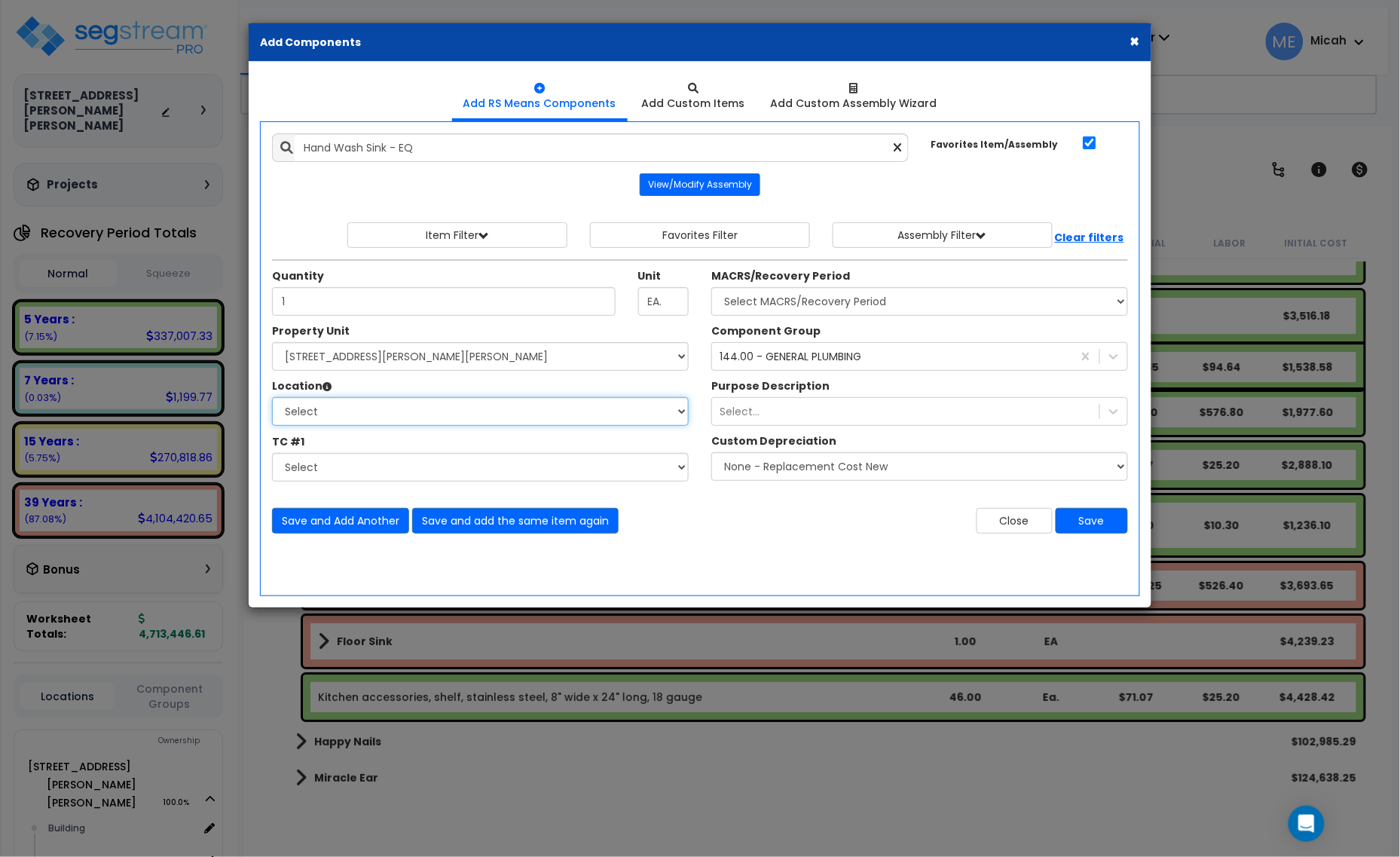
click at [396, 419] on select "Select Building Building Interior [PERSON_NAME]'s Pizza Happy Nails Miracle Ear…" at bounding box center [480, 412] width 417 height 29
select select "31804"
click at [272, 398] on select "Select Building Building Interior [PERSON_NAME]'s Pizza Happy Nails Miracle Ear…" at bounding box center [480, 412] width 417 height 29
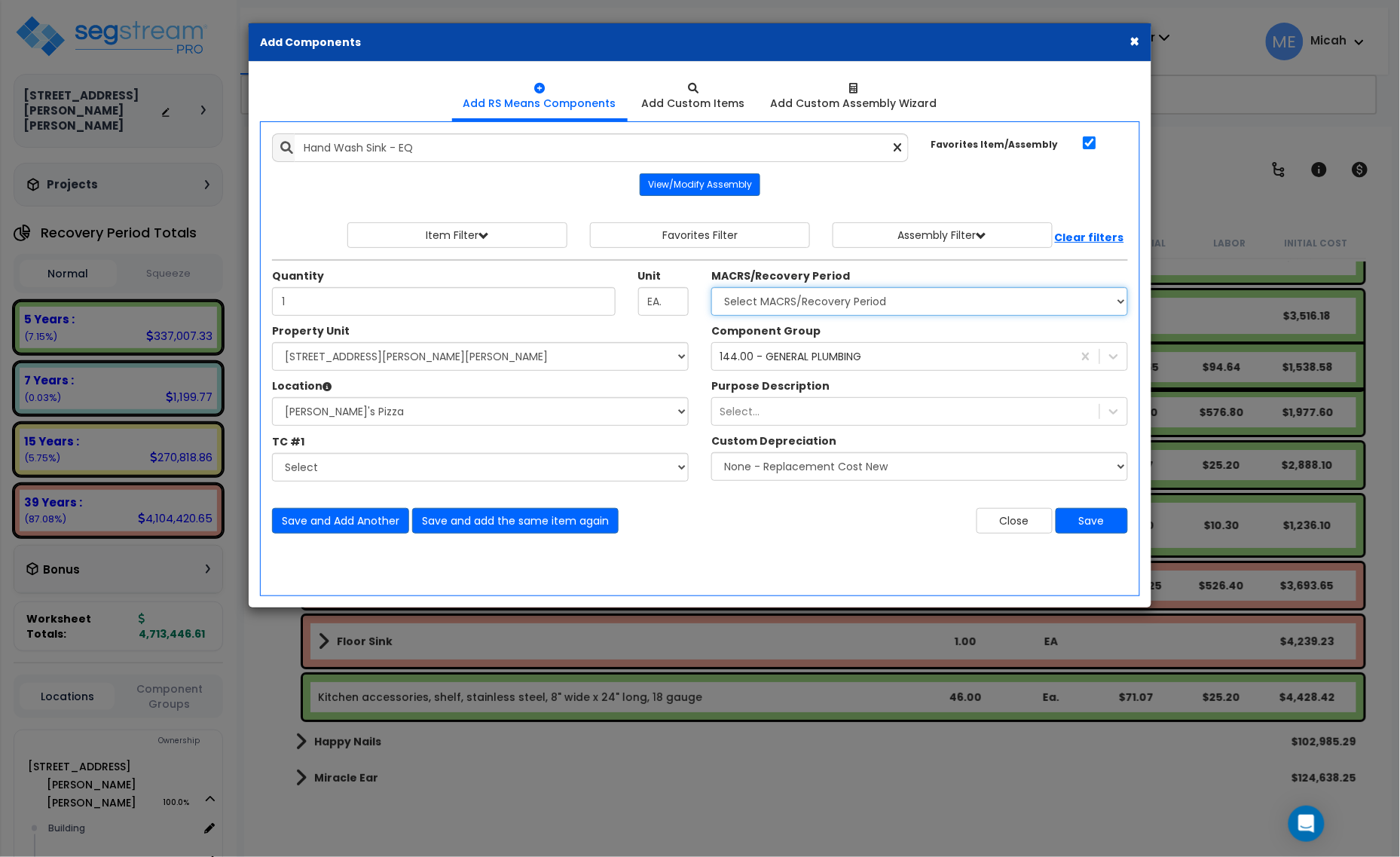
click at [753, 303] on select "Select MACRS/Recovery Period 5 Years - 57.0 - Distributive Trades & Services 5 …" at bounding box center [920, 301] width 417 height 29
select select "3667"
click at [711, 288] on select "Select MACRS/Recovery Period 5 Years - 57.0 - Distributive Trades & Services 5 …" at bounding box center [920, 301] width 417 height 29
click at [754, 360] on div "144.00 - GENERAL PLUMBING" at bounding box center [790, 356] width 141 height 15
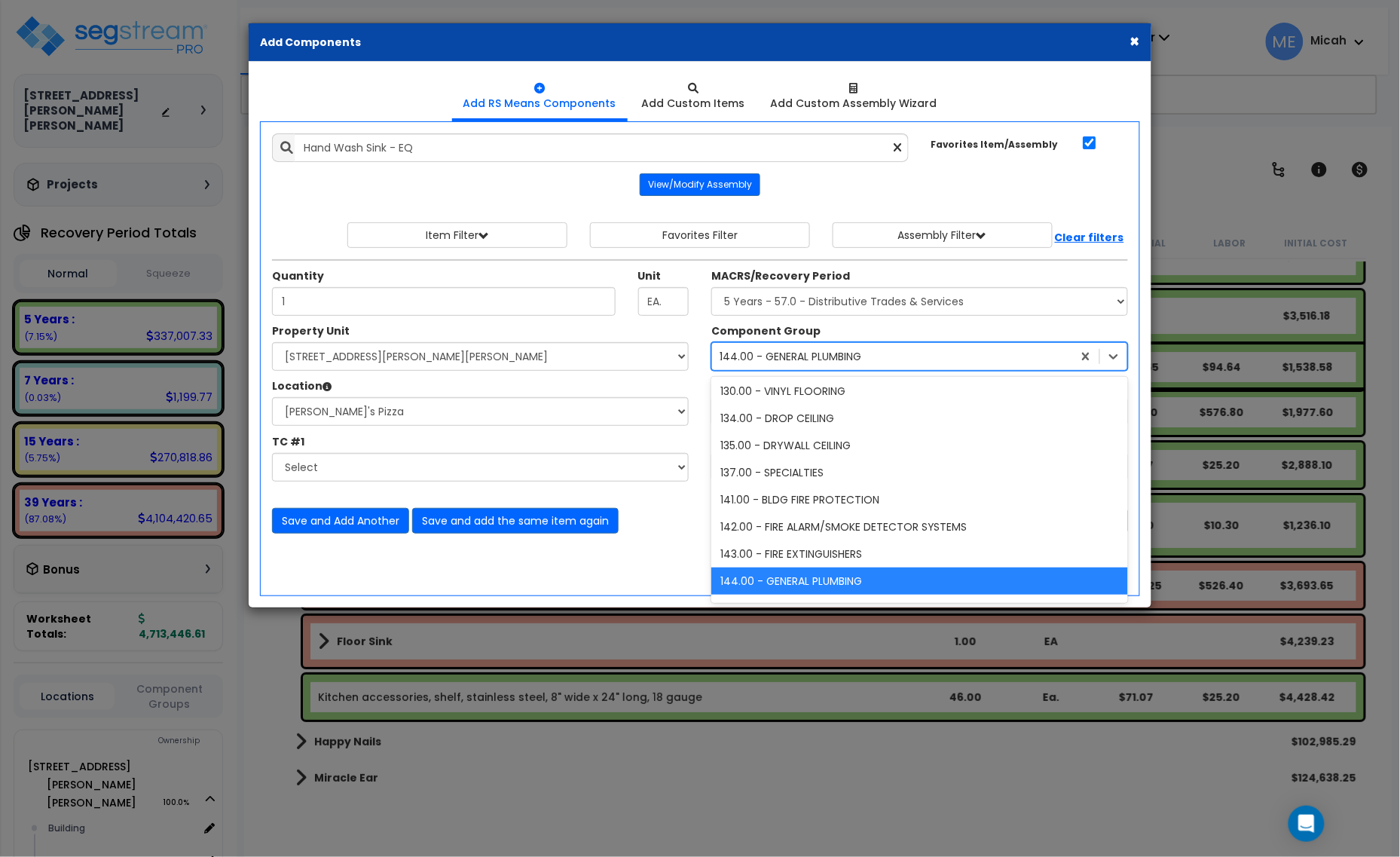
scroll to position [464, 0]
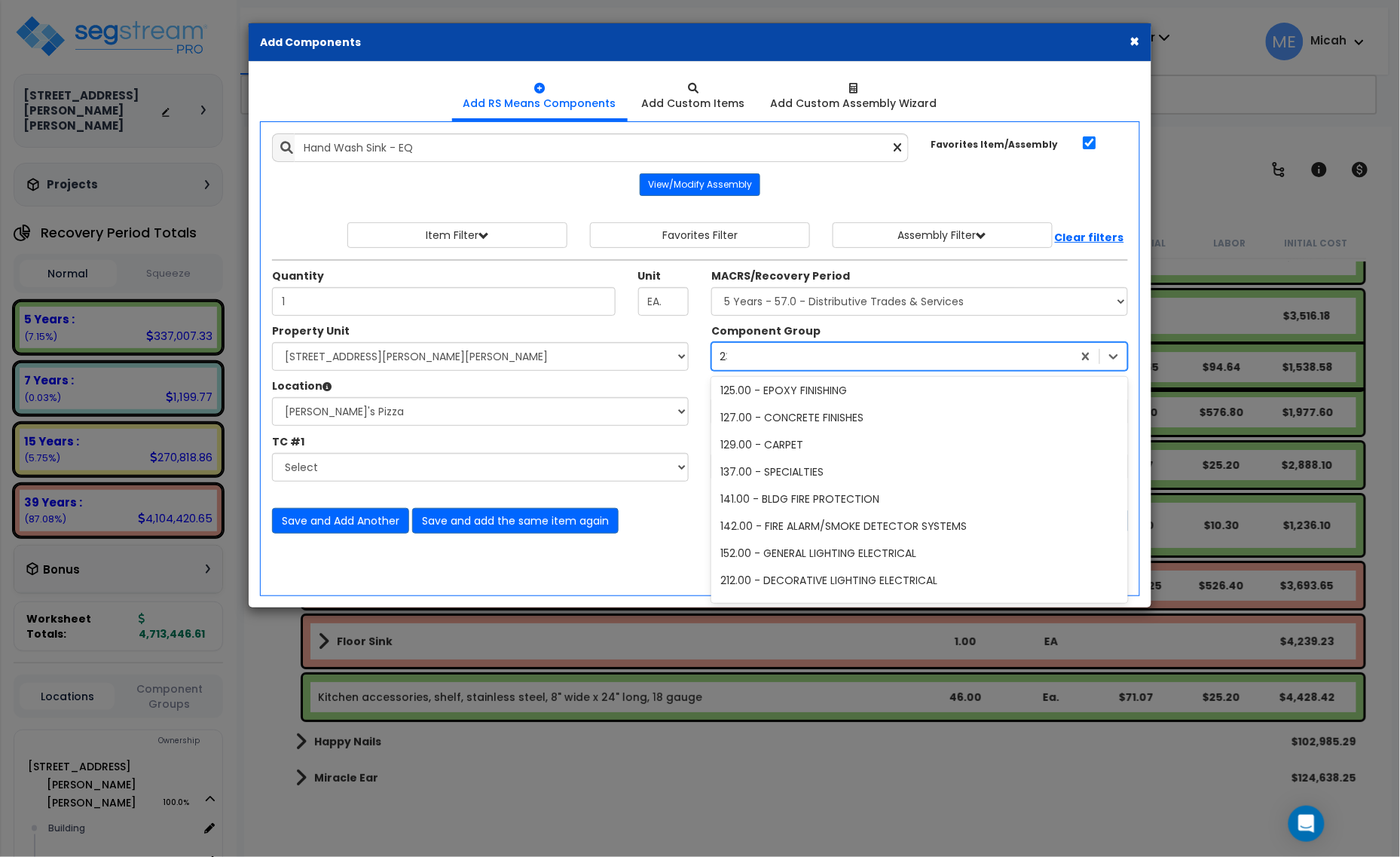
type input "238"
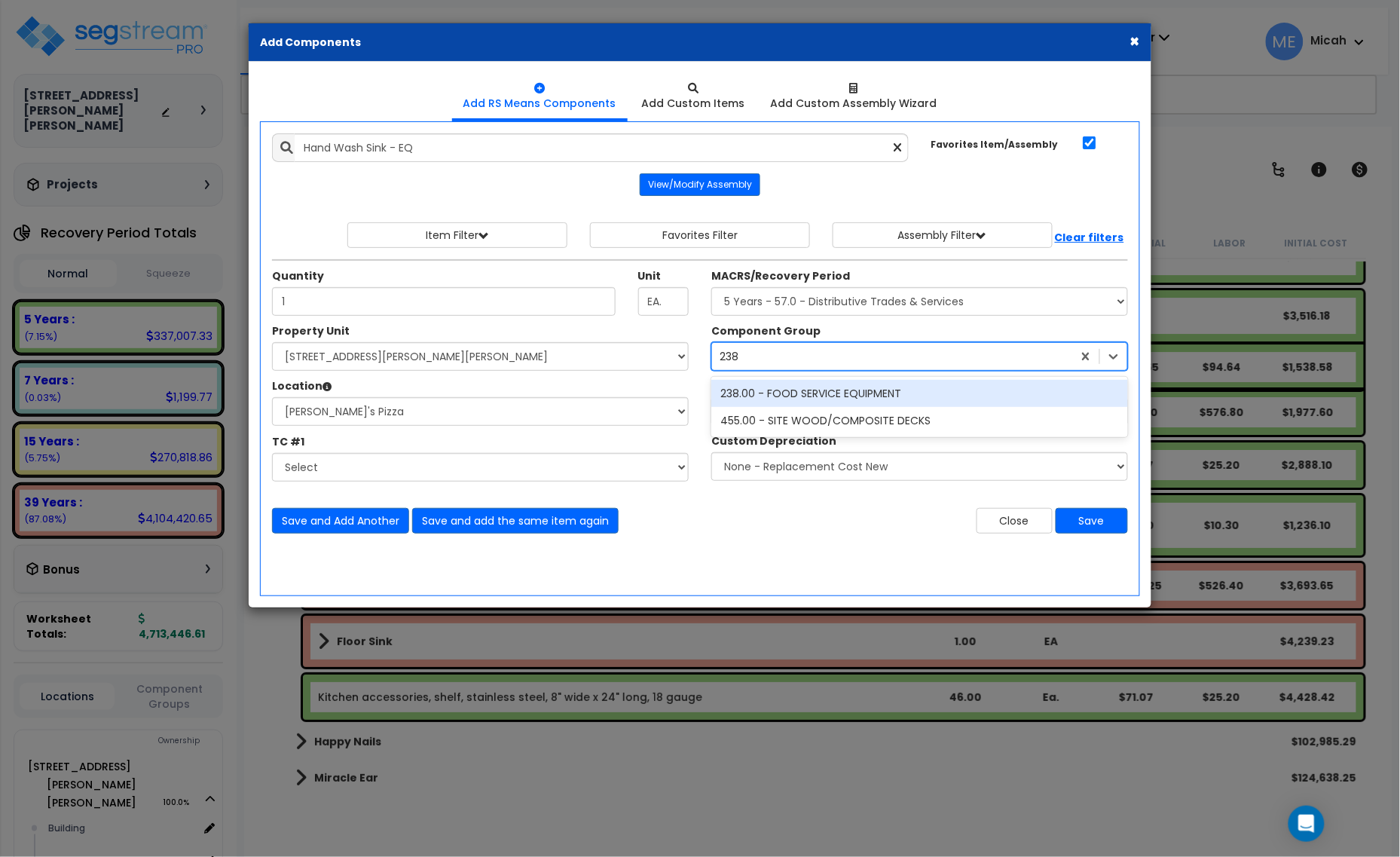
scroll to position [0, 0]
click at [772, 392] on div "238.00 - FOOD SERVICE EQUIPMENT" at bounding box center [920, 394] width 417 height 27
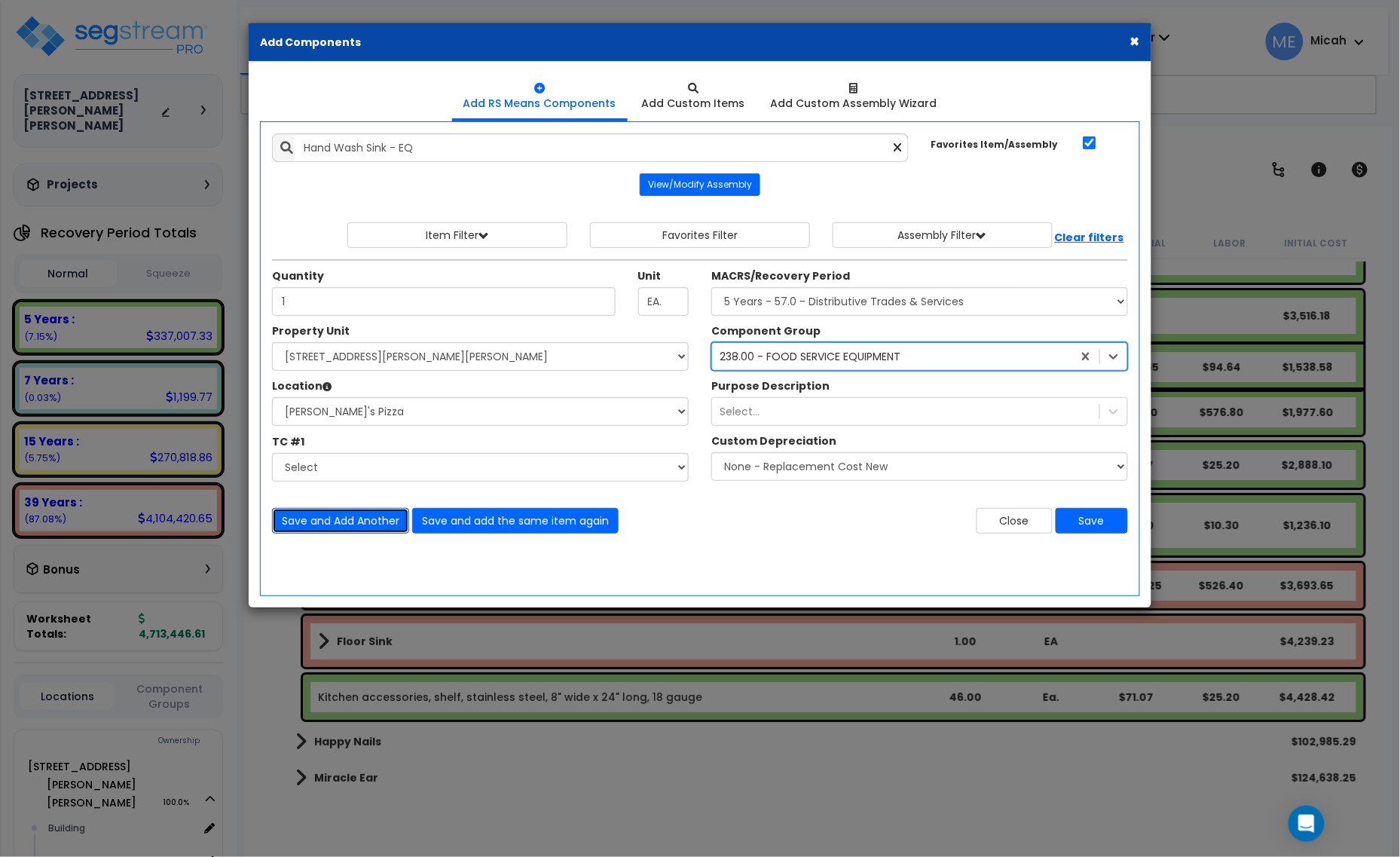
click at [344, 520] on button "Save and Add Another" at bounding box center [340, 521] width 137 height 26
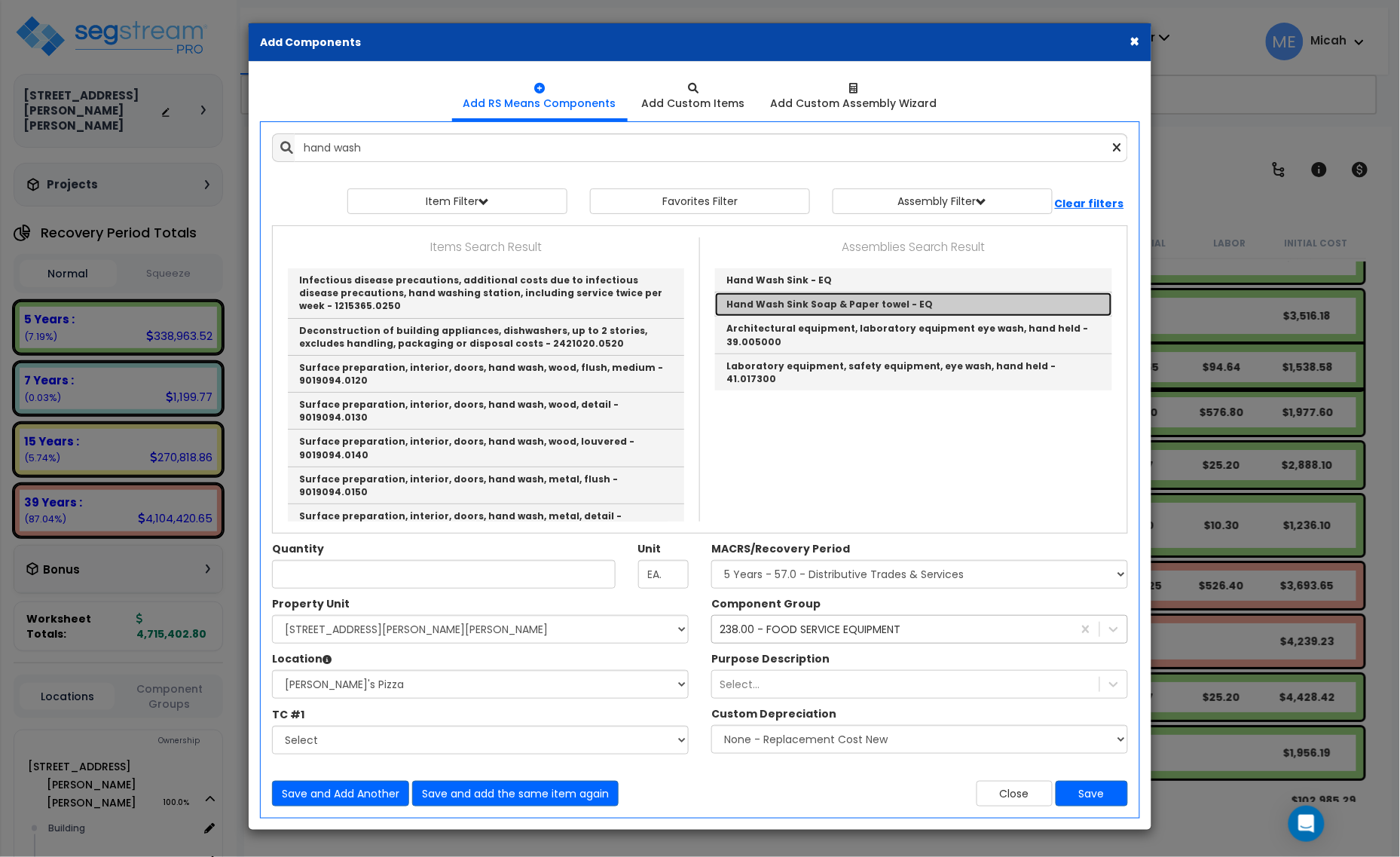
click at [863, 310] on link "Hand Wash Sink Soap & Paper towel - EQ" at bounding box center [913, 304] width 397 height 24
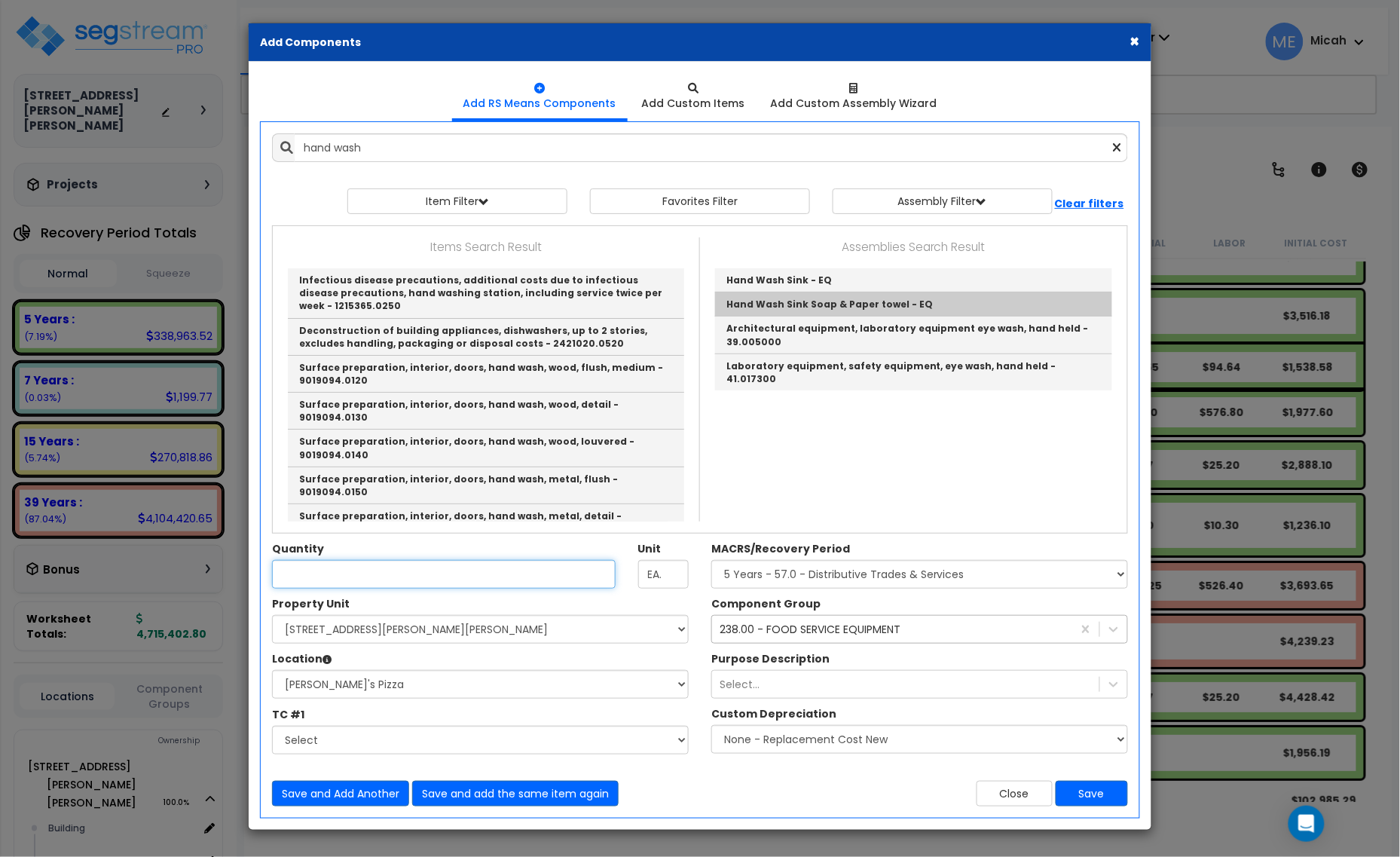
type input "Hand Wash Sink Soap & Paper towel - EQ"
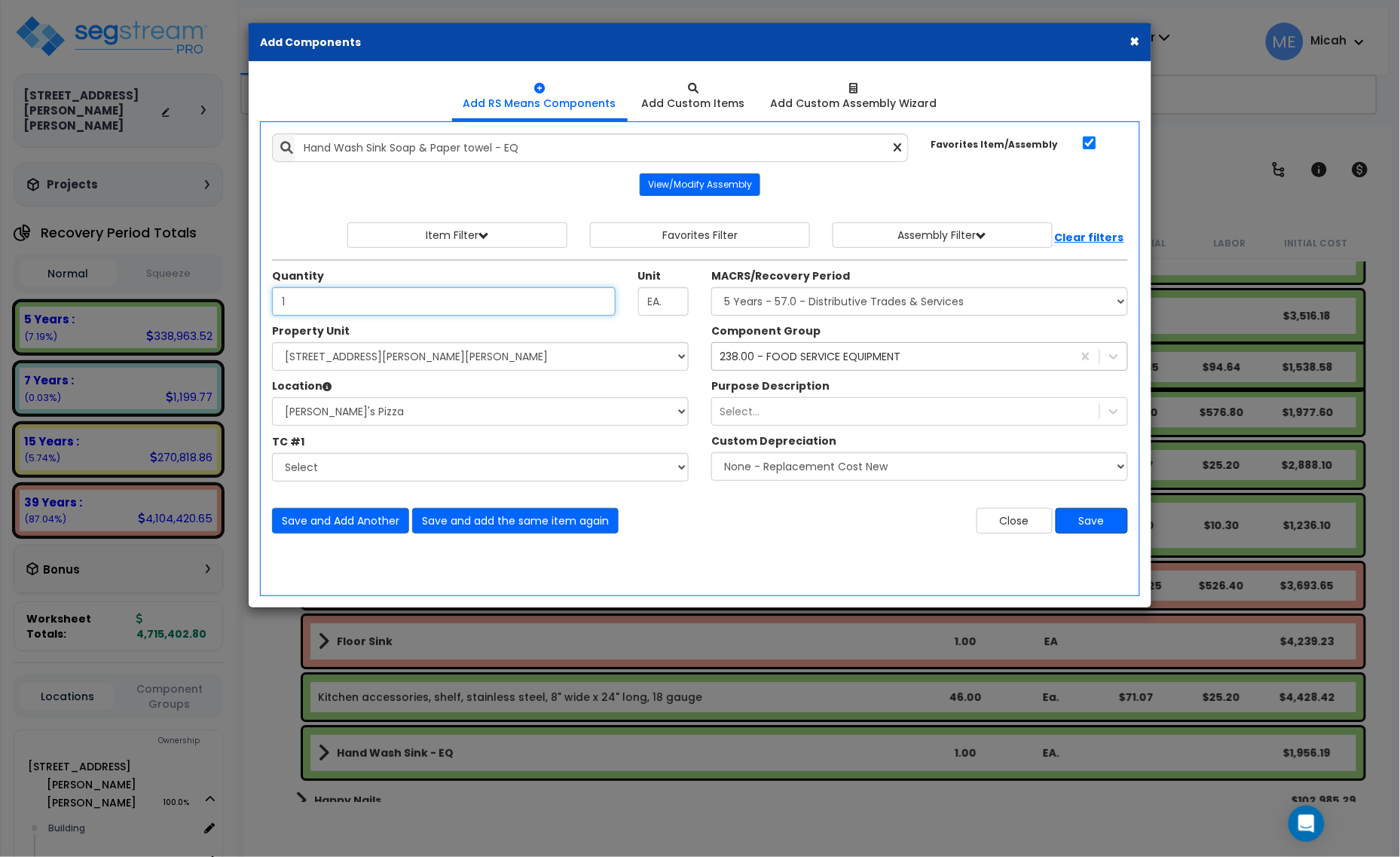
type input "1"
click at [1082, 524] on button "Save" at bounding box center [1091, 521] width 72 height 26
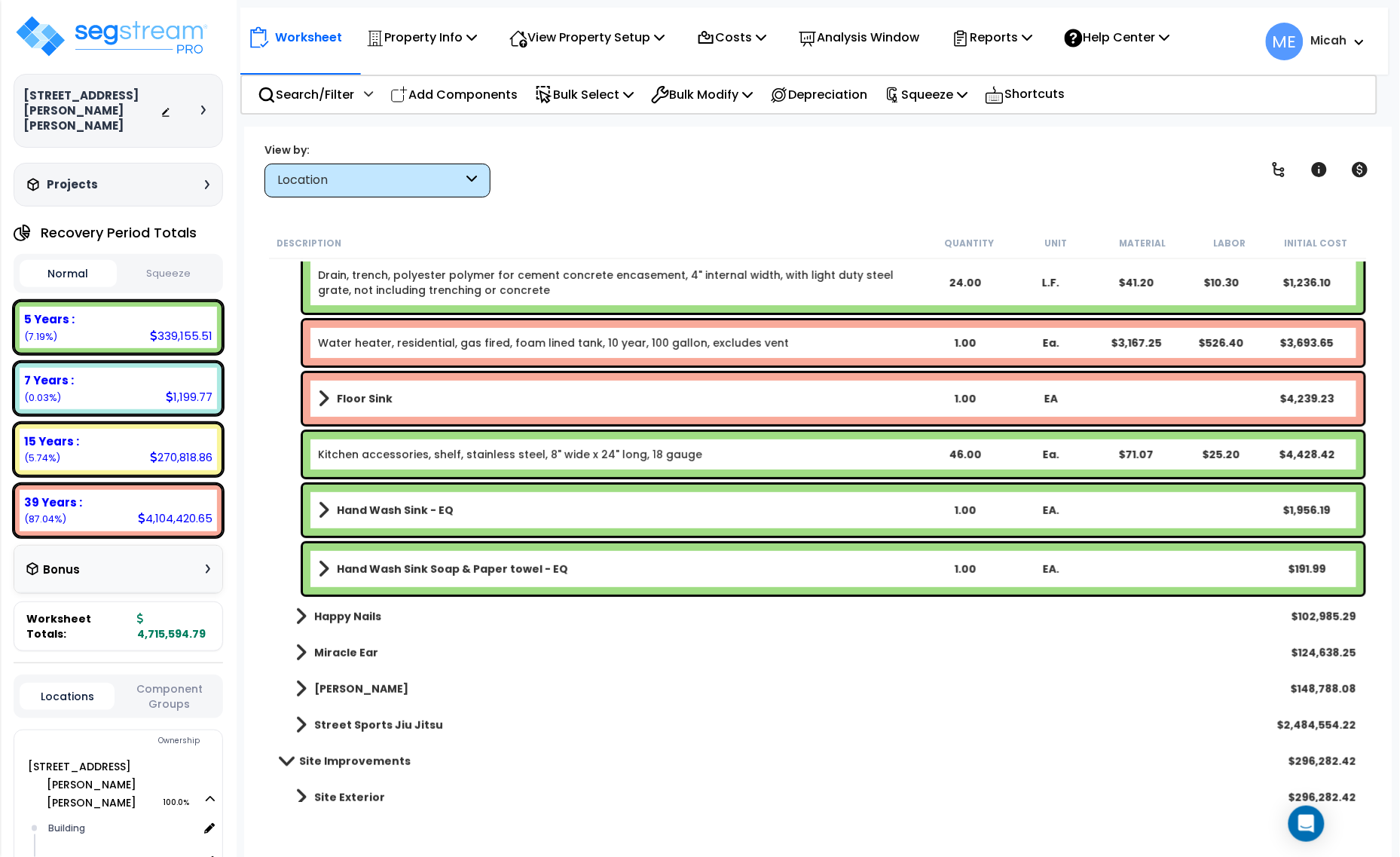
scroll to position [7607, 0]
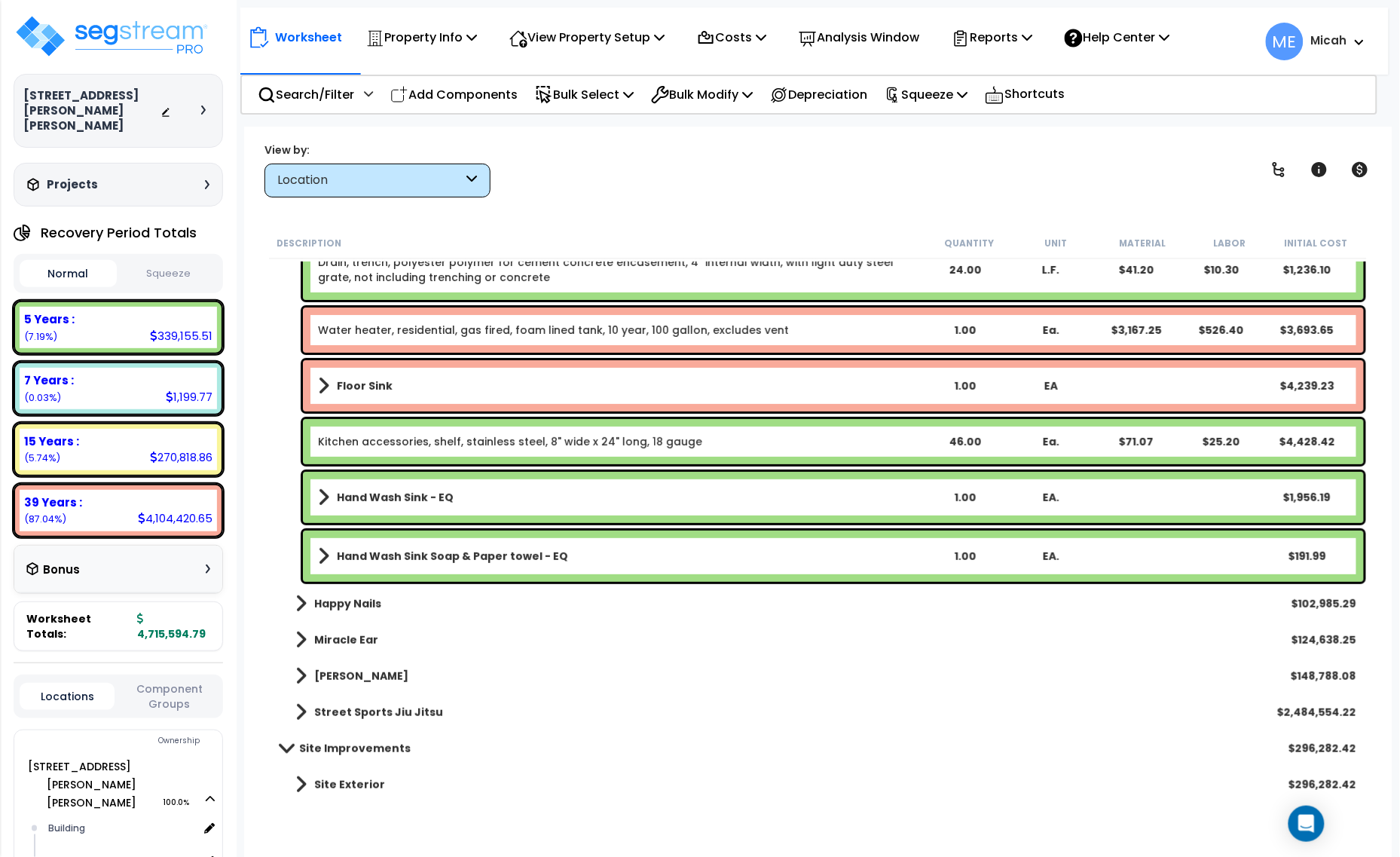
click at [428, 499] on b "Hand Wash Sink - EQ" at bounding box center [395, 497] width 117 height 15
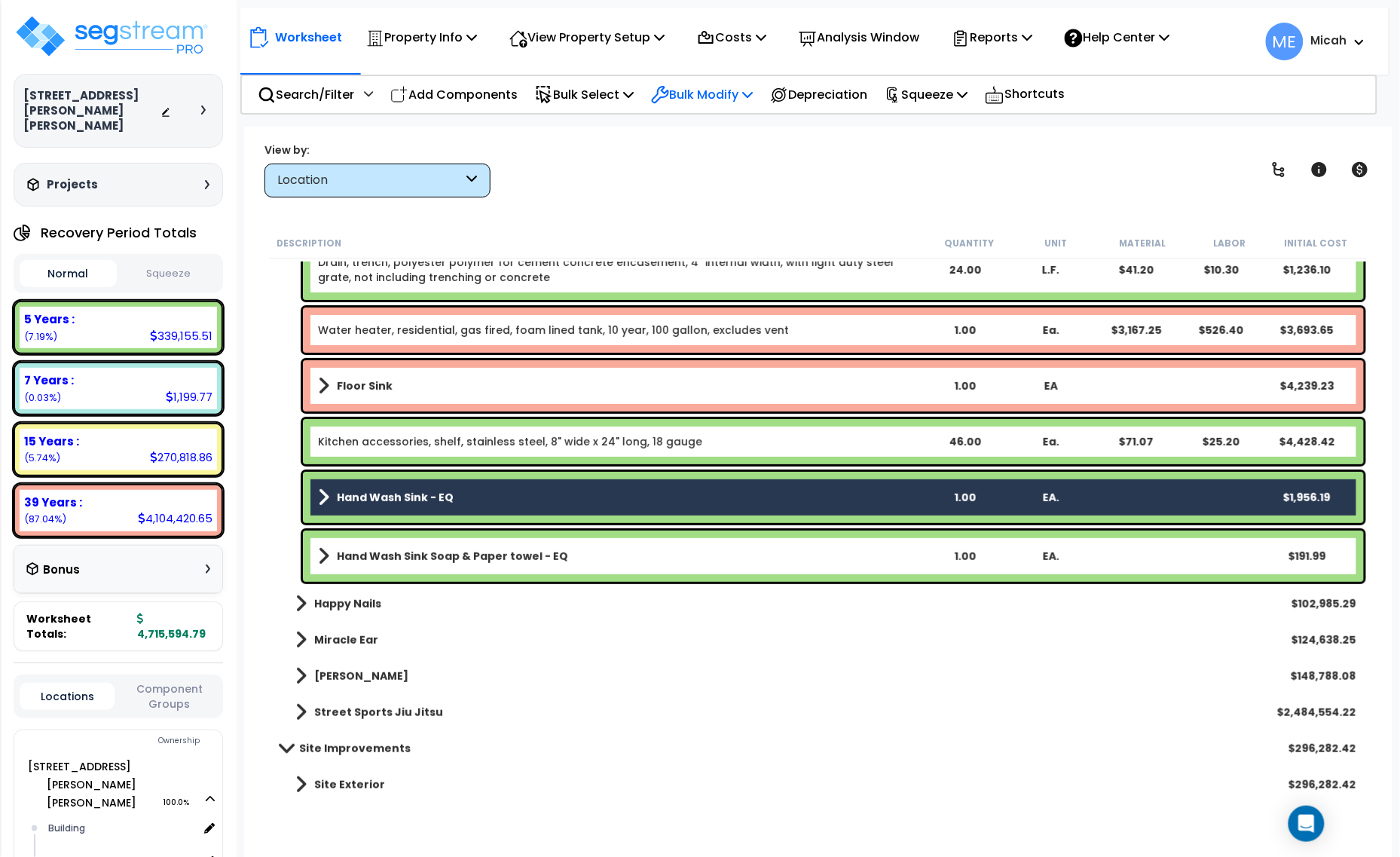
click at [750, 96] on p "Bulk Modify" at bounding box center [702, 94] width 102 height 21
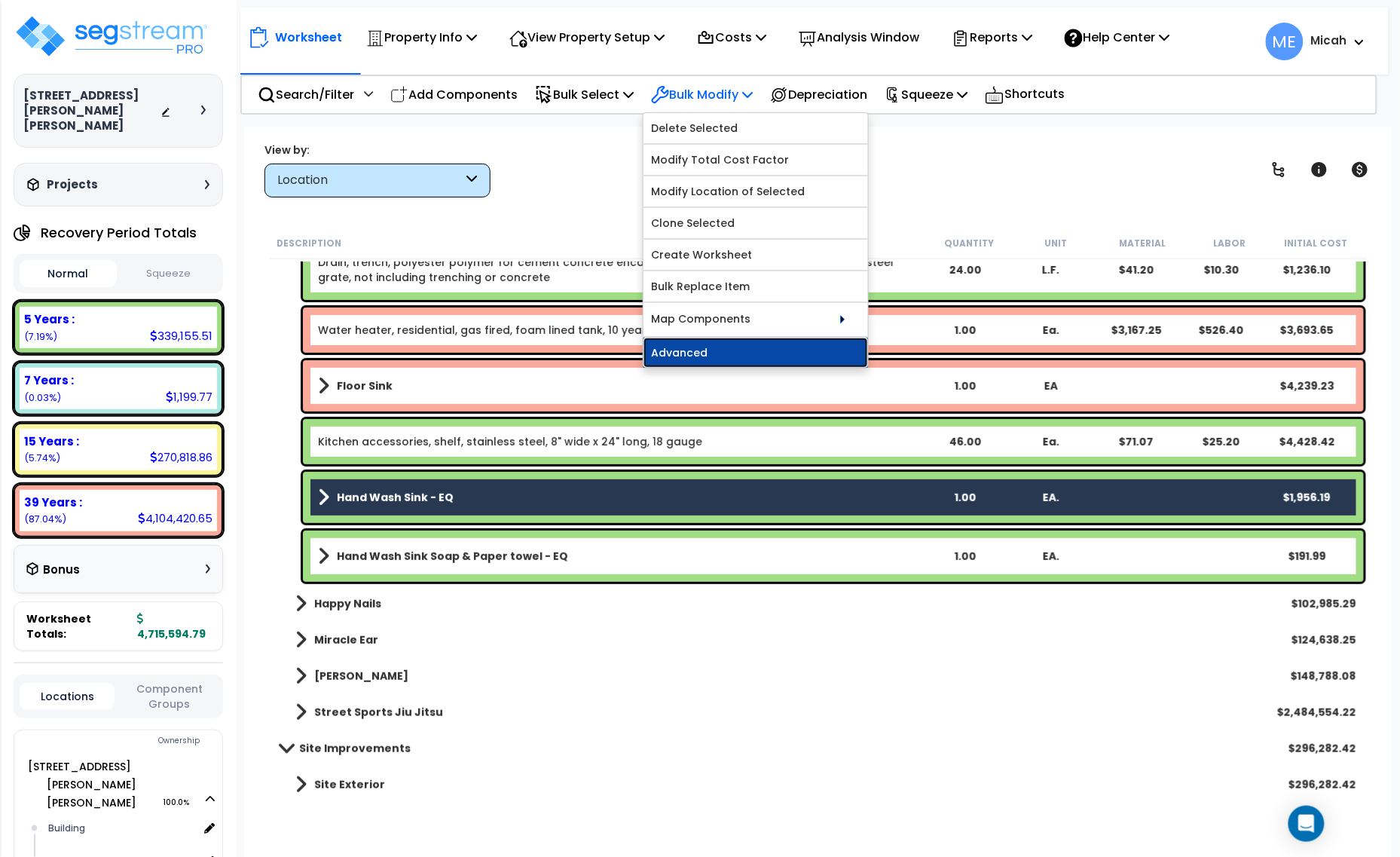
click at [736, 358] on link "Advanced" at bounding box center [755, 352] width 225 height 30
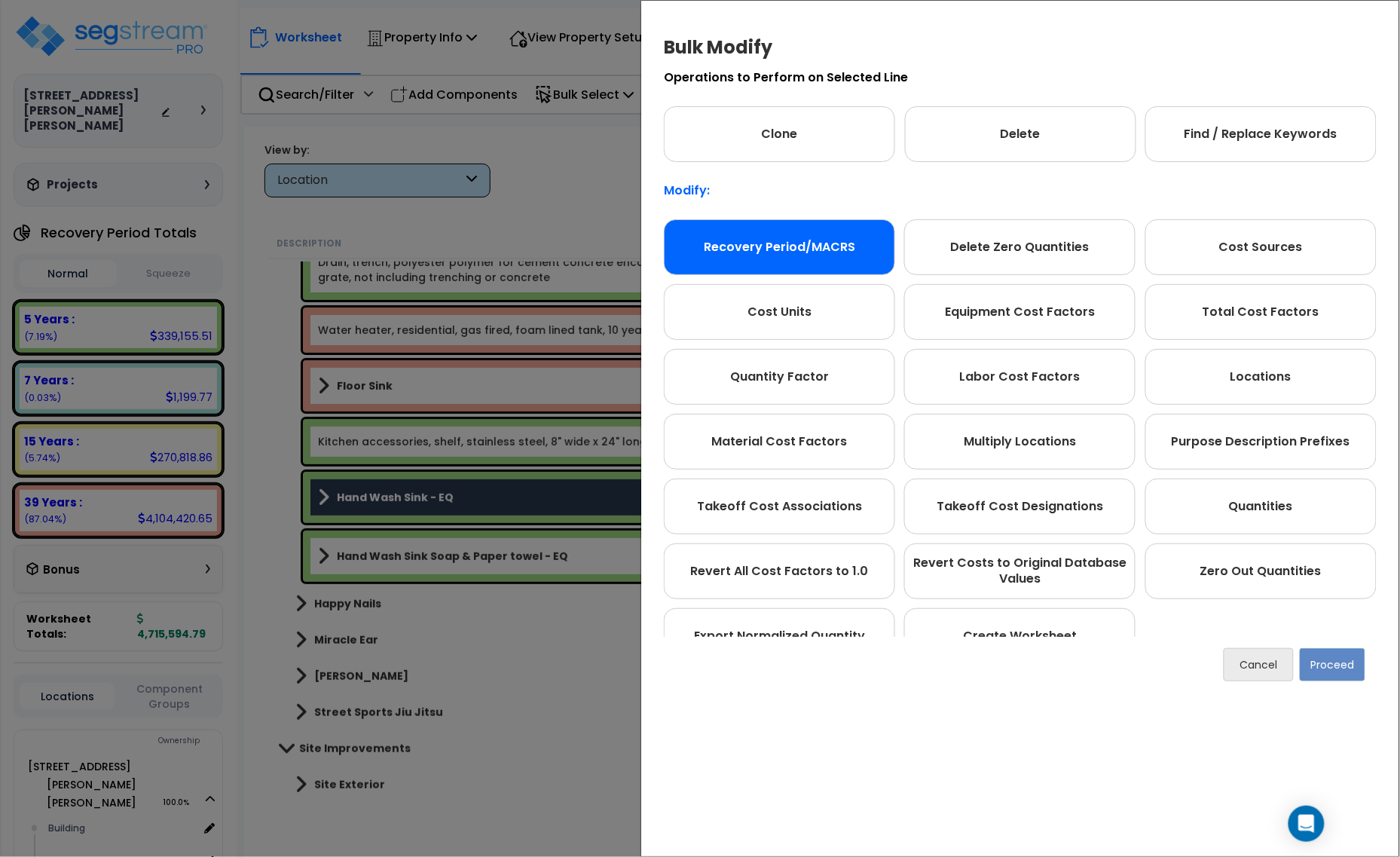
click at [810, 265] on div "Recovery Period/MACRS" at bounding box center [779, 247] width 232 height 55
click at [1321, 669] on button "Proceed" at bounding box center [1332, 664] width 65 height 33
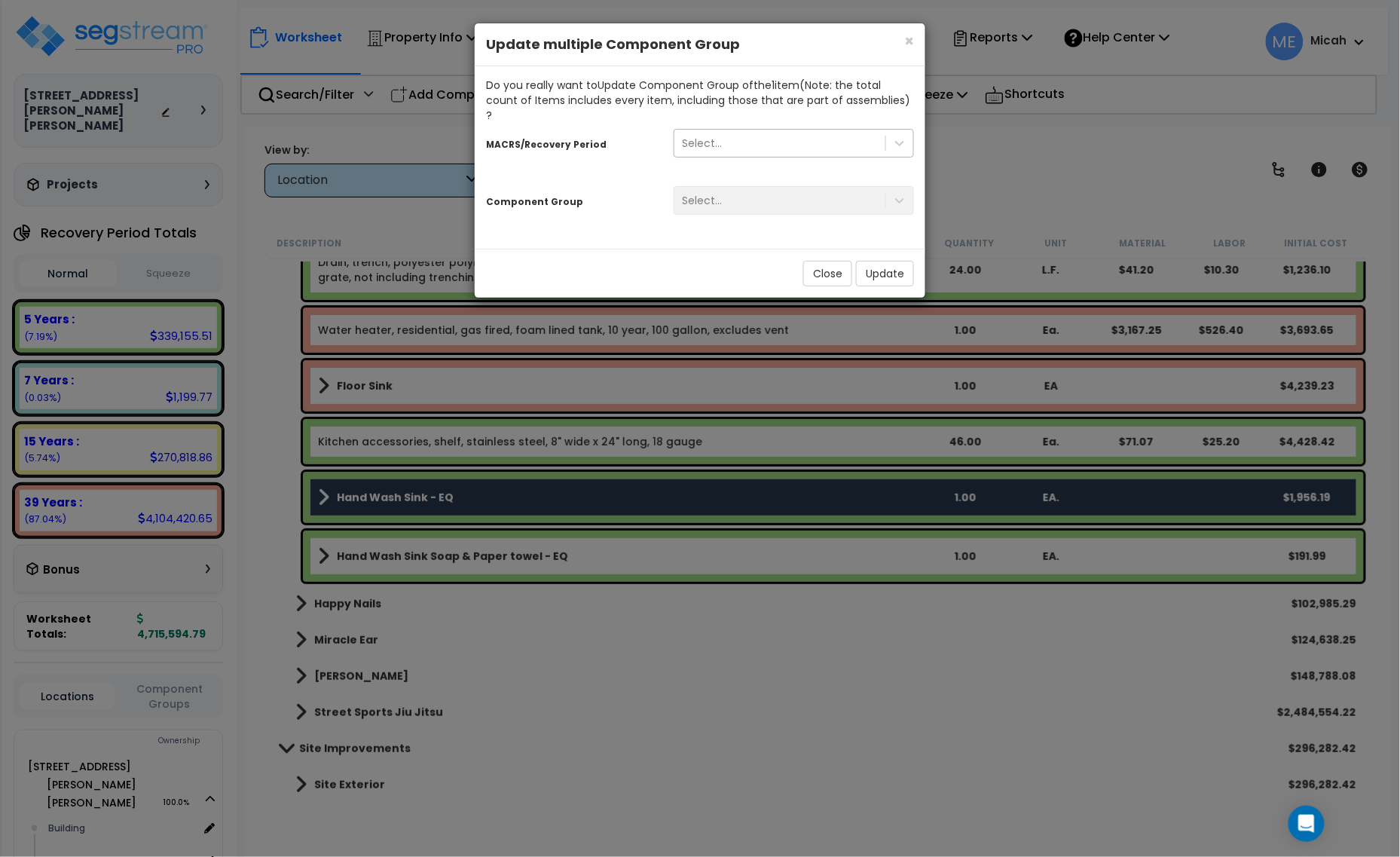
click at [761, 134] on div "Select..." at bounding box center [780, 143] width 211 height 24
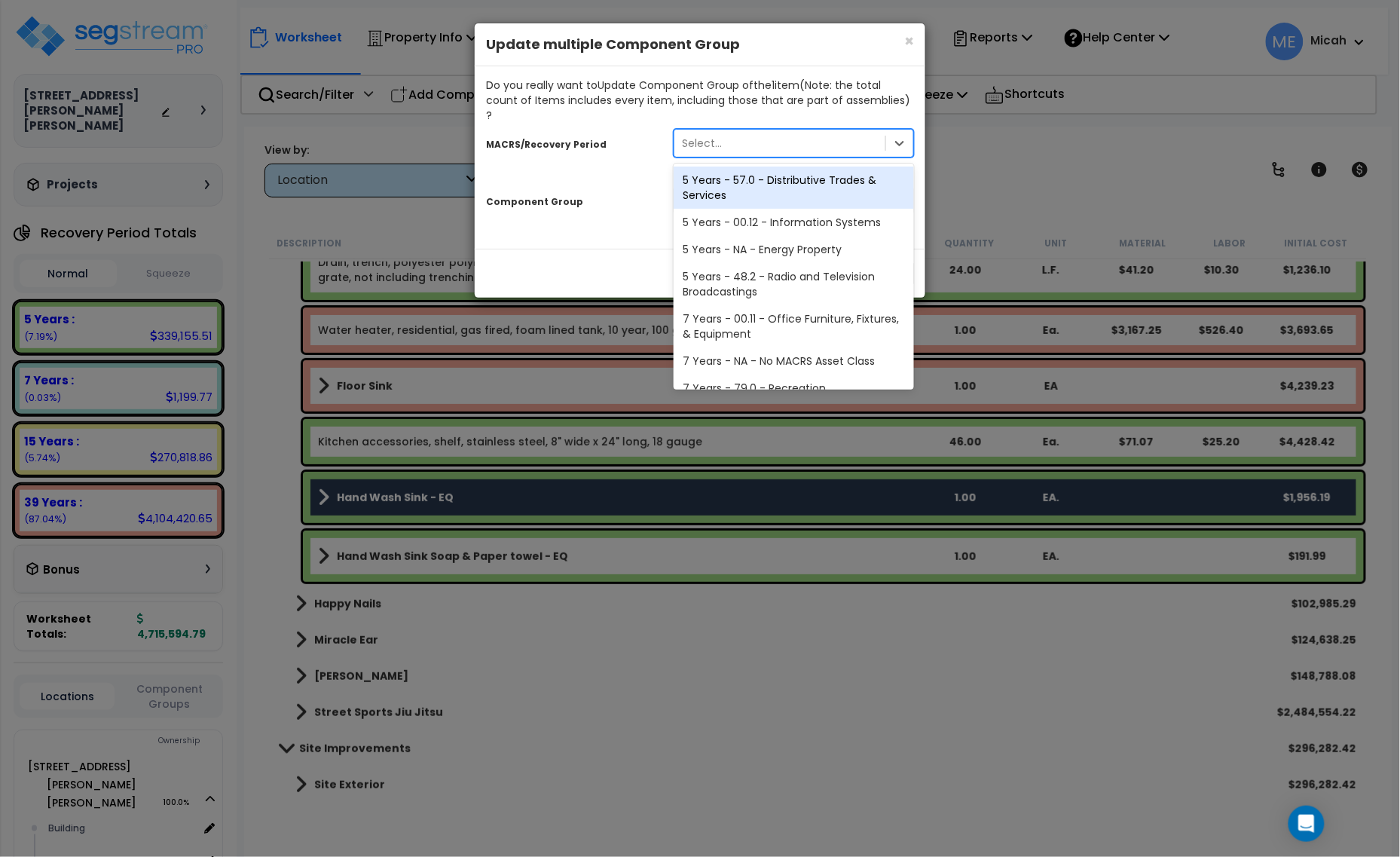
click at [776, 166] on div "5 Years - 57.0 - Distributive Trades & Services" at bounding box center [793, 187] width 241 height 42
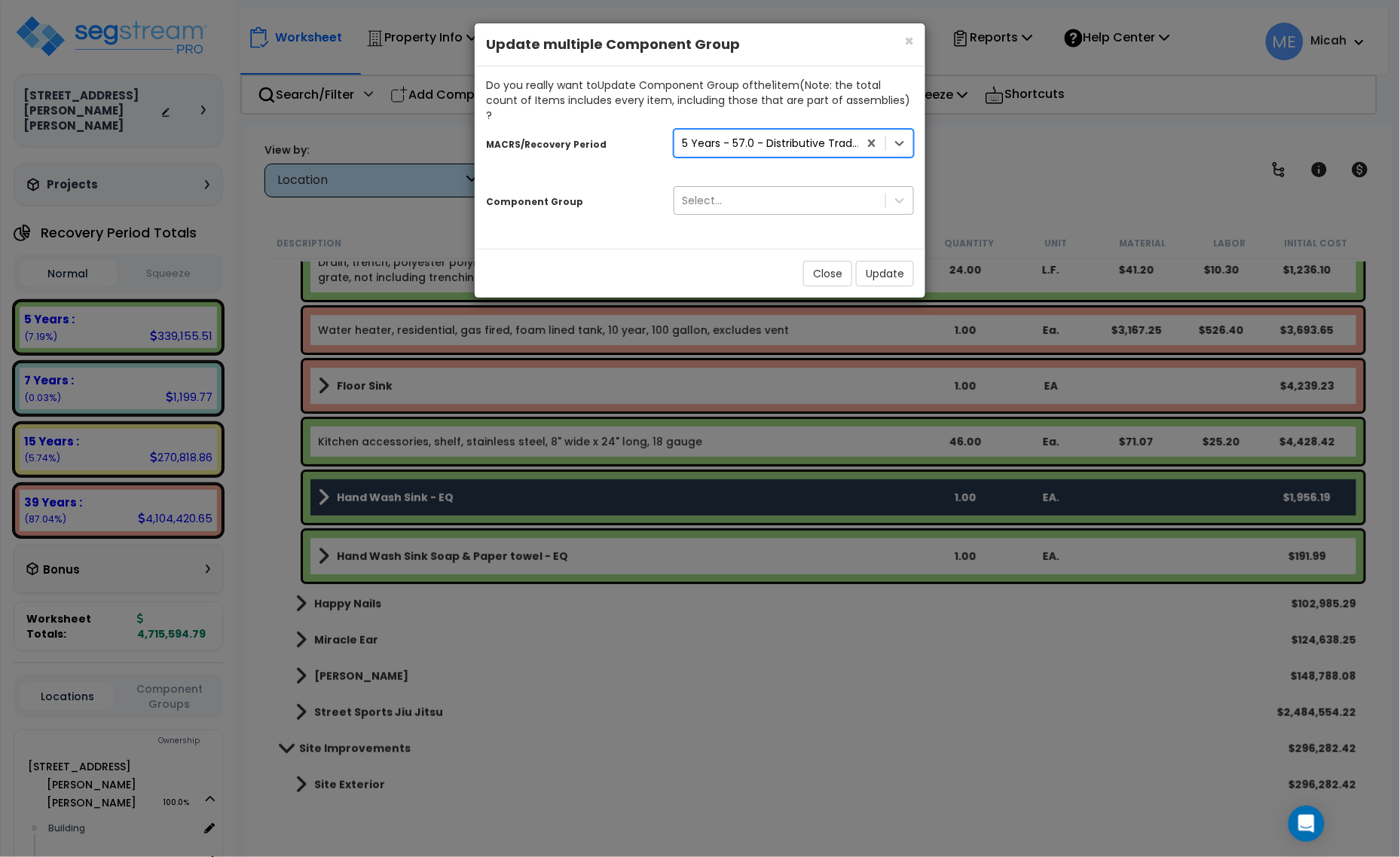
click at [766, 189] on div "Select..." at bounding box center [780, 200] width 211 height 24
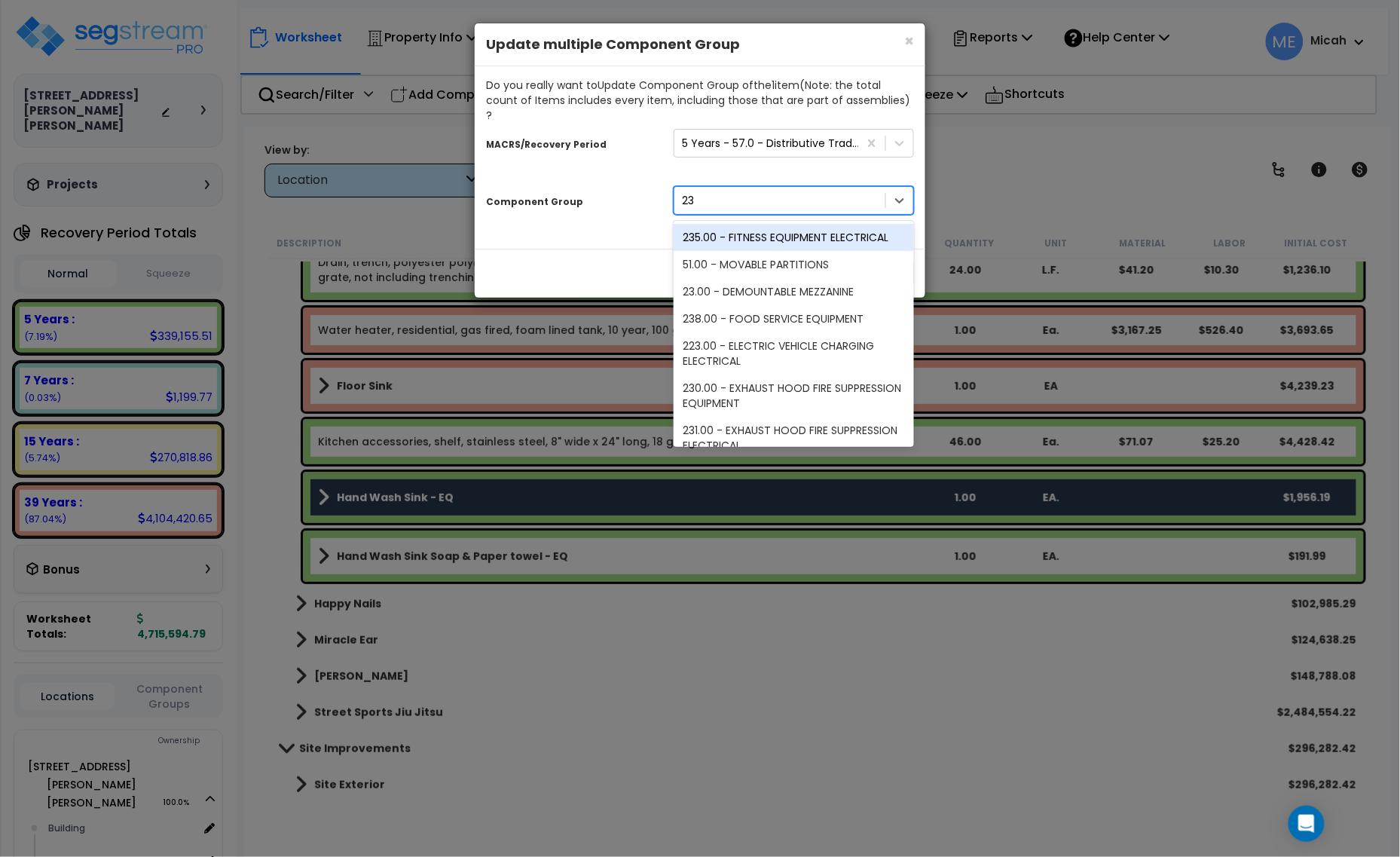
type input "239"
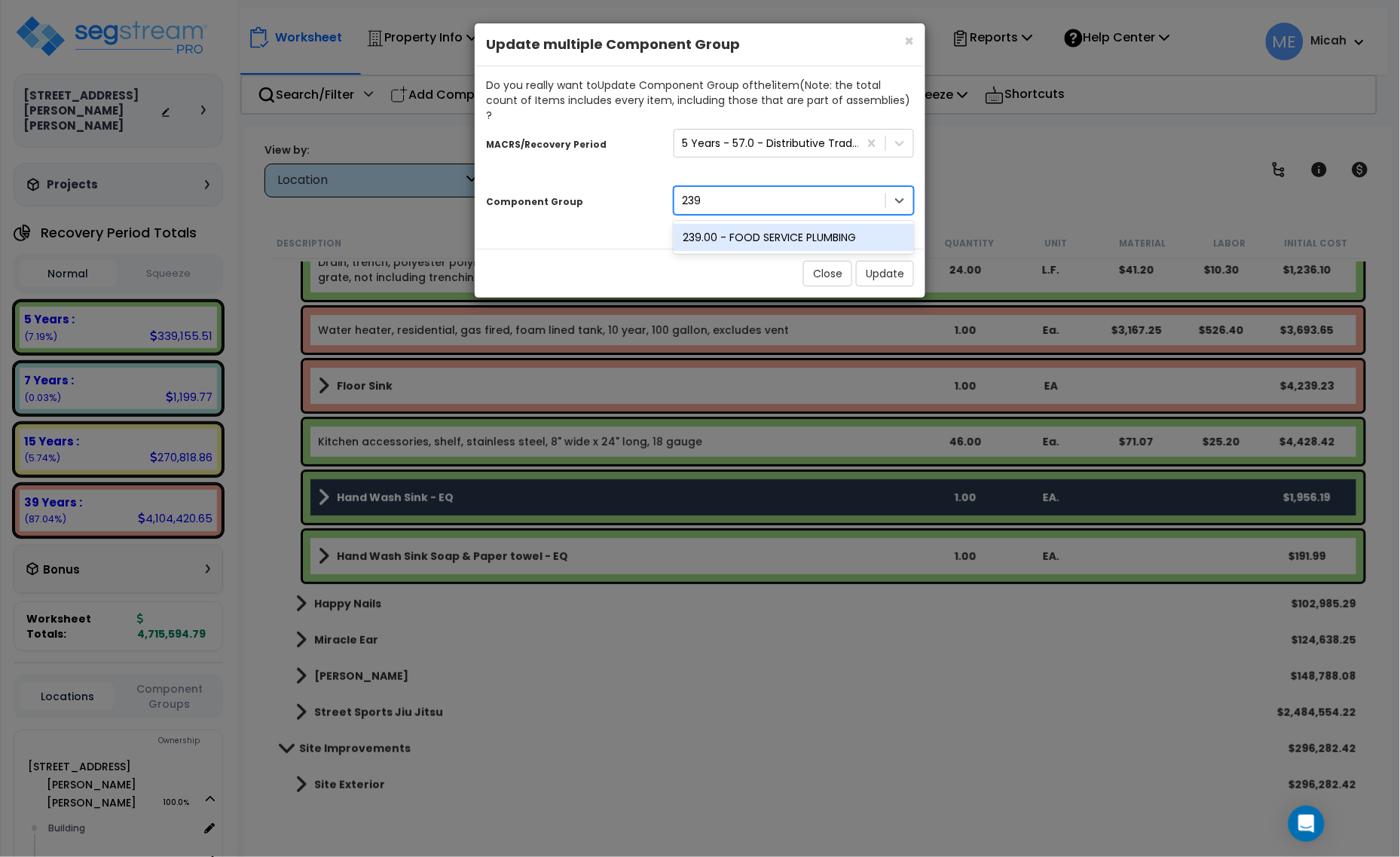
click at [778, 224] on div "239.00 - FOOD SERVICE PLUMBING" at bounding box center [793, 237] width 241 height 27
click at [886, 260] on button "Update" at bounding box center [885, 273] width 58 height 26
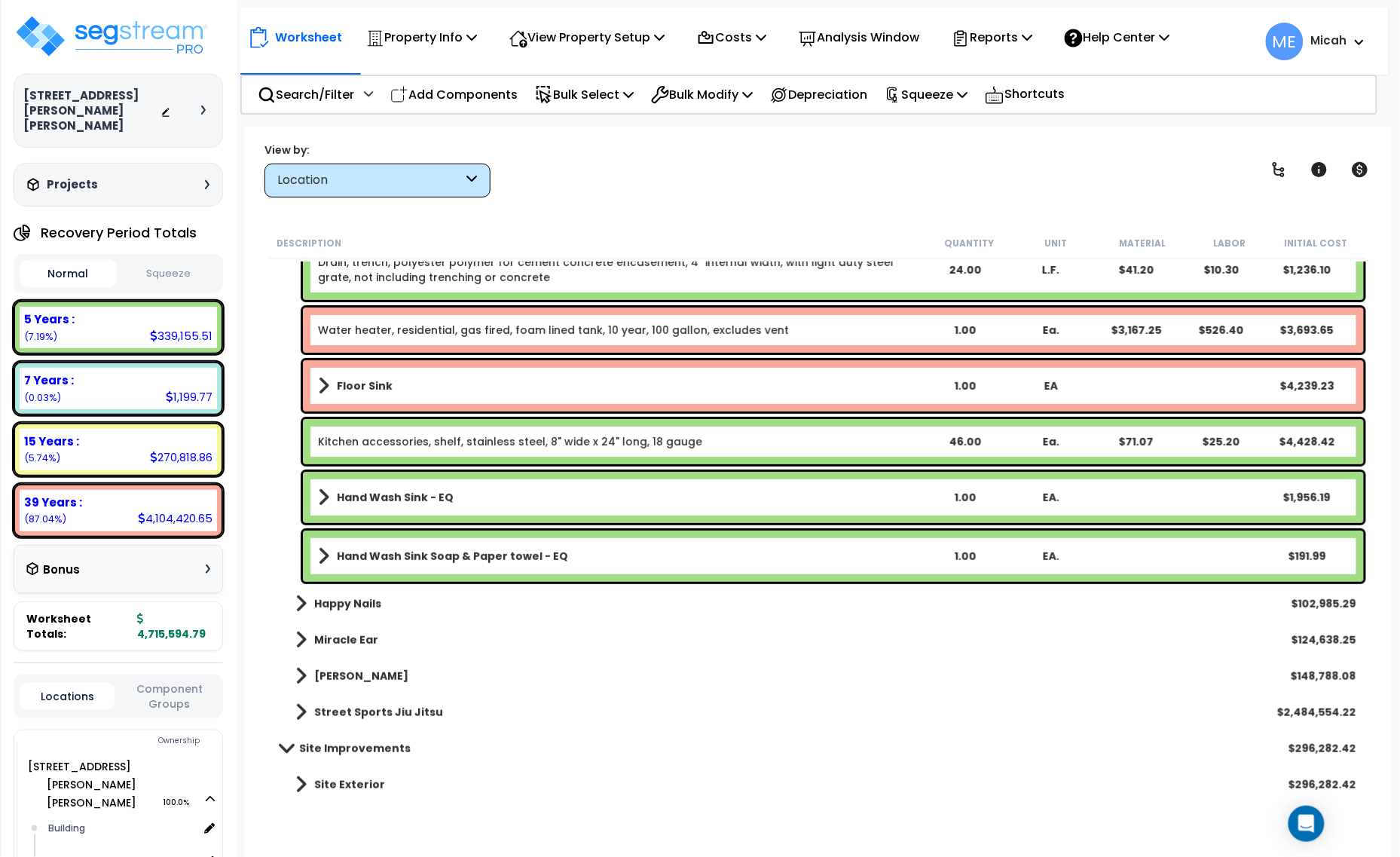
click at [330, 506] on link "Hand Wash Sink - EQ" at bounding box center [619, 497] width 604 height 21
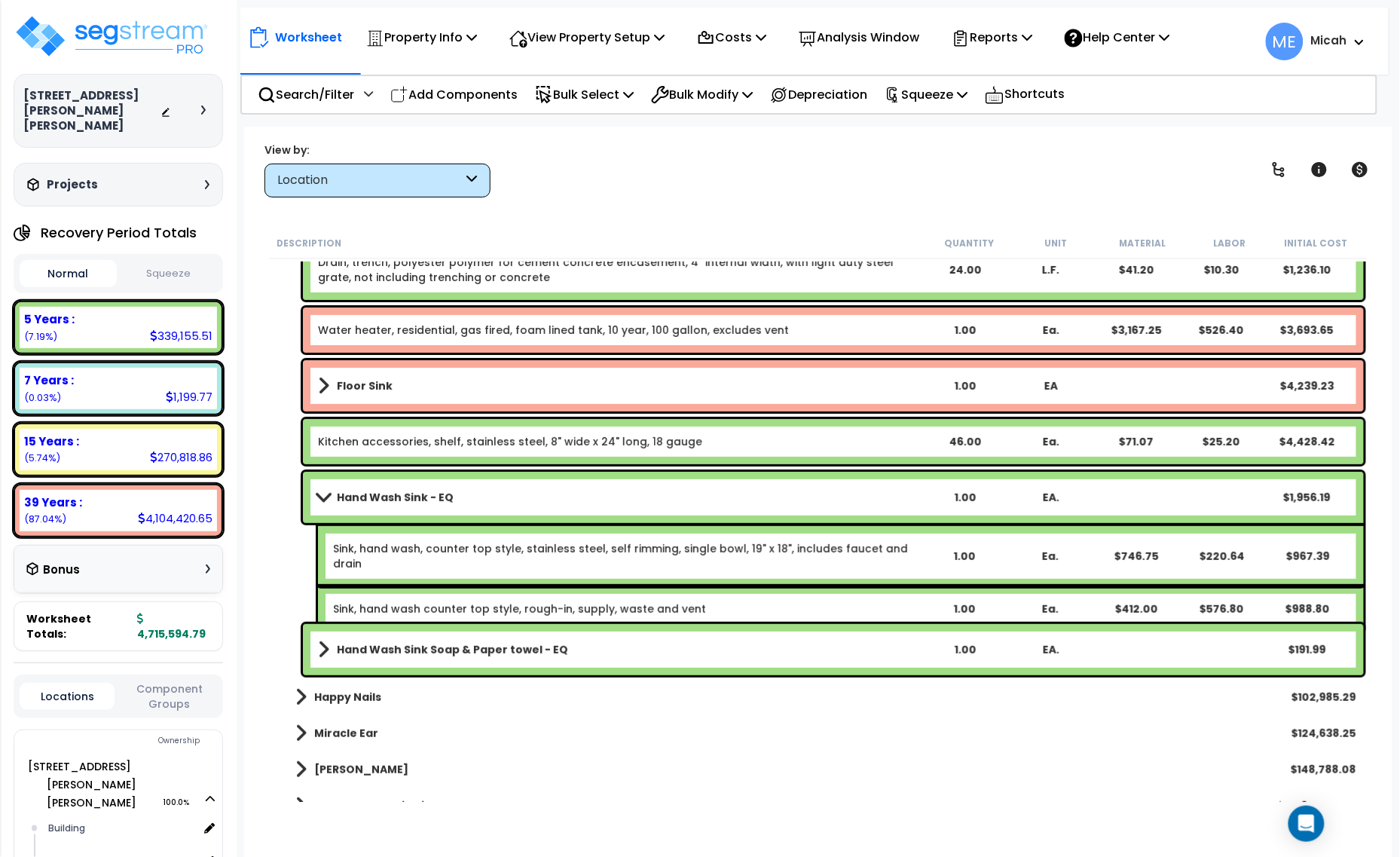
scroll to position [7700, 0]
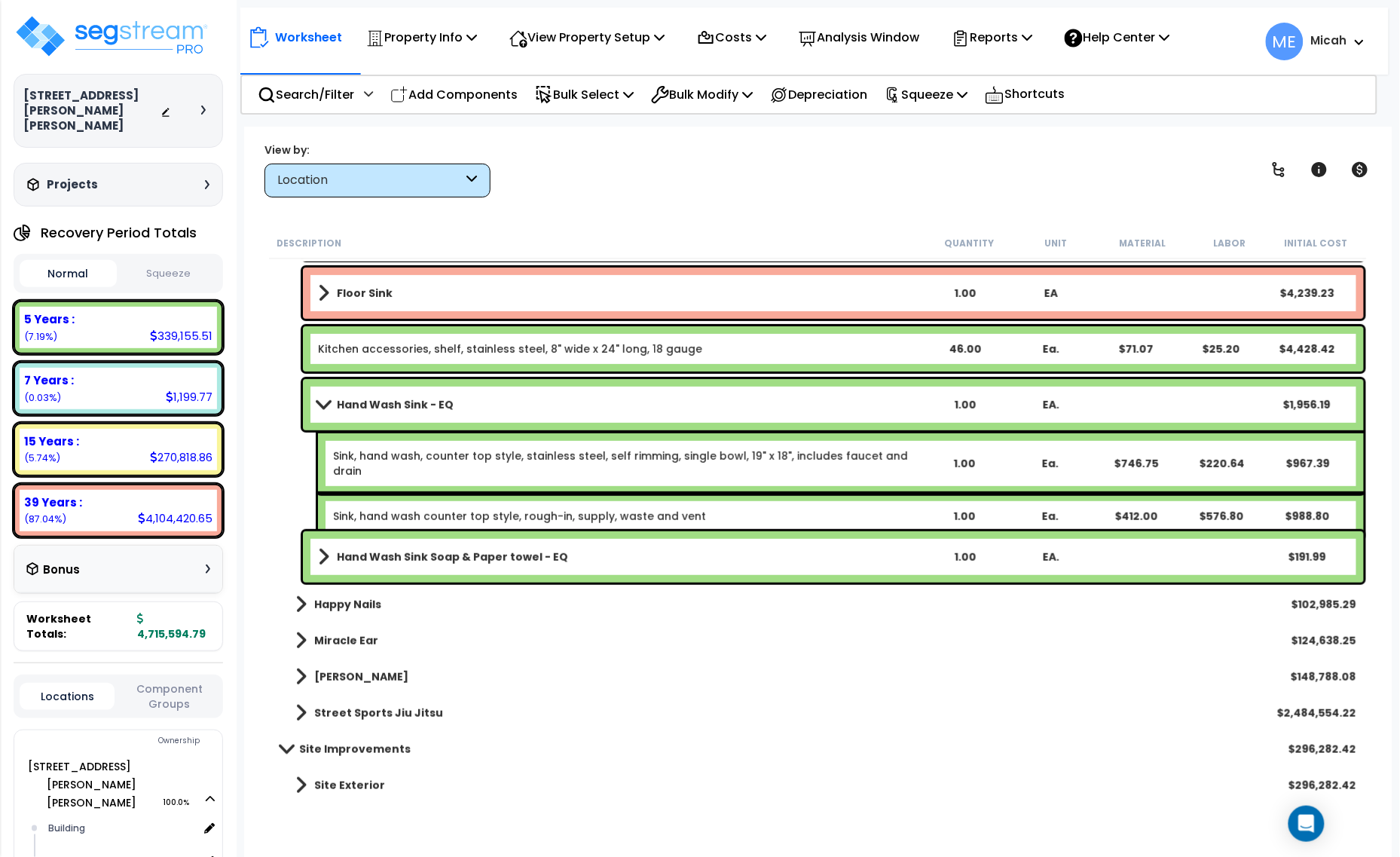
click at [324, 560] on span at bounding box center [323, 557] width 12 height 21
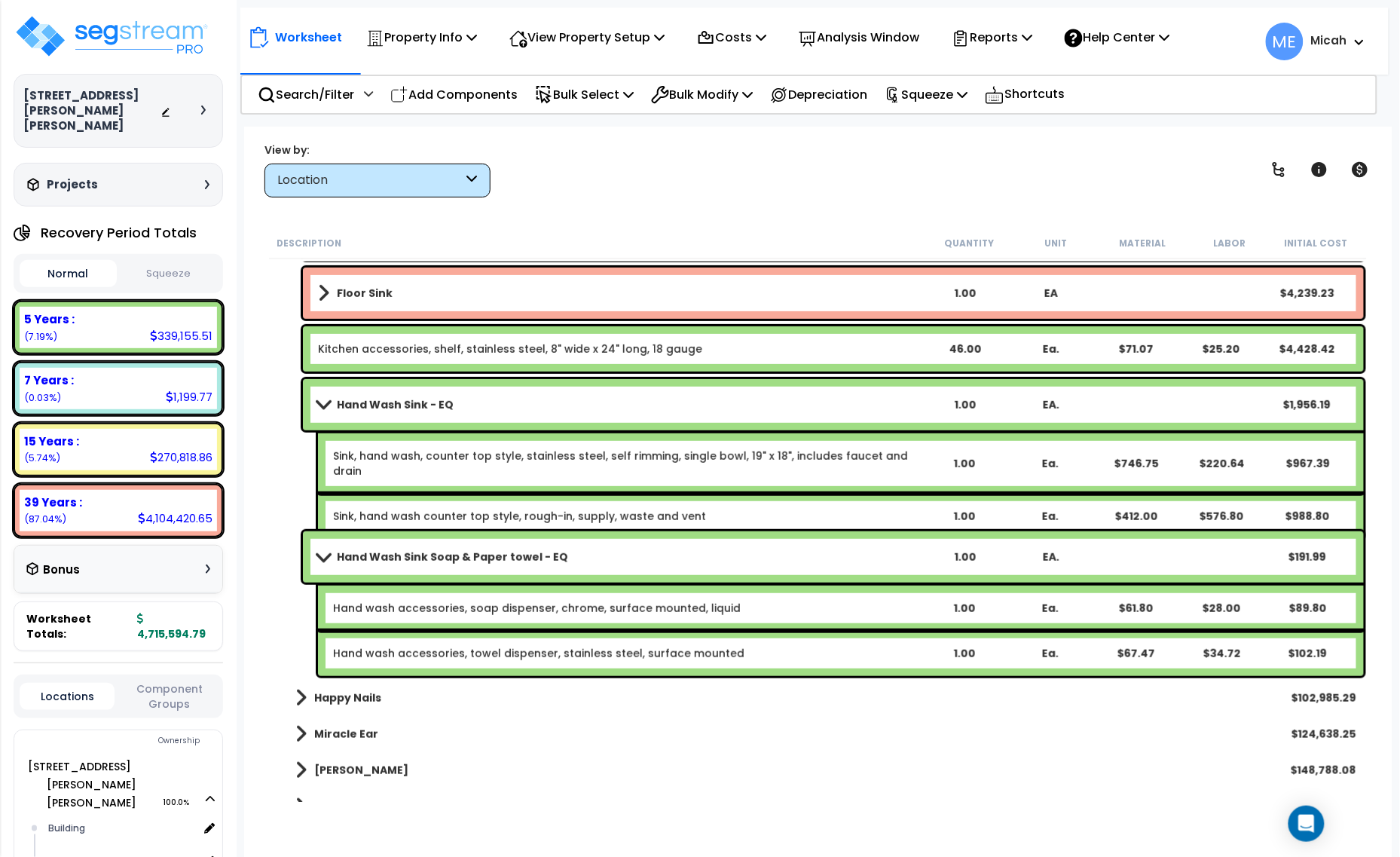
click at [457, 403] on link "Hand Wash Sink - EQ" at bounding box center [619, 405] width 604 height 21
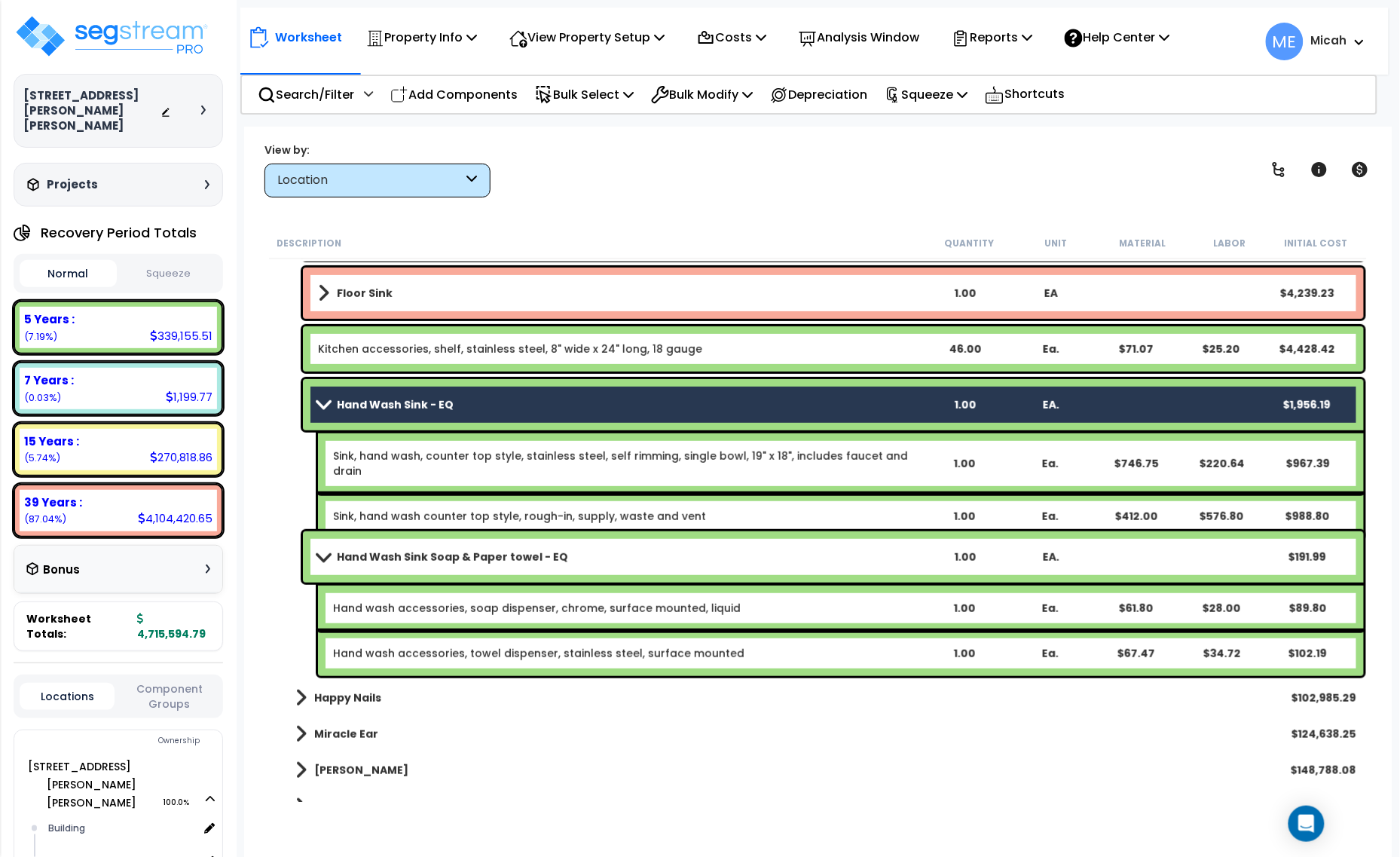
click at [467, 454] on link "Sink, hand wash, counter top style, stainless steel, self rimming, single bowl,…" at bounding box center [626, 463] width 587 height 30
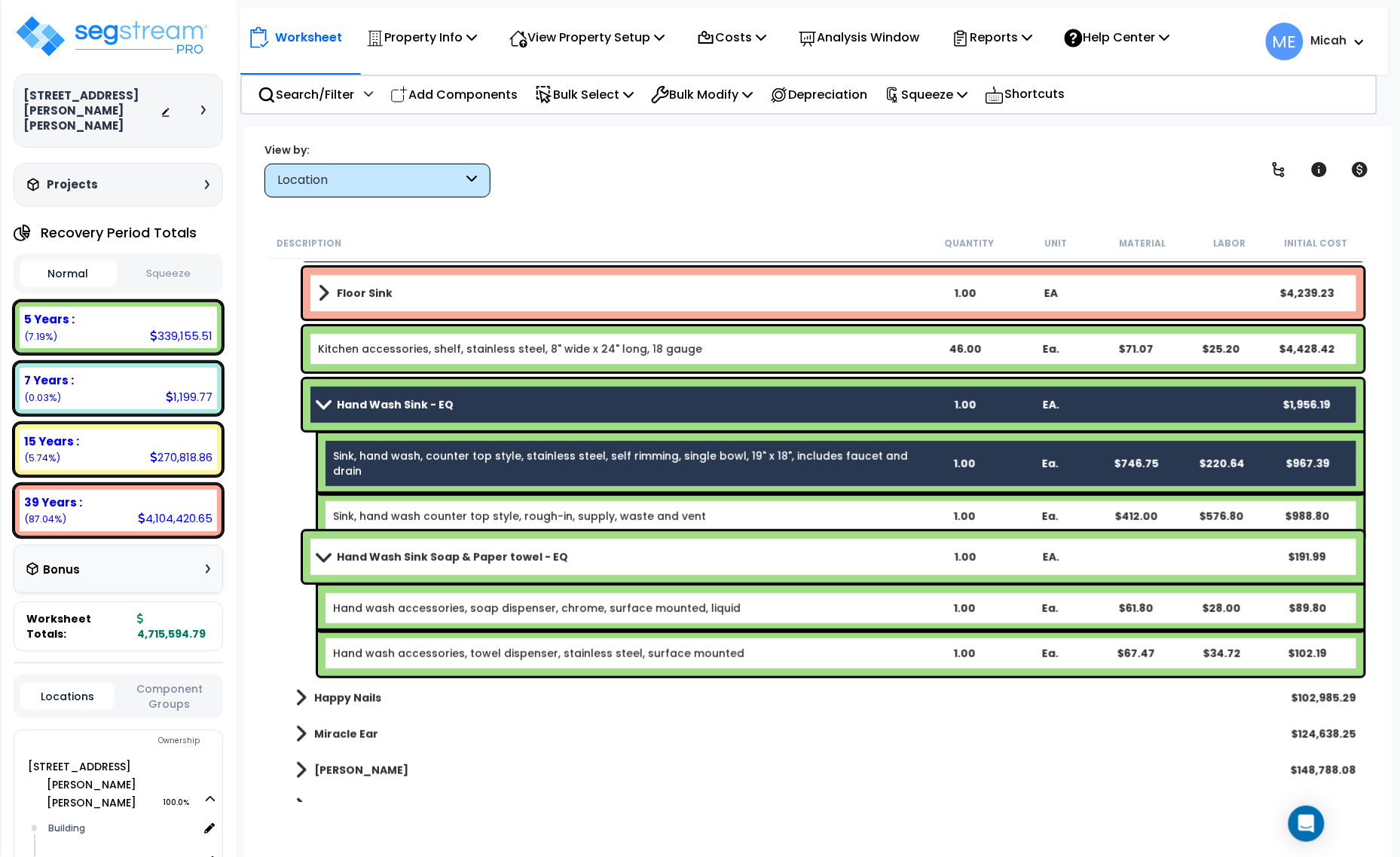
click at [473, 494] on div "Sink, hand wash counter top style, rough-in, supply, waste and vent 1.00 Ea. $4…" at bounding box center [840, 516] width 1046 height 46
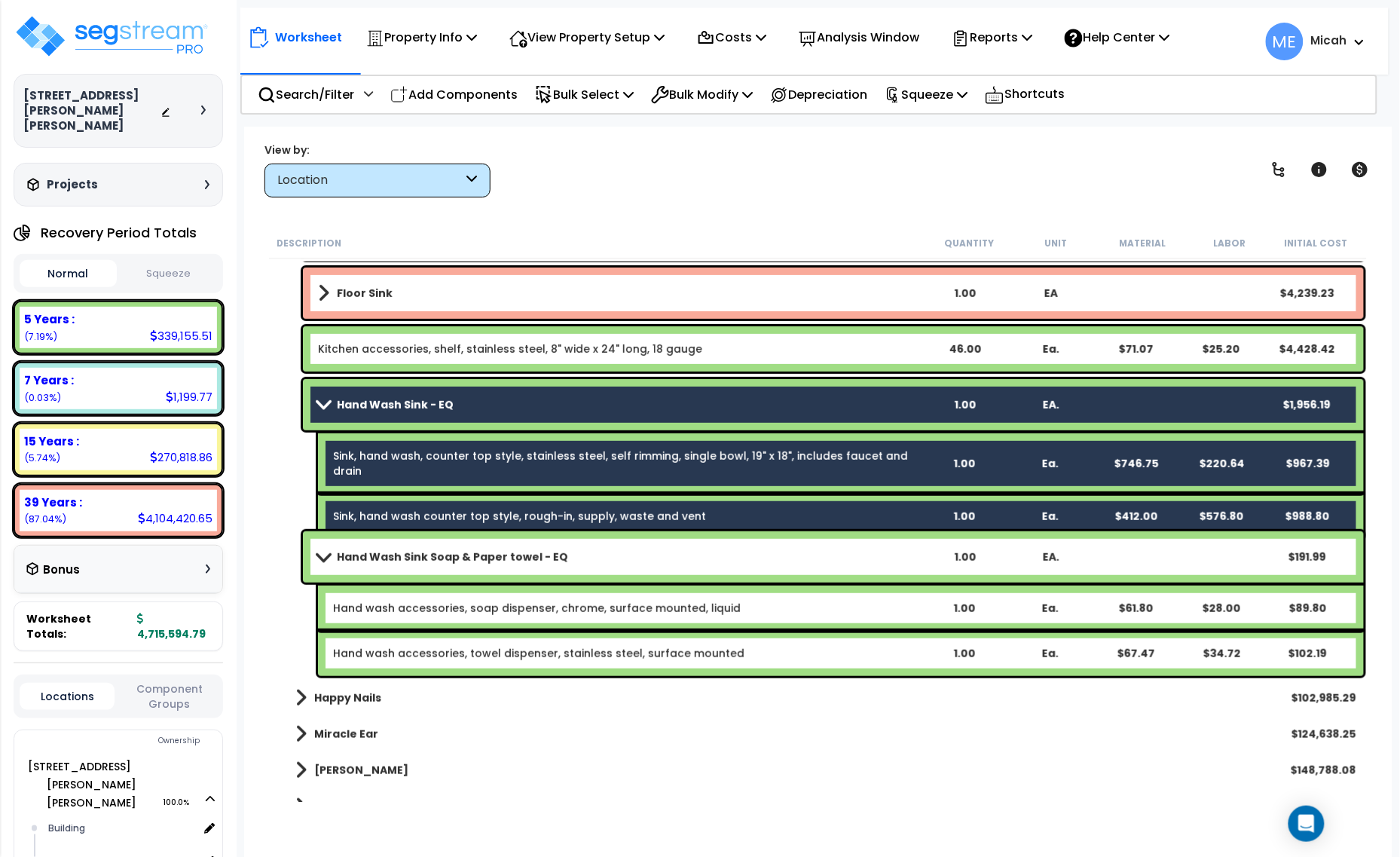
click at [526, 551] on b "Hand Wash Sink Soap & Paper towel - EQ" at bounding box center [453, 556] width 232 height 15
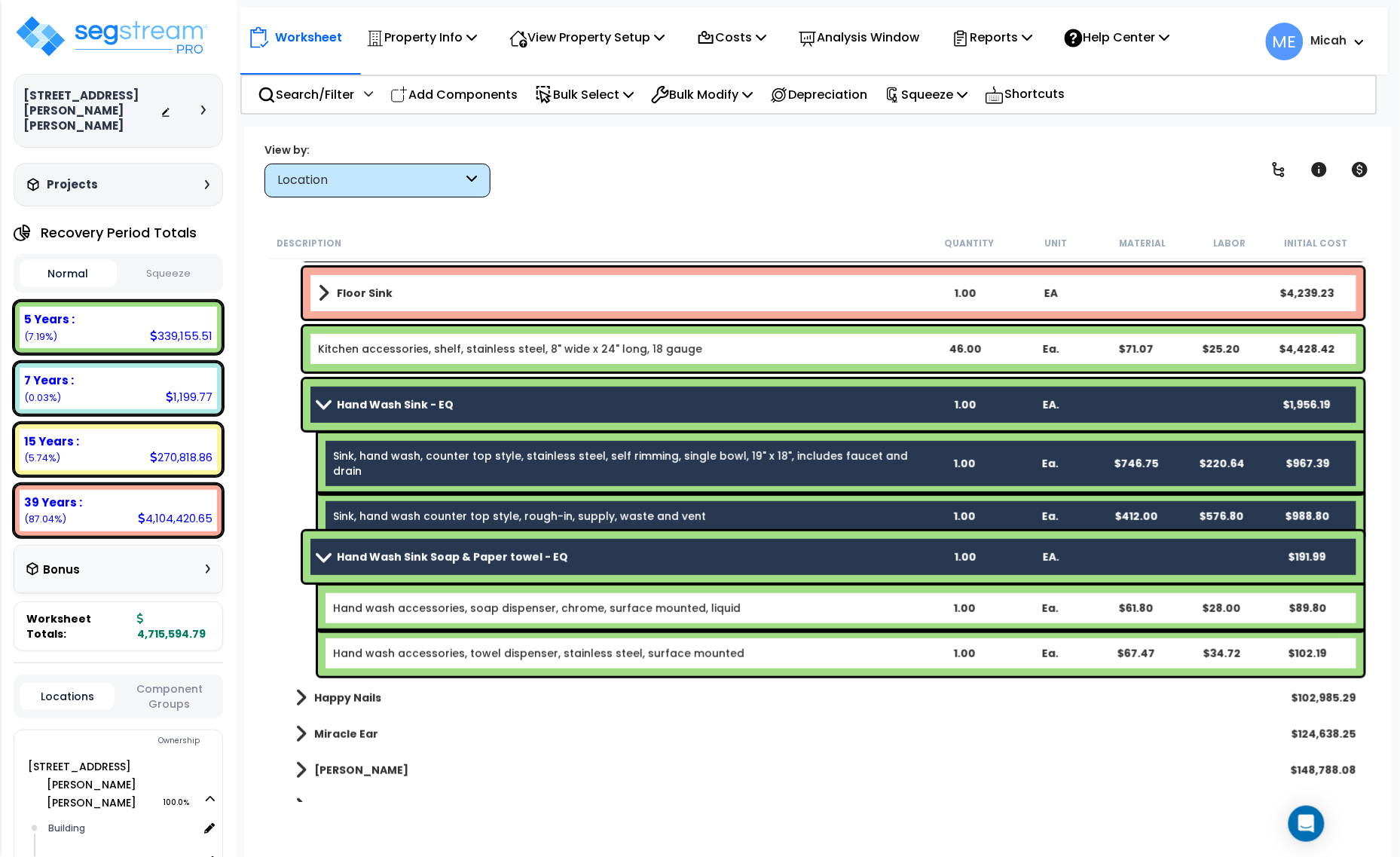
click at [536, 600] on link "Hand wash accessories, soap dispenser, chrome, surface mounted, liquid" at bounding box center [537, 607] width 408 height 15
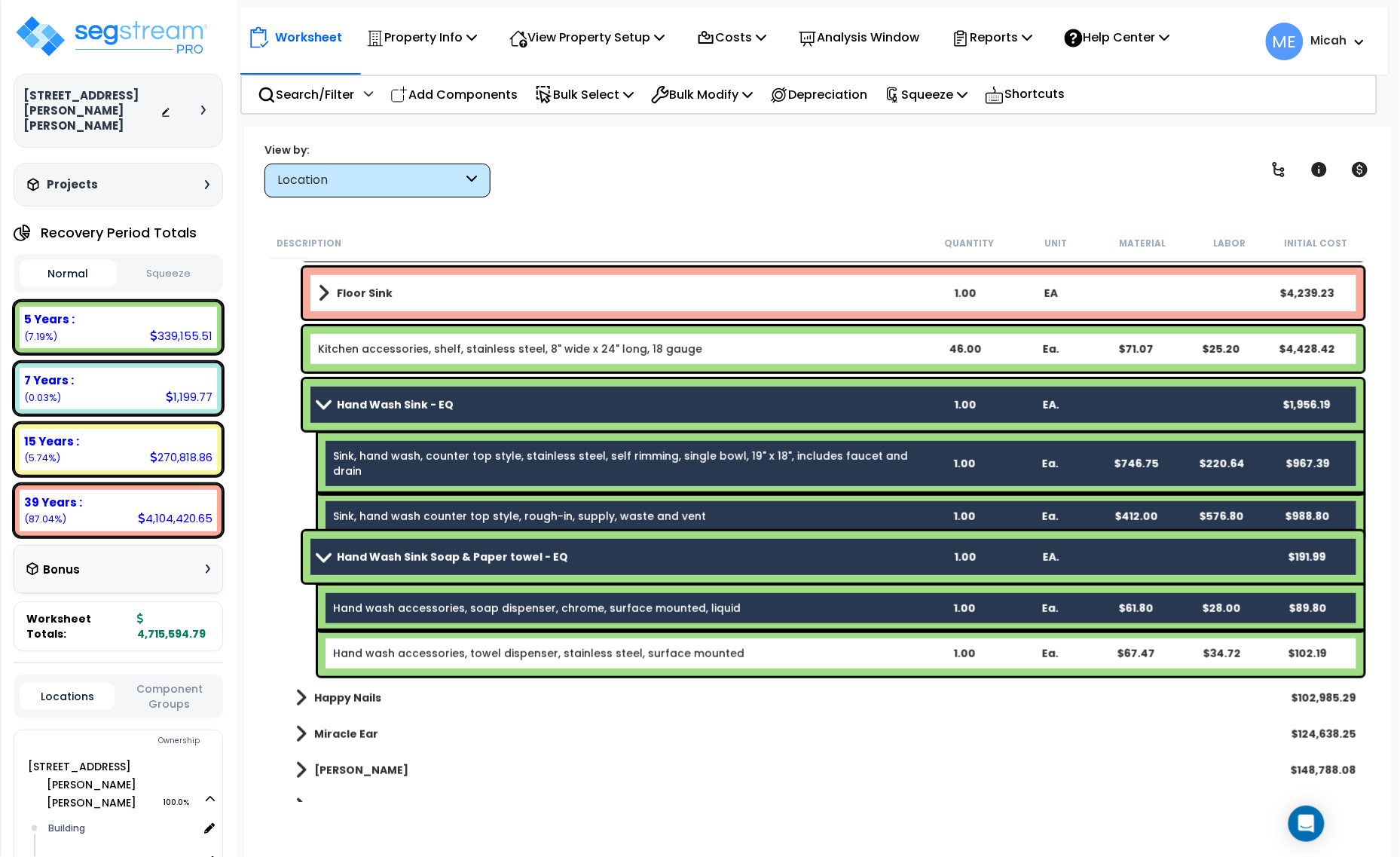
drag, startPoint x: 541, startPoint y: 649, endPoint x: 564, endPoint y: 652, distance: 23.2
click at [543, 649] on link "Hand wash accessories, towel dispenser, stainless steel, surface mounted" at bounding box center [539, 653] width 412 height 15
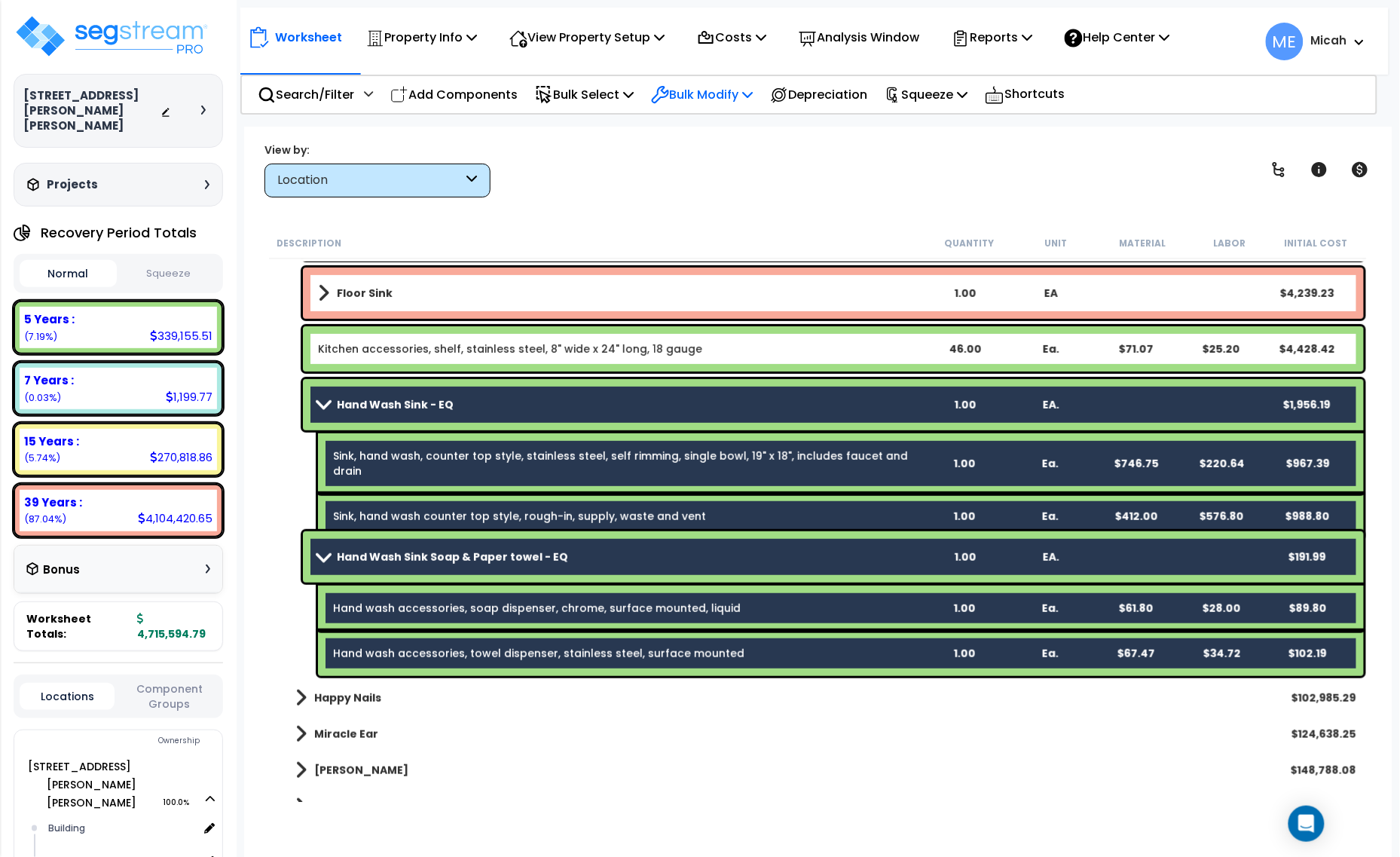
click at [753, 92] on icon at bounding box center [748, 94] width 11 height 12
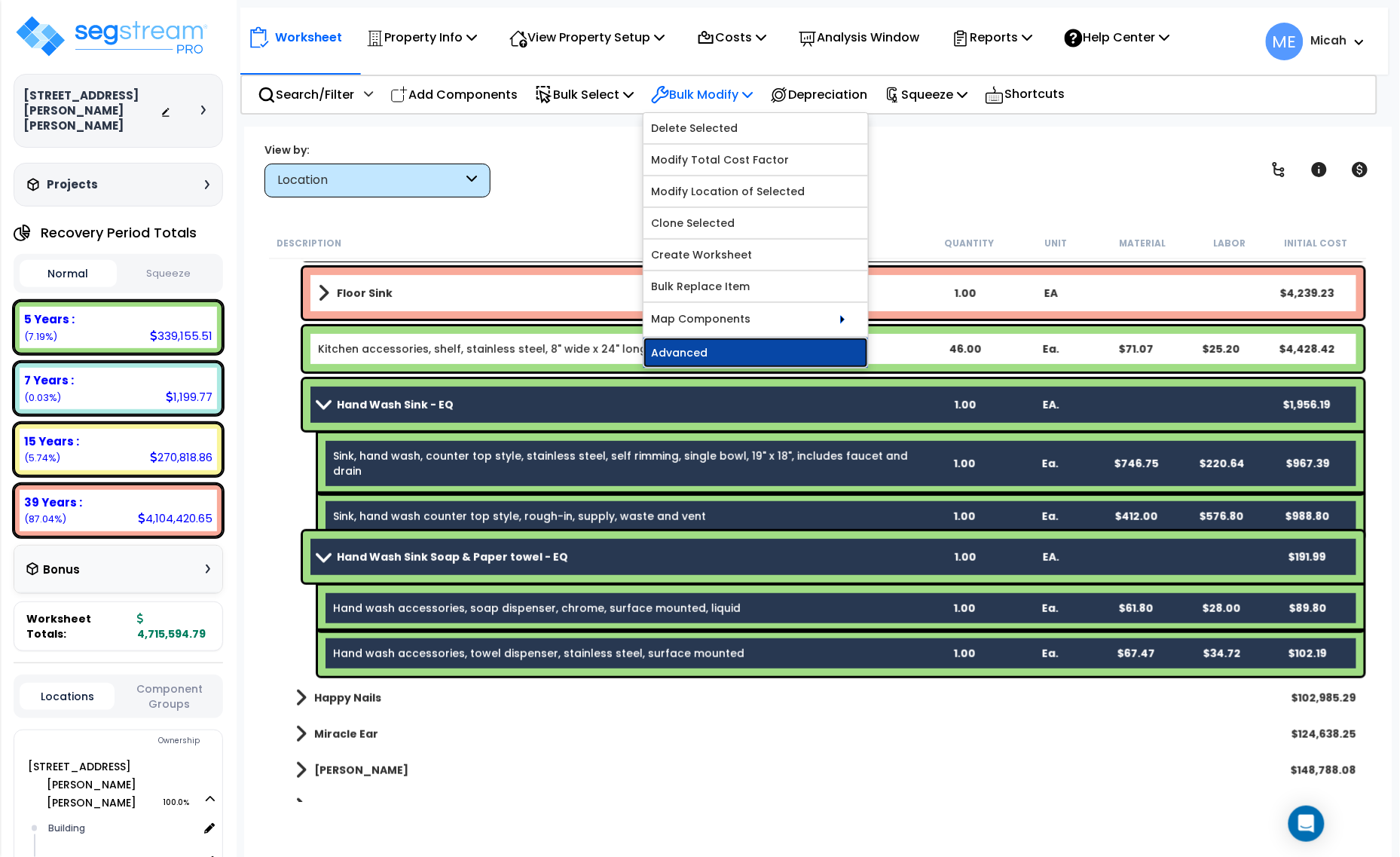
click at [759, 349] on link "Advanced" at bounding box center [755, 352] width 225 height 30
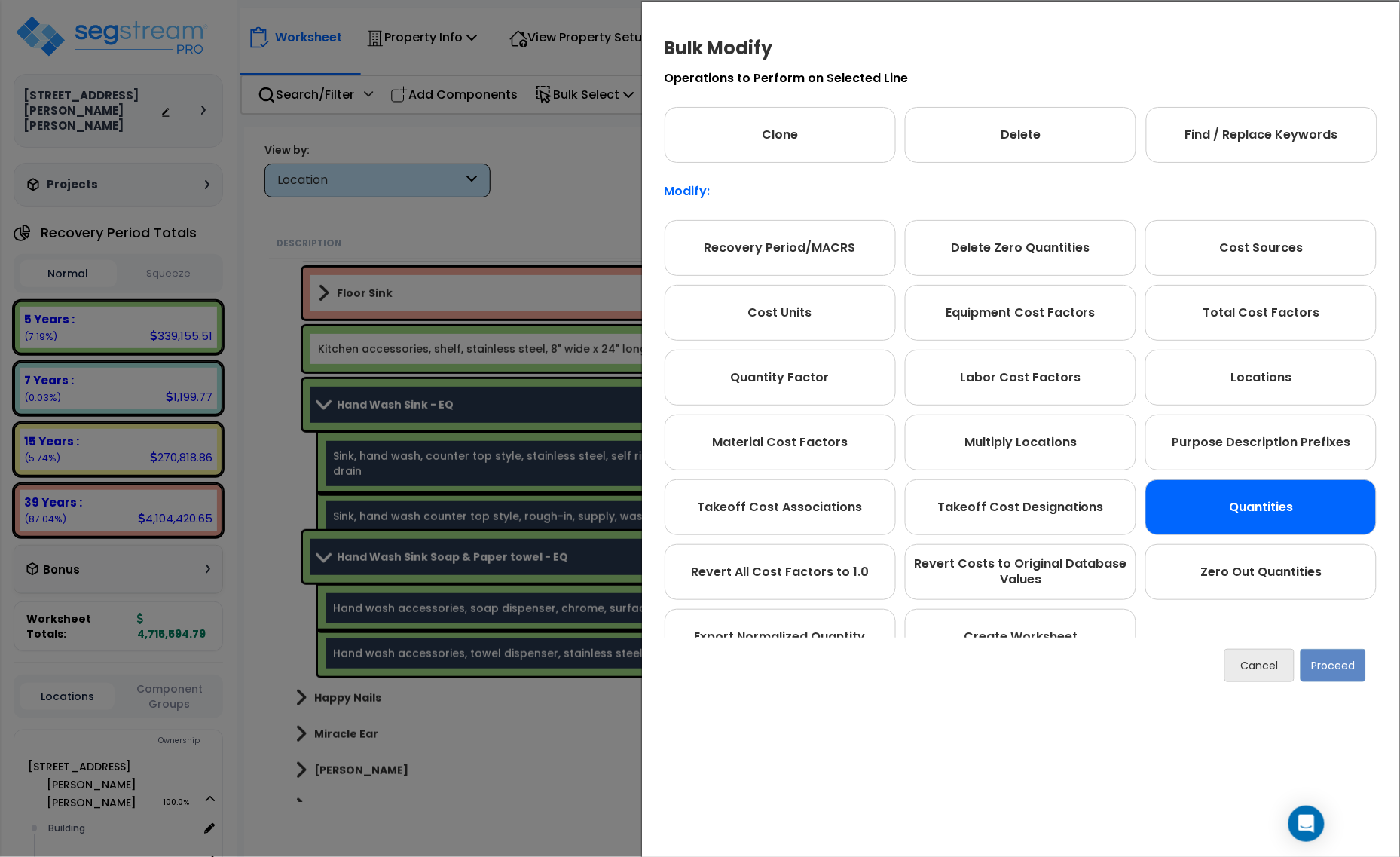
click at [1238, 503] on div "Quantities" at bounding box center [1260, 507] width 232 height 55
click at [1341, 657] on button "Proceed" at bounding box center [1333, 665] width 65 height 33
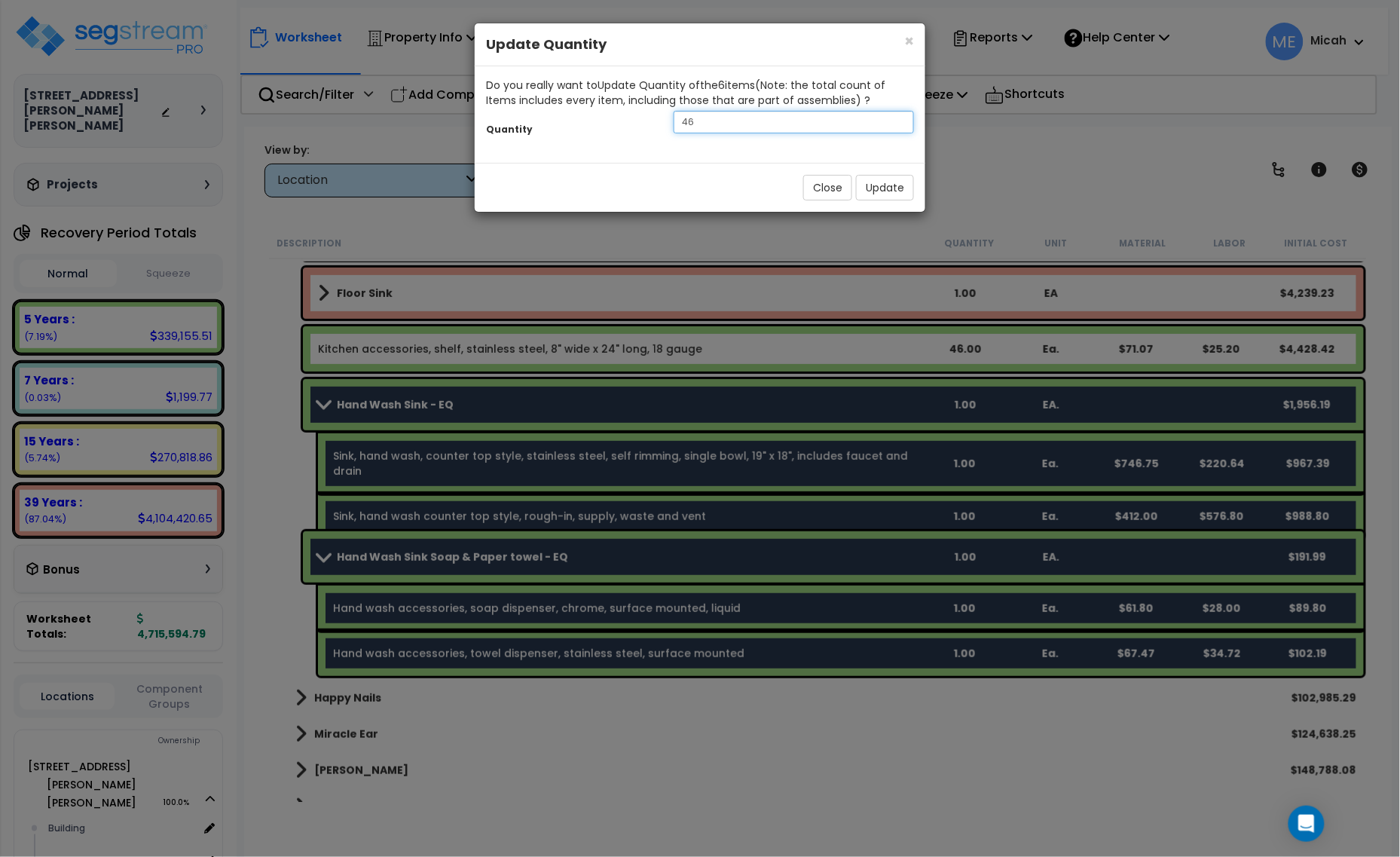
drag, startPoint x: 754, startPoint y: 126, endPoint x: 680, endPoint y: 123, distance: 74.1
click at [688, 124] on input "46" at bounding box center [793, 122] width 241 height 22
type input "4"
type input "2"
click at [883, 197] on button "Update" at bounding box center [885, 187] width 58 height 26
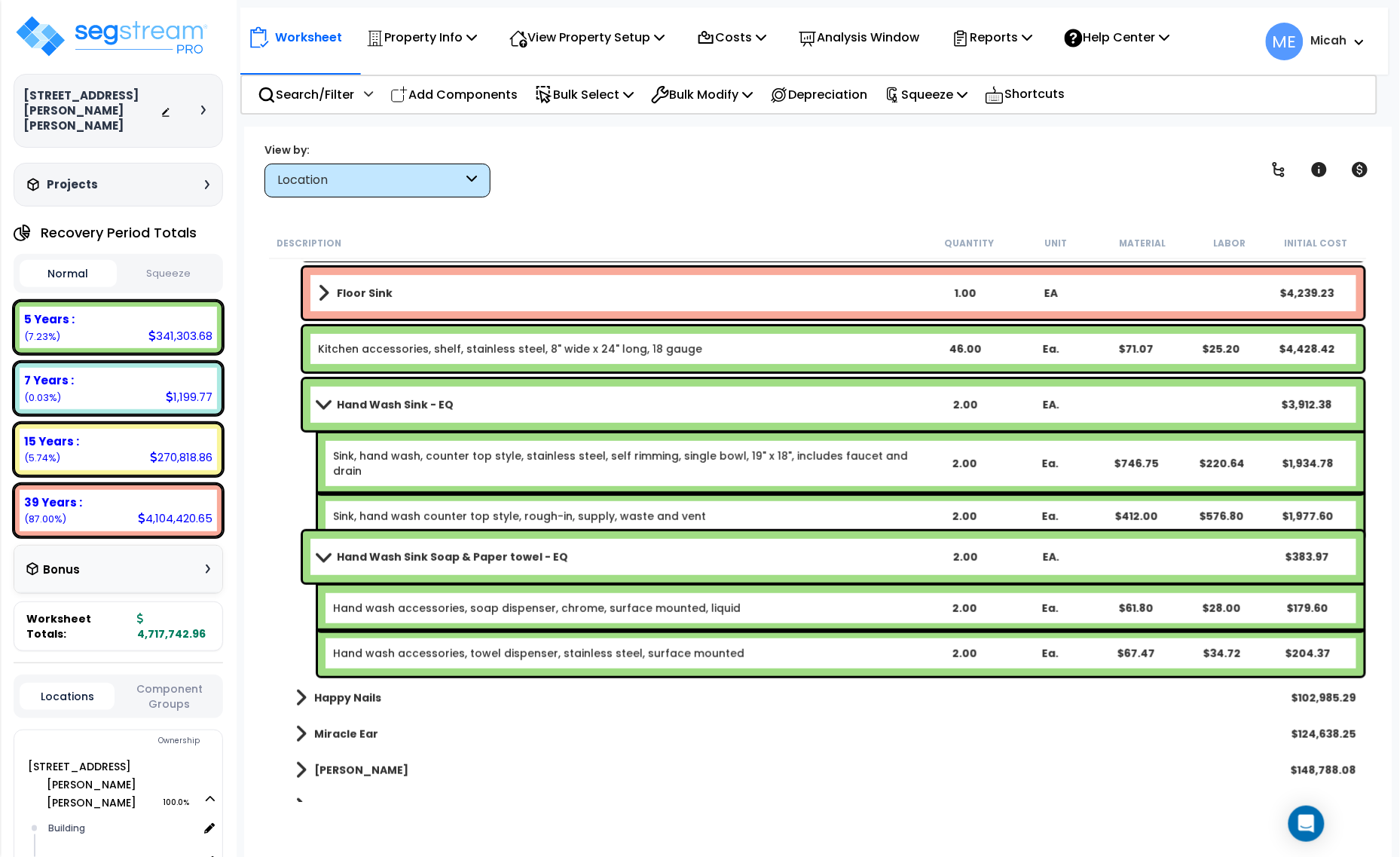
drag, startPoint x: 448, startPoint y: 89, endPoint x: 732, endPoint y: 447, distance: 457.0
click at [448, 89] on p "Add Components" at bounding box center [454, 94] width 127 height 21
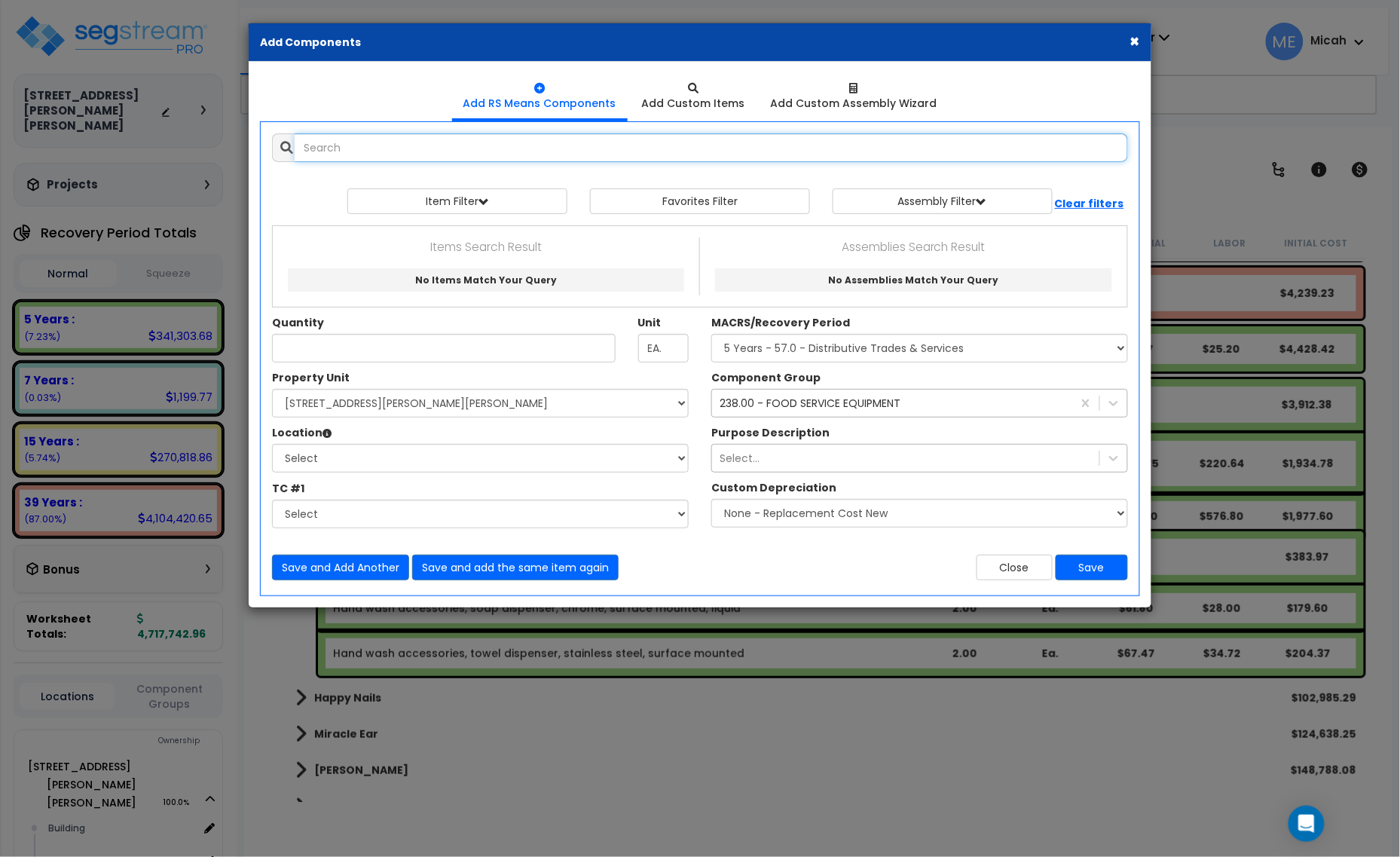
select select
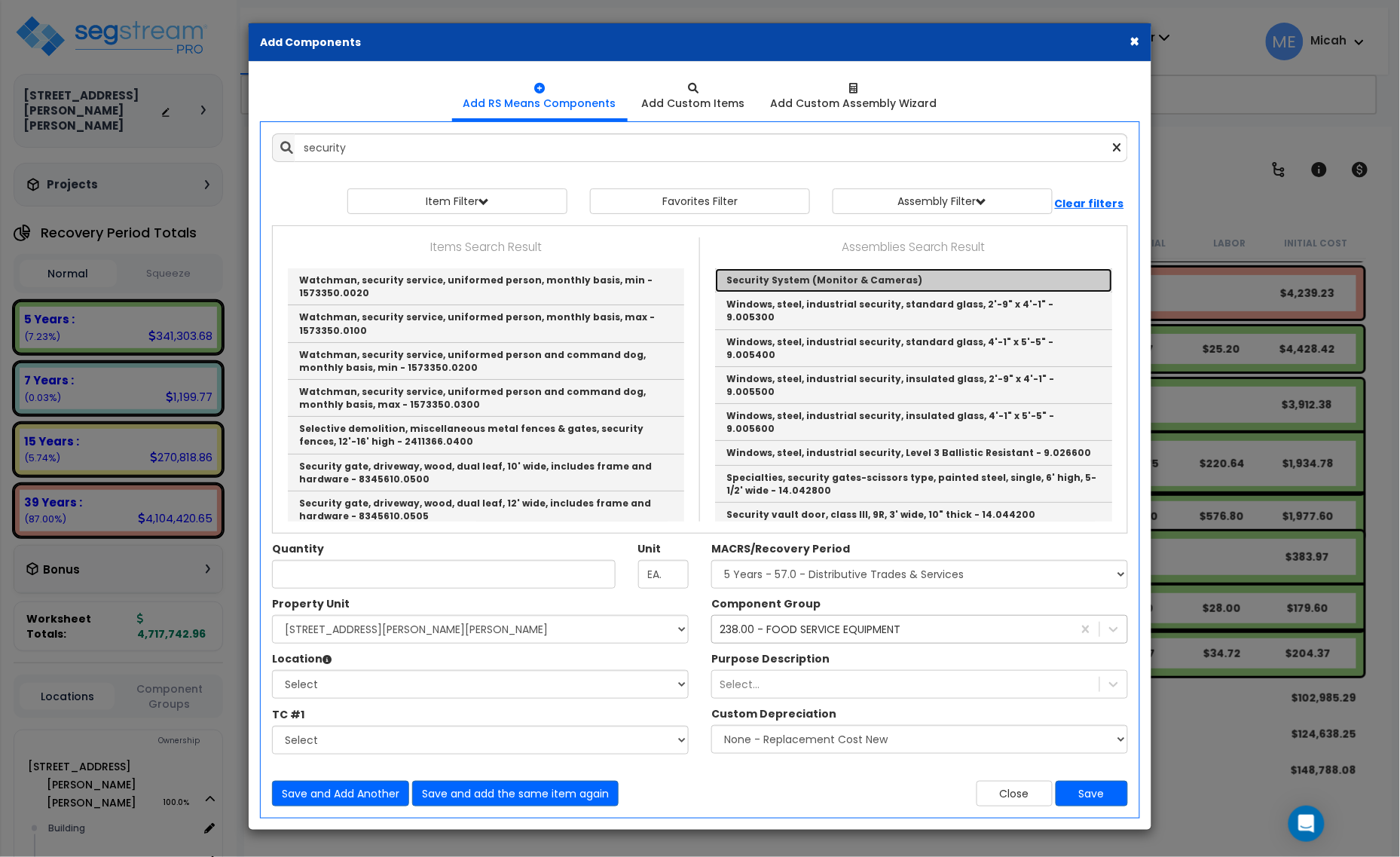
click at [875, 273] on link "Security System (Monitor & Cameras)" at bounding box center [913, 280] width 397 height 24
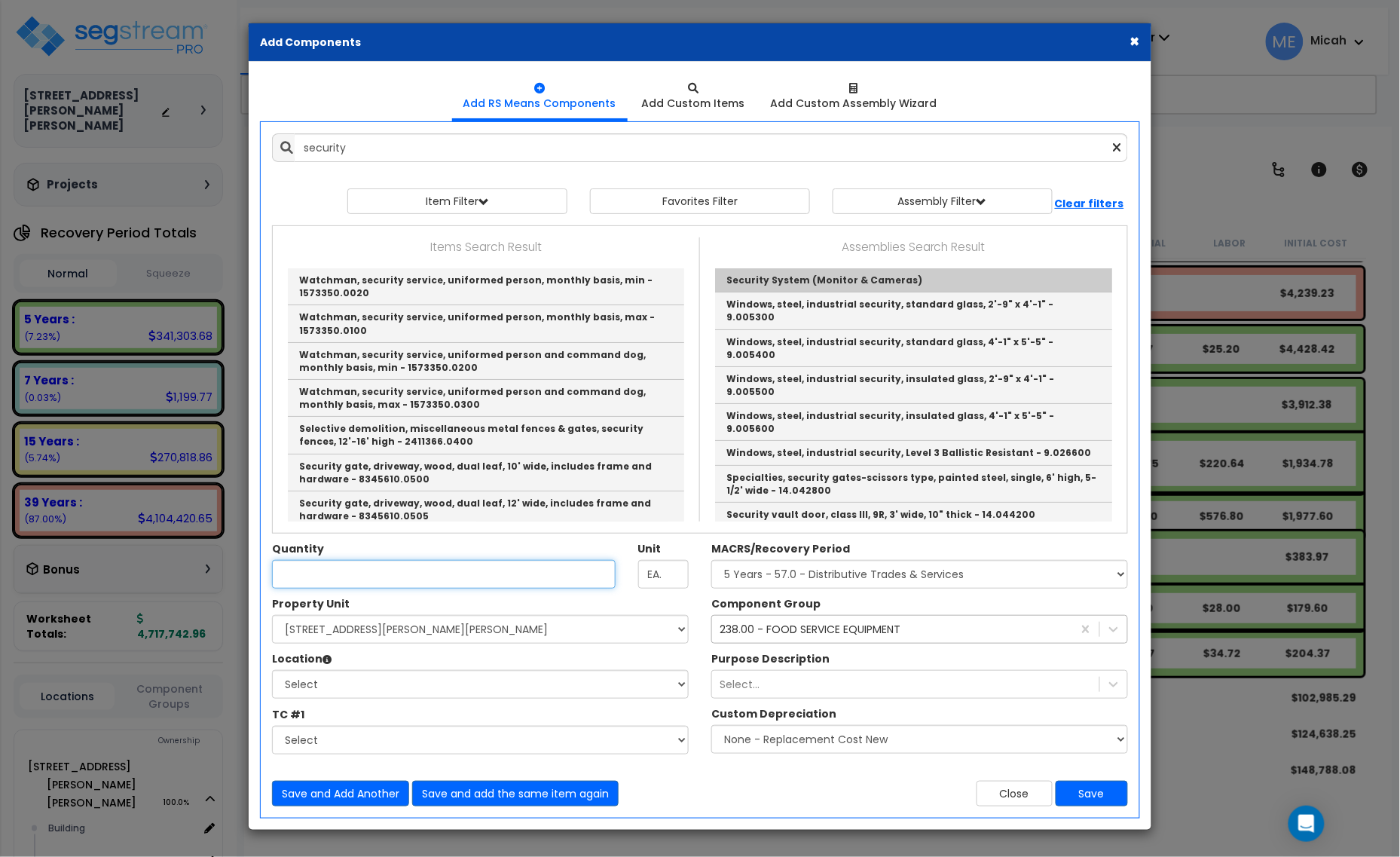
type input "Security System (Monitor & Cameras)"
type input "EA"
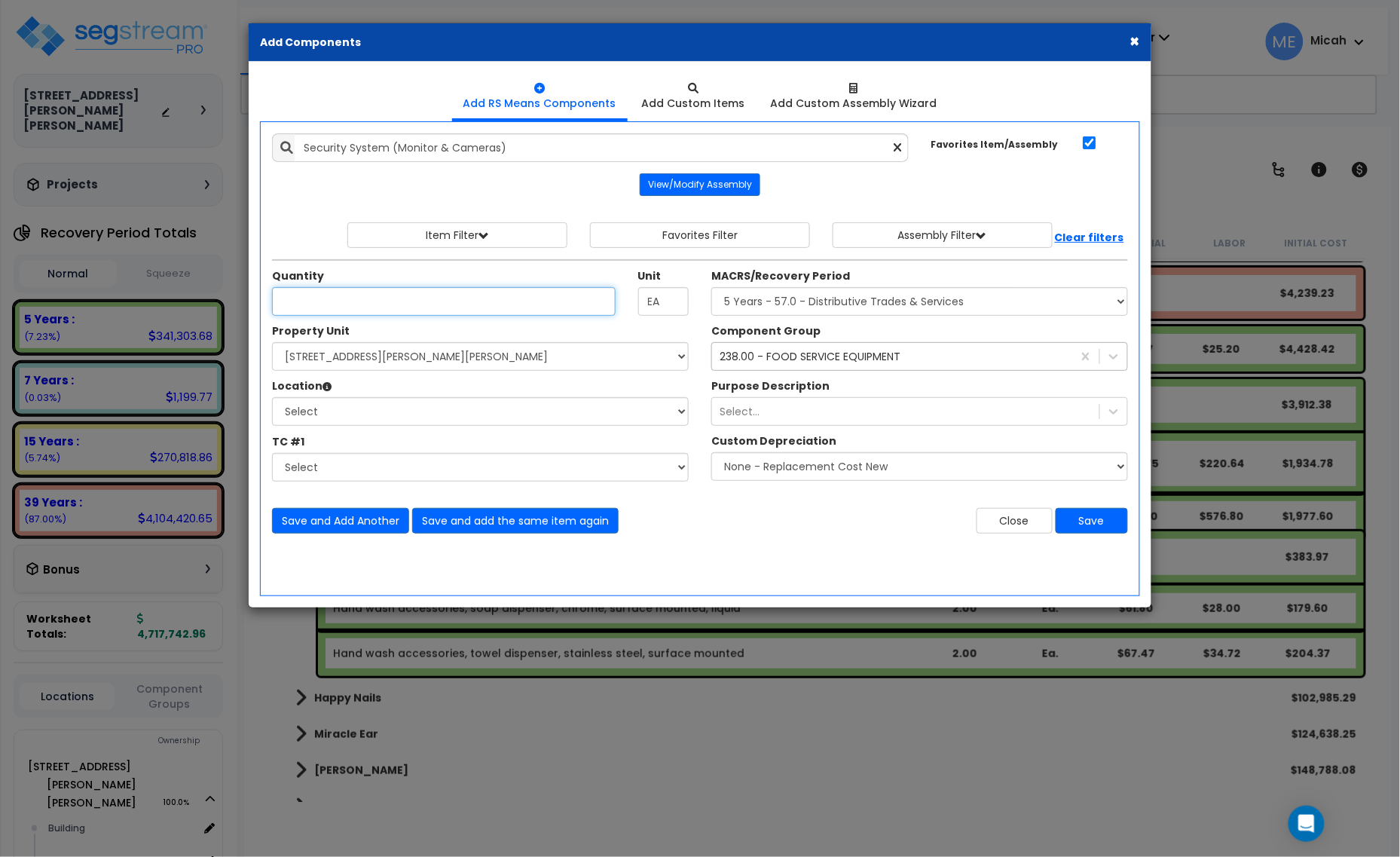
click at [351, 294] on input "Unit Quantity" at bounding box center [444, 301] width 344 height 29
type input "10"
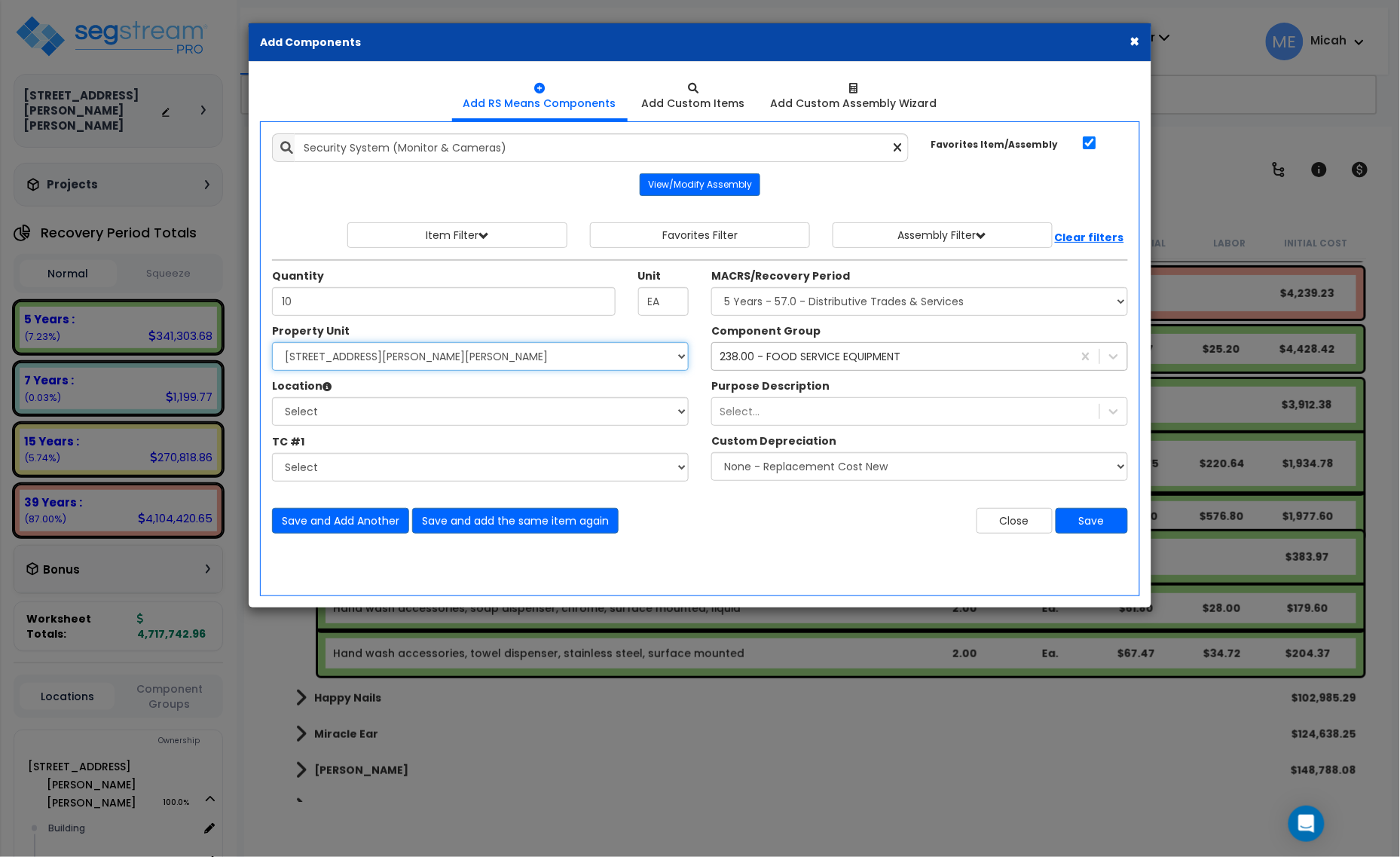
click at [347, 361] on select "Select [STREET_ADDRESS][PERSON_NAME][PERSON_NAME] Site Improvements" at bounding box center [480, 356] width 417 height 29
select select "168097"
click at [272, 343] on select "Select [STREET_ADDRESS][PERSON_NAME][PERSON_NAME] Site Improvements" at bounding box center [480, 356] width 417 height 29
click at [346, 430] on div "Property Unit Select [STREET_ADDRESS][PERSON_NAME][PERSON_NAME] Site Improvemen…" at bounding box center [479, 405] width 439 height 165
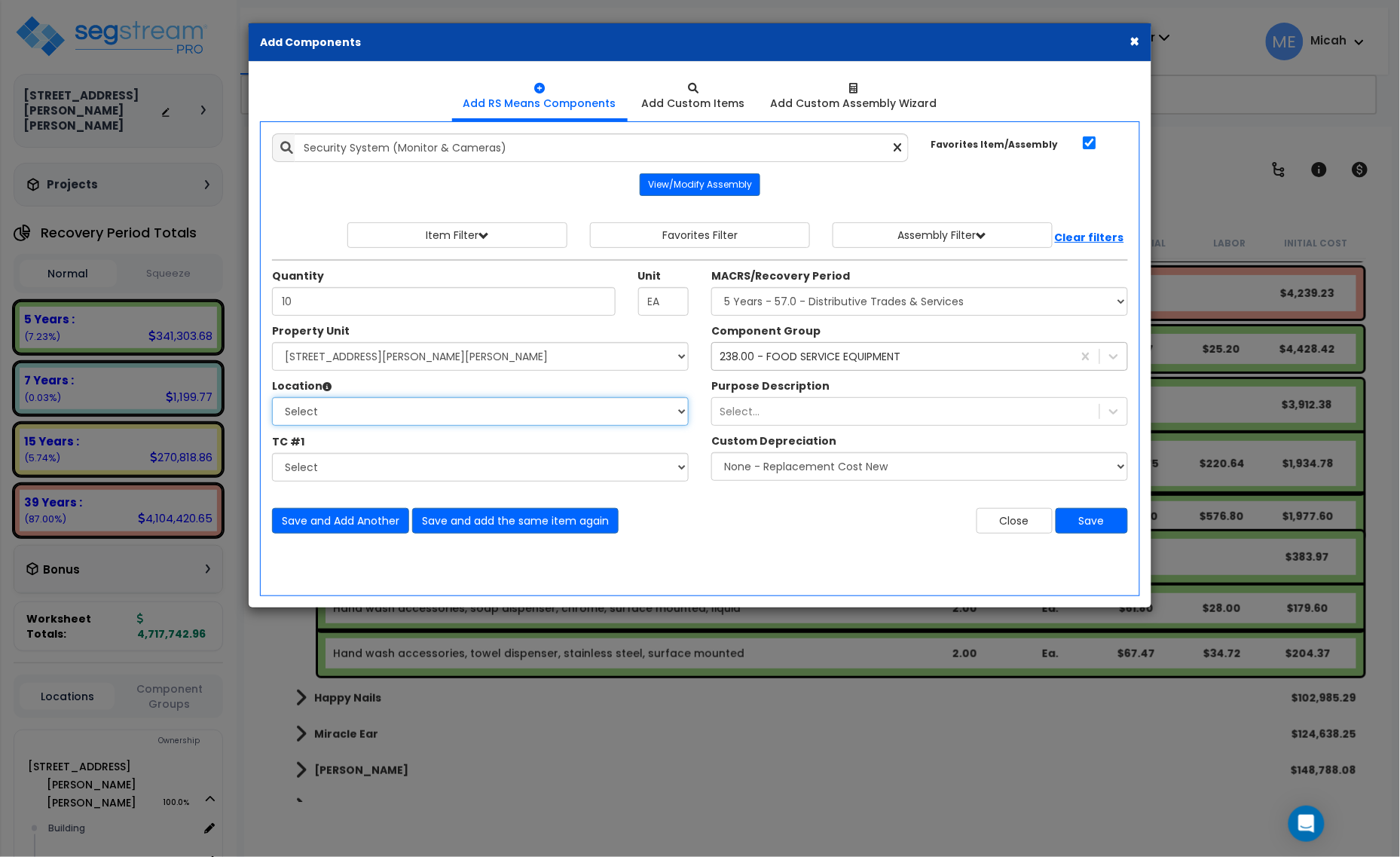
click at [351, 416] on select "Select Building Building Interior [PERSON_NAME]'s Pizza Happy Nails Miracle Ear…" at bounding box center [480, 412] width 417 height 29
select select "31804"
click at [272, 398] on select "Select Building Building Interior [PERSON_NAME]'s Pizza Happy Nails Miracle Ear…" at bounding box center [480, 412] width 417 height 29
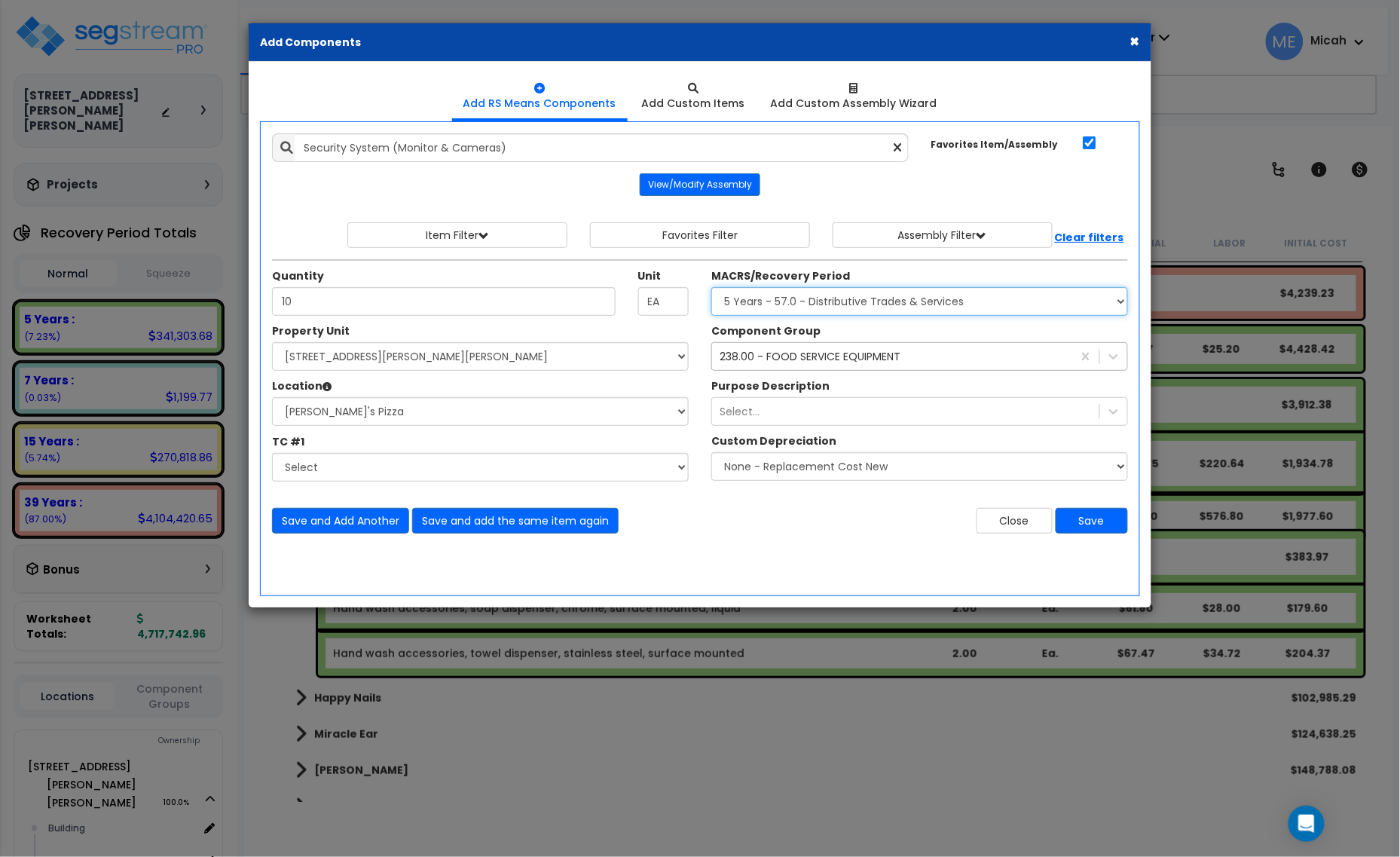
drag, startPoint x: 777, startPoint y: 300, endPoint x: 781, endPoint y: 317, distance: 17.5
click at [777, 300] on select "Select MACRS/Recovery Period 5 Years - 57.0 - Distributive Trades & Services 5 …" at bounding box center [920, 301] width 417 height 29
select select "3669"
click at [711, 288] on select "Select MACRS/Recovery Period 5 Years - 57.0 - Distributive Trades & Services 5 …" at bounding box center [920, 301] width 417 height 29
click at [743, 356] on div "238.00 - FOOD SERVICE EQUIPMENT" at bounding box center [810, 356] width 181 height 15
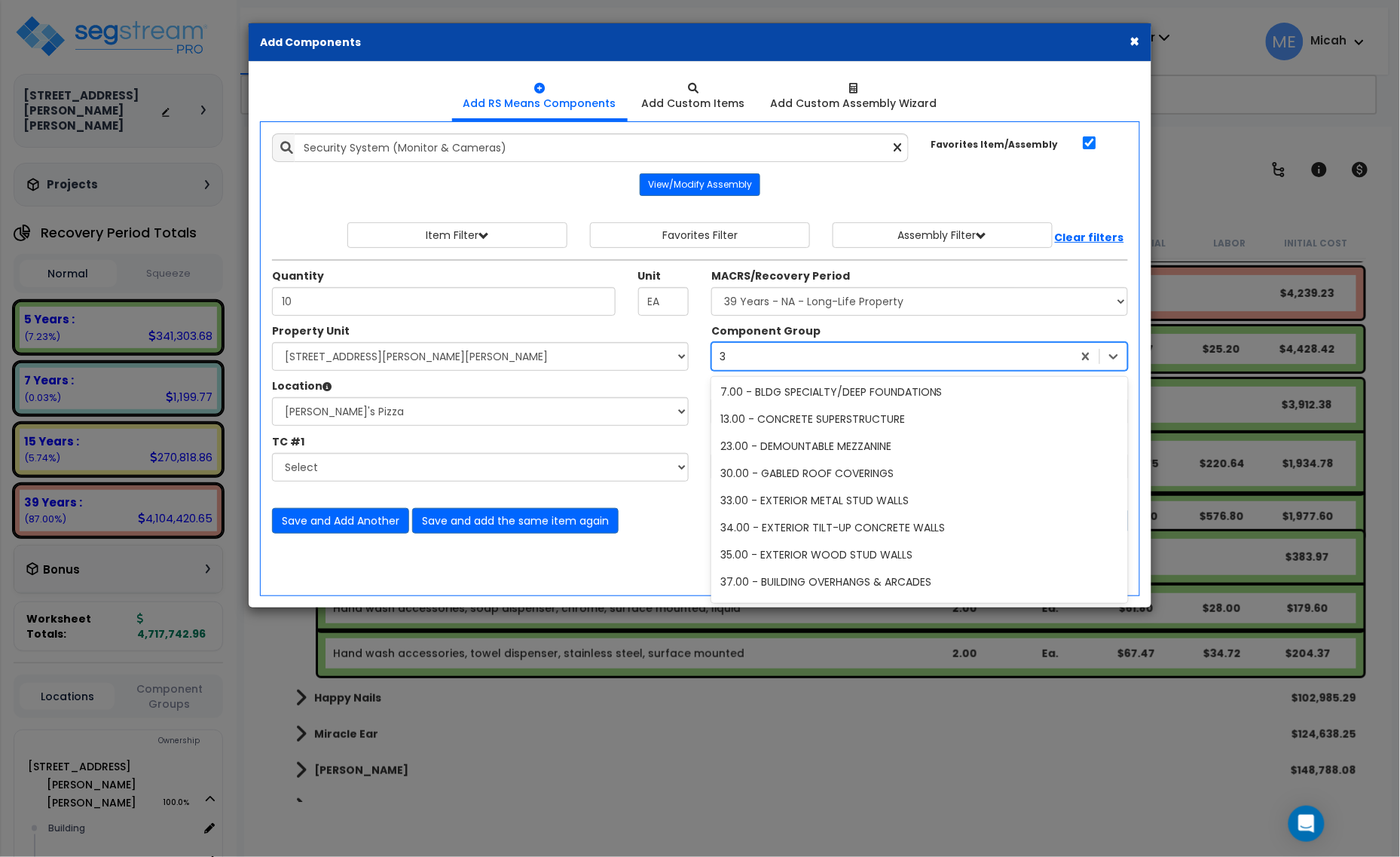
scroll to position [0, 0]
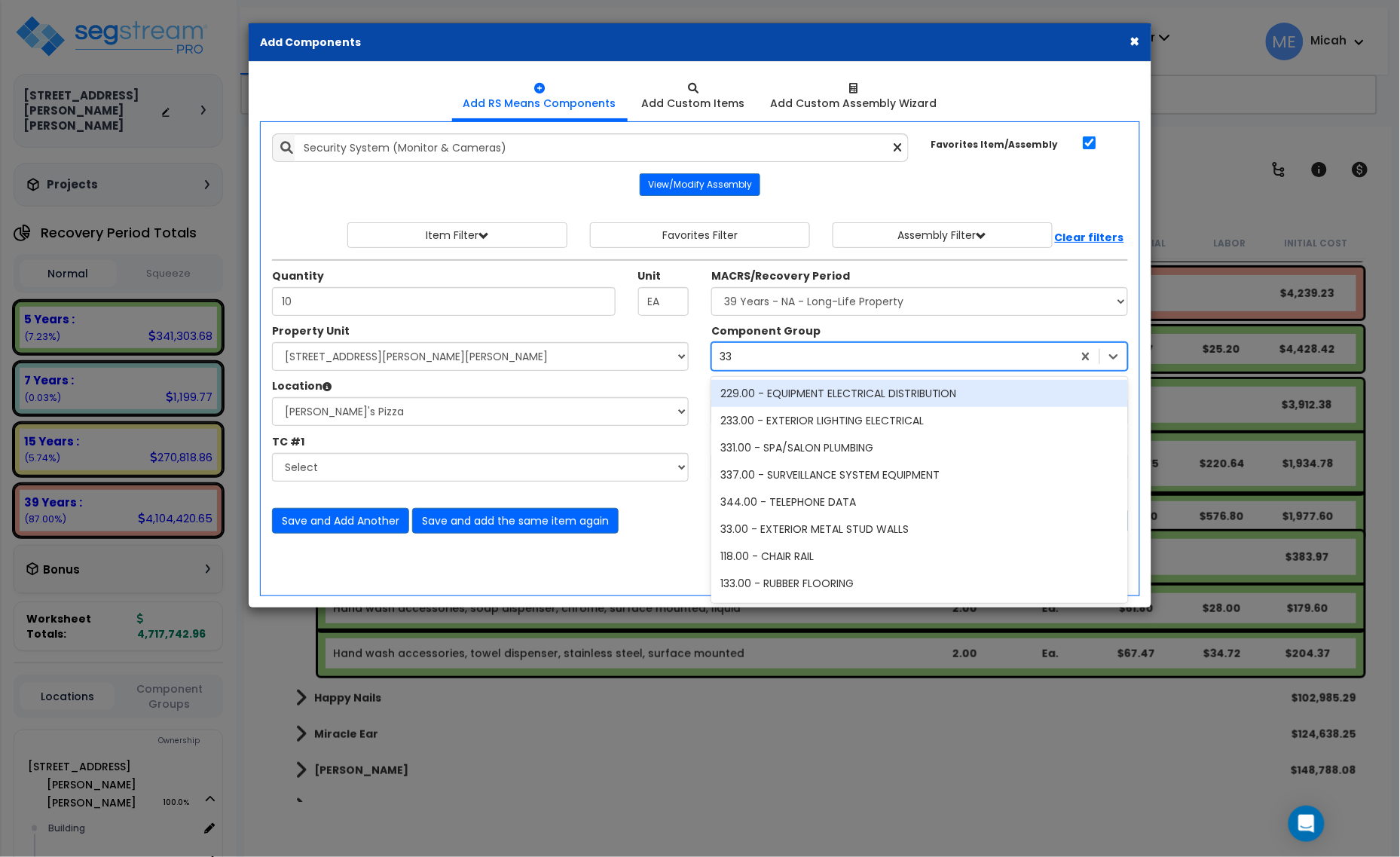
type input "337"
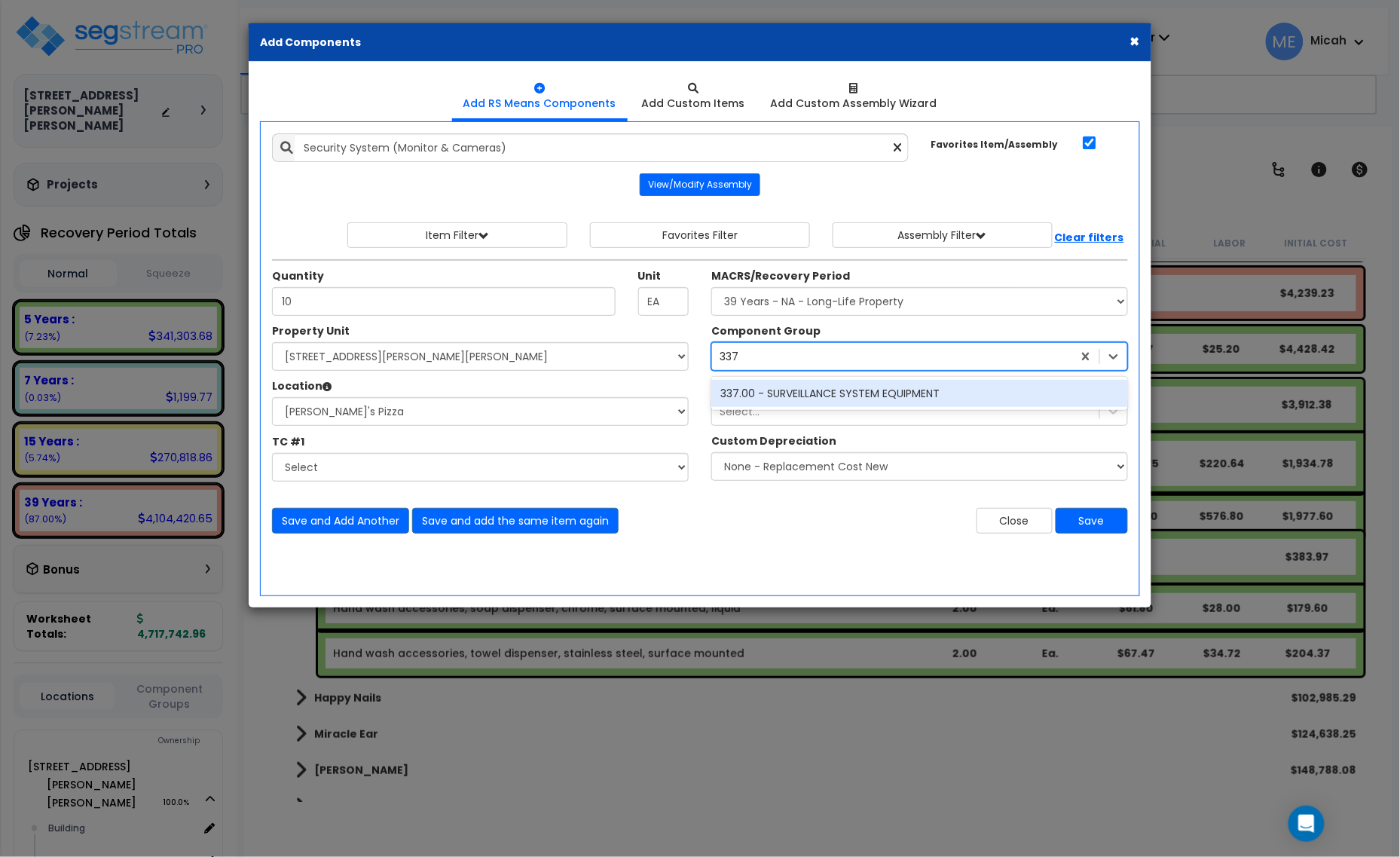
click at [769, 388] on div "337.00 - SURVEILLANCE SYSTEM EQUIPMENT" at bounding box center [920, 394] width 417 height 27
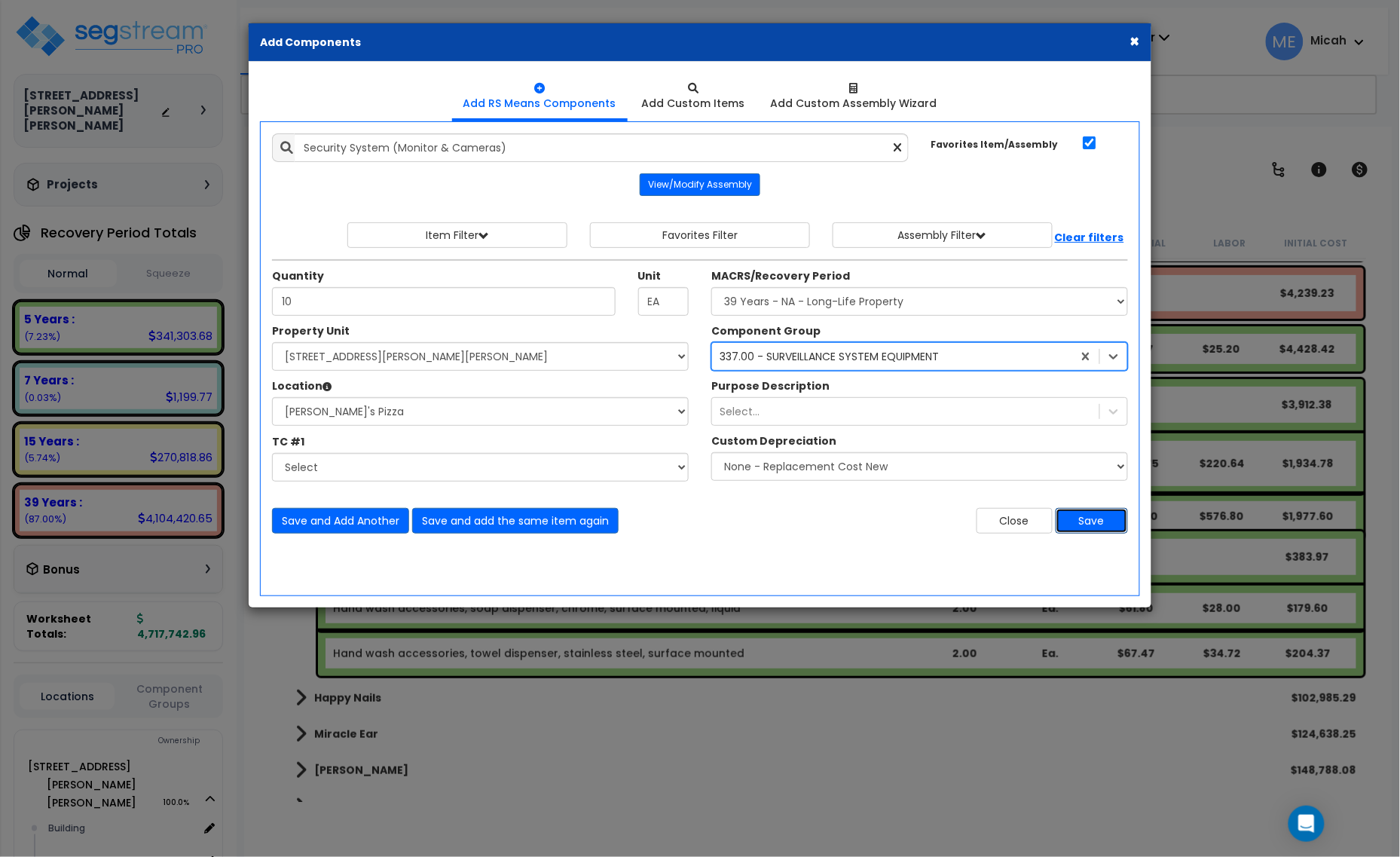
click at [1097, 513] on button "Save" at bounding box center [1091, 521] width 72 height 26
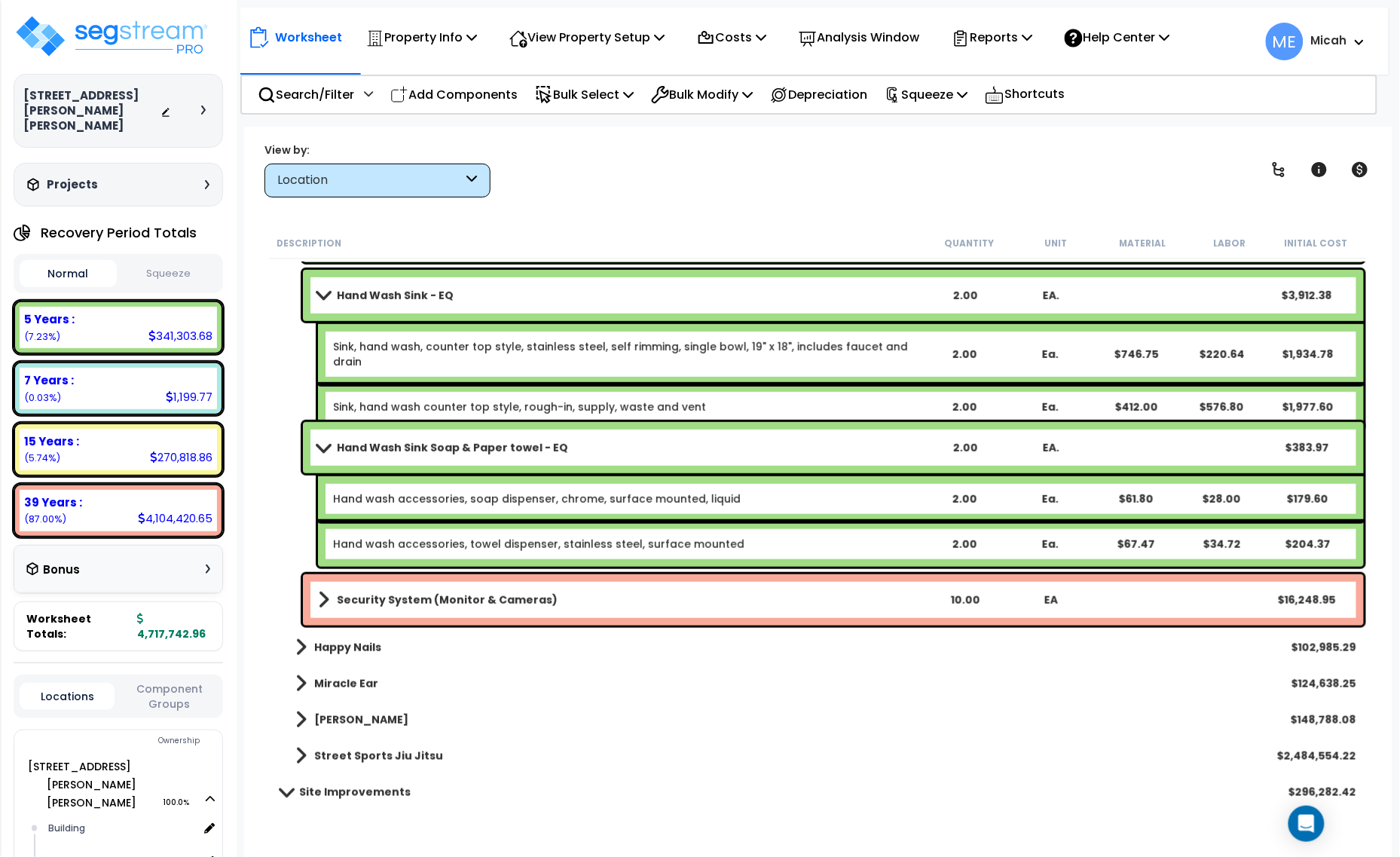
scroll to position [7853, 0]
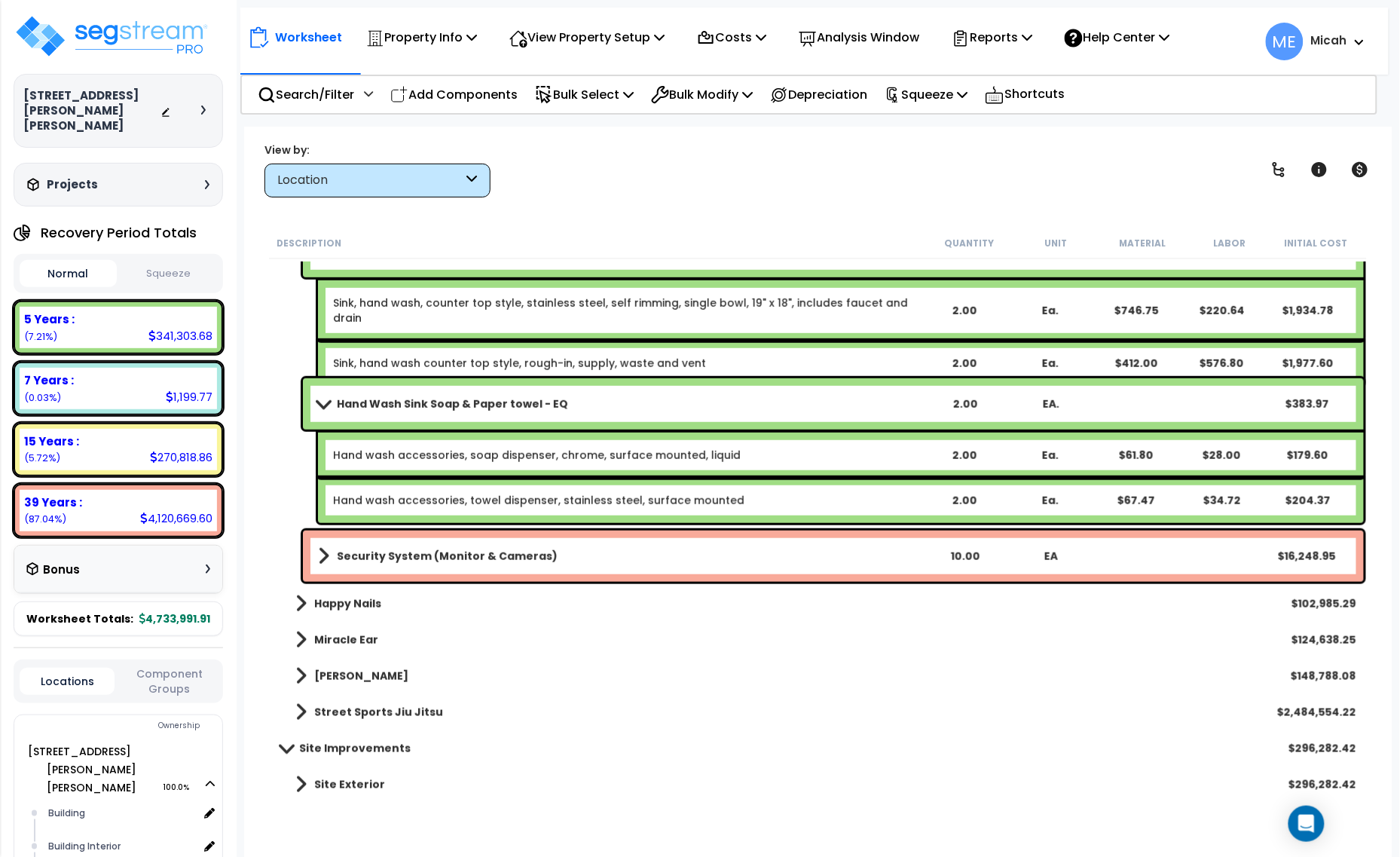
click at [321, 550] on span at bounding box center [323, 556] width 12 height 21
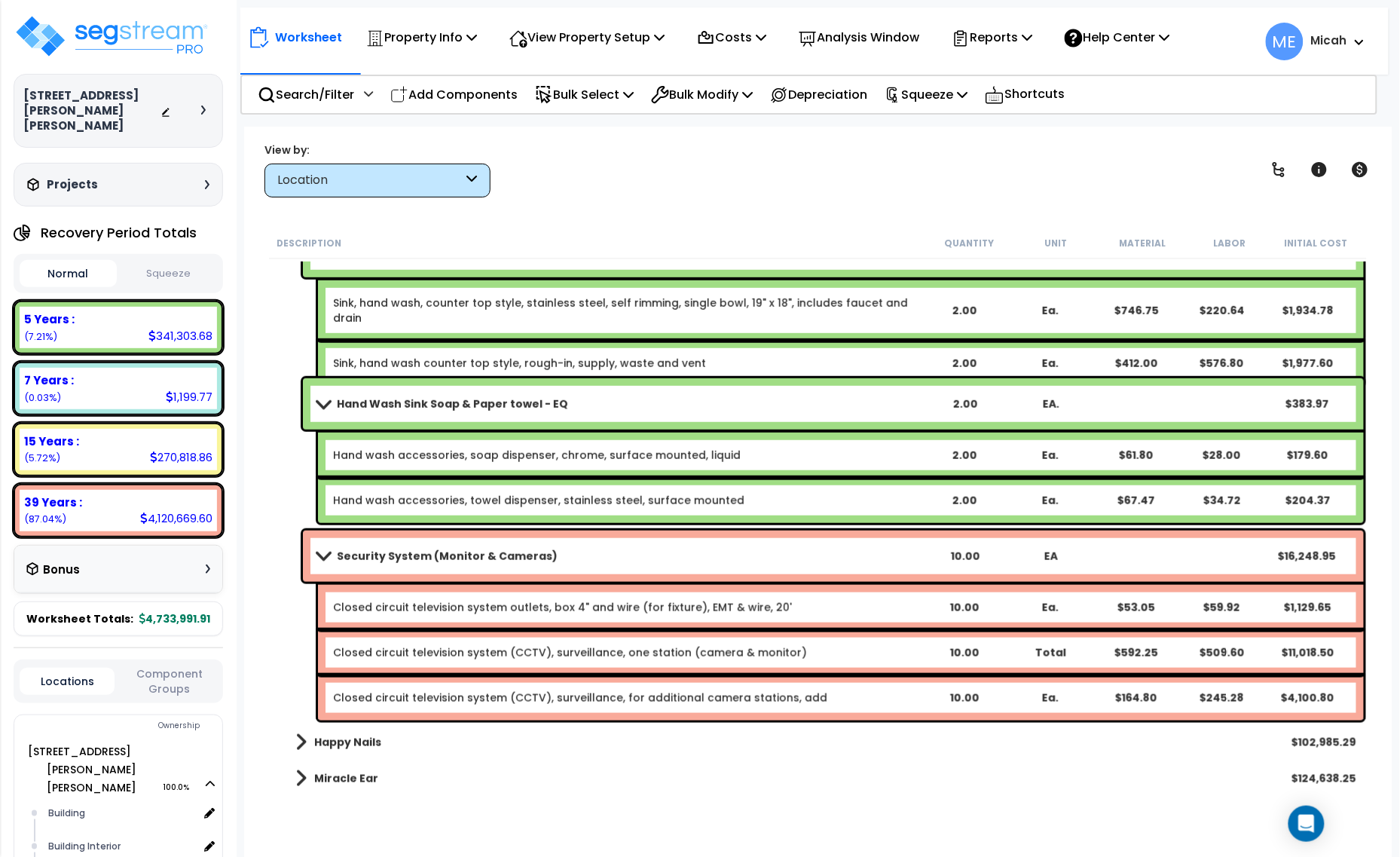
click at [667, 665] on div "Closed circuit television system (CCTV), surveillance, one station (camera & mo…" at bounding box center [840, 652] width 1046 height 46
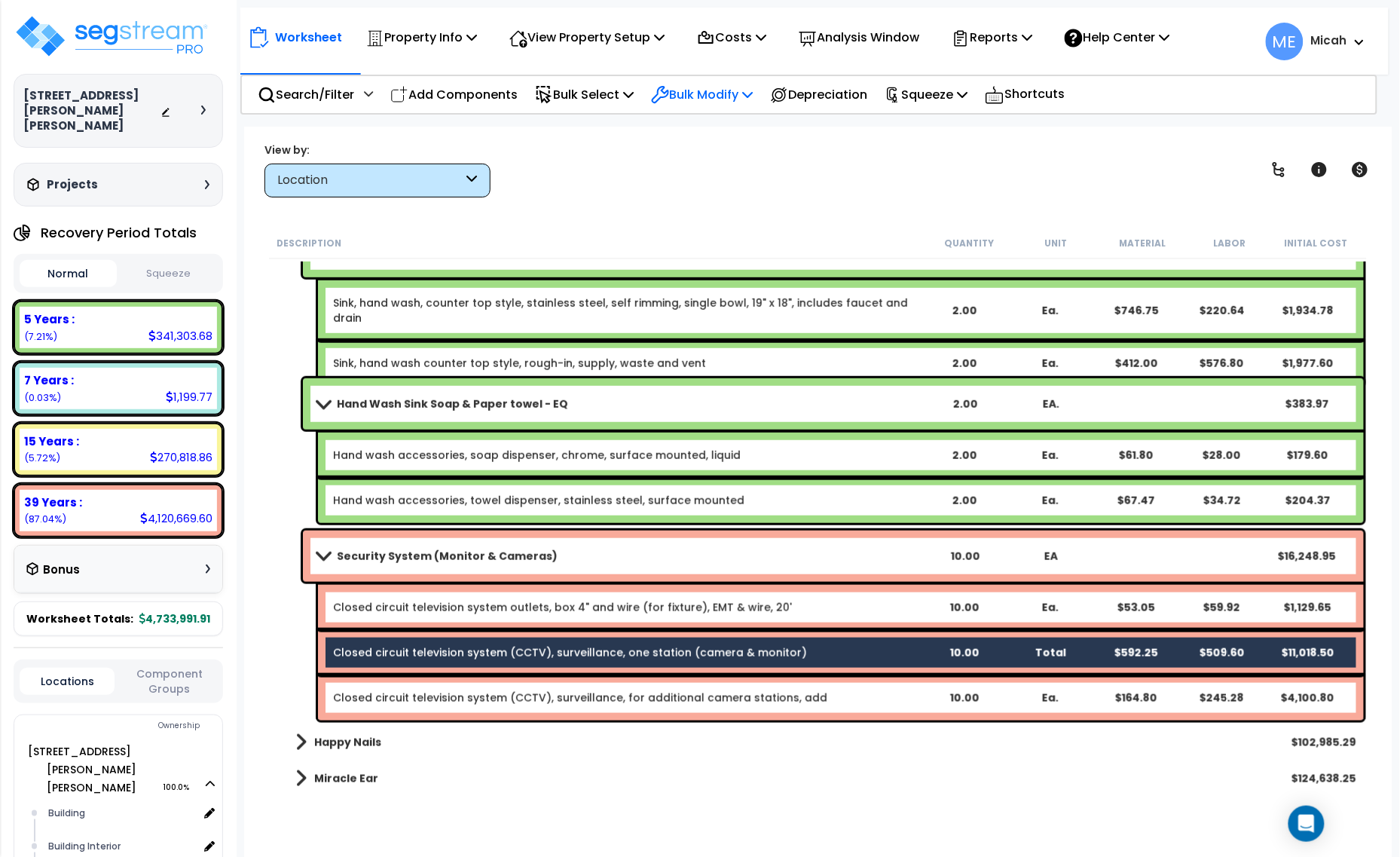
click at [739, 97] on p "Bulk Modify" at bounding box center [702, 94] width 102 height 21
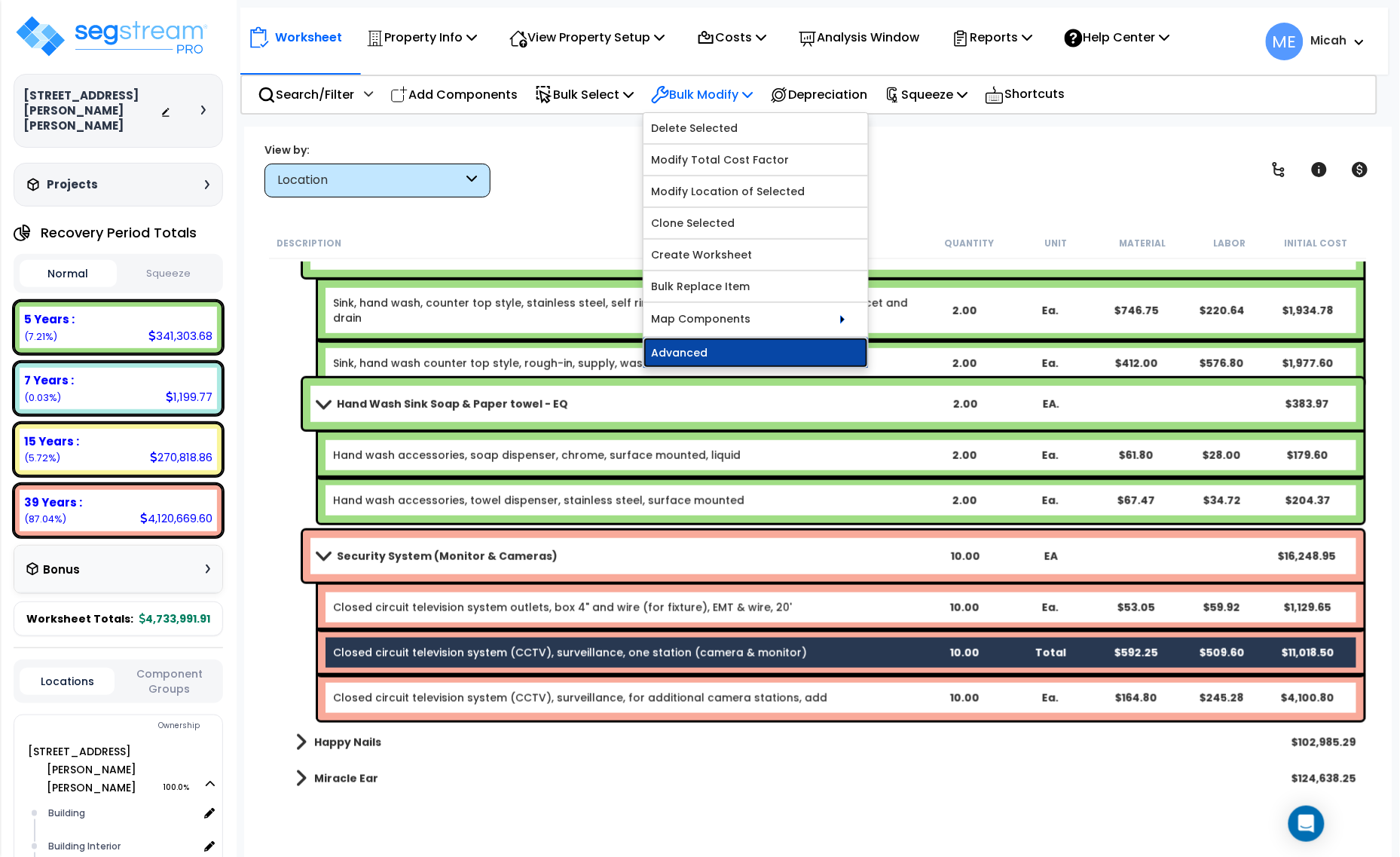
click at [728, 352] on link "Advanced" at bounding box center [755, 352] width 225 height 30
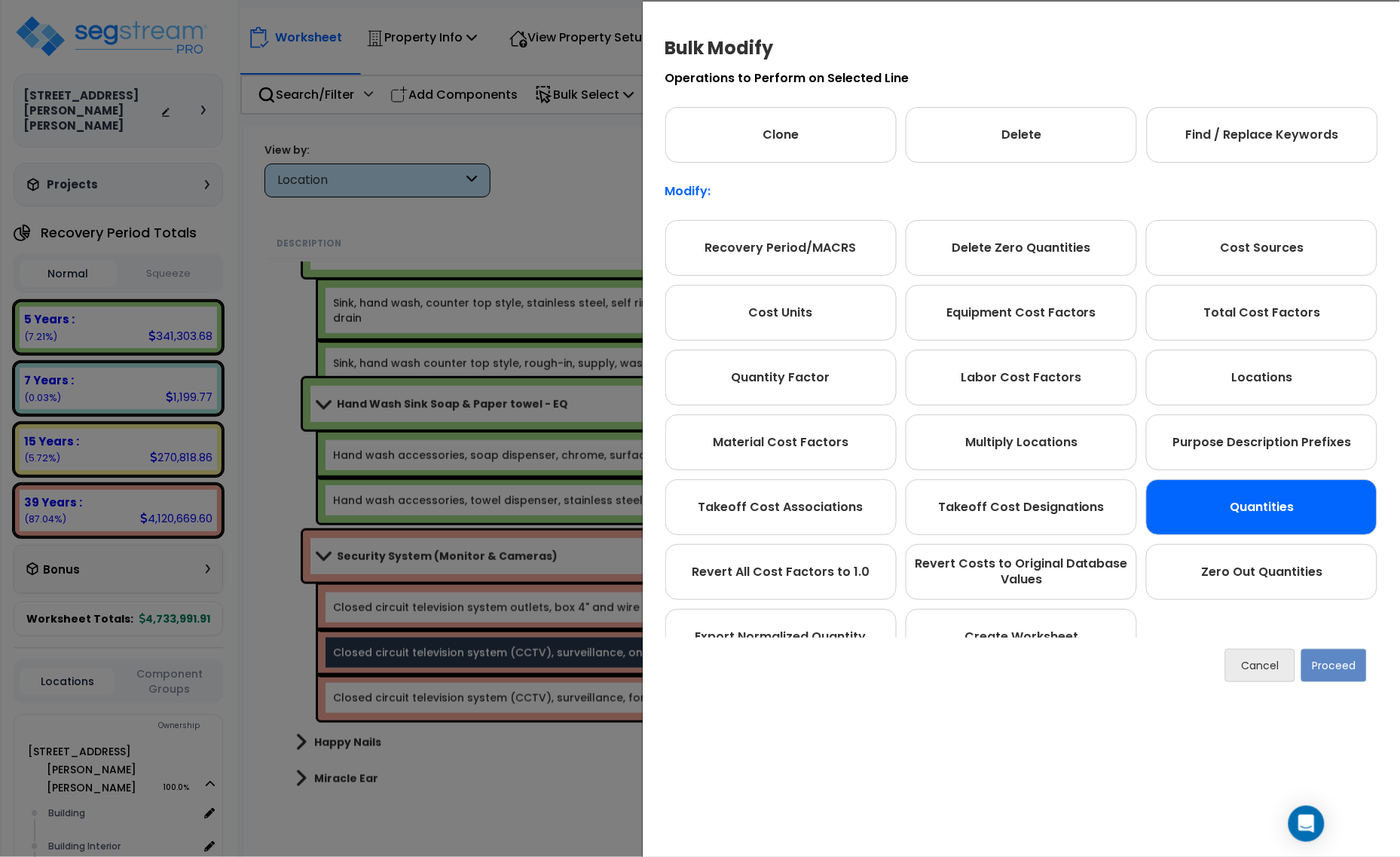
click at [1253, 501] on div "Quantities" at bounding box center [1261, 507] width 232 height 55
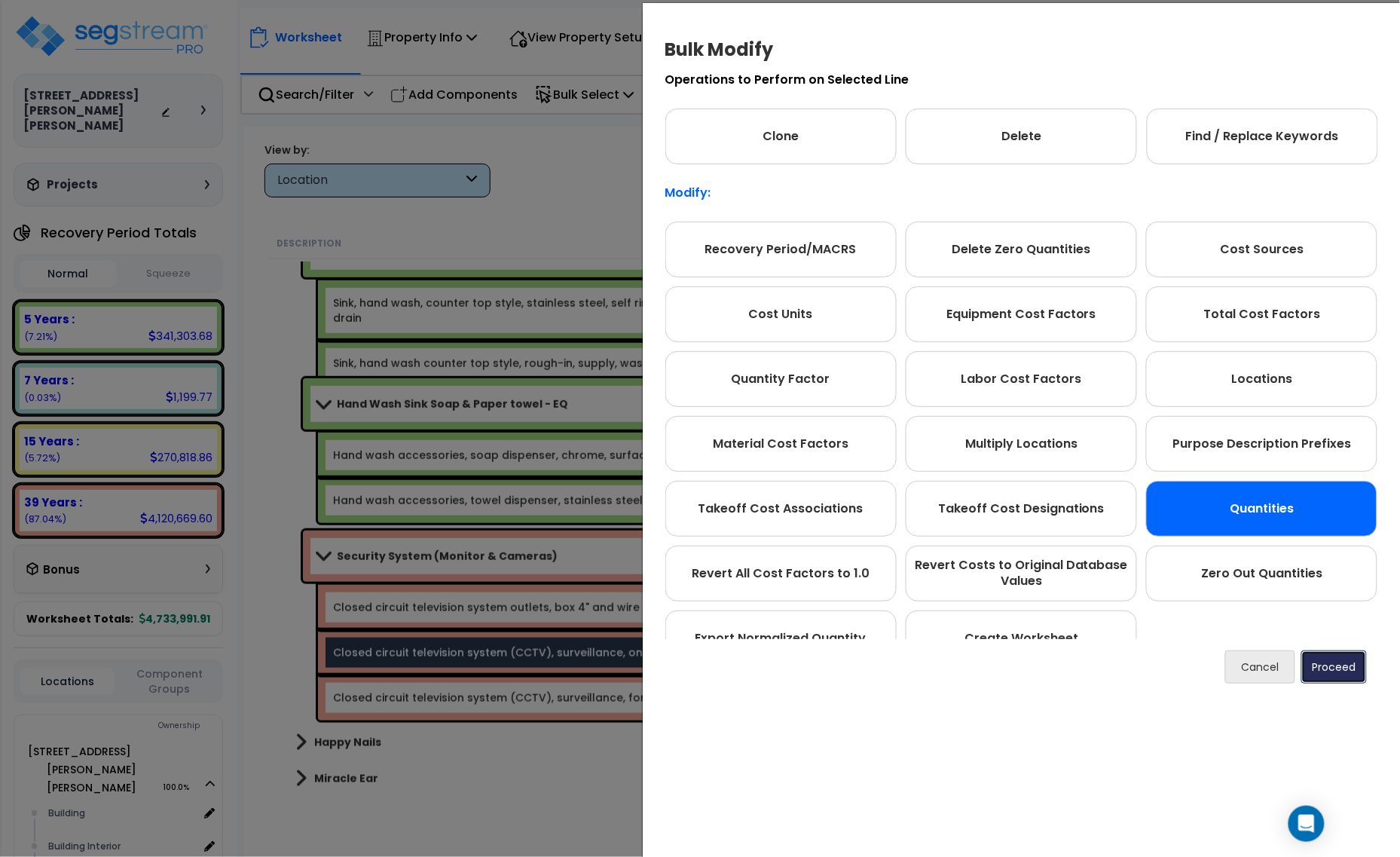
click at [1319, 666] on button "Proceed" at bounding box center [1334, 666] width 65 height 33
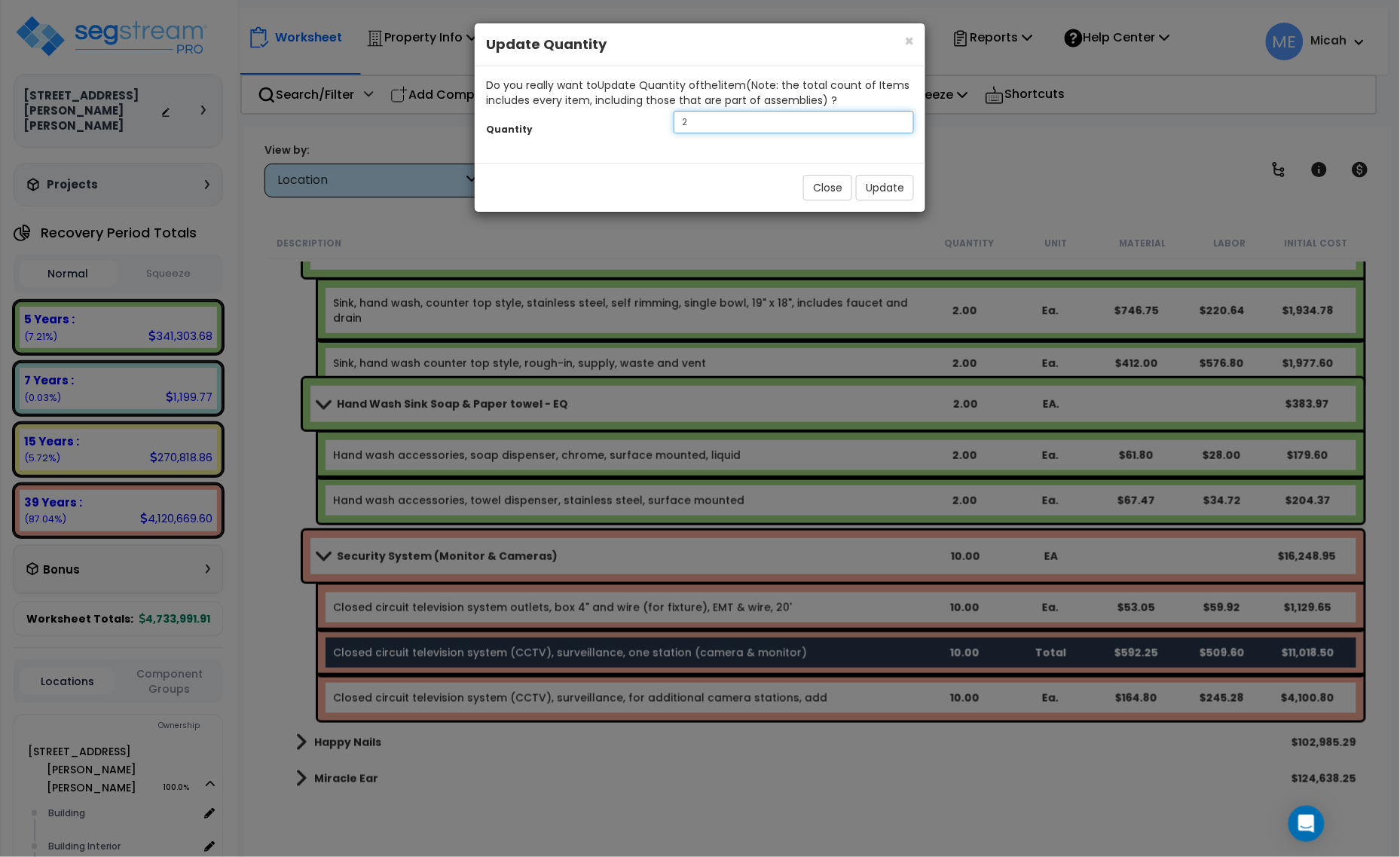
drag, startPoint x: 765, startPoint y: 118, endPoint x: 615, endPoint y: 125, distance: 150.2
click at [615, 125] on div "Quantity 2" at bounding box center [700, 123] width 451 height 32
type input "1"
click at [887, 185] on button "Update" at bounding box center [885, 187] width 58 height 26
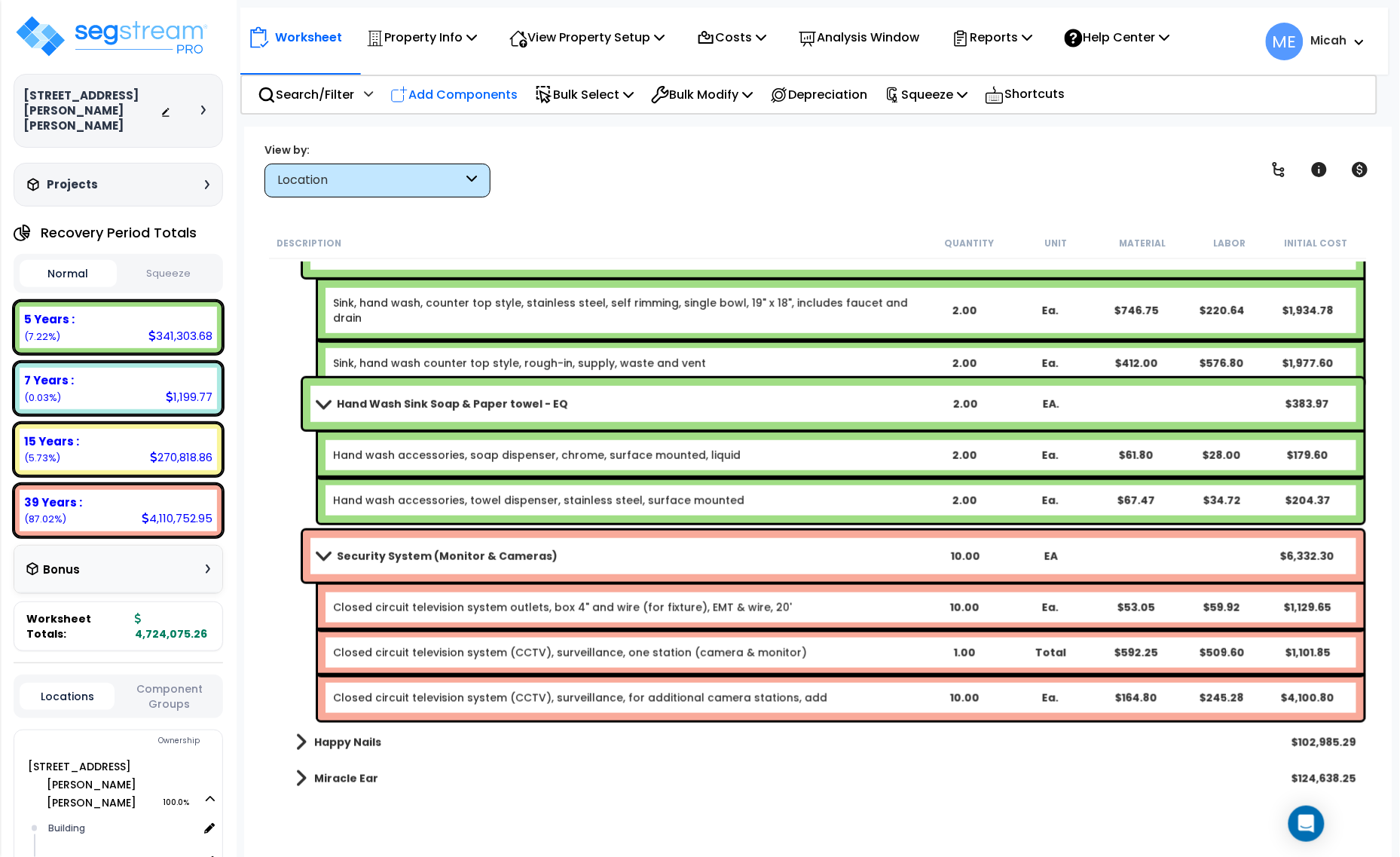
click at [456, 97] on p "Add Components" at bounding box center [454, 94] width 127 height 21
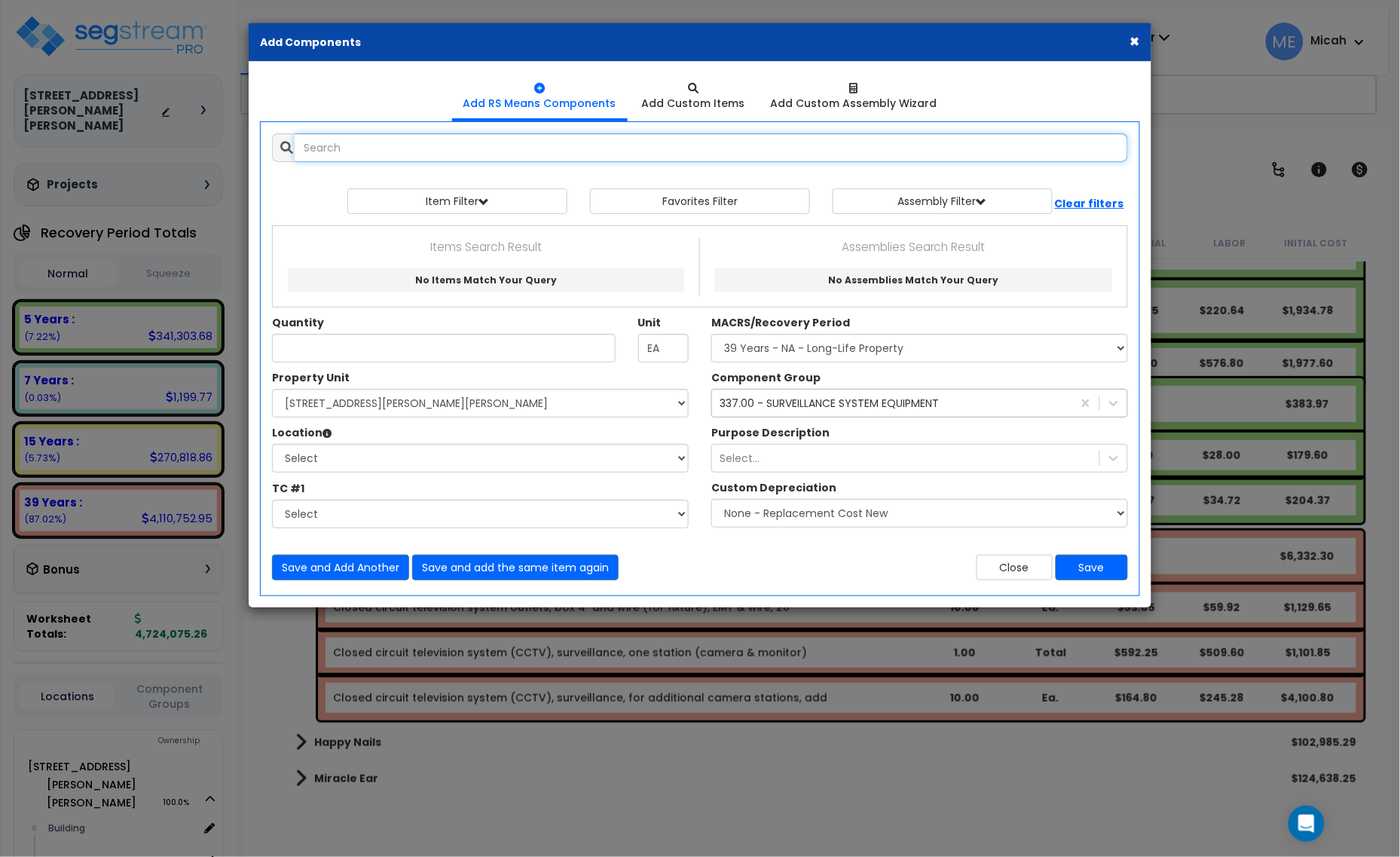
select select
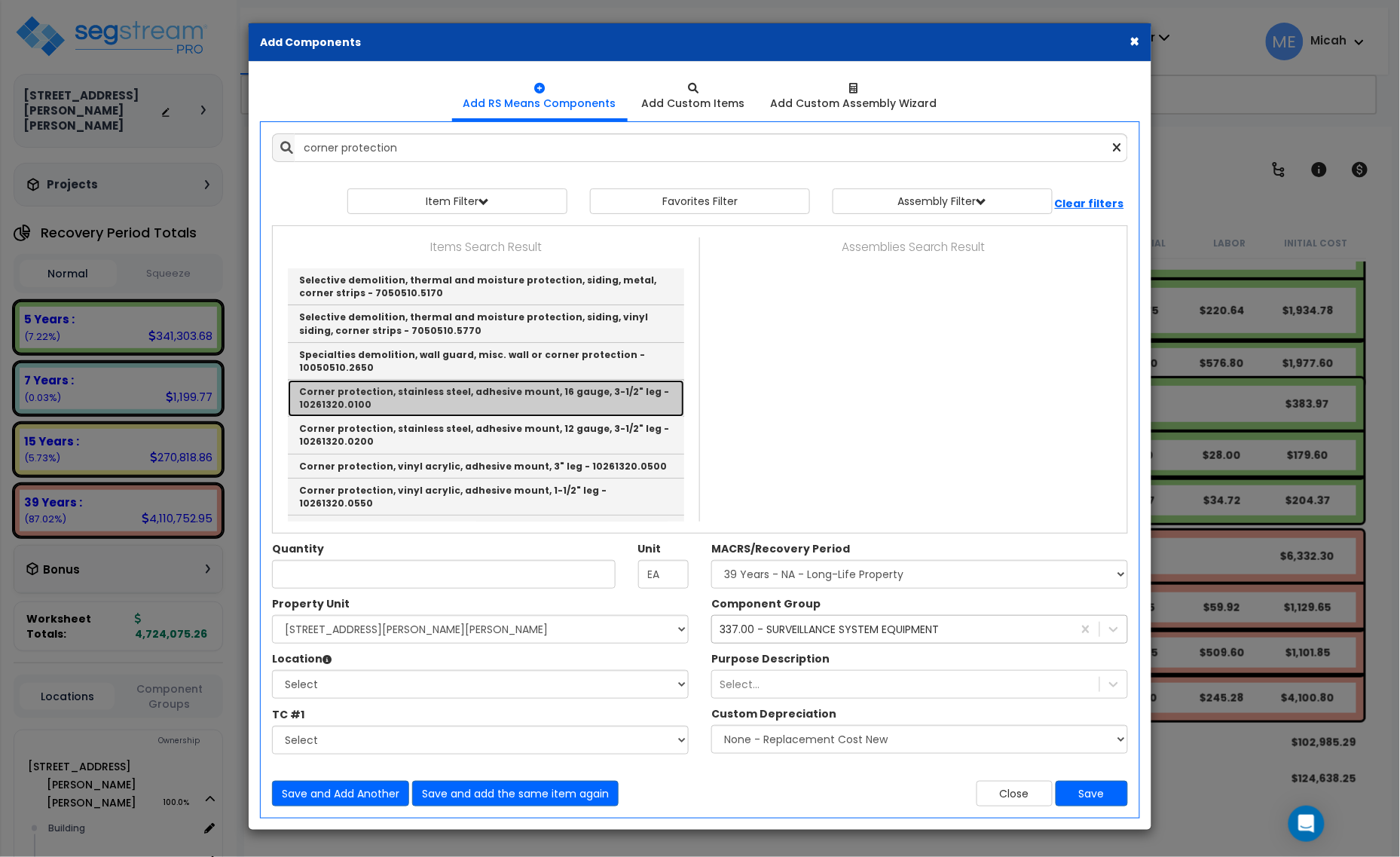
click at [555, 398] on link "Corner protection, stainless steel, adhesive mount, 16 gauge, 3-1/2" leg - 1026…" at bounding box center [486, 398] width 396 height 37
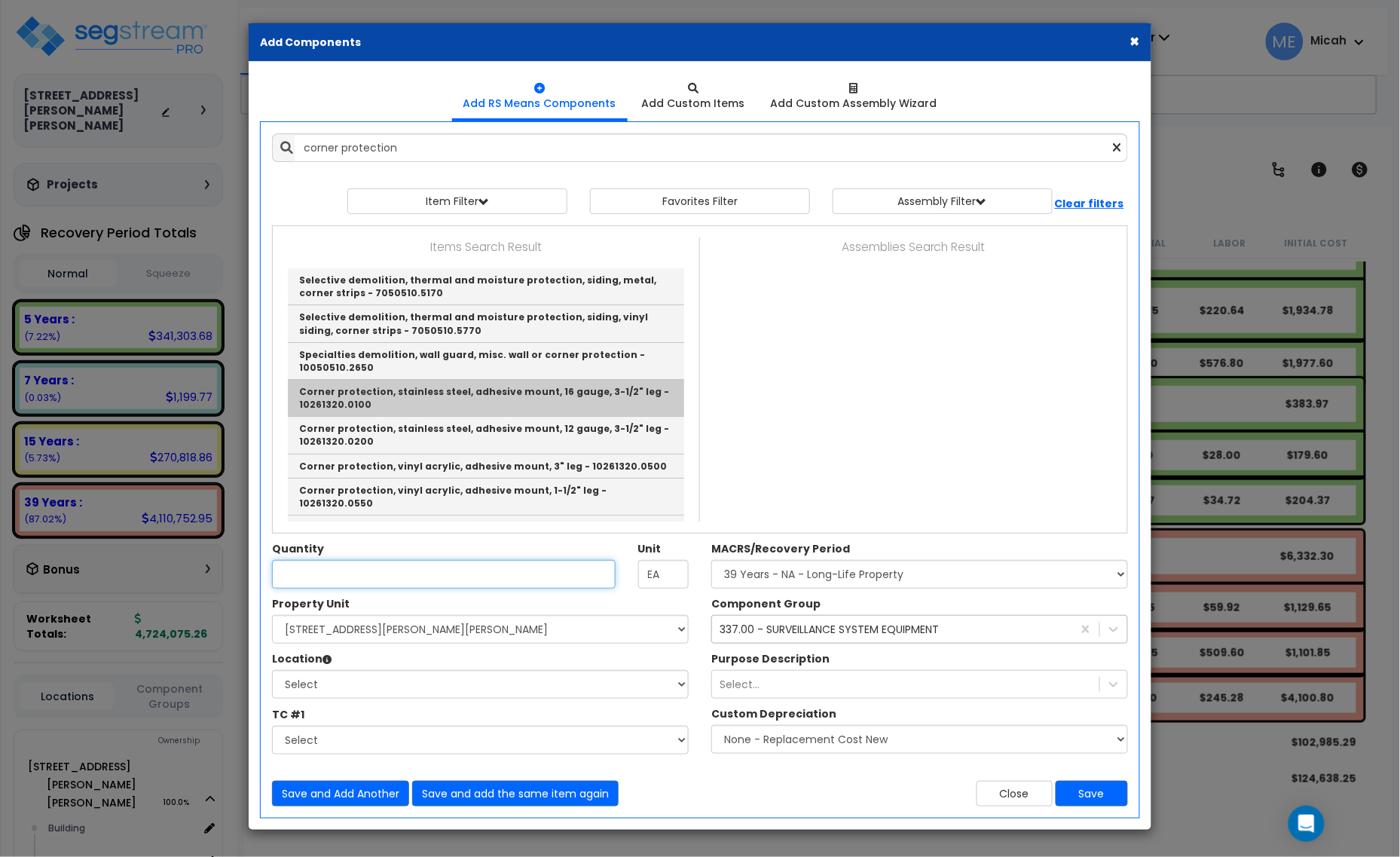
type input "Corner protection, stainless steel, adhesive mount, 16 gauge, 3-1/2" leg - 1026…"
checkbox input "false"
type input "L.F."
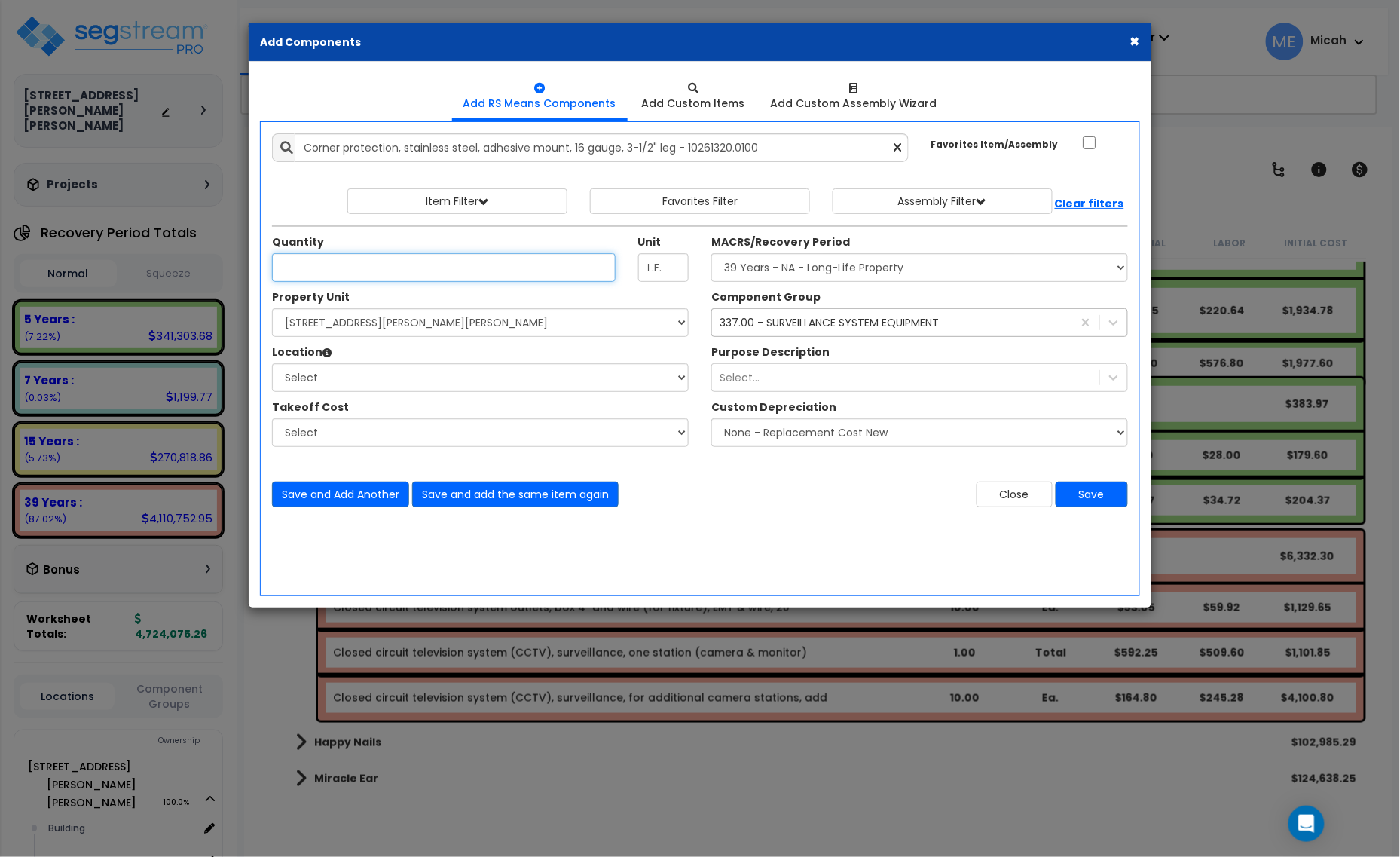
click at [330, 273] on input "Unit Quantity" at bounding box center [444, 267] width 344 height 29
type input "88"
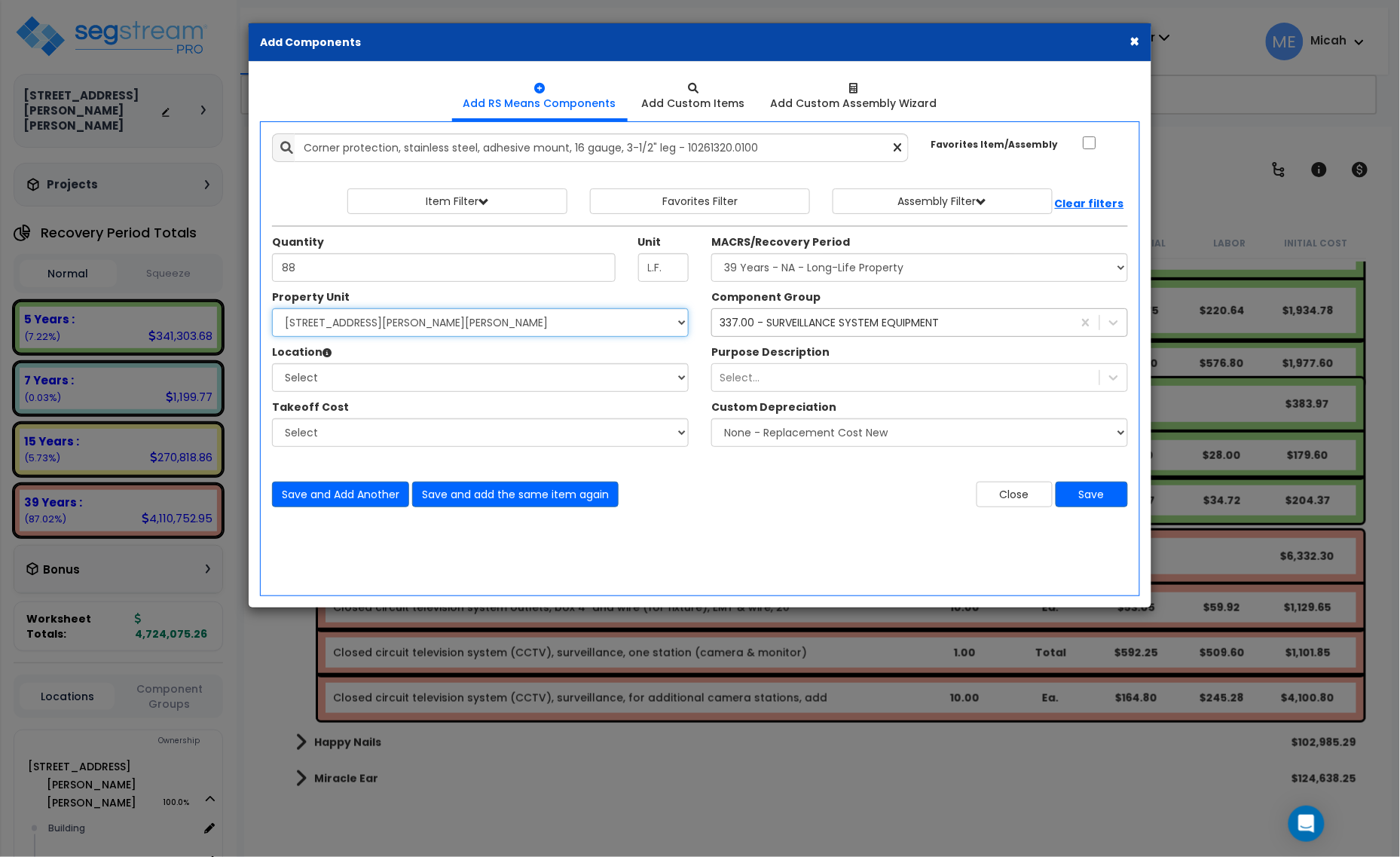
click at [323, 320] on select "Select [STREET_ADDRESS][PERSON_NAME][PERSON_NAME] Site Improvements" at bounding box center [480, 323] width 417 height 29
select select "168097"
click at [272, 309] on select "Select [STREET_ADDRESS][PERSON_NAME][PERSON_NAME] Site Improvements" at bounding box center [480, 323] width 417 height 29
click at [329, 378] on select "Select Building Building Interior [PERSON_NAME]'s Pizza Happy Nails Miracle Ear…" at bounding box center [480, 378] width 417 height 29
select select "31804"
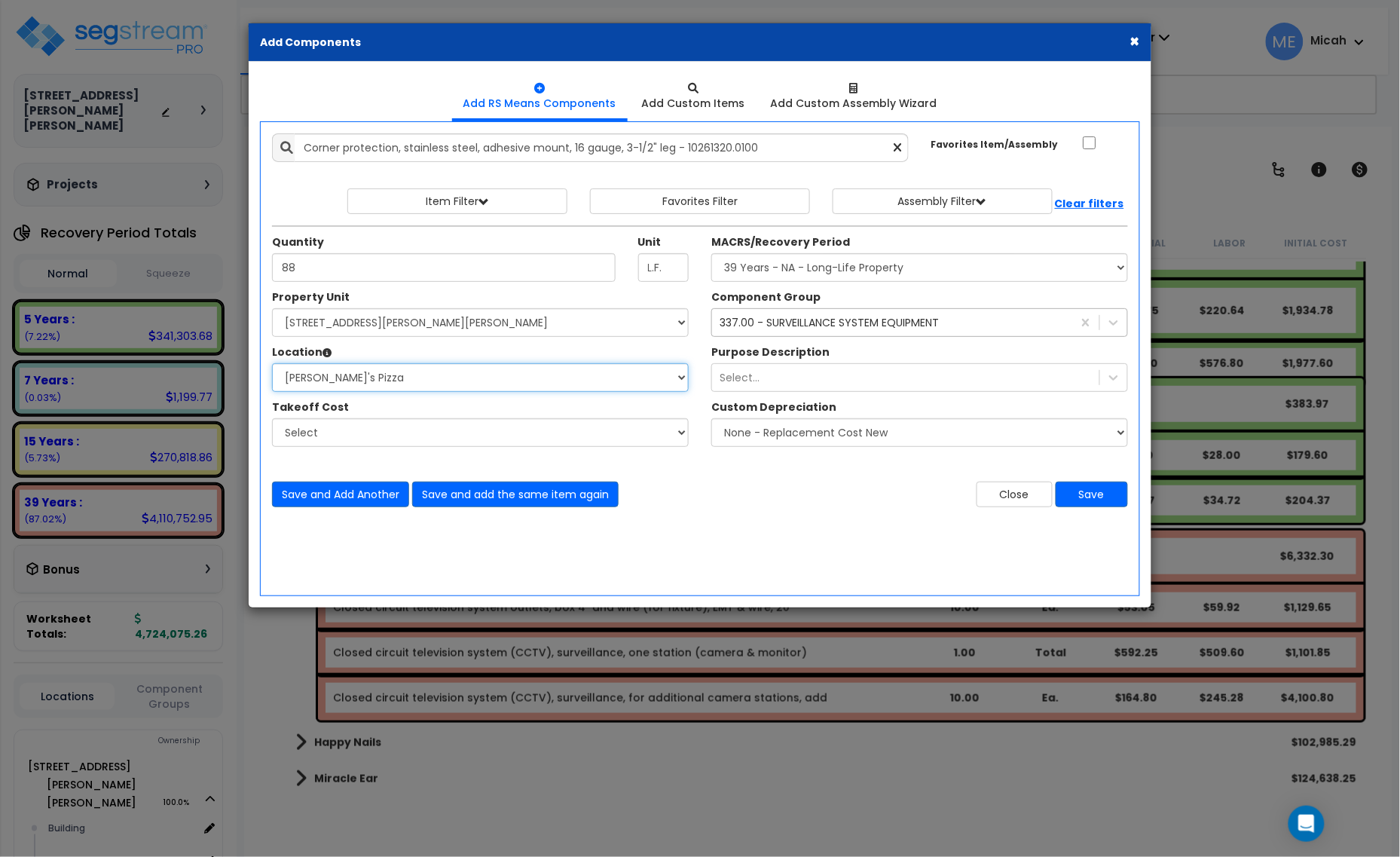
click at [272, 364] on select "Select Building Building Interior [PERSON_NAME]'s Pizza Happy Nails Miracle Ear…" at bounding box center [480, 378] width 417 height 29
click at [849, 266] on select "Select MACRS/Recovery Period 5 Years - 57.0 - Distributive Trades & Services 5 …" at bounding box center [920, 267] width 417 height 29
select select "3667"
click at [711, 254] on select "Select MACRS/Recovery Period 5 Years - 57.0 - Distributive Trades & Services 5 …" at bounding box center [920, 267] width 417 height 29
click at [774, 326] on div "337.00 - SURVEILLANCE SYSTEM EQUIPMENT" at bounding box center [828, 322] width 219 height 15
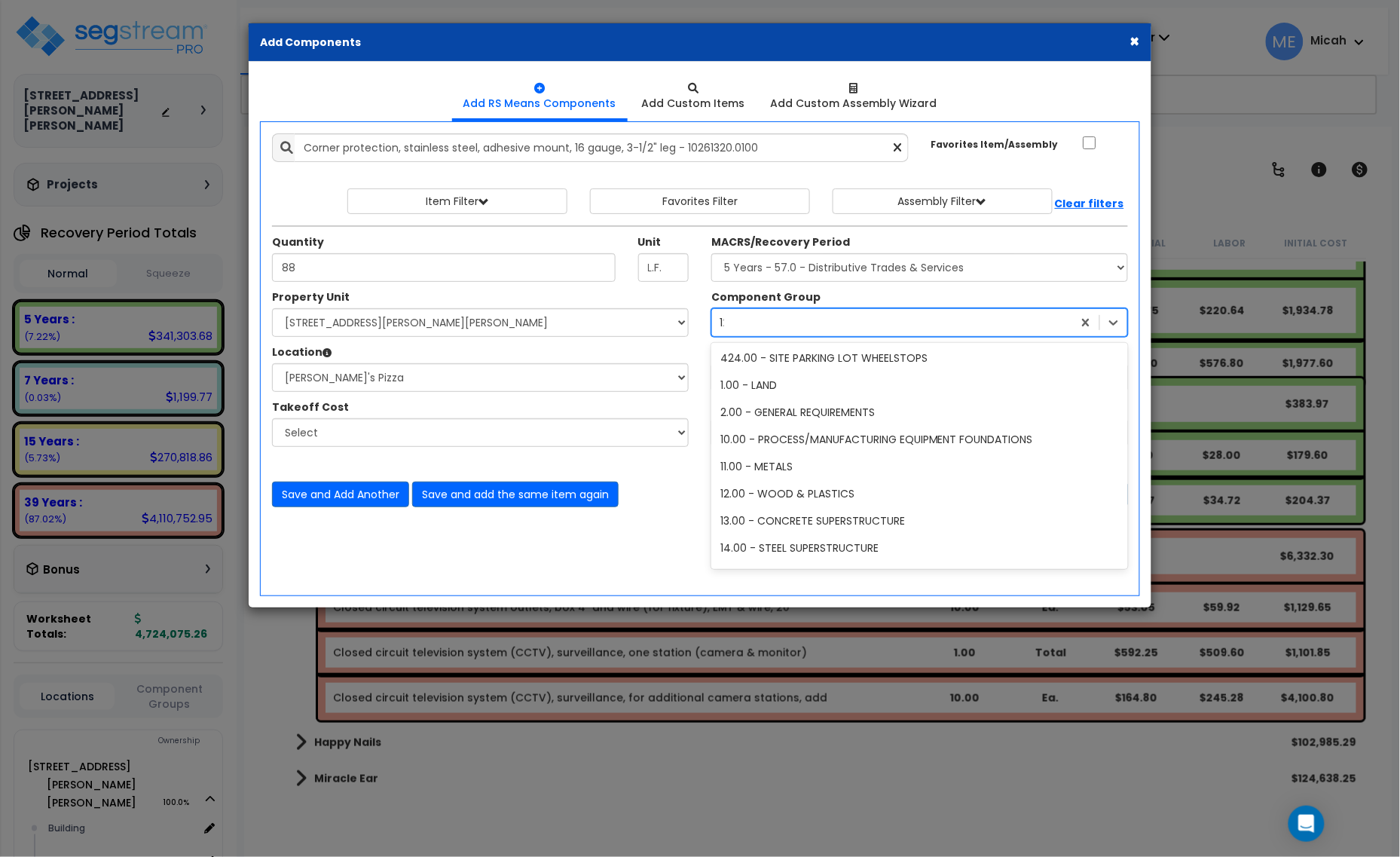
scroll to position [165, 0]
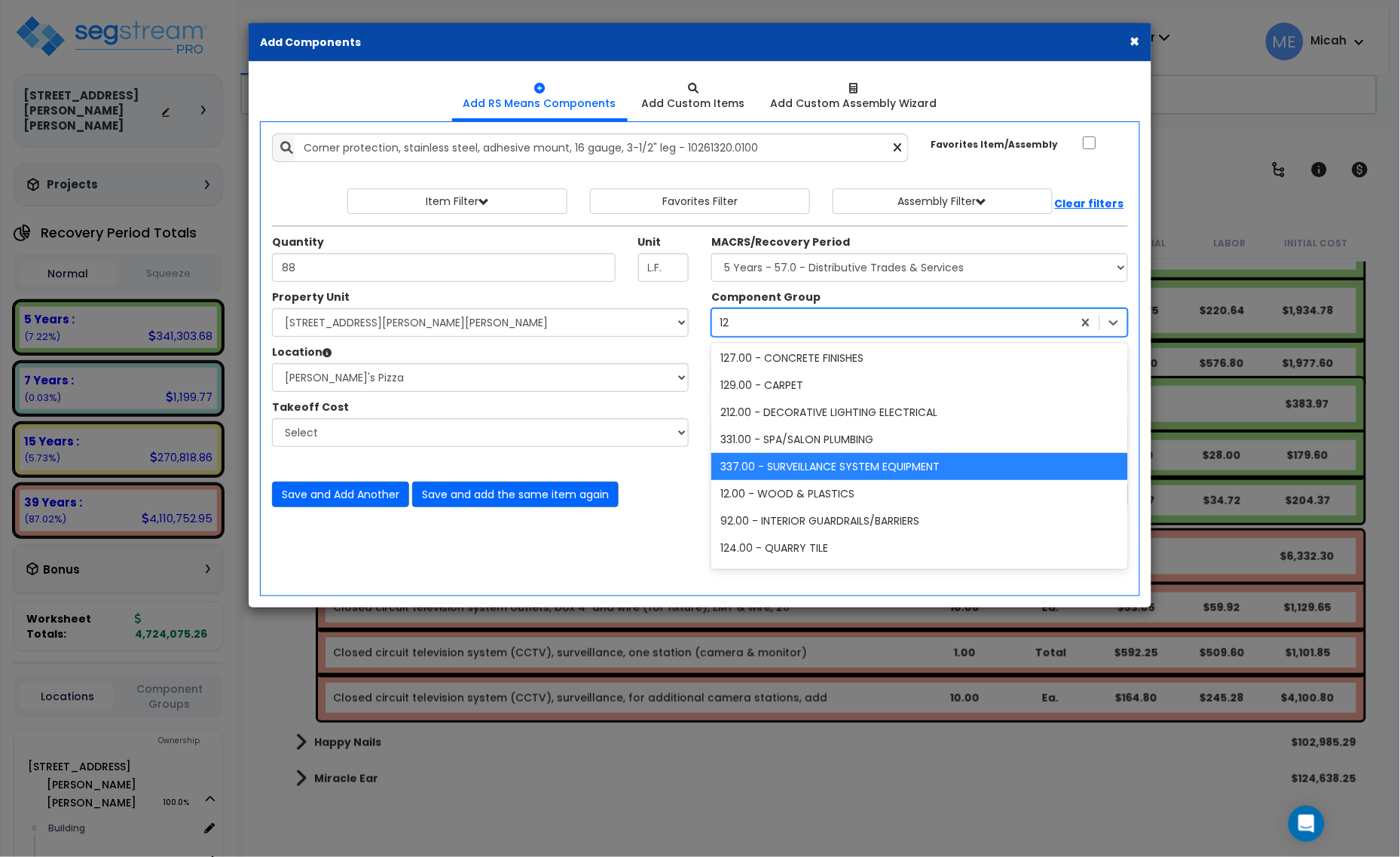
type input "121"
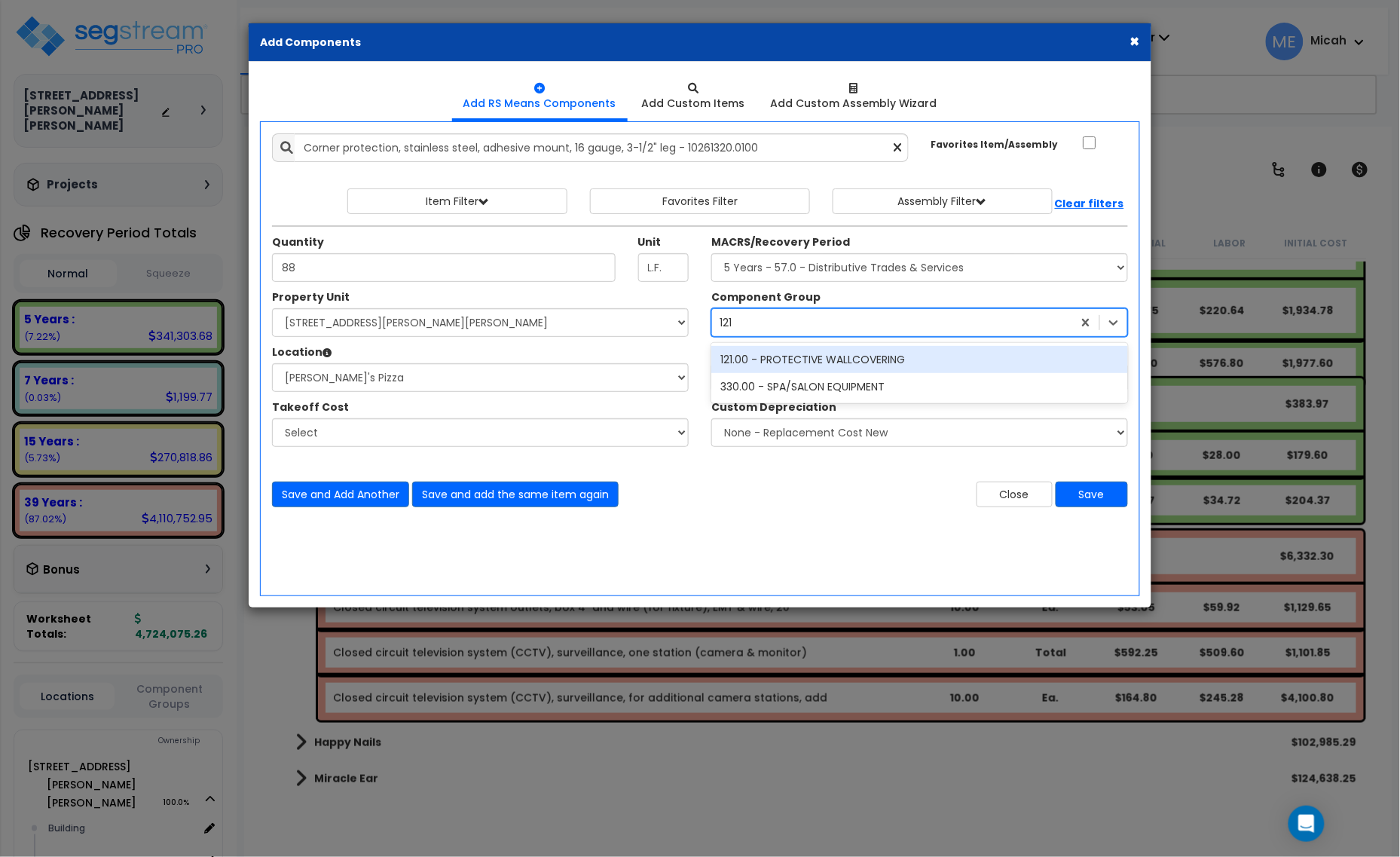
click at [780, 358] on div "121.00 - PROTECTIVE WALLCOVERING" at bounding box center [920, 360] width 417 height 27
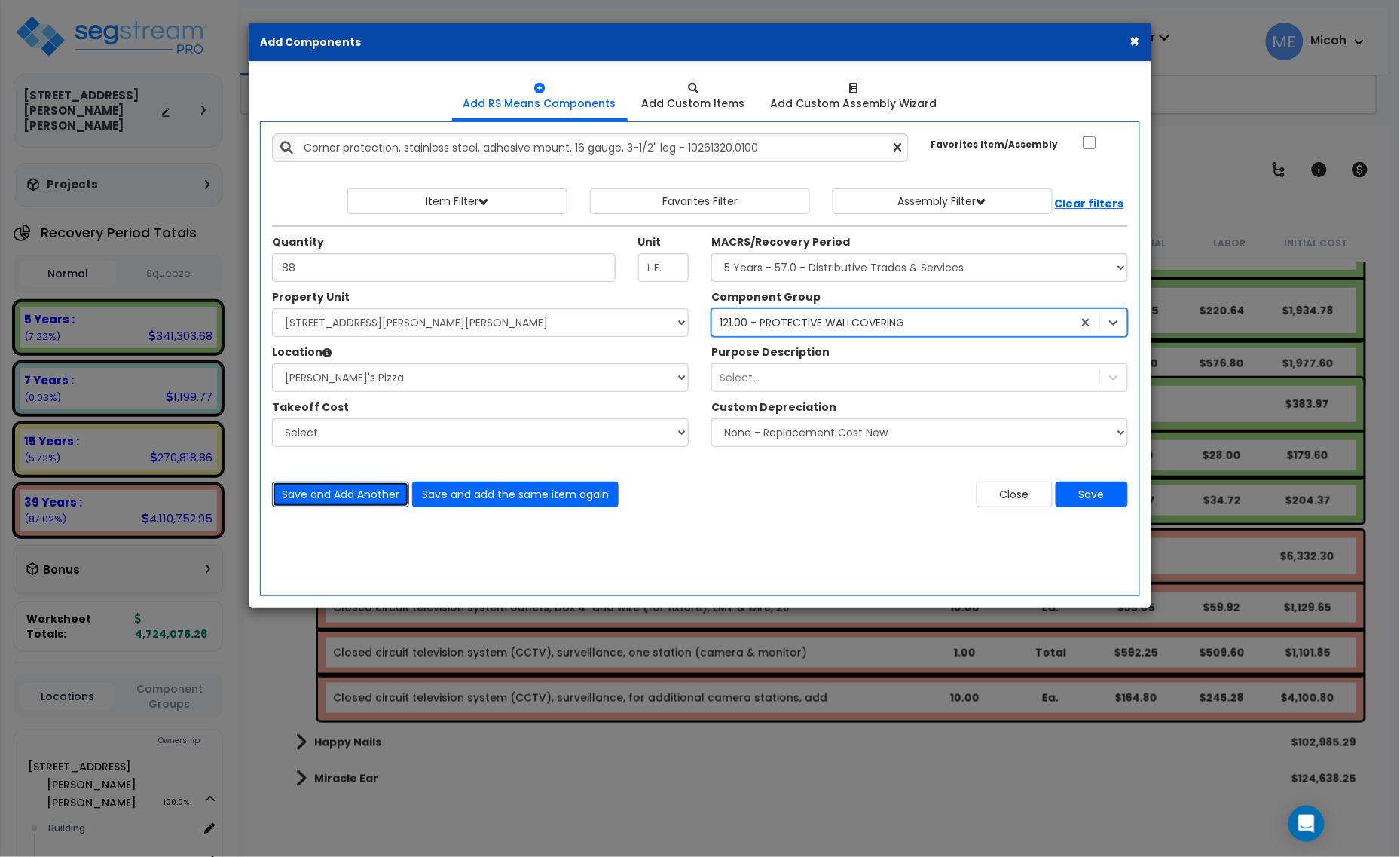
click at [349, 498] on button "Save and Add Another" at bounding box center [340, 494] width 137 height 26
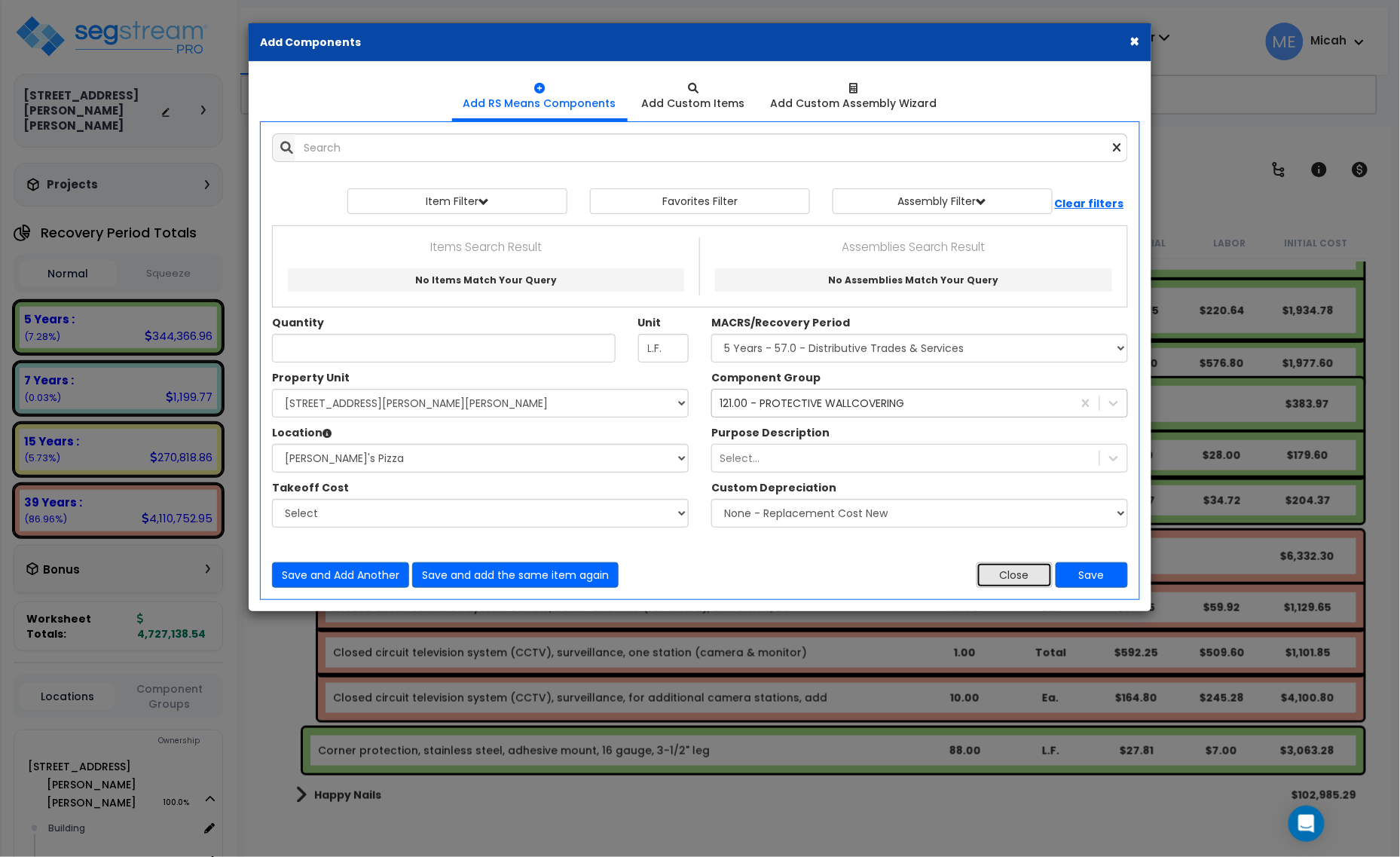
click at [1022, 566] on button "Close" at bounding box center [1014, 574] width 76 height 26
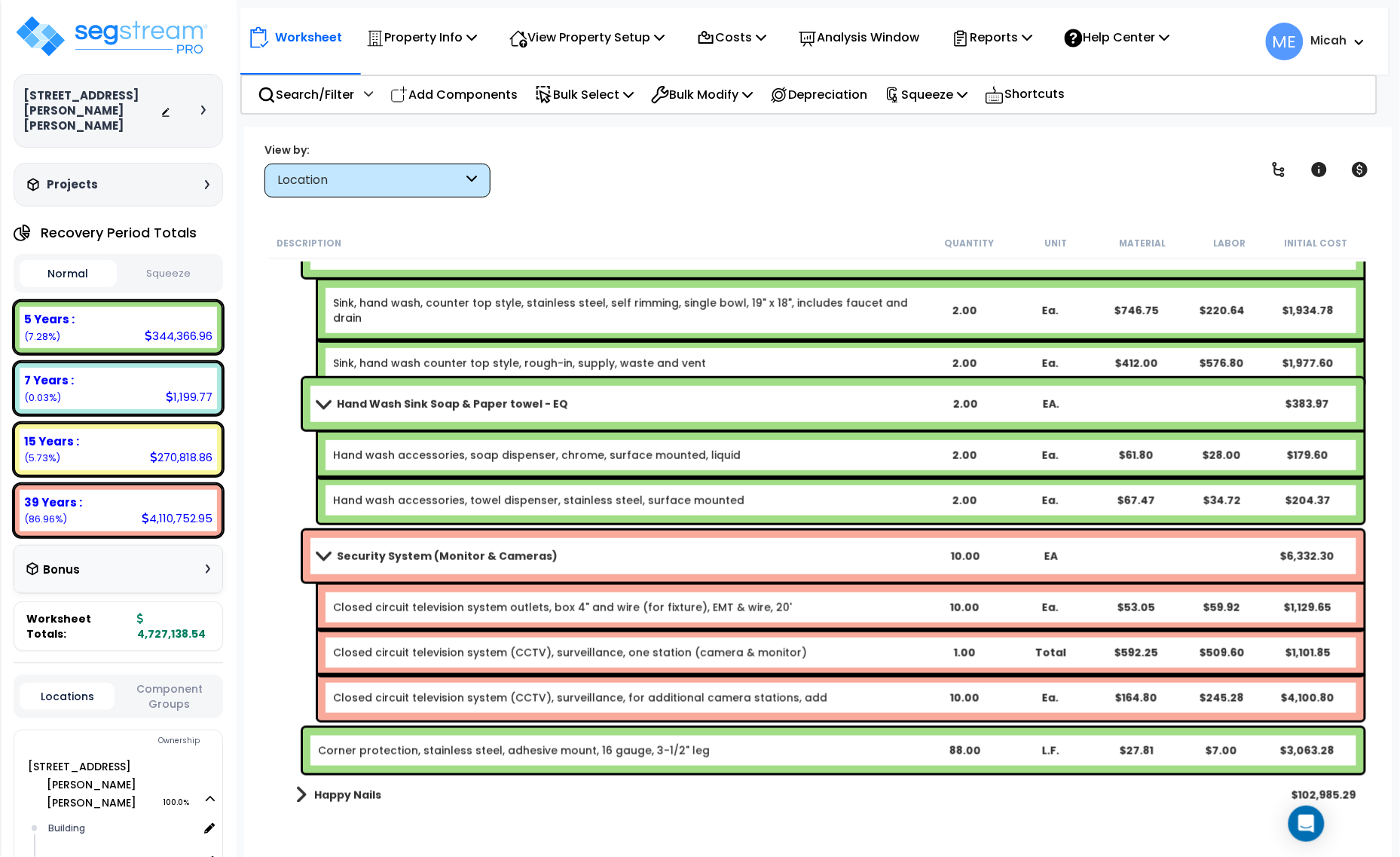
click at [503, 751] on link "Corner protection, stainless steel, adhesive mount, 16 gauge, 3-1/2" leg" at bounding box center [513, 751] width 392 height 15
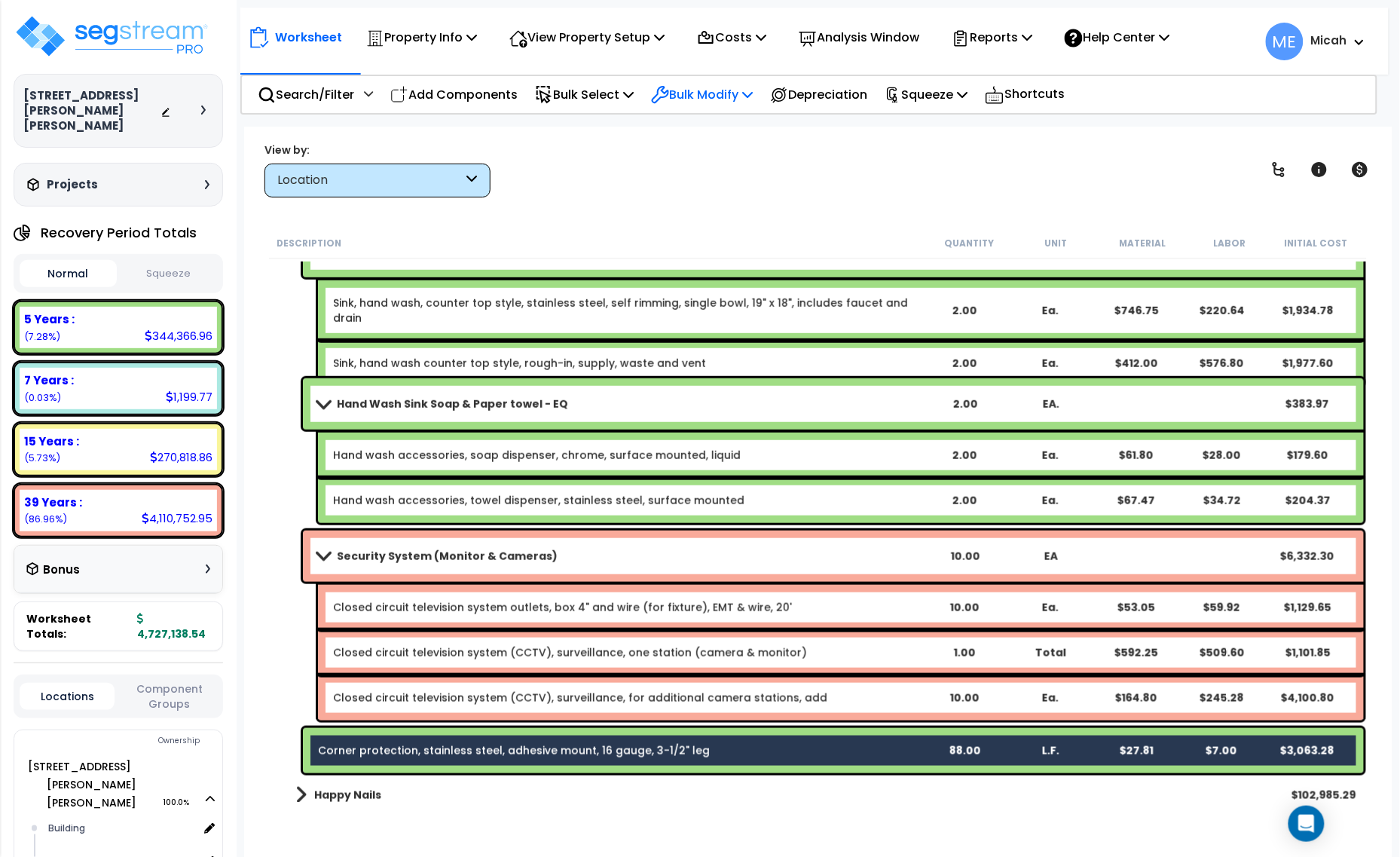
click at [753, 89] on icon at bounding box center [748, 94] width 11 height 12
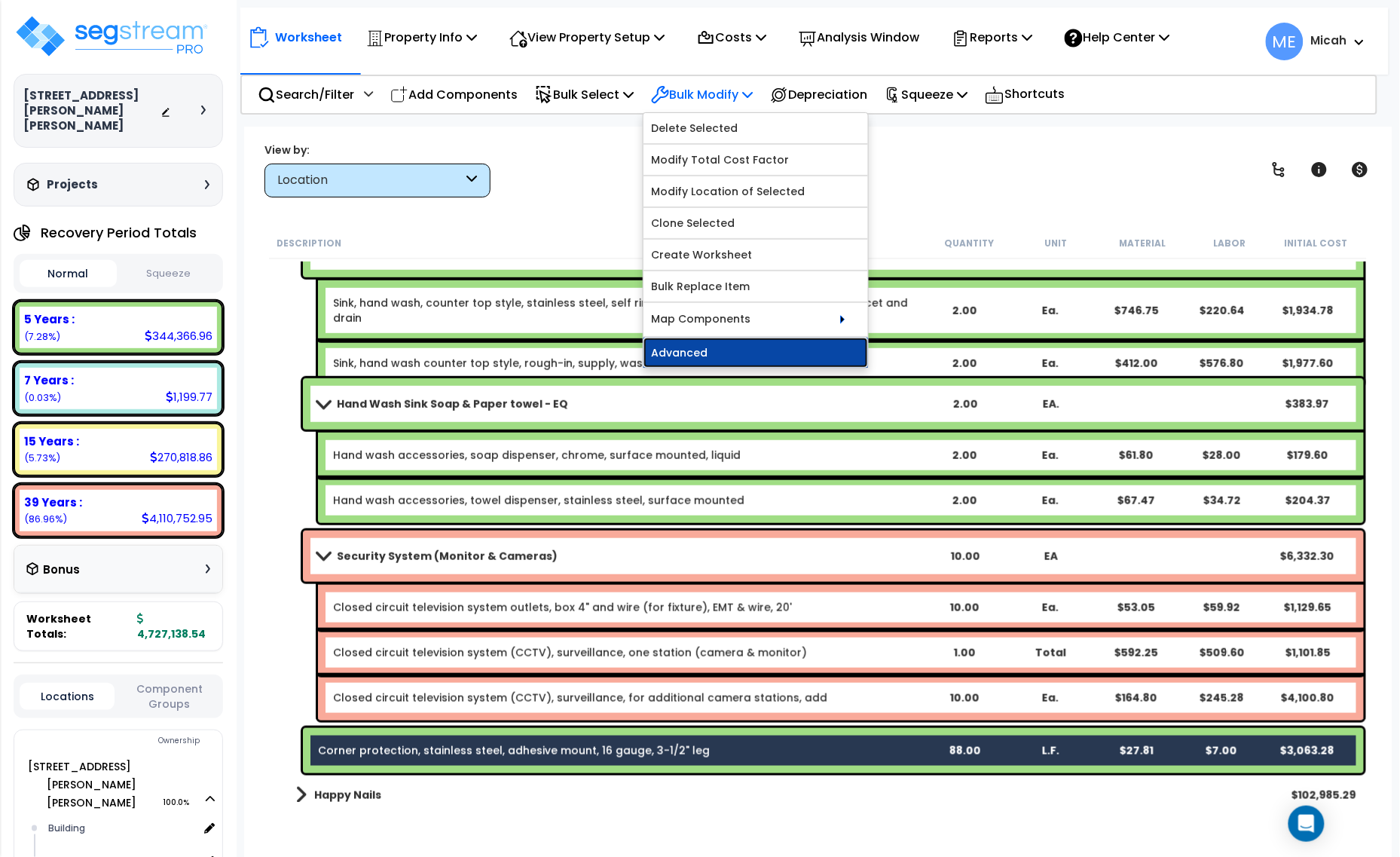
click at [756, 358] on link "Advanced" at bounding box center [755, 352] width 225 height 30
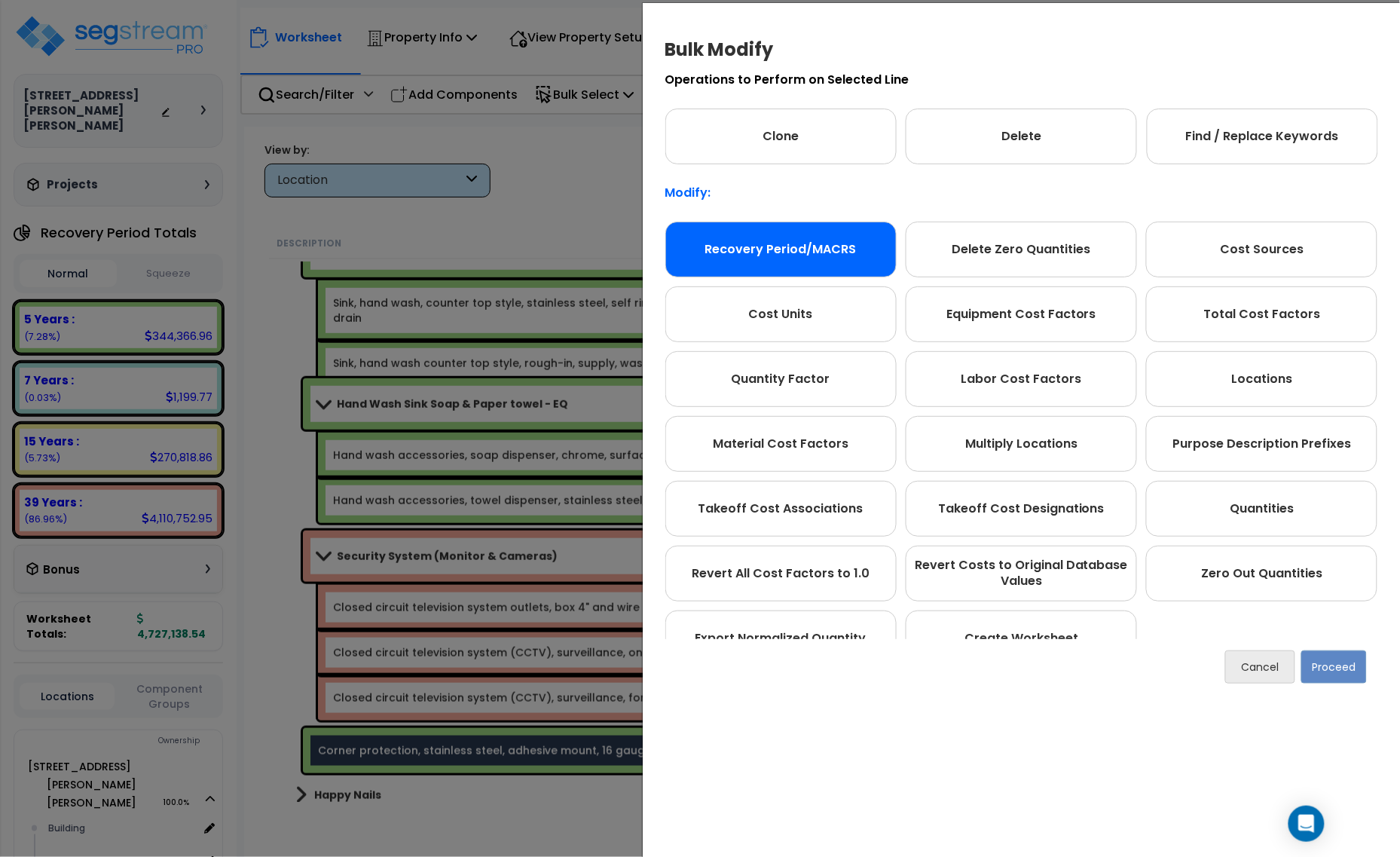
click at [884, 254] on div "Recovery Period/MACRS" at bounding box center [781, 250] width 232 height 55
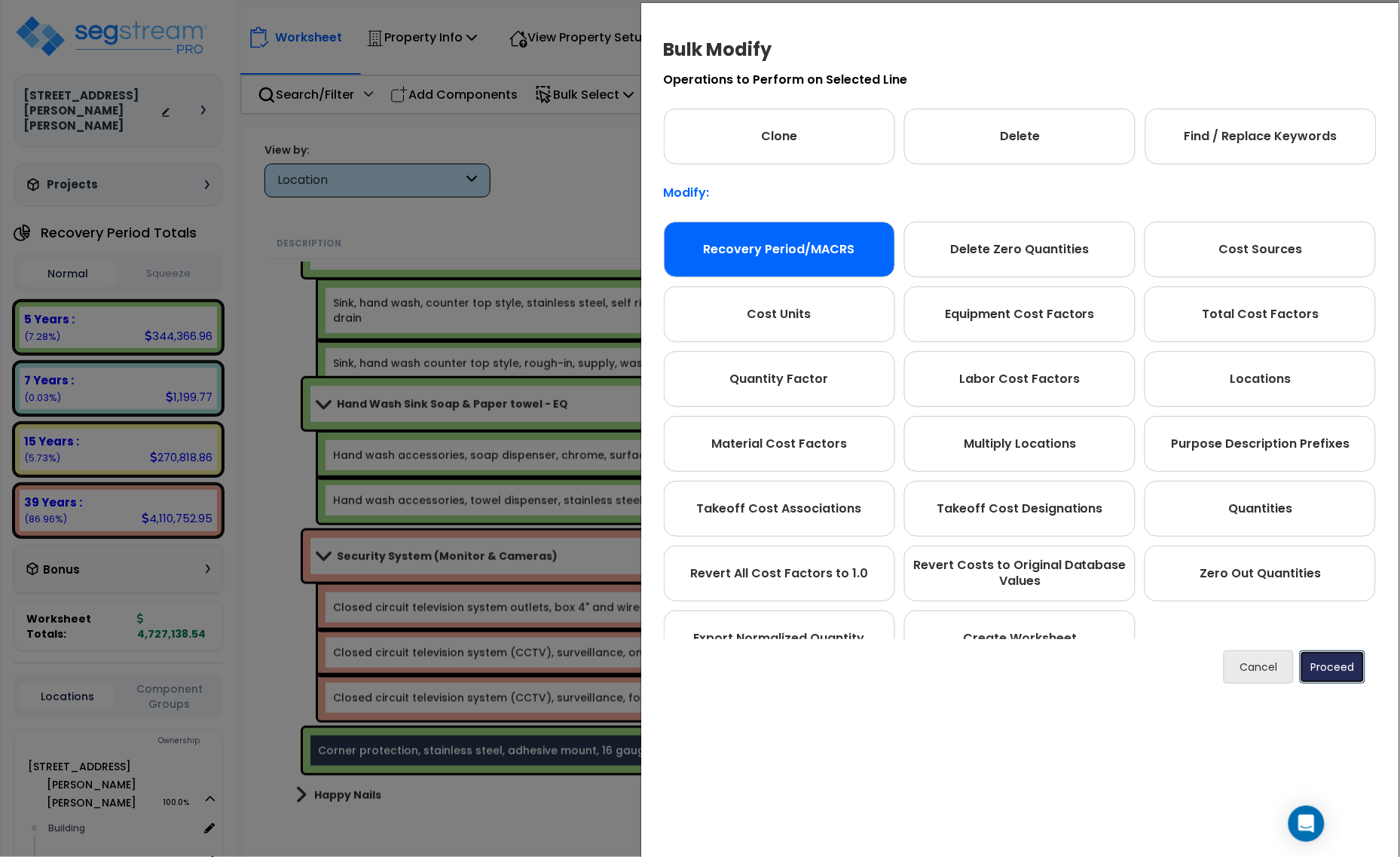
click at [1311, 661] on button "Proceed" at bounding box center [1332, 666] width 65 height 33
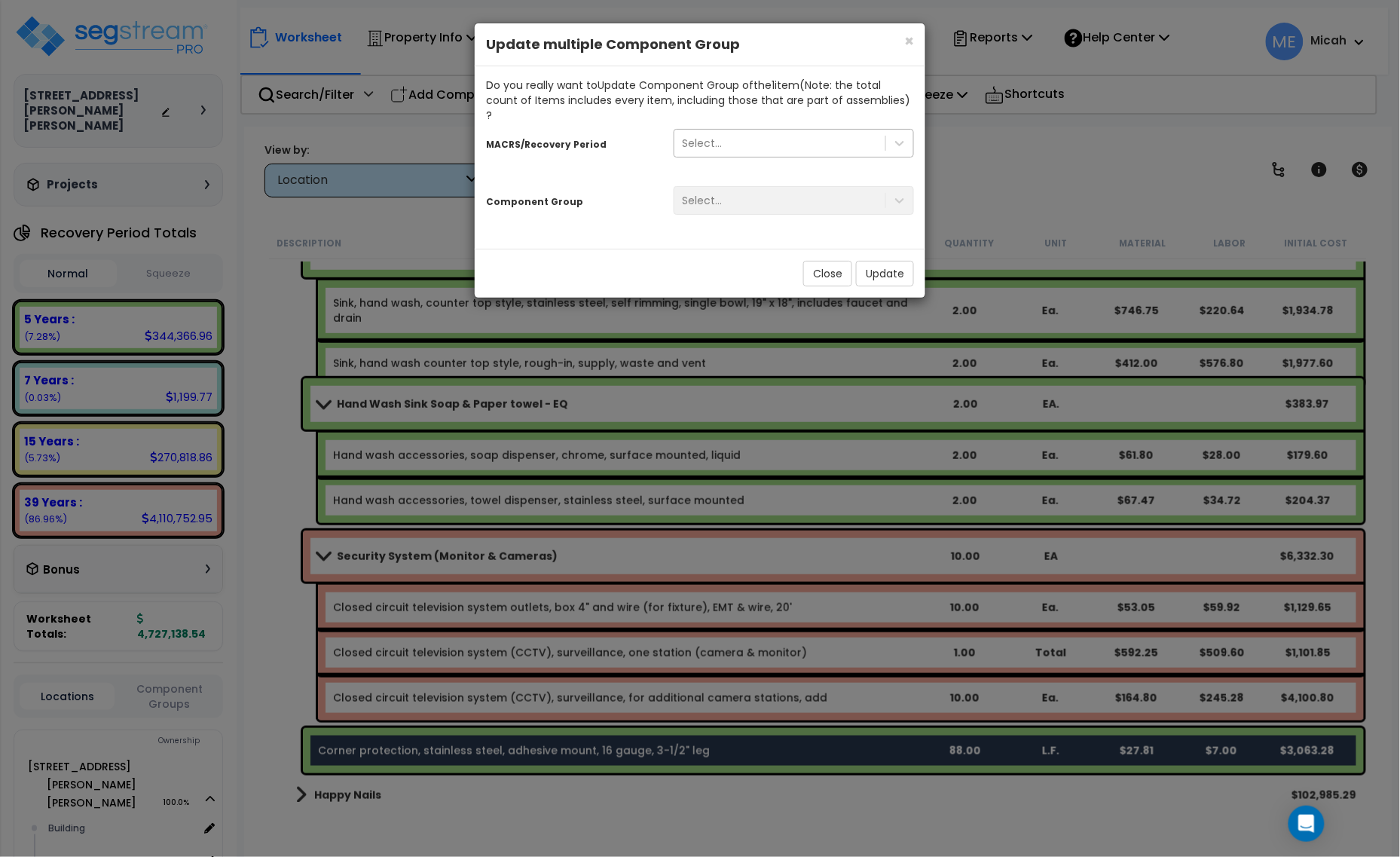
click at [801, 132] on div "Select..." at bounding box center [780, 143] width 211 height 24
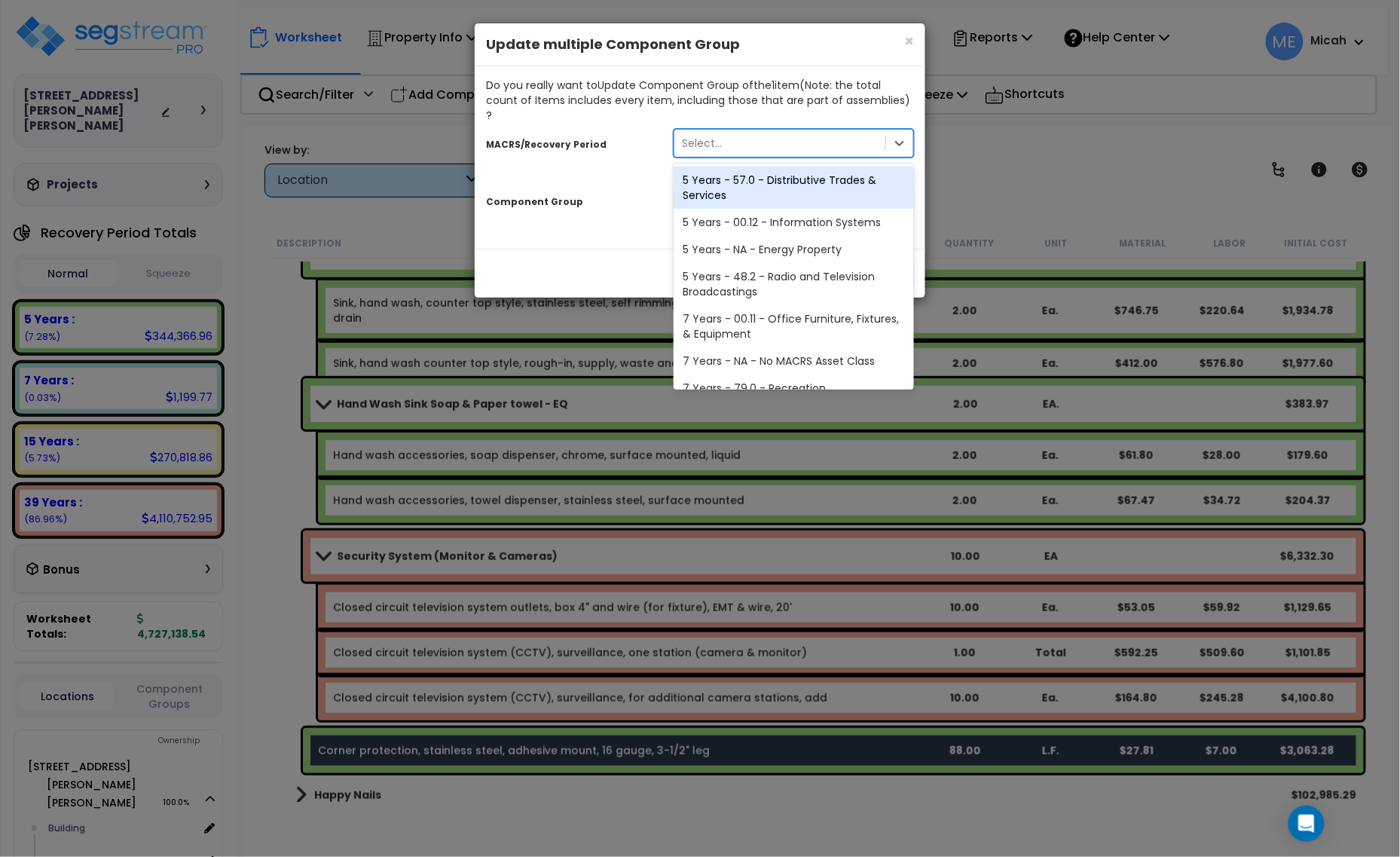
click at [796, 166] on div "5 Years - 57.0 - Distributive Trades & Services" at bounding box center [793, 187] width 241 height 42
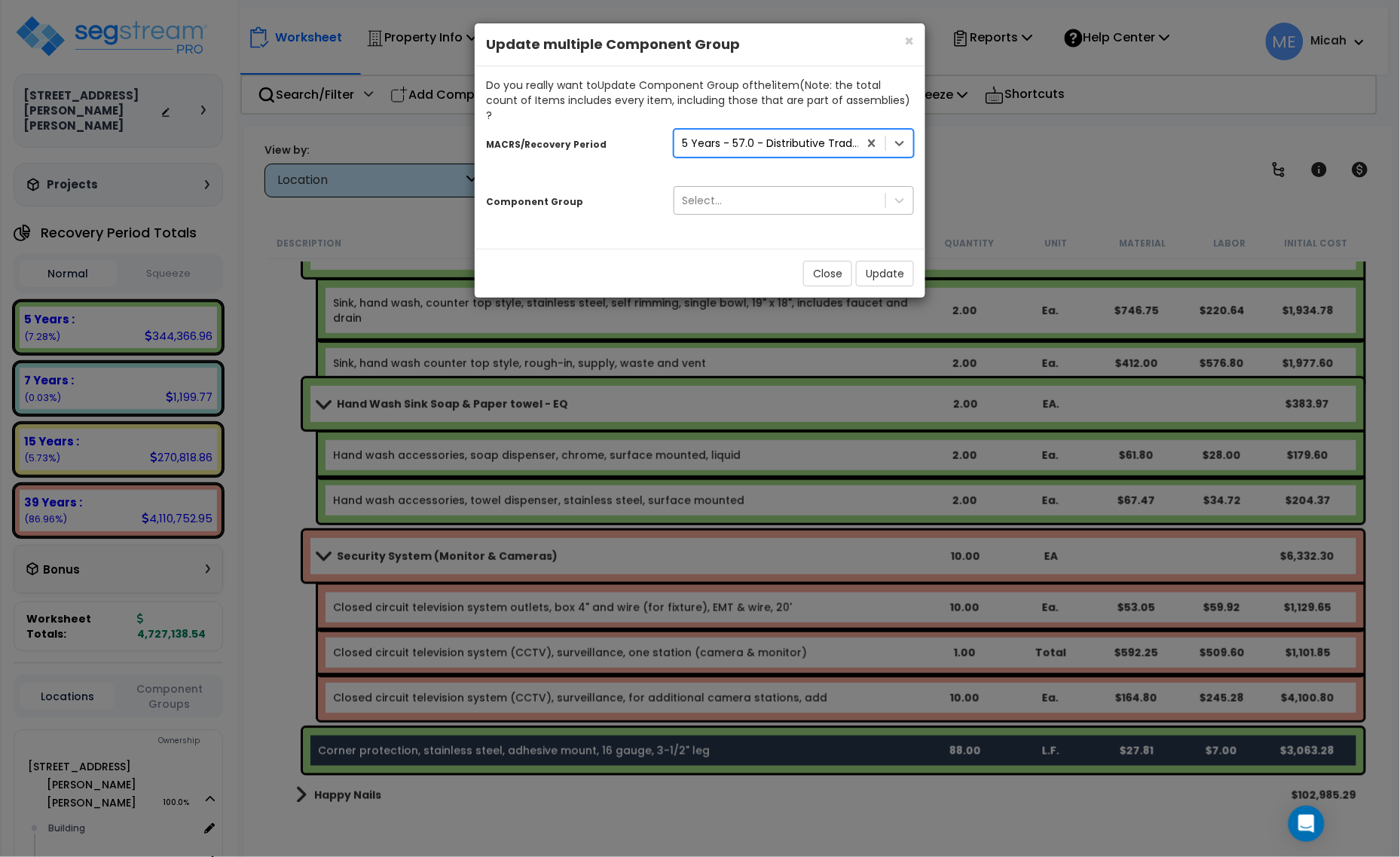
click at [789, 189] on div "Select..." at bounding box center [780, 200] width 211 height 24
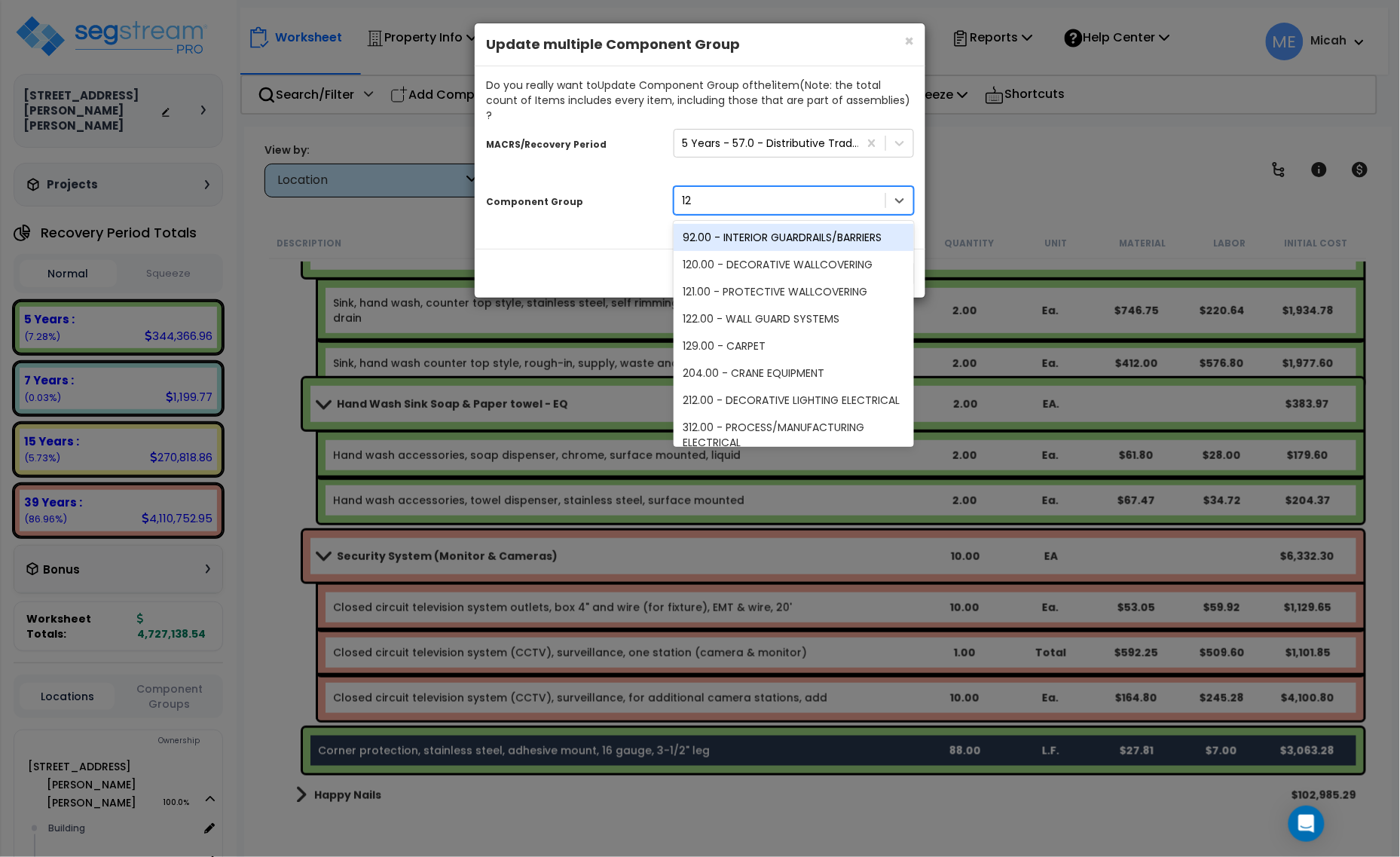
type input "122"
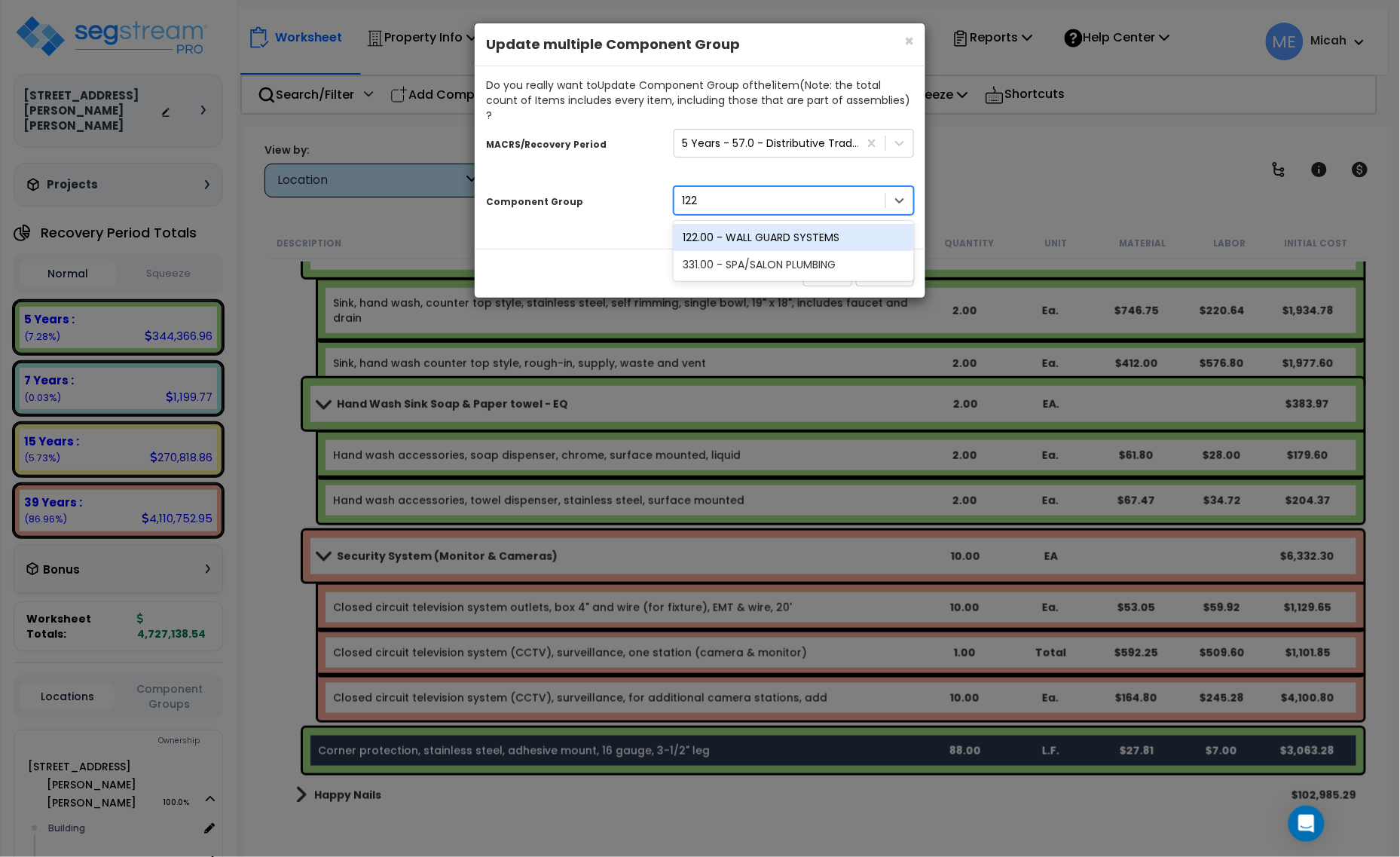
click at [803, 224] on div "122.00 - WALL GUARD SYSTEMS" at bounding box center [793, 237] width 241 height 27
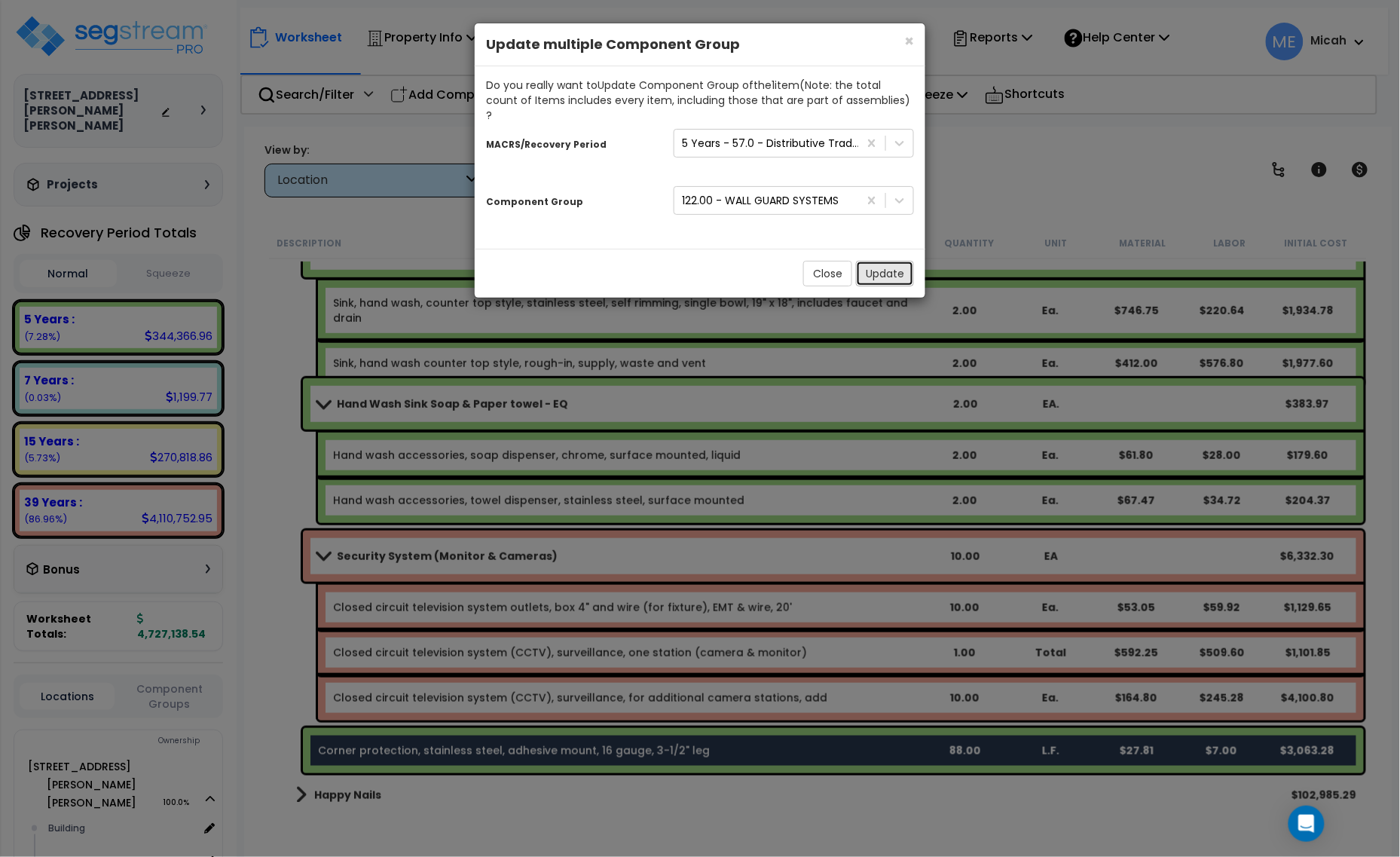
click at [887, 266] on button "Update" at bounding box center [885, 273] width 58 height 26
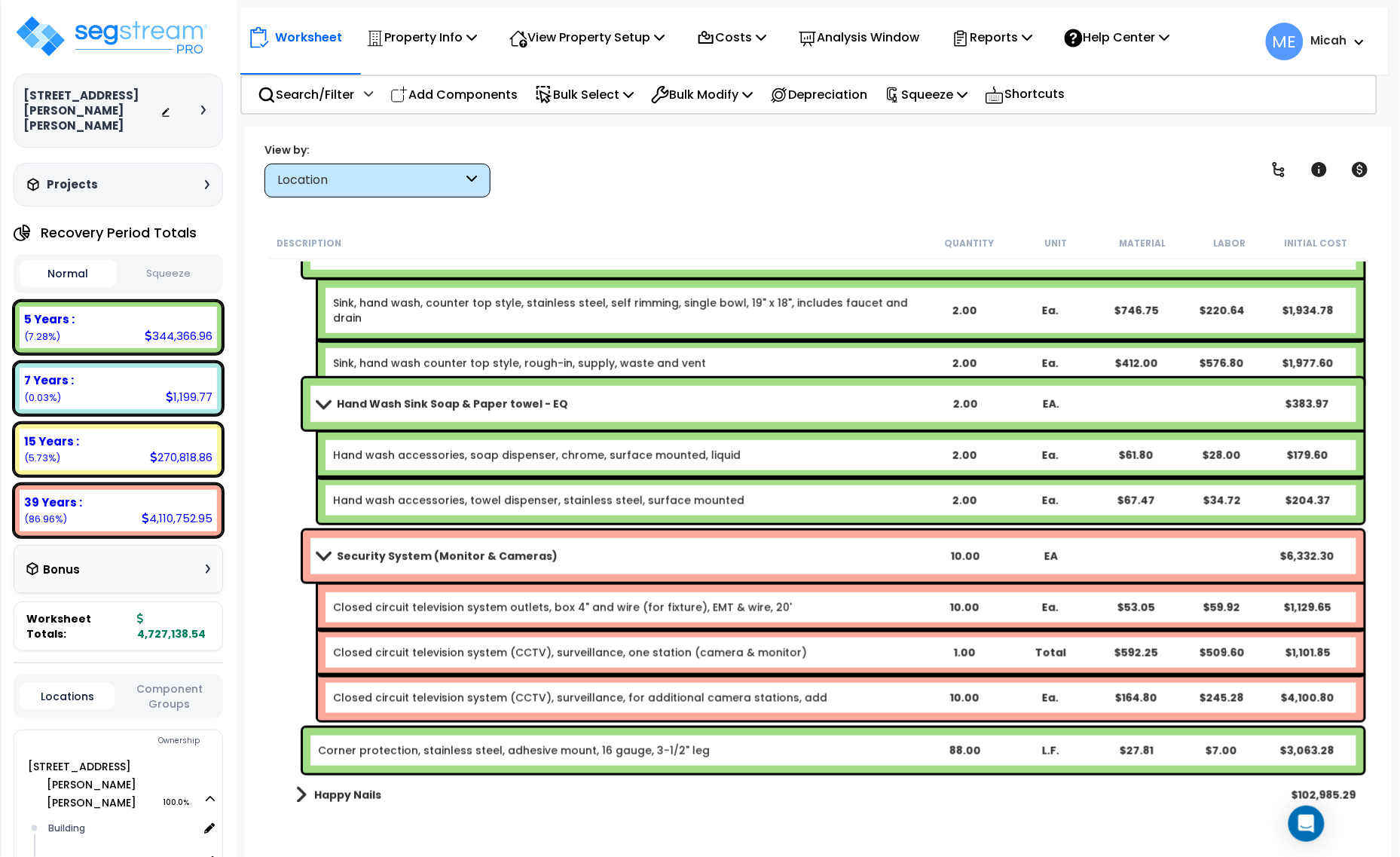
click at [466, 90] on p "Add Components" at bounding box center [454, 94] width 127 height 21
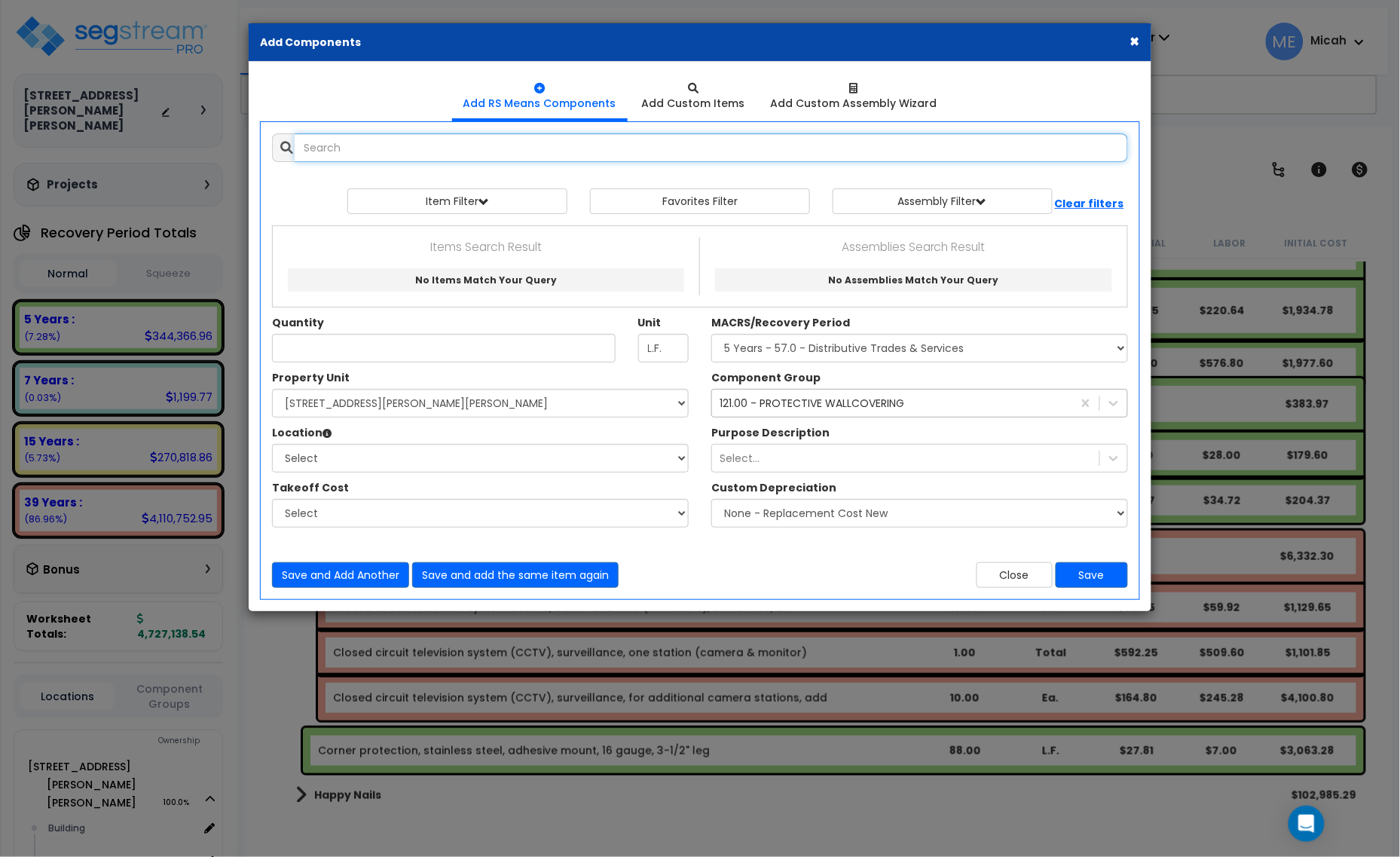
select select
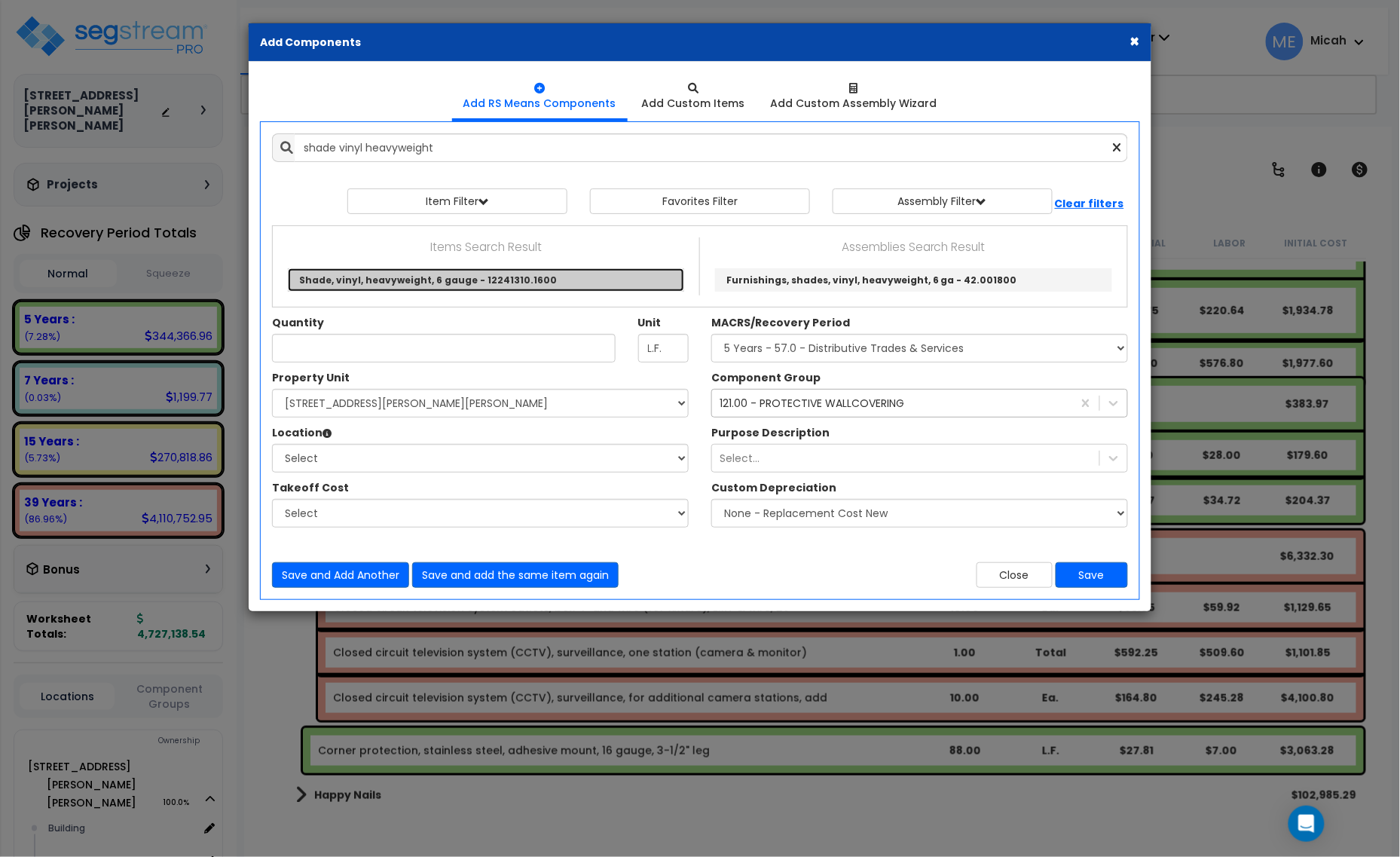
click at [501, 276] on link "Shade, vinyl, heavyweight, 6 gauge - 12241310.1600" at bounding box center [486, 280] width 396 height 23
type input "Shade, vinyl, heavyweight, 6 gauge - 12241310.1600"
type input "S.F."
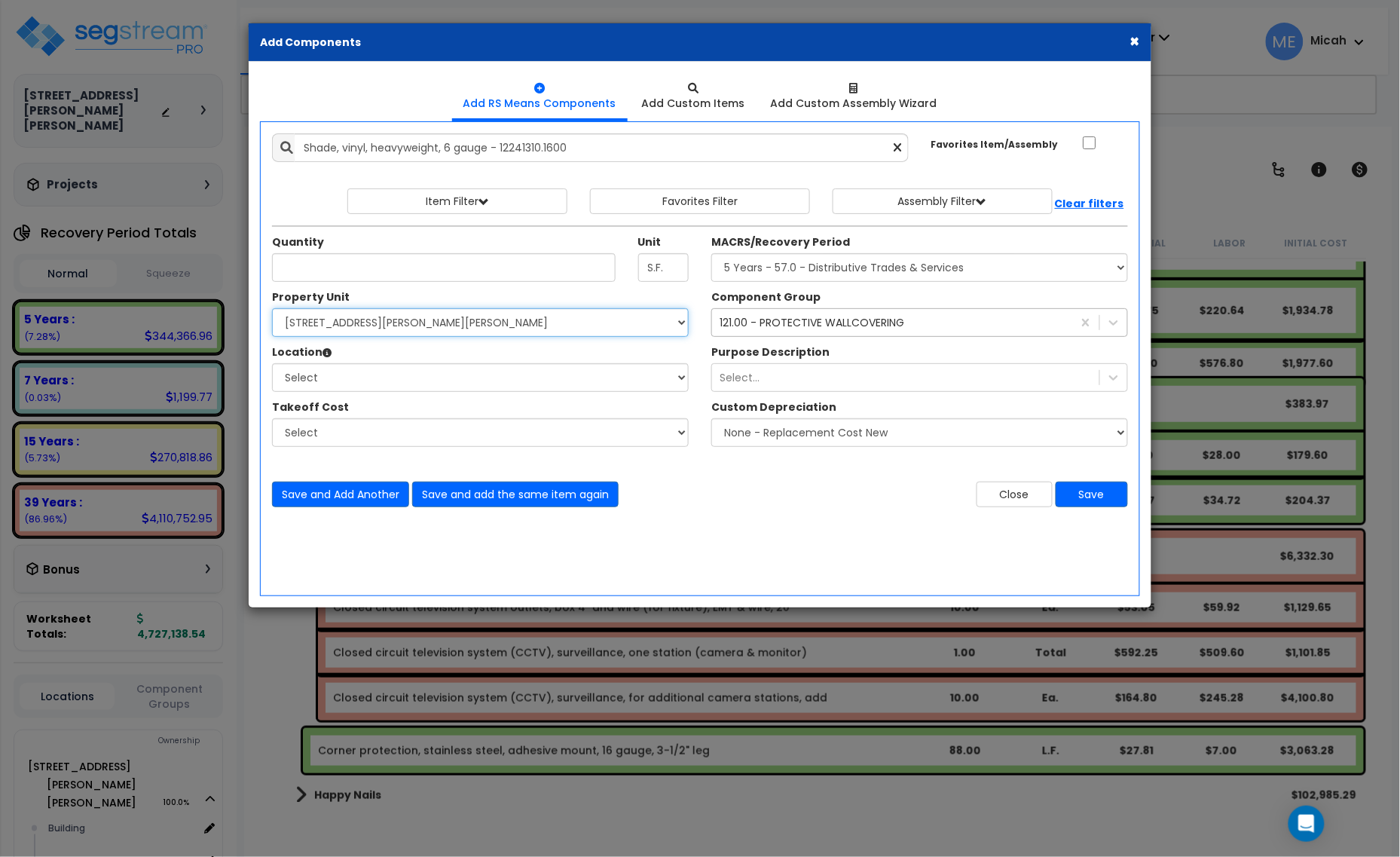
click at [416, 326] on select "Select [STREET_ADDRESS][PERSON_NAME][PERSON_NAME] Site Improvements" at bounding box center [480, 323] width 417 height 29
select select "168097"
click at [272, 309] on select "Select [STREET_ADDRESS][PERSON_NAME][PERSON_NAME] Site Improvements" at bounding box center [480, 323] width 417 height 29
click at [376, 373] on select "Select Building Building Interior [PERSON_NAME]'s Pizza Happy Nails Miracle Ear…" at bounding box center [480, 378] width 417 height 29
select select "31804"
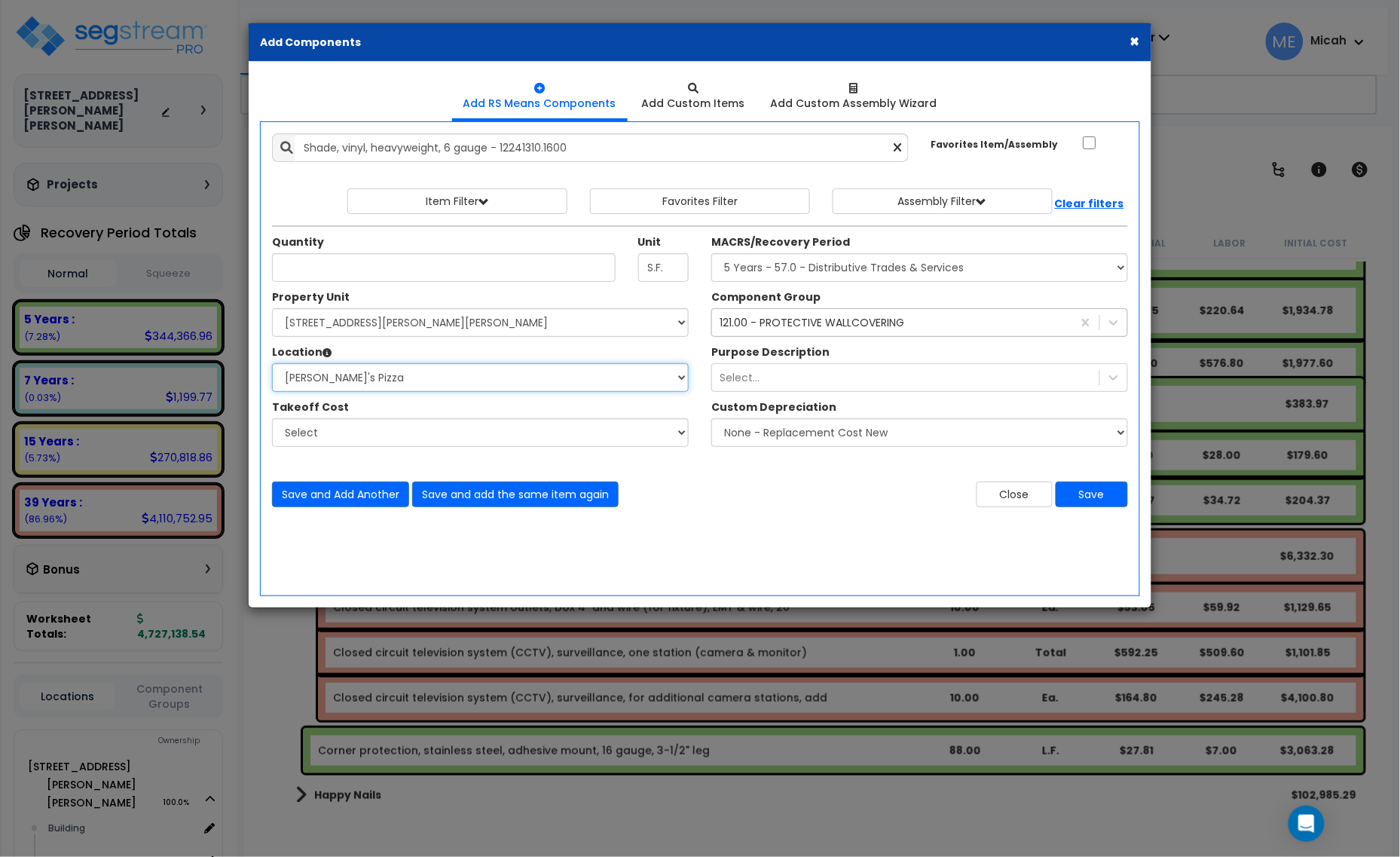
click at [272, 364] on select "Select Building Building Interior [PERSON_NAME]'s Pizza Happy Nails Miracle Ear…" at bounding box center [480, 378] width 417 height 29
click at [819, 268] on select "Select MACRS/Recovery Period 5 Years - 57.0 - Distributive Trades & Services 5 …" at bounding box center [920, 267] width 417 height 29
select select "3667"
click at [711, 254] on select "Select MACRS/Recovery Period 5 Years - 57.0 - Distributive Trades & Services 5 …" at bounding box center [920, 267] width 417 height 29
click at [777, 327] on div "121.00 - PROTECTIVE WALLCOVERING" at bounding box center [811, 322] width 184 height 15
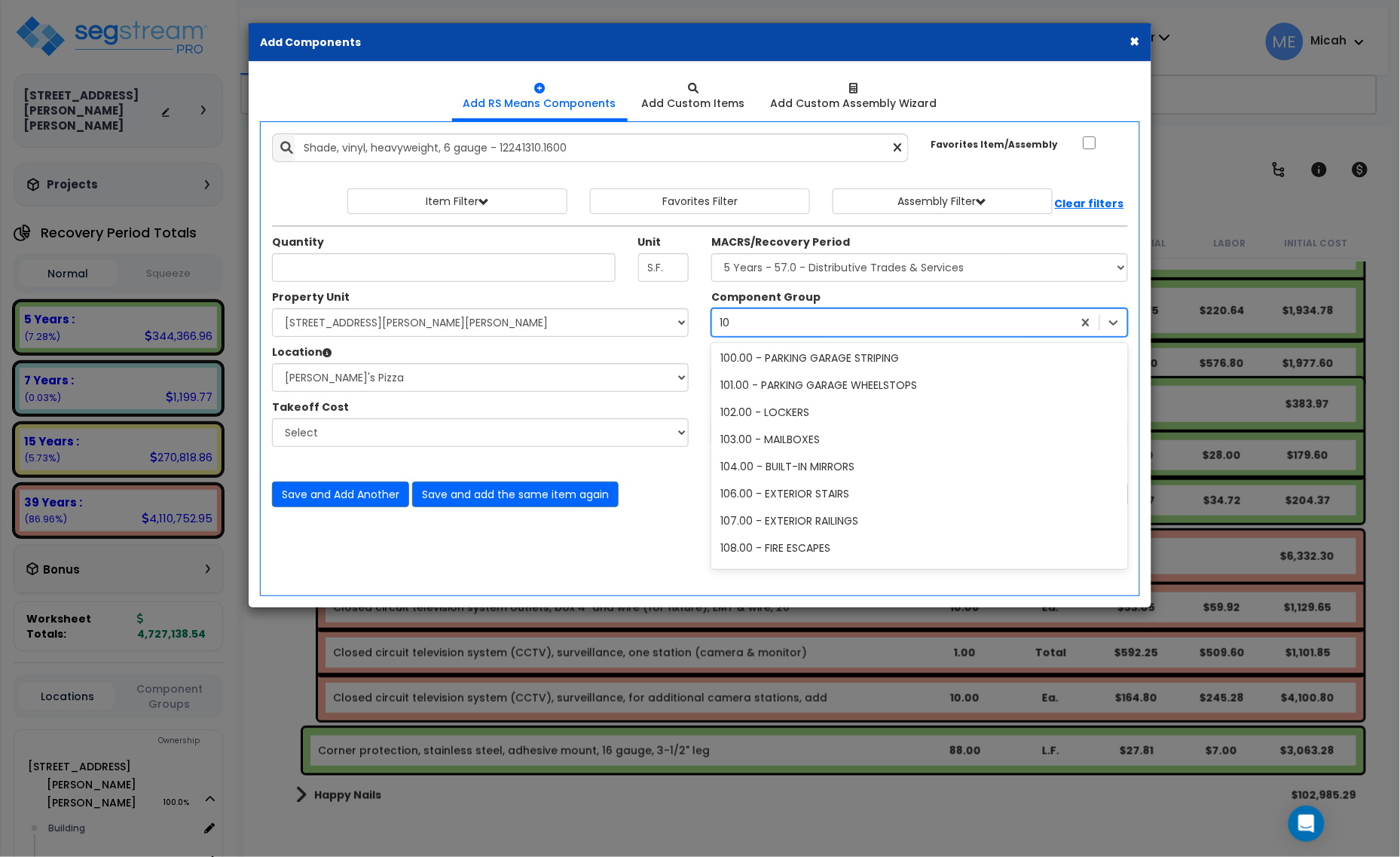
scroll to position [56, 0]
type input "105"
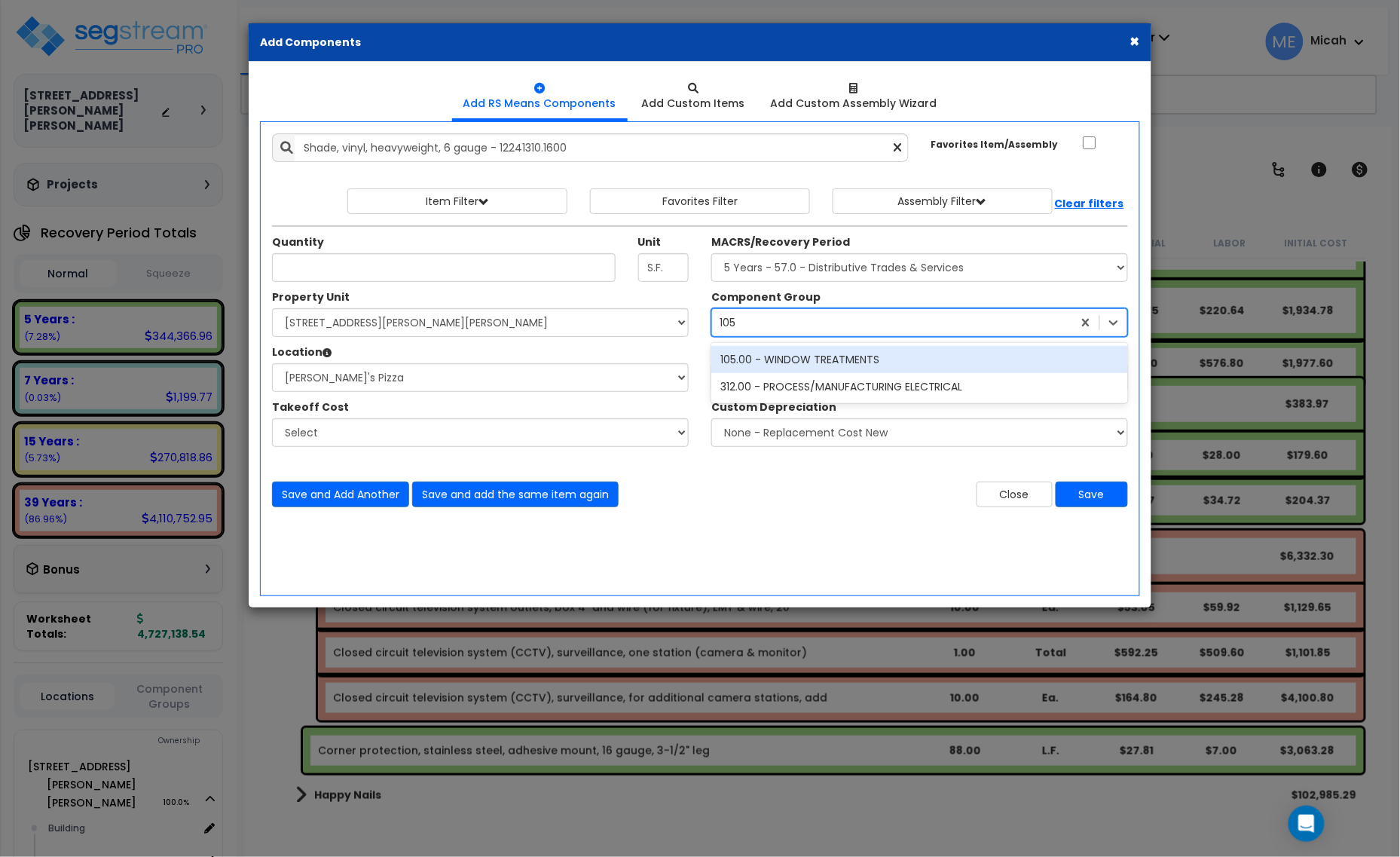
click at [782, 355] on div "105.00 - WINDOW TREATMENTS" at bounding box center [920, 360] width 417 height 27
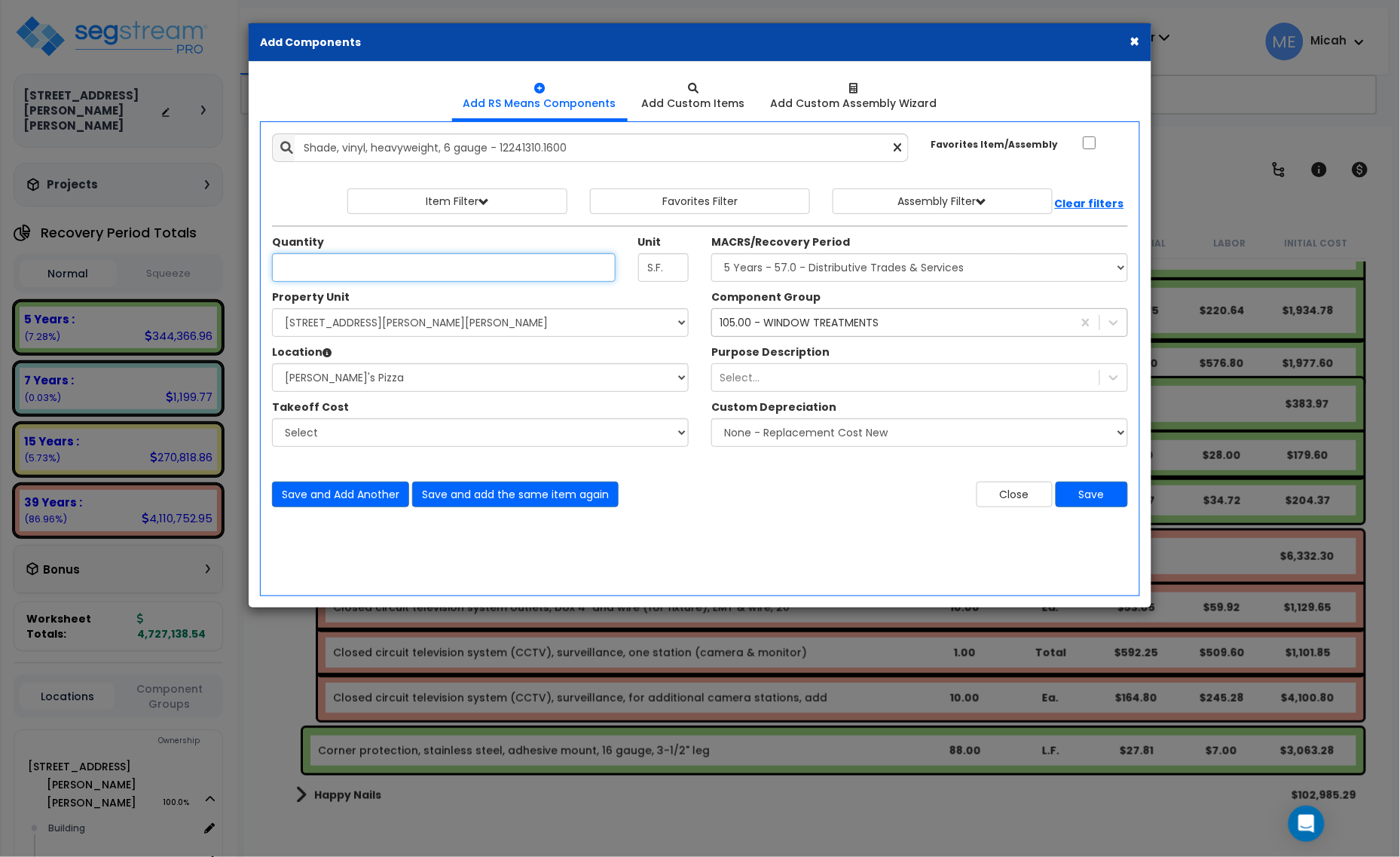
click at [336, 258] on input "Unit Quantity" at bounding box center [444, 267] width 344 height 29
type input "1,000.5"
click at [352, 497] on button "Save and Add Another" at bounding box center [340, 494] width 137 height 26
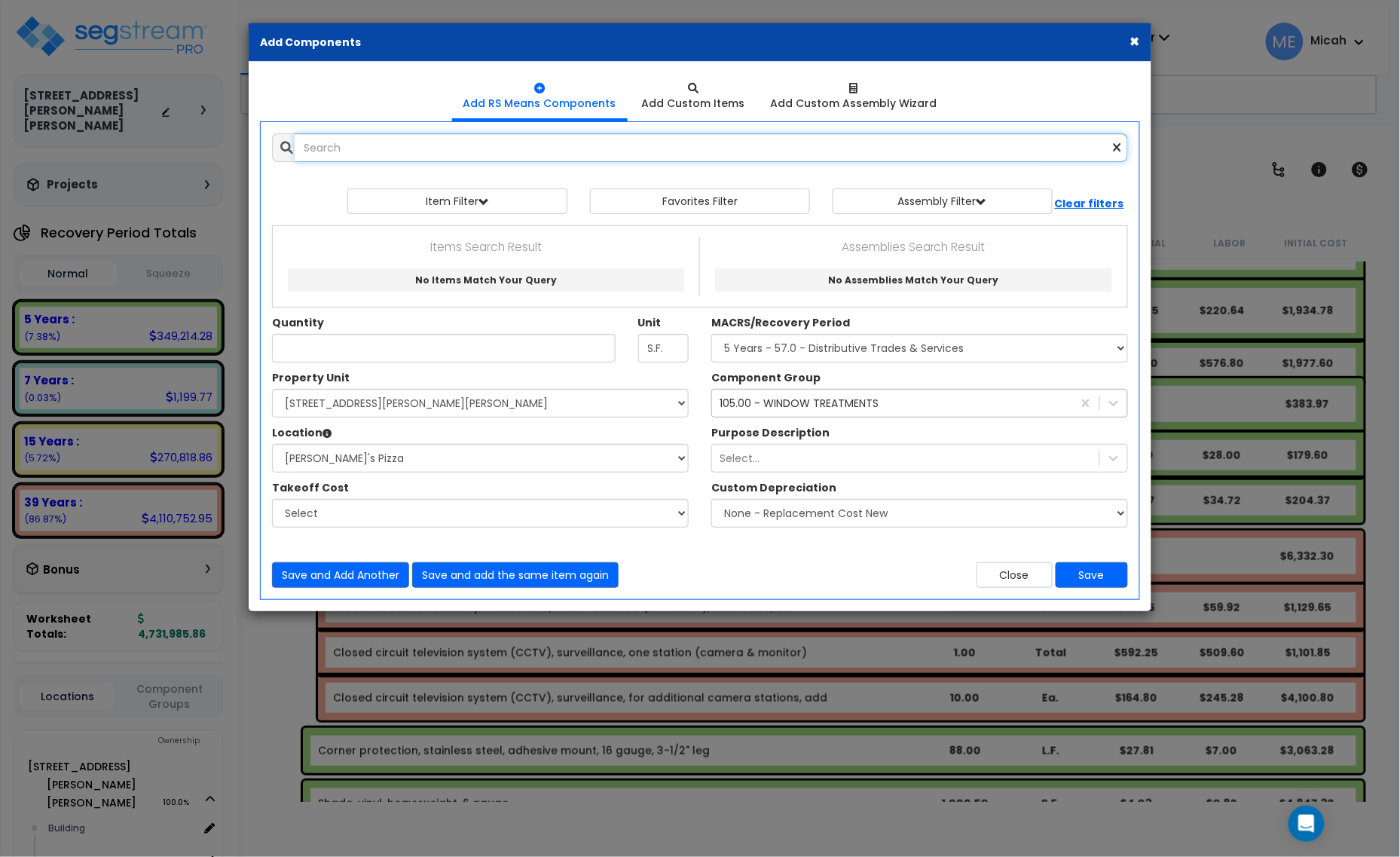
click at [342, 148] on input "text" at bounding box center [711, 148] width 834 height 29
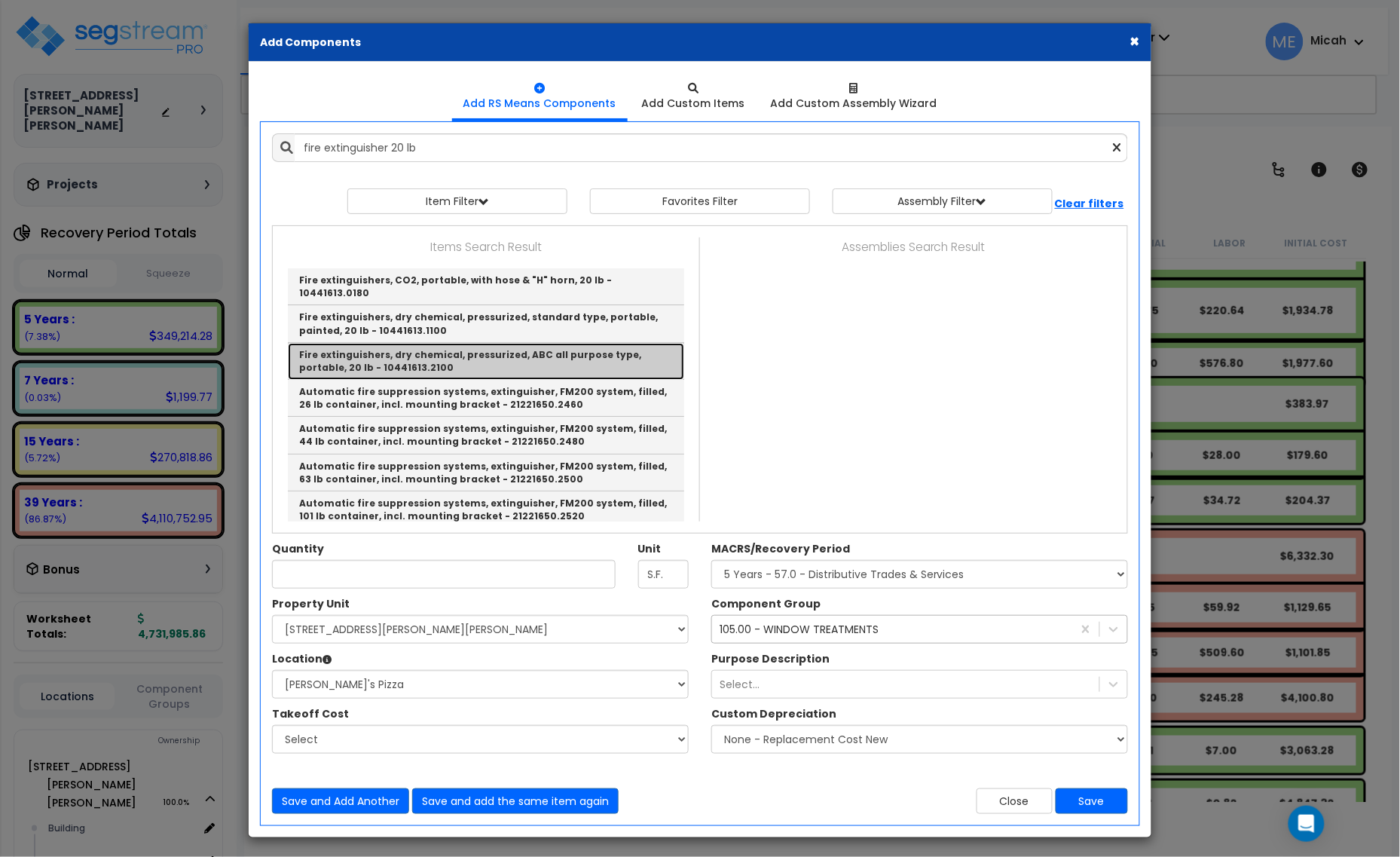
click at [494, 352] on link "Fire extinguishers, dry chemical, pressurized, ABC all purpose type, portable, …" at bounding box center [486, 361] width 396 height 37
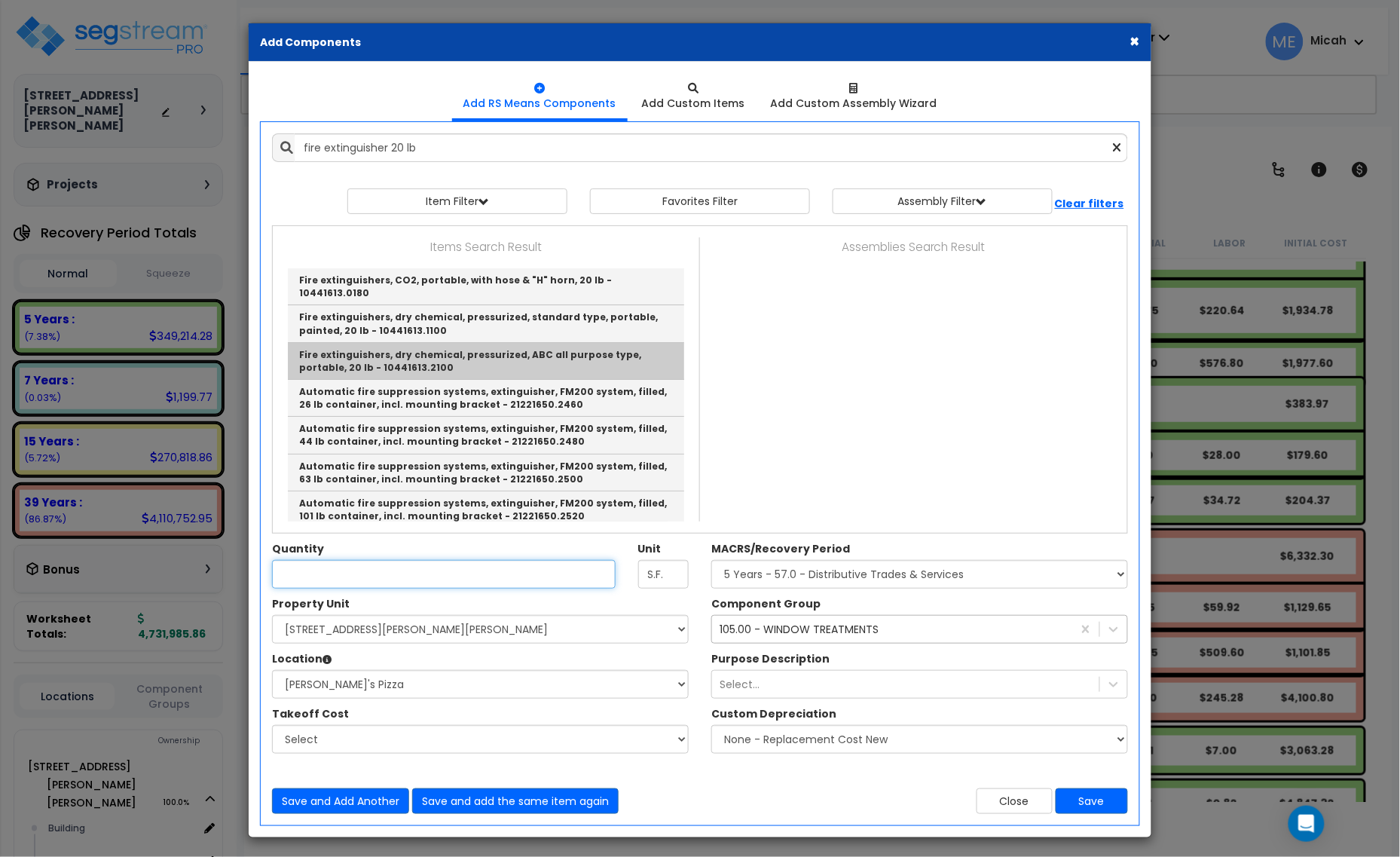
type input "Fire extinguishers, dry chemical, pressurized, ABC all purpose type, portable, …"
type input "Ea."
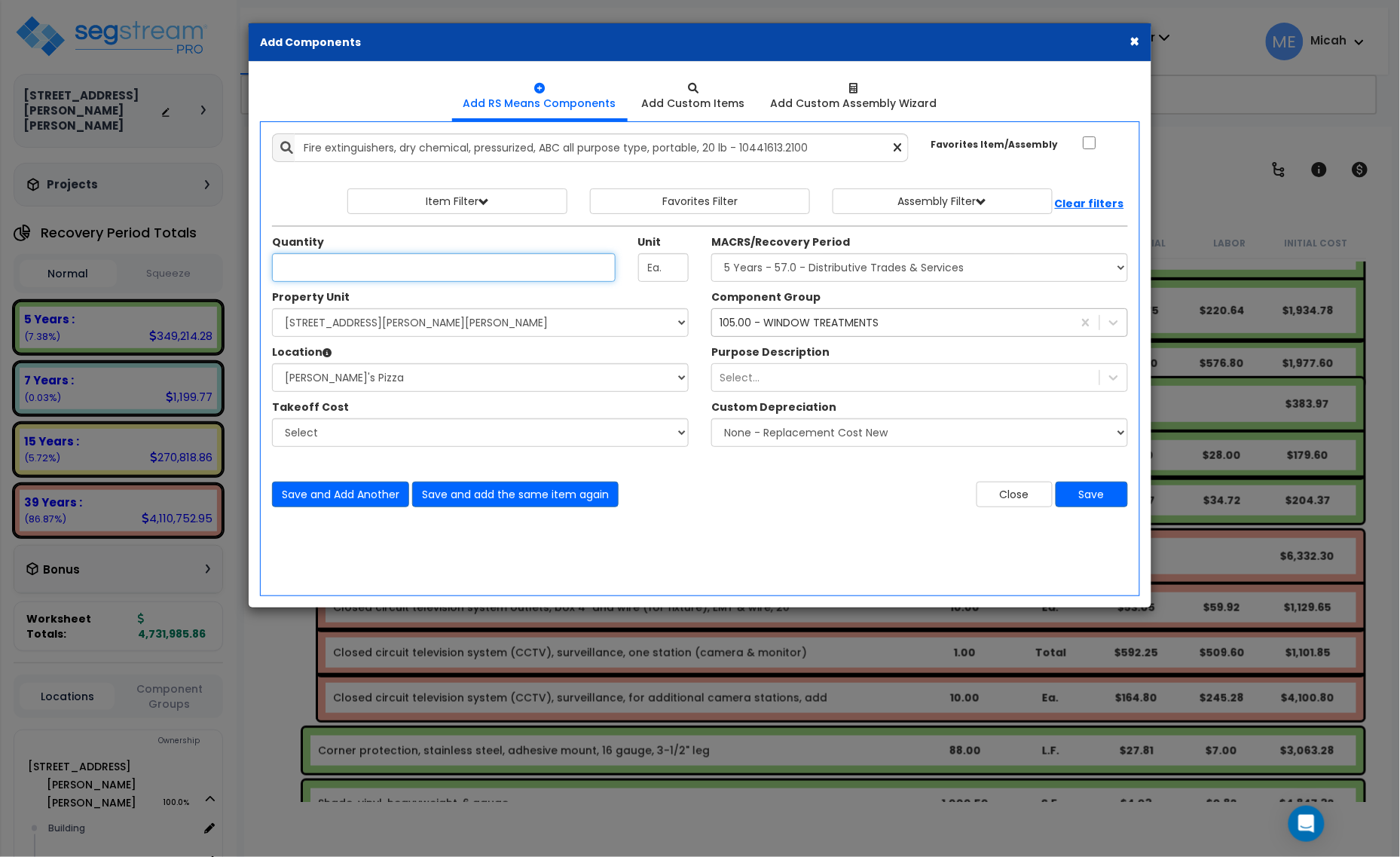
click at [422, 273] on input "Unit Quantity" at bounding box center [444, 267] width 344 height 29
type input "5"
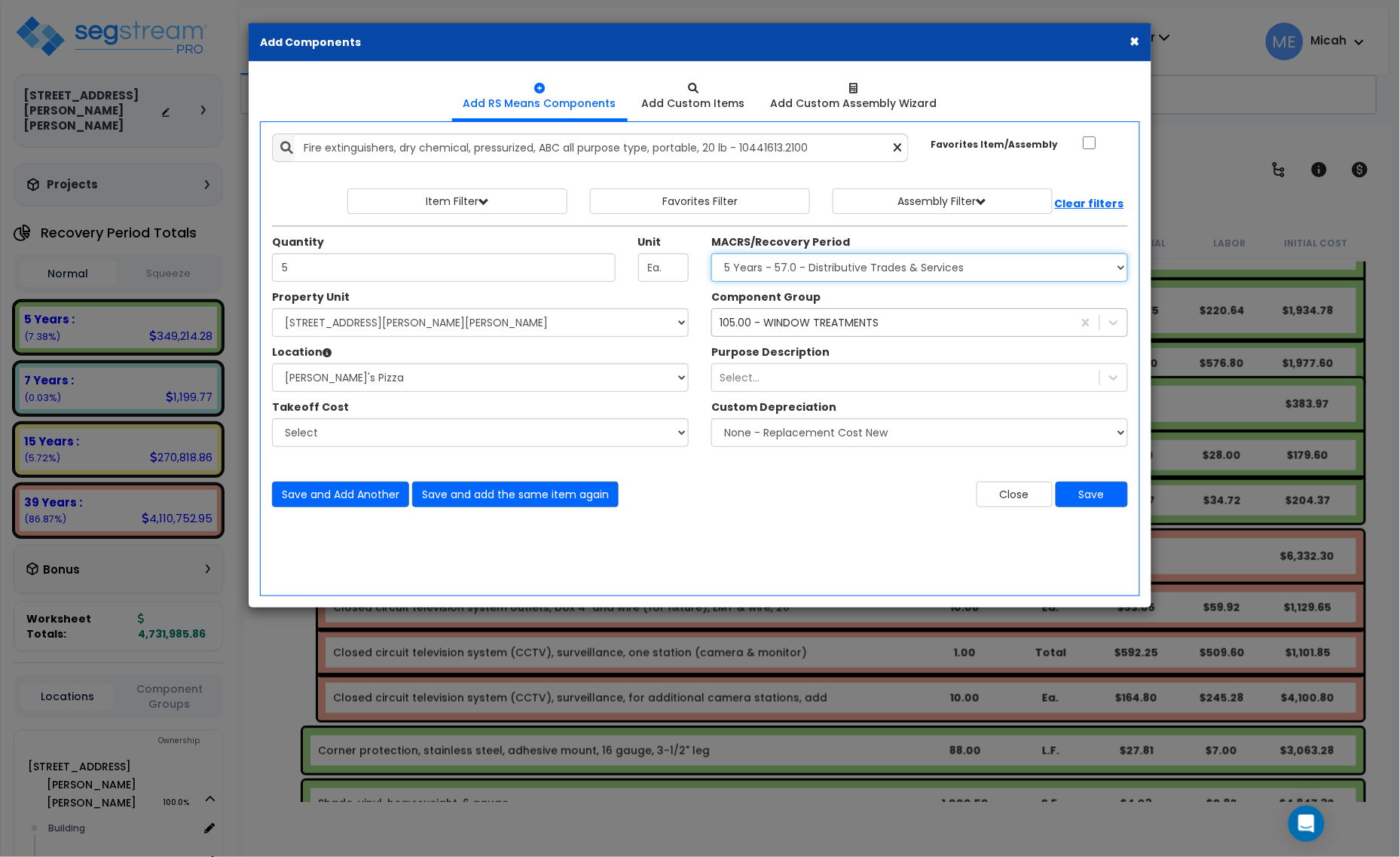
click at [849, 266] on select "Select MACRS/Recovery Period 5 Years - 57.0 - Distributive Trades & Services 5 …" at bounding box center [920, 267] width 417 height 29
select select "3669"
click at [711, 254] on select "Select MACRS/Recovery Period 5 Years - 57.0 - Distributive Trades & Services 5 …" at bounding box center [920, 267] width 417 height 29
click at [766, 327] on div "105.00 - WINDOW TREATMENTS" at bounding box center [799, 322] width 159 height 15
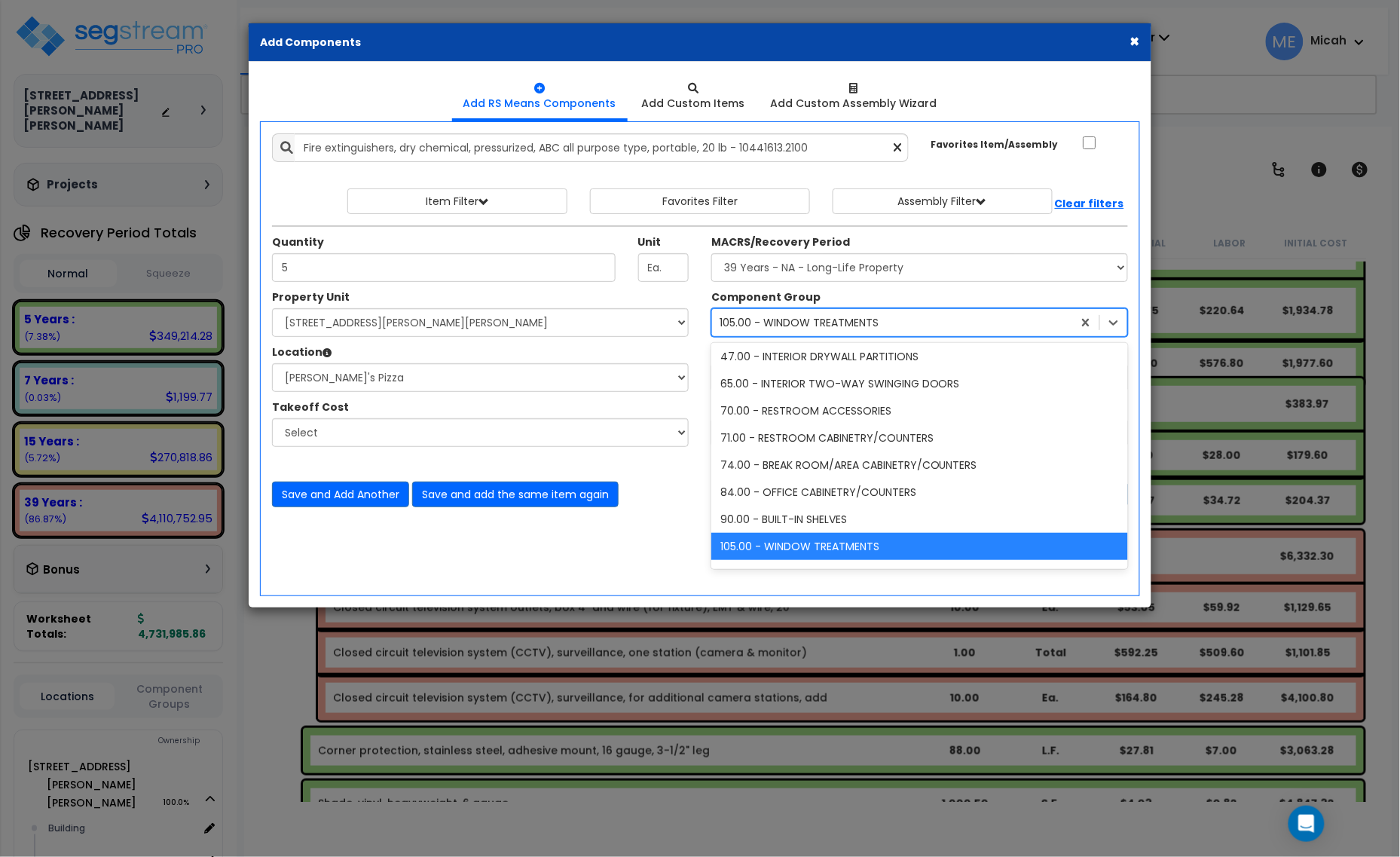
scroll to position [4, 0]
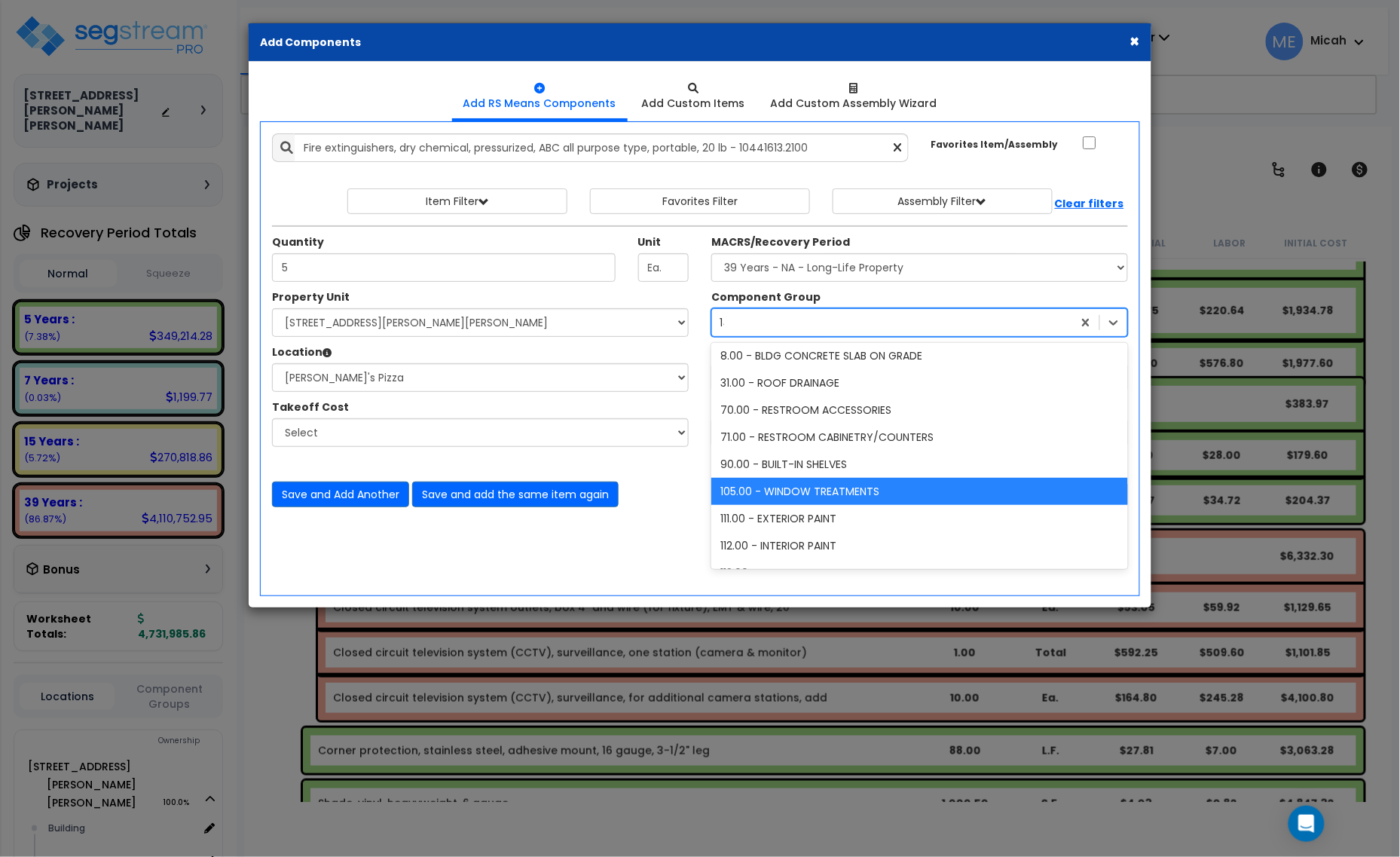
type input "141"
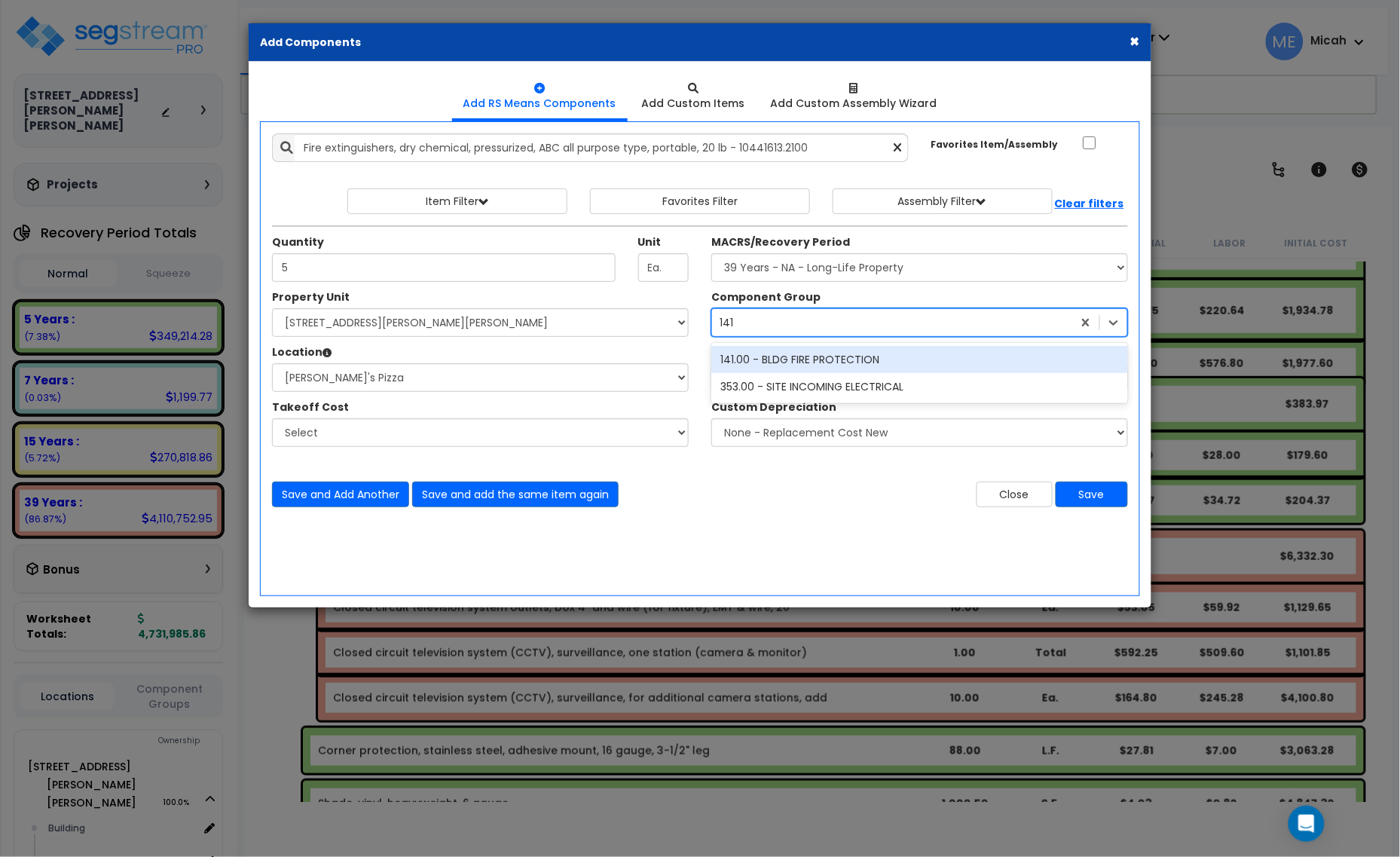
scroll to position [0, 0]
click at [795, 356] on div "141.00 - BLDG FIRE PROTECTION" at bounding box center [920, 360] width 417 height 27
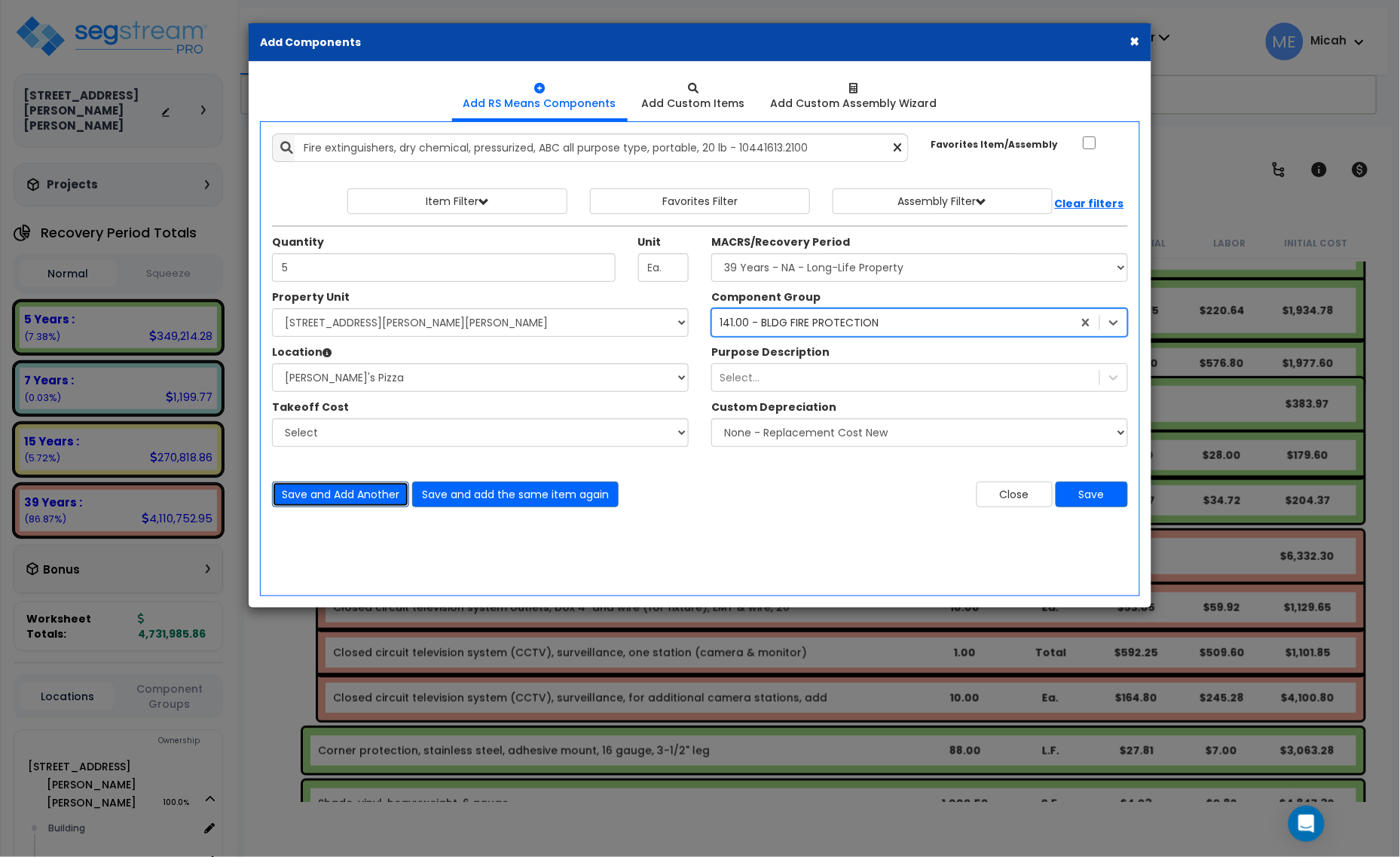
click at [363, 498] on button "Save and Add Another" at bounding box center [340, 494] width 137 height 26
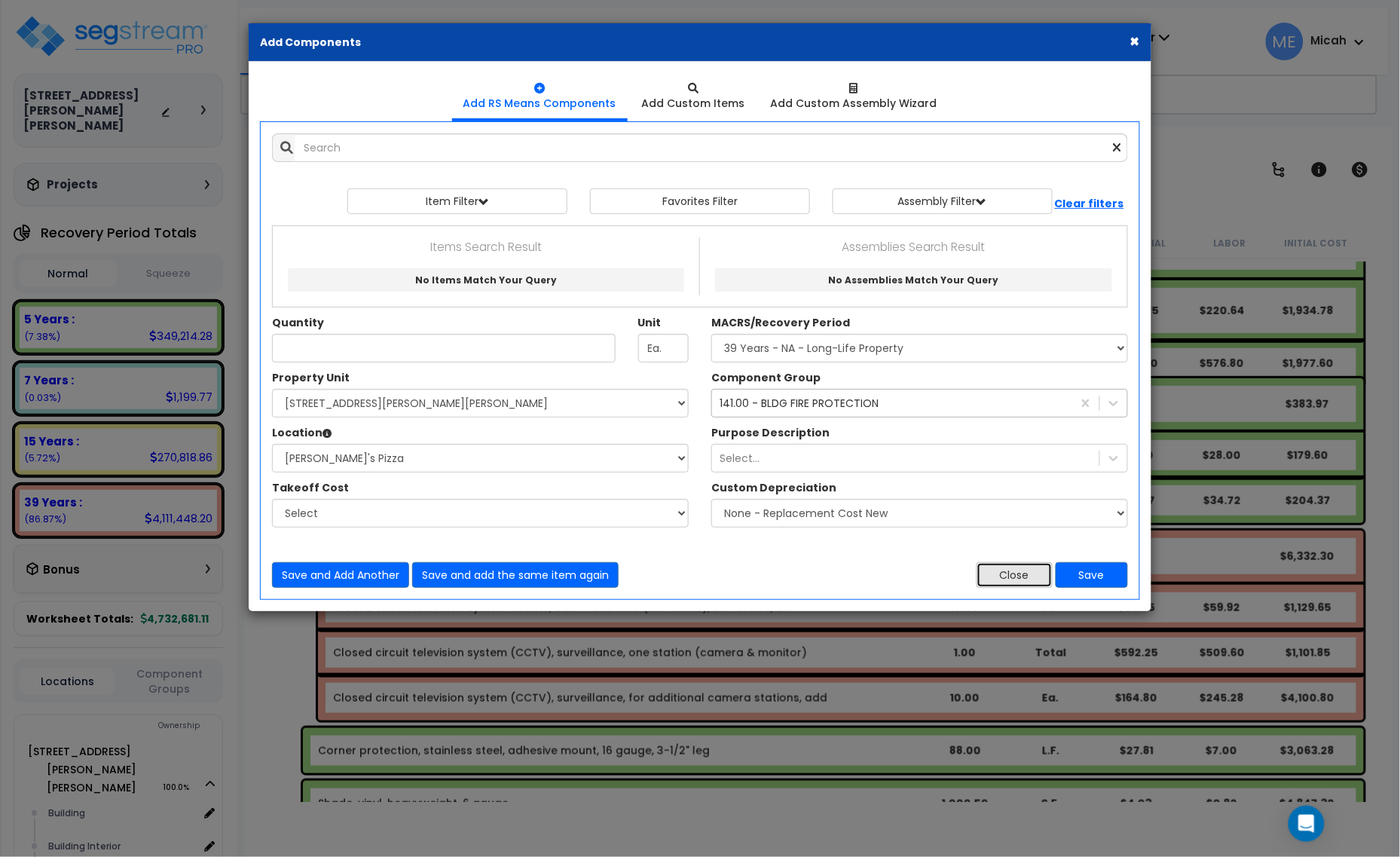
click at [1025, 573] on button "Close" at bounding box center [1014, 574] width 76 height 26
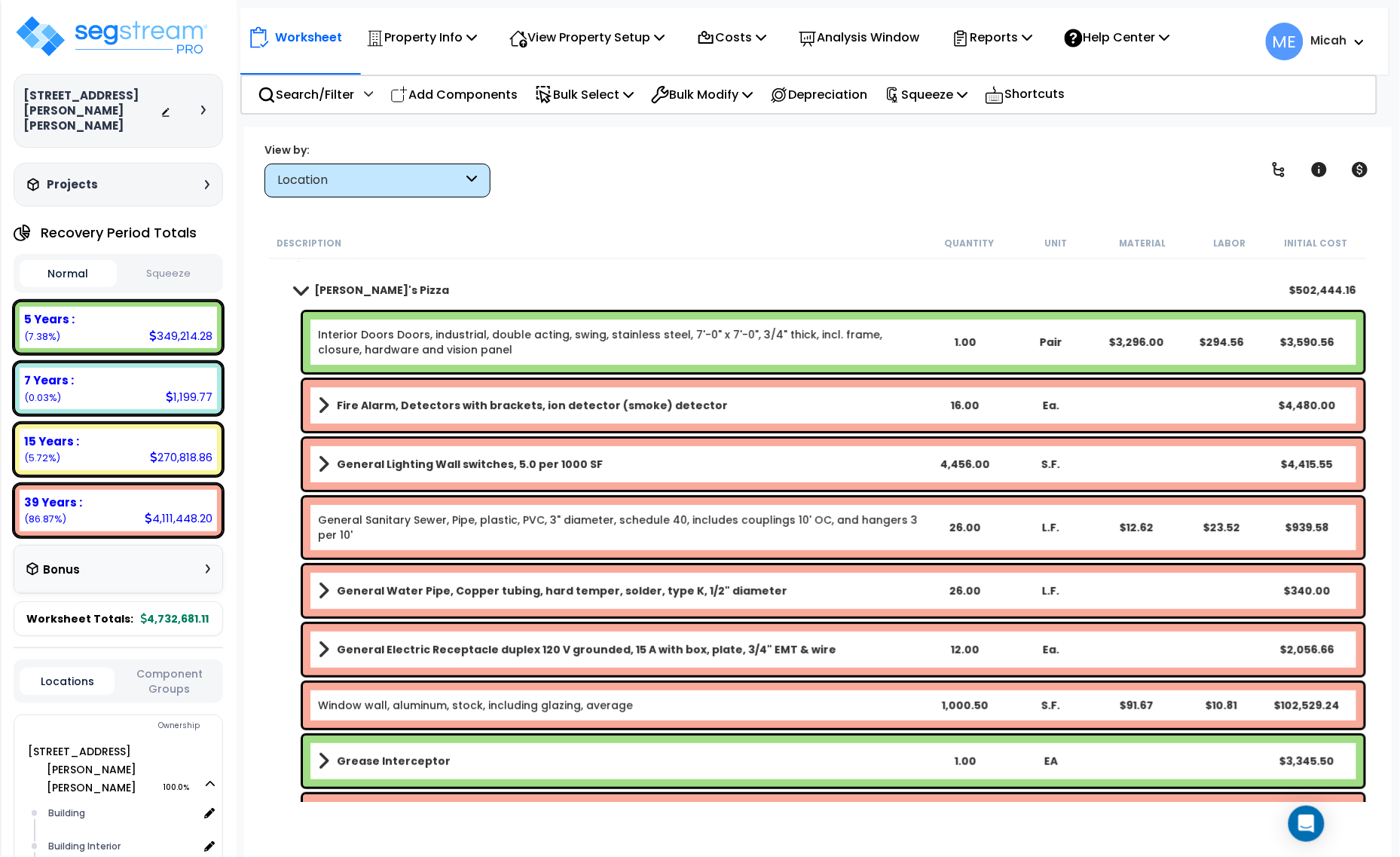
scroll to position [129, 0]
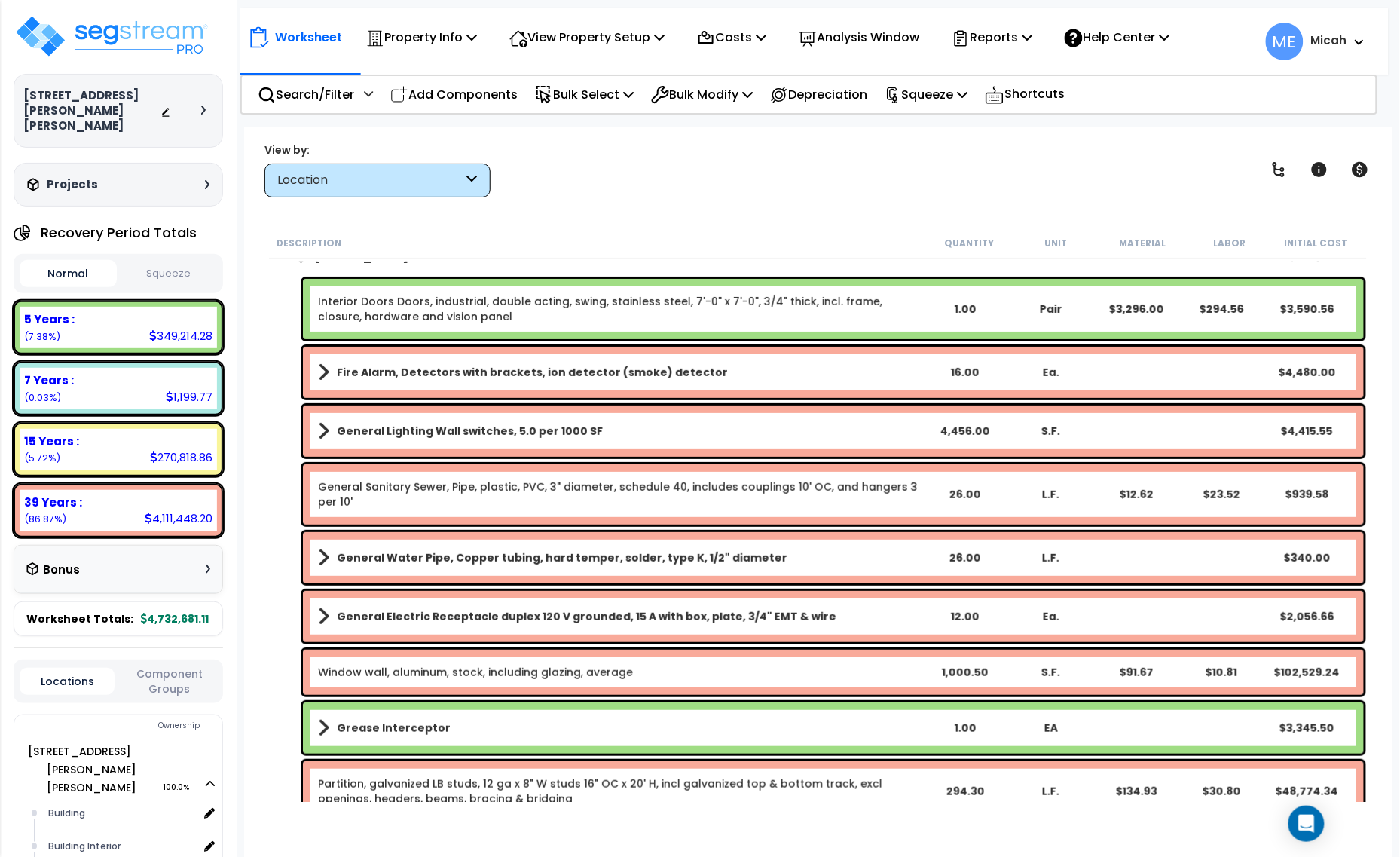
click at [463, 615] on b "General Electric Receptacle duplex 120 V grounded, 15 A with box, plate, 3/4" E…" at bounding box center [587, 616] width 499 height 15
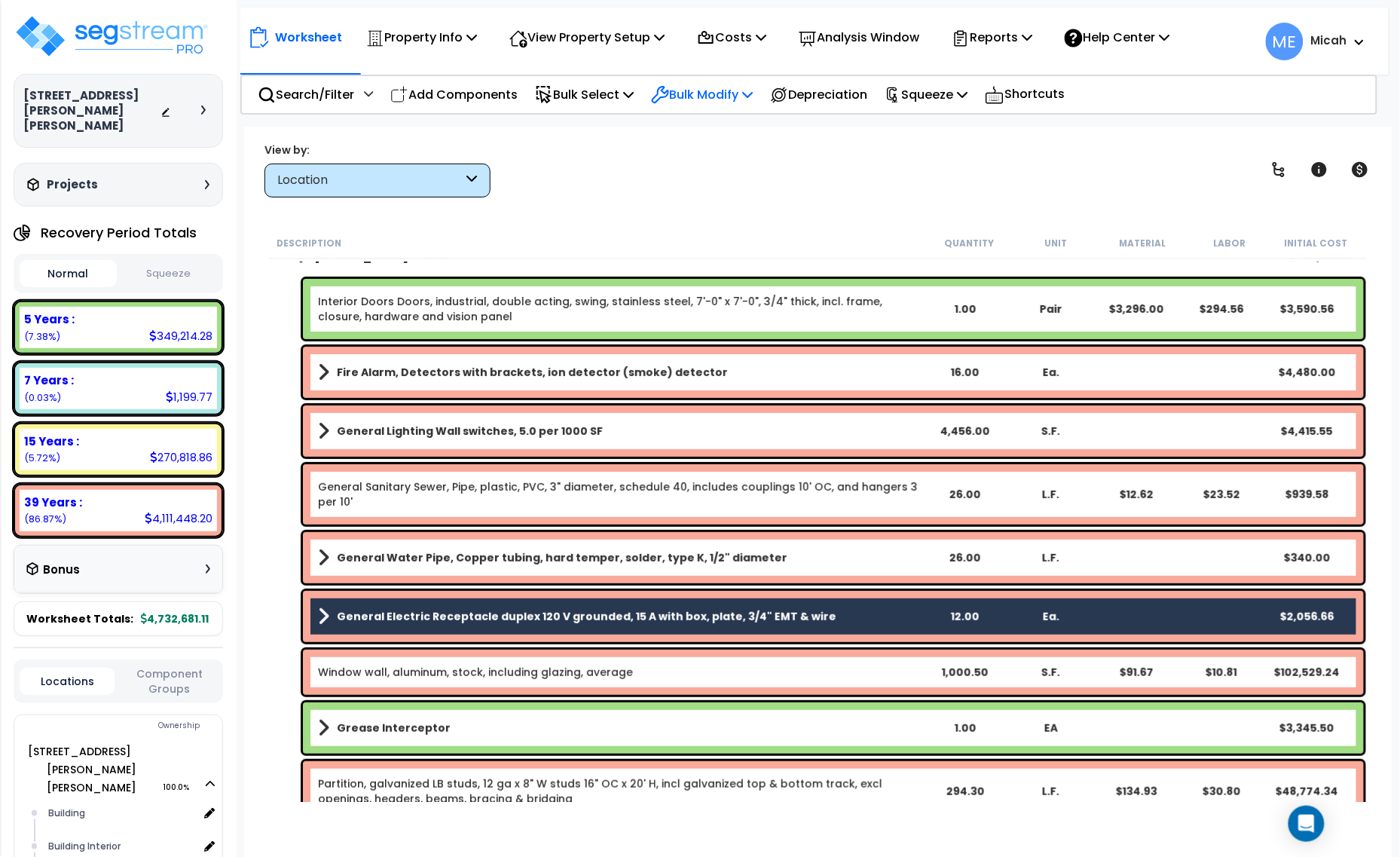
click at [748, 97] on p "Bulk Modify" at bounding box center [702, 94] width 102 height 21
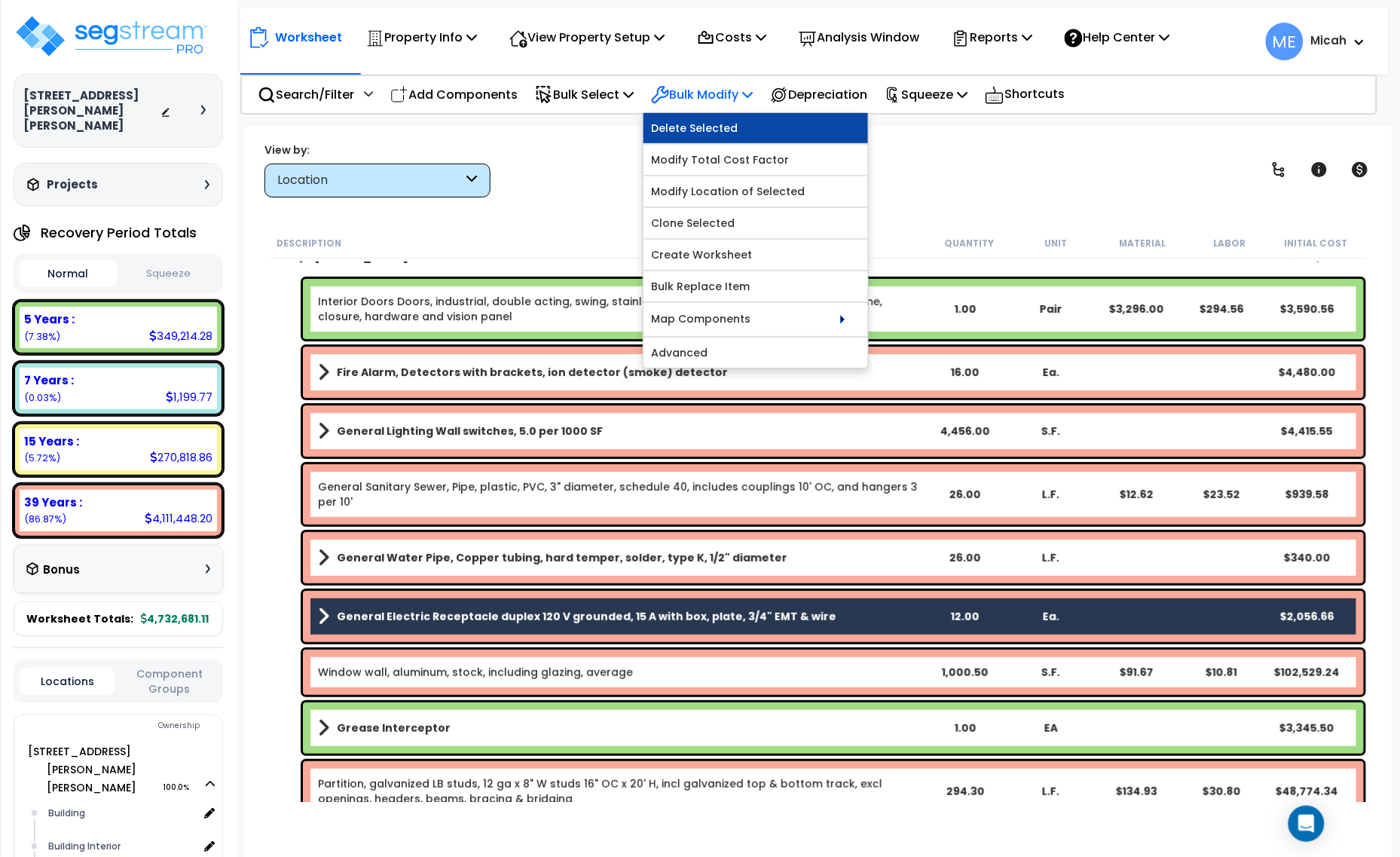
click at [758, 123] on link "Delete Selected" at bounding box center [755, 128] width 225 height 30
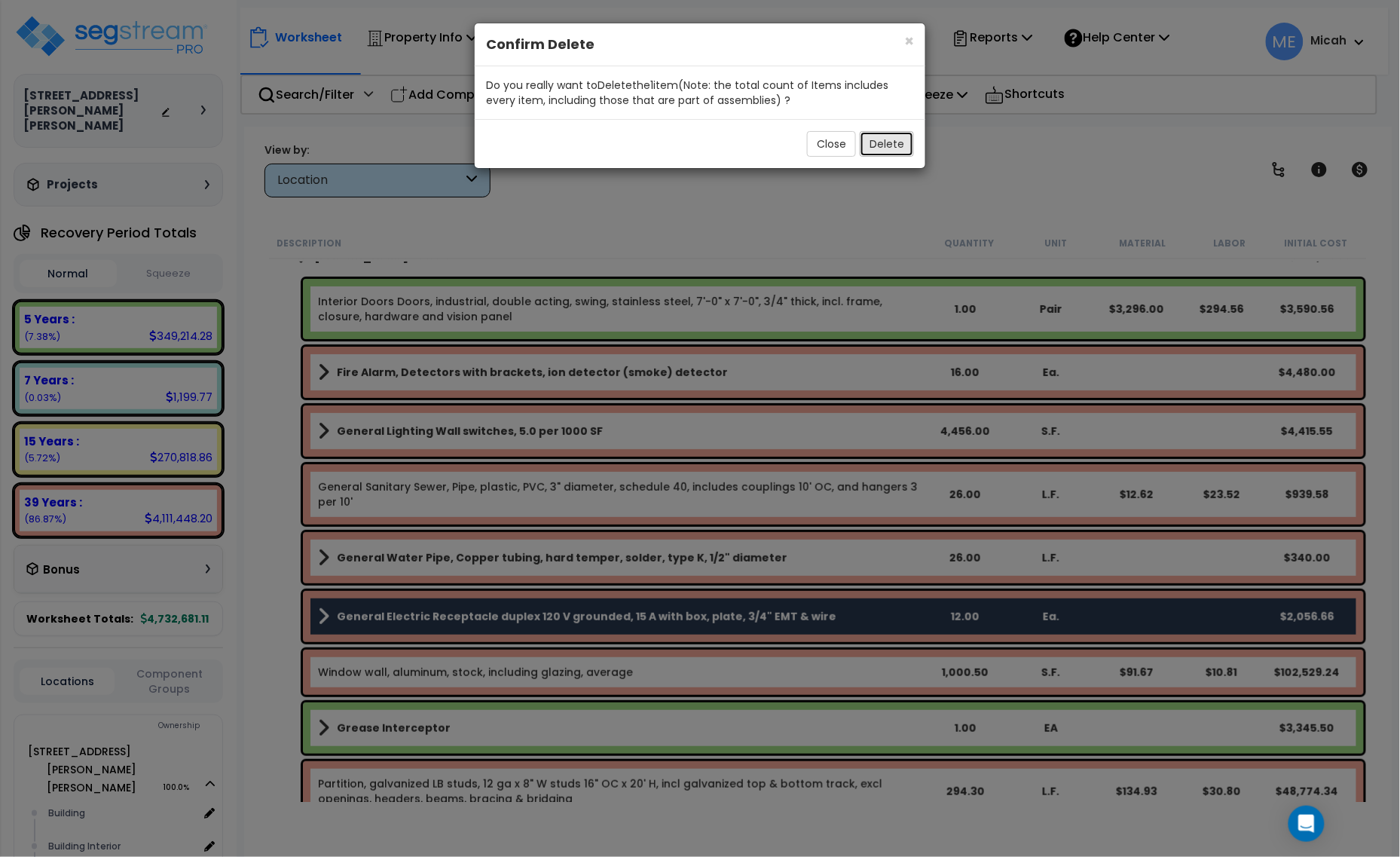
click at [904, 143] on button "Delete" at bounding box center [887, 144] width 55 height 26
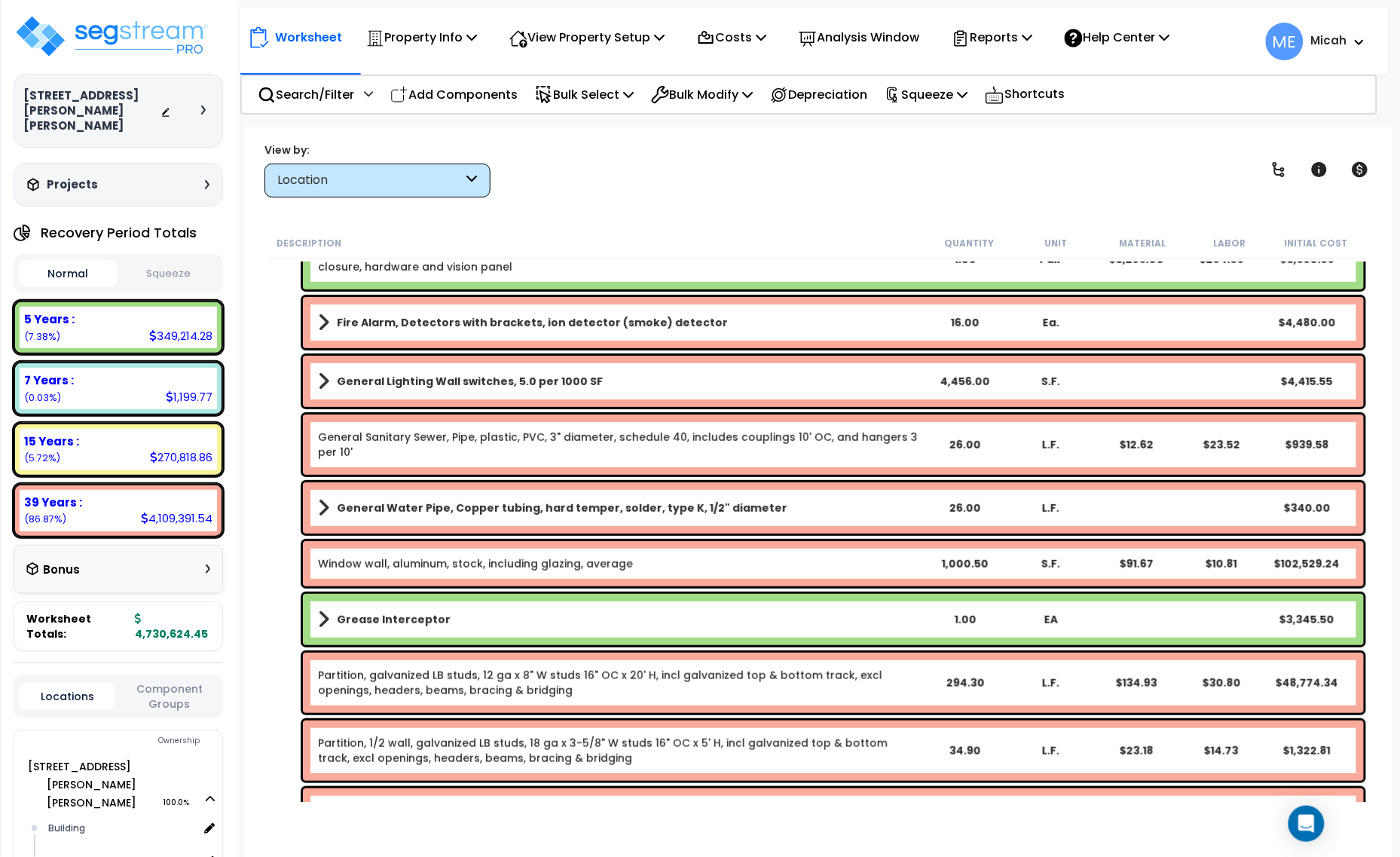
scroll to position [318, 0]
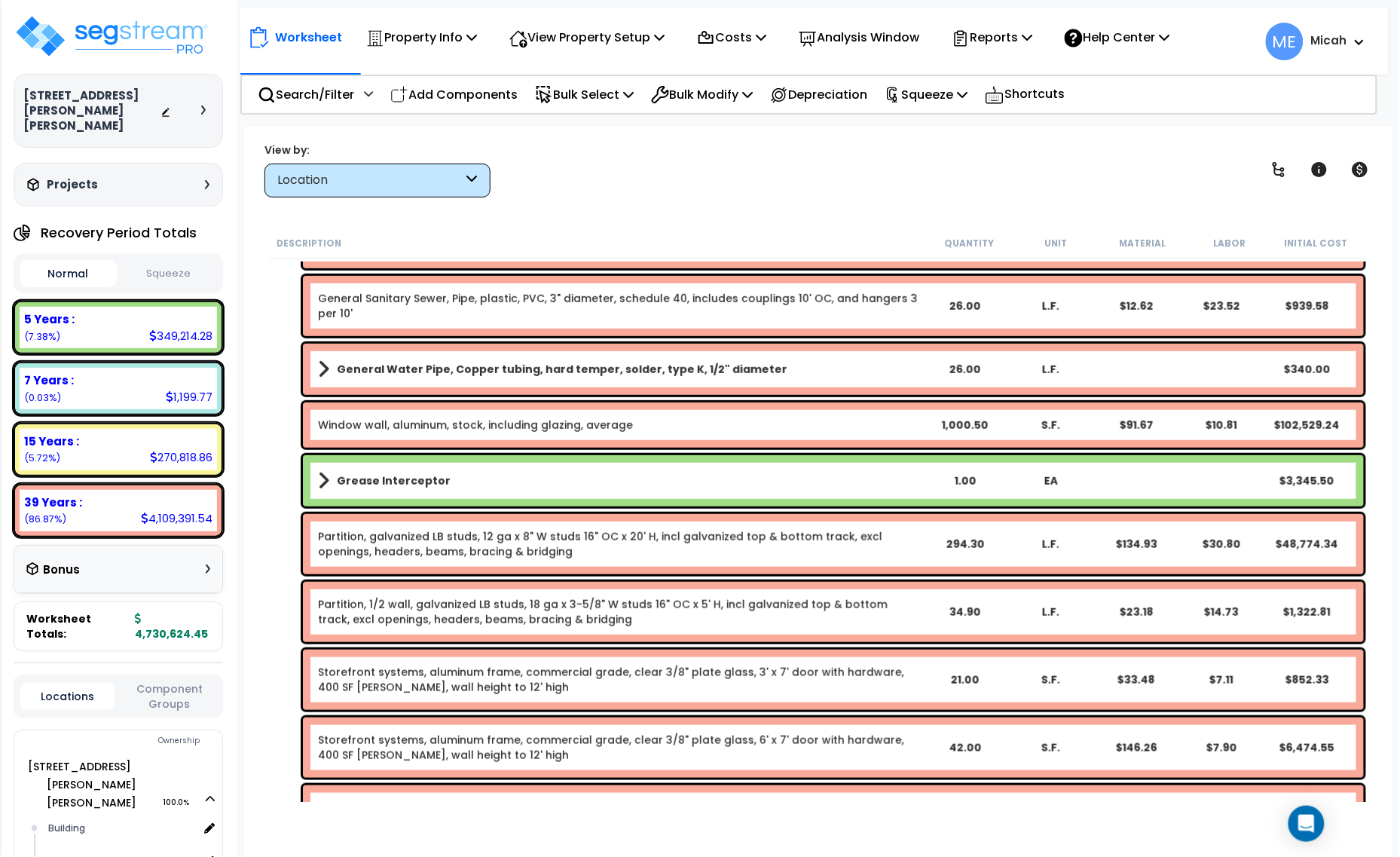
click at [318, 479] on div "Grease Interceptor 1.00 EA $3,345.50" at bounding box center [834, 480] width 1061 height 51
click at [320, 471] on span at bounding box center [323, 481] width 12 height 21
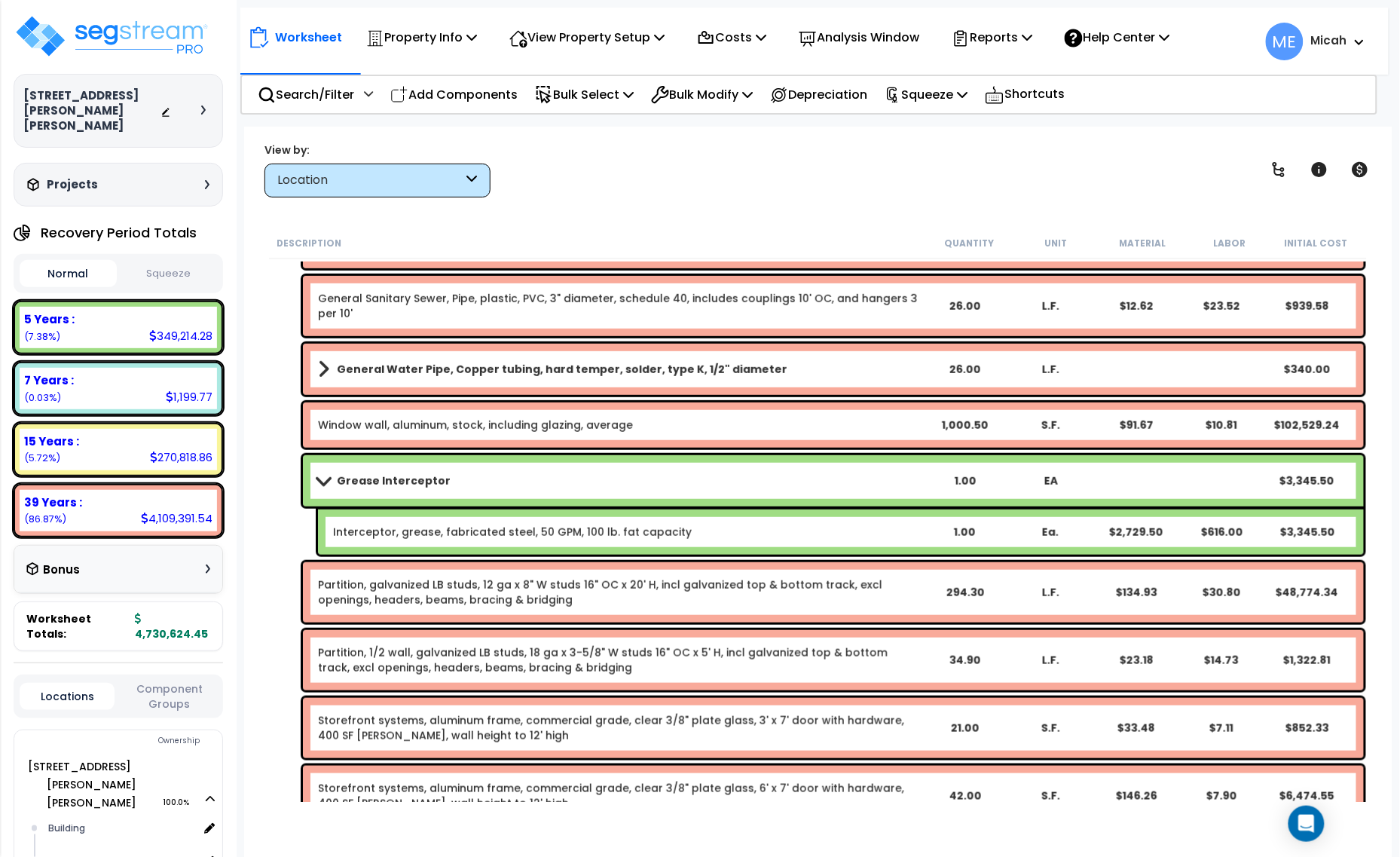
click at [322, 475] on span at bounding box center [324, 480] width 21 height 12
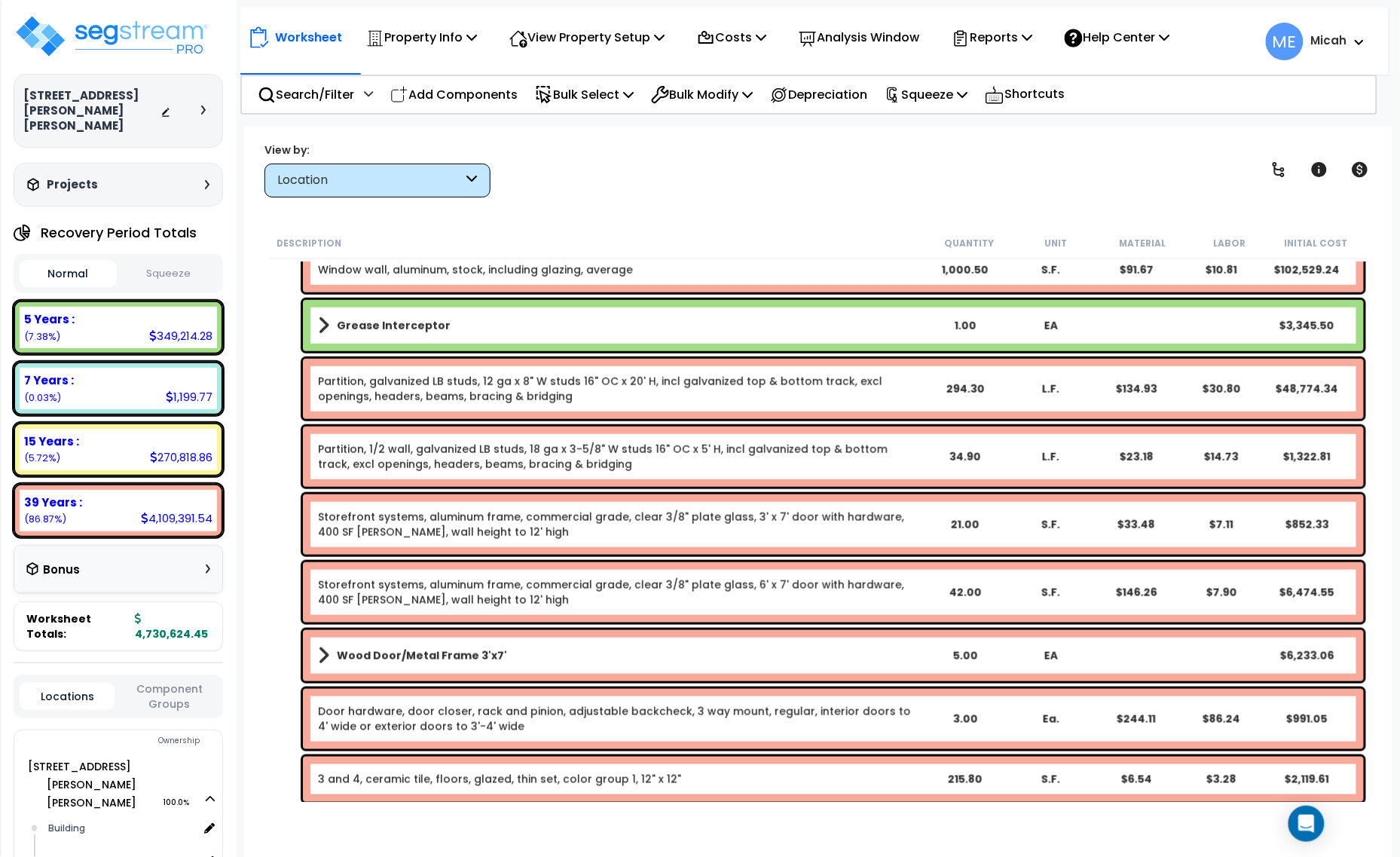
scroll to position [505, 0]
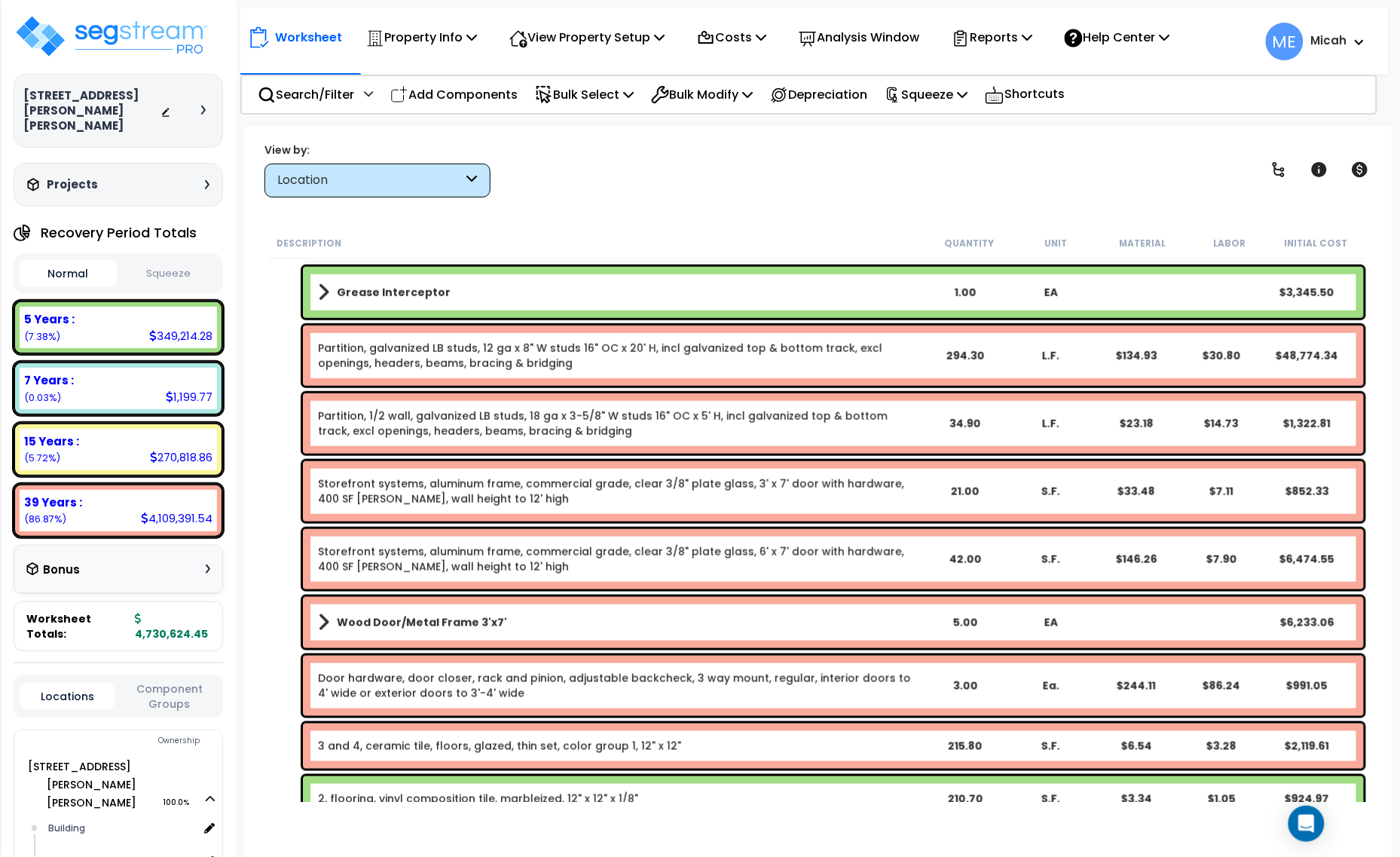
click at [321, 620] on span at bounding box center [323, 623] width 12 height 21
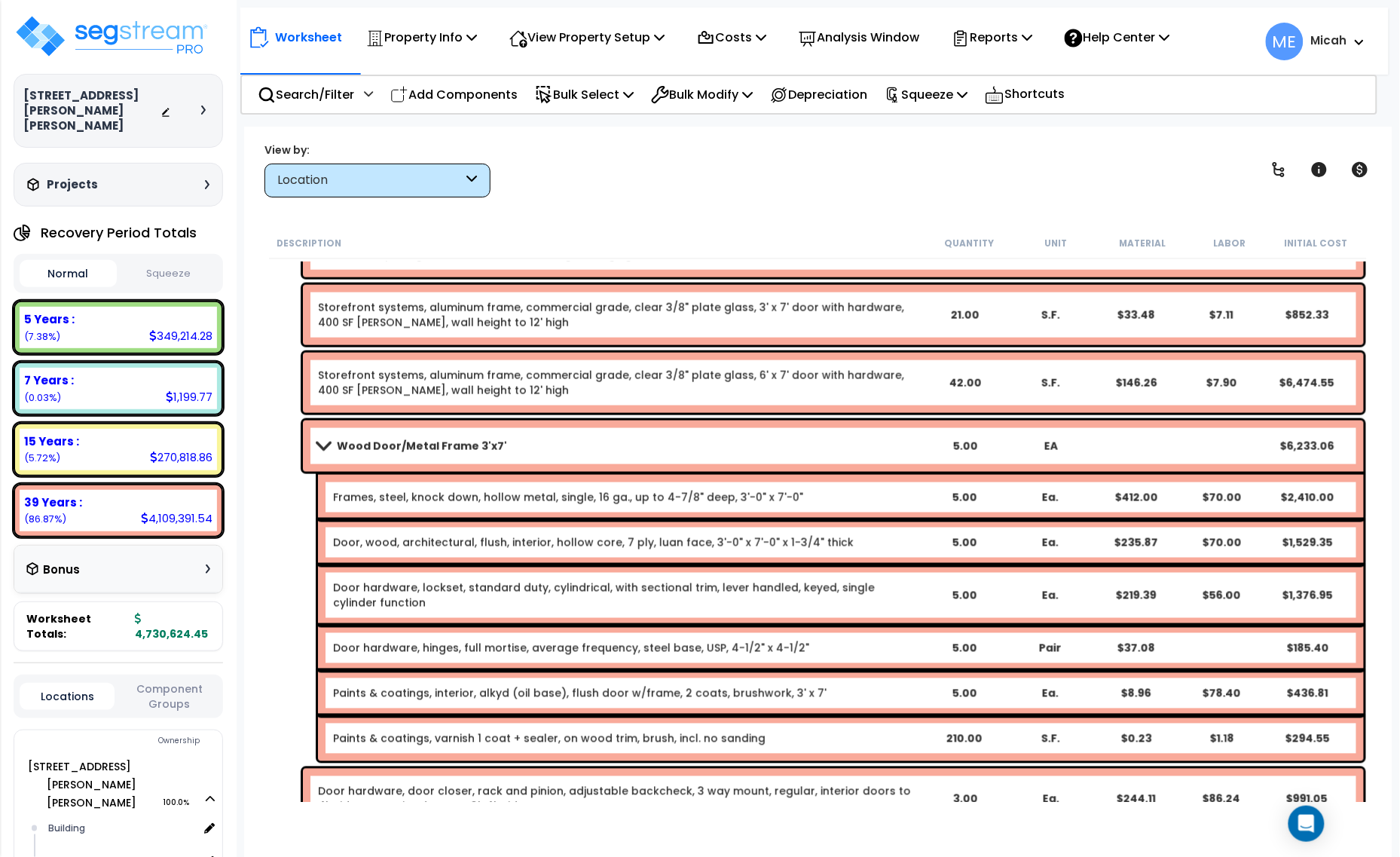
scroll to position [694, 0]
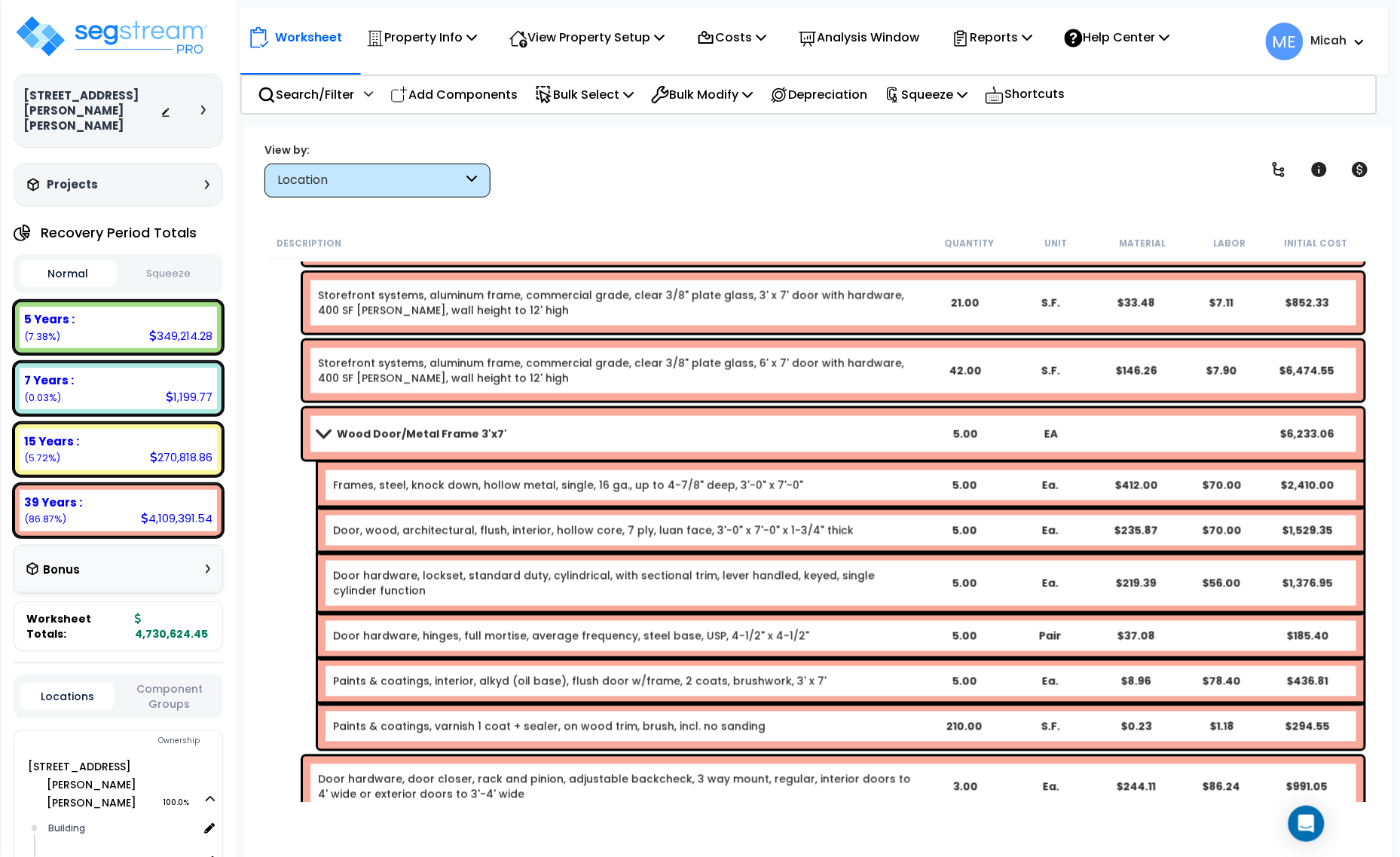
click at [321, 436] on span at bounding box center [324, 433] width 21 height 12
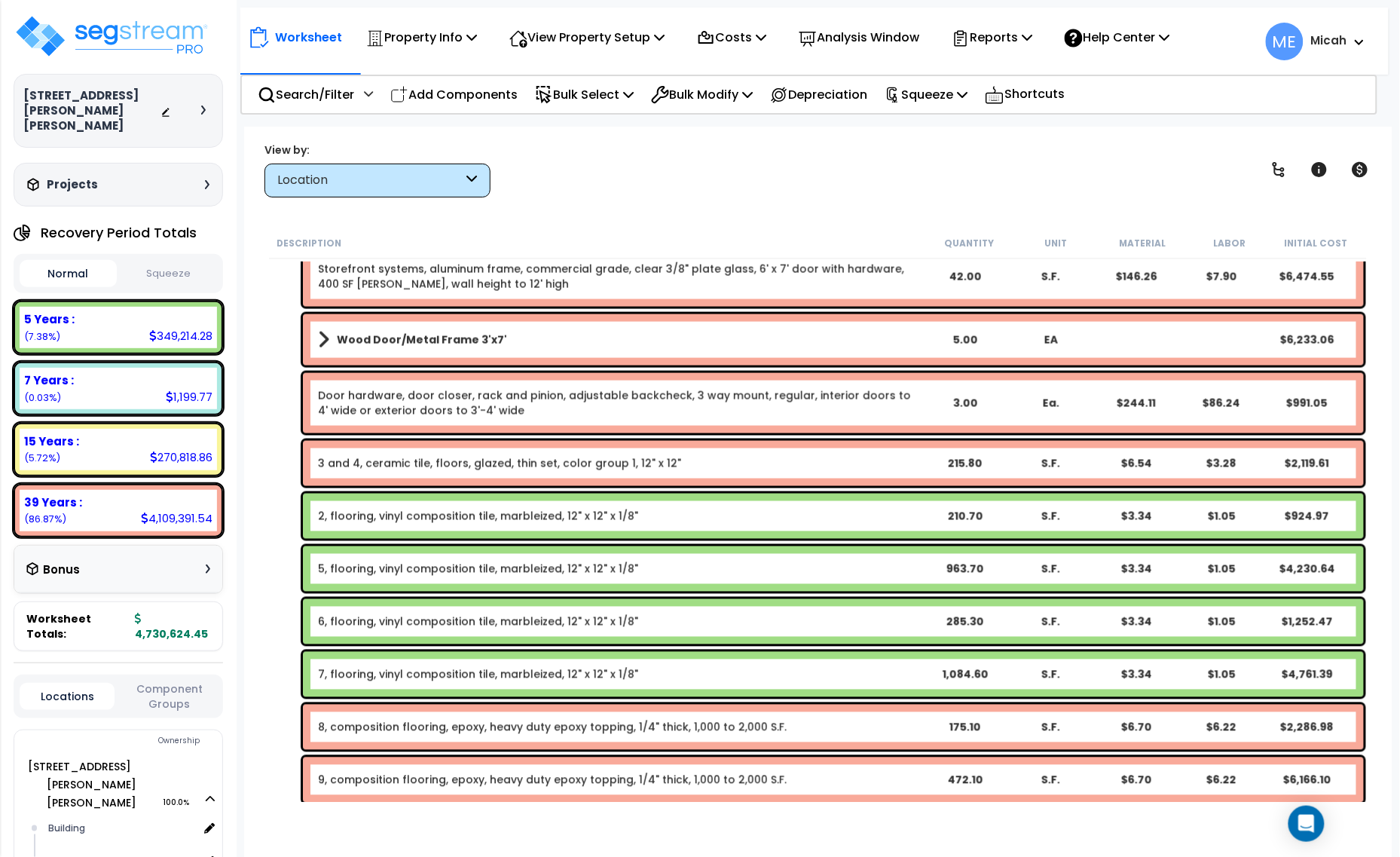
scroll to position [882, 0]
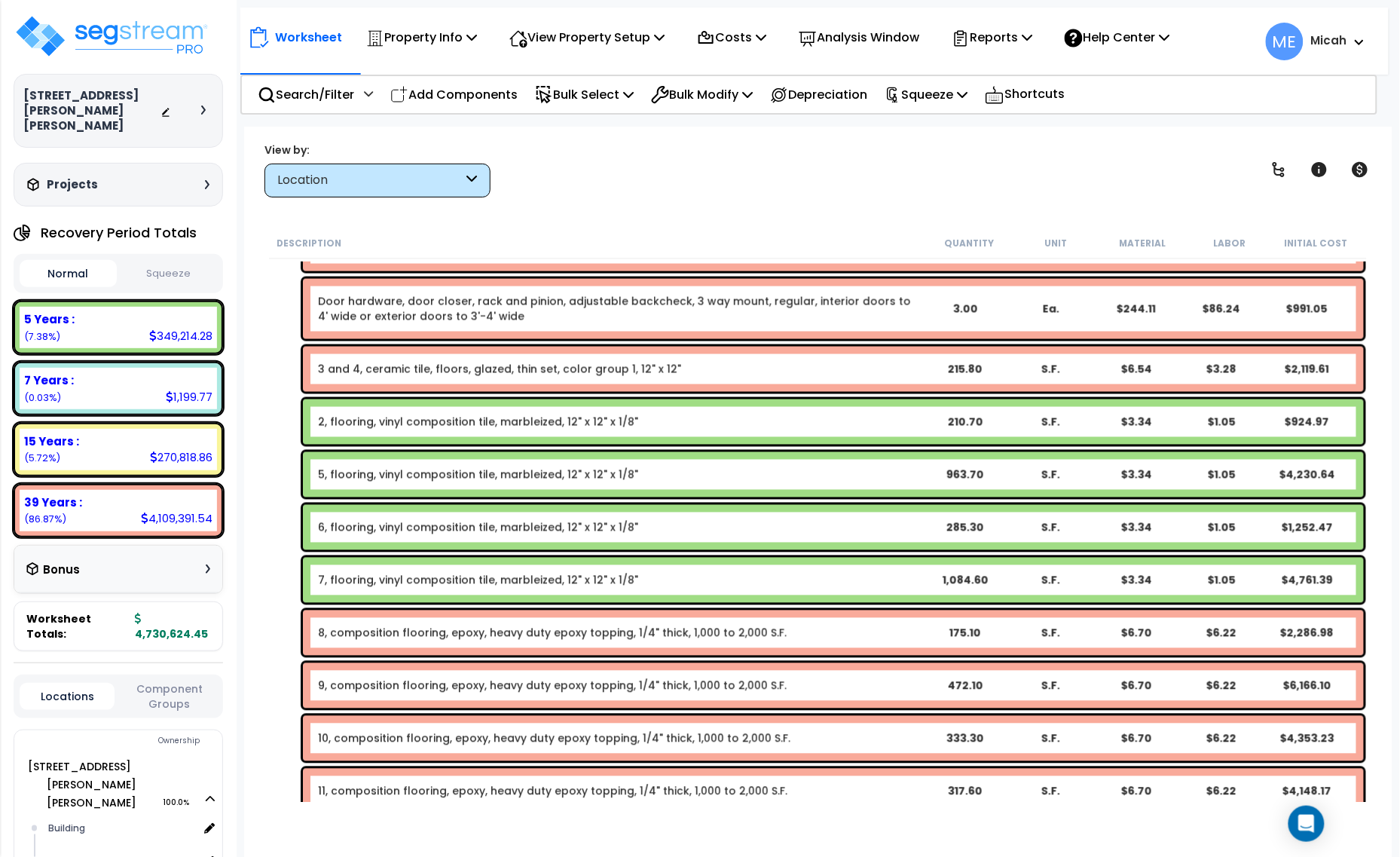
click at [394, 367] on link "3 and 4, ceramic tile, floors, glazed, thin set, color group 1, 12" x 12"" at bounding box center [499, 369] width 363 height 15
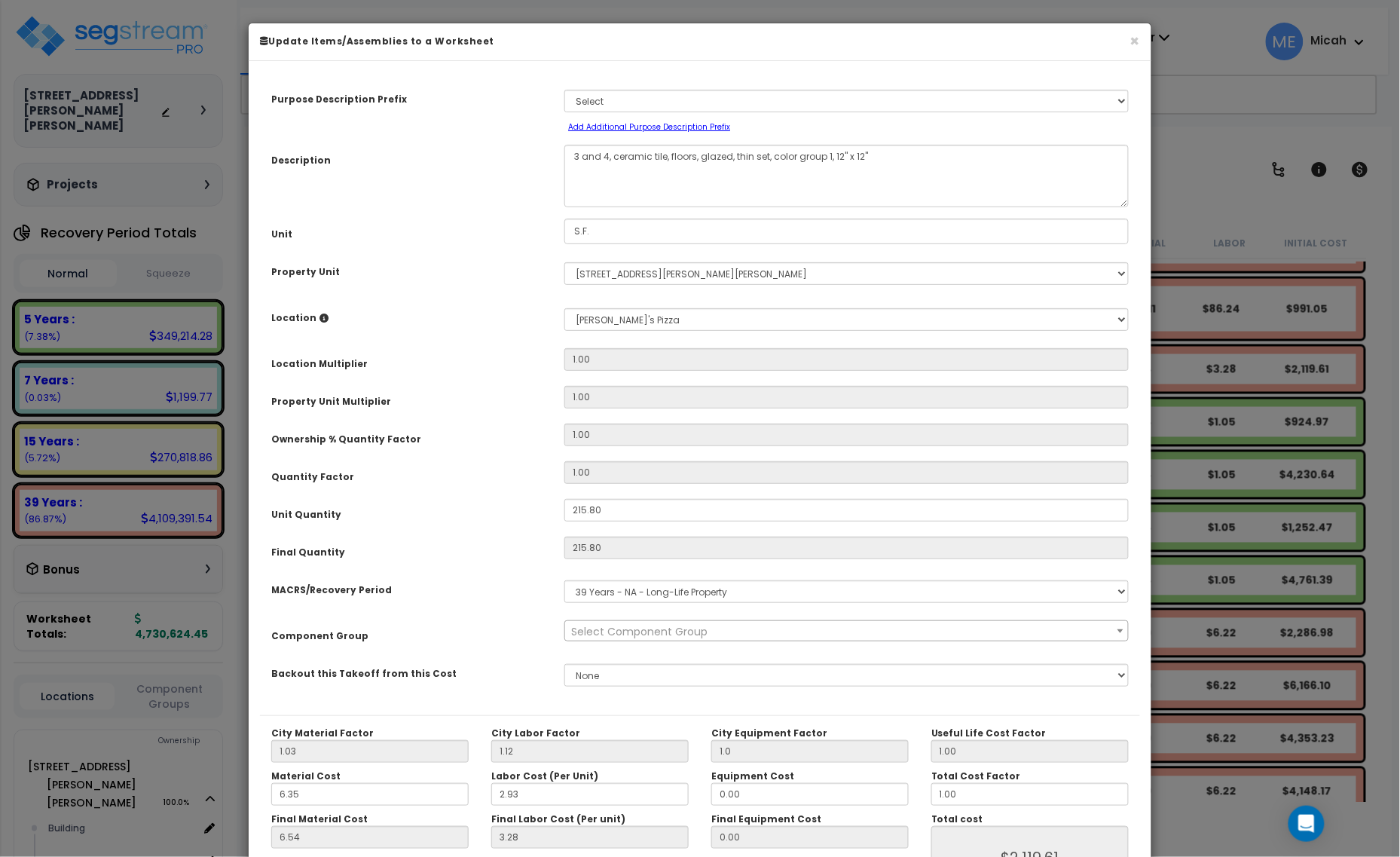
scroll to position [0, 0]
select select "56938"
click at [599, 159] on textarea "3 and 4, ceramic tile, floors, glazed, thin set, color group 1, 12" x 12"" at bounding box center [846, 176] width 564 height 63
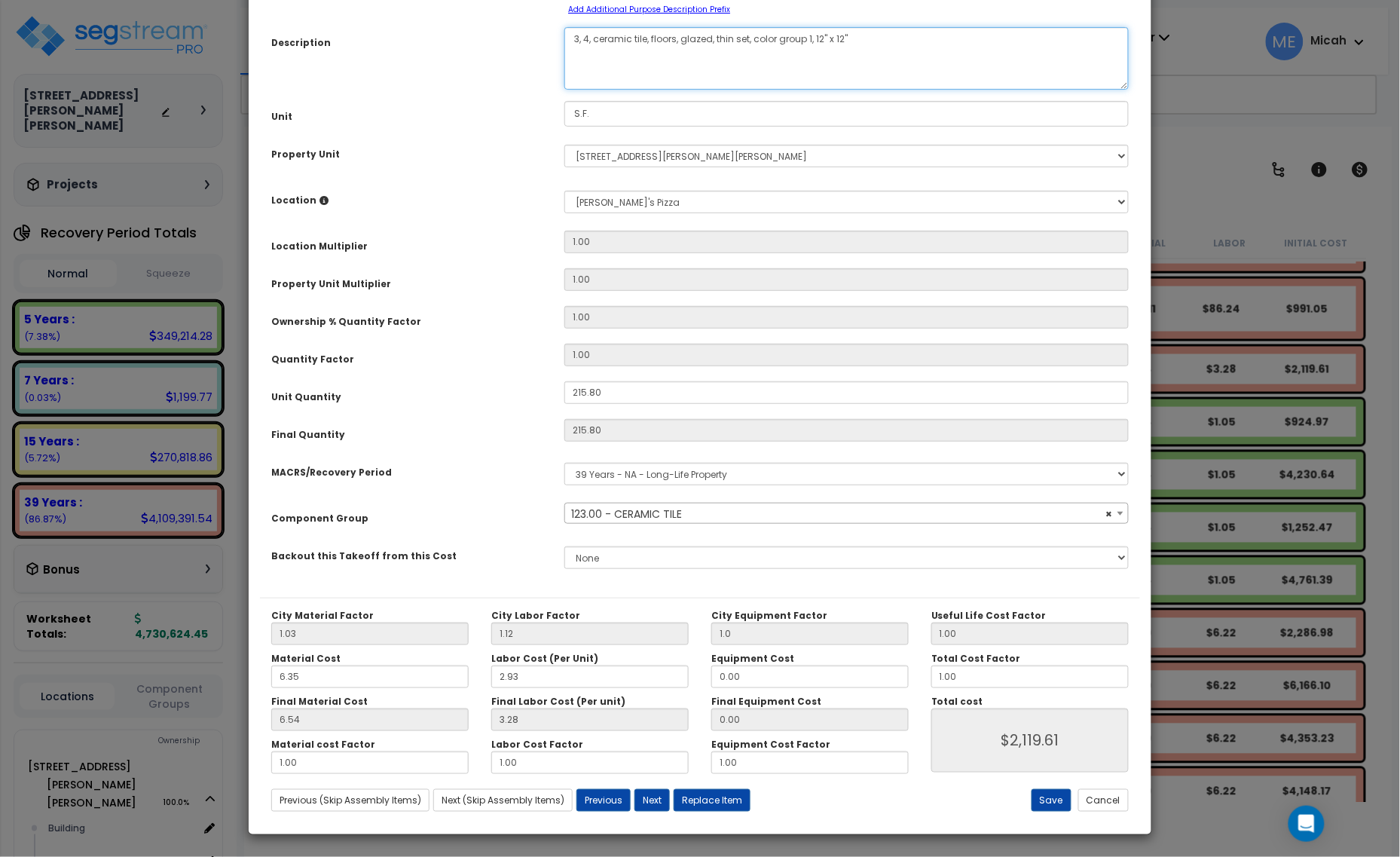
scroll to position [118, 0]
type textarea "3, 4, ceramic tile, floors, glazed, thin set, color group 1, 12" x 12""
click at [1037, 799] on button "Save" at bounding box center [1051, 799] width 40 height 22
type input "1.00"
type input "2119.61"
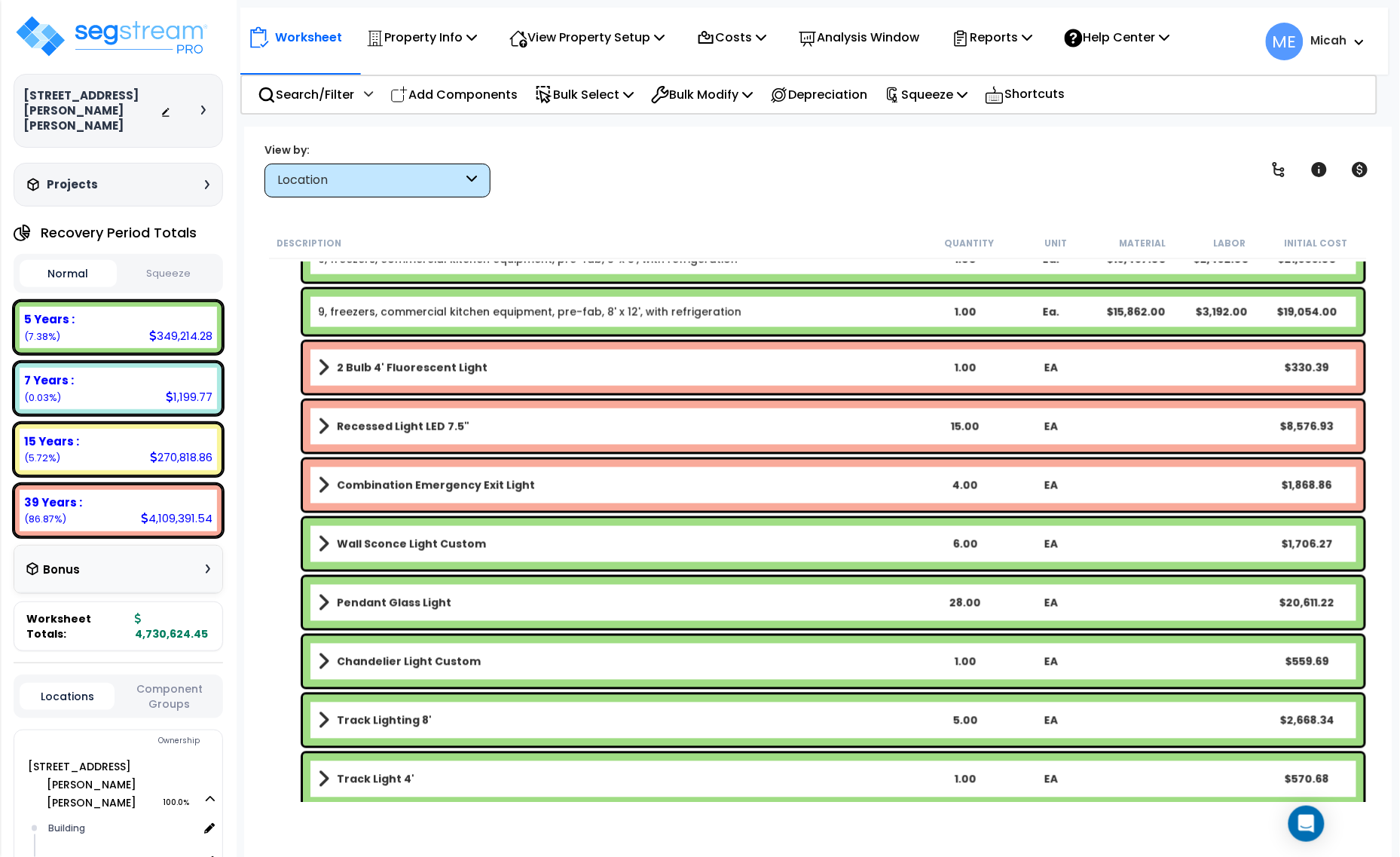
scroll to position [4462, 0]
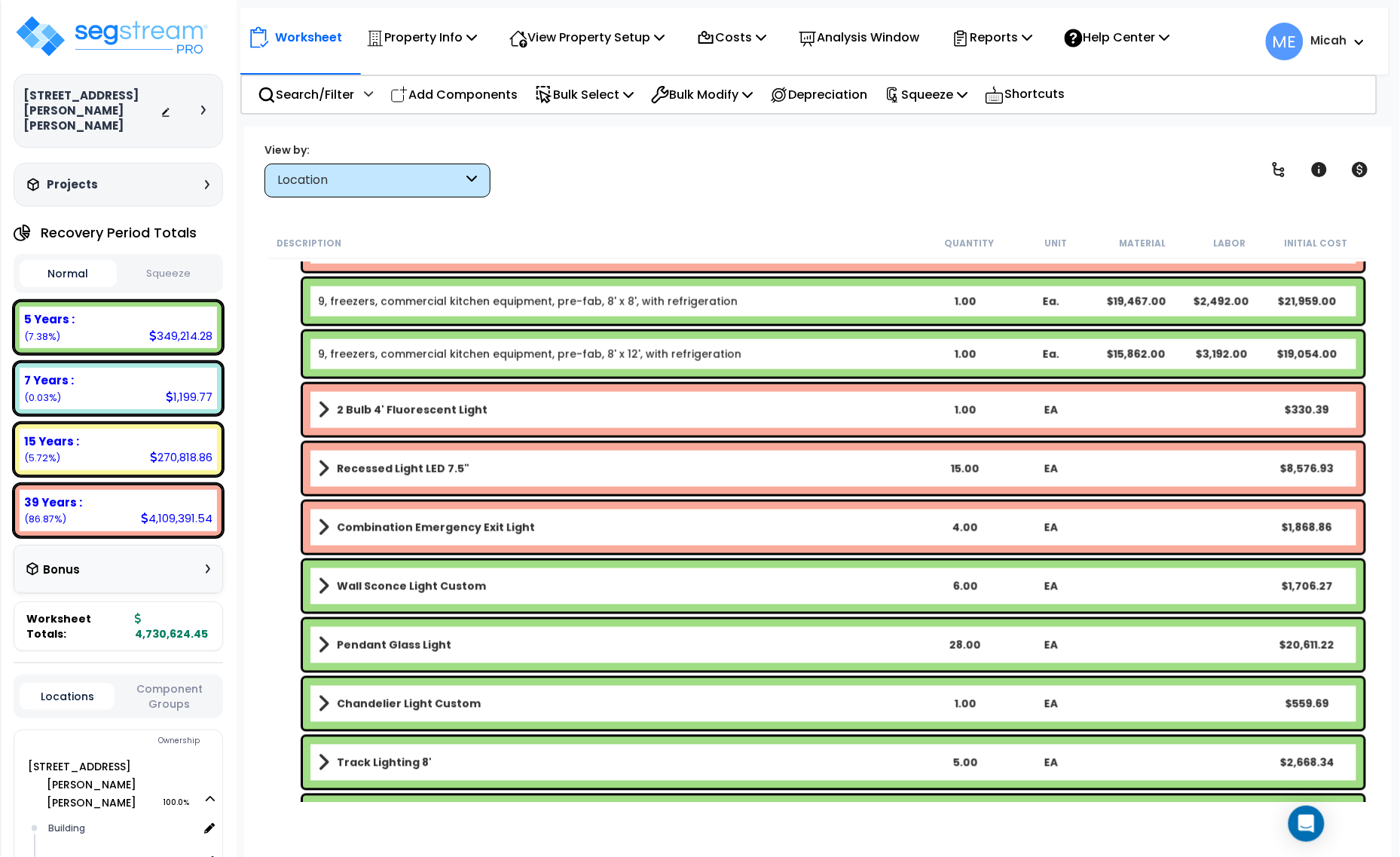
click at [317, 412] on div "2 Bulb 4' Fluorescent Light 1.00 EA $330.39" at bounding box center [834, 410] width 1061 height 51
click at [320, 412] on span at bounding box center [323, 410] width 12 height 21
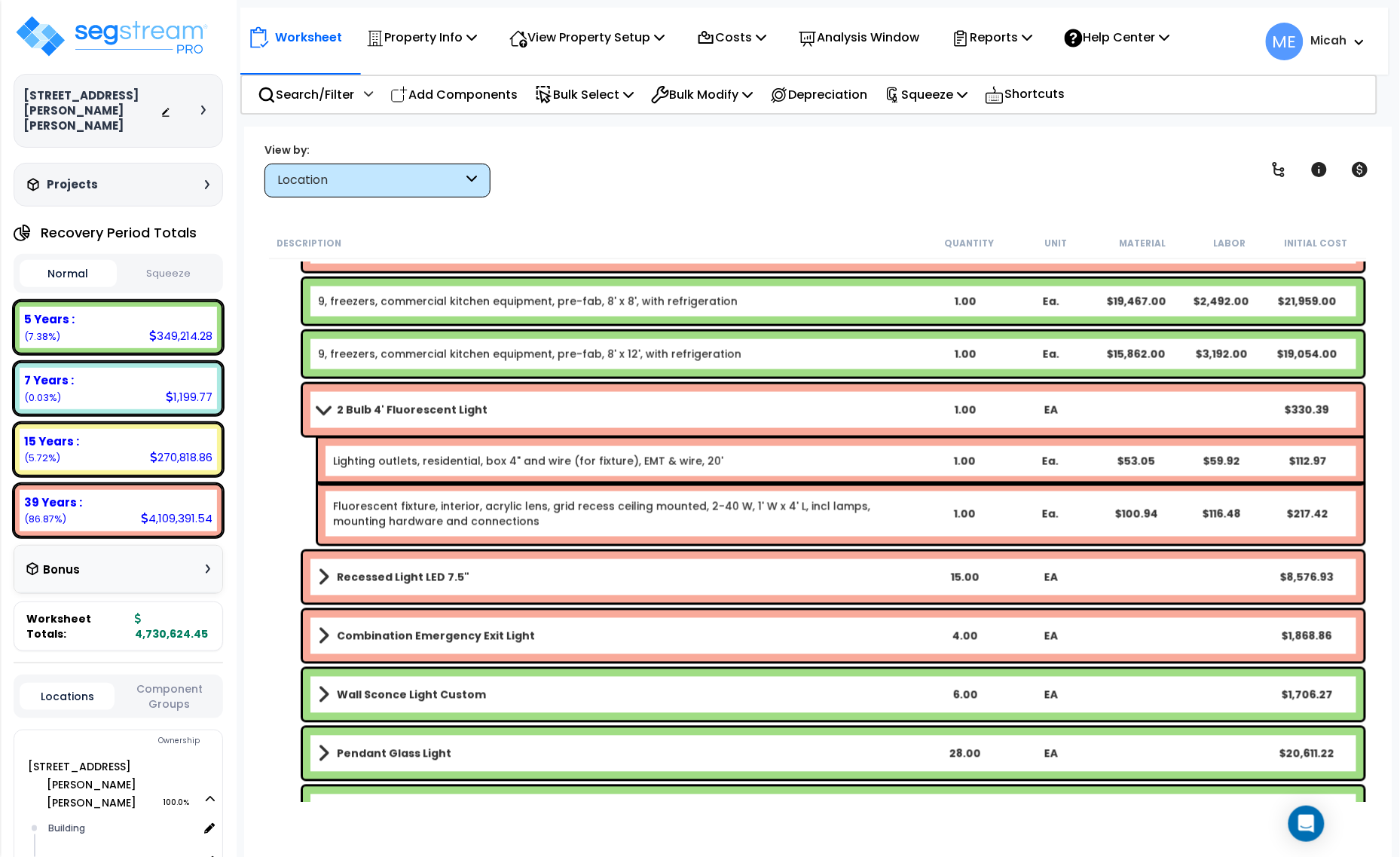
click at [321, 405] on span at bounding box center [324, 410] width 21 height 12
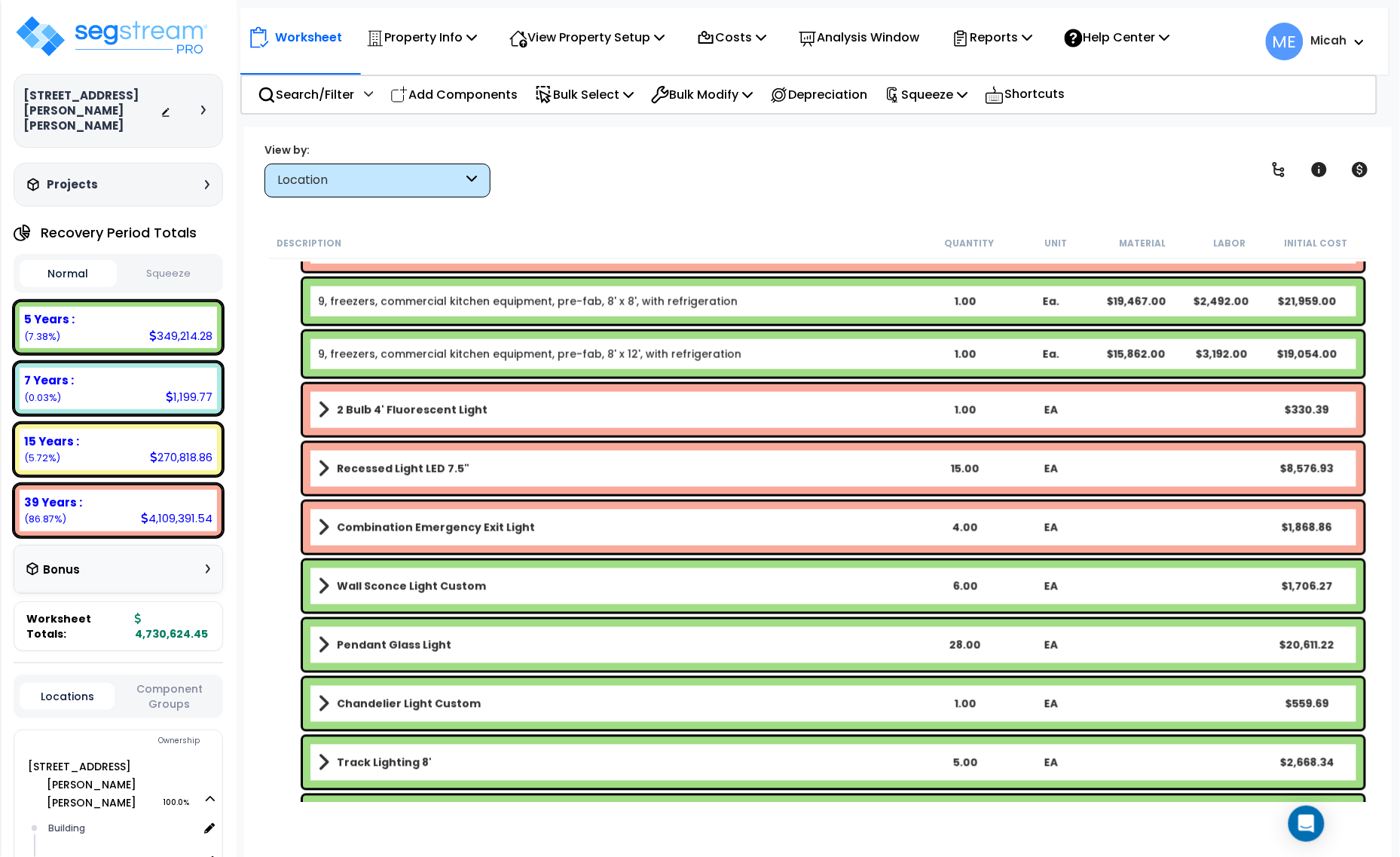
click at [325, 463] on span at bounding box center [323, 469] width 12 height 21
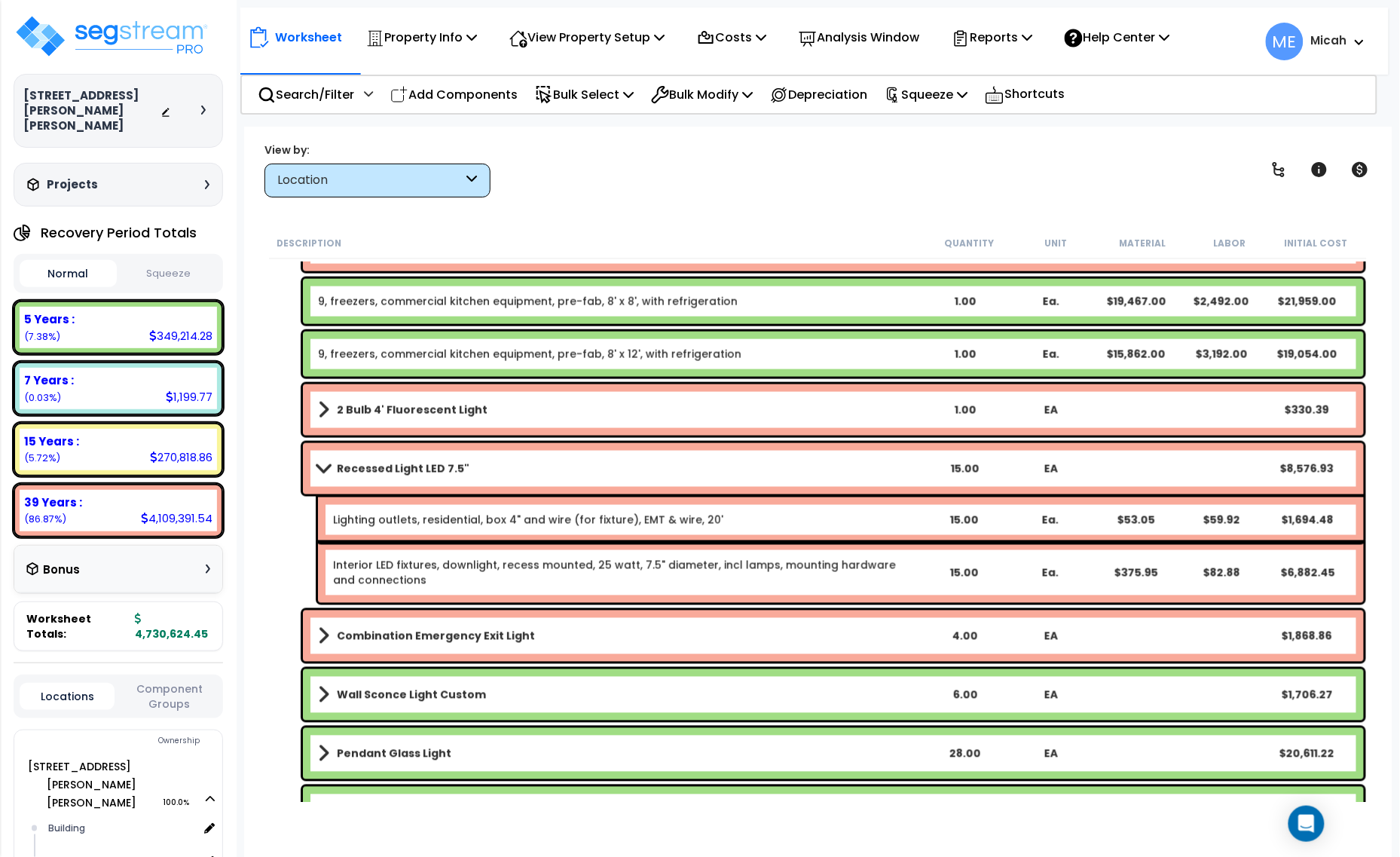
click at [324, 466] on span at bounding box center [324, 468] width 21 height 12
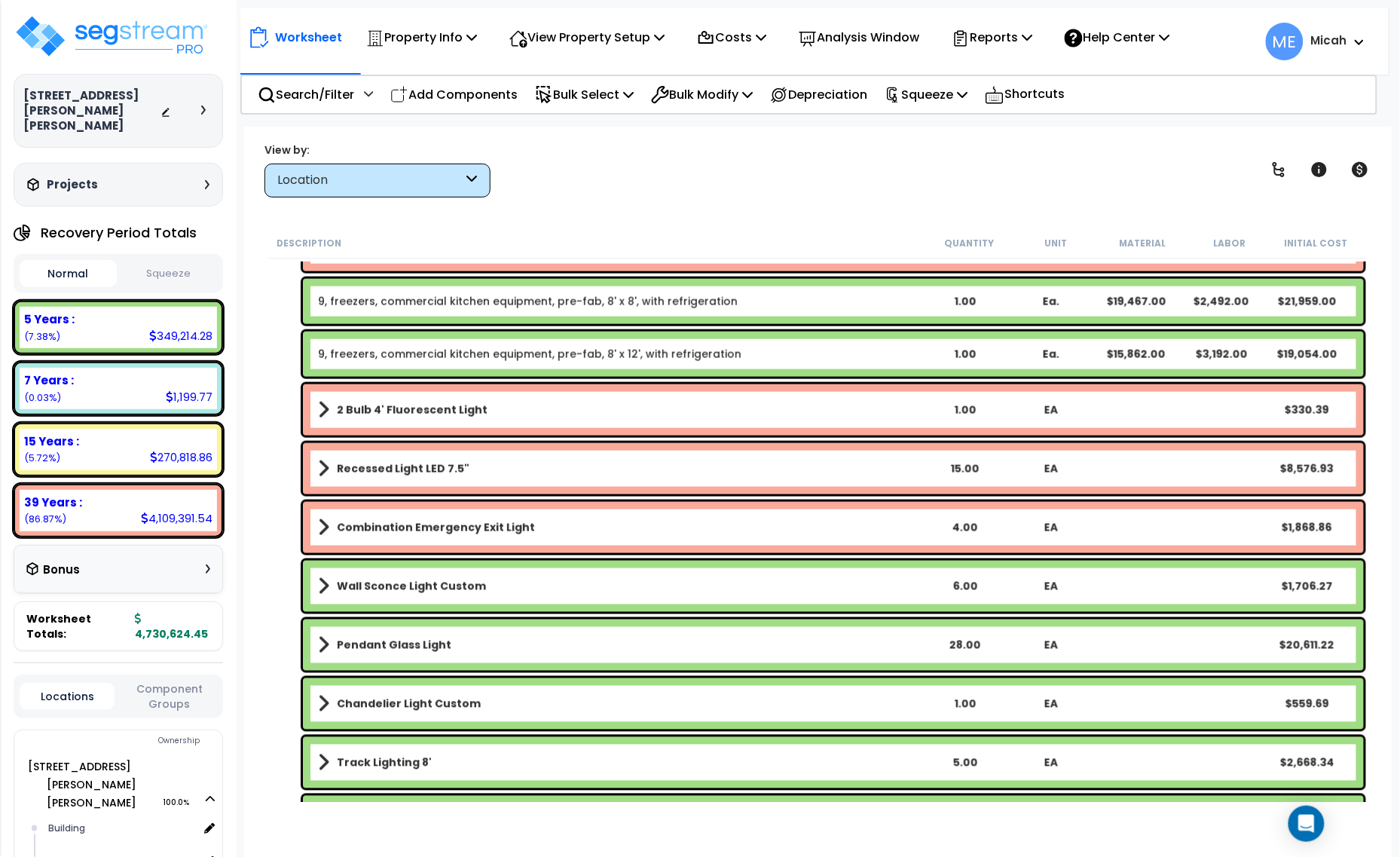
click at [318, 532] on span at bounding box center [323, 528] width 12 height 21
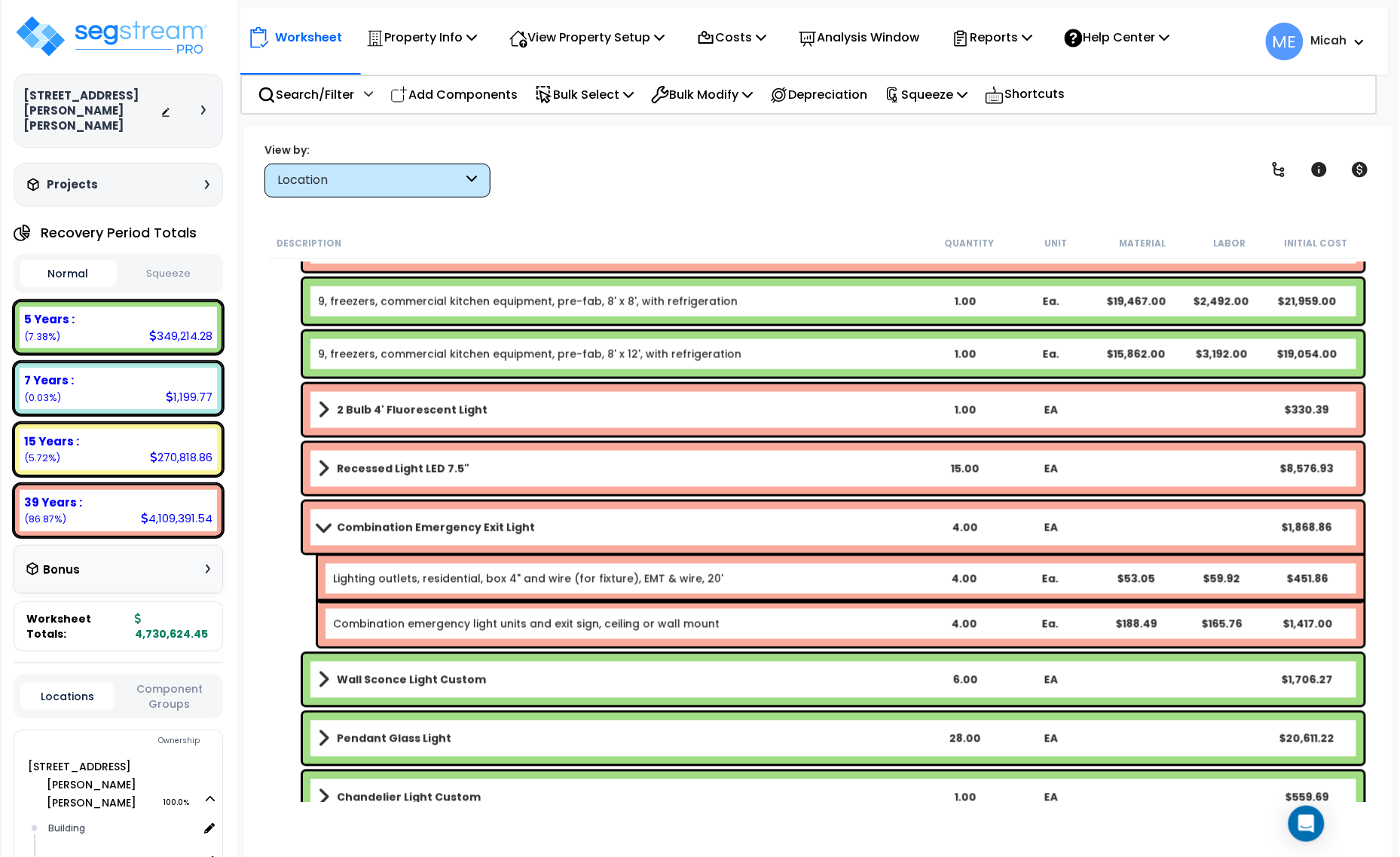
click at [318, 529] on span at bounding box center [324, 527] width 21 height 12
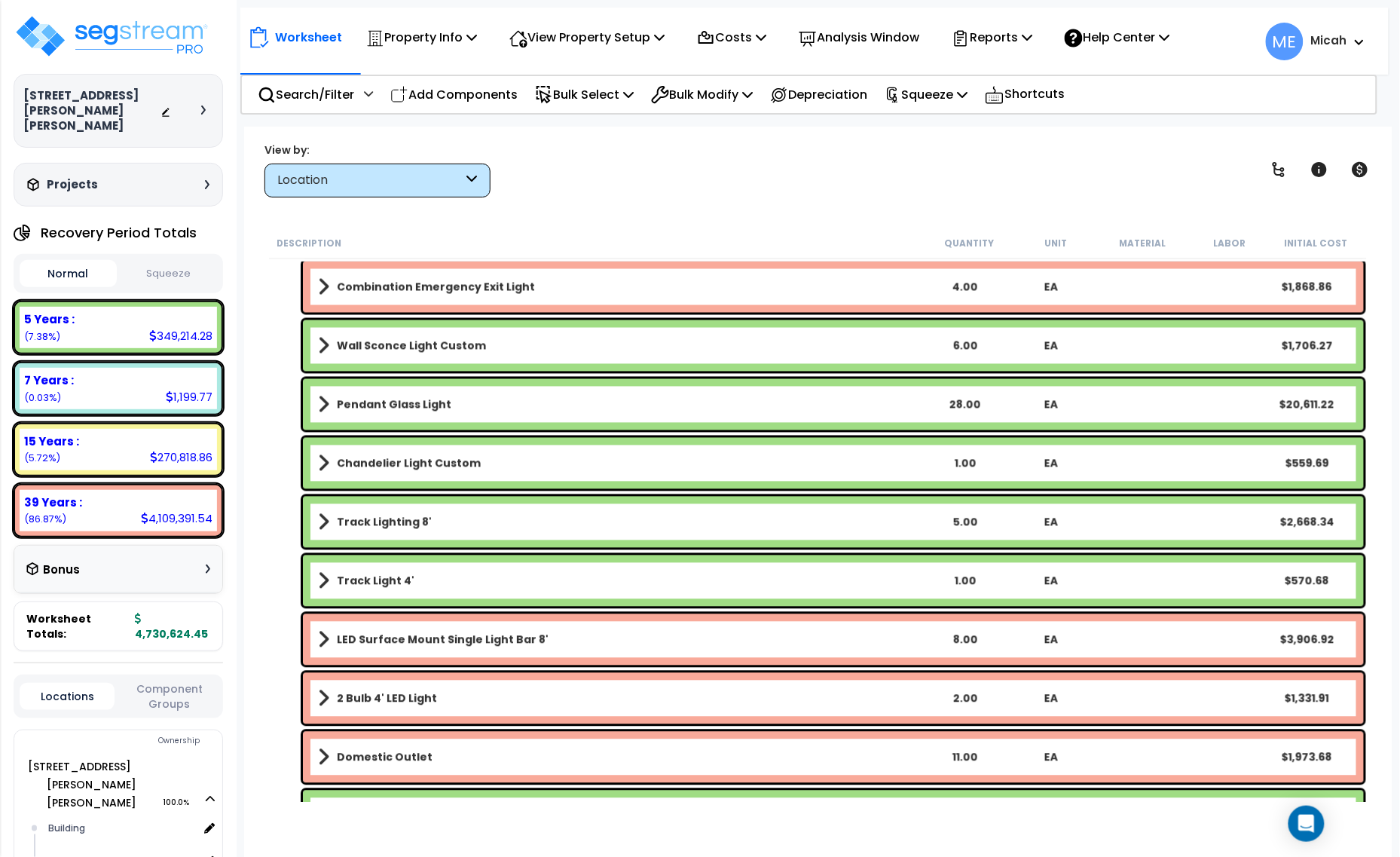
scroll to position [4745, 0]
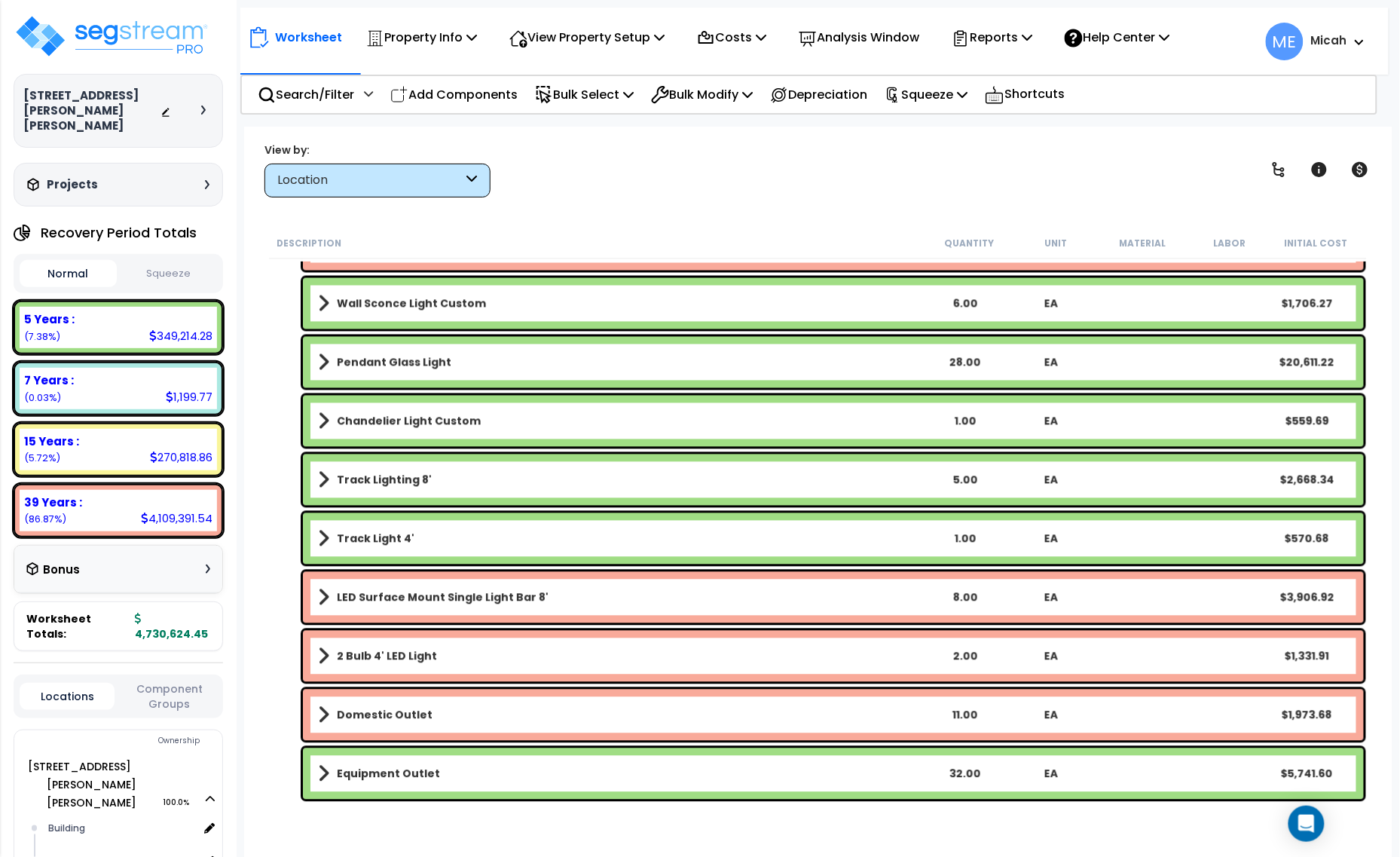
click at [320, 305] on span at bounding box center [323, 304] width 12 height 21
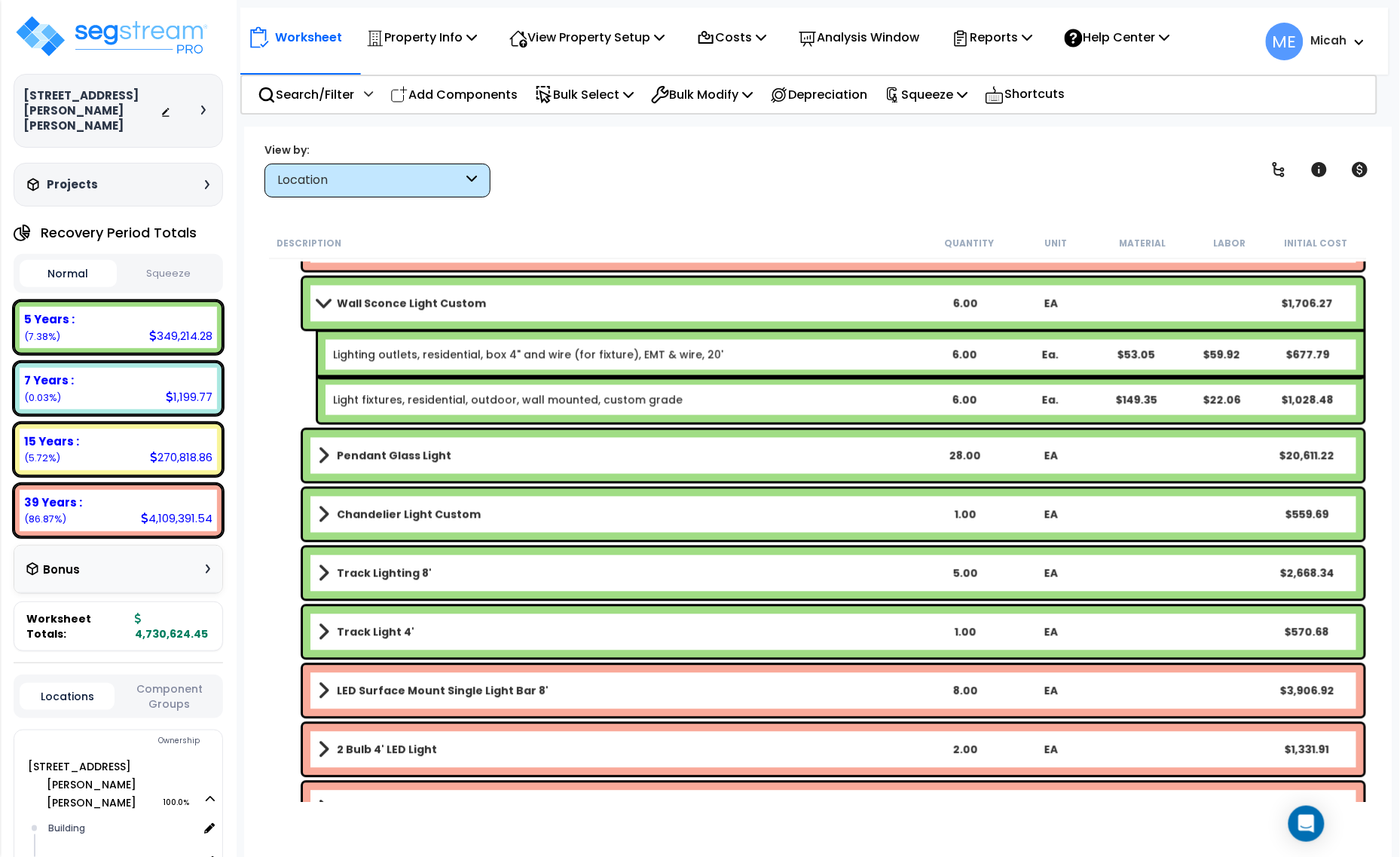
click at [320, 305] on span at bounding box center [324, 303] width 21 height 12
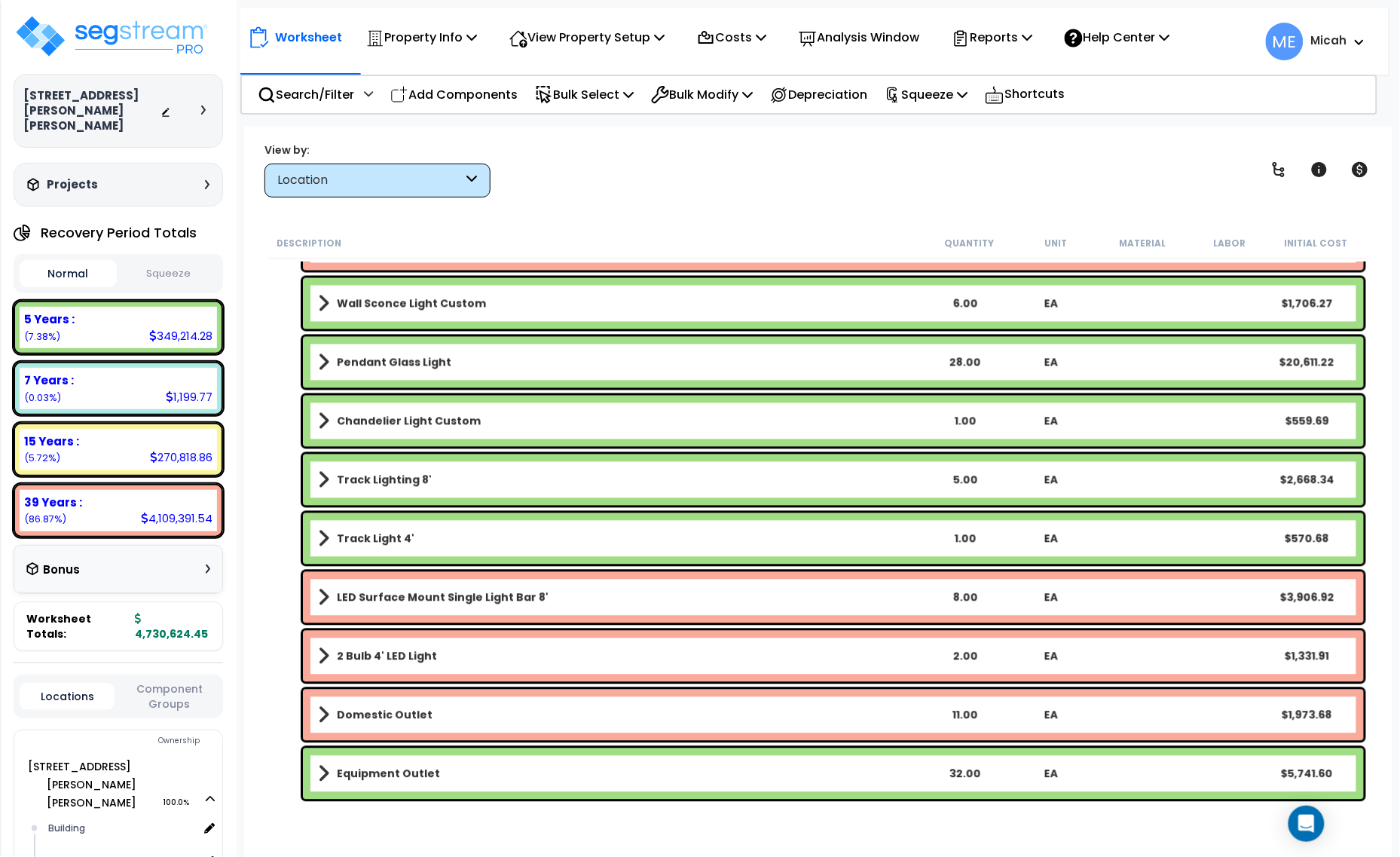
click at [318, 363] on span at bounding box center [323, 362] width 12 height 21
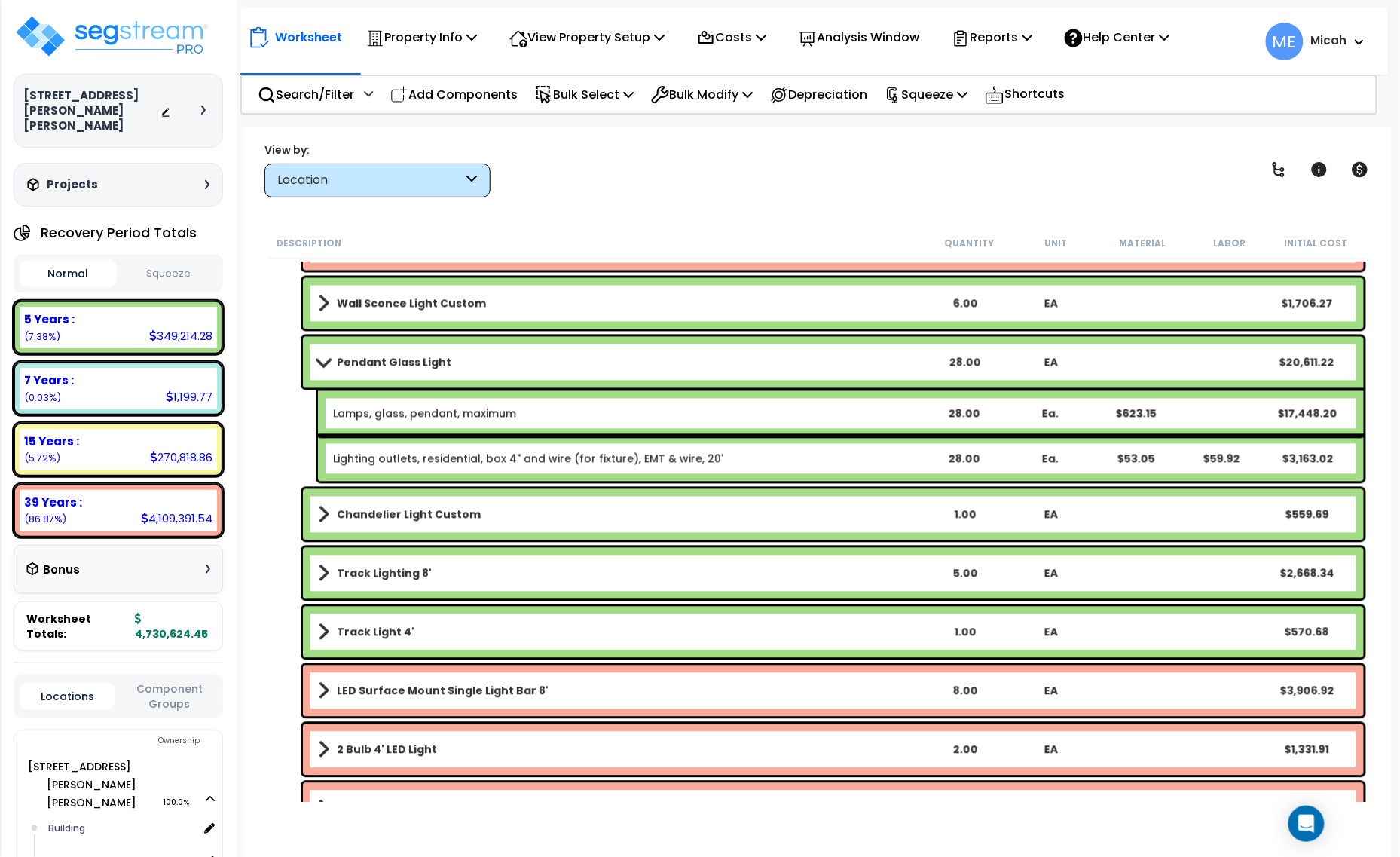
click at [320, 363] on span at bounding box center [324, 361] width 21 height 12
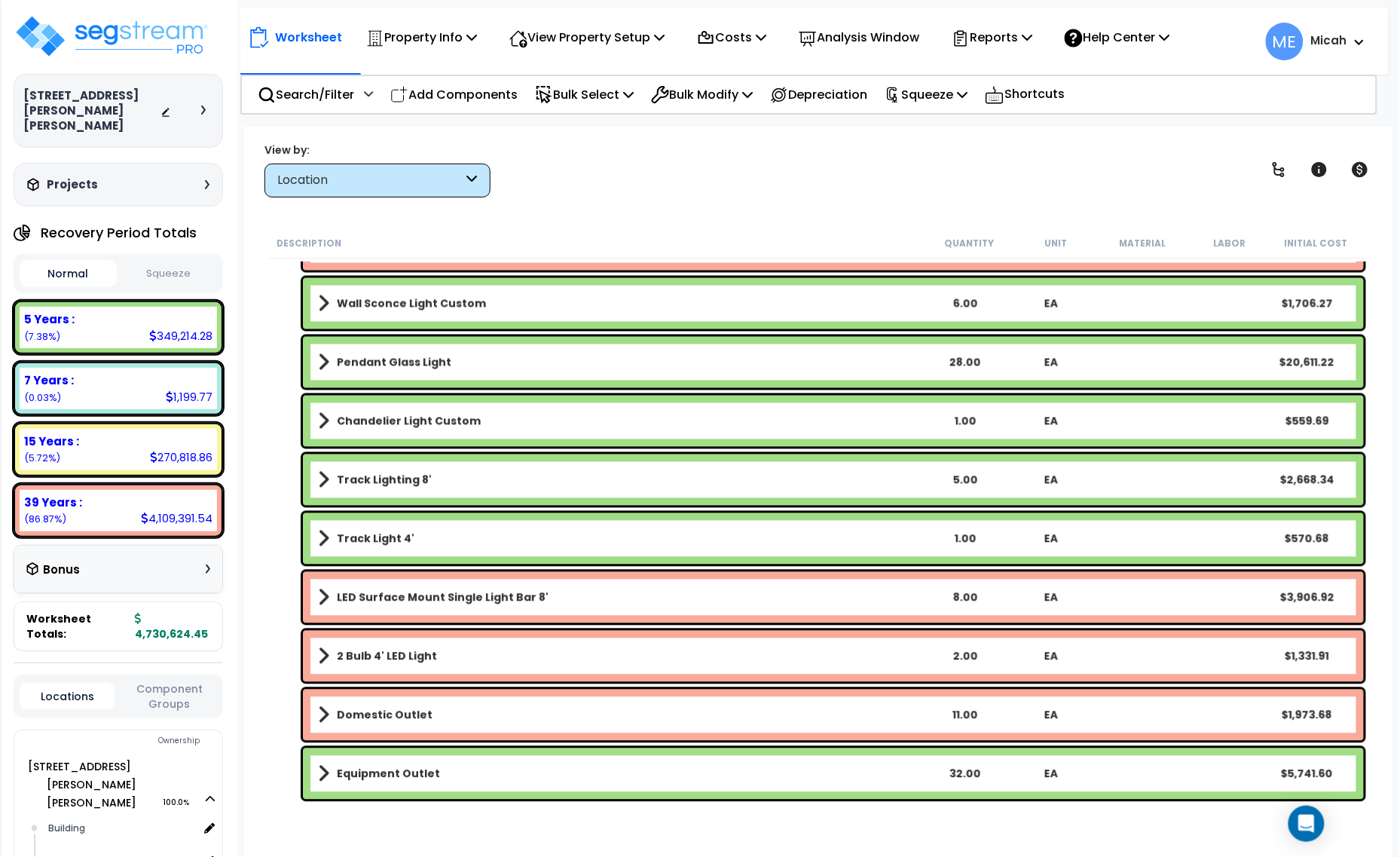
click at [317, 422] on div "Chandelier Light Custom 1.00 EA $559.69" at bounding box center [834, 420] width 1061 height 51
click at [318, 428] on span at bounding box center [323, 421] width 12 height 21
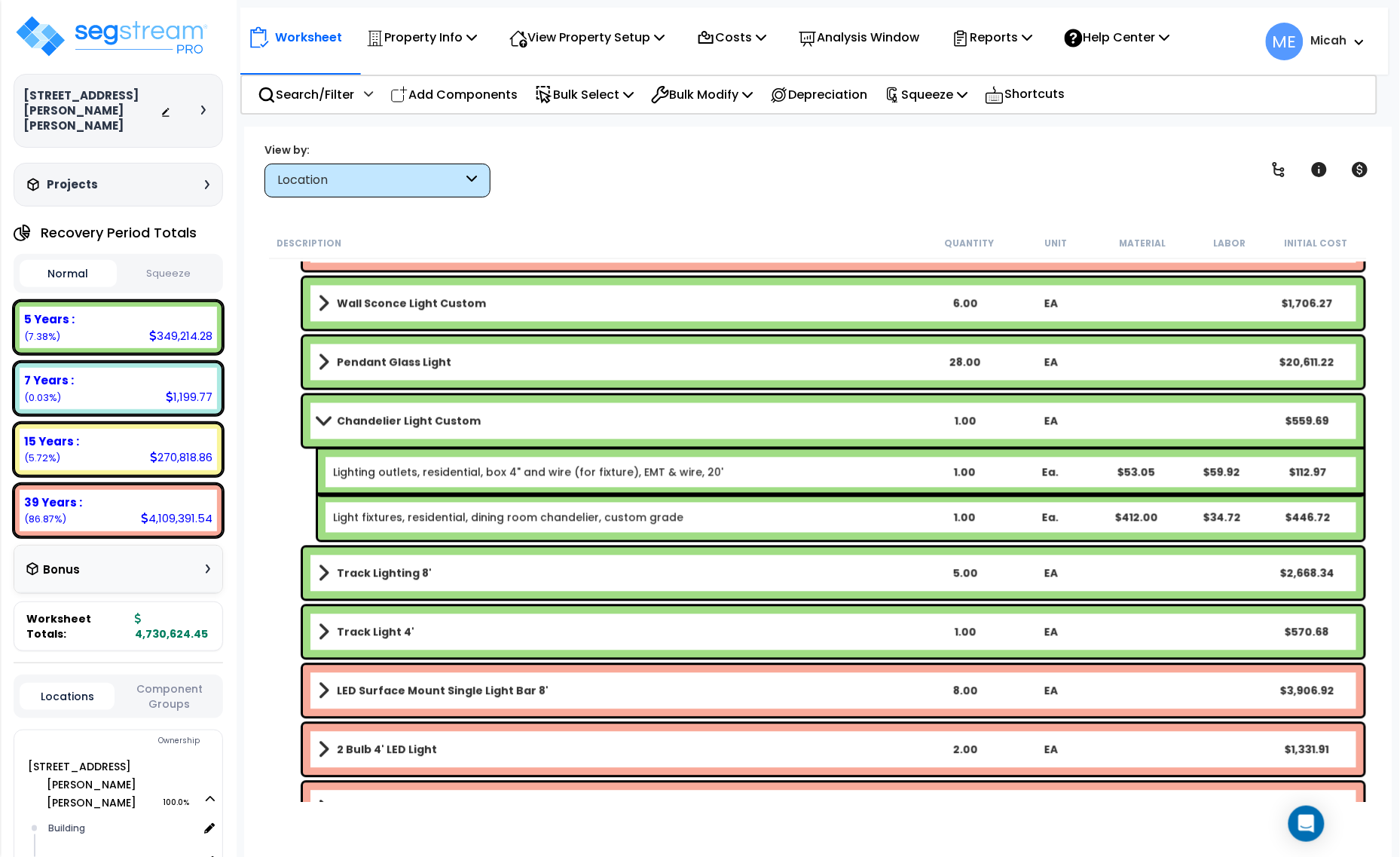
click at [326, 423] on span at bounding box center [324, 420] width 21 height 12
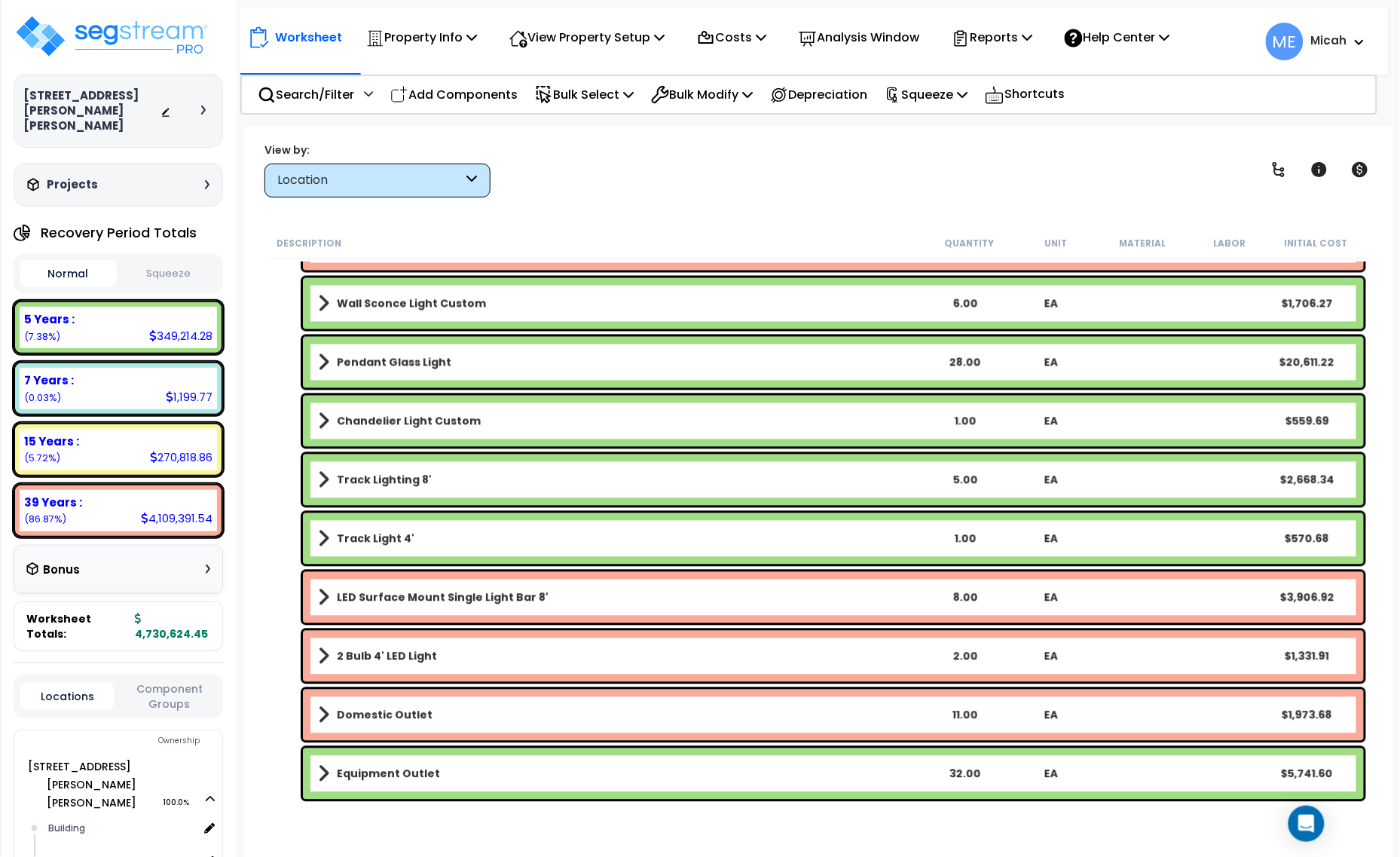
click at [322, 480] on span at bounding box center [323, 480] width 12 height 21
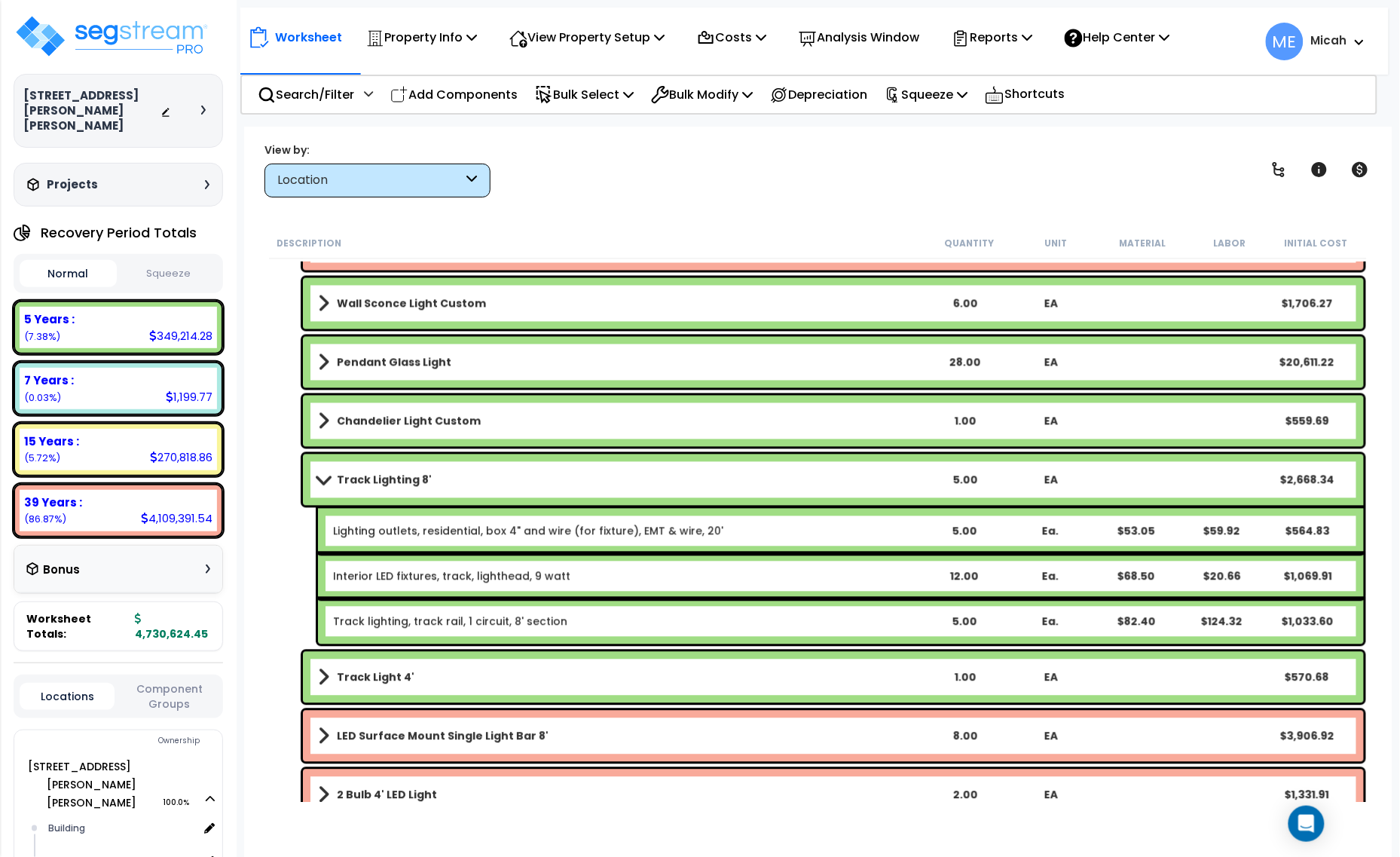
click at [324, 480] on span at bounding box center [324, 479] width 21 height 12
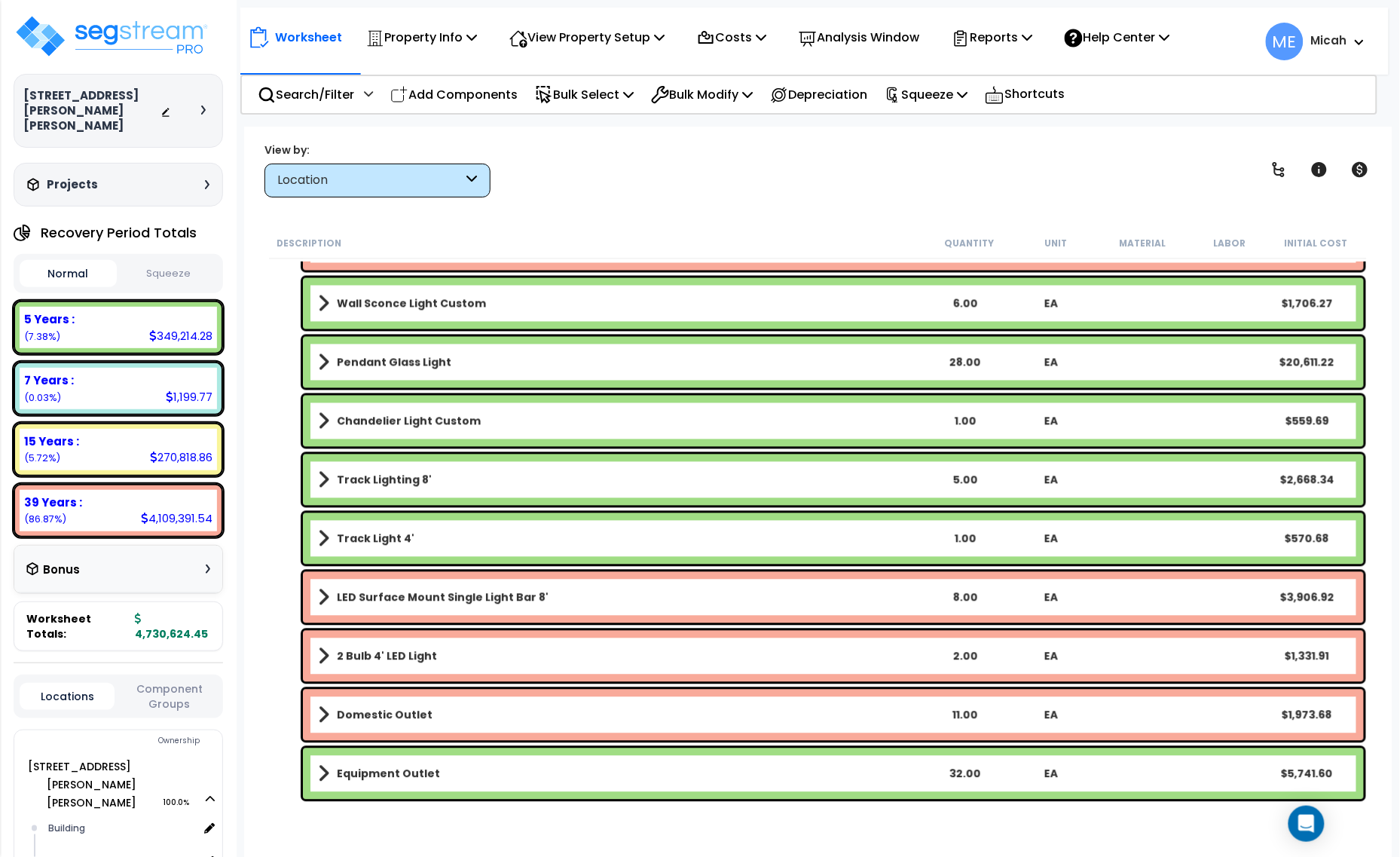
click at [320, 535] on span at bounding box center [323, 539] width 12 height 21
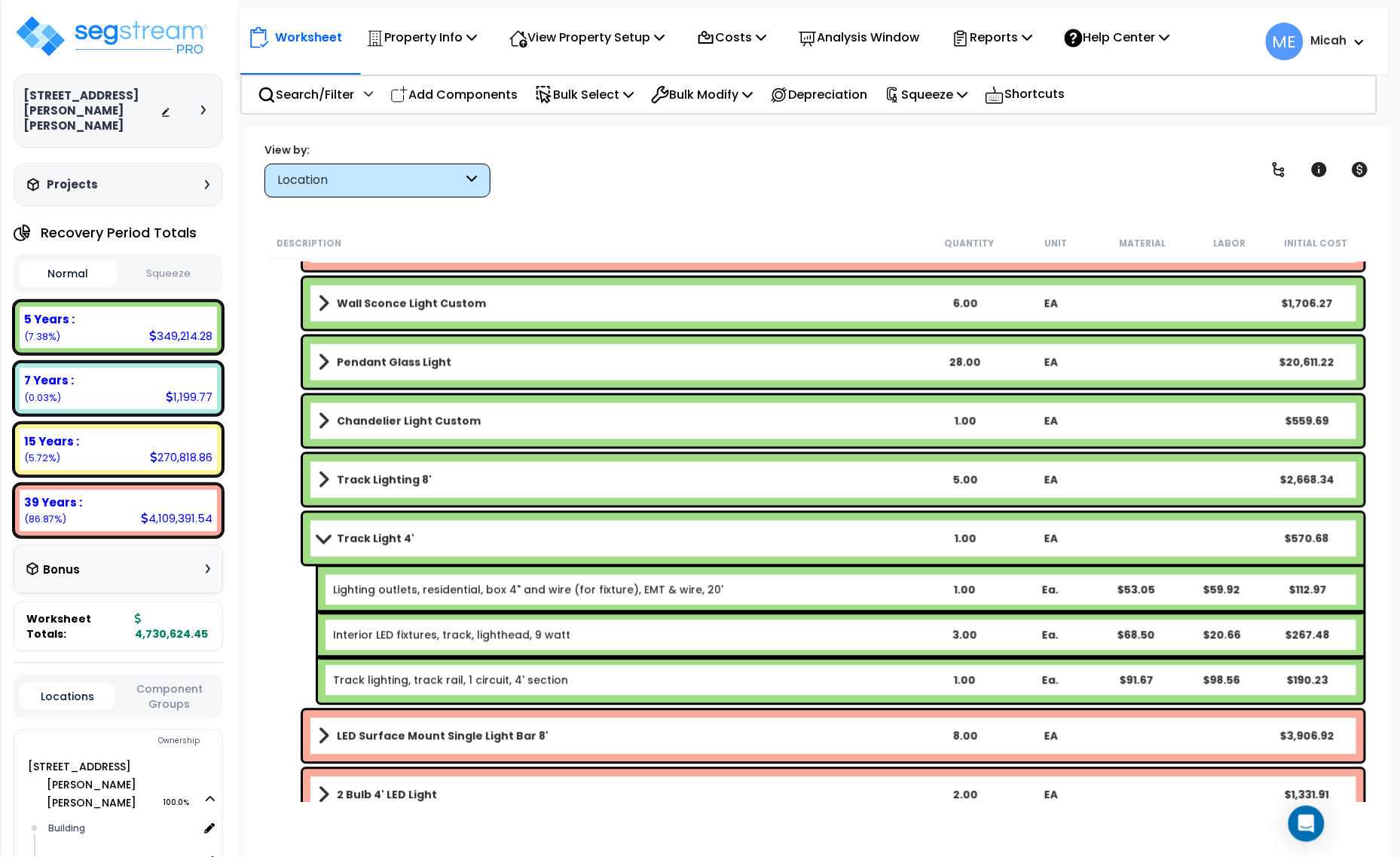
click at [320, 535] on span at bounding box center [324, 539] width 21 height 12
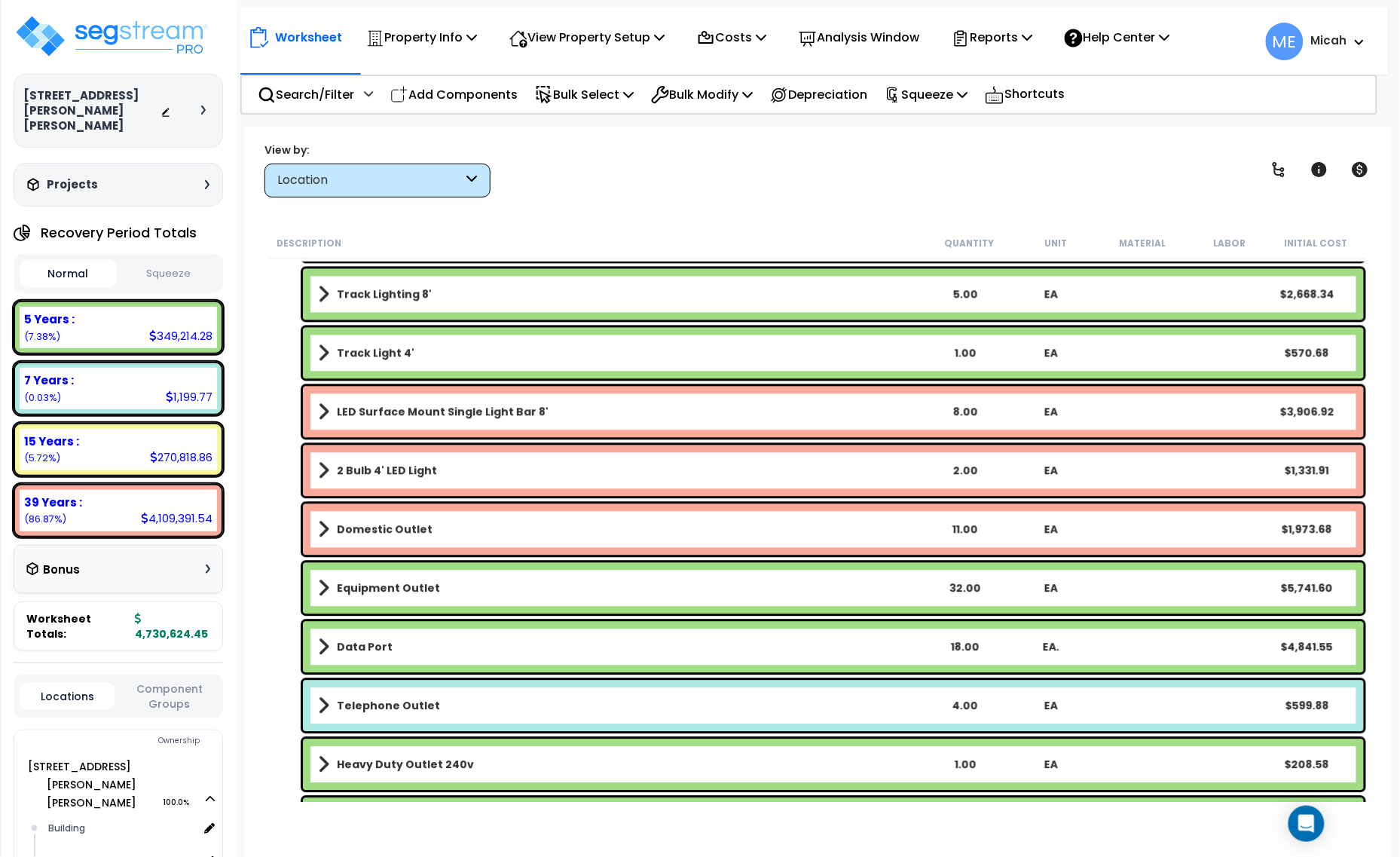
scroll to position [4933, 0]
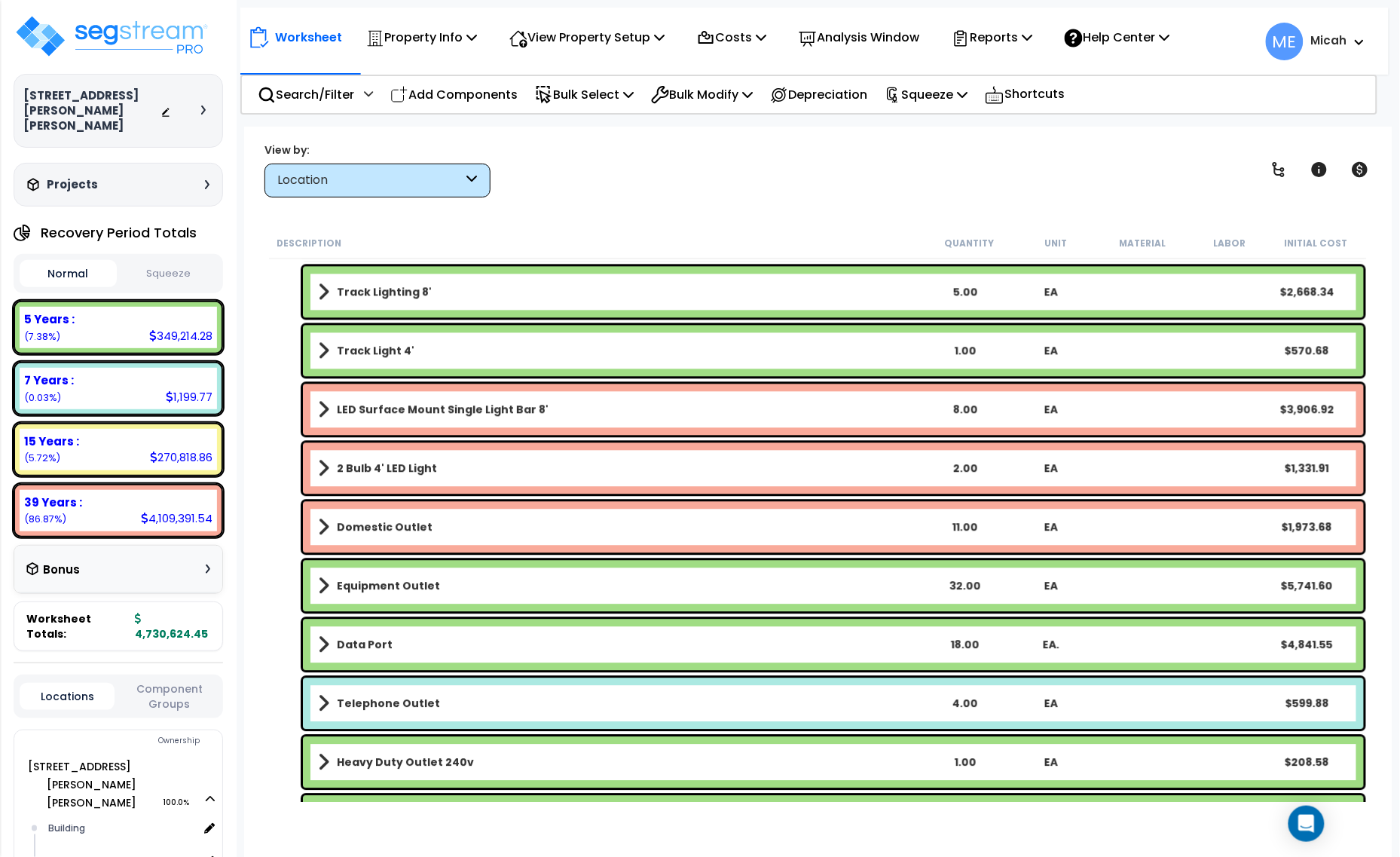
click at [318, 408] on span at bounding box center [323, 410] width 12 height 21
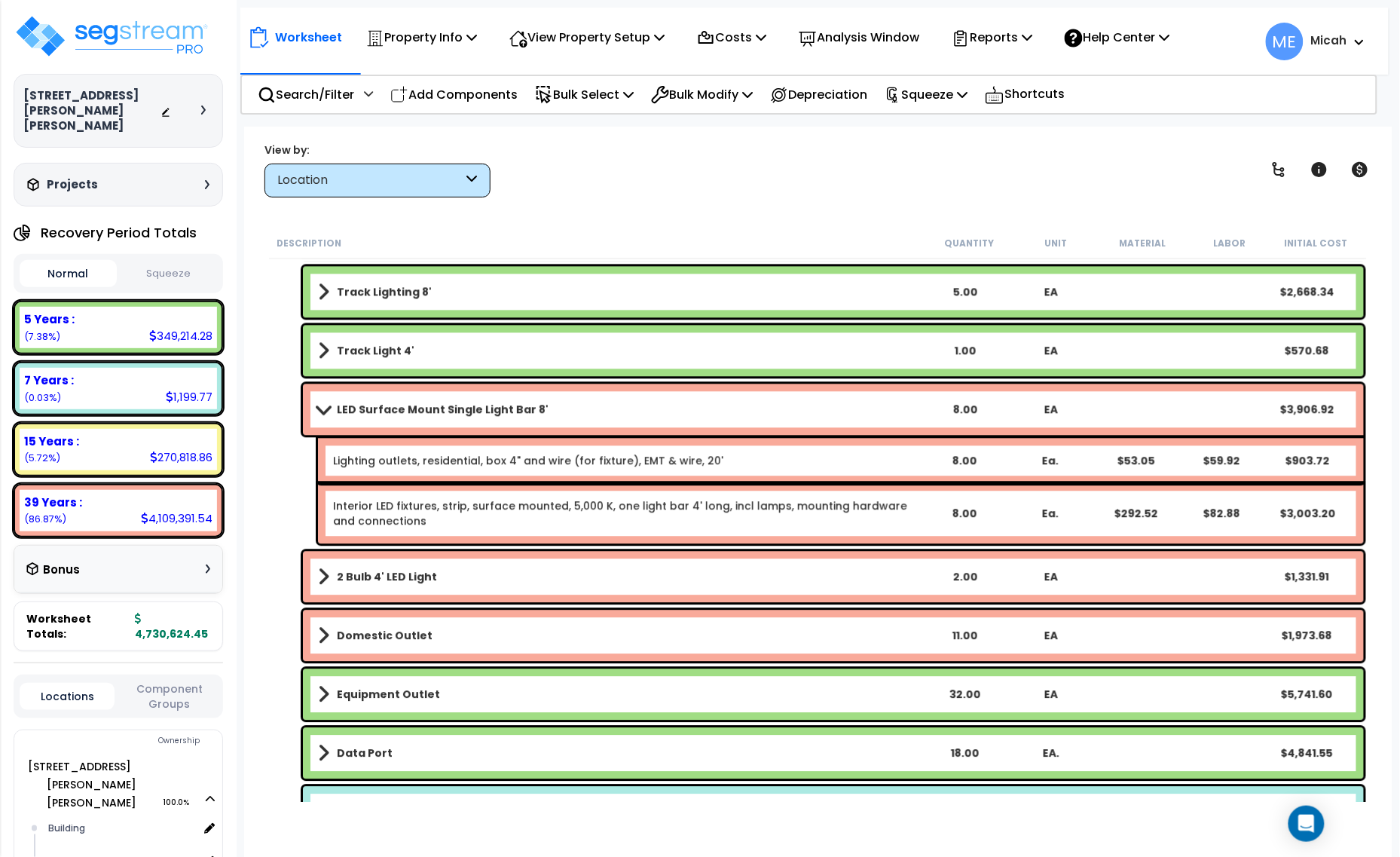
click at [321, 409] on span at bounding box center [324, 409] width 21 height 12
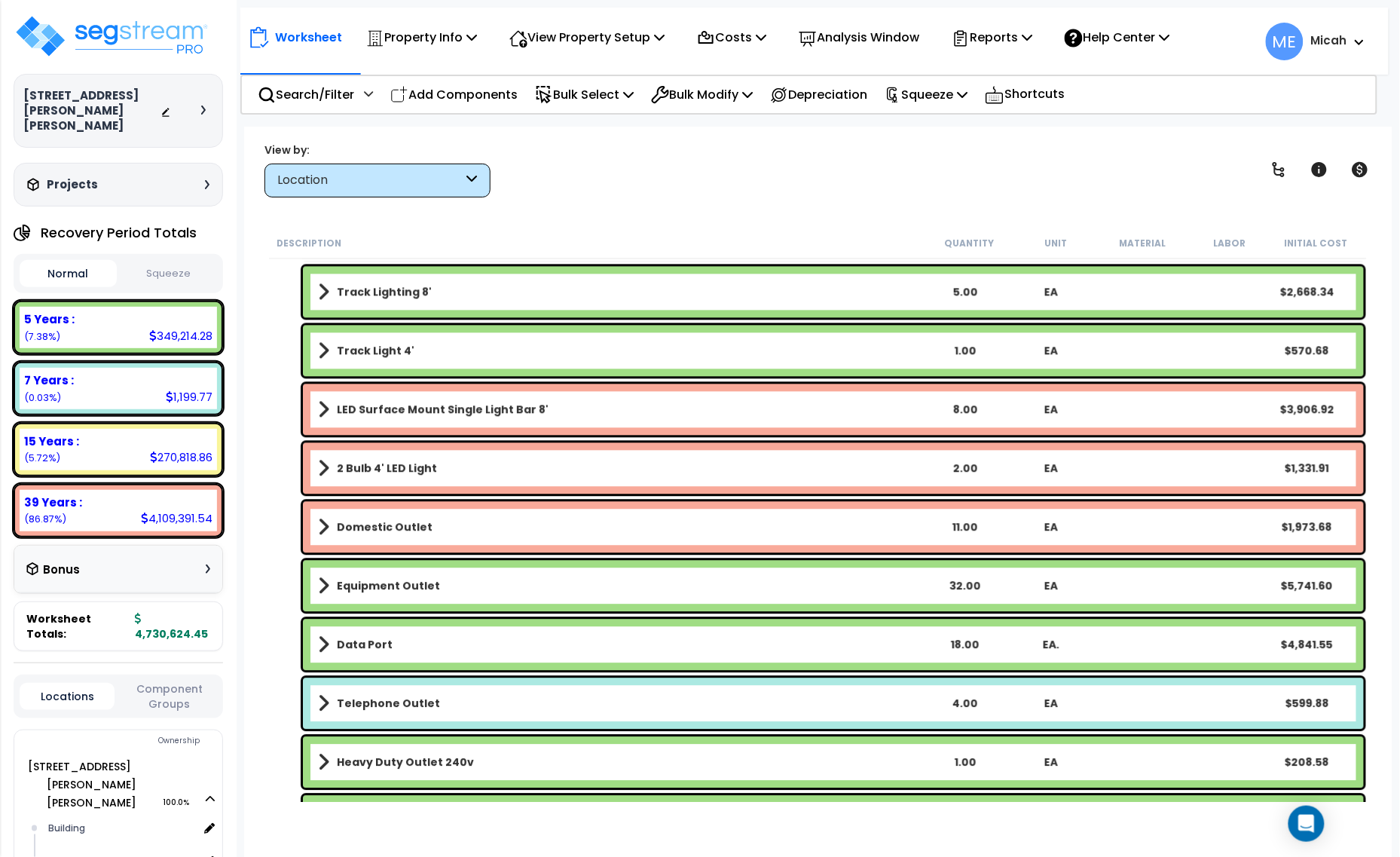
click at [321, 468] on span at bounding box center [323, 468] width 12 height 21
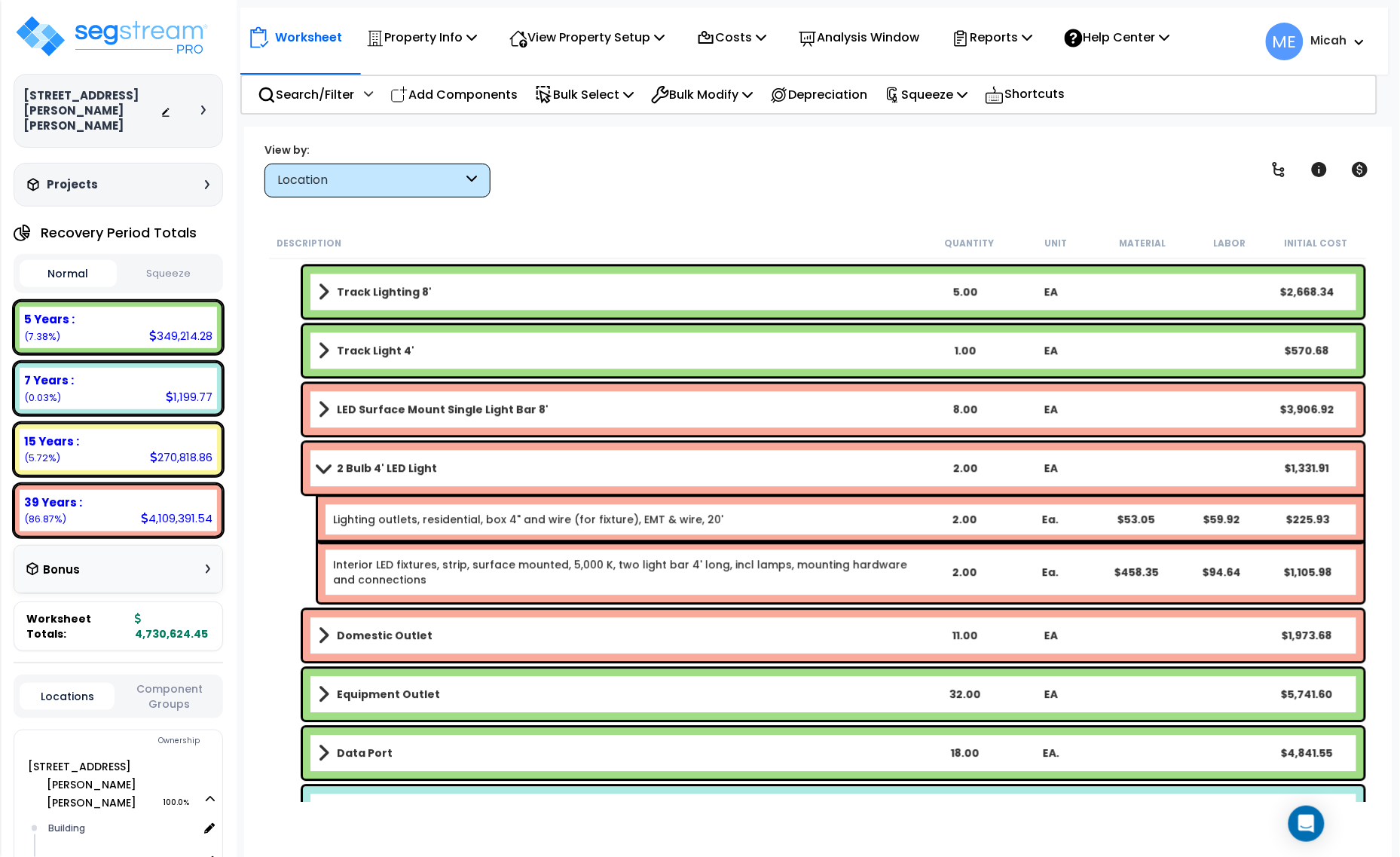
click at [321, 468] on span at bounding box center [324, 467] width 21 height 12
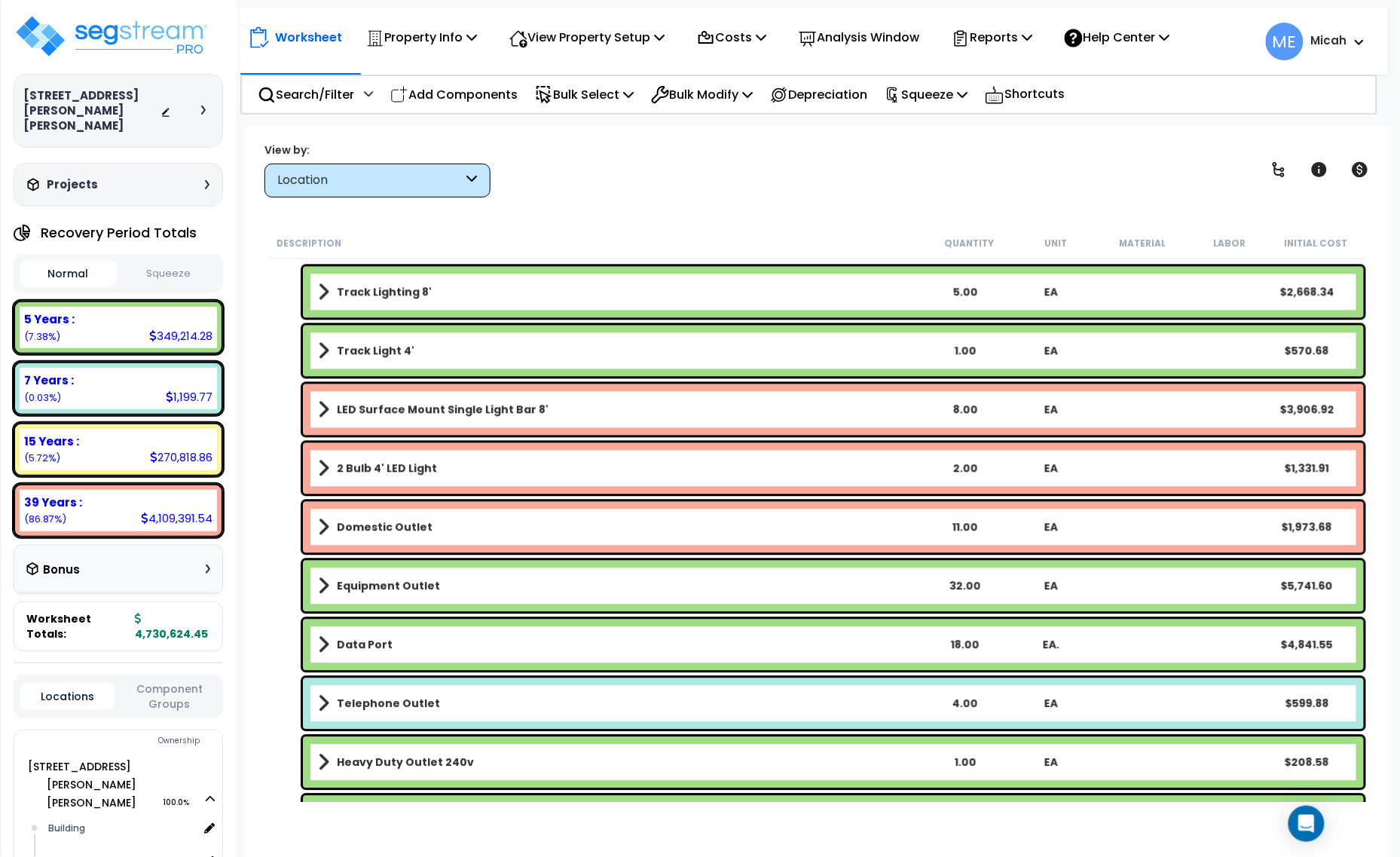
click at [328, 525] on link "Domestic Outlet" at bounding box center [619, 527] width 604 height 21
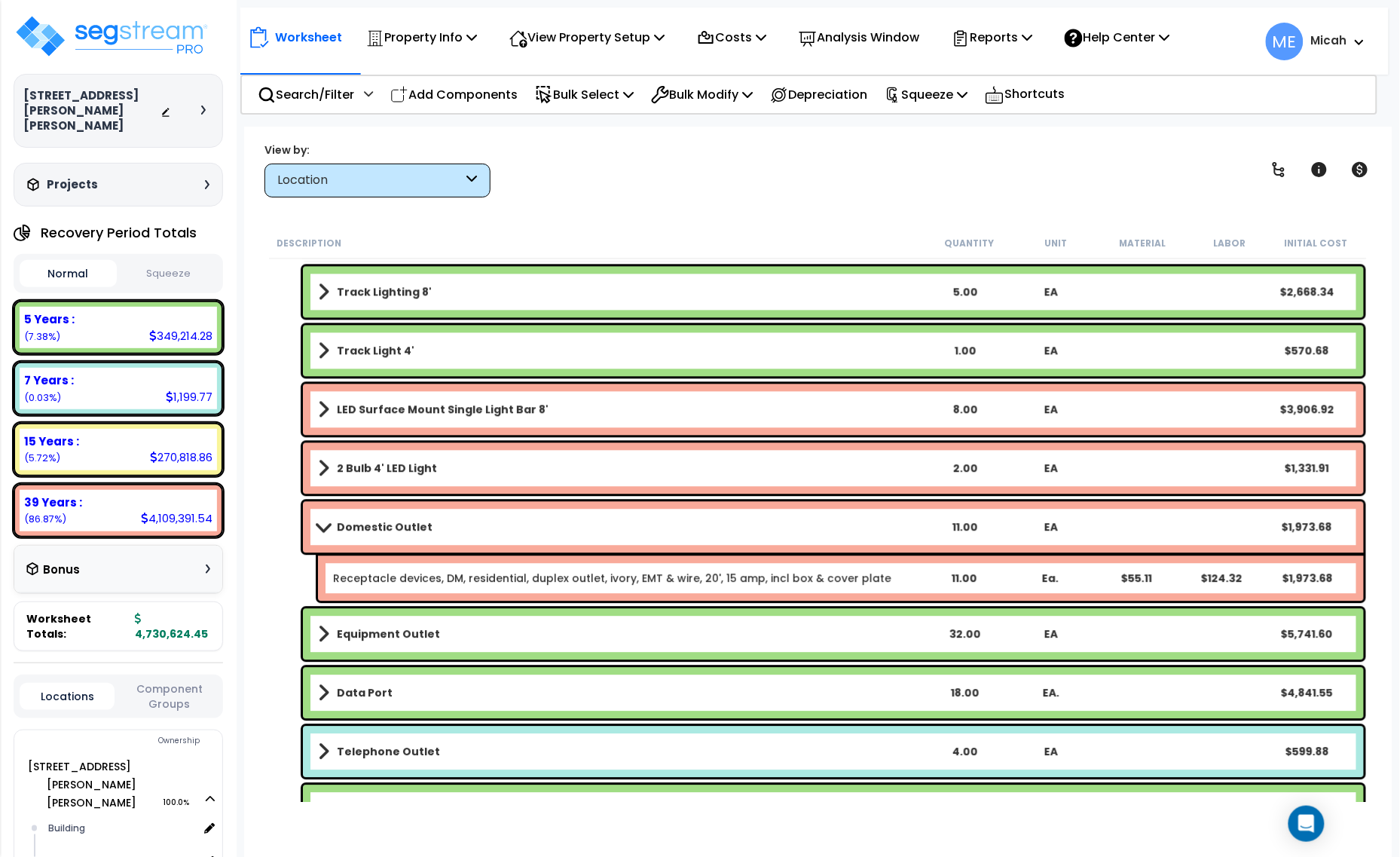
click at [324, 526] on span at bounding box center [324, 526] width 21 height 12
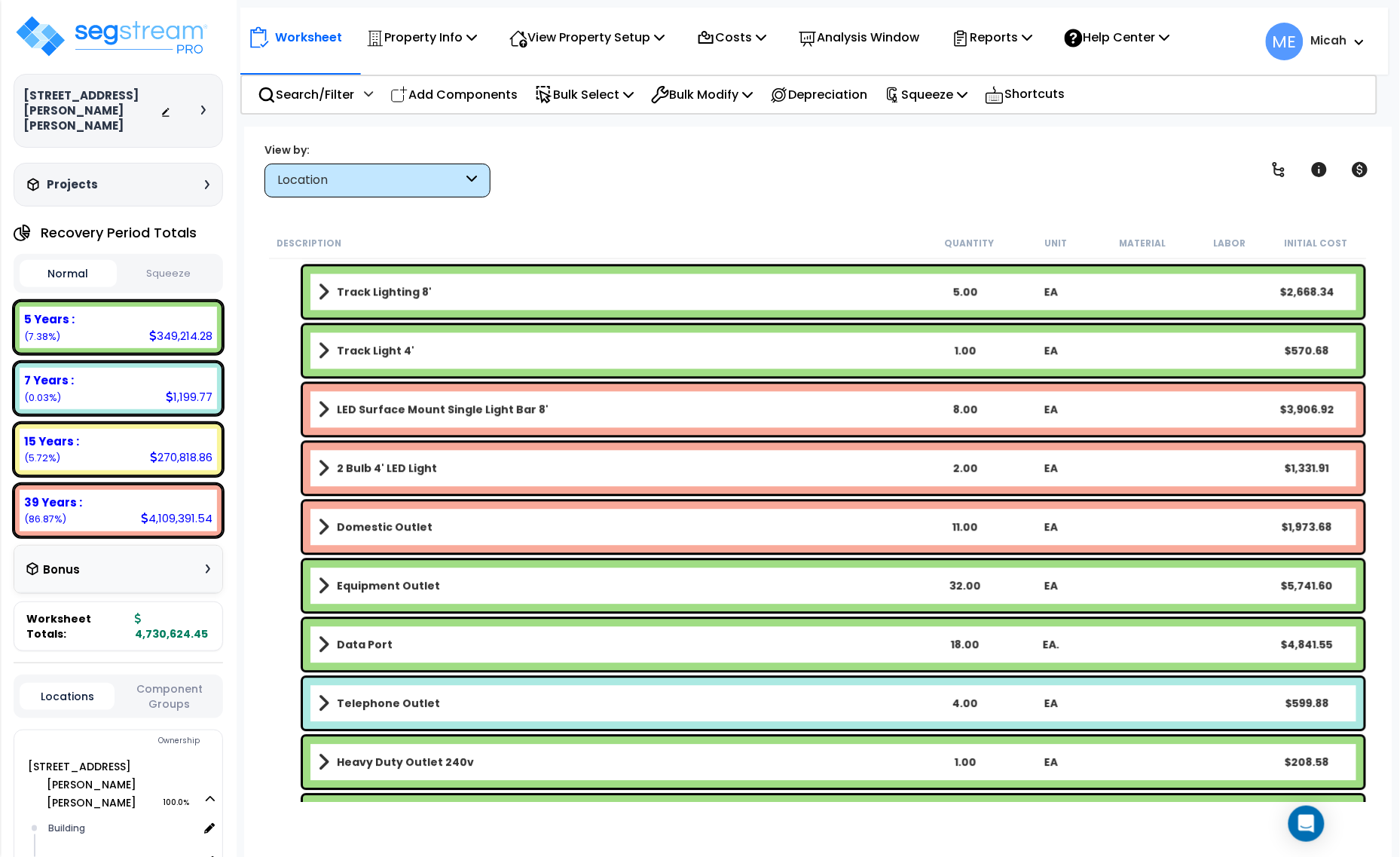
click at [322, 577] on span at bounding box center [323, 586] width 12 height 21
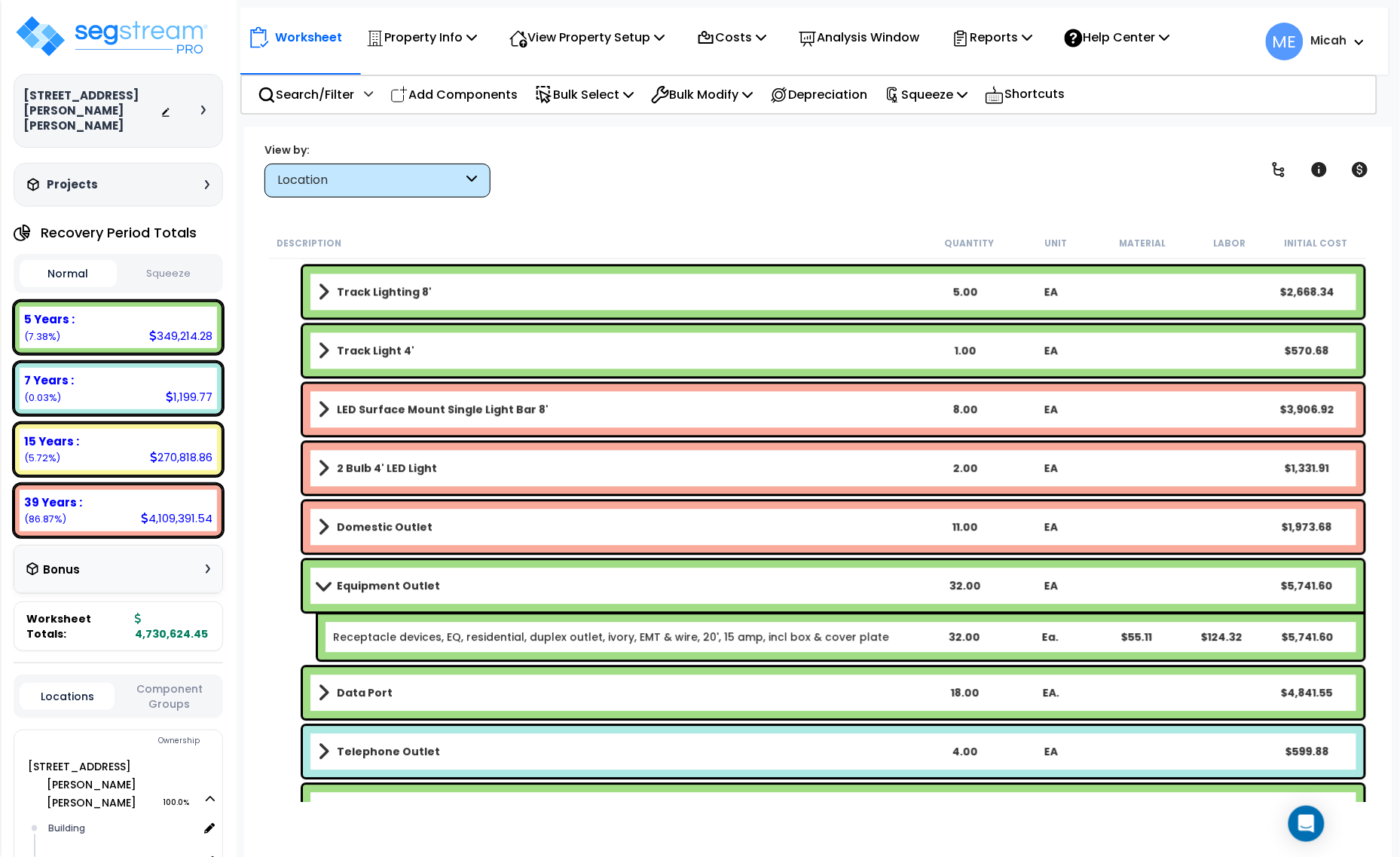
click at [321, 581] on span at bounding box center [324, 585] width 21 height 12
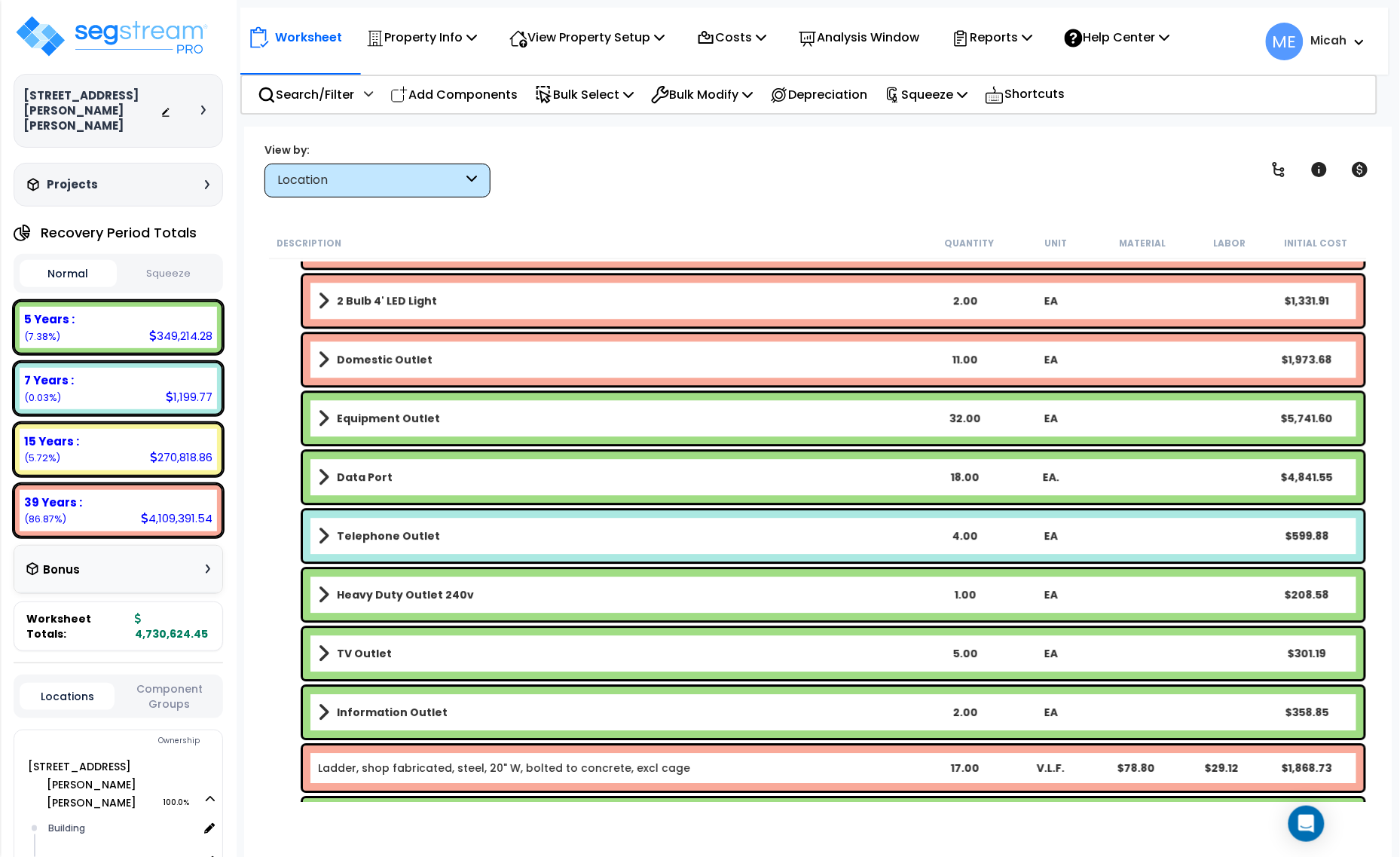
scroll to position [5121, 0]
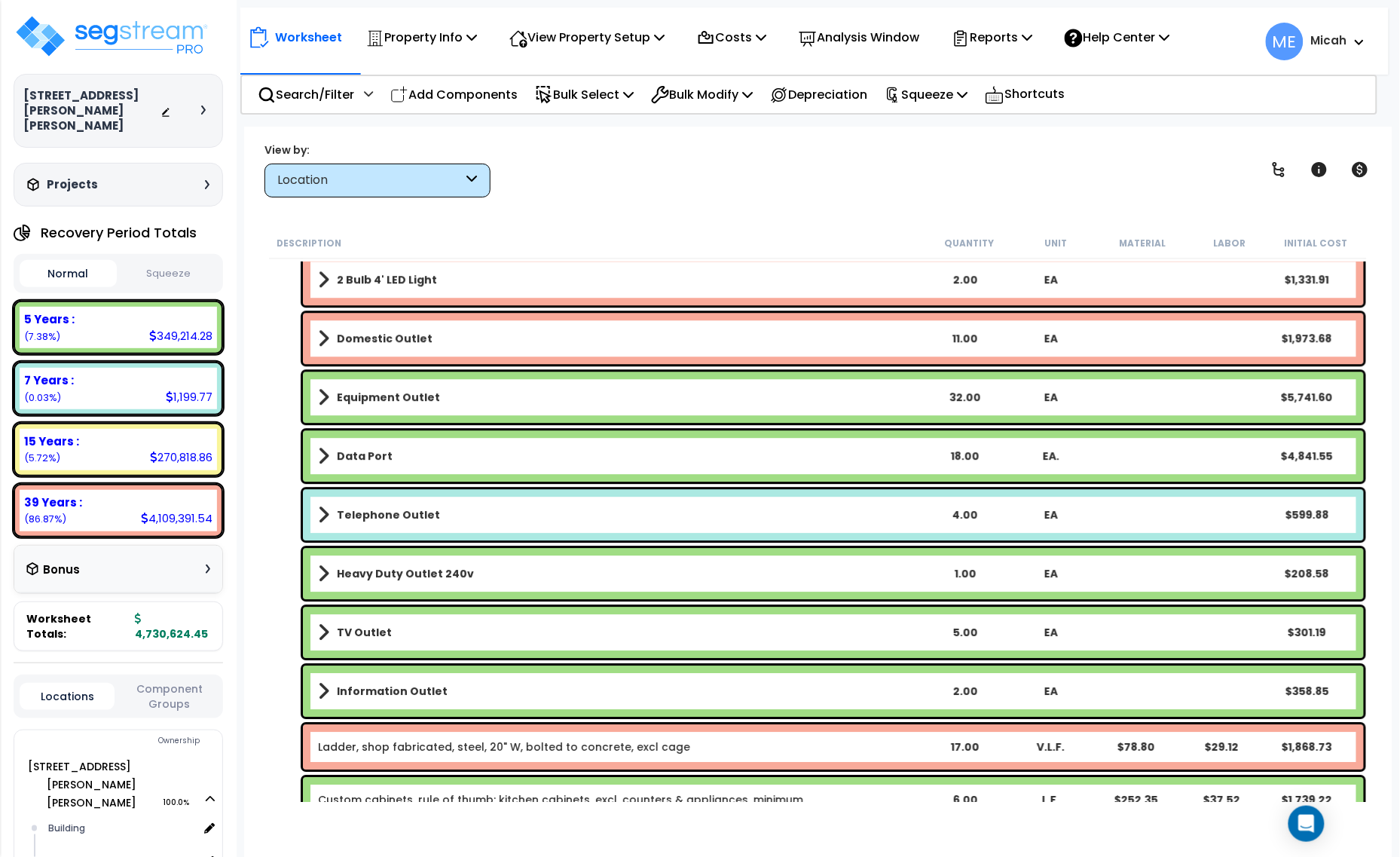
click at [325, 453] on span at bounding box center [323, 456] width 12 height 21
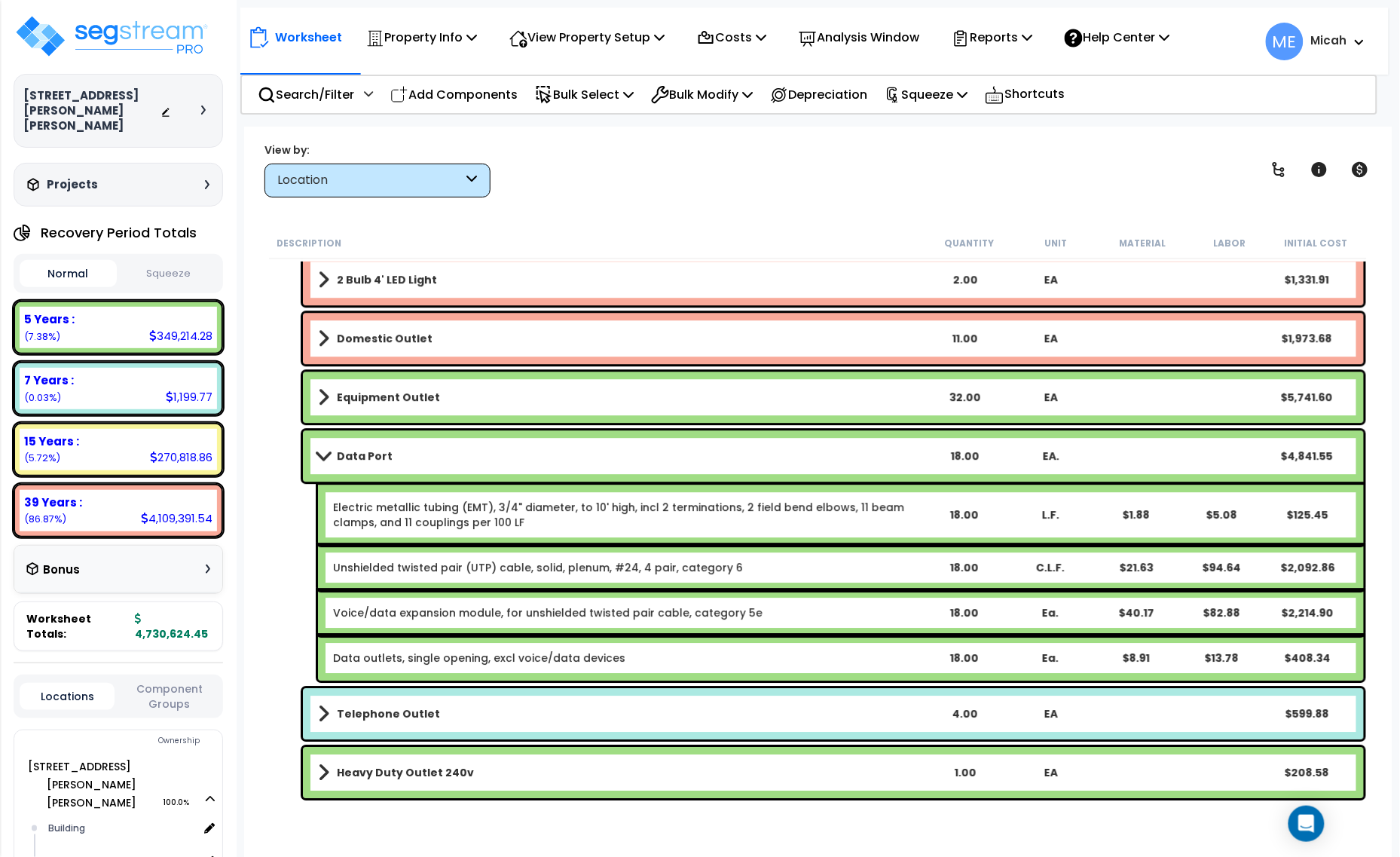
click at [323, 451] on span at bounding box center [324, 455] width 21 height 12
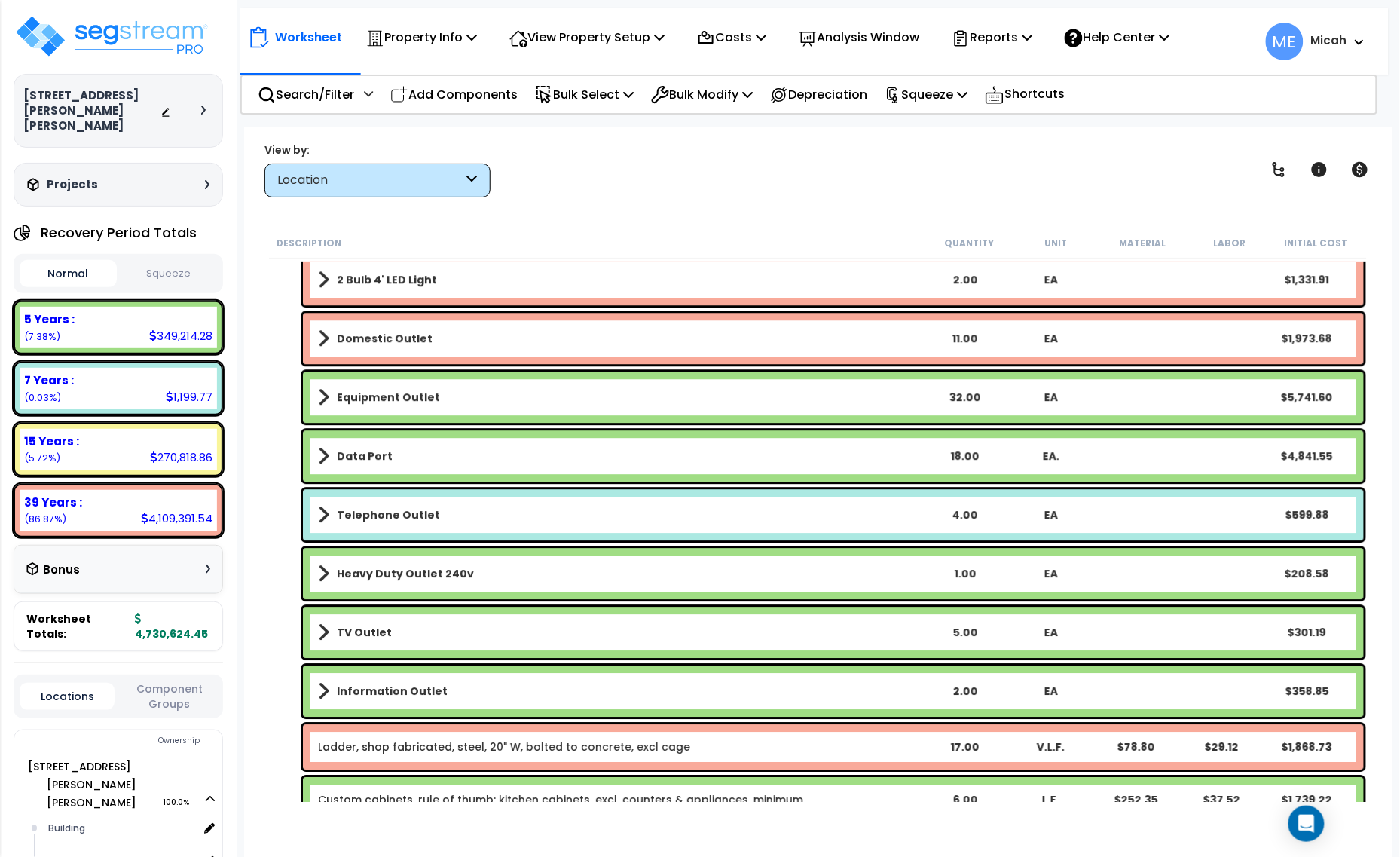
click at [318, 518] on span at bounding box center [323, 515] width 12 height 21
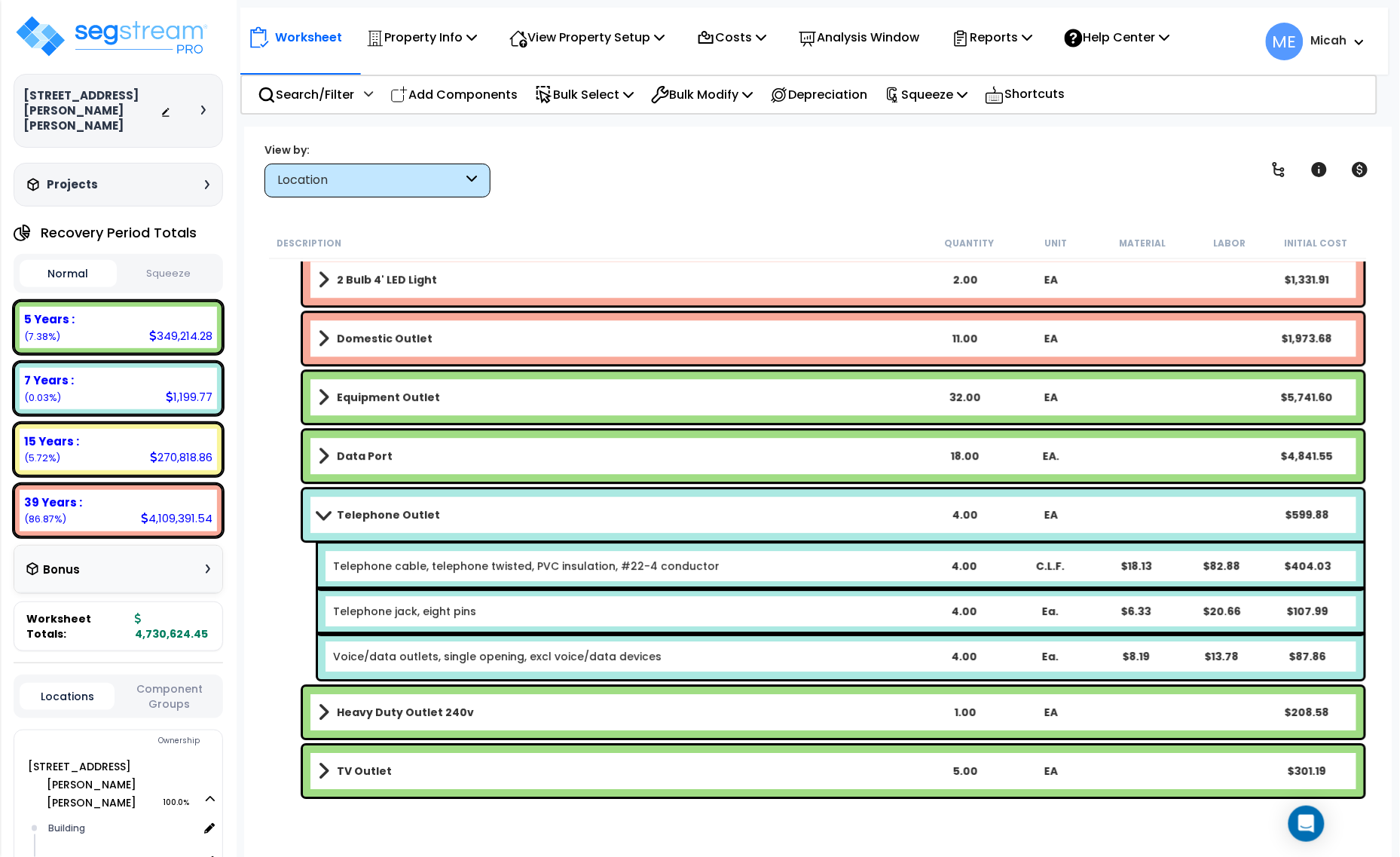
click at [325, 513] on span at bounding box center [324, 514] width 21 height 12
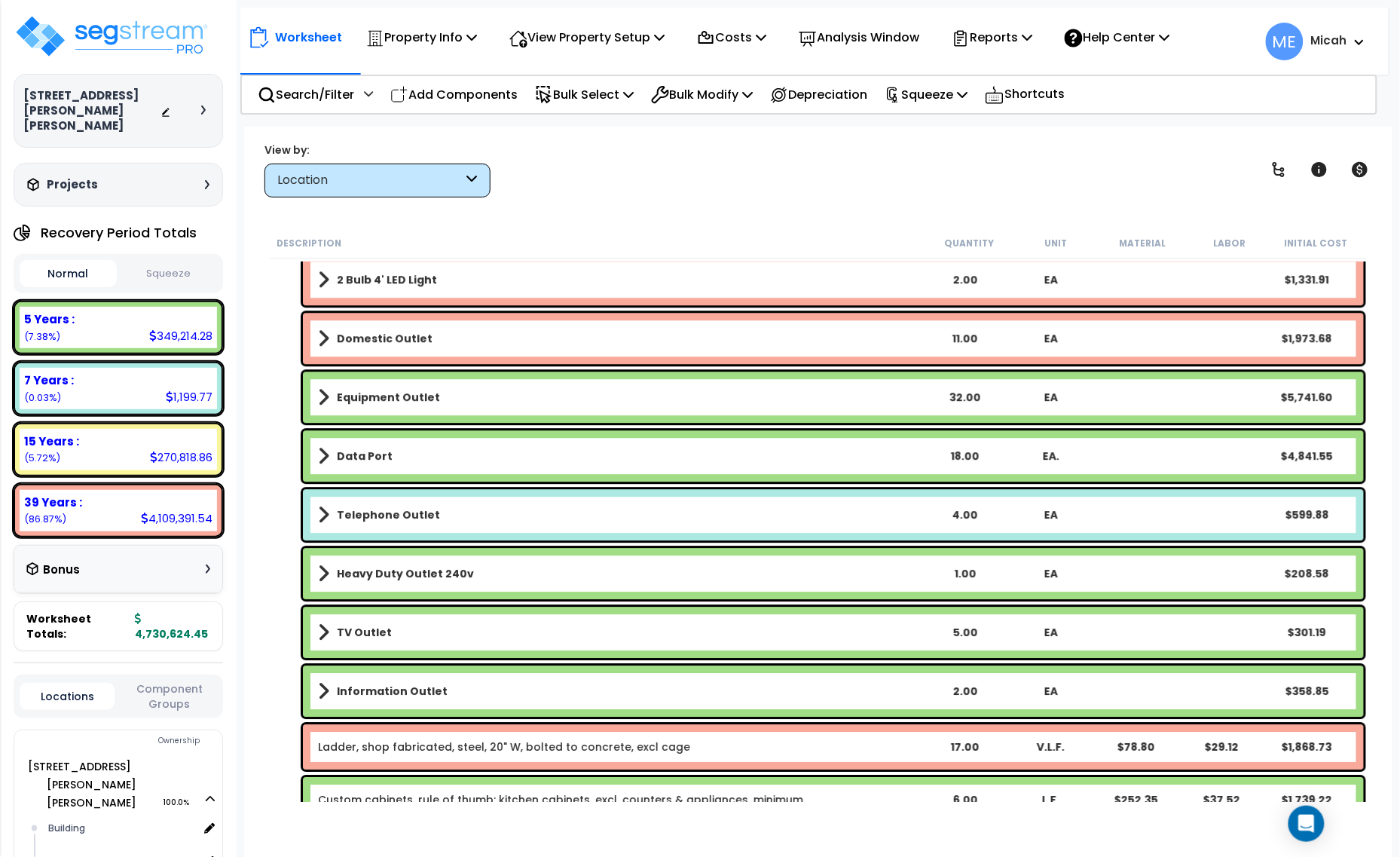
click at [325, 573] on span at bounding box center [323, 573] width 12 height 21
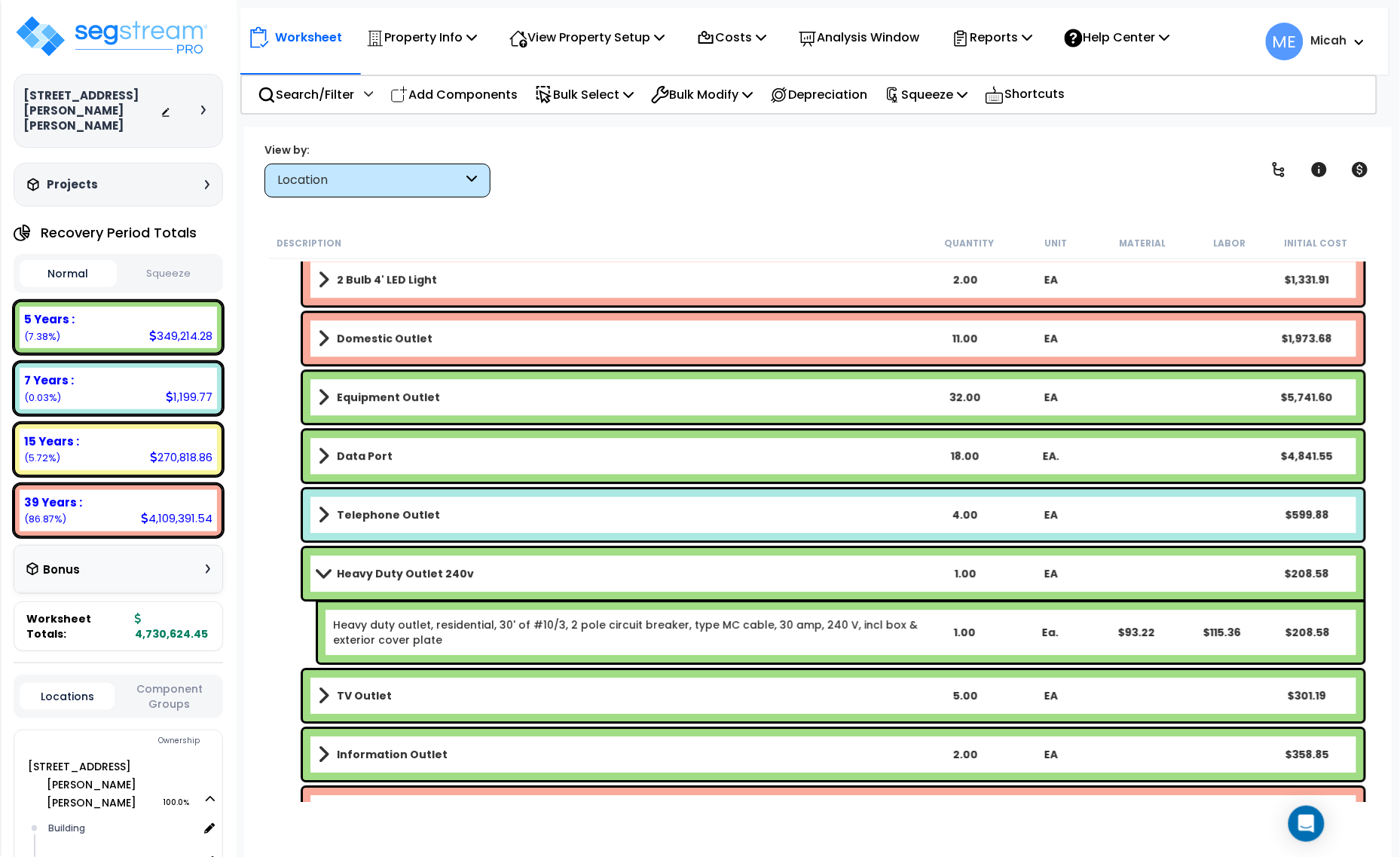
click at [385, 630] on link "Heavy duty outlet, residential, 30' of #10/3, 2 pole circuit breaker, type MC c…" at bounding box center [626, 632] width 587 height 30
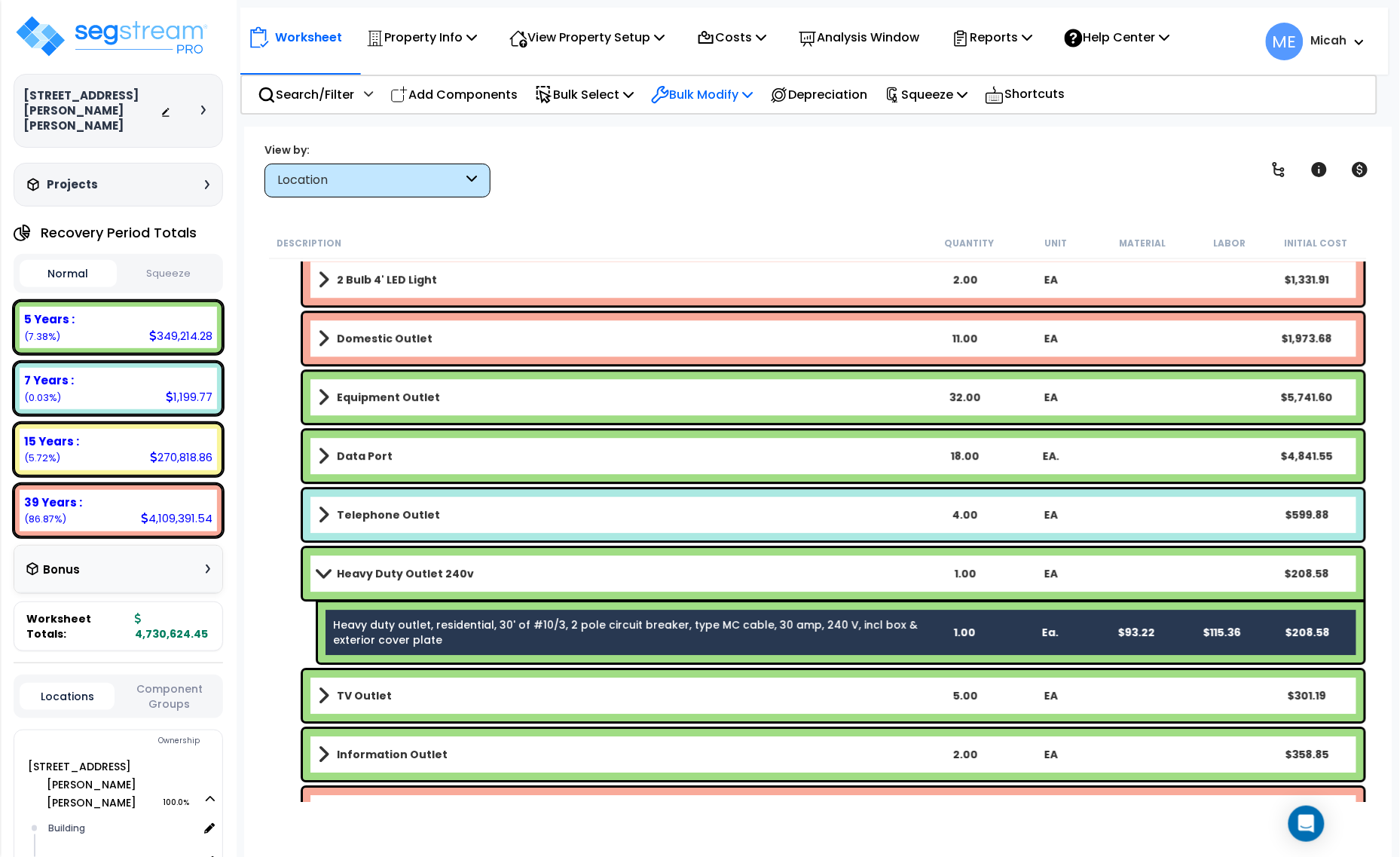
click at [747, 92] on p "Bulk Modify" at bounding box center [702, 94] width 102 height 21
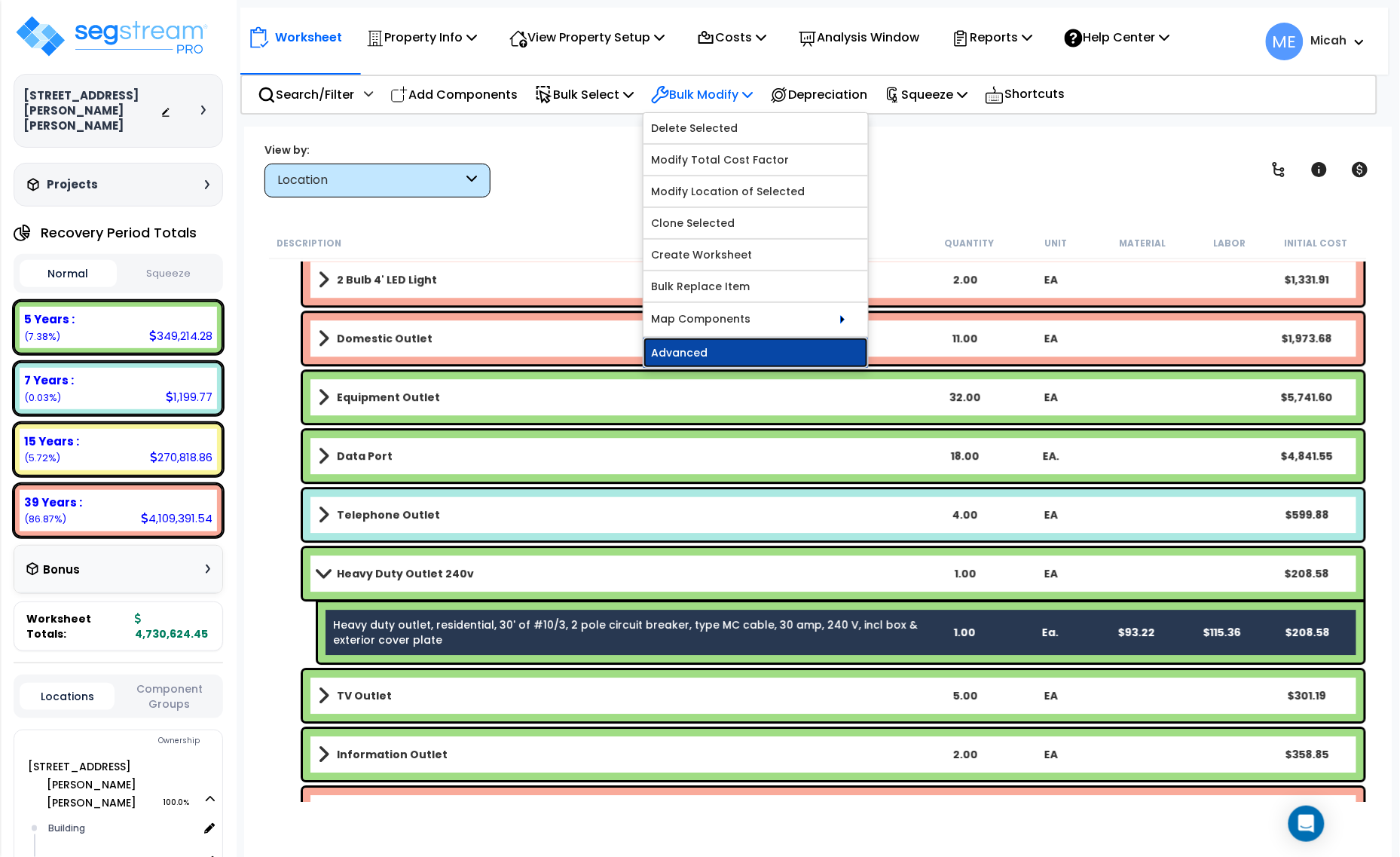
click at [756, 361] on link "Advanced" at bounding box center [755, 352] width 225 height 30
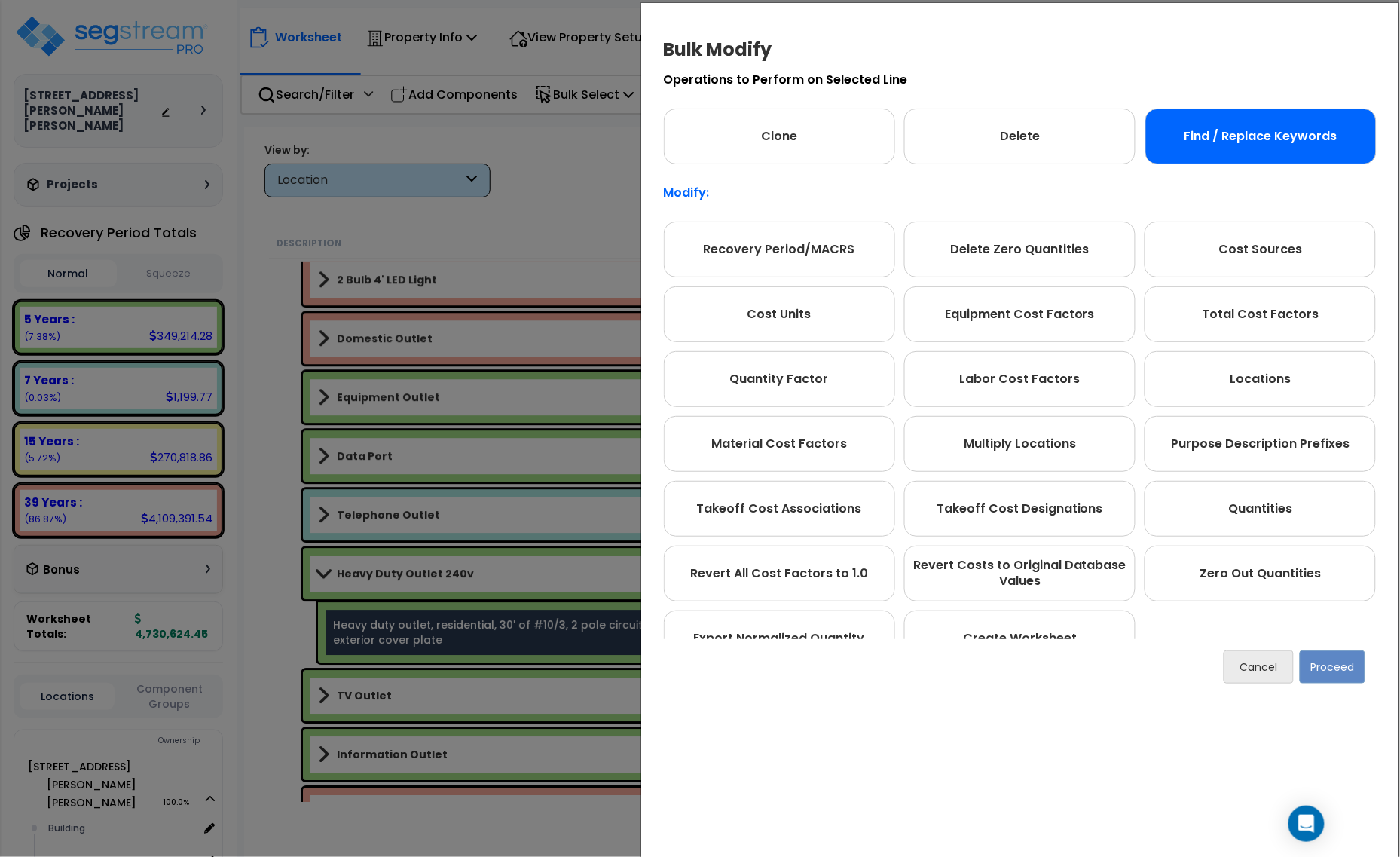
click at [1316, 131] on div "Find / Replace Keywords" at bounding box center [1260, 136] width 232 height 55
click at [1336, 661] on button "Proceed" at bounding box center [1332, 666] width 65 height 33
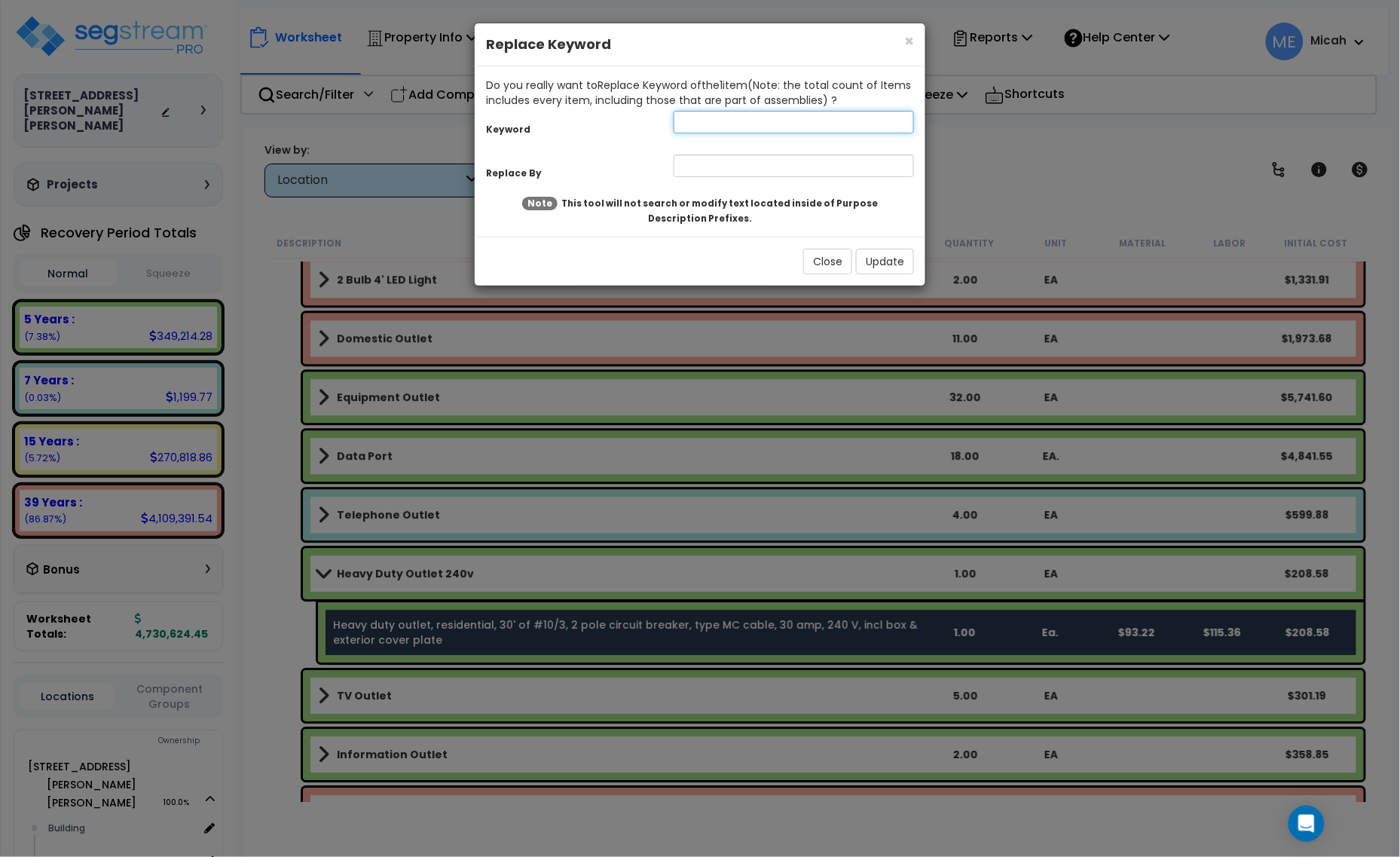
click at [698, 127] on input "text" at bounding box center [793, 122] width 241 height 22
type input "Heavy"
drag, startPoint x: 702, startPoint y: 159, endPoint x: 706, endPoint y: 167, distance: 8.9
click at [705, 162] on input "text" at bounding box center [793, 165] width 241 height 22
type input "EQ, heavy"
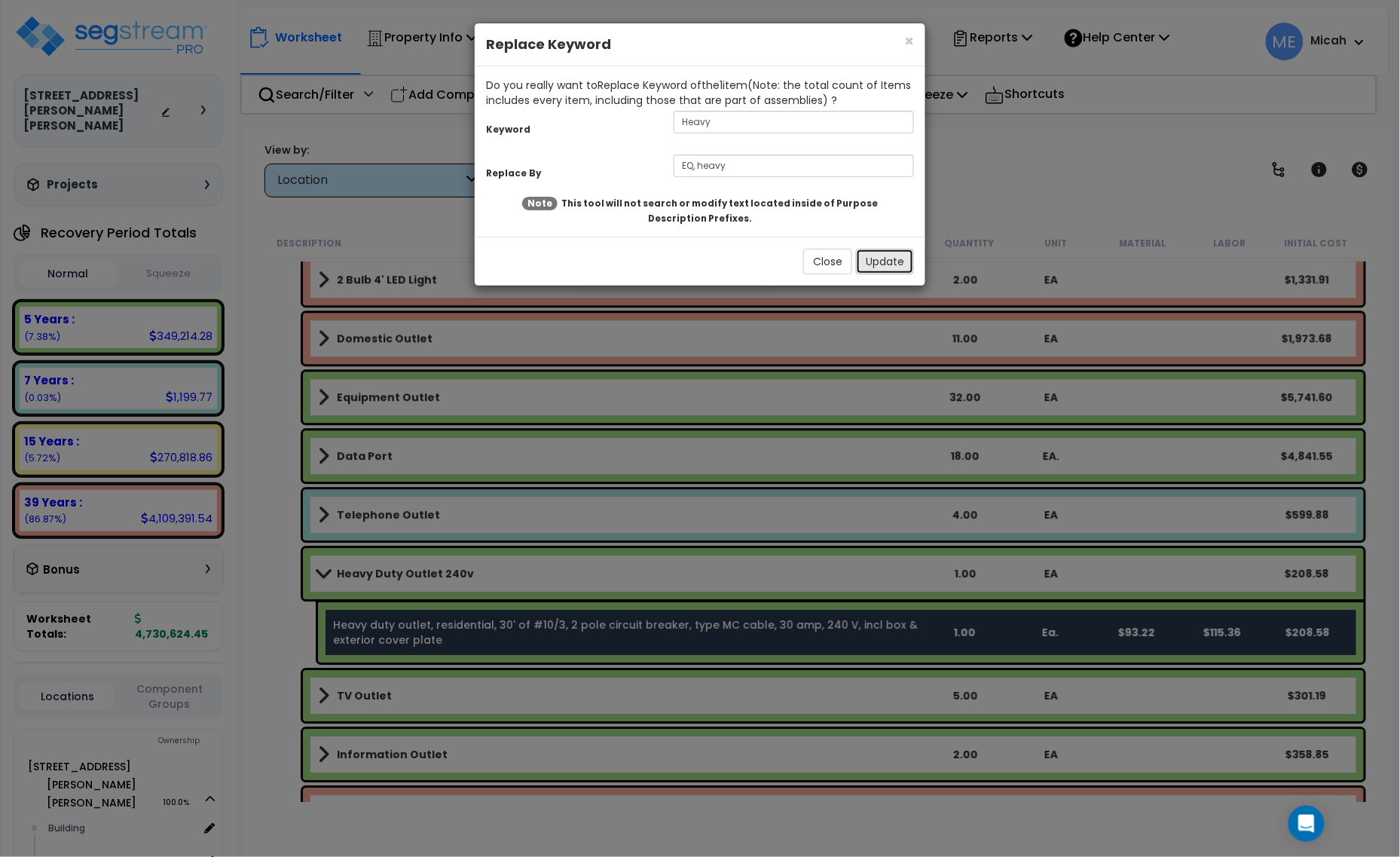
click at [892, 259] on button "Update" at bounding box center [885, 261] width 58 height 26
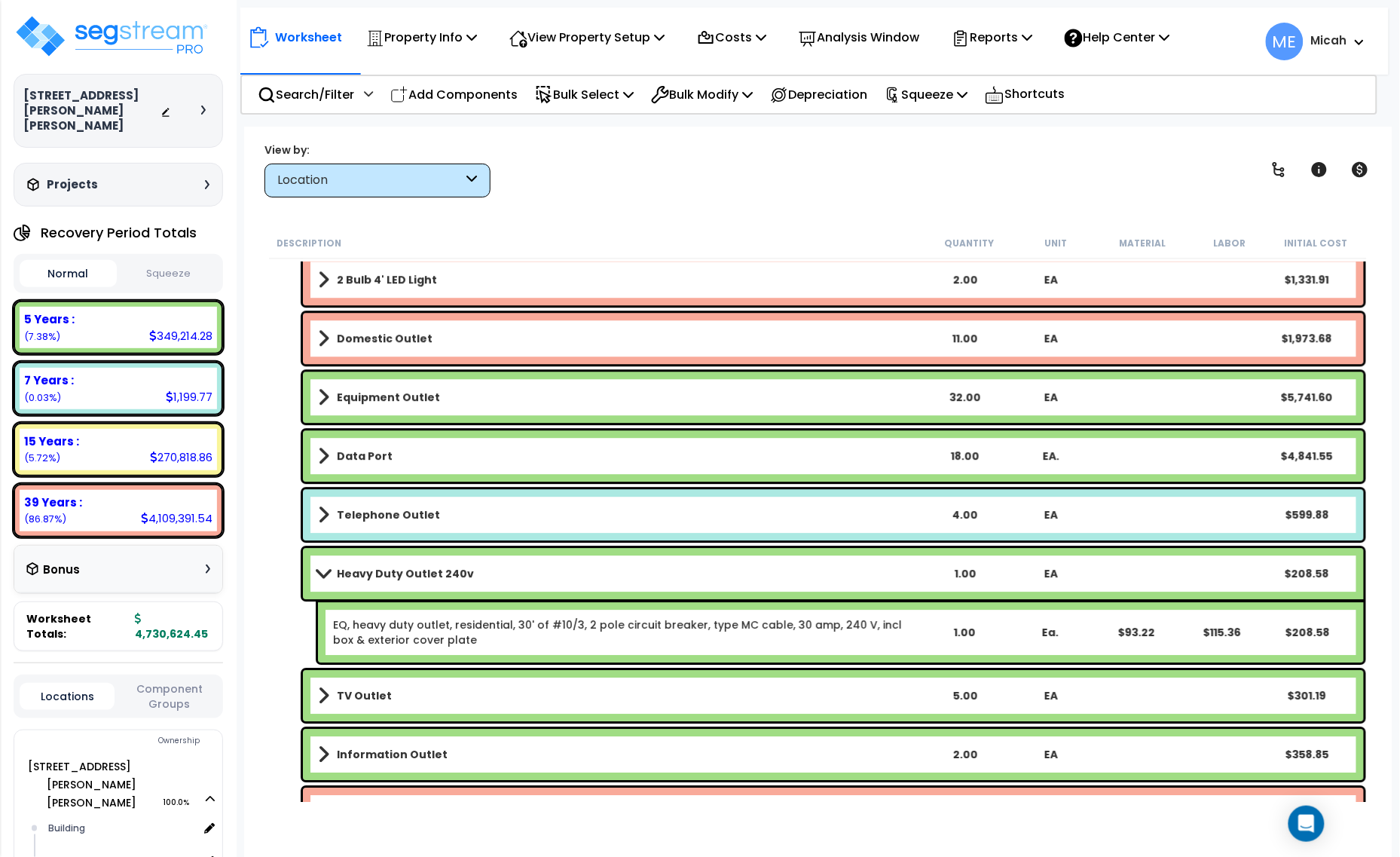
click at [318, 567] on span at bounding box center [324, 573] width 21 height 12
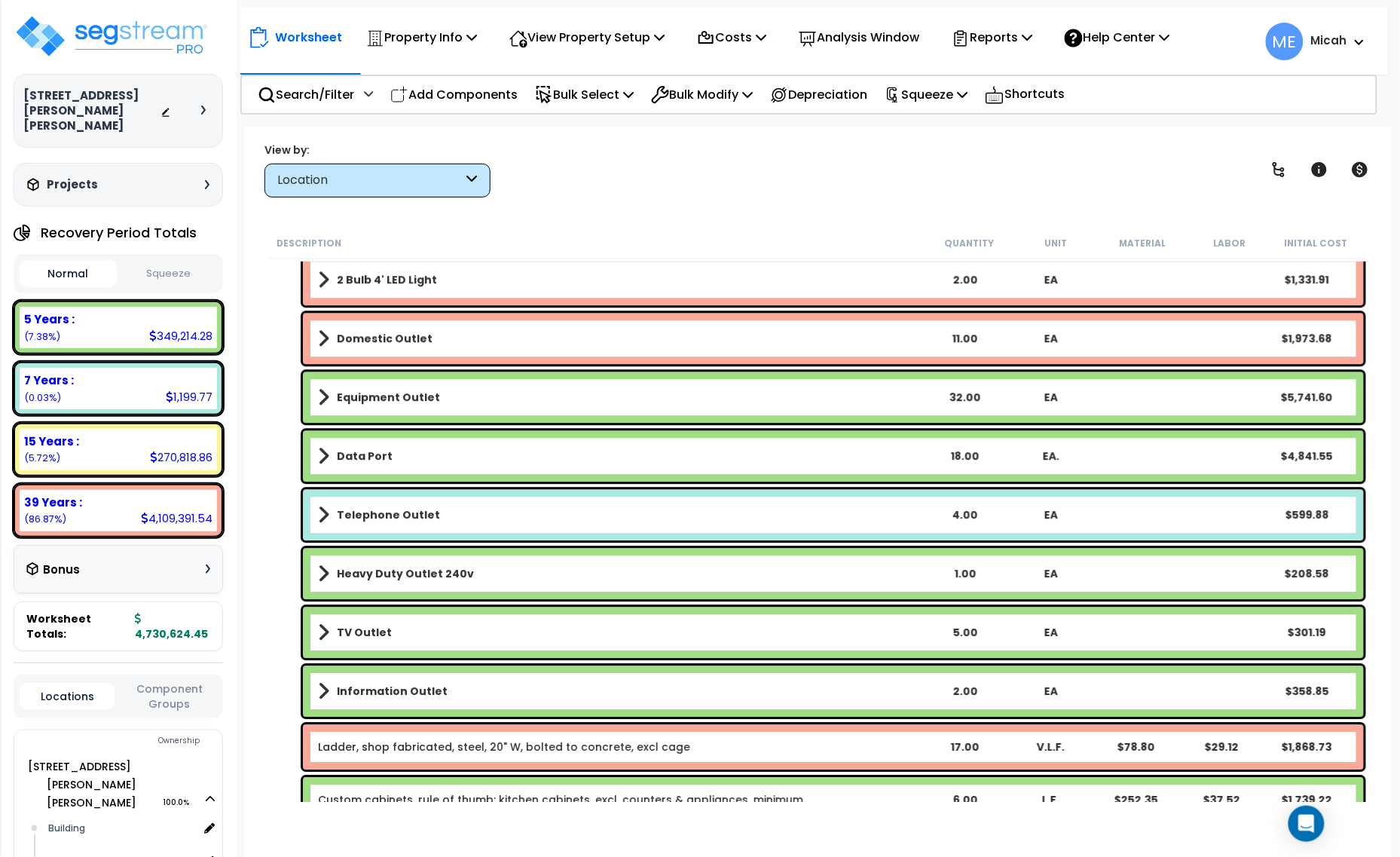
click at [320, 634] on span at bounding box center [323, 632] width 12 height 21
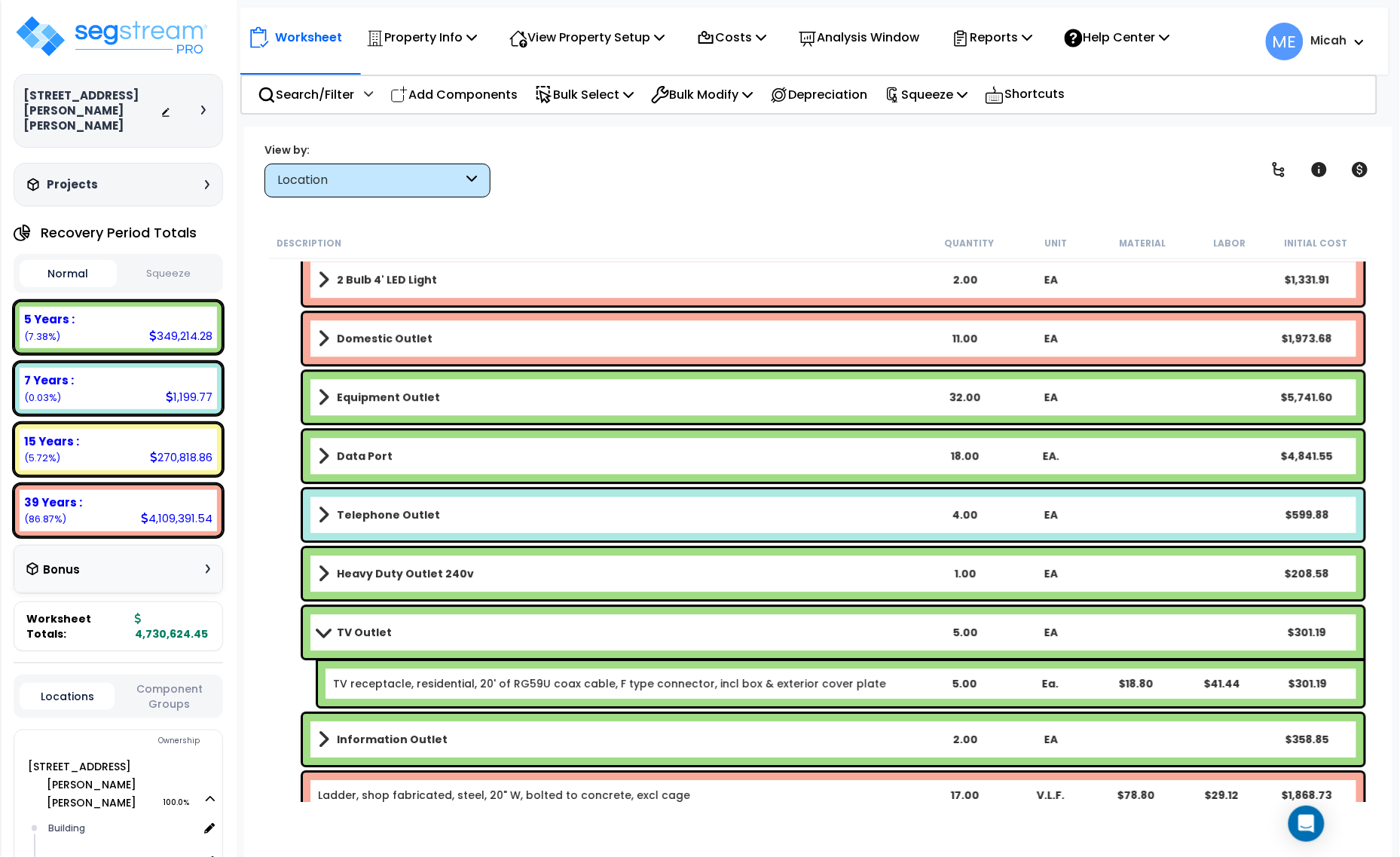
click at [318, 632] on span at bounding box center [324, 632] width 21 height 12
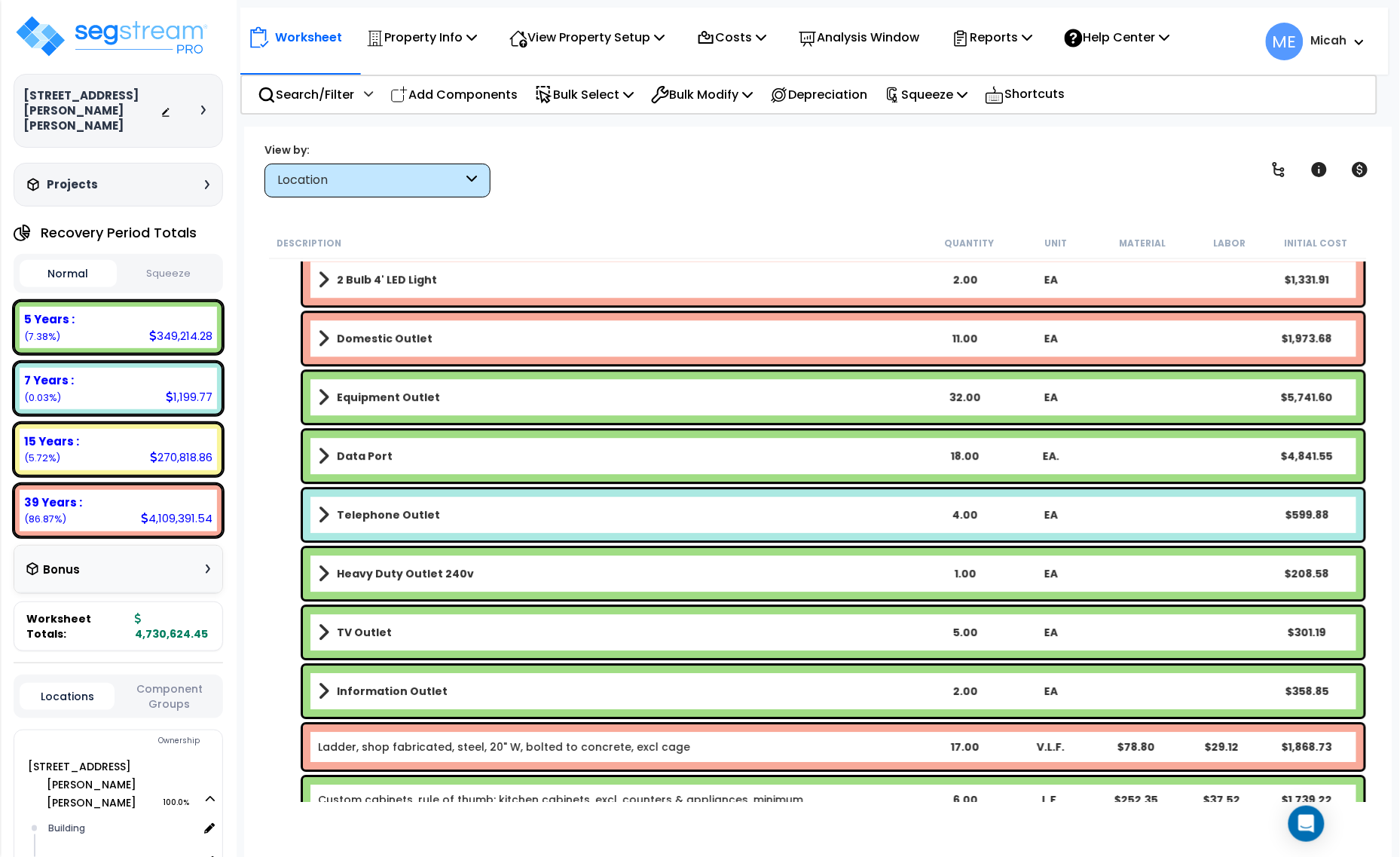
click at [325, 695] on span at bounding box center [323, 692] width 12 height 21
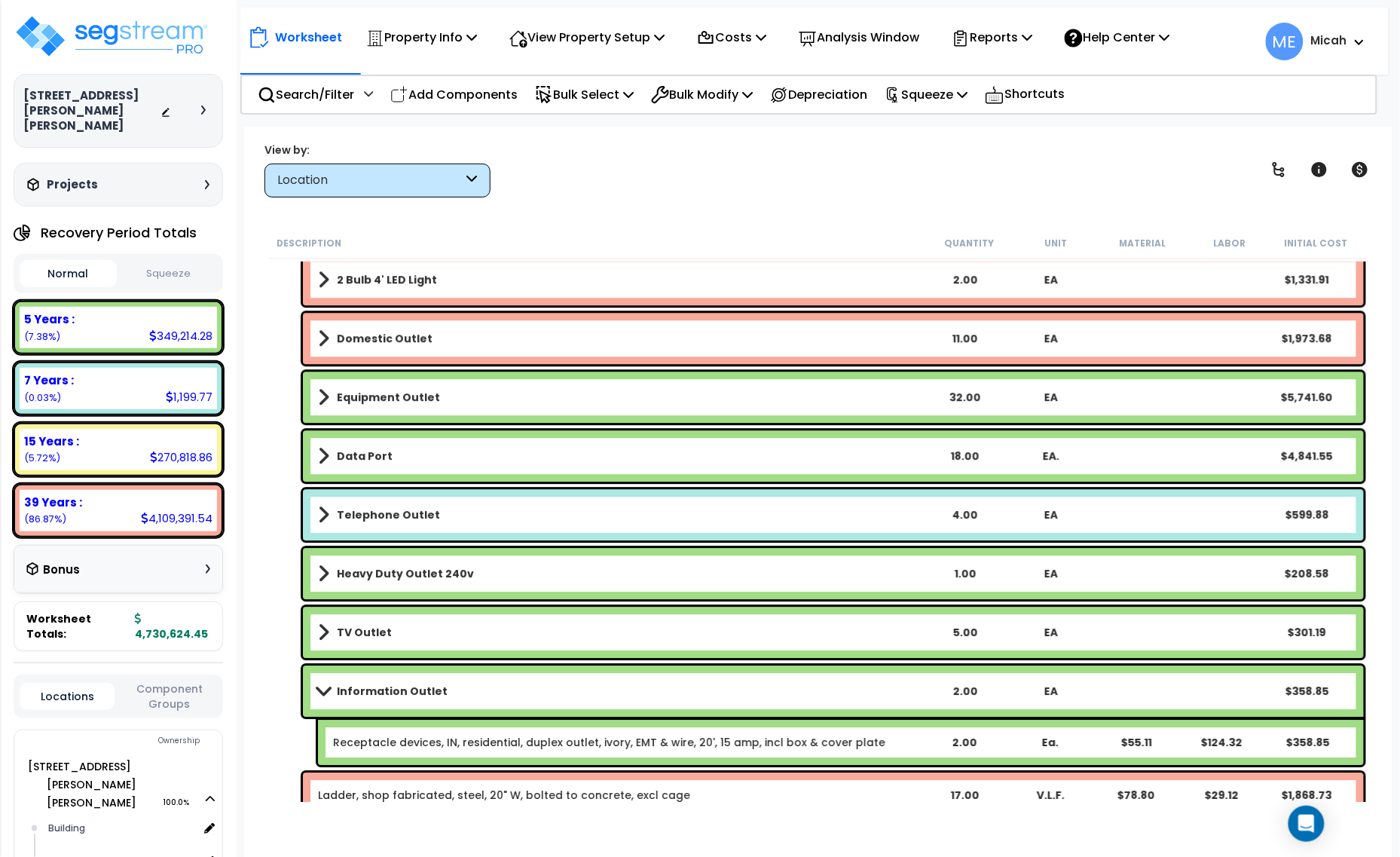
click at [318, 690] on span at bounding box center [324, 691] width 21 height 12
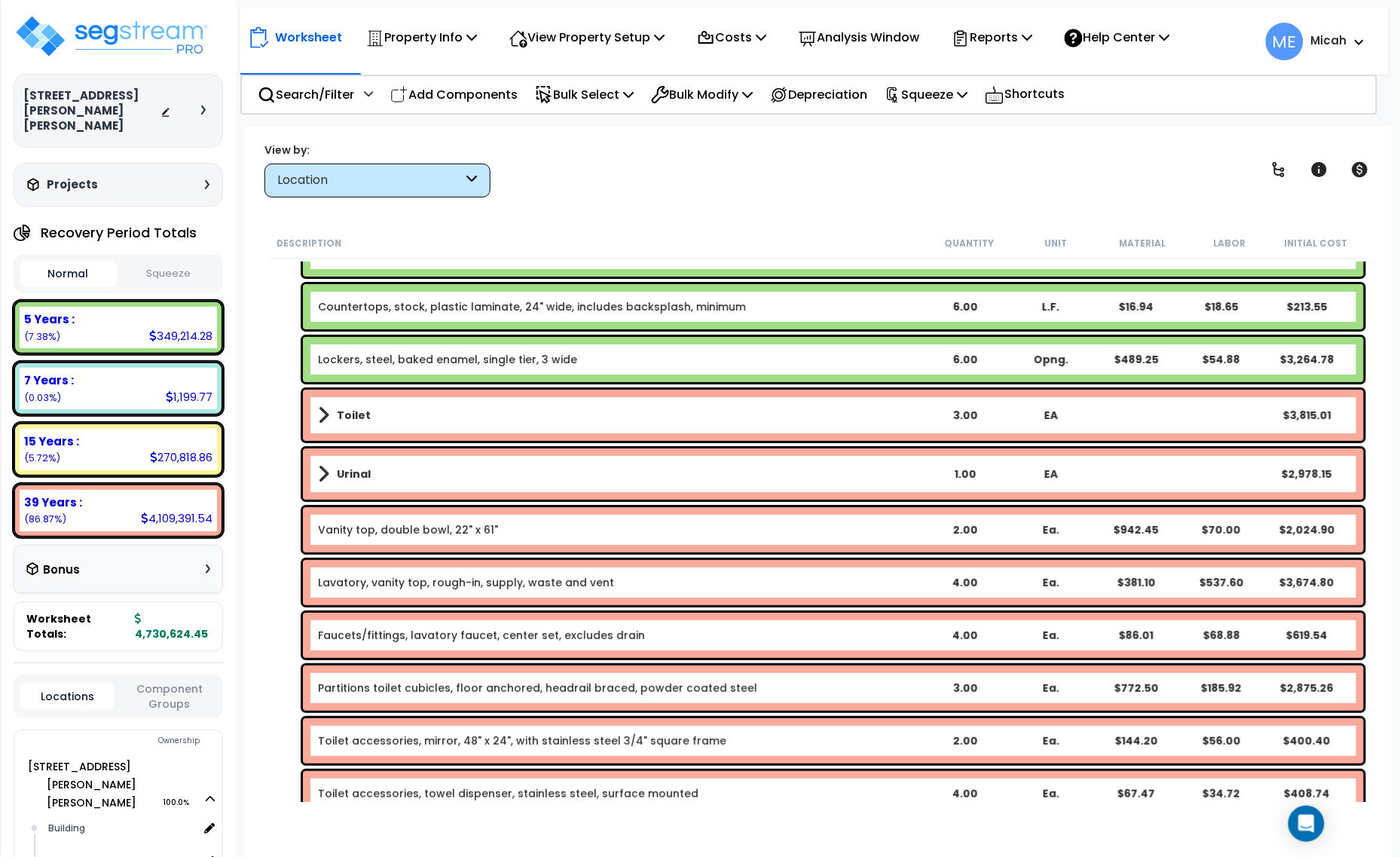
scroll to position [5687, 0]
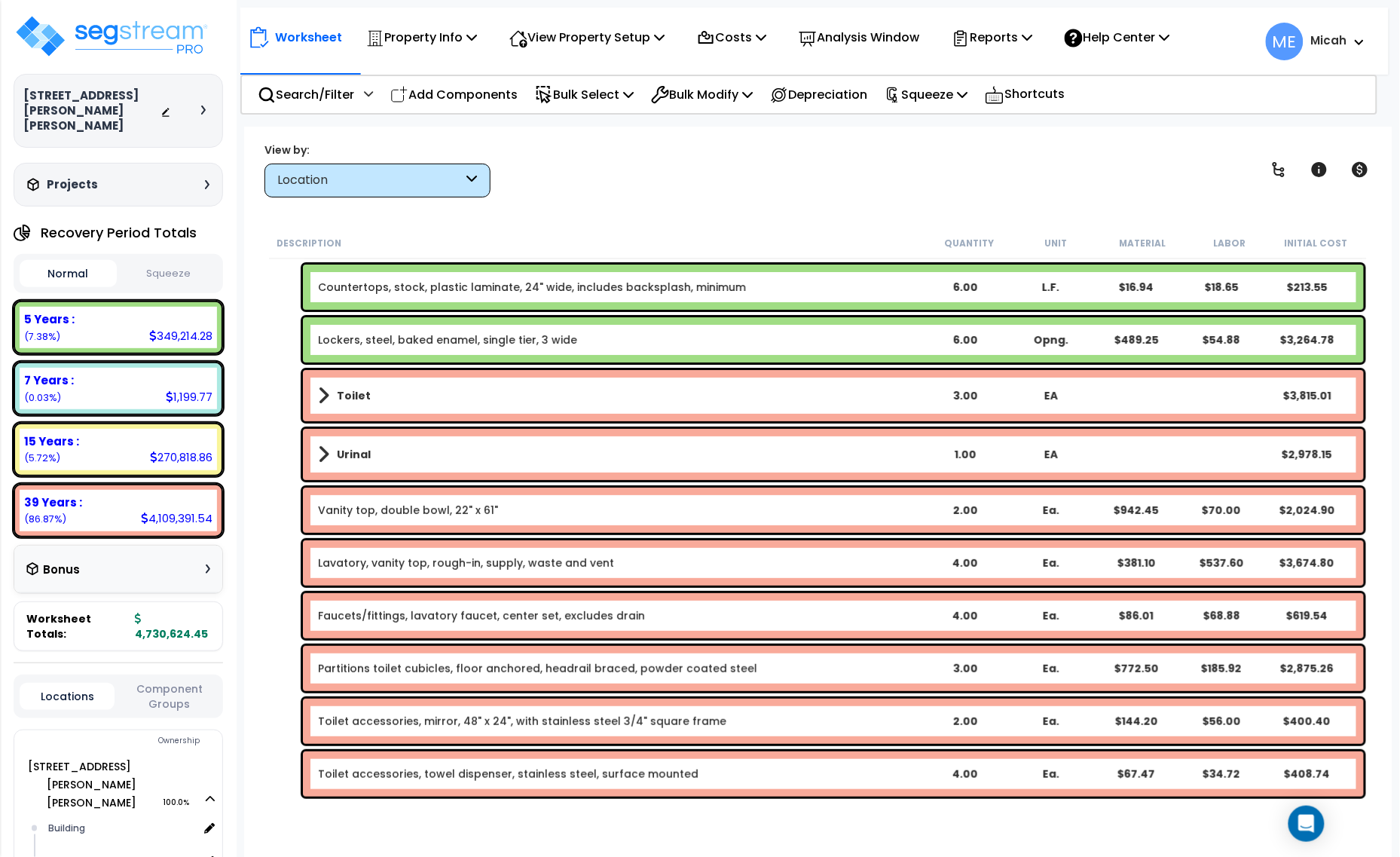
click at [320, 395] on span at bounding box center [323, 395] width 12 height 21
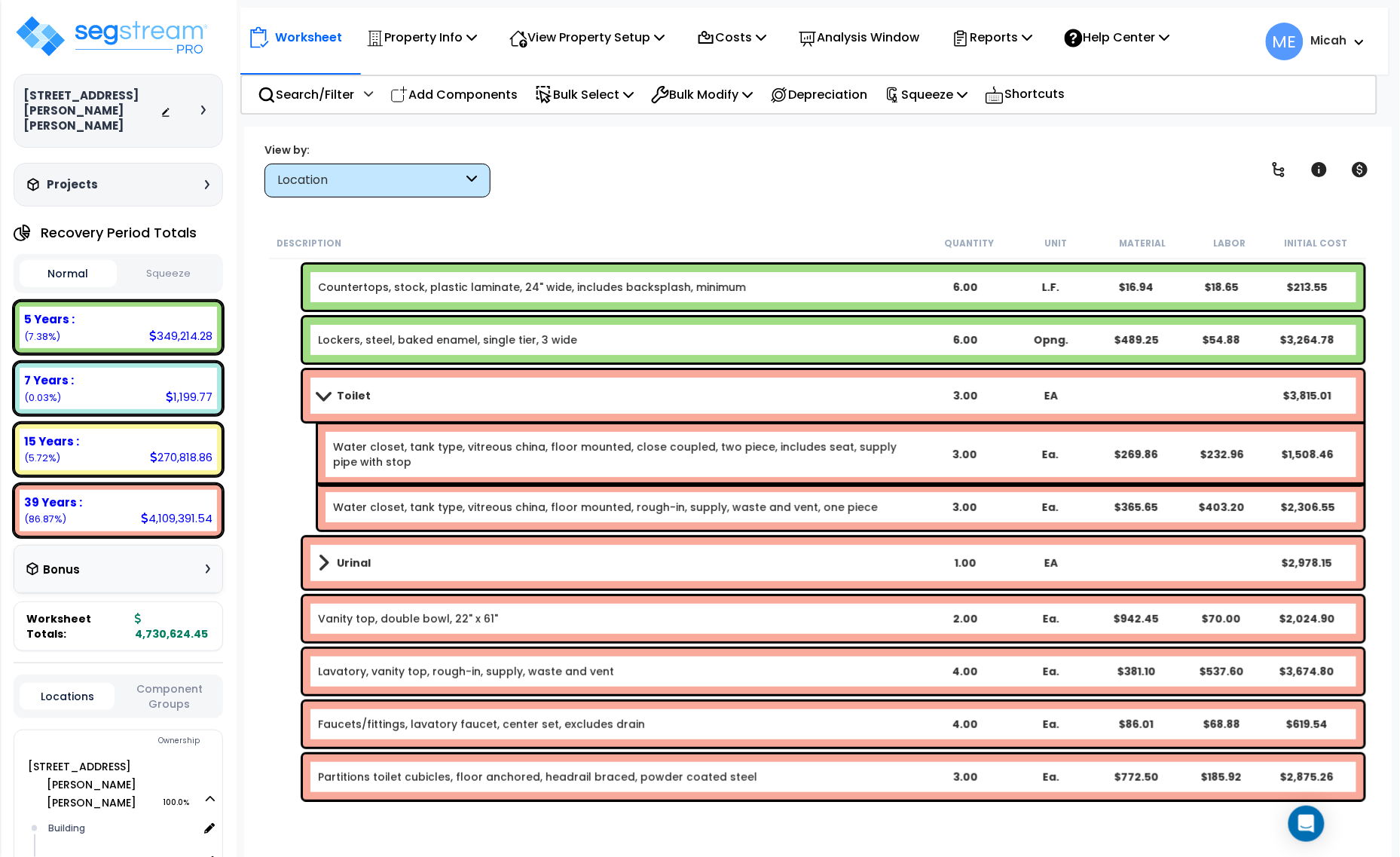
click at [318, 390] on span at bounding box center [324, 395] width 21 height 12
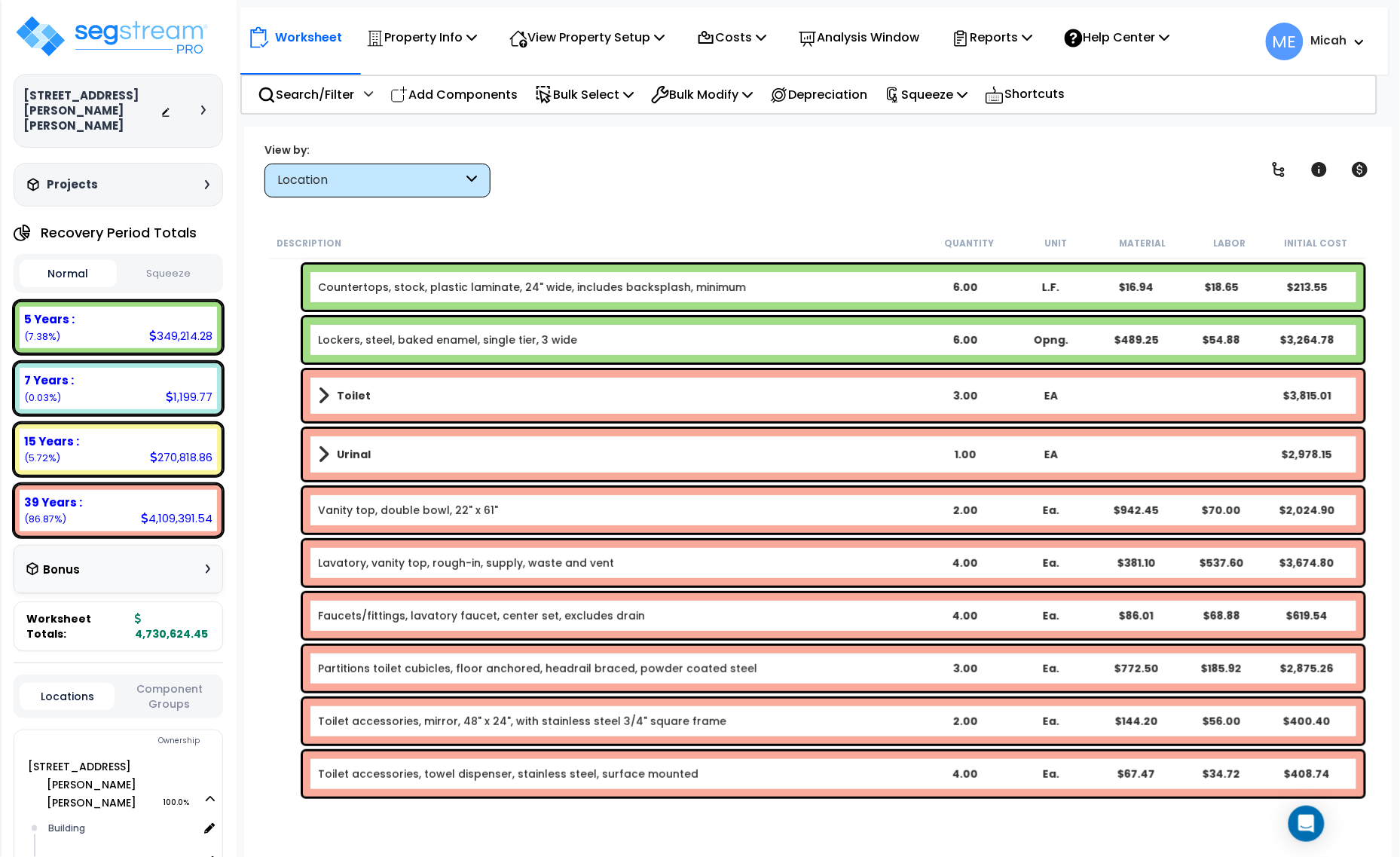
click at [318, 458] on span at bounding box center [323, 454] width 12 height 21
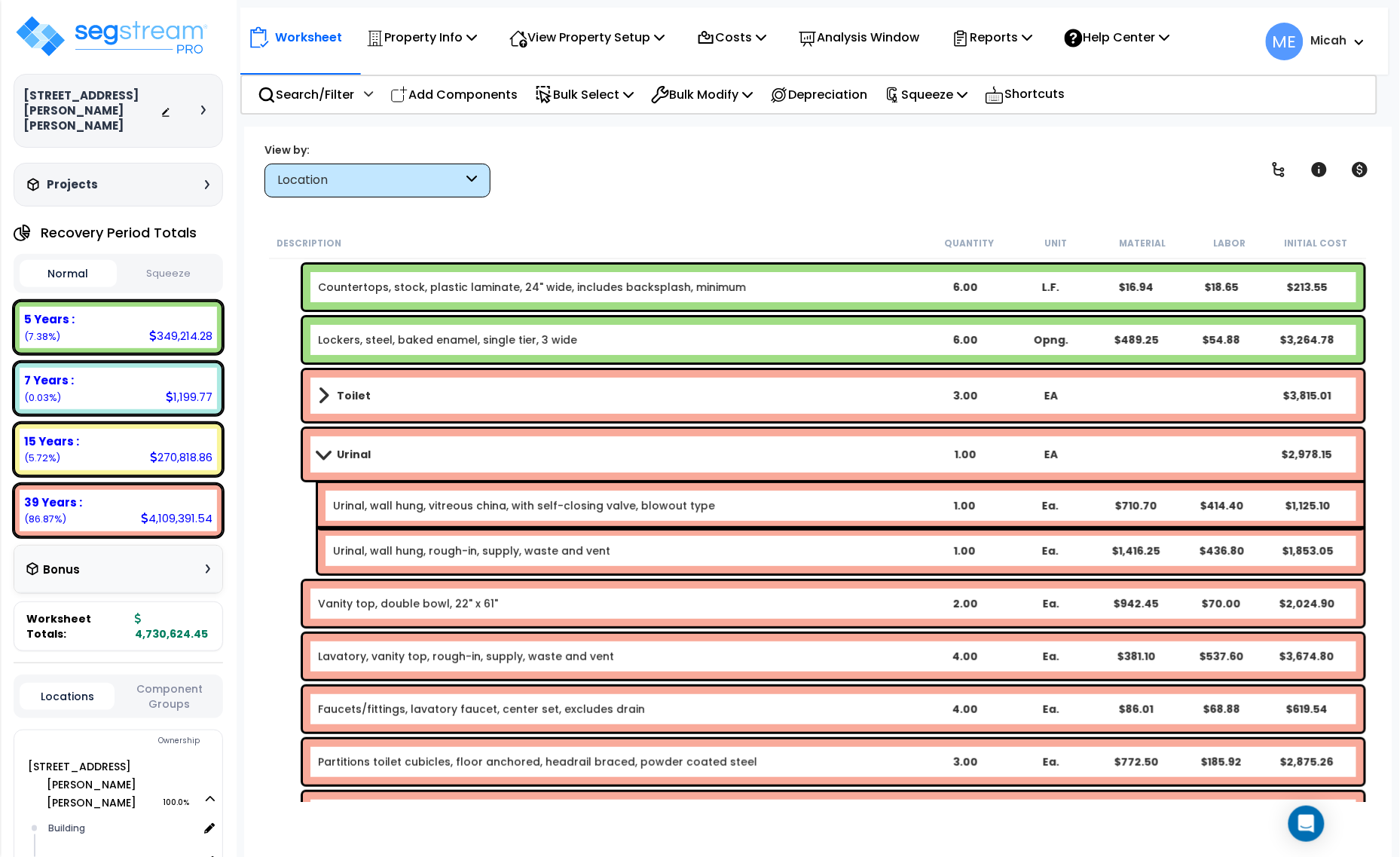
click at [318, 458] on span at bounding box center [324, 454] width 21 height 12
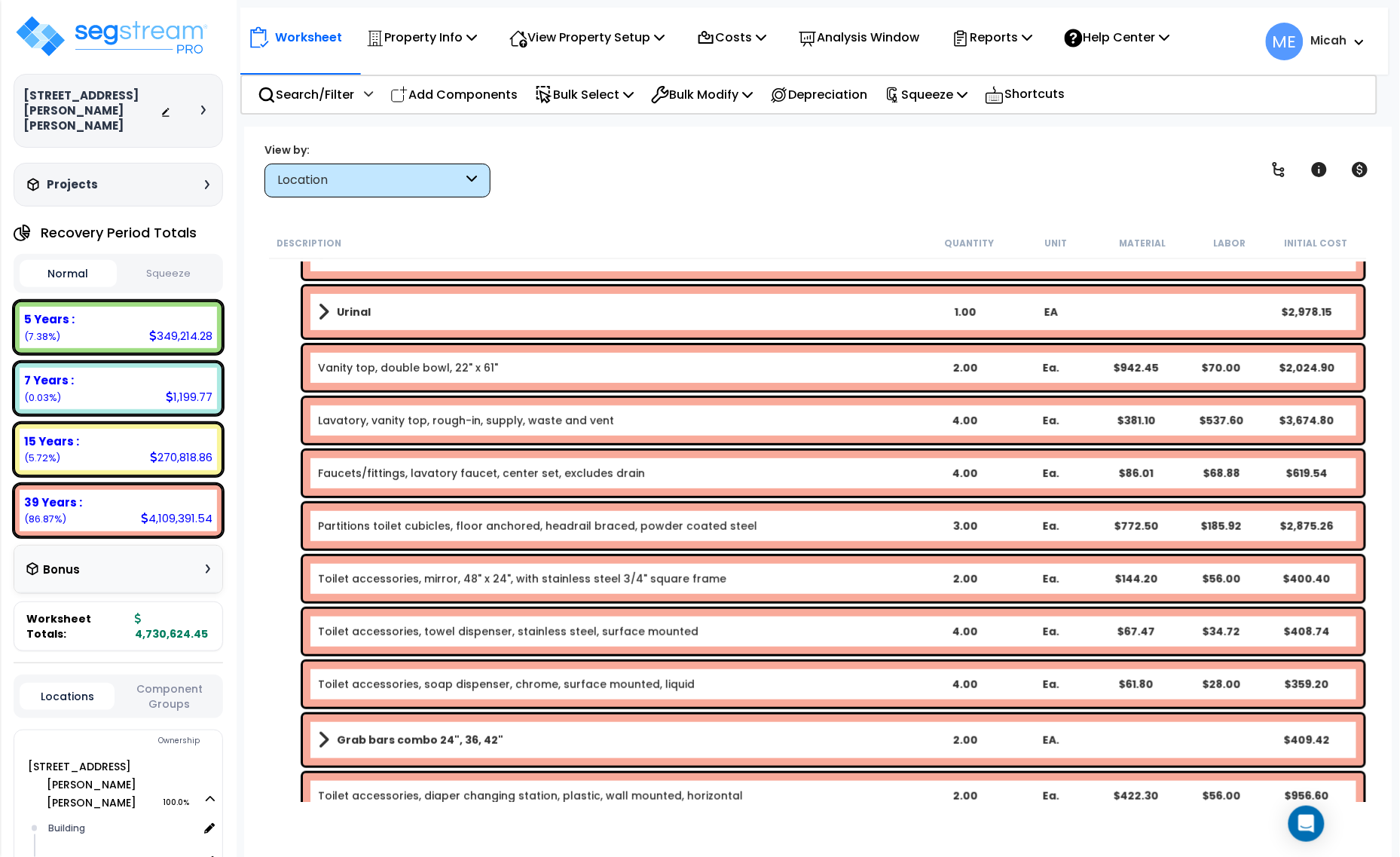
scroll to position [5875, 0]
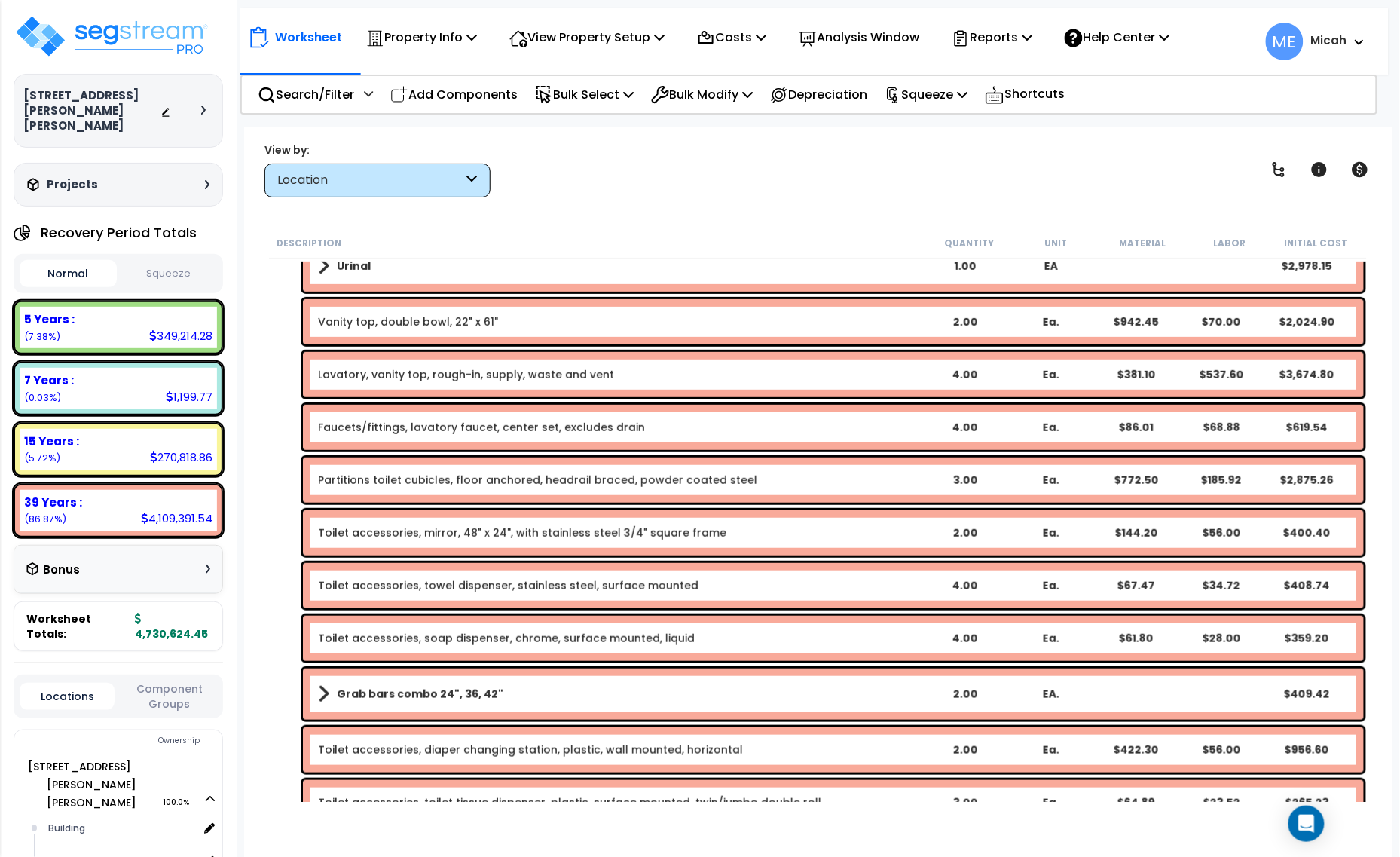
click at [484, 532] on link "Toilet accessories, mirror, 48" x 24", with stainless steel 3/4" square frame" at bounding box center [522, 532] width 409 height 15
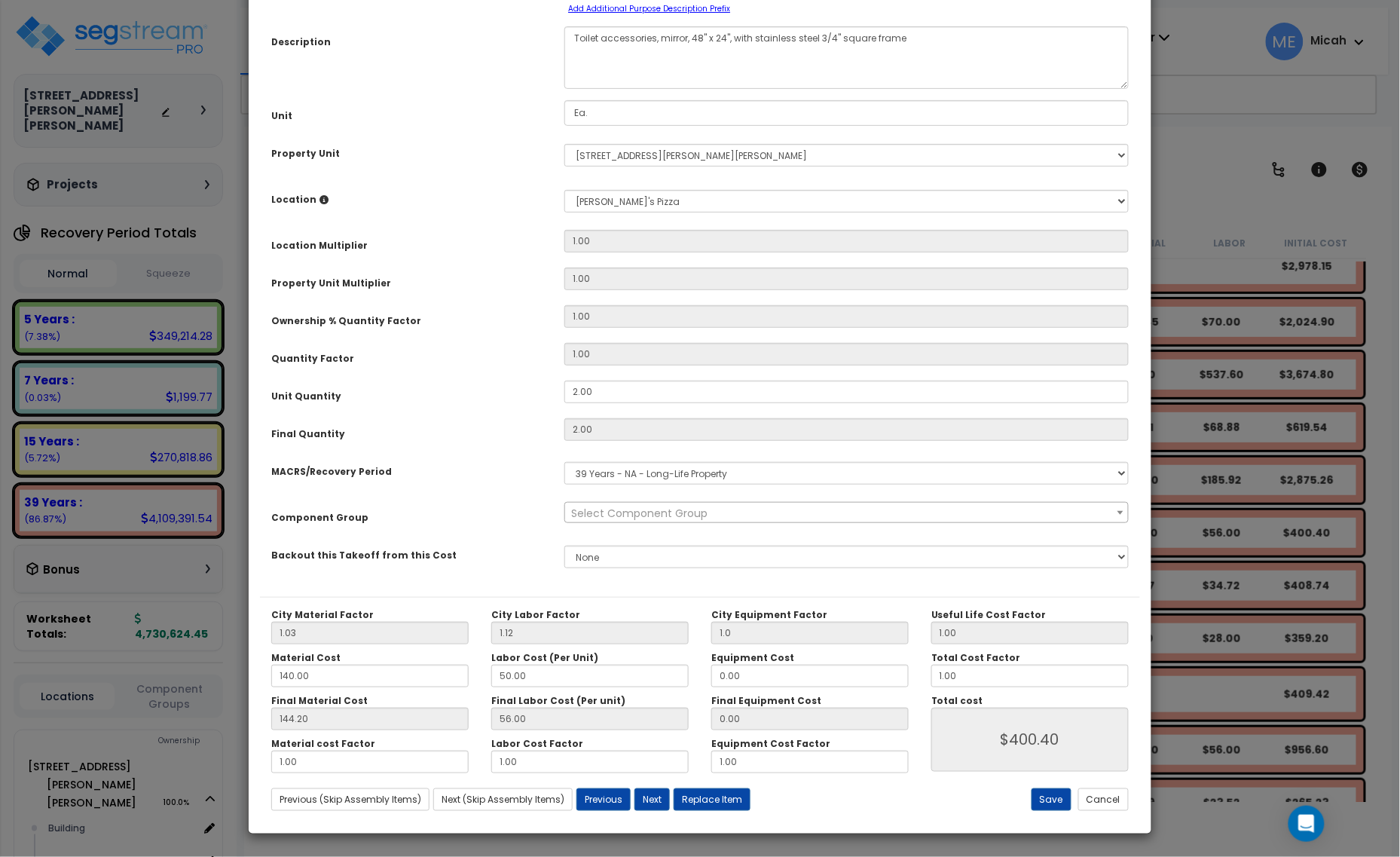
scroll to position [0, 0]
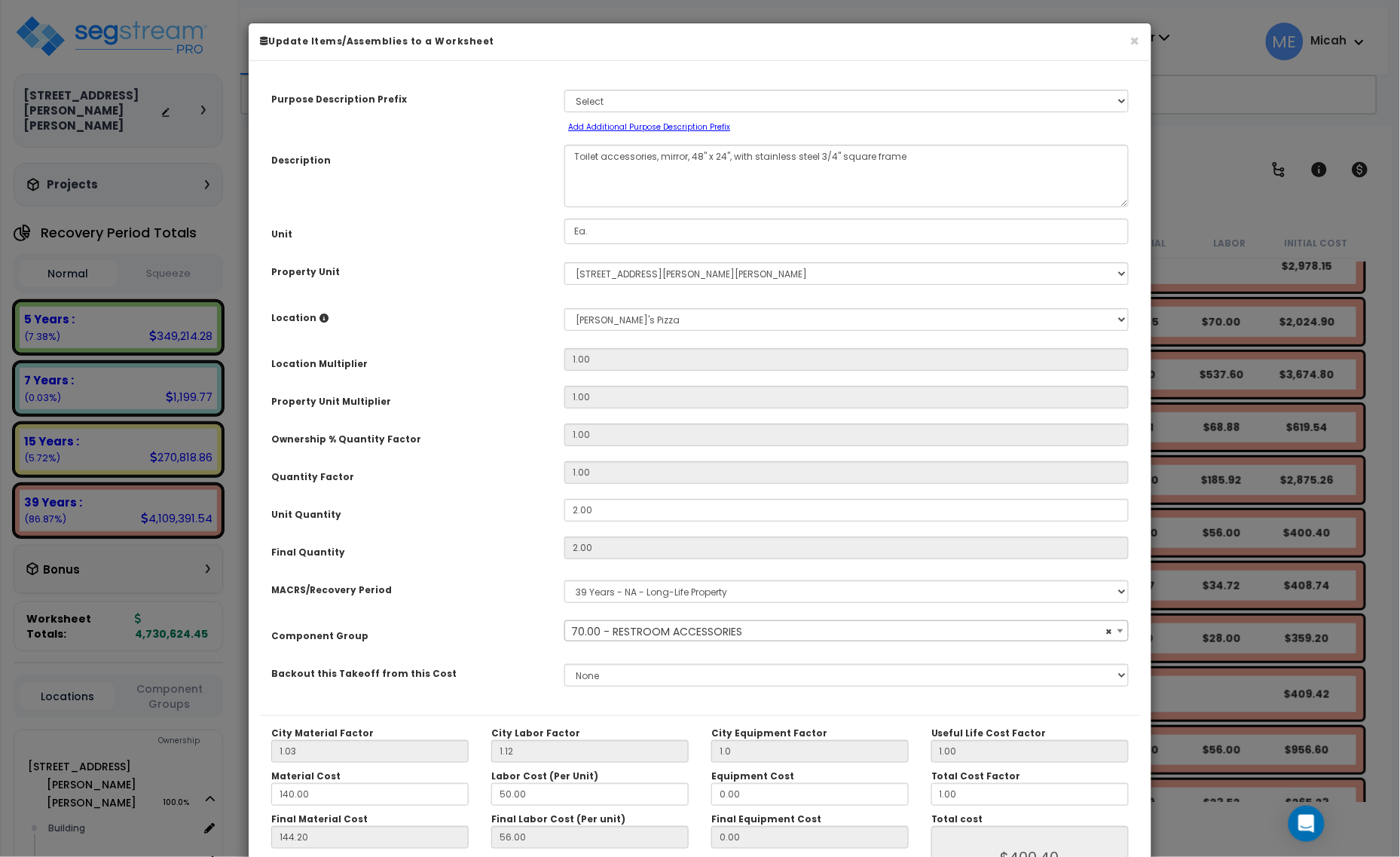
select select "56891"
click at [722, 151] on textarea "Toilet accessories, mirror, 48" x 24", with stainless steel 3/4" square frame" at bounding box center [846, 176] width 564 height 63
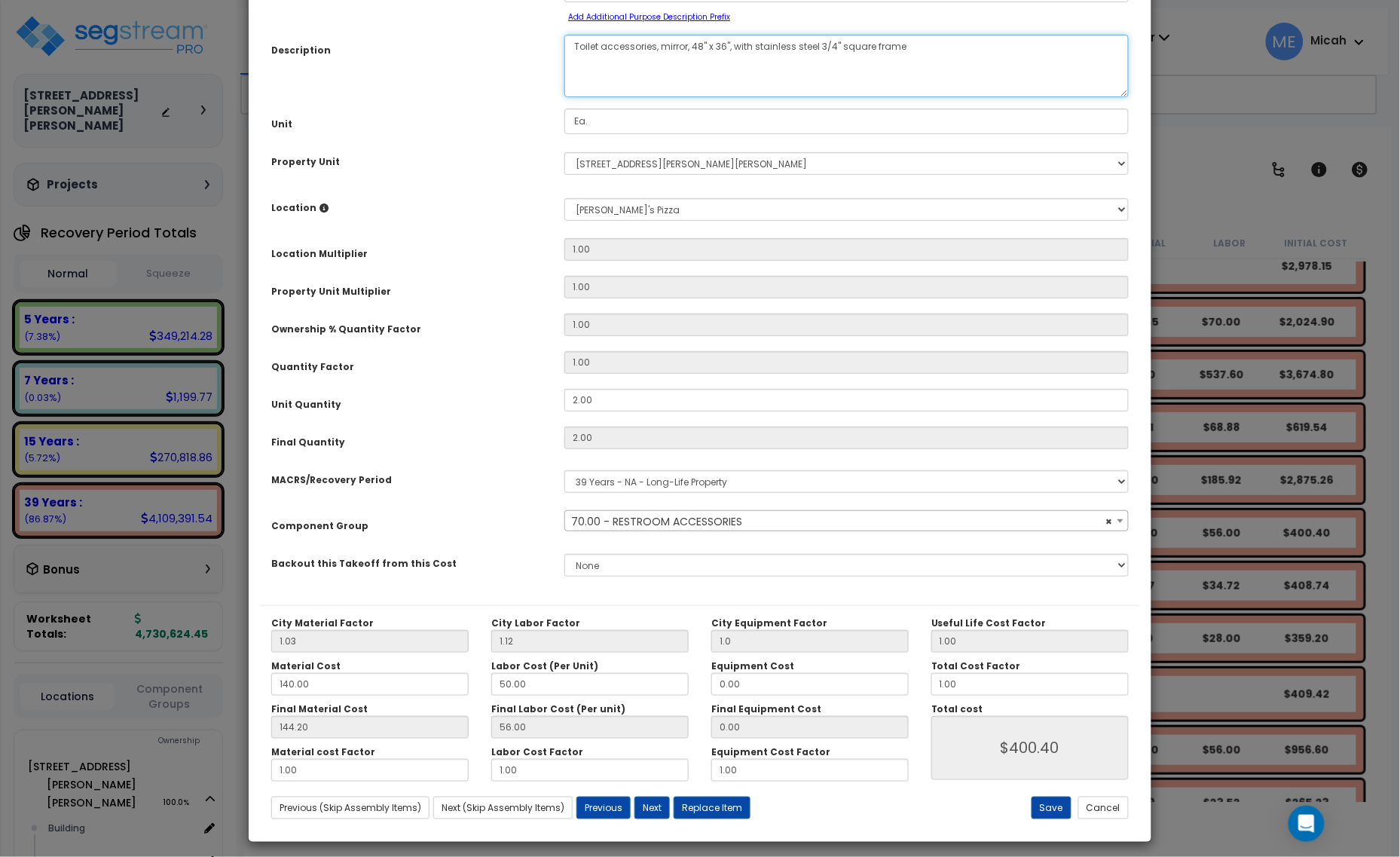
scroll to position [118, 0]
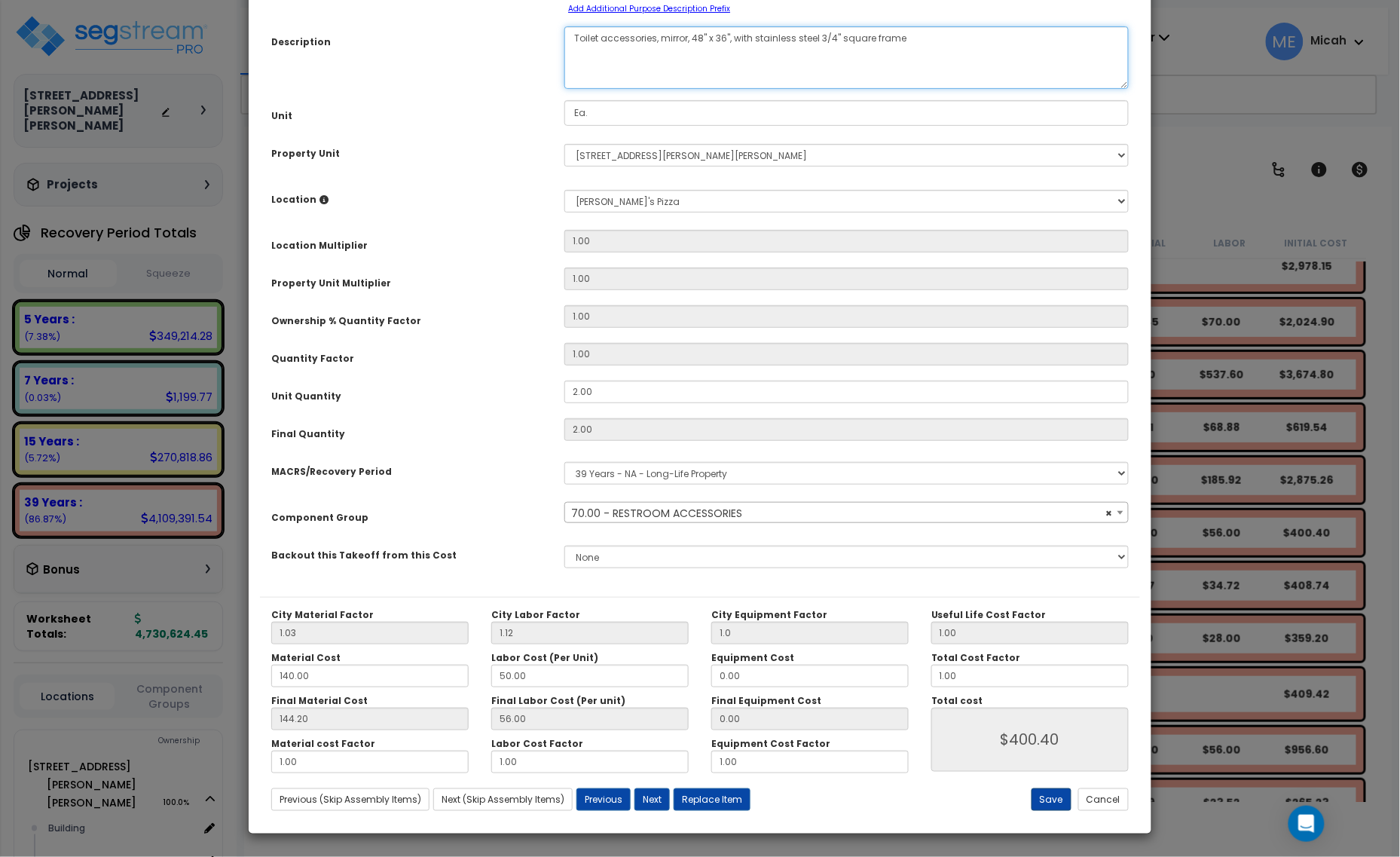
type textarea "Toilet accessories, mirror, 48" x 36", with stainless steel 3/4" square frame"
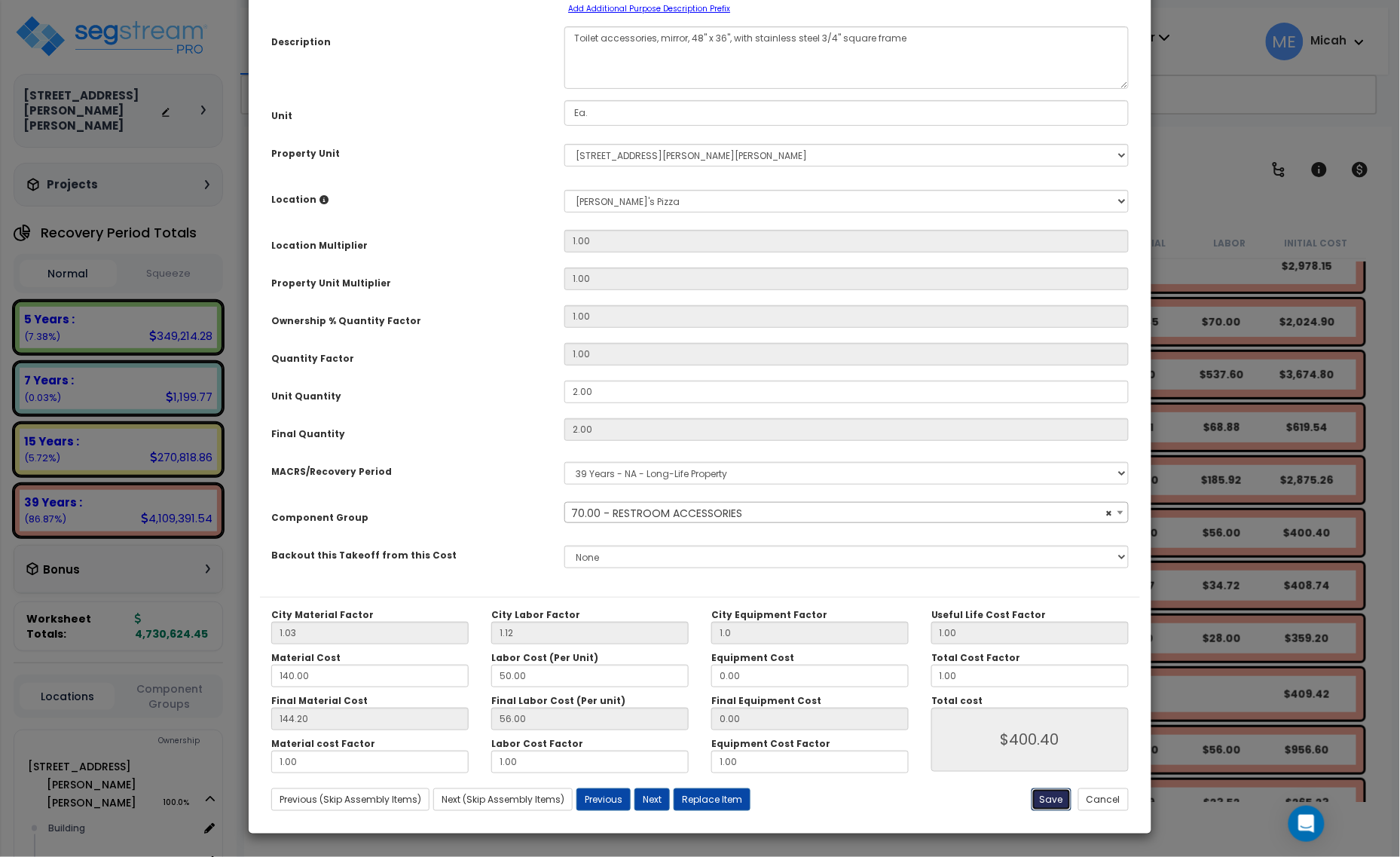
click at [1061, 800] on button "Save" at bounding box center [1051, 799] width 40 height 22
type input "1.00"
type input "400.40"
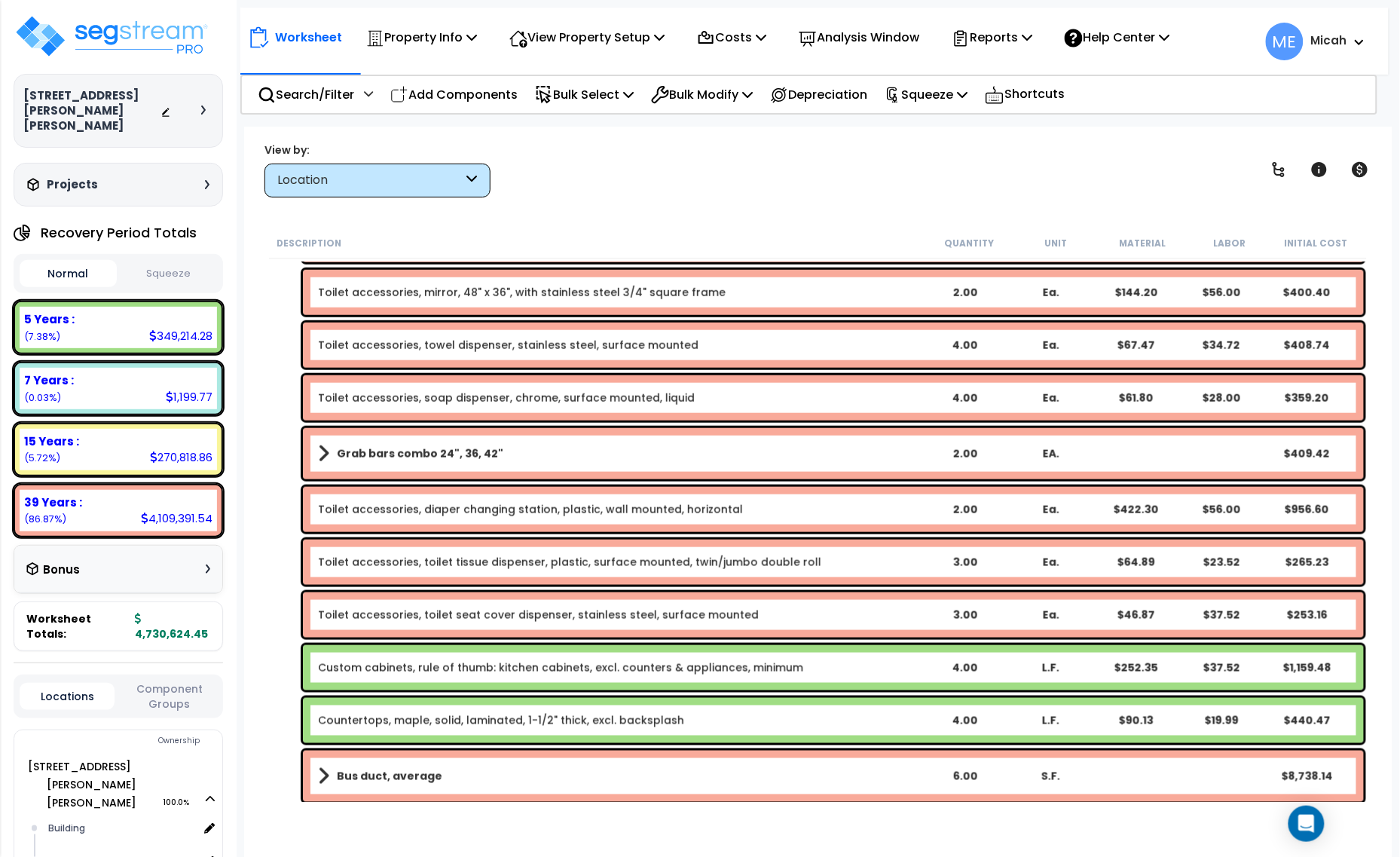
scroll to position [6157, 0]
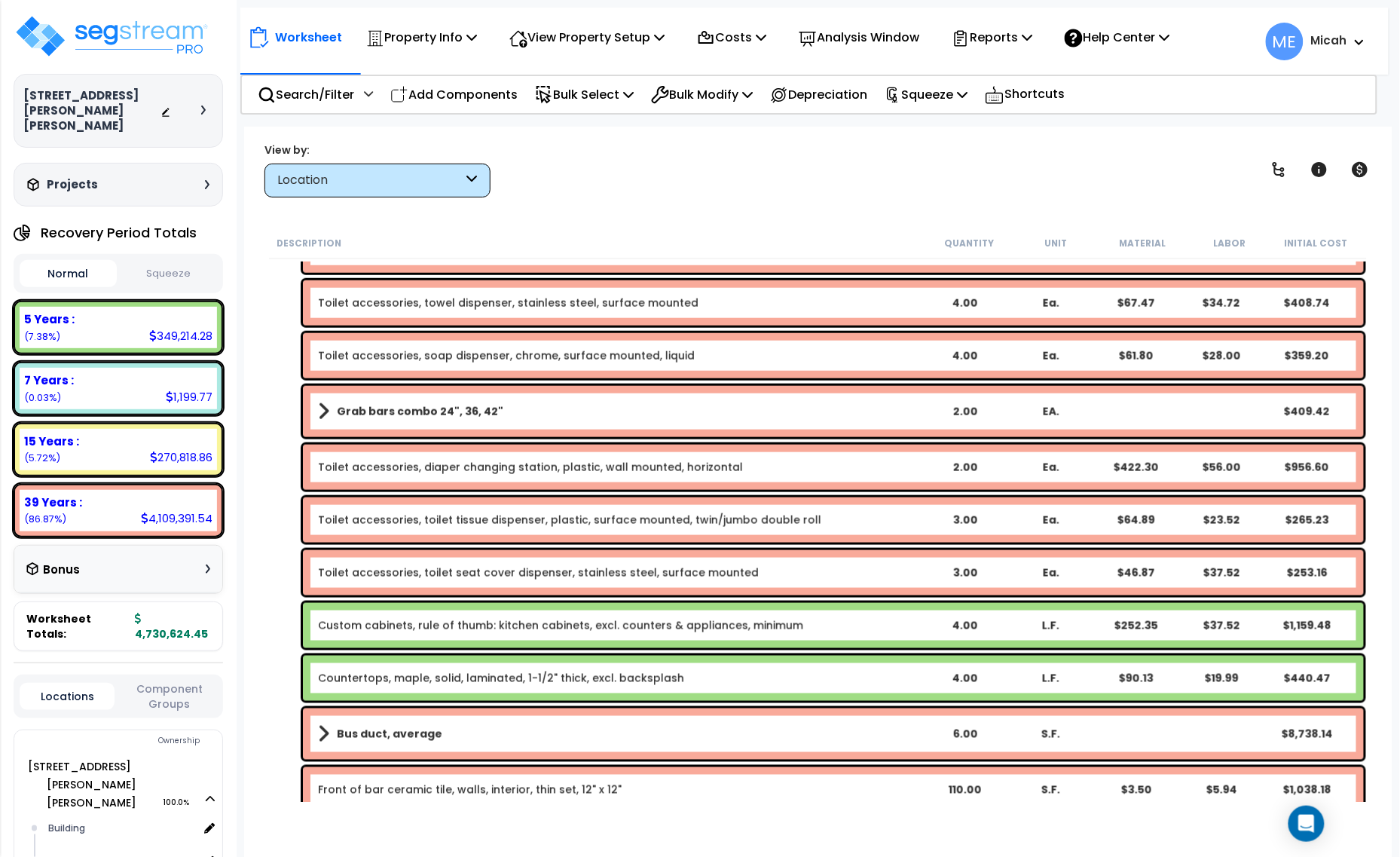
click at [306, 408] on div "Grab bars combo 24", 36, 42" 2.00 EA. $409.42" at bounding box center [834, 411] width 1061 height 51
click at [317, 404] on div "Grab bars combo 24", 36, 42" 2.00 EA. $409.42" at bounding box center [834, 411] width 1061 height 51
click at [322, 404] on span at bounding box center [323, 412] width 12 height 21
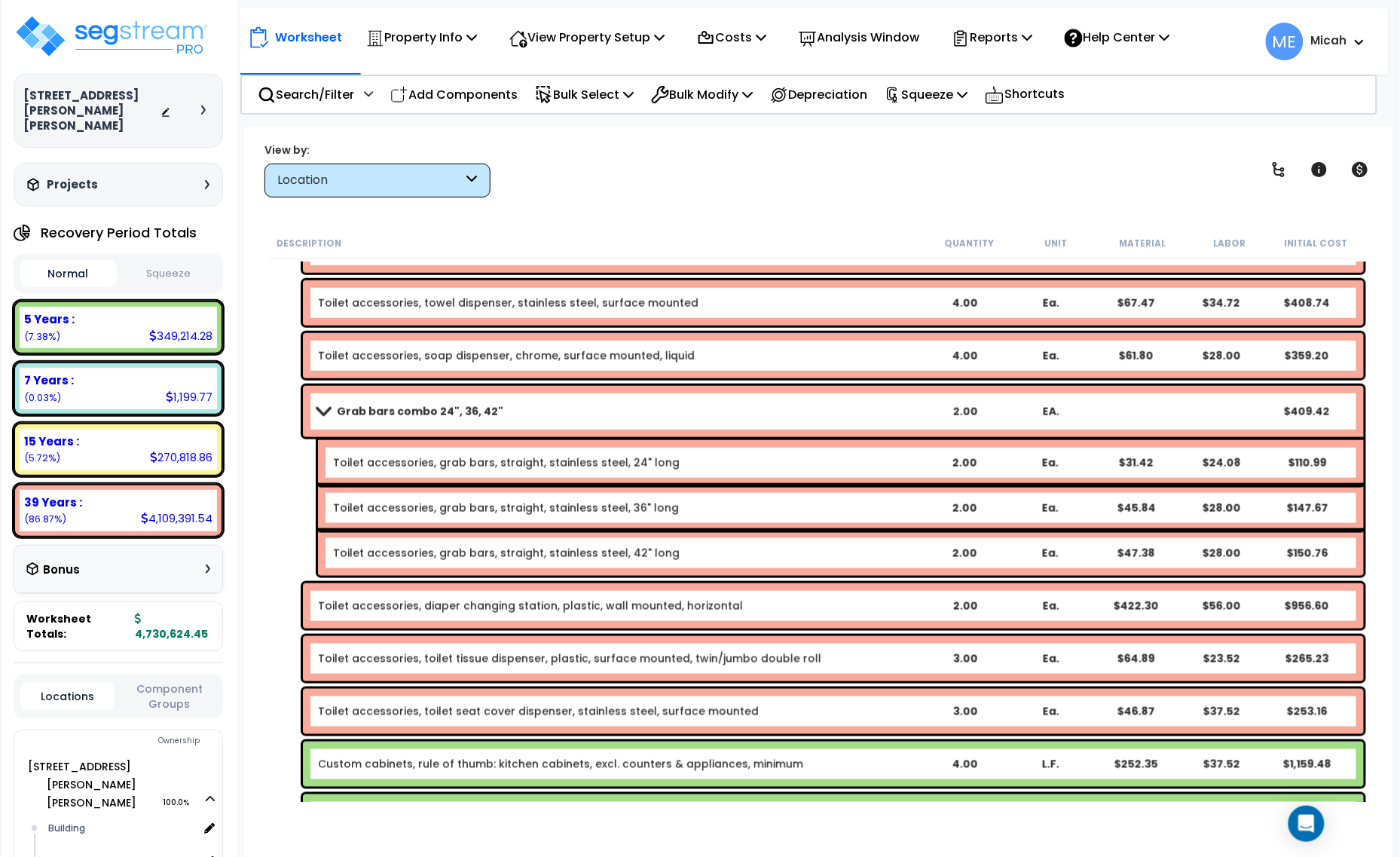
click at [324, 412] on span at bounding box center [324, 411] width 21 height 12
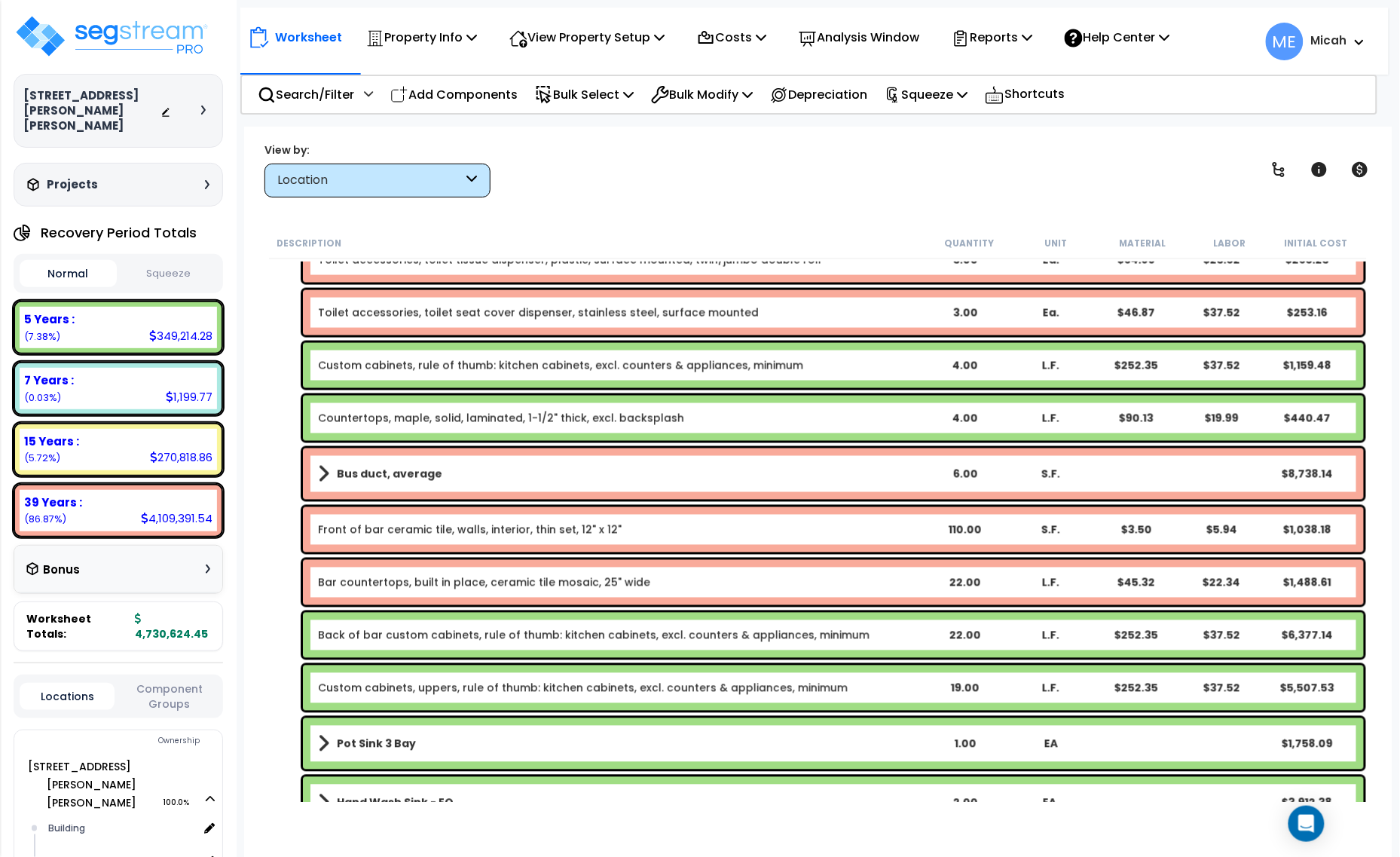
scroll to position [6440, 0]
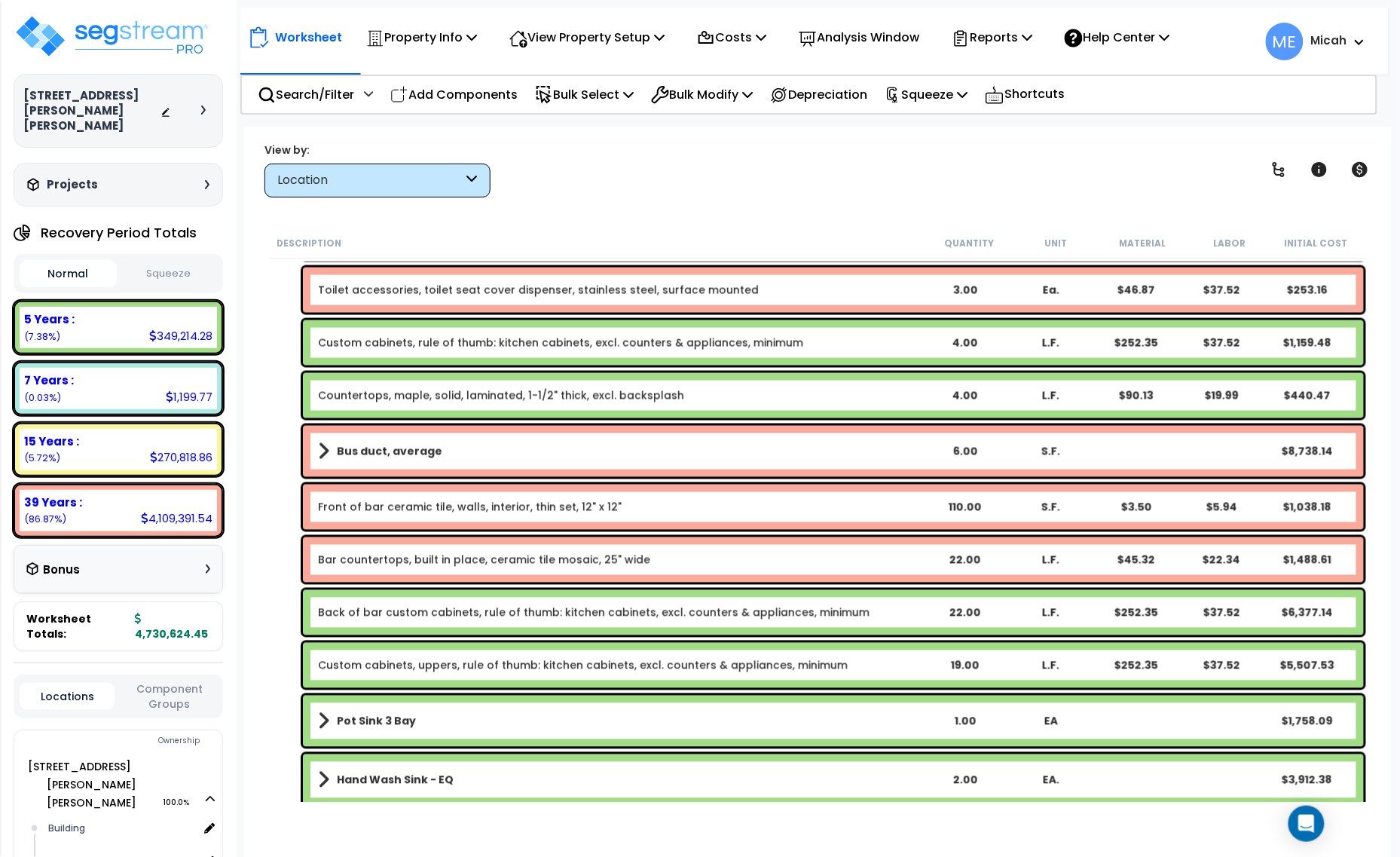
click at [313, 442] on div "Bus duct, average 6.00 S.F. $8,738.14" at bounding box center [834, 451] width 1061 height 51
click at [321, 450] on span at bounding box center [323, 452] width 12 height 21
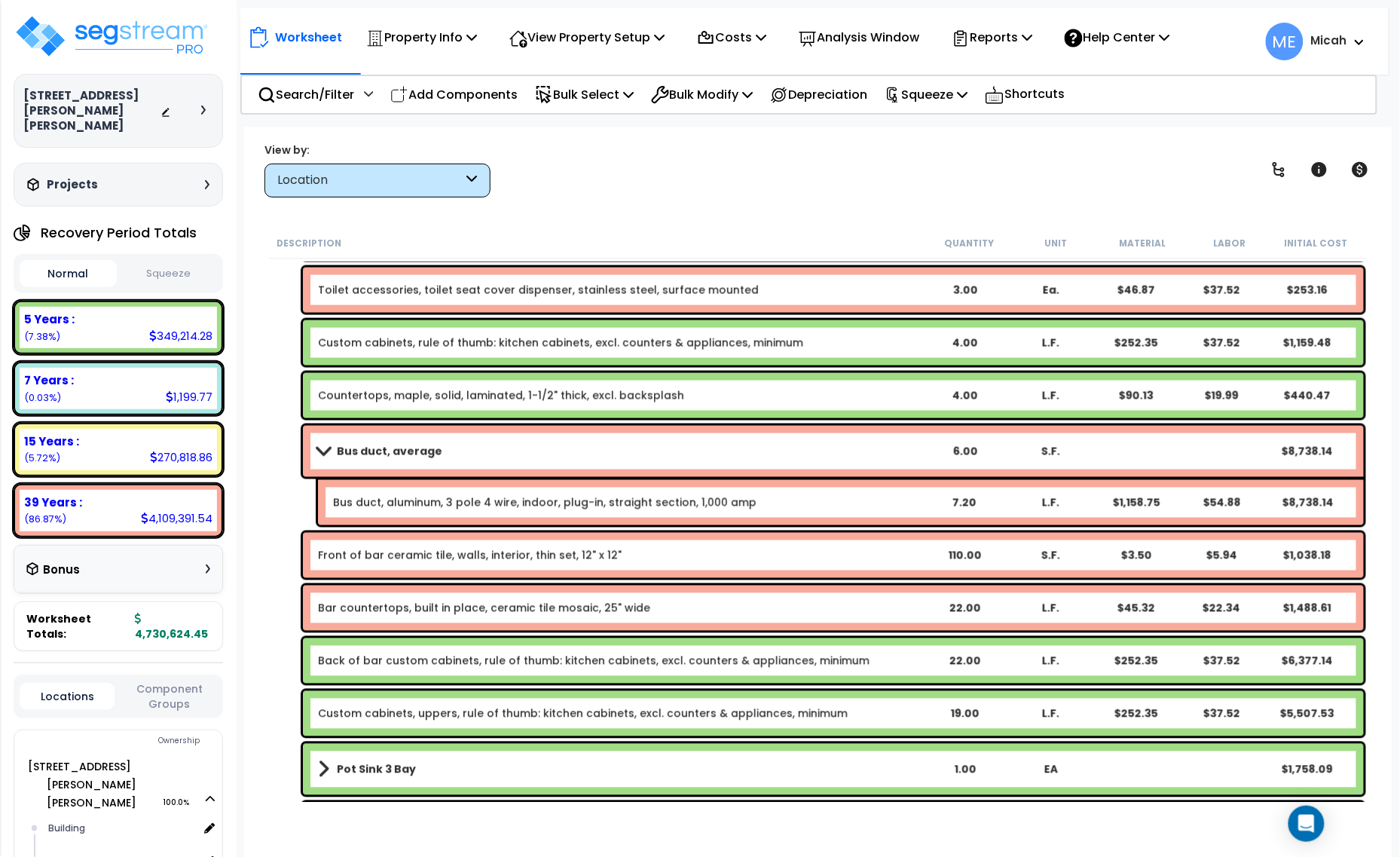
click at [323, 451] on span at bounding box center [324, 451] width 21 height 12
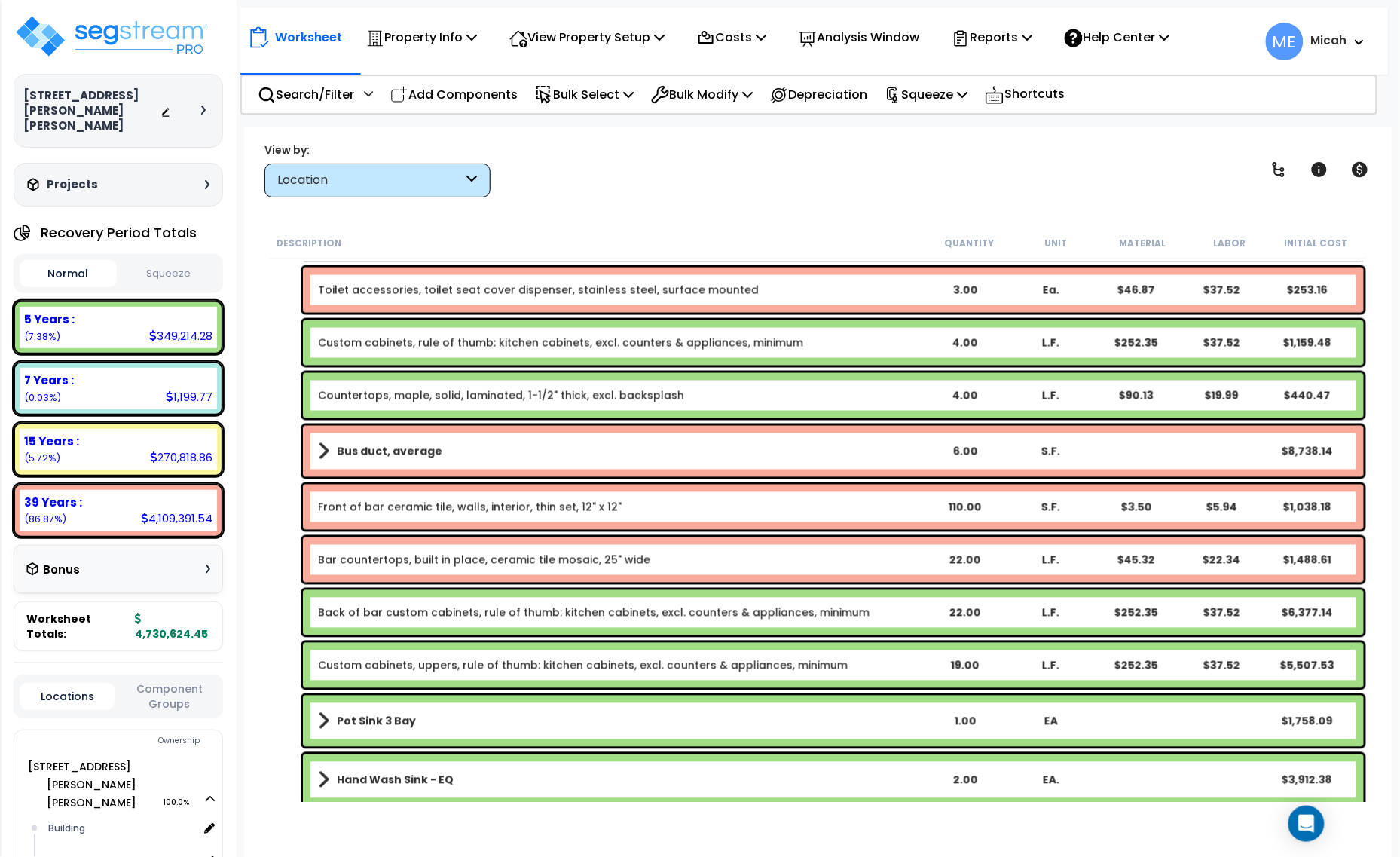
click at [322, 441] on span at bounding box center [323, 452] width 12 height 21
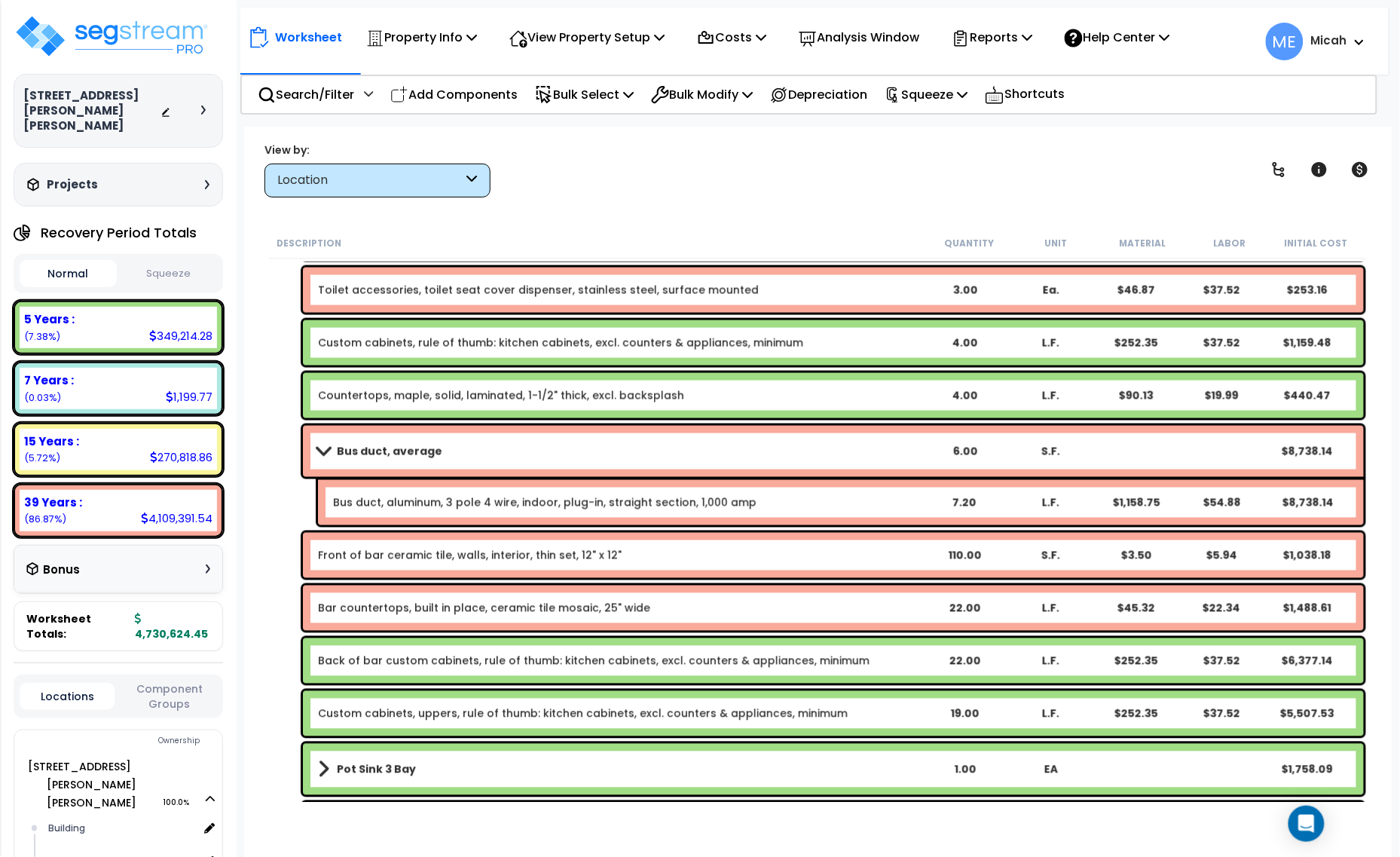
click at [943, 506] on div "7.20" at bounding box center [964, 502] width 81 height 15
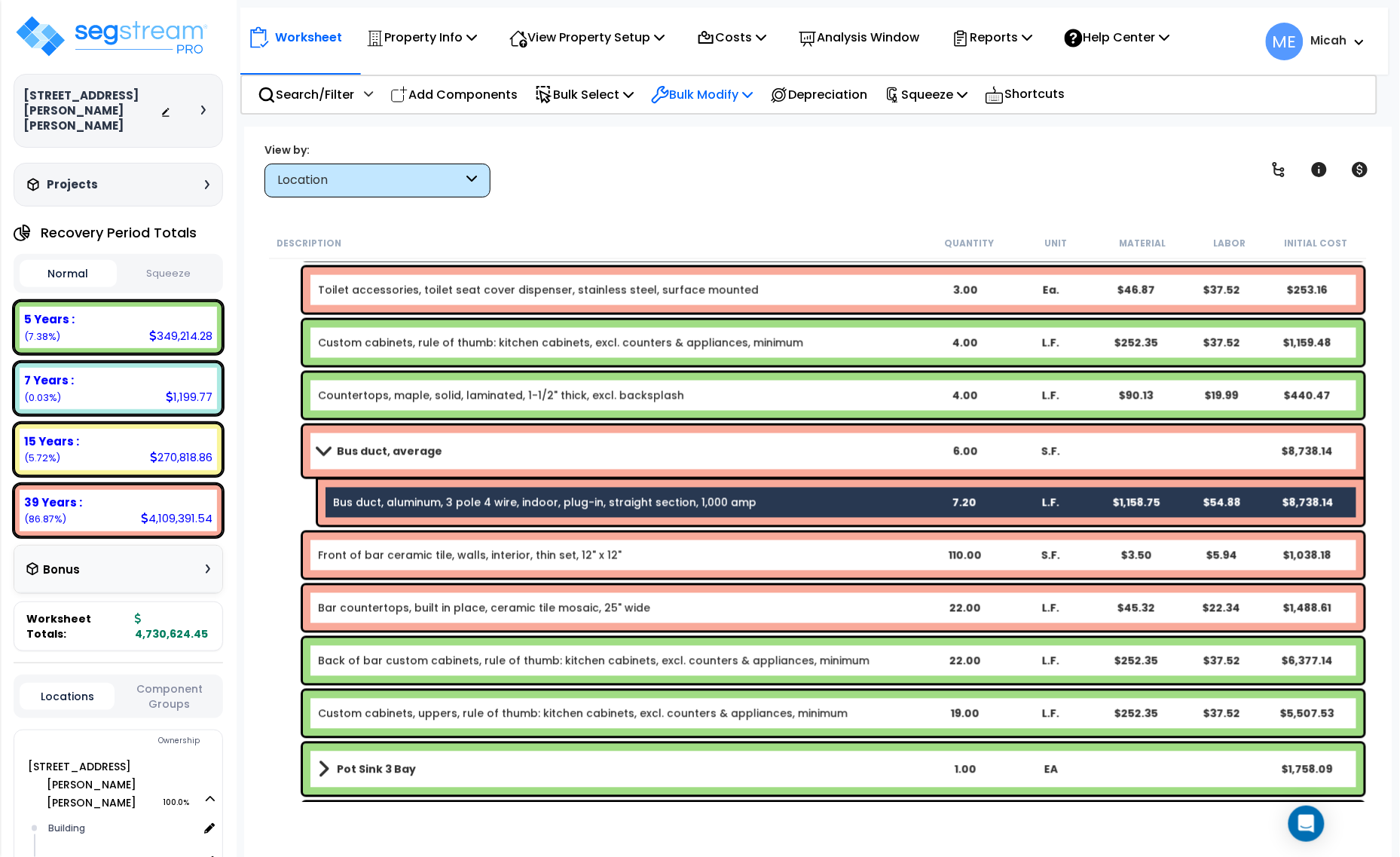
click at [737, 97] on p "Bulk Modify" at bounding box center [702, 94] width 102 height 21
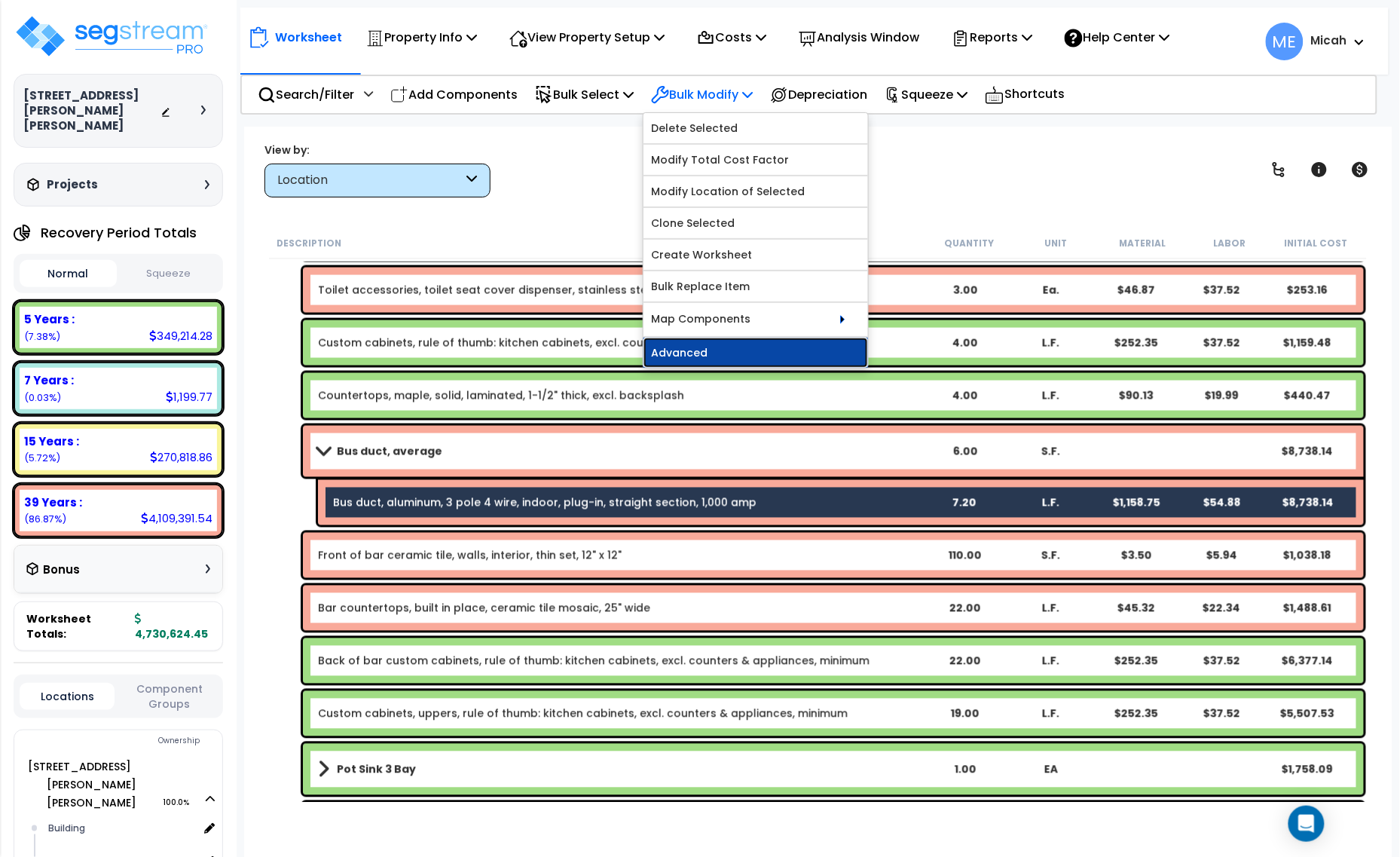
click at [770, 366] on link "Advanced" at bounding box center [755, 352] width 225 height 30
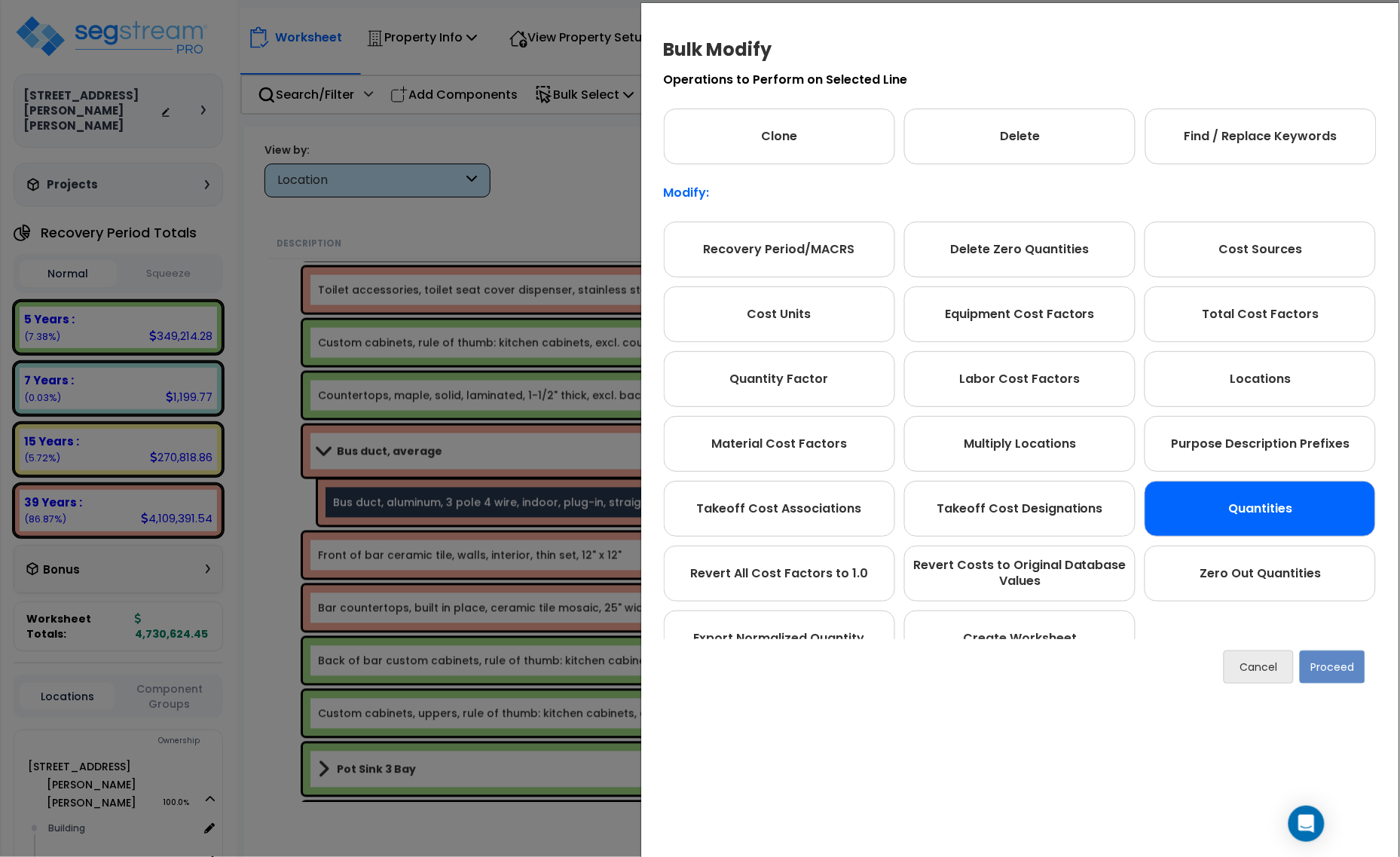
click at [1284, 504] on div "Quantities" at bounding box center [1260, 508] width 232 height 55
click at [1334, 665] on button "Proceed" at bounding box center [1332, 666] width 65 height 33
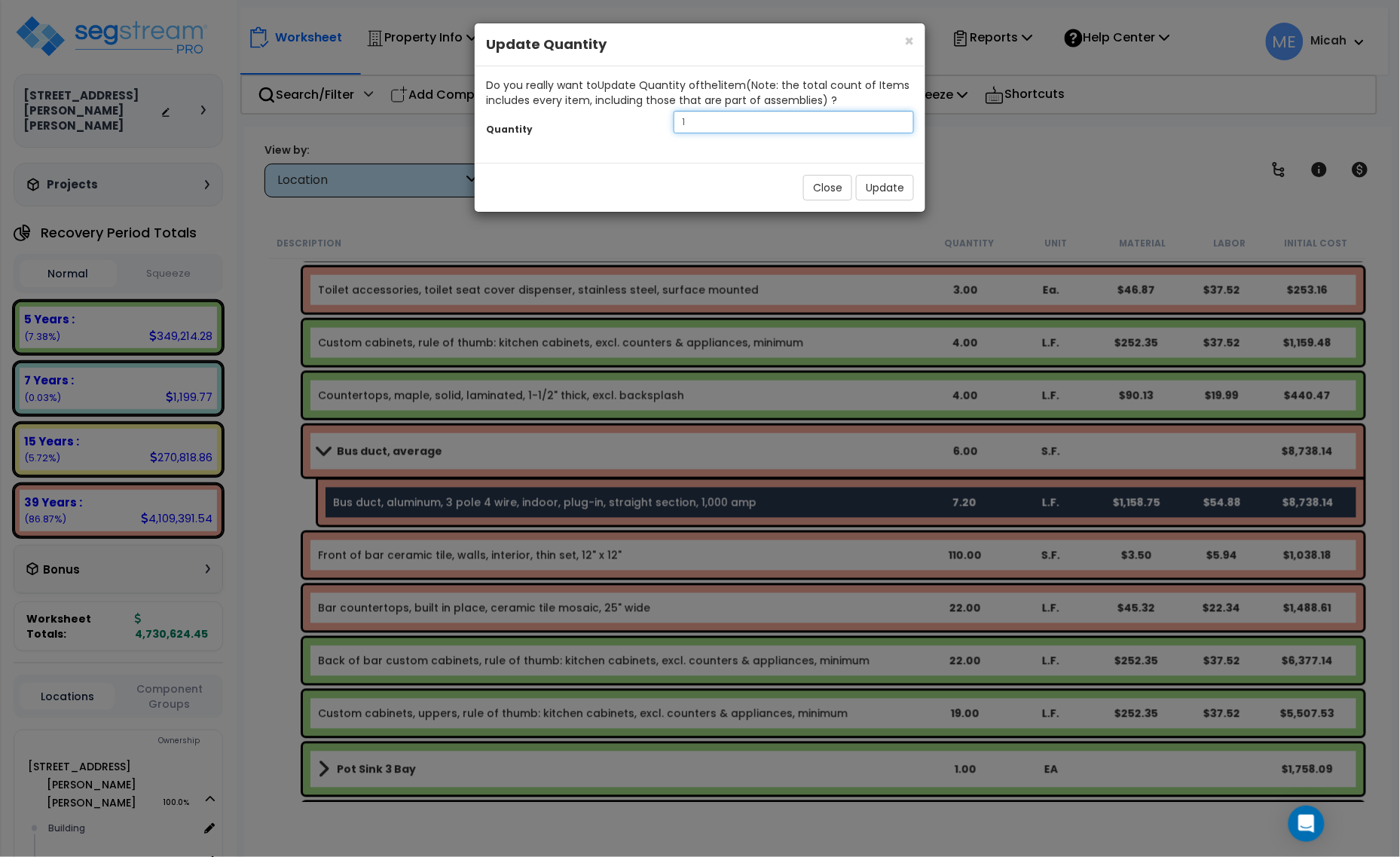
drag, startPoint x: 699, startPoint y: 119, endPoint x: 656, endPoint y: 123, distance: 43.2
click at [656, 123] on div "Quantity 1" at bounding box center [700, 123] width 451 height 32
type input "6"
click at [898, 191] on button "Update" at bounding box center [885, 187] width 58 height 26
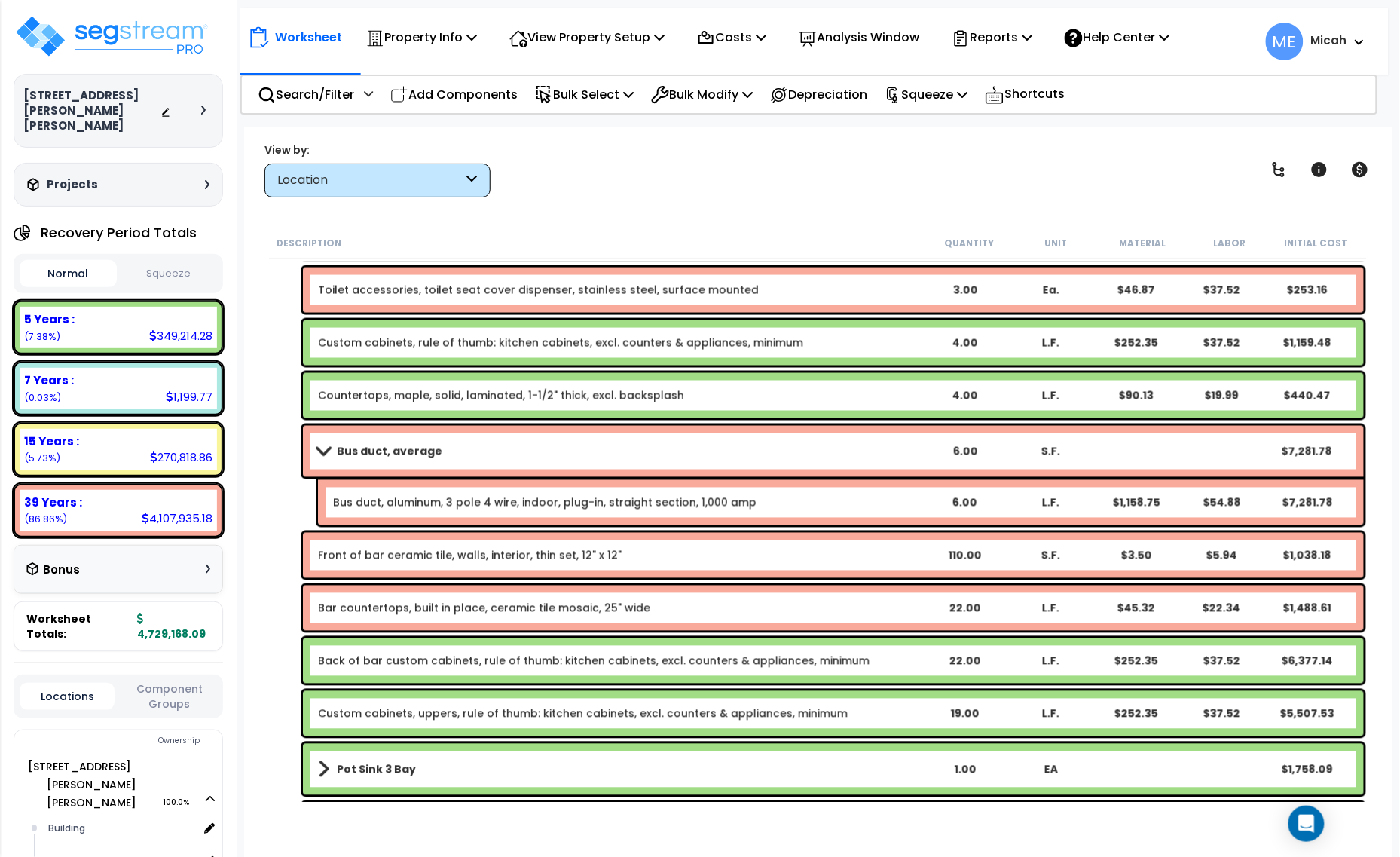
click at [865, 453] on link "Bus duct, average" at bounding box center [619, 452] width 604 height 21
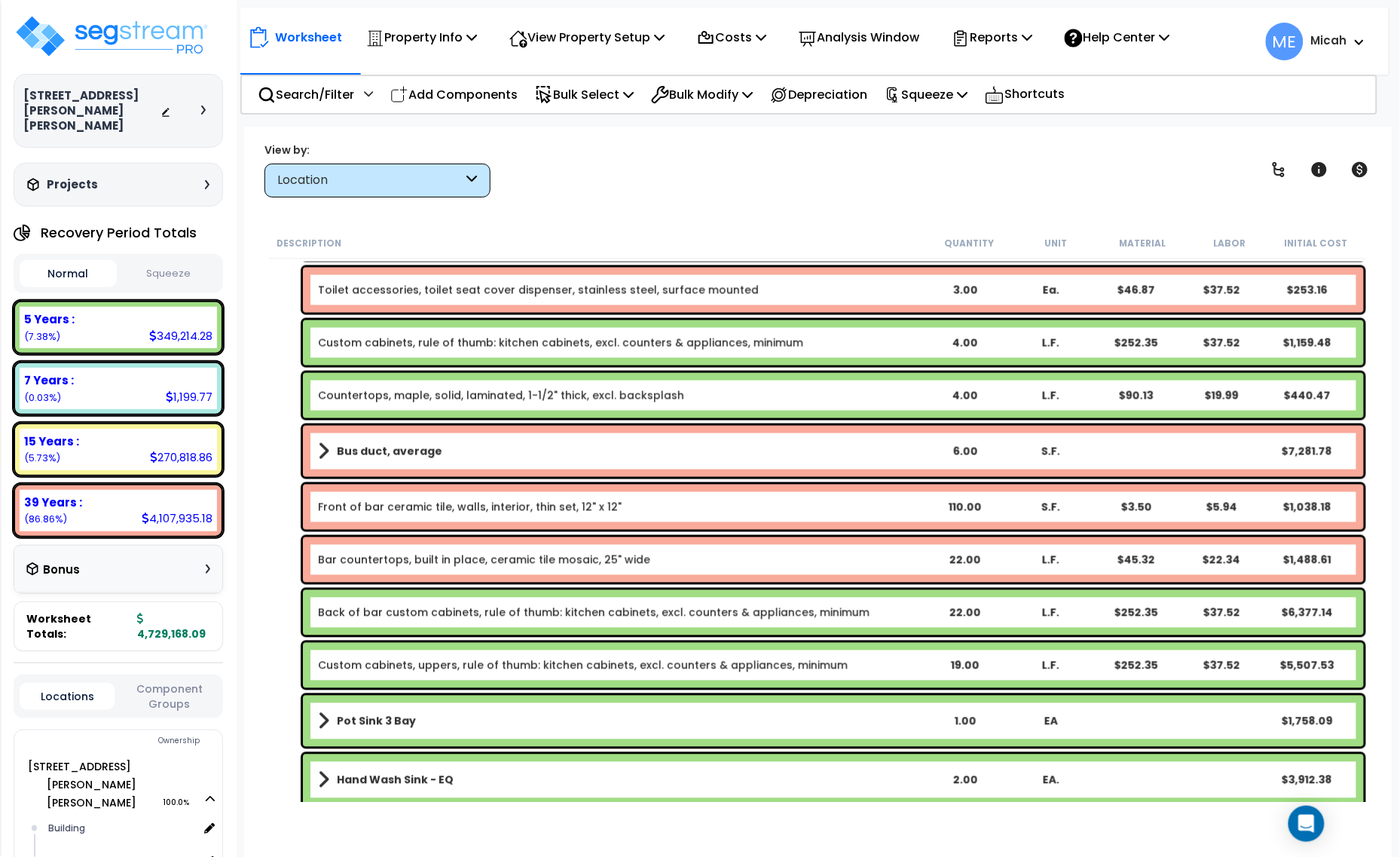
click at [865, 453] on link "Bus duct, average" at bounding box center [619, 452] width 604 height 21
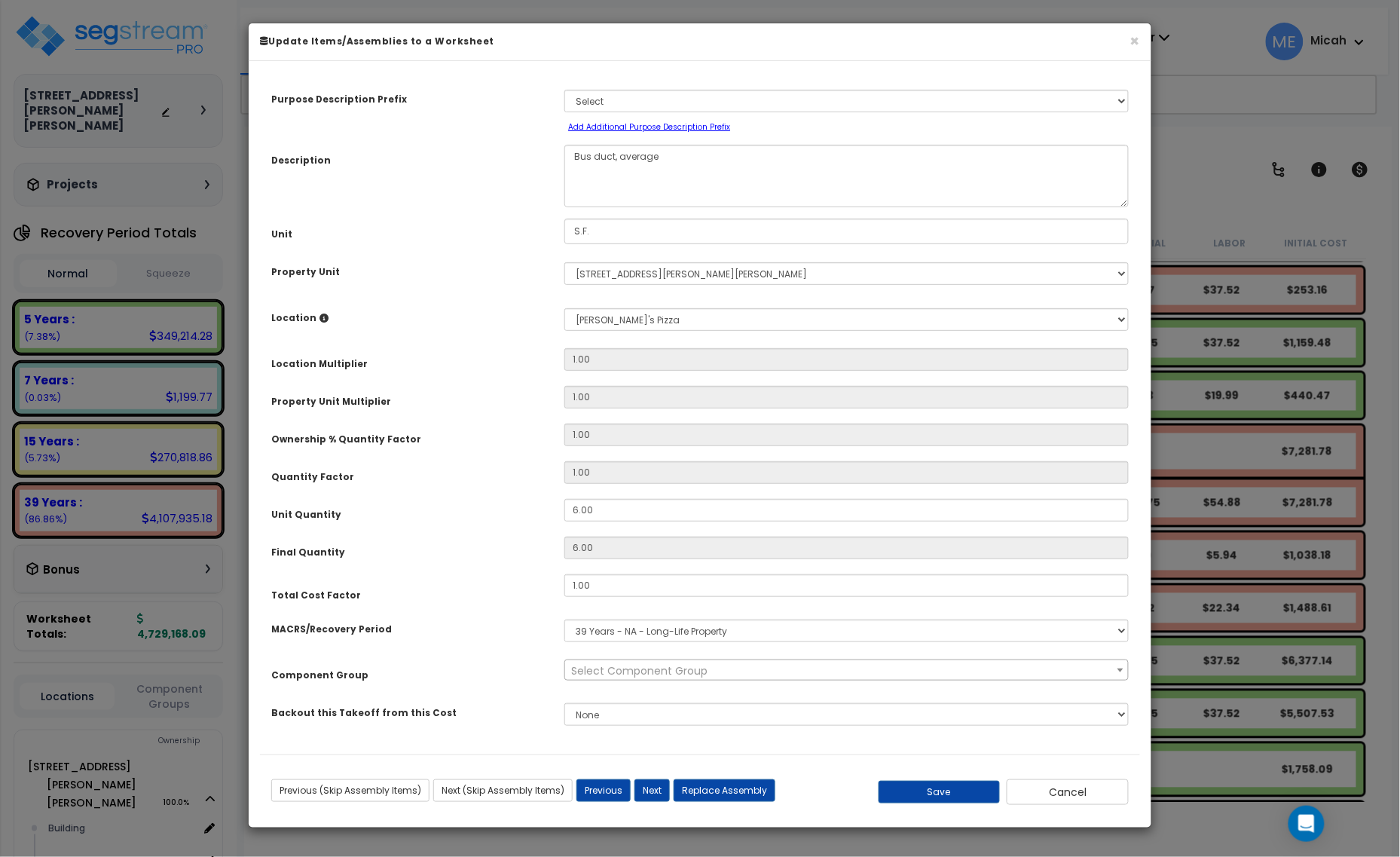
scroll to position [0, 0]
drag, startPoint x: 594, startPoint y: 239, endPoint x: 547, endPoint y: 239, distance: 47.0
click at [555, 239] on div "S.F." at bounding box center [846, 231] width 587 height 26
select select "56955"
type input "E"
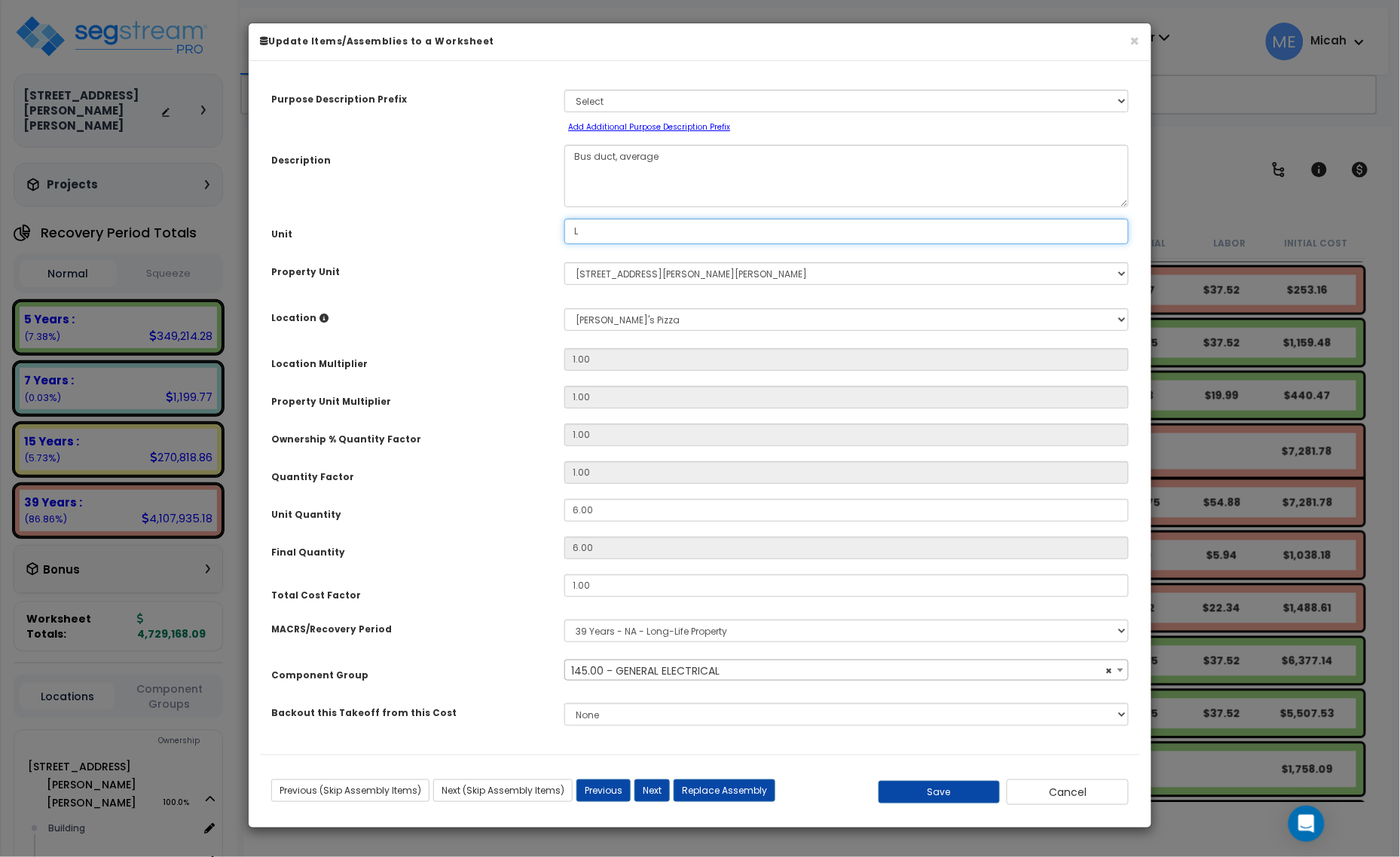
type input "L.F."
click at [932, 793] on button "Save" at bounding box center [939, 792] width 122 height 22
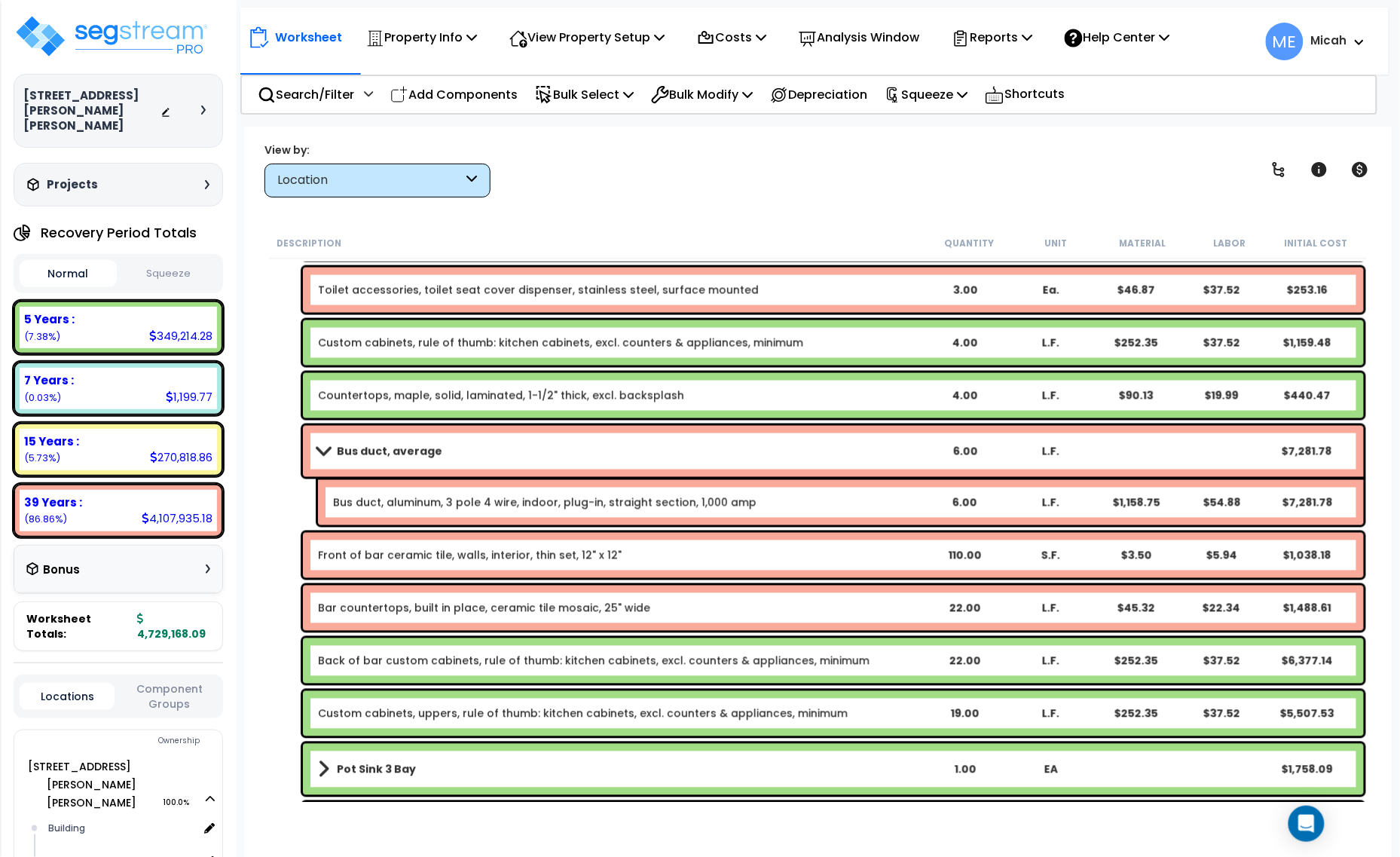
click at [318, 448] on span at bounding box center [324, 451] width 21 height 12
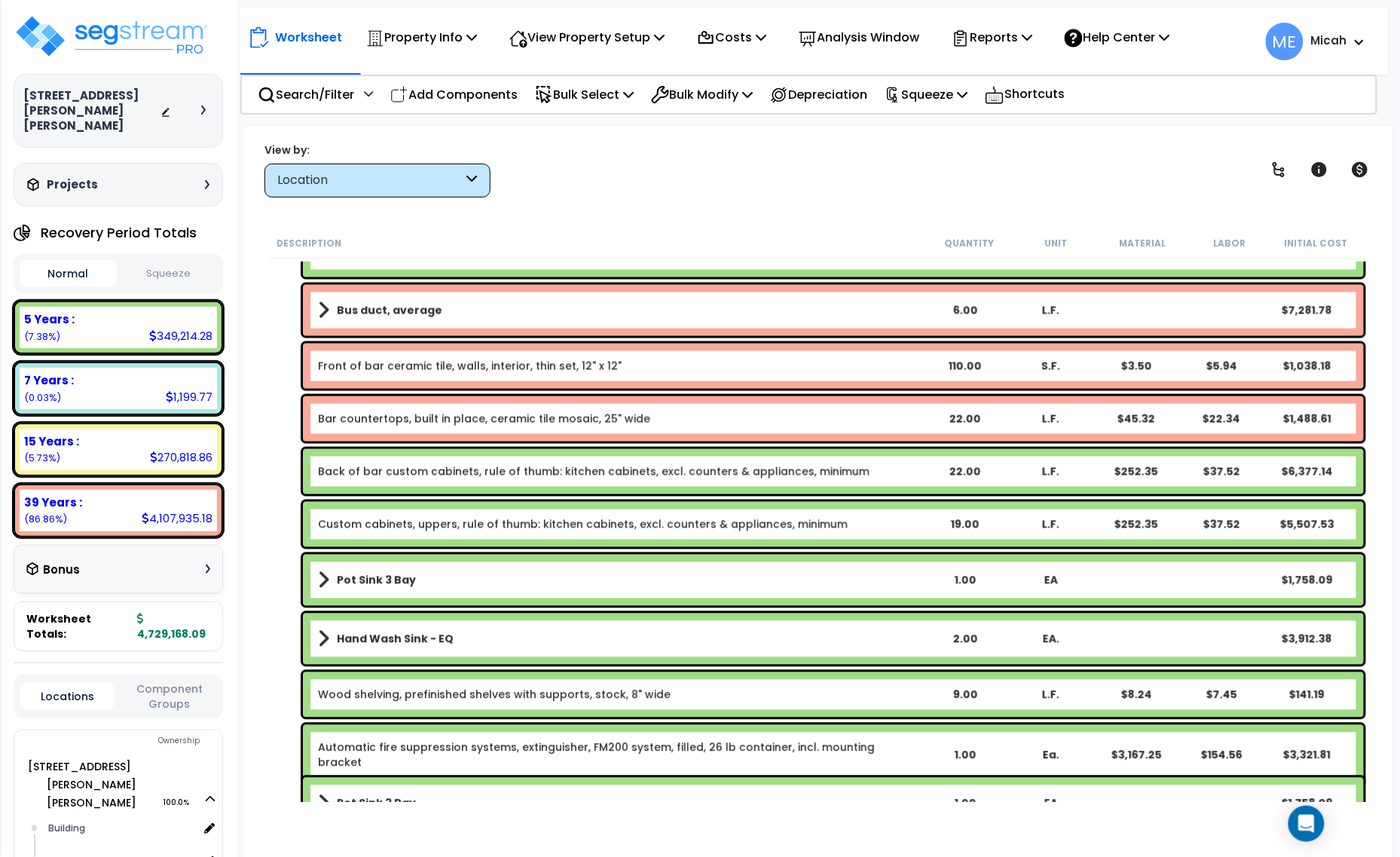
scroll to position [6629, 0]
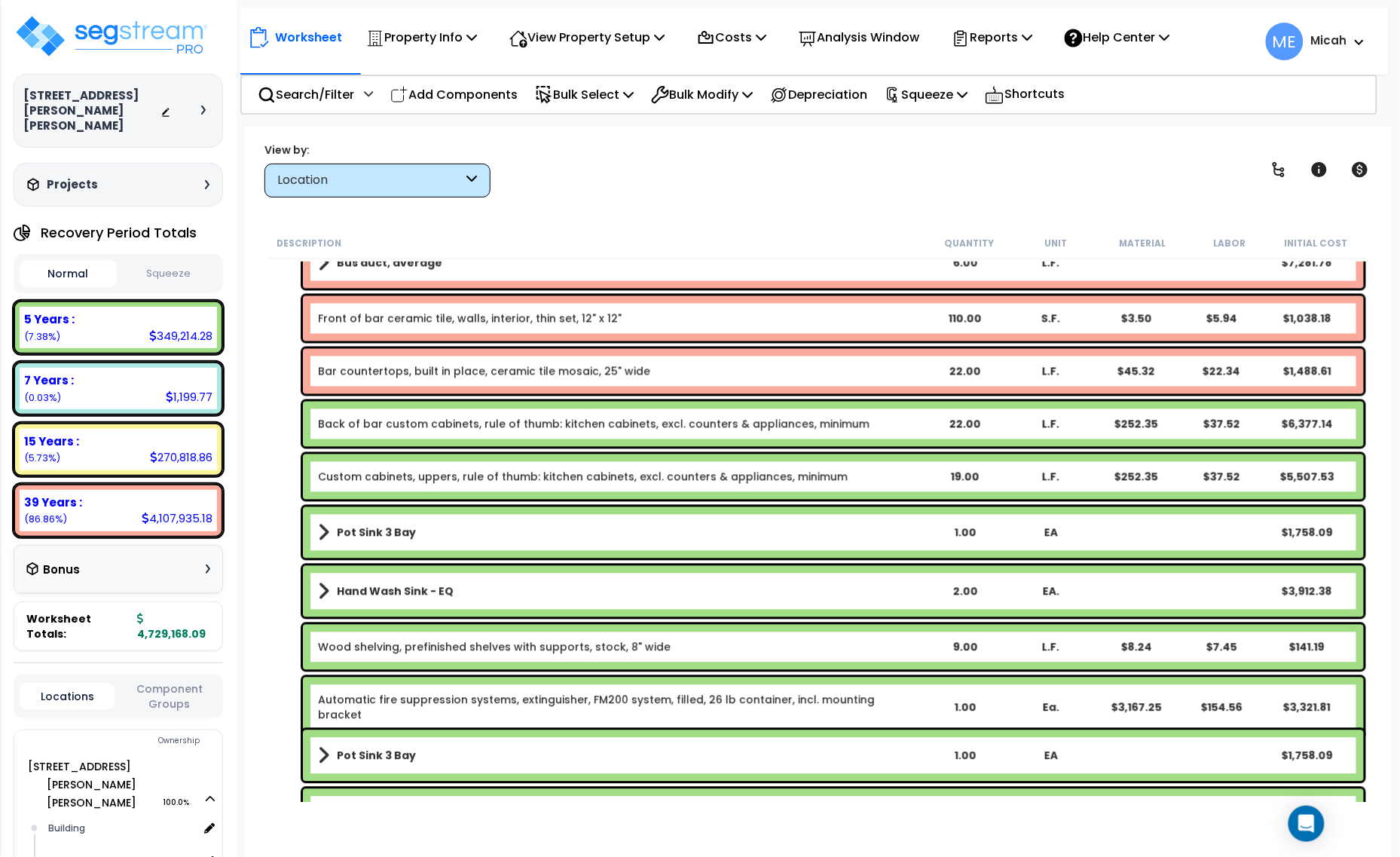
click at [323, 528] on span at bounding box center [323, 533] width 12 height 21
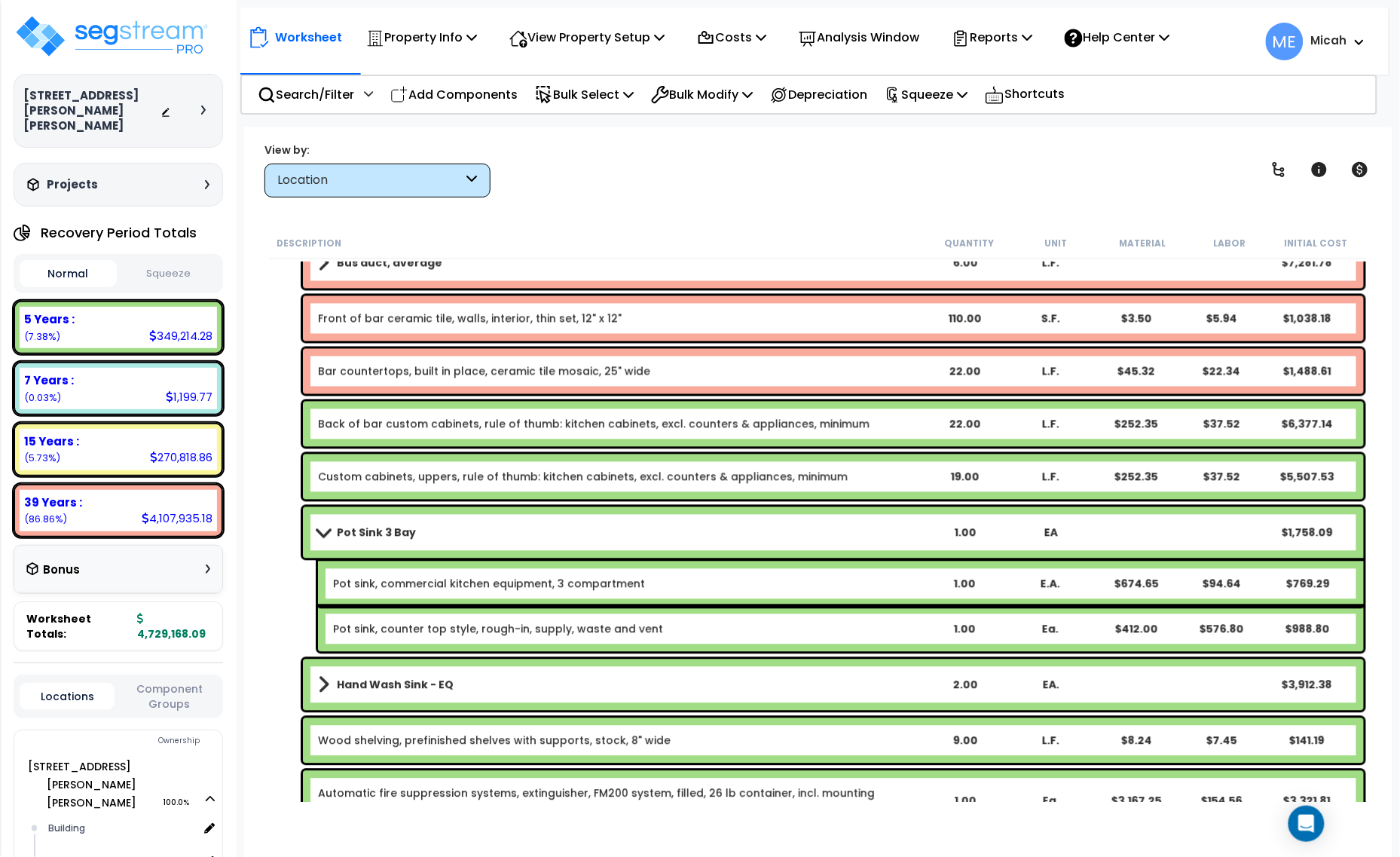
click at [320, 528] on span at bounding box center [324, 532] width 21 height 12
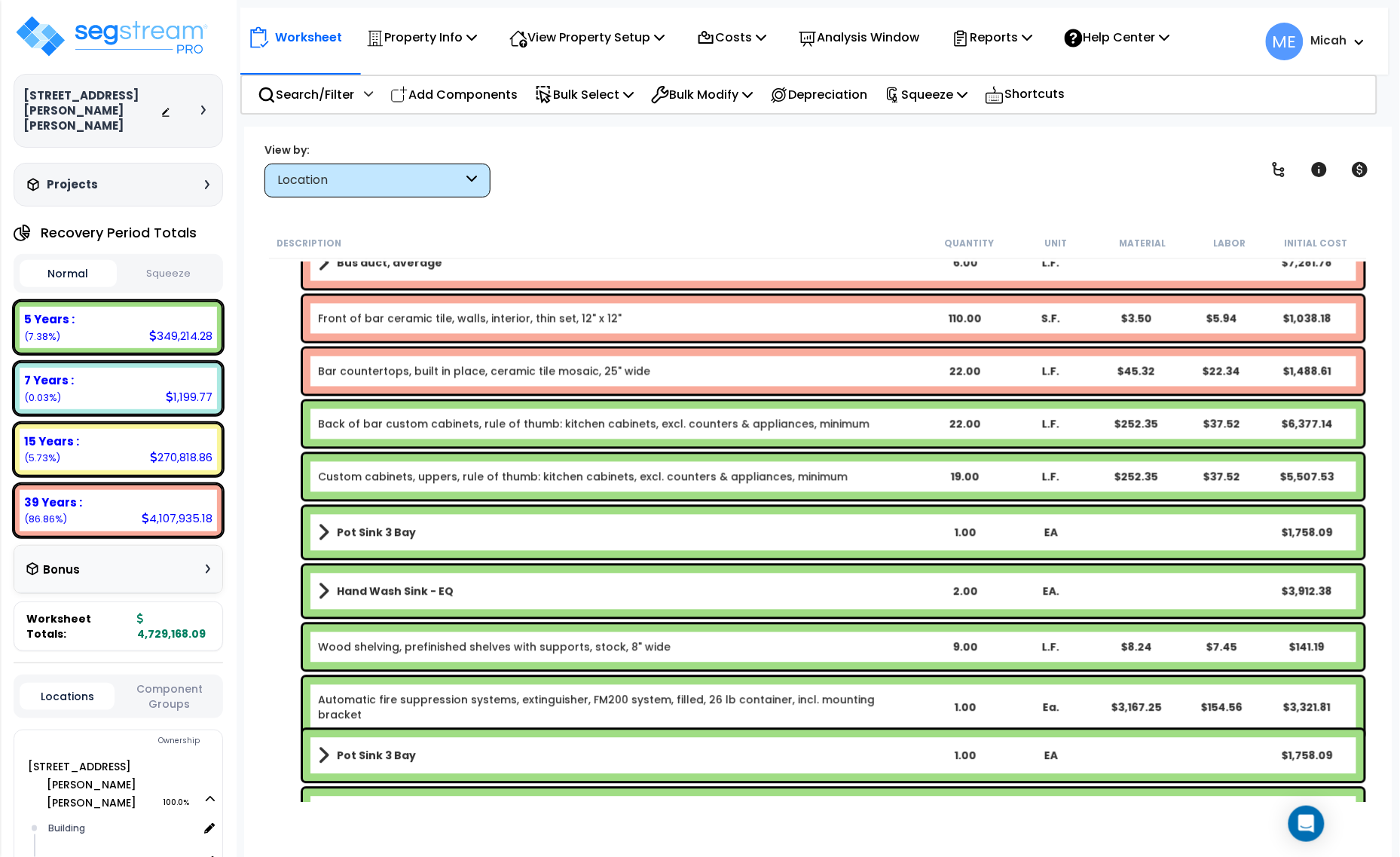
click at [374, 590] on b "Hand Wash Sink - EQ" at bounding box center [395, 591] width 117 height 15
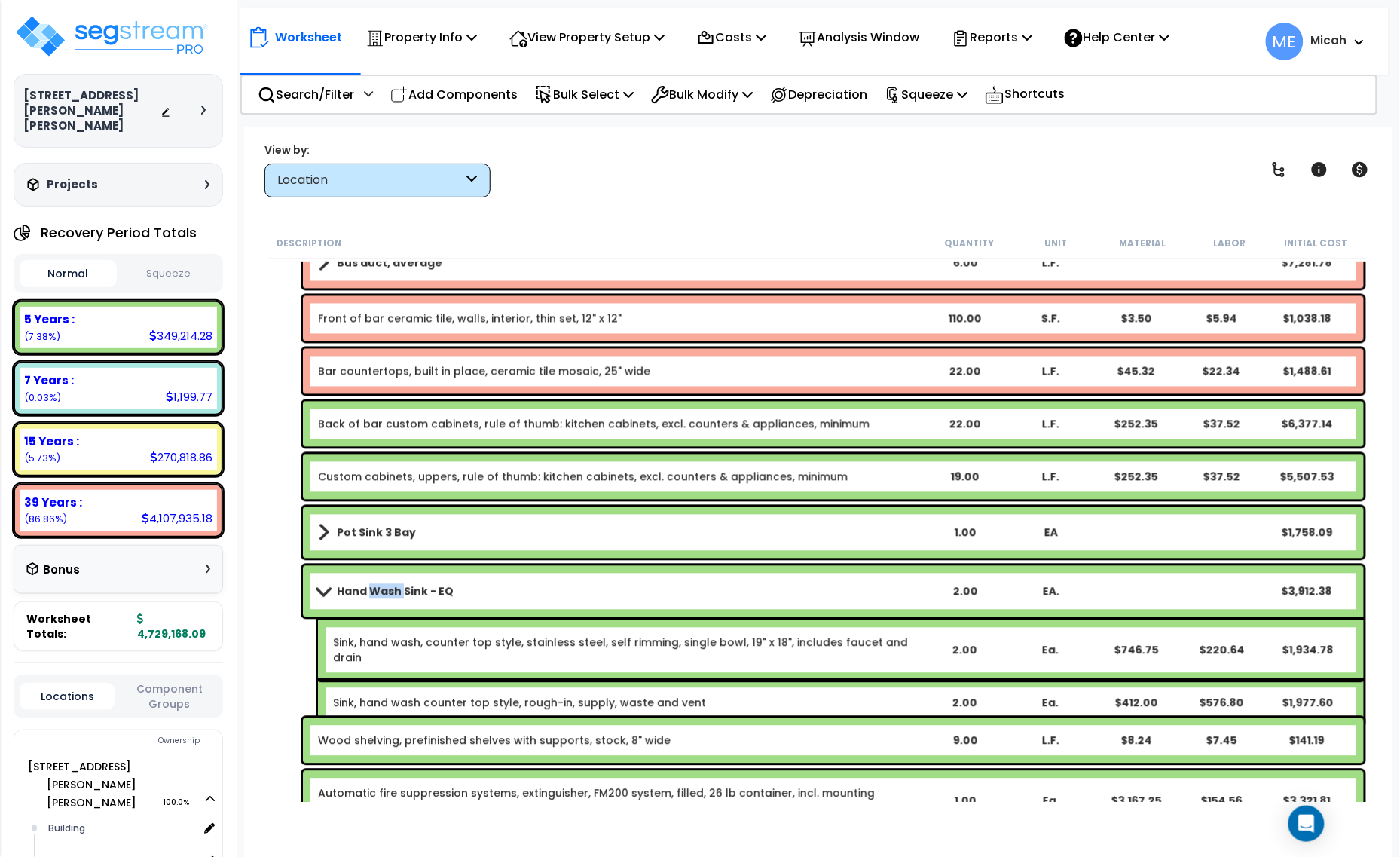
click at [374, 590] on b "Hand Wash Sink - EQ" at bounding box center [395, 591] width 117 height 15
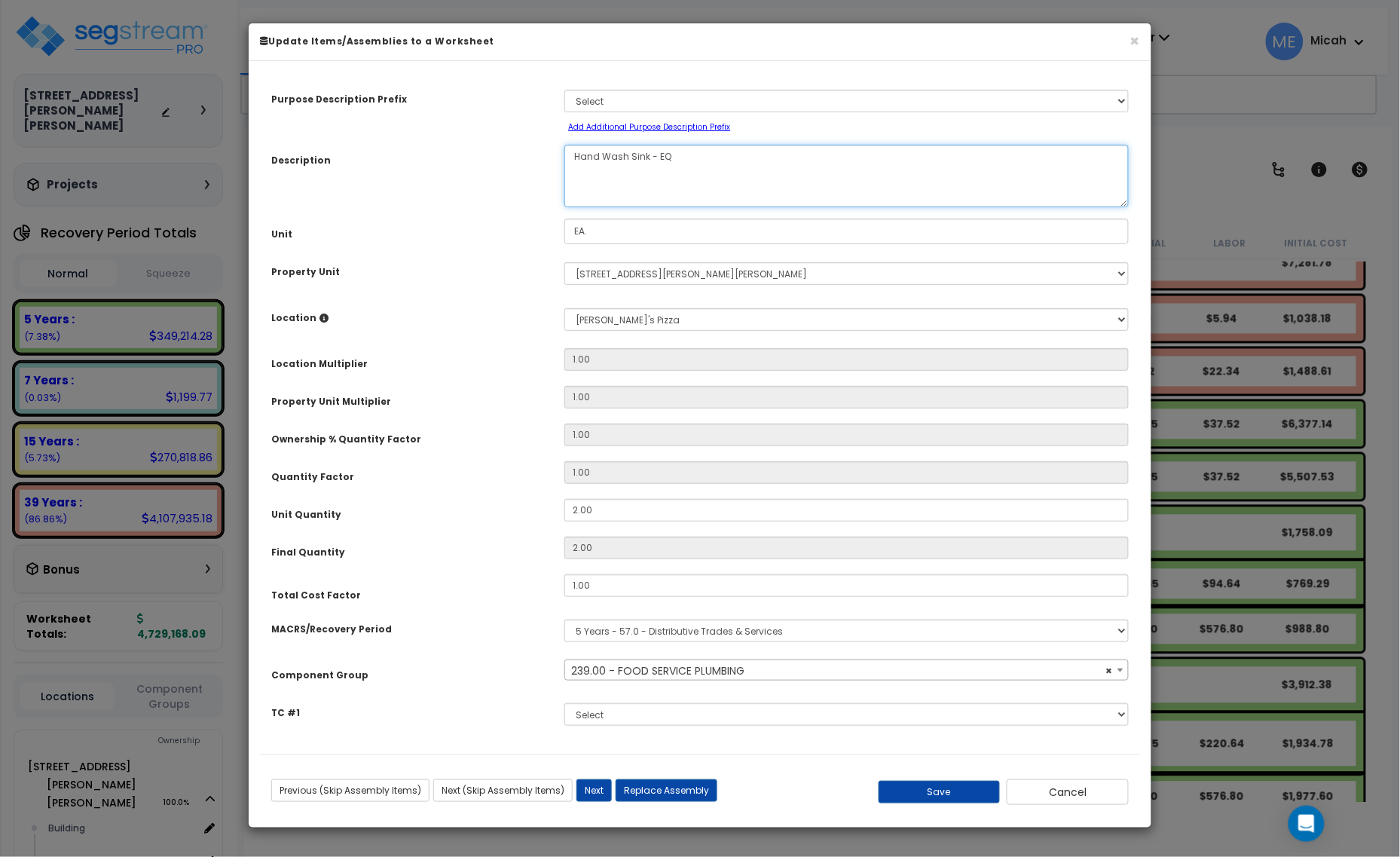
click at [687, 159] on textarea "Hand Wash Sink - EQ" at bounding box center [846, 176] width 564 height 63
select select "57041"
type textarea "Hand Wash Sink"
click at [927, 796] on button "Save" at bounding box center [939, 792] width 122 height 22
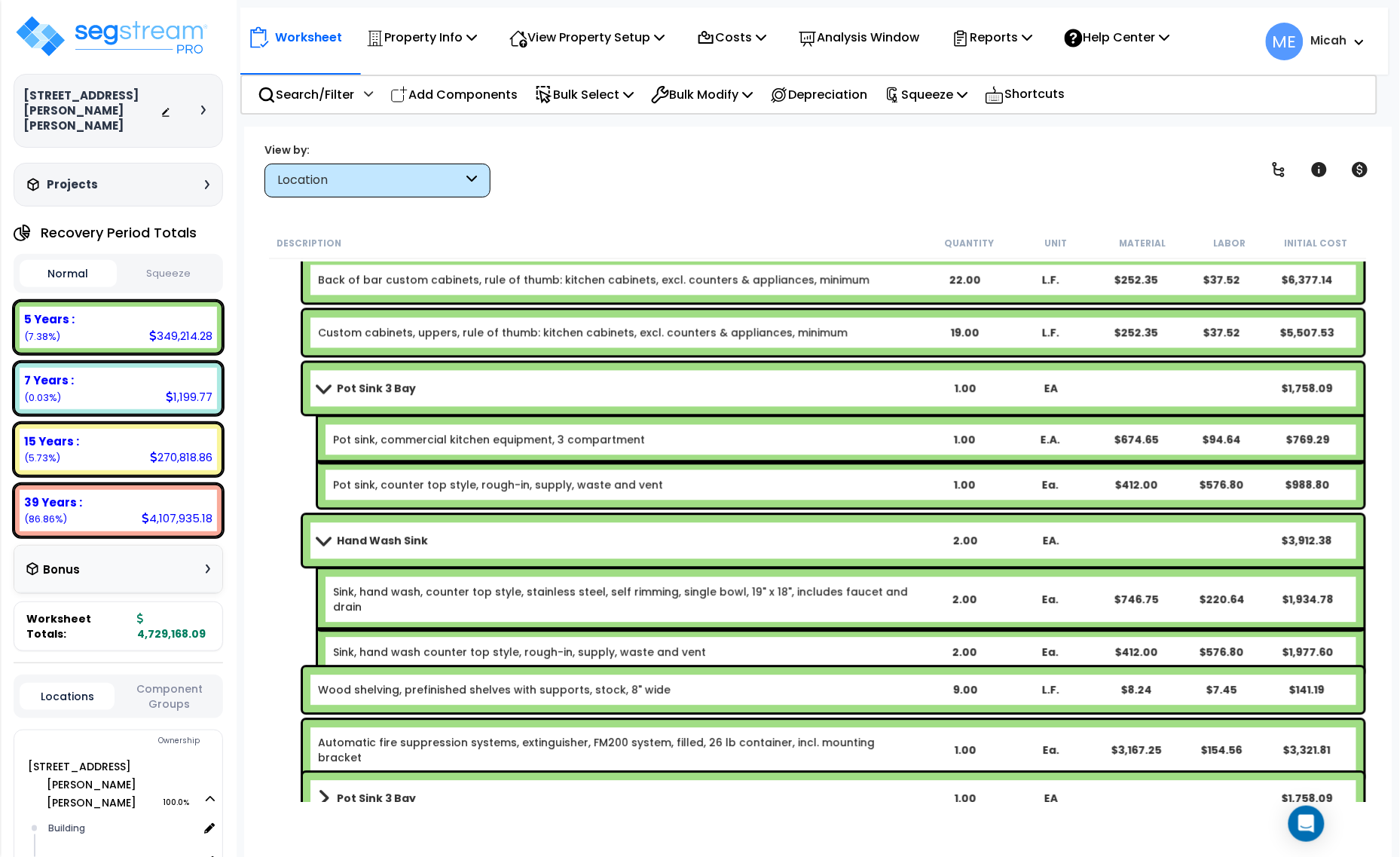
scroll to position [6817, 0]
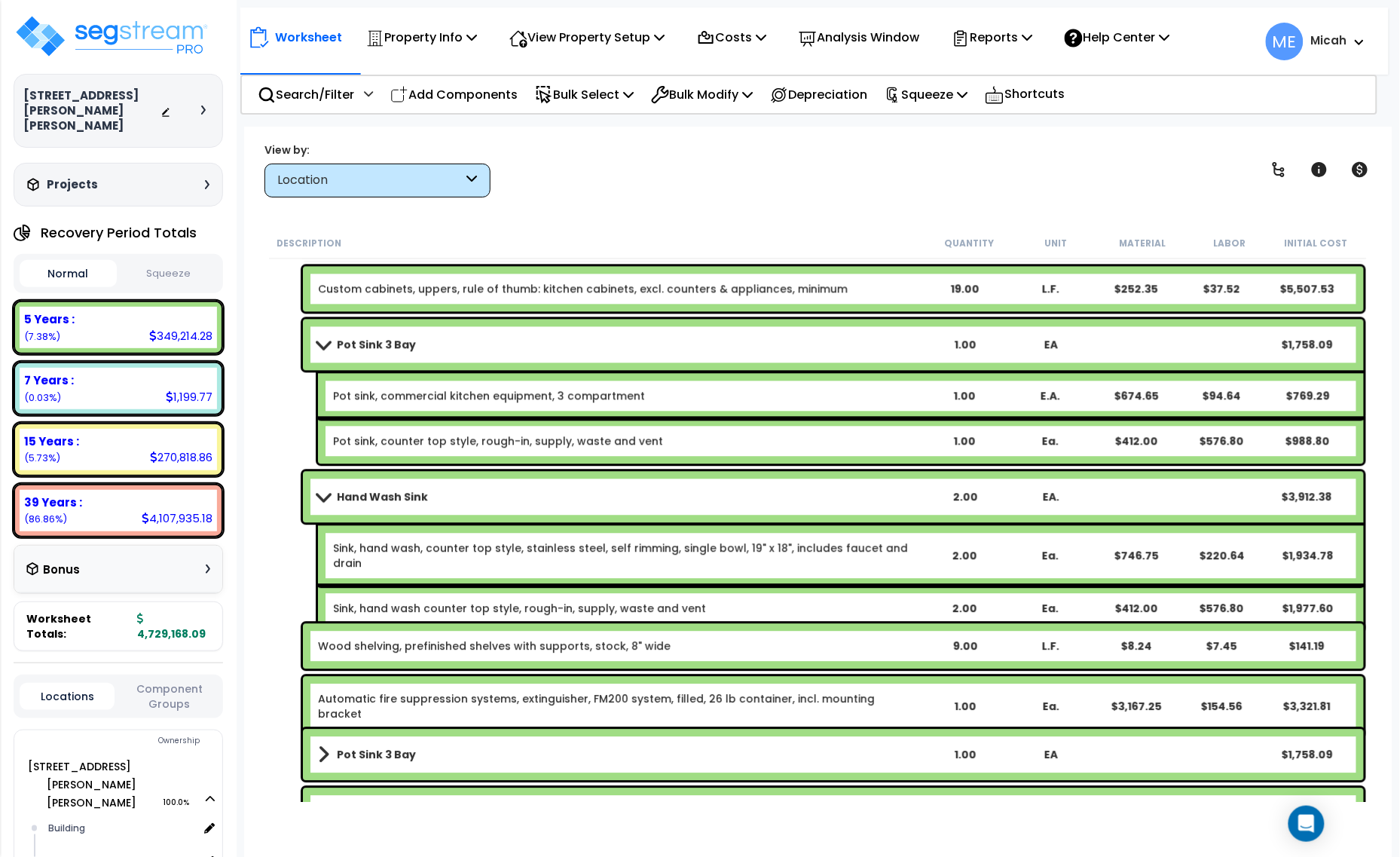
click at [325, 344] on span at bounding box center [324, 344] width 21 height 12
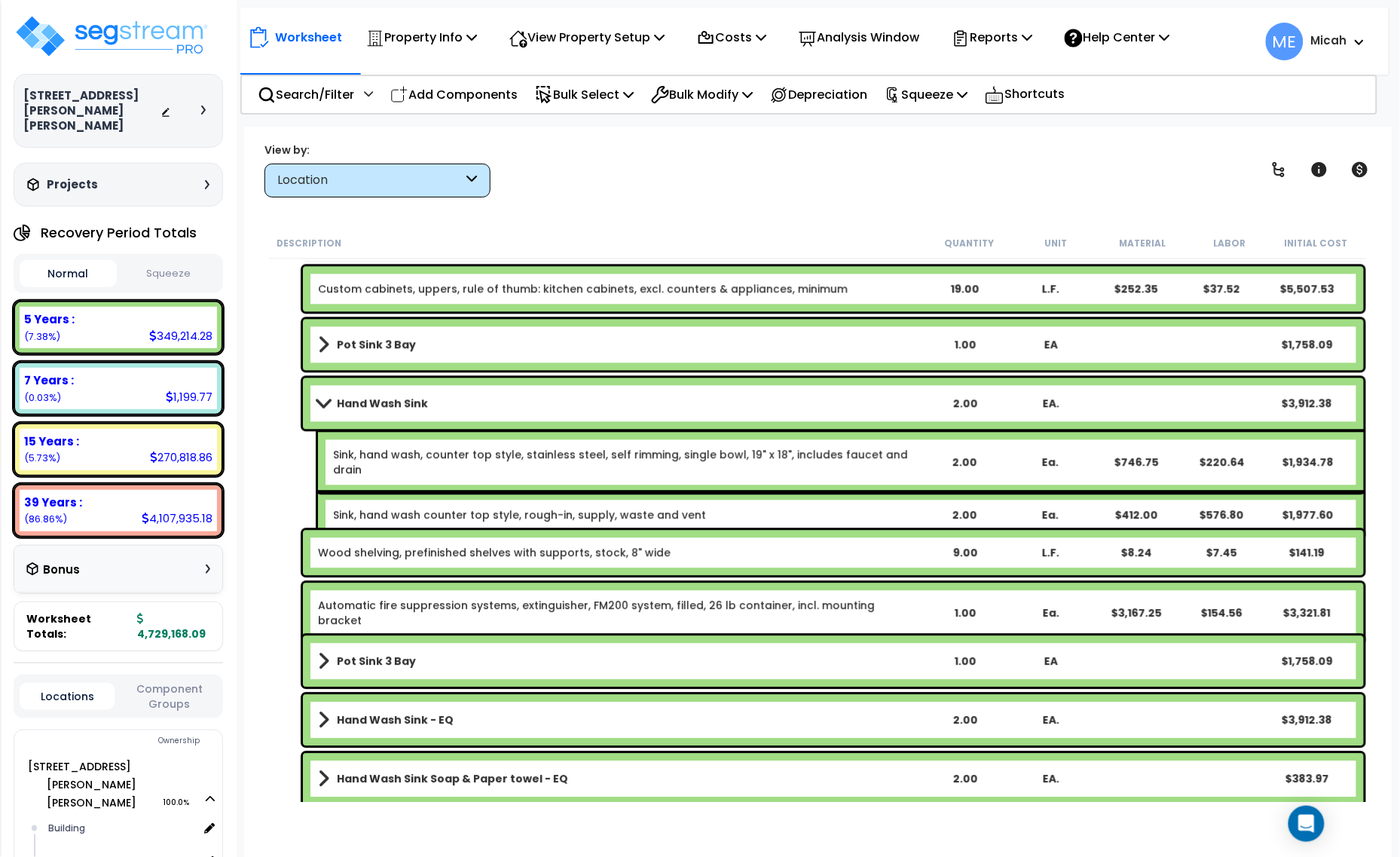
click at [397, 451] on link "Sink, hand wash, counter top style, stainless steel, self rimming, single bowl,…" at bounding box center [626, 462] width 587 height 30
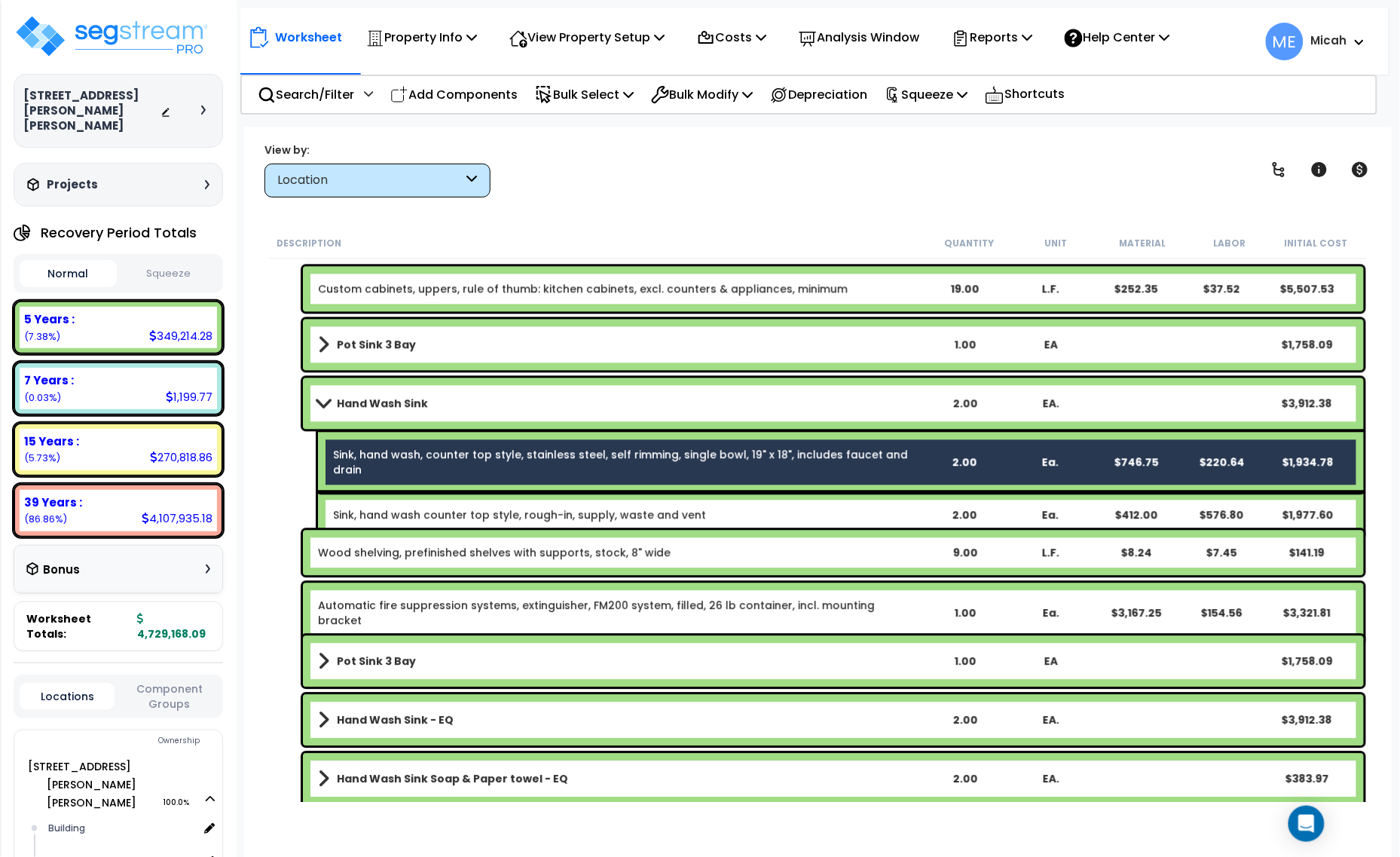
click at [392, 507] on link "Sink, hand wash counter top style, rough-in, supply, waste and vent" at bounding box center [519, 514] width 373 height 15
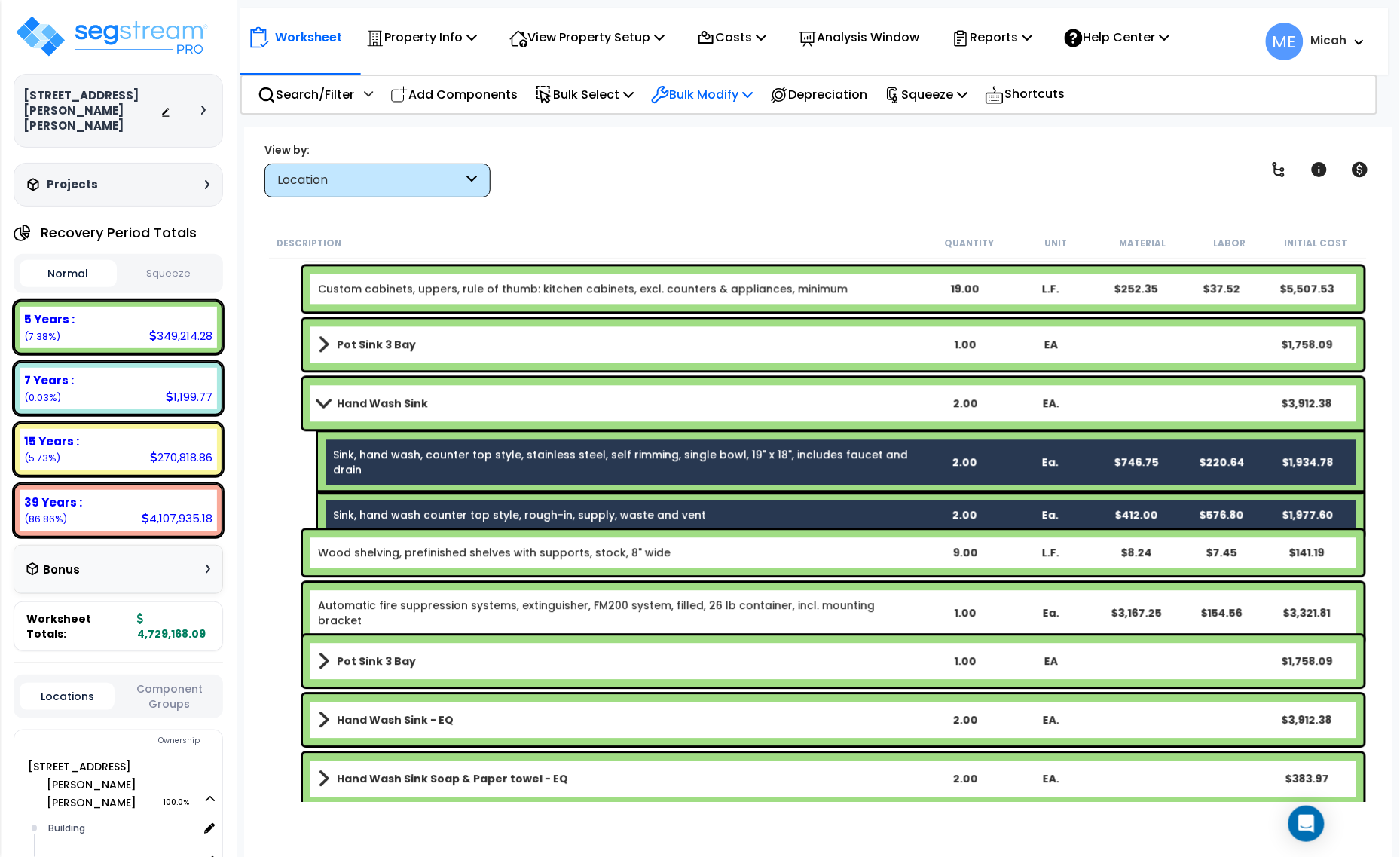
click at [729, 89] on p "Bulk Modify" at bounding box center [702, 94] width 102 height 21
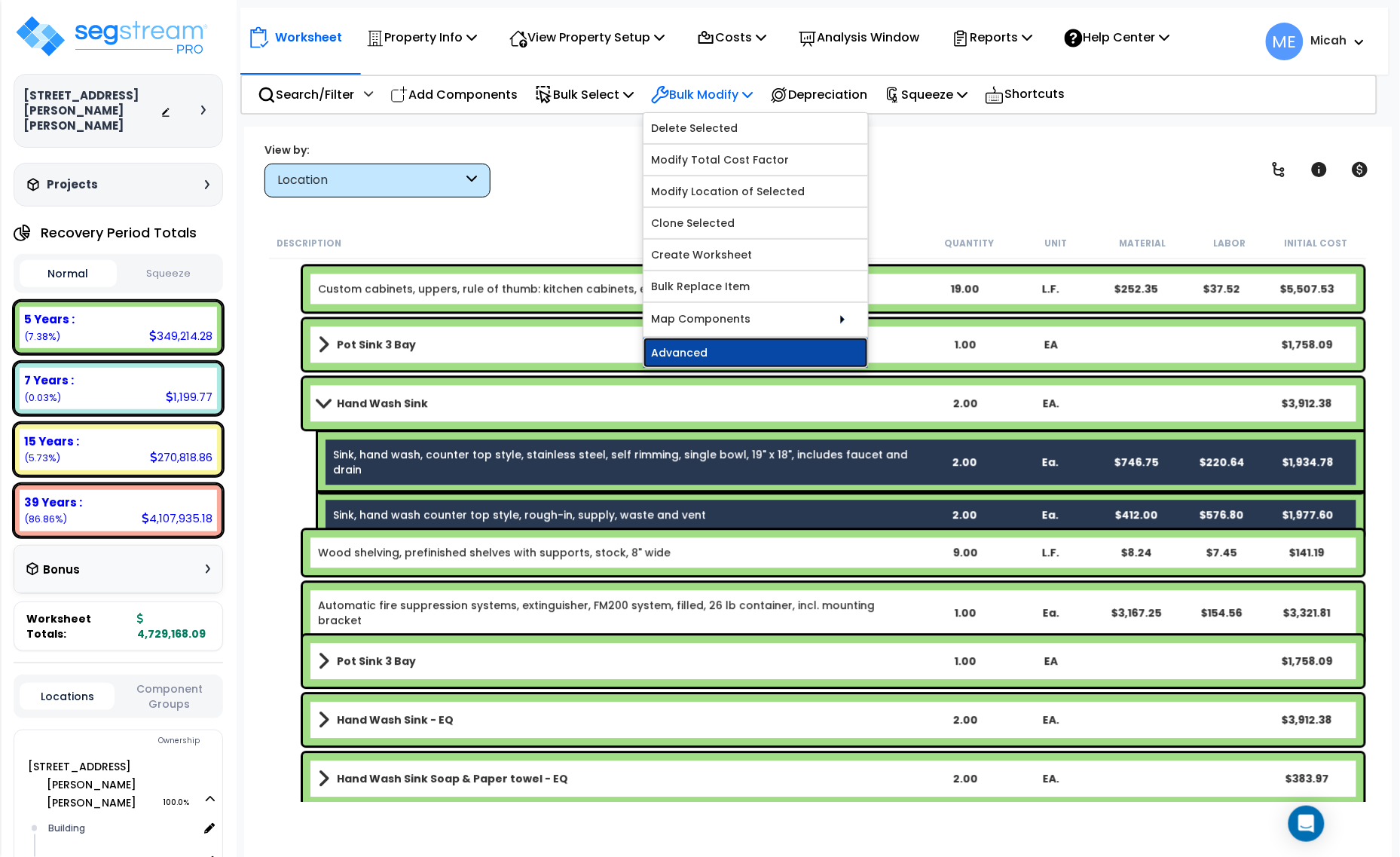
click at [741, 352] on link "Advanced" at bounding box center [755, 352] width 225 height 30
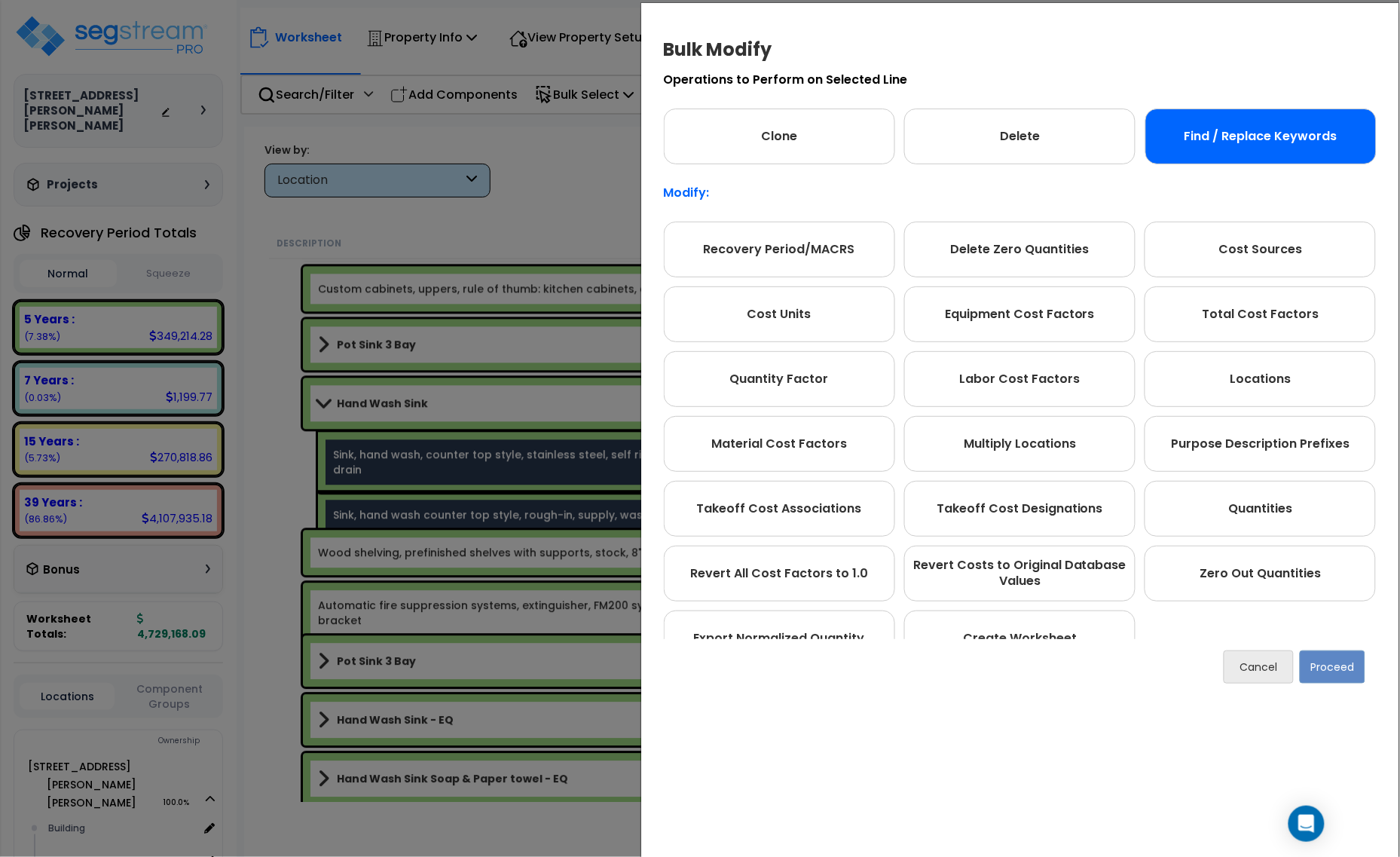
click at [1252, 122] on div "Find / Replace Keywords" at bounding box center [1260, 136] width 232 height 55
click at [1344, 667] on button "Proceed" at bounding box center [1332, 666] width 65 height 33
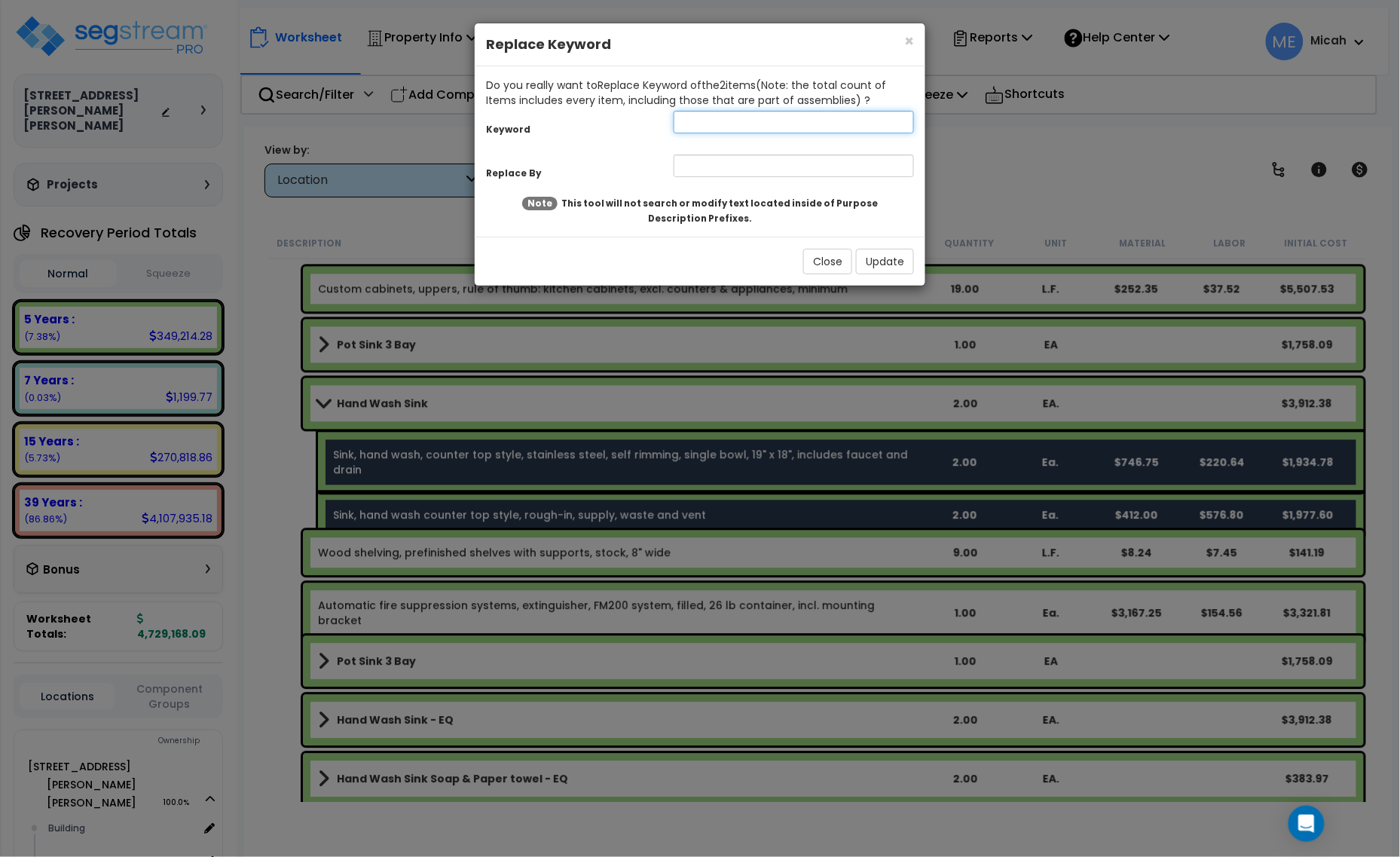
click at [694, 122] on input "text" at bounding box center [793, 122] width 241 height 22
type input "Sink"
click at [716, 167] on input "text" at bounding box center [793, 165] width 241 height 22
type input "EQ, sink"
click at [887, 260] on button "Update" at bounding box center [885, 261] width 58 height 26
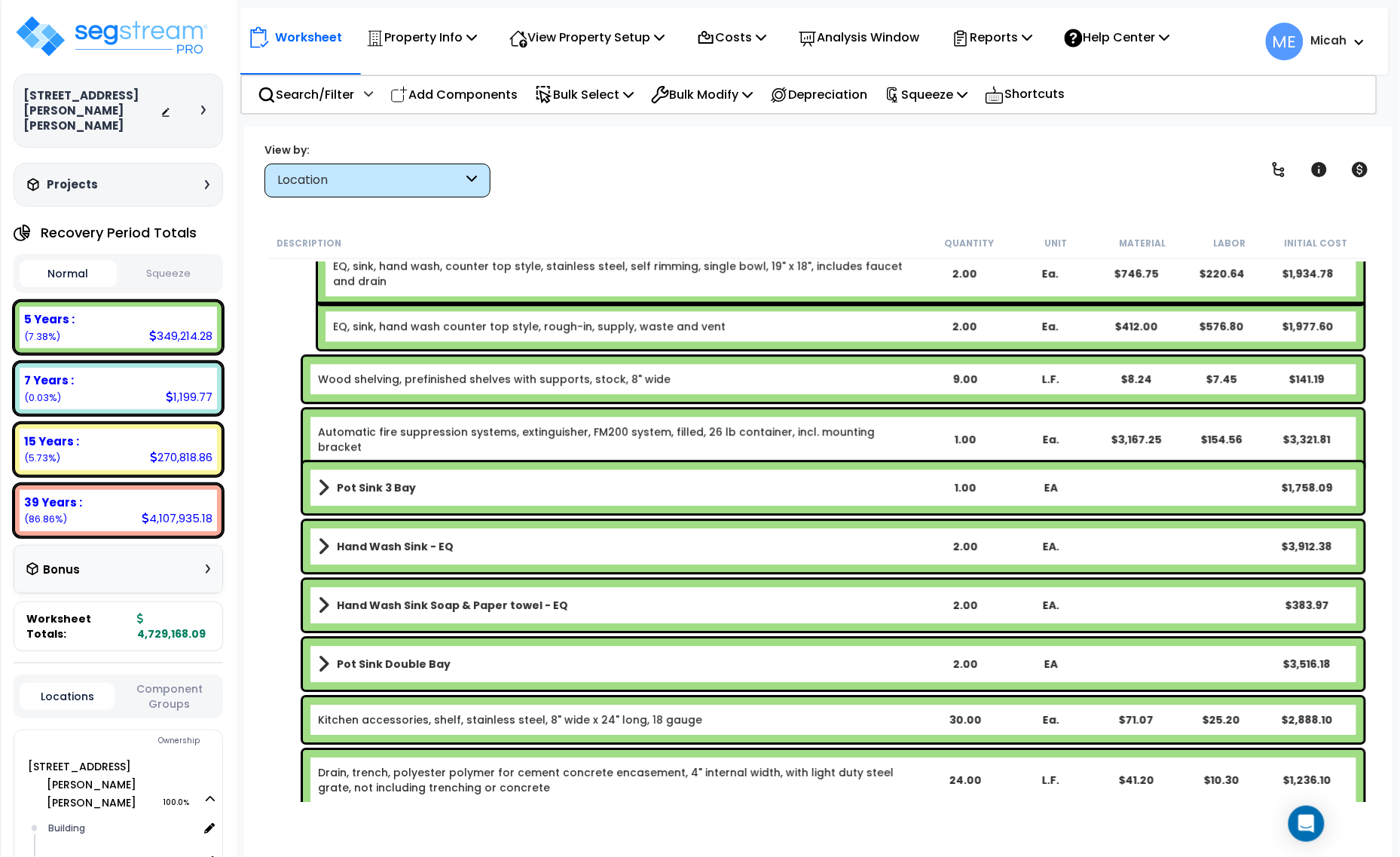
scroll to position [7099, 0]
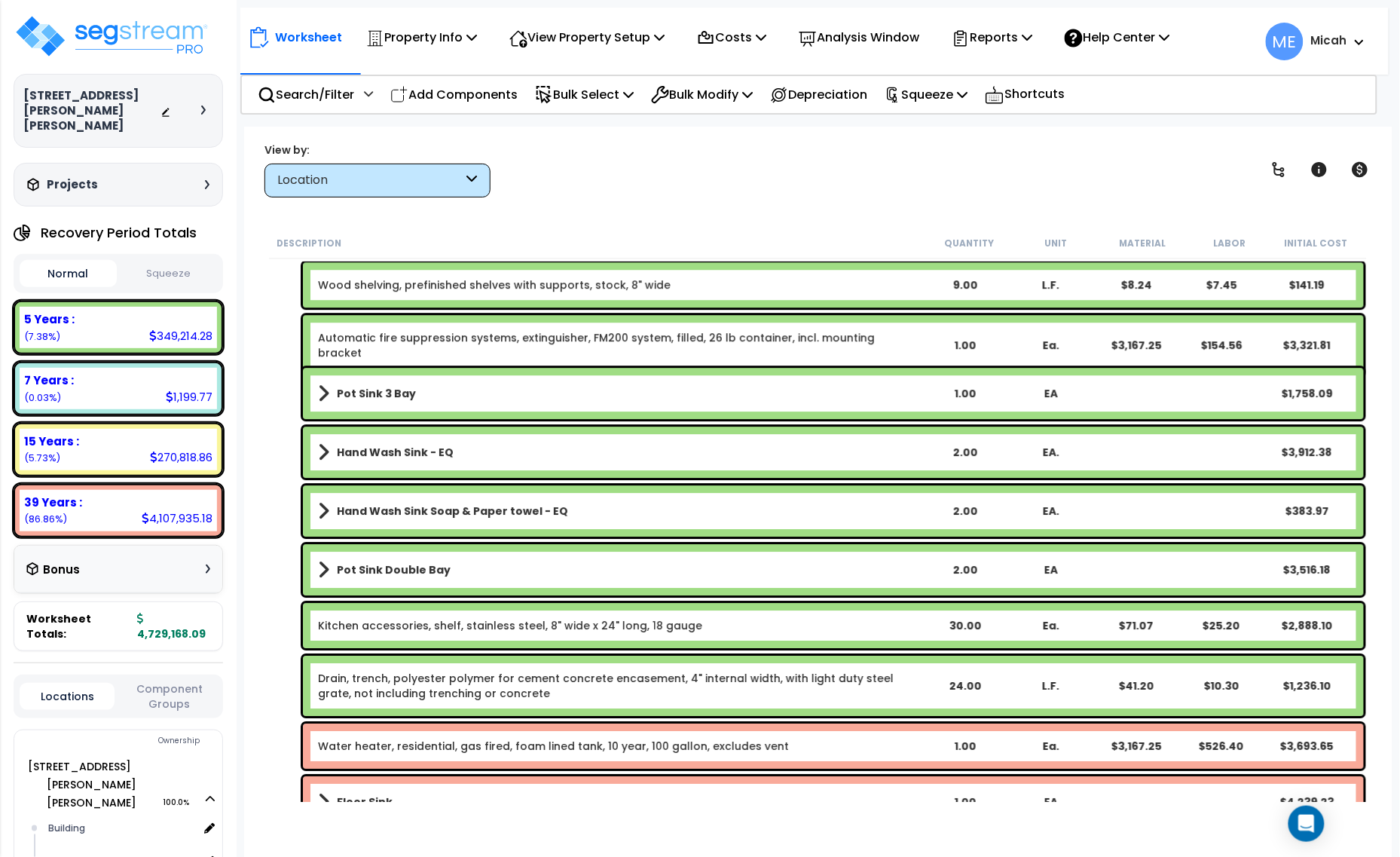
click at [324, 392] on span at bounding box center [323, 394] width 12 height 21
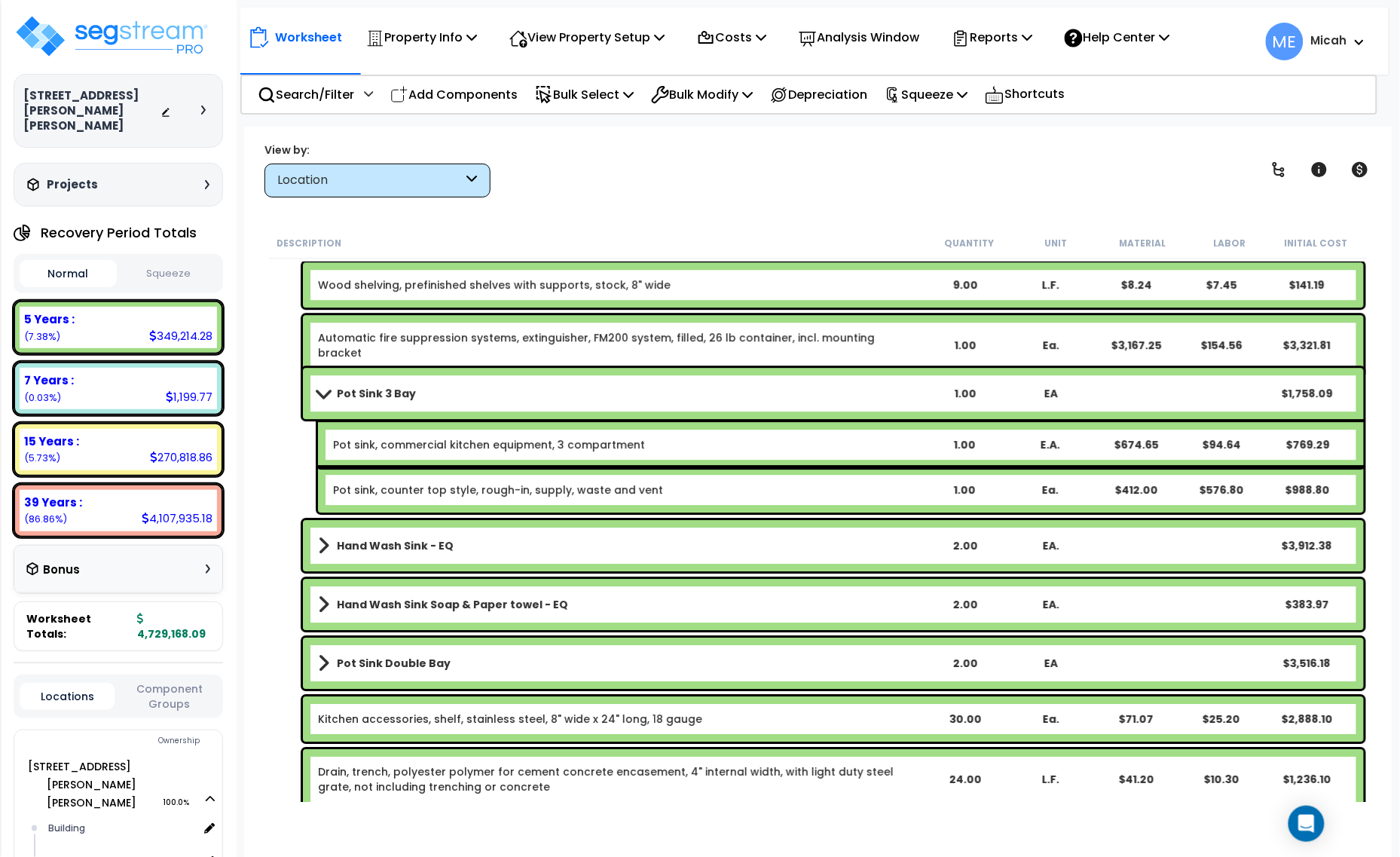
click at [324, 393] on span at bounding box center [324, 393] width 21 height 12
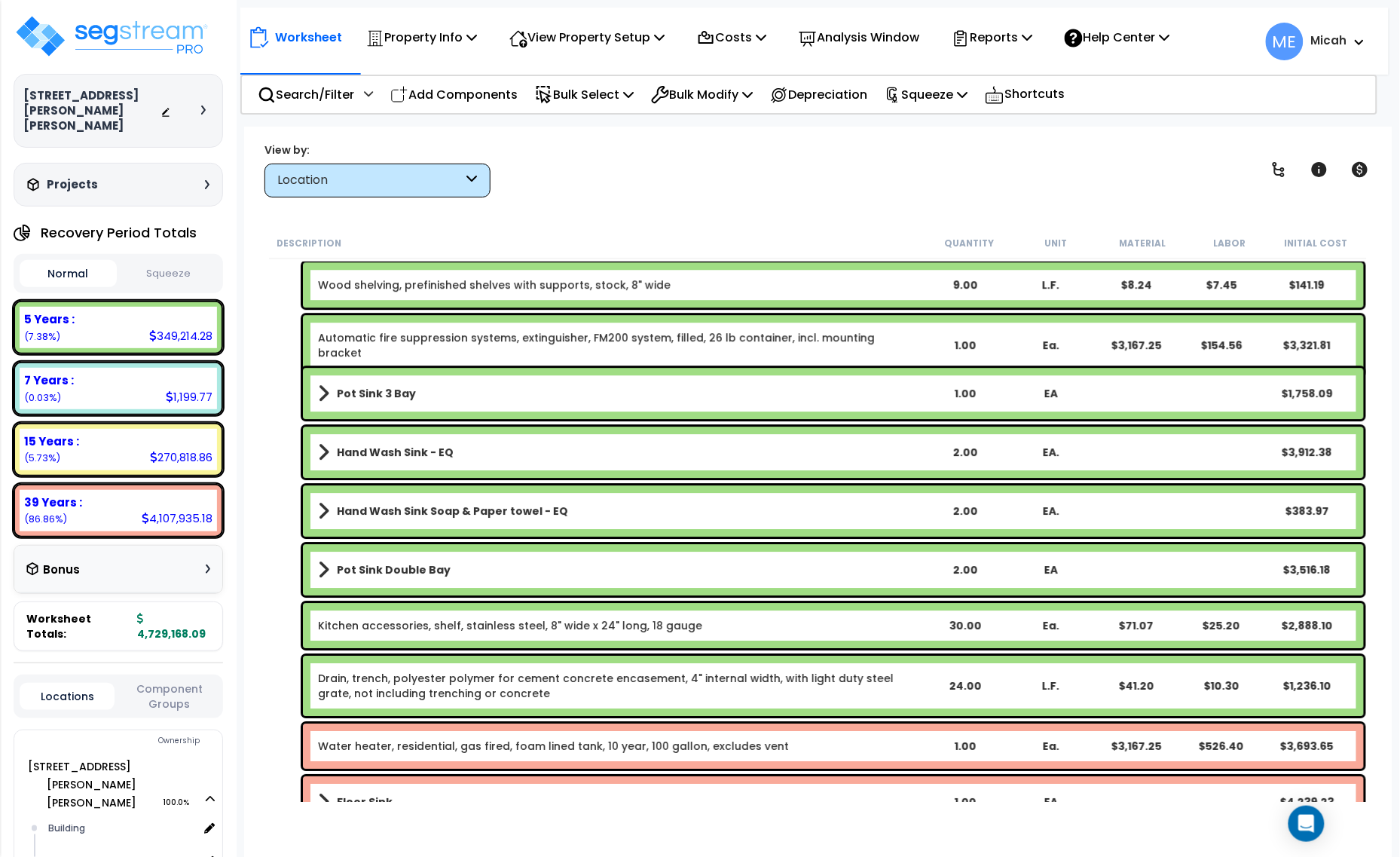
click at [375, 447] on b "Hand Wash Sink - EQ" at bounding box center [395, 452] width 117 height 15
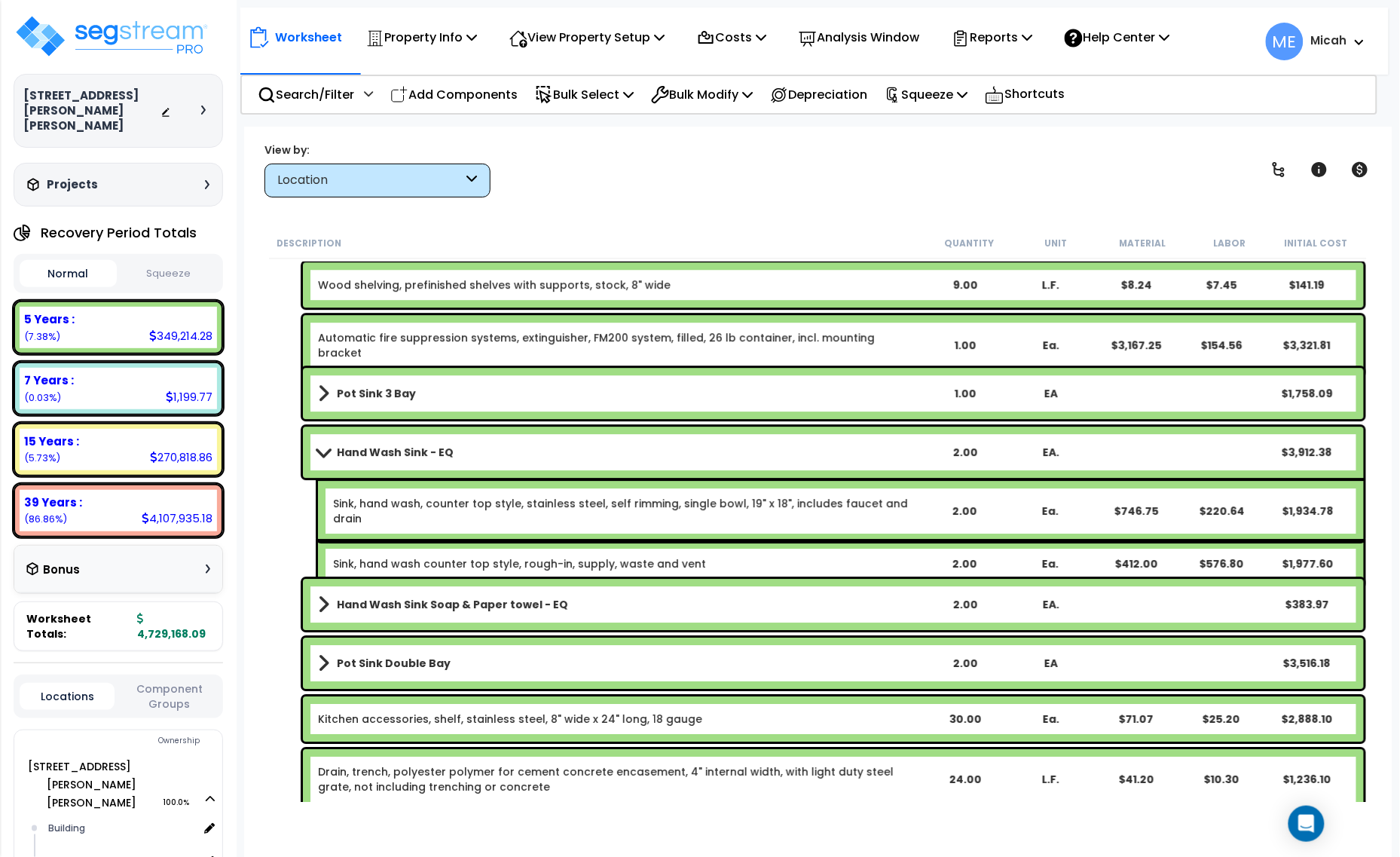
click at [375, 447] on b "Hand Wash Sink - EQ" at bounding box center [395, 452] width 117 height 15
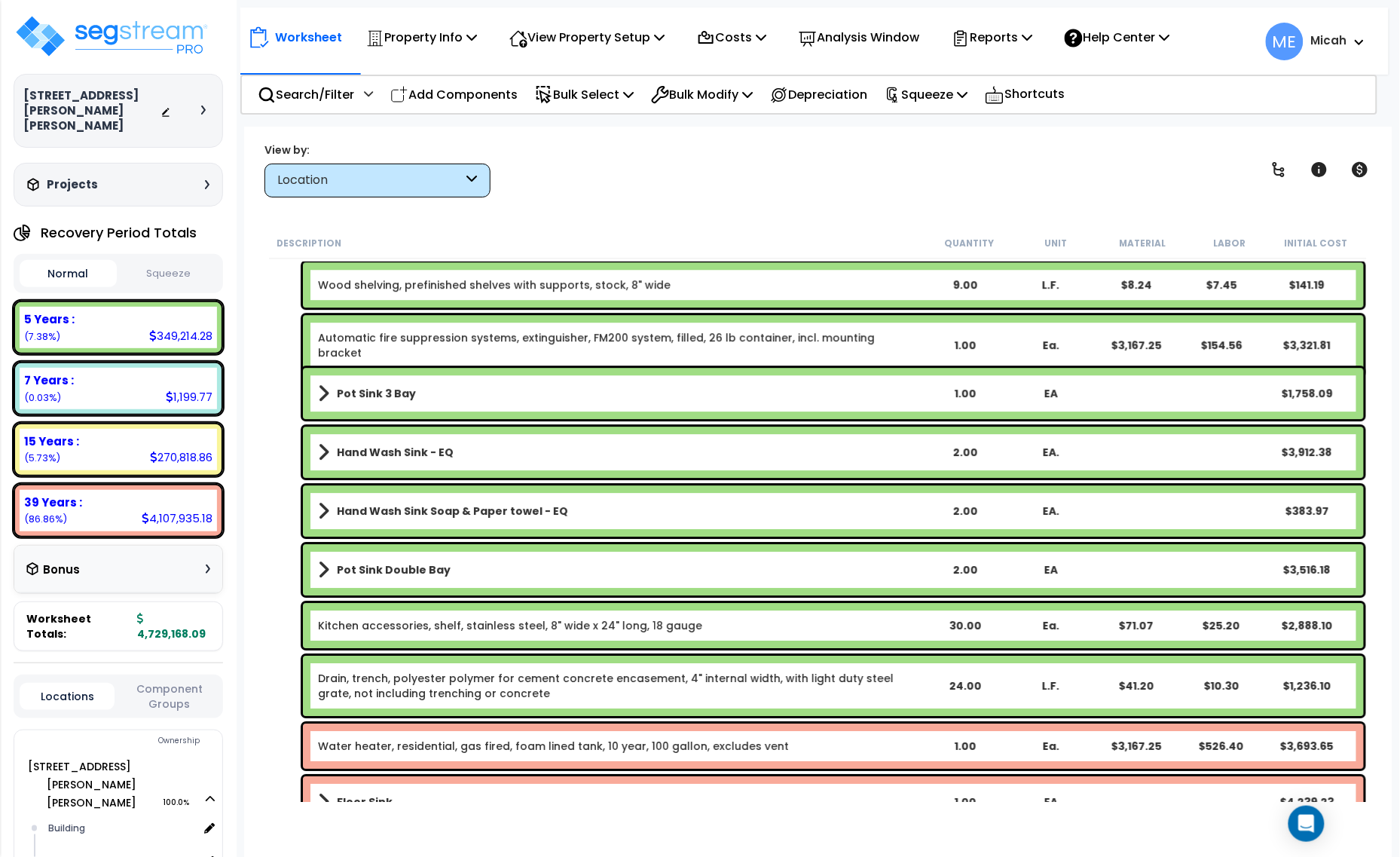
click at [423, 456] on b "Hand Wash Sink - EQ" at bounding box center [395, 452] width 117 height 15
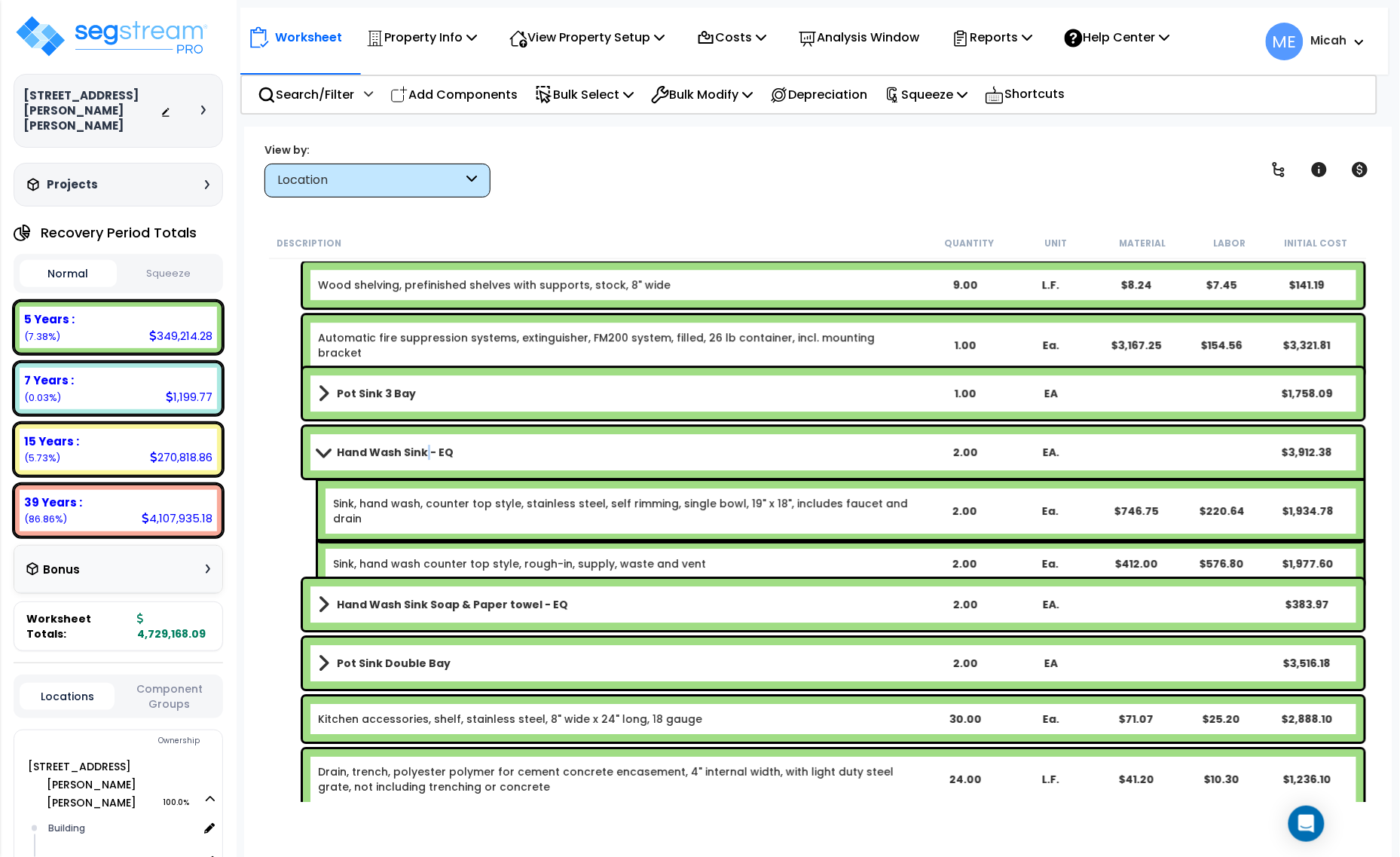
click at [423, 456] on b "Hand Wash Sink - EQ" at bounding box center [395, 452] width 117 height 15
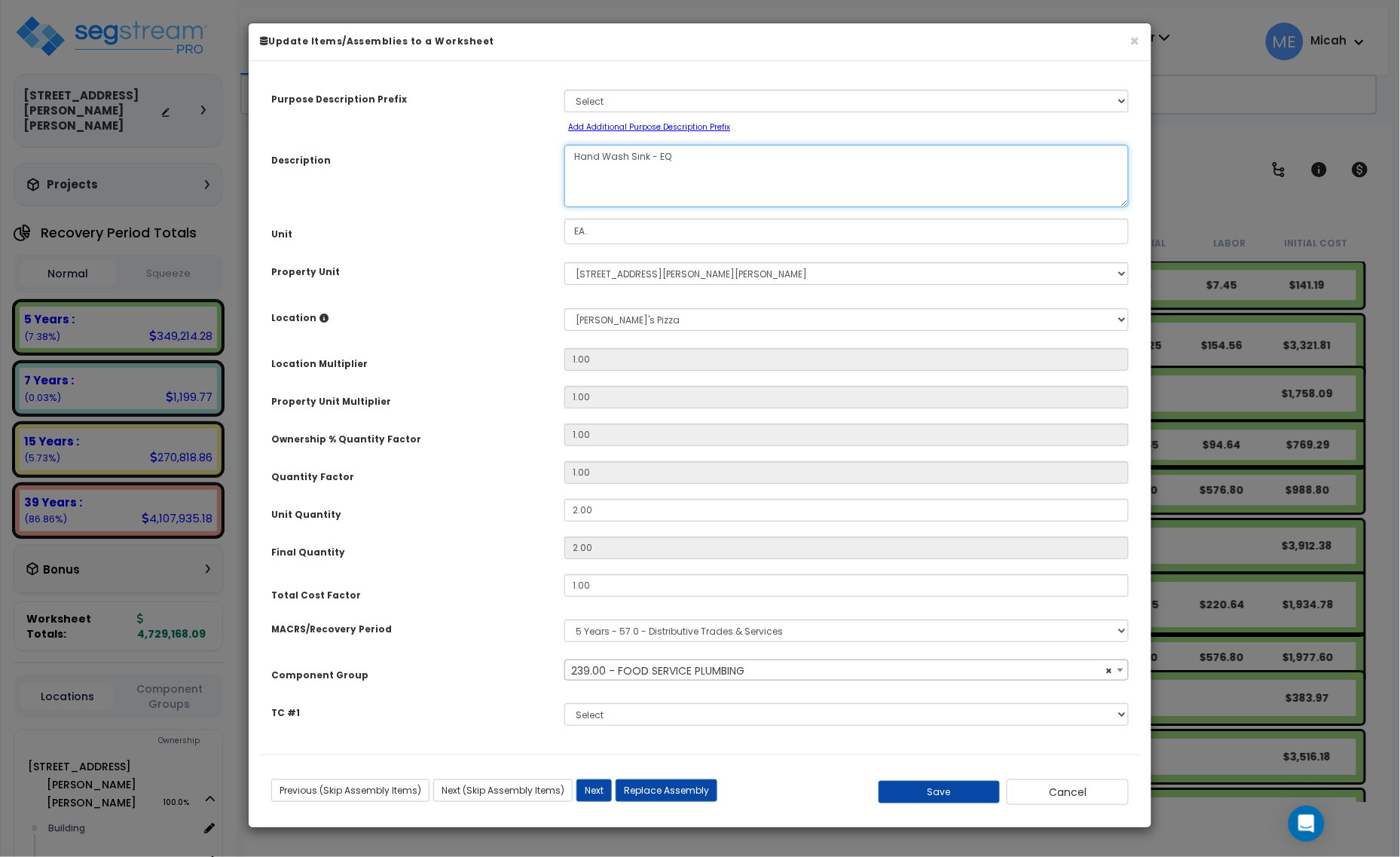
click at [705, 170] on textarea "Hand Wash Sink - EQ" at bounding box center [846, 176] width 564 height 63
select select "57041"
type textarea "Hand Wash Sink - E"
select select "57041"
type textarea "Hand Wash Sink -"
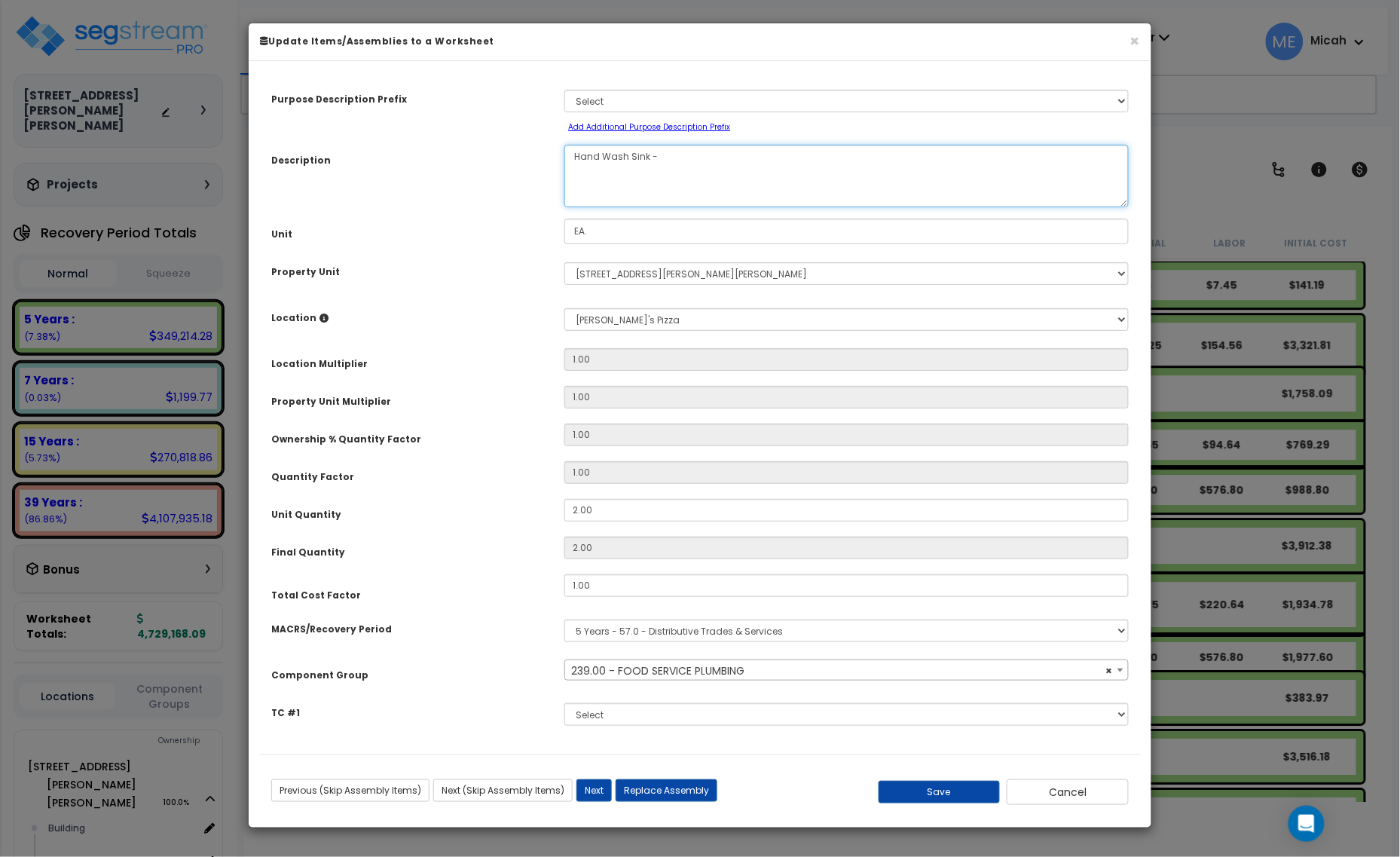
select select "57041"
type textarea "Hand Wash Sink"
click at [930, 793] on button "Save" at bounding box center [939, 792] width 122 height 22
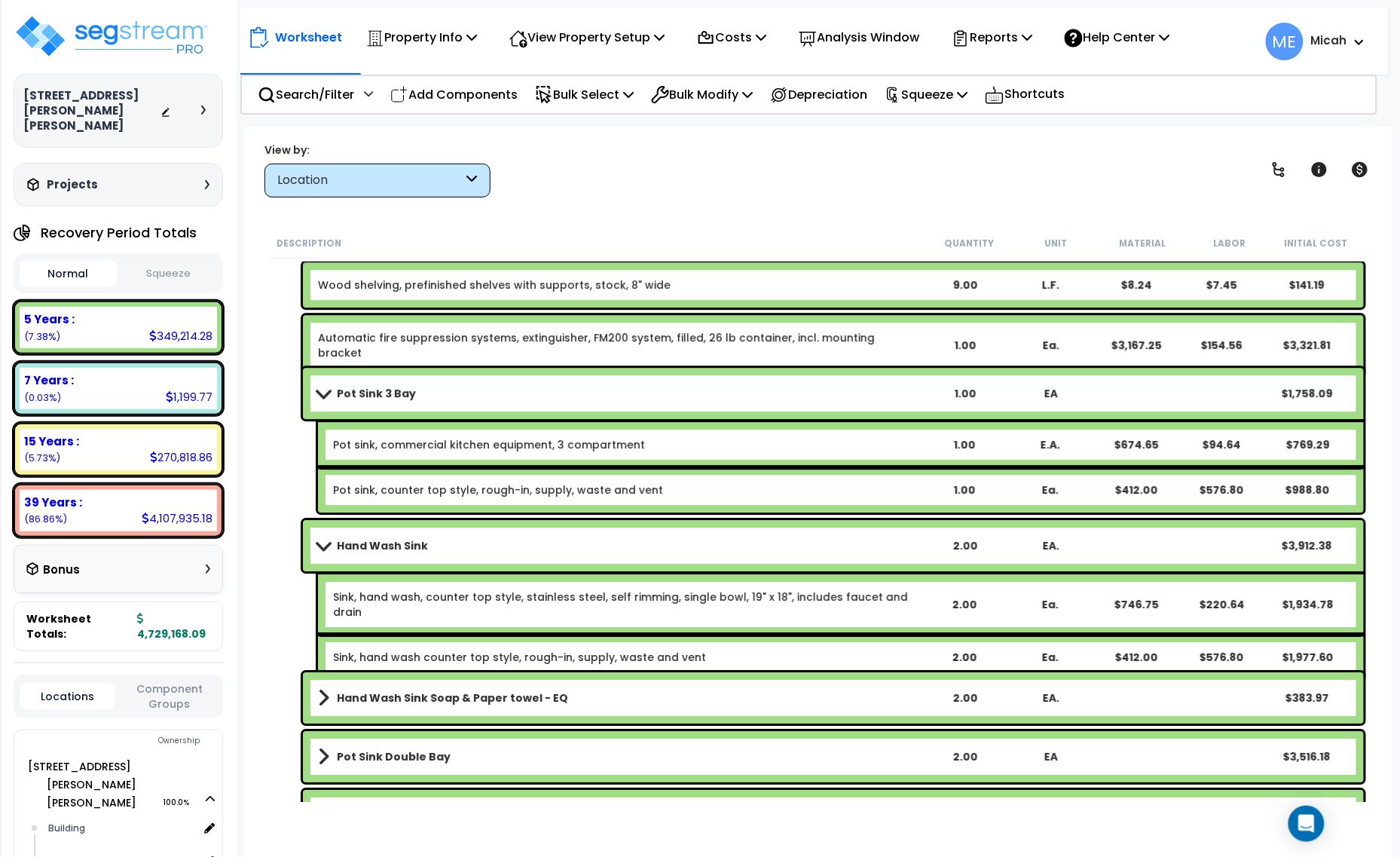
click at [394, 600] on link "Sink, hand wash, counter top style, stainless steel, self rimming, single bowl,…" at bounding box center [626, 605] width 587 height 30
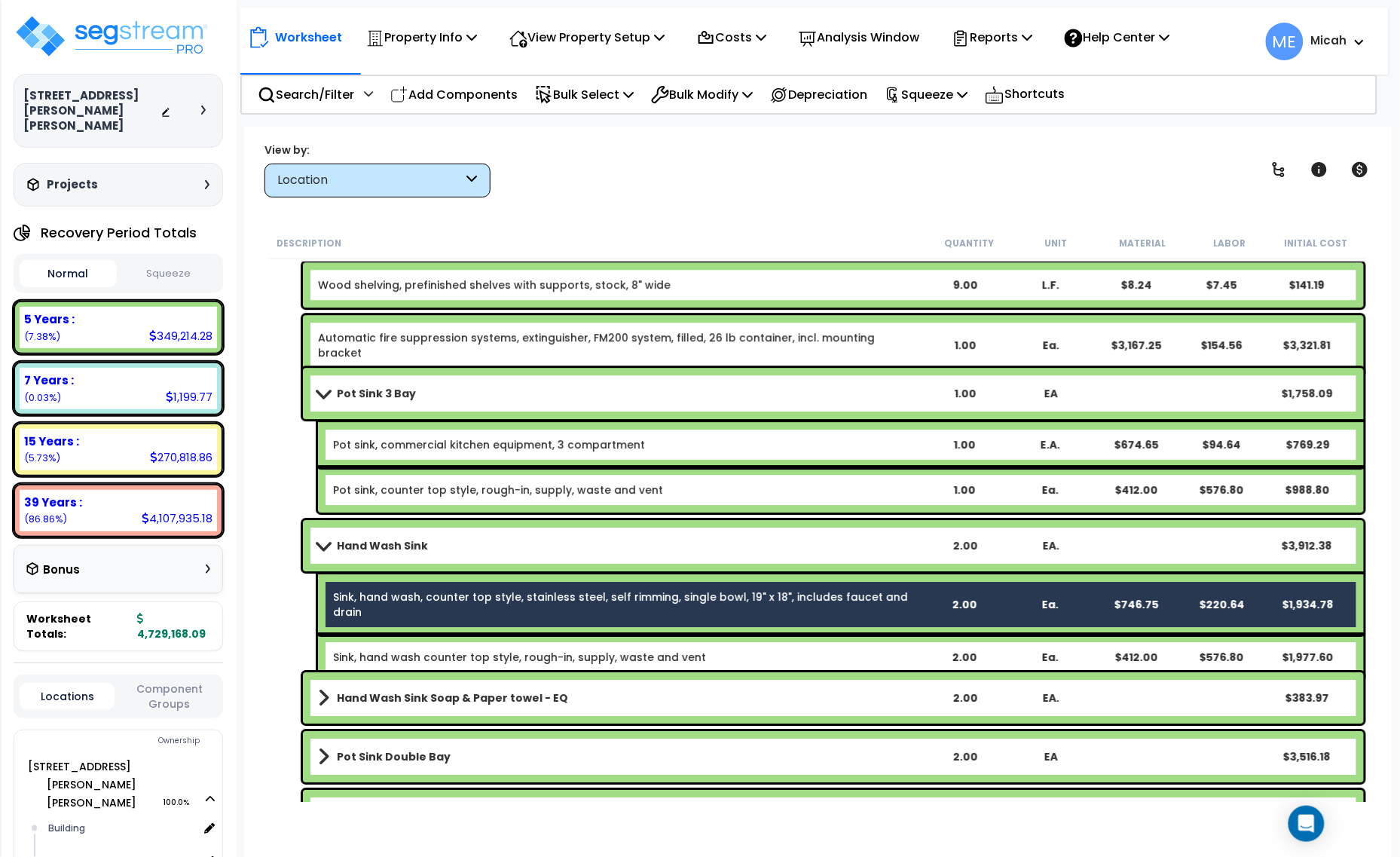
click at [395, 649] on link "Sink, hand wash counter top style, rough-in, supply, waste and vent" at bounding box center [519, 657] width 373 height 15
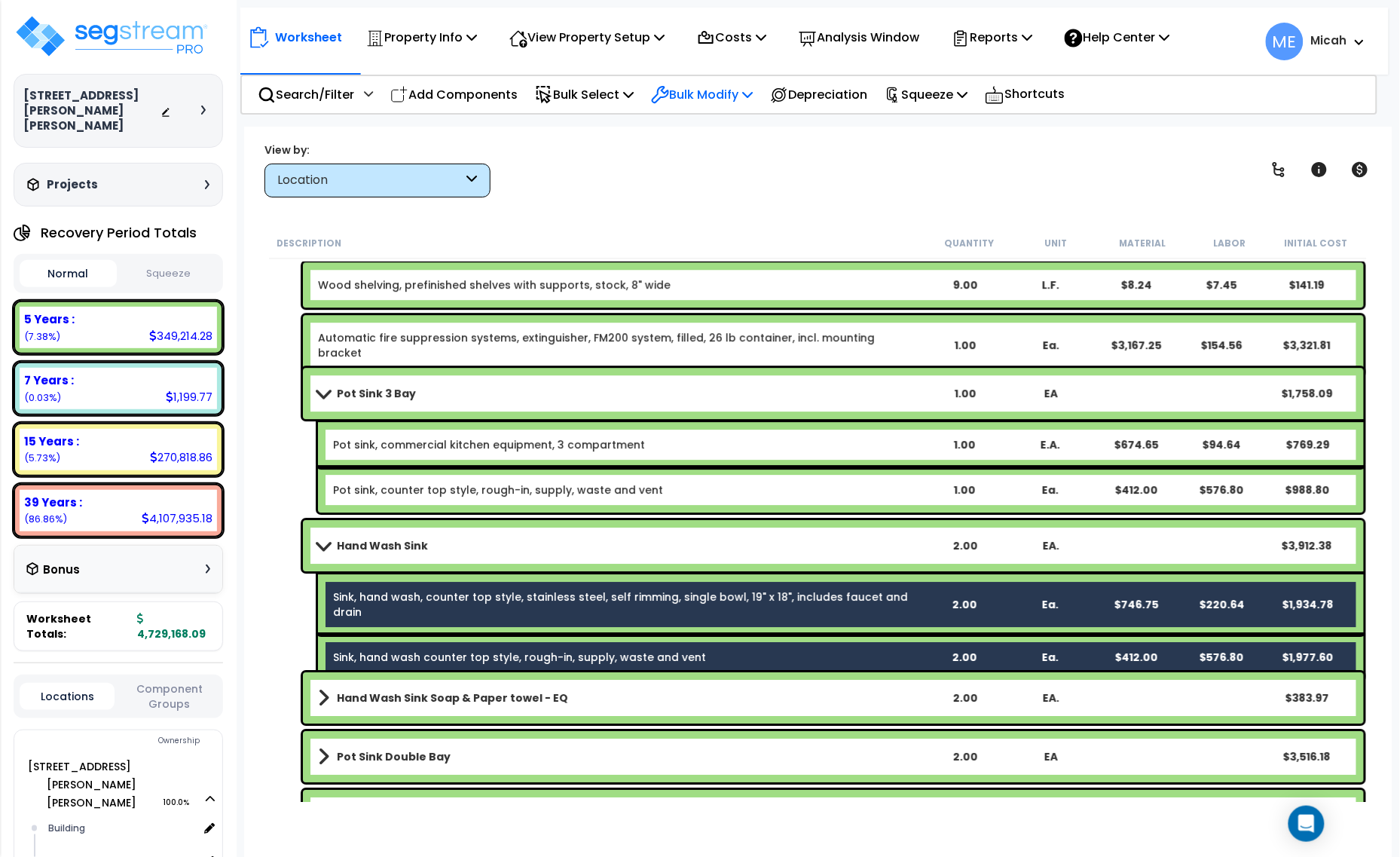
click at [735, 97] on p "Bulk Modify" at bounding box center [702, 94] width 102 height 21
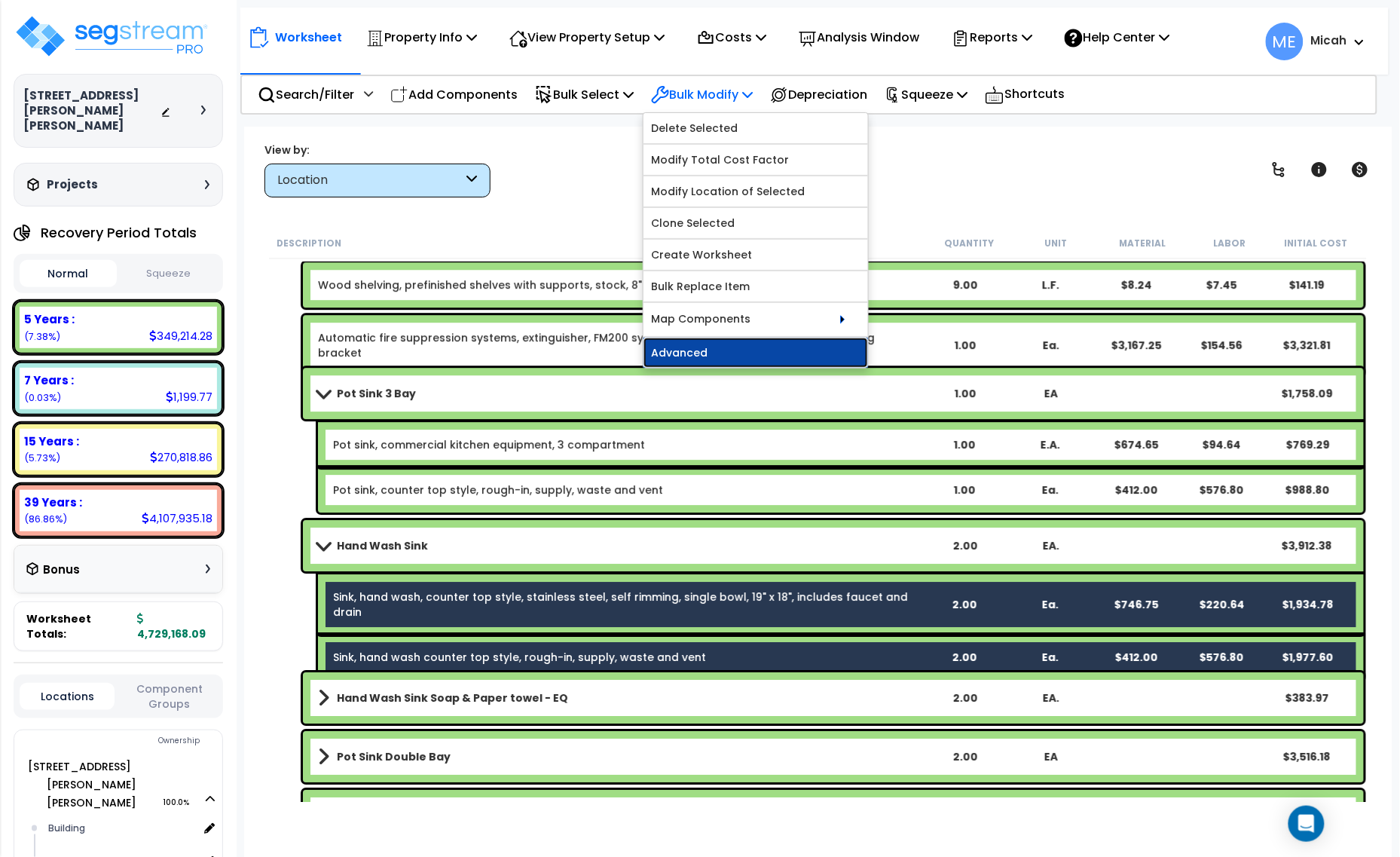
click at [735, 358] on link "Advanced" at bounding box center [755, 352] width 225 height 30
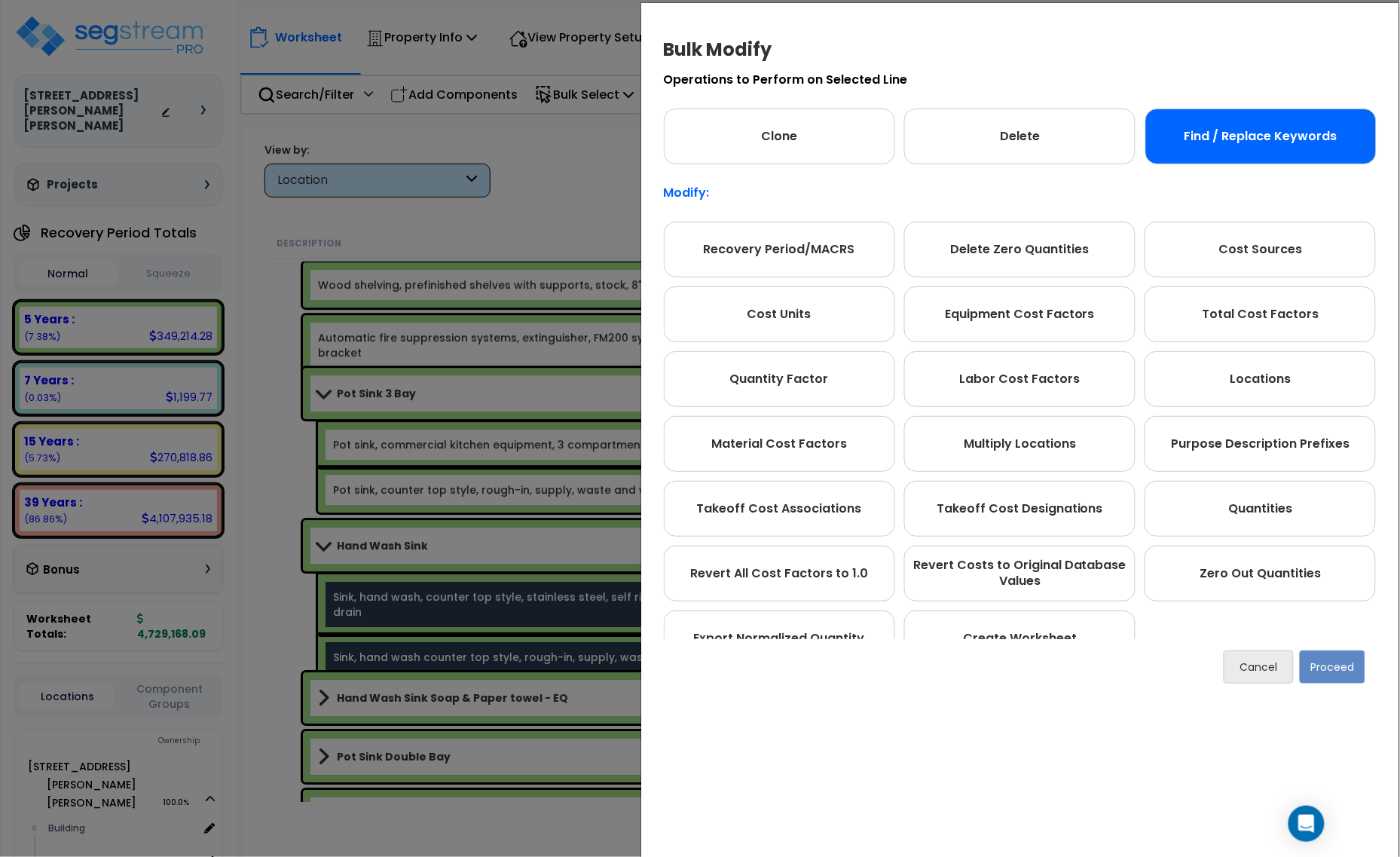
click at [1216, 157] on div "Find / Replace Keywords" at bounding box center [1260, 136] width 232 height 55
click at [1341, 666] on button "Proceed" at bounding box center [1332, 666] width 65 height 33
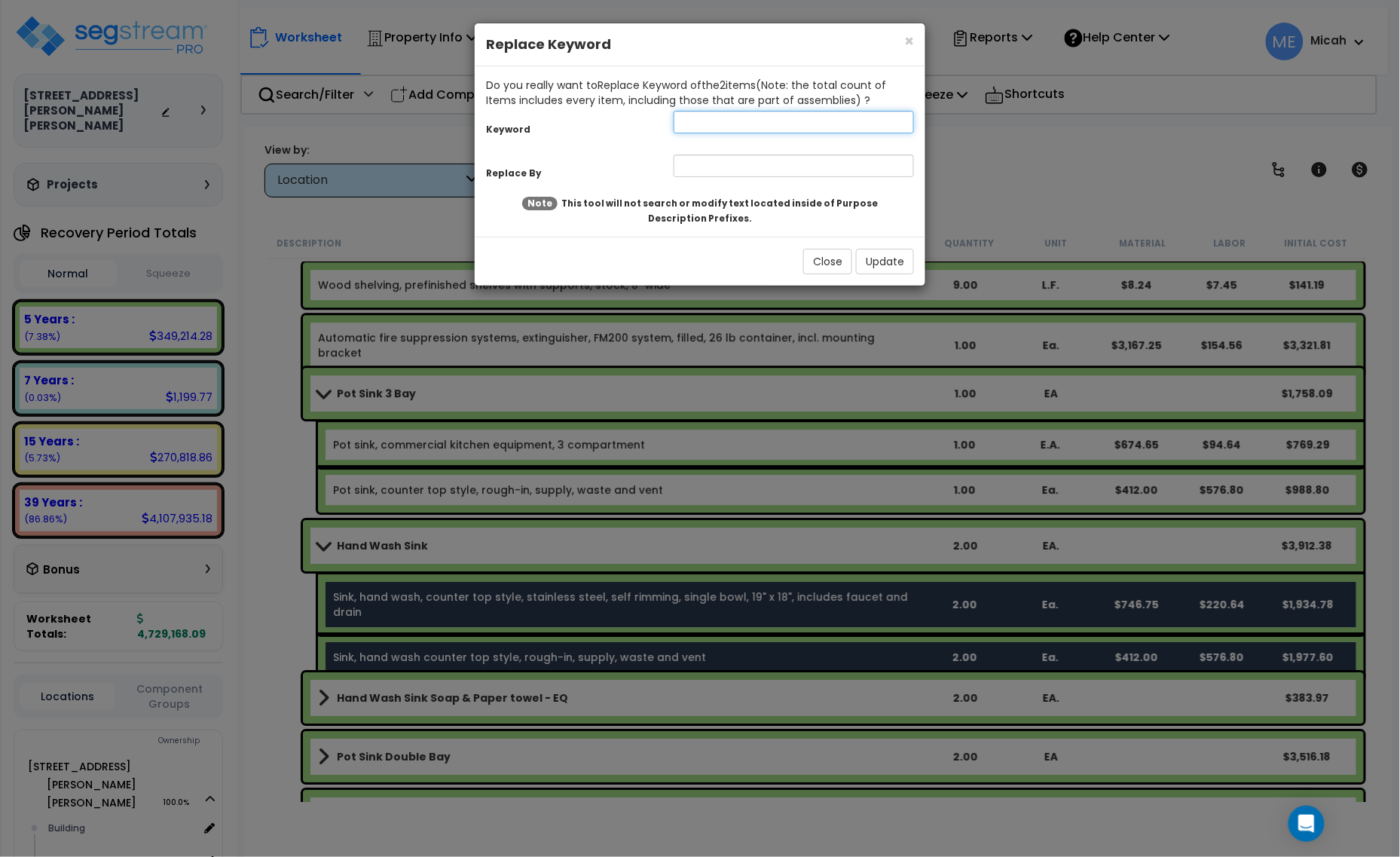
click at [690, 128] on input "text" at bounding box center [793, 122] width 241 height 22
type input "Sink"
click at [700, 174] on input "text" at bounding box center [793, 165] width 241 height 22
type input "EQ, sink"
click at [887, 261] on button "Update" at bounding box center [885, 261] width 58 height 26
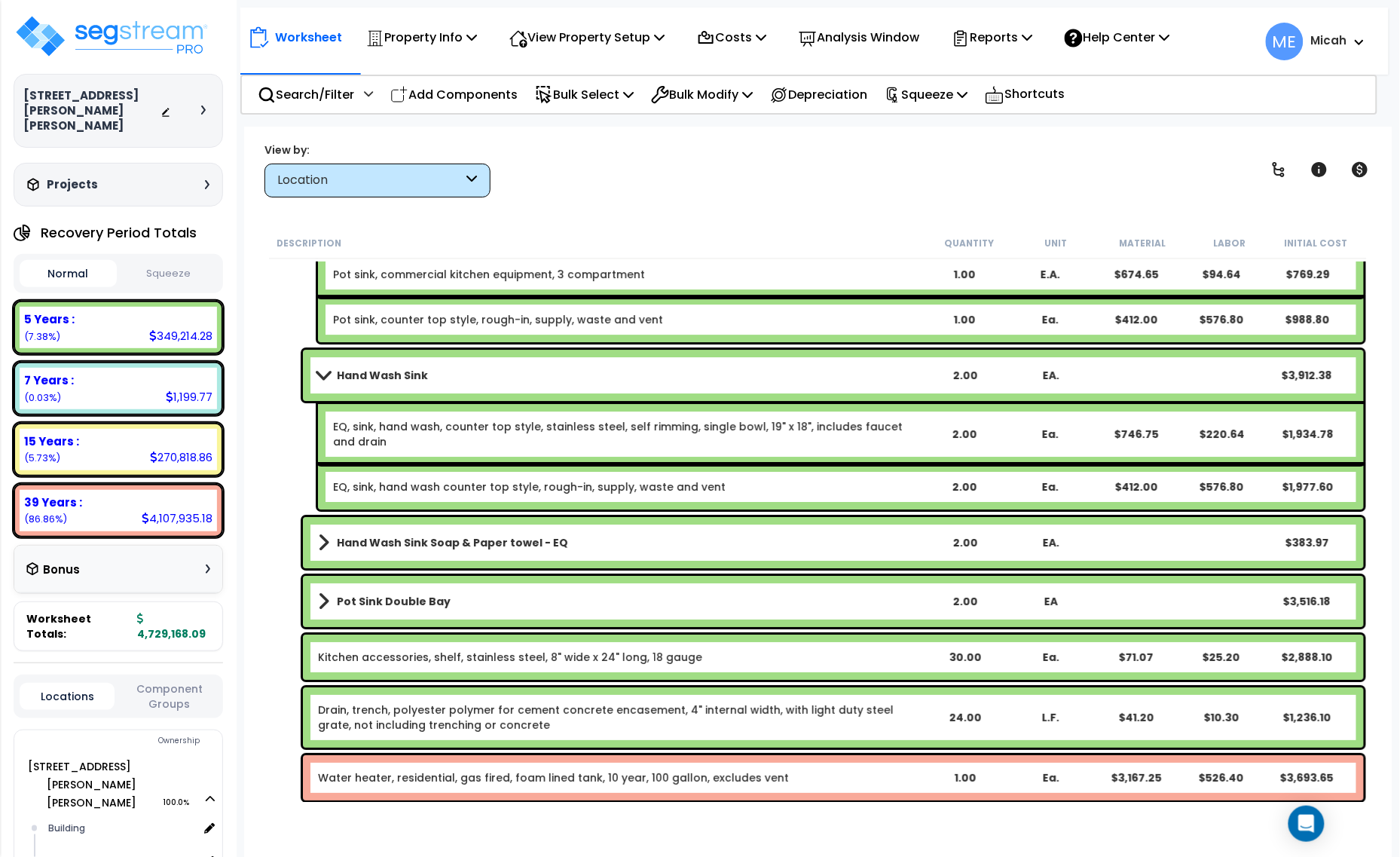
scroll to position [7288, 0]
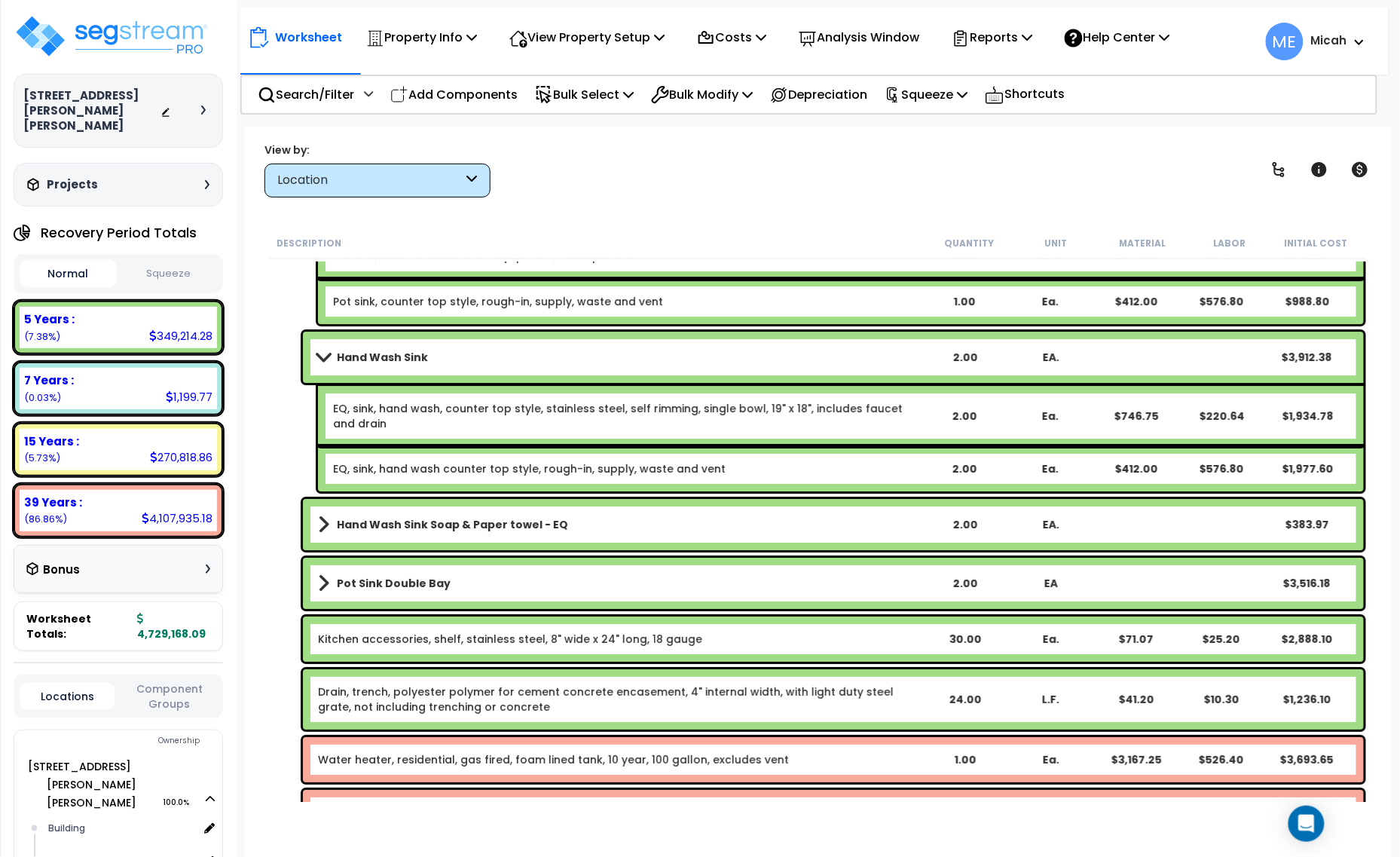
click at [452, 529] on b "Hand Wash Sink Soap & Paper towel - EQ" at bounding box center [453, 524] width 232 height 15
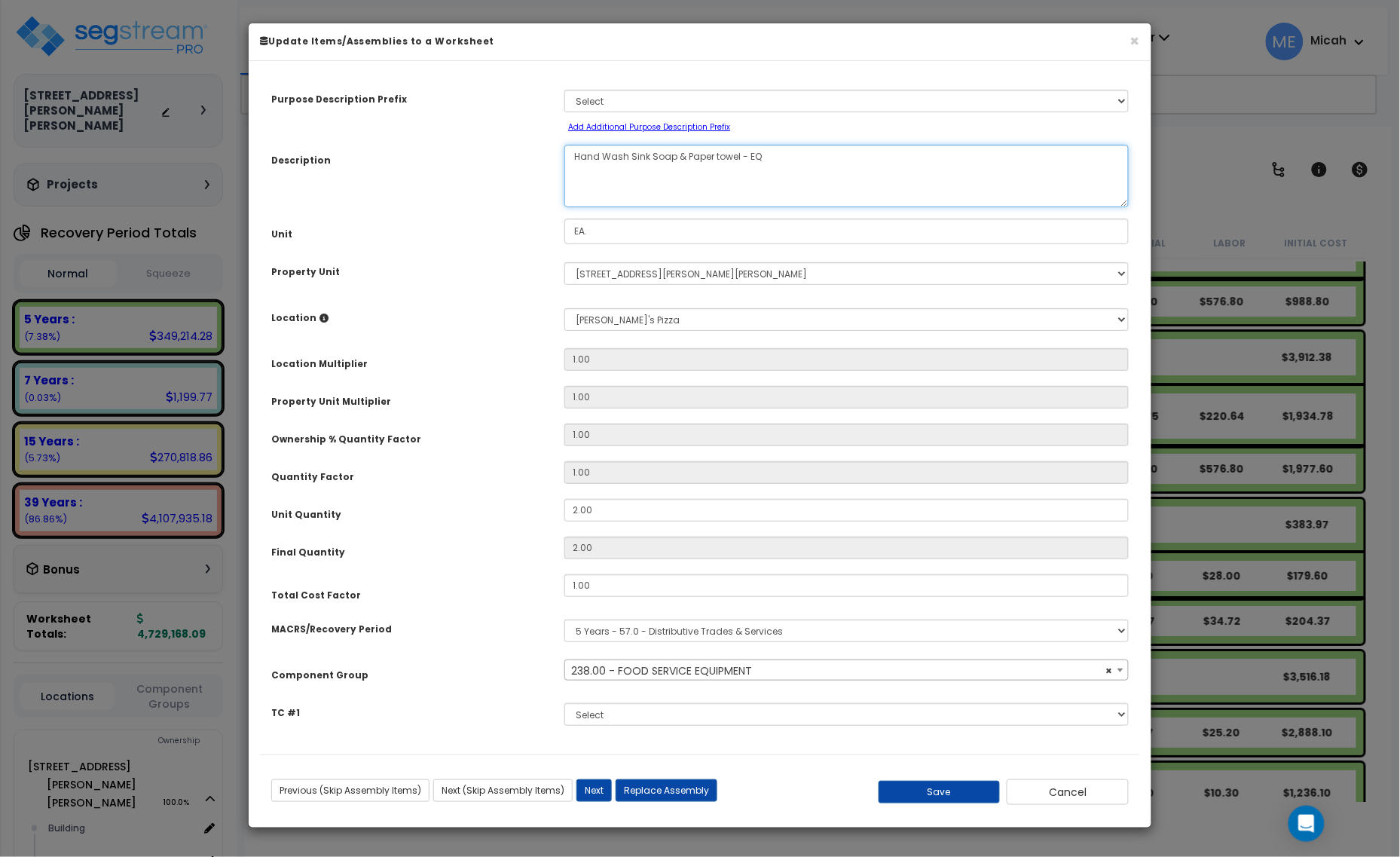
drag, startPoint x: 782, startPoint y: 165, endPoint x: 737, endPoint y: 165, distance: 45.0
click at [737, 165] on textarea "Hand Wash Sink Soap & Paper towel - EQ" at bounding box center [846, 176] width 564 height 63
select select "56832"
type textarea "Hand Wash Sink Soap & Paper towel"
select select "56832"
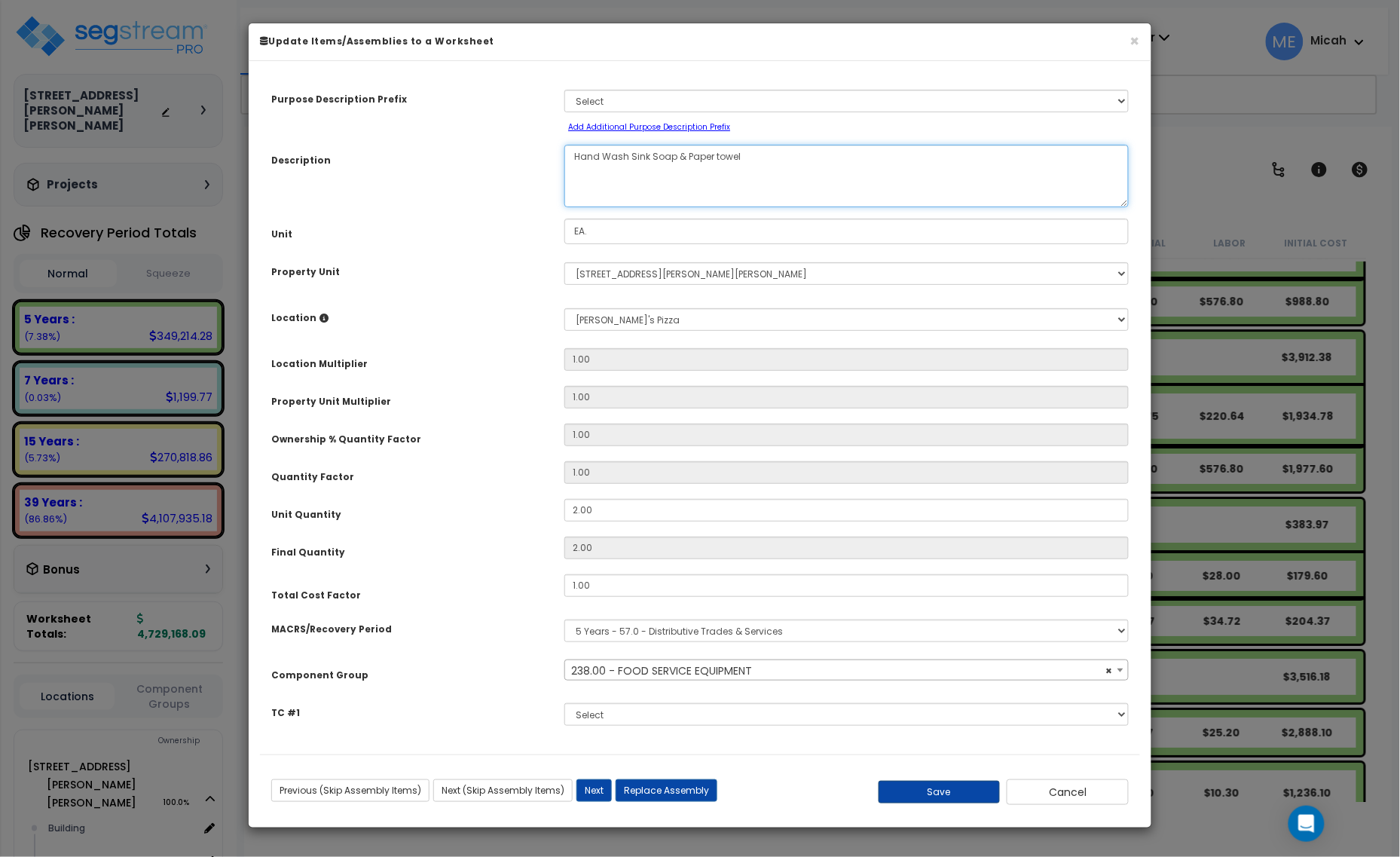
type textarea "Hand Wash Sink Soap & Paper towel"
click at [954, 787] on button "Save" at bounding box center [939, 792] width 122 height 22
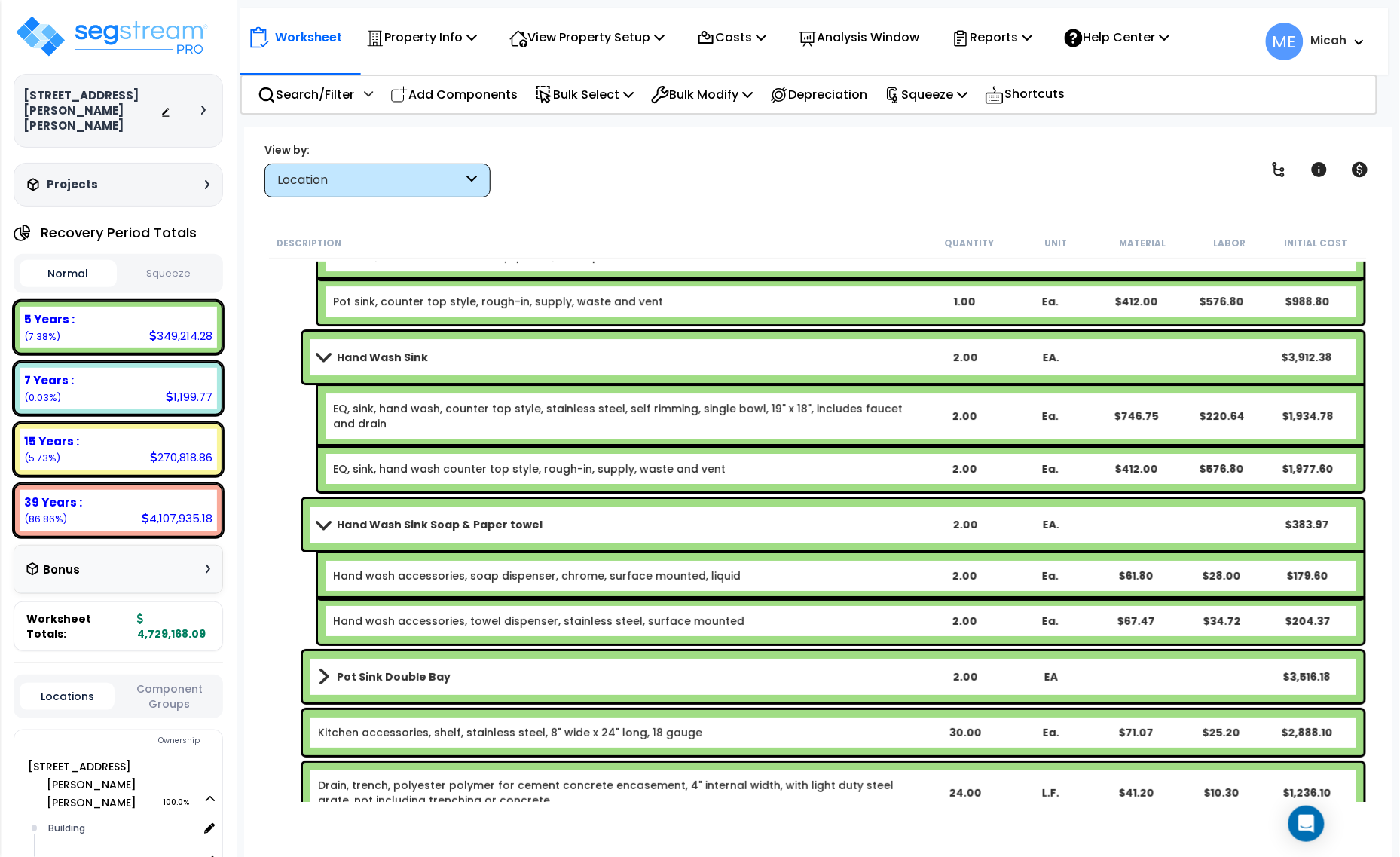
click at [383, 569] on link "Hand wash accessories, soap dispenser, chrome, surface mounted, liquid" at bounding box center [537, 575] width 408 height 15
click at [386, 581] on link "Hand wash accessories, soap dispenser, chrome, surface mounted, liquid" at bounding box center [537, 575] width 408 height 15
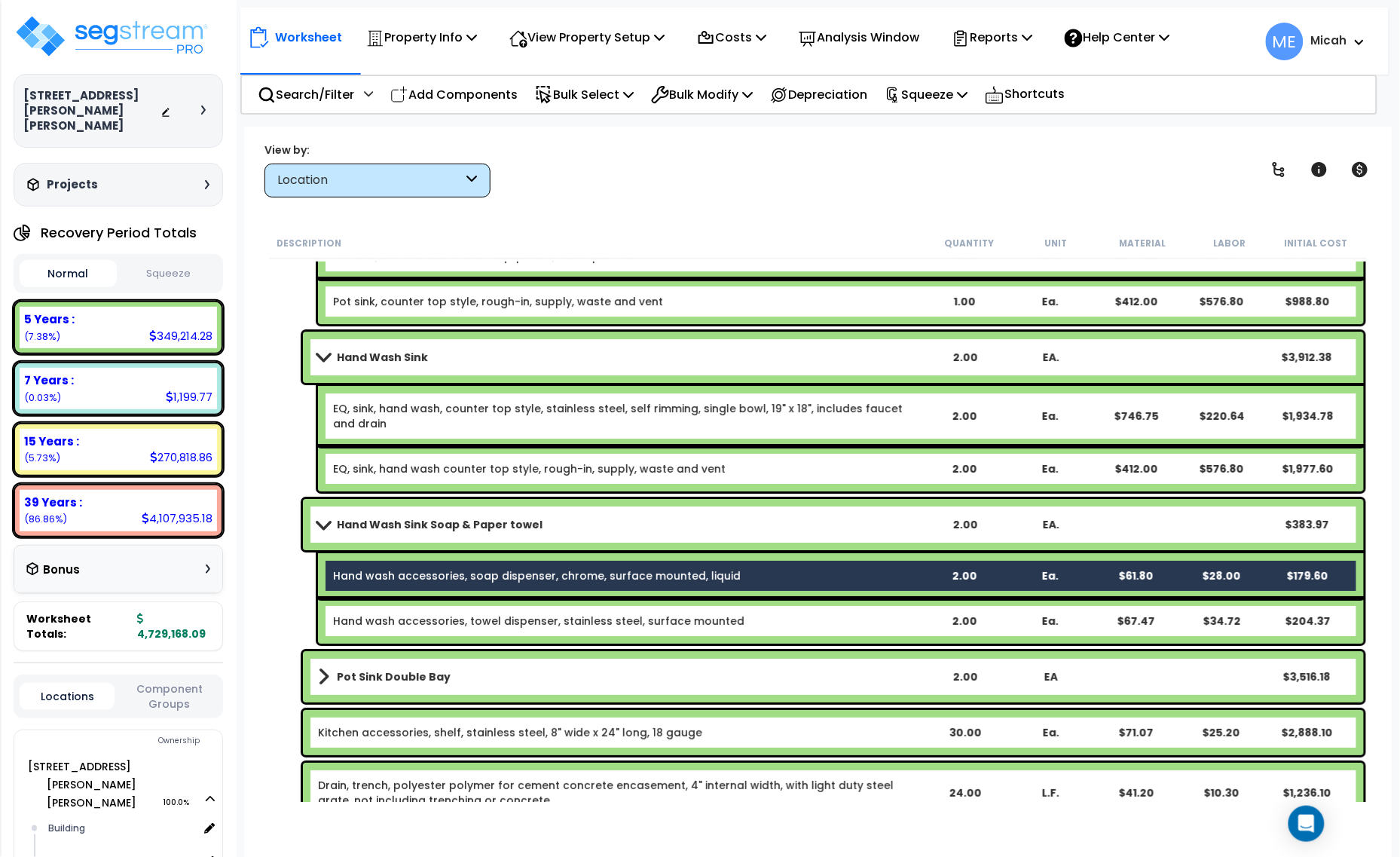
click at [381, 620] on link "Hand wash accessories, towel dispenser, stainless steel, surface mounted" at bounding box center [539, 621] width 412 height 15
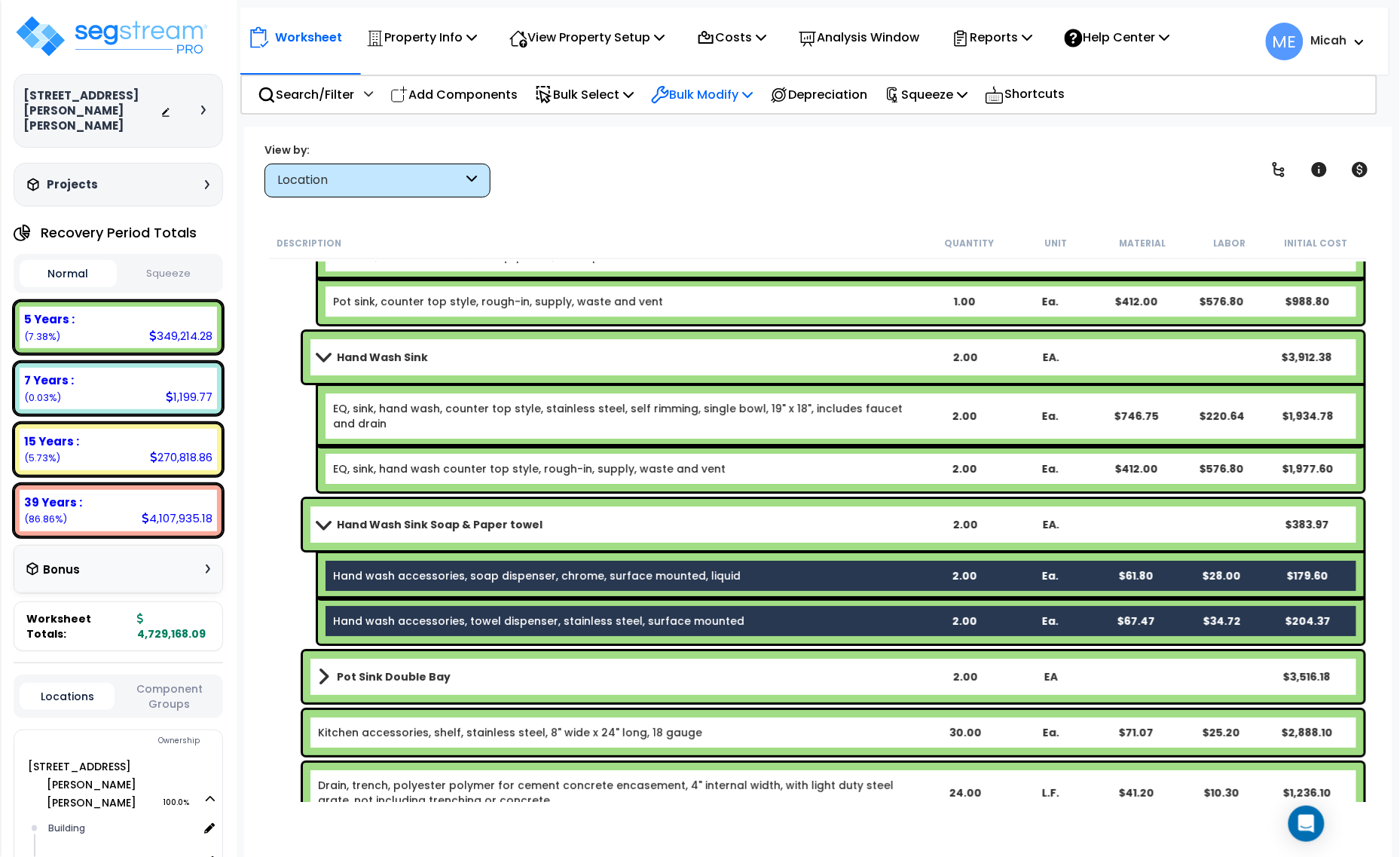
click at [753, 94] on icon at bounding box center [748, 94] width 11 height 12
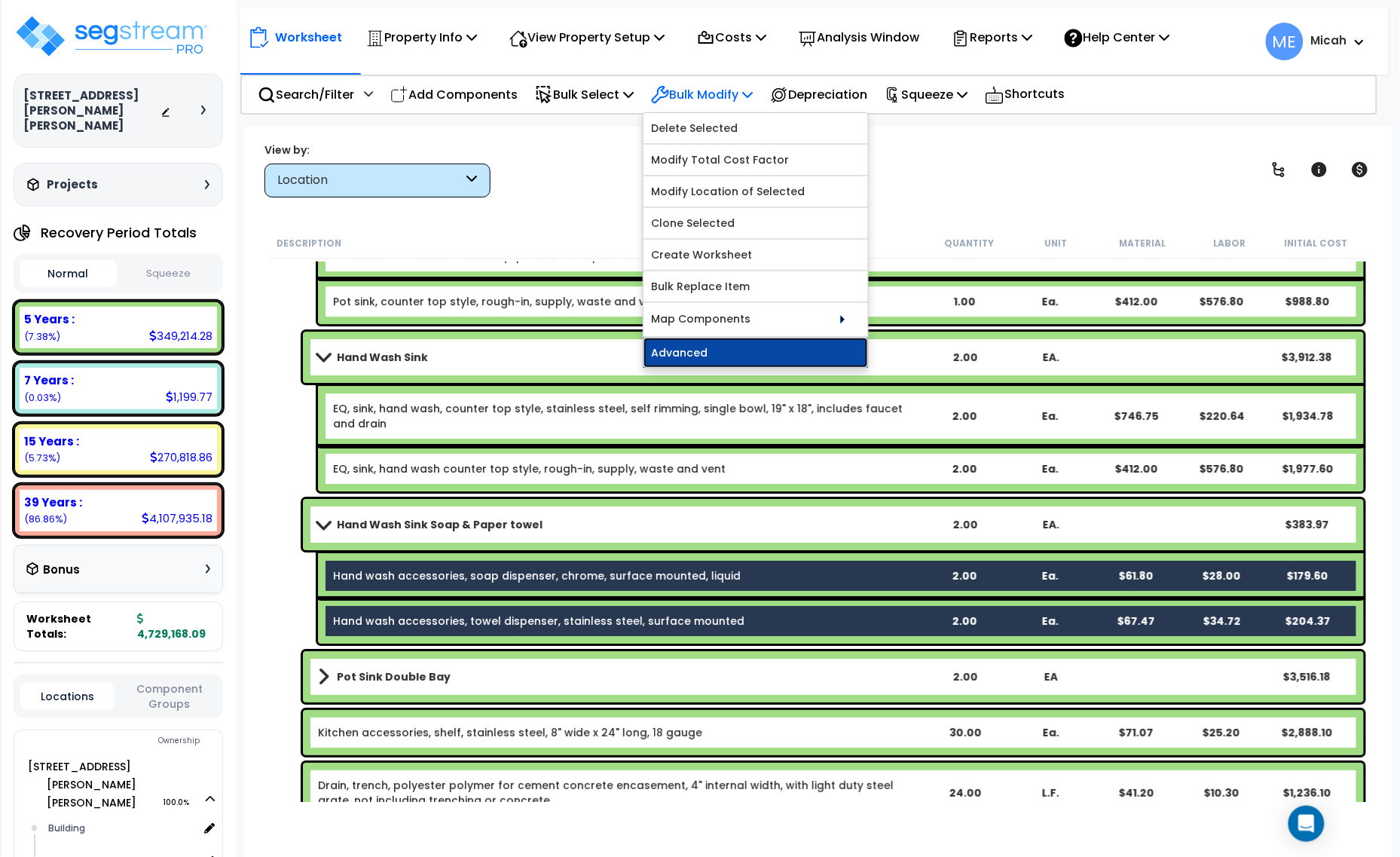
click at [748, 352] on link "Advanced" at bounding box center [755, 352] width 225 height 30
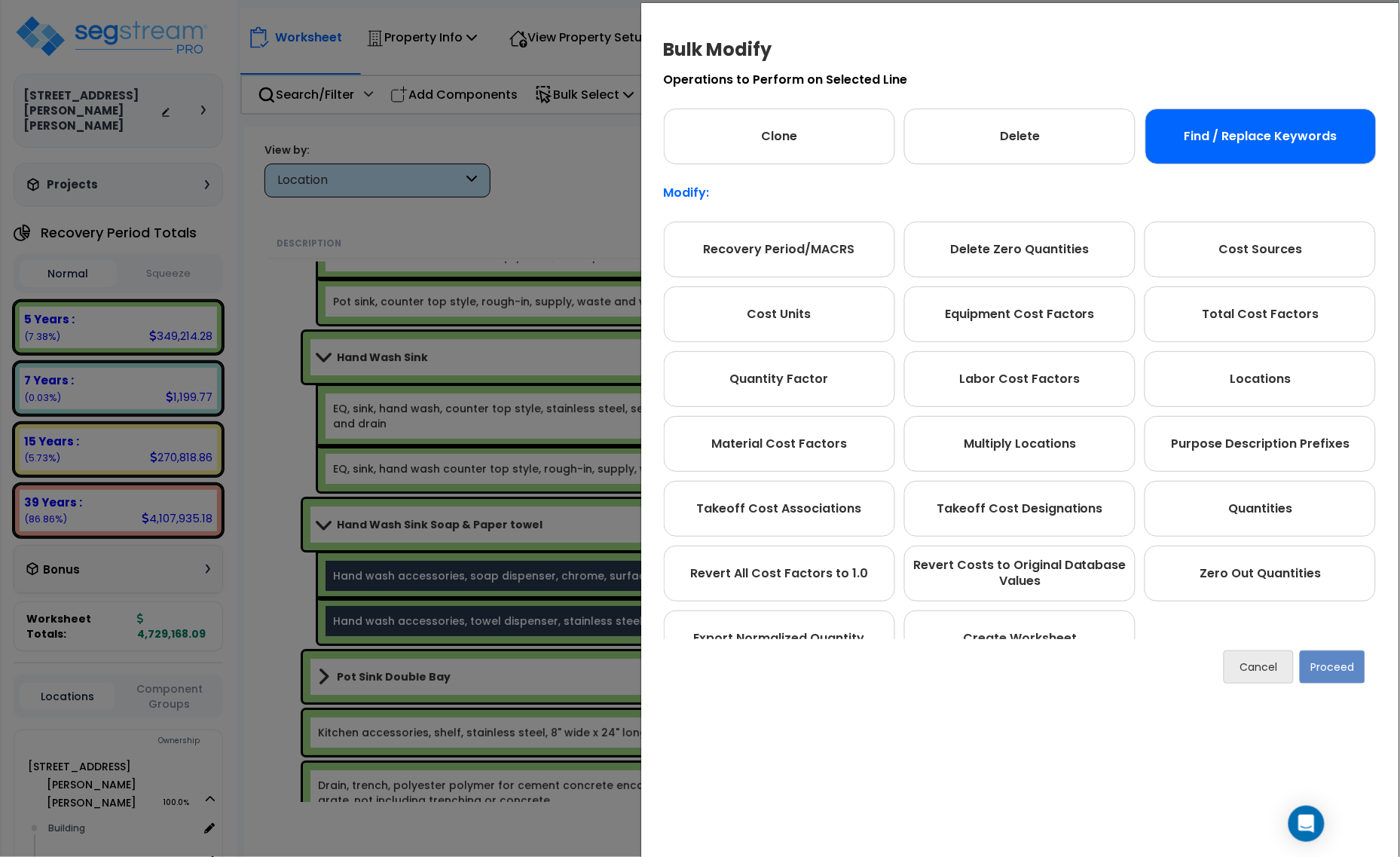
click at [1274, 134] on div "Find / Replace Keywords" at bounding box center [1260, 136] width 232 height 55
click at [1340, 656] on button "Proceed" at bounding box center [1332, 666] width 65 height 33
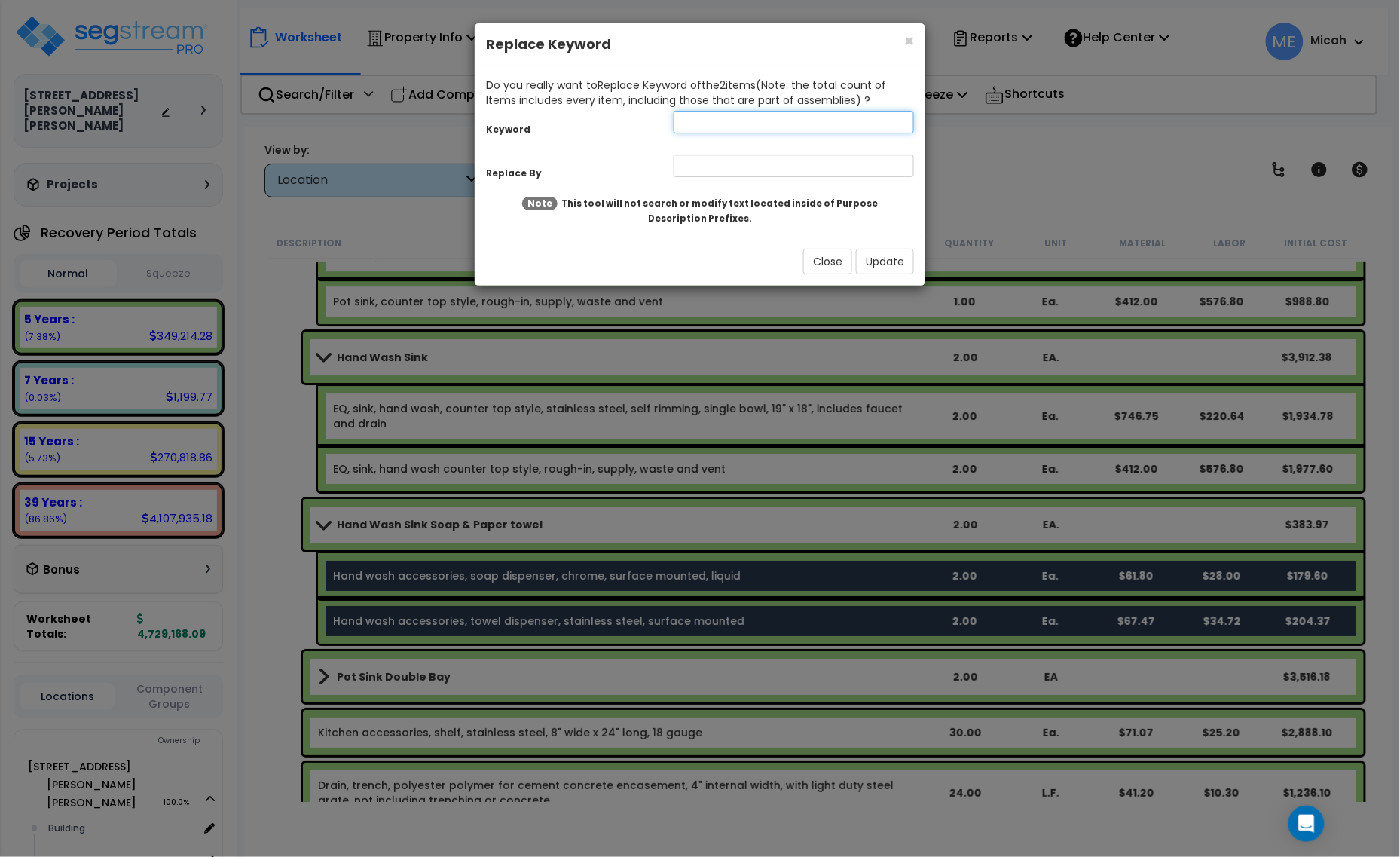
click at [707, 127] on input "text" at bounding box center [793, 122] width 241 height 22
type input "Hand"
click at [716, 167] on input "text" at bounding box center [793, 165] width 241 height 22
type input "e"
type input "EQ, hand"
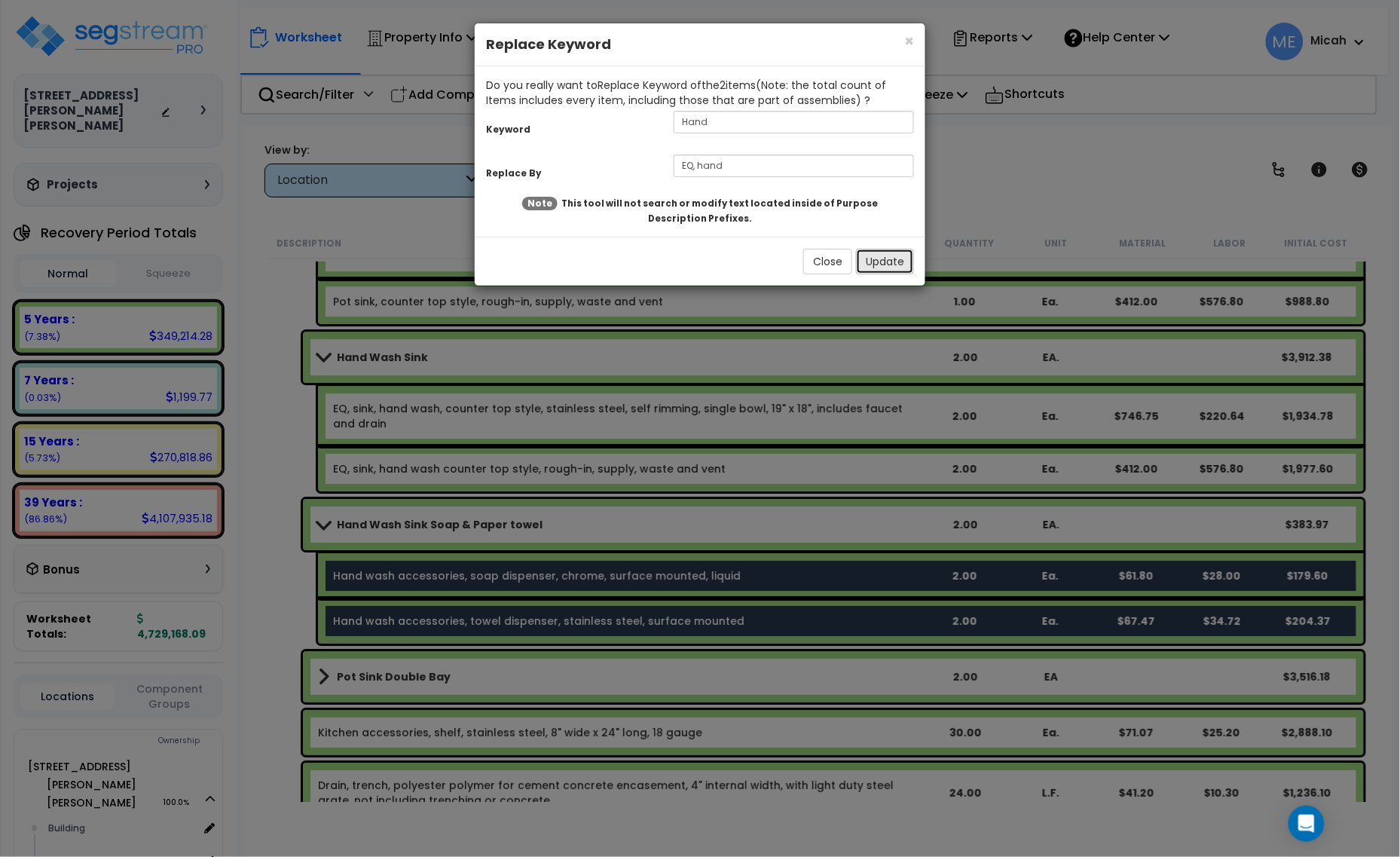
click at [878, 261] on button "Update" at bounding box center [885, 261] width 58 height 26
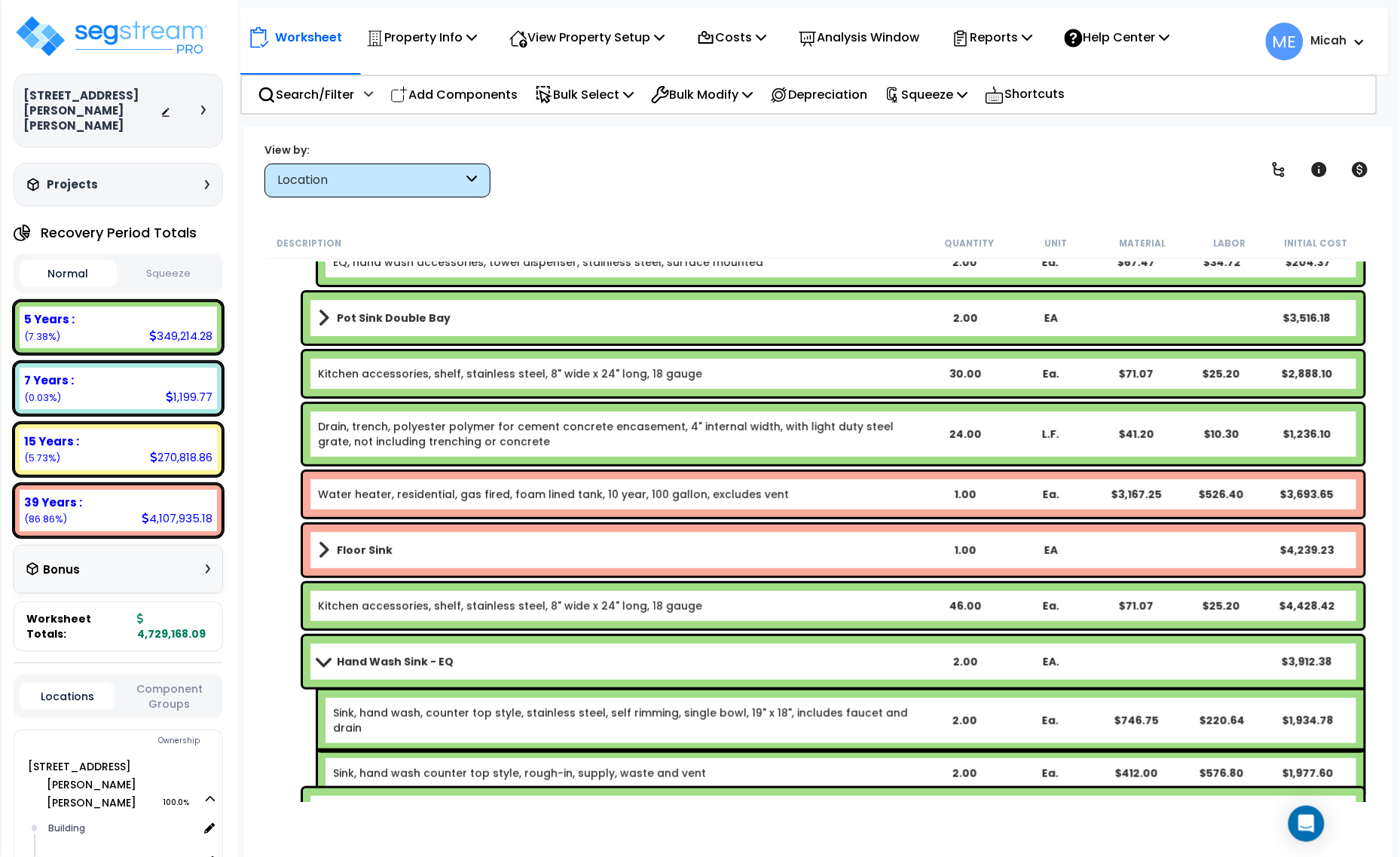
scroll to position [7665, 0]
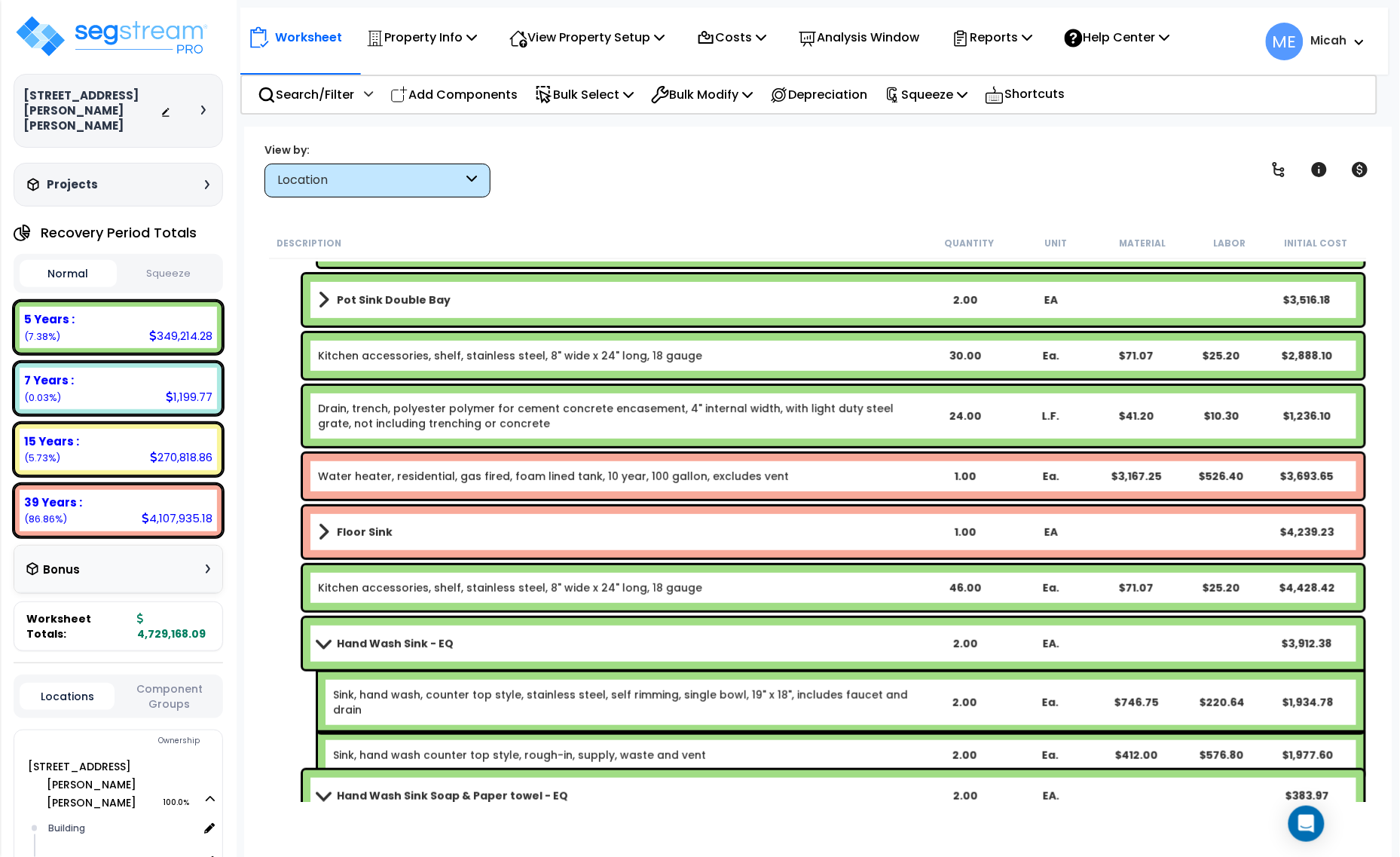
click at [322, 300] on span at bounding box center [323, 300] width 12 height 21
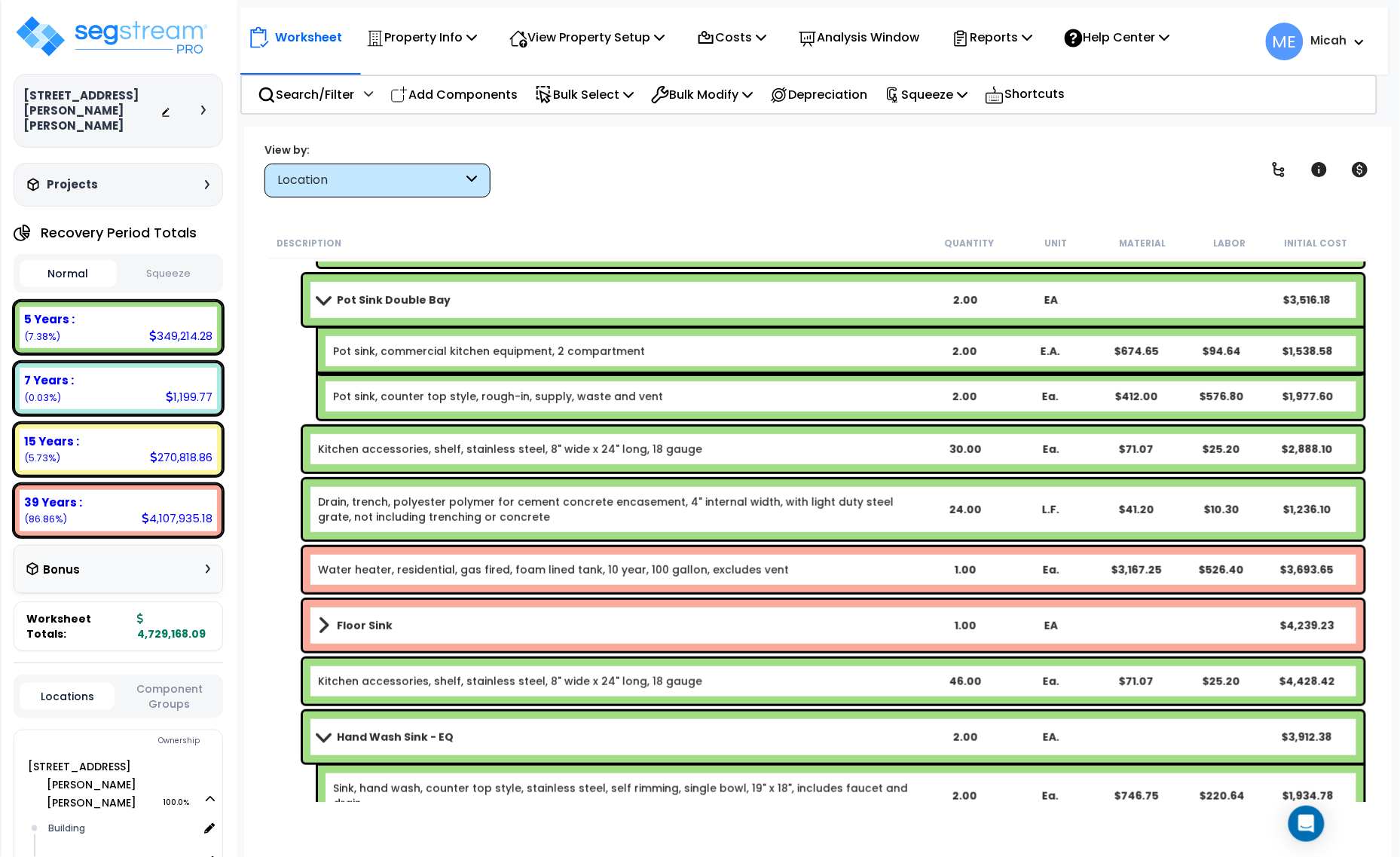
click at [318, 298] on span at bounding box center [324, 300] width 21 height 12
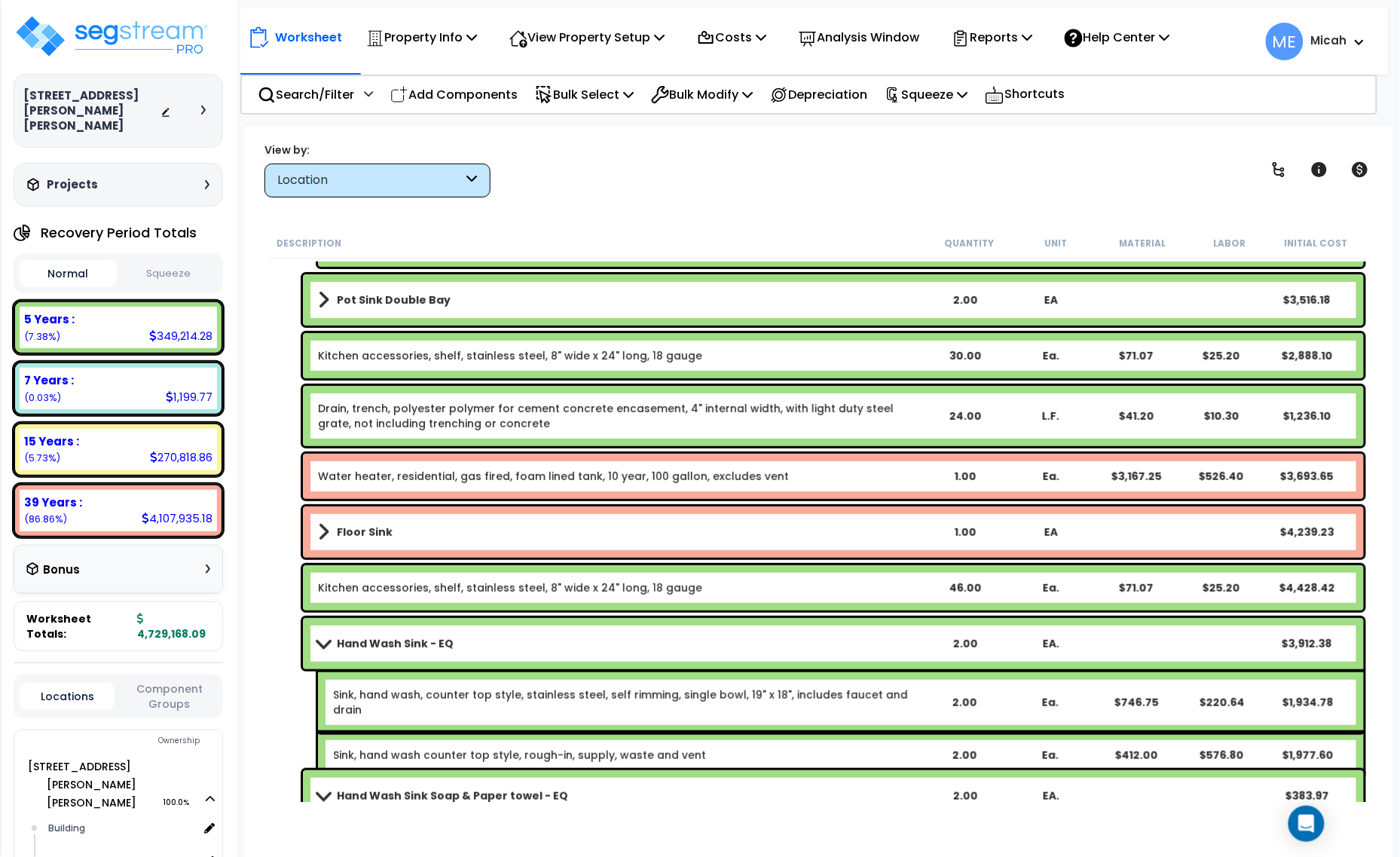
click at [317, 538] on div "Floor Sink 1.00 EA $4,239.23" at bounding box center [834, 531] width 1061 height 51
click at [315, 531] on div "Floor Sink 1.00 EA $4,239.23" at bounding box center [834, 531] width 1061 height 51
click at [310, 519] on div "Floor Sink 1.00 EA $4,239.23" at bounding box center [834, 531] width 1061 height 51
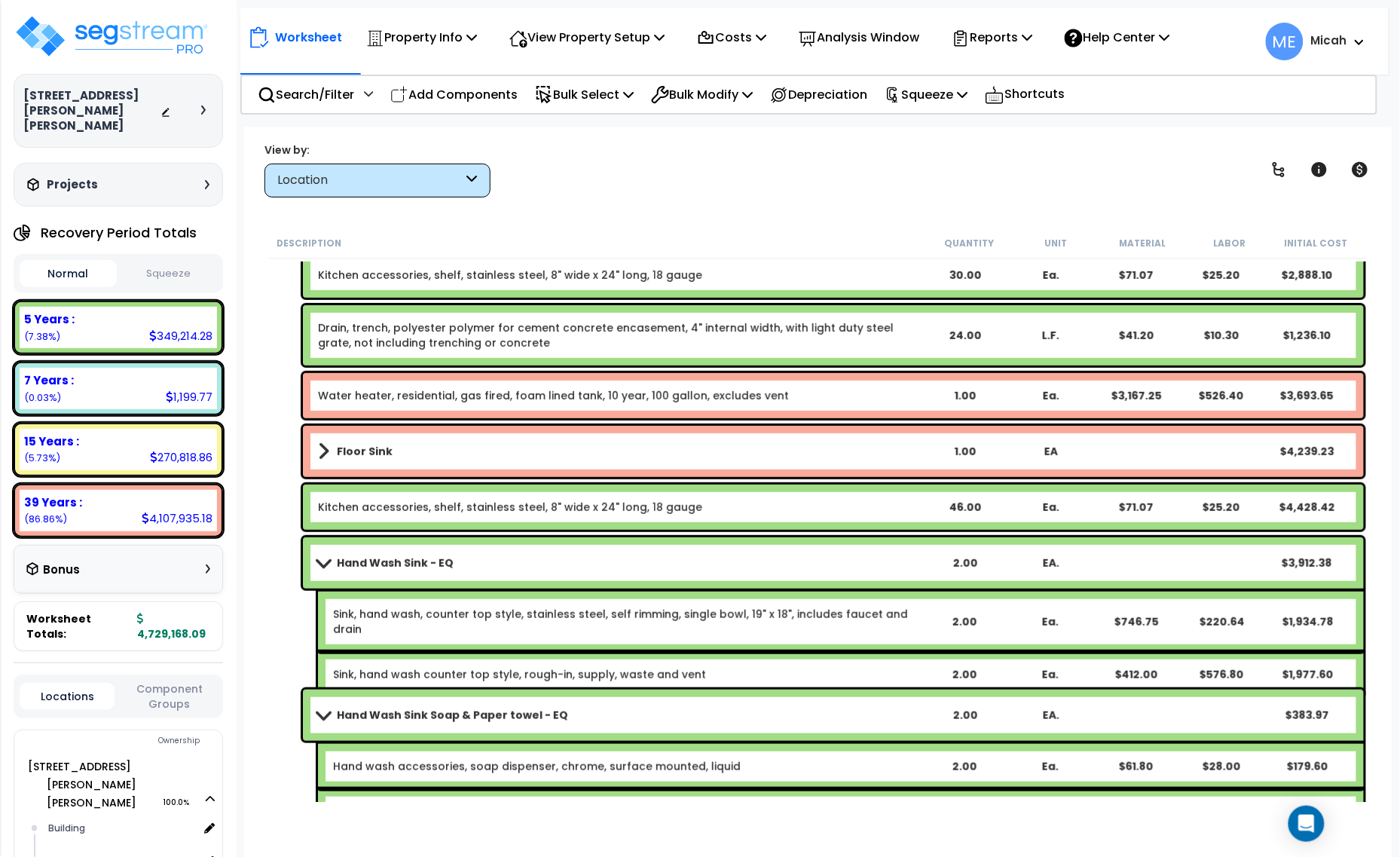
scroll to position [7853, 0]
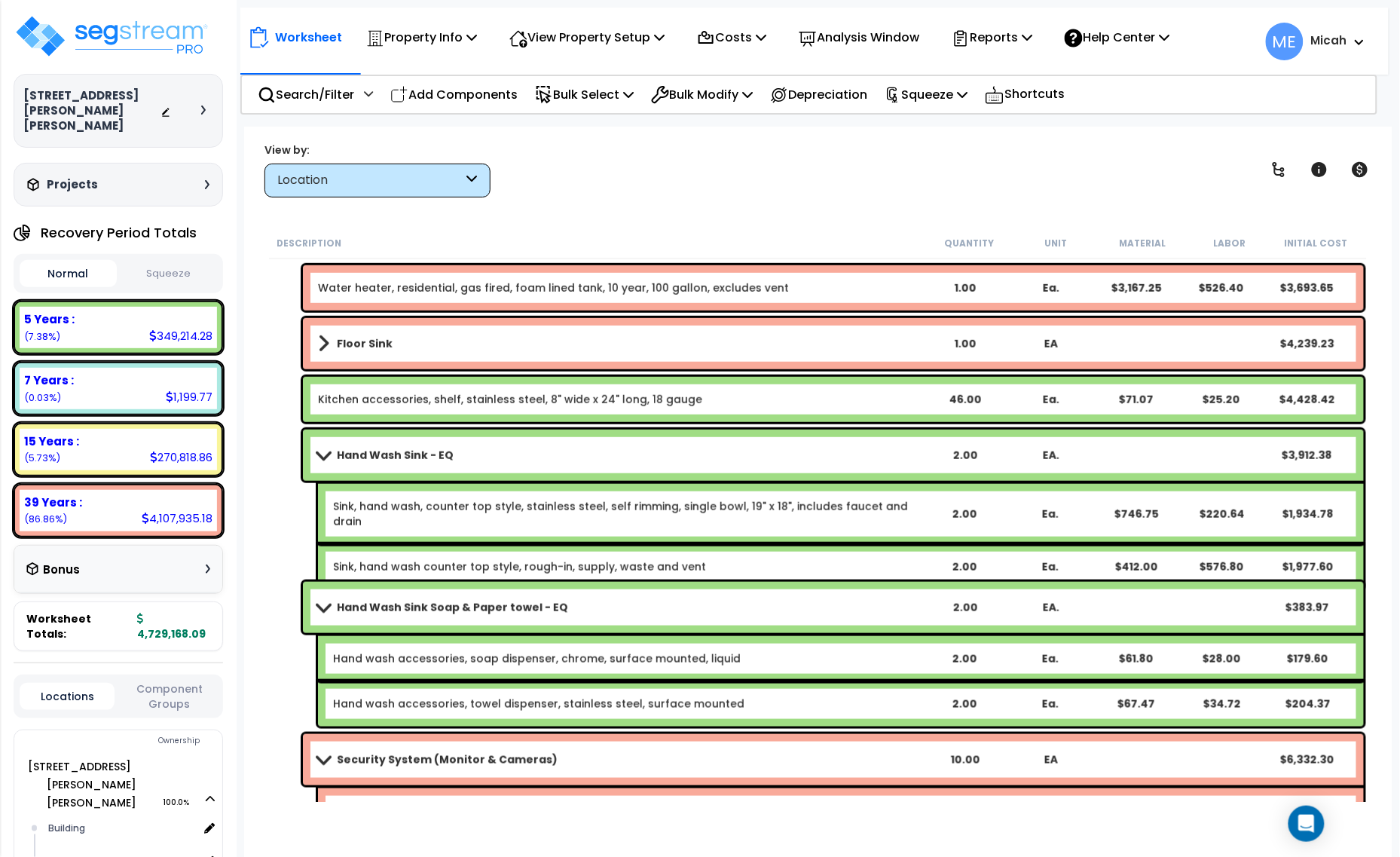
click at [330, 342] on link "Floor Sink" at bounding box center [619, 344] width 604 height 21
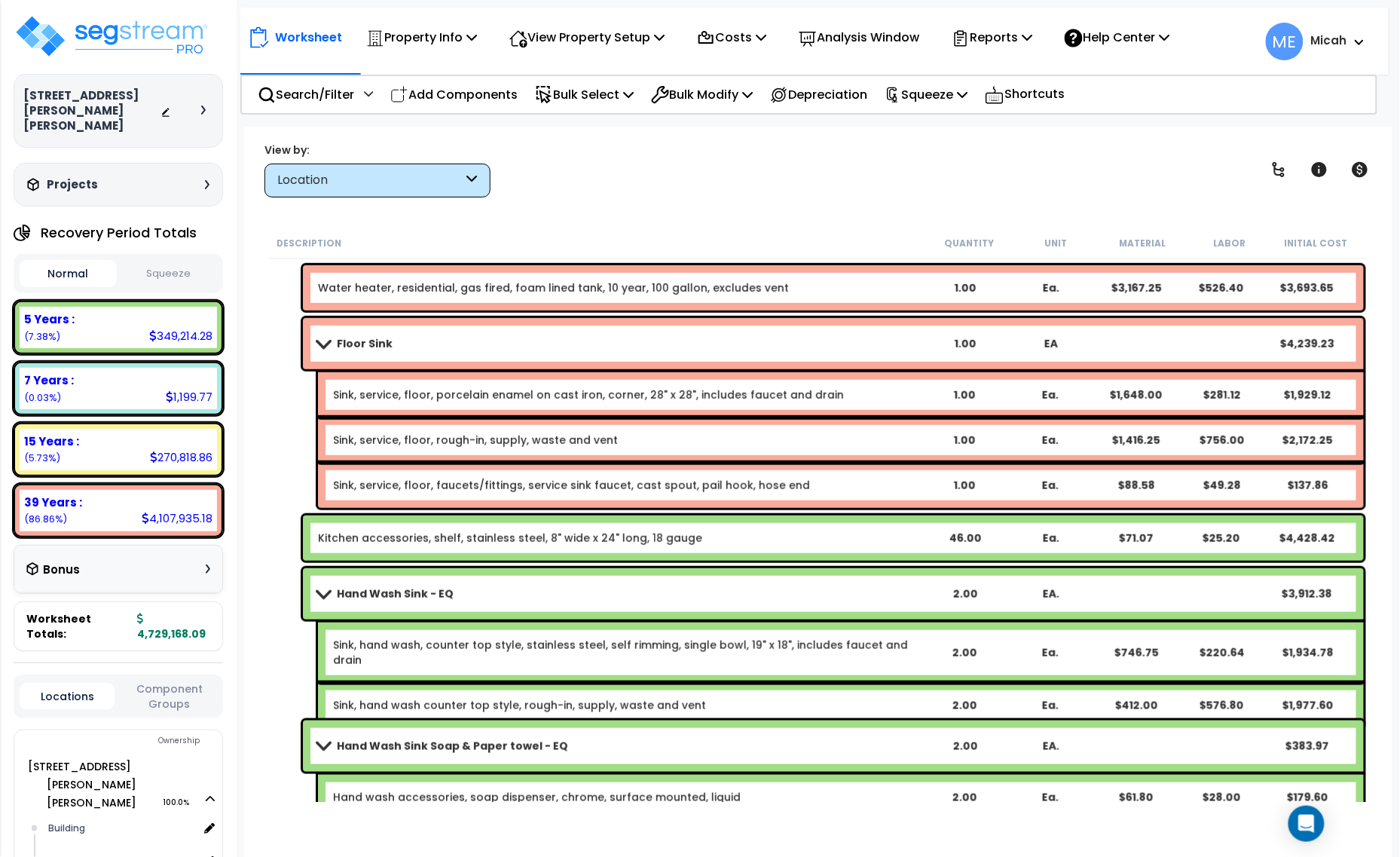
click at [326, 337] on span at bounding box center [324, 343] width 21 height 12
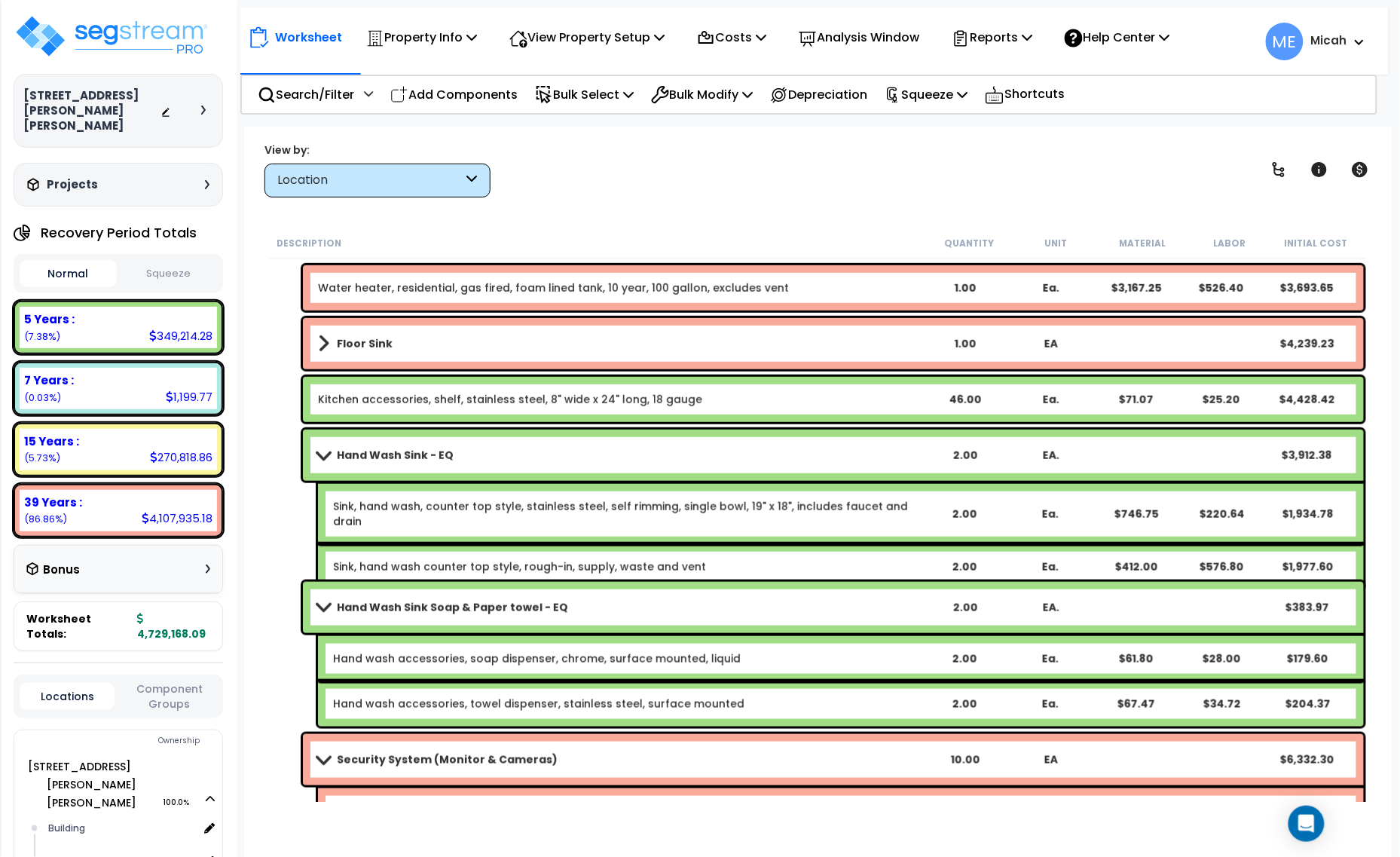
click at [381, 458] on b "Hand Wash Sink - EQ" at bounding box center [395, 454] width 117 height 15
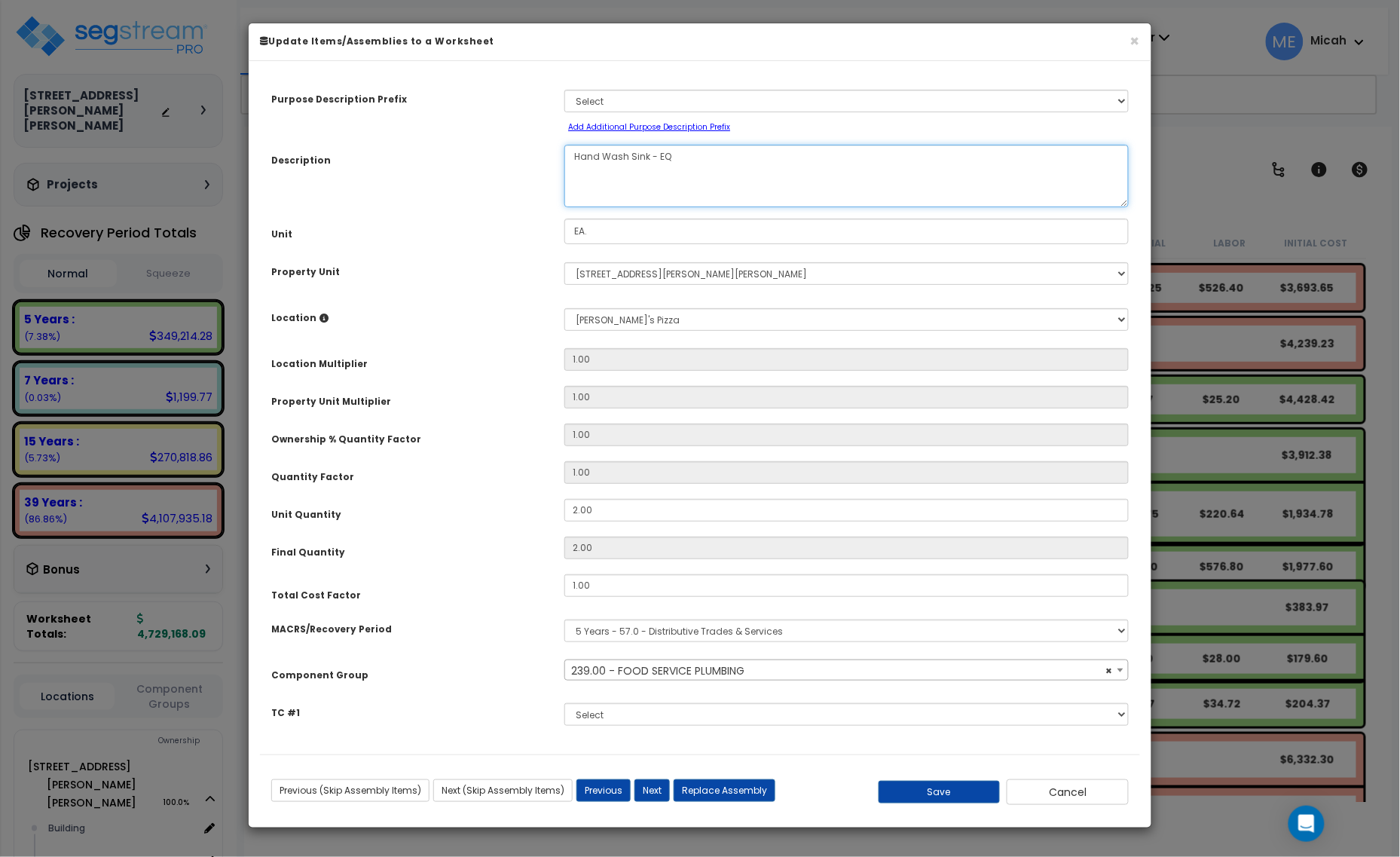
drag, startPoint x: 686, startPoint y: 159, endPoint x: 646, endPoint y: 159, distance: 40.0
click at [646, 159] on textarea "Hand Wash Sink - EQ" at bounding box center [846, 176] width 564 height 63
select select "57041"
type textarea "Hand Wash Sink"
select select "57041"
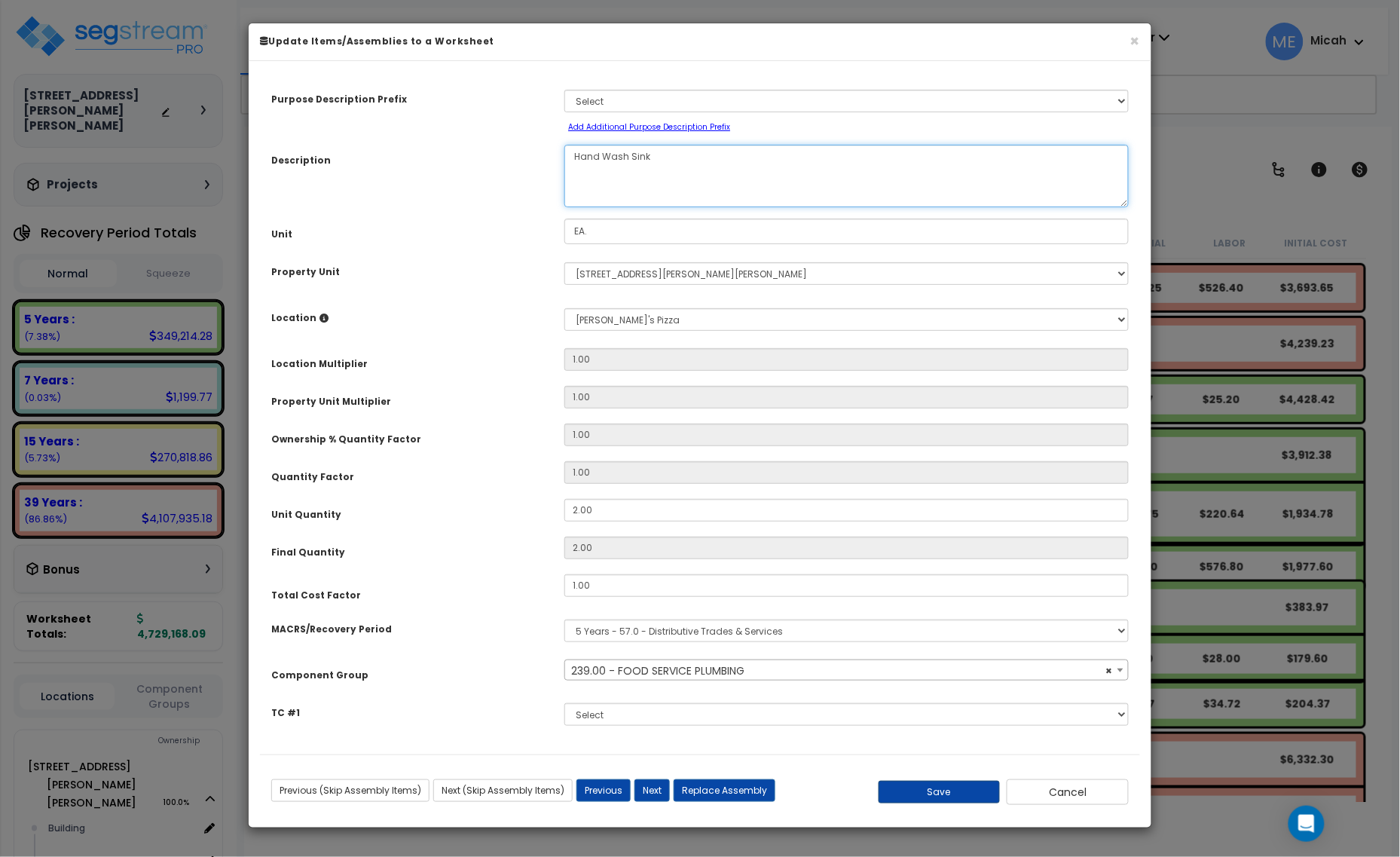
type textarea "Hand Wash Sink"
click at [939, 791] on button "Save" at bounding box center [939, 792] width 122 height 22
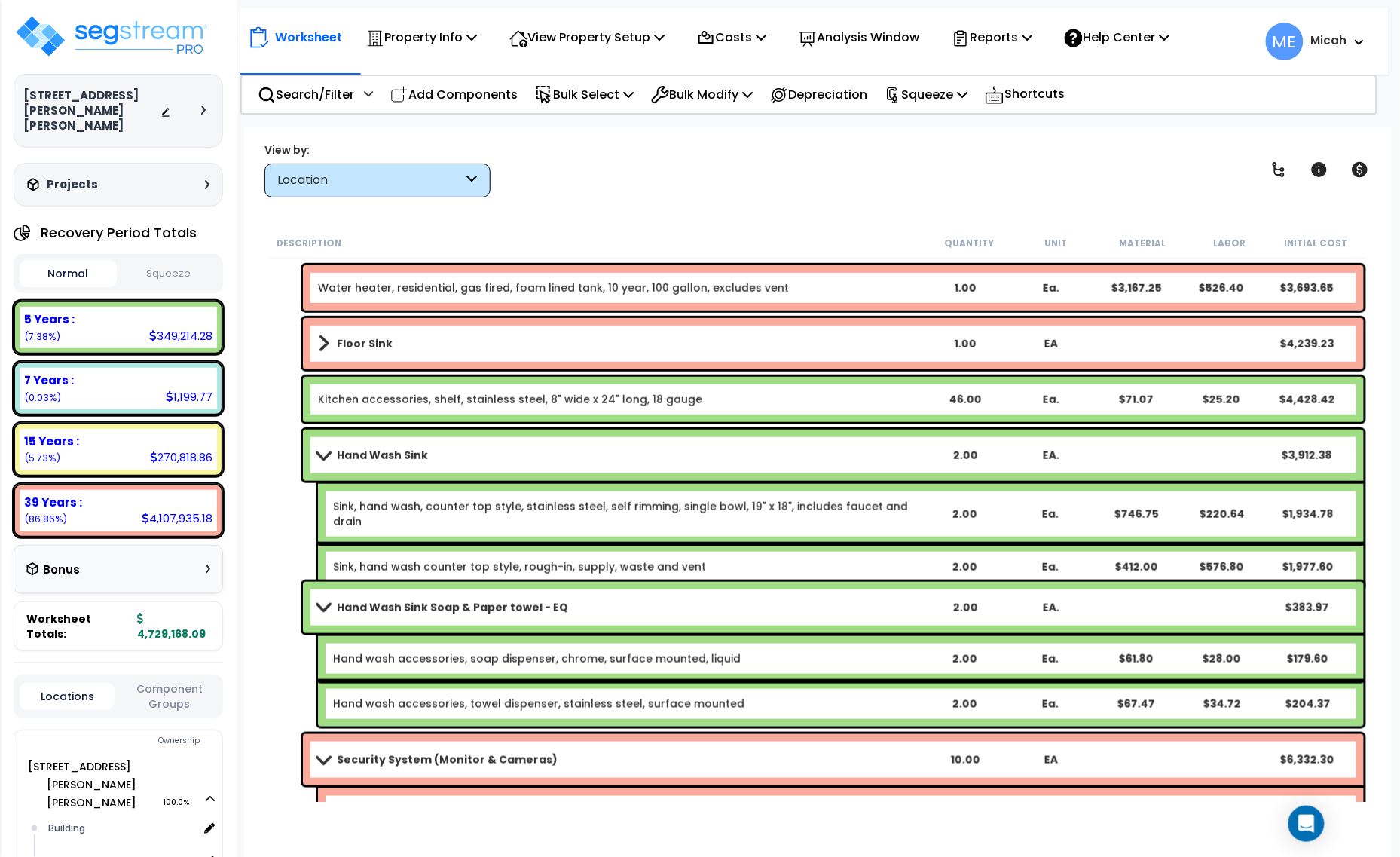
click at [379, 505] on link "Sink, hand wash, counter top style, stainless steel, self rimming, single bowl,…" at bounding box center [626, 514] width 587 height 30
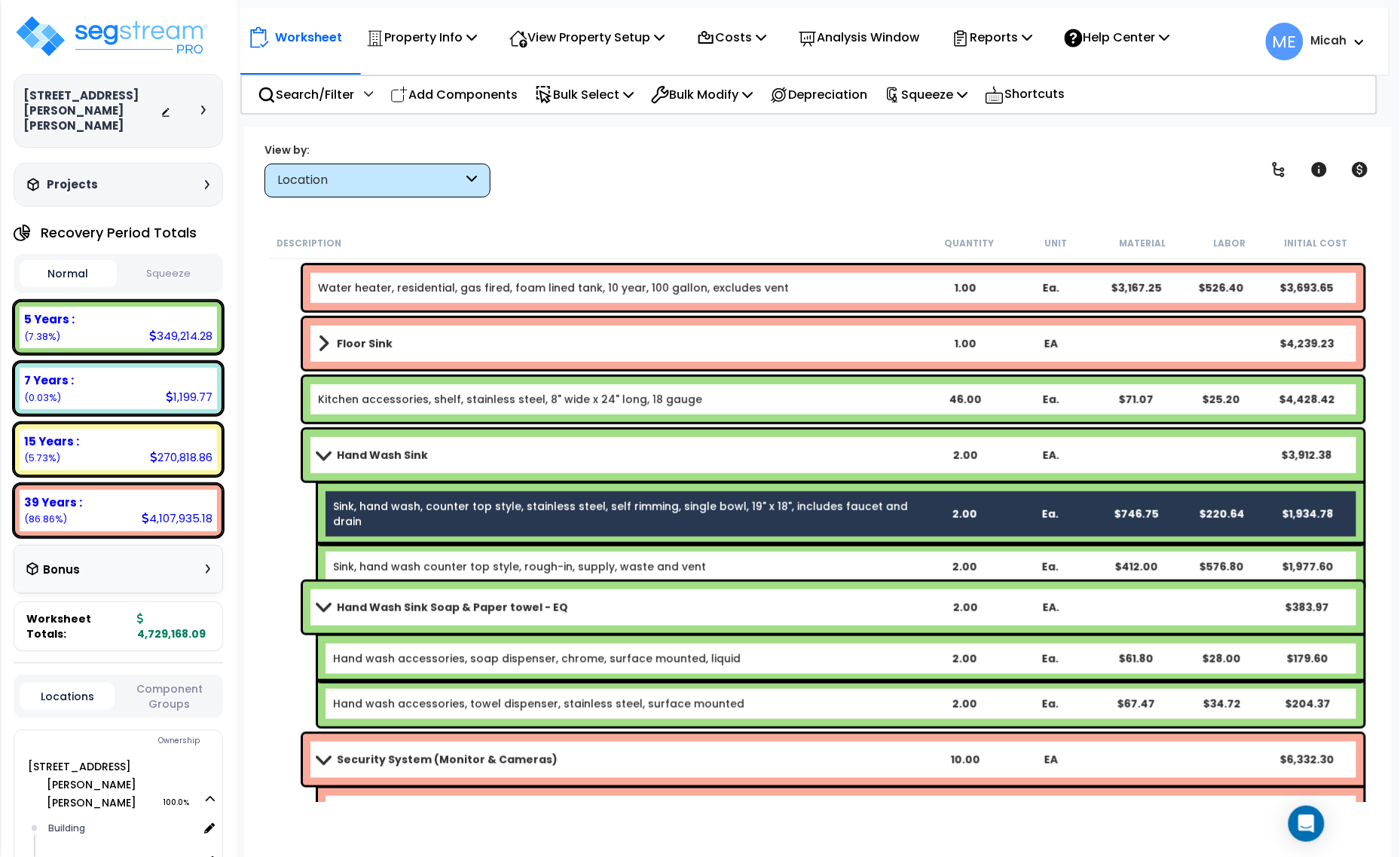
click at [379, 559] on link "Sink, hand wash counter top style, rough-in, supply, waste and vent" at bounding box center [519, 566] width 373 height 15
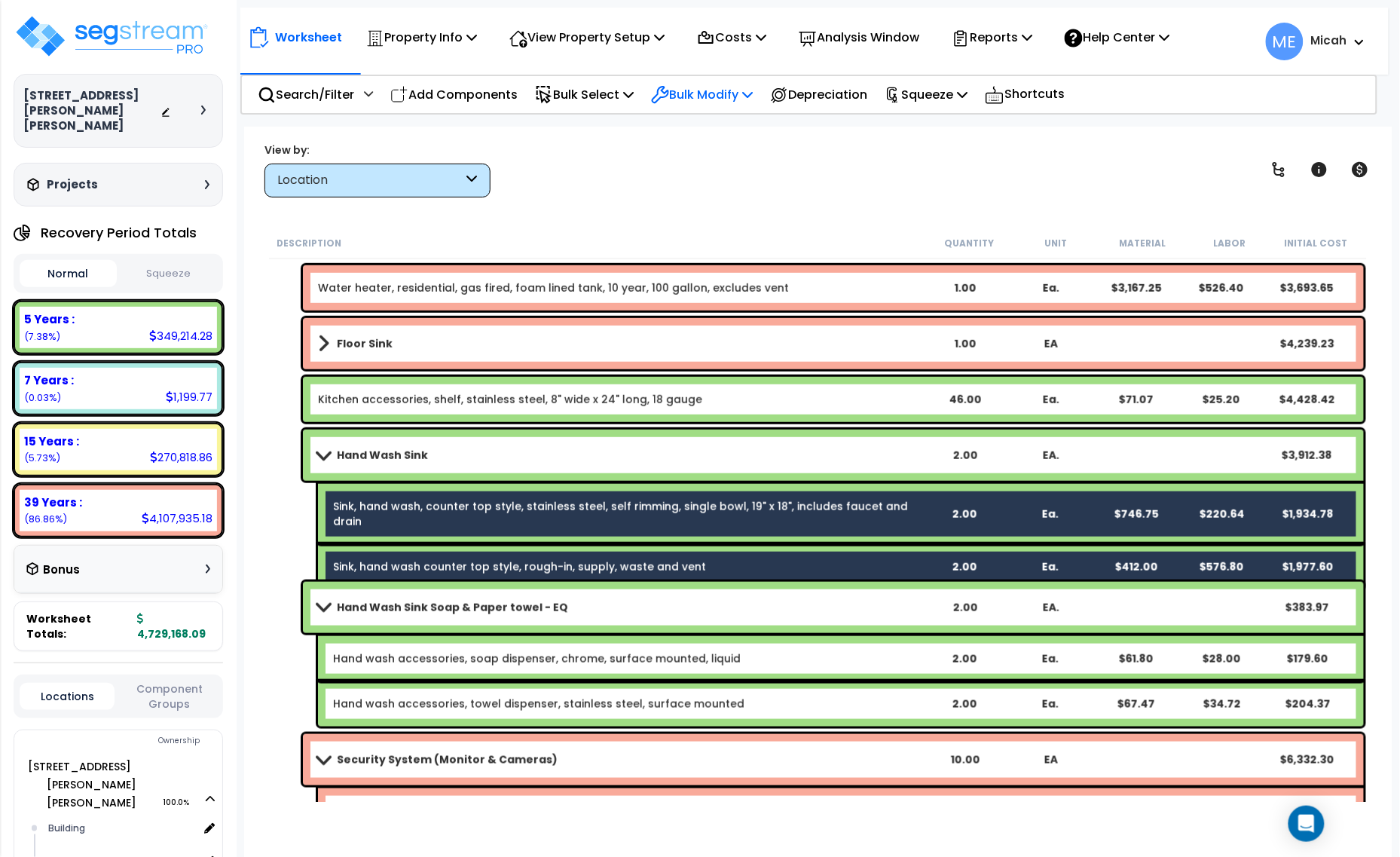
click at [753, 95] on icon at bounding box center [748, 94] width 11 height 12
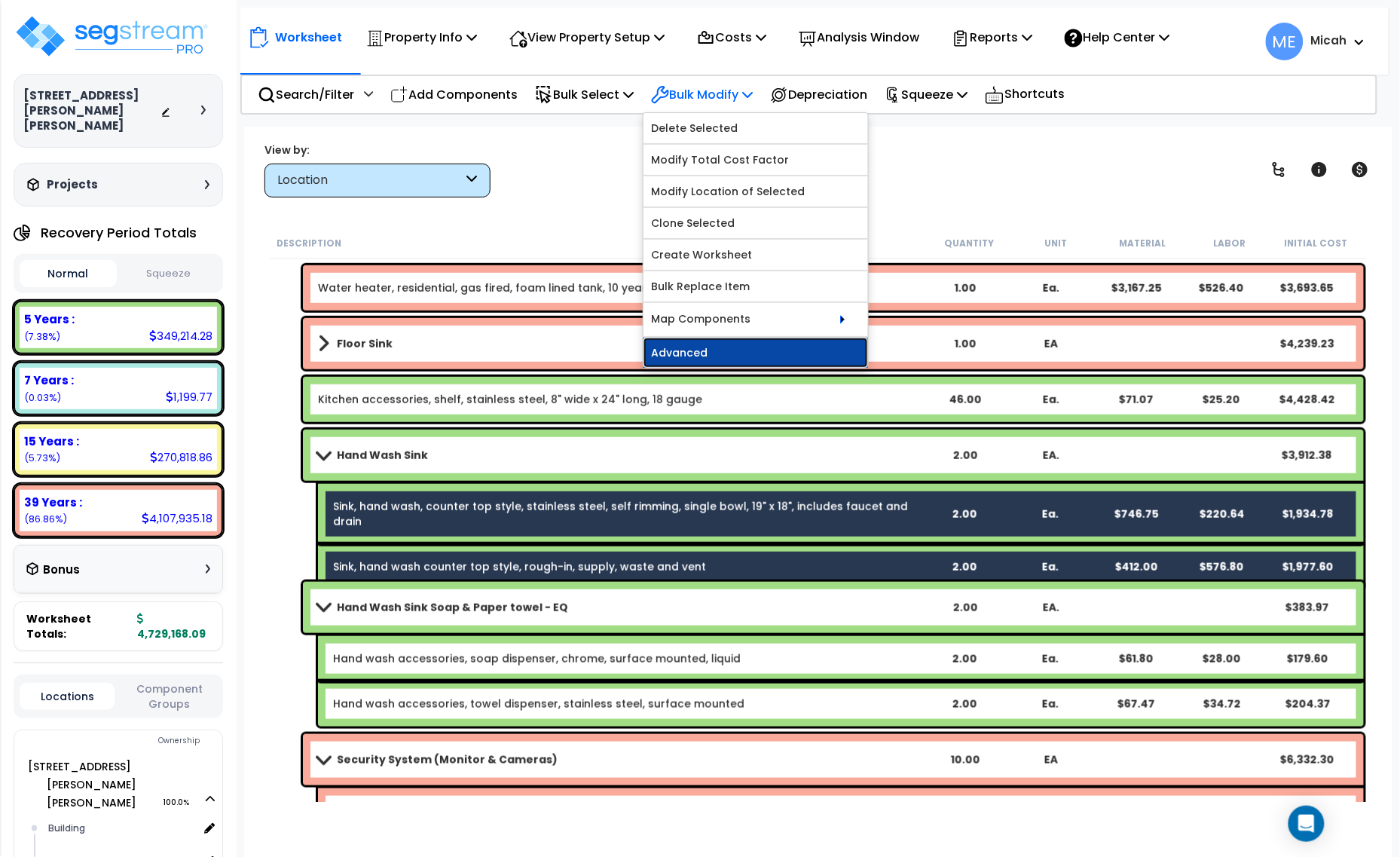
click at [750, 363] on link "Advanced" at bounding box center [755, 352] width 225 height 30
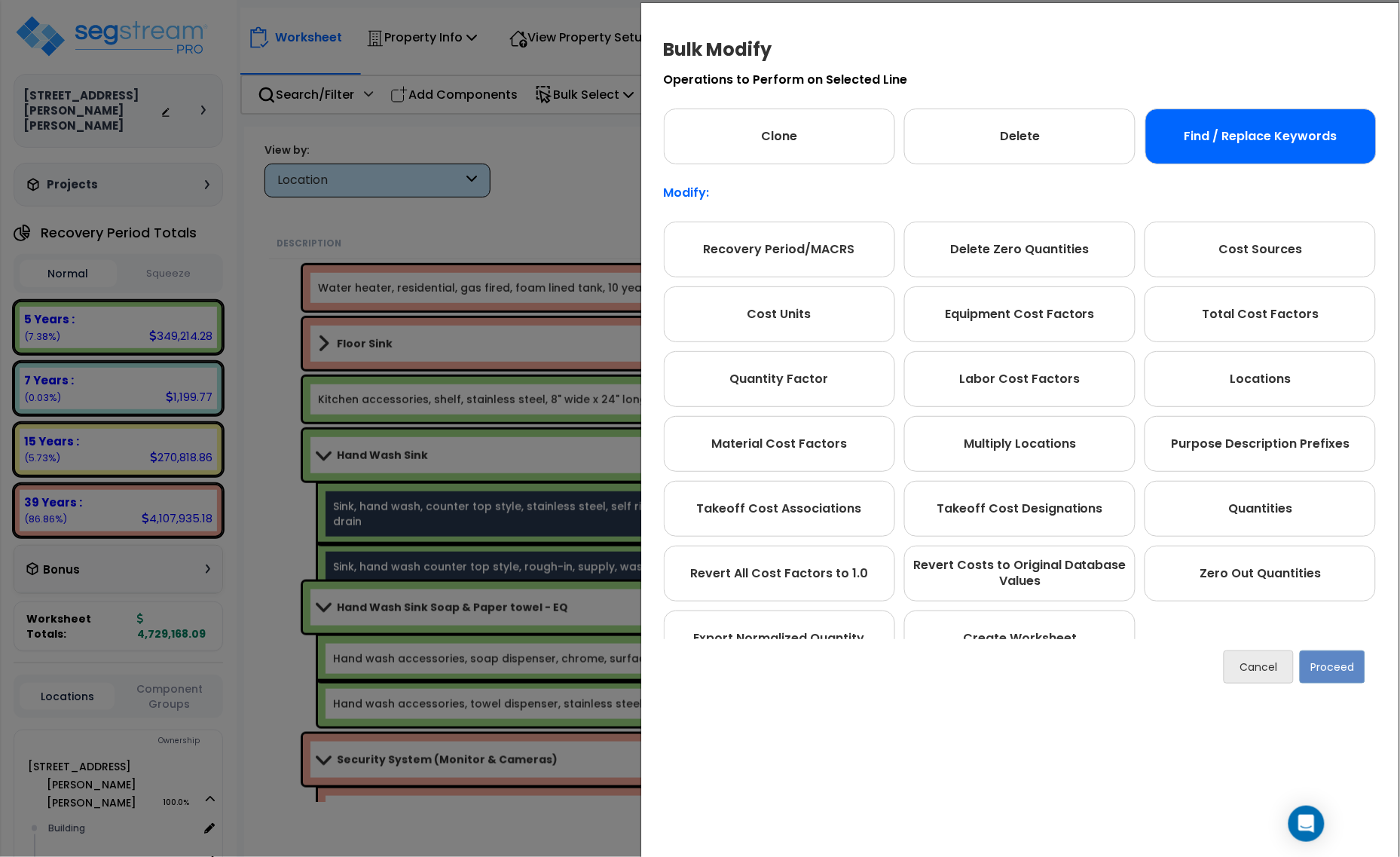
click at [1244, 148] on div "Find / Replace Keywords" at bounding box center [1260, 136] width 232 height 55
click at [1334, 658] on button "Proceed" at bounding box center [1332, 666] width 65 height 33
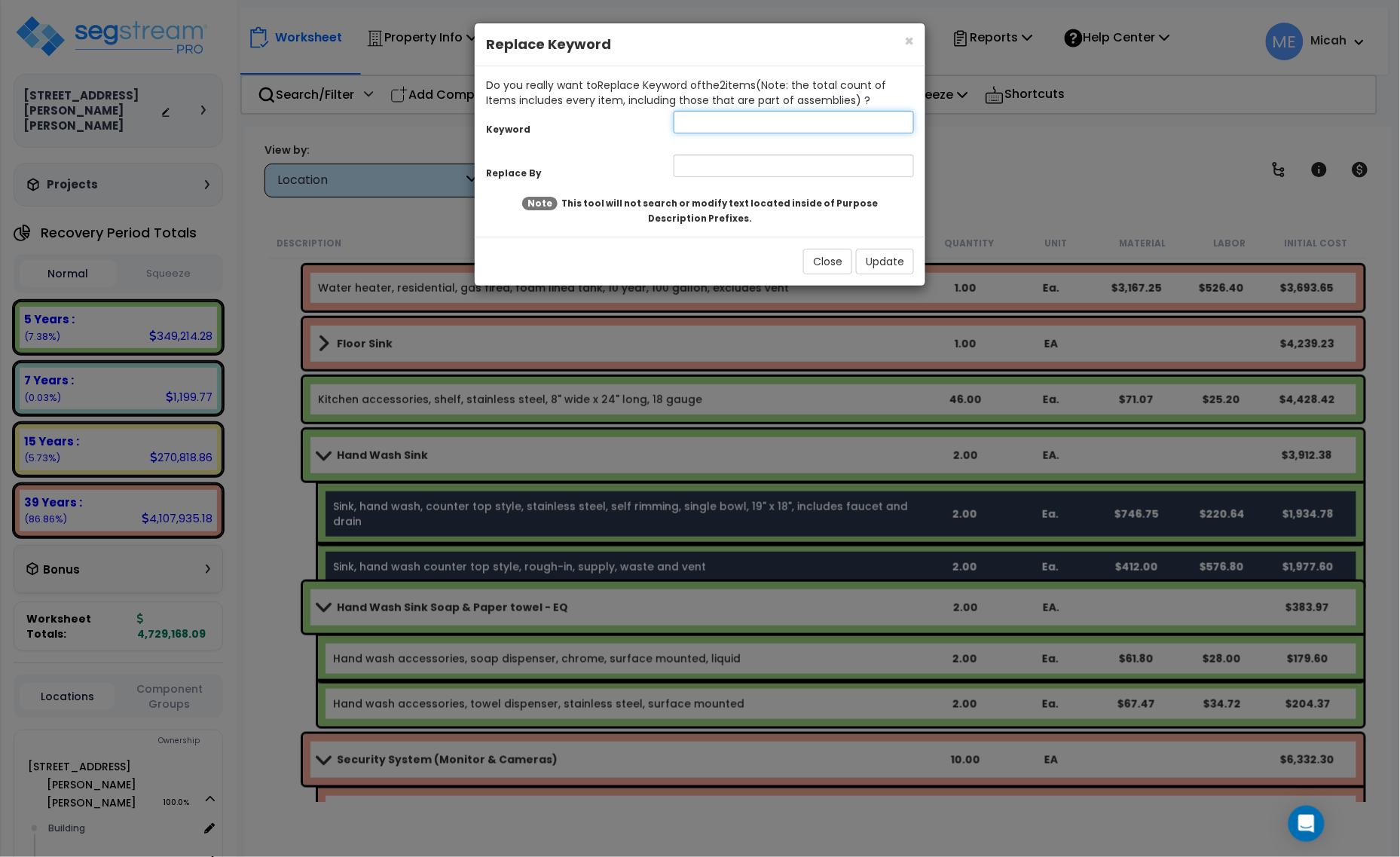
click at [682, 126] on input "text" at bounding box center [793, 122] width 241 height 22
click at [691, 121] on input "DInk" at bounding box center [793, 122] width 241 height 22
type input "SInk"
click at [735, 170] on input "text" at bounding box center [793, 165] width 241 height 22
type input "EQ, sink"
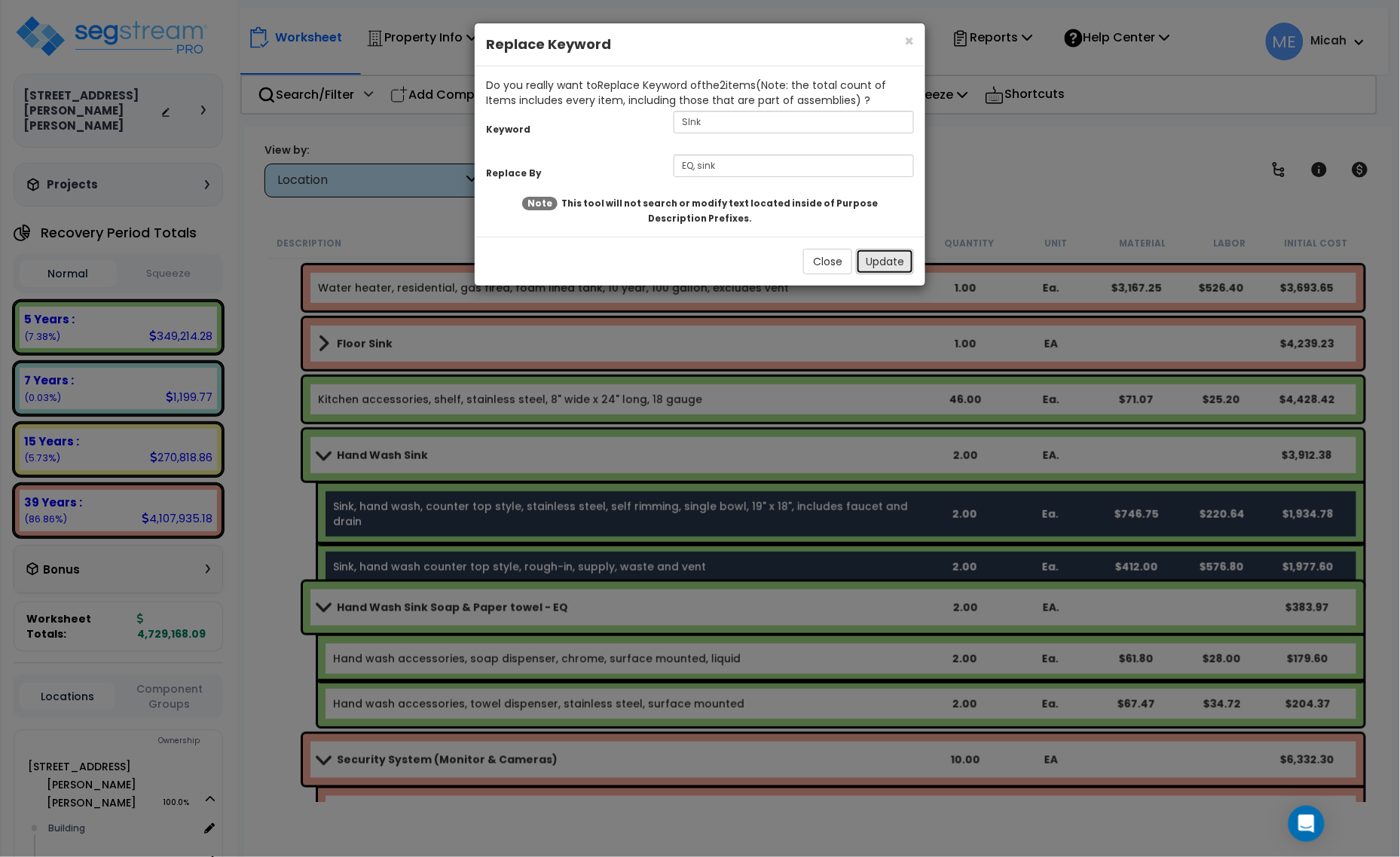
click at [884, 261] on button "Update" at bounding box center [885, 261] width 58 height 26
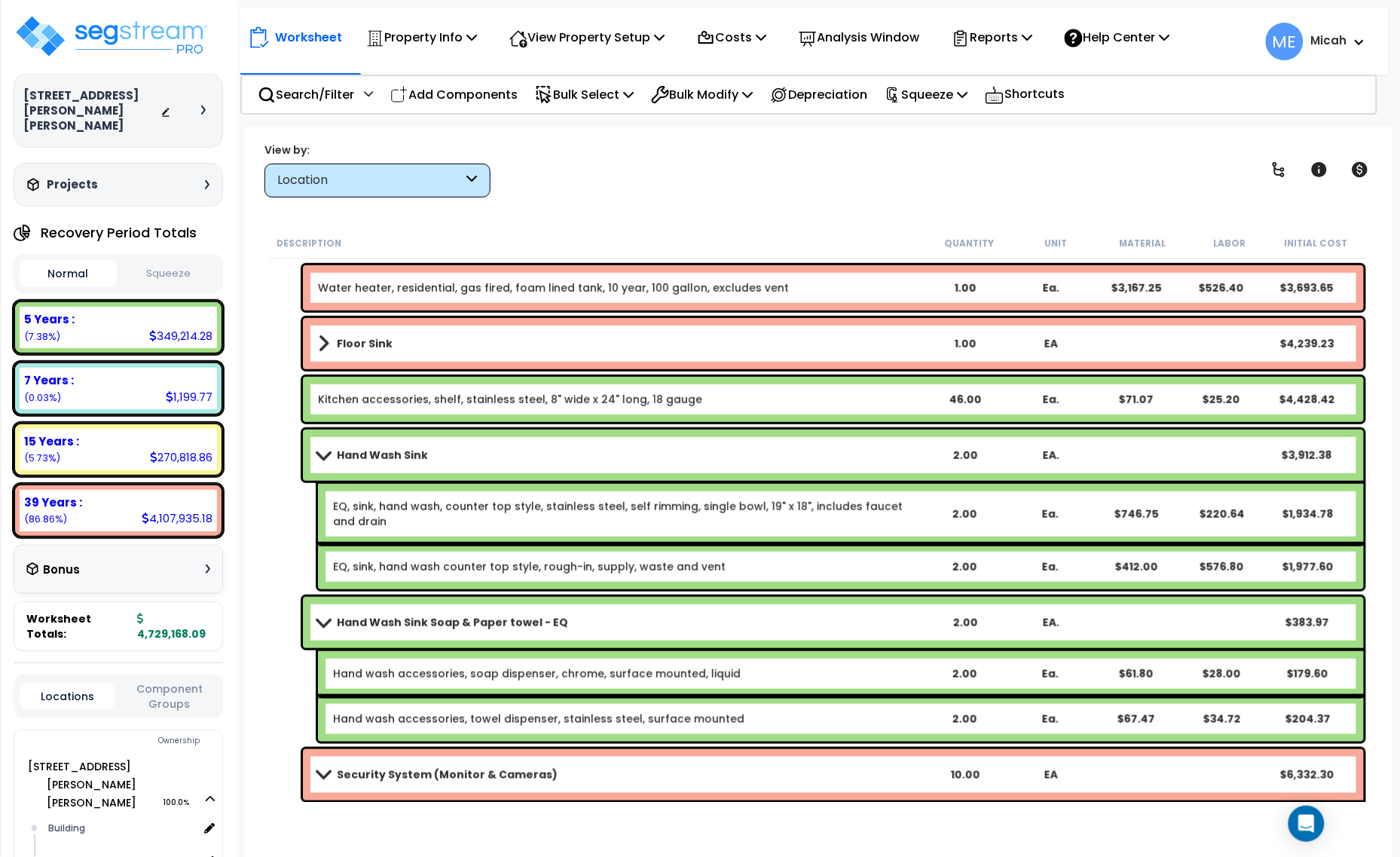
click at [377, 627] on b "Hand Wash Sink Soap & Paper towel - EQ" at bounding box center [453, 622] width 232 height 15
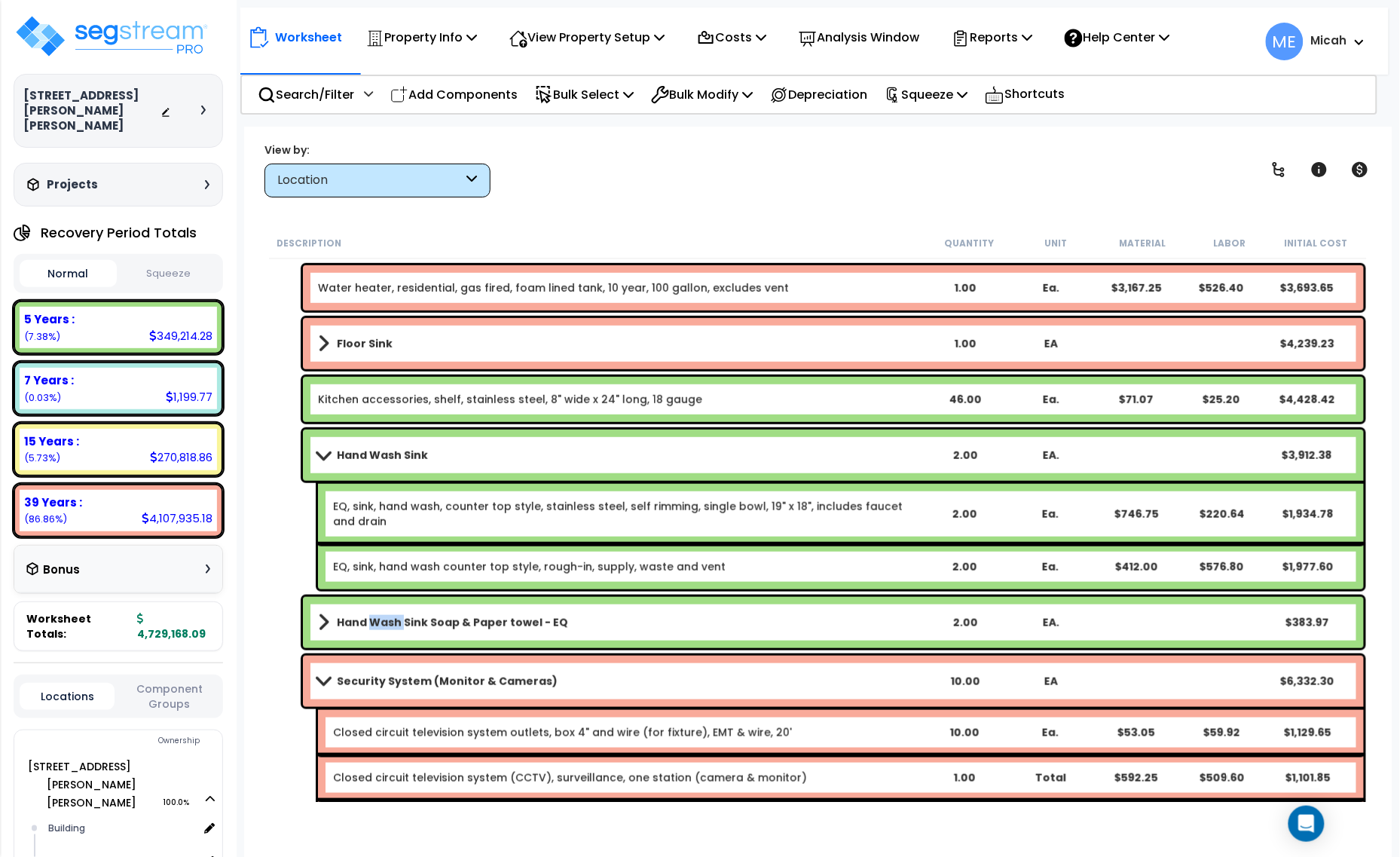
click at [377, 627] on b "Hand Wash Sink Soap & Paper towel - EQ" at bounding box center [453, 622] width 232 height 15
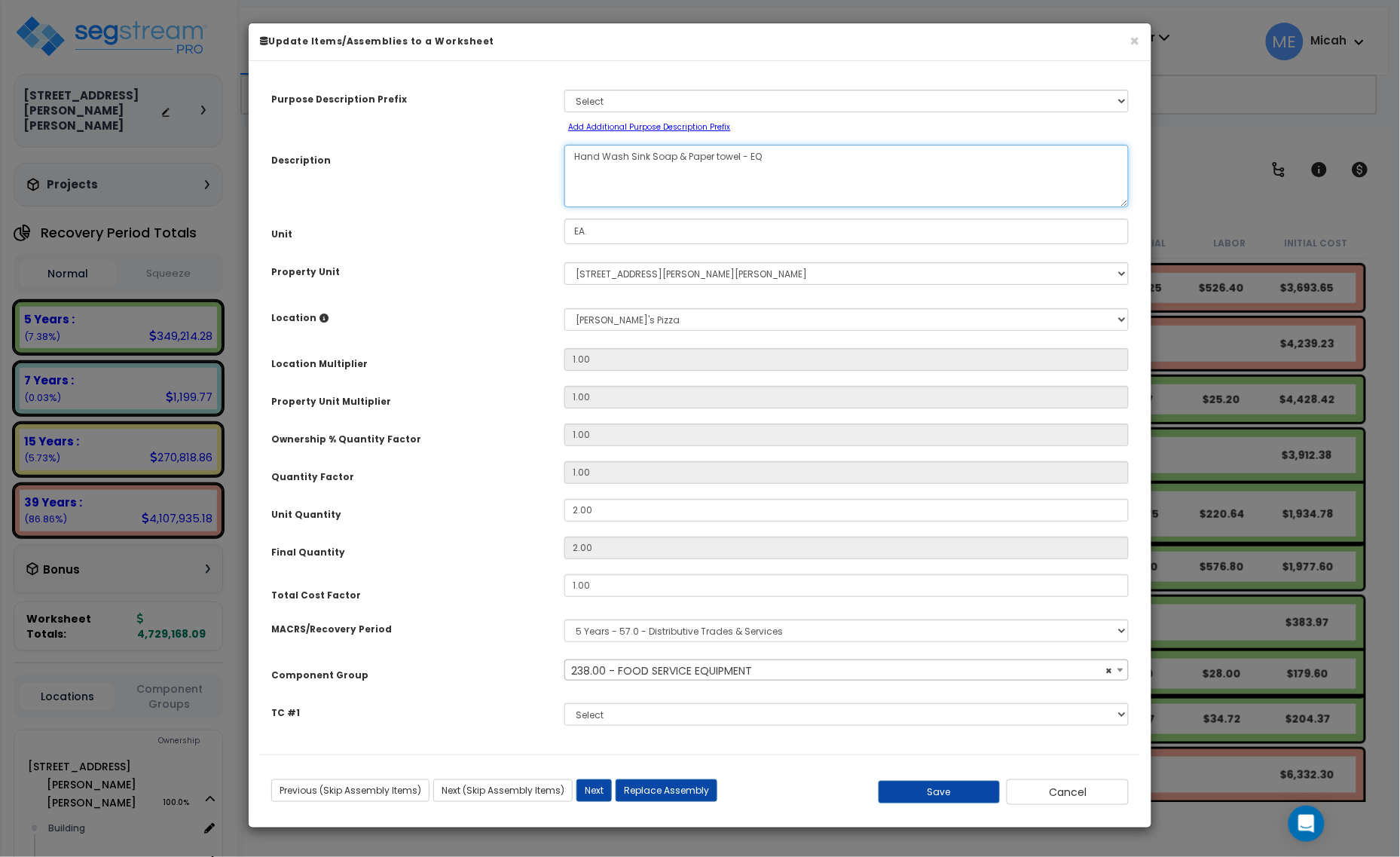
drag, startPoint x: 776, startPoint y: 172, endPoint x: 737, endPoint y: 165, distance: 39.6
click at [737, 165] on textarea "Hand Wash Sink Soap & Paper towel - EQ" at bounding box center [846, 176] width 564 height 63
select select "56832"
type textarea "Hand Wash Sink Soap & Paper towel\"
select select "56832"
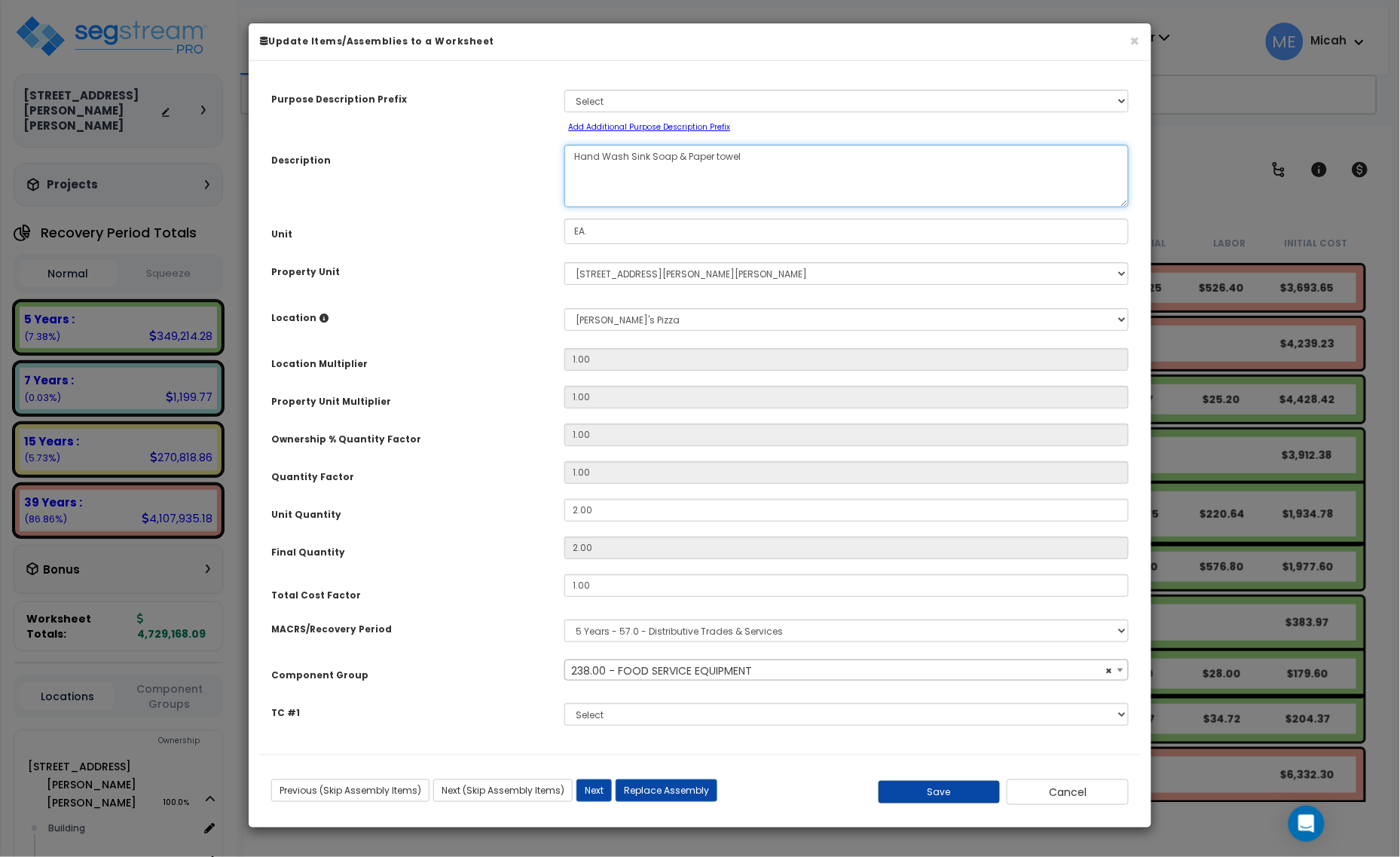
type textarea "Hand Wash Sink Soap & Paper towel"
click at [954, 786] on button "Save" at bounding box center [939, 792] width 122 height 22
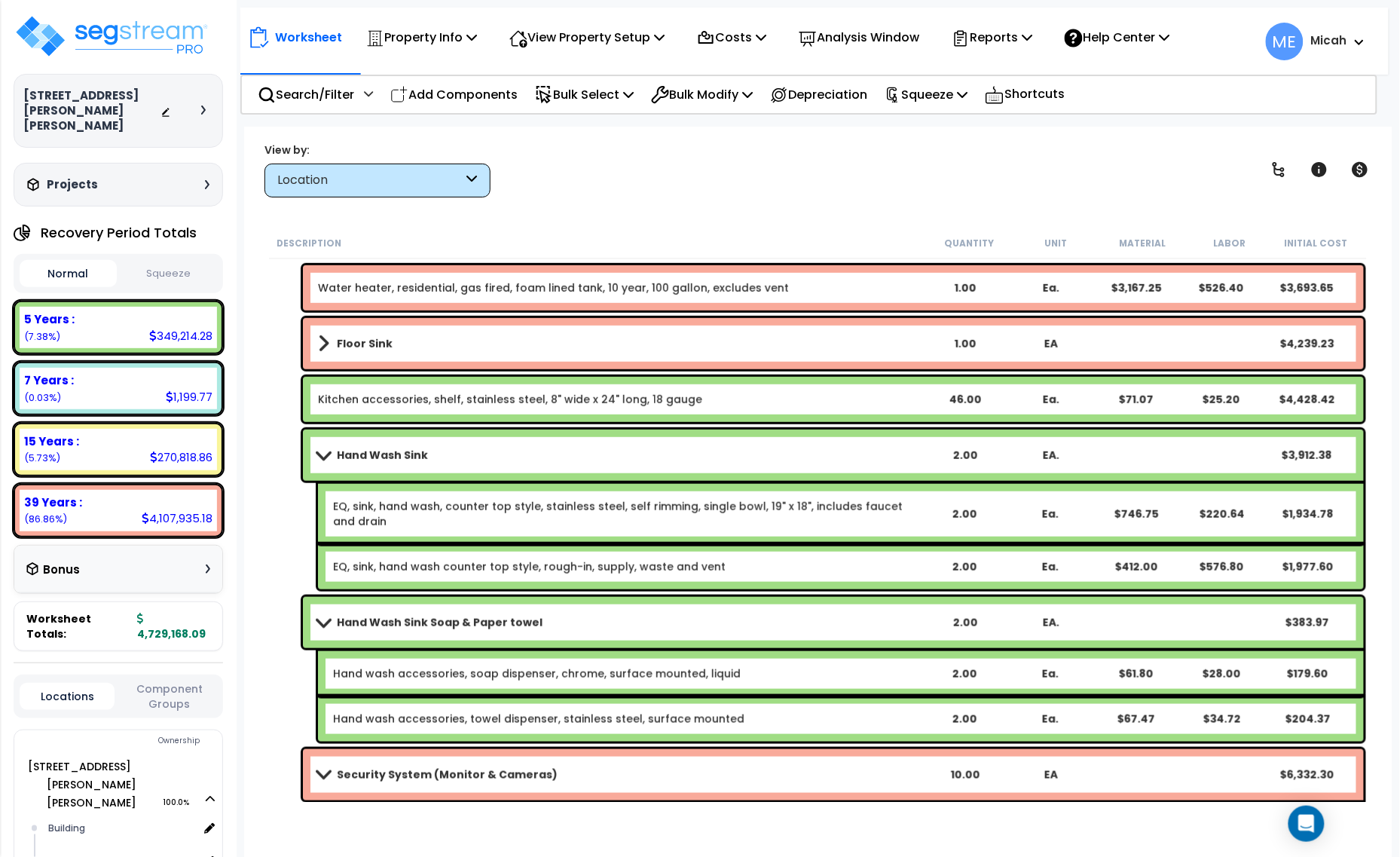
click at [329, 665] on div "Hand wash accessories, soap dispenser, chrome, surface mounted, liquid 2.00 Ea.…" at bounding box center [840, 674] width 1046 height 46
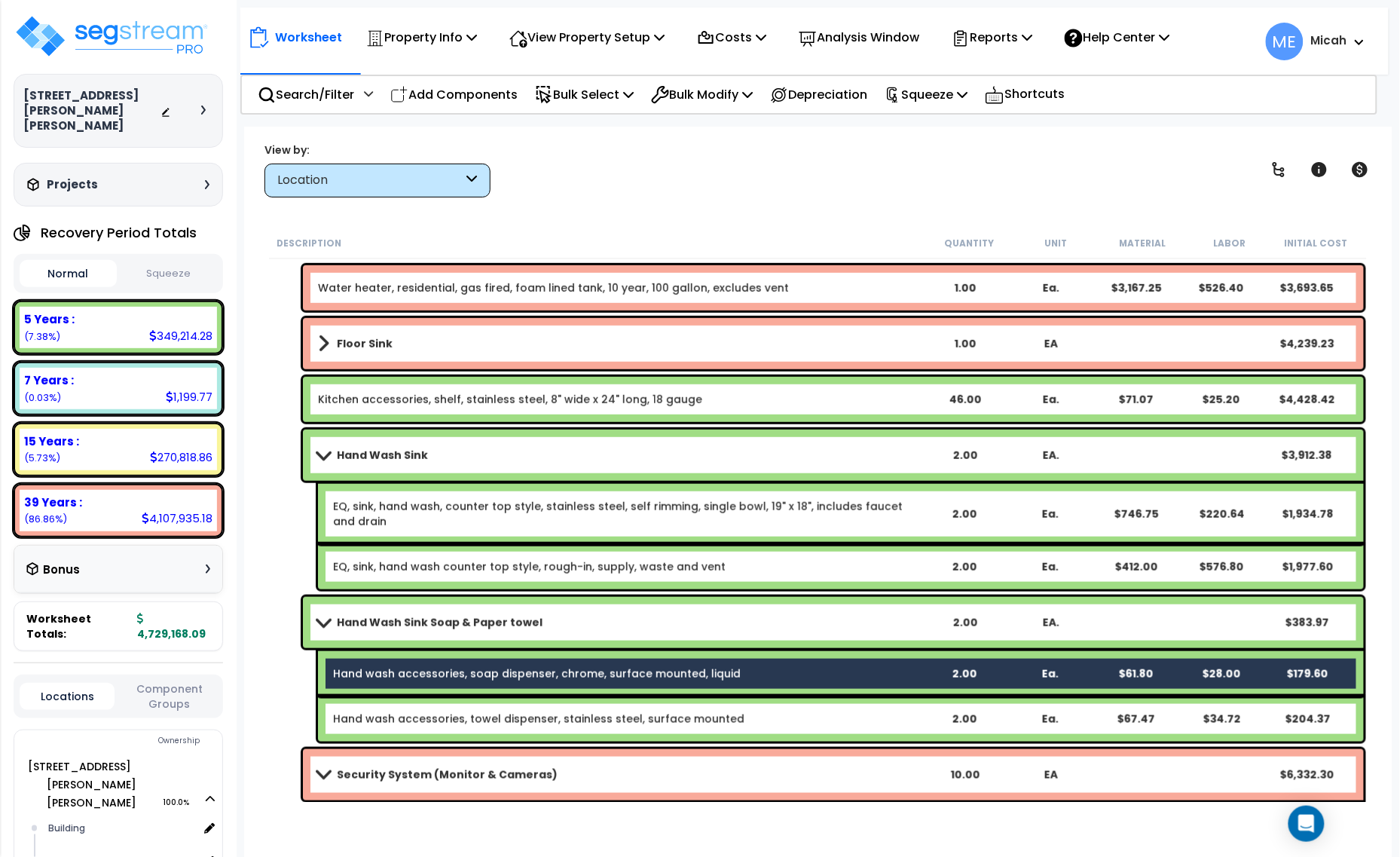
click at [388, 716] on link "Hand wash accessories, towel dispenser, stainless steel, surface mounted" at bounding box center [539, 718] width 412 height 15
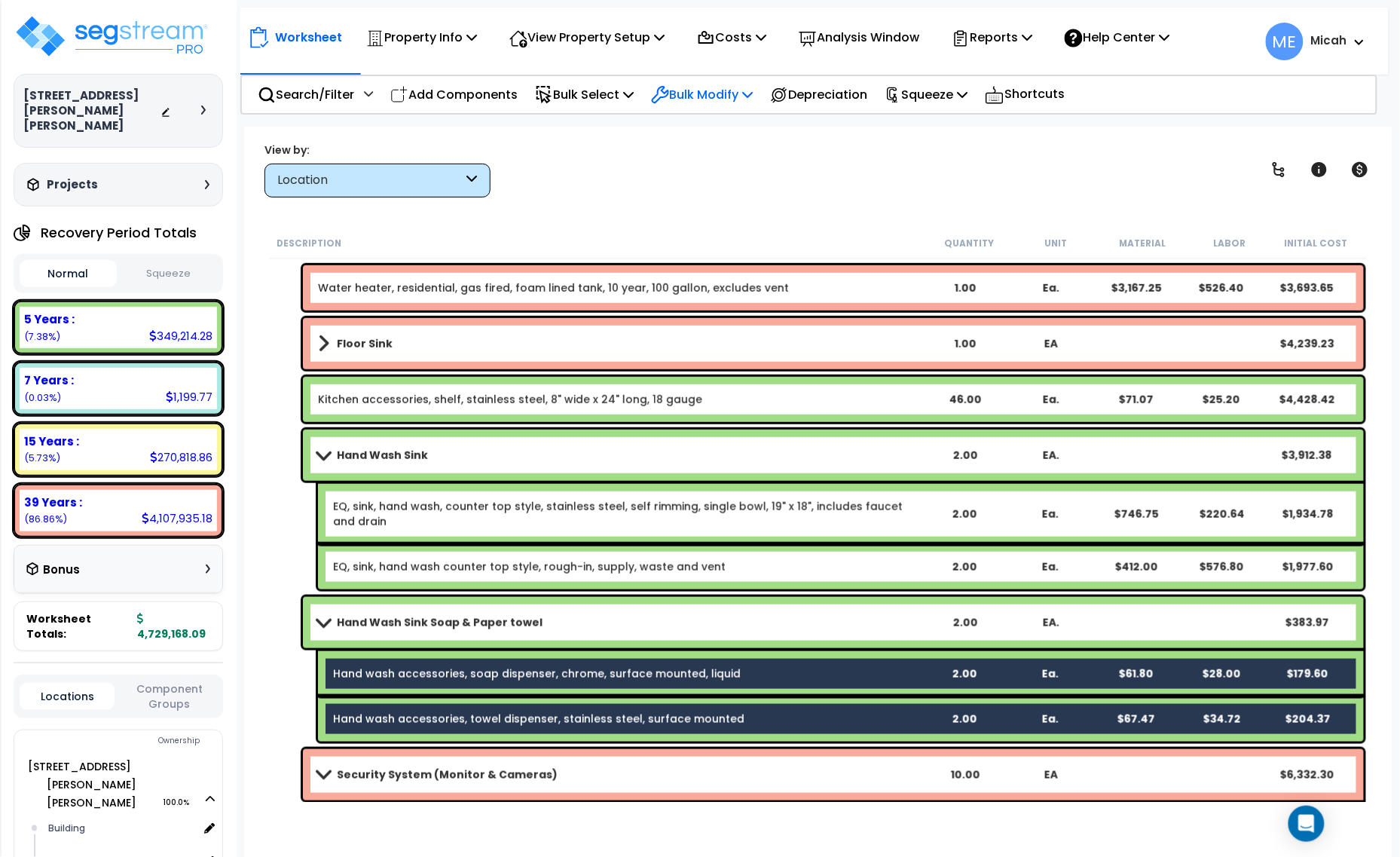
click at [753, 90] on icon at bounding box center [748, 94] width 11 height 12
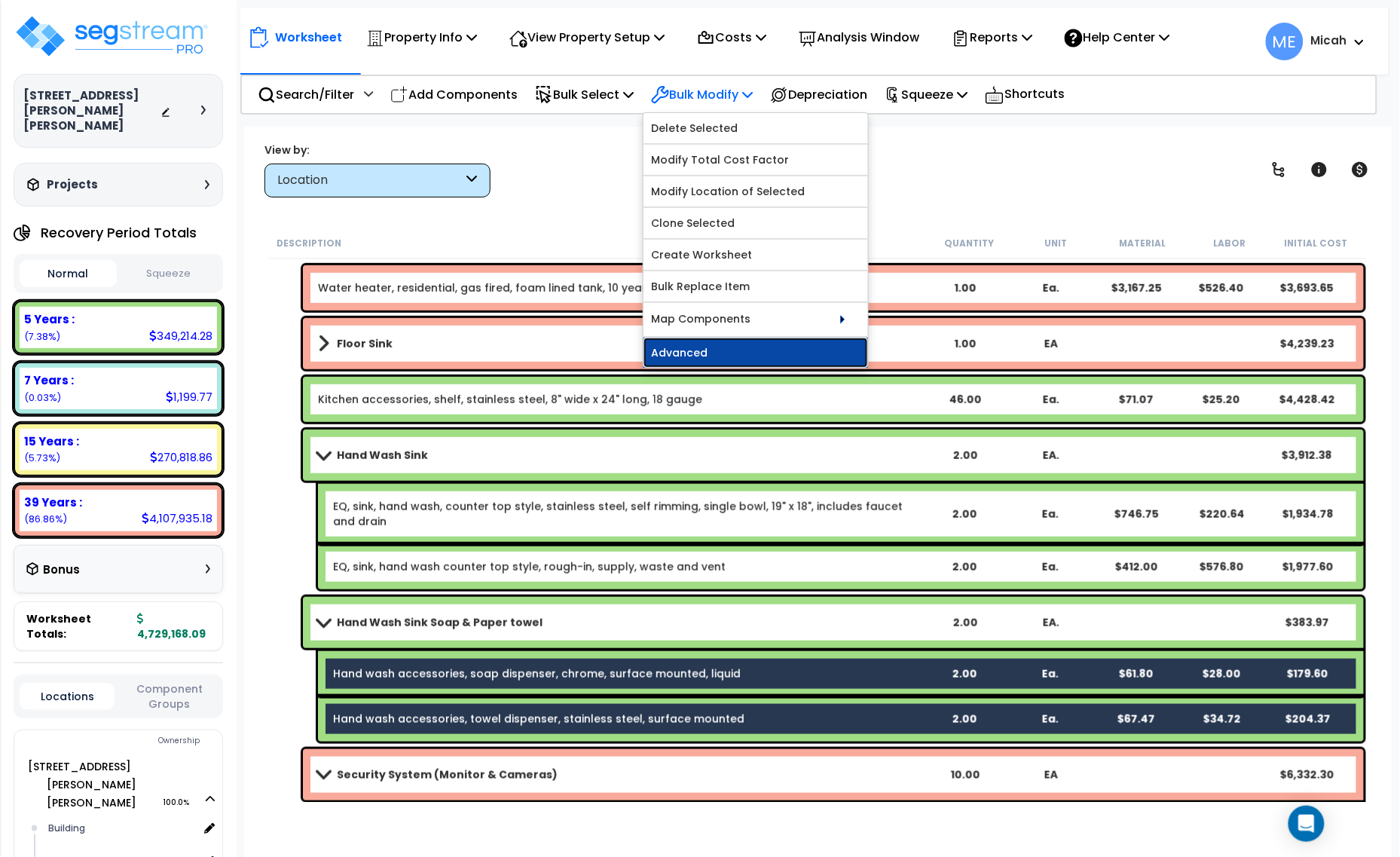
click at [734, 358] on link "Advanced" at bounding box center [755, 352] width 225 height 30
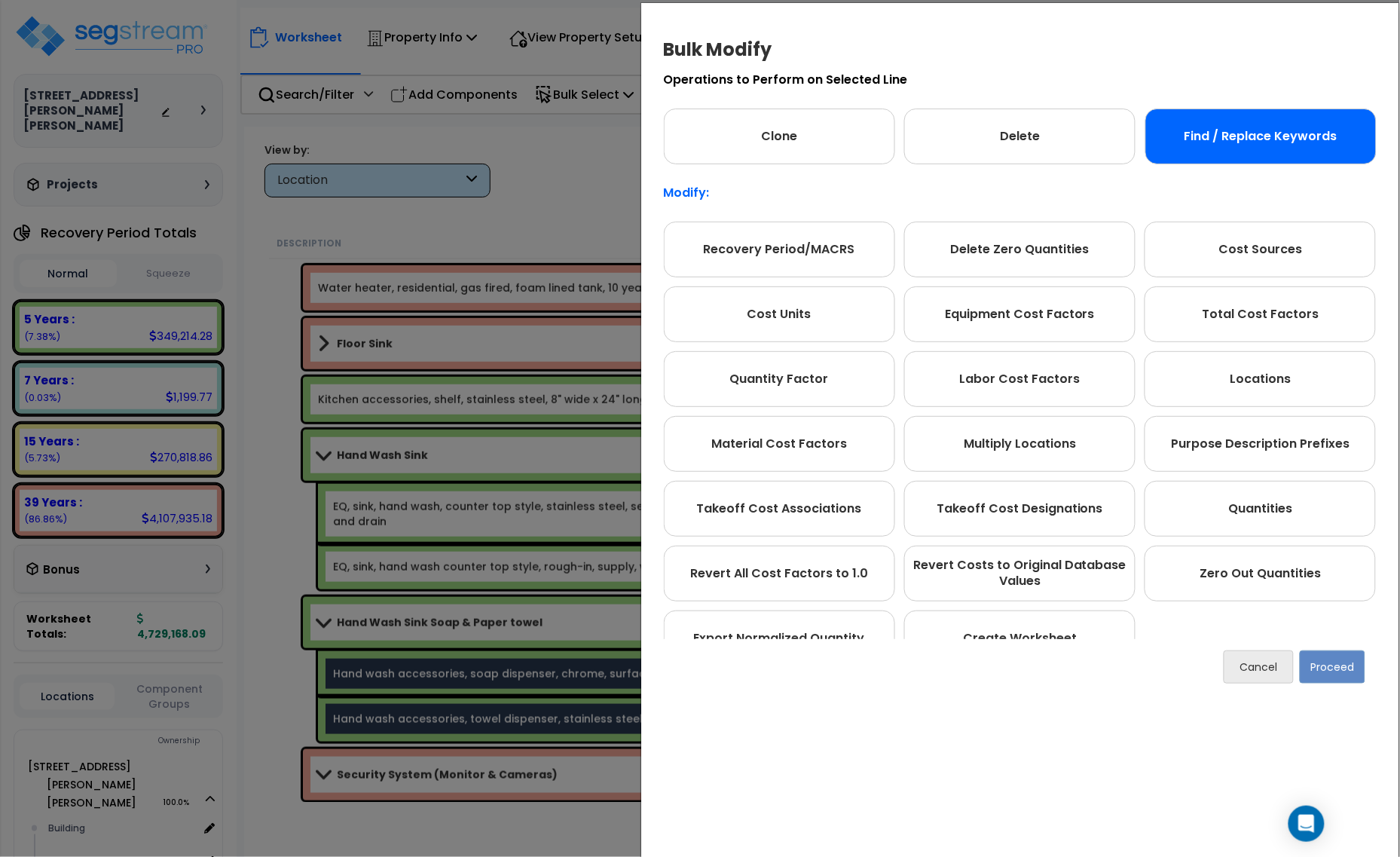
click at [1242, 147] on div "Find / Replace Keywords" at bounding box center [1260, 136] width 232 height 55
click at [1335, 658] on button "Proceed" at bounding box center [1332, 666] width 65 height 33
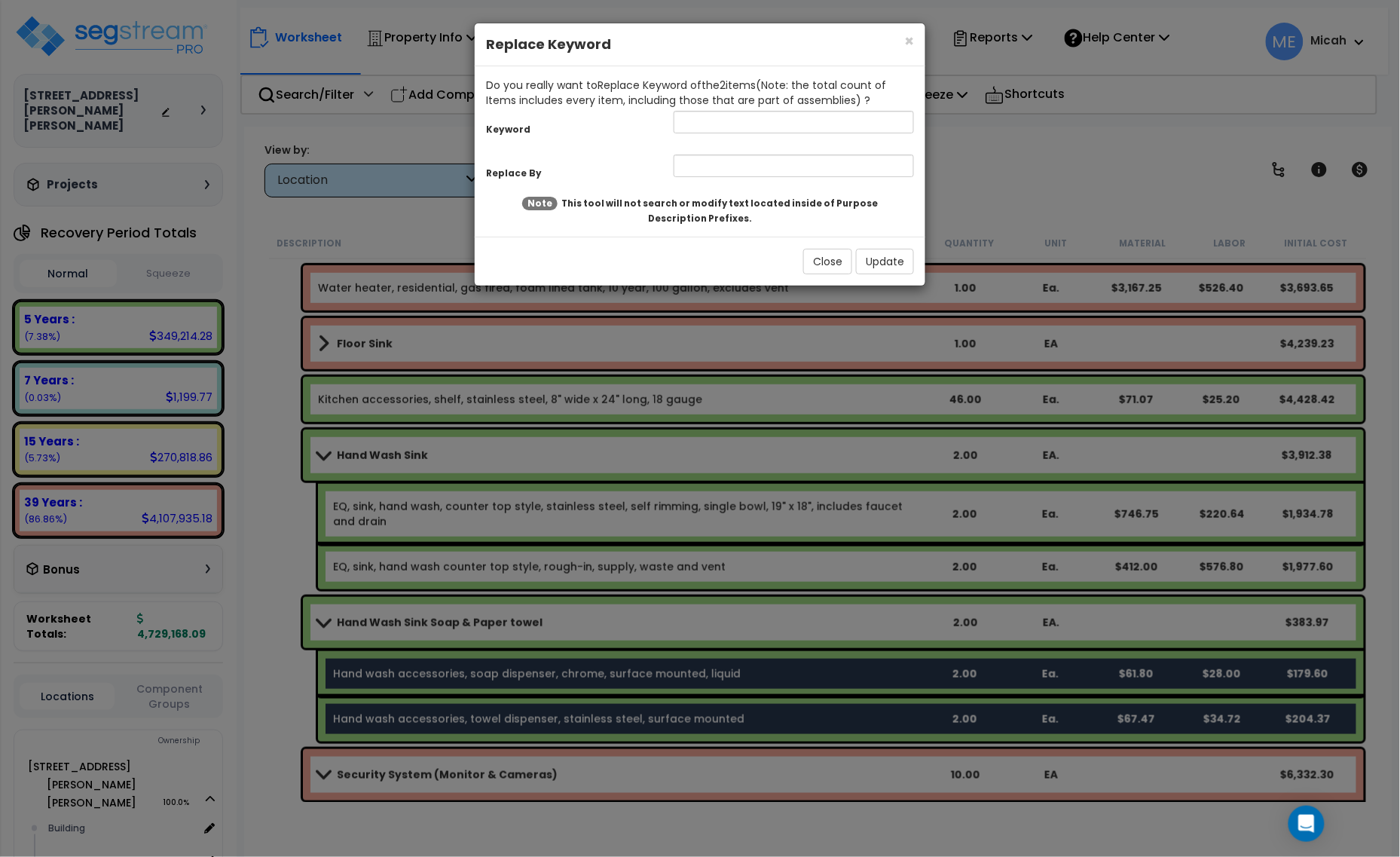
click at [728, 141] on div "Keyword Replace By" at bounding box center [700, 145] width 428 height 76
click at [708, 126] on input "text" at bounding box center [793, 122] width 241 height 22
type input "Hand"
click at [733, 164] on input "text" at bounding box center [793, 165] width 241 height 22
type input "EQ, hand"
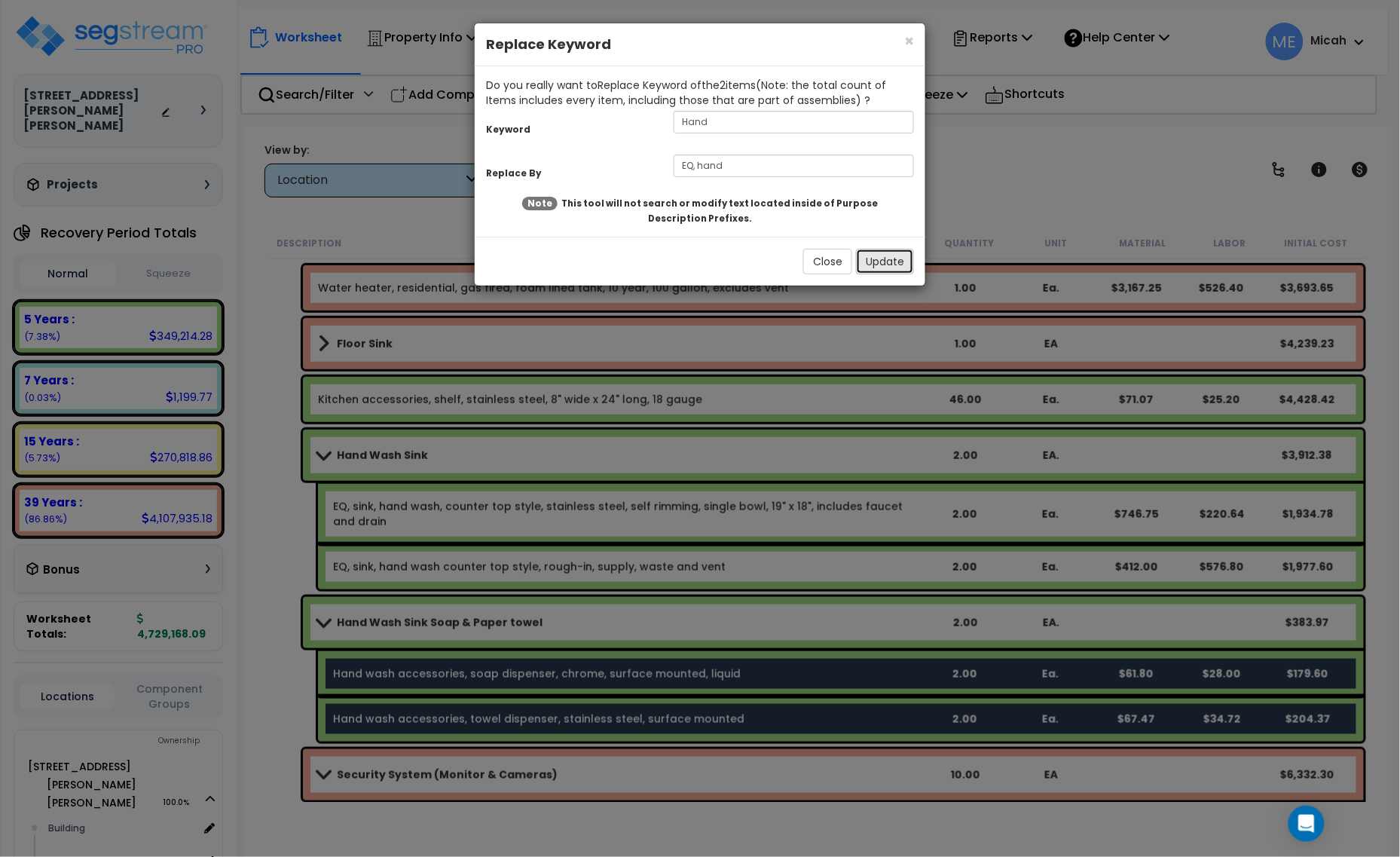
click at [897, 264] on button "Update" at bounding box center [885, 261] width 58 height 26
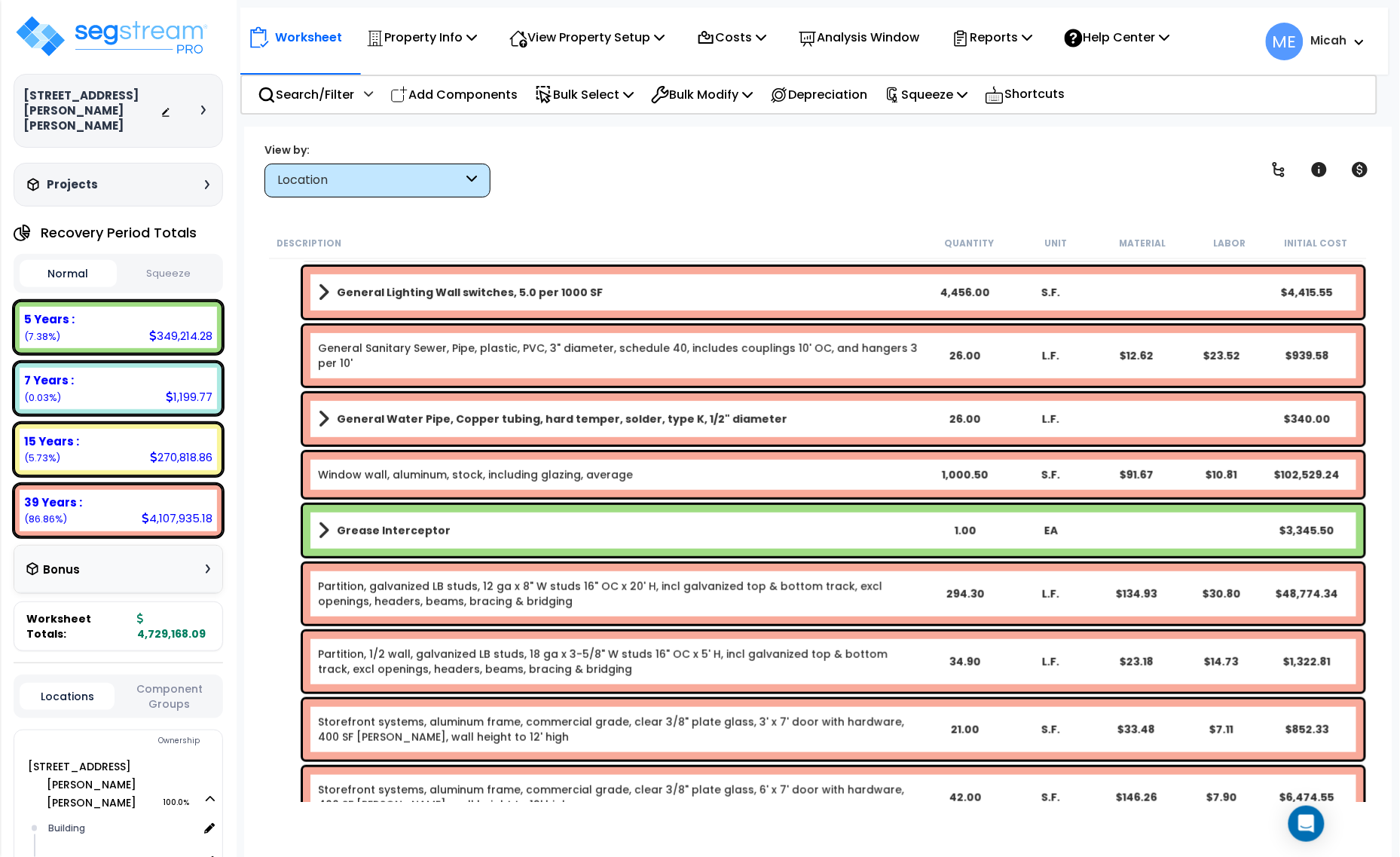
scroll to position [0, 0]
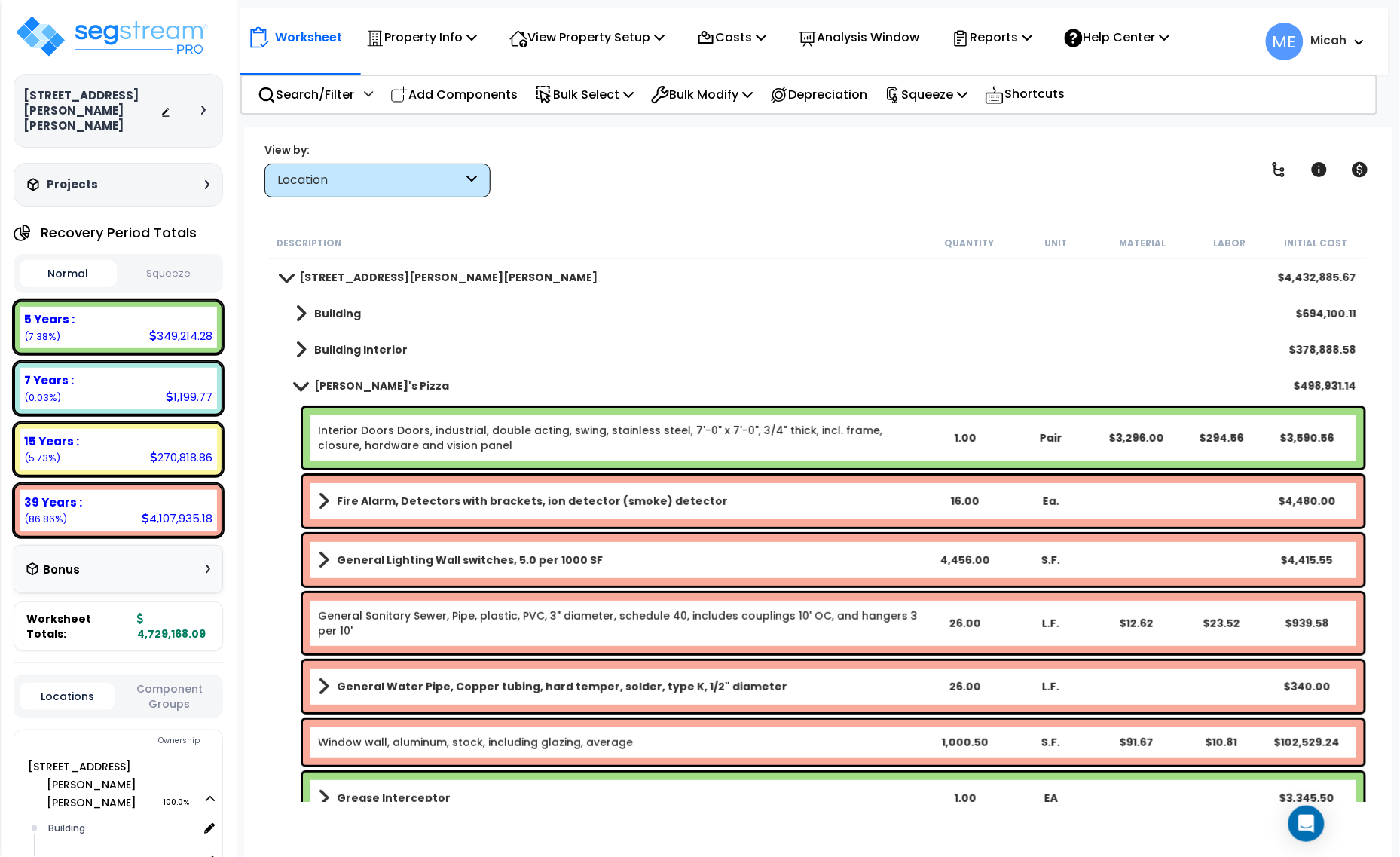
click at [299, 390] on span at bounding box center [301, 386] width 21 height 12
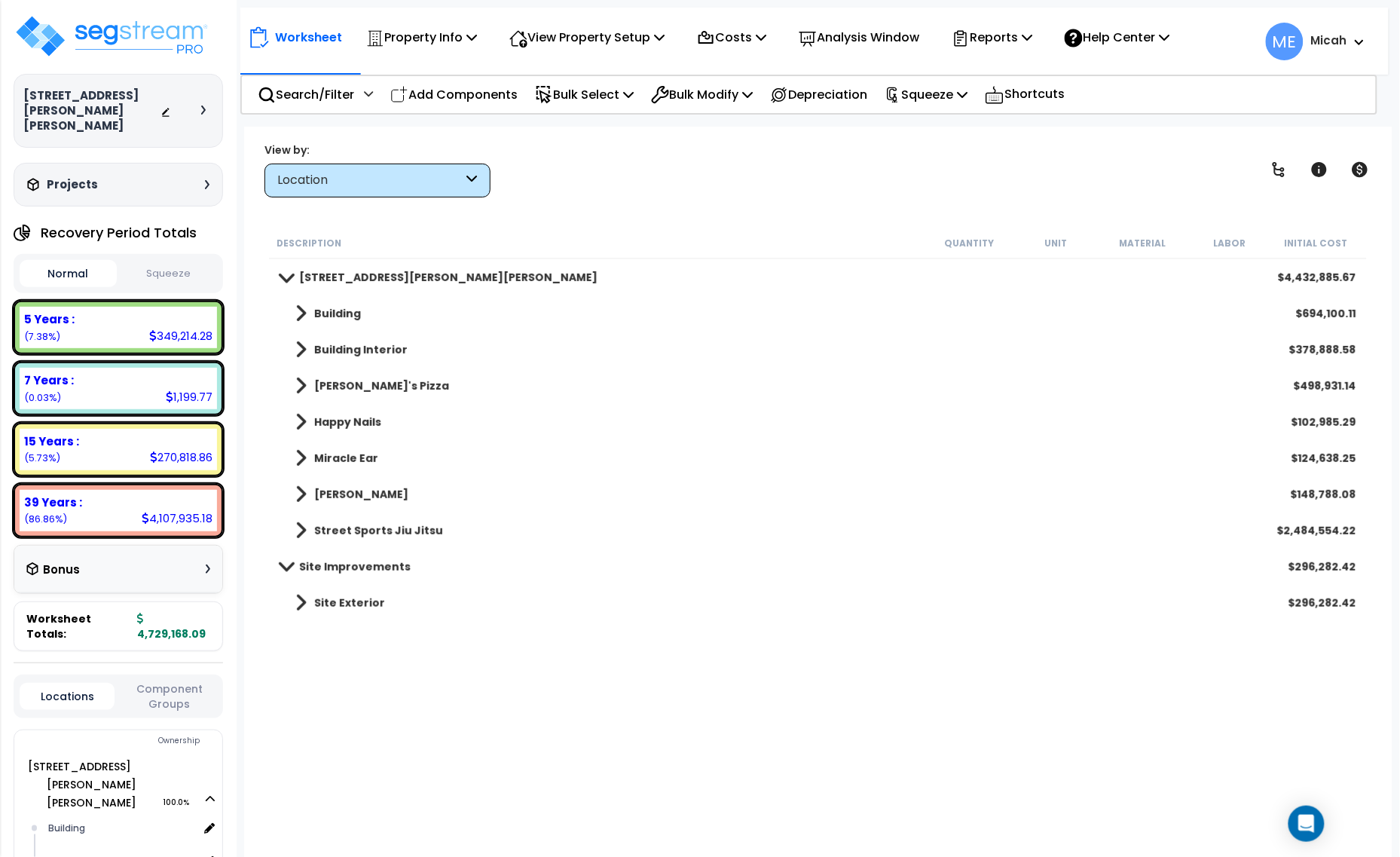
click at [1355, 39] on icon at bounding box center [1360, 42] width 9 height 6
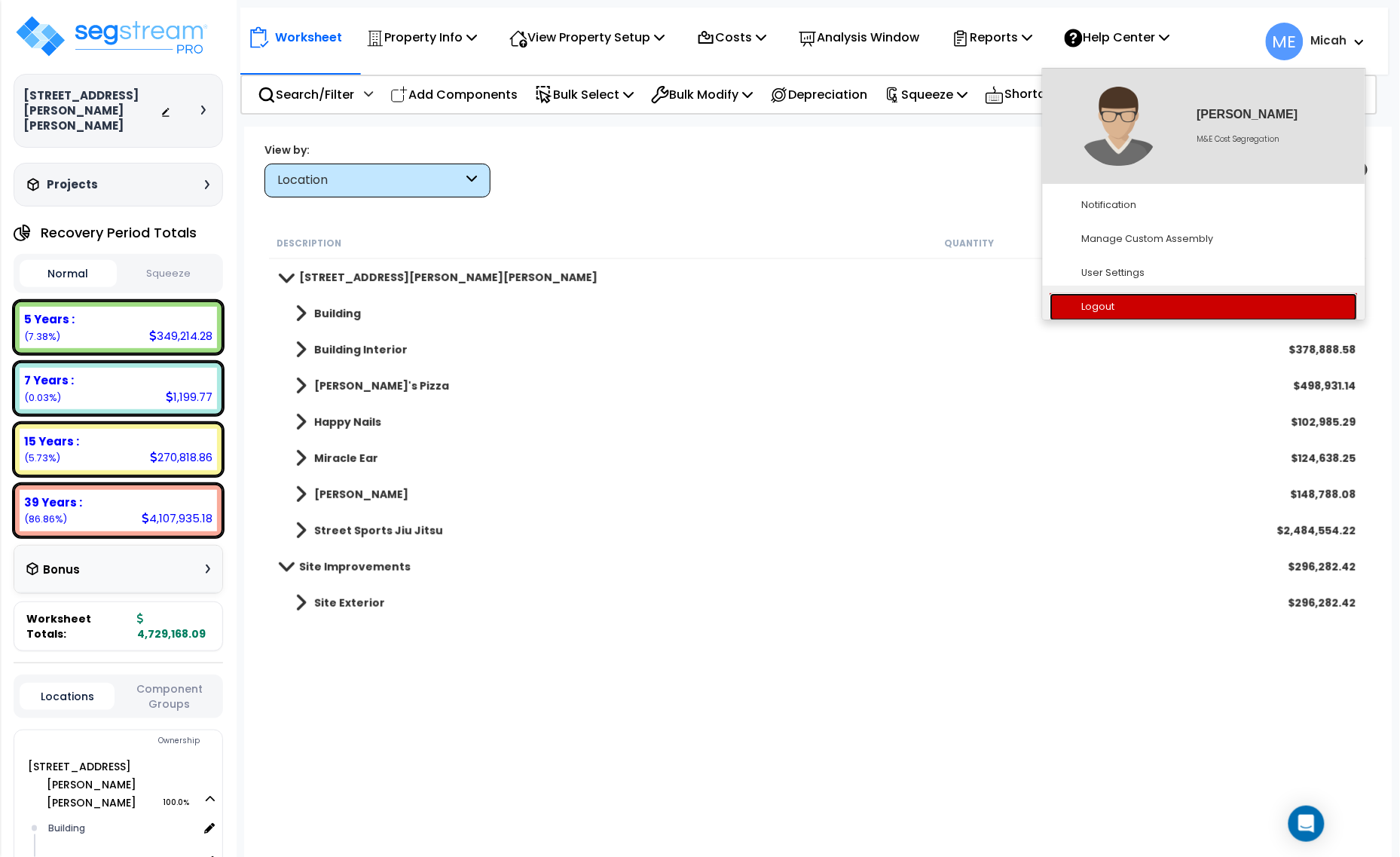
click at [1125, 300] on link "Logout" at bounding box center [1204, 307] width 308 height 28
